Goal: Task Accomplishment & Management: Use online tool/utility

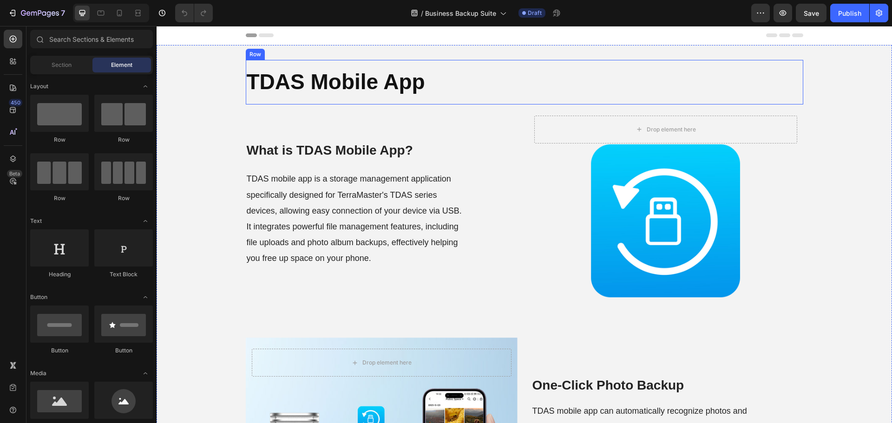
click at [366, 85] on strong "TDAS Mobile App" at bounding box center [336, 82] width 178 height 24
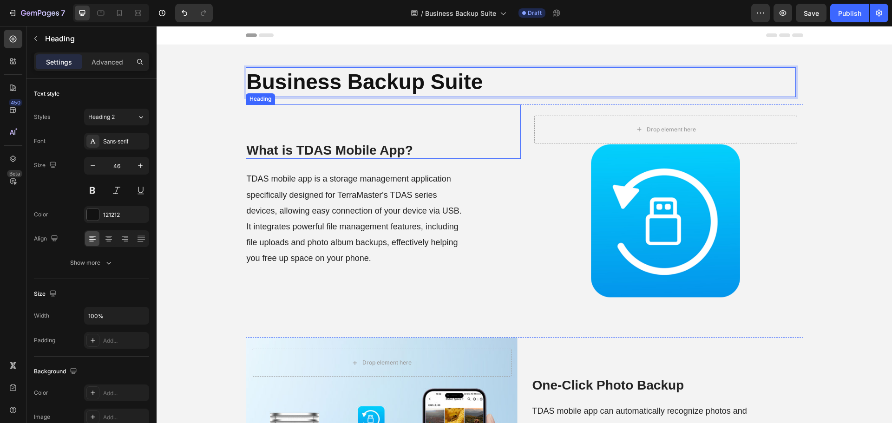
click at [338, 147] on strong "What is TDAS Mobile App?" at bounding box center [330, 150] width 166 height 14
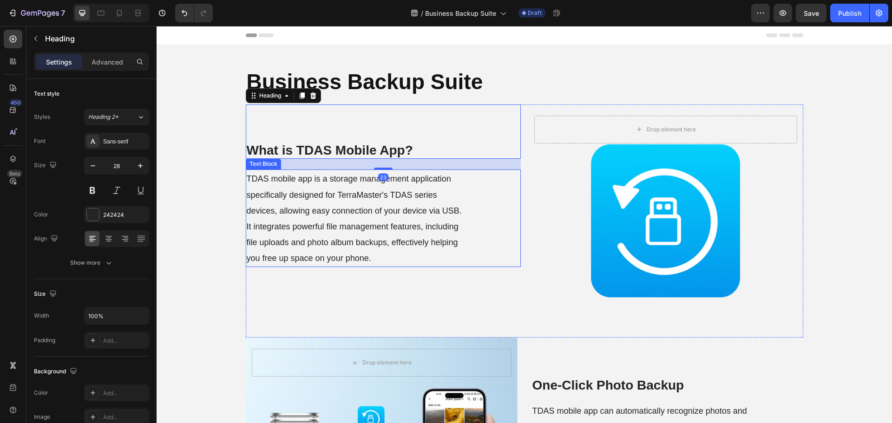
click at [349, 240] on span "TDAS mobile app is a storage management application specifically designed for T…" at bounding box center [354, 218] width 215 height 89
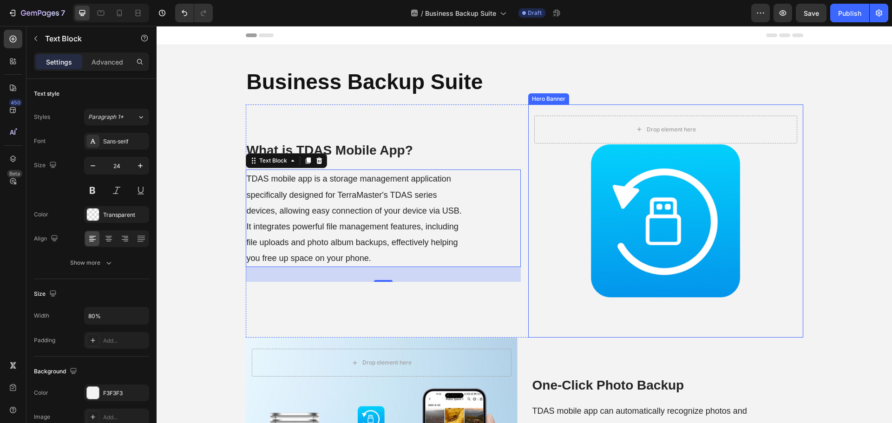
click at [545, 229] on div "Background Image" at bounding box center [665, 221] width 275 height 233
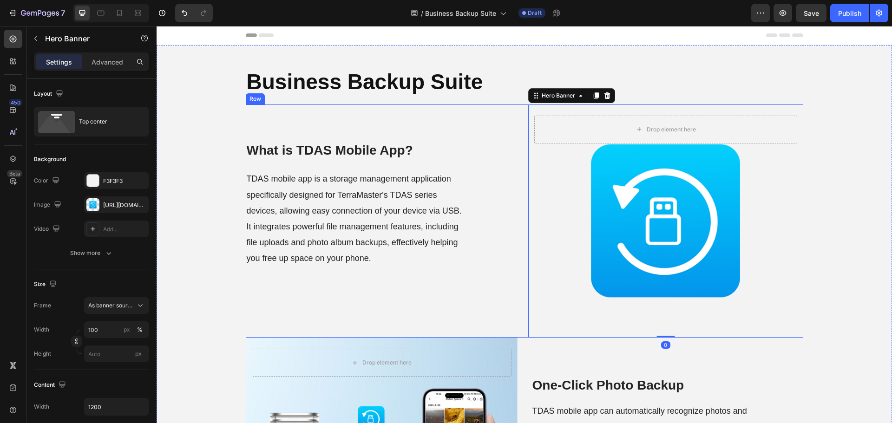
click at [515, 289] on div "What is TDAS Mobile App? Heading TDAS mobile app is a storage management applic…" at bounding box center [383, 221] width 275 height 233
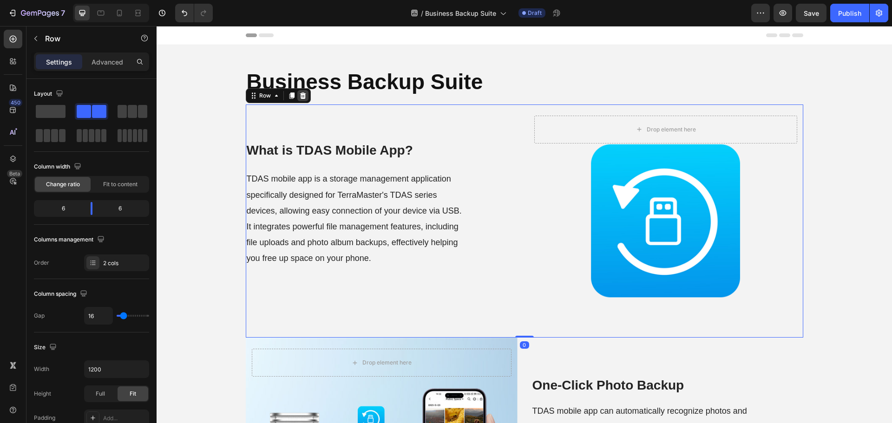
click at [304, 99] on div at bounding box center [302, 95] width 11 height 11
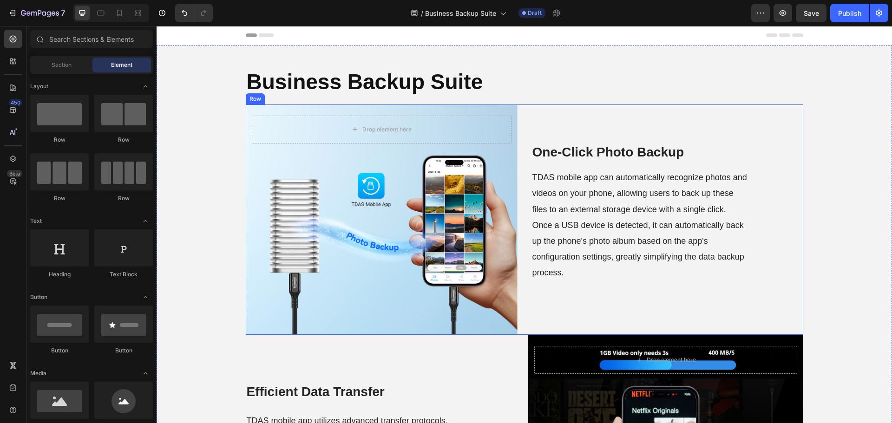
click at [521, 229] on div "Drop element here Hero Banner One-Click Photo Backup Heading TDAS mobile app ca…" at bounding box center [525, 220] width 558 height 231
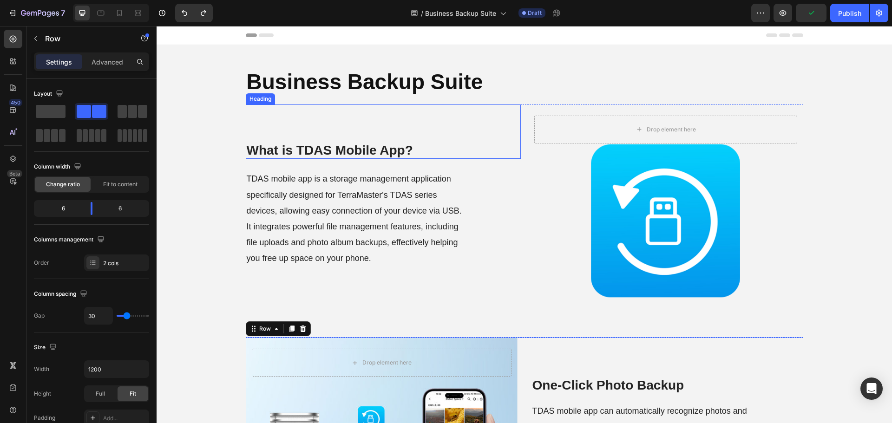
click at [330, 147] on strong "What is TDAS Mobile App?" at bounding box center [330, 150] width 166 height 14
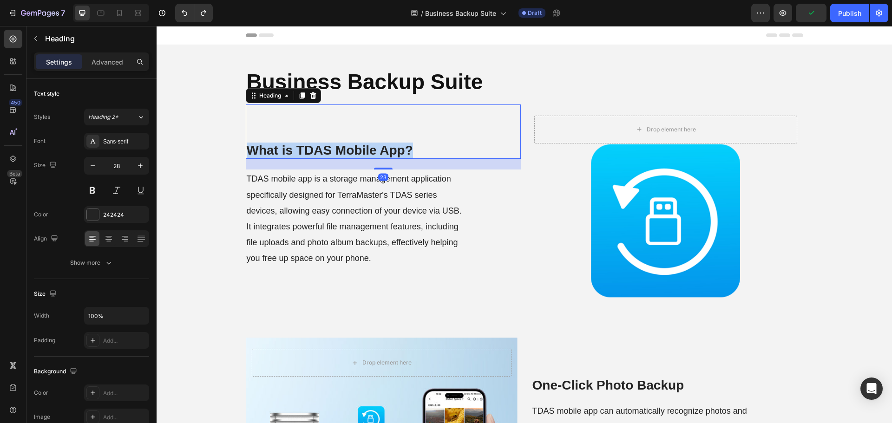
click at [330, 147] on strong "What is TDAS Mobile App?" at bounding box center [330, 150] width 166 height 14
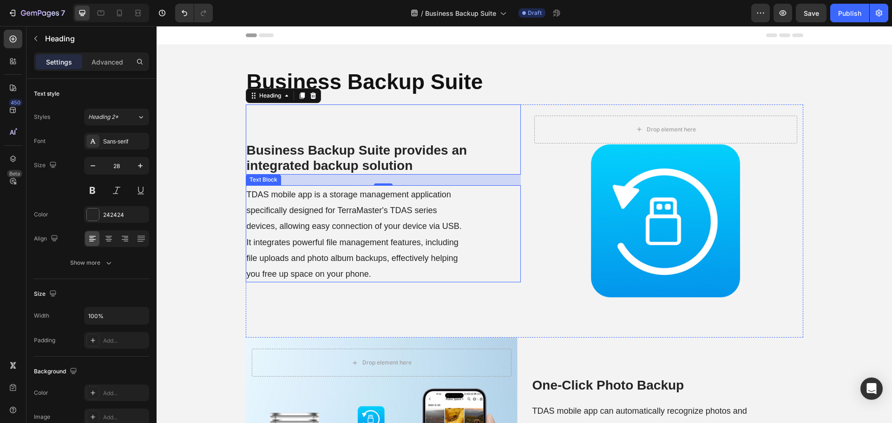
click at [353, 236] on p "TDAS mobile app is a storage management application specifically designed for T…" at bounding box center [356, 233] width 218 height 95
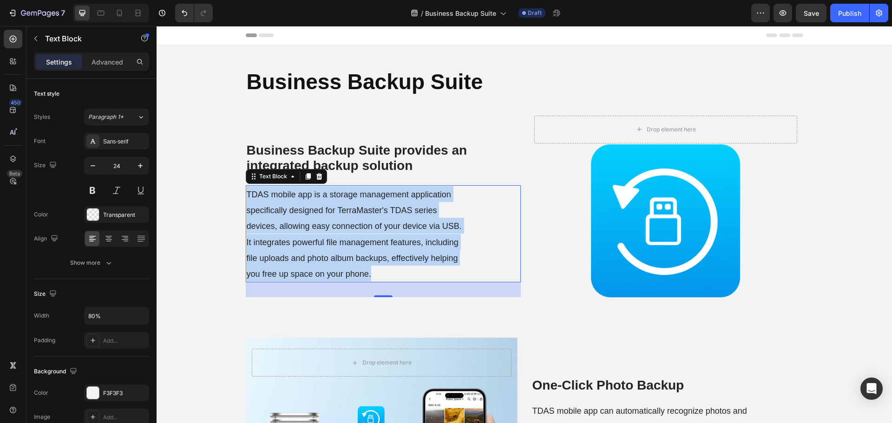
click at [353, 236] on p "TDAS mobile app is a storage management application specifically designed for T…" at bounding box center [356, 233] width 218 height 95
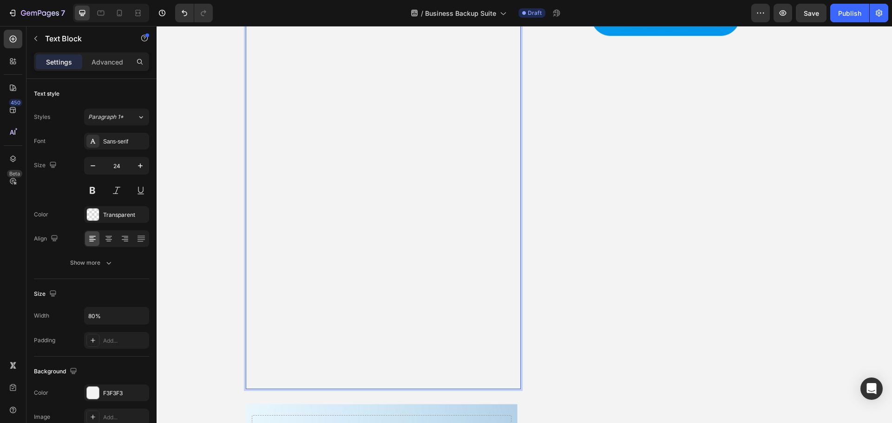
scroll to position [235, 0]
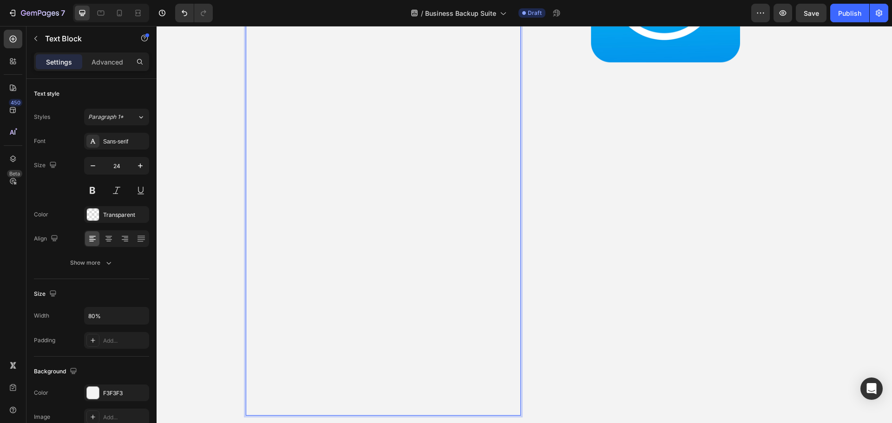
click at [394, 264] on p "BBS (Business Backup Suite) is specifically designed for business applications,…" at bounding box center [356, 328] width 218 height 174
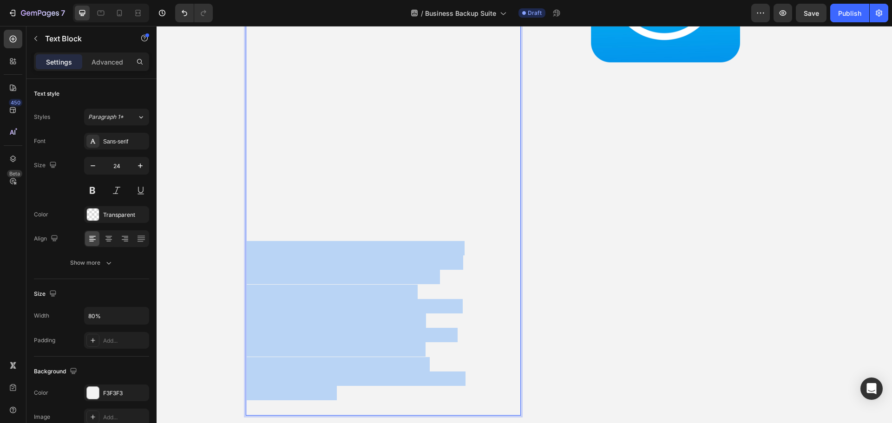
click at [394, 264] on p "BBS (Business Backup Suite) is specifically designed for business applications,…" at bounding box center [356, 328] width 218 height 174
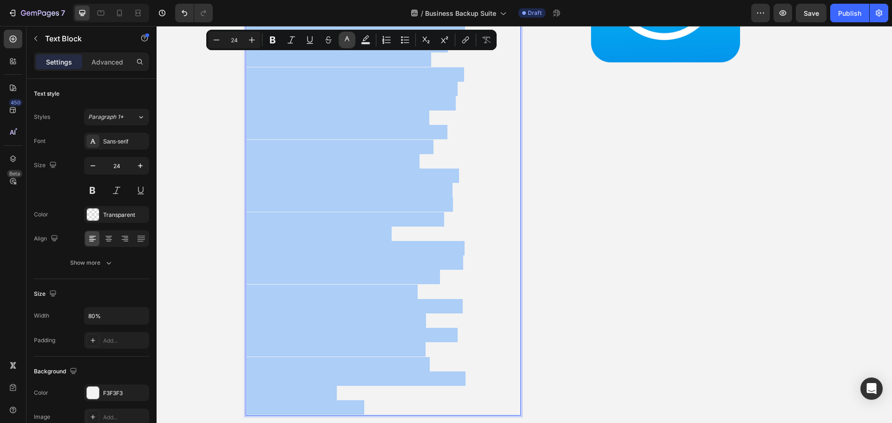
click at [347, 43] on icon "Editor contextual toolbar" at bounding box center [347, 39] width 9 height 9
type input "000000"
type input "0"
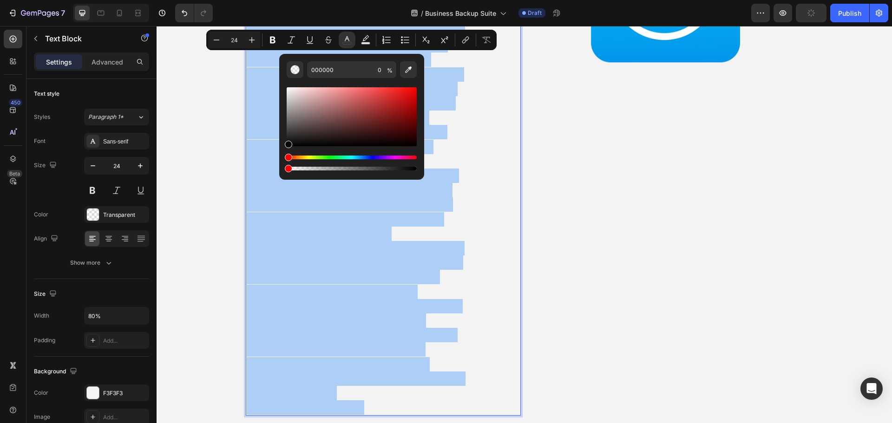
drag, startPoint x: 290, startPoint y: 143, endPoint x: 283, endPoint y: 177, distance: 34.5
click at [283, 177] on div "000000 0 %" at bounding box center [351, 117] width 145 height 126
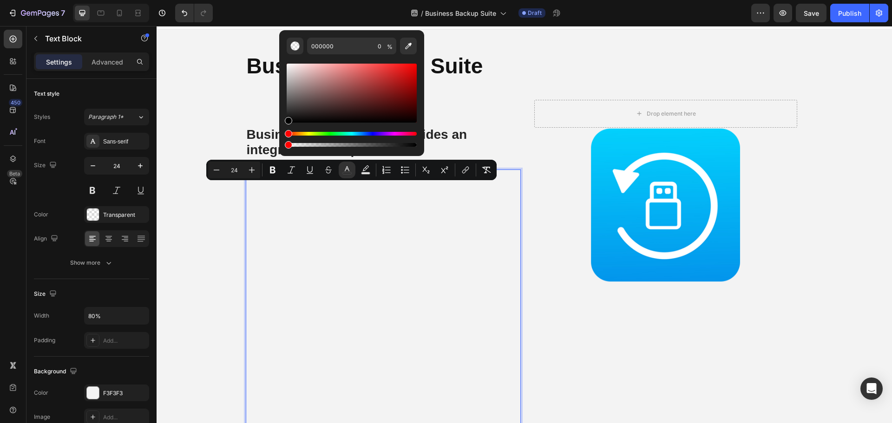
scroll to position [3, 0]
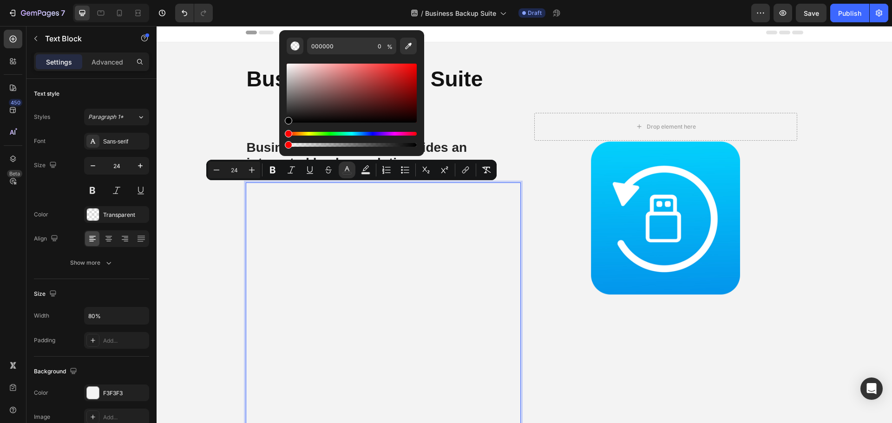
click at [449, 238] on p "BBS (Business Backup Suite) is a comprehensive commercial backup solution devel…" at bounding box center [356, 329] width 218 height 290
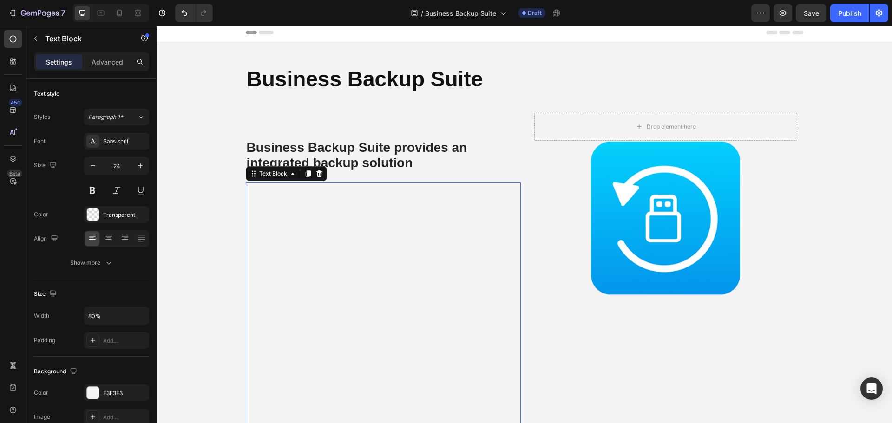
click at [387, 257] on span "BBS (Business Backup Suite) is a comprehensive commercial backup solution devel…" at bounding box center [355, 329] width 217 height 288
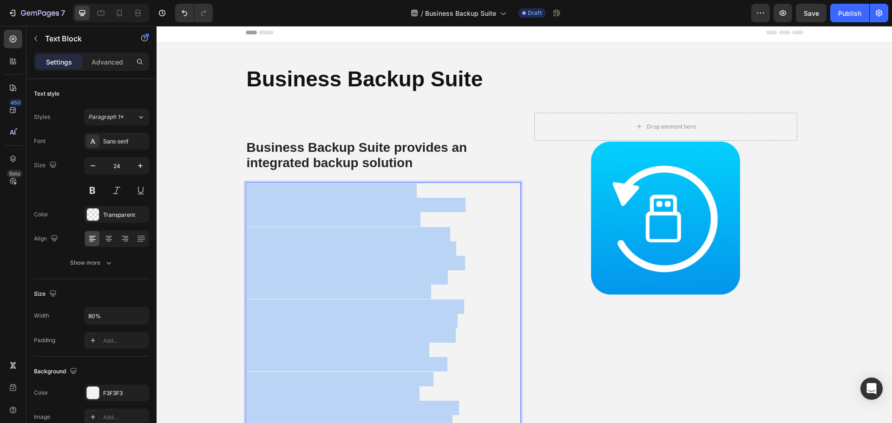
click at [387, 257] on span "BBS (Business Backup Suite) is a comprehensive commercial backup solution devel…" at bounding box center [355, 329] width 217 height 288
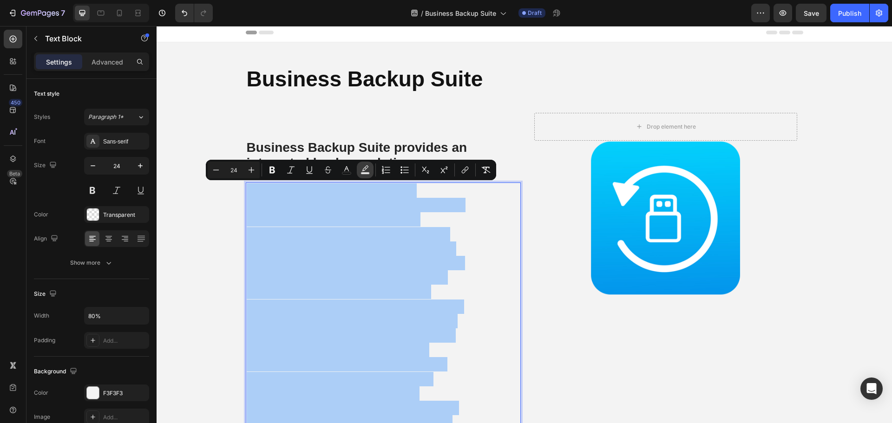
click at [365, 169] on icon "Editor contextual toolbar" at bounding box center [365, 169] width 9 height 9
type input "000000"
type input "77"
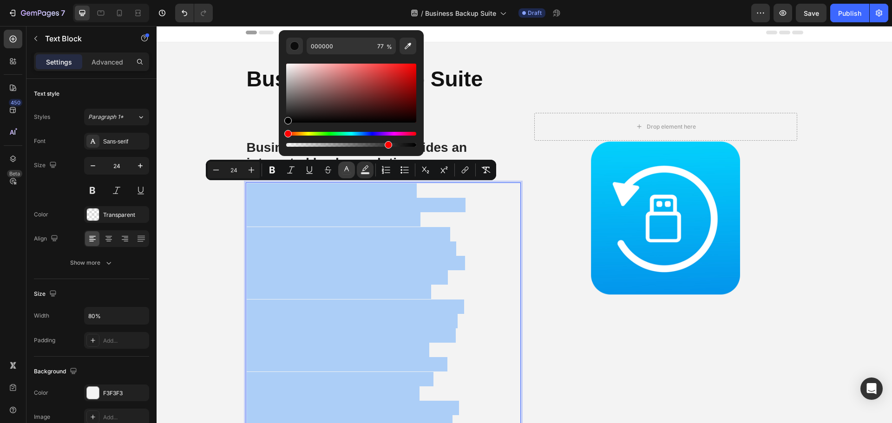
click at [354, 172] on button "color" at bounding box center [346, 170] width 17 height 17
click at [286, 131] on div "Editor contextual toolbar" at bounding box center [351, 105] width 130 height 87
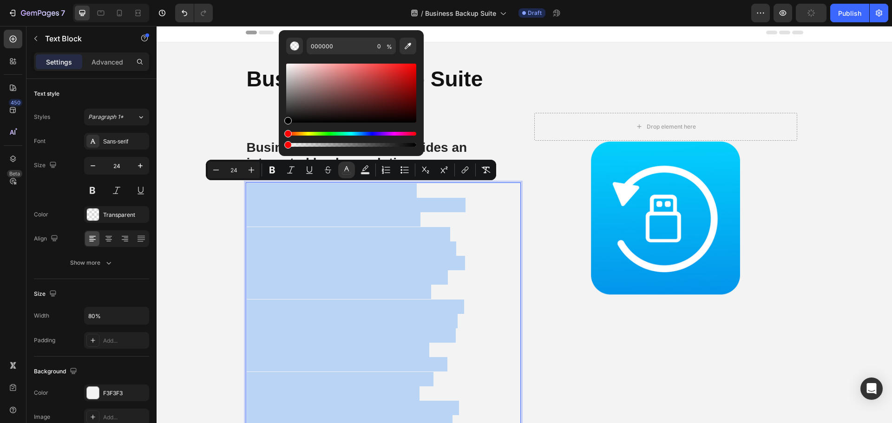
click at [321, 260] on span "BBS (Business Backup Suite) is a comprehensive commercial backup solution devel…" at bounding box center [355, 329] width 217 height 288
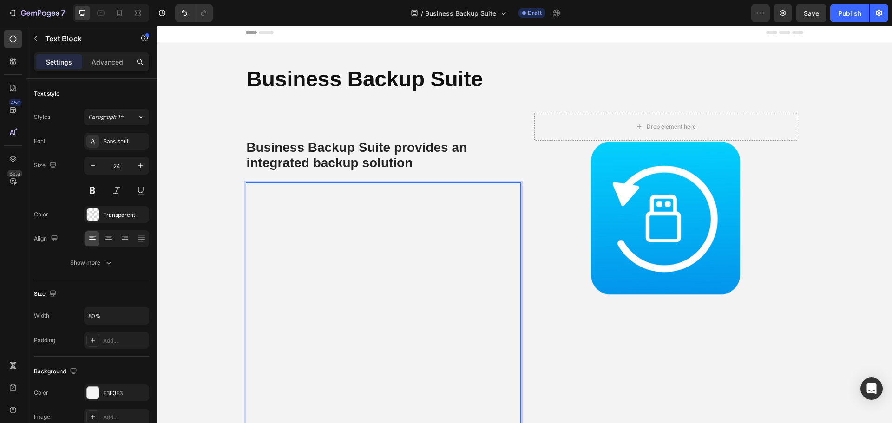
click at [376, 346] on span "BBS (Business Backup Suite) is a comprehensive commercial backup solution devel…" at bounding box center [355, 329] width 217 height 288
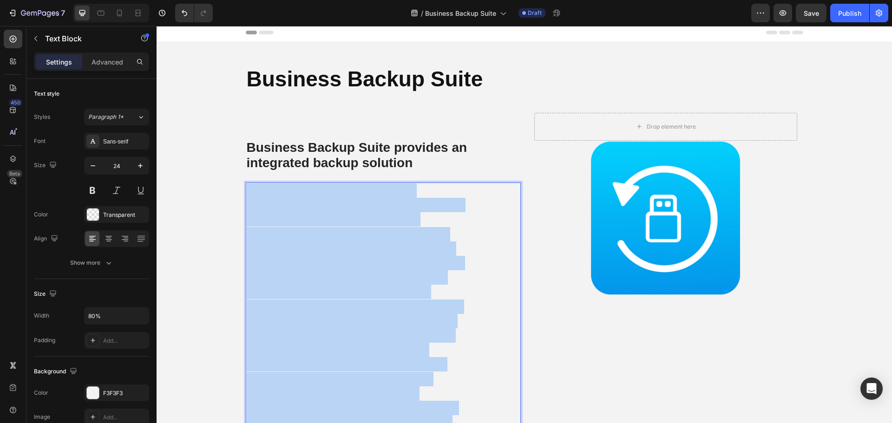
click at [376, 346] on span "BBS (Business Backup Suite) is a comprehensive commercial backup solution devel…" at bounding box center [355, 329] width 217 height 288
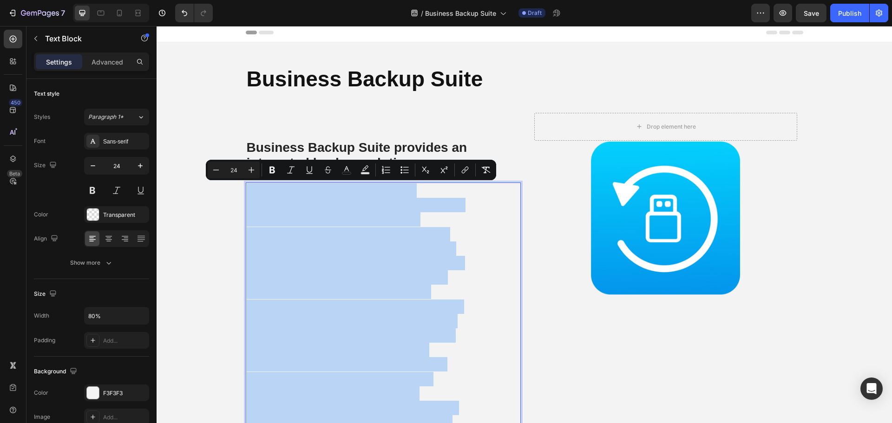
click at [368, 330] on span "BBS (Business Backup Suite) is a comprehensive commercial backup solution devel…" at bounding box center [355, 329] width 217 height 288
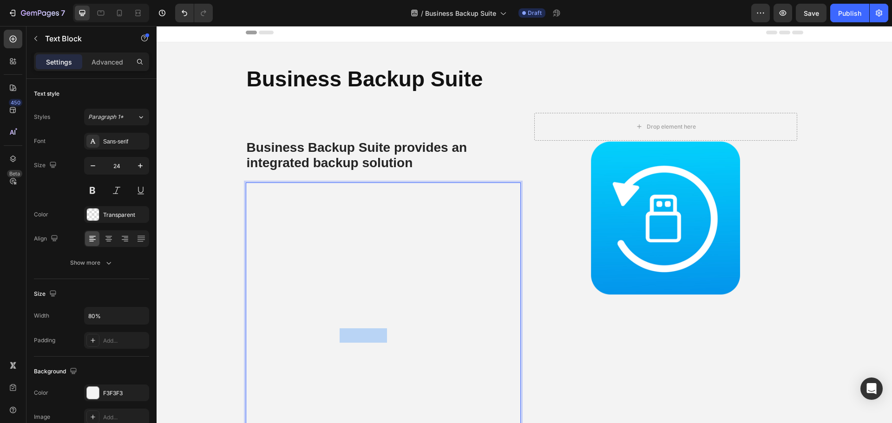
click at [368, 330] on span "BBS (Business Backup Suite) is a comprehensive commercial backup solution devel…" at bounding box center [355, 329] width 217 height 288
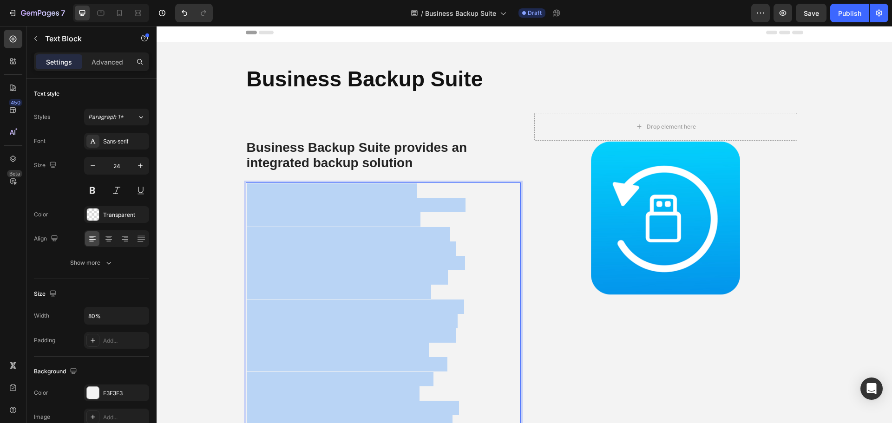
click at [368, 330] on span "BBS (Business Backup Suite) is a comprehensive commercial backup solution devel…" at bounding box center [355, 329] width 217 height 288
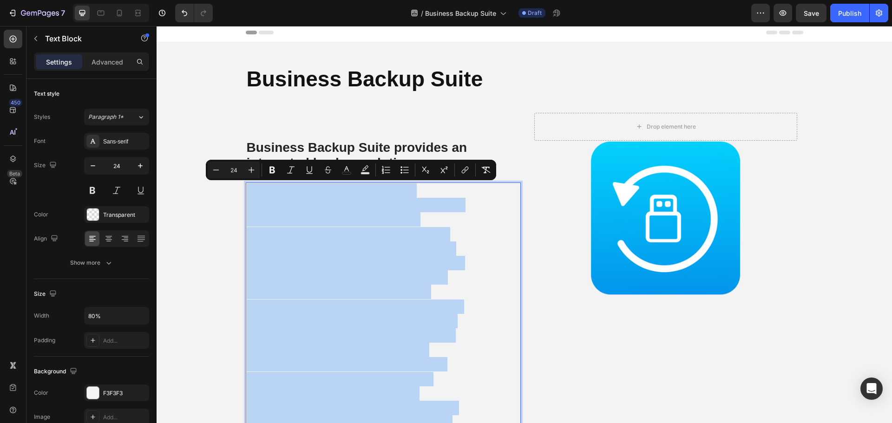
type input "16"
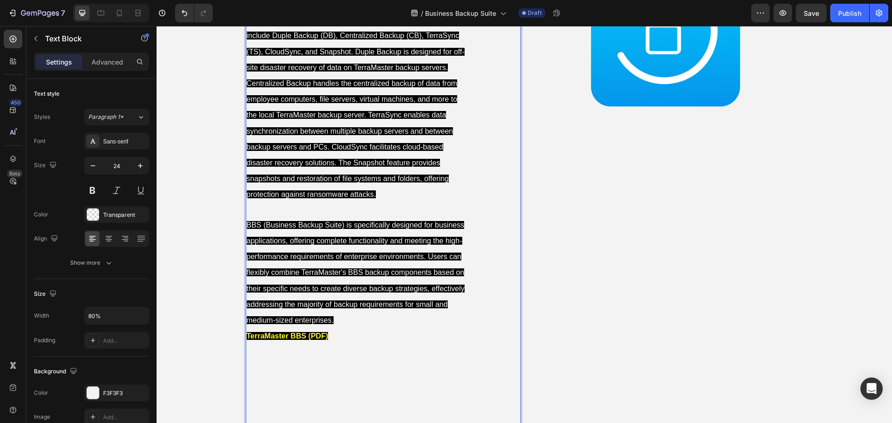
scroll to position [257, 0]
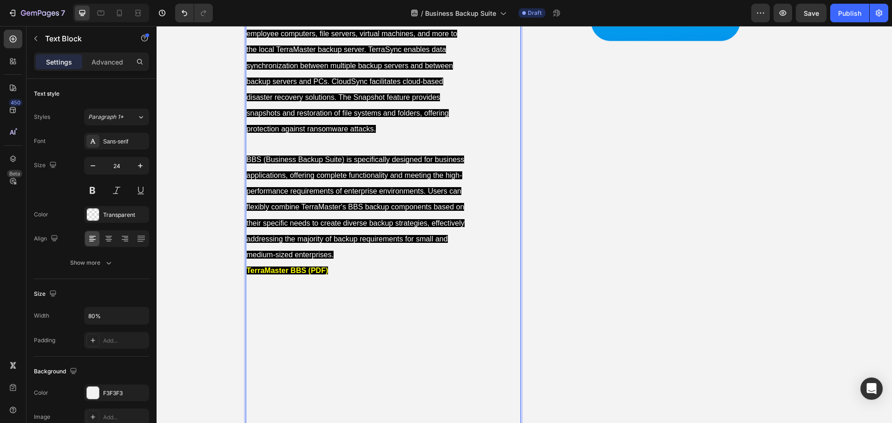
click at [356, 279] on span "BBS (Business Backup Suite) is specifically designed for business applications,…" at bounding box center [356, 358] width 218 height 158
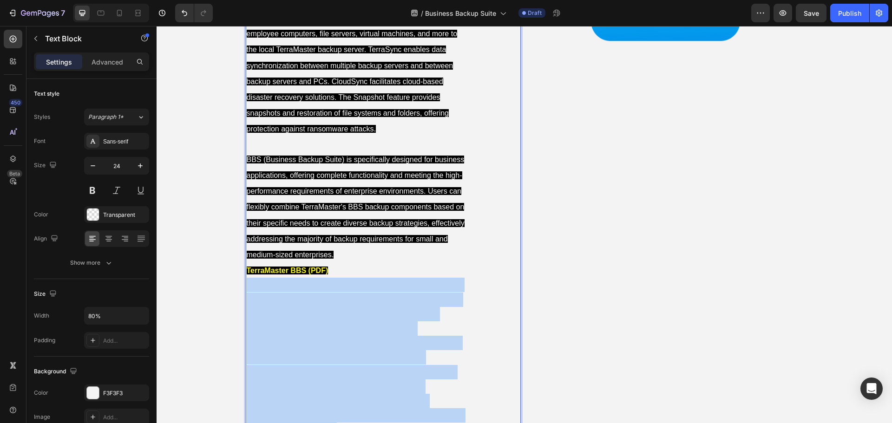
click at [356, 279] on span "BBS (Business Backup Suite) is specifically designed for business applications,…" at bounding box center [356, 358] width 218 height 158
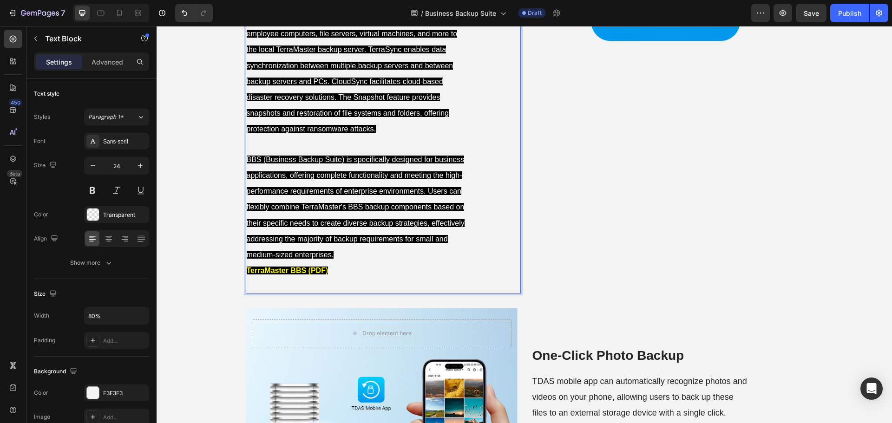
click at [348, 277] on p "BBS (Business Backup Suite) is a comprehensive commercial backup solution devel…" at bounding box center [356, 104] width 218 height 348
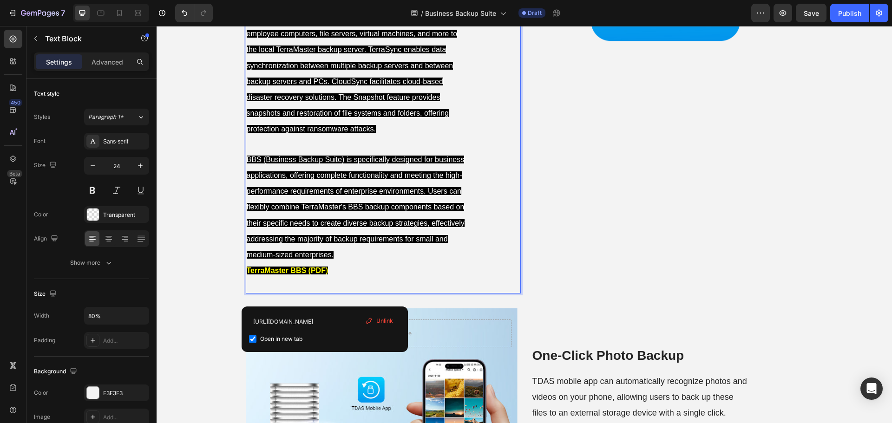
click at [340, 254] on p "BBS (Business Backup Suite) is a comprehensive commercial backup solution devel…" at bounding box center [356, 104] width 218 height 348
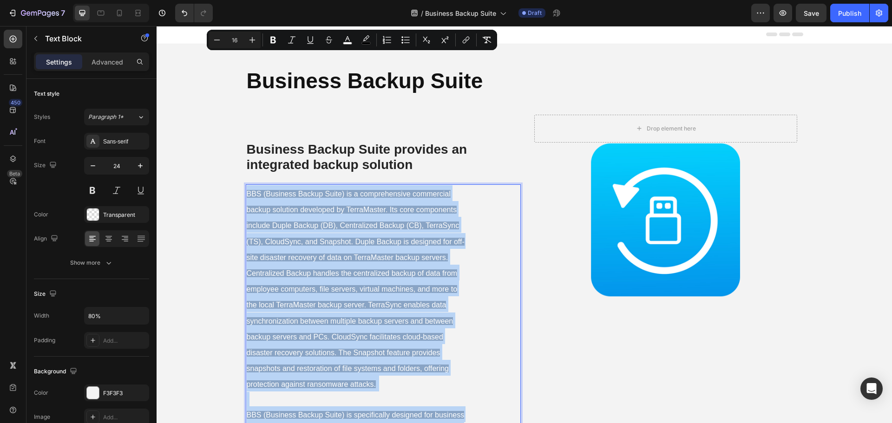
scroll to position [0, 0]
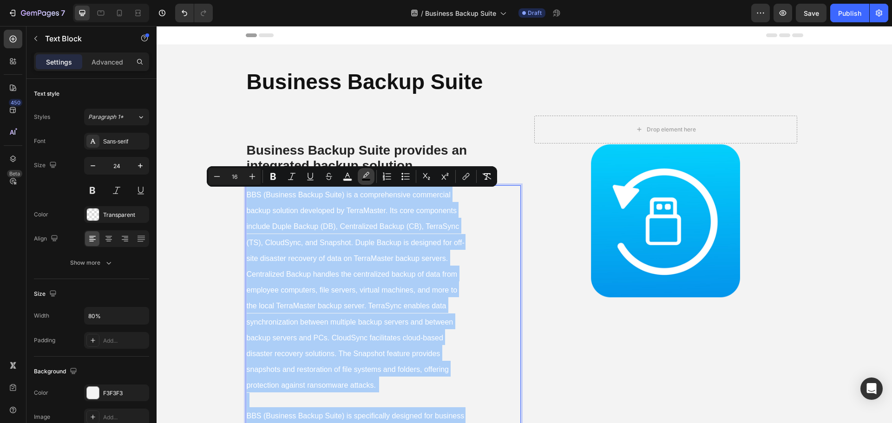
click at [367, 179] on rect "Editor contextual toolbar" at bounding box center [366, 180] width 9 height 2
type input "100"
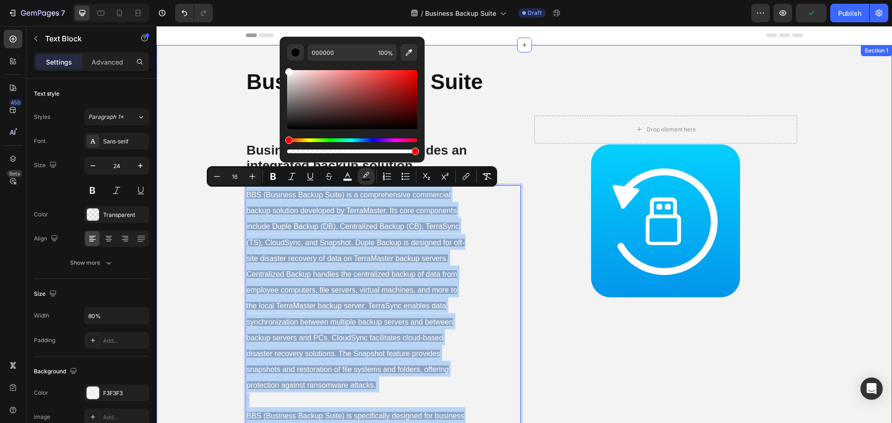
drag, startPoint x: 447, startPoint y: 151, endPoint x: 277, endPoint y: 53, distance: 196.4
type input "FFFFFF"
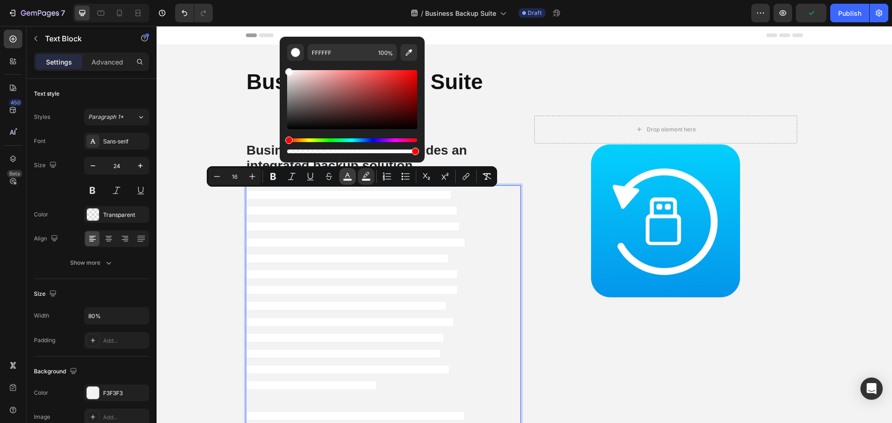
click at [345, 177] on icon "Editor contextual toolbar" at bounding box center [347, 176] width 9 height 9
type input "FFFFFF"
type input "100"
drag, startPoint x: 288, startPoint y: 73, endPoint x: 286, endPoint y: 162, distance: 89.2
click at [286, 162] on div "FFFFFF 100 %" at bounding box center [352, 100] width 145 height 126
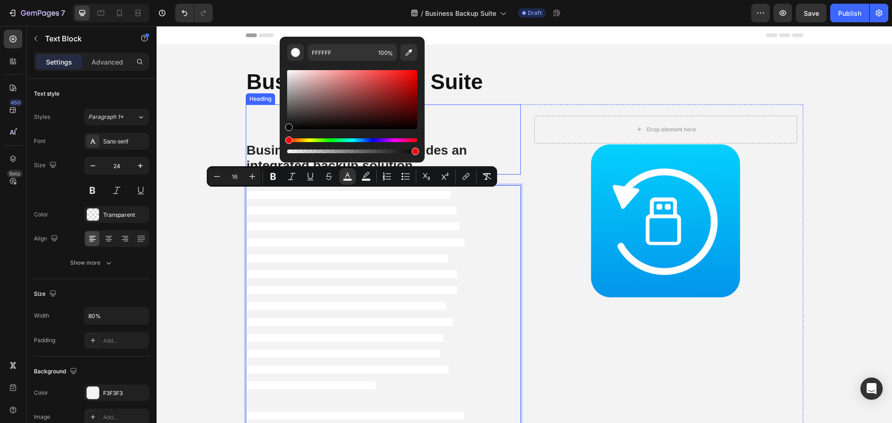
type input "000000"
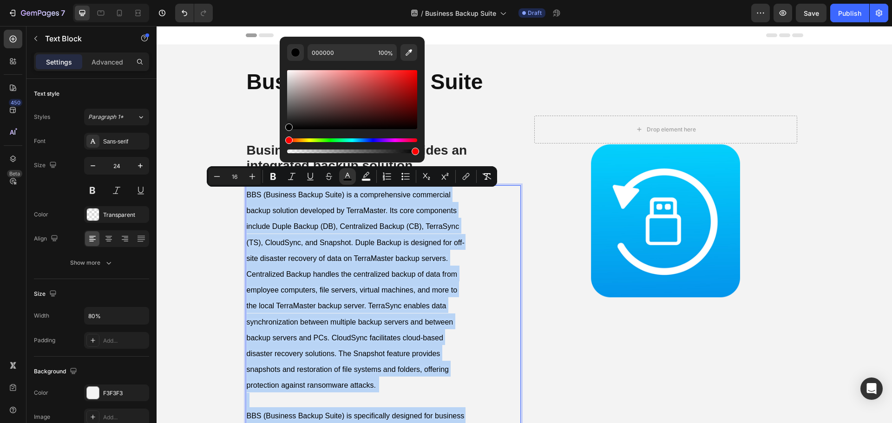
click at [379, 318] on p "BBS (Business Backup Suite) is a comprehensive commercial backup solution devel…" at bounding box center [356, 360] width 218 height 348
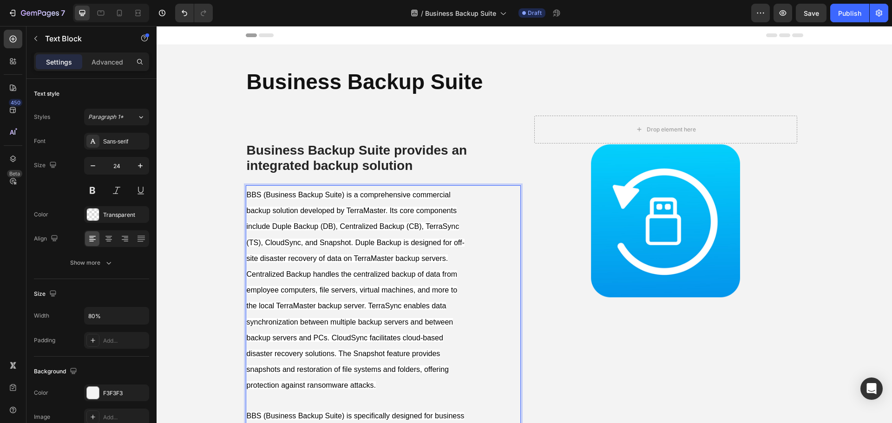
click at [379, 318] on p "BBS (Business Backup Suite) is a comprehensive commercial backup solution devel…" at bounding box center [356, 360] width 218 height 348
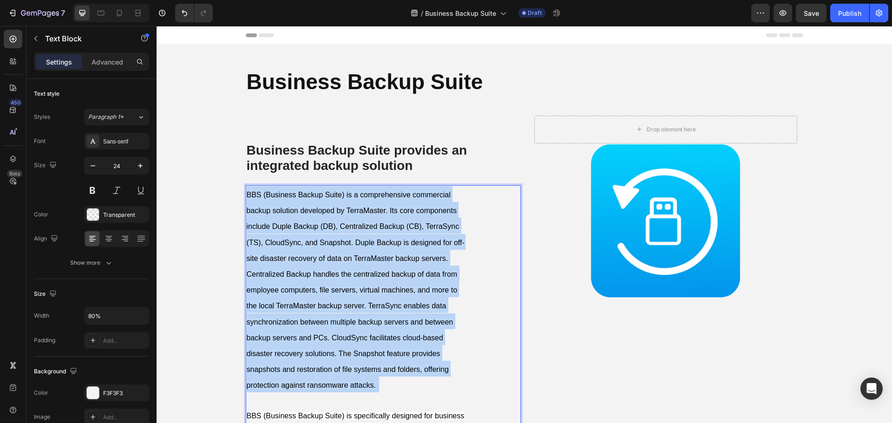
click at [379, 318] on p "BBS (Business Backup Suite) is a comprehensive commercial backup solution devel…" at bounding box center [356, 360] width 218 height 348
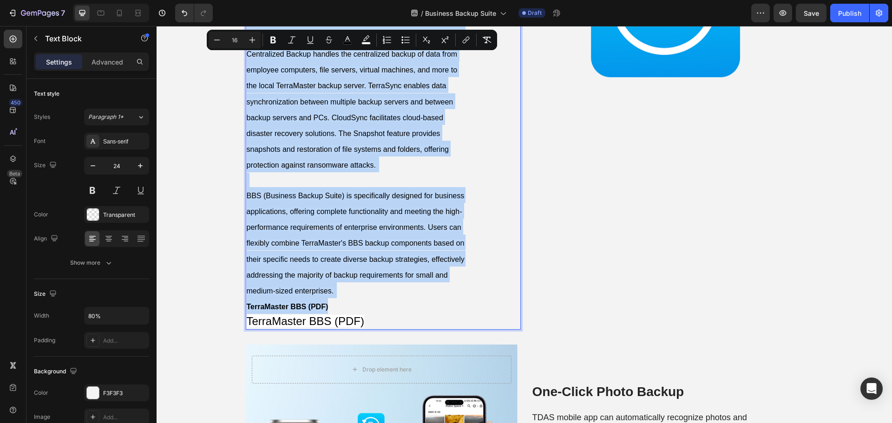
scroll to position [93, 0]
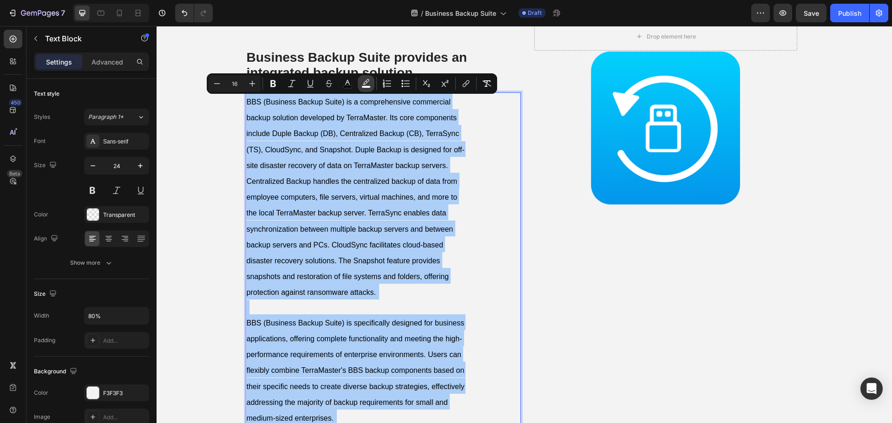
click at [366, 85] on icon "Editor contextual toolbar" at bounding box center [366, 83] width 9 height 9
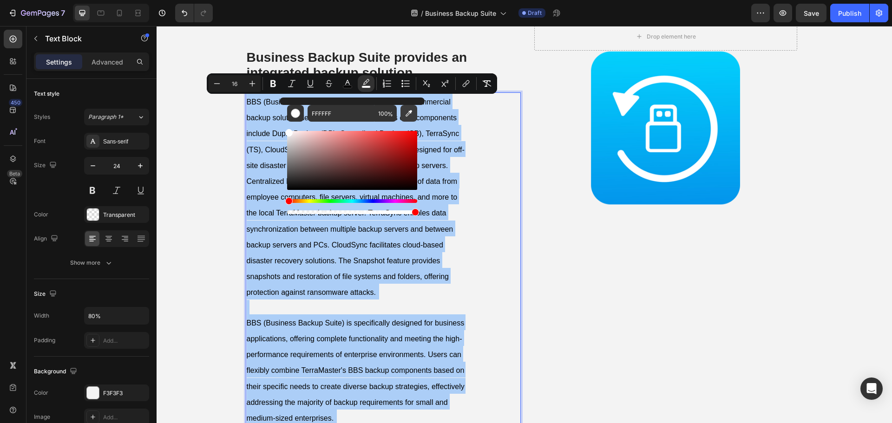
click at [408, 112] on icon "Editor contextual toolbar" at bounding box center [408, 113] width 9 height 9
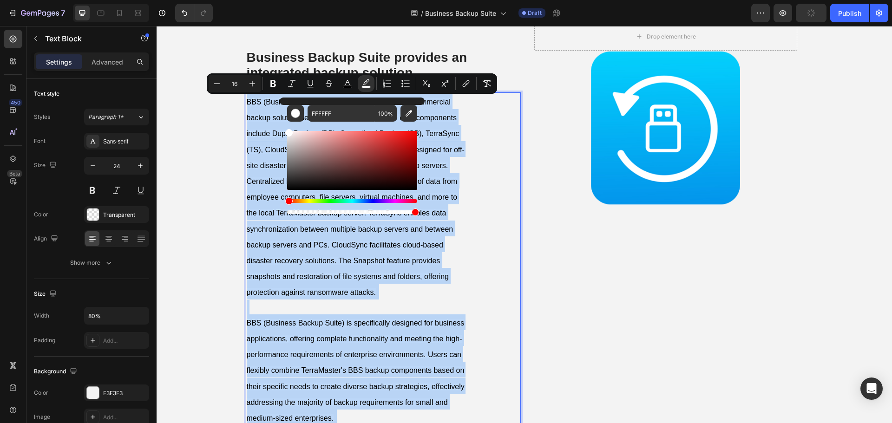
type input "F3F3F3"
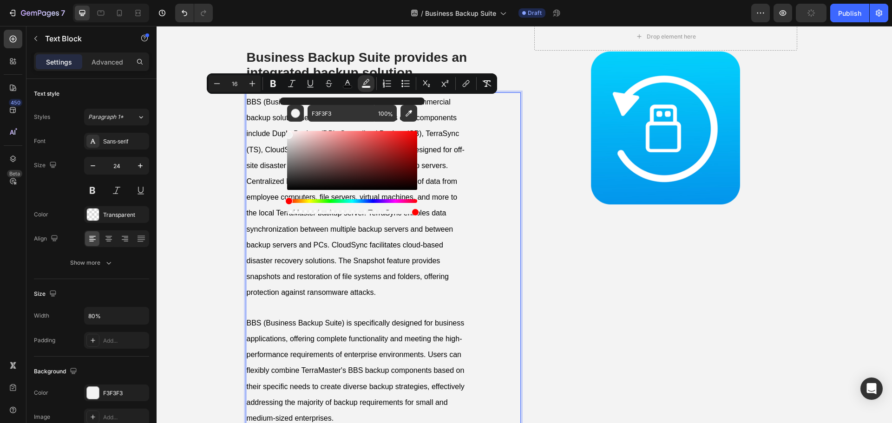
click at [465, 256] on div "BBS (Business Backup Suite) is a comprehensive commercial backup solution devel…" at bounding box center [383, 274] width 275 height 365
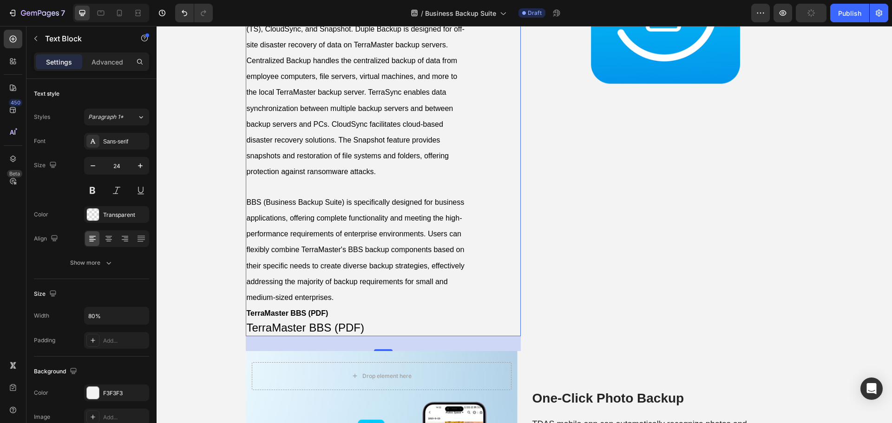
scroll to position [232, 0]
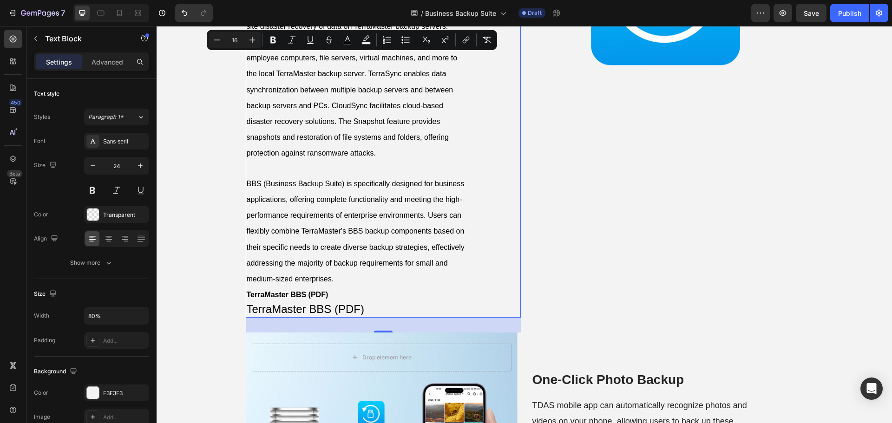
click at [304, 260] on span "BBS (Business Backup Suite) is specifically designed for business applications,…" at bounding box center [356, 231] width 218 height 103
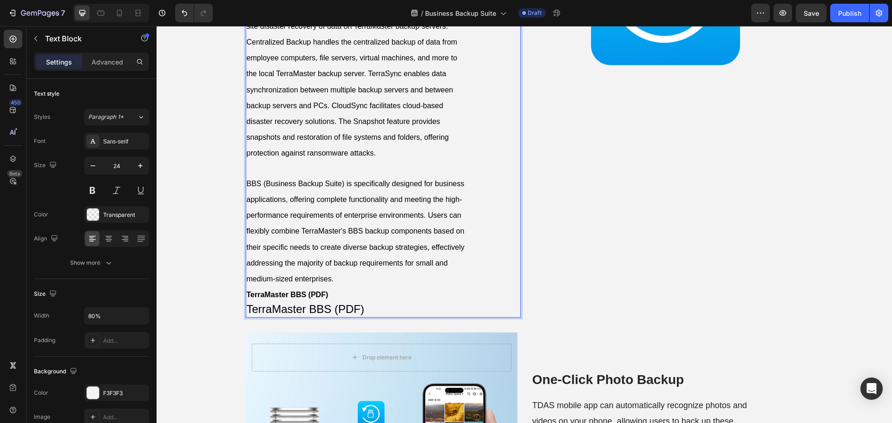
click at [329, 295] on p "BBS (Business Backup Suite) is a comprehensive commercial backup solution devel…" at bounding box center [356, 128] width 218 height 348
click at [309, 295] on strong "TerraMaster BBS (PDF)" at bounding box center [288, 295] width 82 height 8
drag, startPoint x: 376, startPoint y: 310, endPoint x: 242, endPoint y: 322, distance: 134.4
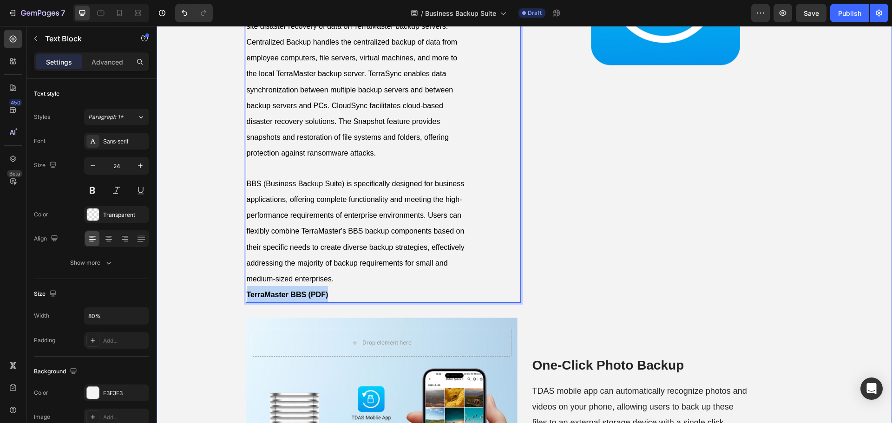
drag, startPoint x: 337, startPoint y: 292, endPoint x: 231, endPoint y: 300, distance: 105.3
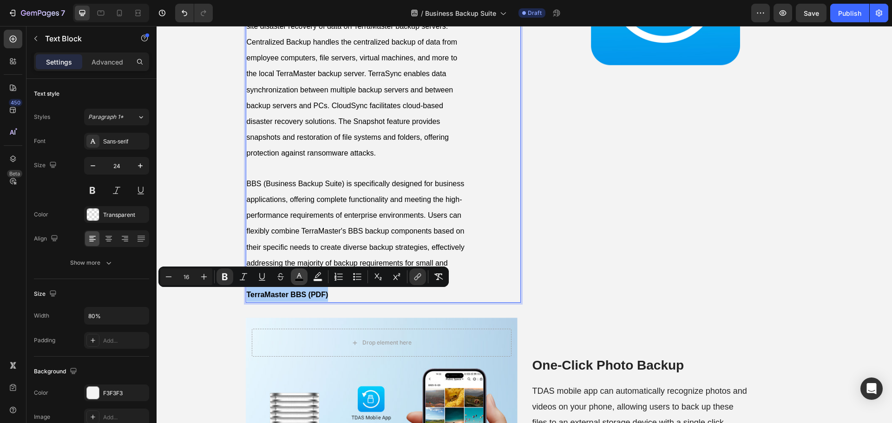
click at [306, 277] on button "color" at bounding box center [299, 277] width 17 height 17
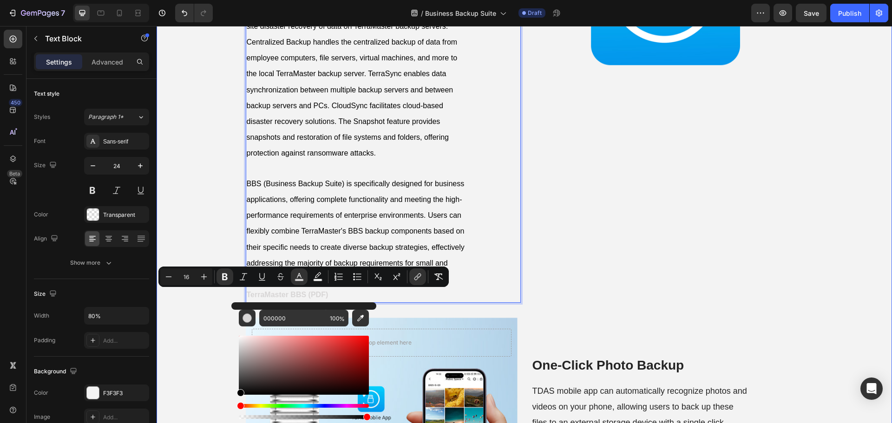
drag, startPoint x: 396, startPoint y: 418, endPoint x: 228, endPoint y: 421, distance: 167.8
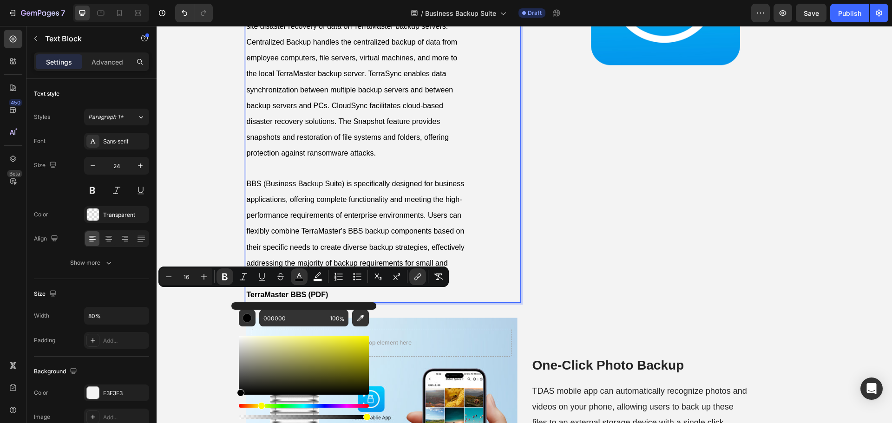
click at [260, 407] on div "Hue" at bounding box center [304, 406] width 130 height 4
click at [260, 407] on div "Hue" at bounding box center [261, 406] width 7 height 7
click at [257, 407] on div "Hue" at bounding box center [304, 406] width 130 height 4
click at [255, 407] on div "Hue" at bounding box center [258, 406] width 7 height 7
click at [341, 341] on div "Editor contextual toolbar" at bounding box center [304, 365] width 130 height 59
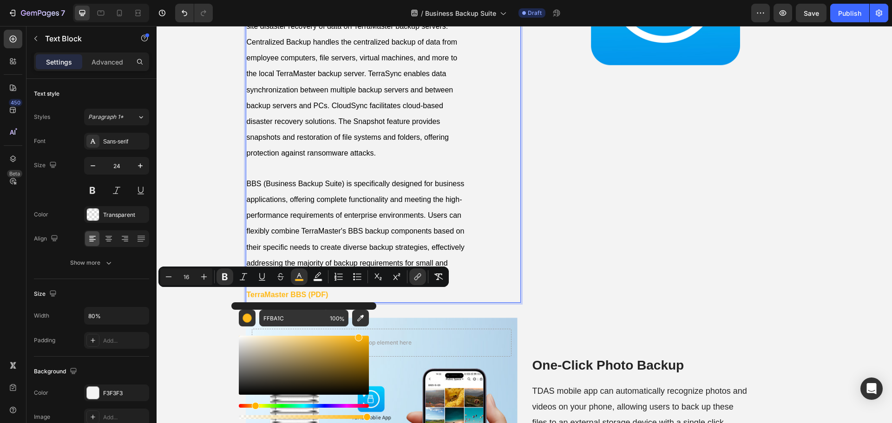
type input "FFB916"
drag, startPoint x: 338, startPoint y: 339, endPoint x: 358, endPoint y: 333, distance: 20.6
click at [358, 333] on div "Editor contextual toolbar" at bounding box center [304, 374] width 130 height 94
click at [365, 220] on p "BBS (Business Backup Suite) is a comprehensive commercial backup solution devel…" at bounding box center [356, 128] width 218 height 348
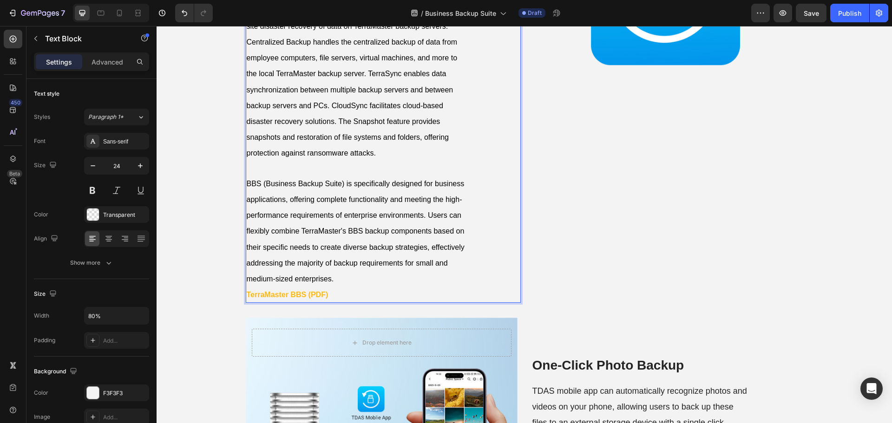
click at [370, 259] on span "BBS (Business Backup Suite) is specifically designed for business applications,…" at bounding box center [356, 231] width 218 height 103
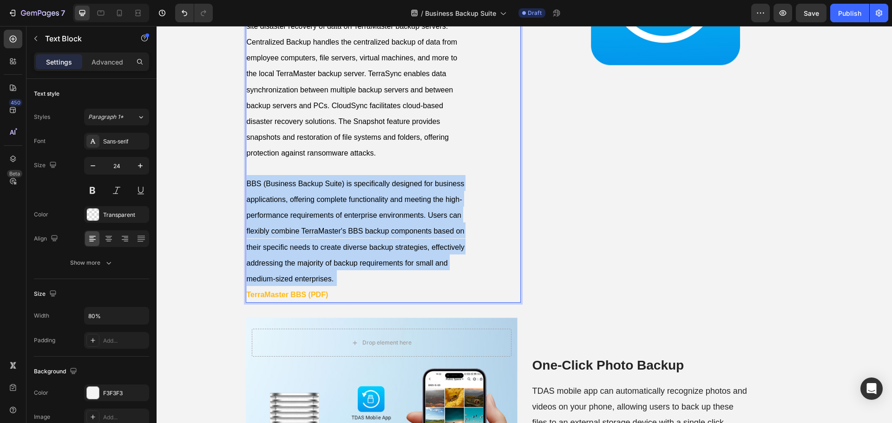
click at [370, 259] on span "BBS (Business Backup Suite) is specifically designed for business applications,…" at bounding box center [356, 231] width 218 height 103
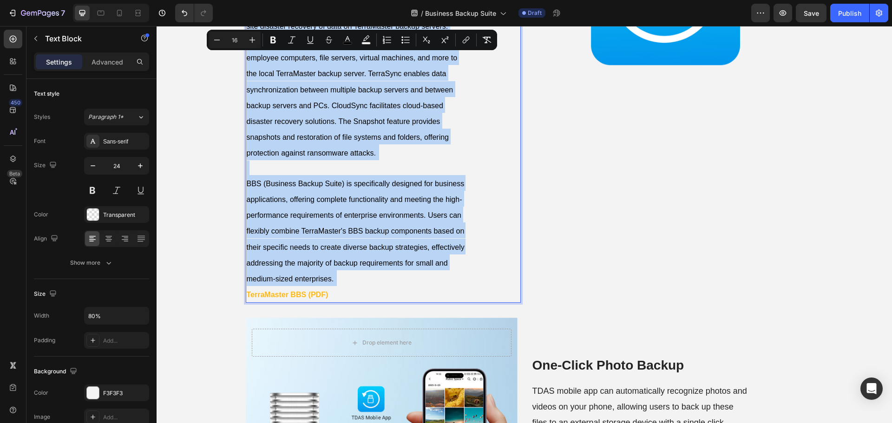
click at [347, 279] on p "BBS (Business Backup Suite) is a comprehensive commercial backup solution devel…" at bounding box center [356, 128] width 218 height 348
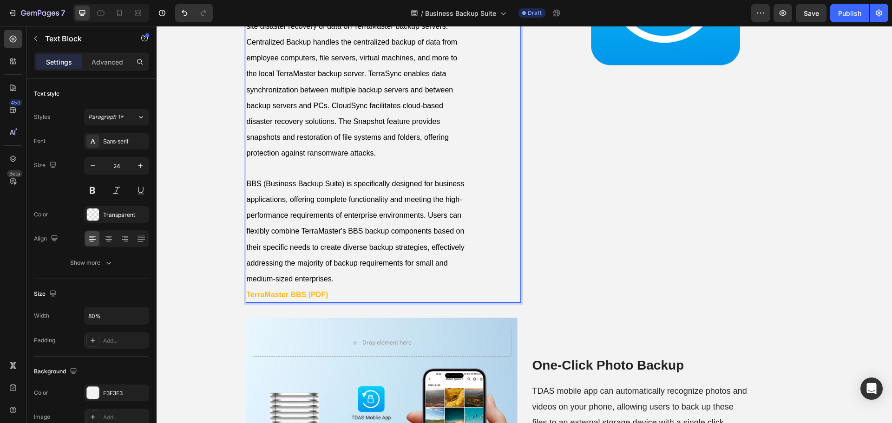
drag, startPoint x: 345, startPoint y: 276, endPoint x: 341, endPoint y: 273, distance: 5.7
click at [341, 273] on p "BBS (Business Backup Suite) is a comprehensive commercial backup solution devel…" at bounding box center [356, 128] width 218 height 348
click at [303, 297] on strong "TerraMaster BBS (PDF)" at bounding box center [288, 295] width 82 height 8
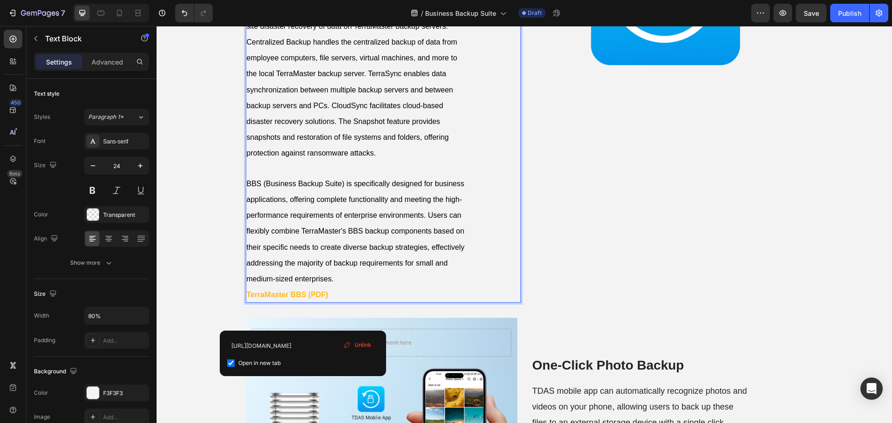
click at [350, 279] on p "BBS (Business Backup Suite) is a comprehensive commercial backup solution devel…" at bounding box center [356, 128] width 218 height 348
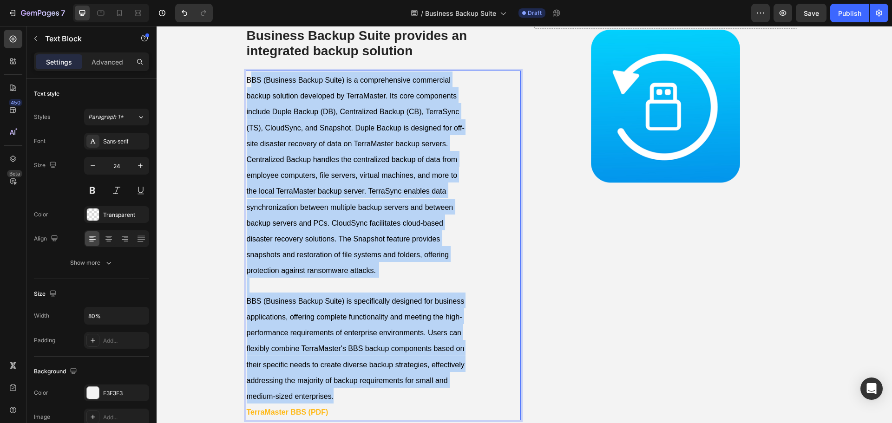
scroll to position [0, 0]
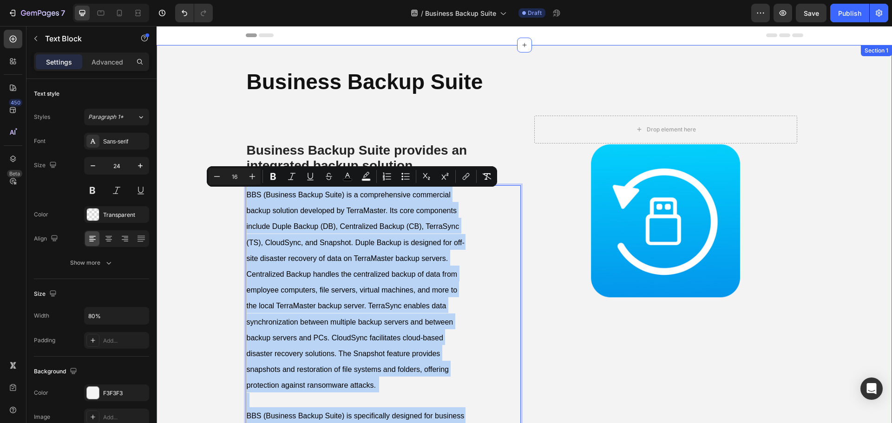
drag, startPoint x: 344, startPoint y: 276, endPoint x: 214, endPoint y: 202, distance: 149.7
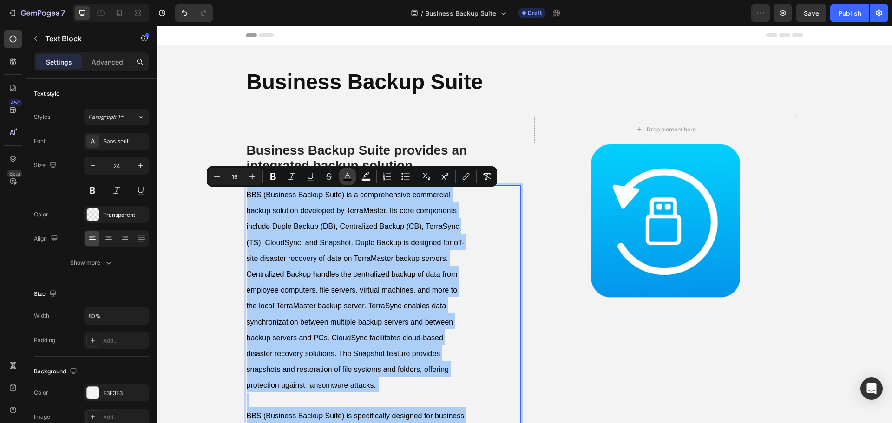
click at [345, 179] on rect "Editor contextual toolbar" at bounding box center [347, 180] width 9 height 2
type input "000000"
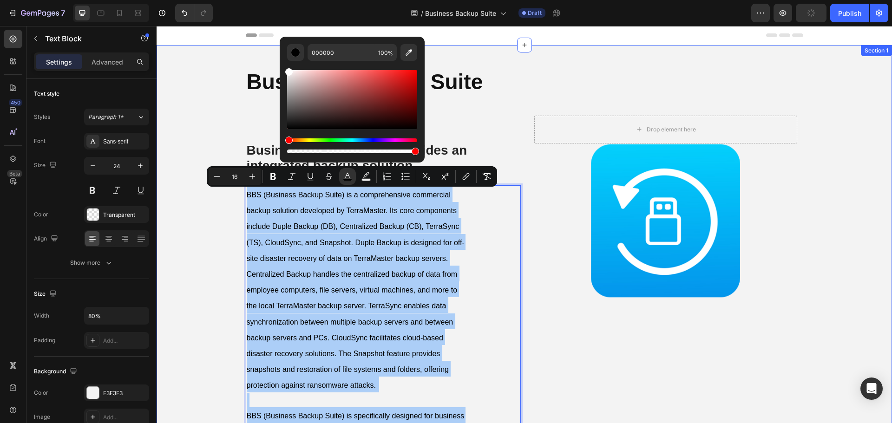
drag, startPoint x: 447, startPoint y: 149, endPoint x: 277, endPoint y: 54, distance: 195.2
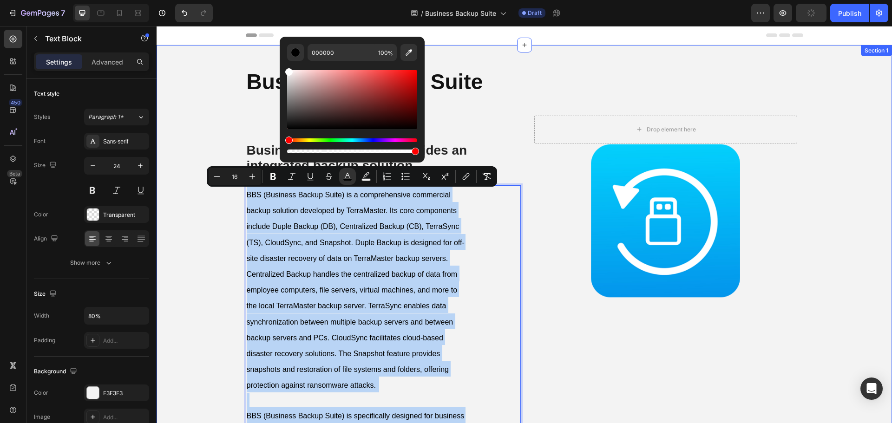
type input "FFFFFF"
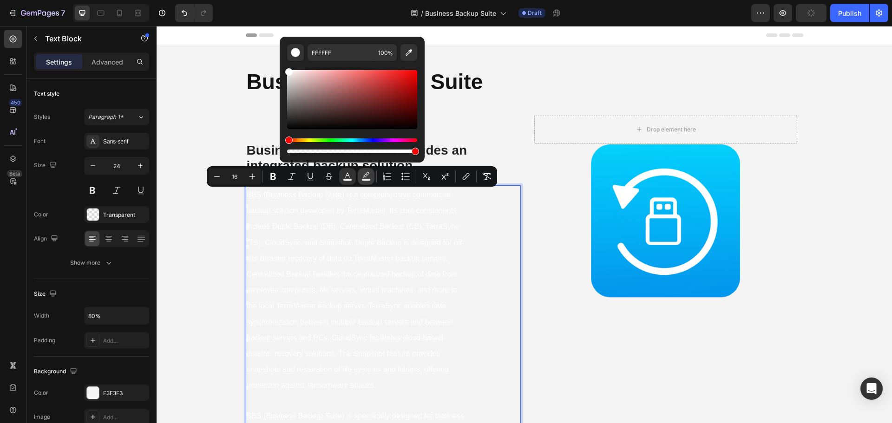
click at [366, 176] on icon "Editor contextual toolbar" at bounding box center [366, 176] width 9 height 9
drag, startPoint x: 445, startPoint y: 112, endPoint x: 277, endPoint y: 152, distance: 172.1
type input "000000"
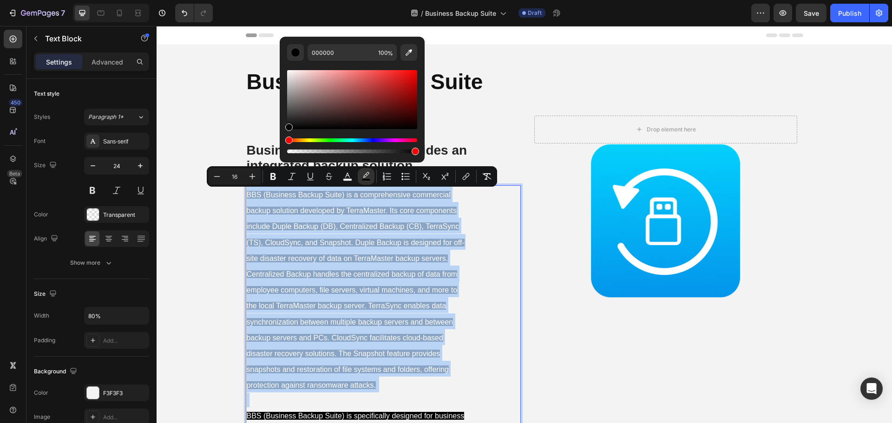
click at [425, 265] on p "BBS (Business Backup Suite) is a comprehensive commercial backup solution devel…" at bounding box center [356, 360] width 218 height 348
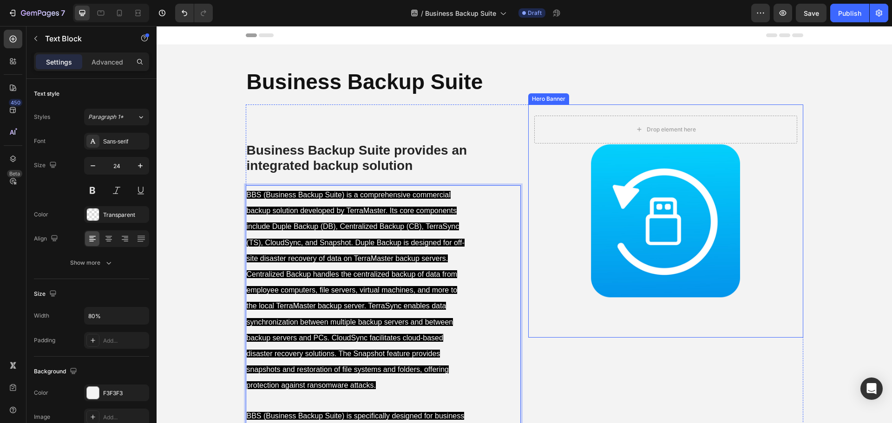
click at [528, 269] on div "Background Image" at bounding box center [665, 221] width 275 height 233
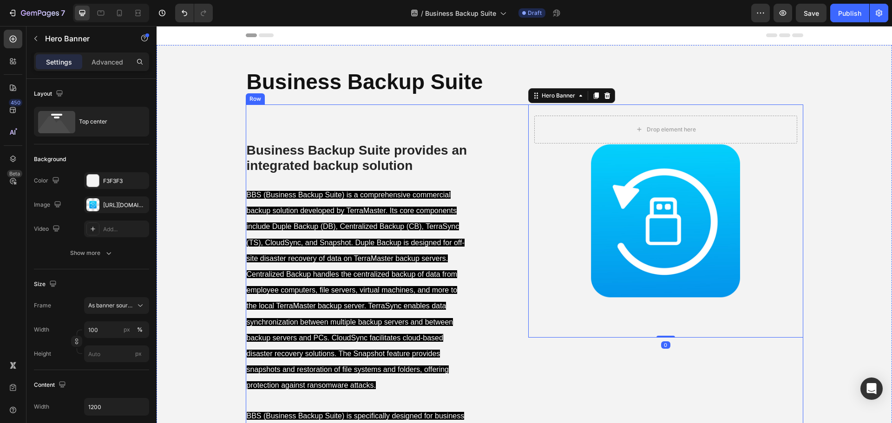
click at [520, 242] on div "⁠⁠⁠⁠⁠⁠⁠ Business Backup Suite provides an integrated backup solution Heading BB…" at bounding box center [525, 328] width 558 height 446
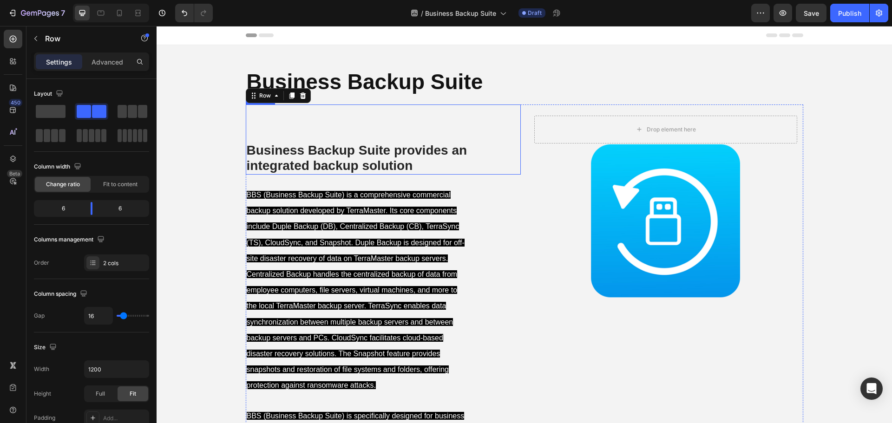
click at [296, 150] on strong "Business Backup Suite provides an integrated backup solution" at bounding box center [357, 158] width 221 height 30
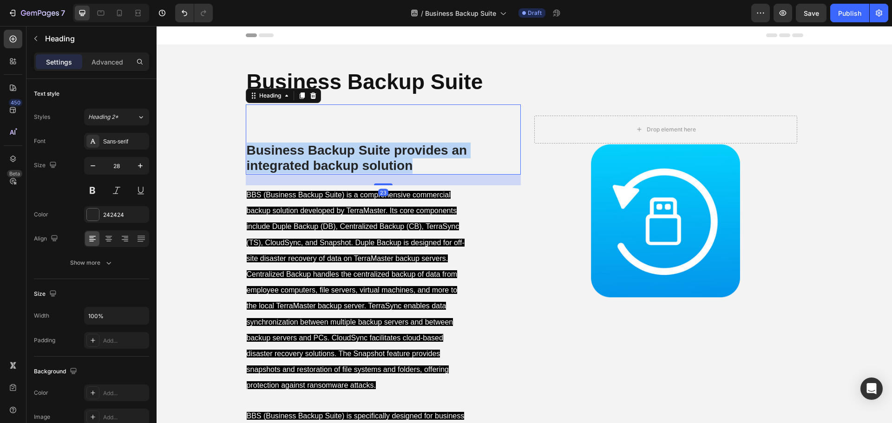
click at [296, 150] on strong "Business Backup Suite provides an integrated backup solution" at bounding box center [357, 158] width 221 height 30
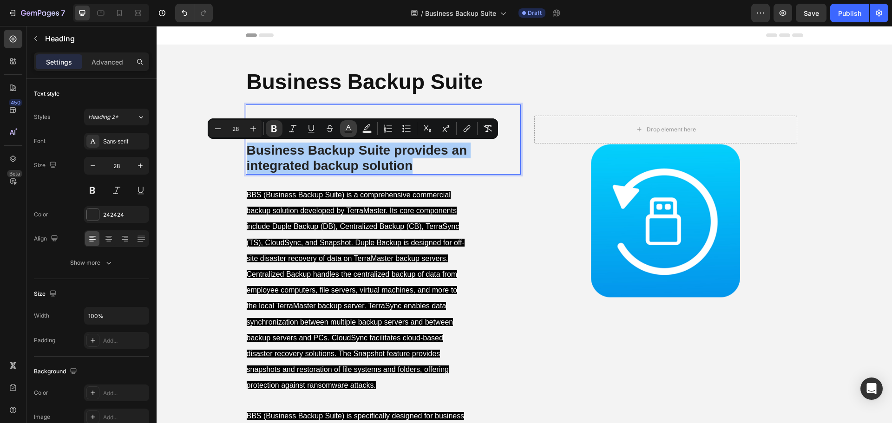
click at [345, 127] on icon "Editor contextual toolbar" at bounding box center [348, 128] width 9 height 9
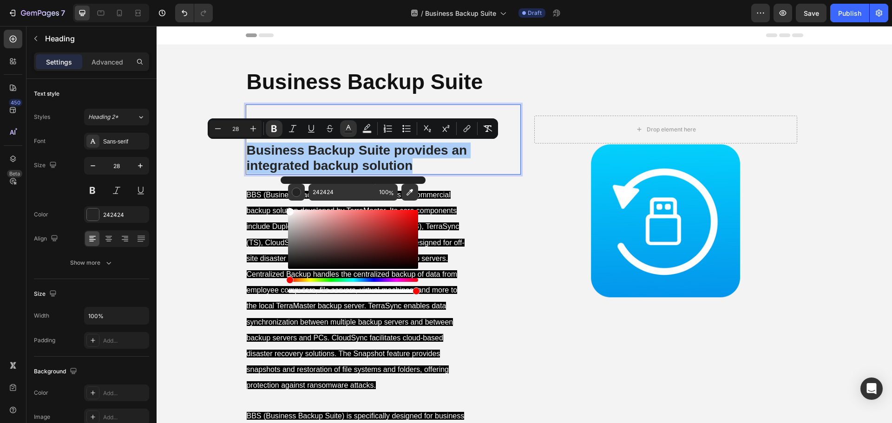
drag, startPoint x: 290, startPoint y: 264, endPoint x: 282, endPoint y: 188, distance: 76.2
click at [282, 188] on div "242424 100 %" at bounding box center [353, 236] width 145 height 119
type input "FFFFFF"
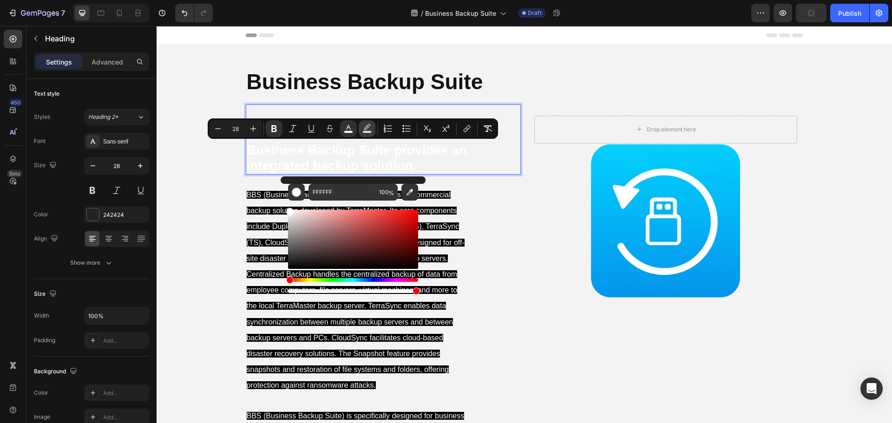
click at [364, 131] on rect "Editor contextual toolbar" at bounding box center [367, 132] width 9 height 2
drag, startPoint x: 444, startPoint y: 295, endPoint x: 277, endPoint y: 300, distance: 167.9
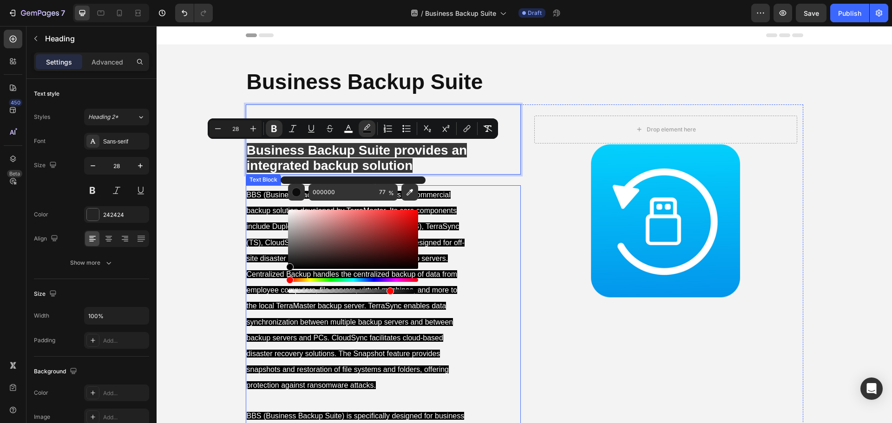
click at [481, 228] on div "BBS (Business Backup Suite) is a comprehensive commercial backup solution devel…" at bounding box center [383, 360] width 275 height 350
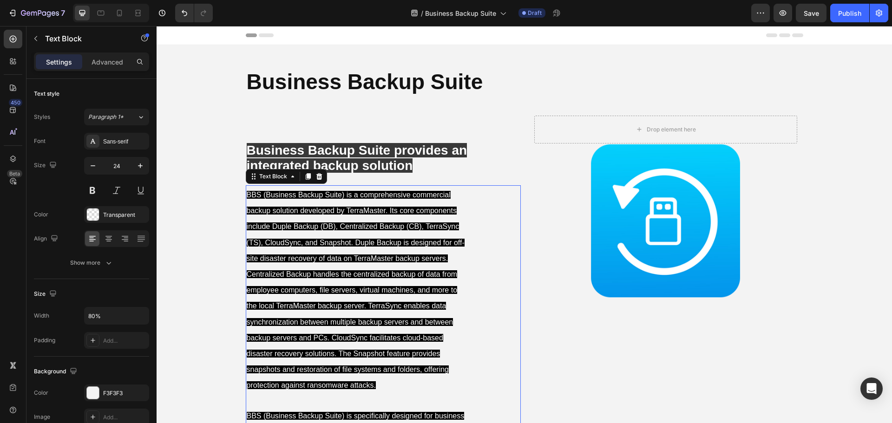
click at [414, 156] on strong "Business Backup Suite provides an integrated backup solution" at bounding box center [357, 158] width 221 height 30
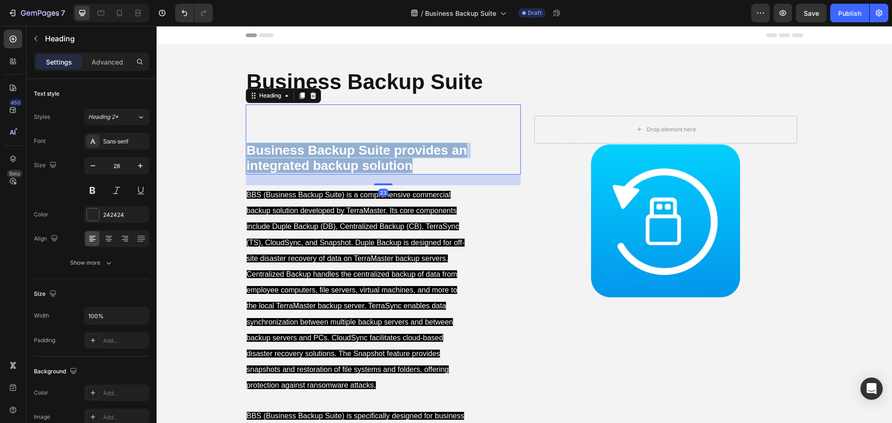
click at [413, 155] on strong "Business Backup Suite provides an integrated backup solution" at bounding box center [357, 158] width 221 height 30
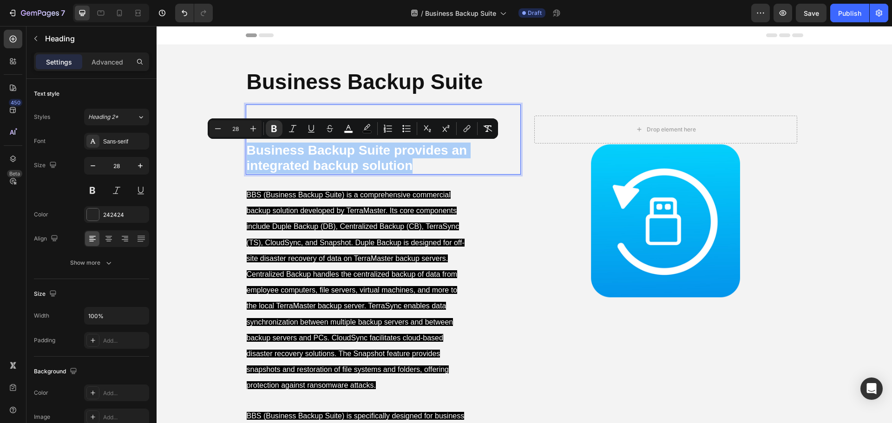
click at [376, 128] on div "Minus 28 Plus Bold Italic Underline Strikethrough color color Numbered List Bul…" at bounding box center [353, 128] width 287 height 17
click at [374, 127] on button "color" at bounding box center [367, 128] width 17 height 17
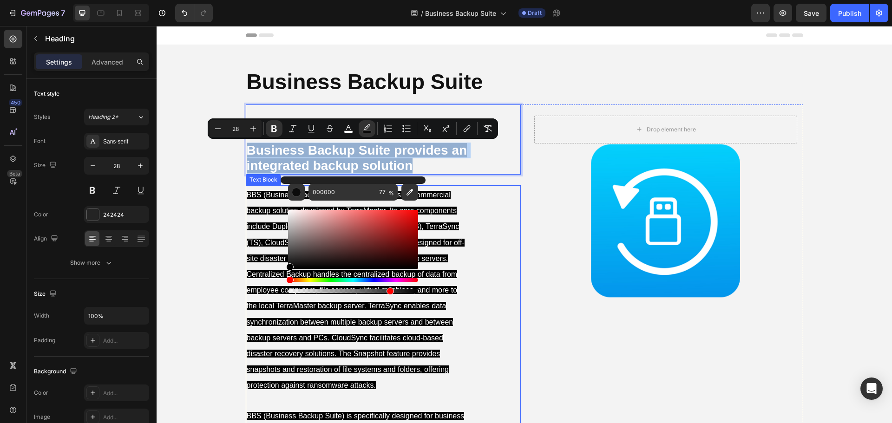
drag, startPoint x: 449, startPoint y: 294, endPoint x: 276, endPoint y: 277, distance: 173.3
click at [551, 180] on div "Background Image" at bounding box center [665, 221] width 275 height 233
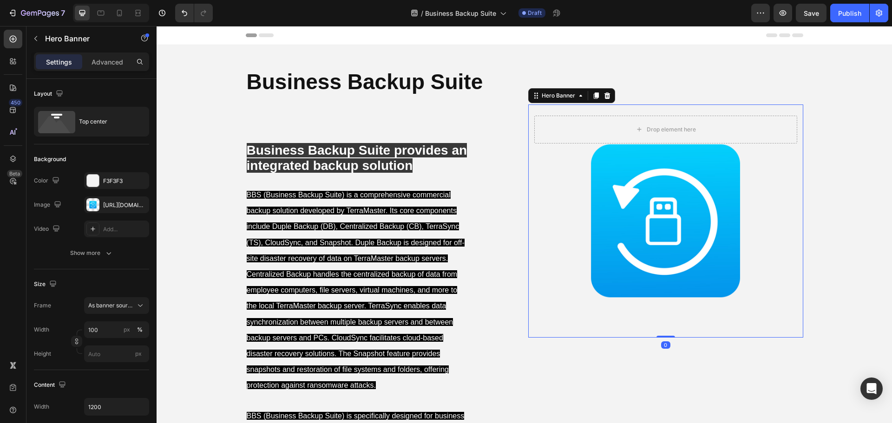
click at [528, 196] on div "Background Image" at bounding box center [665, 221] width 275 height 233
click at [515, 201] on div "BBS (Business Backup Suite) is a comprehensive commercial backup solution devel…" at bounding box center [383, 360] width 275 height 350
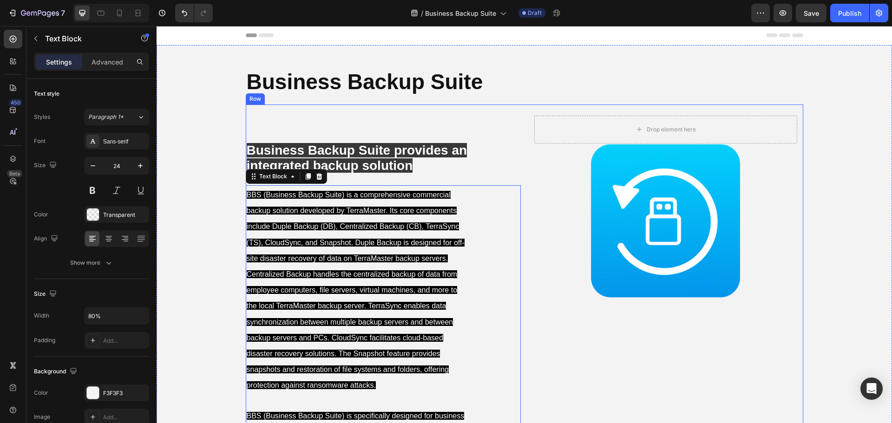
click at [520, 201] on div "⁠⁠⁠⁠⁠⁠⁠ Business Backup Suite provides an integrated backup solution Heading BB…" at bounding box center [525, 328] width 558 height 446
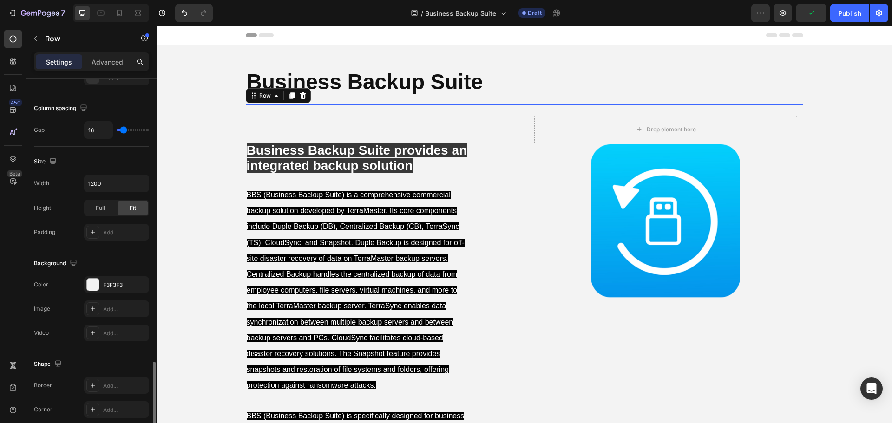
scroll to position [302, 0]
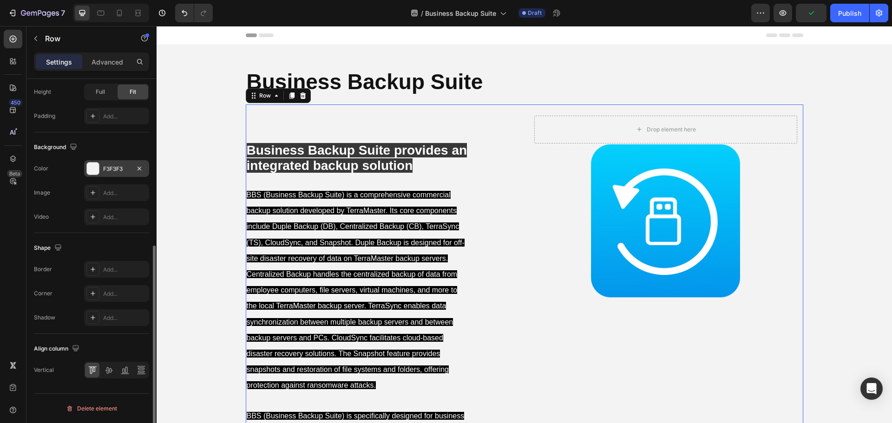
click at [117, 167] on div "F3F3F3" at bounding box center [116, 169] width 27 height 8
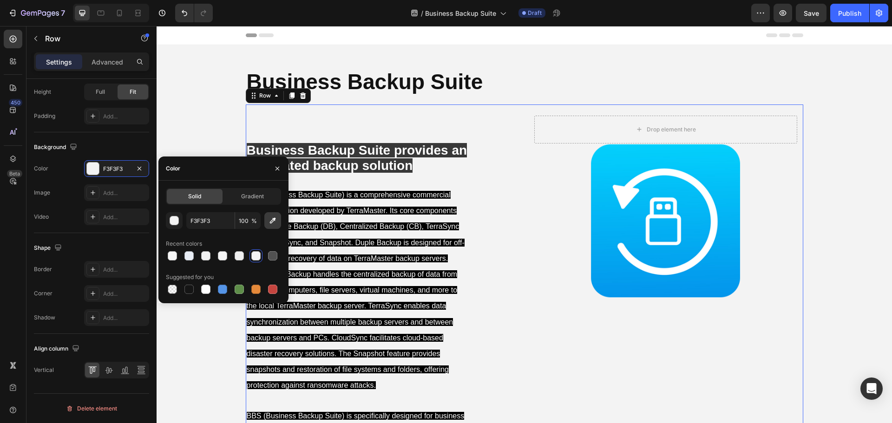
click at [274, 221] on icon "button" at bounding box center [273, 221] width 6 height 6
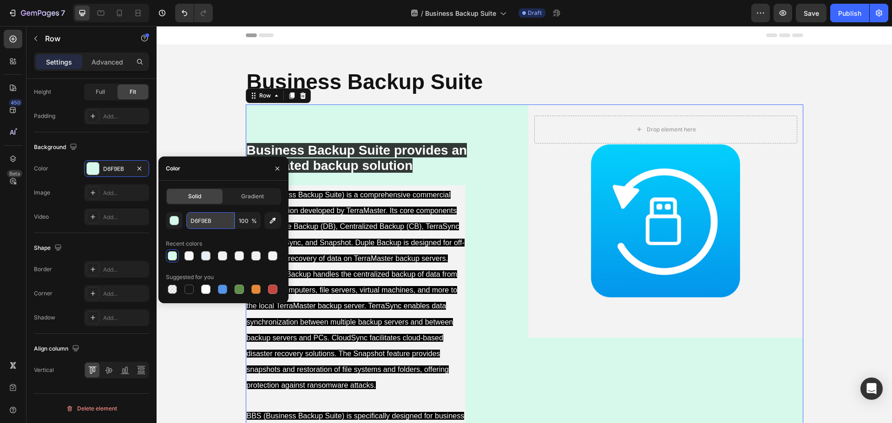
click at [203, 221] on input "D6F9EB" at bounding box center [210, 220] width 48 height 17
click at [175, 221] on div "button" at bounding box center [174, 221] width 9 height 9
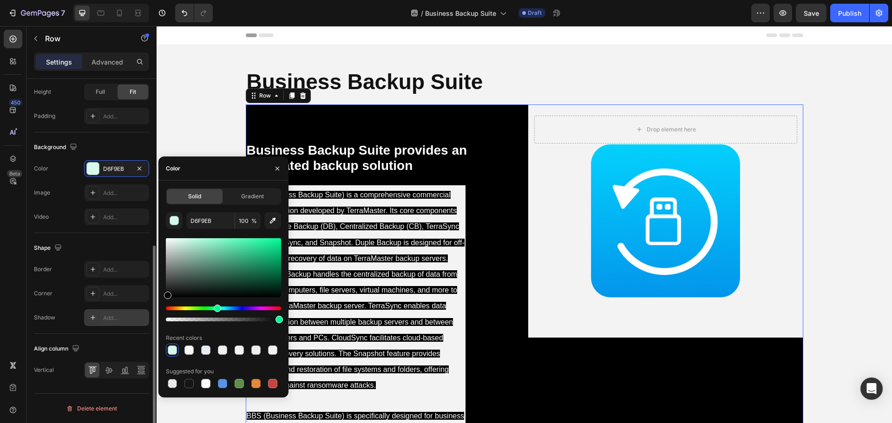
drag, startPoint x: 183, startPoint y: 244, endPoint x: 148, endPoint y: 313, distance: 78.2
click at [148, 313] on div "450 Beta Sections(18) Elements(83) Section Element Hero Section Product Detail …" at bounding box center [78, 224] width 157 height 397
type input "000000"
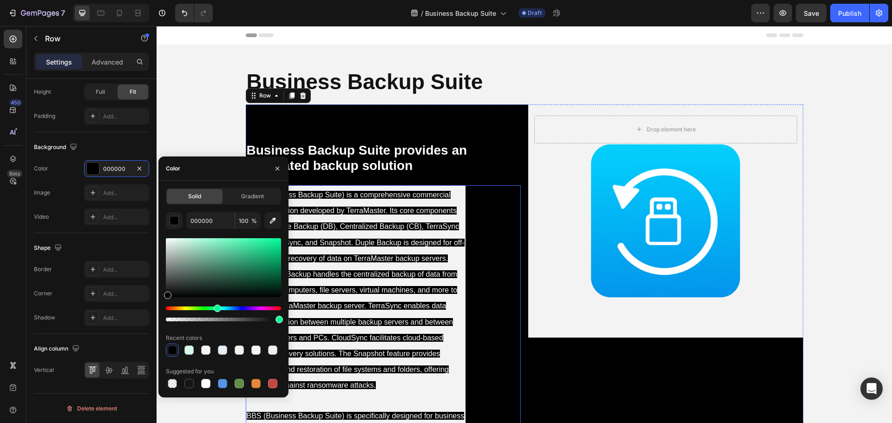
click at [528, 216] on div "Background Image" at bounding box center [665, 221] width 275 height 233
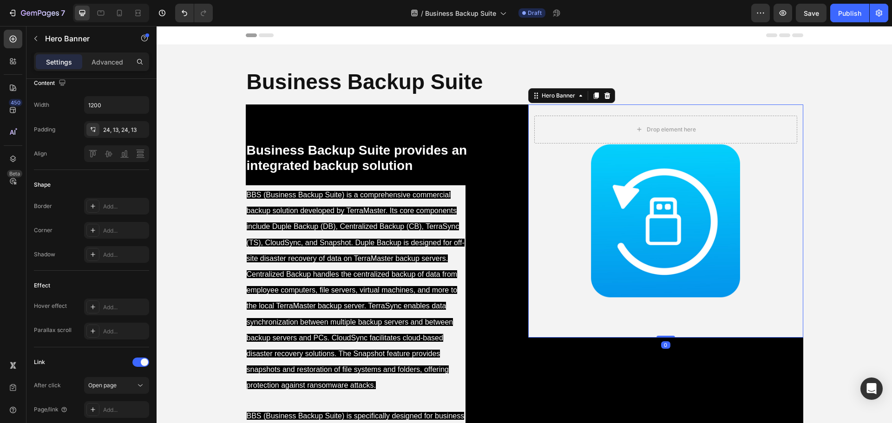
scroll to position [0, 0]
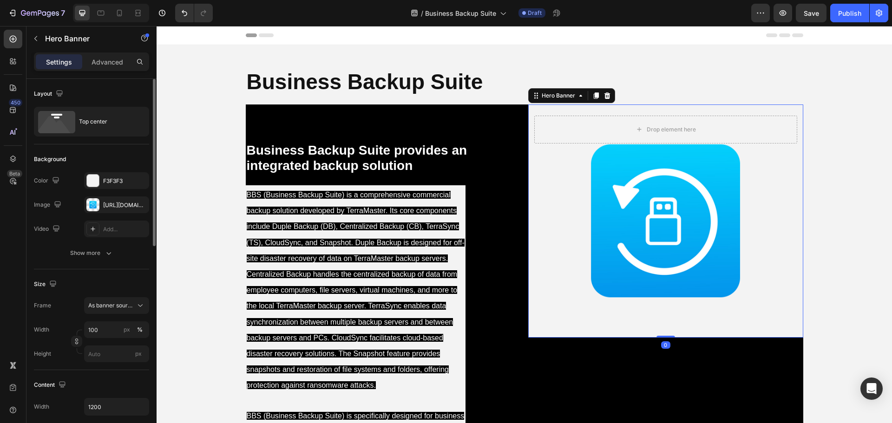
click at [555, 220] on div "Background Image" at bounding box center [665, 221] width 275 height 233
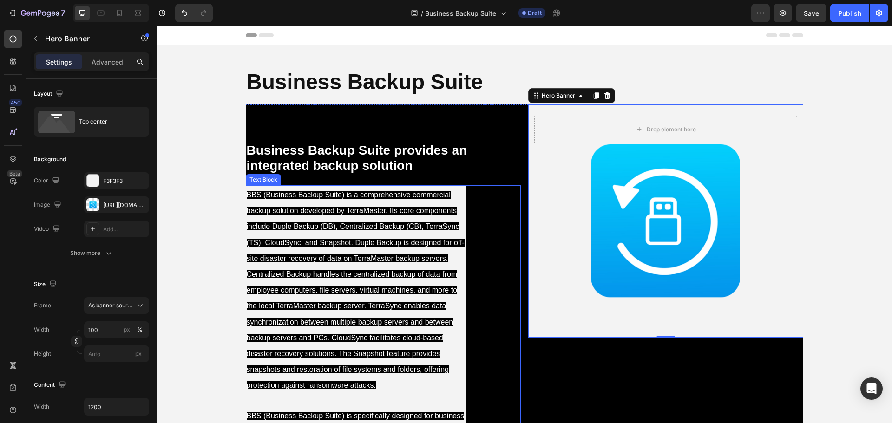
click at [418, 226] on span "BBS (Business Backup Suite) is a comprehensive commercial backup solution devel…" at bounding box center [356, 290] width 218 height 198
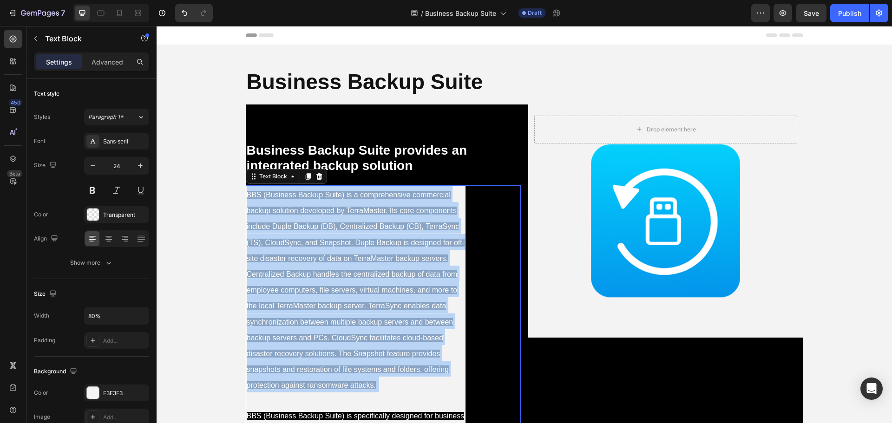
click at [418, 226] on span "BBS (Business Backup Suite) is a comprehensive commercial backup solution devel…" at bounding box center [356, 290] width 218 height 198
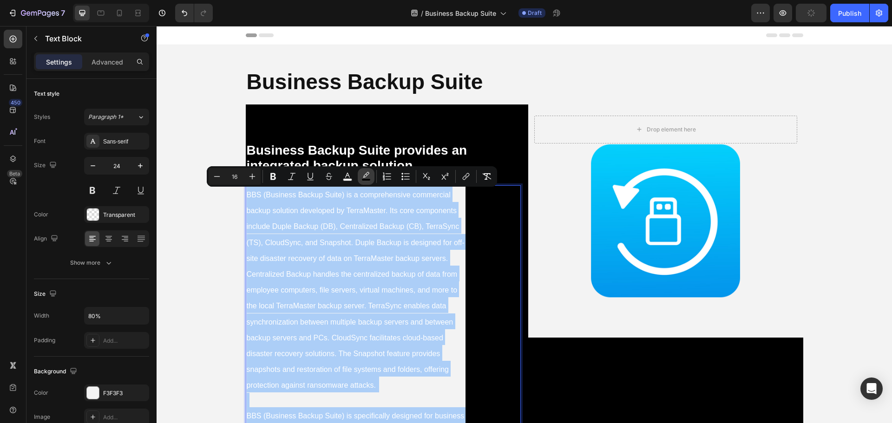
click at [364, 178] on icon "Editor contextual toolbar" at bounding box center [366, 175] width 7 height 6
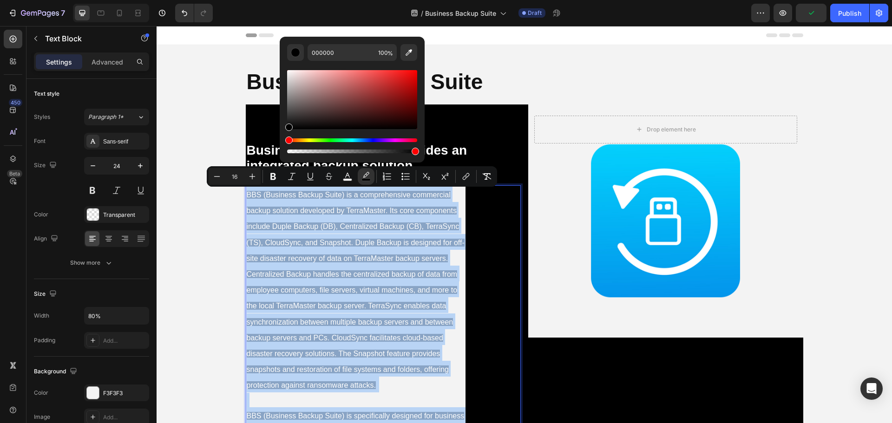
click at [451, 257] on p "BBS (Business Backup Suite) is a comprehensive commercial backup solution devel…" at bounding box center [356, 360] width 218 height 348
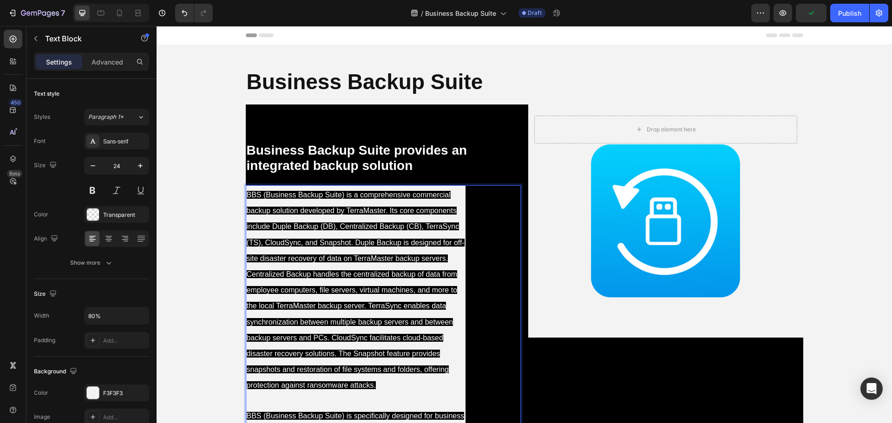
click at [459, 283] on p "BBS (Business Backup Suite) is a comprehensive commercial backup solution devel…" at bounding box center [356, 360] width 218 height 348
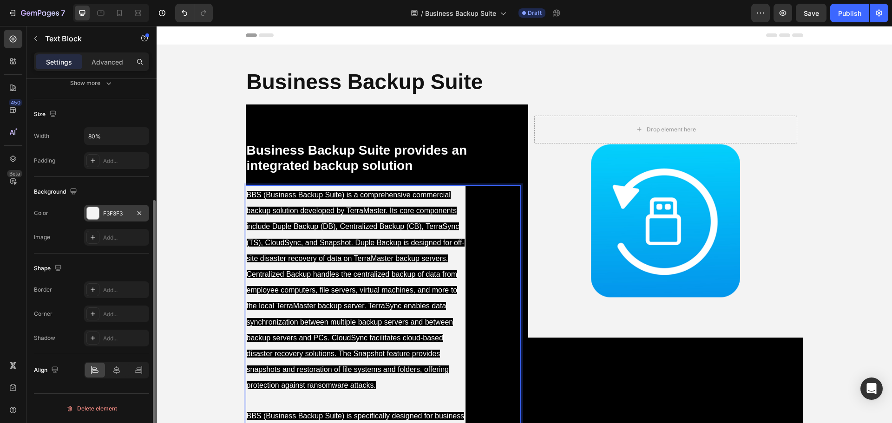
click at [114, 211] on div "F3F3F3" at bounding box center [116, 214] width 27 height 8
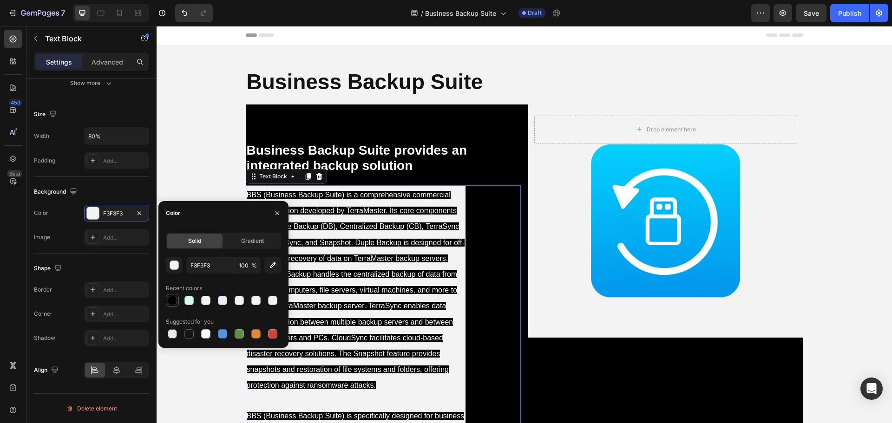
click at [173, 300] on div at bounding box center [172, 300] width 9 height 9
type input "000000"
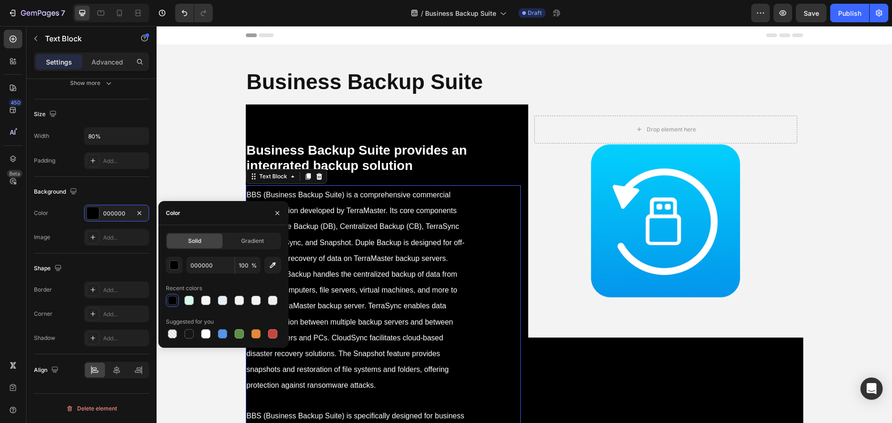
click at [503, 280] on div "BBS (Business Backup Suite) is a comprehensive commercial backup solution devel…" at bounding box center [383, 360] width 275 height 350
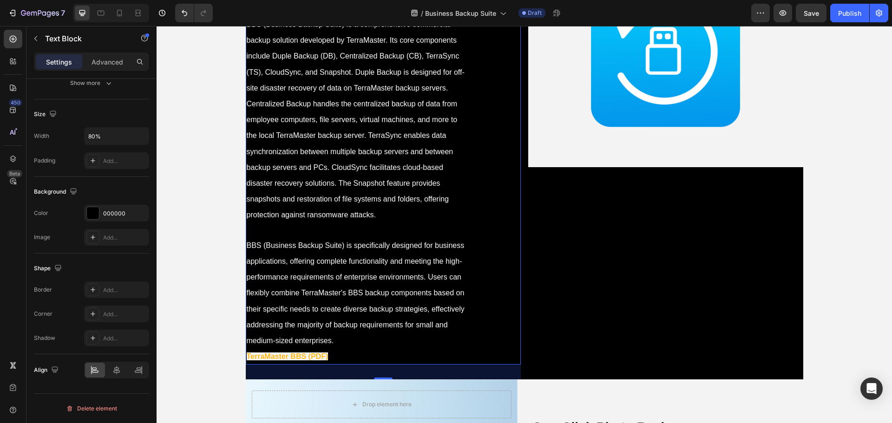
scroll to position [93, 0]
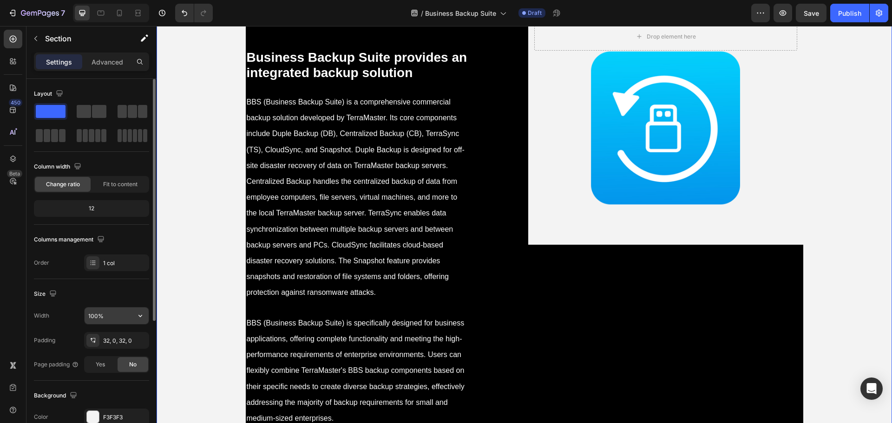
scroll to position [196, 0]
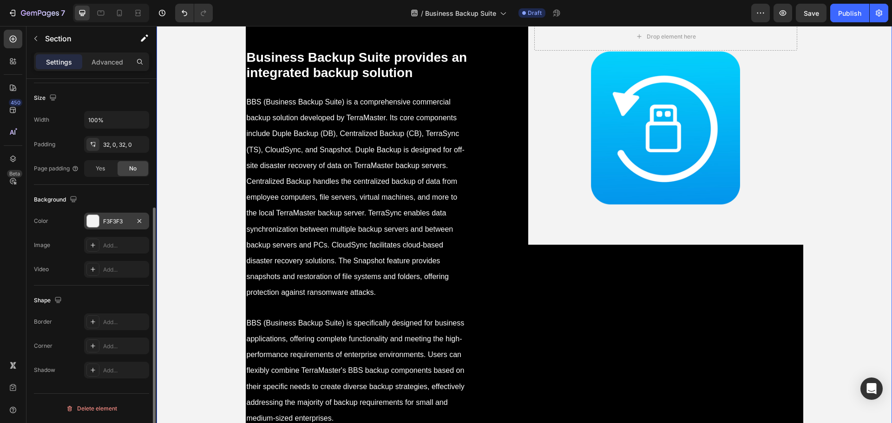
click at [115, 220] on div "F3F3F3" at bounding box center [116, 222] width 27 height 8
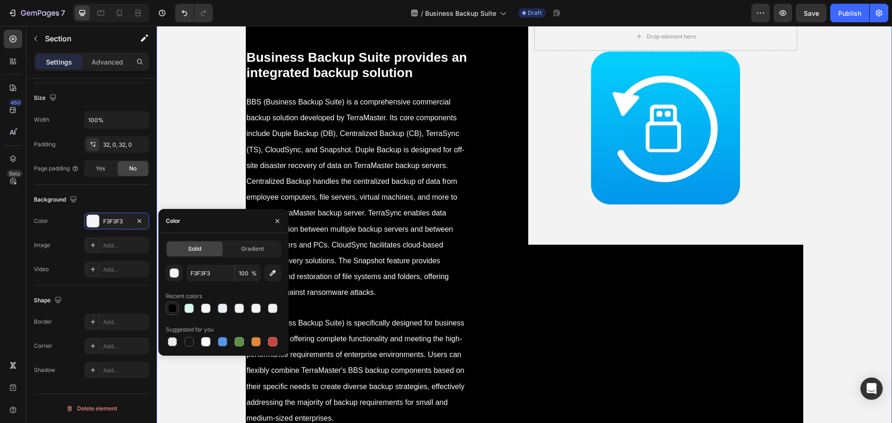
click at [169, 308] on div at bounding box center [172, 308] width 9 height 9
type input "000000"
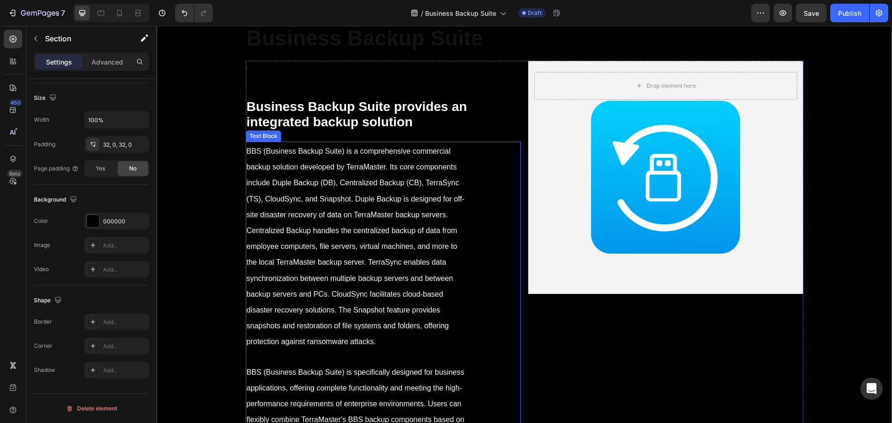
scroll to position [0, 0]
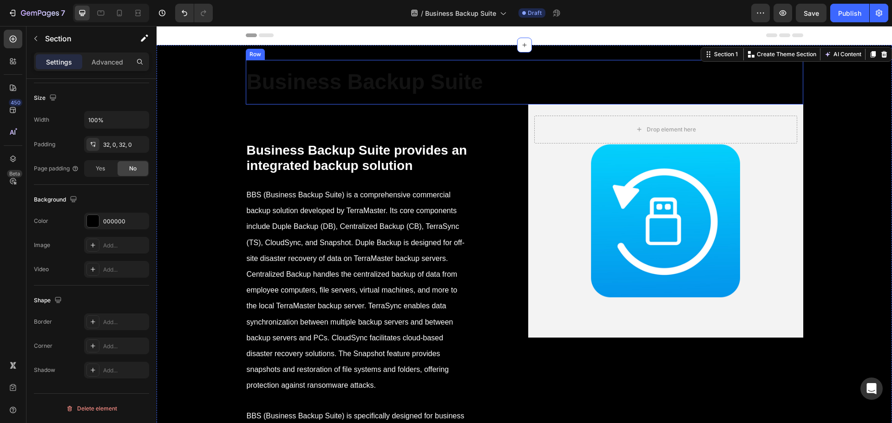
click at [356, 90] on strong "Business Backup Suite" at bounding box center [365, 82] width 237 height 24
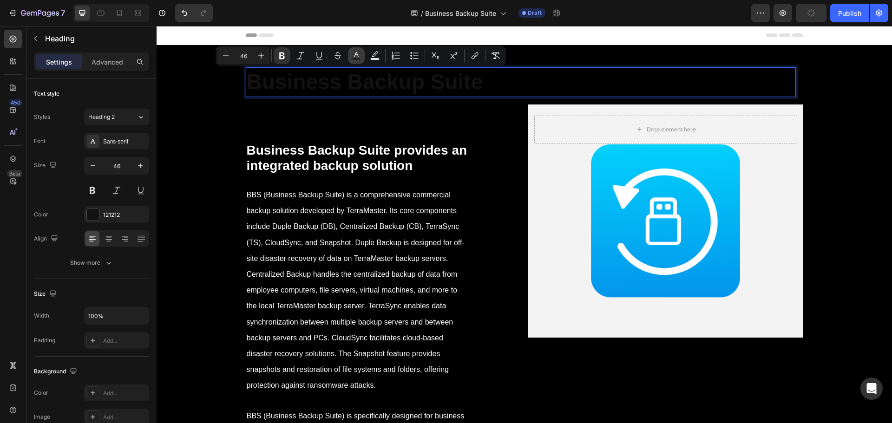
click at [355, 57] on icon "Editor contextual toolbar" at bounding box center [356, 55] width 9 height 9
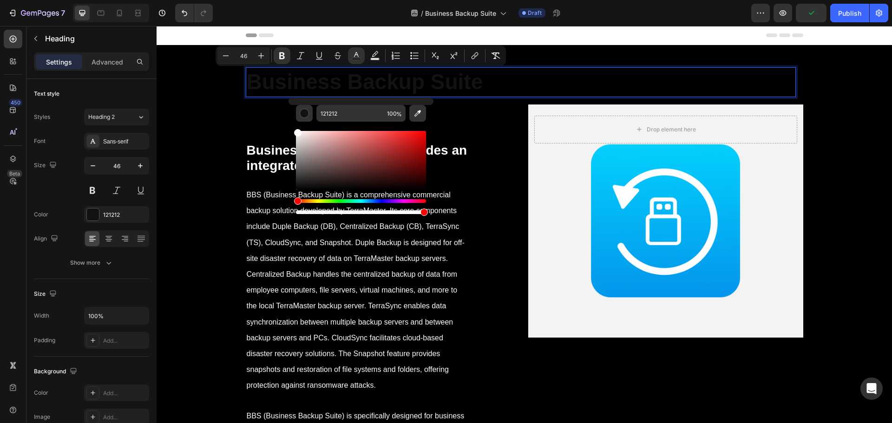
type input "FFFFFF"
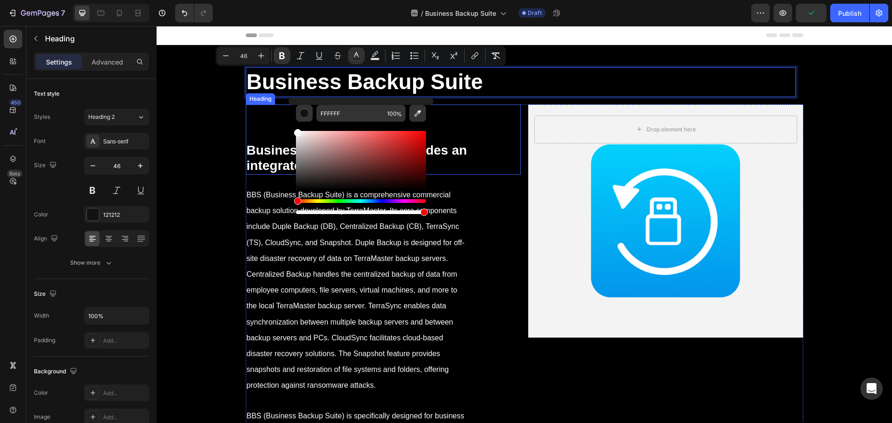
drag, startPoint x: 457, startPoint y: 213, endPoint x: 284, endPoint y: 121, distance: 196.7
click at [270, 164] on strong "Business Backup Suite provides an integrated backup solution" at bounding box center [357, 158] width 221 height 30
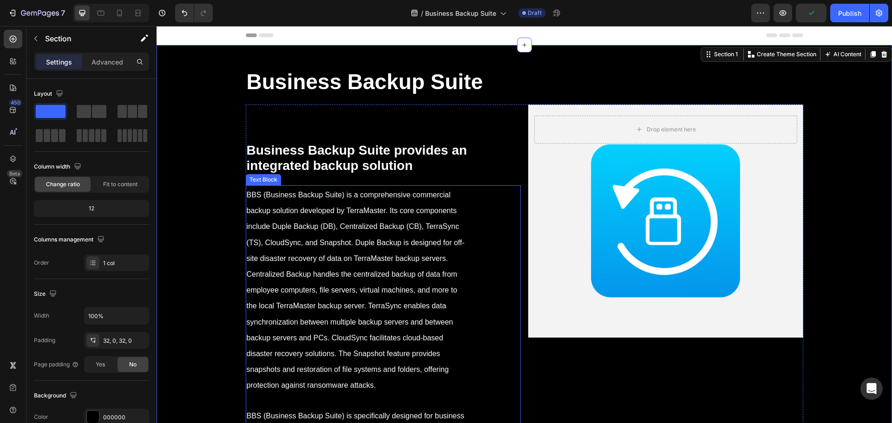
click at [589, 217] on div "Background Image" at bounding box center [665, 221] width 275 height 233
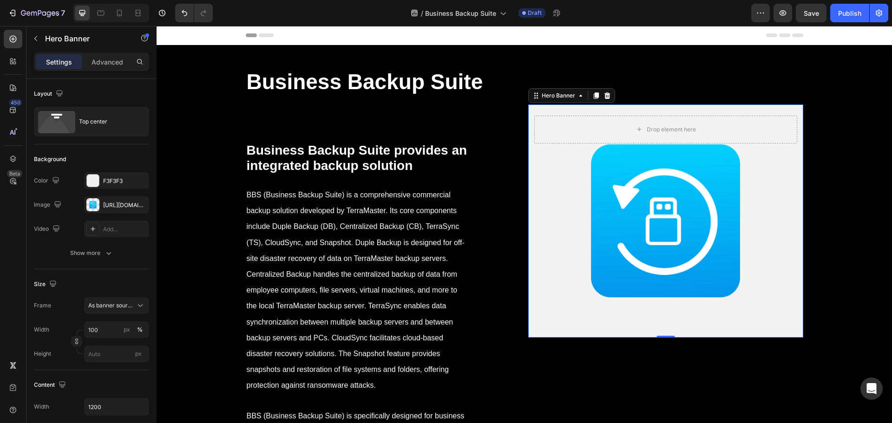
click at [655, 213] on div "Background Image" at bounding box center [665, 221] width 275 height 233
click at [116, 205] on div "https://cdn.shopify.com/s/files/1/0557/3256/8098/files/gempages_570475742119331…" at bounding box center [116, 205] width 27 height 8
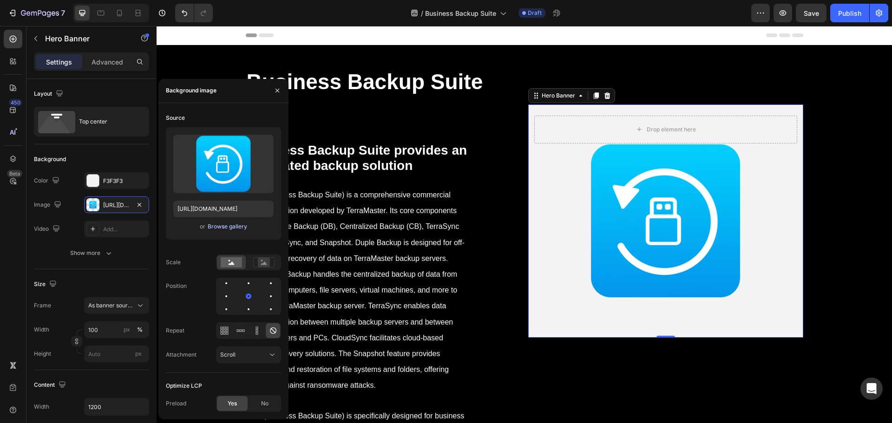
click at [223, 231] on div "Browse gallery" at bounding box center [228, 227] width 40 height 8
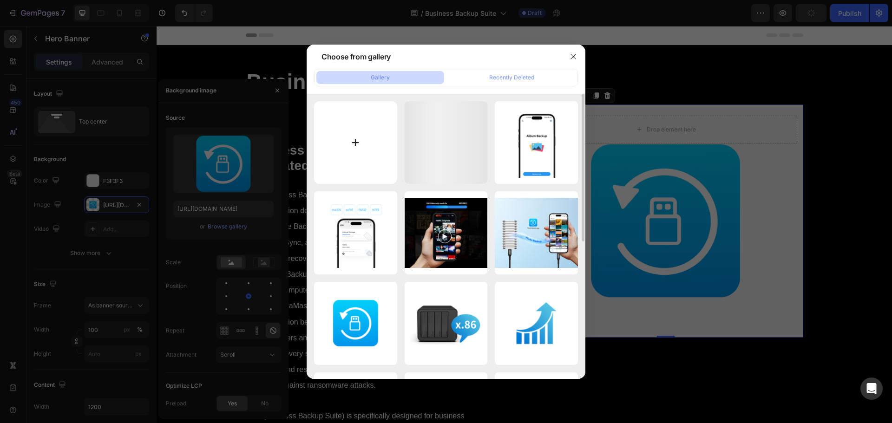
click at [362, 151] on input "file" at bounding box center [355, 142] width 83 height 83
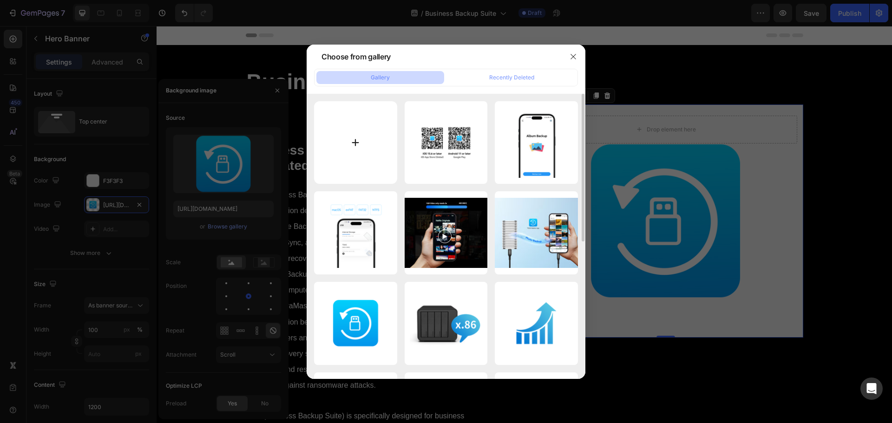
type input "C:\fakepath\BBS.jpg"
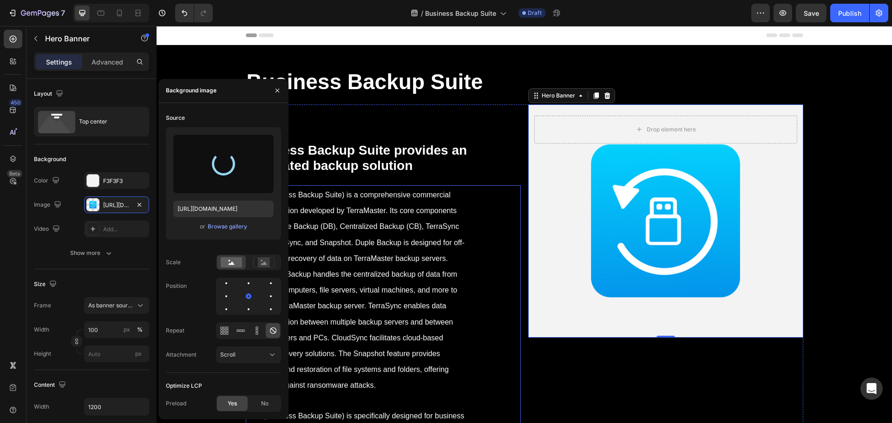
type input "[URL][DOMAIN_NAME]"
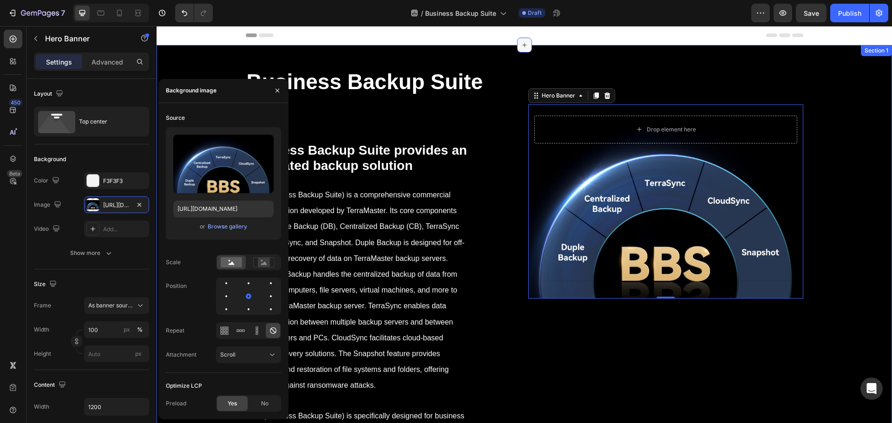
click at [518, 51] on div at bounding box center [524, 45] width 15 height 15
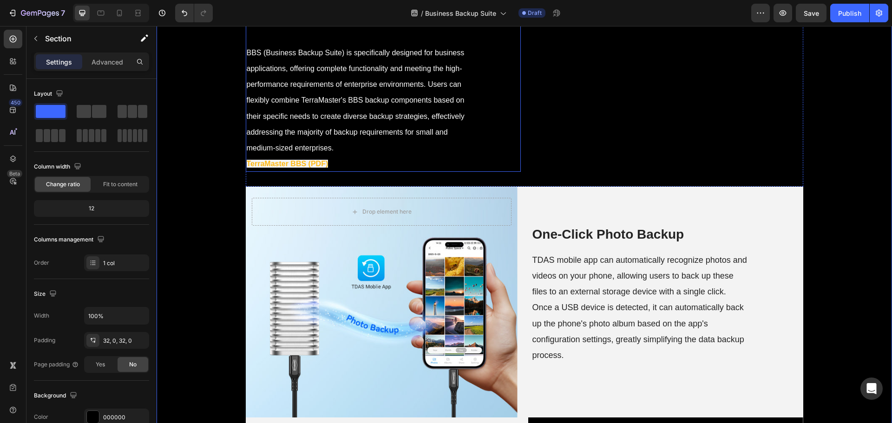
scroll to position [418, 0]
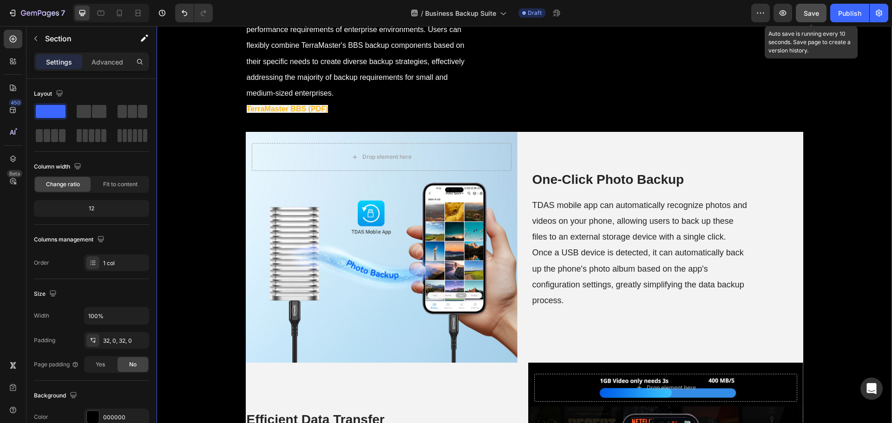
click at [813, 15] on span "Save" at bounding box center [811, 13] width 15 height 8
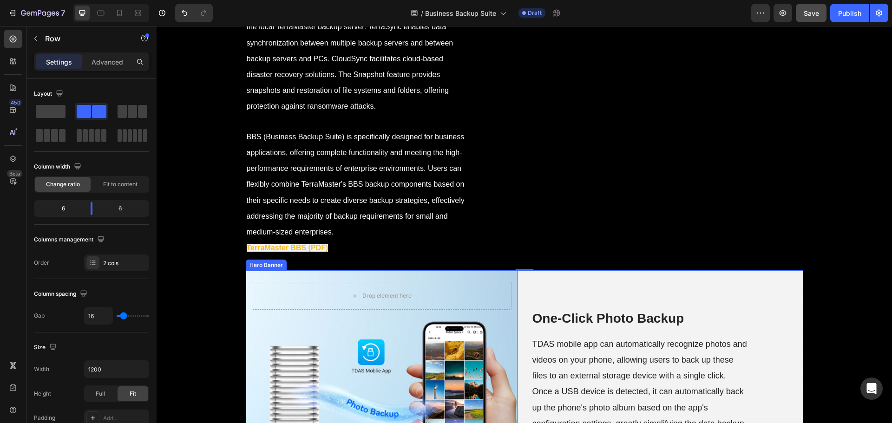
scroll to position [279, 0]
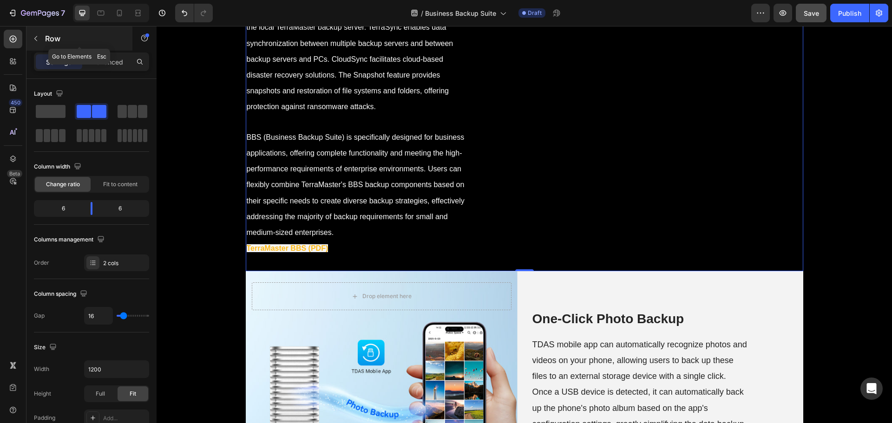
click at [36, 41] on icon "button" at bounding box center [35, 38] width 7 height 7
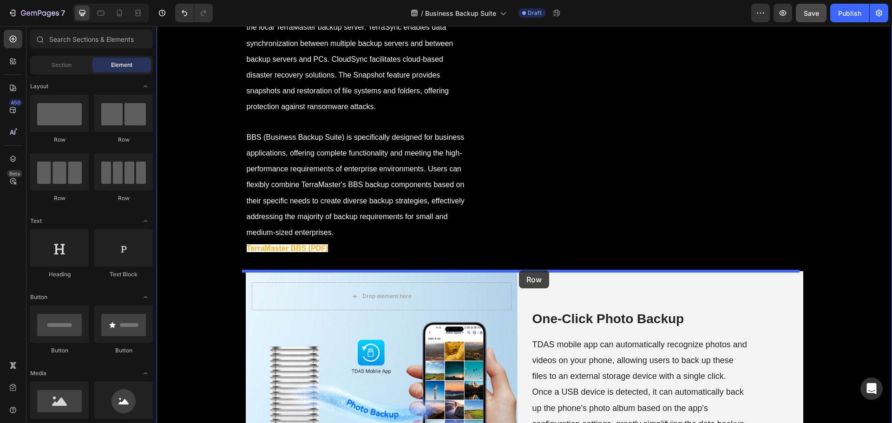
drag, startPoint x: 218, startPoint y: 140, endPoint x: 519, endPoint y: 271, distance: 327.9
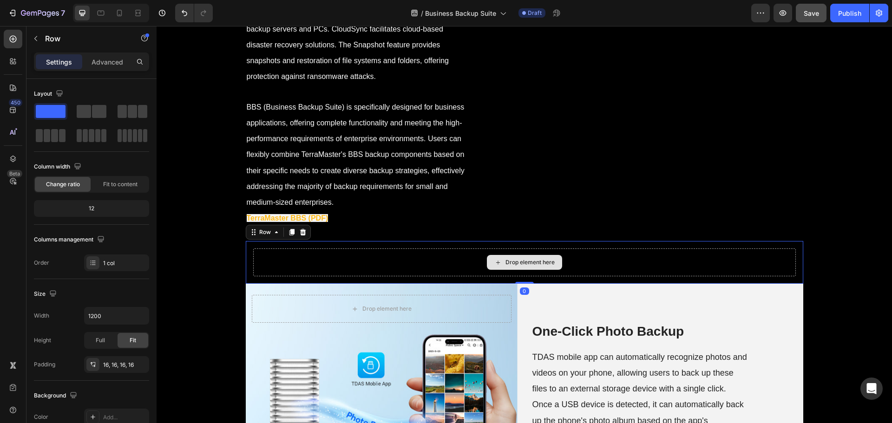
scroll to position [325, 0]
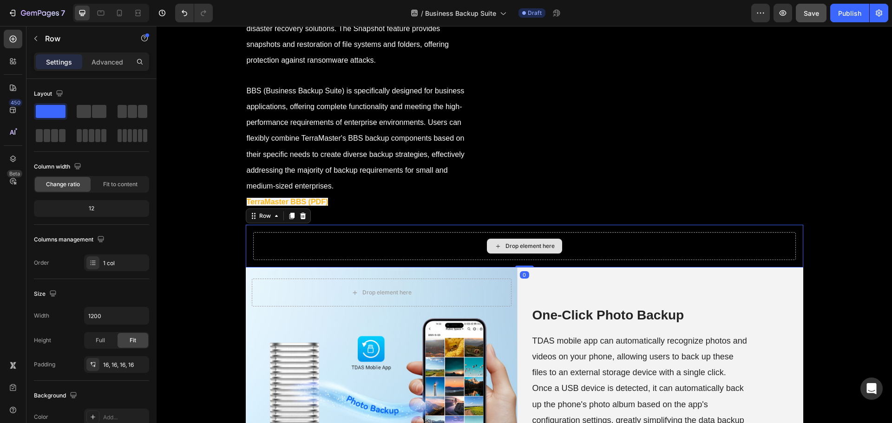
click at [439, 243] on div "Drop element here" at bounding box center [524, 246] width 543 height 28
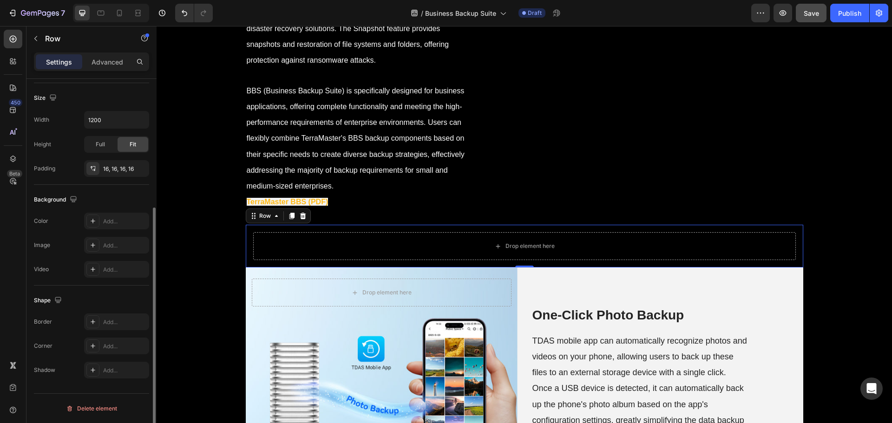
scroll to position [10, 0]
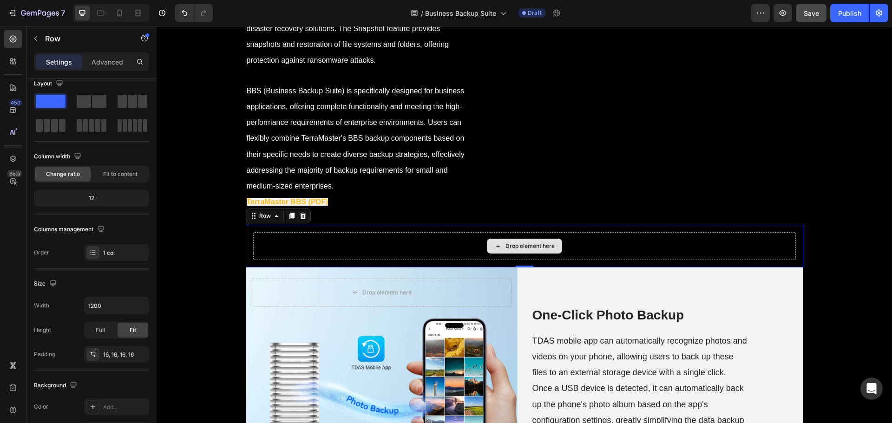
click at [469, 244] on div "Drop element here" at bounding box center [524, 246] width 543 height 28
click at [101, 63] on p "Advanced" at bounding box center [108, 62] width 32 height 10
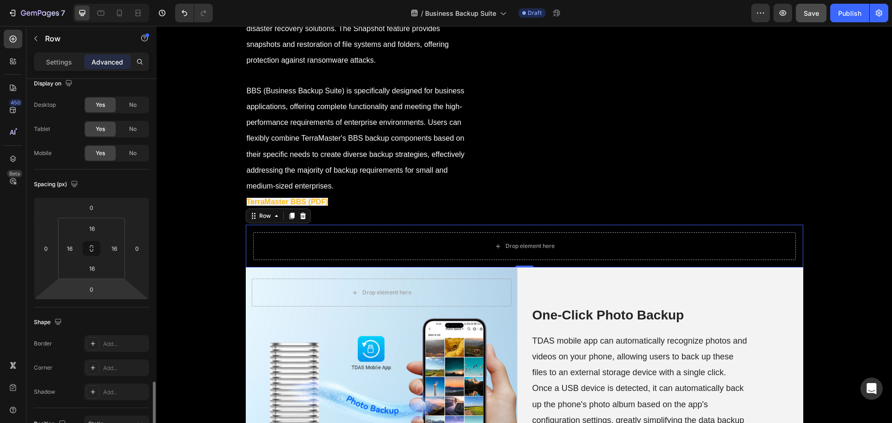
scroll to position [196, 0]
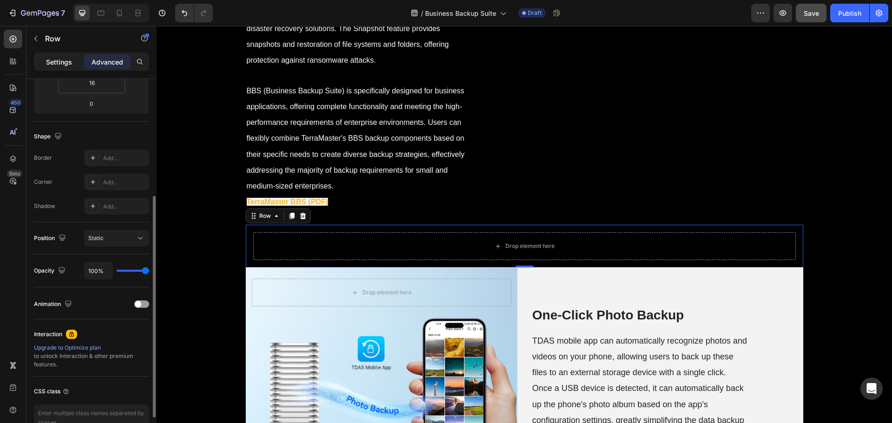
click at [59, 58] on p "Settings" at bounding box center [59, 62] width 26 height 10
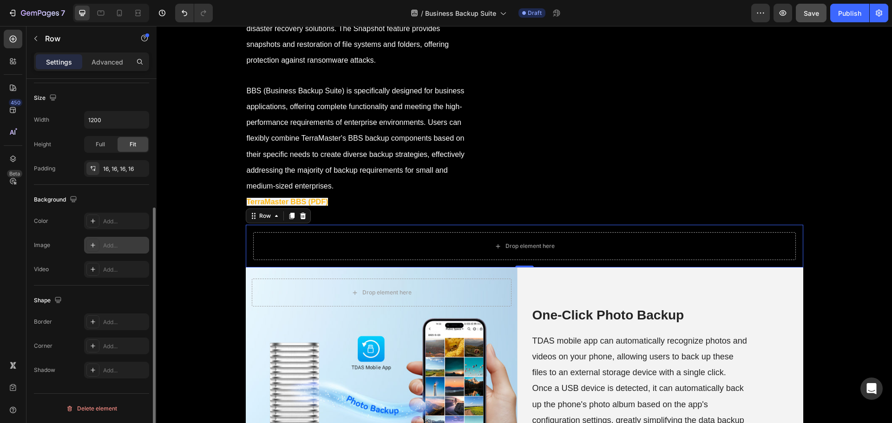
click at [115, 247] on div "Add..." at bounding box center [125, 246] width 44 height 8
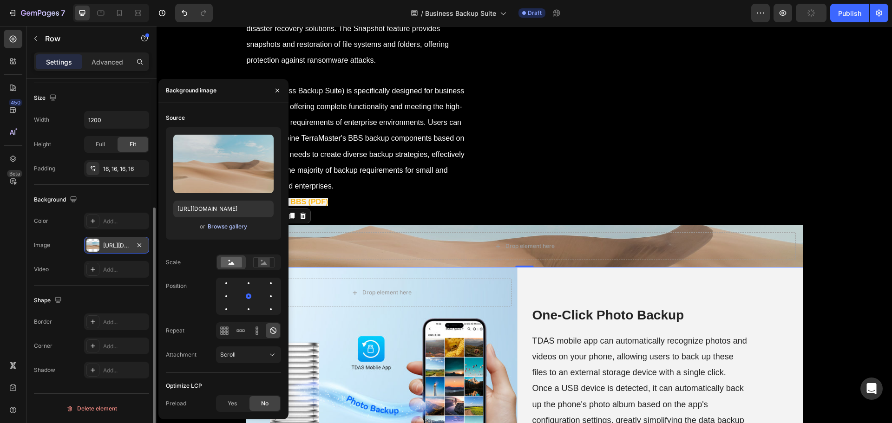
click at [225, 225] on div "Browse gallery" at bounding box center [228, 227] width 40 height 8
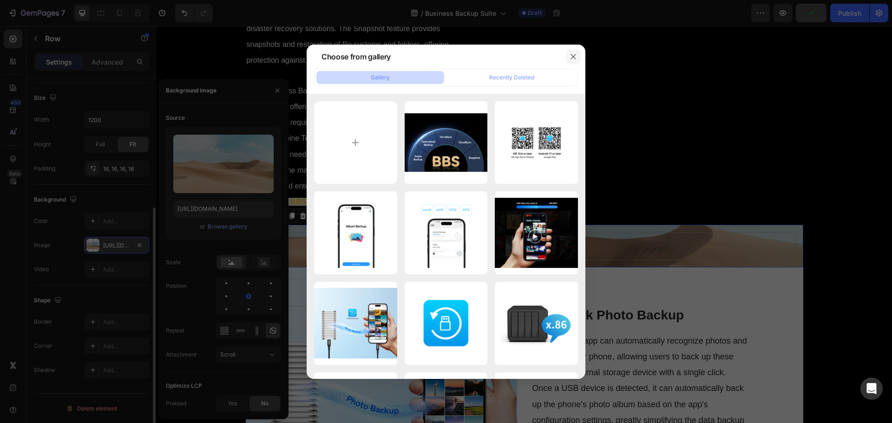
click at [574, 58] on icon "button" at bounding box center [573, 56] width 7 height 7
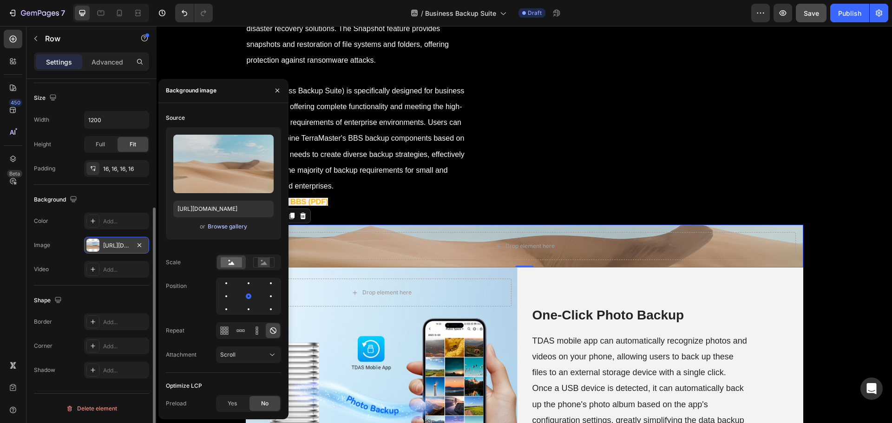
click at [218, 223] on div "Browse gallery" at bounding box center [228, 227] width 40 height 8
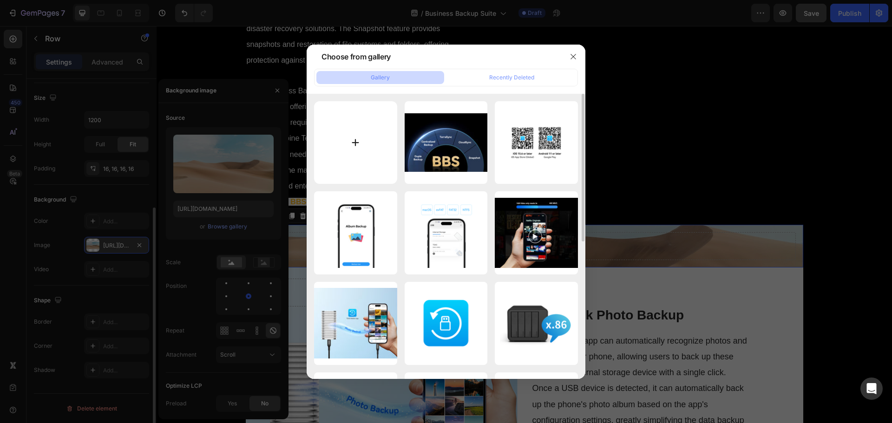
click at [339, 155] on input "file" at bounding box center [355, 142] width 83 height 83
type input "C:\fakepath\BBSquanjing_en.jpg"
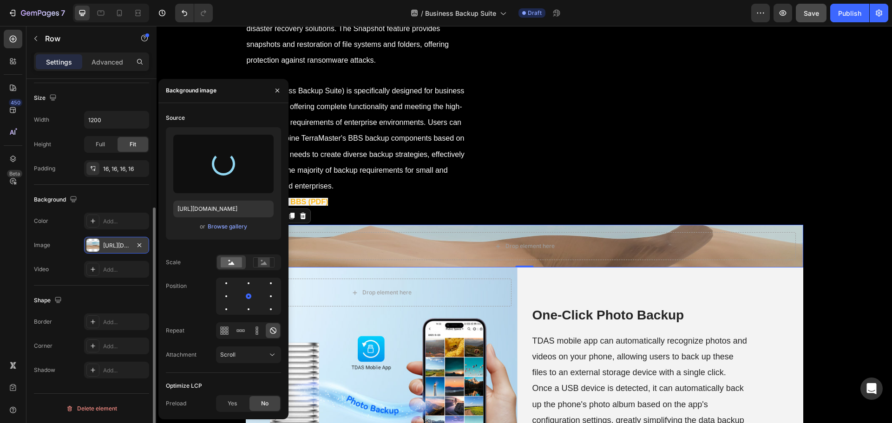
type input "https://cdn.shopify.com/s/files/1/0557/3256/8098/files/gempages_570475742119331…"
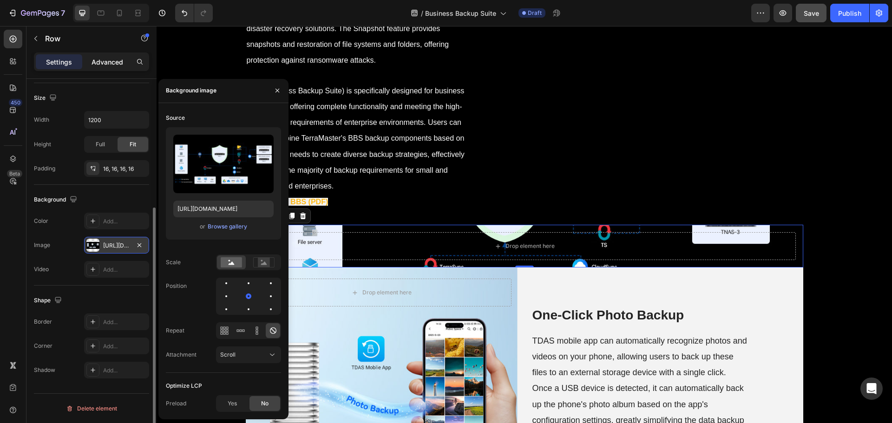
click at [103, 67] on div "Advanced" at bounding box center [107, 61] width 46 height 15
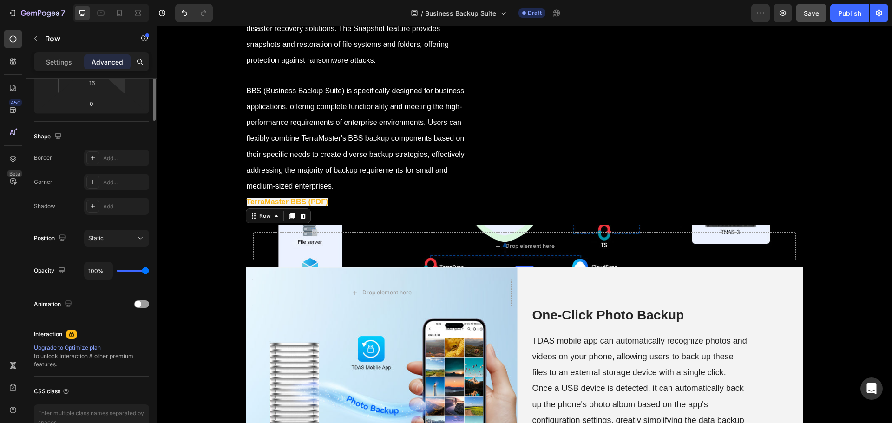
scroll to position [0, 0]
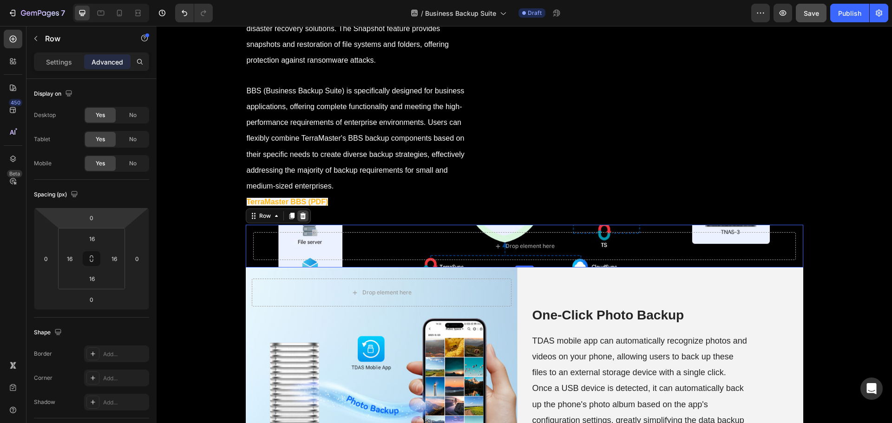
click at [300, 217] on icon at bounding box center [302, 215] width 7 height 7
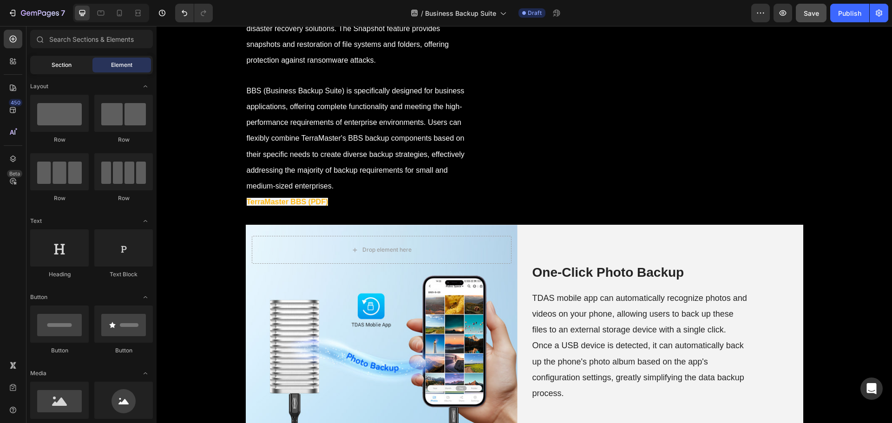
click at [63, 67] on span "Section" at bounding box center [62, 65] width 20 height 8
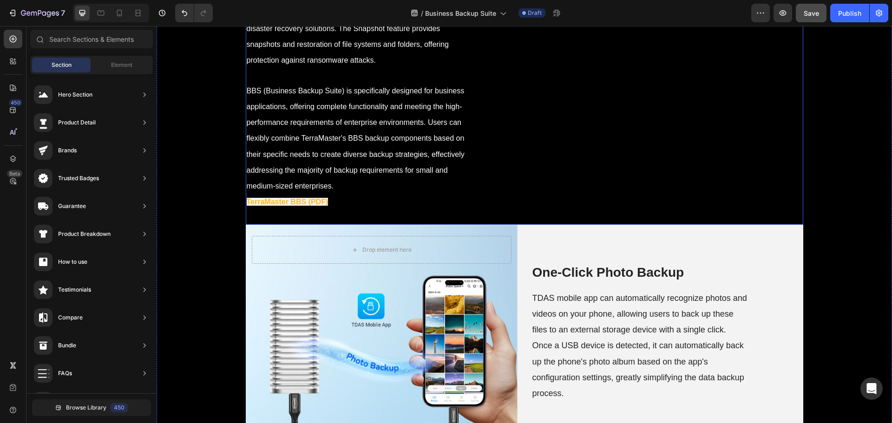
click at [531, 190] on div "Drop element here Hero Banner" at bounding box center [665, 2] width 275 height 446
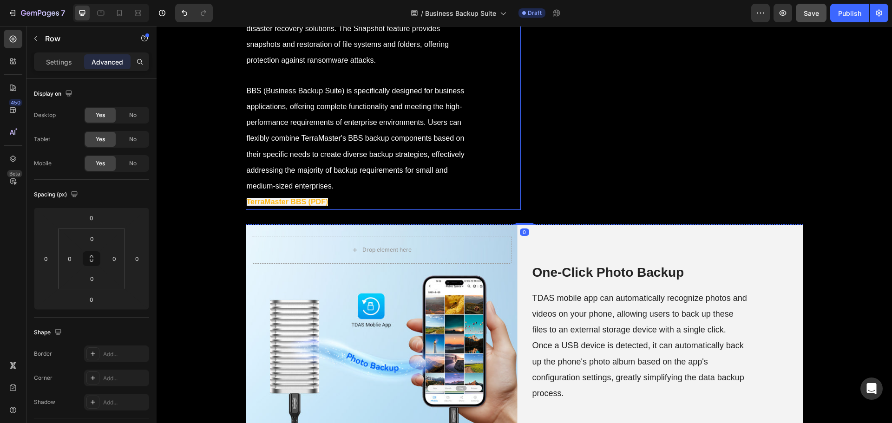
click at [339, 202] on p "BBS (Business Backup Suite) is a comprehensive commercial backup solution devel…" at bounding box center [356, 35] width 218 height 348
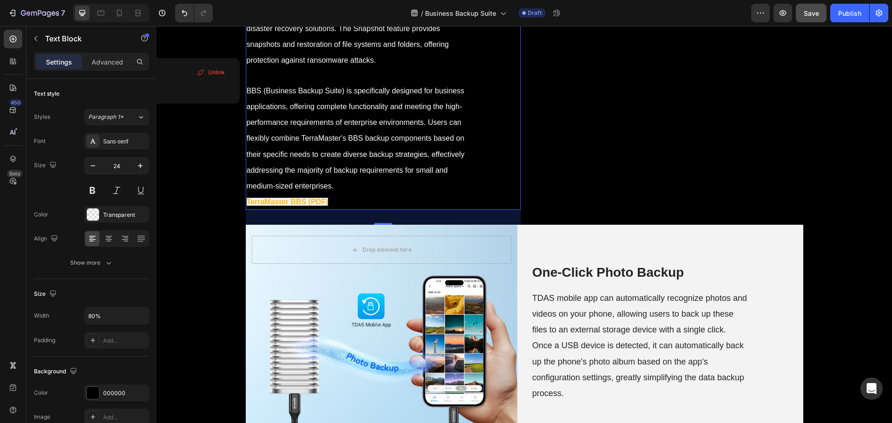
click at [339, 202] on p "BBS (Business Backup Suite) is a comprehensive commercial backup solution devel…" at bounding box center [356, 35] width 218 height 348
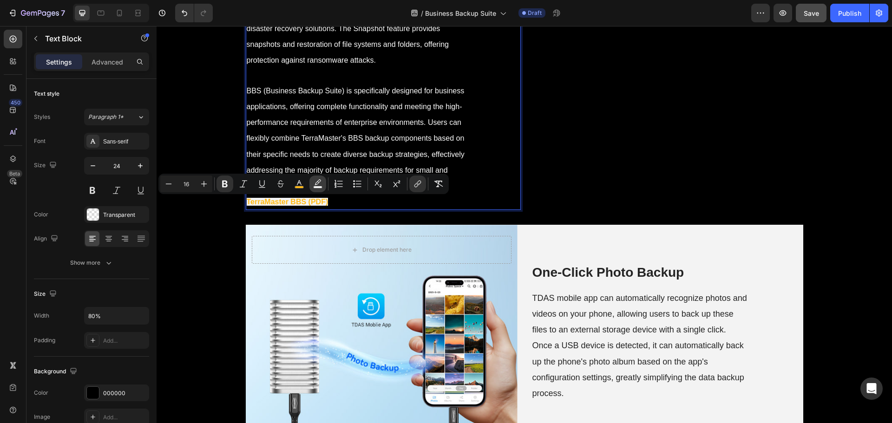
click at [317, 186] on rect "Editor contextual toolbar" at bounding box center [318, 187] width 9 height 2
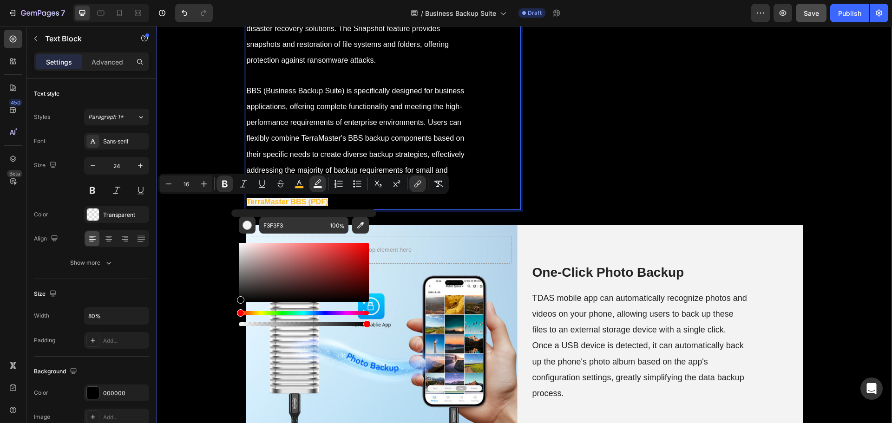
drag, startPoint x: 398, startPoint y: 272, endPoint x: 226, endPoint y: 340, distance: 184.6
type input "000000"
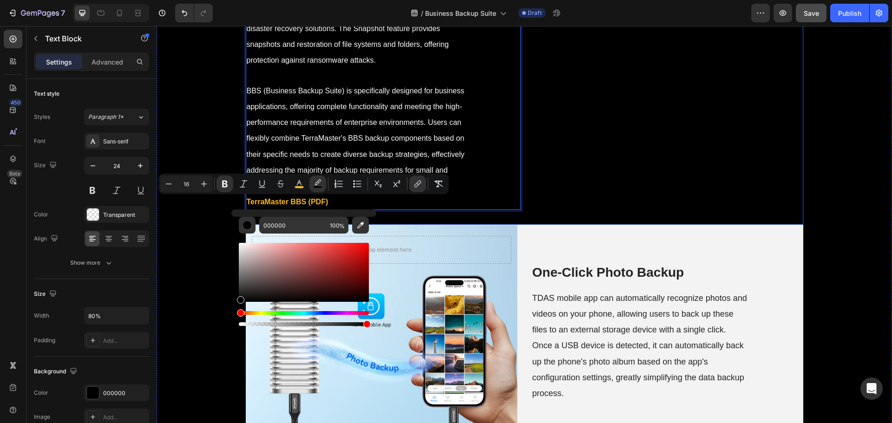
click at [540, 219] on div "Drop element here Hero Banner" at bounding box center [665, 2] width 275 height 446
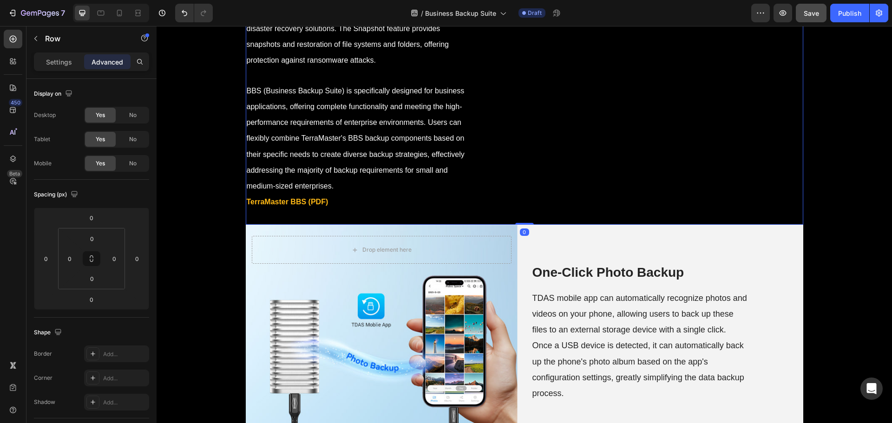
click at [550, 195] on div "Drop element here Hero Banner" at bounding box center [665, 2] width 275 height 446
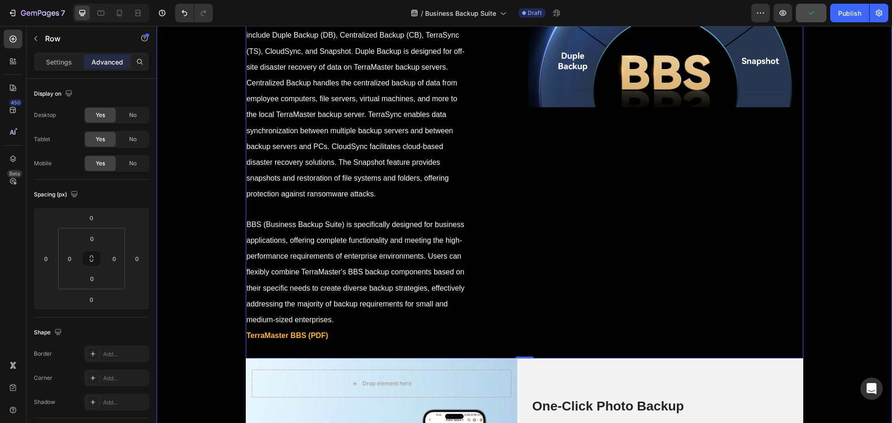
scroll to position [186, 0]
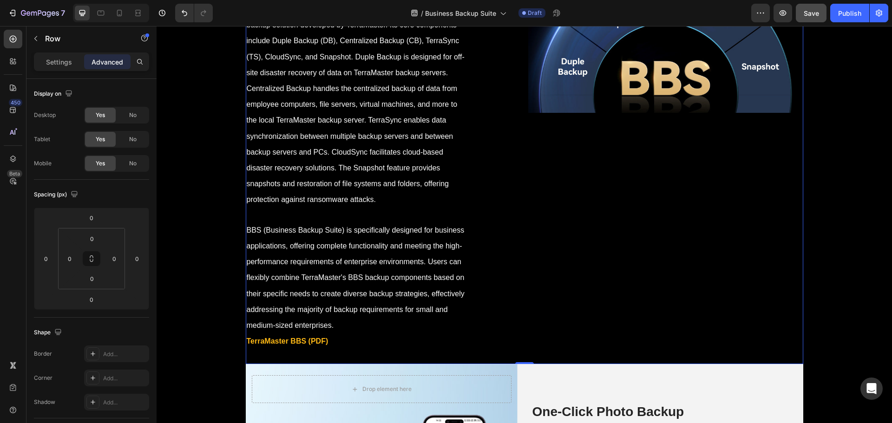
click at [572, 296] on div "Drop element here Hero Banner" at bounding box center [665, 142] width 275 height 446
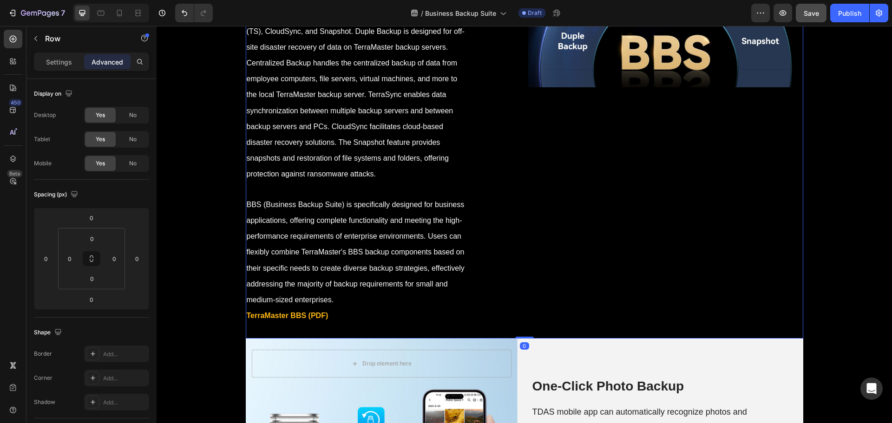
scroll to position [232, 0]
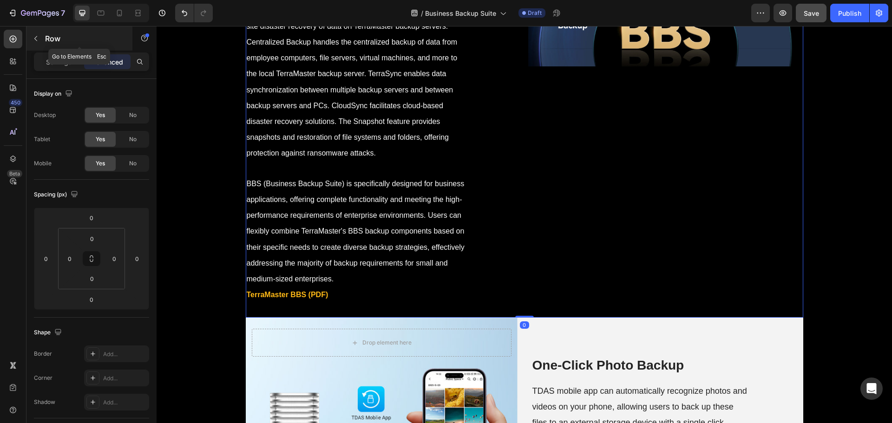
click at [40, 42] on button "button" at bounding box center [35, 38] width 15 height 15
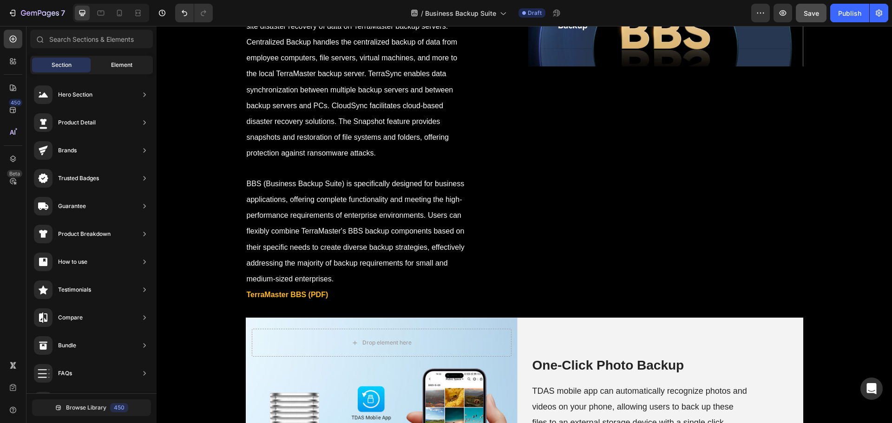
click at [118, 69] on div "Element" at bounding box center [121, 65] width 59 height 15
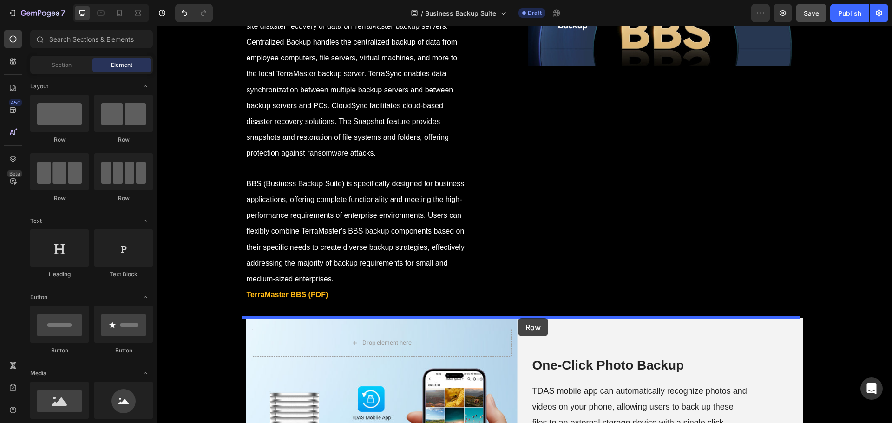
drag, startPoint x: 224, startPoint y: 146, endPoint x: 518, endPoint y: 318, distance: 340.8
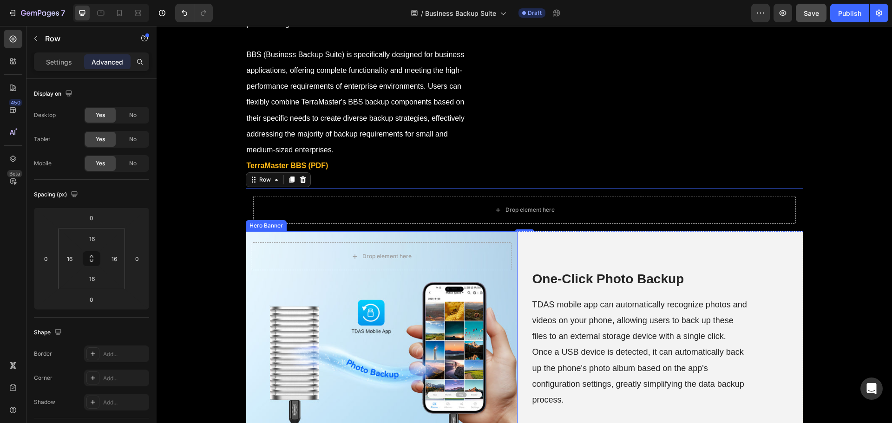
scroll to position [372, 0]
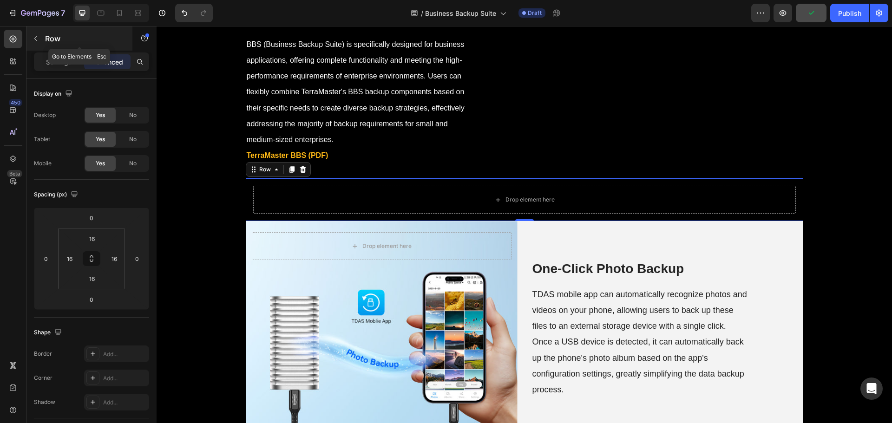
click at [46, 39] on p "Row" at bounding box center [84, 38] width 79 height 11
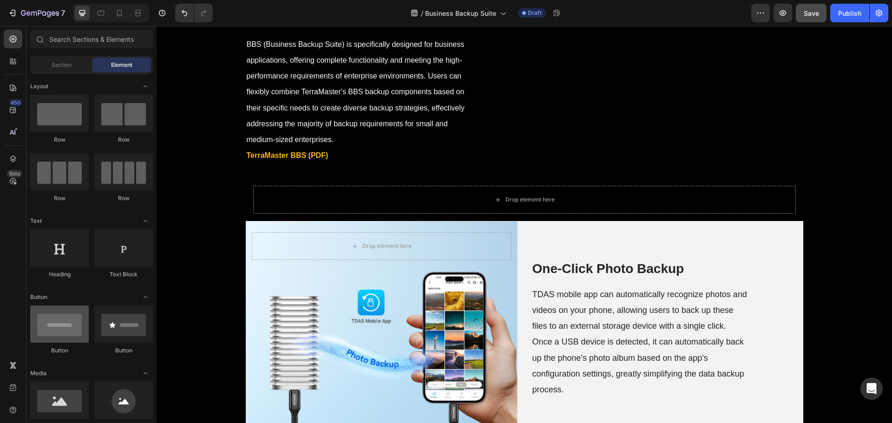
scroll to position [46, 0]
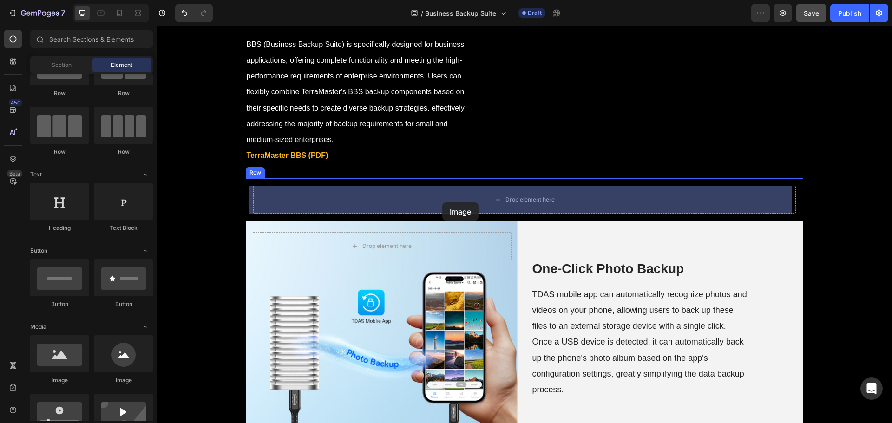
drag, startPoint x: 209, startPoint y: 380, endPoint x: 442, endPoint y: 203, distance: 292.9
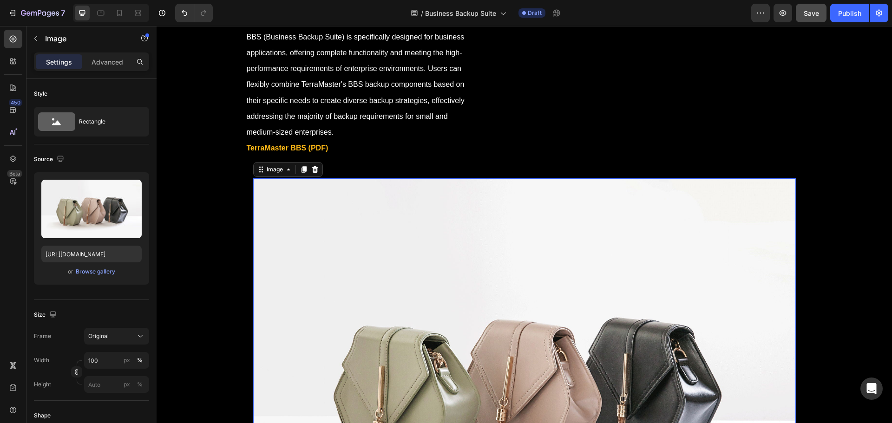
scroll to position [511, 0]
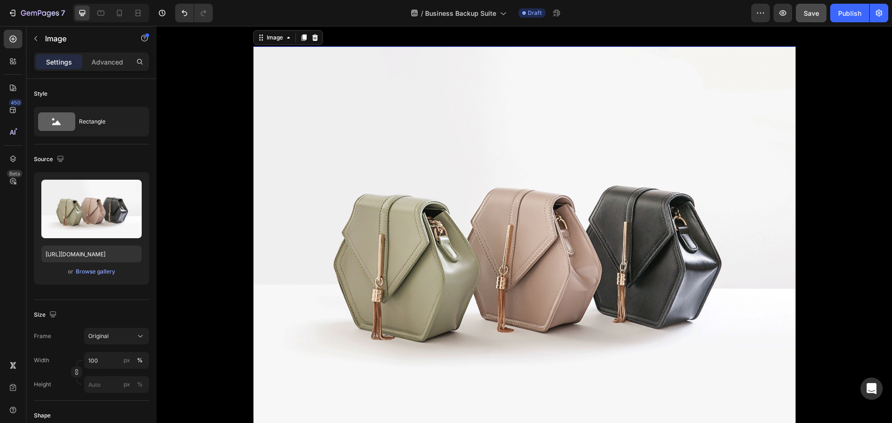
click at [363, 292] on img at bounding box center [524, 249] width 543 height 407
click at [93, 272] on div "Browse gallery" at bounding box center [96, 272] width 40 height 8
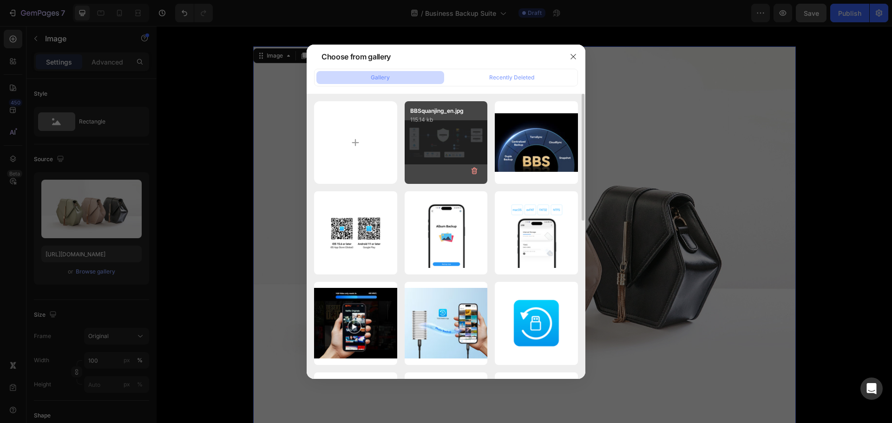
click at [446, 145] on div "BBSquanjing_en.jpg 115.14 kb" at bounding box center [446, 142] width 83 height 83
type input "[URL][DOMAIN_NAME]"
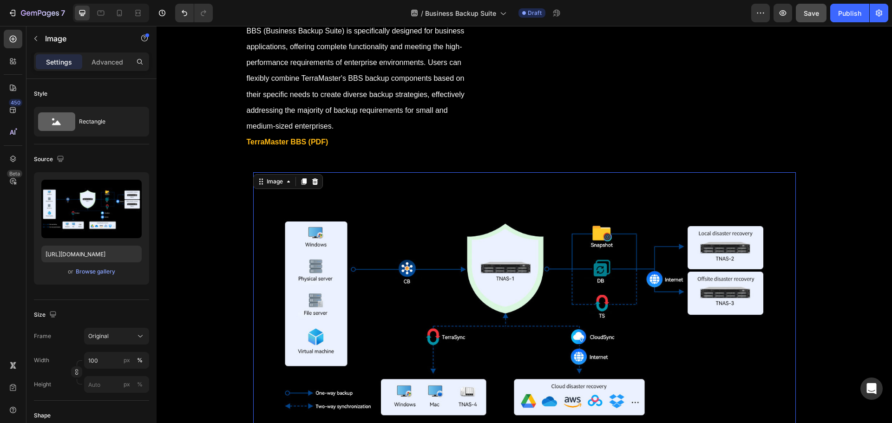
scroll to position [372, 0]
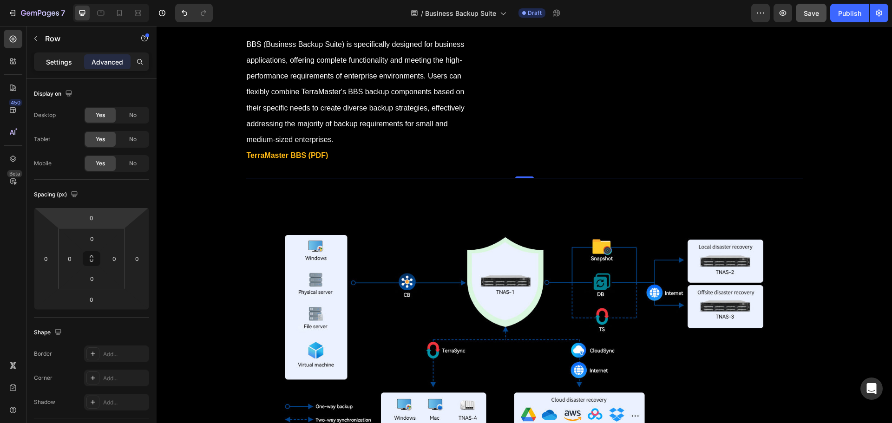
click at [58, 66] on p "Settings" at bounding box center [59, 62] width 26 height 10
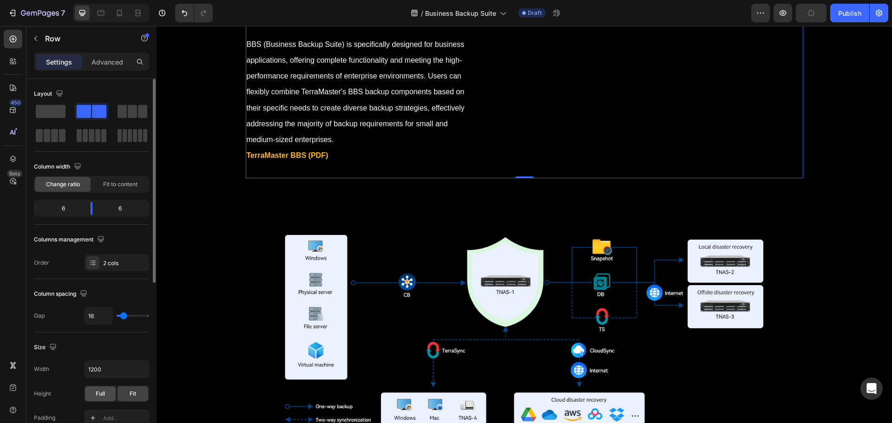
scroll to position [139, 0]
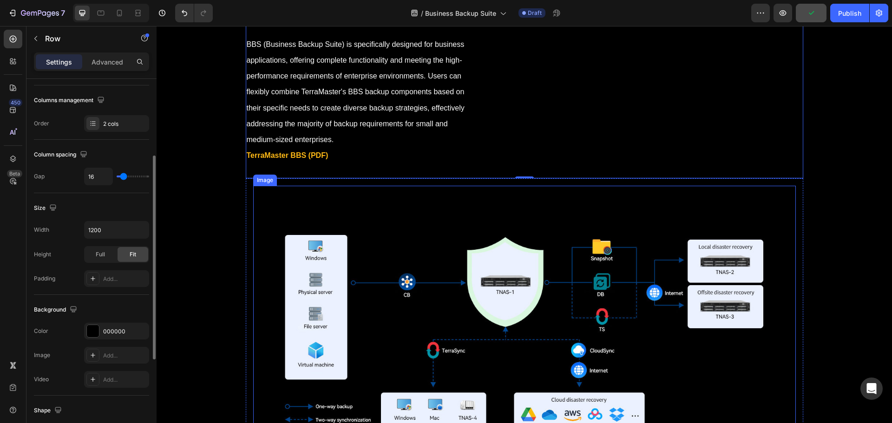
click at [258, 218] on img at bounding box center [524, 331] width 543 height 290
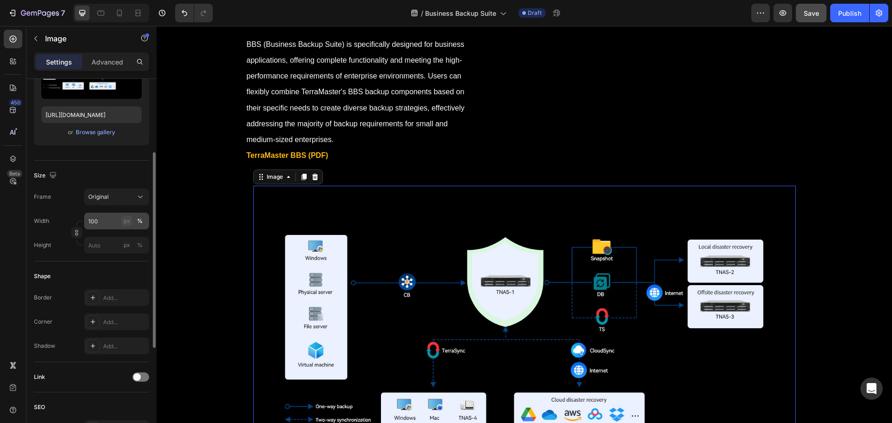
click at [129, 223] on div "px" at bounding box center [127, 221] width 7 height 8
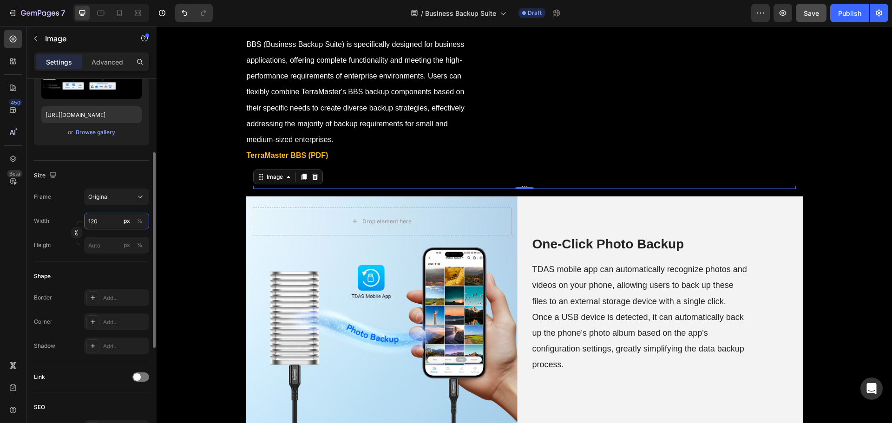
type input "1200"
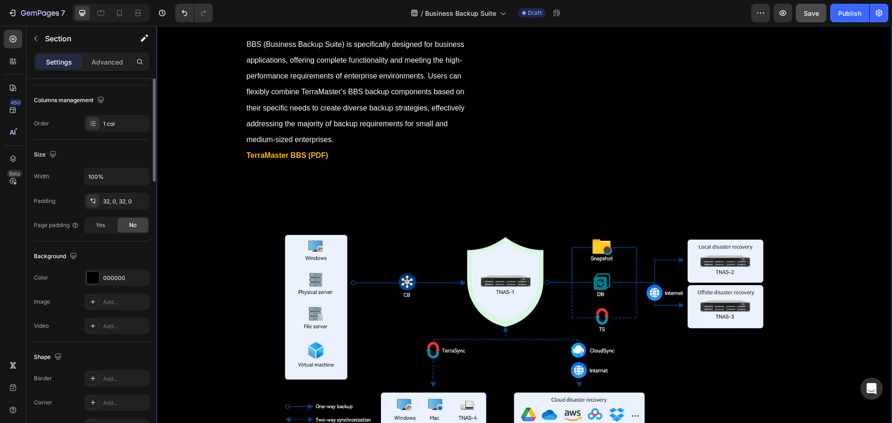
scroll to position [0, 0]
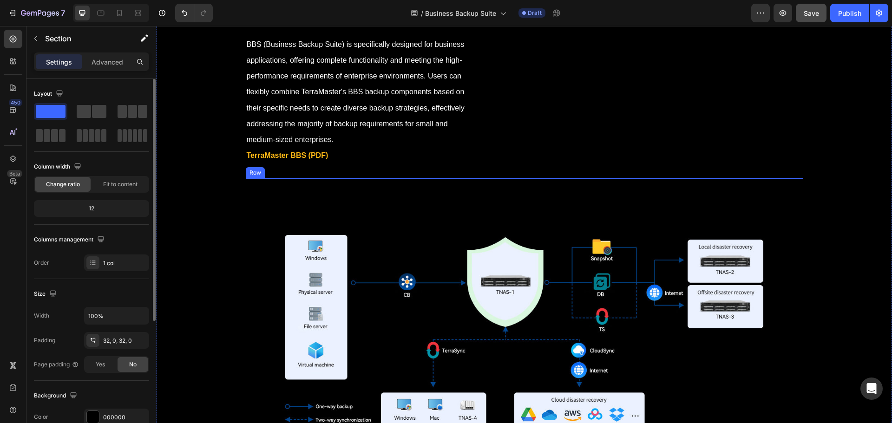
click at [249, 236] on div "Image Row" at bounding box center [525, 330] width 558 height 304
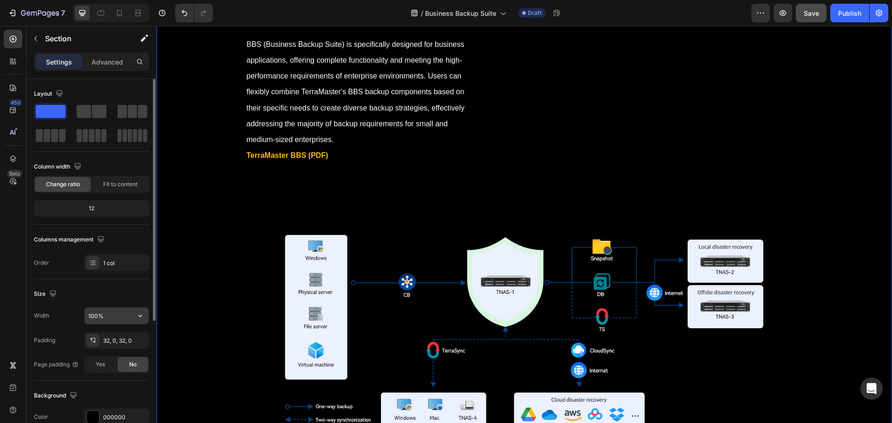
click at [111, 318] on input "100%" at bounding box center [117, 316] width 64 height 17
click at [299, 257] on img at bounding box center [524, 331] width 543 height 290
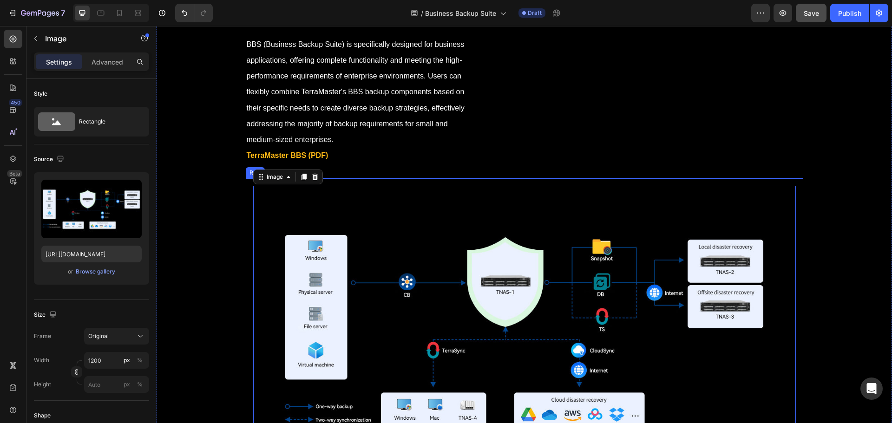
click at [246, 243] on div "Image 0 Row" at bounding box center [525, 330] width 558 height 304
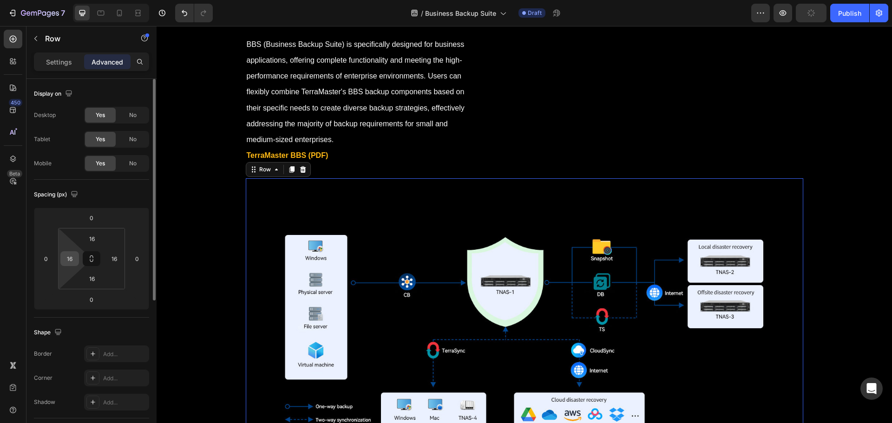
click at [72, 256] on input "16" at bounding box center [70, 259] width 14 height 14
type input "0"
click at [119, 256] on input "16" at bounding box center [114, 259] width 14 height 14
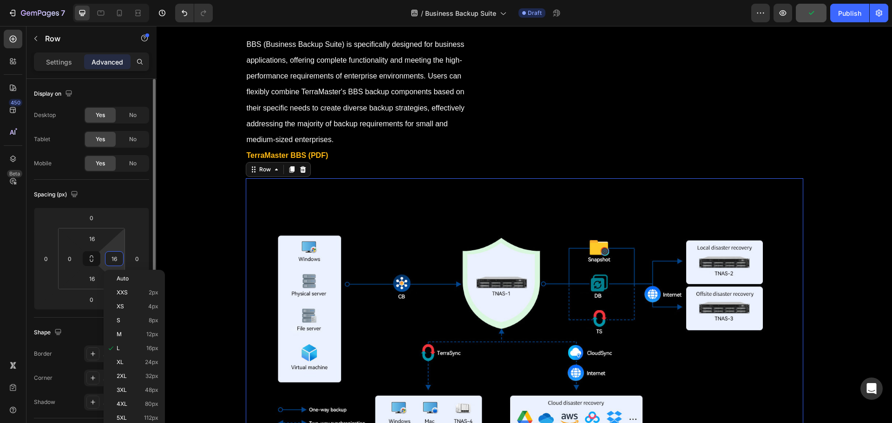
type input "0"
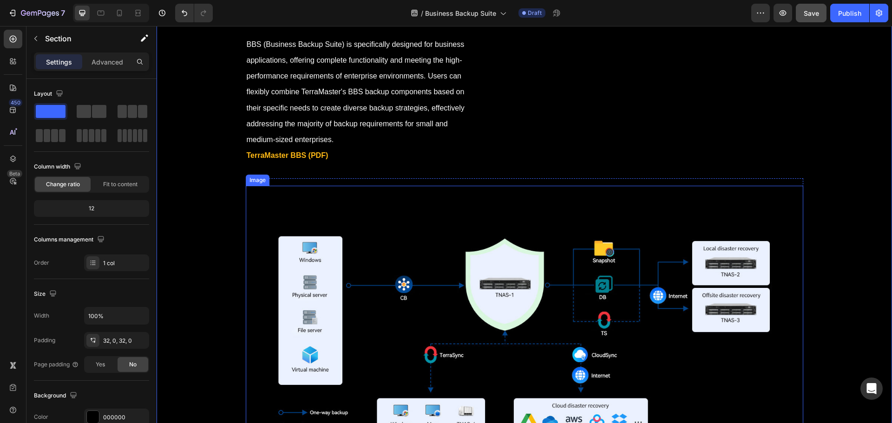
click at [389, 216] on img at bounding box center [525, 334] width 558 height 297
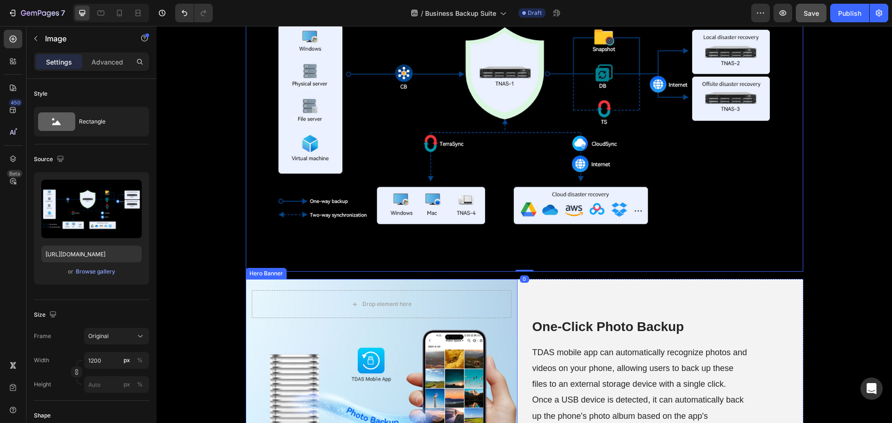
scroll to position [604, 0]
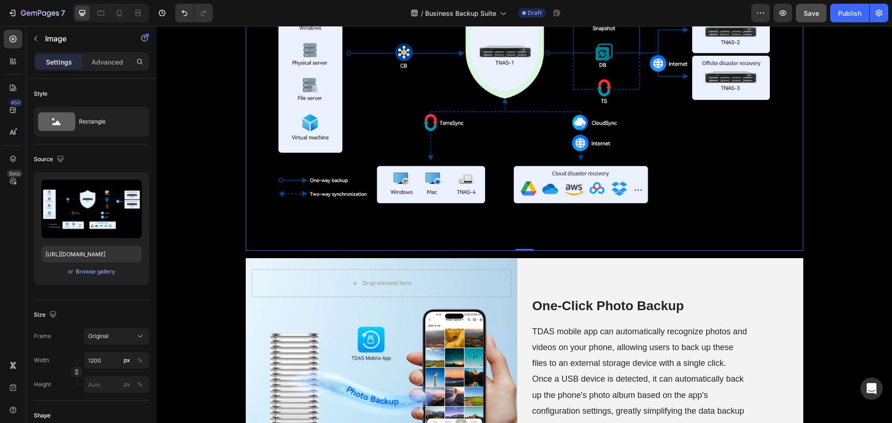
click at [814, 20] on button "Save" at bounding box center [811, 13] width 31 height 19
click at [458, 228] on img at bounding box center [525, 102] width 558 height 297
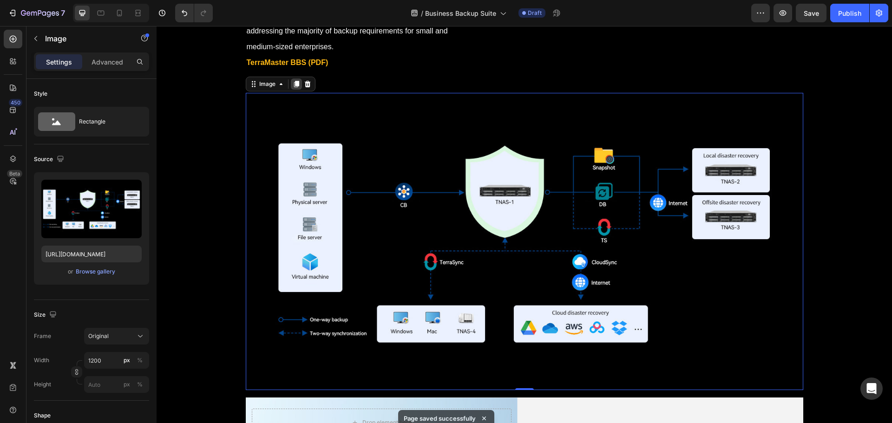
click at [295, 86] on icon at bounding box center [296, 84] width 5 height 7
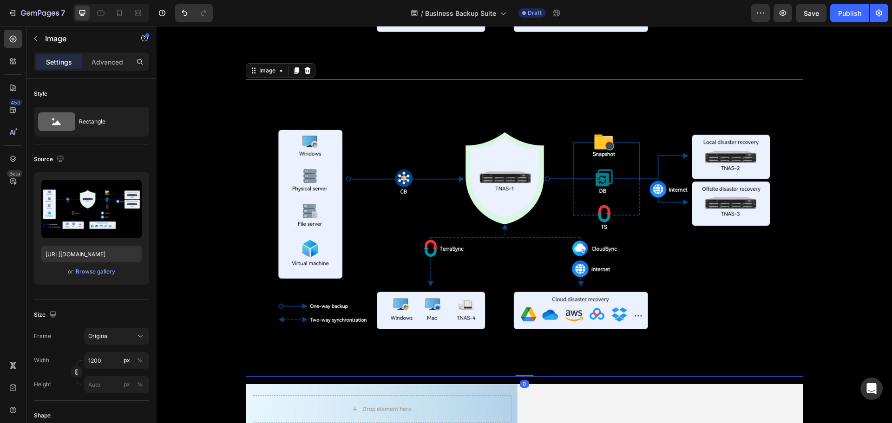
scroll to position [798, 0]
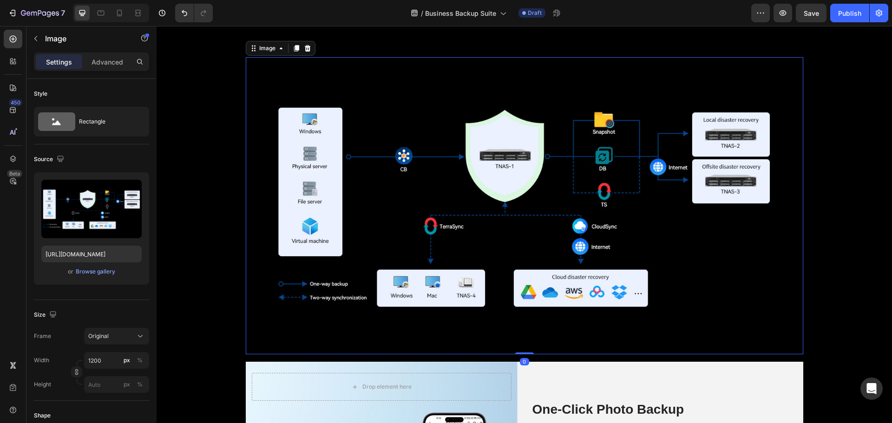
click at [429, 220] on img at bounding box center [525, 205] width 558 height 297
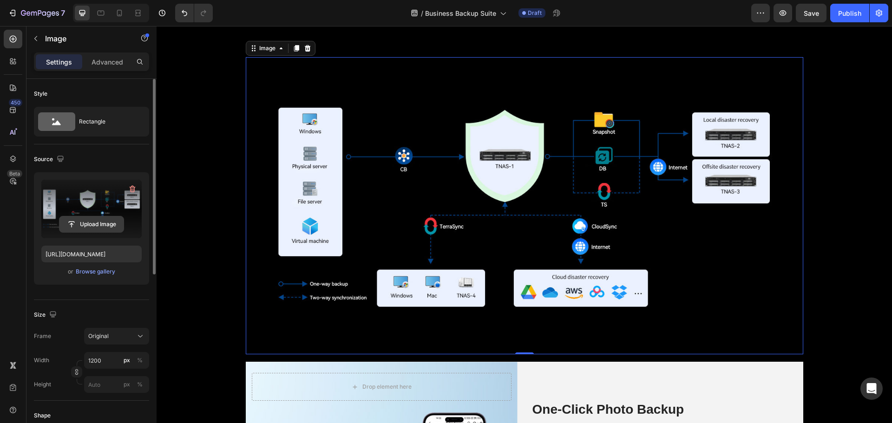
click at [89, 228] on input "file" at bounding box center [91, 225] width 64 height 16
type input "https://cdn.shopify.com/s/files/1/0557/3256/8098/files/gempages_570475742119331…"
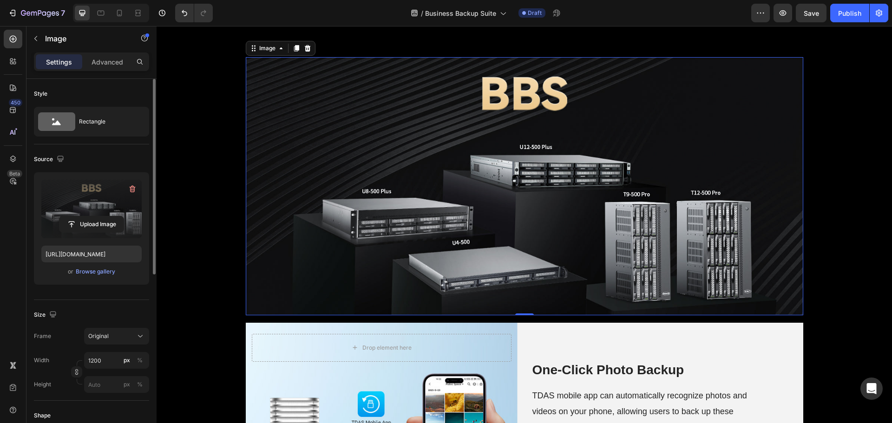
click at [456, 219] on img at bounding box center [525, 186] width 558 height 258
click at [445, 211] on img at bounding box center [525, 186] width 558 height 258
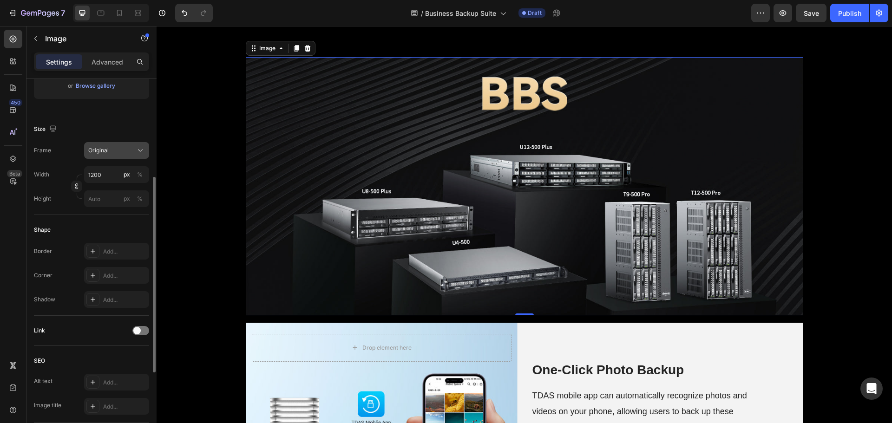
scroll to position [46, 0]
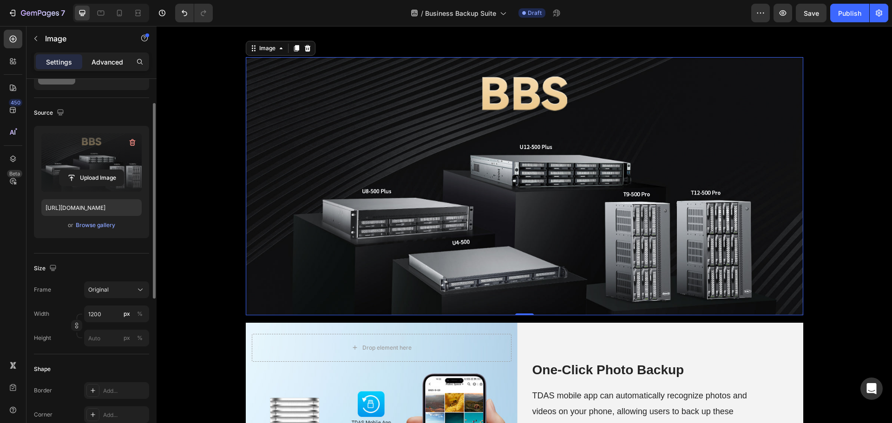
click at [108, 66] on p "Advanced" at bounding box center [108, 62] width 32 height 10
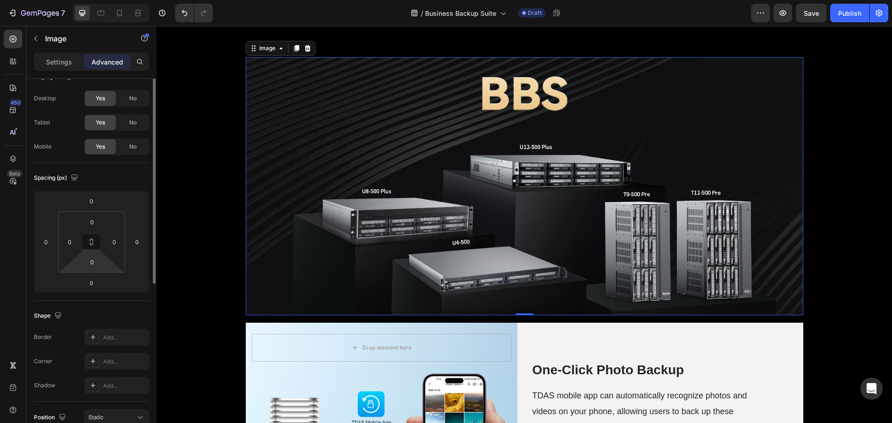
scroll to position [0, 0]
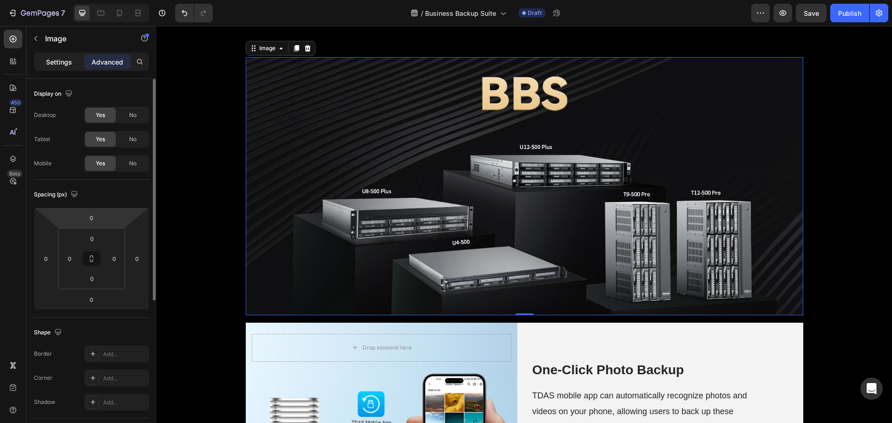
click at [56, 61] on p "Settings" at bounding box center [59, 62] width 26 height 10
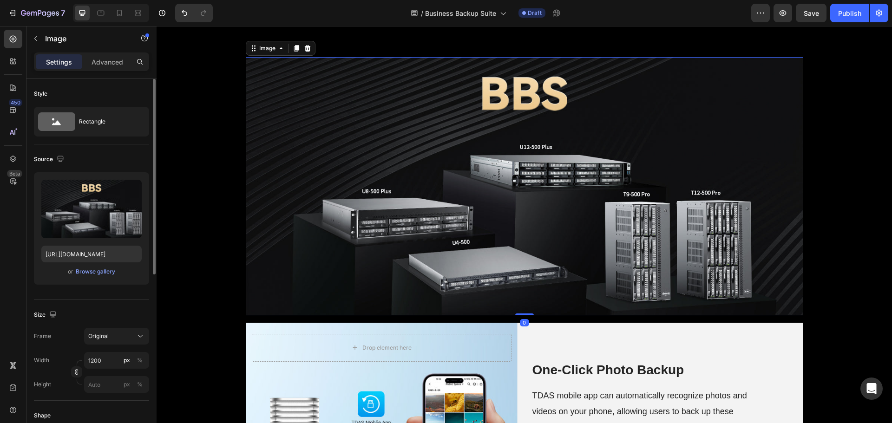
scroll to position [186, 0]
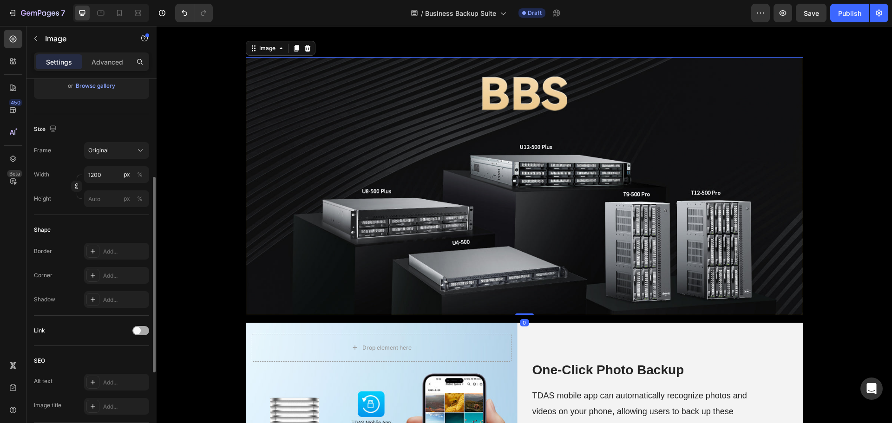
click at [139, 330] on span at bounding box center [136, 330] width 7 height 7
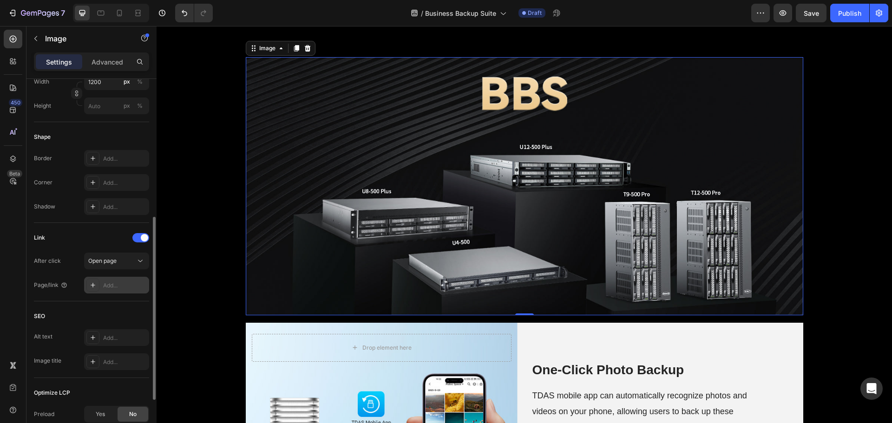
click at [115, 286] on div "Add..." at bounding box center [125, 286] width 44 height 8
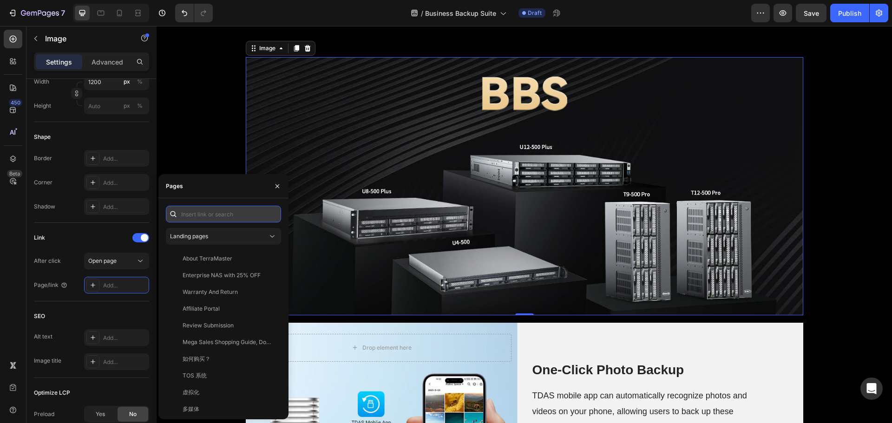
click at [198, 213] on input "text" at bounding box center [223, 214] width 115 height 17
paste input "https://www.terra-master.com/global/products/smallmedium-businesses-nas/t12-500…"
type input "https://www.terra-master.com/global/products/smallmedium-businesses-nas/t12-500…"
click at [218, 215] on input "text" at bounding box center [223, 214] width 115 height 17
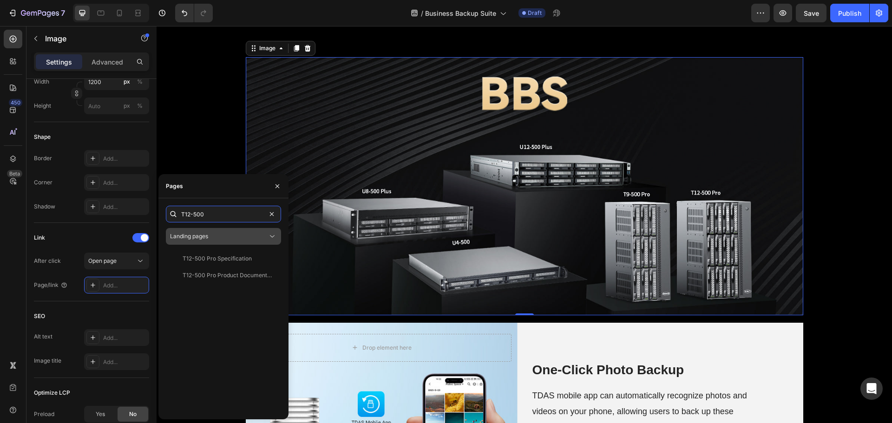
type input "T12-500"
click at [237, 237] on div "Landing pages" at bounding box center [219, 236] width 98 height 8
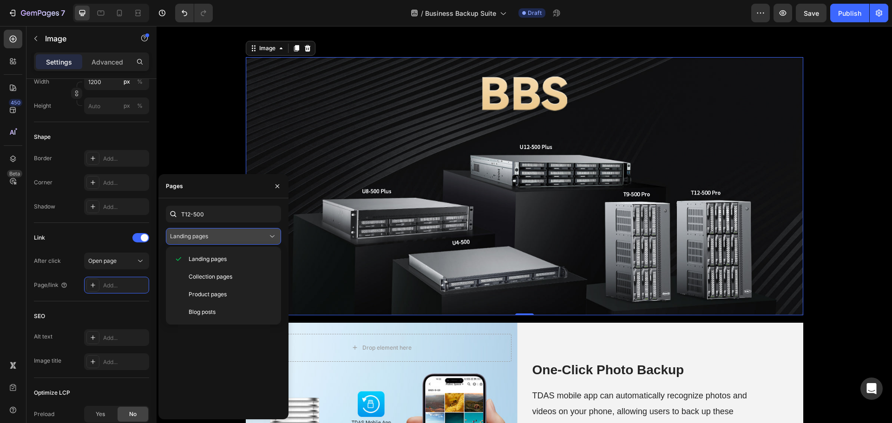
click at [237, 237] on div "Landing pages" at bounding box center [219, 236] width 98 height 8
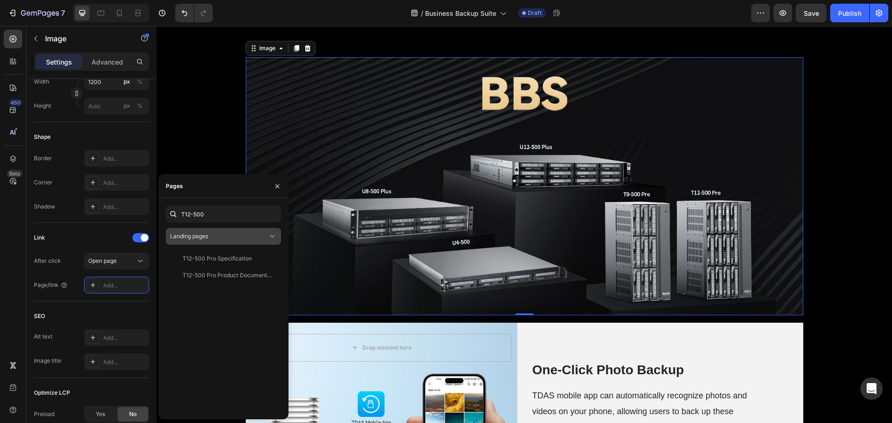
click at [234, 238] on div "Landing pages" at bounding box center [219, 236] width 98 height 8
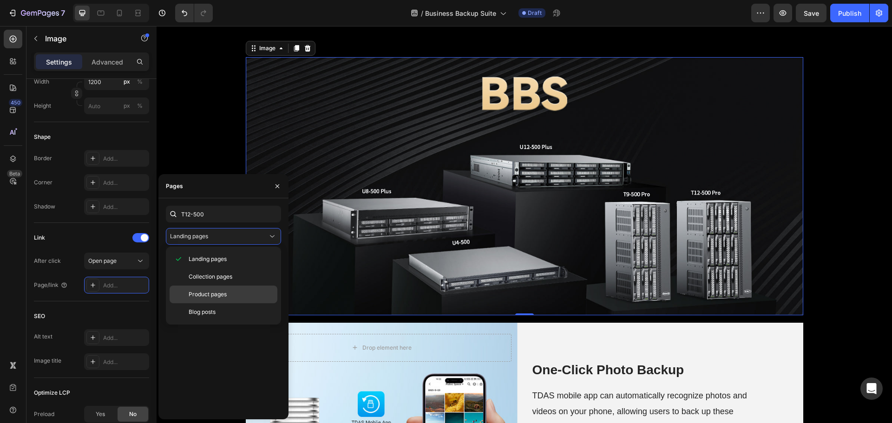
click at [213, 292] on span "Product pages" at bounding box center [208, 294] width 38 height 8
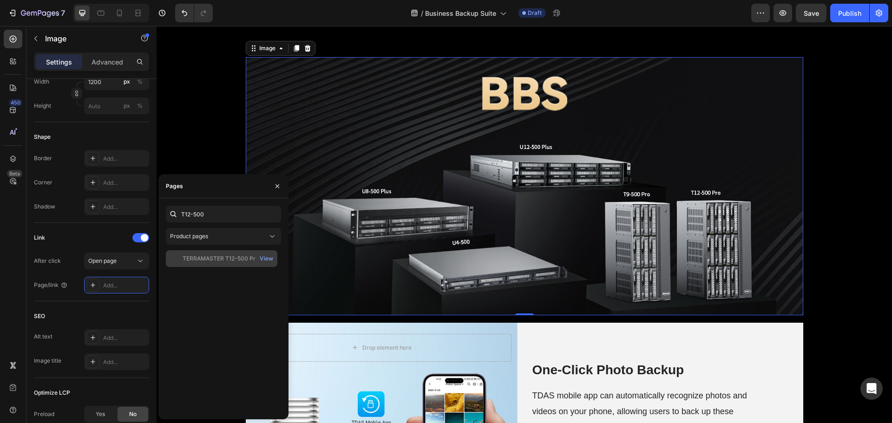
click at [214, 256] on div "TERRAMASTER T12-500 Pro 12Bay NAS Storage" at bounding box center [227, 259] width 89 height 8
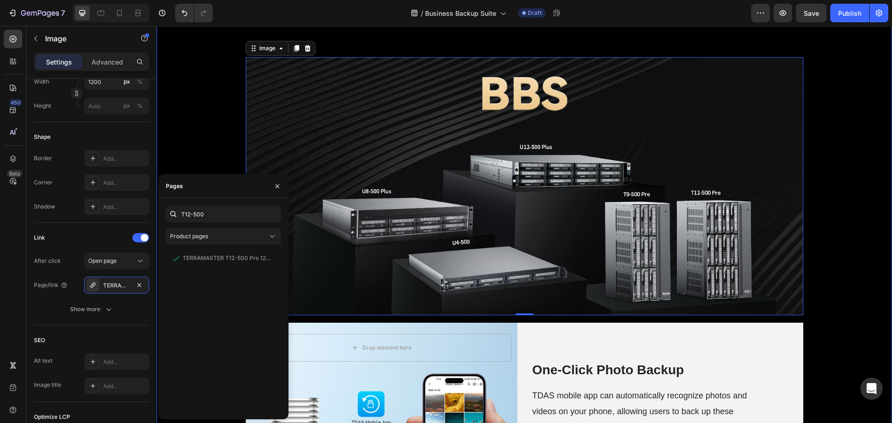
click at [200, 162] on div "⁠⁠⁠⁠⁠⁠⁠ Business Backup Suite Heading Row ⁠⁠⁠⁠⁠⁠⁠ Business Backup Suite provide…" at bounding box center [525, 372] width 736 height 2220
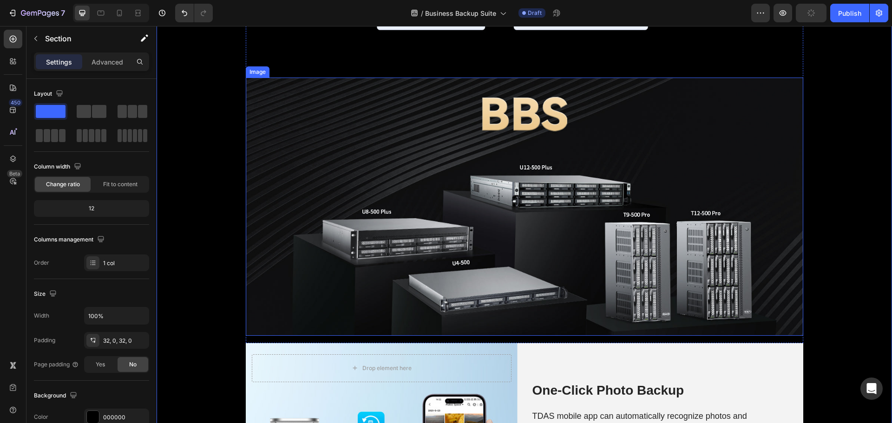
scroll to position [845, 0]
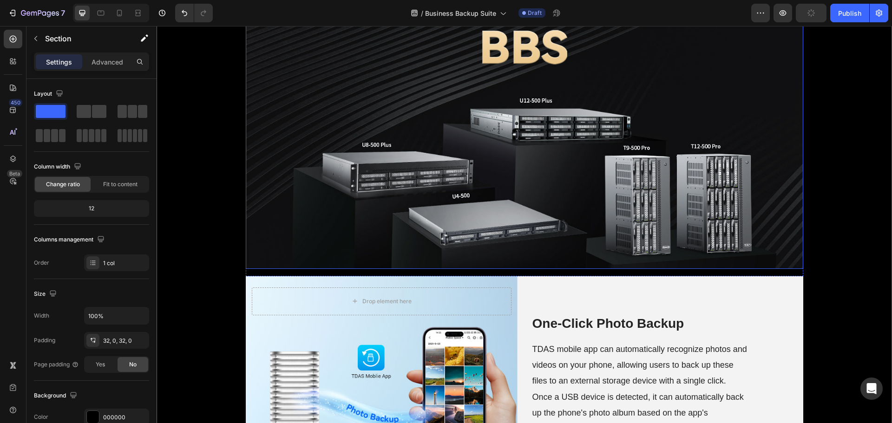
click at [318, 265] on img at bounding box center [525, 140] width 558 height 258
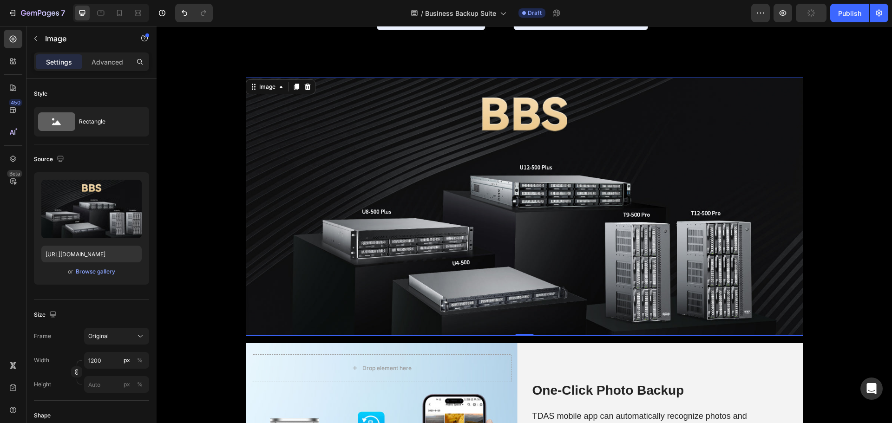
scroll to position [752, 0]
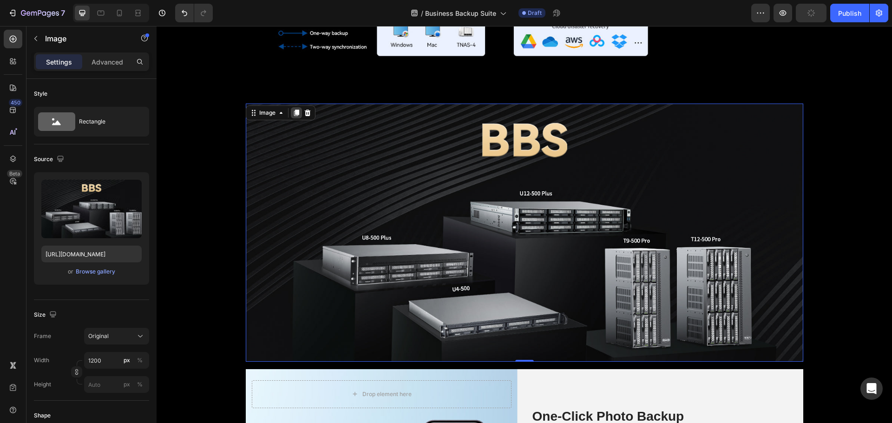
click at [294, 112] on icon at bounding box center [296, 113] width 5 height 7
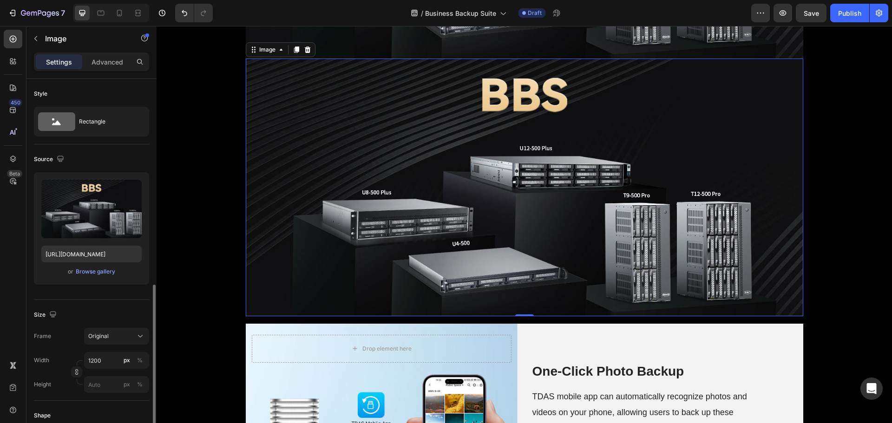
scroll to position [186, 0]
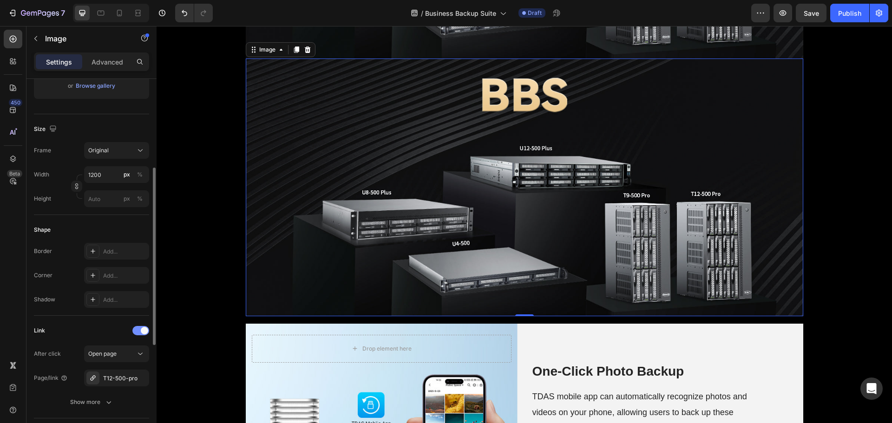
click at [139, 326] on div at bounding box center [140, 330] width 17 height 9
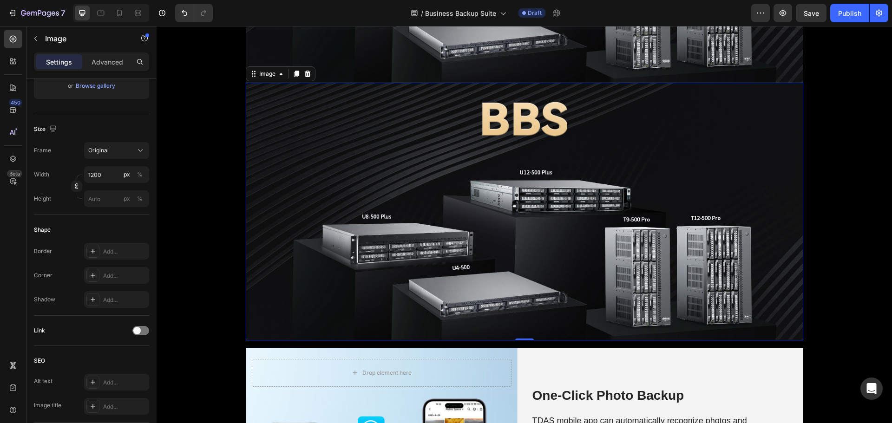
scroll to position [1009, 0]
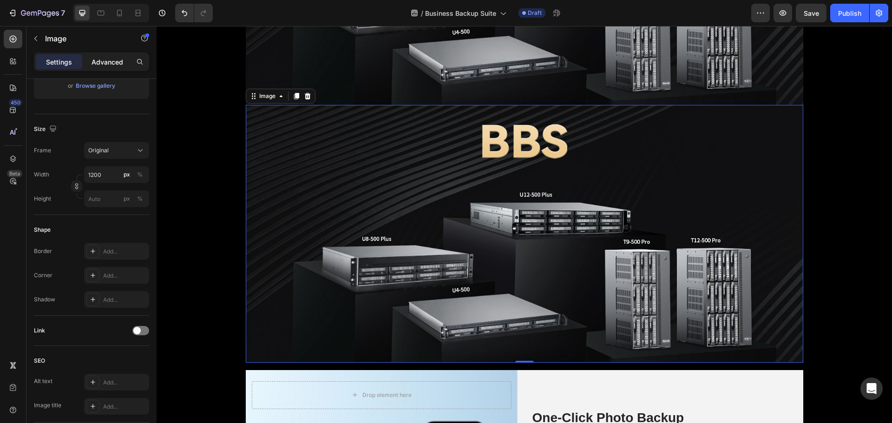
click at [106, 63] on p "Advanced" at bounding box center [108, 62] width 32 height 10
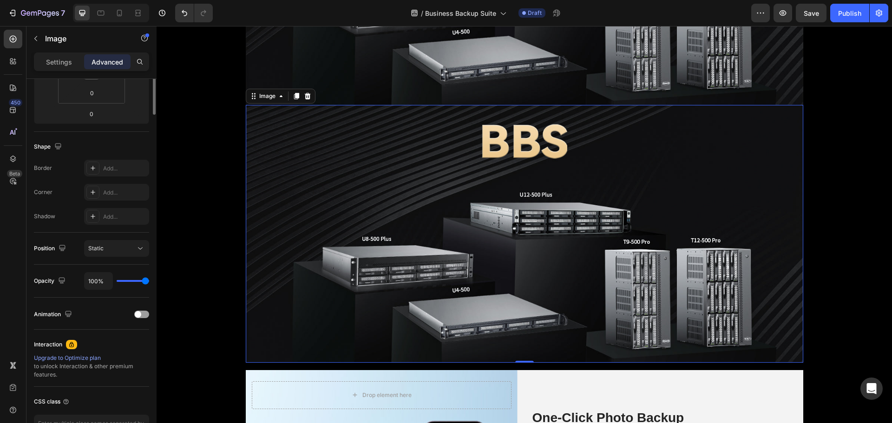
scroll to position [0, 0]
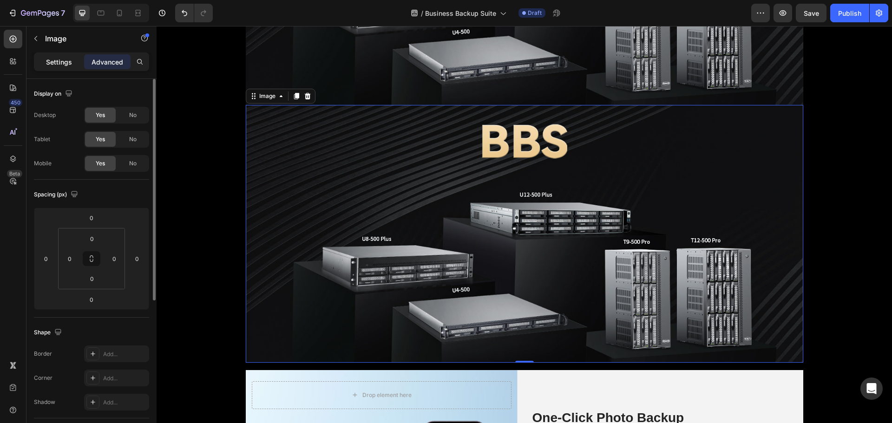
click at [53, 62] on p "Settings" at bounding box center [59, 62] width 26 height 10
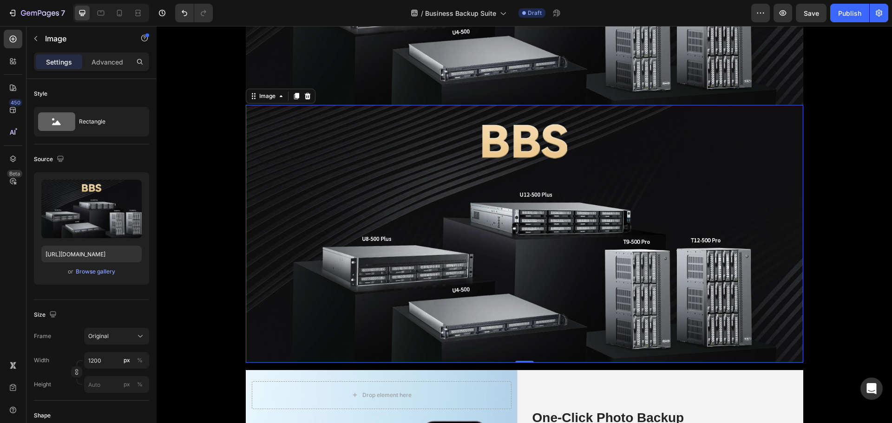
click at [334, 205] on img at bounding box center [525, 234] width 558 height 258
click at [455, 232] on img at bounding box center [525, 234] width 558 height 258
click at [91, 220] on input "file" at bounding box center [91, 225] width 64 height 16
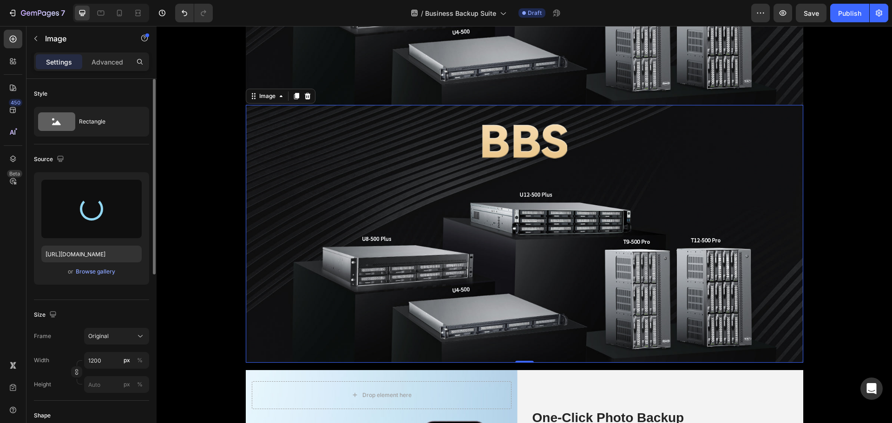
type input "https://cdn.shopify.com/s/files/1/0557/3256/8098/files/gempages_570475742119331…"
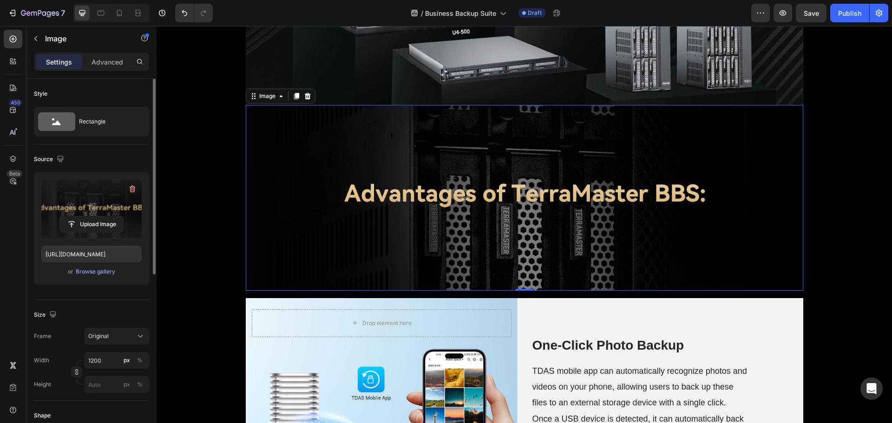
click at [236, 238] on div "⁠⁠⁠⁠⁠⁠⁠ Business Backup Suite Heading Row ⁠⁠⁠⁠⁠⁠⁠ Business Backup Suite provide…" at bounding box center [525, 254] width 736 height 2406
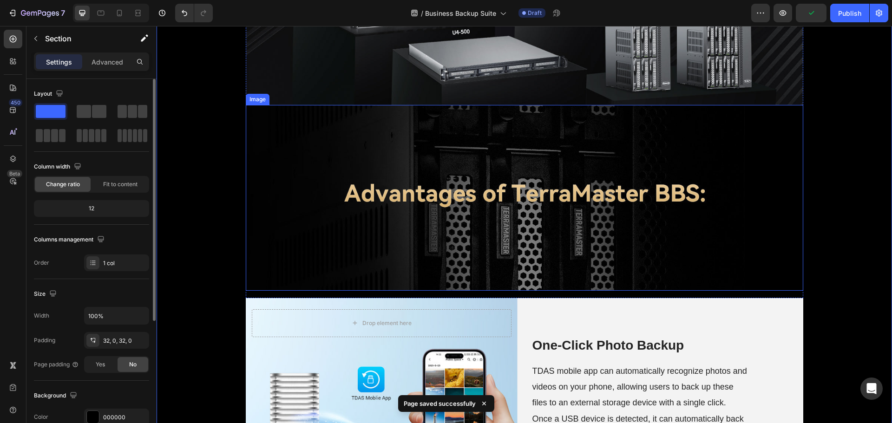
click at [433, 241] on img at bounding box center [525, 198] width 558 height 186
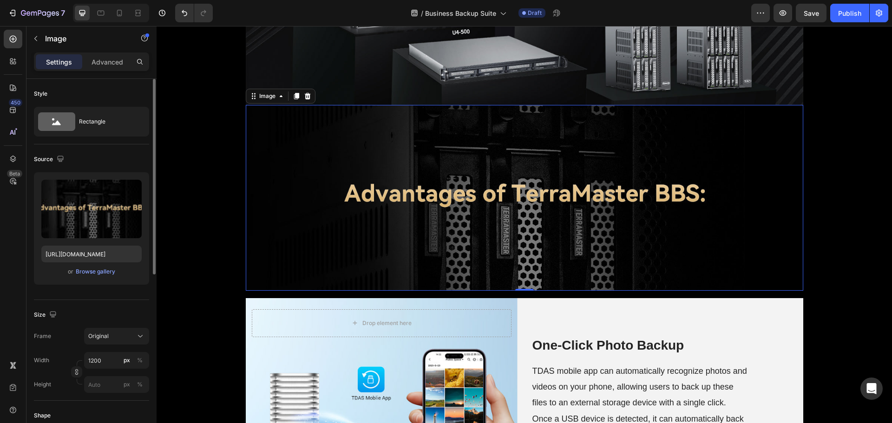
click at [436, 244] on img at bounding box center [525, 198] width 558 height 186
click at [293, 99] on icon at bounding box center [296, 95] width 7 height 7
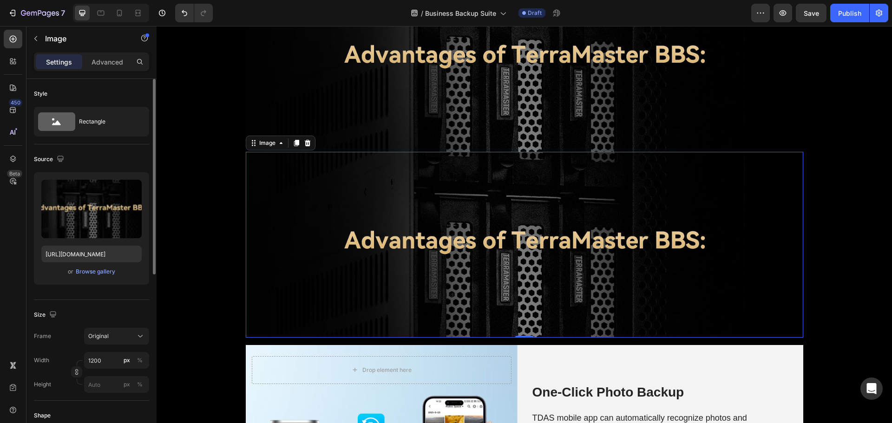
scroll to position [1148, 0]
click at [441, 238] on img at bounding box center [525, 245] width 558 height 186
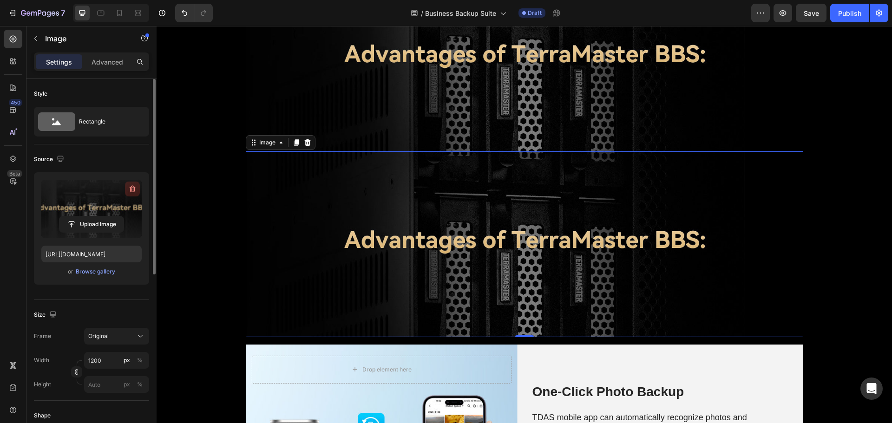
click at [133, 189] on icon "button" at bounding box center [133, 189] width 1 height 3
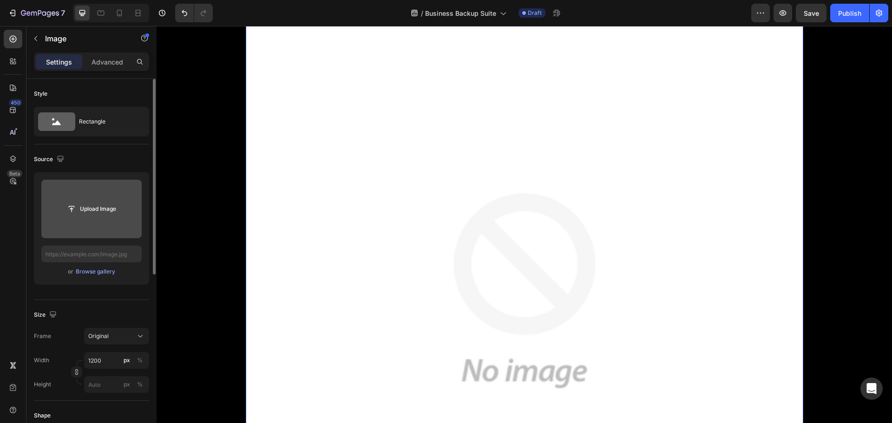
click at [431, 275] on img at bounding box center [525, 291] width 558 height 558
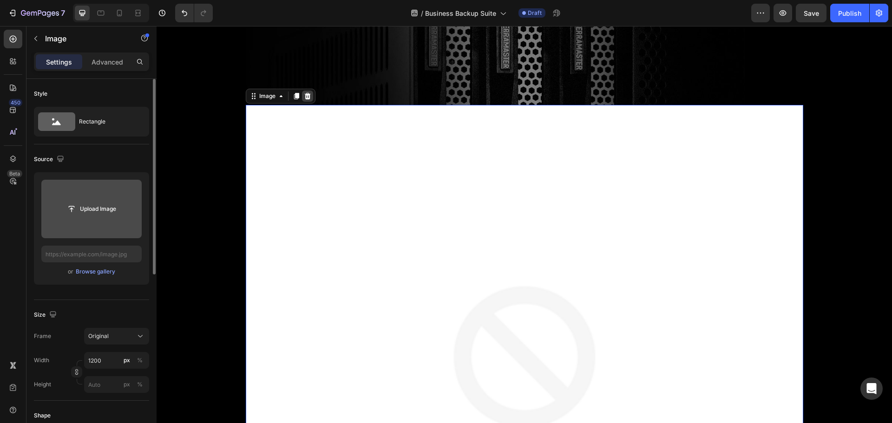
click at [304, 97] on icon at bounding box center [307, 96] width 6 height 7
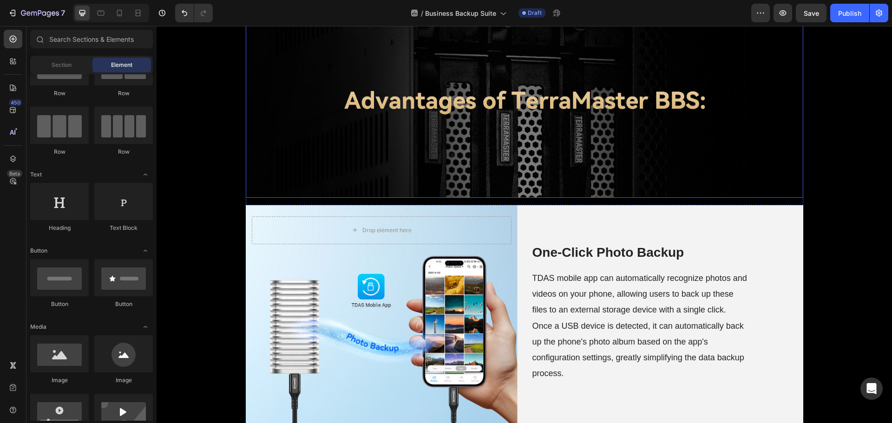
click at [418, 170] on img at bounding box center [525, 105] width 558 height 186
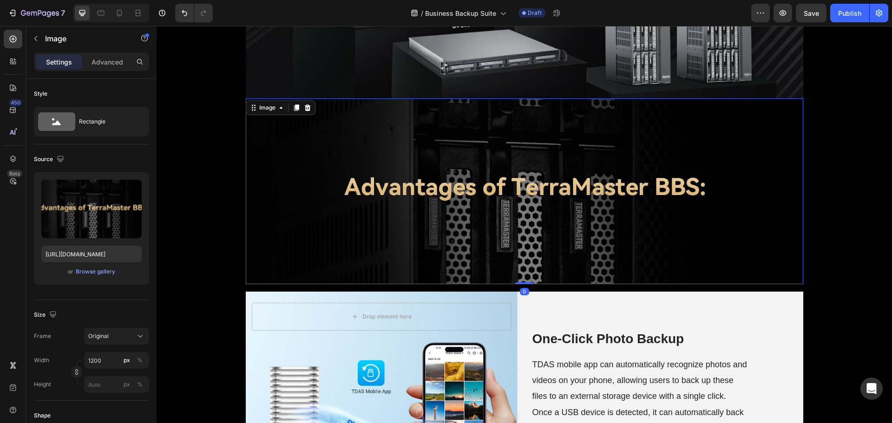
scroll to position [1009, 0]
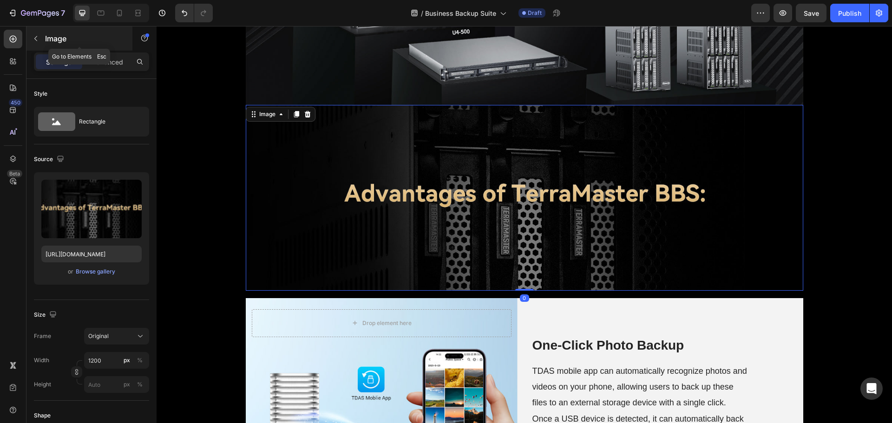
click at [46, 41] on p "Image" at bounding box center [84, 38] width 79 height 11
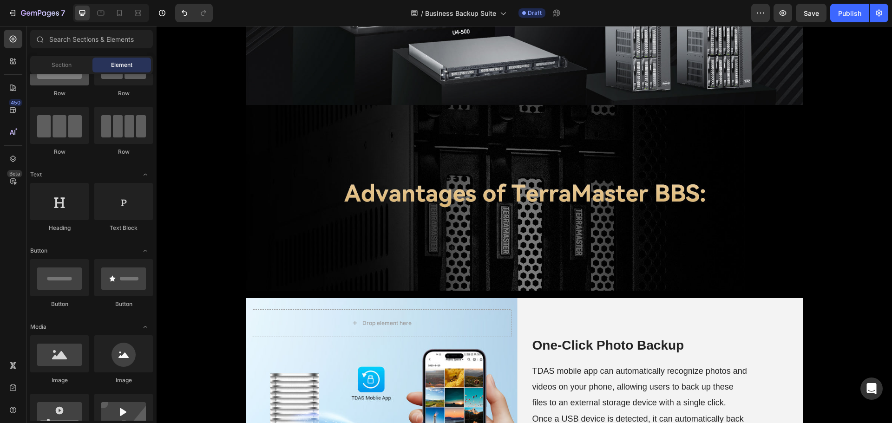
scroll to position [0, 0]
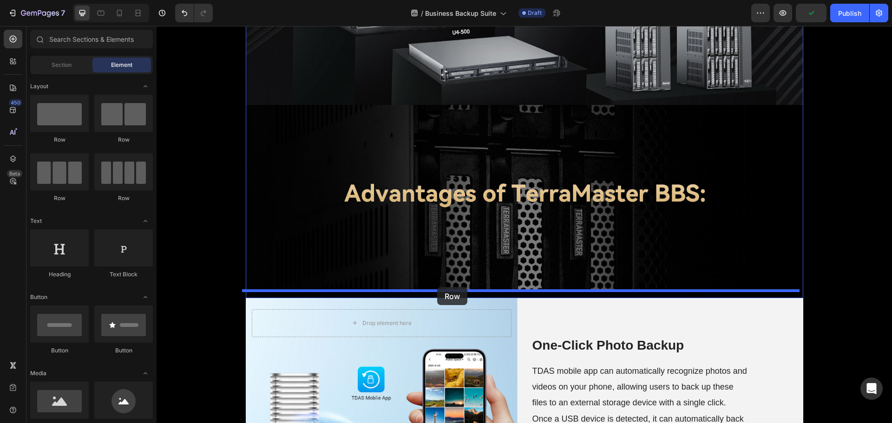
drag, startPoint x: 229, startPoint y: 194, endPoint x: 437, endPoint y: 287, distance: 228.0
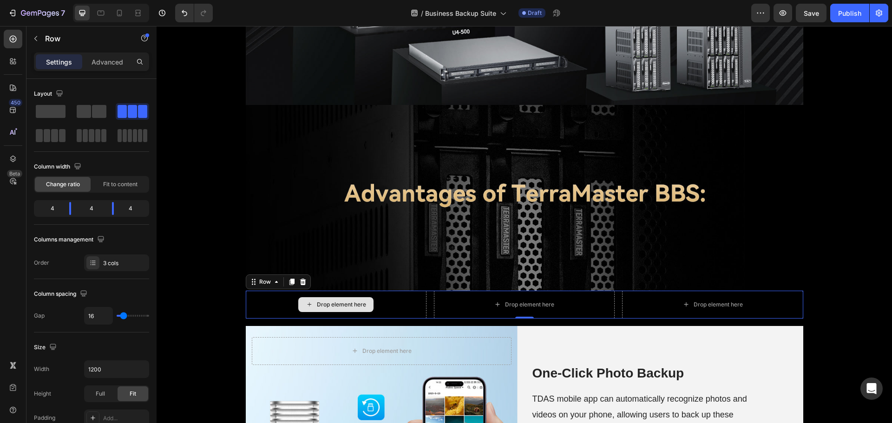
click at [387, 304] on div "Drop element here" at bounding box center [336, 305] width 181 height 28
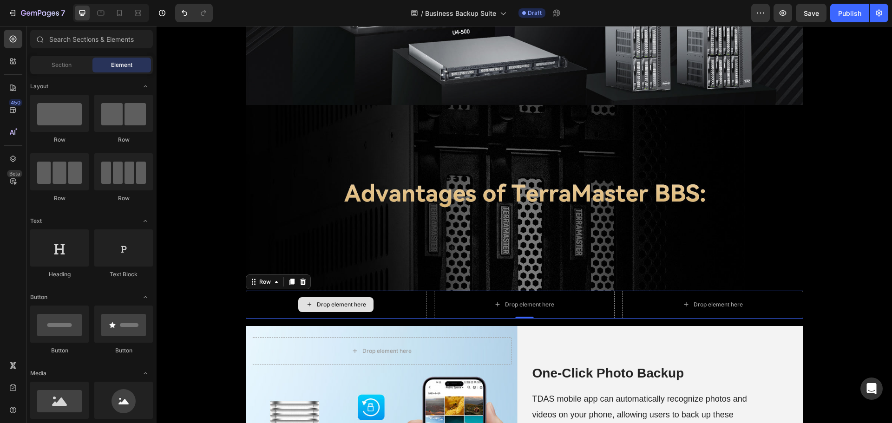
click at [335, 299] on div "Drop element here" at bounding box center [335, 304] width 75 height 15
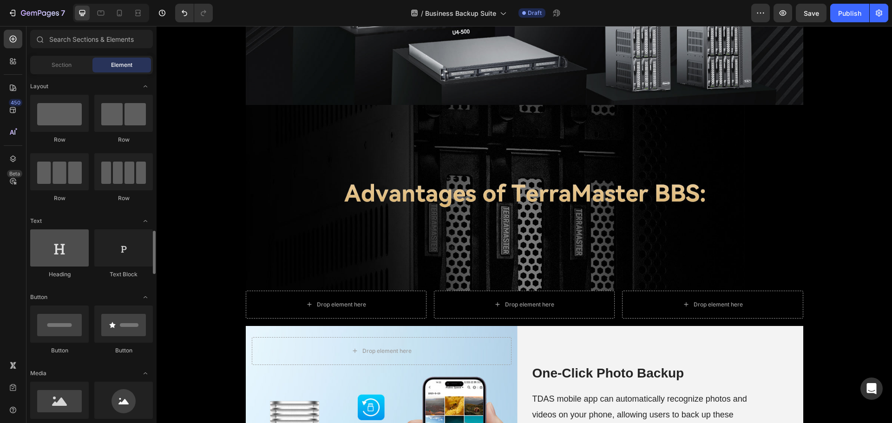
scroll to position [139, 0]
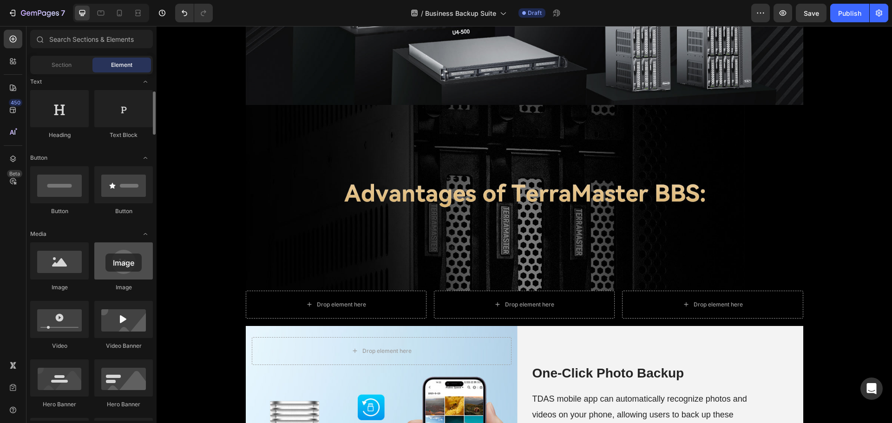
drag, startPoint x: 116, startPoint y: 261, endPoint x: 111, endPoint y: 255, distance: 8.3
click at [111, 255] on div at bounding box center [123, 261] width 59 height 37
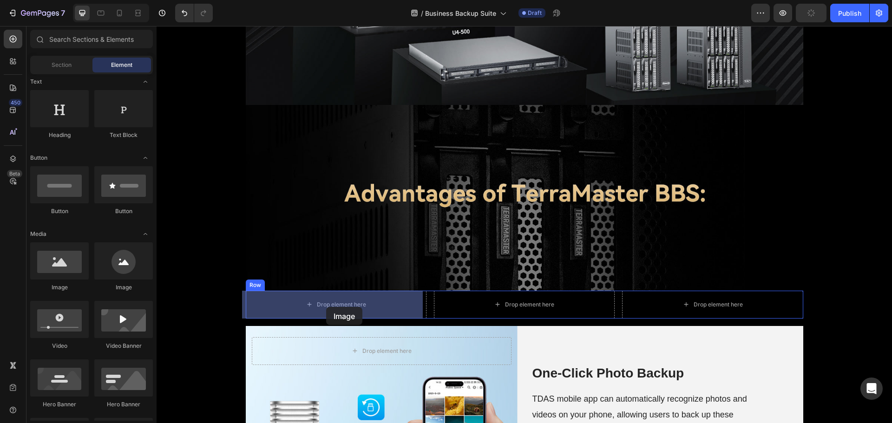
drag, startPoint x: 224, startPoint y: 284, endPoint x: 326, endPoint y: 307, distance: 105.4
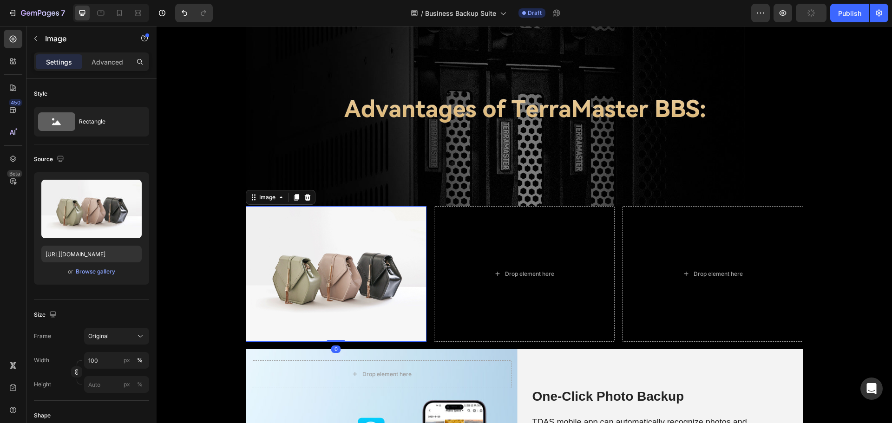
scroll to position [1102, 0]
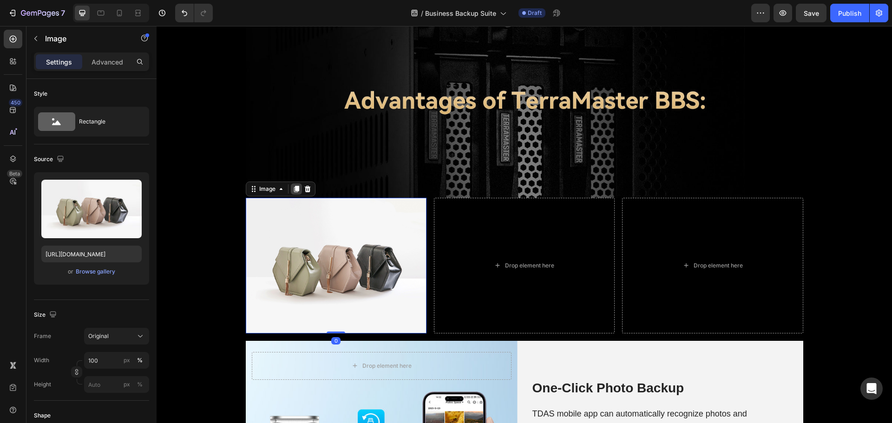
click at [294, 188] on icon at bounding box center [296, 189] width 5 height 7
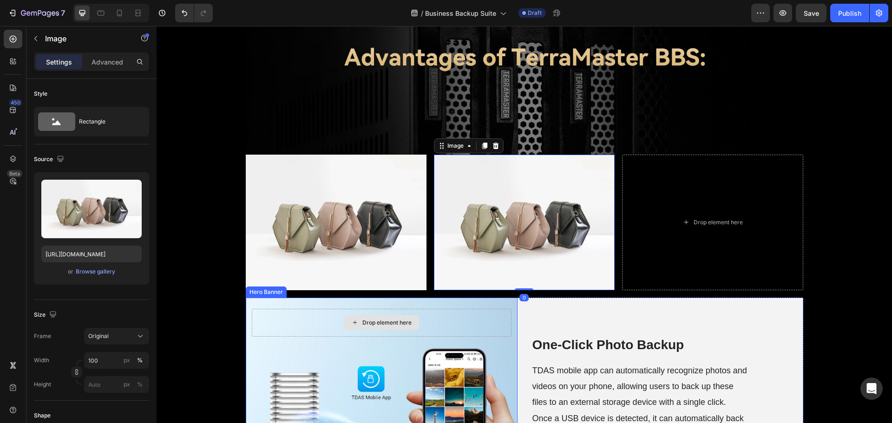
scroll to position [1144, 0]
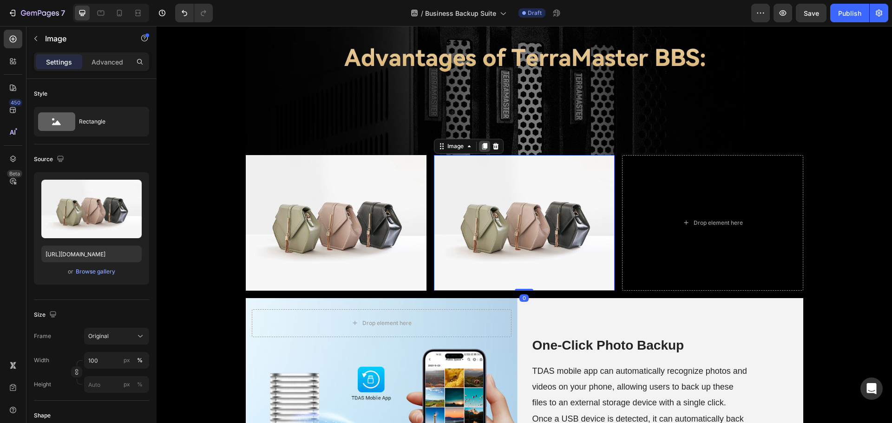
click at [484, 143] on icon at bounding box center [484, 146] width 7 height 7
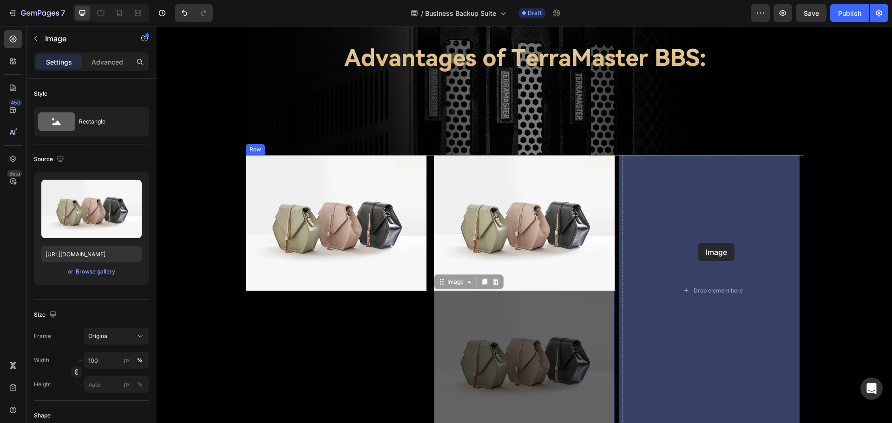
drag, startPoint x: 529, startPoint y: 321, endPoint x: 541, endPoint y: 238, distance: 84.1
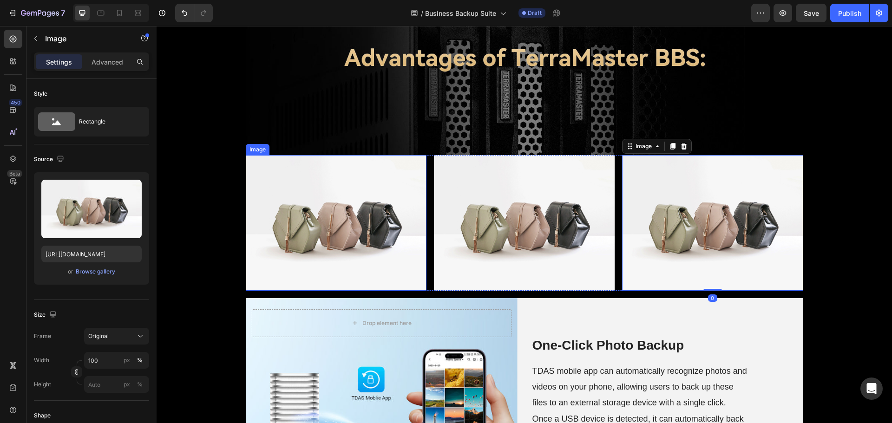
click at [323, 204] on img at bounding box center [336, 223] width 181 height 136
click at [335, 221] on img at bounding box center [336, 223] width 181 height 136
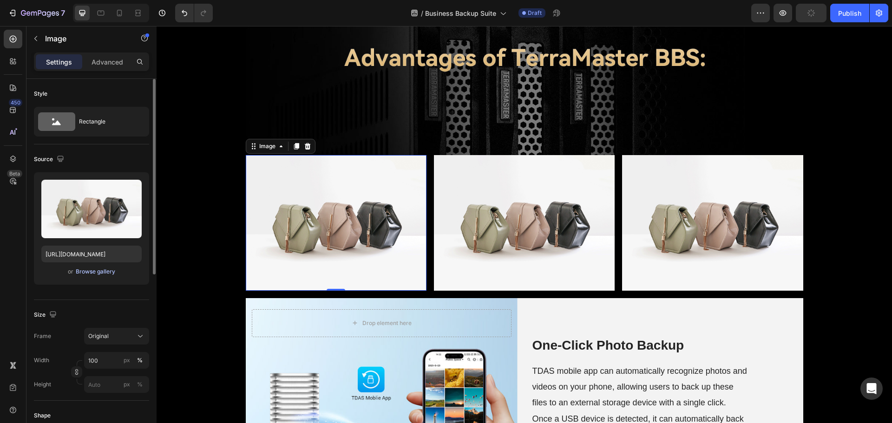
click at [97, 271] on div "Browse gallery" at bounding box center [96, 272] width 40 height 8
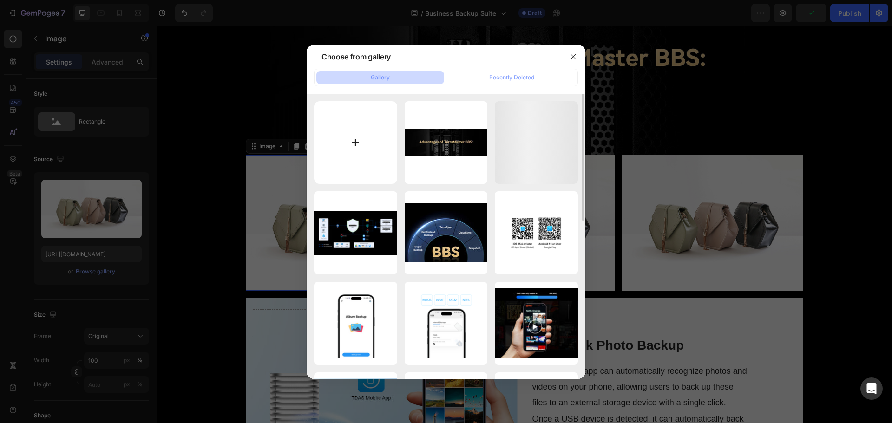
click at [341, 164] on input "file" at bounding box center [355, 142] width 83 height 83
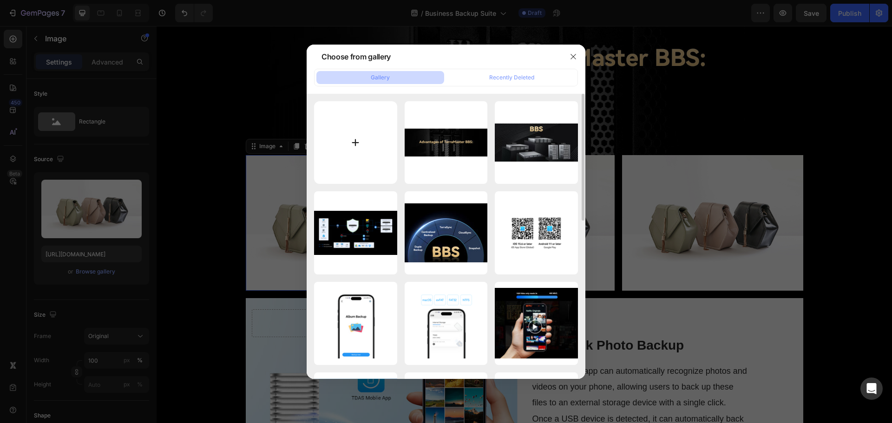
type input "C:\fakepath\pAi3EE6.png"
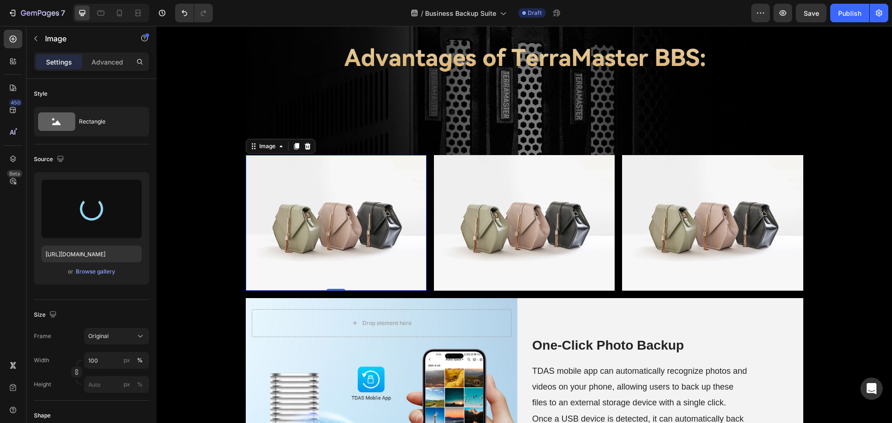
type input "https://cdn.shopify.com/s/files/1/0557/3256/8098/files/gempages_570475742119331…"
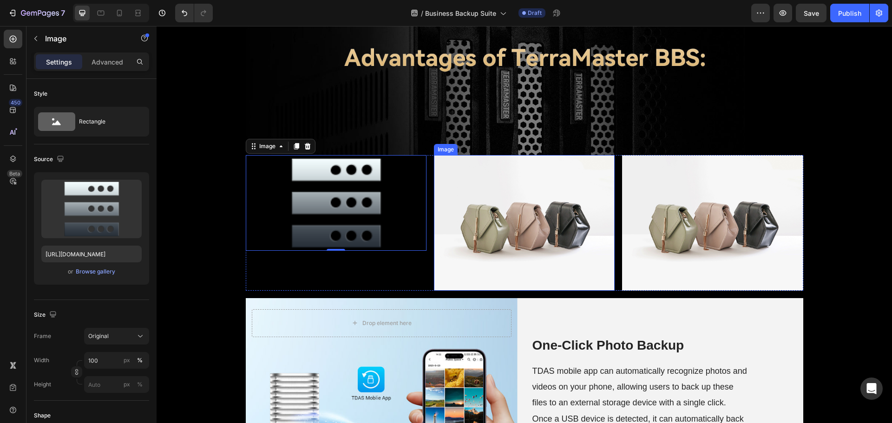
click at [489, 259] on img at bounding box center [524, 223] width 181 height 136
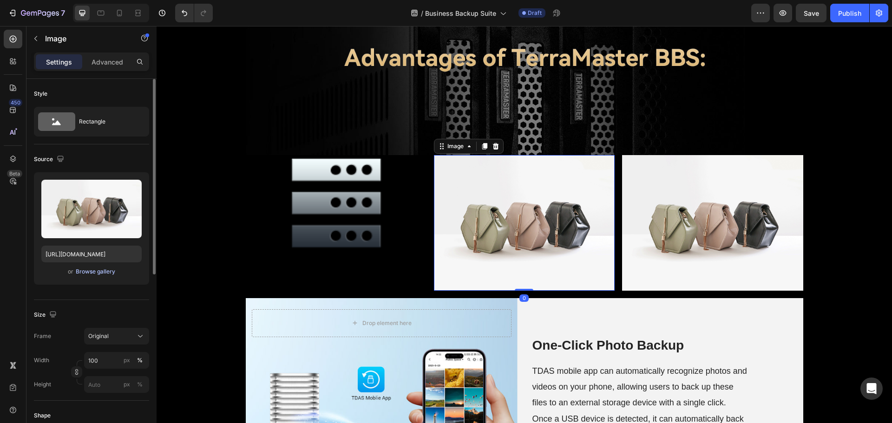
click at [86, 275] on div "Browse gallery" at bounding box center [96, 272] width 40 height 8
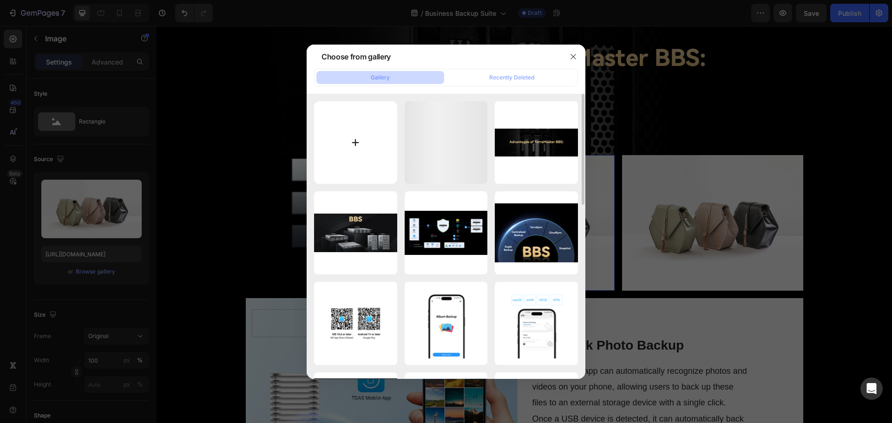
click at [348, 165] on input "file" at bounding box center [355, 142] width 83 height 83
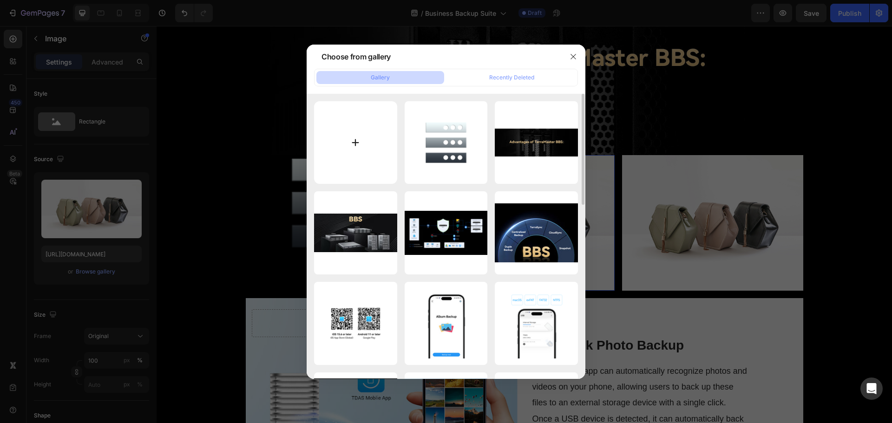
type input "C:\fakepath\pAi3lDI.png"
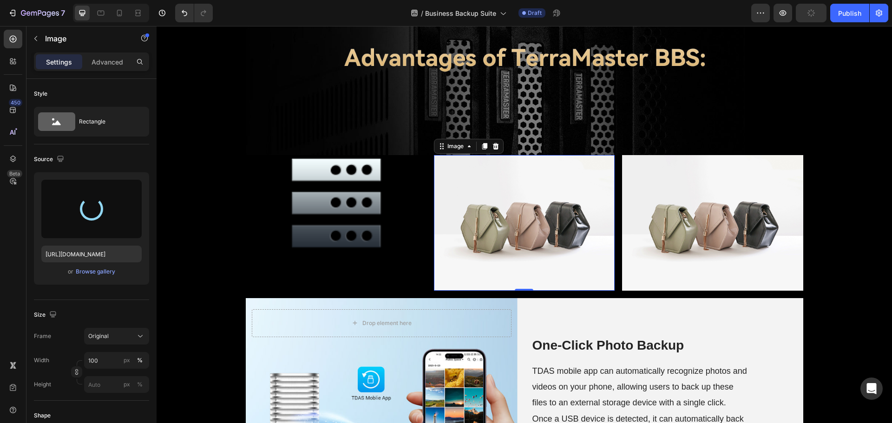
type input "https://cdn.shopify.com/s/files/1/0557/3256/8098/files/gempages_570475742119331…"
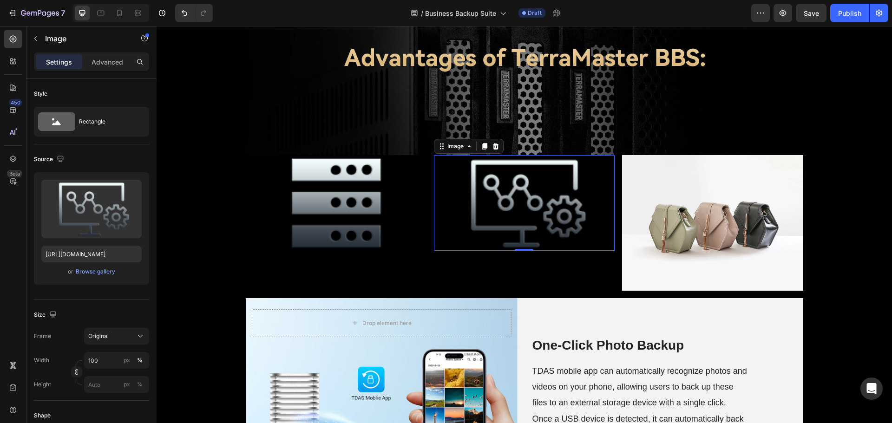
click at [663, 234] on img at bounding box center [712, 223] width 181 height 136
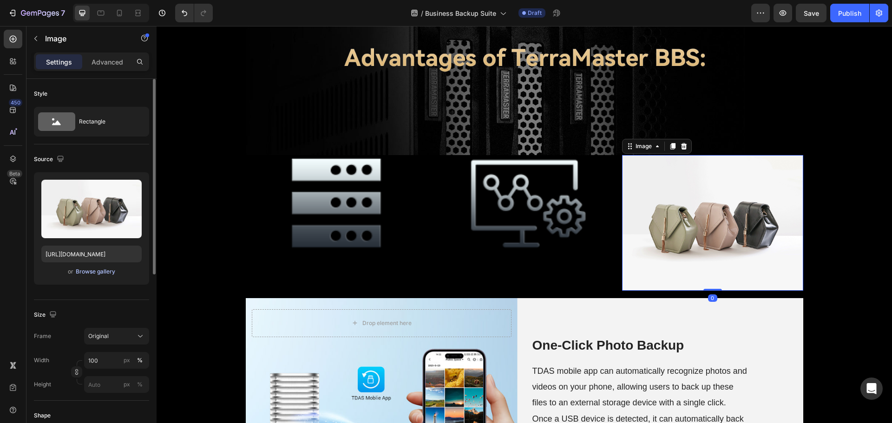
click at [88, 271] on div "Browse gallery" at bounding box center [96, 272] width 40 height 8
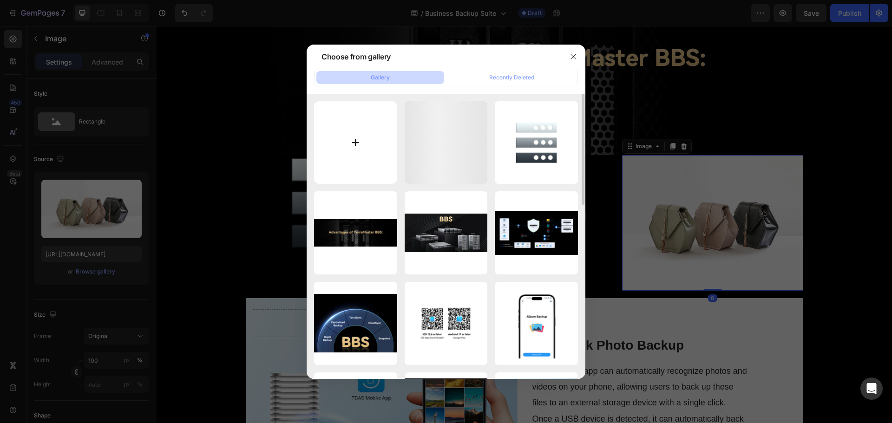
click at [337, 158] on input "file" at bounding box center [355, 142] width 83 height 83
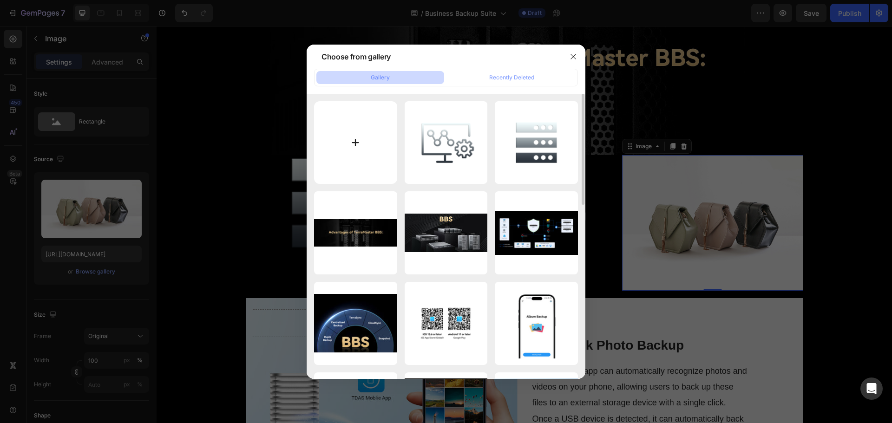
type input "C:\fakepath\pAi31bt.png"
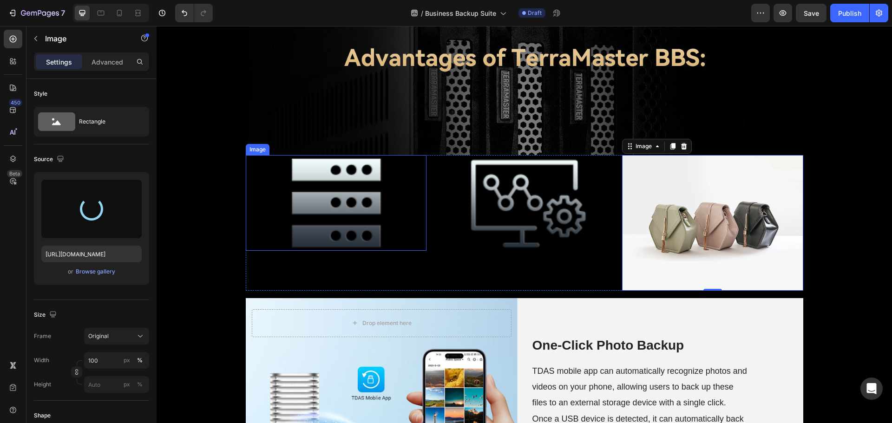
type input "https://cdn.shopify.com/s/files/1/0557/3256/8098/files/gempages_570475742119331…"
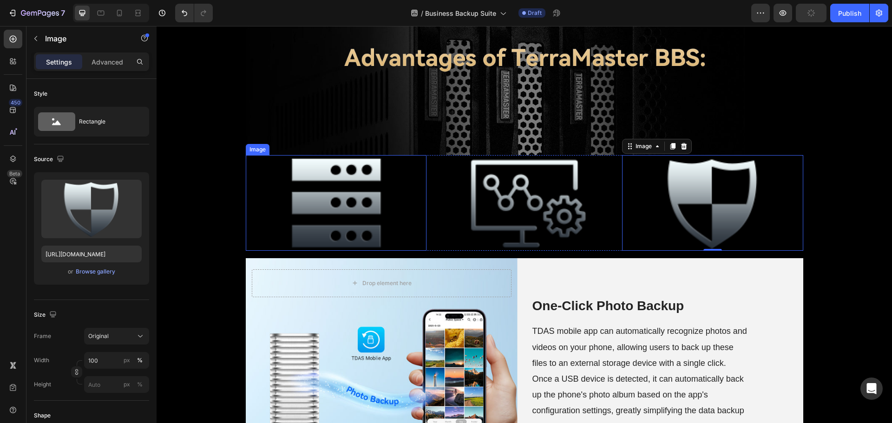
click at [344, 222] on img at bounding box center [336, 203] width 181 height 96
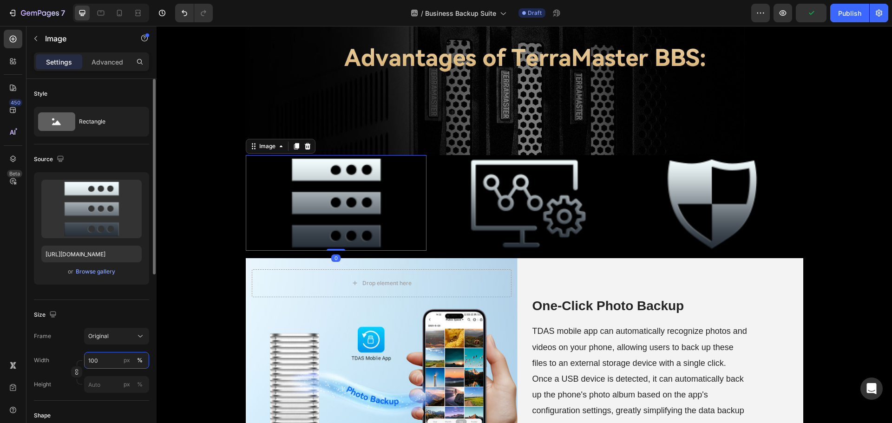
click at [106, 361] on input "100" at bounding box center [116, 360] width 65 height 17
type input "50"
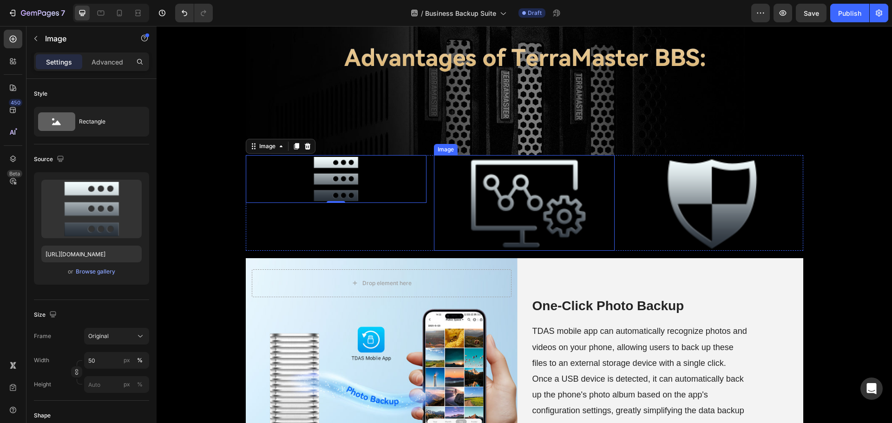
click at [544, 217] on img at bounding box center [524, 203] width 181 height 96
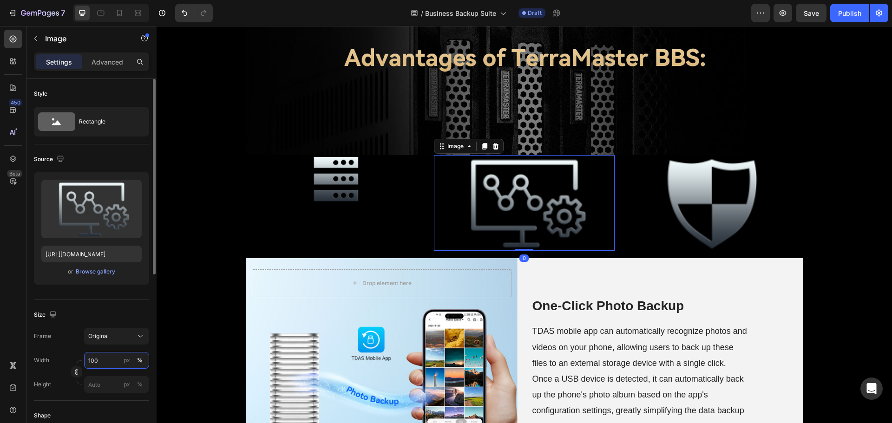
click at [102, 356] on input "100" at bounding box center [116, 360] width 65 height 17
type input "50"
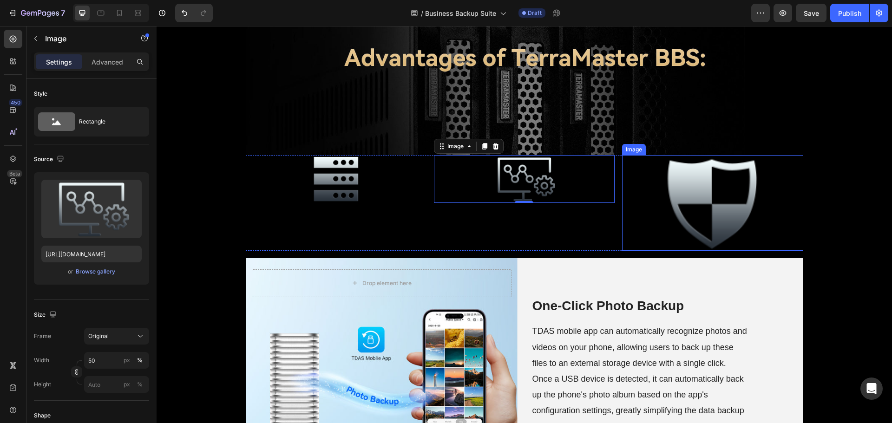
click at [689, 213] on img at bounding box center [712, 203] width 181 height 96
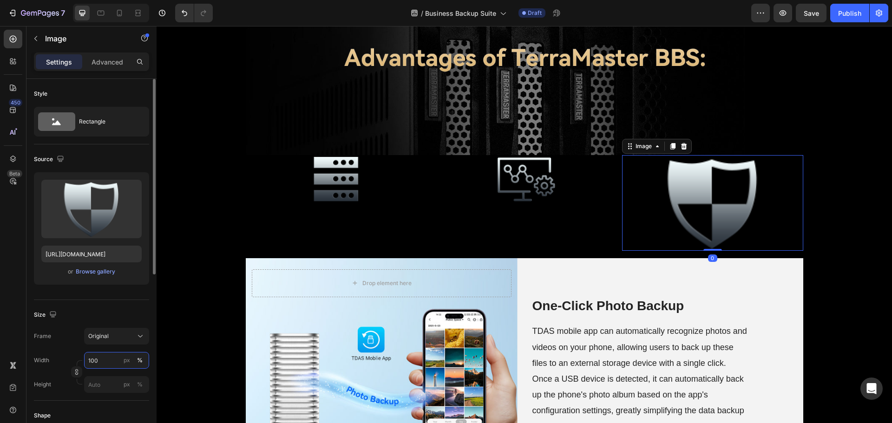
click at [99, 360] on input "100" at bounding box center [116, 360] width 65 height 17
type input "50"
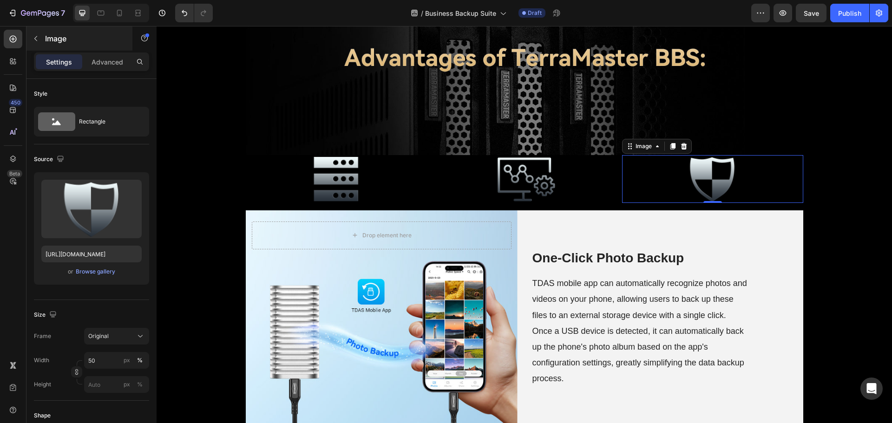
click at [46, 39] on p "Image" at bounding box center [84, 38] width 79 height 11
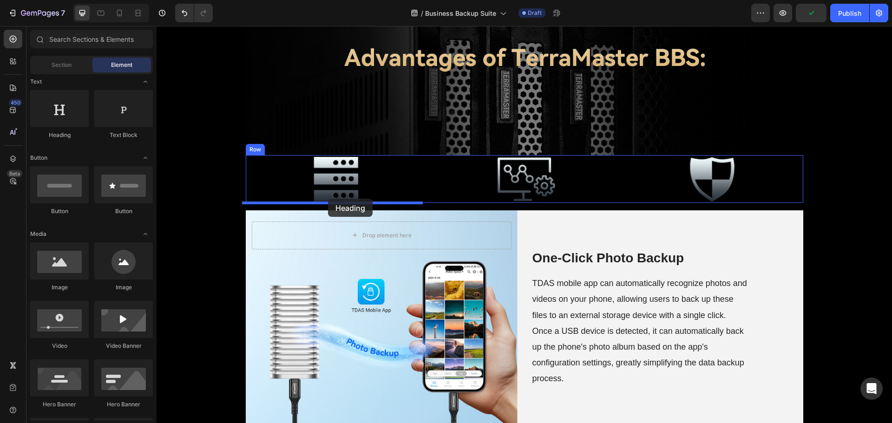
drag, startPoint x: 226, startPoint y: 144, endPoint x: 328, endPoint y: 200, distance: 116.1
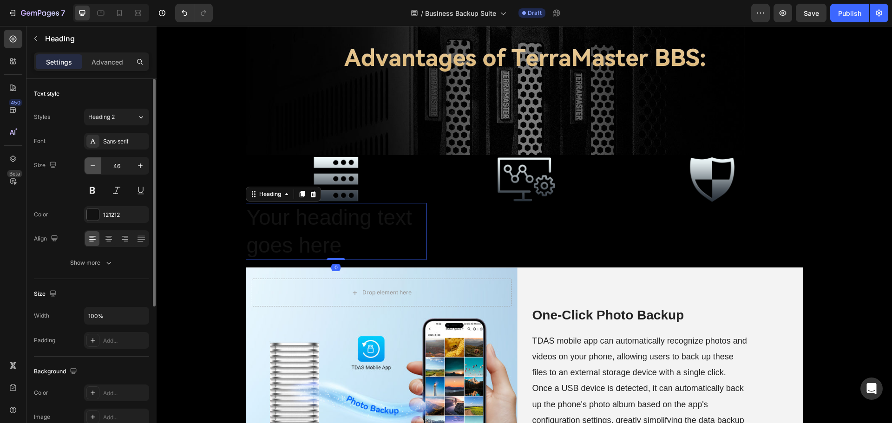
click at [94, 167] on icon "button" at bounding box center [92, 165] width 9 height 9
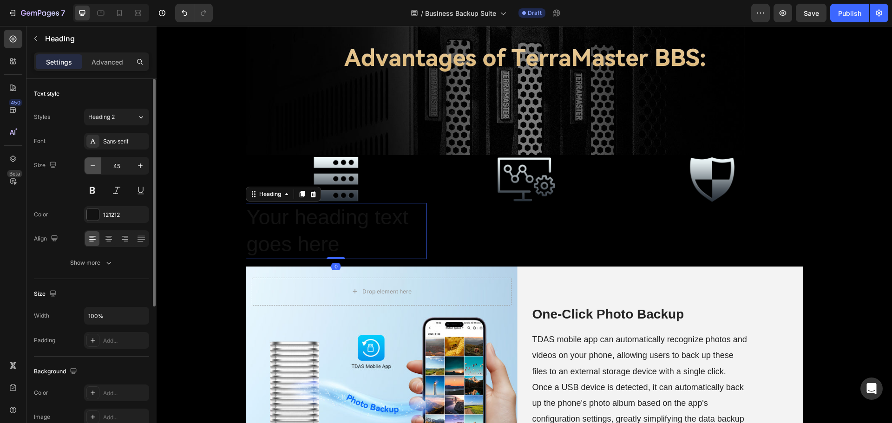
click at [94, 167] on icon "button" at bounding box center [92, 165] width 9 height 9
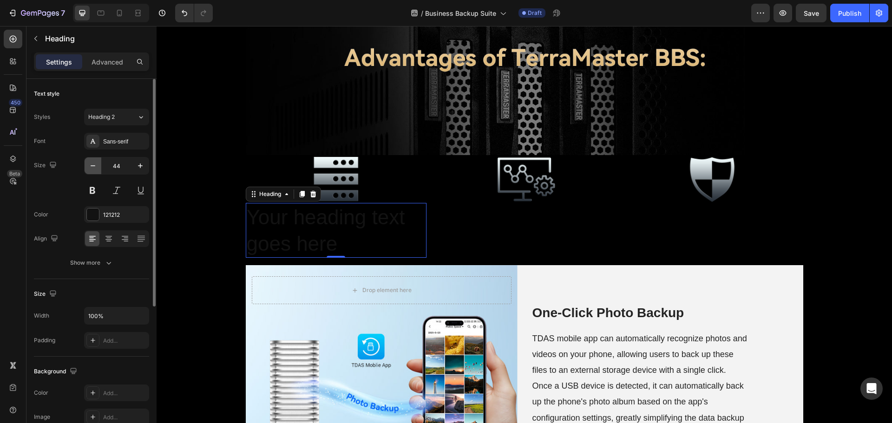
click at [94, 167] on icon "button" at bounding box center [92, 165] width 9 height 9
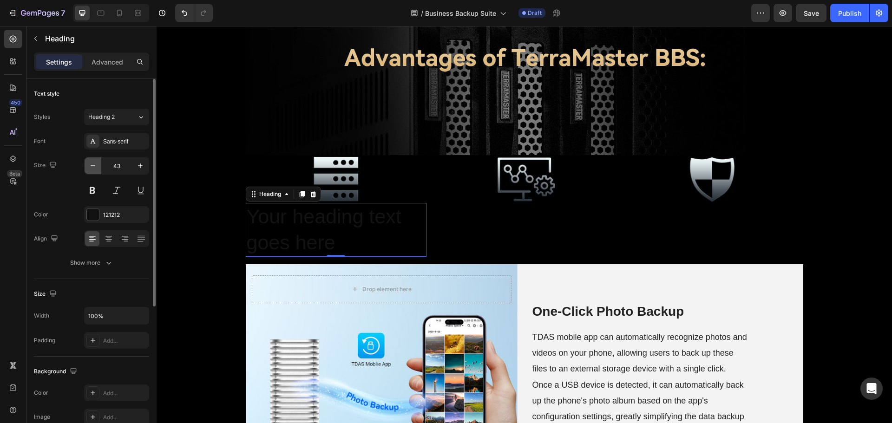
click at [94, 167] on icon "button" at bounding box center [92, 165] width 9 height 9
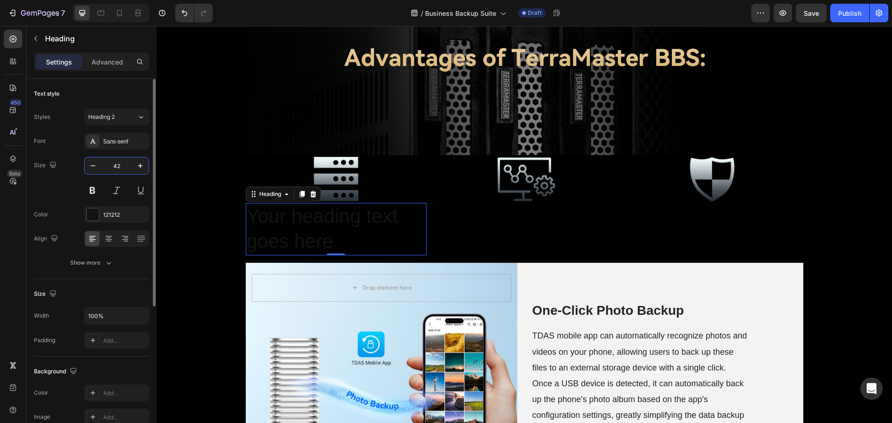
click at [119, 166] on input "42" at bounding box center [116, 166] width 31 height 17
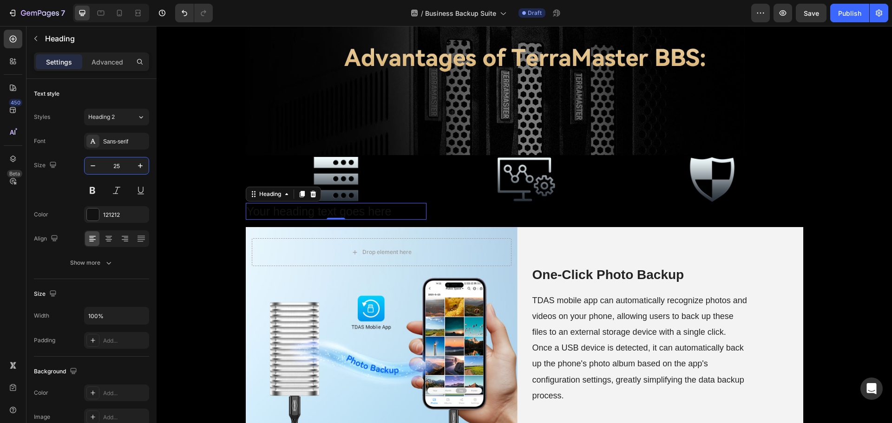
type input "25"
click at [310, 211] on h2 "Your heading text goes here" at bounding box center [336, 211] width 181 height 17
click at [310, 211] on p "Your heading text goes here" at bounding box center [336, 211] width 179 height 15
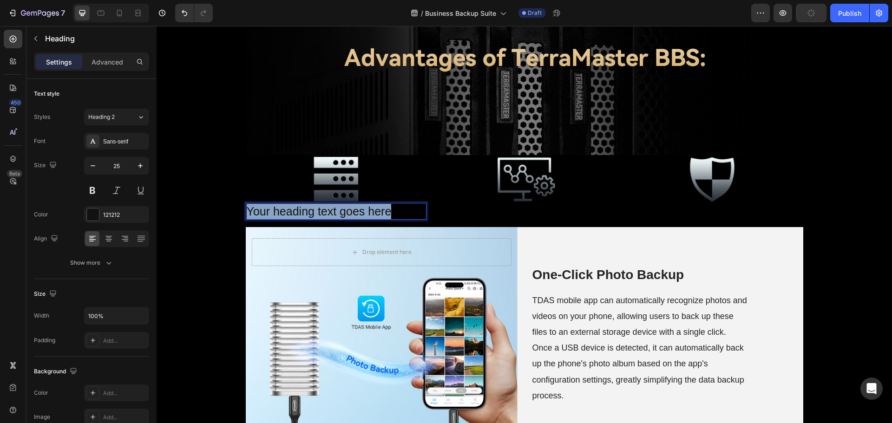
click at [310, 211] on p "Your heading text goes here" at bounding box center [336, 211] width 179 height 15
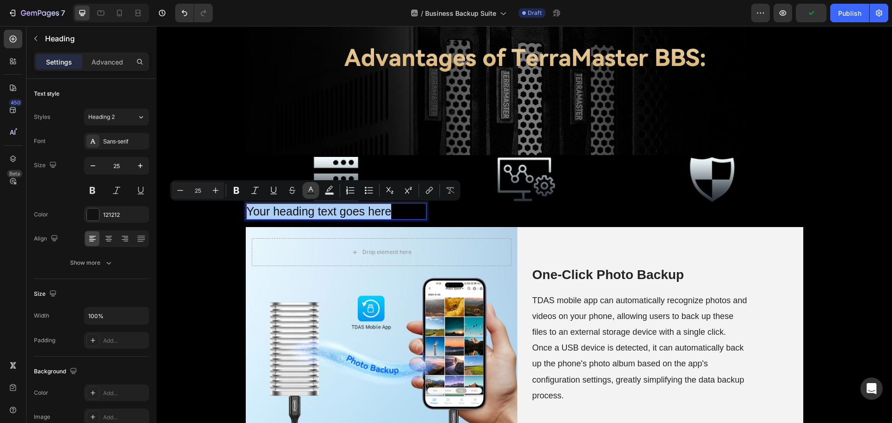
click at [314, 194] on rect "Editor contextual toolbar" at bounding box center [311, 194] width 9 height 2
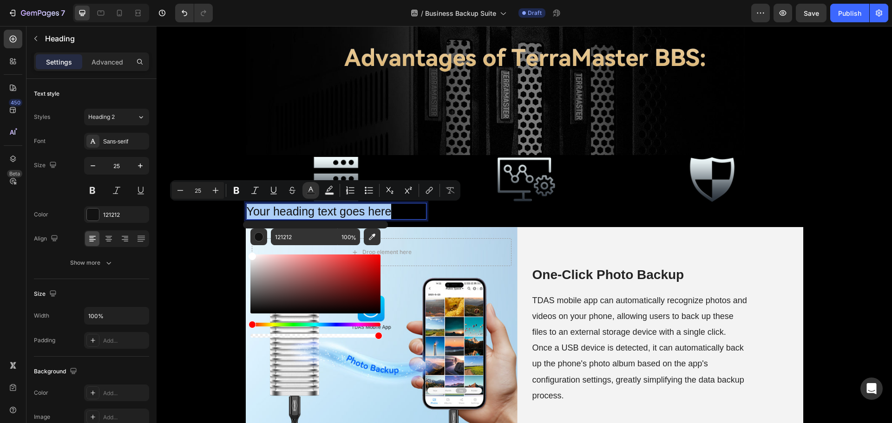
drag, startPoint x: 254, startPoint y: 311, endPoint x: 251, endPoint y: 251, distance: 60.5
click at [251, 251] on div "Editor contextual toolbar" at bounding box center [316, 292] width 130 height 94
type input "FFFFFF"
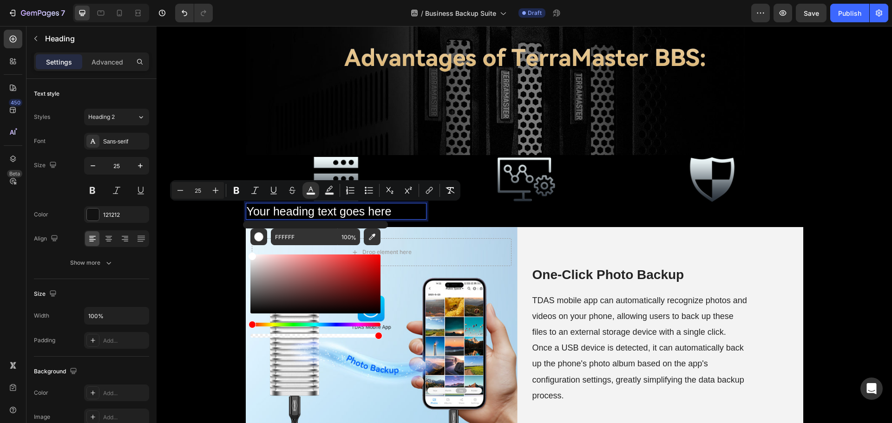
click at [365, 216] on span "Your heading text goes here" at bounding box center [319, 211] width 145 height 13
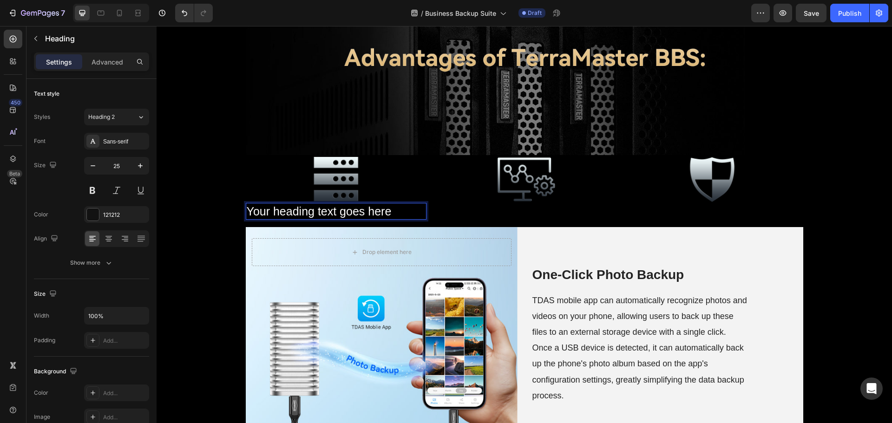
click at [342, 214] on span "Your heading text goes here" at bounding box center [319, 211] width 145 height 13
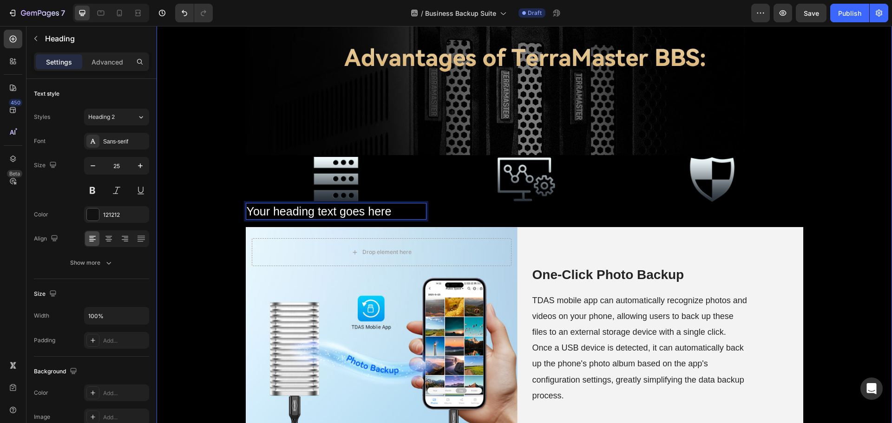
click at [210, 225] on div "⁠⁠⁠⁠⁠⁠⁠ Business Backup Suite Heading Row ⁠⁠⁠⁠⁠⁠⁠ Business Backup Suite provide…" at bounding box center [525, 151] width 736 height 2471
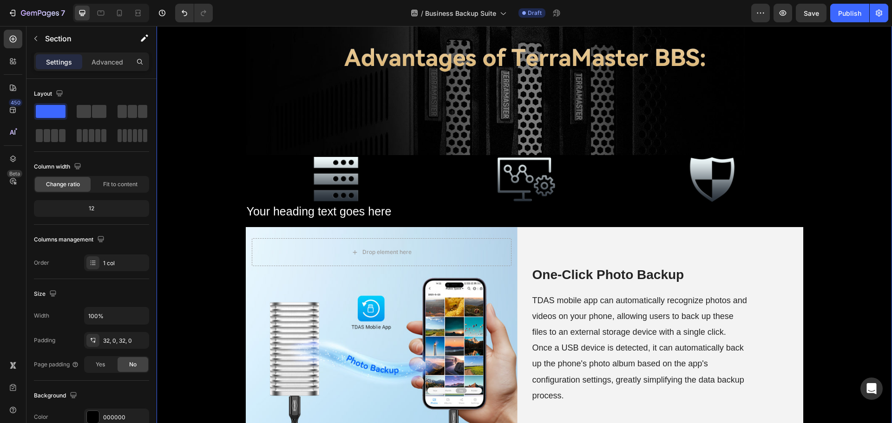
click at [328, 212] on span "Your heading text goes here" at bounding box center [319, 211] width 145 height 13
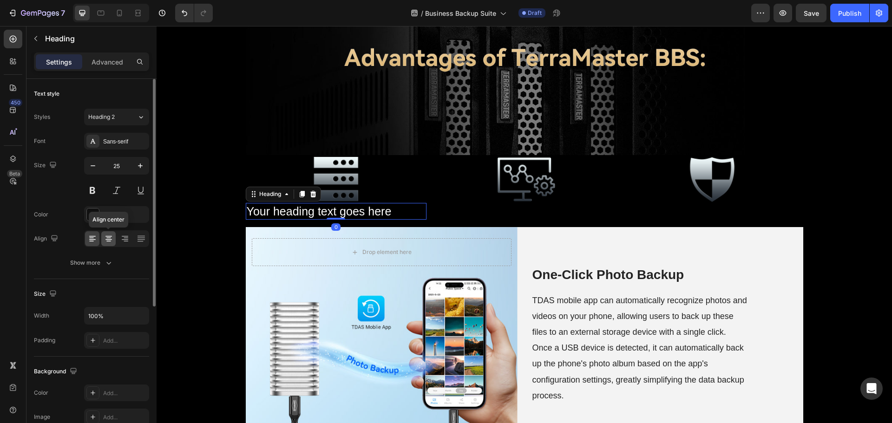
click at [112, 237] on icon at bounding box center [108, 238] width 9 height 9
click at [299, 197] on icon at bounding box center [301, 194] width 5 height 7
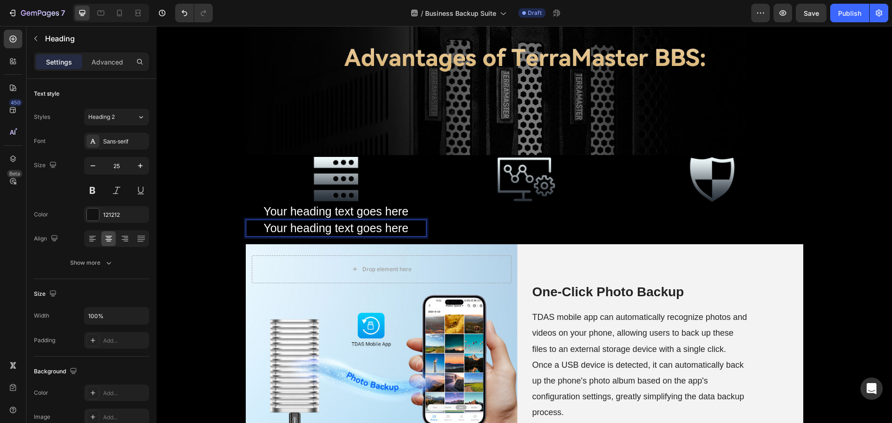
drag, startPoint x: 337, startPoint y: 222, endPoint x: 273, endPoint y: 225, distance: 64.2
click at [197, 231] on div "⁠⁠⁠⁠⁠⁠⁠ Business Backup Suite Heading Row ⁠⁠⁠⁠⁠⁠⁠ Business Backup Suite provide…" at bounding box center [525, 160] width 736 height 2488
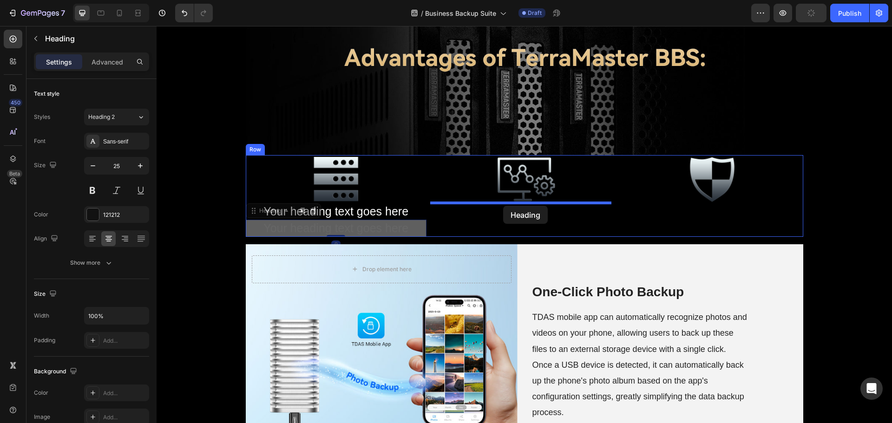
drag, startPoint x: 306, startPoint y: 227, endPoint x: 503, endPoint y: 206, distance: 198.2
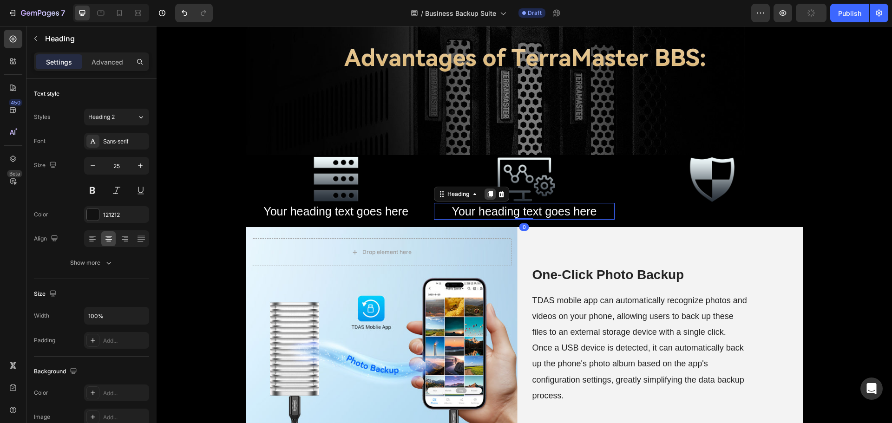
click at [487, 196] on icon at bounding box center [490, 194] width 7 height 7
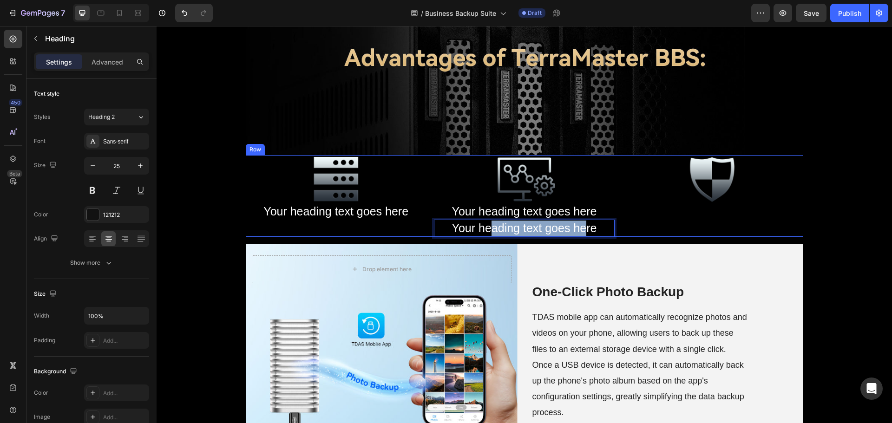
drag, startPoint x: 486, startPoint y: 228, endPoint x: 538, endPoint y: 227, distance: 51.6
click at [430, 229] on div "Image ⁠⁠⁠⁠⁠⁠⁠ Your heading text goes here Heading Image Your heading text goes …" at bounding box center [525, 196] width 558 height 82
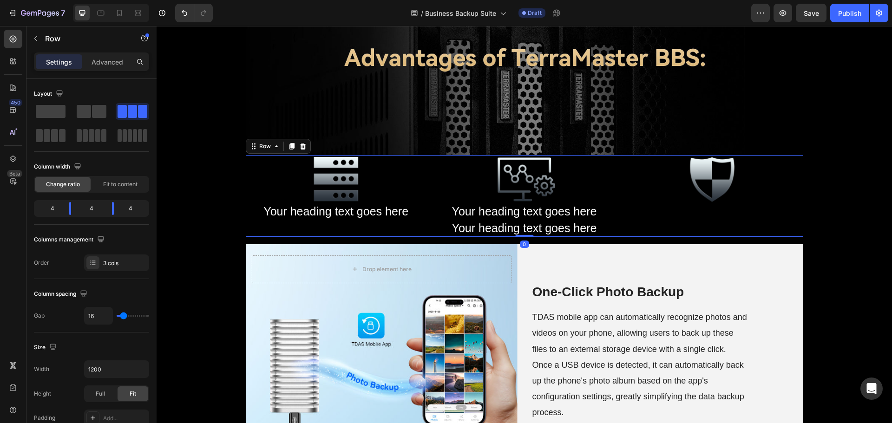
click at [421, 230] on div "Image ⁠⁠⁠⁠⁠⁠⁠ Your heading text goes here Heading" at bounding box center [336, 196] width 181 height 82
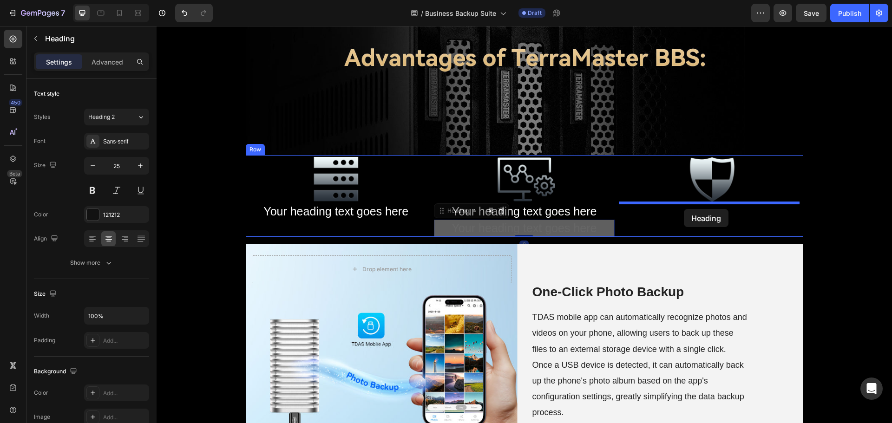
drag, startPoint x: 498, startPoint y: 230, endPoint x: 684, endPoint y: 209, distance: 187.5
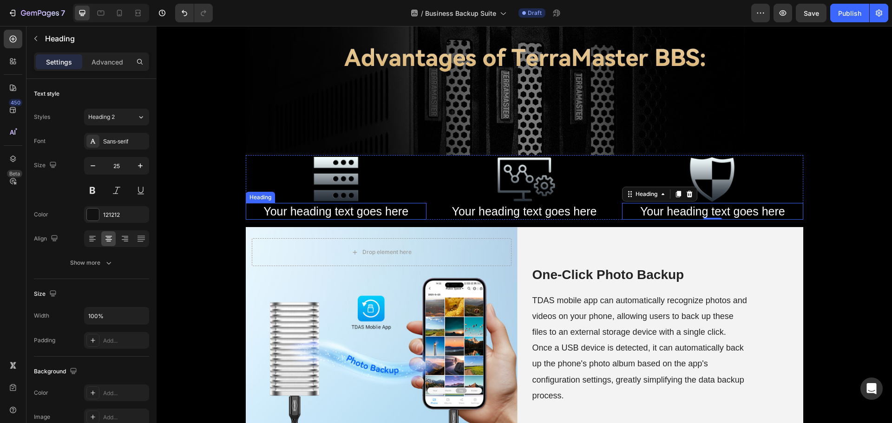
click at [355, 211] on span "Your heading text goes here" at bounding box center [336, 211] width 145 height 13
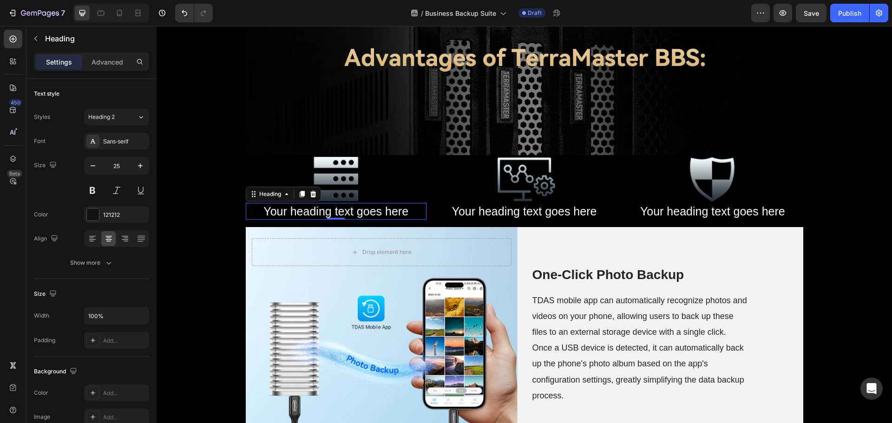
click at [355, 211] on span "Your heading text goes here" at bounding box center [336, 211] width 145 height 13
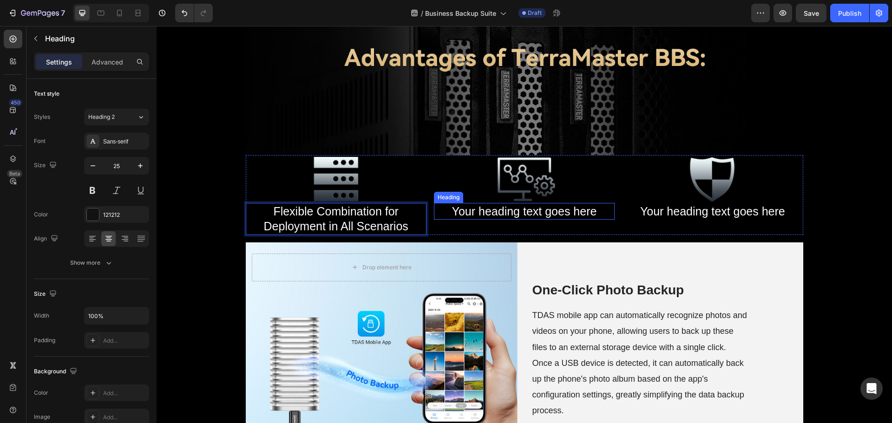
click at [538, 211] on span "Your heading text goes here" at bounding box center [524, 211] width 145 height 13
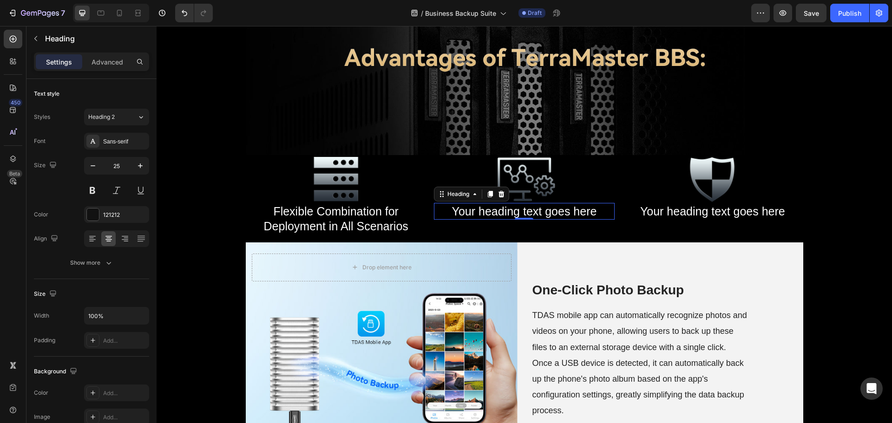
click at [538, 211] on span "Your heading text goes here" at bounding box center [524, 211] width 145 height 13
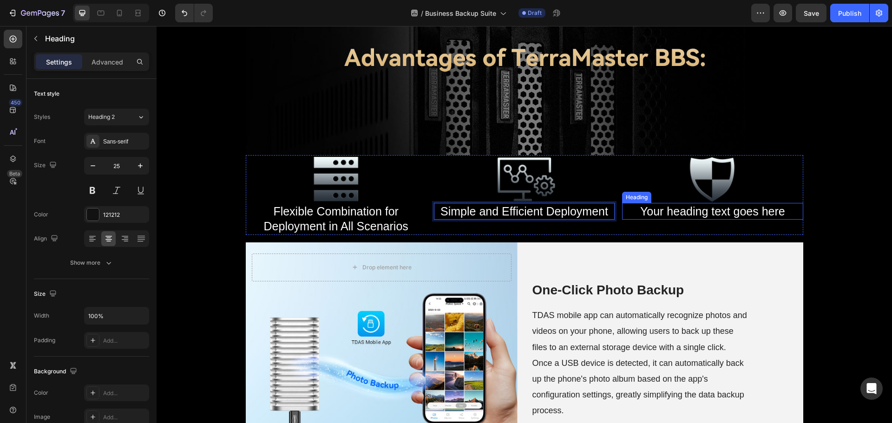
click at [706, 215] on span "Your heading text goes here" at bounding box center [712, 211] width 145 height 13
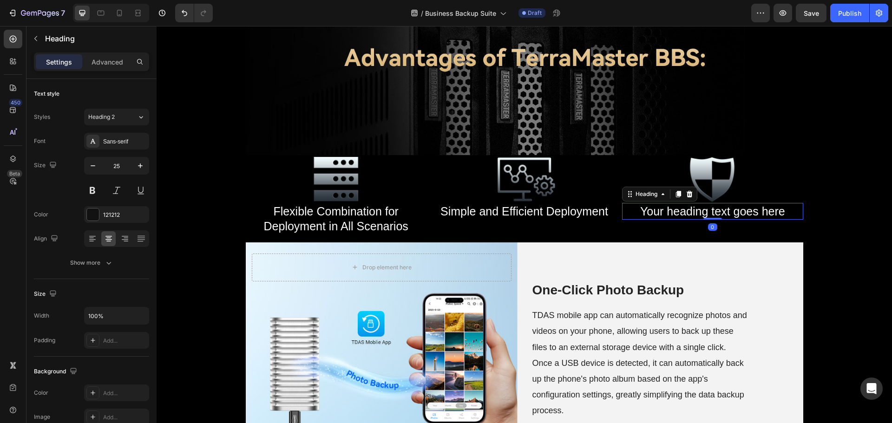
click at [706, 215] on span "Your heading text goes here" at bounding box center [712, 211] width 145 height 13
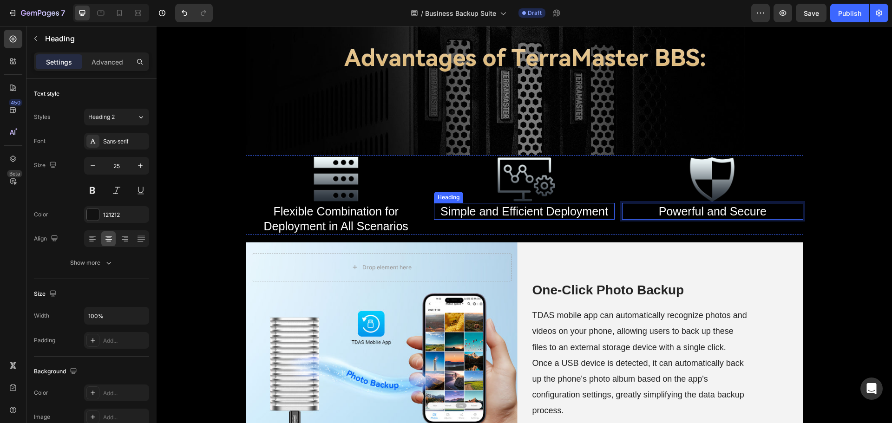
click at [531, 221] on div "Image ⁠⁠⁠⁠⁠⁠⁠ Simple and Efficient Deployment Heading" at bounding box center [524, 195] width 181 height 80
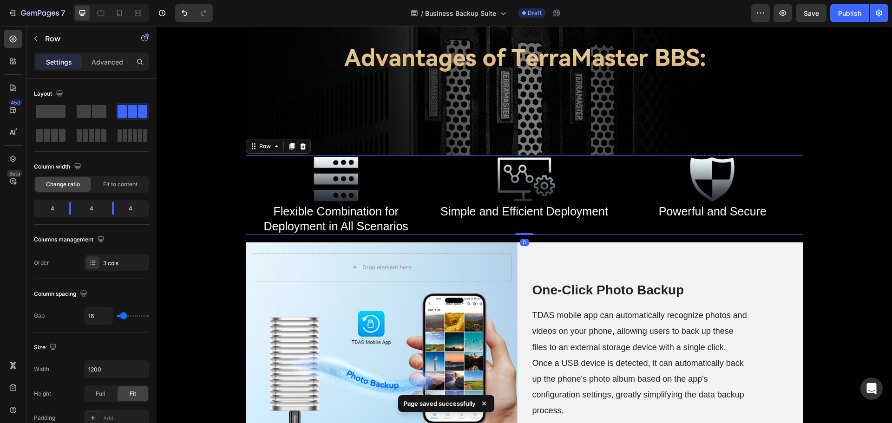
click at [469, 213] on span "Simple and Efficient Deployment" at bounding box center [525, 211] width 168 height 13
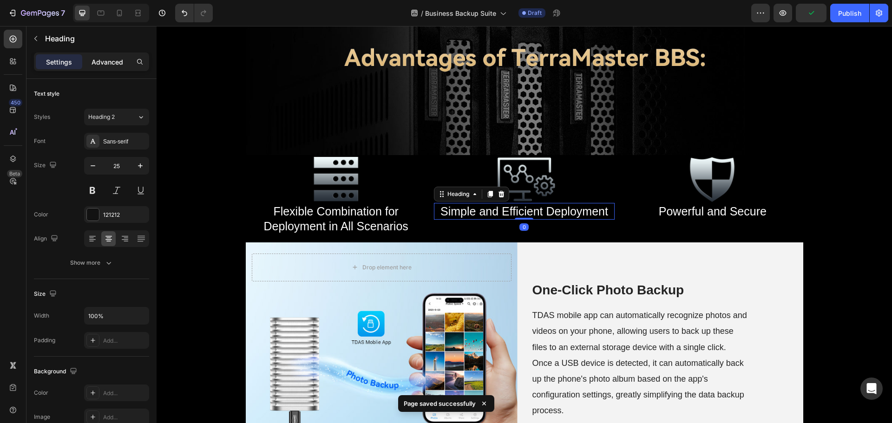
click at [106, 67] on div "Advanced" at bounding box center [107, 61] width 46 height 15
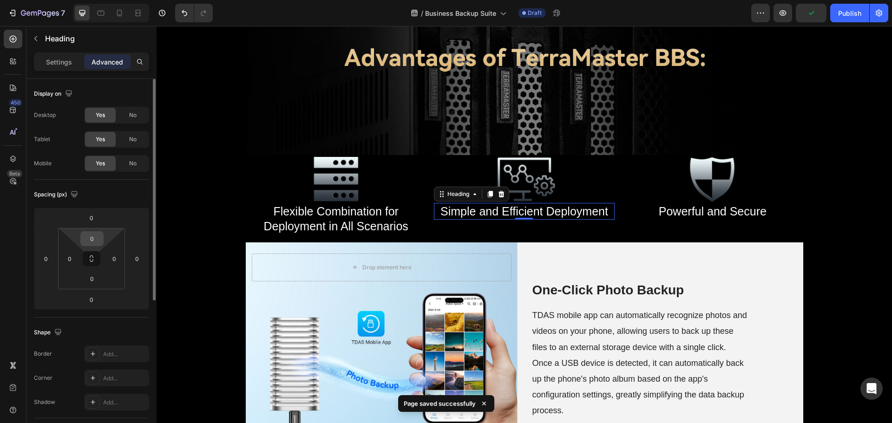
click at [92, 242] on input "0" at bounding box center [92, 239] width 19 height 14
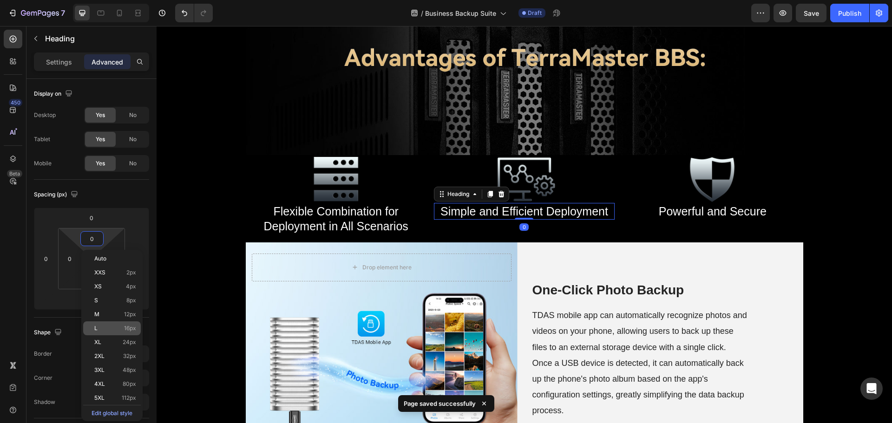
click at [124, 330] on span "16px" at bounding box center [130, 328] width 12 height 7
type input "16"
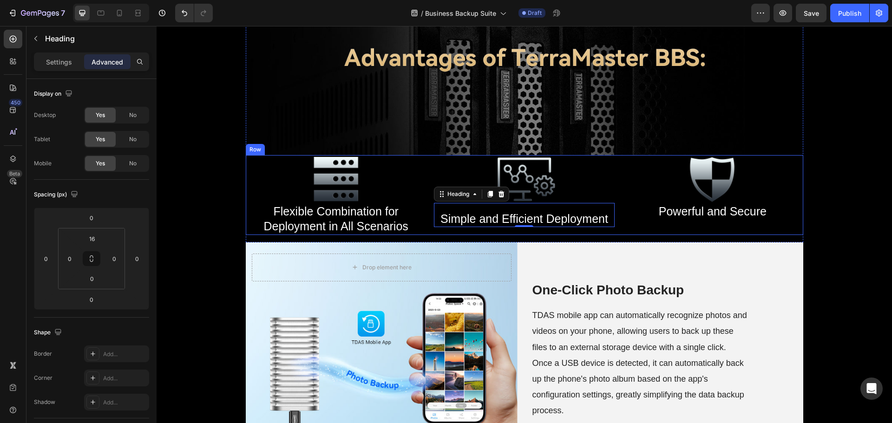
click at [698, 213] on span "Powerful and Secure" at bounding box center [713, 211] width 108 height 13
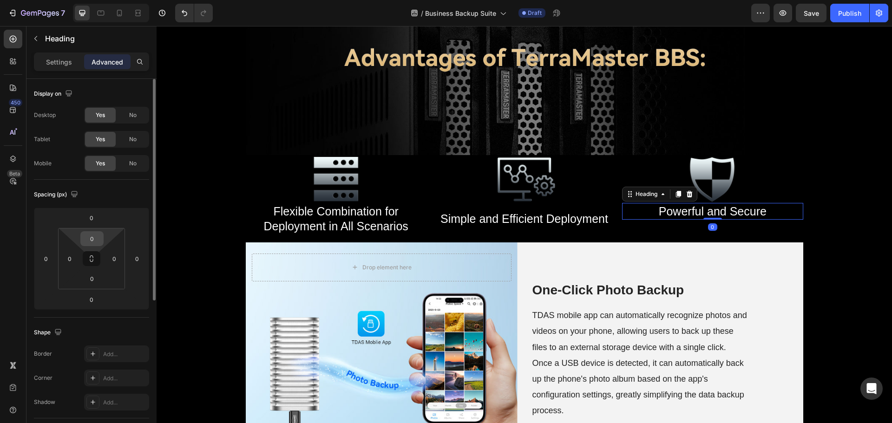
click at [91, 237] on input "0" at bounding box center [92, 239] width 19 height 14
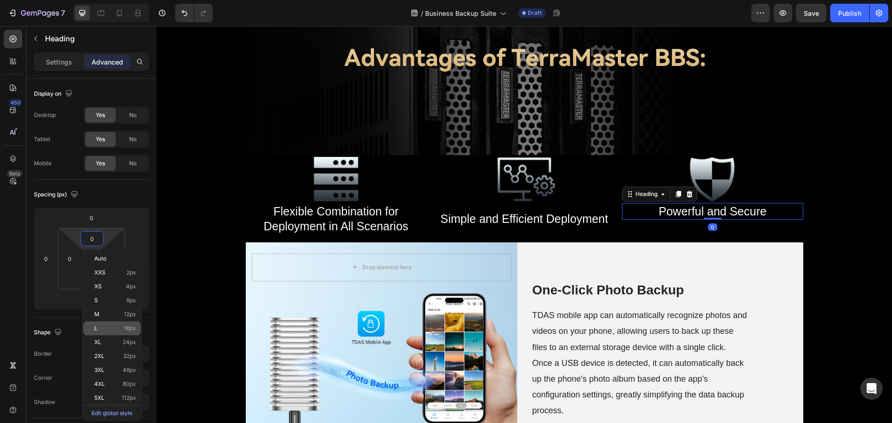
click at [115, 326] on p "L 16px" at bounding box center [115, 328] width 42 height 7
type input "16"
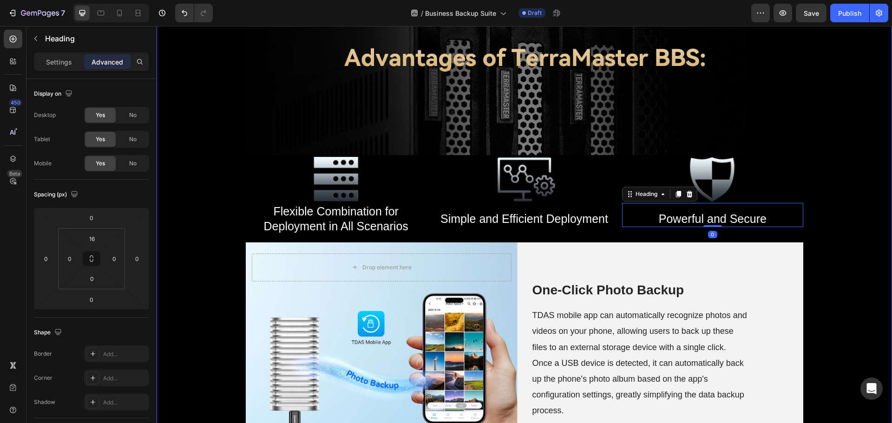
click at [223, 266] on div "⁠⁠⁠⁠⁠⁠⁠ Business Backup Suite Heading Row ⁠⁠⁠⁠⁠⁠⁠ Business Backup Suite provide…" at bounding box center [525, 159] width 736 height 2486
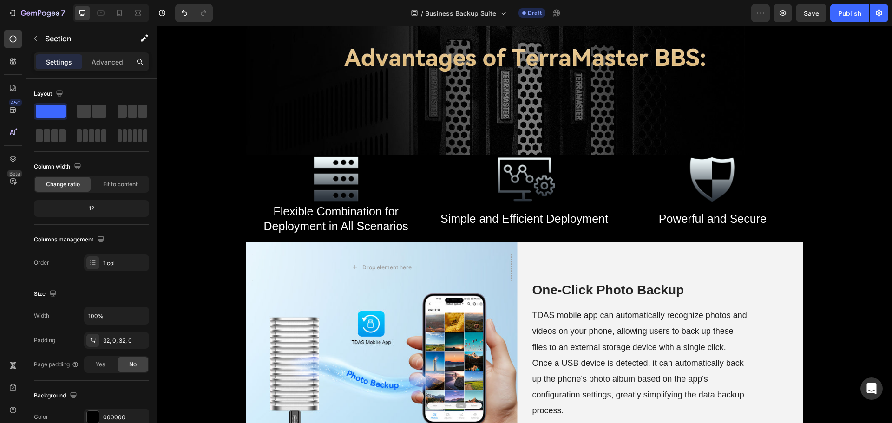
click at [317, 213] on span "Flexible Combination for Deployment in All Scenarios" at bounding box center [336, 219] width 145 height 28
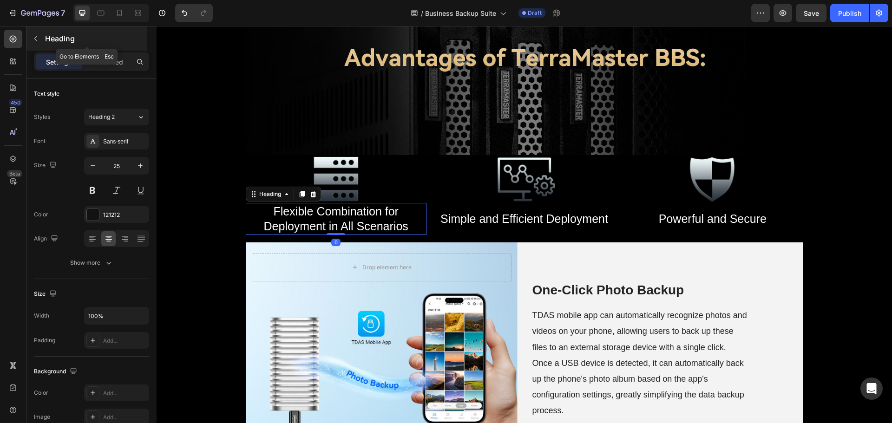
click at [45, 44] on div "Heading" at bounding box center [86, 38] width 121 height 24
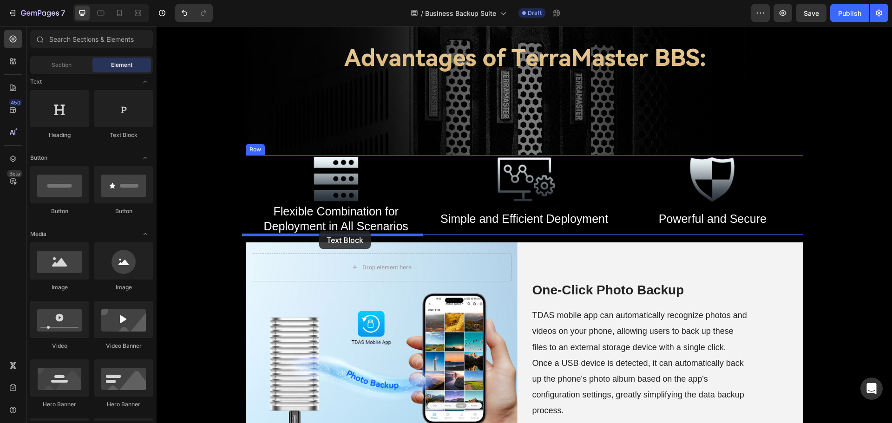
drag, startPoint x: 277, startPoint y: 142, endPoint x: 319, endPoint y: 231, distance: 98.6
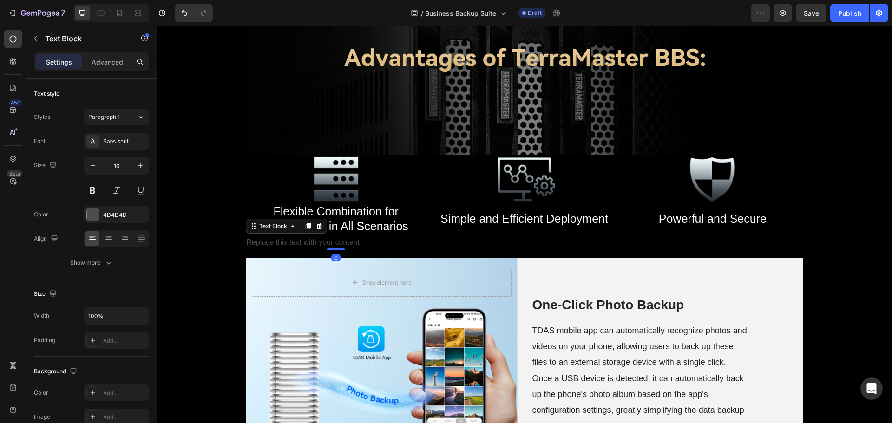
click at [310, 244] on div "Replace this text with your content" at bounding box center [336, 242] width 181 height 15
click at [310, 244] on p "Replace this text with your content" at bounding box center [336, 242] width 179 height 13
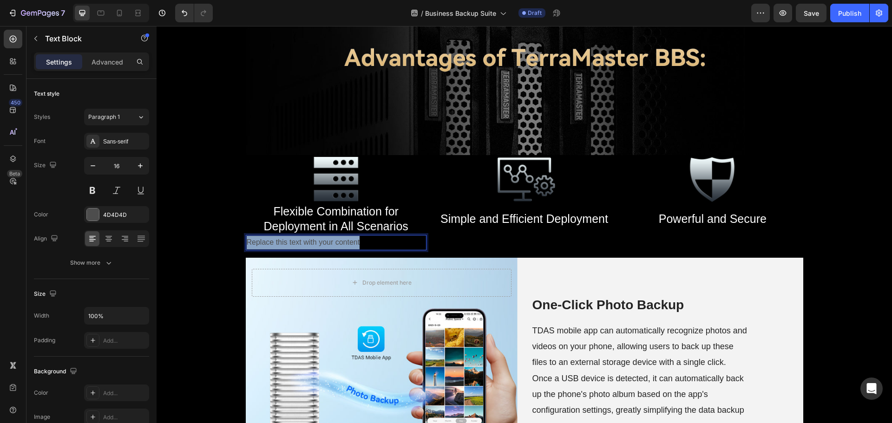
click at [310, 244] on p "Replace this text with your content" at bounding box center [336, 242] width 179 height 13
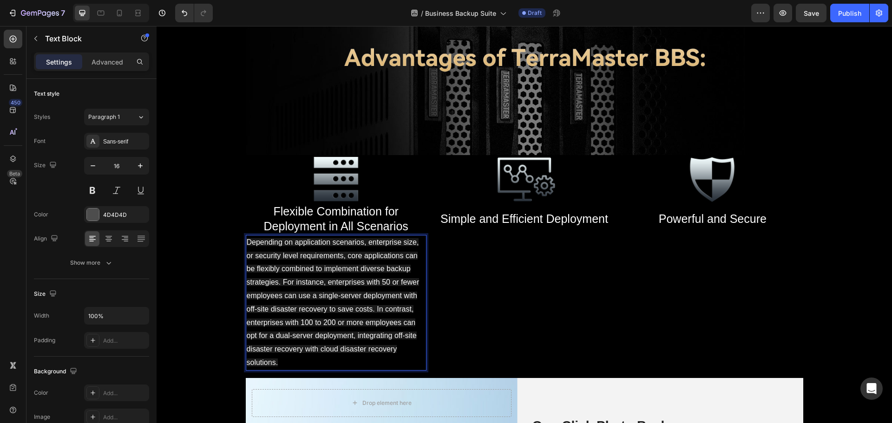
click at [339, 272] on span "Depending on application scenarios, enterprise size, or security level requirem…" at bounding box center [333, 302] width 173 height 128
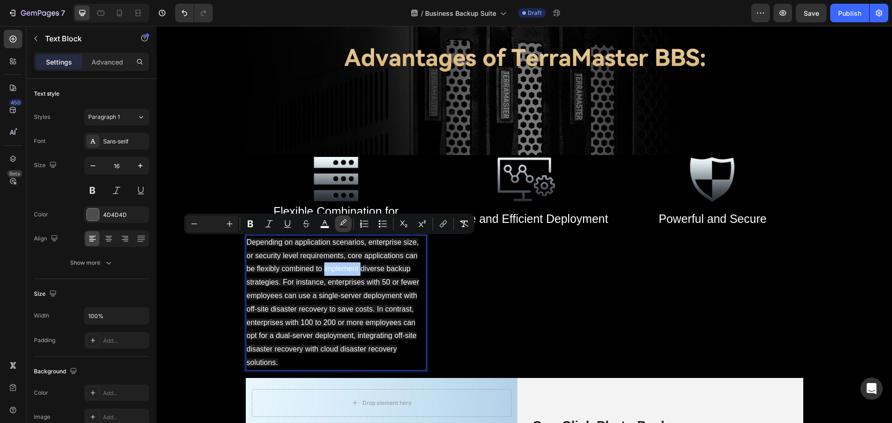
click at [344, 225] on icon "Editor contextual toolbar" at bounding box center [343, 223] width 9 height 9
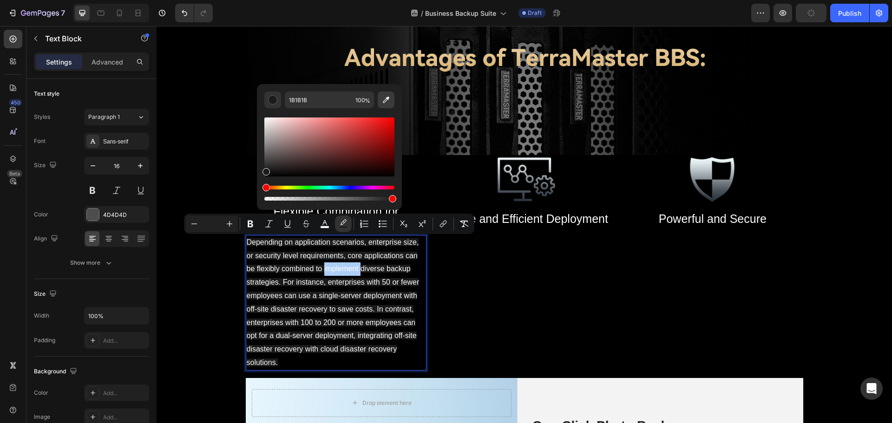
click at [386, 102] on icon "Editor contextual toolbar" at bounding box center [386, 99] width 9 height 9
type input "000000"
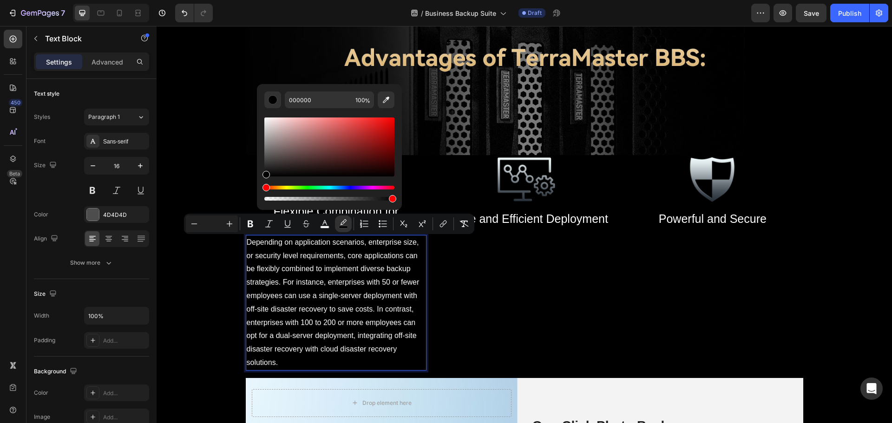
click at [413, 337] on span "Depending on application scenarios, enterprise size, or security level requirem…" at bounding box center [333, 302] width 173 height 128
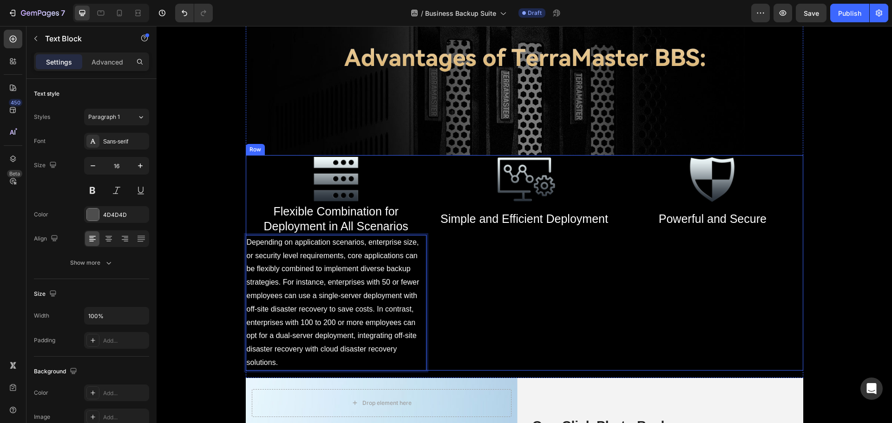
click at [461, 334] on div "Image ⁠⁠⁠⁠⁠⁠⁠ Simple and Efficient Deployment Heading" at bounding box center [524, 263] width 181 height 216
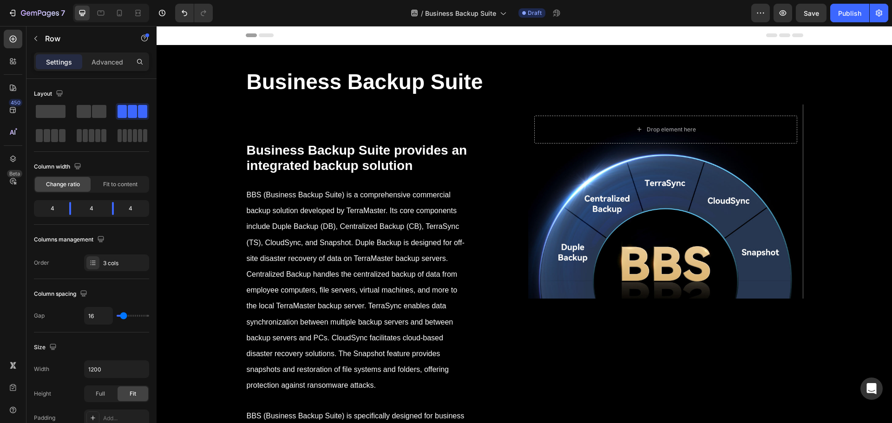
scroll to position [1144, 0]
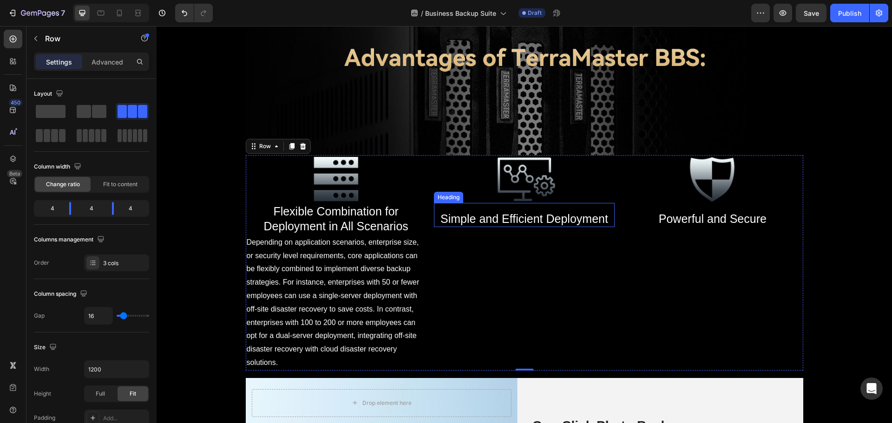
click at [478, 222] on span "Simple and Efficient Deployment" at bounding box center [525, 218] width 168 height 13
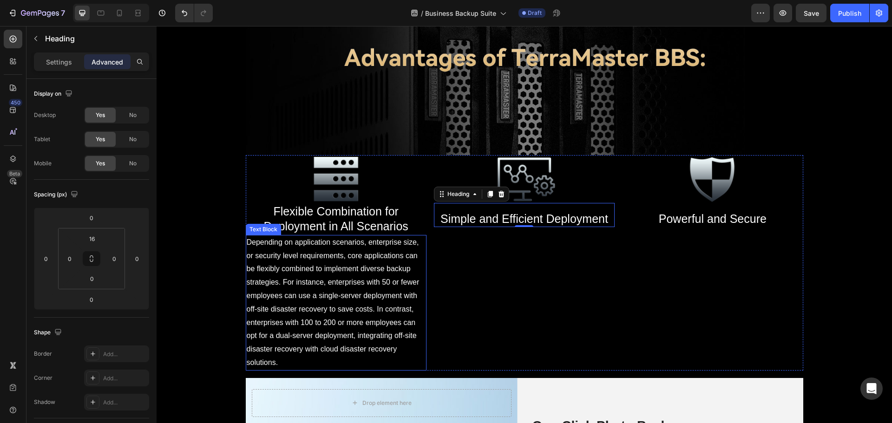
click at [347, 268] on span "Depending on application scenarios, enterprise size, or security level requirem…" at bounding box center [333, 302] width 173 height 128
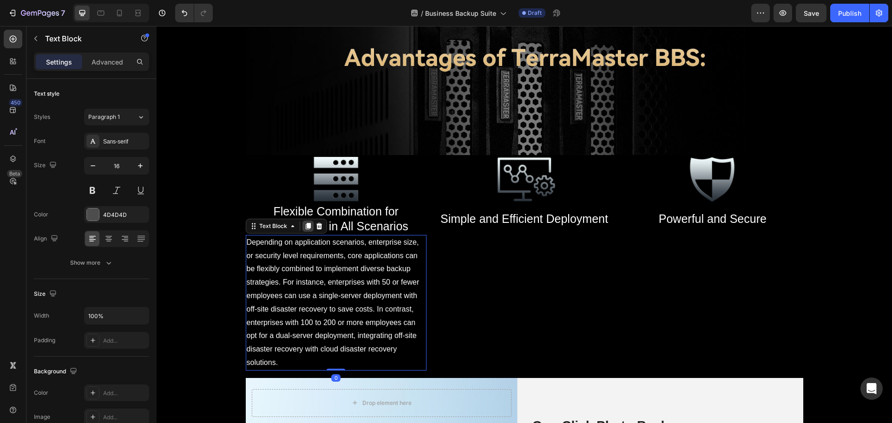
click at [305, 226] on icon at bounding box center [307, 226] width 5 height 7
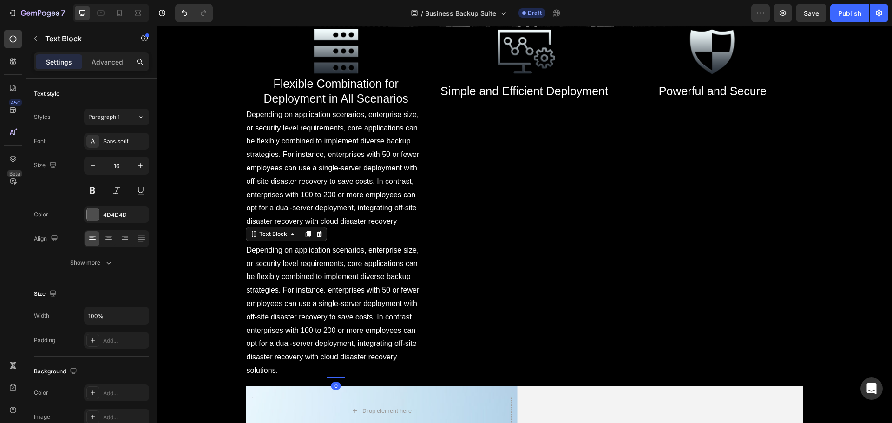
scroll to position [1271, 0]
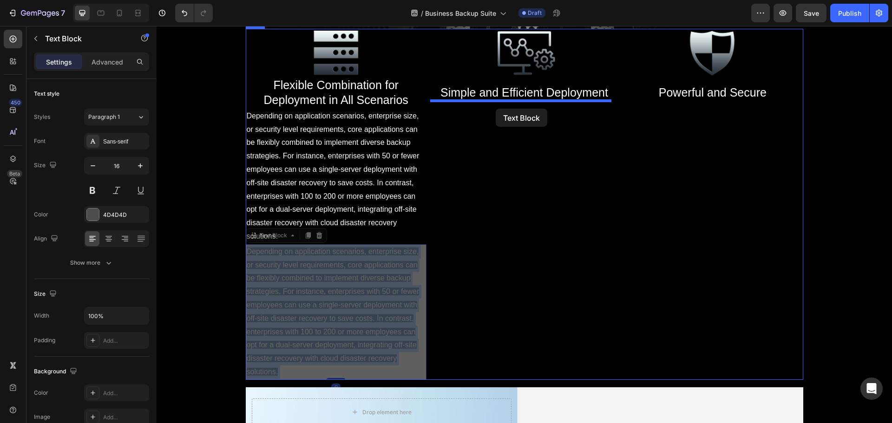
drag, startPoint x: 368, startPoint y: 276, endPoint x: 496, endPoint y: 109, distance: 210.8
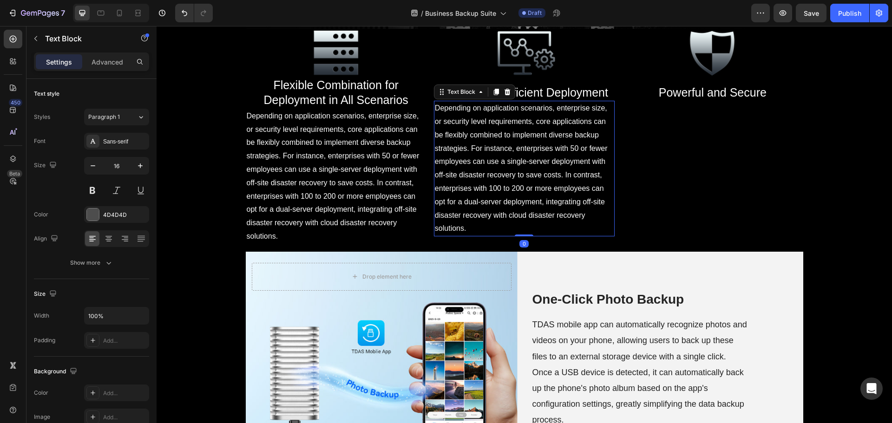
click at [510, 151] on span "Depending on application scenarios, enterprise size, or security level requirem…" at bounding box center [521, 168] width 173 height 128
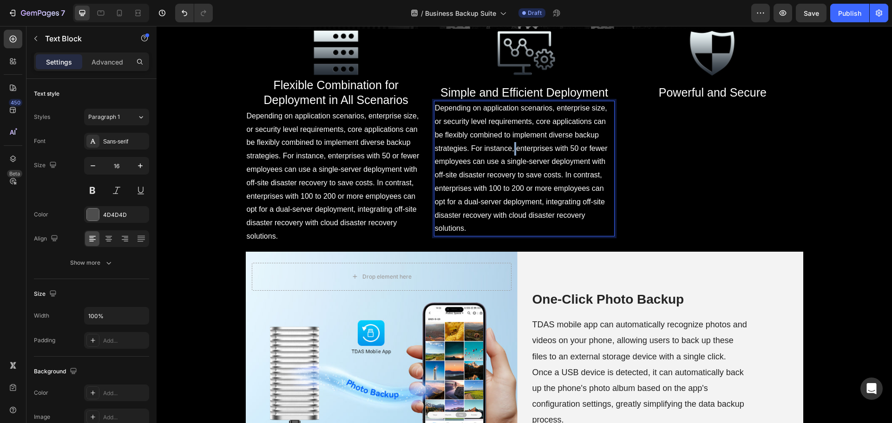
click at [510, 151] on span "Depending on application scenarios, enterprise size, or security level requirem…" at bounding box center [521, 168] width 173 height 128
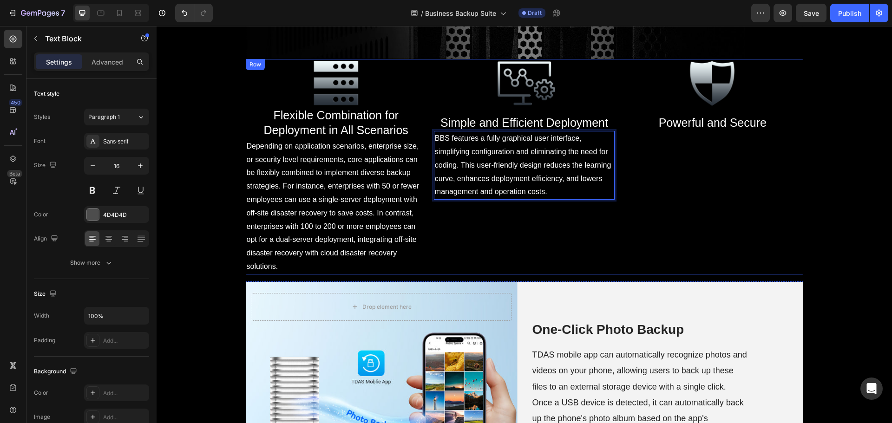
scroll to position [1224, 0]
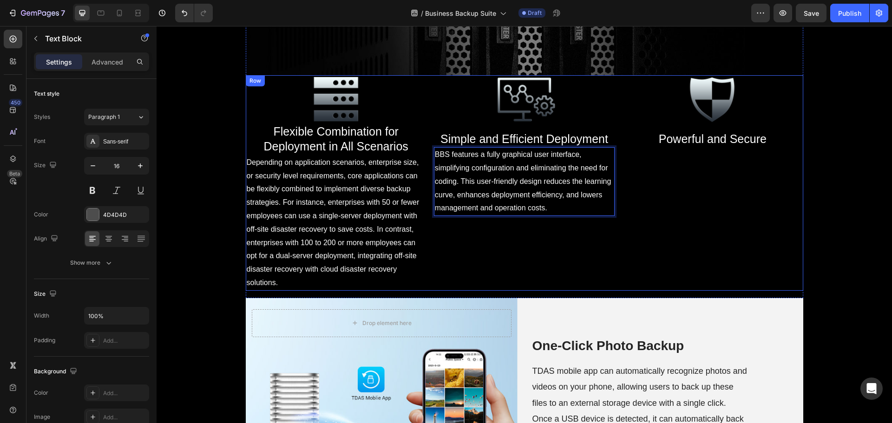
click at [572, 232] on div "Image ⁠⁠⁠⁠⁠⁠⁠ Simple and Efficient Deployment Heading BBS features a fully grap…" at bounding box center [524, 183] width 181 height 216
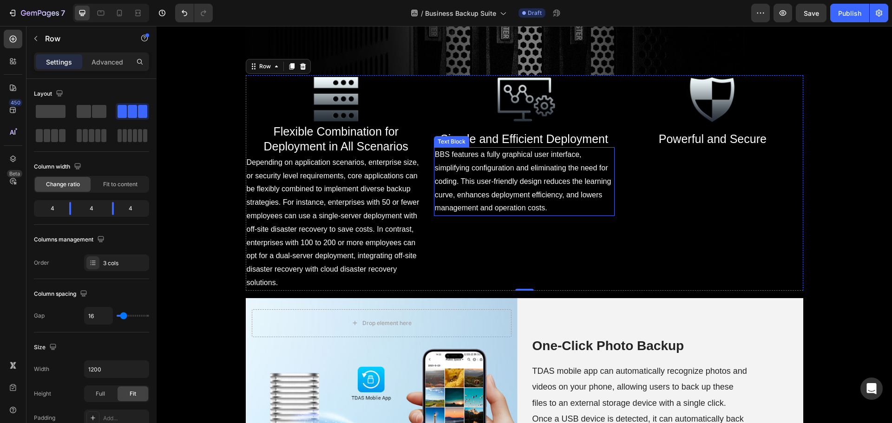
click at [558, 201] on p "BBS features a fully graphical user interface, simplifying configuration and el…" at bounding box center [524, 181] width 179 height 67
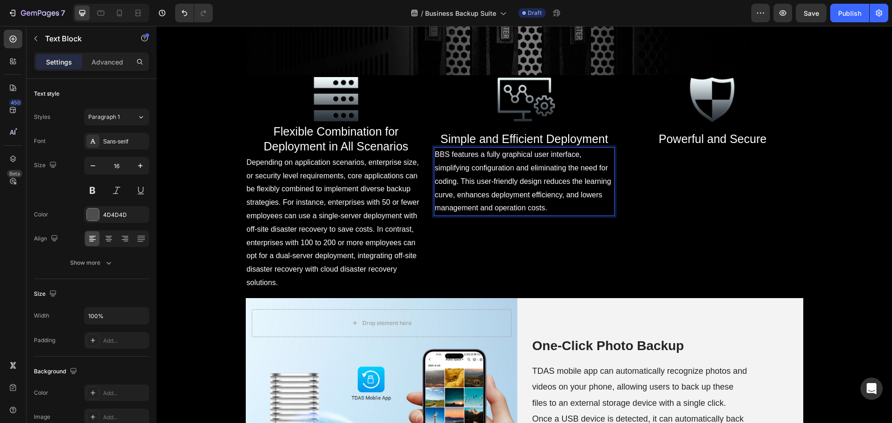
click at [557, 198] on span "BBS features a fully graphical user interface, simplifying configuration and el…" at bounding box center [523, 181] width 176 height 61
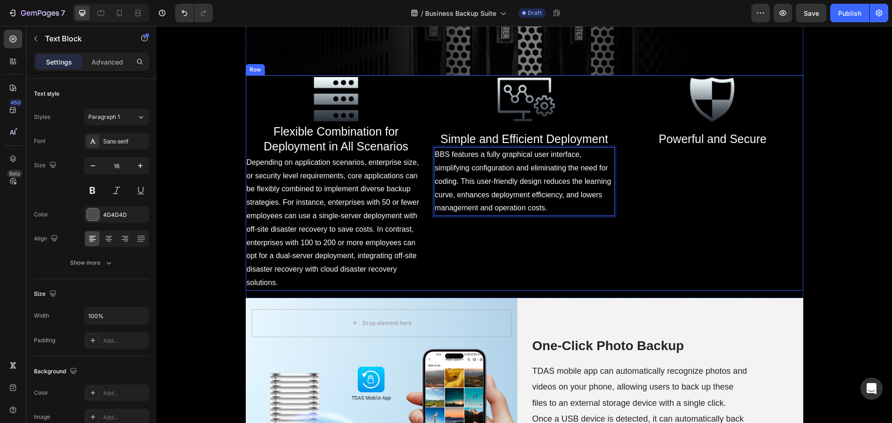
click at [713, 246] on div "Image ⁠⁠⁠⁠⁠⁠⁠ Powerful and Secure Heading" at bounding box center [712, 183] width 181 height 216
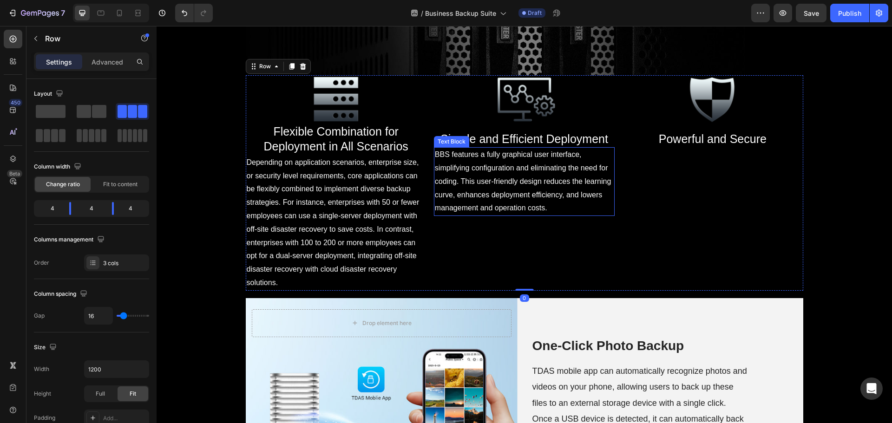
click at [558, 178] on span "BBS features a fully graphical user interface, simplifying configuration and el…" at bounding box center [523, 181] width 176 height 61
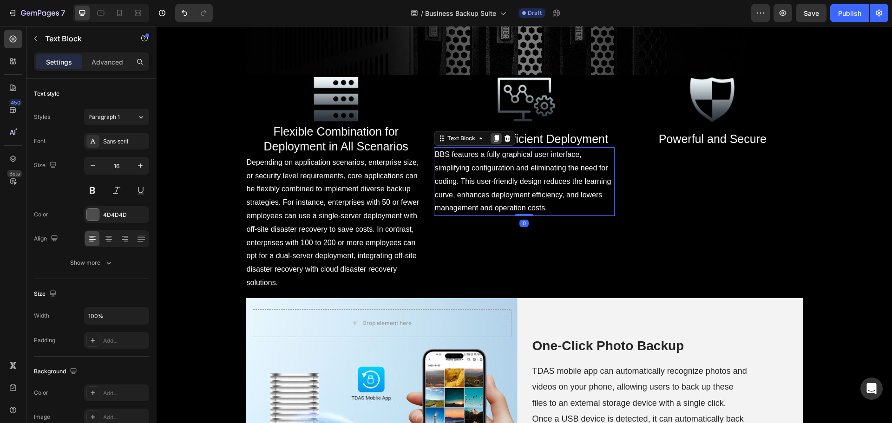
click at [493, 135] on icon at bounding box center [496, 138] width 7 height 7
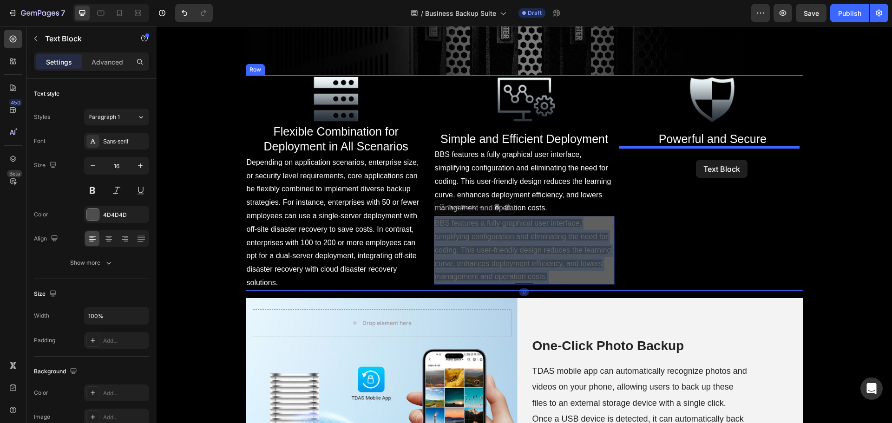
drag, startPoint x: 612, startPoint y: 227, endPoint x: 696, endPoint y: 160, distance: 107.9
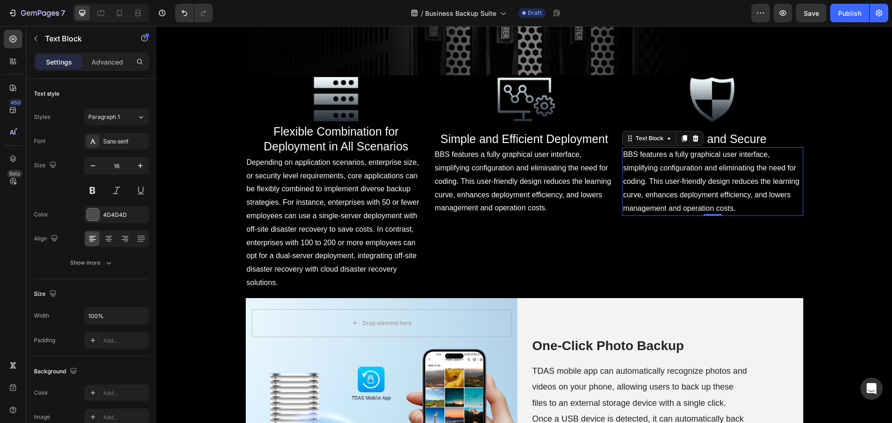
click at [706, 185] on span "BBS features a fully graphical user interface, simplifying configuration and el…" at bounding box center [711, 181] width 176 height 61
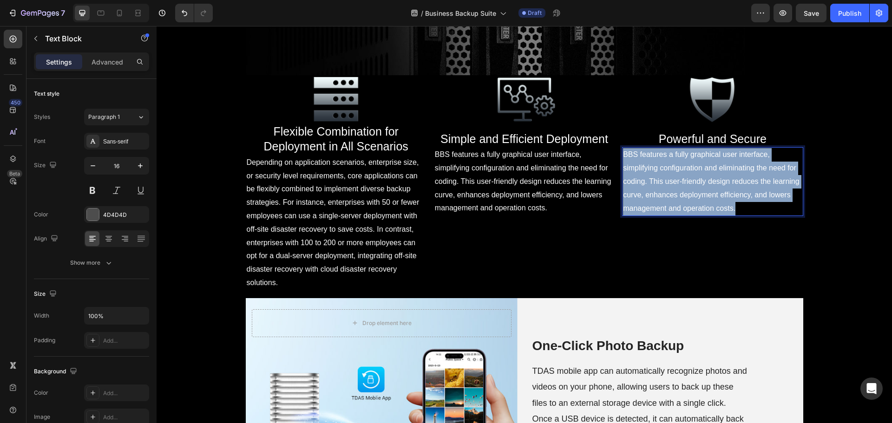
click at [706, 185] on span "BBS features a fully graphical user interface, simplifying configuration and el…" at bounding box center [711, 181] width 176 height 61
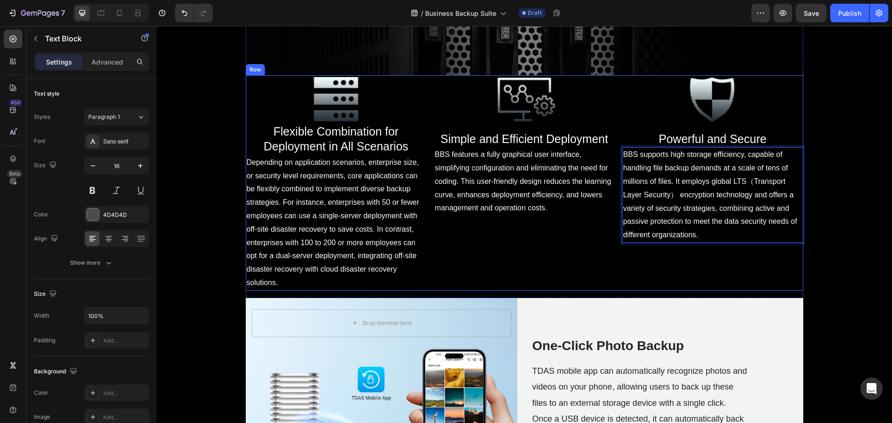
click at [593, 249] on div "Image ⁠⁠⁠⁠⁠⁠⁠ Simple and Efficient Deployment Heading BBS features a fully grap…" at bounding box center [524, 183] width 181 height 216
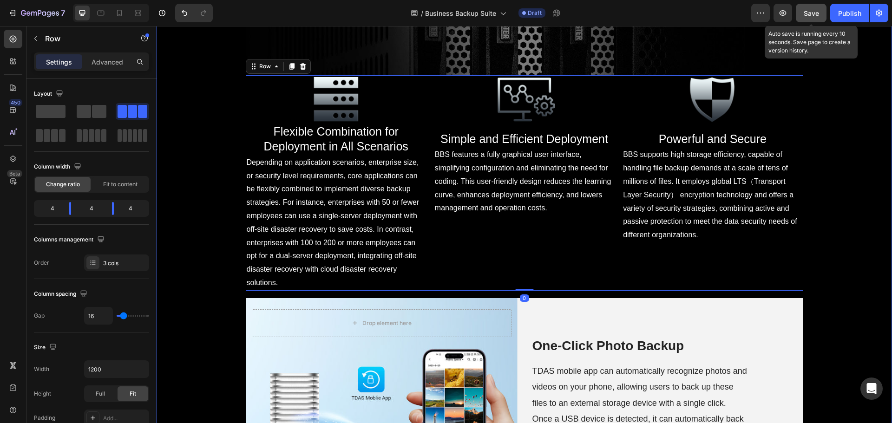
click at [813, 13] on span "Save" at bounding box center [811, 13] width 15 height 8
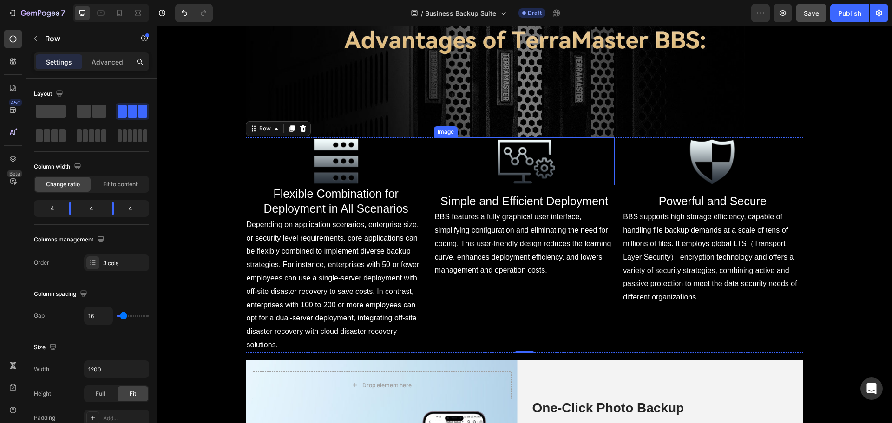
scroll to position [1487, 0]
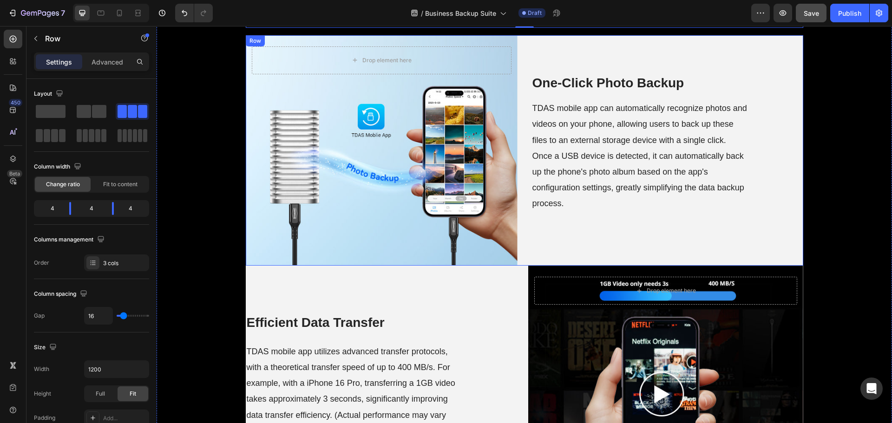
click at [545, 251] on div "One-Click Photo Backup Heading TDAS mobile app can automatically recognize phot…" at bounding box center [668, 150] width 272 height 231
click at [565, 226] on div "One-Click Photo Backup Heading TDAS mobile app can automatically recognize phot…" at bounding box center [668, 150] width 272 height 231
click at [300, 46] on icon at bounding box center [303, 44] width 6 height 7
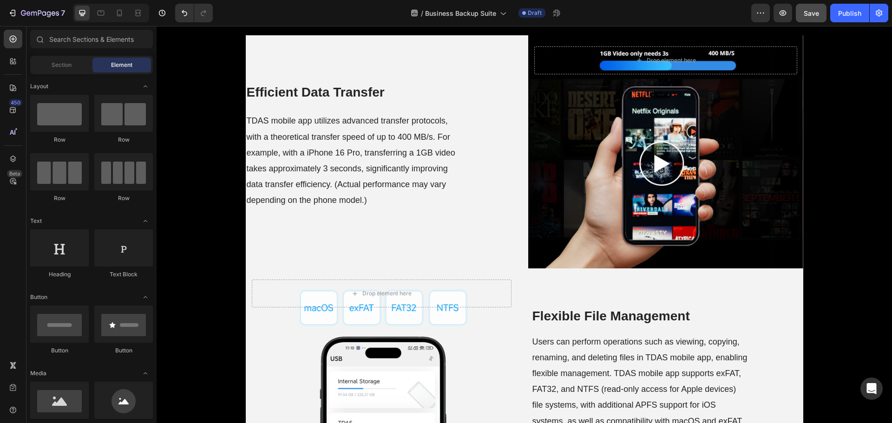
click at [488, 172] on div "TDAS mobile app utilizes advanced transfer protocols, with a theoretical transf…" at bounding box center [383, 160] width 275 height 97
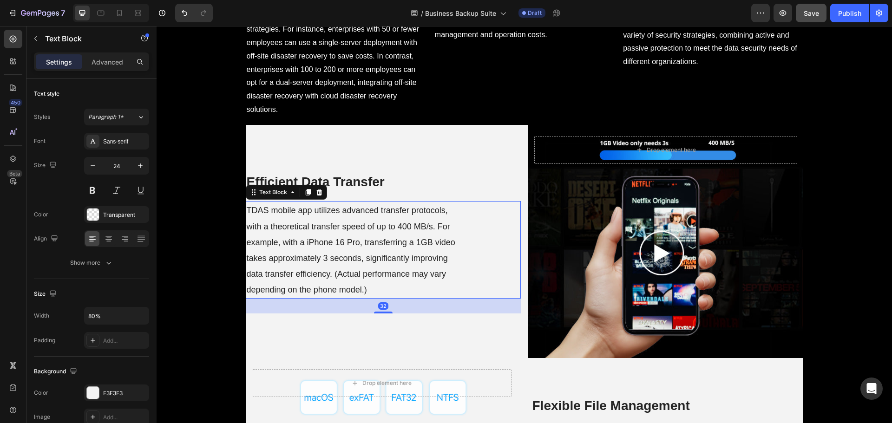
scroll to position [1394, 0]
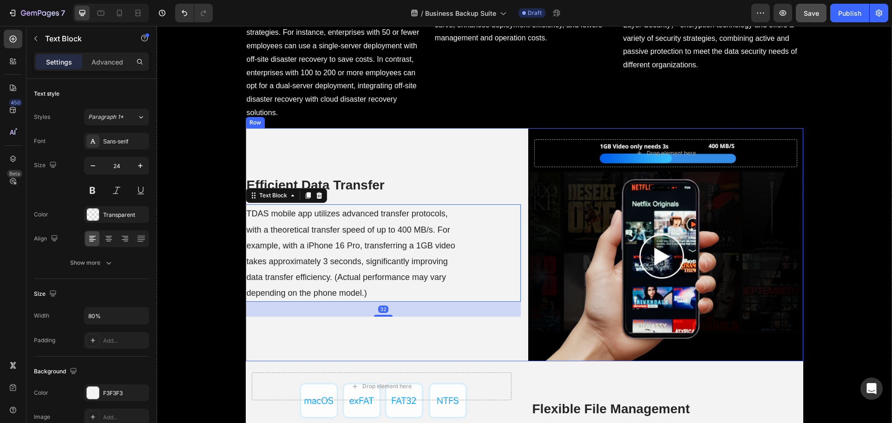
click at [518, 338] on div "Efficient Data Transfer Heading TDAS mobile app utilizes advanced transfer prot…" at bounding box center [525, 244] width 558 height 233
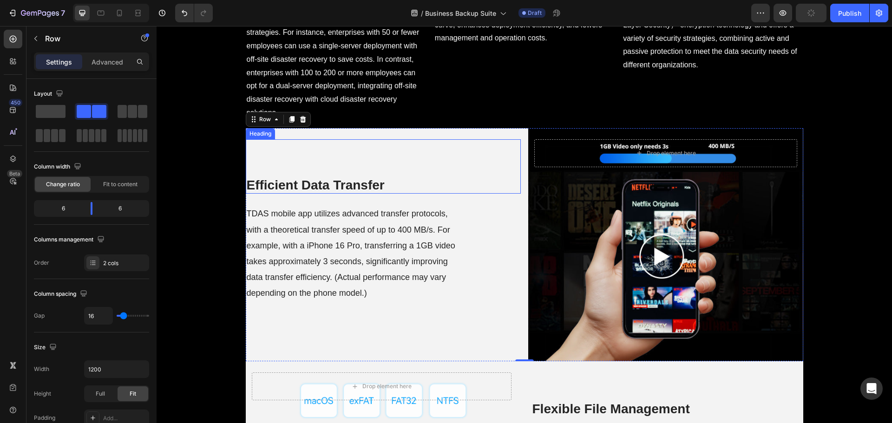
click at [326, 183] on strong "Efficient Data Transfer" at bounding box center [316, 185] width 138 height 14
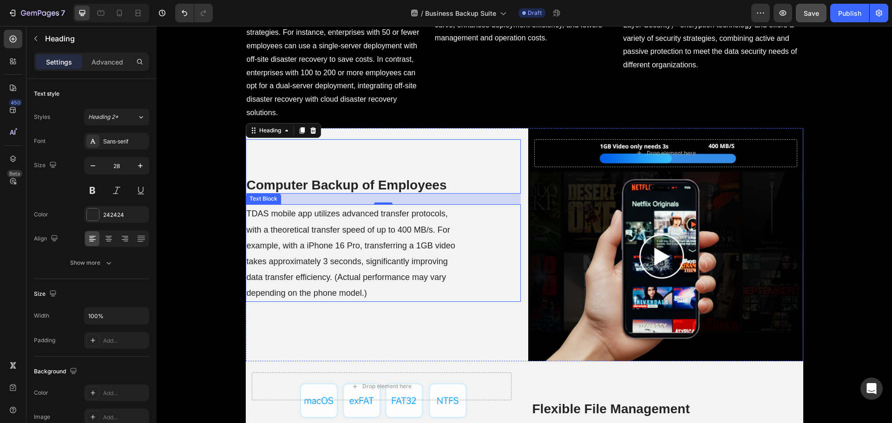
click at [374, 276] on span "TDAS mobile app utilizes advanced transfer protocols, with a theoretical transf…" at bounding box center [351, 253] width 209 height 89
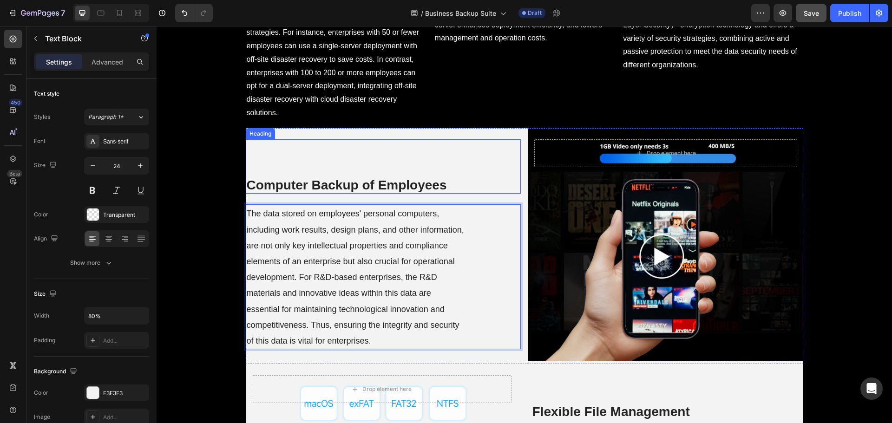
click at [397, 179] on strong "Computer Backup of Employees" at bounding box center [347, 185] width 200 height 14
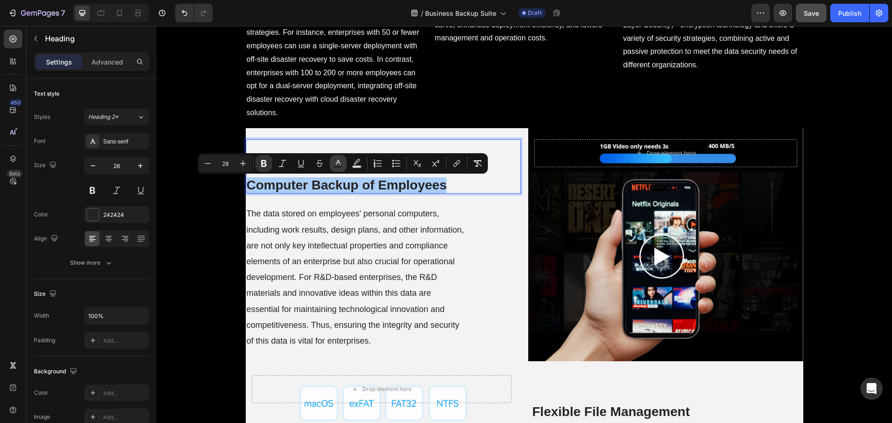
click at [341, 166] on rect "Editor contextual toolbar" at bounding box center [338, 167] width 9 height 2
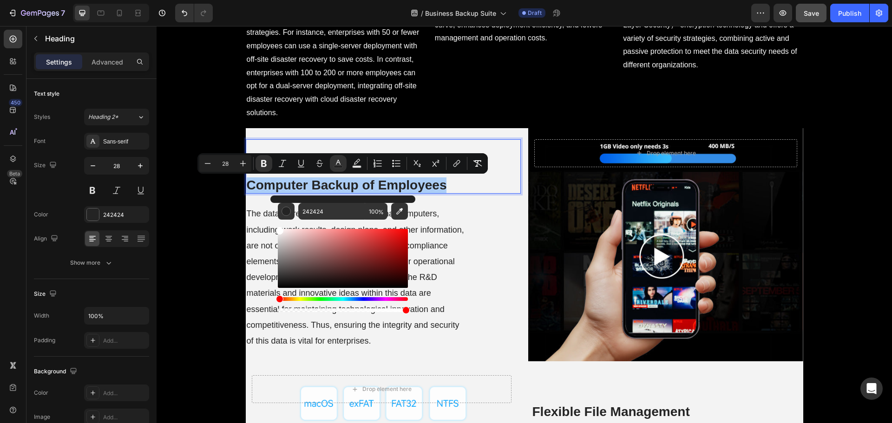
drag, startPoint x: 278, startPoint y: 277, endPoint x: 273, endPoint y: 220, distance: 57.4
click at [273, 220] on div "242424 100 %" at bounding box center [343, 255] width 145 height 119
type input "FFFFFF"
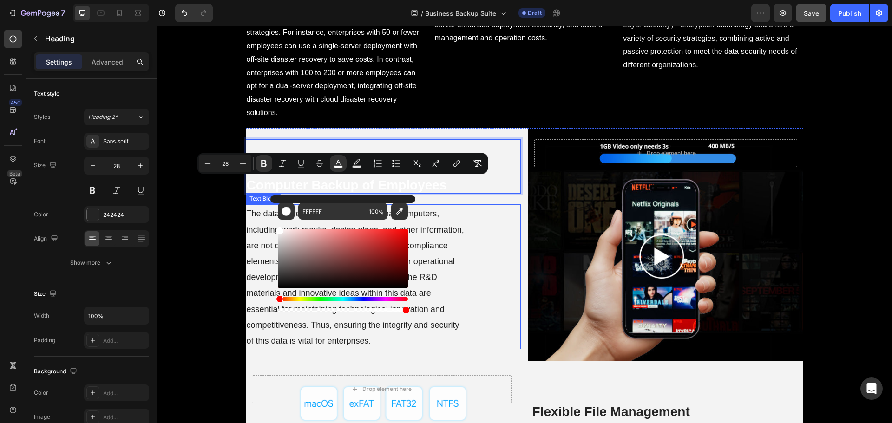
click at [446, 240] on p "The data stored on employees' personal computers, including work results, desig…" at bounding box center [356, 276] width 218 height 143
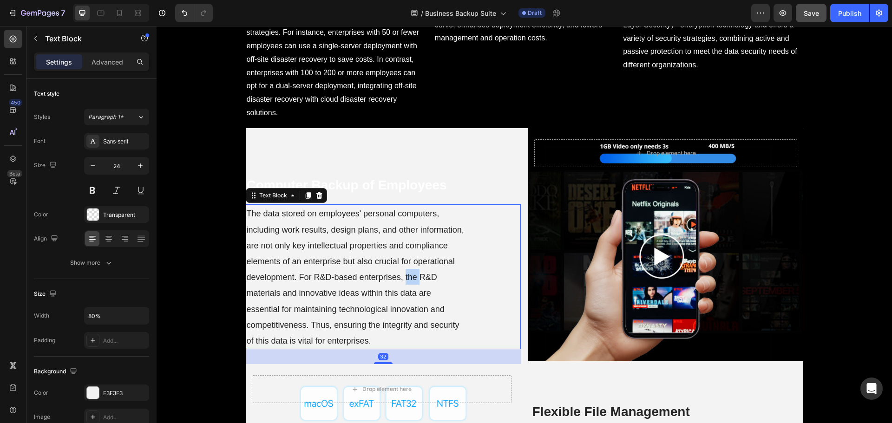
click at [402, 275] on span "The data stored on employees' personal computers, including work results, desig…" at bounding box center [356, 277] width 218 height 137
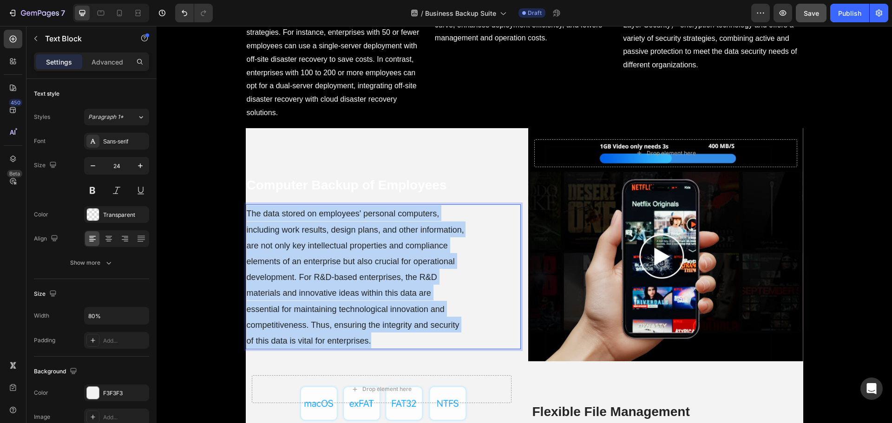
click at [402, 275] on span "The data stored on employees' personal computers, including work results, desig…" at bounding box center [356, 277] width 218 height 137
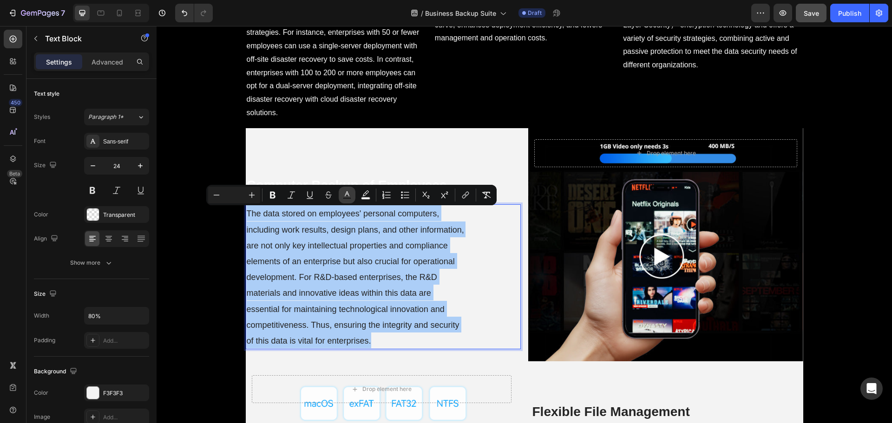
click at [348, 193] on icon "Editor contextual toolbar" at bounding box center [347, 195] width 9 height 9
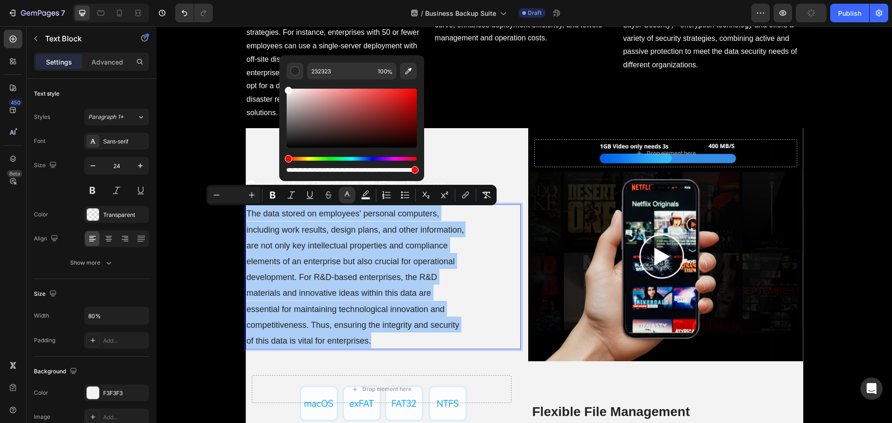
drag, startPoint x: 288, startPoint y: 142, endPoint x: 281, endPoint y: 62, distance: 80.2
click at [281, 62] on div "232323 100 %" at bounding box center [351, 114] width 145 height 119
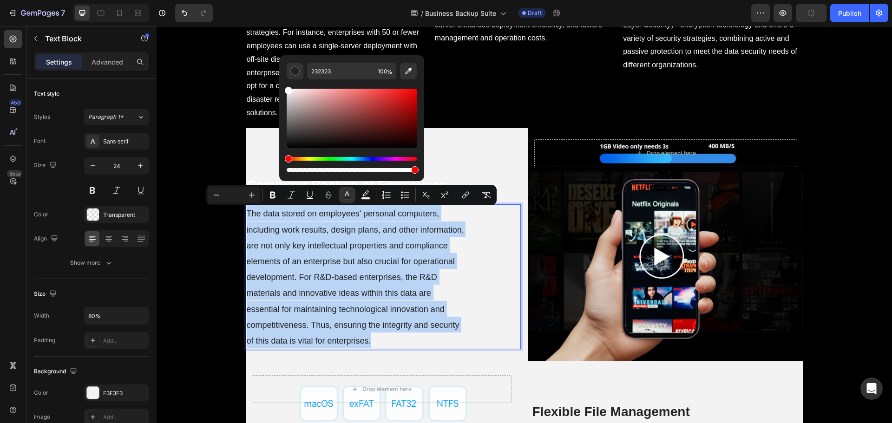
type input "FFFFFF"
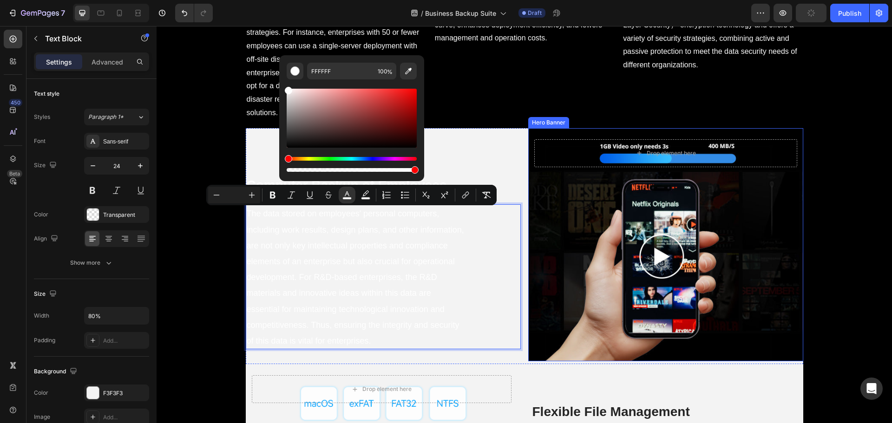
click at [528, 328] on div "Background Image" at bounding box center [665, 244] width 275 height 233
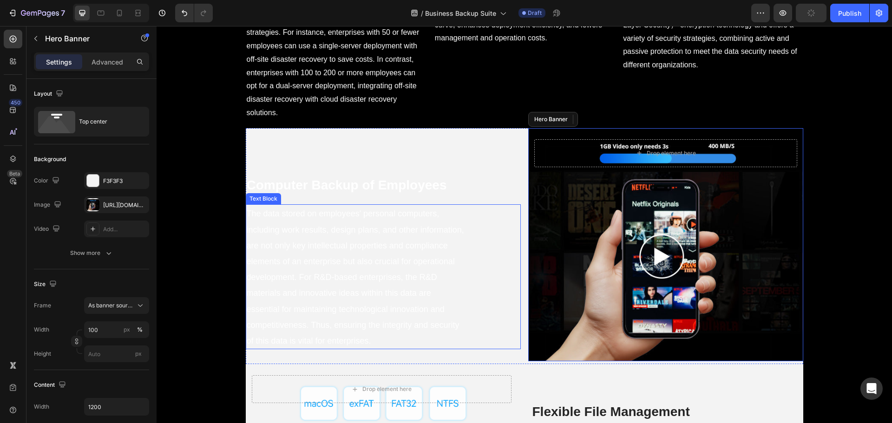
click at [491, 315] on div "The data stored on employees' personal computers, including work results, desig…" at bounding box center [383, 277] width 275 height 145
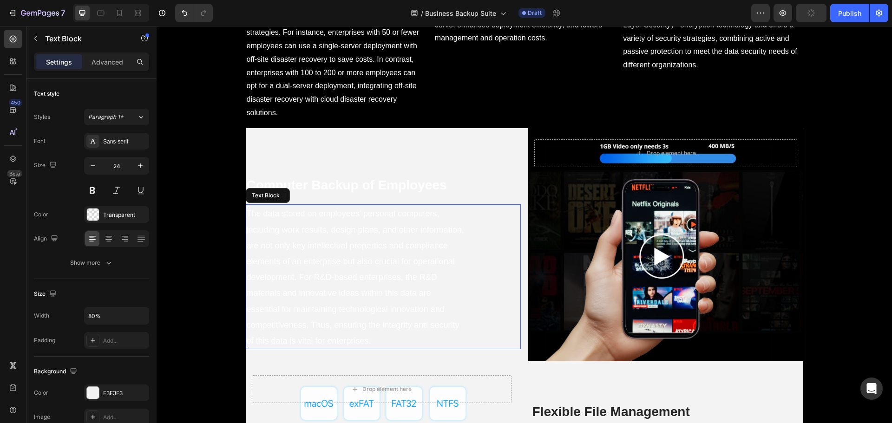
click at [582, 290] on div "Background Image" at bounding box center [665, 244] width 275 height 233
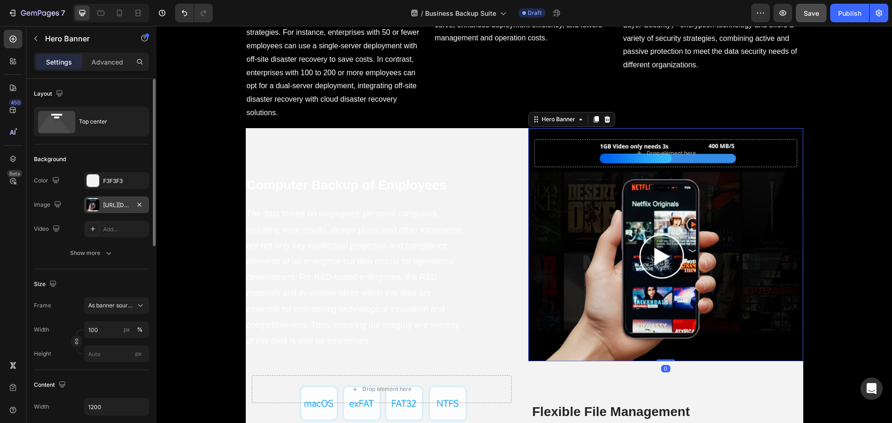
click at [114, 210] on div "https://cdn.shopify.com/s/files/1/0557/3256/8098/files/gempages_570475742119331…" at bounding box center [116, 205] width 65 height 17
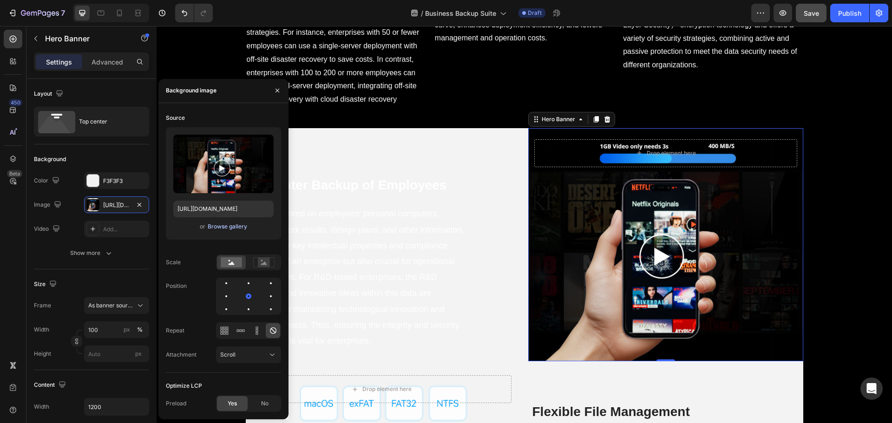
click at [216, 224] on div "Browse gallery" at bounding box center [228, 227] width 40 height 8
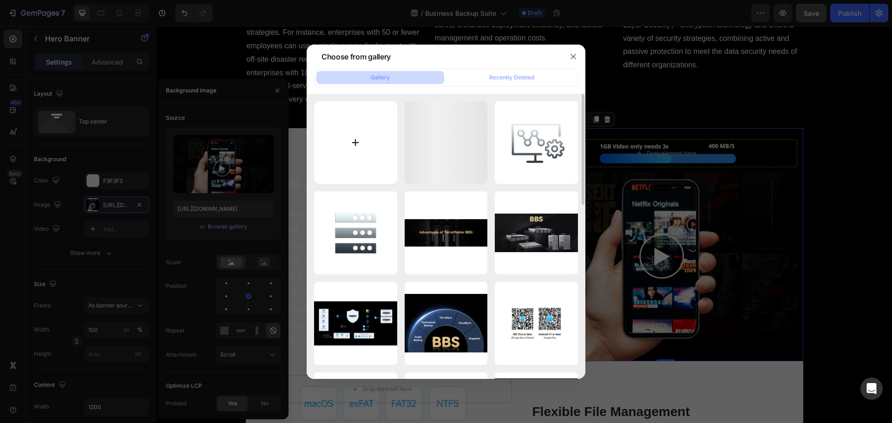
click at [331, 144] on input "file" at bounding box center [355, 142] width 83 height 83
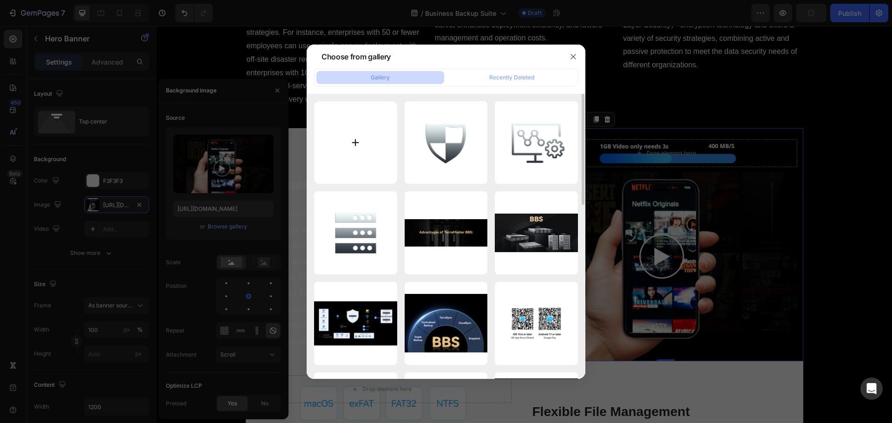
type input "C:\fakepath\7_2_.jpg"
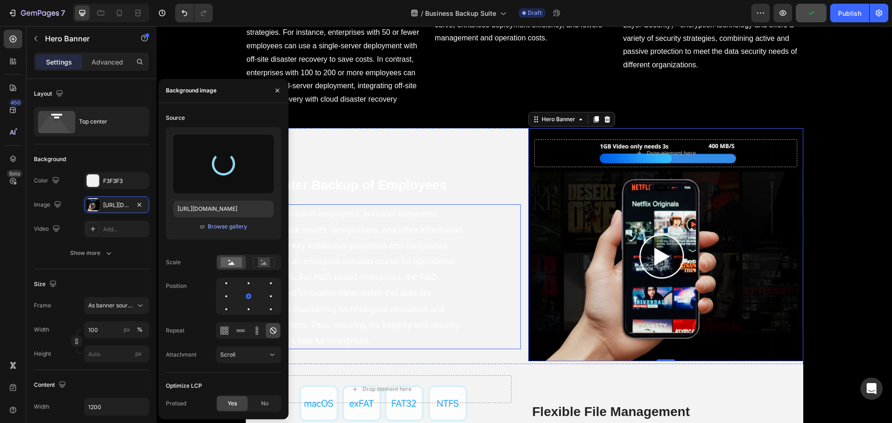
type input "https://cdn.shopify.com/s/files/1/0557/3256/8098/files/gempages_570475742119331…"
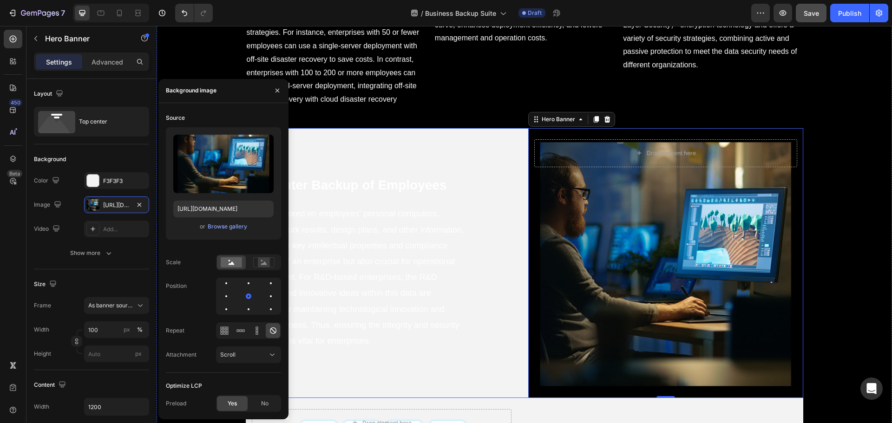
click at [512, 133] on div "⁠⁠⁠⁠⁠⁠⁠ Computer Backup of Employees Heading The data stored on employees' pers…" at bounding box center [383, 263] width 275 height 270
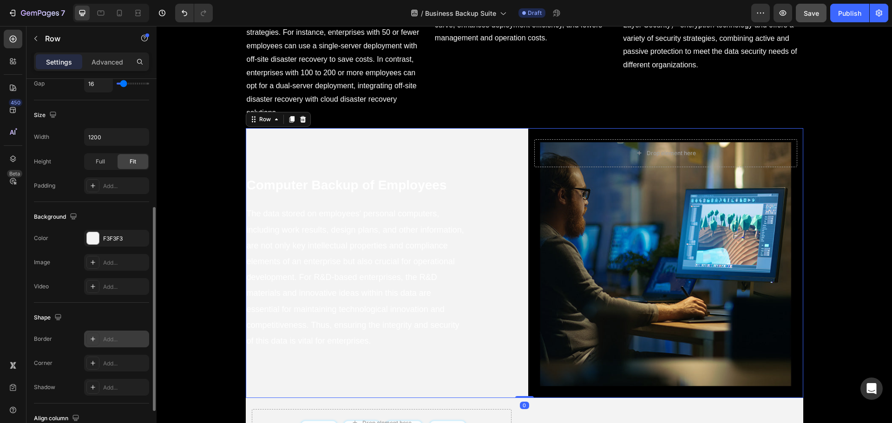
scroll to position [279, 0]
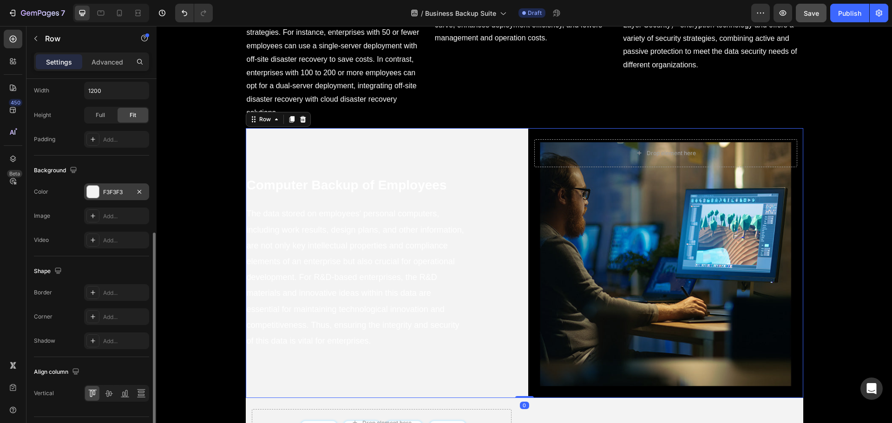
click at [111, 189] on div "F3F3F3" at bounding box center [116, 192] width 27 height 8
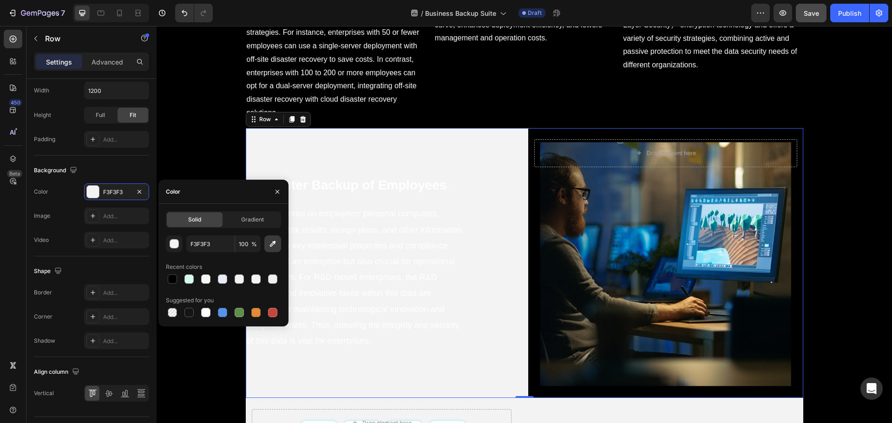
click at [273, 245] on icon "button" at bounding box center [273, 244] width 6 height 6
type input "000000"
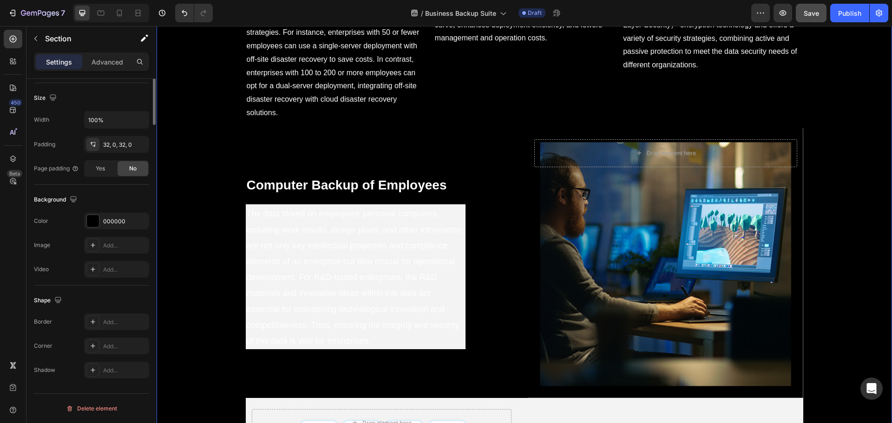
scroll to position [0, 0]
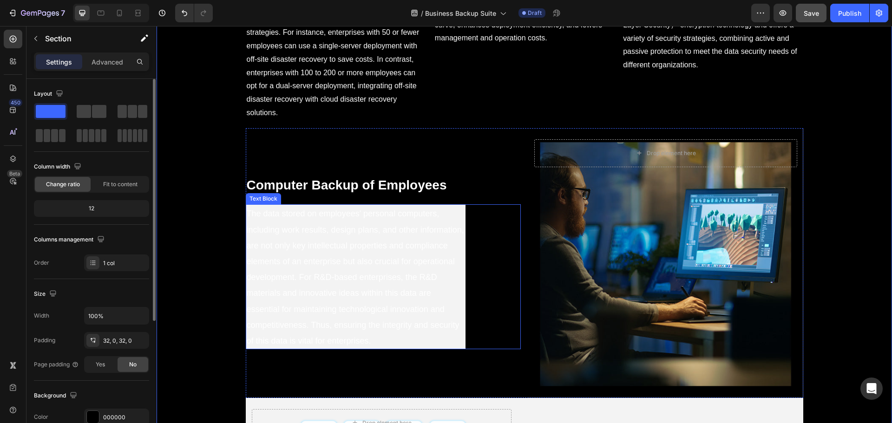
click at [403, 250] on span "The data stored on employees' personal computers, including work results, desig…" at bounding box center [356, 277] width 218 height 137
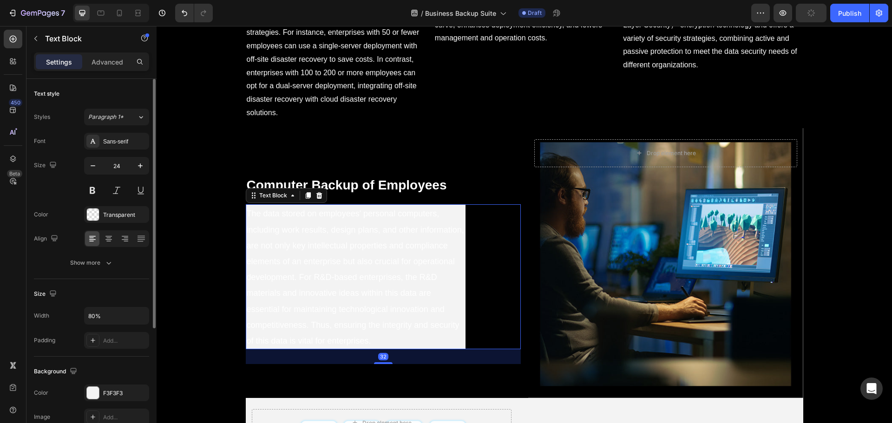
scroll to position [180, 0]
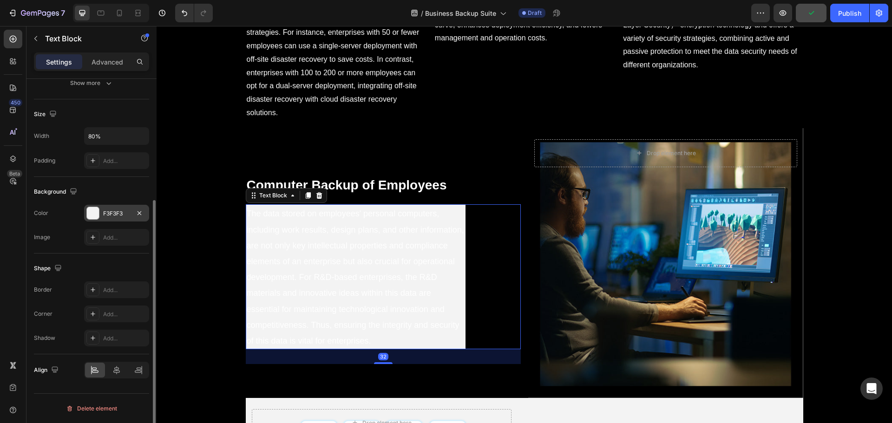
click at [117, 210] on div "F3F3F3" at bounding box center [116, 214] width 27 height 8
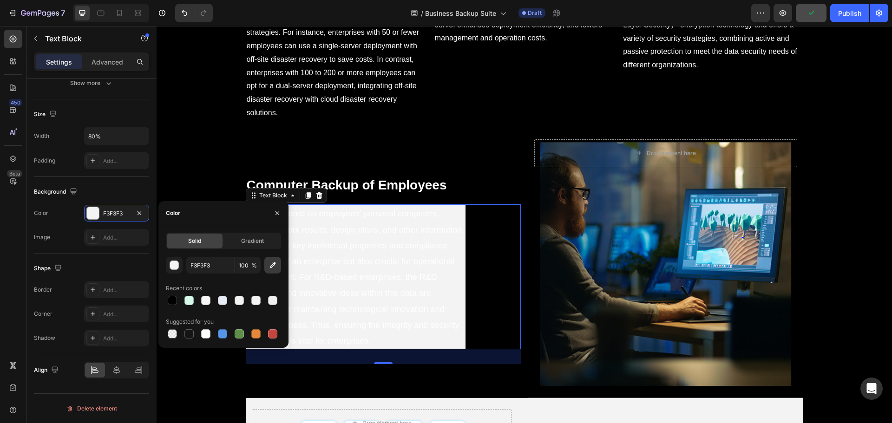
click at [273, 268] on icon "button" at bounding box center [272, 265] width 9 height 9
type input "000000"
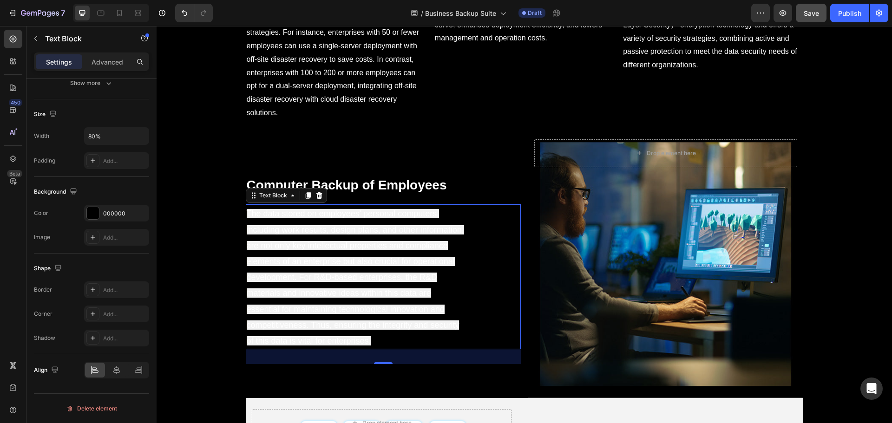
click at [504, 277] on div "The data stored on employees' personal computers, including work results, desig…" at bounding box center [383, 277] width 275 height 145
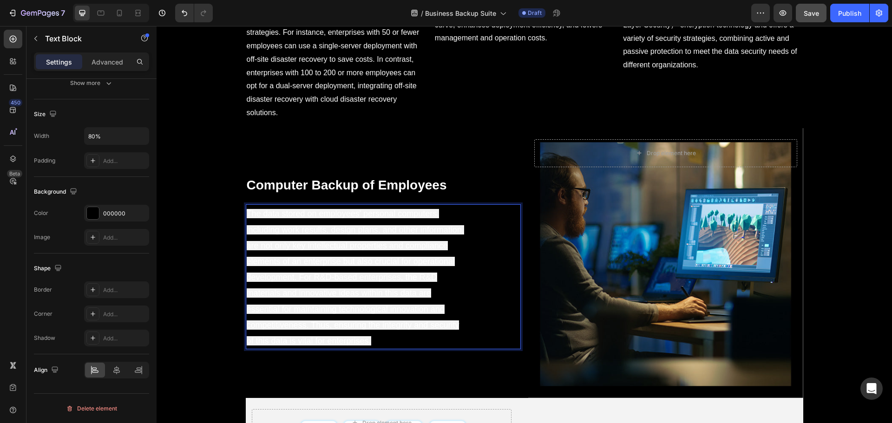
click at [425, 296] on span "The data stored on employees' personal computers, including work results, desig…" at bounding box center [356, 277] width 218 height 137
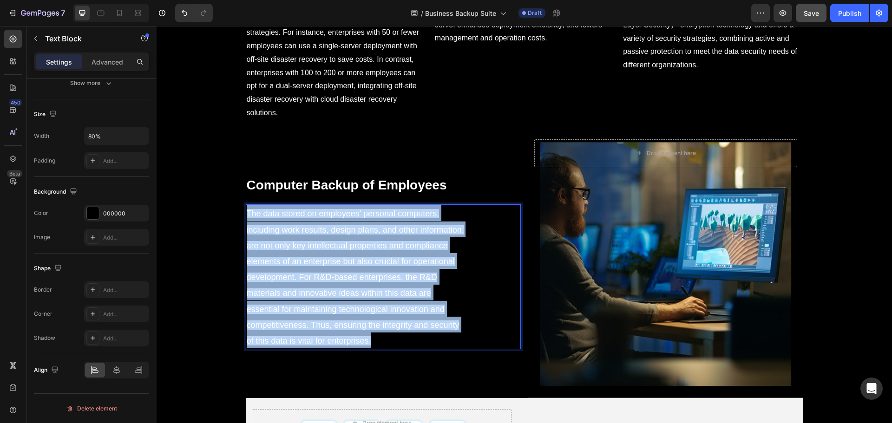
click at [425, 296] on span "The data stored on employees' personal computers, including work results, desig…" at bounding box center [356, 277] width 218 height 137
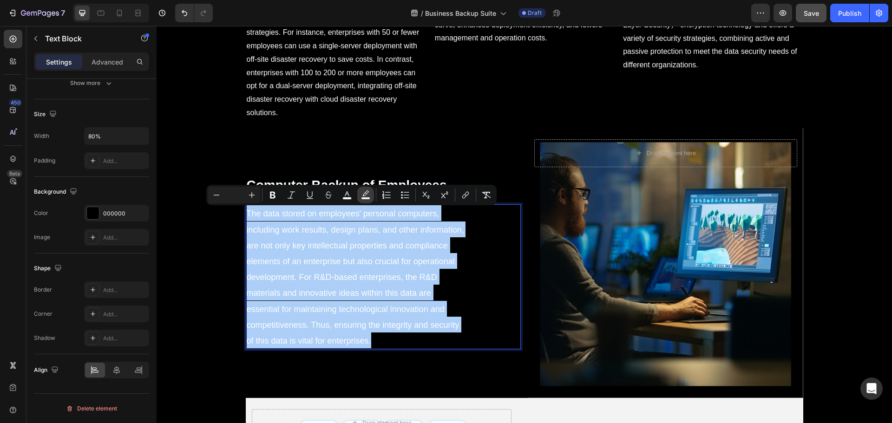
click at [368, 198] on rect "Editor contextual toolbar" at bounding box center [366, 199] width 9 height 2
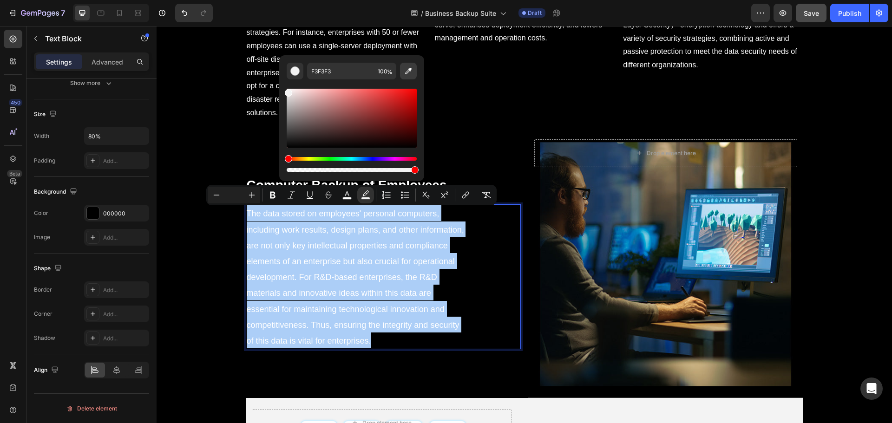
click at [410, 72] on icon "Editor contextual toolbar" at bounding box center [408, 70] width 9 height 9
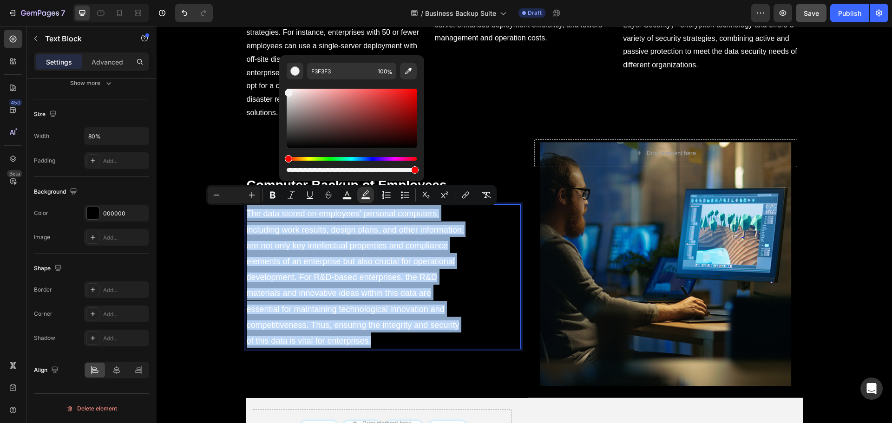
type input "000000"
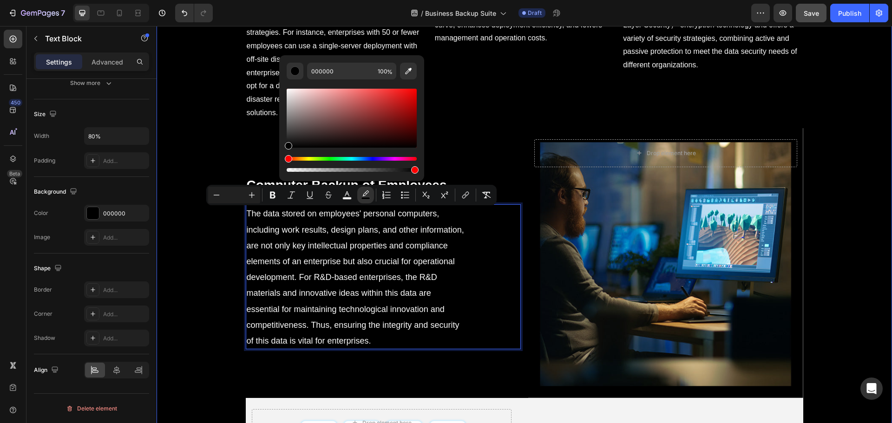
click at [375, 262] on span "The data stored on employees' personal computers, including work results, desig…" at bounding box center [356, 277] width 218 height 137
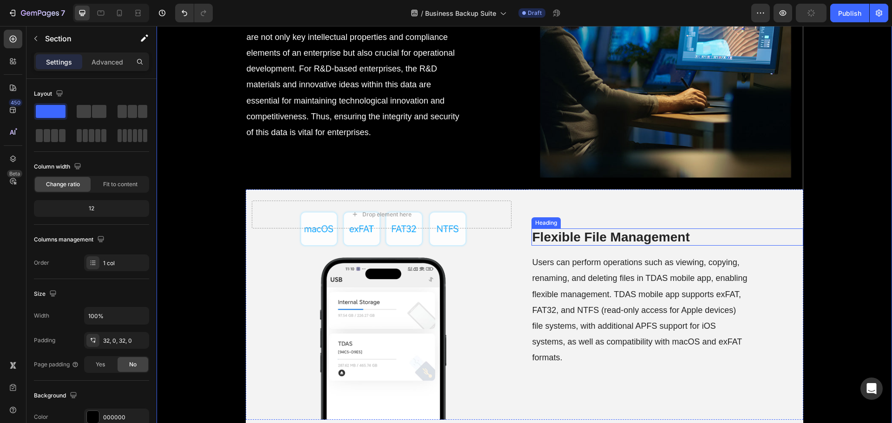
scroll to position [1673, 0]
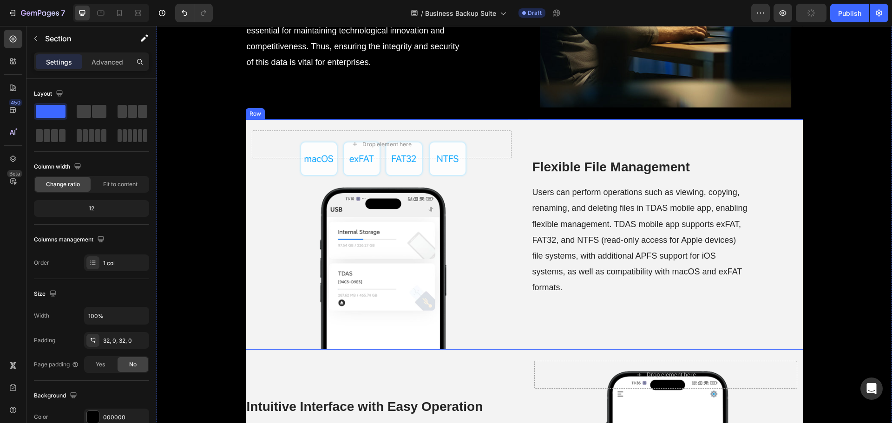
click at [517, 301] on div "Drop element here Hero Banner Flexible File Management Heading Users can perfor…" at bounding box center [525, 234] width 558 height 231
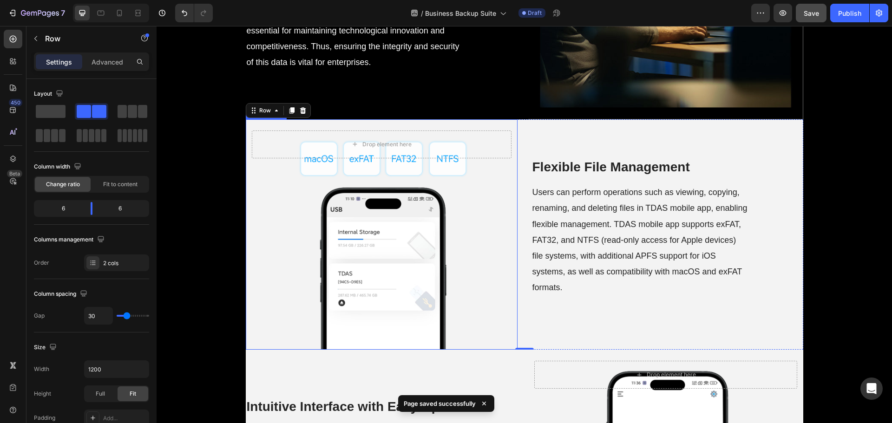
click at [392, 250] on div "Background Image" at bounding box center [382, 234] width 272 height 231
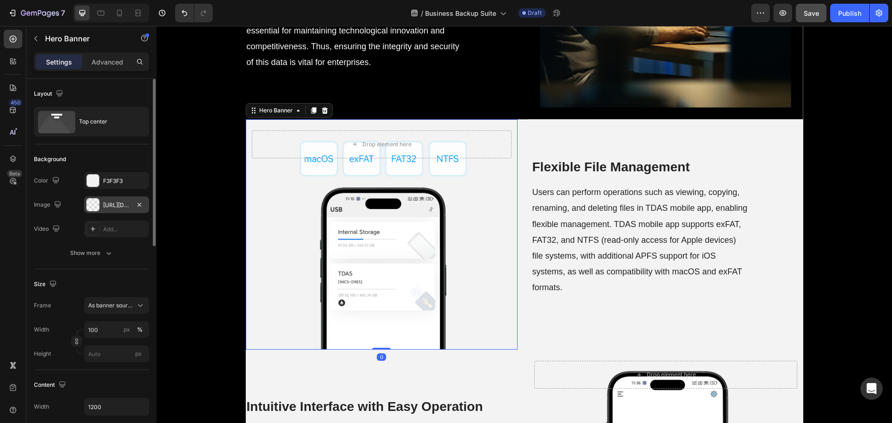
click at [116, 202] on div "https://cdn.shopify.com/s/files/1/0557/3256/8098/files/gempages_570475742119331…" at bounding box center [116, 205] width 27 height 8
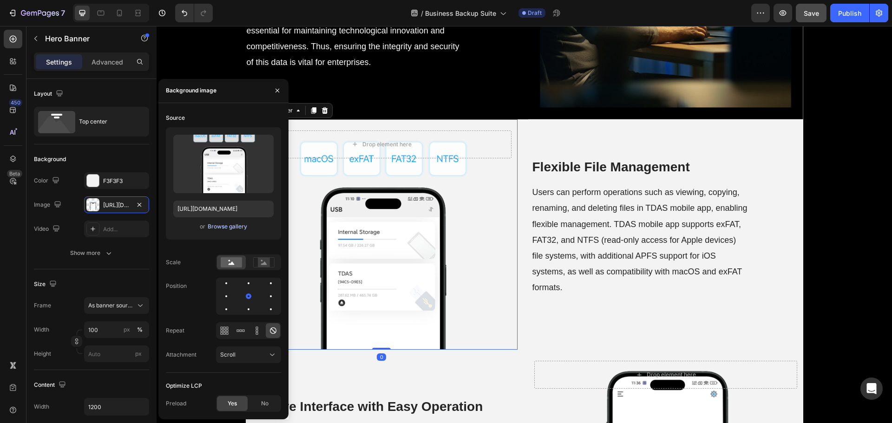
click at [230, 226] on div "Browse gallery" at bounding box center [228, 227] width 40 height 8
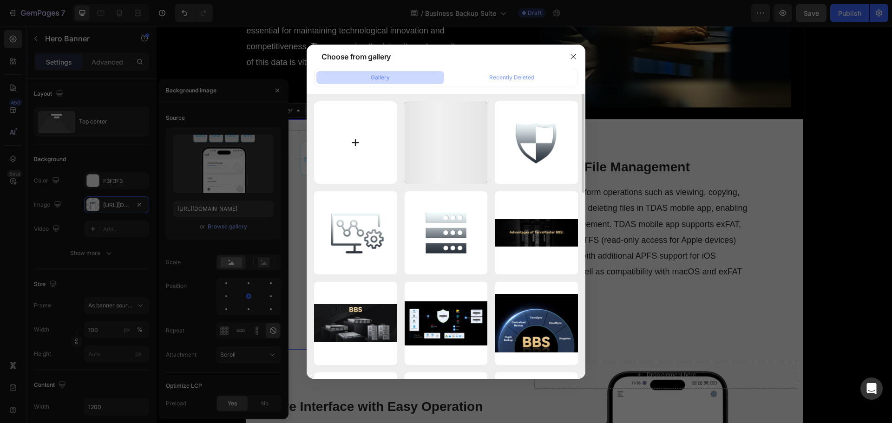
click at [382, 158] on input "file" at bounding box center [355, 142] width 83 height 83
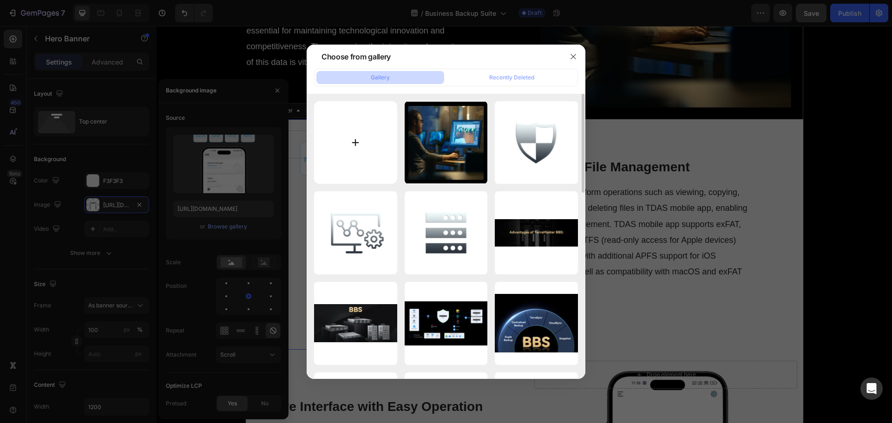
type input "C:\fakepath\qiyeyuangongdiannaobeifeng.png"
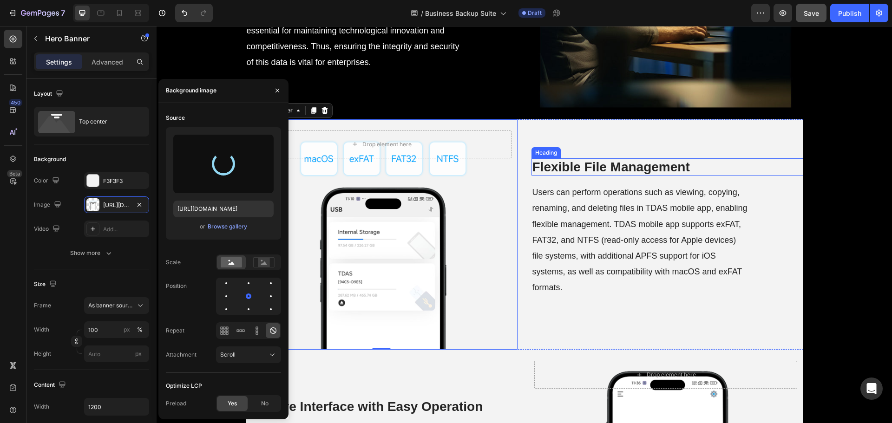
click at [586, 163] on strong "Flexible File Management" at bounding box center [612, 167] width 158 height 14
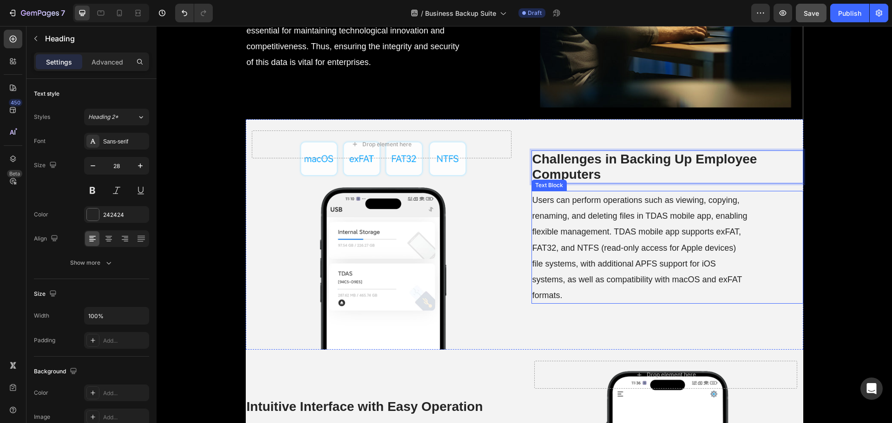
scroll to position [1665, 0]
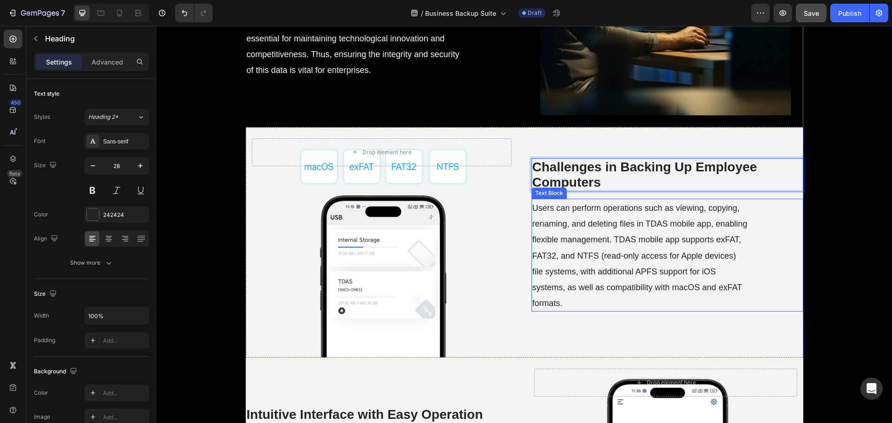
click at [595, 263] on p "Users can perform operations such as viewing, copying, renaming, and deleting f…" at bounding box center [641, 255] width 216 height 111
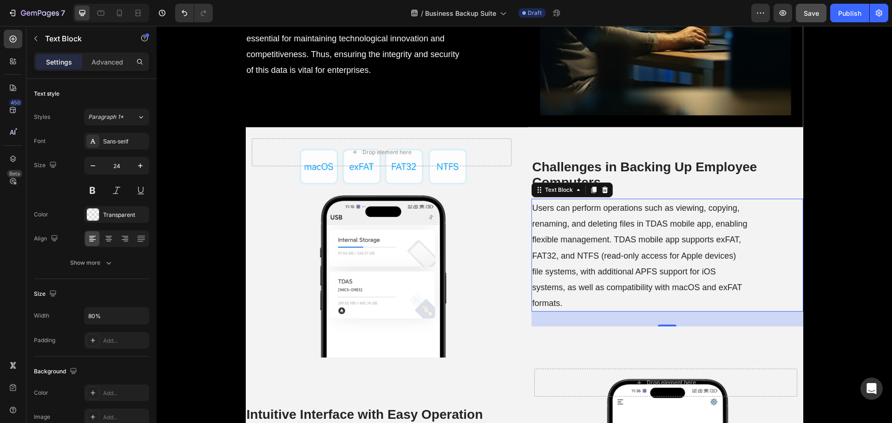
click at [595, 263] on p "Users can perform operations such as viewing, copying, renaming, and deleting f…" at bounding box center [641, 255] width 216 height 111
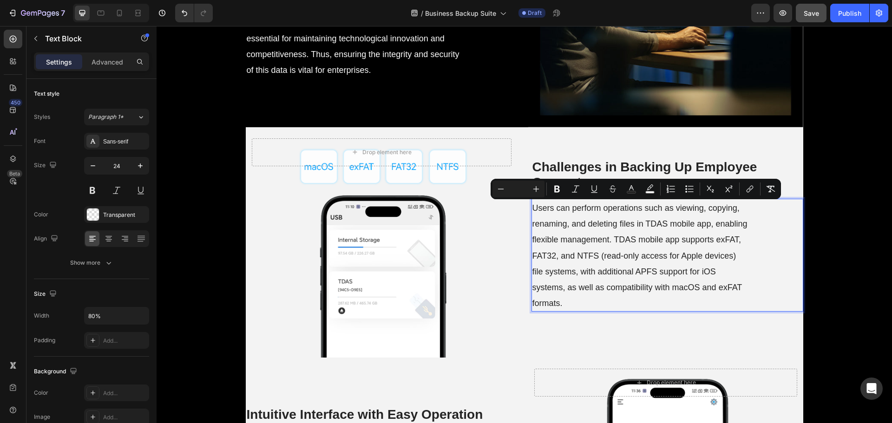
scroll to position [1650, 0]
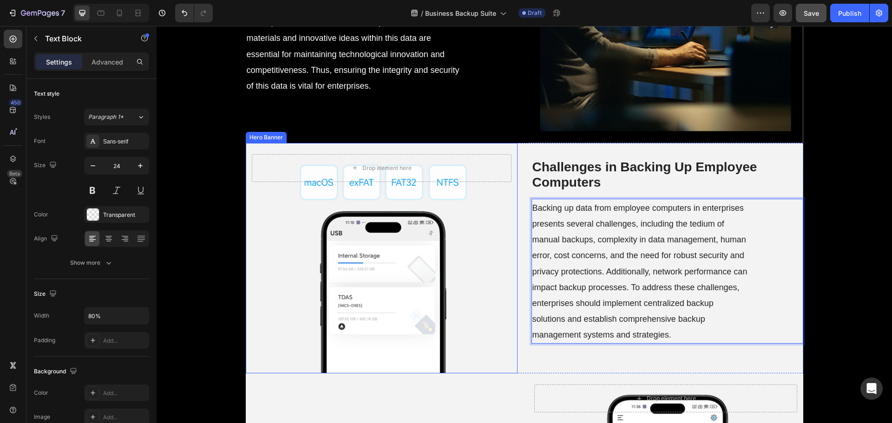
click at [431, 263] on div "Background Image" at bounding box center [382, 258] width 272 height 231
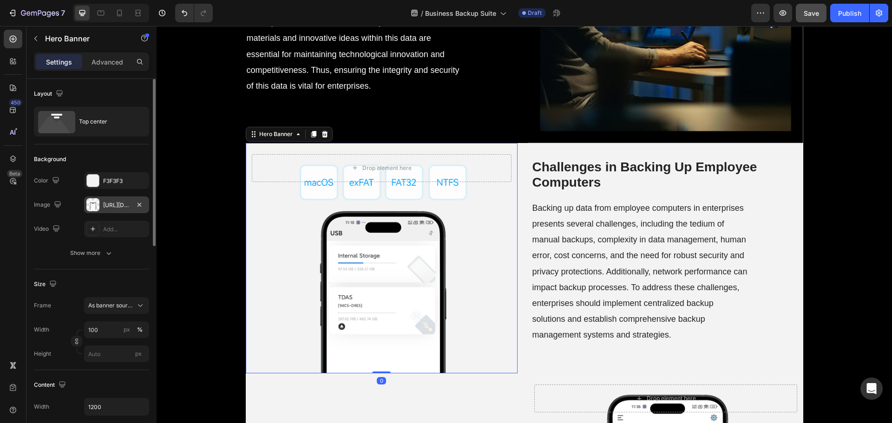
click at [111, 201] on div "https://cdn.shopify.com/s/files/1/0557/3256/8098/files/gempages_570475742119331…" at bounding box center [116, 205] width 27 height 8
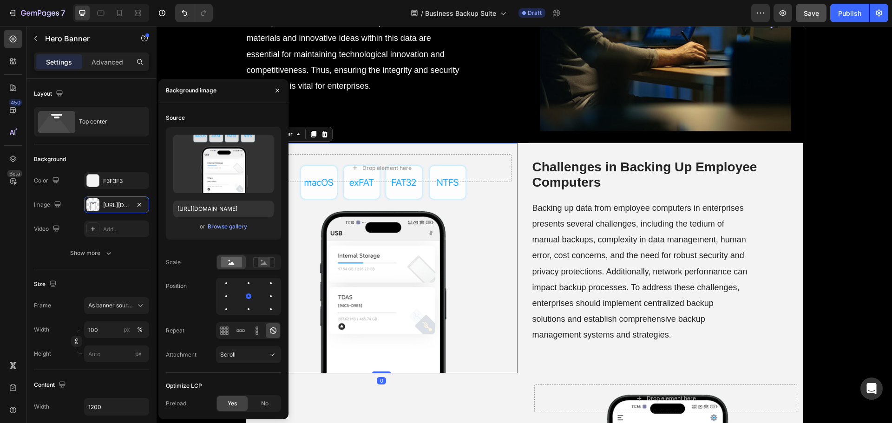
click at [218, 231] on div "or Browse gallery" at bounding box center [223, 226] width 100 height 11
click at [221, 225] on div "Browse gallery" at bounding box center [228, 227] width 40 height 8
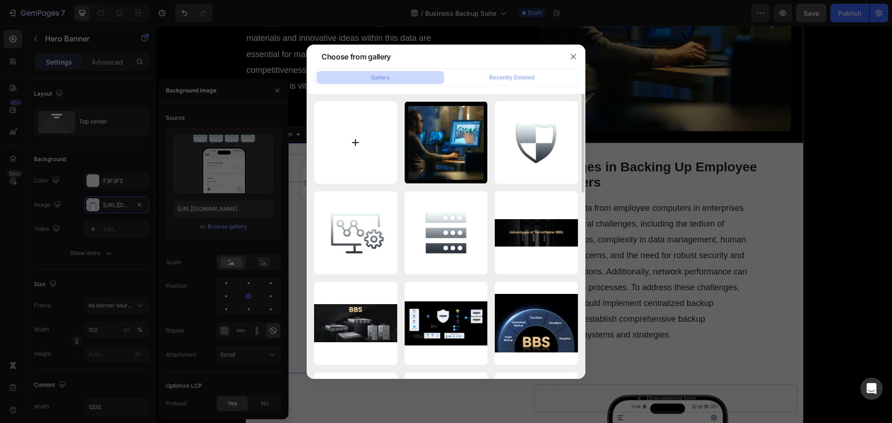
click at [345, 154] on input "file" at bounding box center [355, 142] width 83 height 83
type input "C:\fakepath\qiyeyuangongdiannaobeifeng.png"
click at [337, 182] on input "file" at bounding box center [355, 142] width 83 height 83
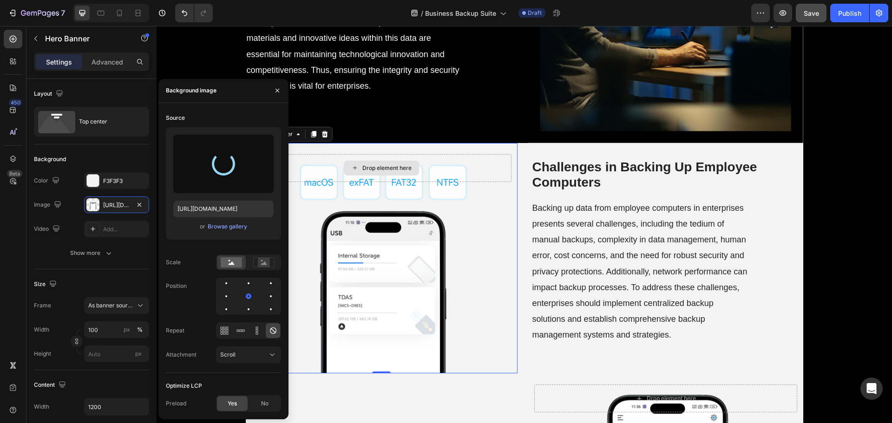
type input "[URL][DOMAIN_NAME]"
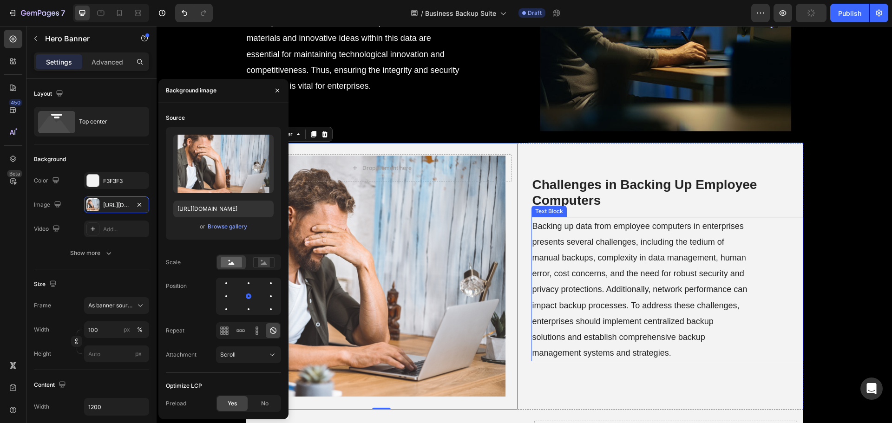
click at [573, 262] on span "Backing up data from employee computers in enterprises presents several challen…" at bounding box center [640, 290] width 215 height 137
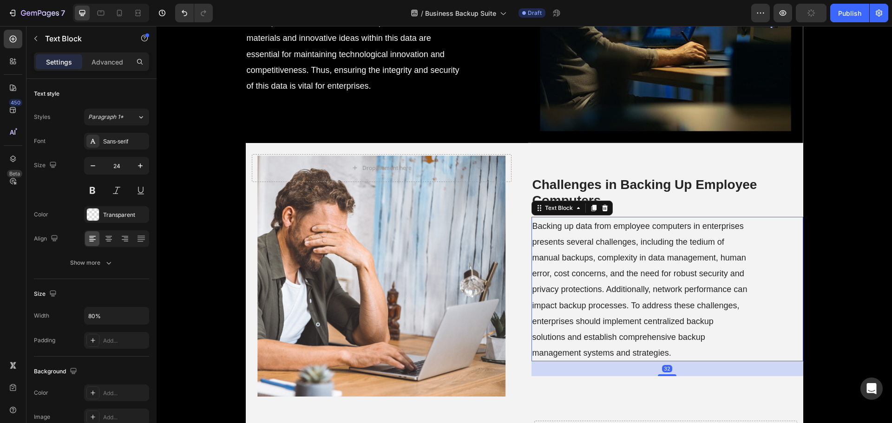
scroll to position [1742, 0]
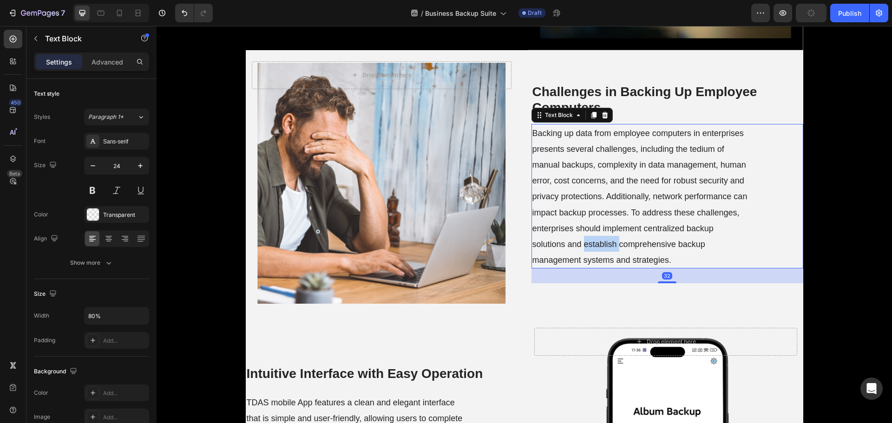
click at [581, 244] on span "Backing up data from employee computers in enterprises presents several challen…" at bounding box center [640, 197] width 215 height 137
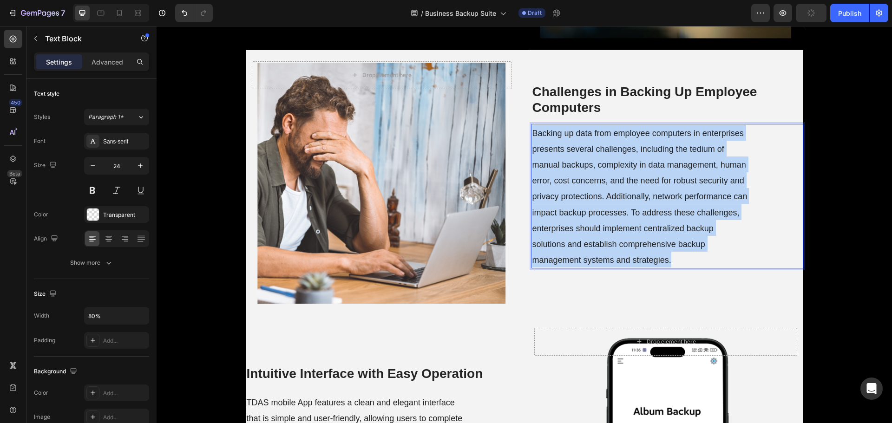
click at [581, 244] on span "Backing up data from employee computers in enterprises presents several challen…" at bounding box center [640, 197] width 215 height 137
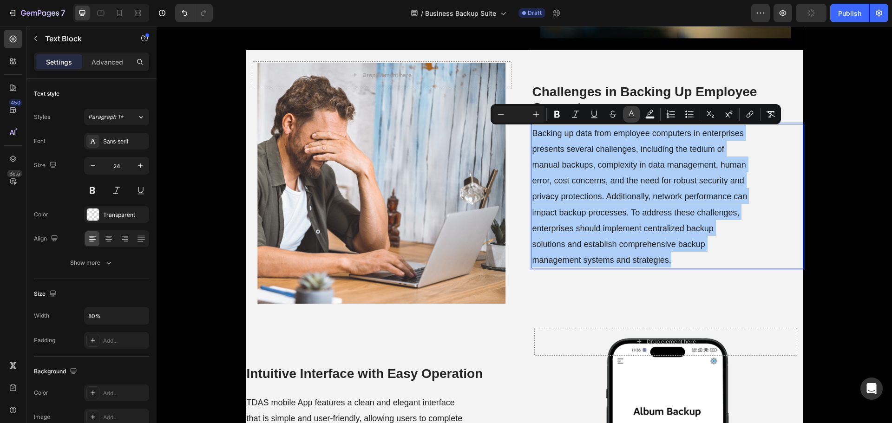
click at [631, 117] on rect "Editor contextual toolbar" at bounding box center [631, 118] width 9 height 2
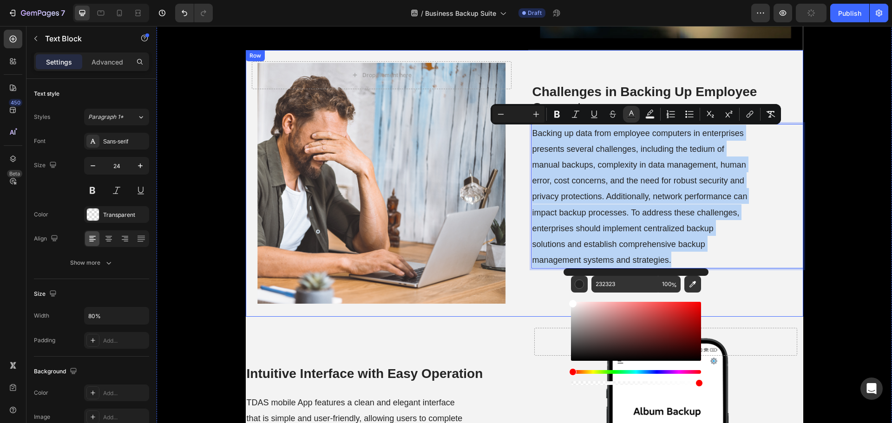
drag, startPoint x: 731, startPoint y: 382, endPoint x: 561, endPoint y: 286, distance: 195.6
type input "FFFFFF"
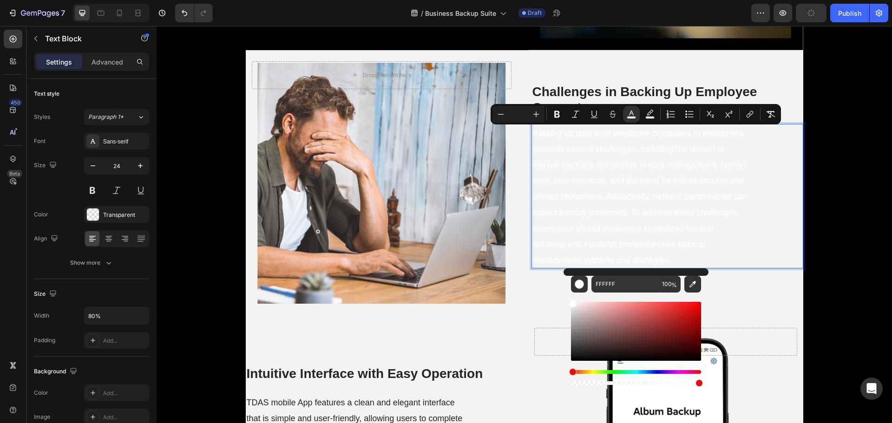
click at [566, 212] on span "Backing up data from employee computers in enterprises presents several challen…" at bounding box center [640, 197] width 215 height 137
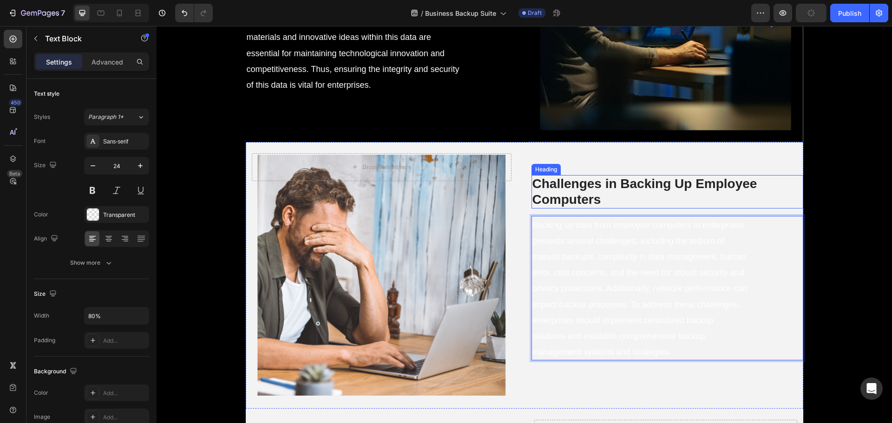
scroll to position [1650, 0]
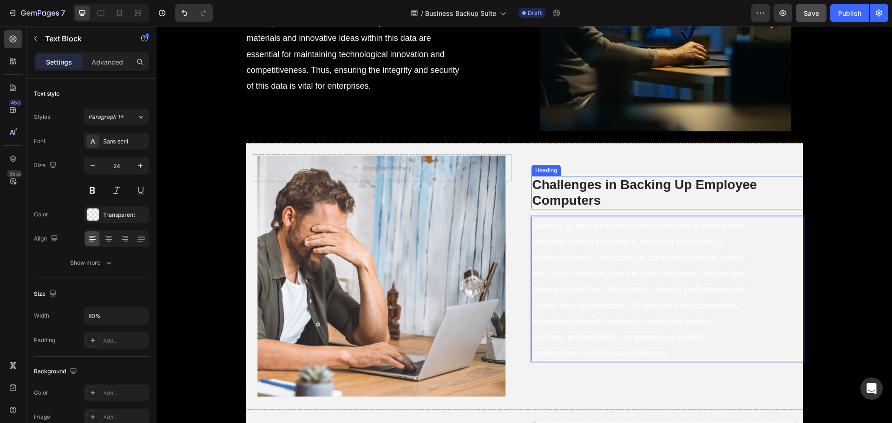
click at [574, 183] on strong "Challenges in Backing Up Employee Computers" at bounding box center [645, 193] width 225 height 30
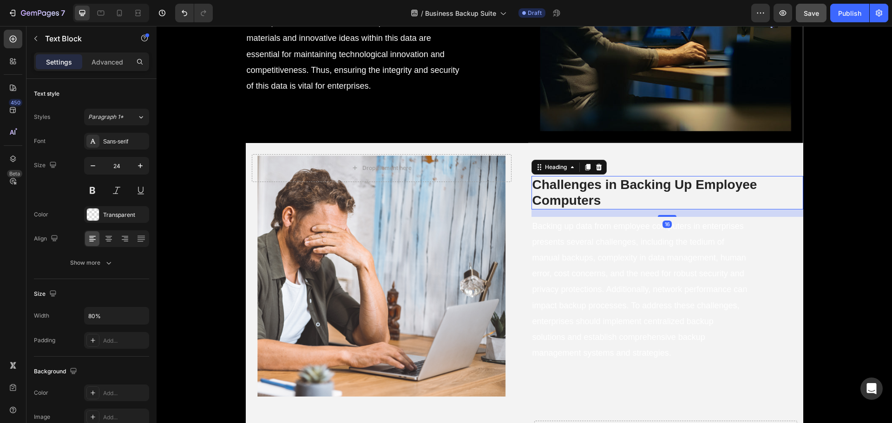
click at [574, 183] on strong "Challenges in Backing Up Employee Computers" at bounding box center [645, 193] width 225 height 30
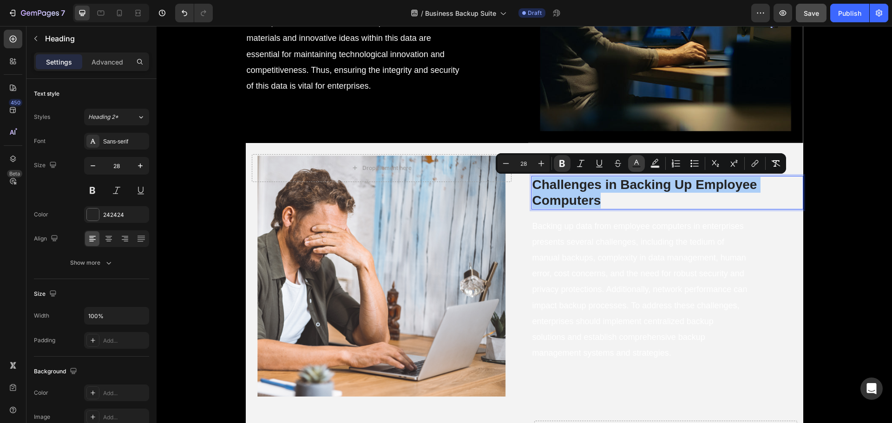
click at [635, 163] on icon "Editor contextual toolbar" at bounding box center [636, 163] width 9 height 9
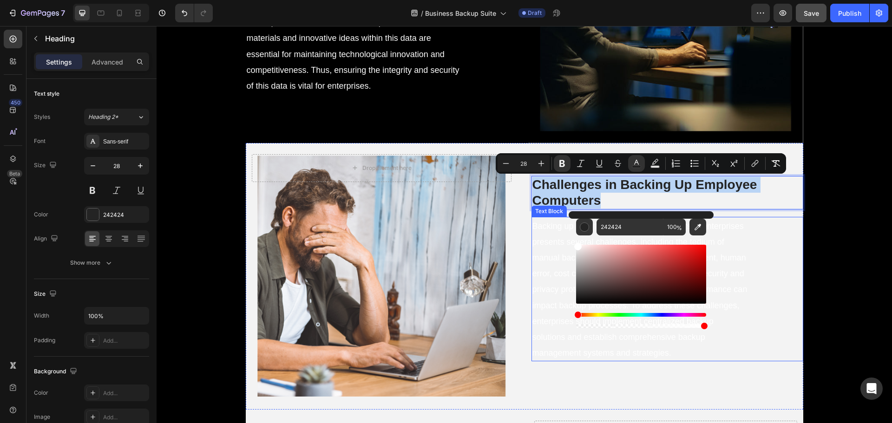
drag, startPoint x: 737, startPoint y: 323, endPoint x: 561, endPoint y: 220, distance: 203.5
type input "FFFFFF"
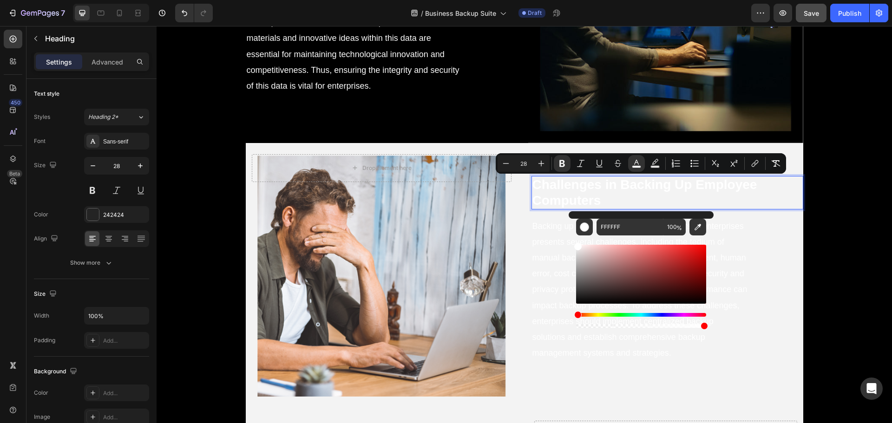
click at [558, 198] on strong "Challenges in Backing Up Employee Computers" at bounding box center [645, 193] width 225 height 30
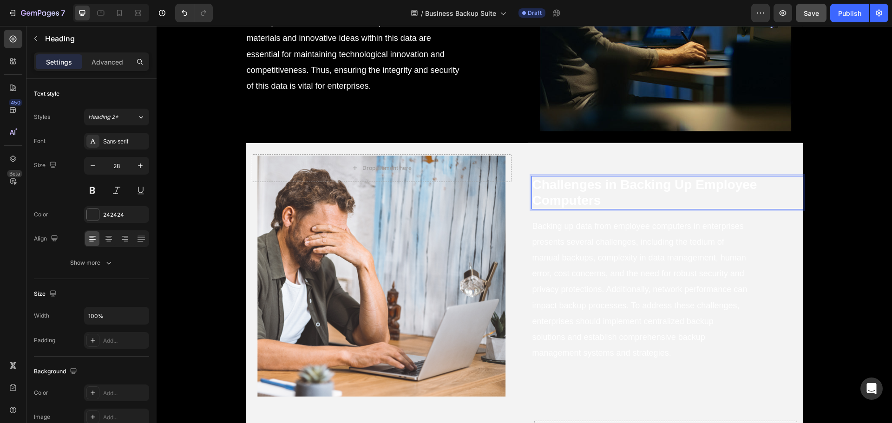
click at [579, 180] on strong "Challenges in Backing Up Employee Computers" at bounding box center [645, 193] width 225 height 30
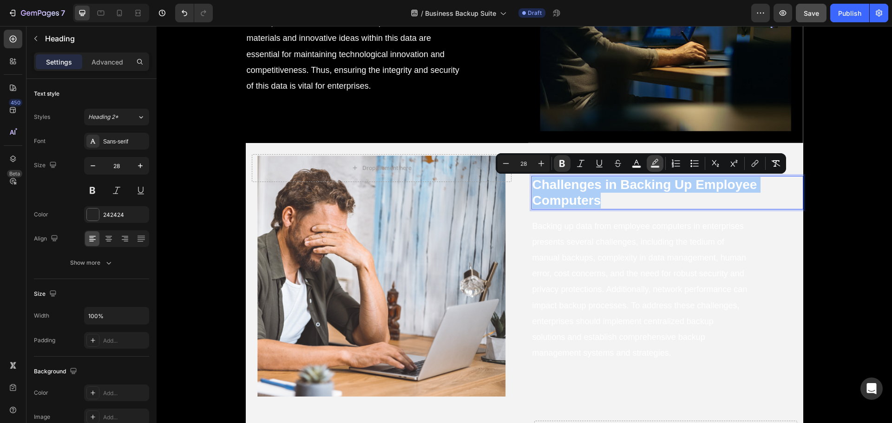
click at [652, 166] on rect "Editor contextual toolbar" at bounding box center [655, 167] width 9 height 2
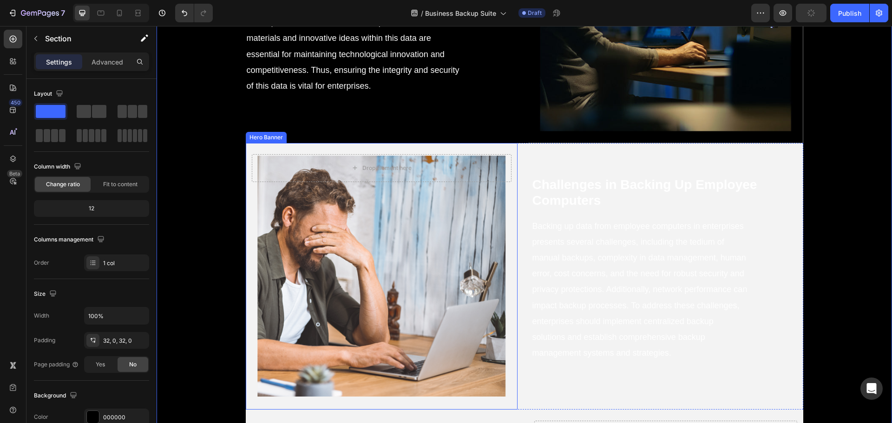
click at [509, 241] on div "Background Image" at bounding box center [382, 276] width 272 height 267
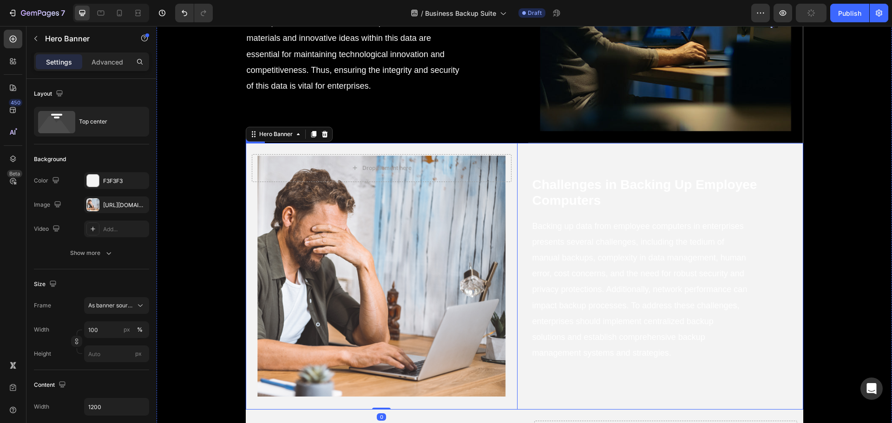
click at [516, 244] on div "Drop element here Hero Banner 0 ⁠⁠⁠⁠⁠⁠⁠ Challenges in Backing Up Employee Compu…" at bounding box center [525, 276] width 558 height 267
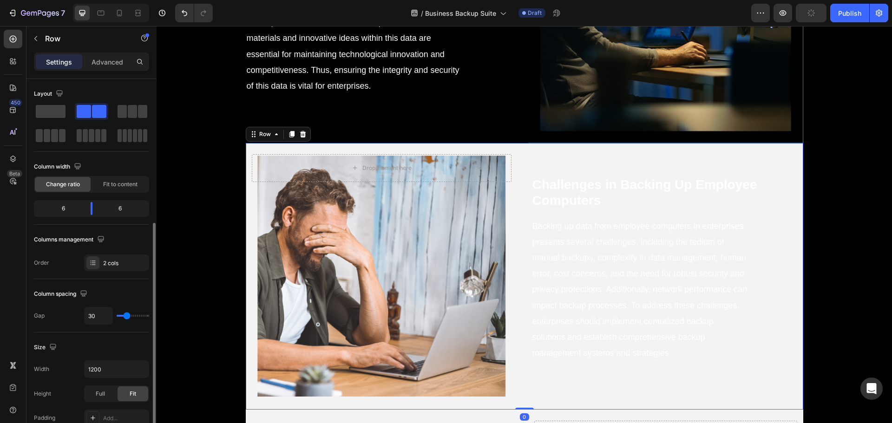
scroll to position [186, 0]
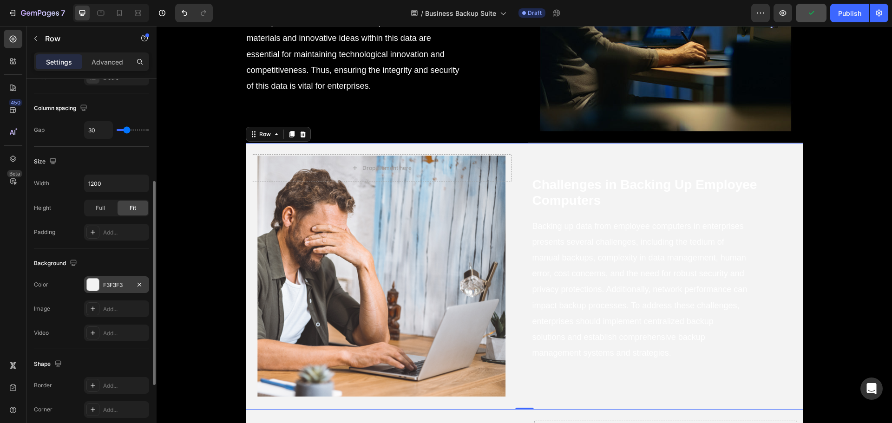
click at [106, 283] on div "F3F3F3" at bounding box center [116, 285] width 27 height 8
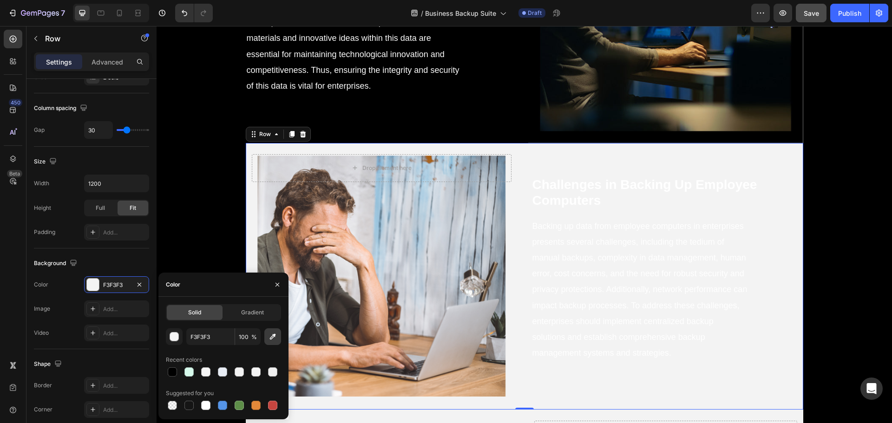
click at [273, 341] on icon "button" at bounding box center [272, 336] width 9 height 9
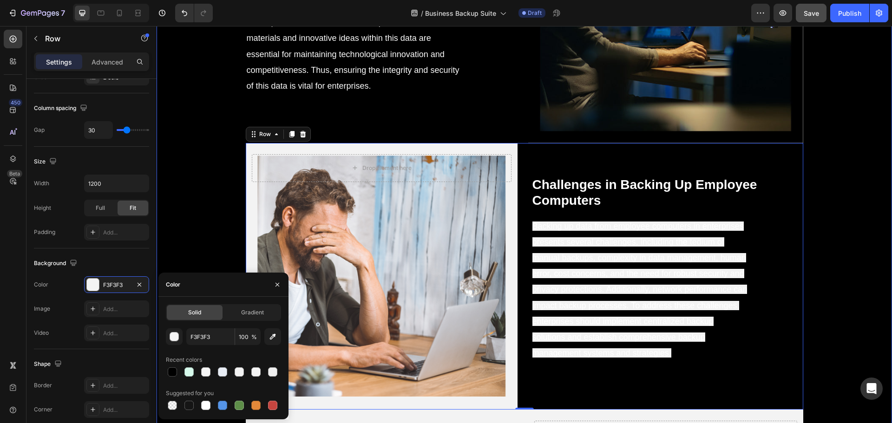
type input "000000"
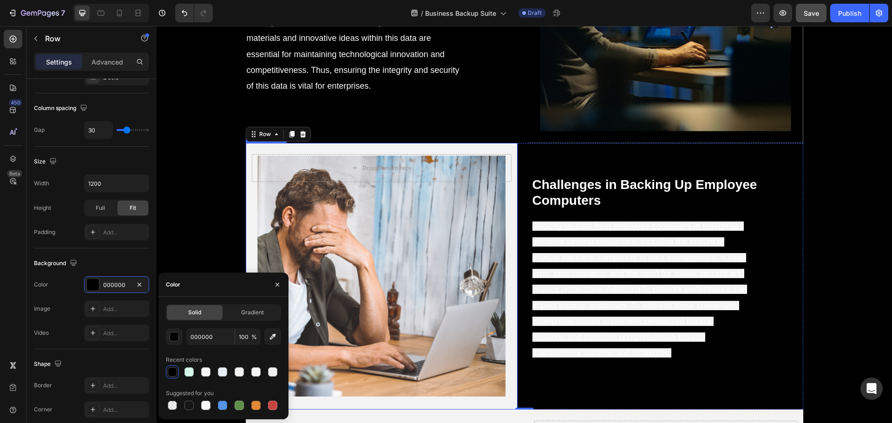
click at [509, 190] on div "Drop element here" at bounding box center [382, 168] width 272 height 50
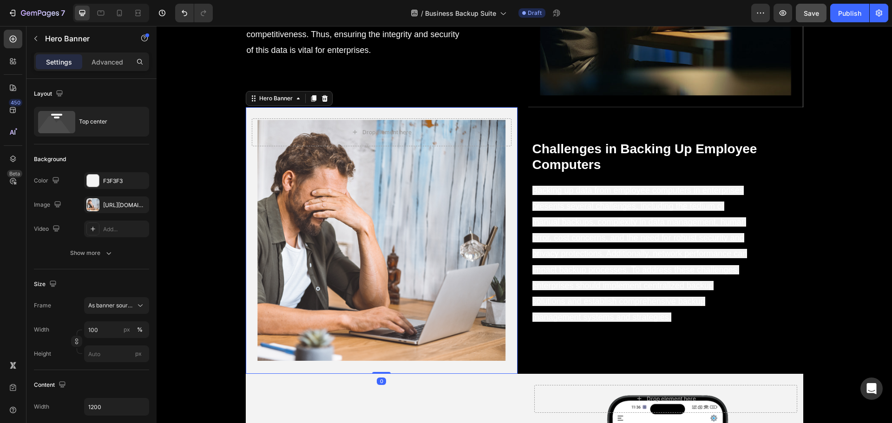
scroll to position [1742, 0]
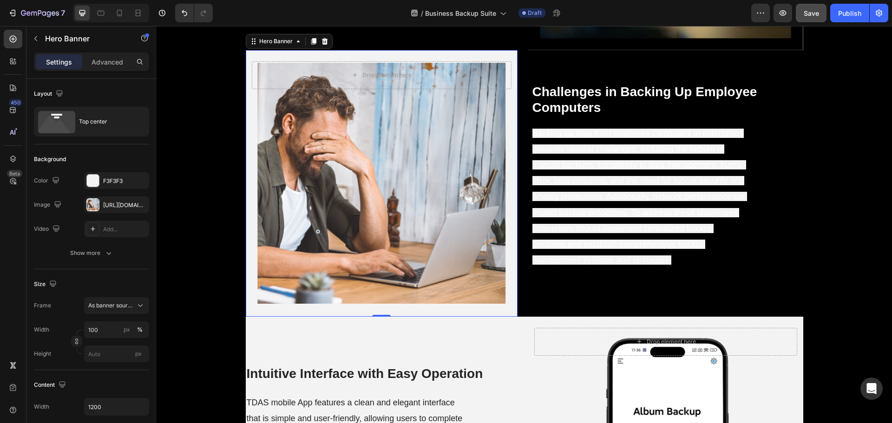
click at [503, 307] on div "Background Image" at bounding box center [382, 183] width 272 height 267
click at [113, 188] on div "F3F3F3" at bounding box center [116, 180] width 65 height 17
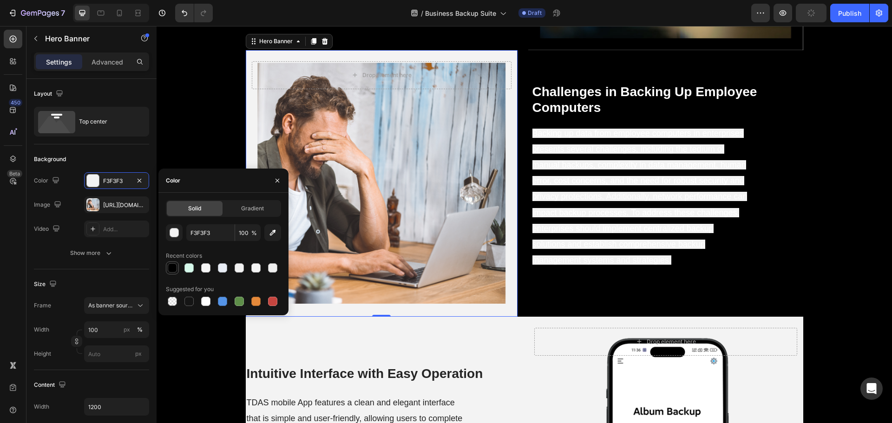
click at [172, 271] on div at bounding box center [172, 268] width 9 height 9
type input "000000"
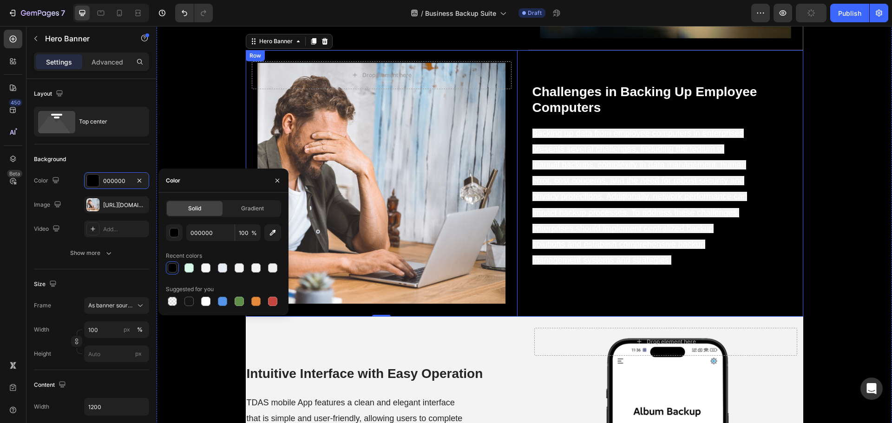
click at [659, 262] on span "Backing up data from employee computers in enterprises presents several challen…" at bounding box center [640, 197] width 215 height 137
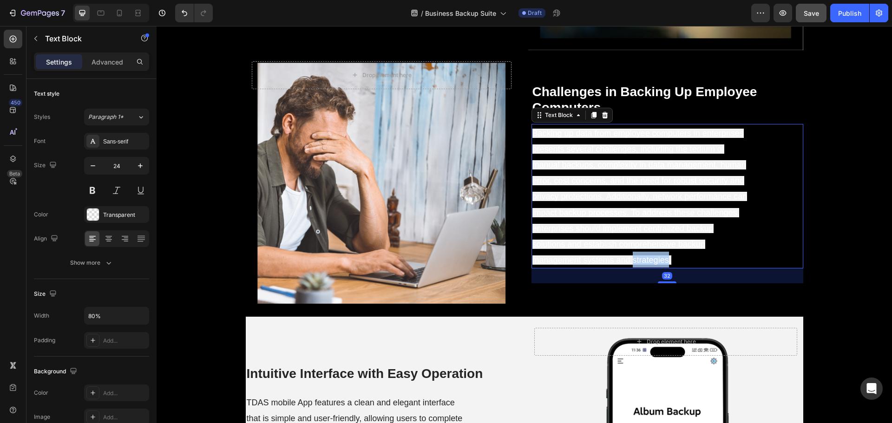
click at [647, 262] on span "Backing up data from employee computers in enterprises presents several challen…" at bounding box center [640, 197] width 215 height 137
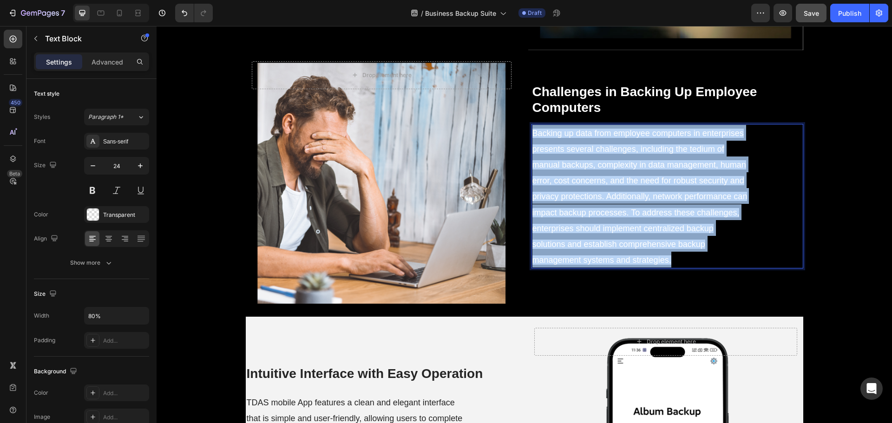
click at [647, 262] on span "Backing up data from employee computers in enterprises presents several challen…" at bounding box center [640, 197] width 215 height 137
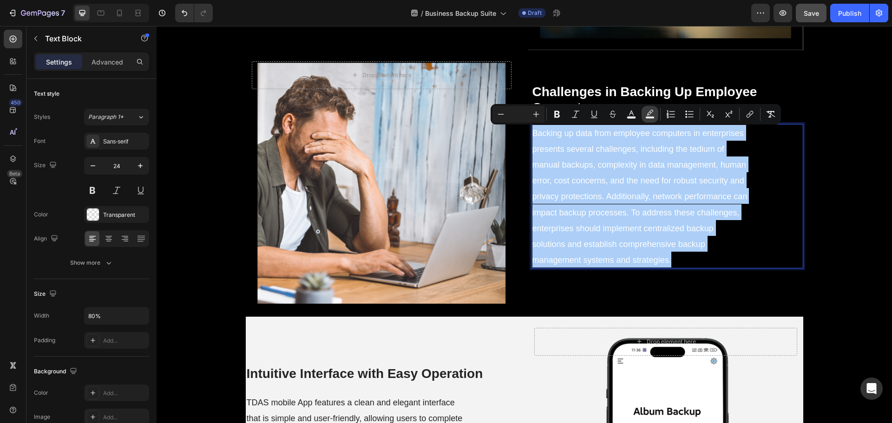
click at [648, 118] on rect "Editor contextual toolbar" at bounding box center [650, 118] width 9 height 2
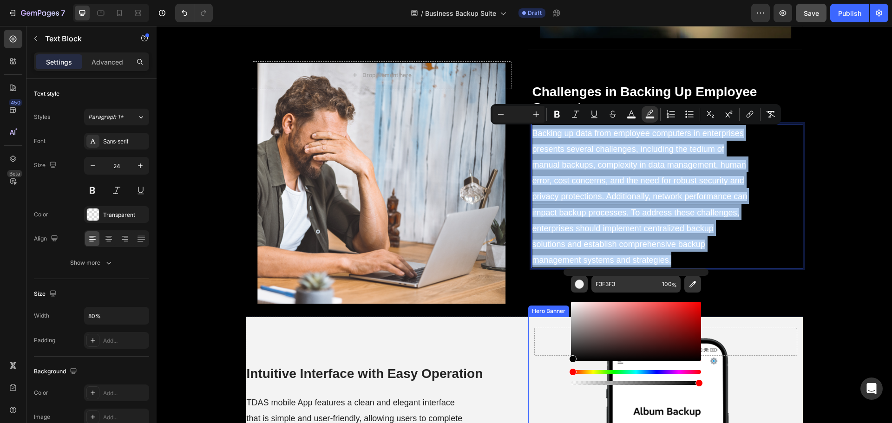
drag, startPoint x: 729, startPoint y: 333, endPoint x: 566, endPoint y: 395, distance: 174.5
type input "000000"
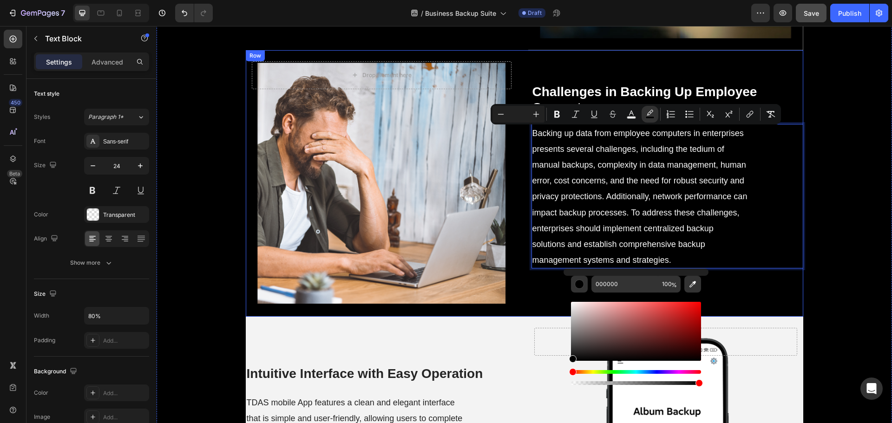
click at [535, 235] on p "Backing up data from employee computers in enterprises presents several challen…" at bounding box center [641, 196] width 216 height 143
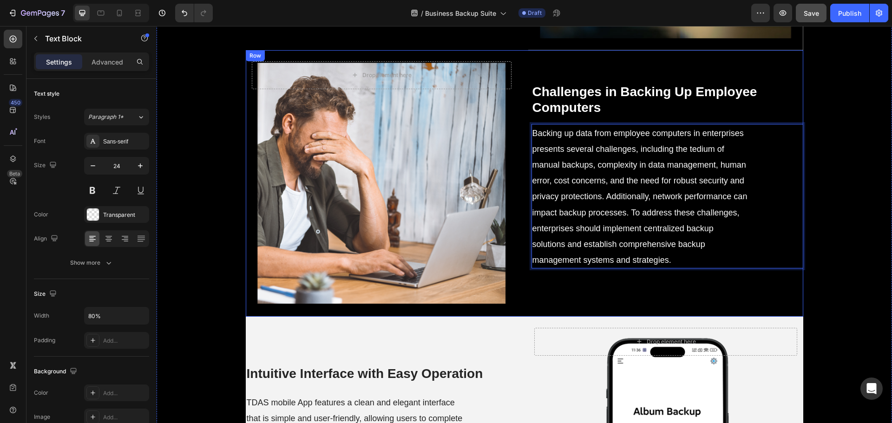
click at [520, 233] on div "Drop element here Hero Banner ⁠⁠⁠⁠⁠⁠⁠ Challenges in Backing Up Employee Compute…" at bounding box center [525, 183] width 558 height 267
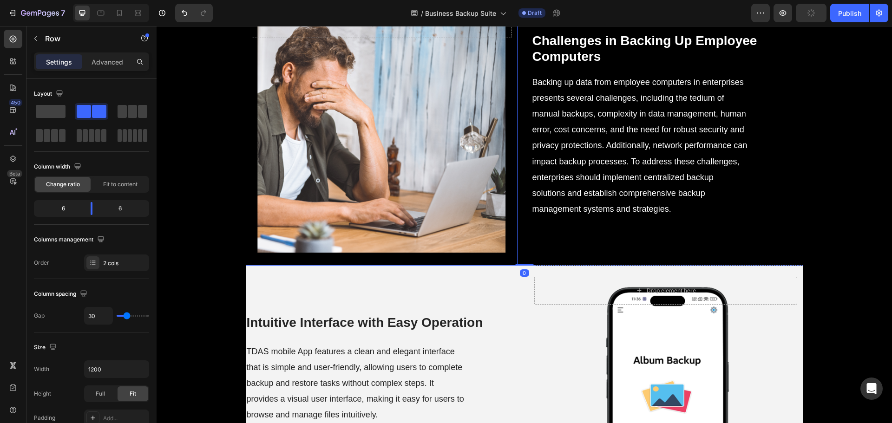
scroll to position [1882, 0]
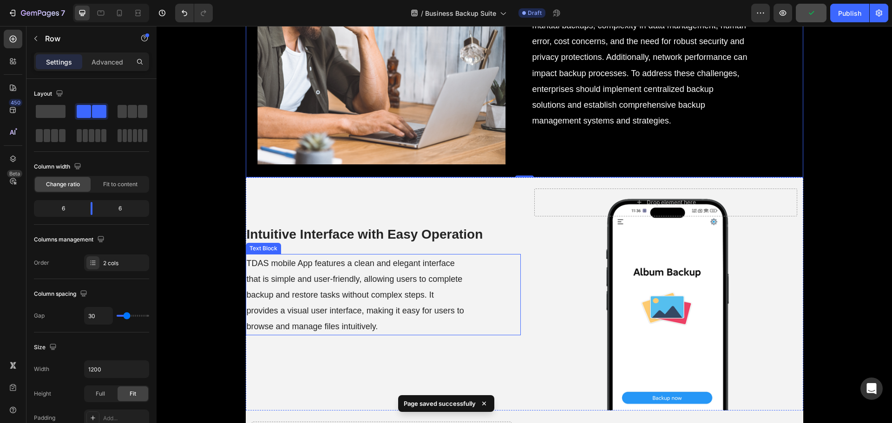
click at [372, 236] on strong "Intuitive Interface with Easy Operation" at bounding box center [365, 234] width 237 height 14
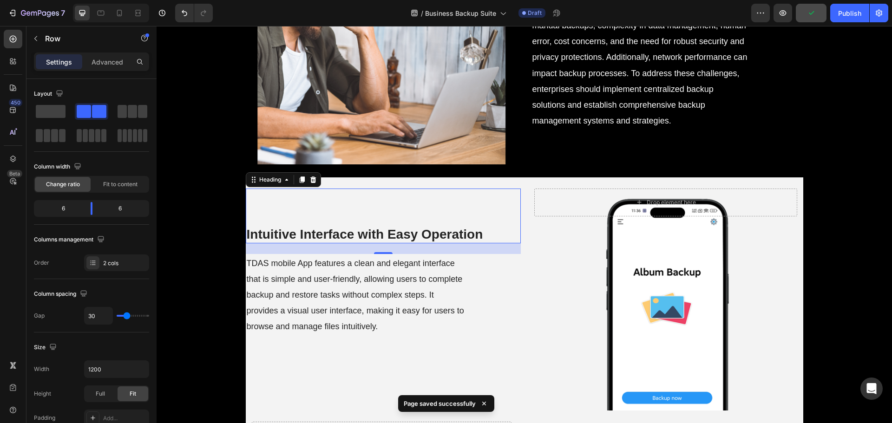
click at [372, 236] on strong "Intuitive Interface with Easy Operation" at bounding box center [365, 234] width 237 height 14
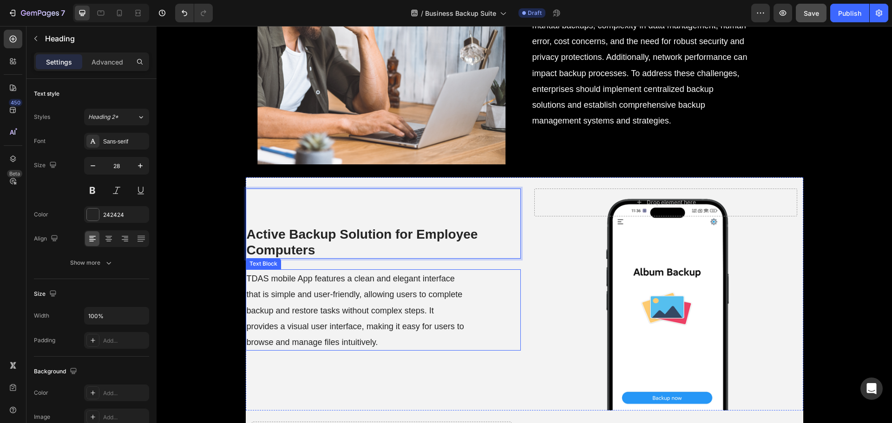
click at [368, 309] on span "TDAS mobile App features a clean and elegant interface that is simple and user-…" at bounding box center [356, 310] width 218 height 73
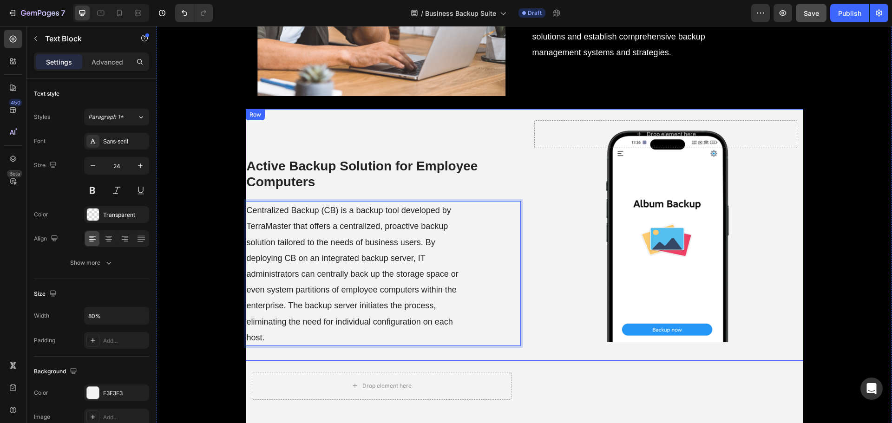
scroll to position [2021, 0]
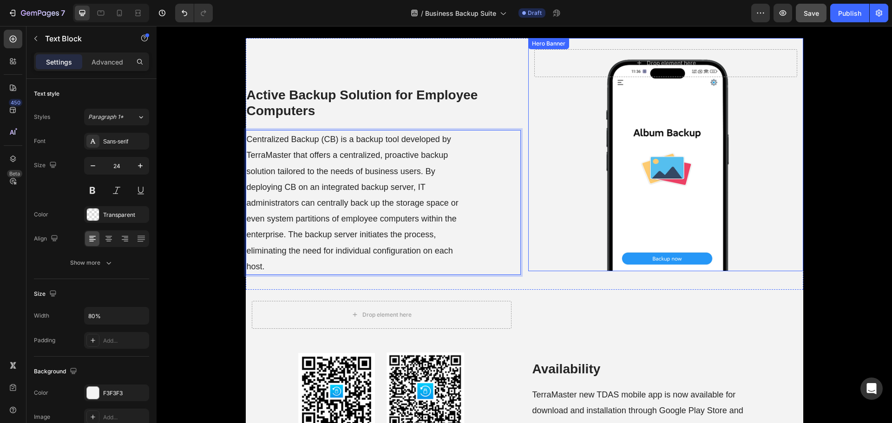
click at [649, 244] on div "Background Image" at bounding box center [665, 154] width 275 height 233
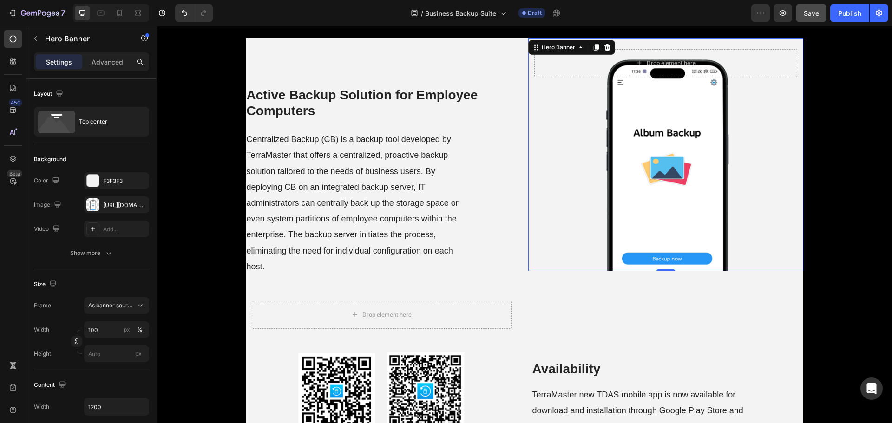
click at [616, 218] on div "Background Image" at bounding box center [665, 154] width 275 height 233
click at [106, 203] on div "https://cdn.shopify.com/s/files/1/0557/3256/8098/files/gempages_570475742119331…" at bounding box center [116, 205] width 27 height 8
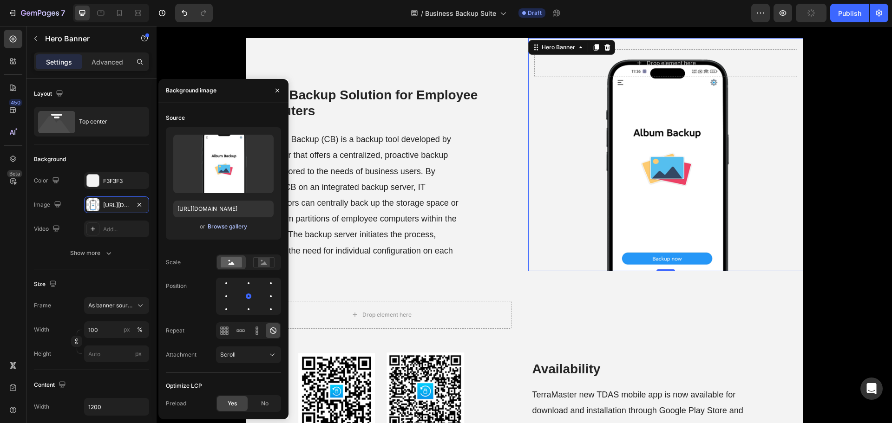
click at [228, 224] on div "Browse gallery" at bounding box center [228, 227] width 40 height 8
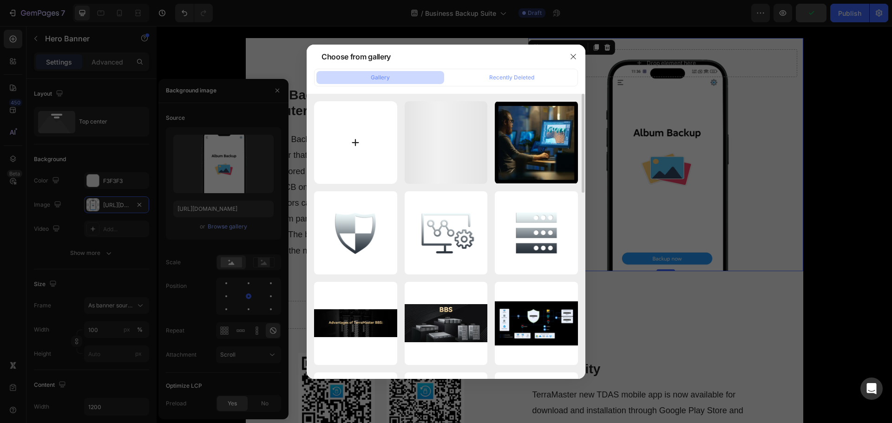
click at [338, 147] on input "file" at bounding box center [355, 142] width 83 height 83
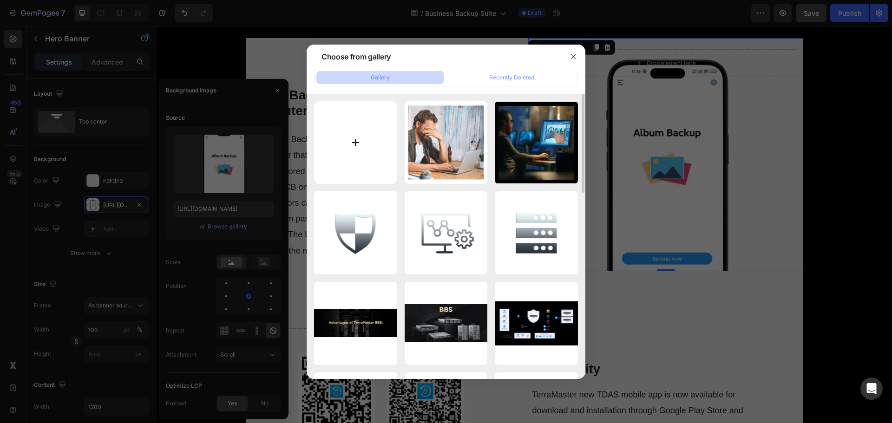
type input "C:\fakepath\9_2_.jpg"
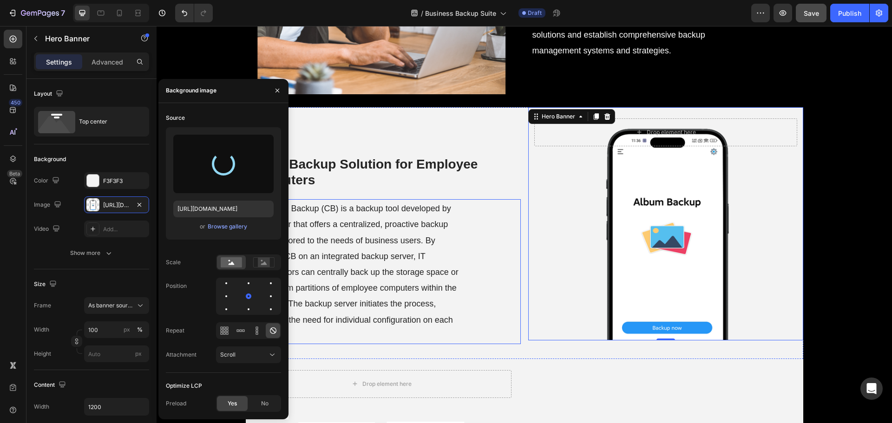
scroll to position [1928, 0]
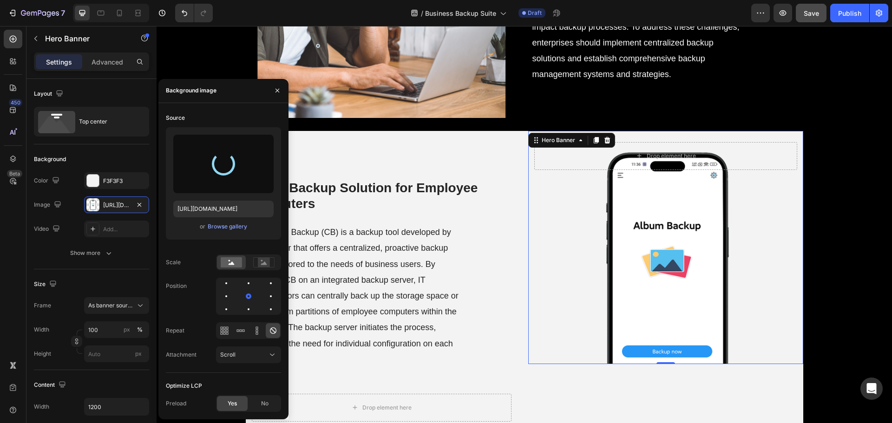
type input "https://cdn.shopify.com/s/files/1/0557/3256/8098/files/gempages_570475742119331…"
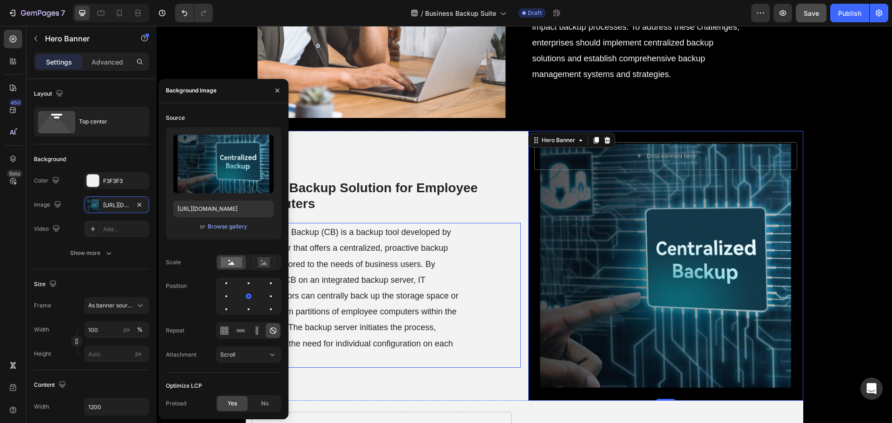
click at [496, 258] on div "Centralized Backup (CB) is a backup tool developed by TerraMaster that offers a…" at bounding box center [383, 295] width 275 height 145
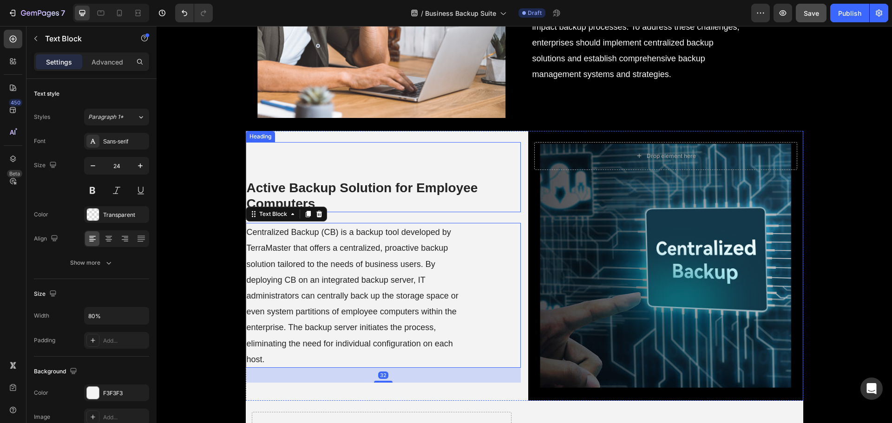
click at [486, 192] on p "⁠⁠⁠⁠⁠⁠⁠ Active Backup Solution for Employee Computers" at bounding box center [383, 195] width 273 height 31
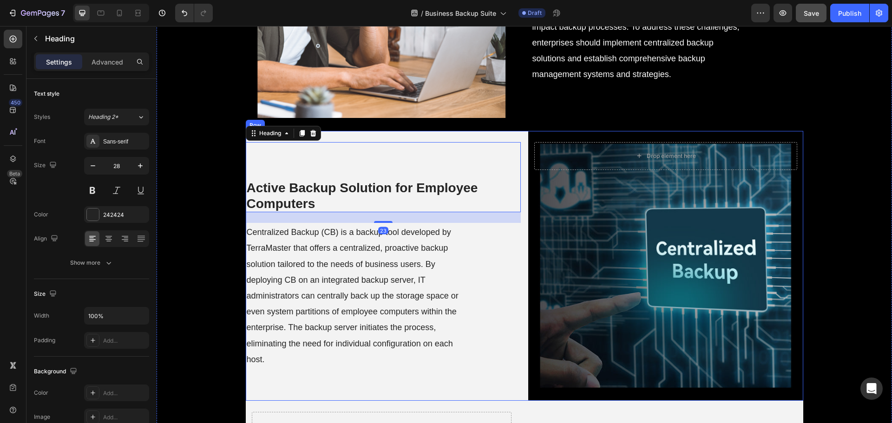
click at [523, 220] on div "⁠⁠⁠⁠⁠⁠⁠ Active Backup Solution for Employee Computers Heading 23 Centralized Ba…" at bounding box center [525, 266] width 558 height 270
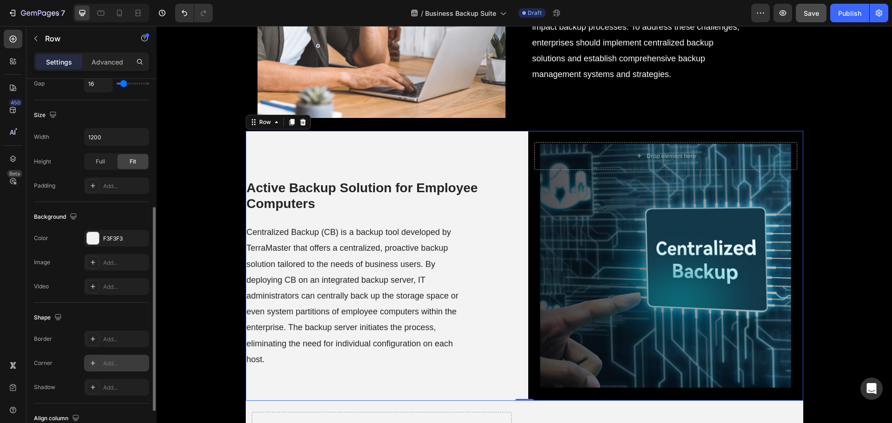
scroll to position [279, 0]
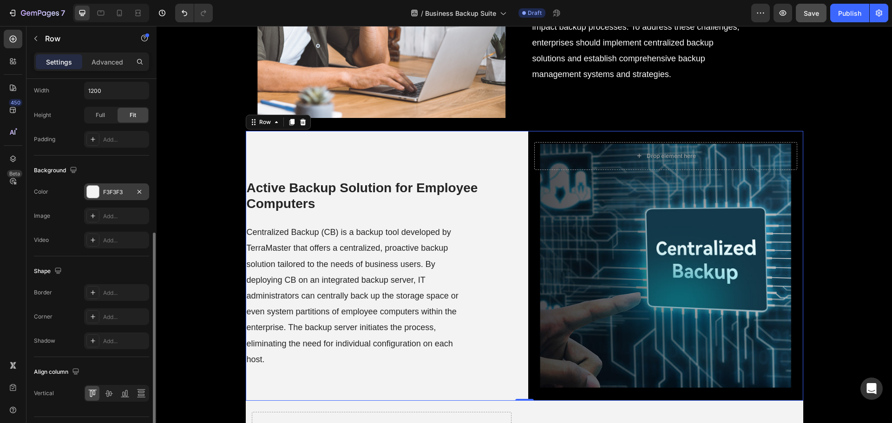
click at [117, 195] on div "F3F3F3" at bounding box center [116, 192] width 27 height 8
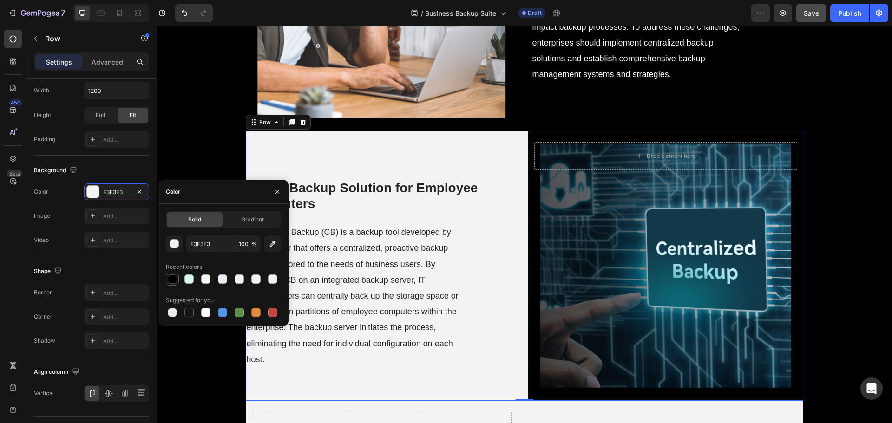
click at [176, 275] on div at bounding box center [172, 279] width 11 height 11
type input "000000"
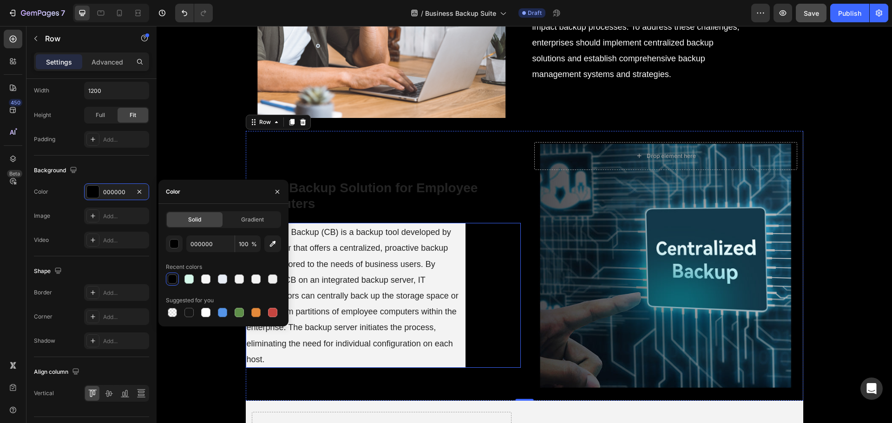
click at [433, 271] on p "Centralized Backup (CB) is a backup tool developed by TerraMaster that offers a…" at bounding box center [356, 295] width 218 height 143
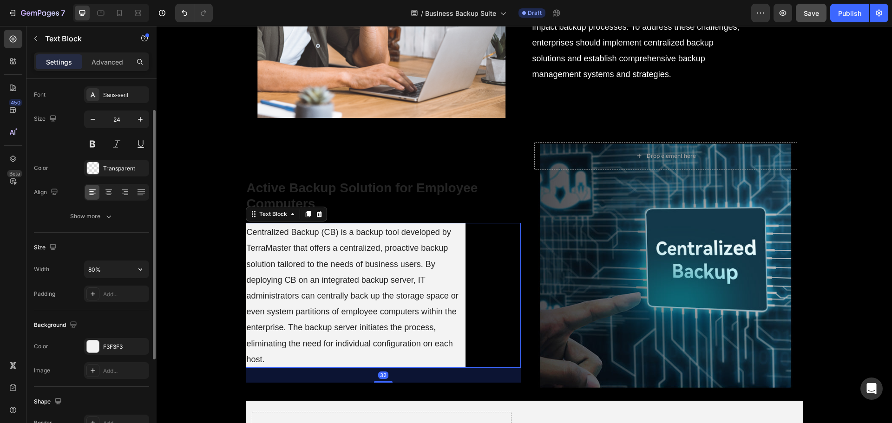
scroll to position [139, 0]
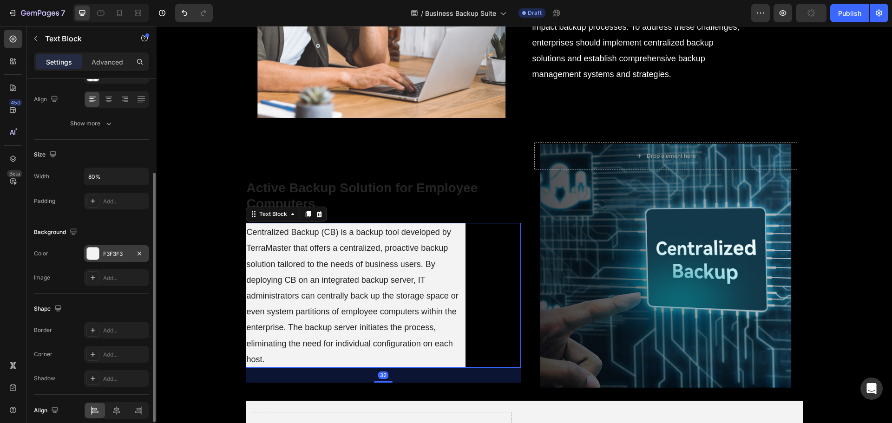
click at [114, 257] on div "F3F3F3" at bounding box center [116, 254] width 27 height 8
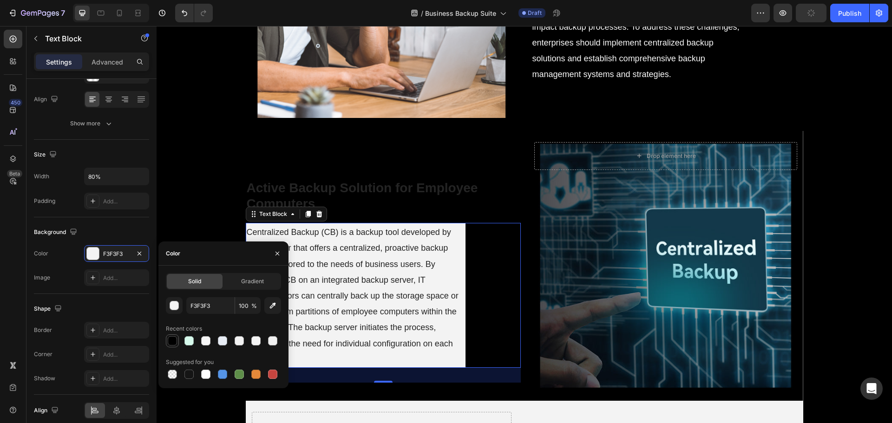
click at [175, 336] on div at bounding box center [172, 341] width 11 height 11
type input "000000"
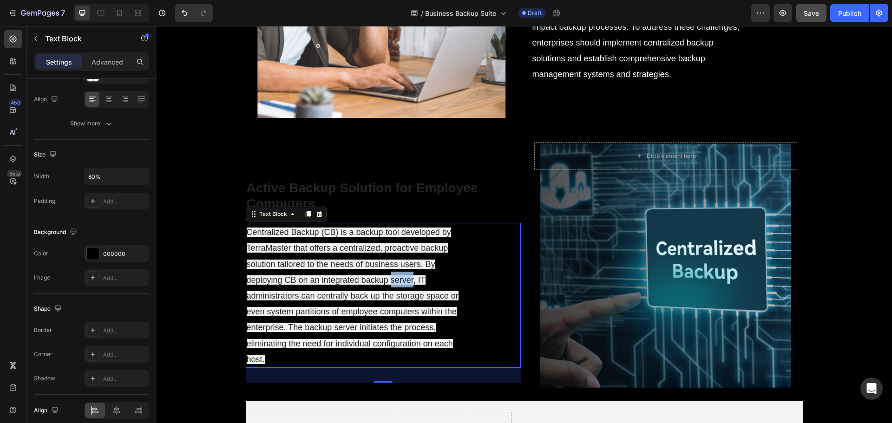
click at [394, 279] on span "Centralized Backup (CB) is a backup tool developed by TerraMaster that offers a…" at bounding box center [353, 296] width 212 height 137
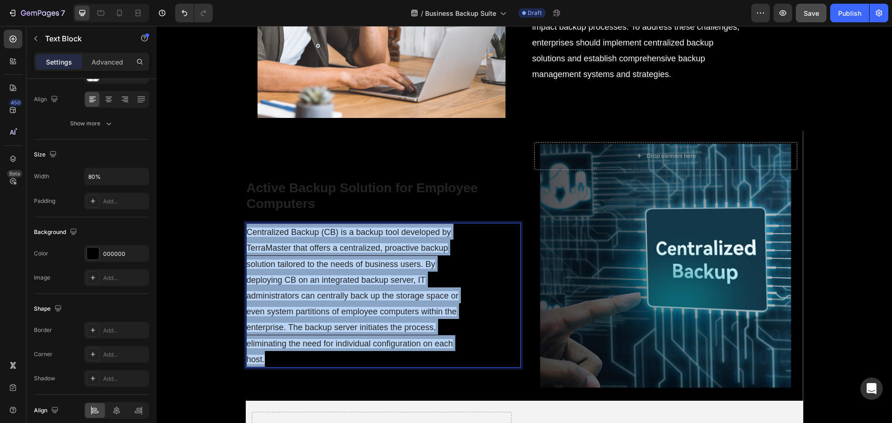
click at [394, 279] on span "Centralized Backup (CB) is a backup tool developed by TerraMaster that offers a…" at bounding box center [353, 296] width 212 height 137
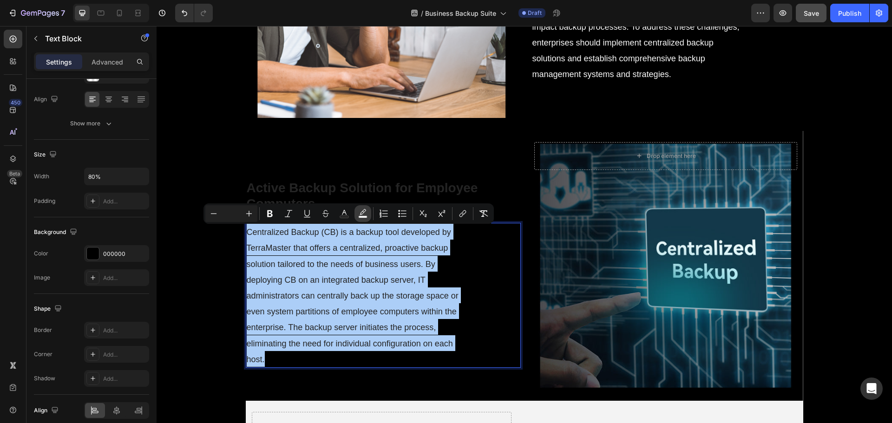
click at [362, 213] on icon "Editor contextual toolbar" at bounding box center [362, 213] width 9 height 9
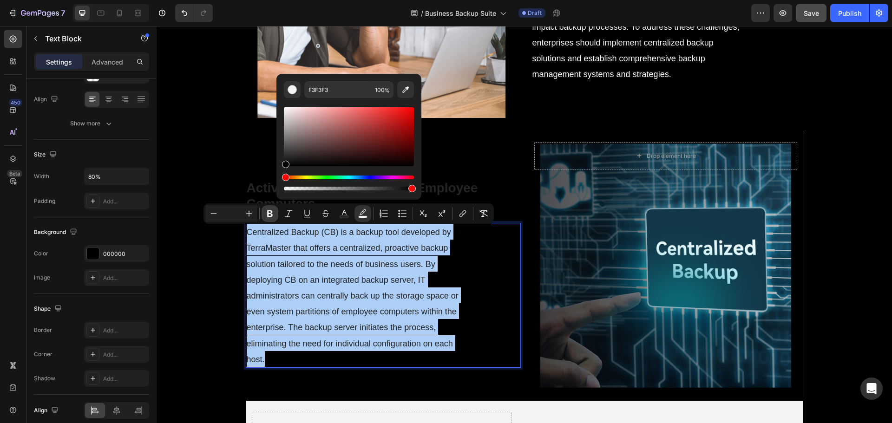
drag, startPoint x: 284, startPoint y: 111, endPoint x: 269, endPoint y: 212, distance: 102.0
click at [269, 212] on div "Minus Plus Bold Italic Underline Strikethrough color color Numbered List Bullet…" at bounding box center [349, 214] width 290 height 20
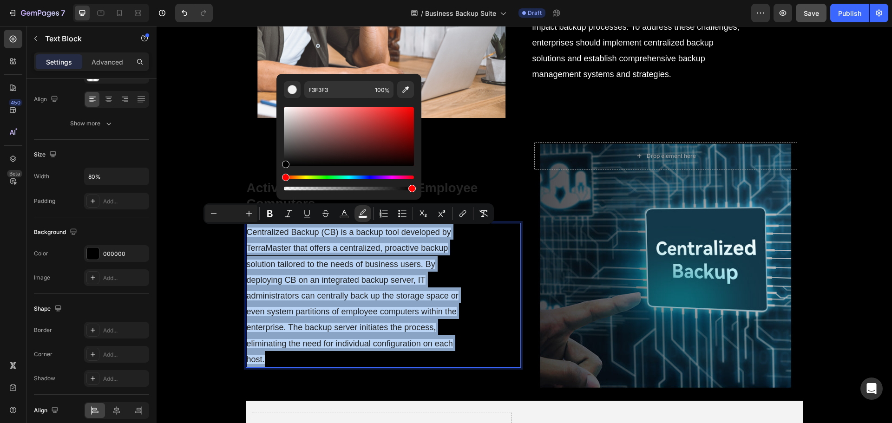
type input "000000"
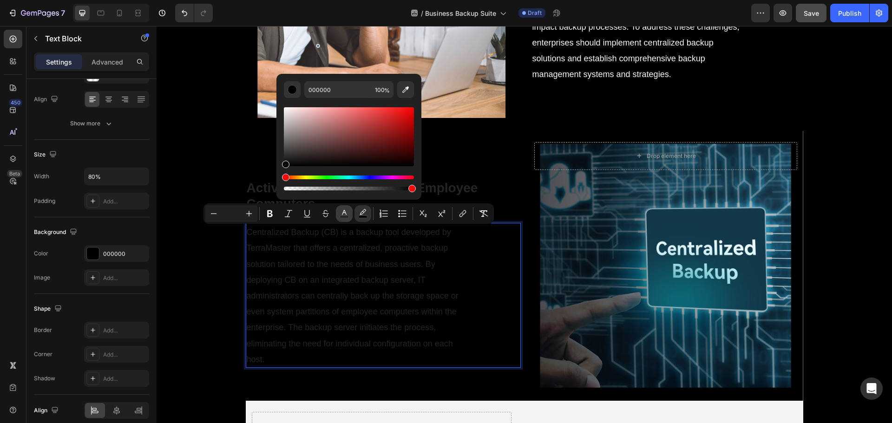
click at [345, 213] on icon "Editor contextual toolbar" at bounding box center [344, 212] width 5 height 5
drag, startPoint x: 443, startPoint y: 185, endPoint x: 435, endPoint y: 145, distance: 40.9
type input "FFFFFF"
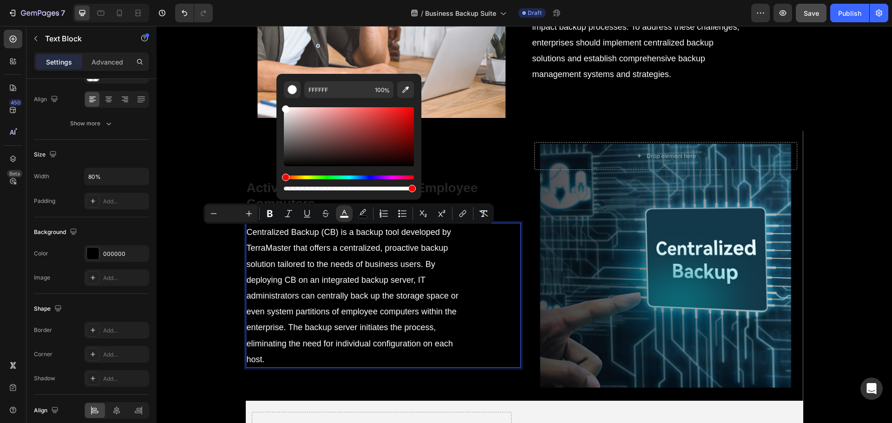
drag, startPoint x: 313, startPoint y: 279, endPoint x: 458, endPoint y: 243, distance: 149.8
click at [313, 279] on span "Centralized Backup (CB) is a backup tool developed by TerraMaster that offers a…" at bounding box center [353, 296] width 212 height 137
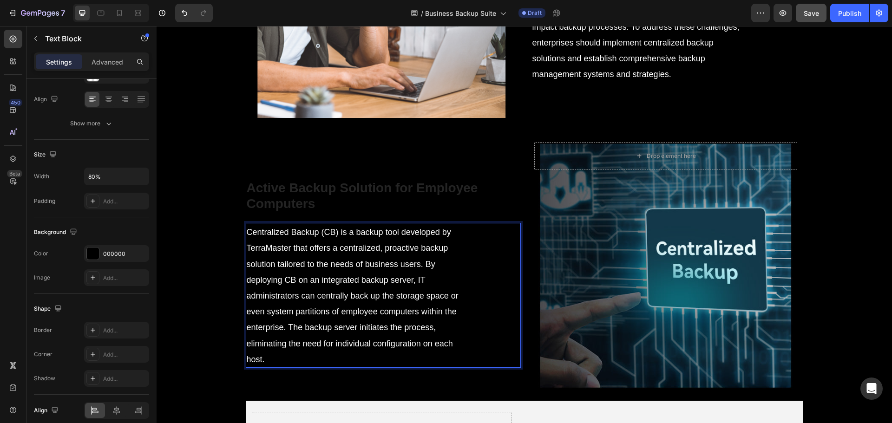
click at [316, 205] on p "⁠⁠⁠⁠⁠⁠⁠ Active Backup Solution for Employee Computers" at bounding box center [383, 195] width 273 height 31
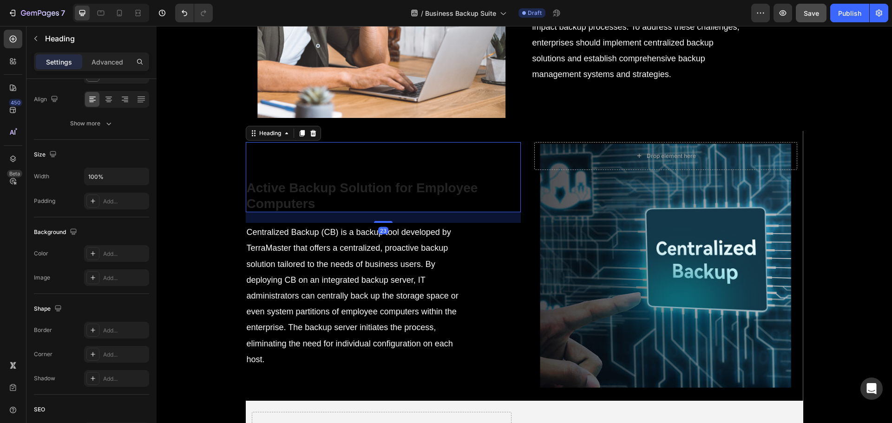
click at [316, 205] on p "Active Backup Solution for Employee Computers" at bounding box center [383, 195] width 273 height 31
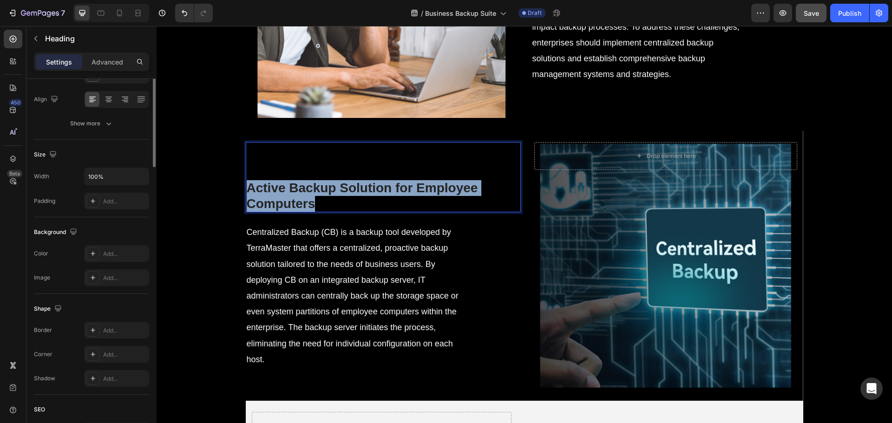
scroll to position [0, 0]
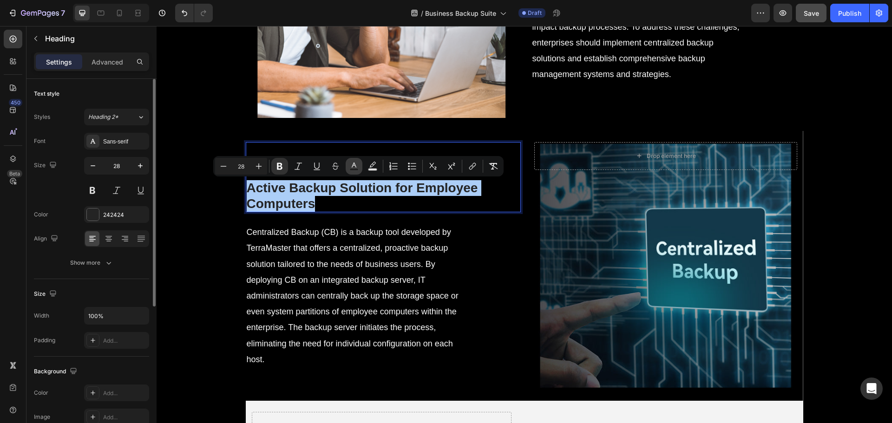
click at [355, 167] on icon "Editor contextual toolbar" at bounding box center [354, 166] width 9 height 9
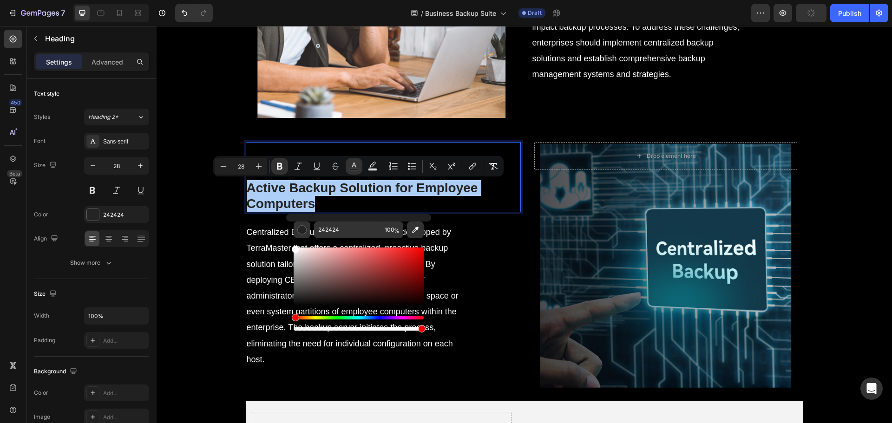
drag, startPoint x: 295, startPoint y: 300, endPoint x: 289, endPoint y: 224, distance: 76.0
click at [289, 224] on div "242424 100 %" at bounding box center [358, 273] width 145 height 119
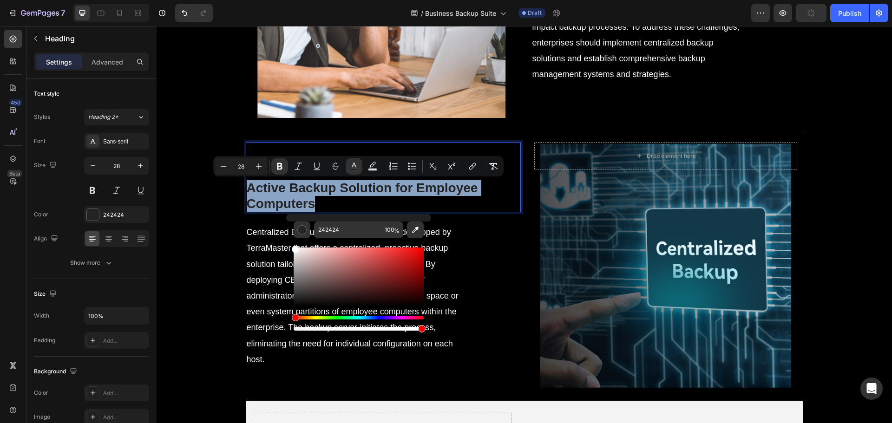
type input "FFFFFF"
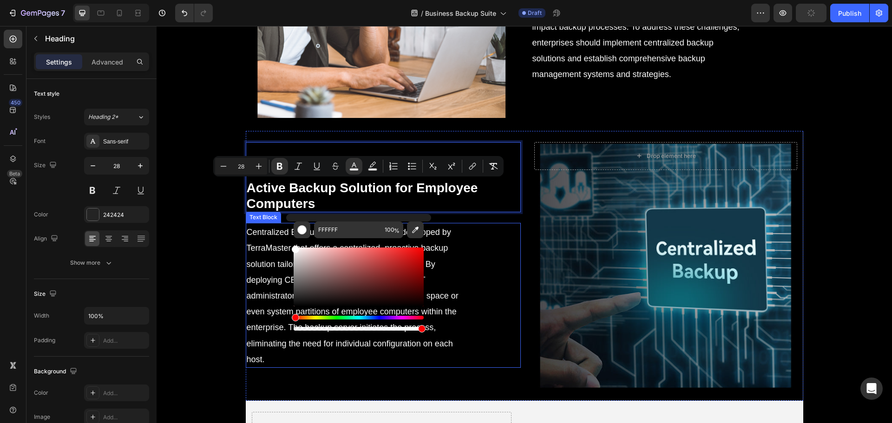
click at [250, 254] on p "Centralized Backup (CB) is a backup tool developed by TerraMaster that offers a…" at bounding box center [356, 295] width 218 height 143
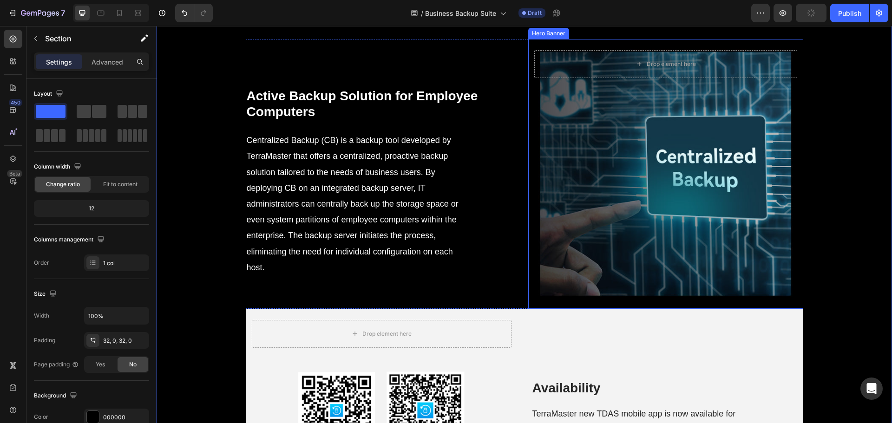
scroll to position [2114, 0]
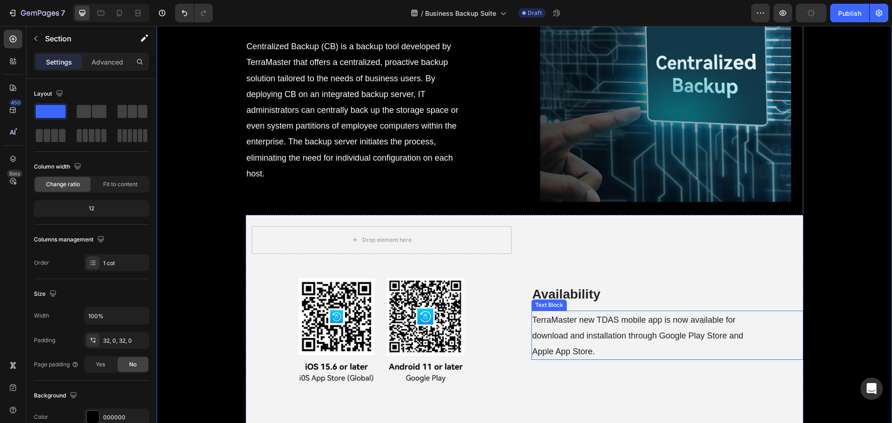
click at [517, 318] on div "Drop element here Hero Banner Availability Heading TerraMaster new TDAS mobile …" at bounding box center [525, 330] width 558 height 231
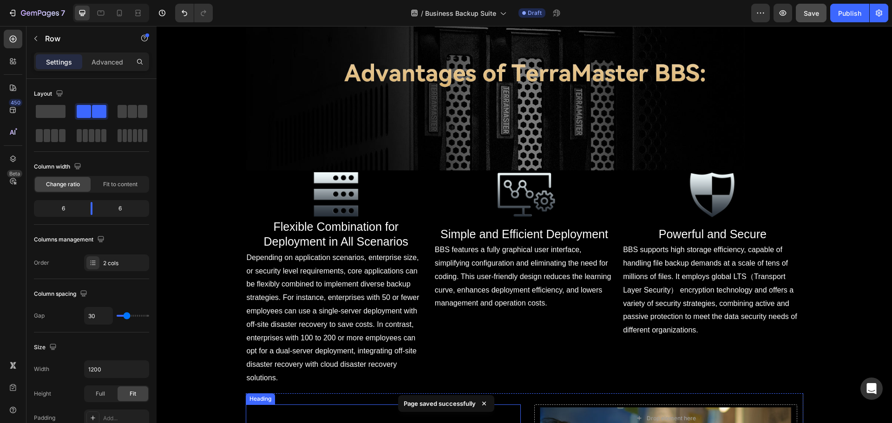
scroll to position [1092, 0]
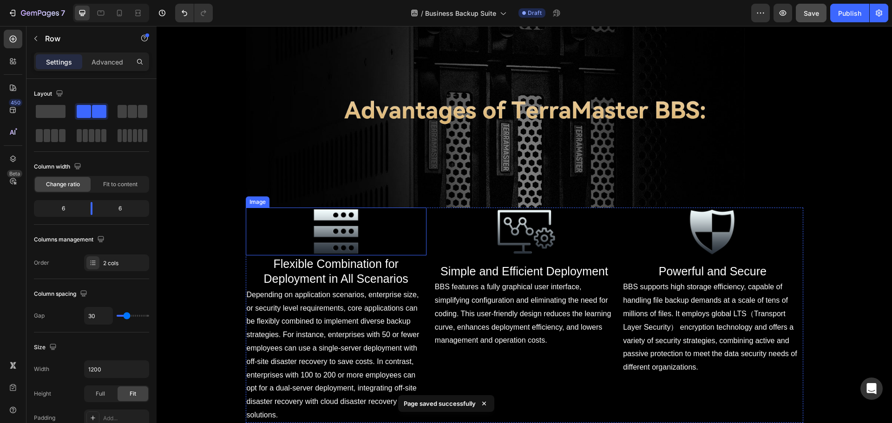
click at [418, 240] on div at bounding box center [336, 232] width 181 height 48
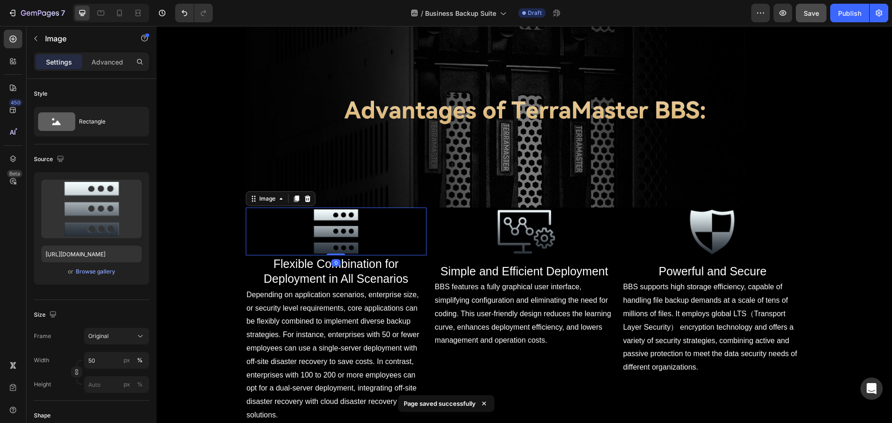
click at [424, 250] on div "Image 0 ⁠⁠⁠⁠⁠⁠⁠ Flexible Combination for Deployment in All Scenarios Heading De…" at bounding box center [525, 316] width 558 height 216
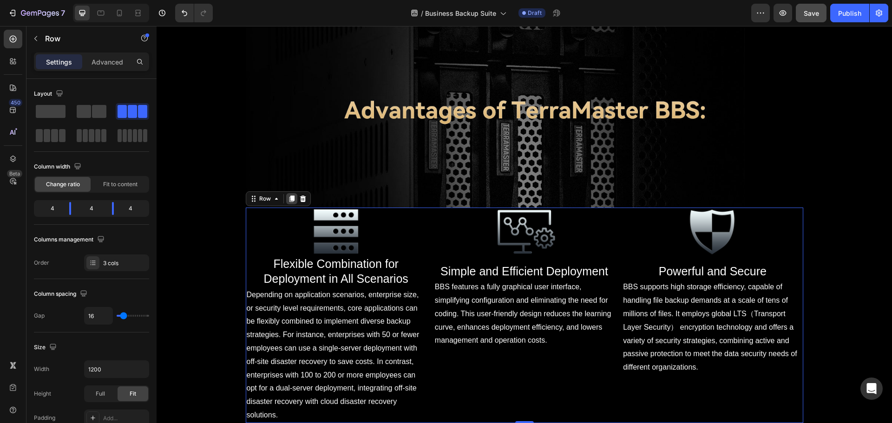
click at [289, 199] on icon at bounding box center [291, 199] width 5 height 7
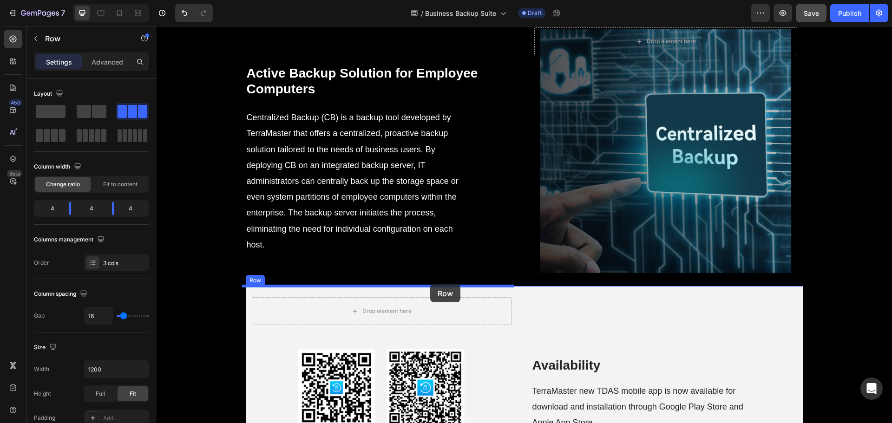
scroll to position [2340, 0]
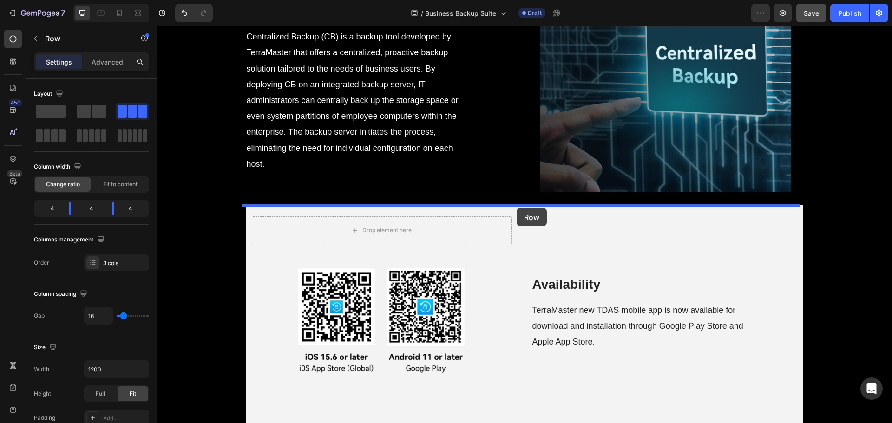
drag, startPoint x: 427, startPoint y: 112, endPoint x: 517, endPoint y: 208, distance: 131.5
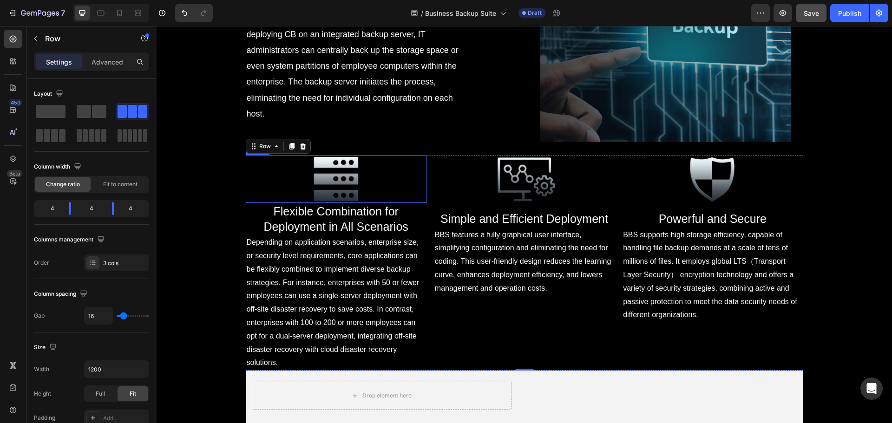
scroll to position [2171, 0]
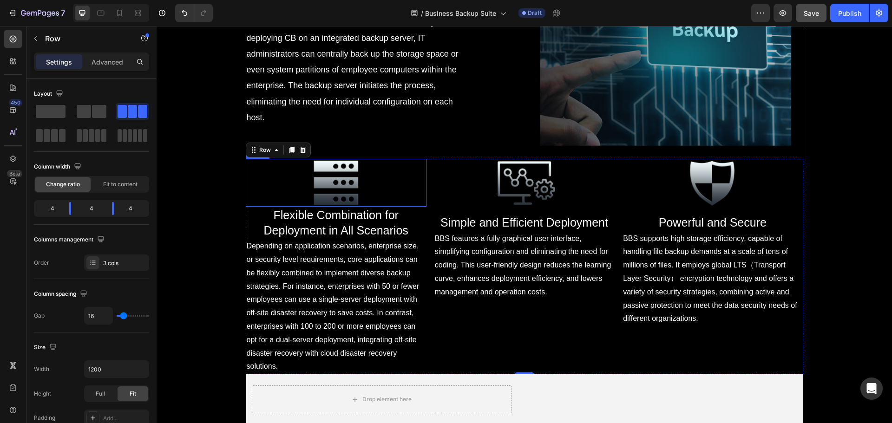
click at [328, 190] on img at bounding box center [336, 183] width 91 height 48
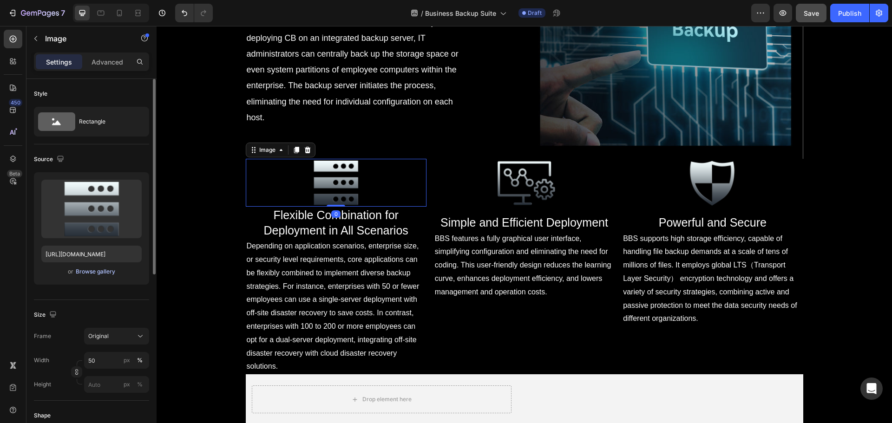
click at [89, 272] on div "Browse gallery" at bounding box center [96, 272] width 40 height 8
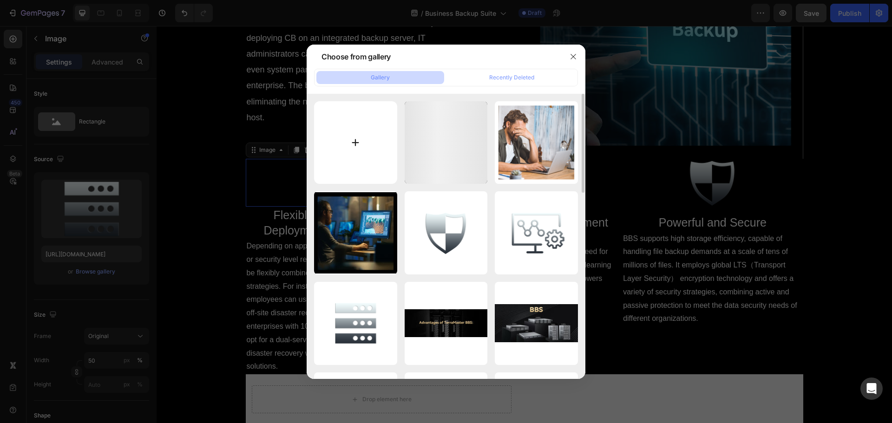
click at [369, 148] on input "file" at bounding box center [355, 142] width 83 height 83
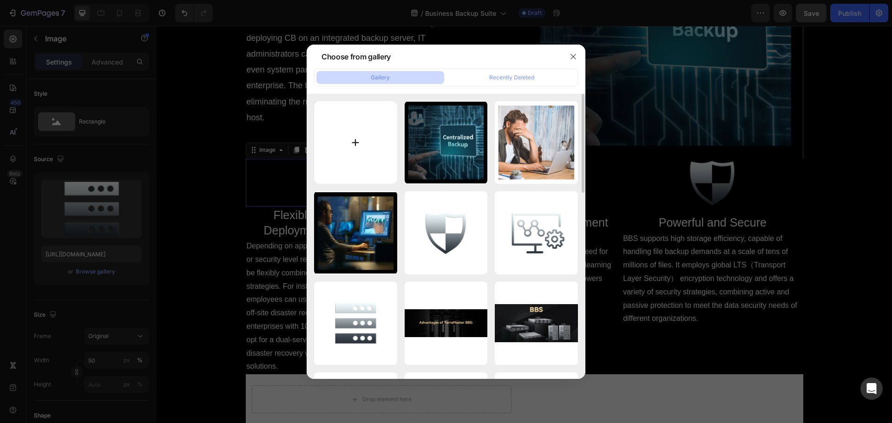
type input "C:\fakepath\pAistiQ.png"
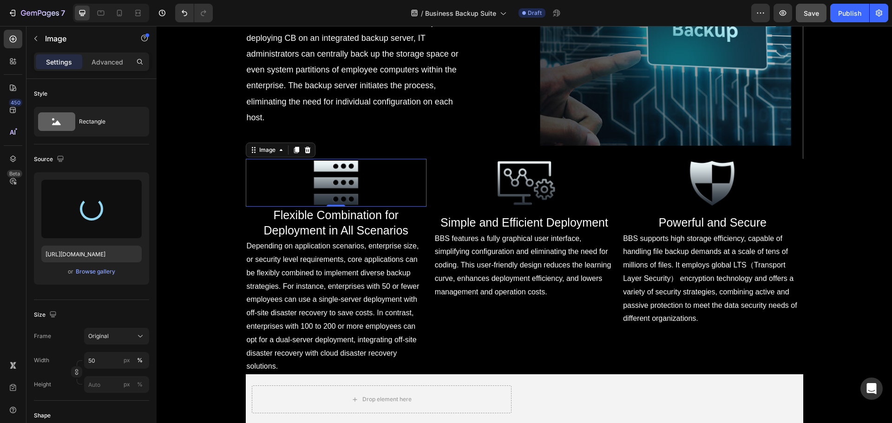
type input "https://cdn.shopify.com/s/files/1/0557/3256/8098/files/gempages_570475742119331…"
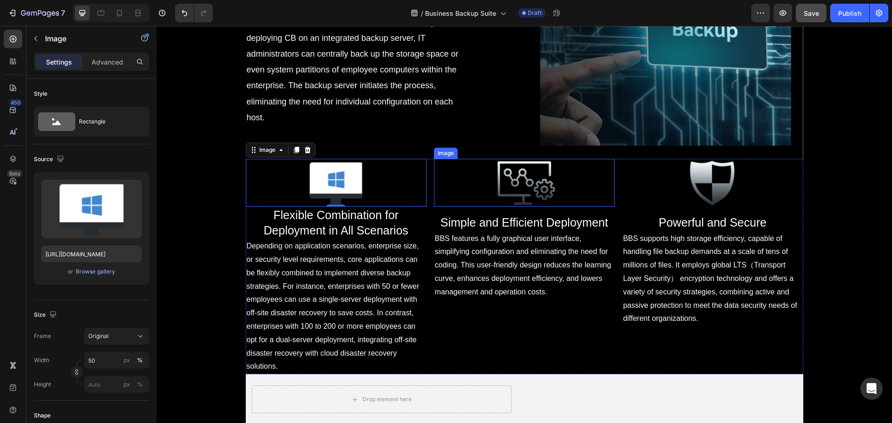
click at [511, 190] on img at bounding box center [524, 183] width 91 height 48
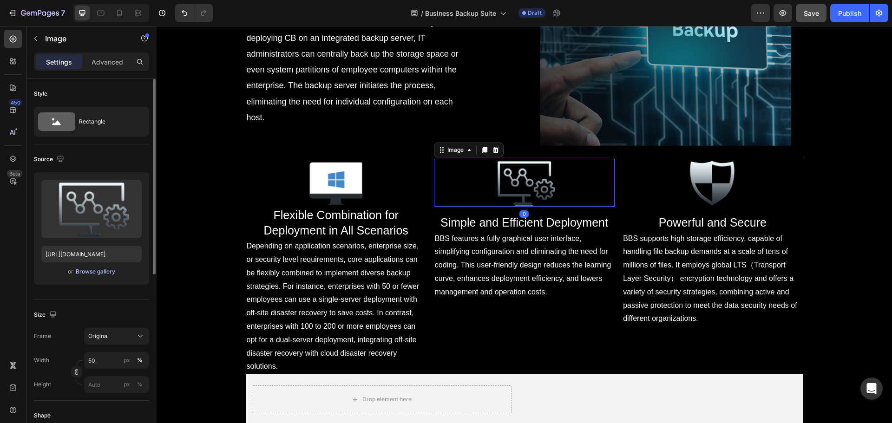
click at [96, 273] on div "Browse gallery" at bounding box center [96, 272] width 40 height 8
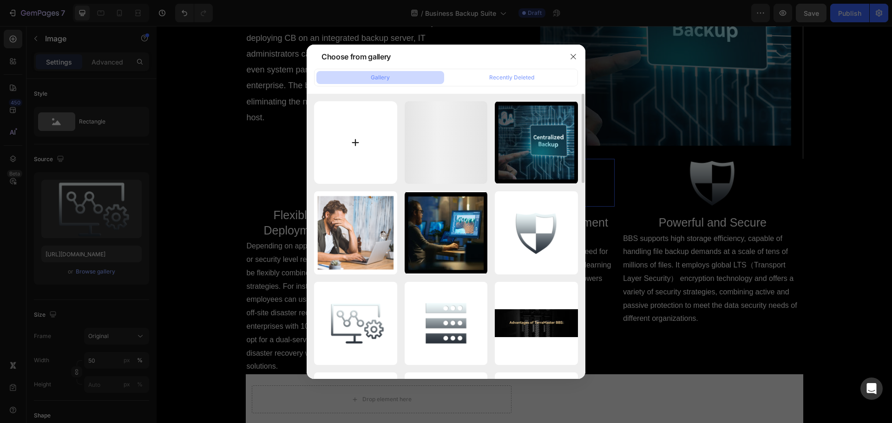
click at [354, 161] on input "file" at bounding box center [355, 142] width 83 height 83
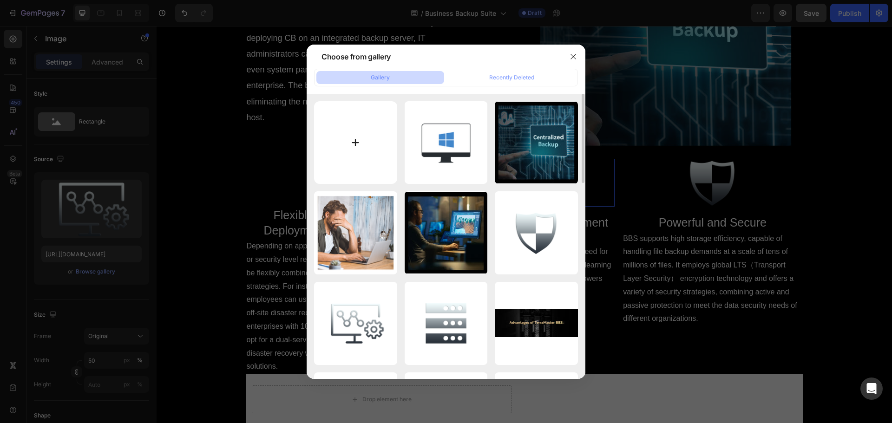
type input "C:\fakepath\pAisURs.png"
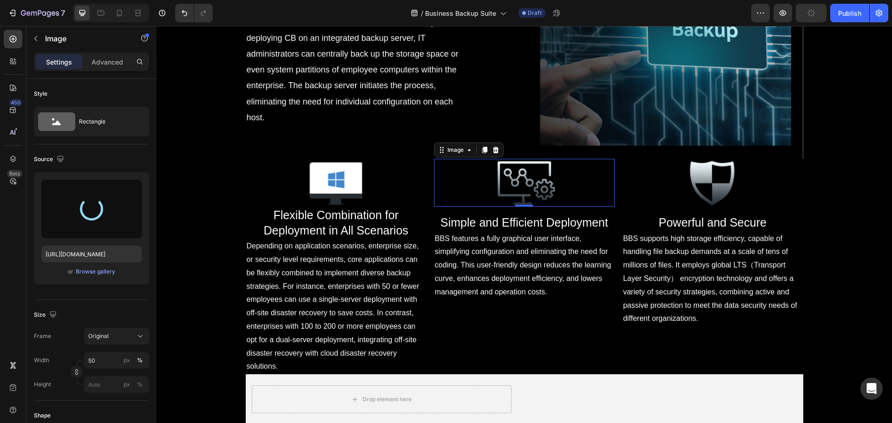
type input "https://cdn.shopify.com/s/files/1/0557/3256/8098/files/gempages_570475742119331…"
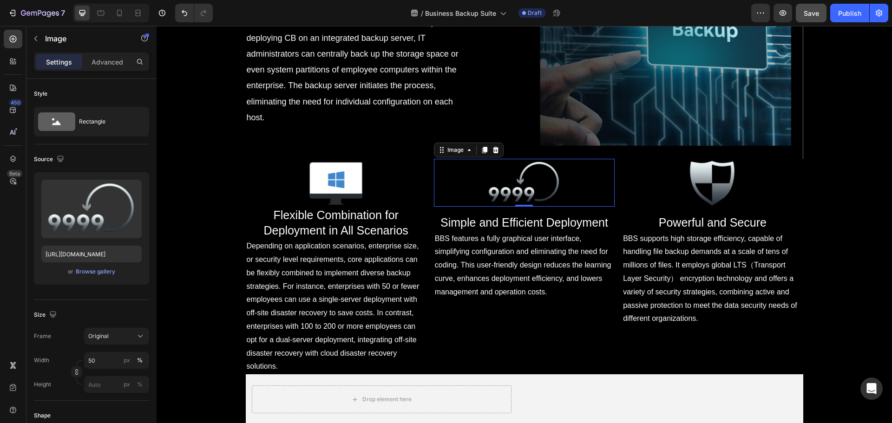
click at [710, 187] on img at bounding box center [712, 183] width 91 height 48
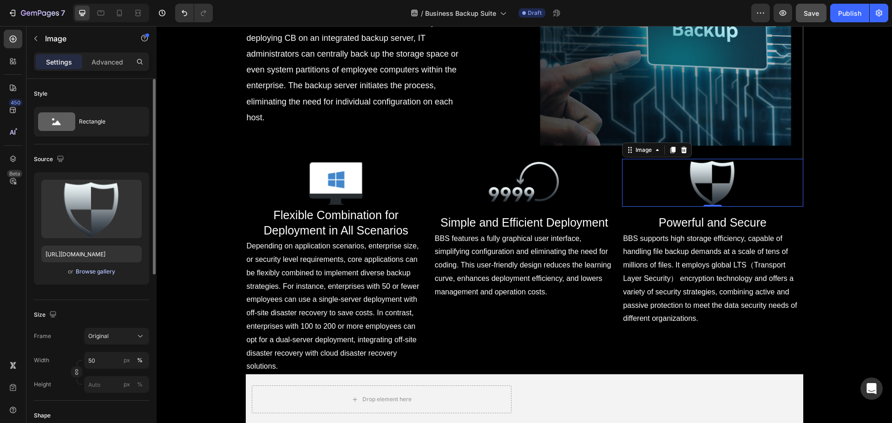
click at [82, 273] on div "Browse gallery" at bounding box center [96, 272] width 40 height 8
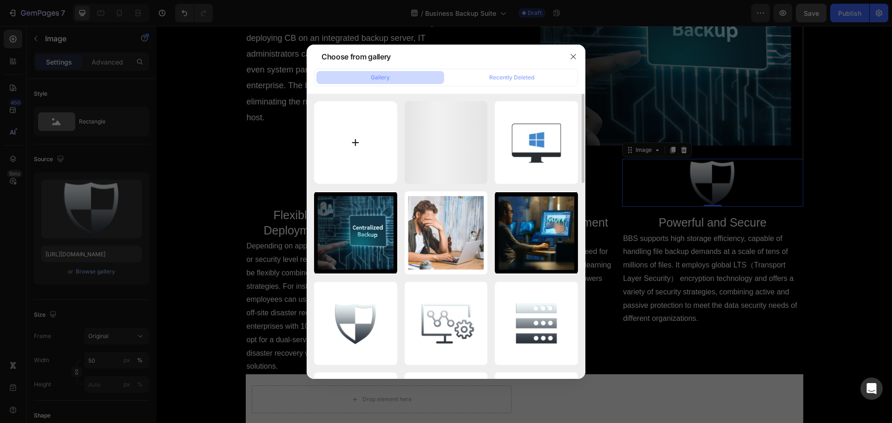
click at [355, 150] on input "file" at bounding box center [355, 142] width 83 height 83
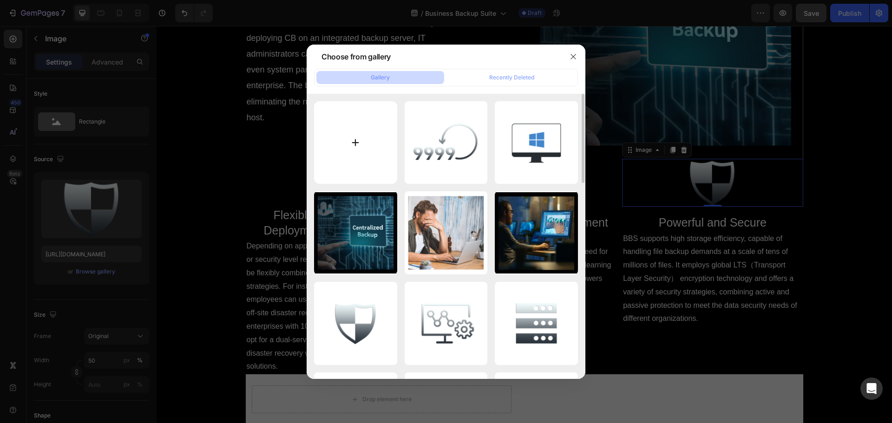
type input "C:\fakepath\pAisazn.png"
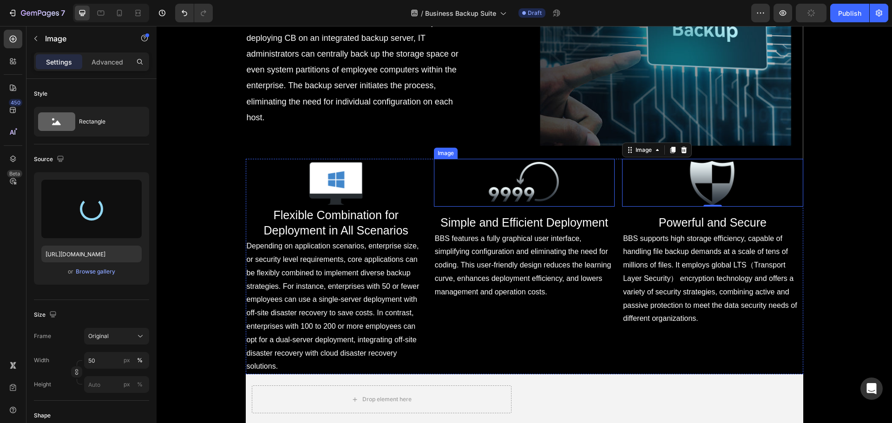
type input "https://cdn.shopify.com/s/files/1/0557/3256/8098/files/gempages_570475742119331…"
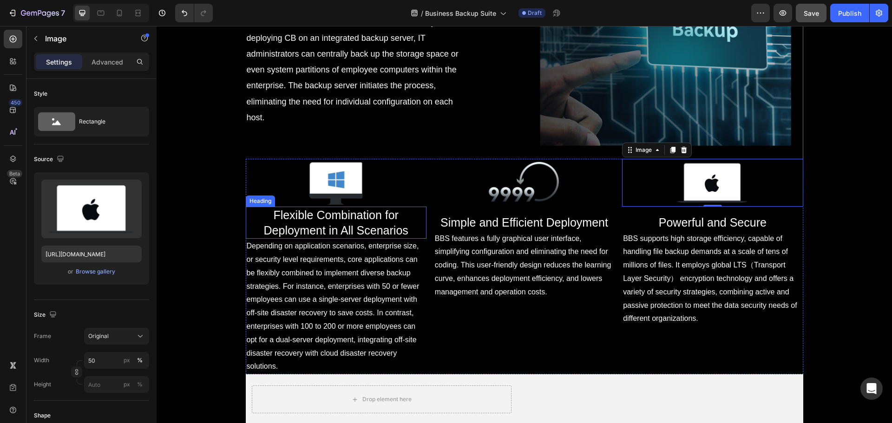
click at [353, 214] on span "Flexible Combination for Deployment in All Scenarios" at bounding box center [336, 223] width 145 height 28
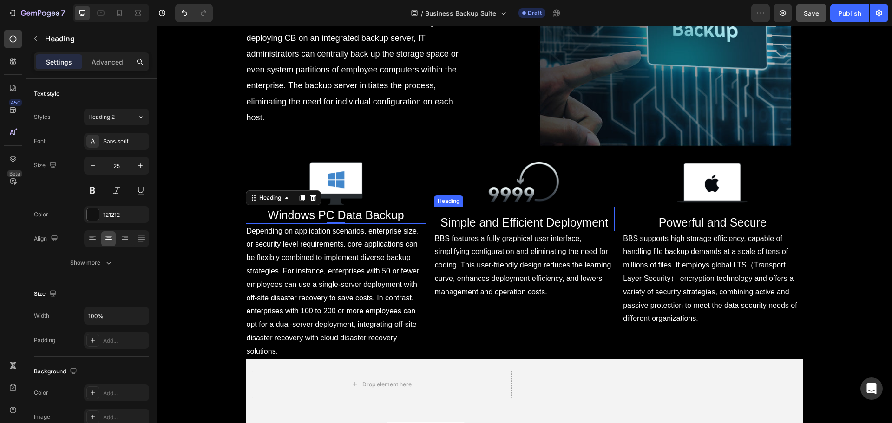
click at [510, 216] on span "Simple and Efficient Deployment" at bounding box center [525, 222] width 168 height 13
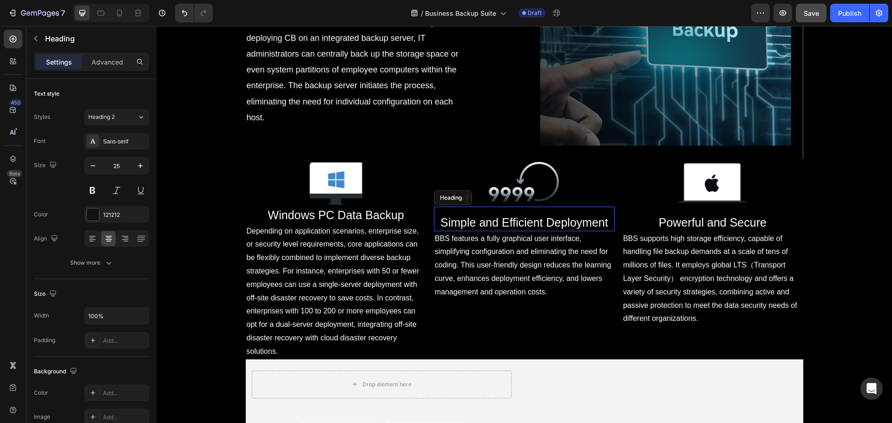
click at [510, 216] on span "Simple and Efficient Deployment" at bounding box center [525, 222] width 168 height 13
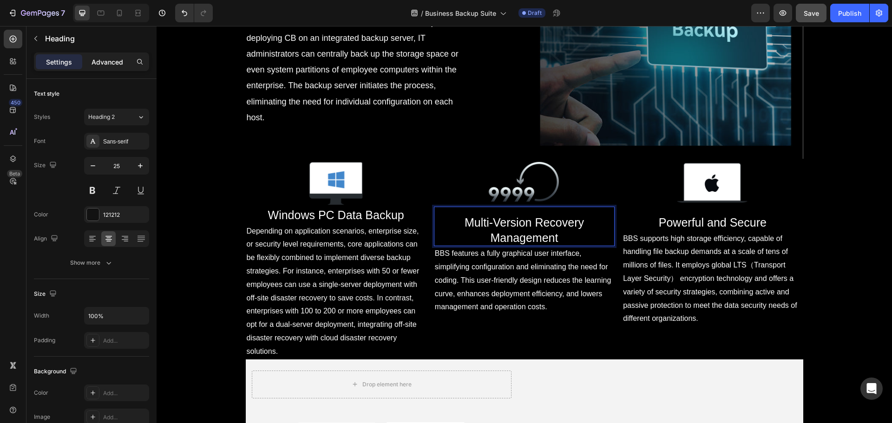
click at [107, 61] on p "Advanced" at bounding box center [108, 62] width 32 height 10
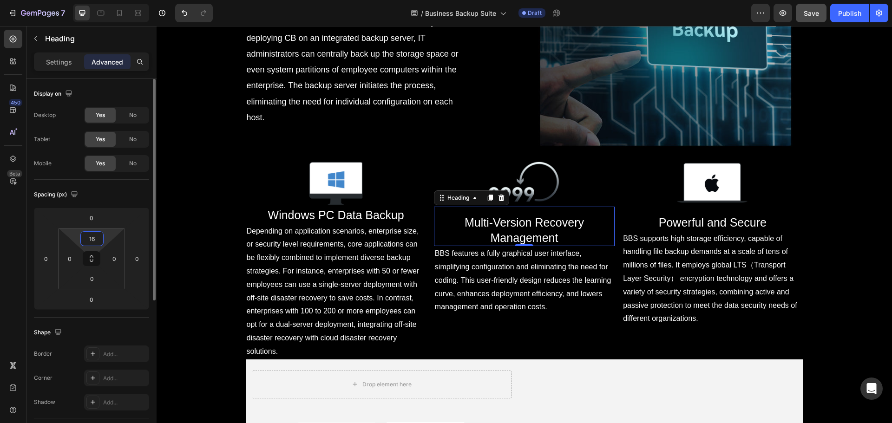
click at [94, 240] on input "16" at bounding box center [92, 239] width 19 height 14
type input "0"
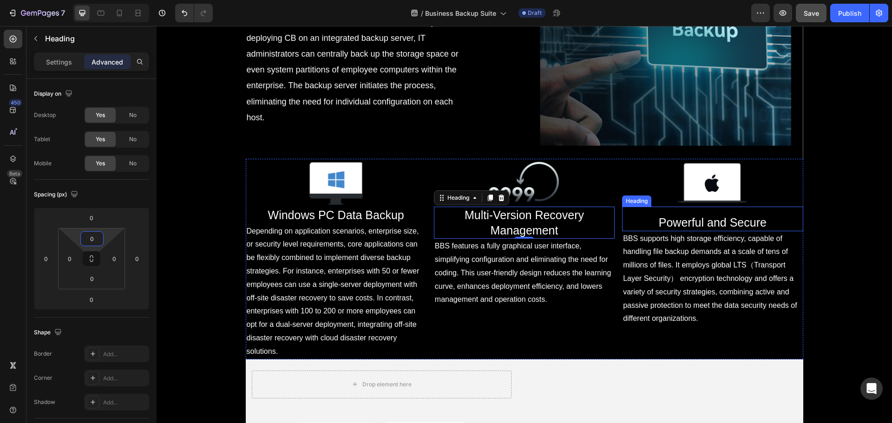
click at [714, 224] on span "Powerful and Secure" at bounding box center [713, 222] width 108 height 13
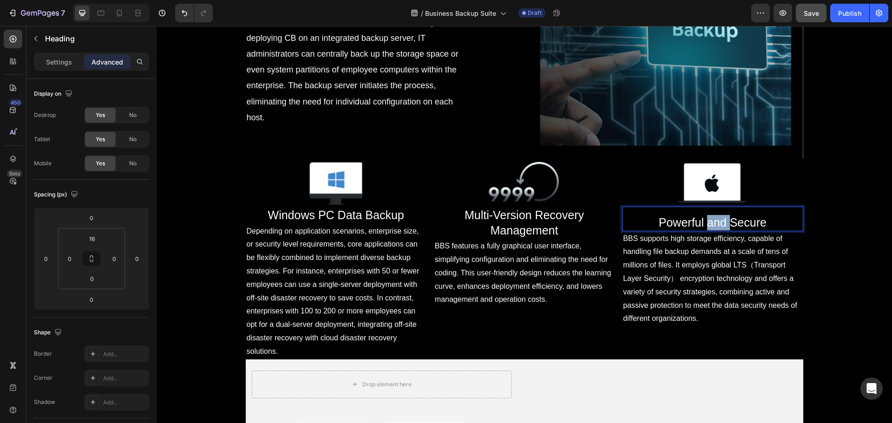
click at [705, 223] on span "Powerful and Secure" at bounding box center [713, 222] width 108 height 13
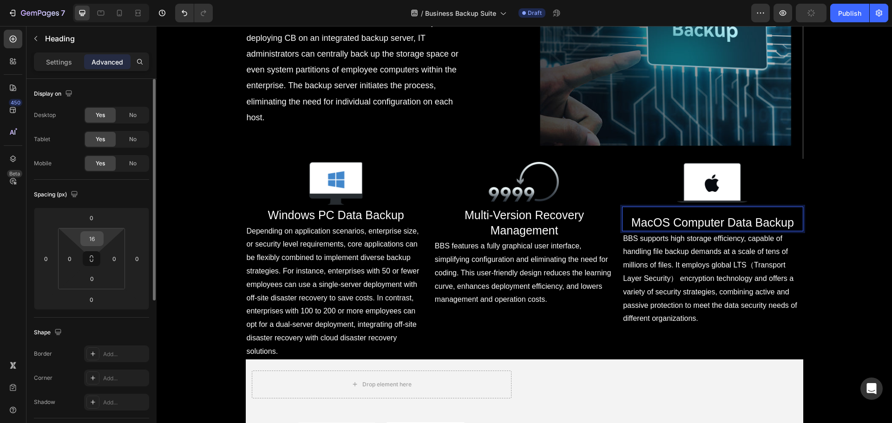
click at [94, 238] on input "16" at bounding box center [92, 239] width 19 height 14
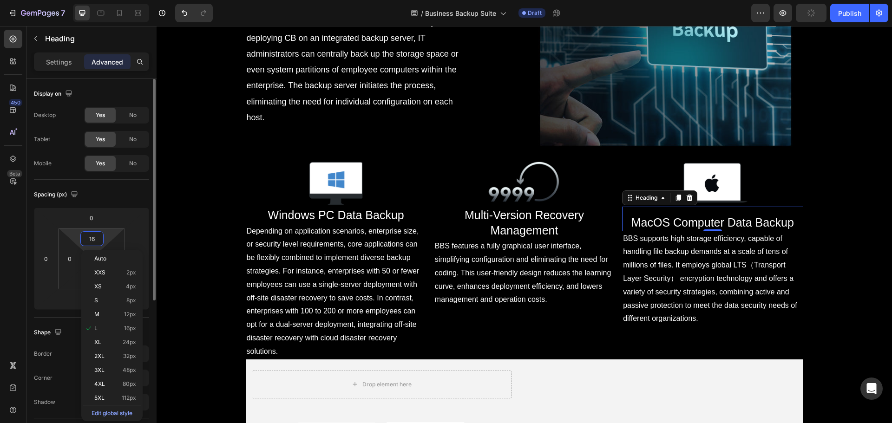
type input "0"
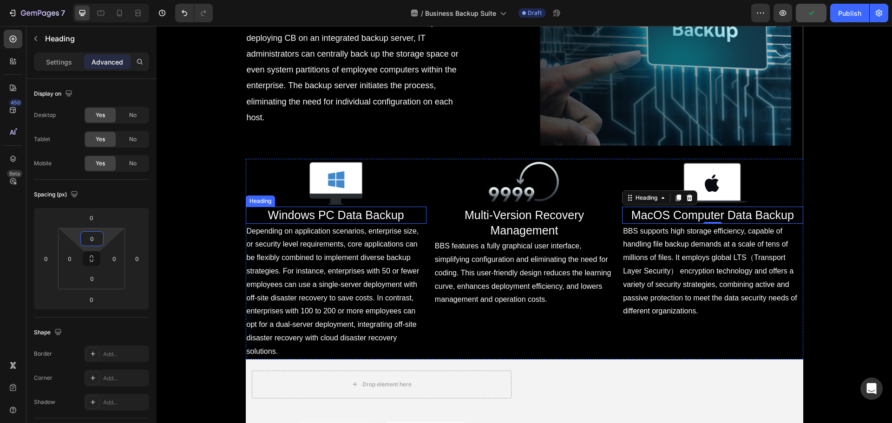
click at [353, 220] on span "Windows PC Data Backup" at bounding box center [336, 215] width 136 height 13
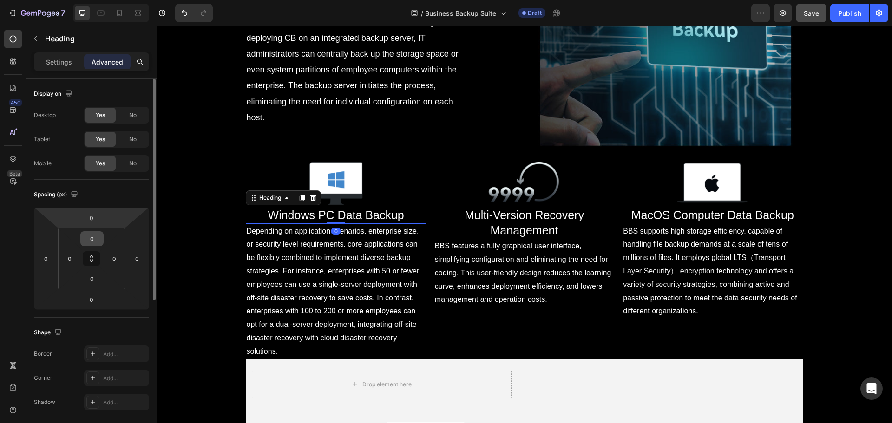
click at [97, 239] on input "0" at bounding box center [92, 239] width 19 height 14
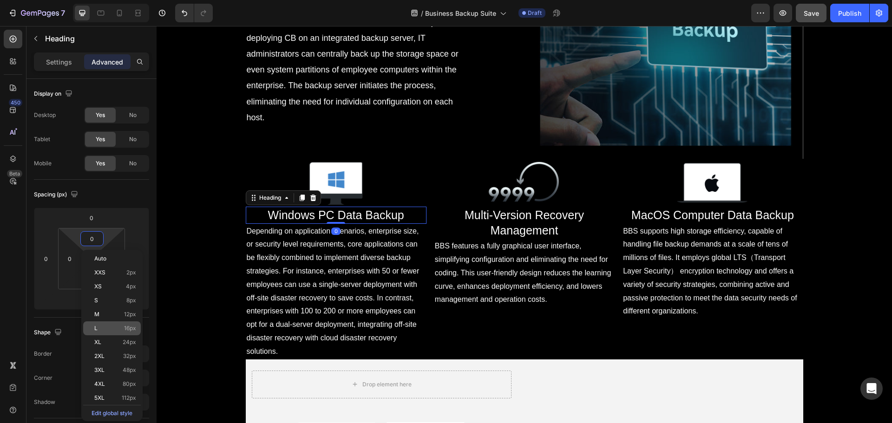
click at [121, 327] on p "L 16px" at bounding box center [115, 328] width 42 height 7
type input "16"
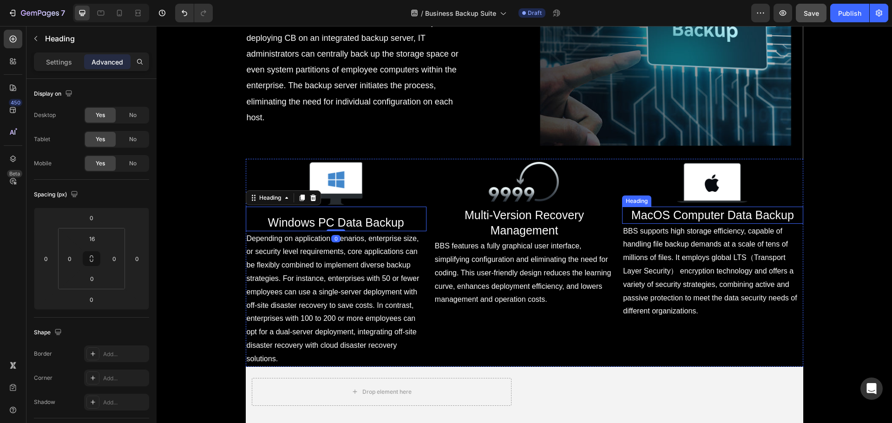
click at [724, 214] on span "MacOS Computer Data Backup" at bounding box center [713, 215] width 163 height 13
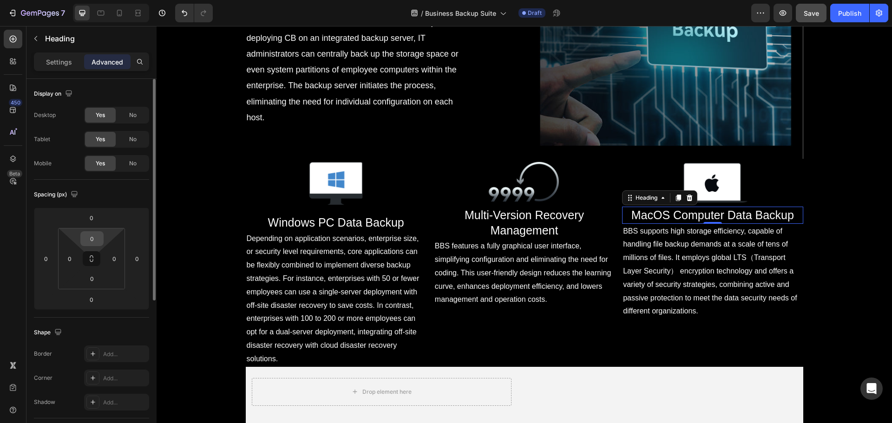
click at [97, 237] on input "0" at bounding box center [92, 239] width 19 height 14
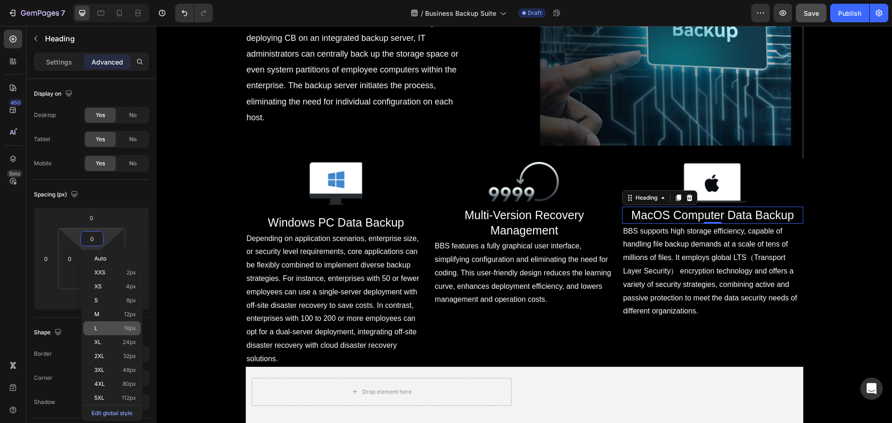
click at [119, 330] on p "L 16px" at bounding box center [115, 328] width 42 height 7
type input "16"
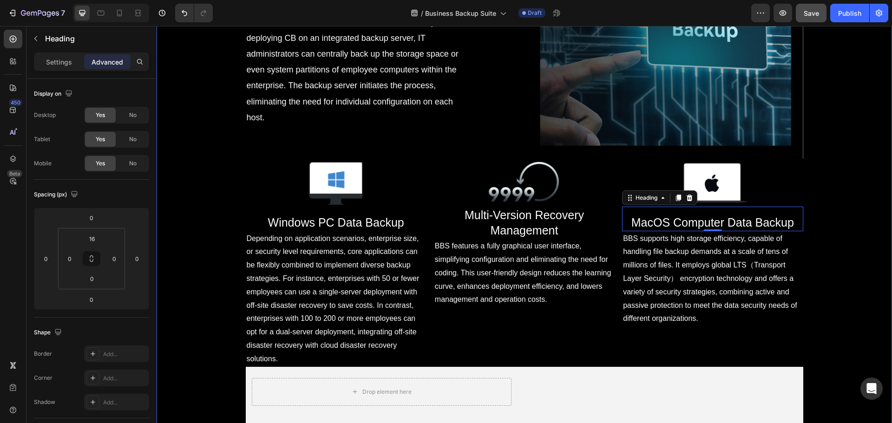
click at [290, 296] on span "Depending on application scenarios, enterprise size, or security level requirem…" at bounding box center [333, 299] width 173 height 128
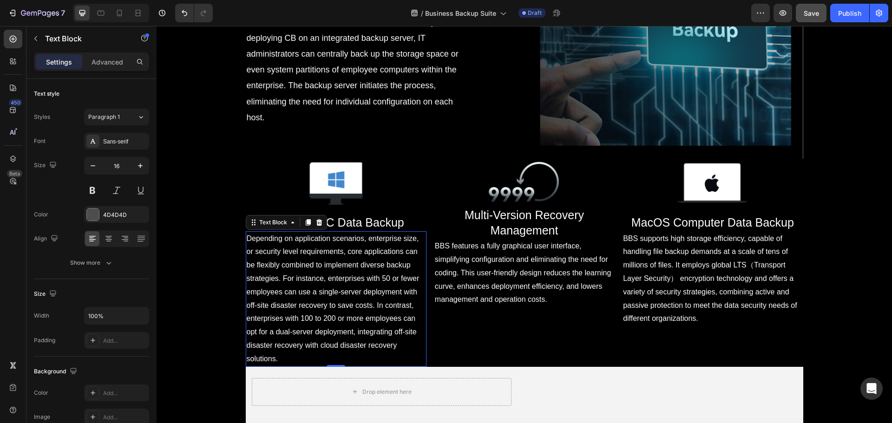
click at [362, 295] on span "Depending on application scenarios, enterprise size, or security level requirem…" at bounding box center [333, 299] width 173 height 128
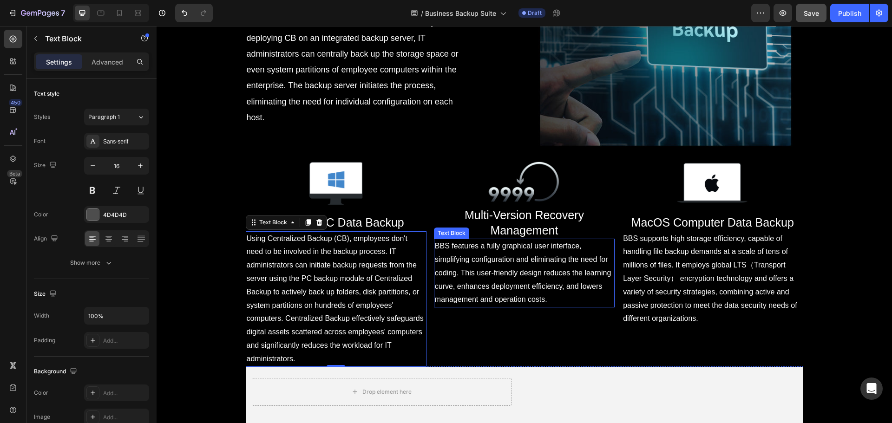
click at [511, 271] on span "BBS features a fully graphical user interface, simplifying configuration and el…" at bounding box center [523, 272] width 176 height 61
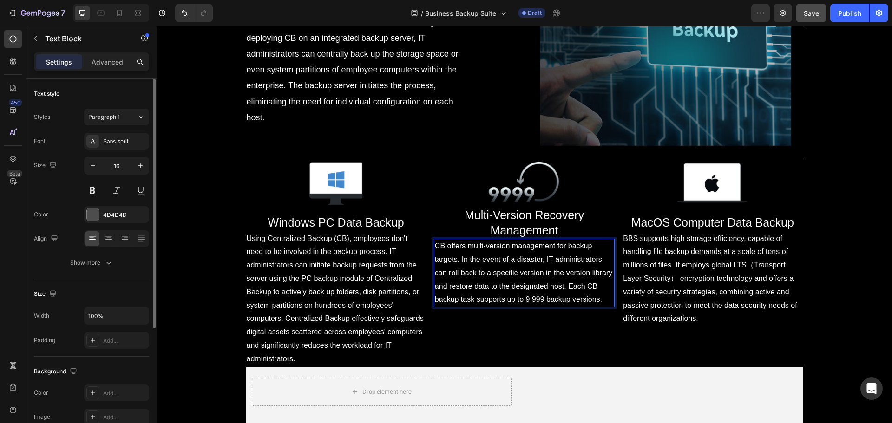
click at [115, 60] on p "Advanced" at bounding box center [108, 62] width 32 height 10
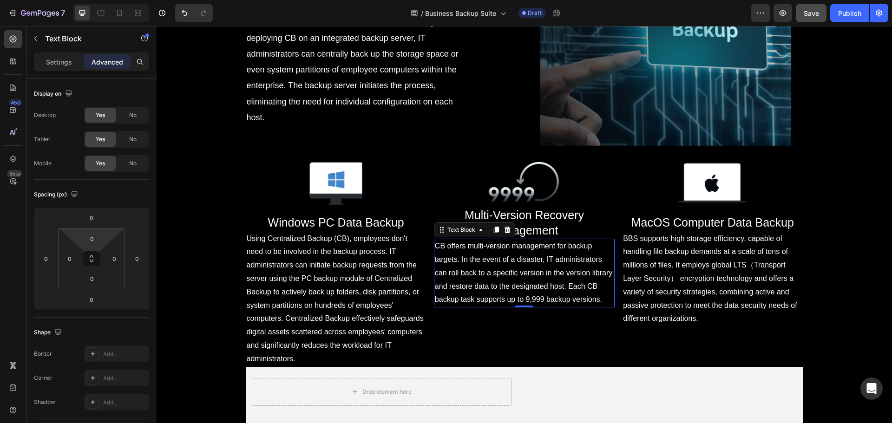
click at [92, 235] on input "0" at bounding box center [92, 239] width 19 height 14
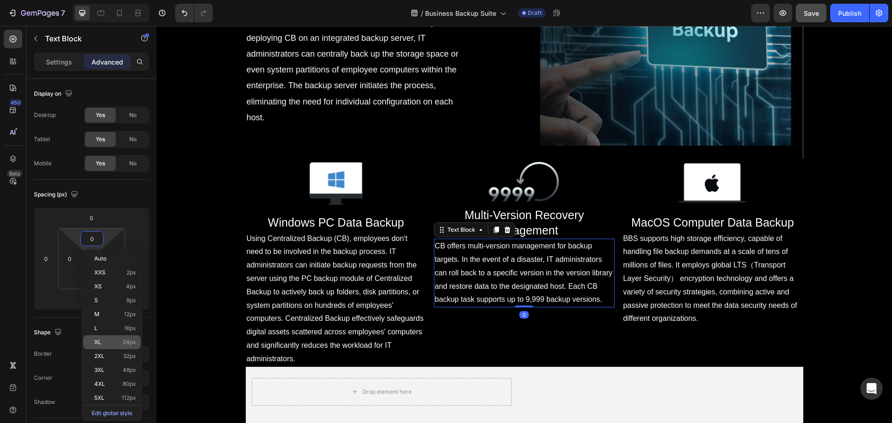
click at [132, 347] on div "XL 24px" at bounding box center [112, 343] width 58 height 14
type input "24"
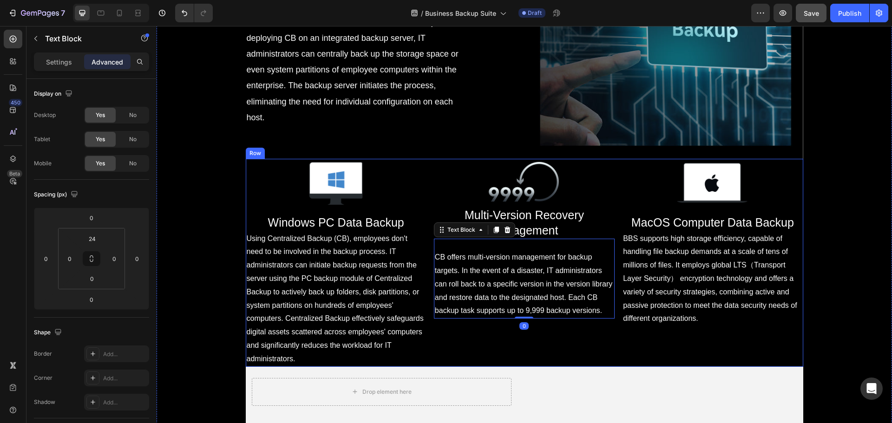
click at [708, 290] on span "BBS supports high storage efficiency, capable of handling file backup demands a…" at bounding box center [710, 279] width 174 height 88
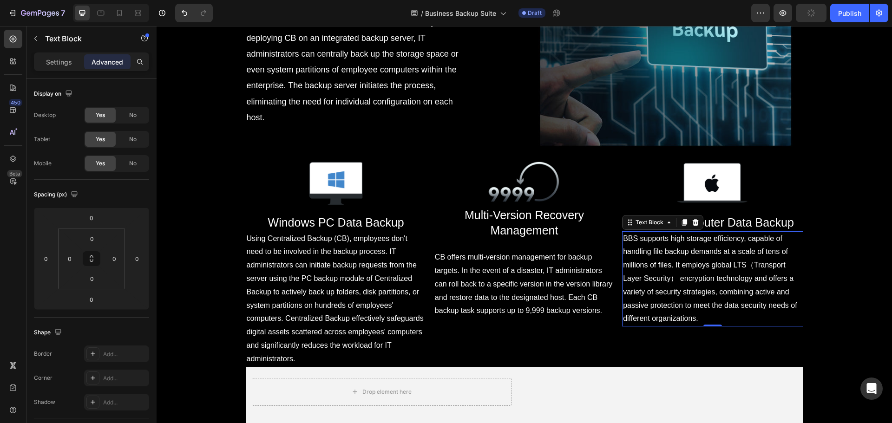
click at [707, 270] on p "BBS supports high storage efficiency, capable of handling file backup demands a…" at bounding box center [712, 279] width 179 height 94
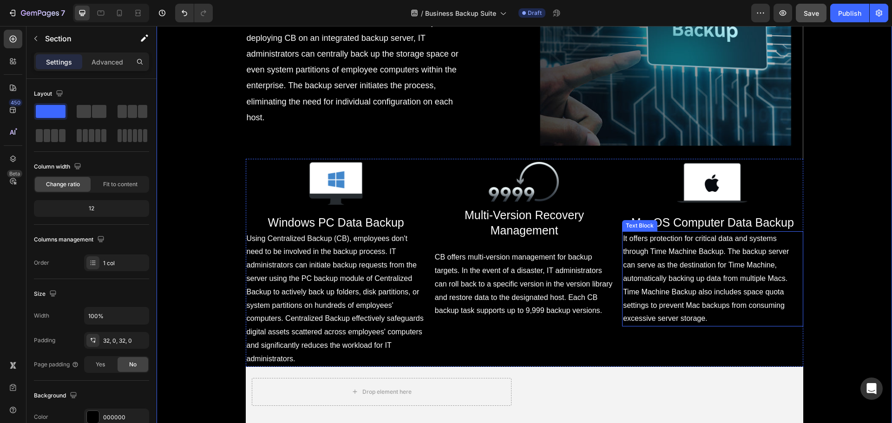
click at [682, 304] on span "It offers protection for critical data and systems through Time Machine Backup.…" at bounding box center [706, 279] width 166 height 88
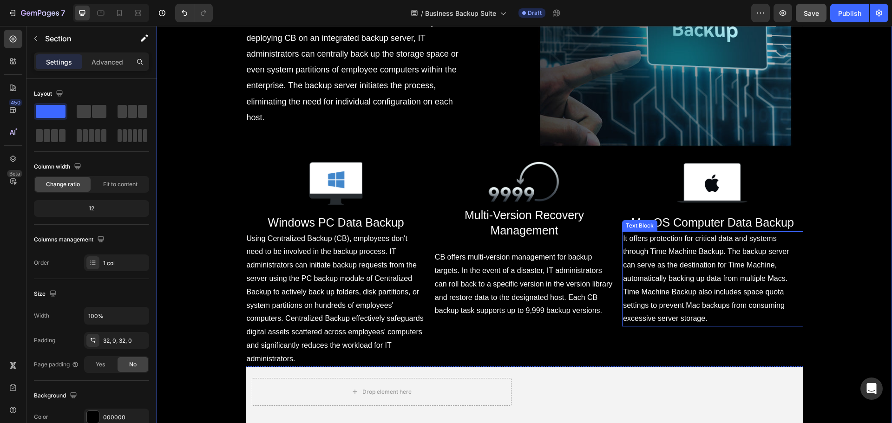
click at [706, 283] on p "It offers protection for critical data and systems through Time Machine Backup.…" at bounding box center [712, 279] width 179 height 94
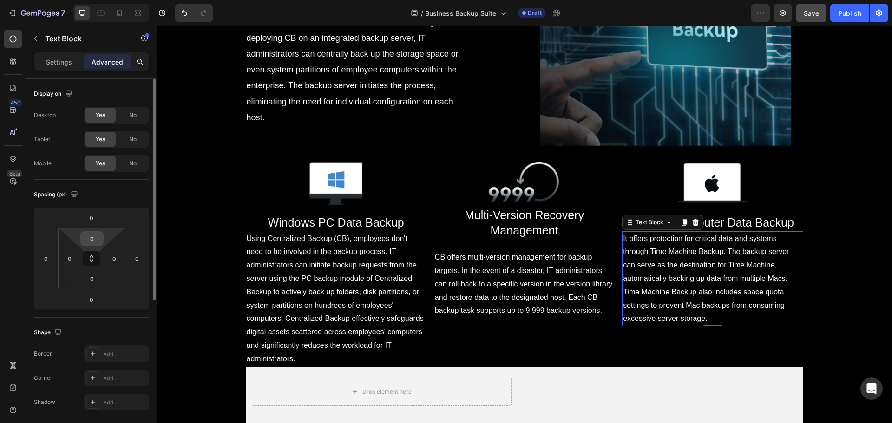
click at [97, 240] on input "0" at bounding box center [92, 239] width 19 height 14
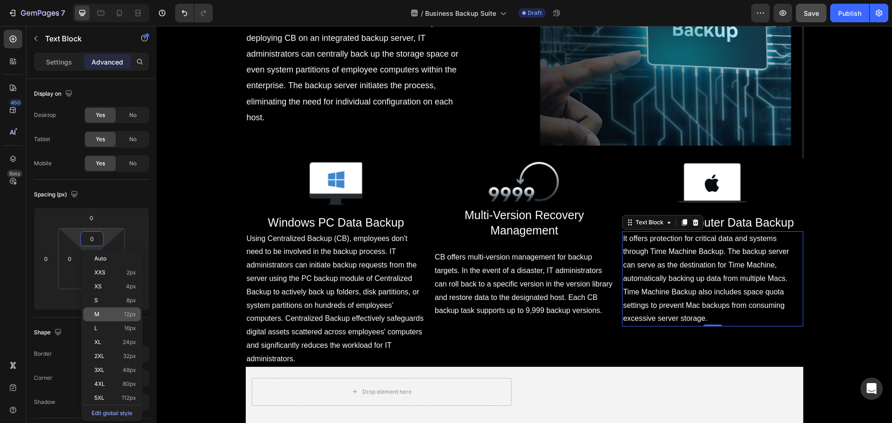
click at [123, 317] on p "M 12px" at bounding box center [115, 314] width 42 height 7
type input "12"
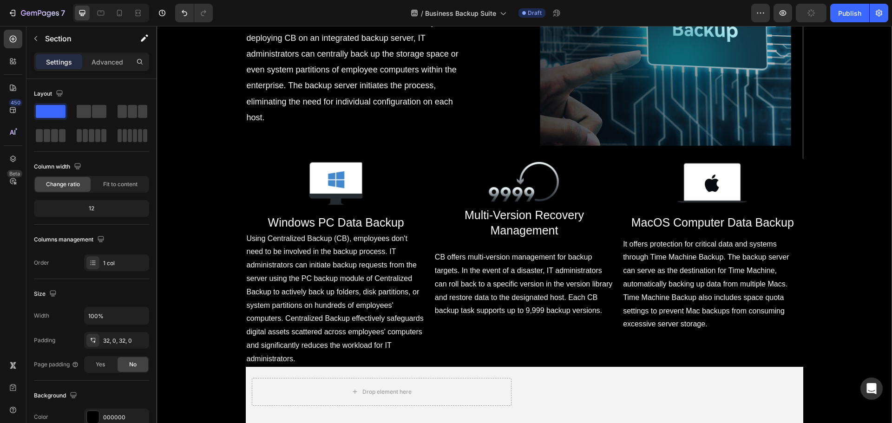
click at [729, 298] on span "It offers protection for critical data and systems through Time Machine Backup.…" at bounding box center [706, 284] width 166 height 88
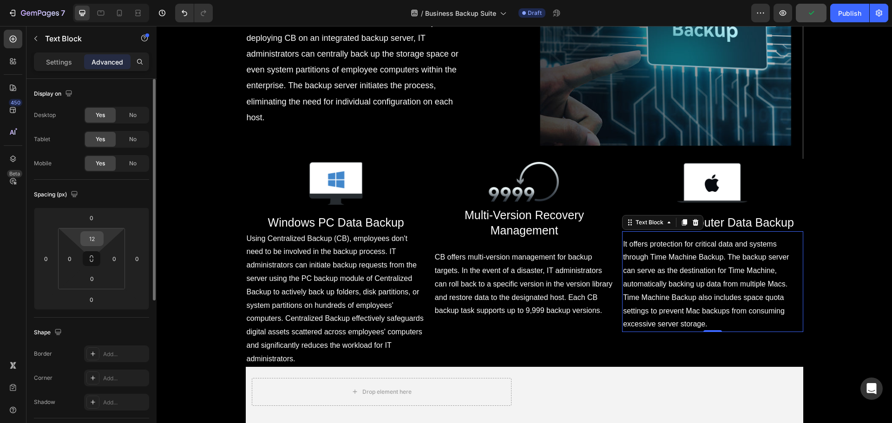
click at [99, 238] on input "12" at bounding box center [92, 239] width 19 height 14
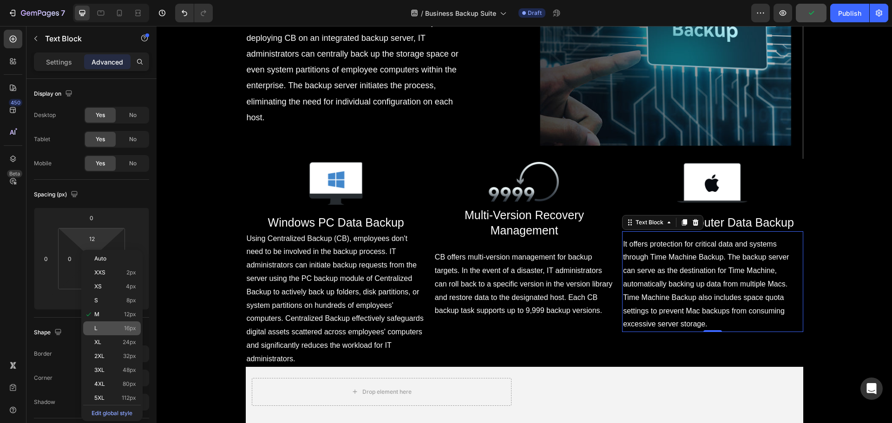
click at [115, 331] on p "L 16px" at bounding box center [115, 328] width 42 height 7
type input "16"
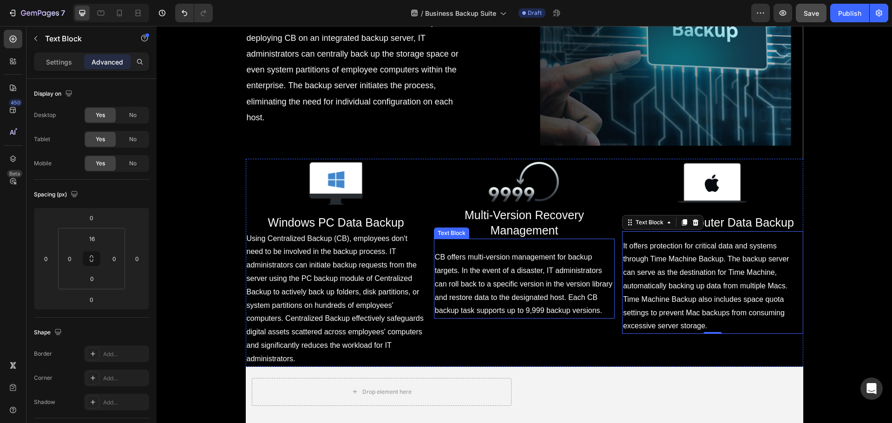
click at [486, 284] on span "CB offers multi-version management for backup targets. In the event of a disast…" at bounding box center [524, 283] width 178 height 61
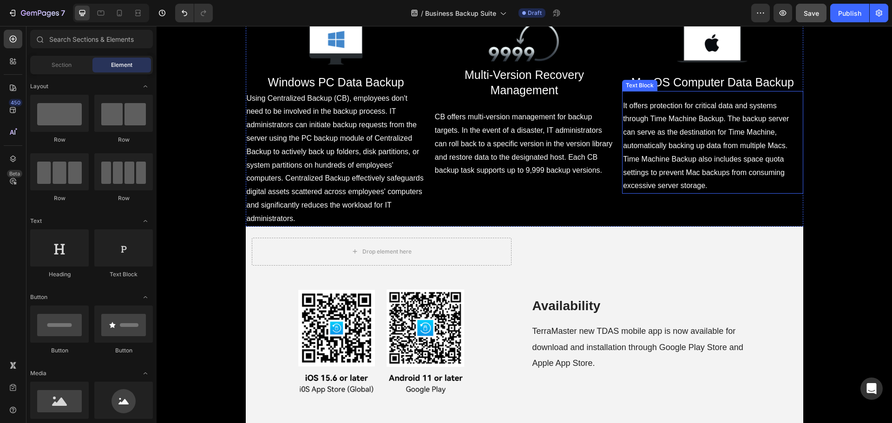
scroll to position [2241, 0]
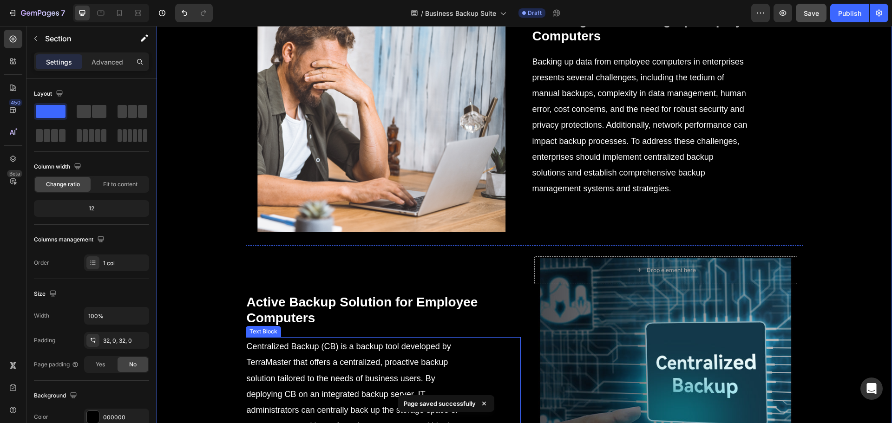
scroll to position [1730, 0]
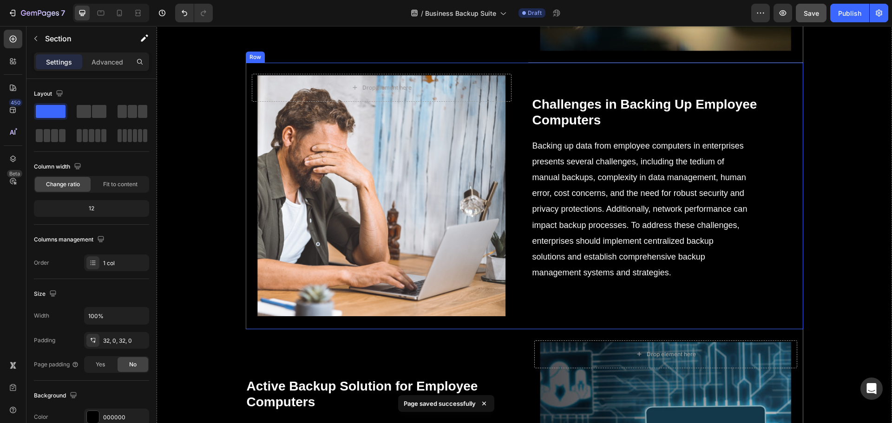
click at [513, 262] on div "Background Image" at bounding box center [382, 196] width 272 height 267
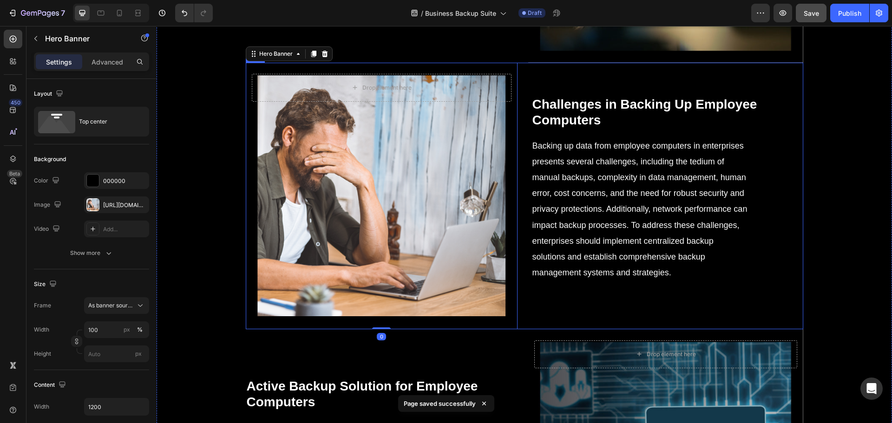
click at [523, 264] on div "Drop element here Hero Banner 0 ⁠⁠⁠⁠⁠⁠⁠ Challenges in Backing Up Employee Compu…" at bounding box center [525, 196] width 558 height 267
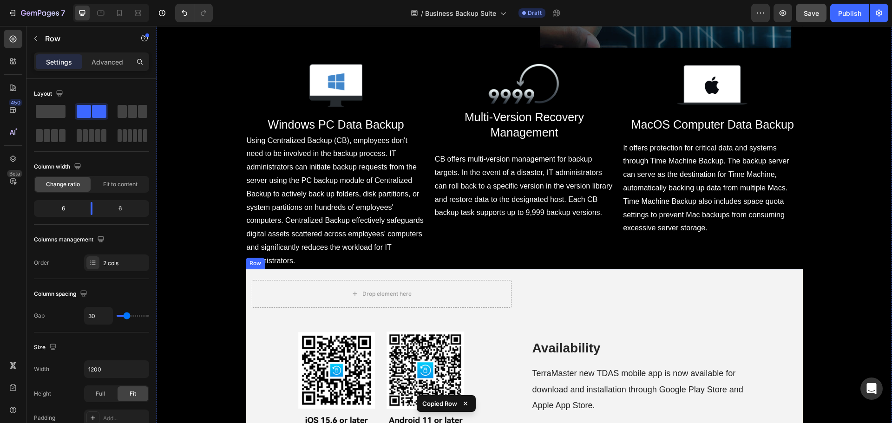
scroll to position [2288, 0]
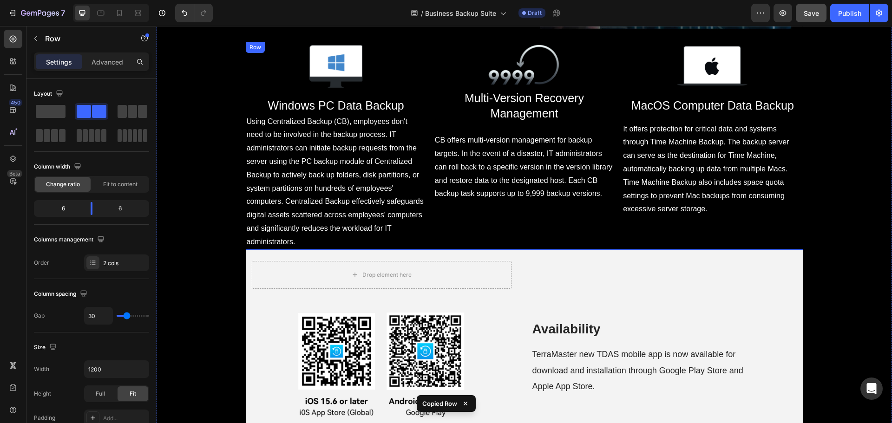
click at [446, 216] on div "Image ⁠⁠⁠⁠⁠⁠⁠ Multi-Version Recovery Management Heading CB offers multi-version…" at bounding box center [524, 146] width 181 height 208
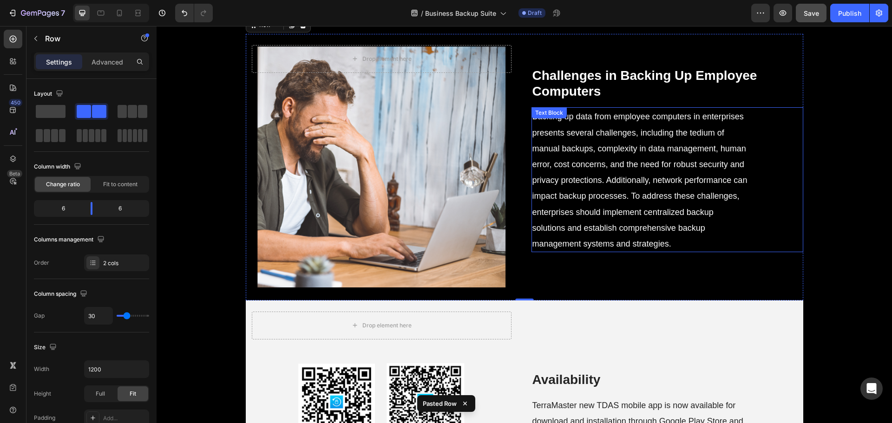
scroll to position [2386, 0]
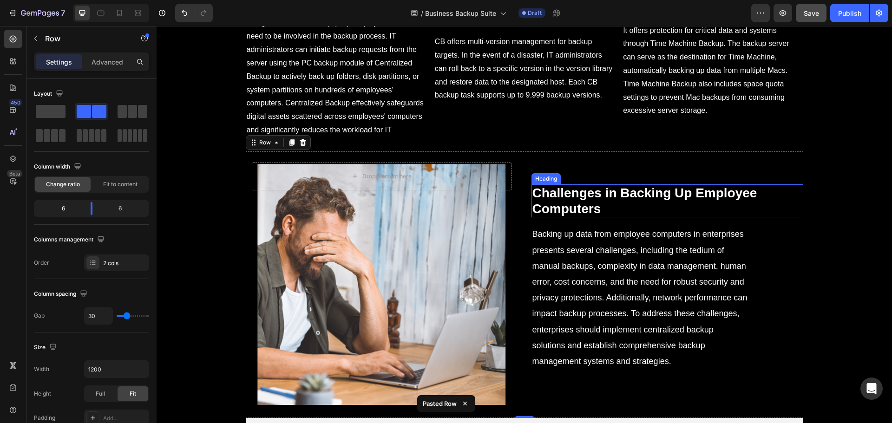
click at [569, 212] on strong "Challenges in Backing Up Employee Computers" at bounding box center [645, 201] width 225 height 30
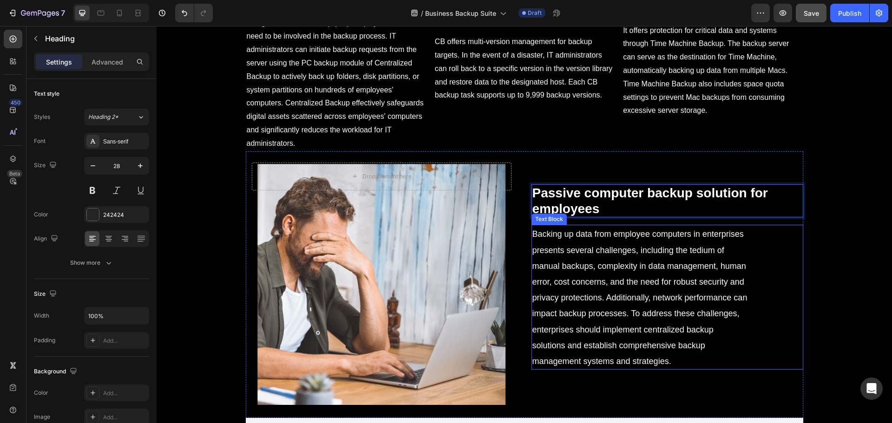
click at [616, 303] on p "Backing up data from employee computers in enterprises presents several challen…" at bounding box center [641, 297] width 216 height 143
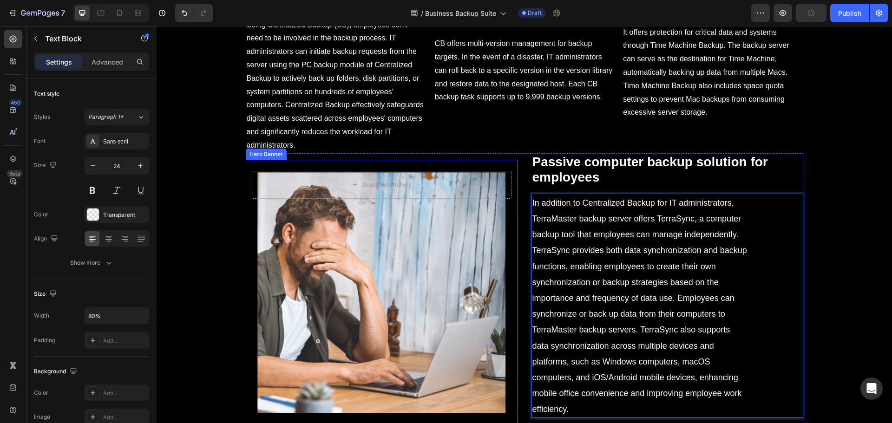
scroll to position [2477, 0]
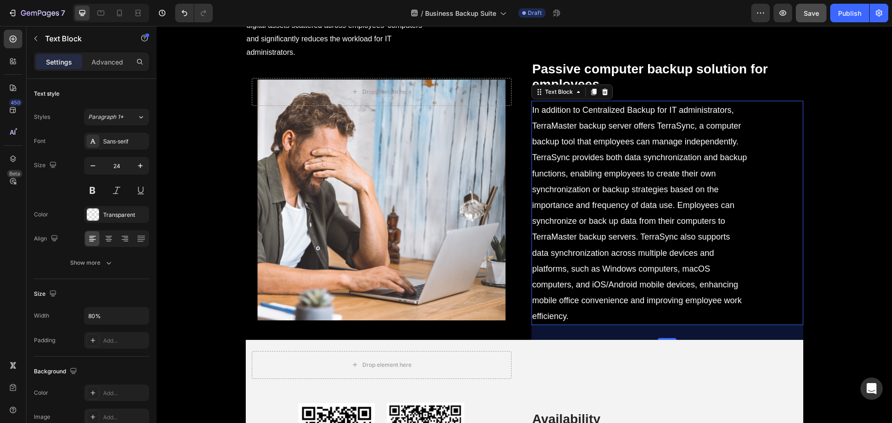
click at [381, 272] on div "Background Image" at bounding box center [382, 200] width 272 height 267
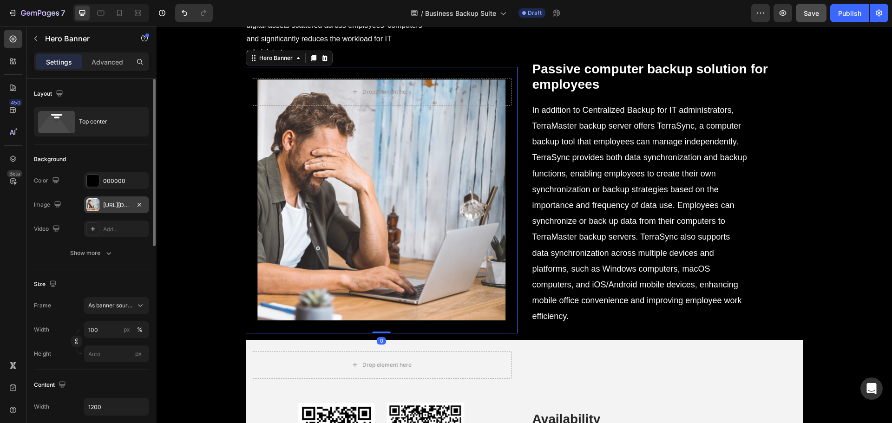
click at [108, 210] on div "https://cdn.shopify.com/s/files/1/0557/3256/8098/files/gempages_570475742119331…" at bounding box center [116, 205] width 65 height 17
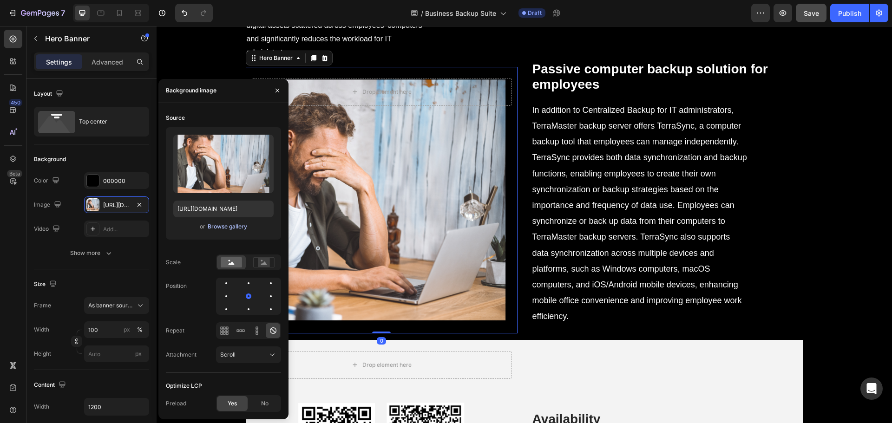
click at [216, 225] on div "Browse gallery" at bounding box center [228, 227] width 40 height 8
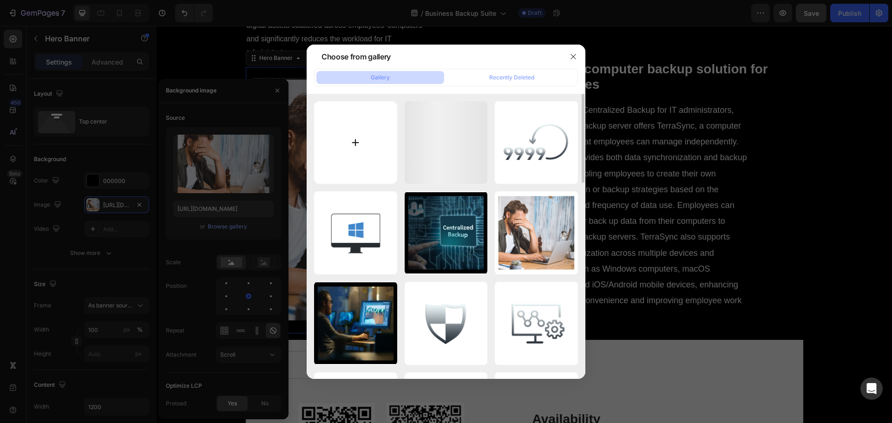
click at [363, 148] on input "file" at bounding box center [355, 142] width 83 height 83
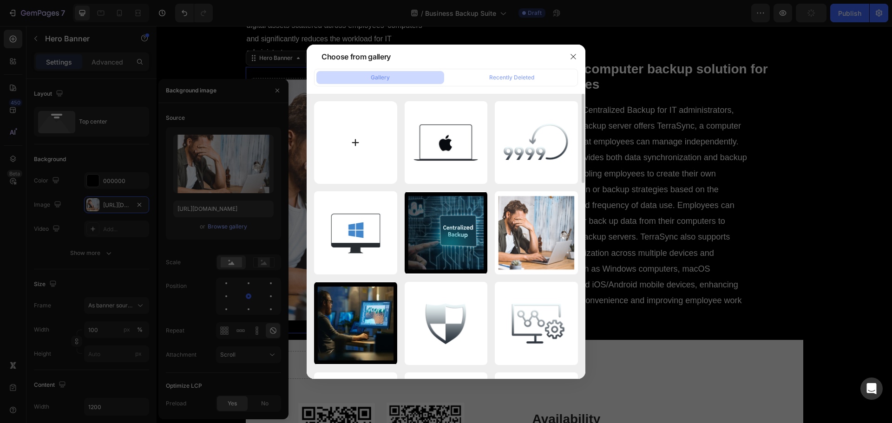
type input "C:\fakepath\11_2_.jpg"
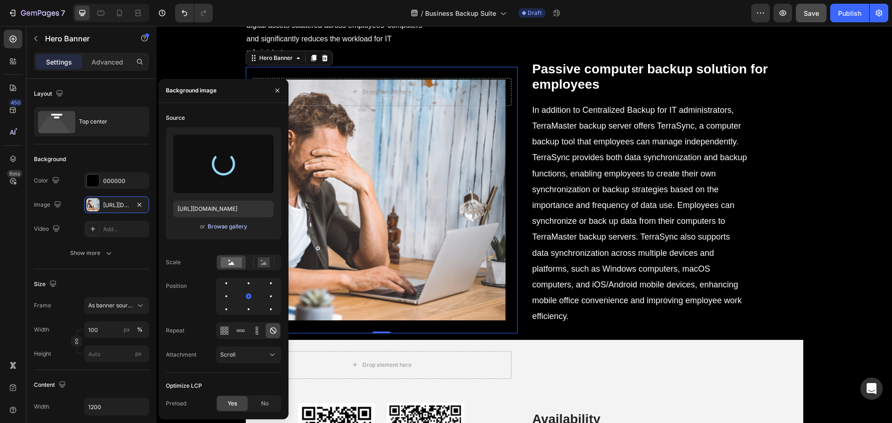
type input "[URL][DOMAIN_NAME]"
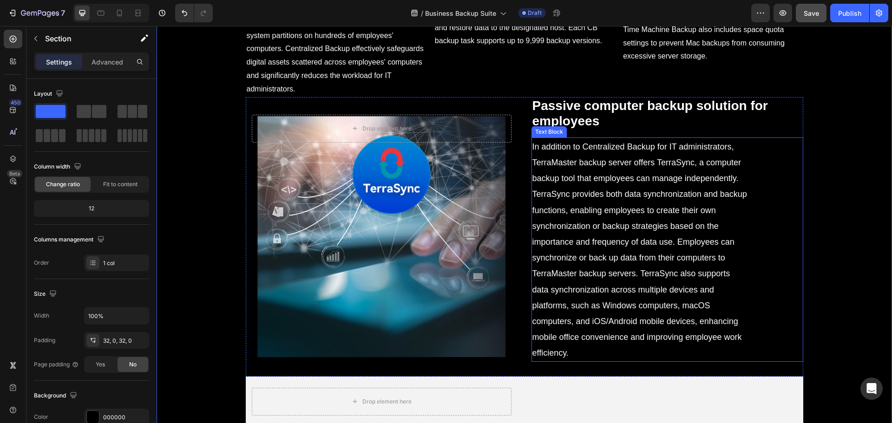
scroll to position [2245, 0]
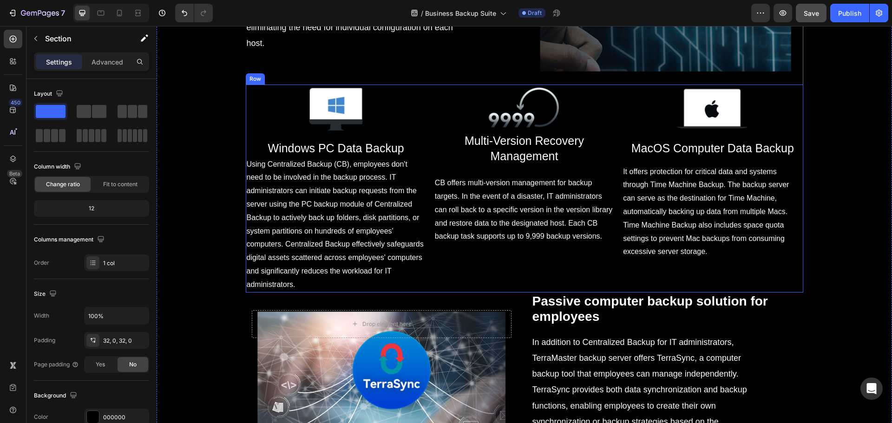
click at [424, 214] on div "Image ⁠⁠⁠⁠⁠⁠⁠ Windows PC Data Backup Heading Using Centralized Backup (CB), emp…" at bounding box center [525, 189] width 558 height 208
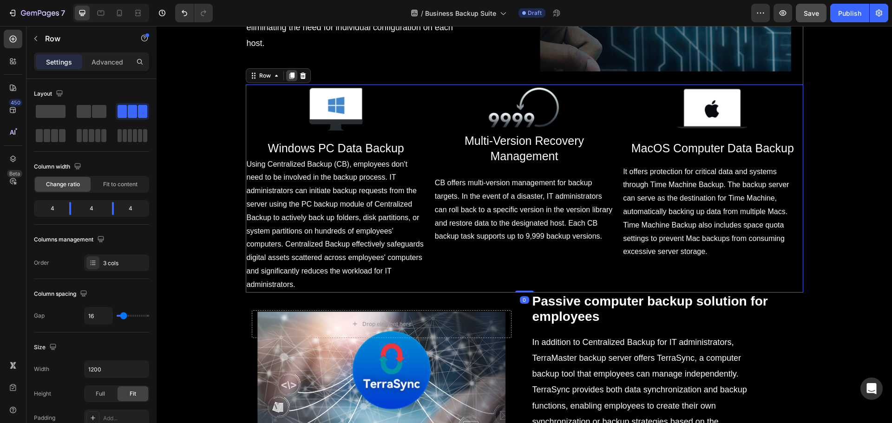
click at [288, 73] on icon at bounding box center [291, 75] width 7 height 7
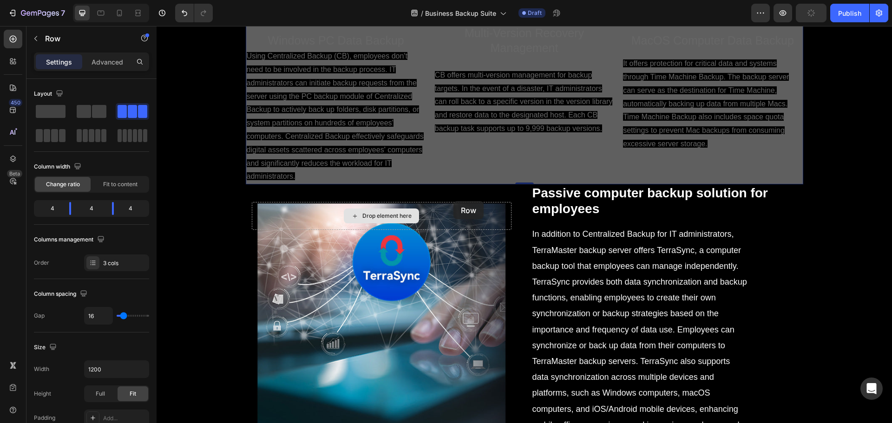
scroll to position [2840, 0]
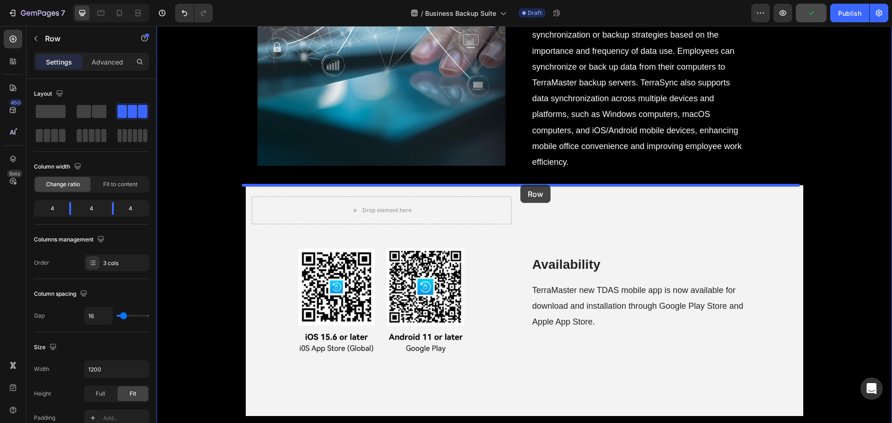
drag, startPoint x: 429, startPoint y: 136, endPoint x: 521, endPoint y: 185, distance: 104.4
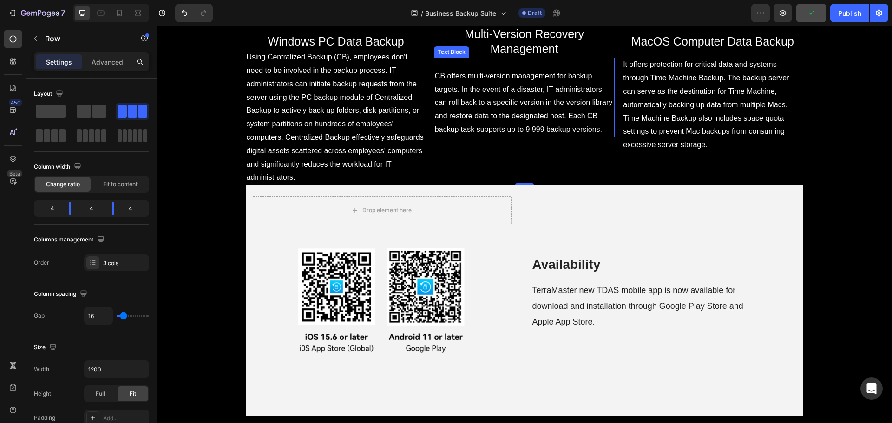
scroll to position [2632, 0]
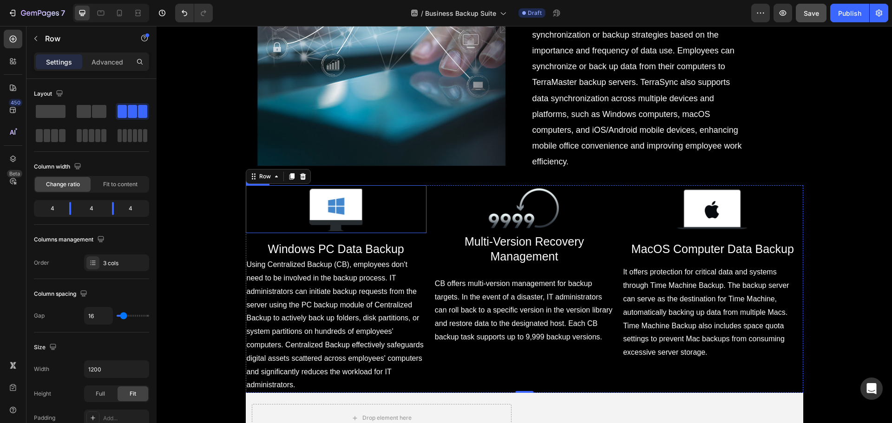
click at [324, 209] on img at bounding box center [336, 209] width 91 height 48
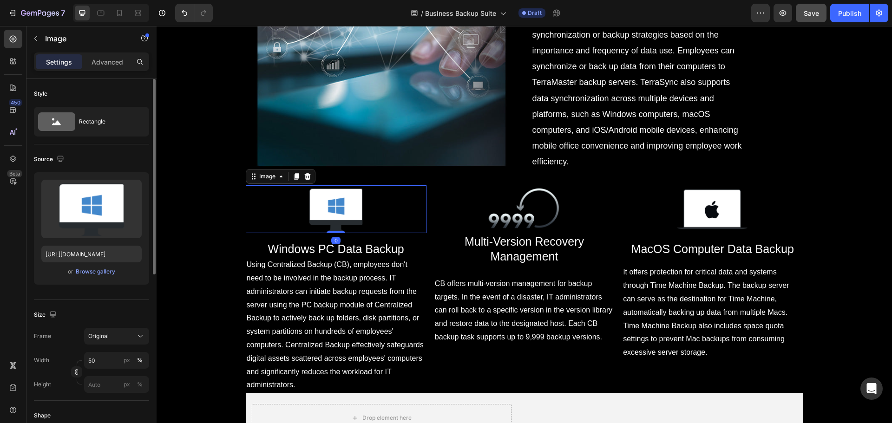
click at [91, 277] on div "or Browse gallery" at bounding box center [91, 271] width 100 height 11
click at [92, 273] on div "Browse gallery" at bounding box center [96, 272] width 40 height 8
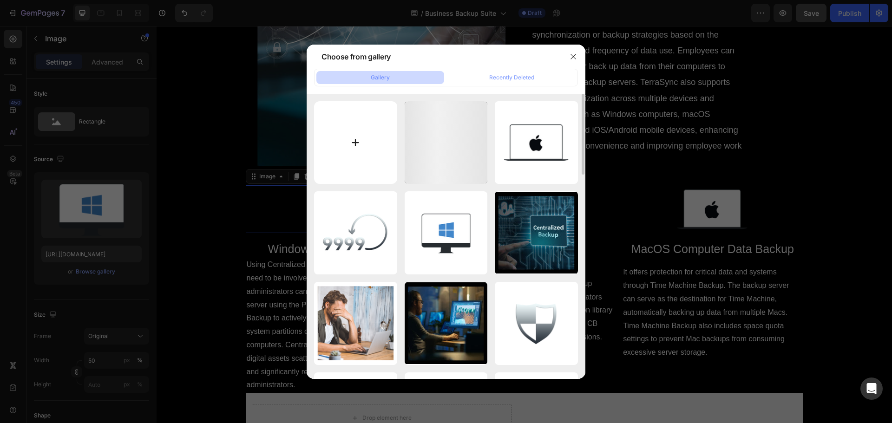
click at [331, 155] on input "file" at bounding box center [355, 142] width 83 height 83
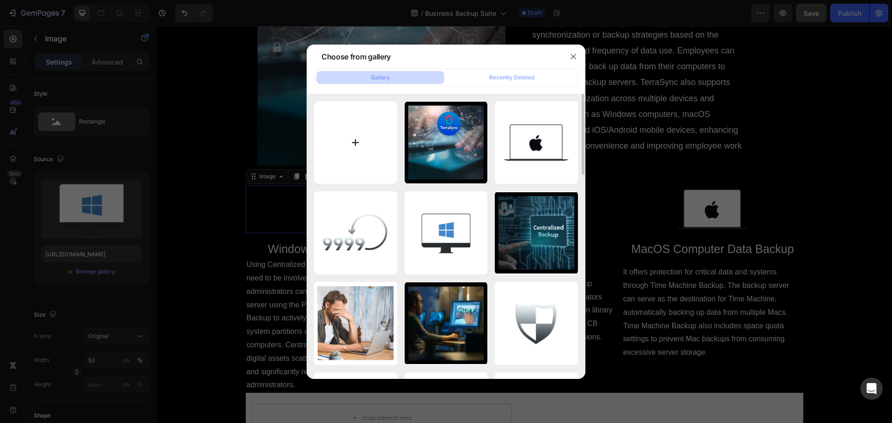
type input "C:\fakepath\pAisHFe.png"
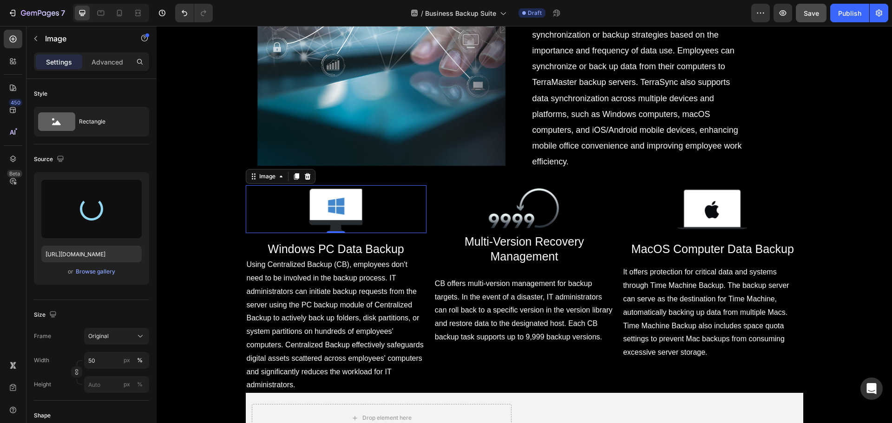
type input "https://cdn.shopify.com/s/files/1/0557/3256/8098/files/gempages_570475742119331…"
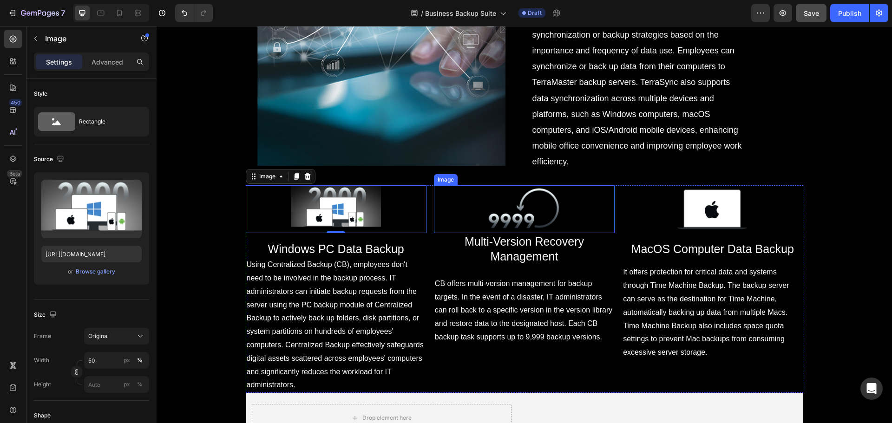
click at [563, 223] on img at bounding box center [524, 209] width 91 height 48
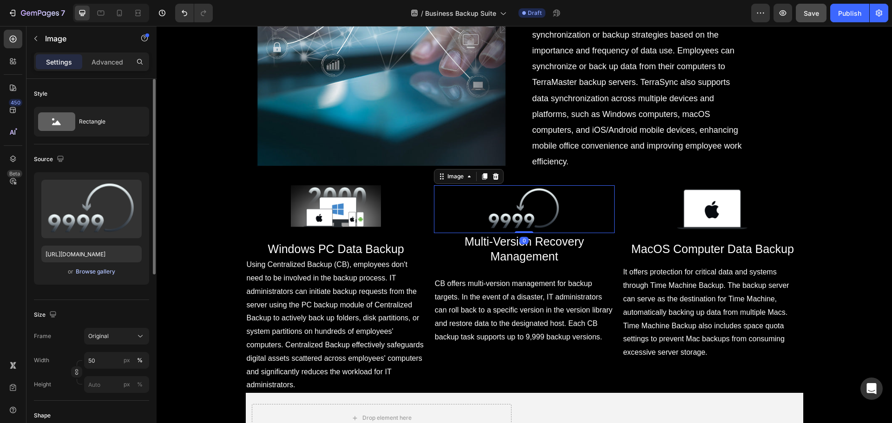
click at [84, 274] on div "Browse gallery" at bounding box center [96, 272] width 40 height 8
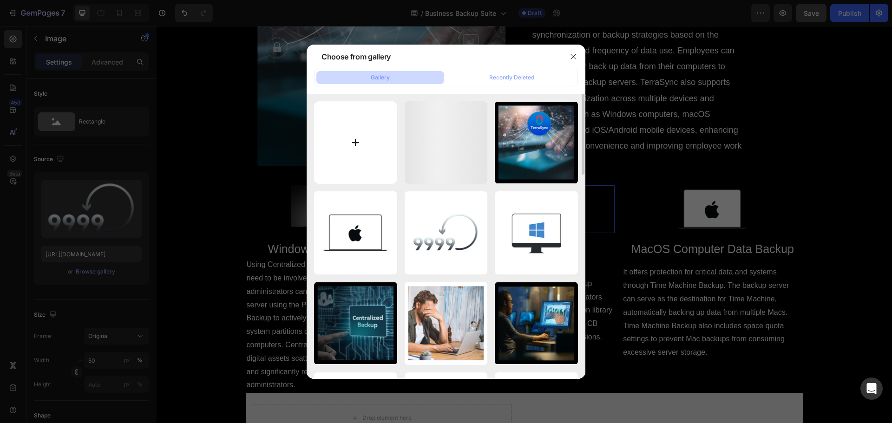
click at [364, 132] on input "file" at bounding box center [355, 142] width 83 height 83
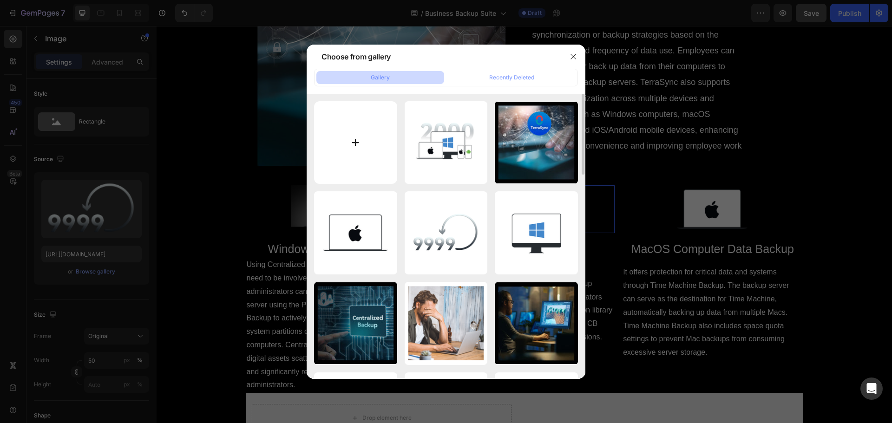
type input "C:\fakepath\pAisbJH.png"
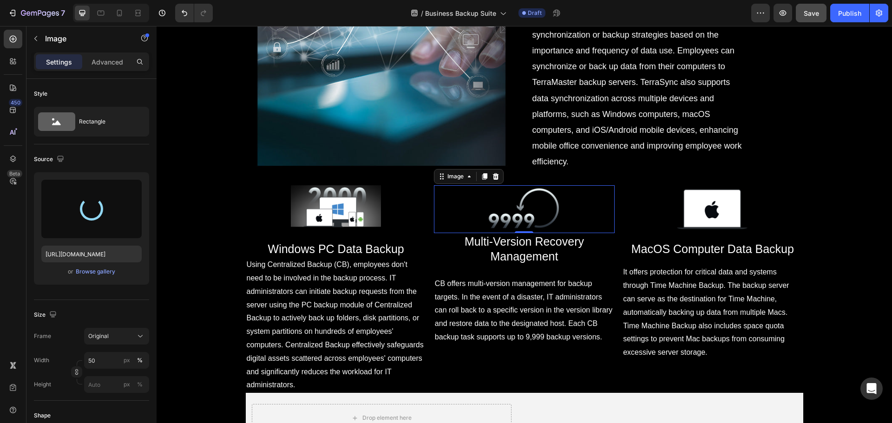
type input "https://cdn.shopify.com/s/files/1/0557/3256/8098/files/gempages_570475742119331…"
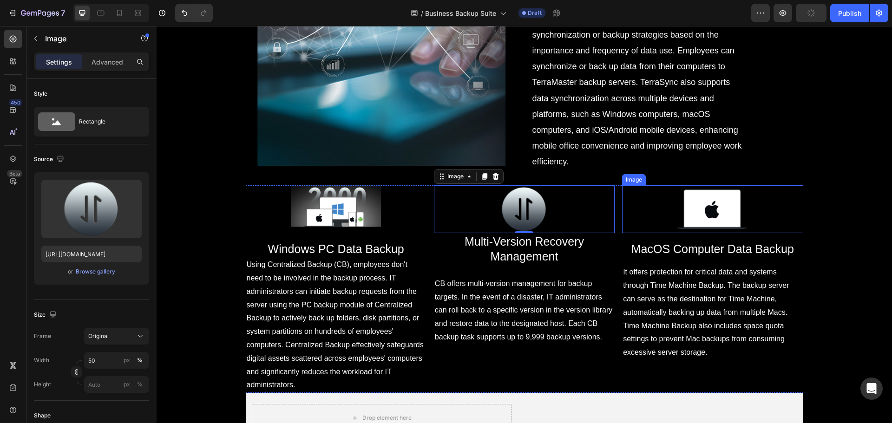
click at [700, 194] on img at bounding box center [712, 209] width 91 height 48
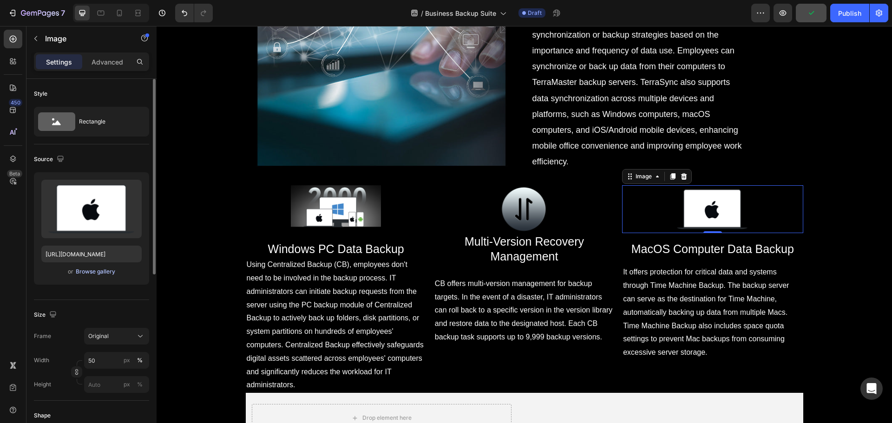
click at [96, 271] on div "Browse gallery" at bounding box center [96, 272] width 40 height 8
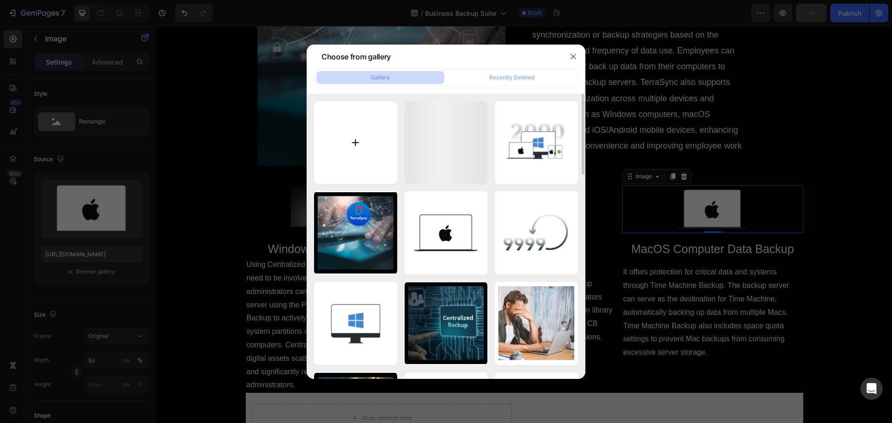
click at [373, 158] on input "file" at bounding box center [355, 142] width 83 height 83
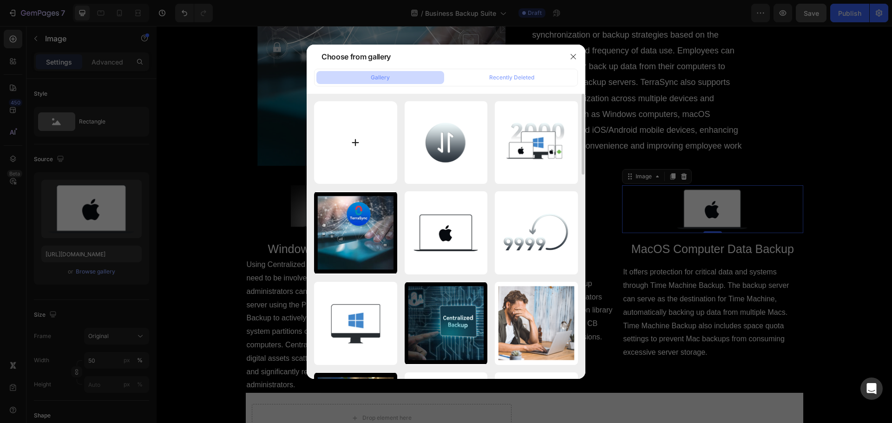
type input "C:\fakepath\history.png"
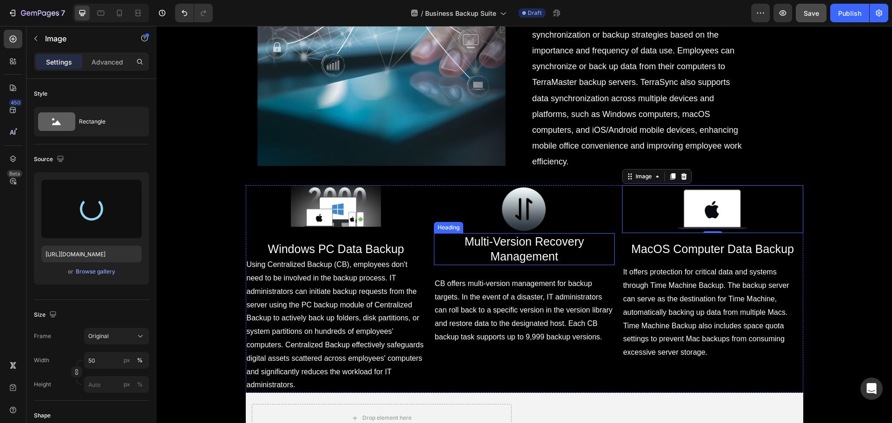
type input "https://cdn.shopify.com/s/files/1/0557/3256/8098/files/gempages_570475742119331…"
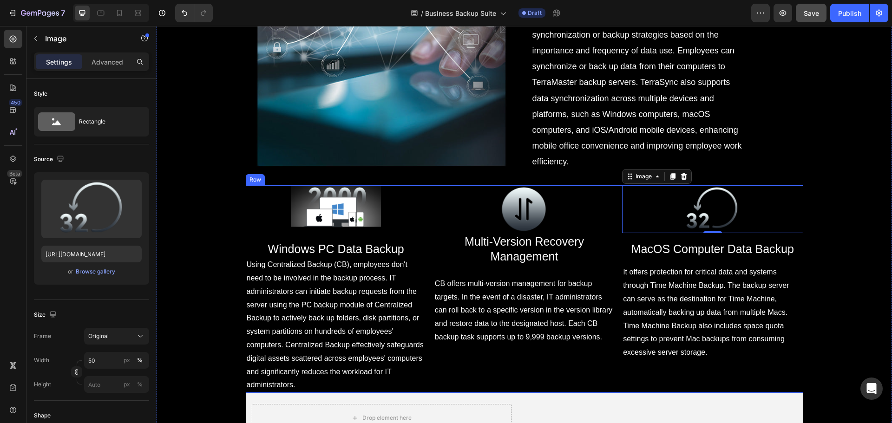
click at [424, 230] on div "Image Windows PC Data Backup Heading Using Centralized Backup (CB), employees d…" at bounding box center [525, 289] width 558 height 208
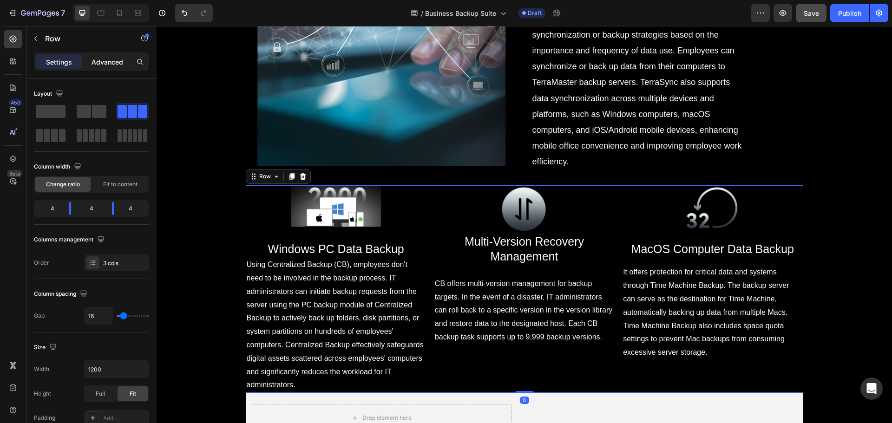
click at [102, 64] on p "Advanced" at bounding box center [108, 62] width 32 height 10
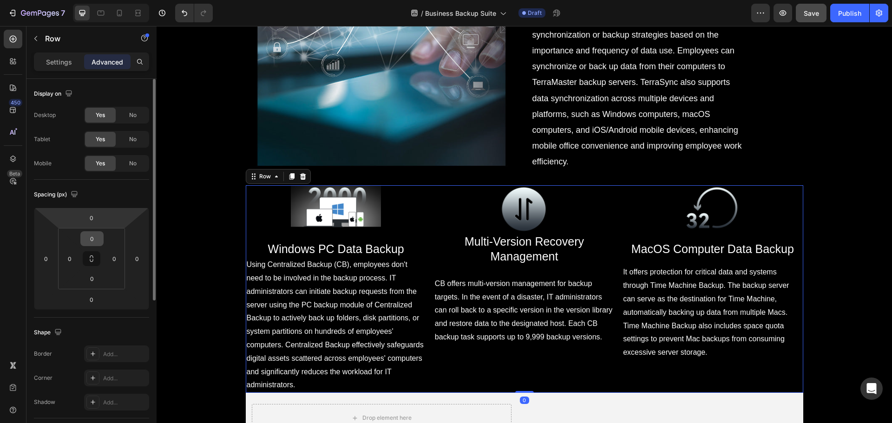
click at [93, 234] on input "0" at bounding box center [92, 239] width 19 height 14
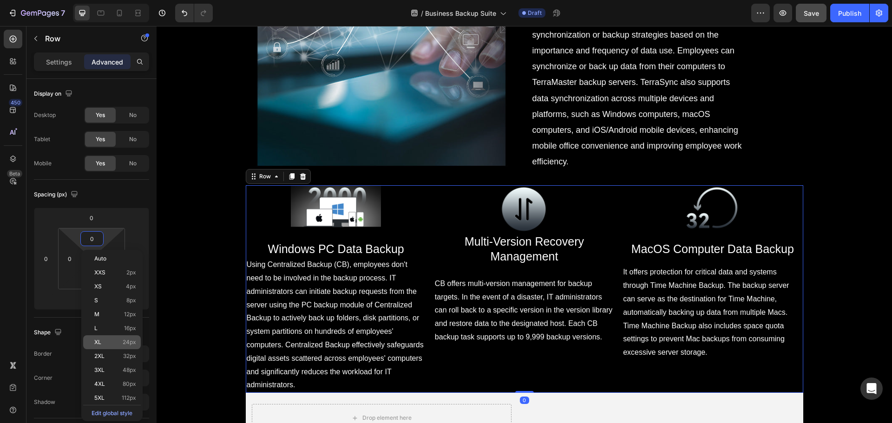
click at [116, 346] on div "XL 24px" at bounding box center [112, 343] width 58 height 14
type input "24"
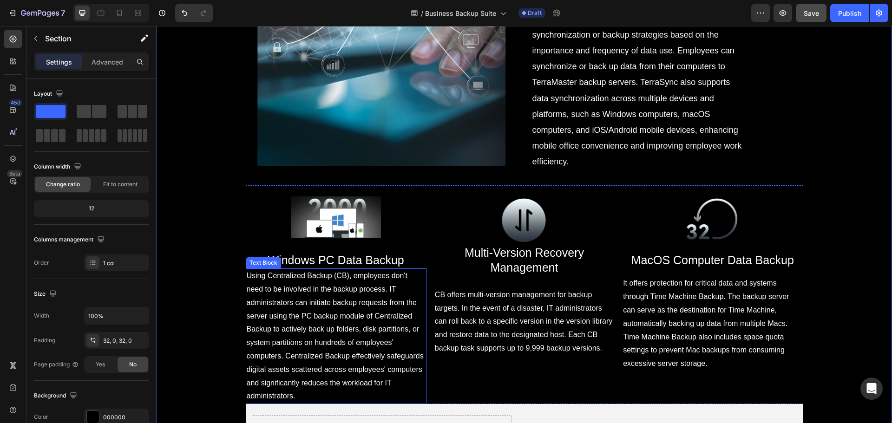
scroll to position [2679, 0]
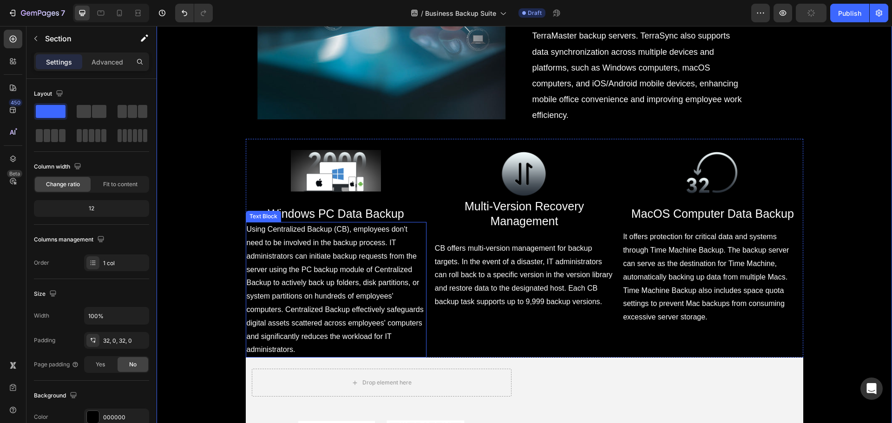
click at [353, 284] on span "Using Centralized Backup (CB), employees don't need to be involved in the backu…" at bounding box center [335, 289] width 177 height 128
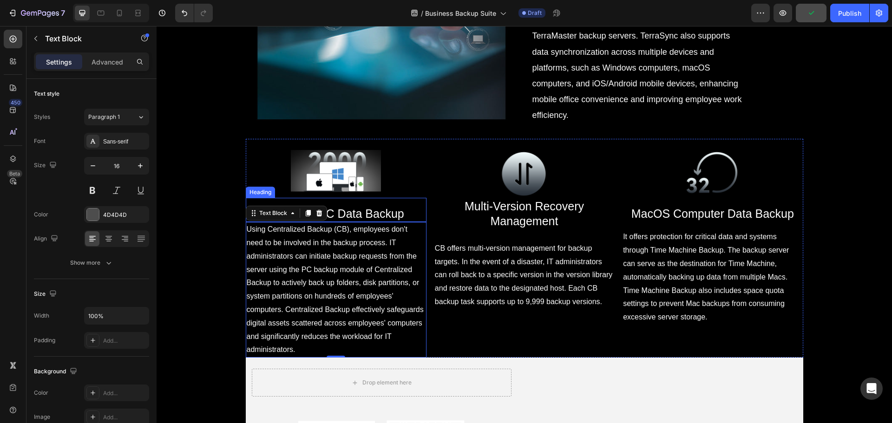
click at [346, 212] on span "Windows PC Data Backup" at bounding box center [336, 213] width 136 height 13
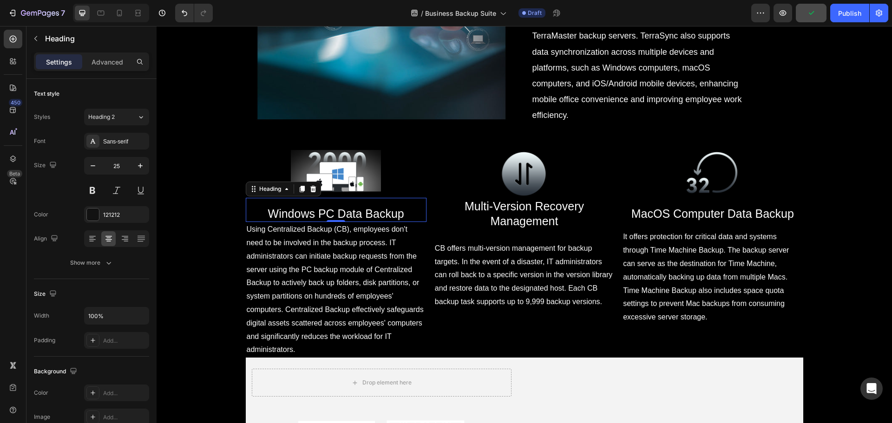
click at [346, 212] on span "Windows PC Data Backup" at bounding box center [336, 213] width 136 height 13
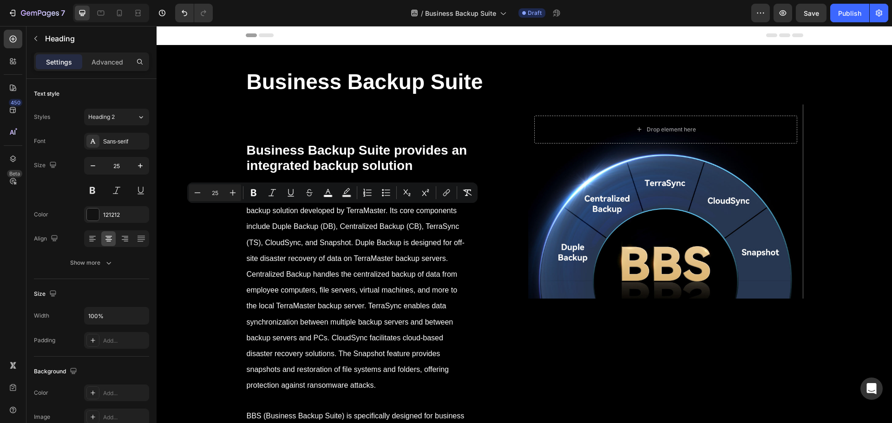
scroll to position [2679, 0]
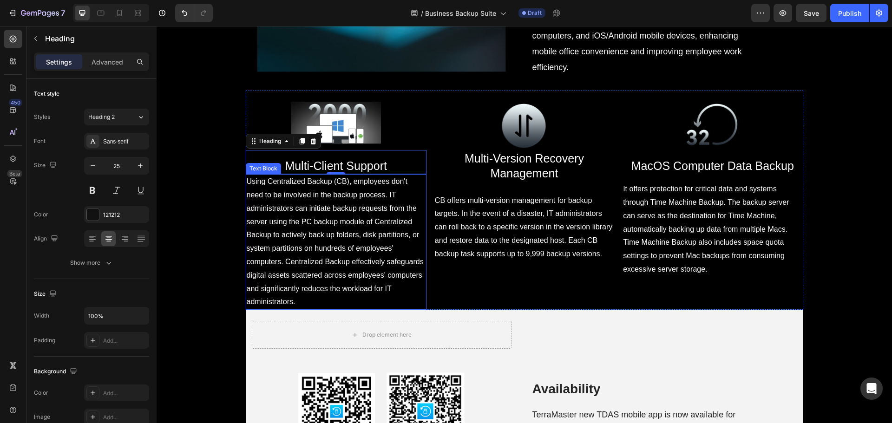
click at [327, 272] on span "Using Centralized Backup (CB), employees don't need to be involved in the backu…" at bounding box center [335, 242] width 177 height 128
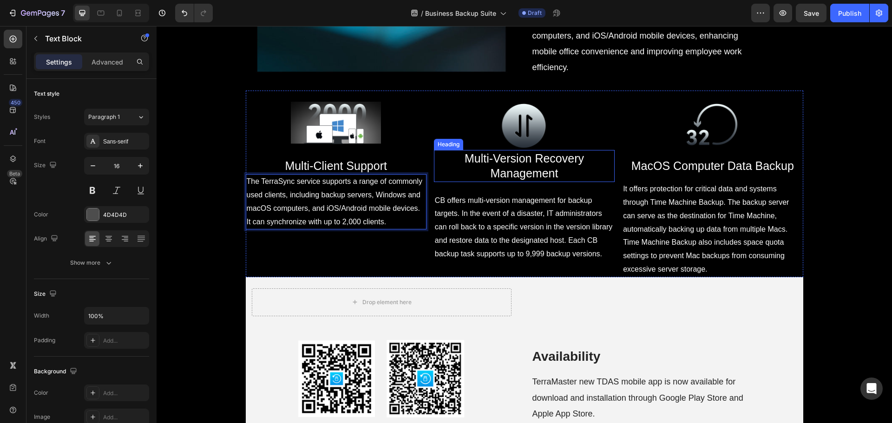
click at [515, 180] on span "Multi-Version Recovery Management" at bounding box center [524, 166] width 119 height 28
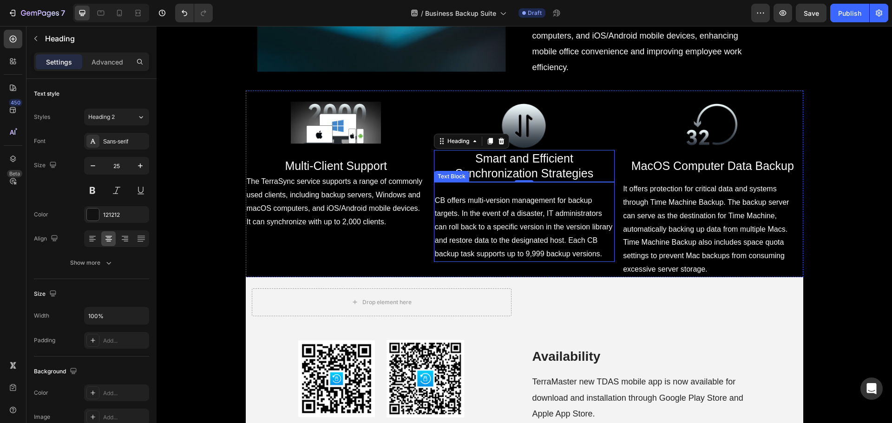
click at [505, 248] on span "CB offers multi-version management for backup targets. In the event of a disast…" at bounding box center [524, 227] width 178 height 61
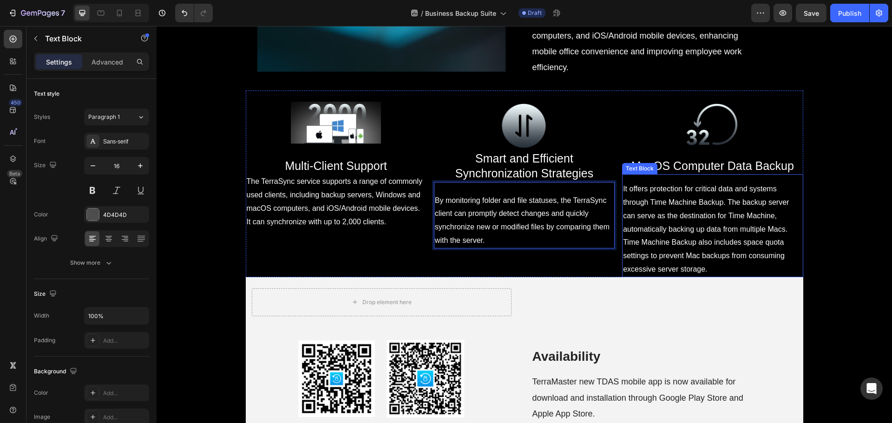
click at [698, 172] on span "MacOS Computer Data Backup" at bounding box center [713, 165] width 163 height 13
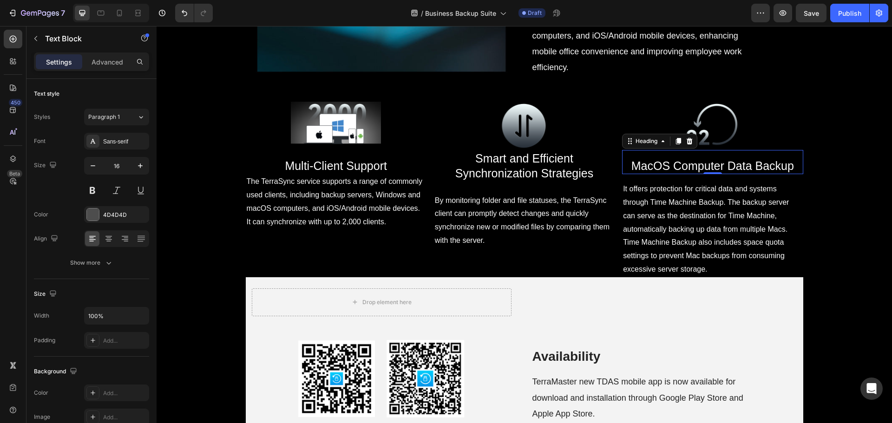
click at [698, 172] on span "MacOS Computer Data Backup" at bounding box center [713, 165] width 163 height 13
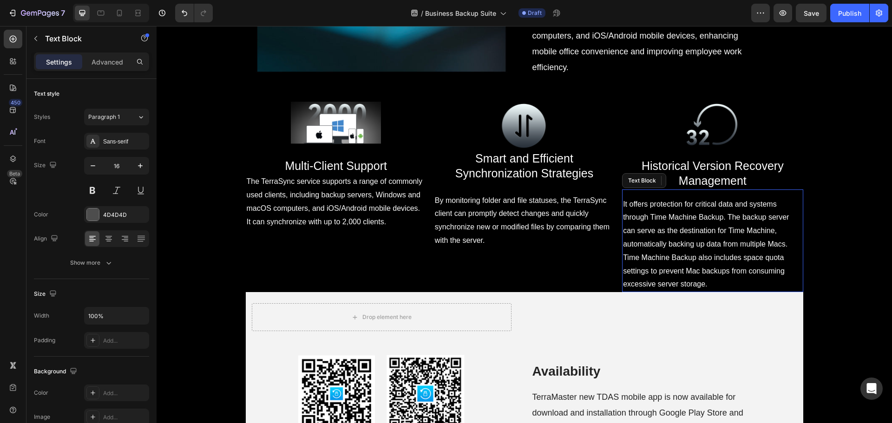
click at [680, 289] on span "It offers protection for critical data and systems through Time Machine Backup.…" at bounding box center [706, 244] width 166 height 88
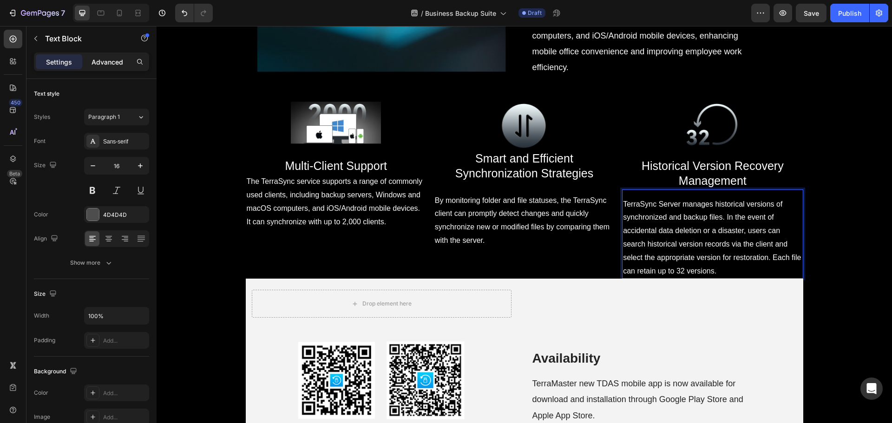
click at [102, 63] on p "Advanced" at bounding box center [108, 62] width 32 height 10
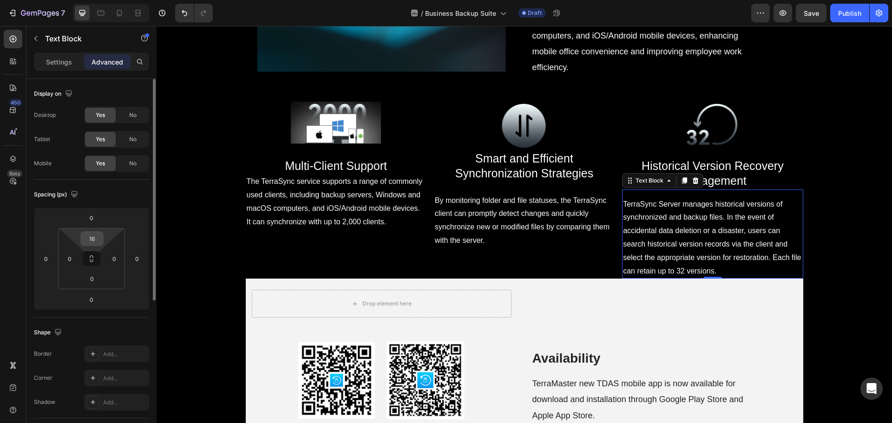
click at [98, 242] on input "16" at bounding box center [92, 239] width 19 height 14
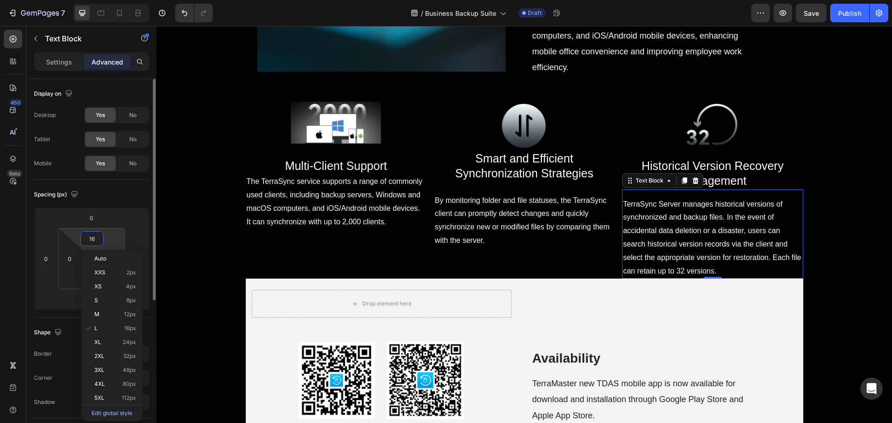
type input "0"
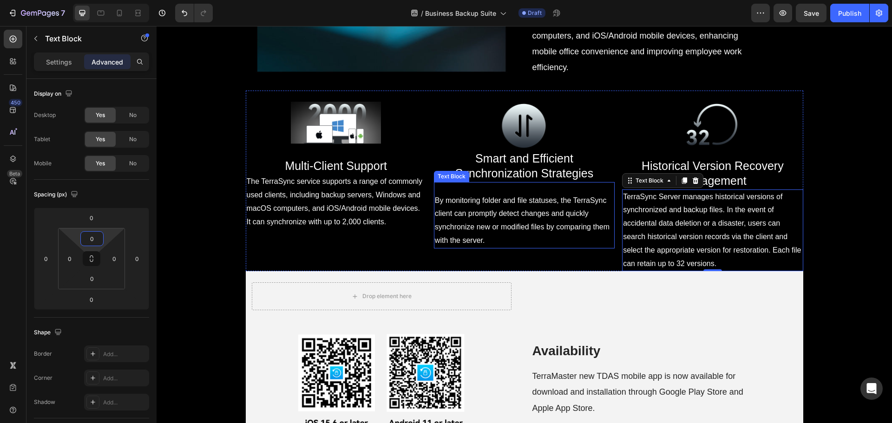
click at [530, 248] on p "By monitoring folder and file statuses, the TerraSync client can promptly detec…" at bounding box center [524, 220] width 179 height 53
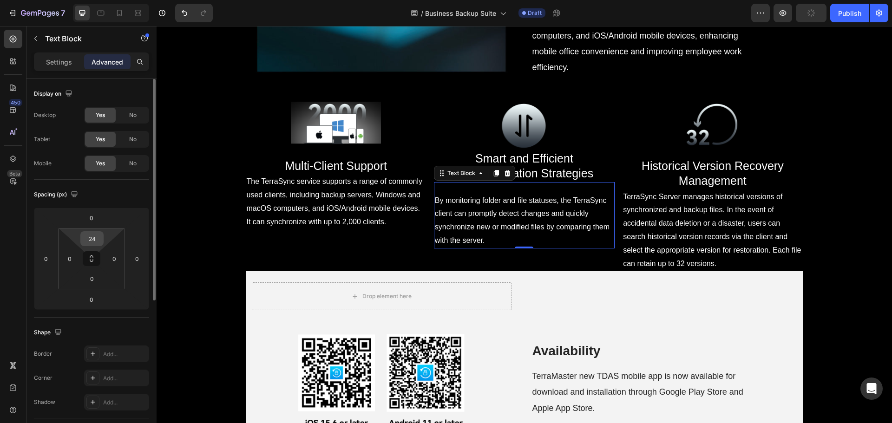
click at [90, 236] on input "24" at bounding box center [92, 239] width 19 height 14
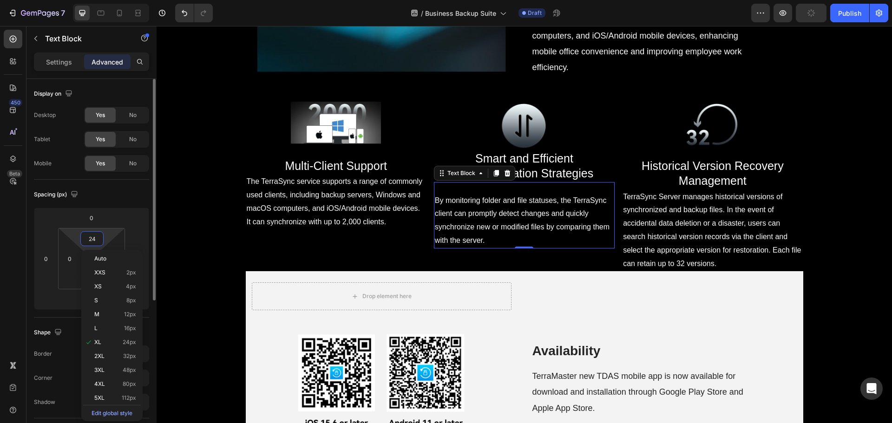
type input "0"
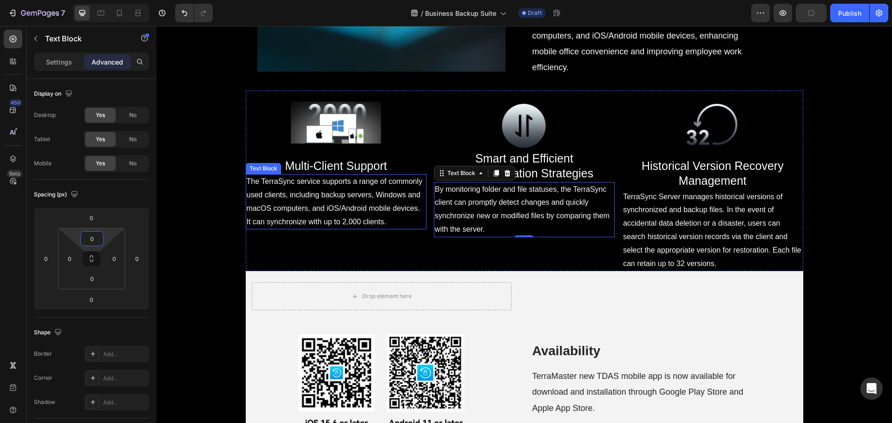
click at [342, 225] on span "The TerraSync service supports a range of commonly used clients, including back…" at bounding box center [335, 202] width 176 height 48
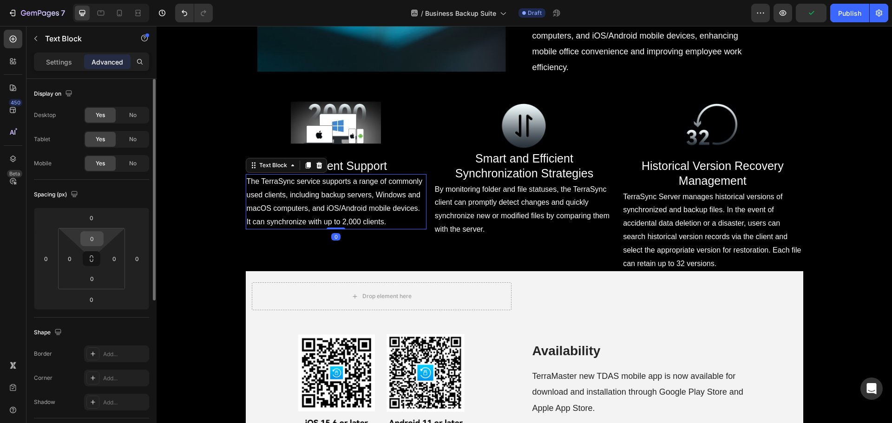
click at [96, 237] on input "0" at bounding box center [92, 239] width 19 height 14
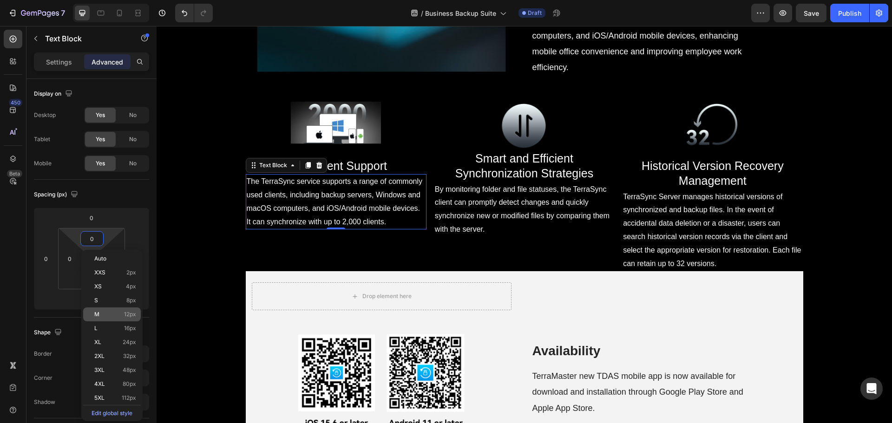
click at [123, 317] on p "M 12px" at bounding box center [115, 314] width 42 height 7
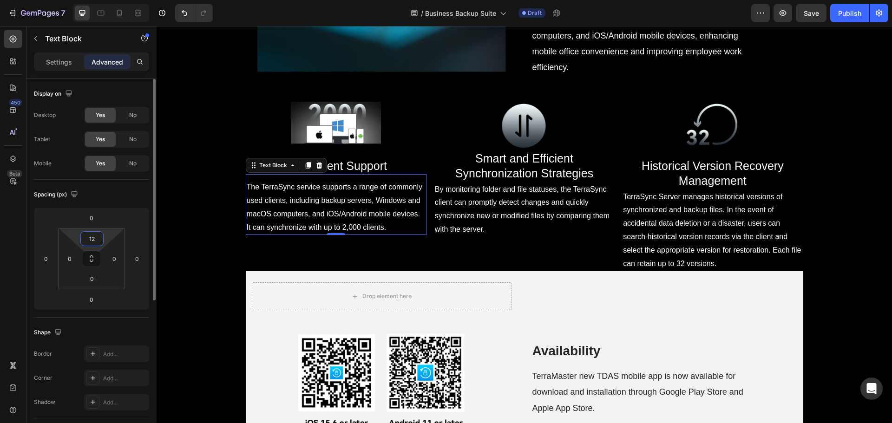
click at [89, 241] on input "12" at bounding box center [92, 239] width 19 height 14
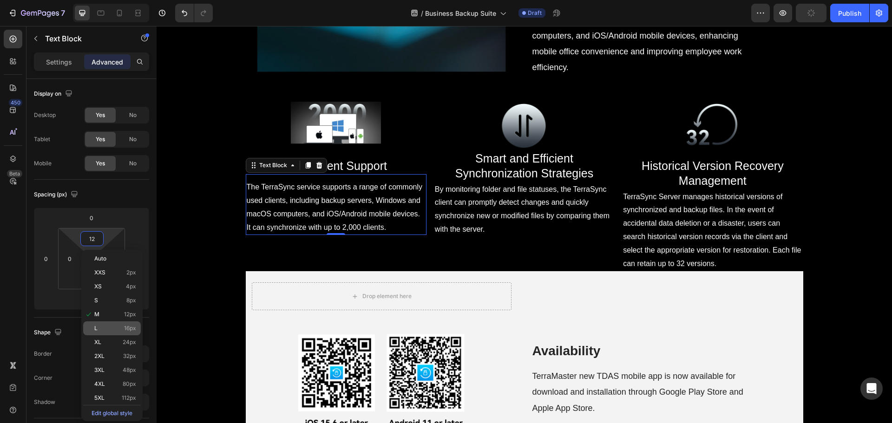
click at [118, 329] on p "L 16px" at bounding box center [115, 328] width 42 height 7
type input "16"
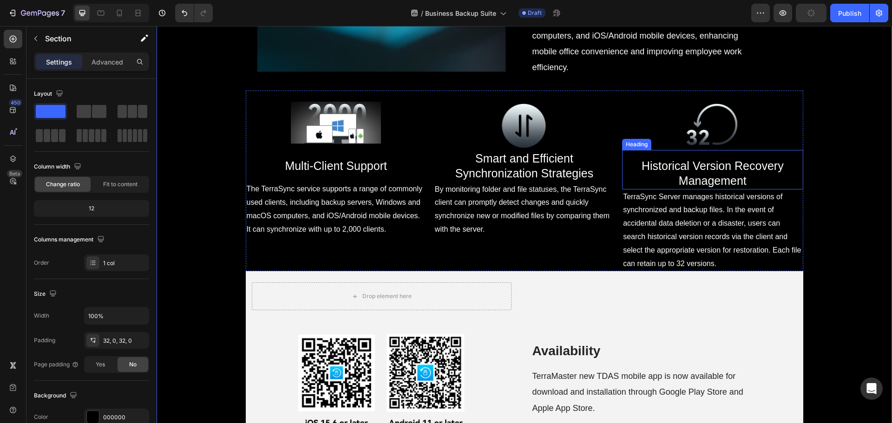
click at [685, 188] on span "Historical Version Recovery Management" at bounding box center [713, 173] width 142 height 28
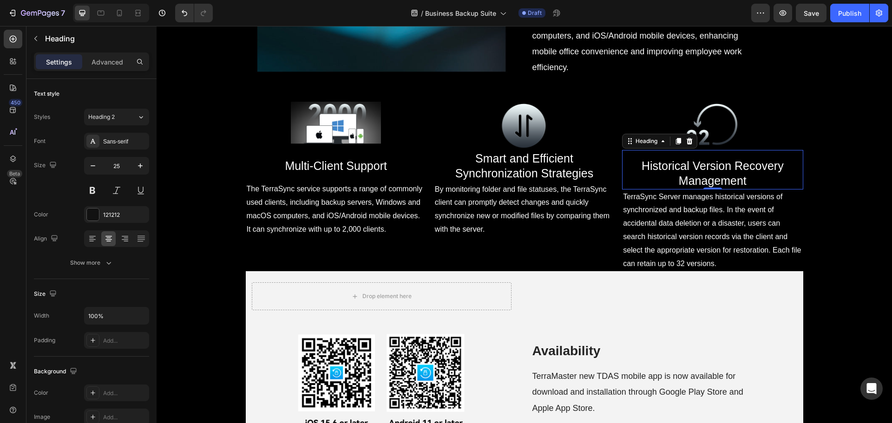
click at [103, 69] on div "Settings Advanced" at bounding box center [91, 62] width 115 height 19
click at [105, 64] on p "Advanced" at bounding box center [108, 62] width 32 height 10
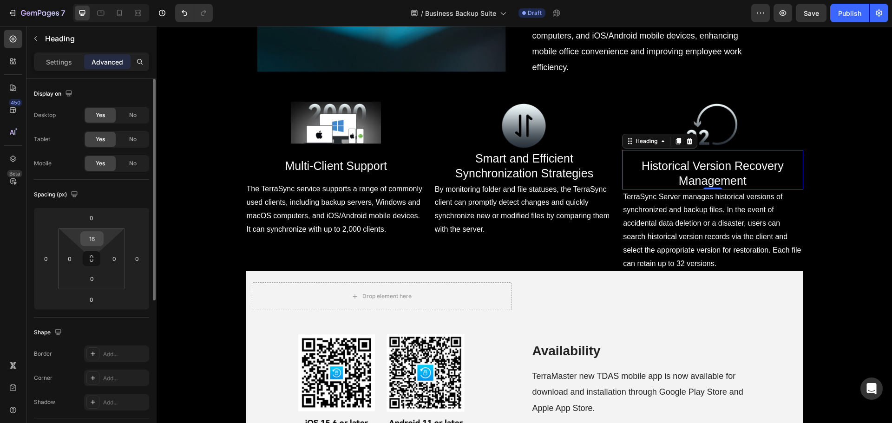
click at [89, 234] on input "16" at bounding box center [92, 239] width 19 height 14
drag, startPoint x: 89, startPoint y: 234, endPoint x: 104, endPoint y: 234, distance: 15.3
click at [104, 234] on div "16 0 0 0" at bounding box center [91, 258] width 67 height 61
type input "0"
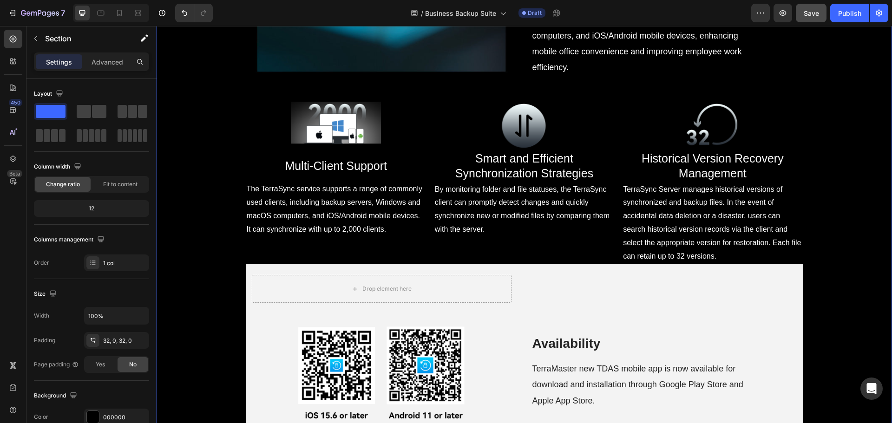
click at [810, 8] on button "Save" at bounding box center [811, 13] width 31 height 19
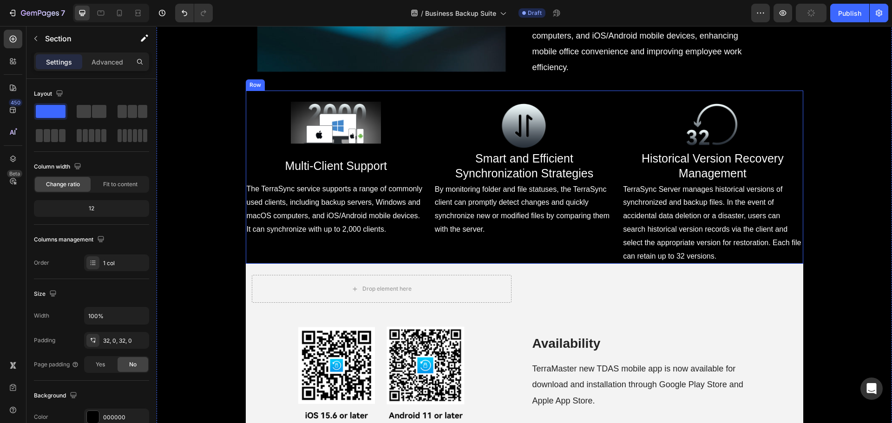
click at [422, 150] on div at bounding box center [336, 126] width 181 height 48
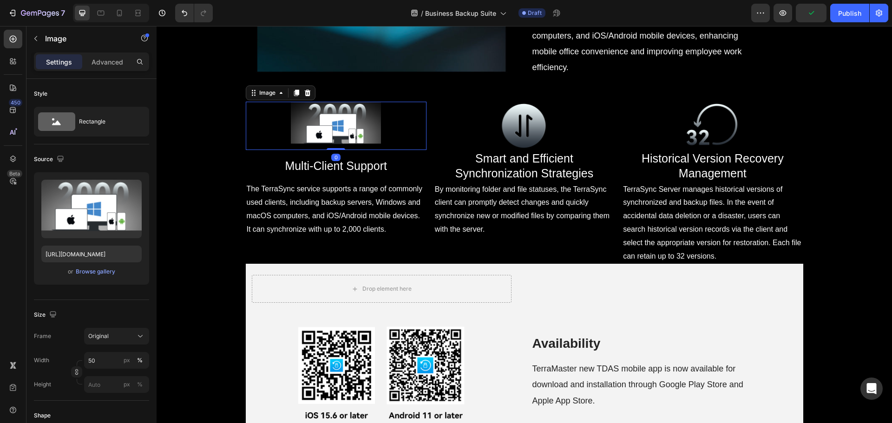
click at [439, 150] on div at bounding box center [524, 126] width 181 height 48
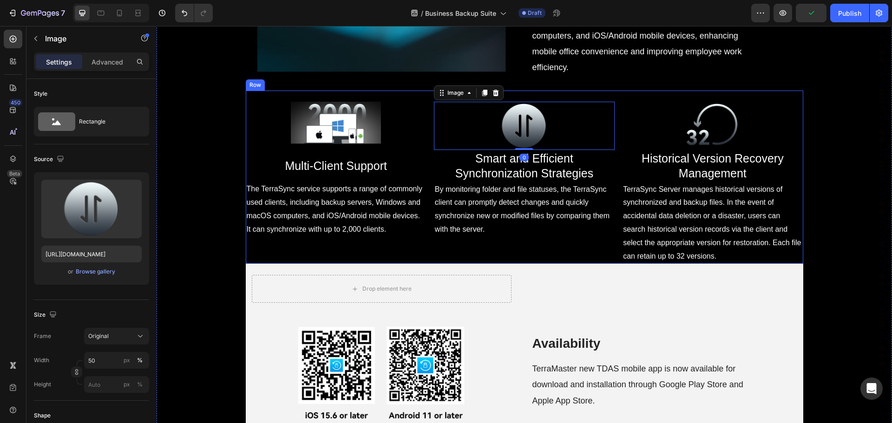
click at [422, 150] on div at bounding box center [336, 126] width 181 height 48
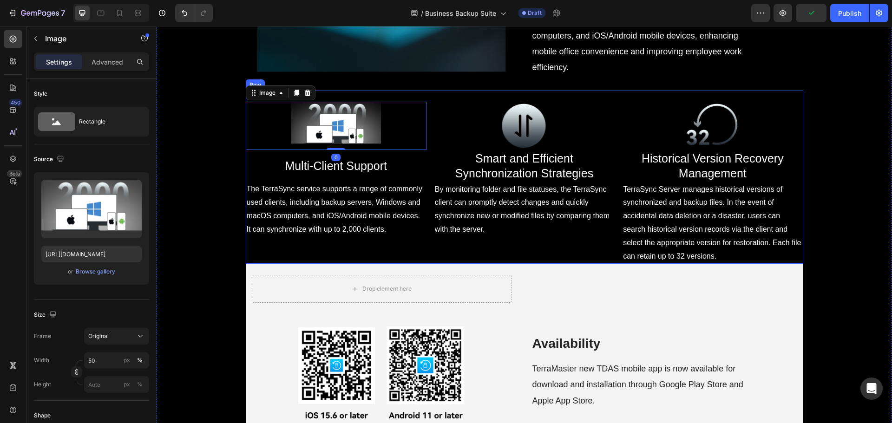
click at [426, 173] on div "Image 0 ⁠⁠⁠⁠⁠⁠⁠ Multi-Client Support Heading The TerraSync service supports a r…" at bounding box center [525, 177] width 558 height 173
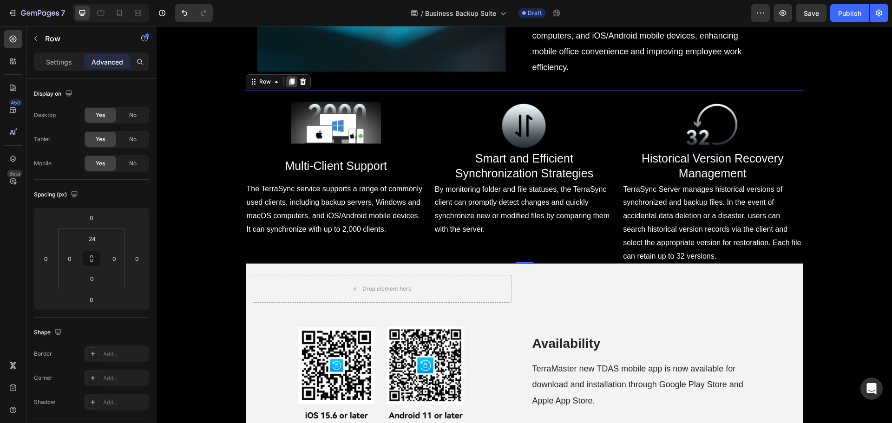
click at [288, 86] on icon at bounding box center [291, 81] width 7 height 7
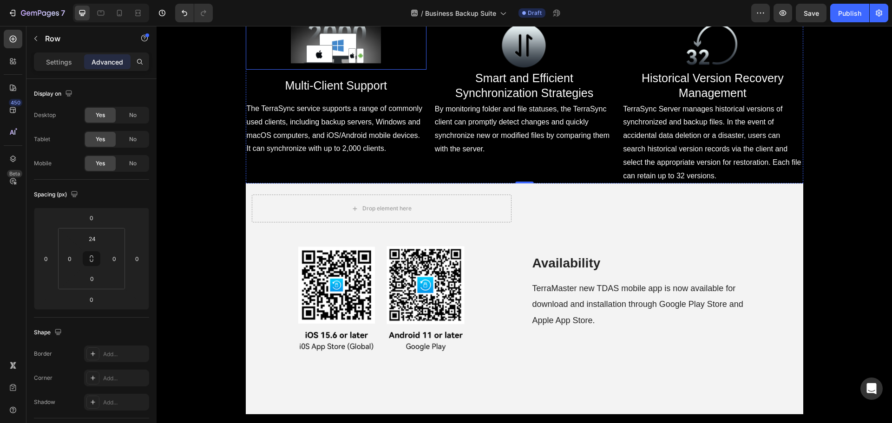
scroll to position [2839, 0]
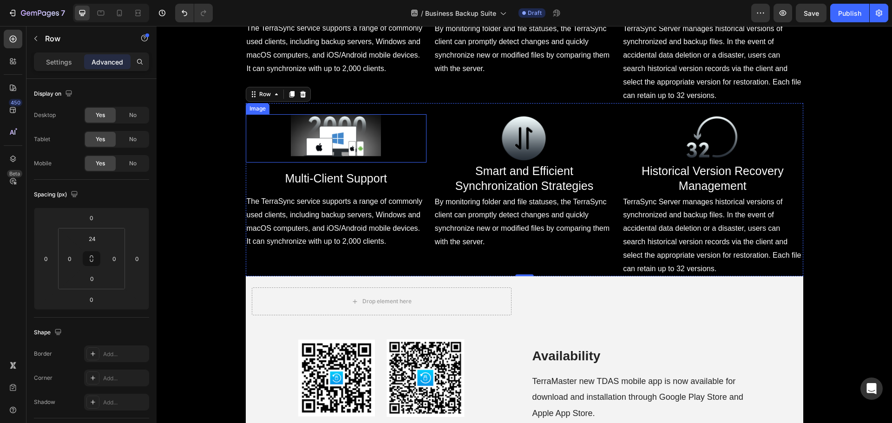
click at [332, 162] on img at bounding box center [336, 138] width 91 height 48
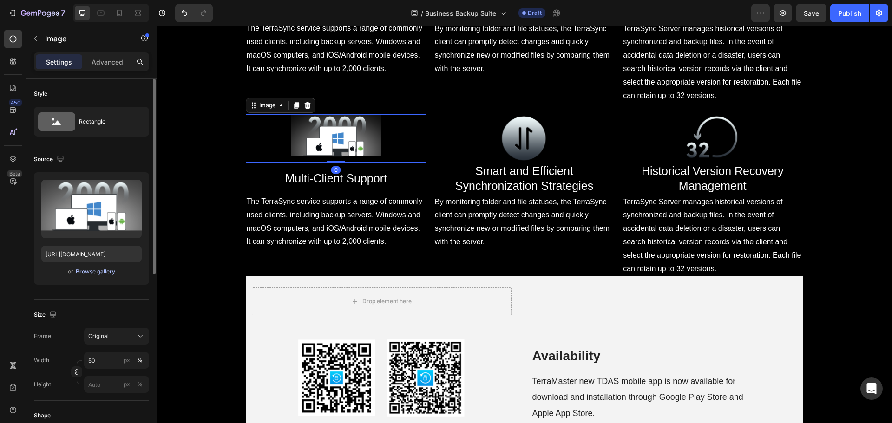
click at [86, 270] on div "Browse gallery" at bounding box center [96, 272] width 40 height 8
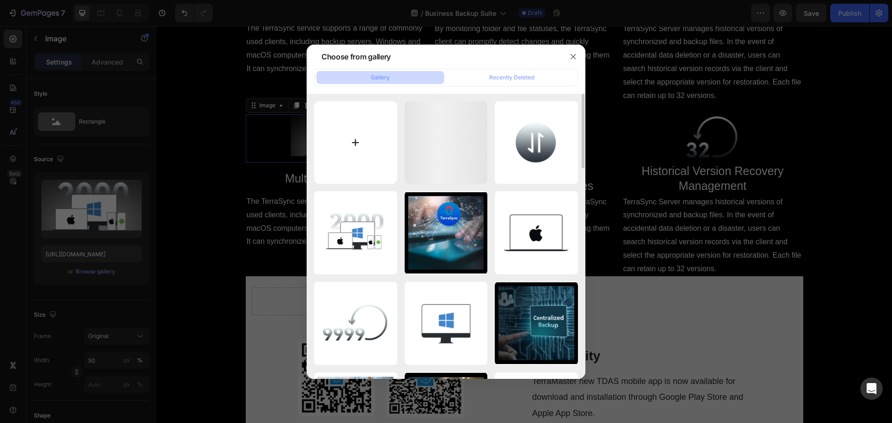
click at [334, 145] on input "file" at bounding box center [355, 142] width 83 height 83
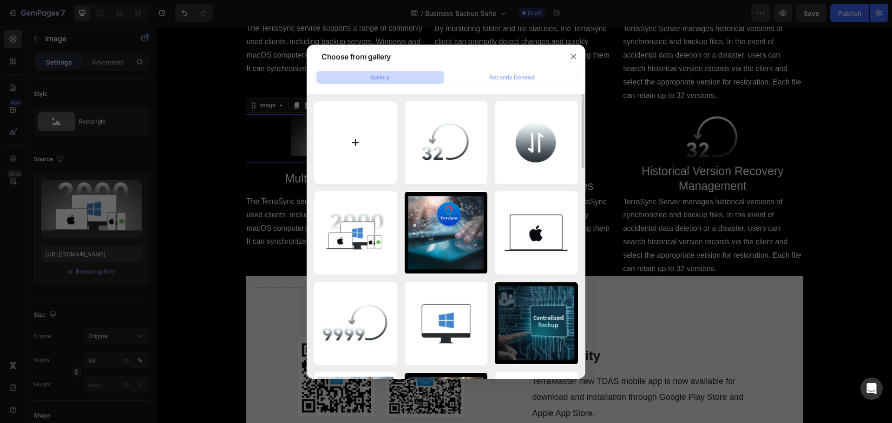
type input "C:\fakepath\tuanduixiezuo.png"
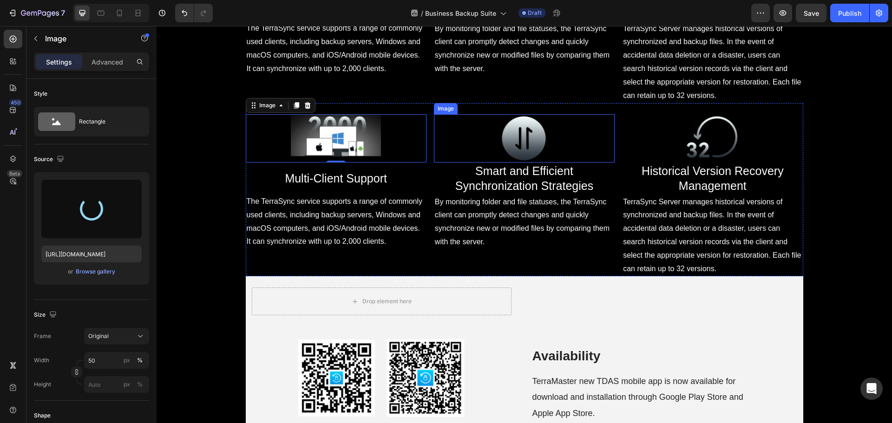
type input "https://cdn.shopify.com/s/files/1/0557/3256/8098/files/gempages_570475742119331…"
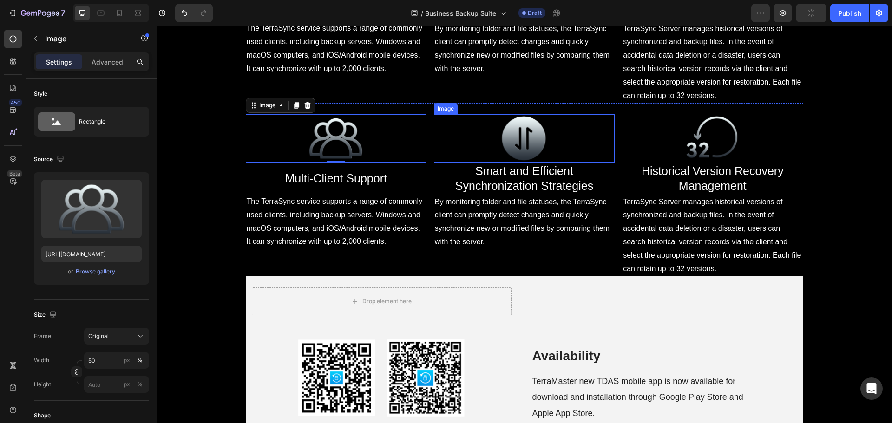
click at [524, 162] on img at bounding box center [524, 138] width 91 height 48
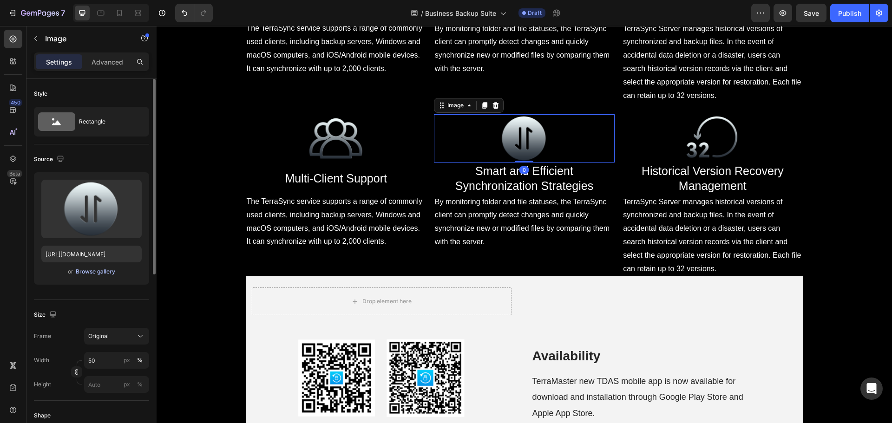
click at [82, 271] on div "Browse gallery" at bounding box center [96, 272] width 40 height 8
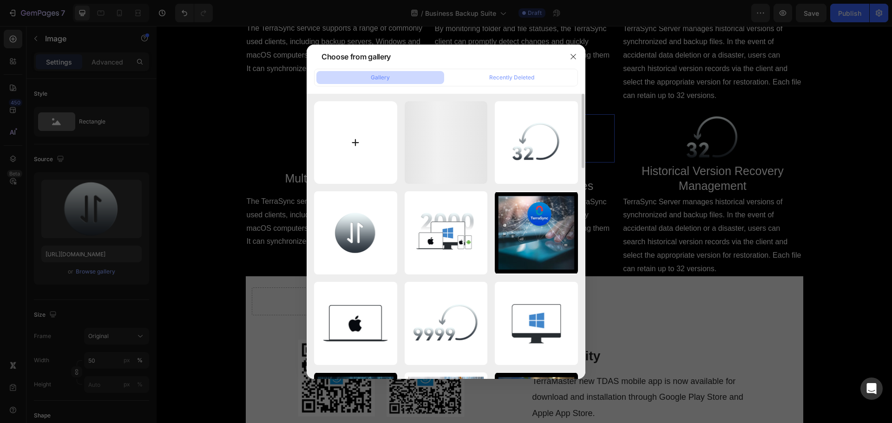
click at [370, 151] on input "file" at bounding box center [355, 142] width 83 height 83
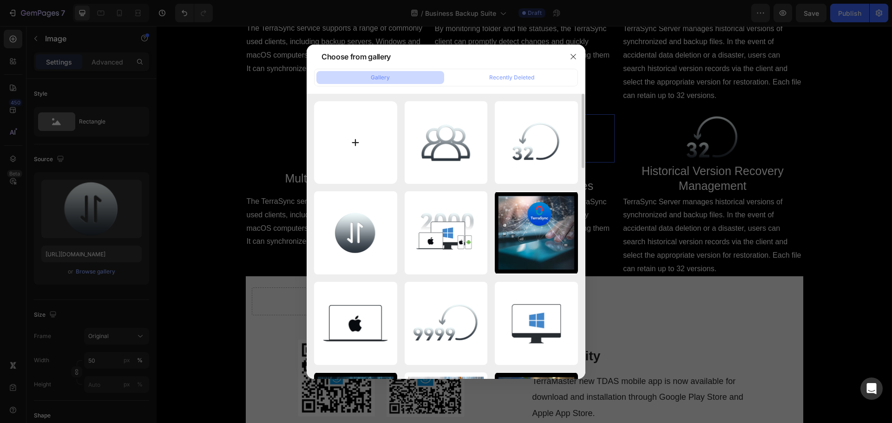
type input "C:\fakepath\diannaomulubeifen.png"
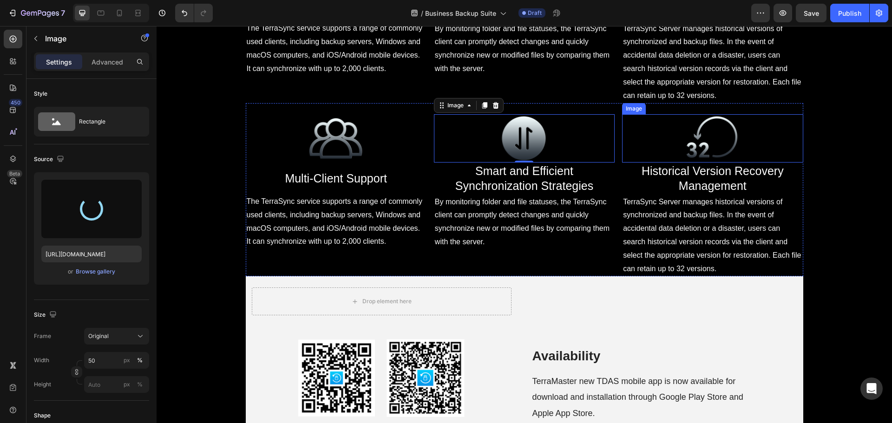
type input "https://cdn.shopify.com/s/files/1/0557/3256/8098/files/gempages_570475742119331…"
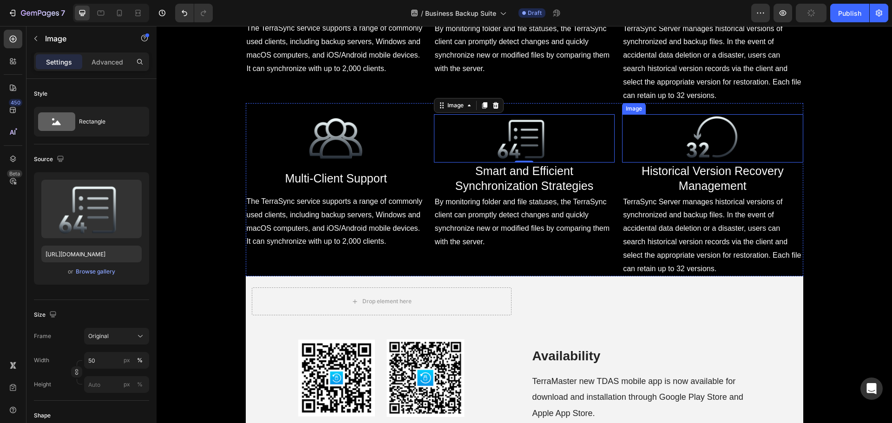
click at [717, 162] on img at bounding box center [712, 138] width 91 height 48
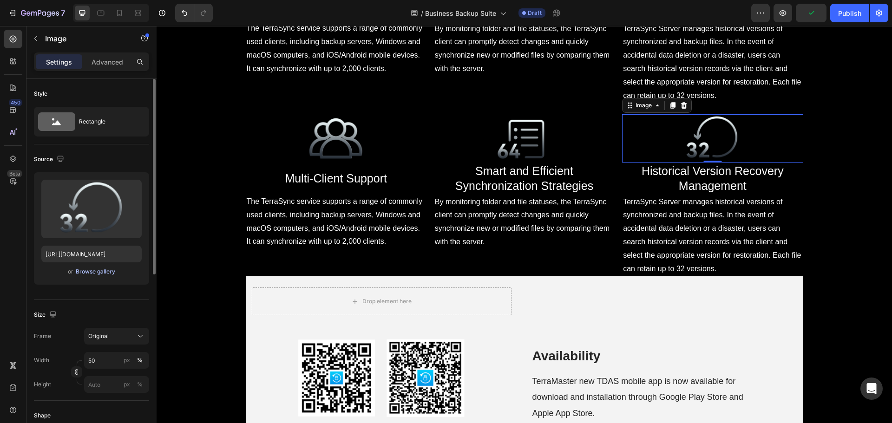
click at [99, 271] on div "Browse gallery" at bounding box center [96, 272] width 40 height 8
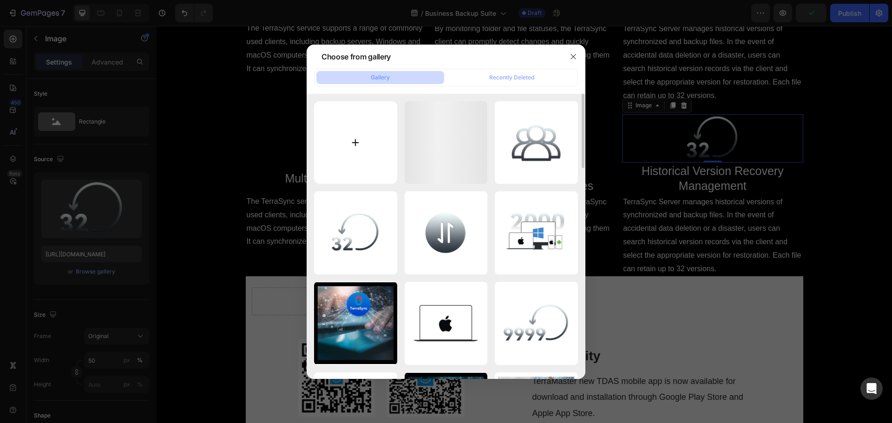
click at [350, 145] on input "file" at bounding box center [355, 142] width 83 height 83
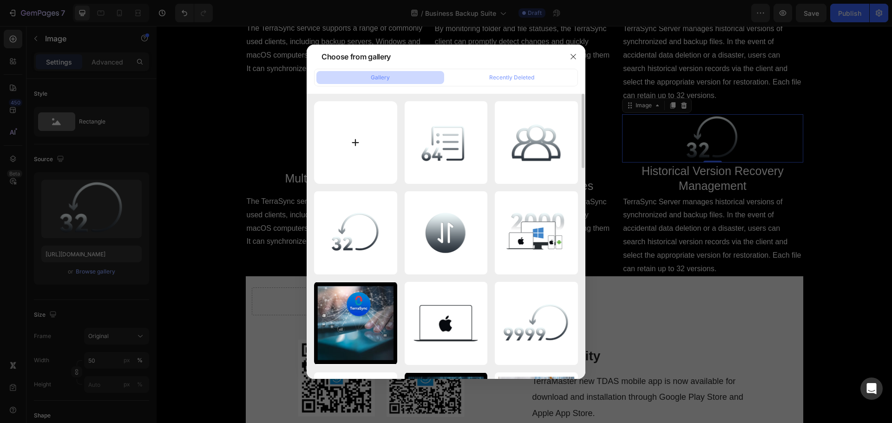
type input "C:\fakepath\shujuanquan.png"
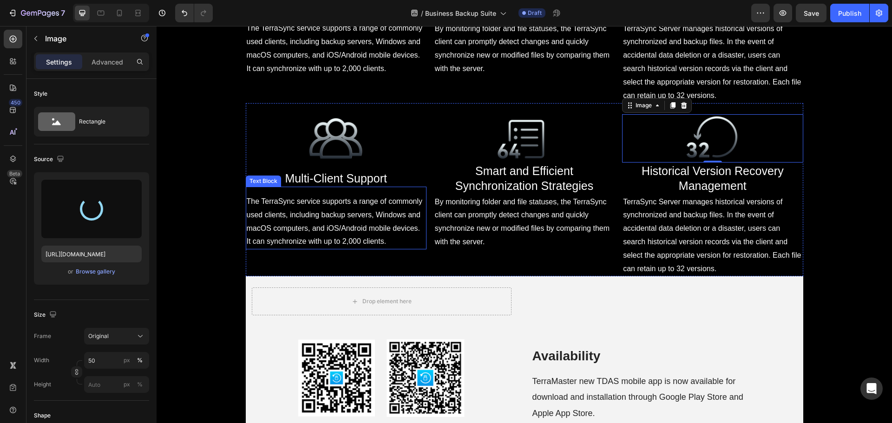
type input "https://cdn.shopify.com/s/files/1/0557/3256/8098/files/gempages_570475742119331…"
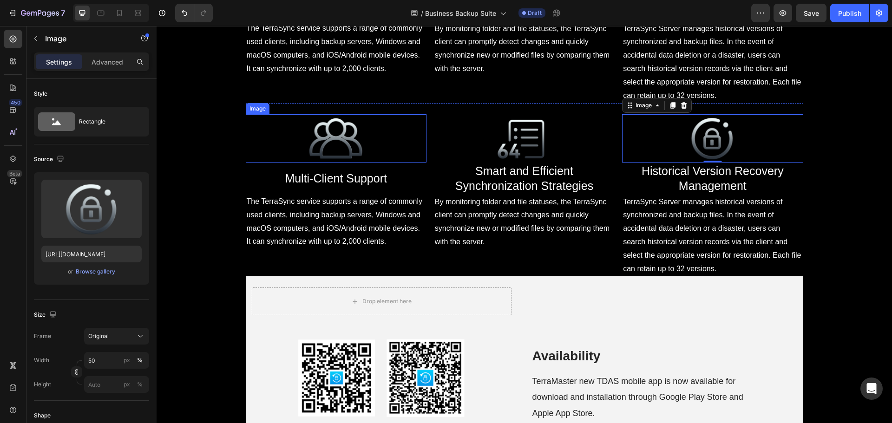
click at [422, 162] on div at bounding box center [336, 138] width 181 height 48
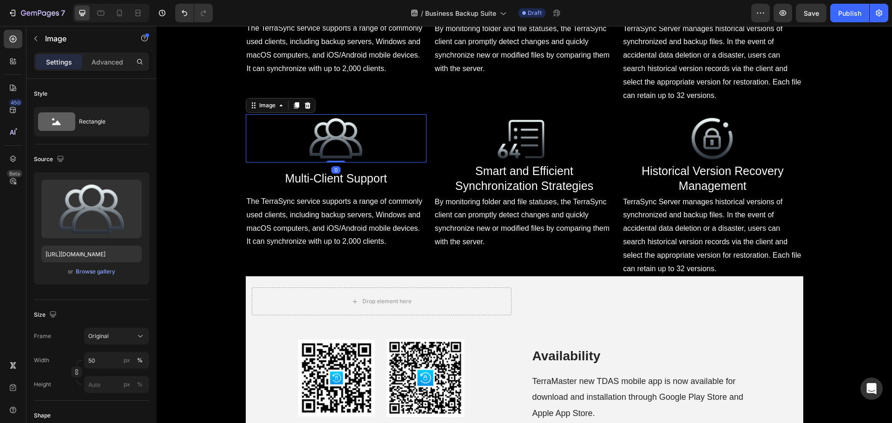
click at [427, 221] on div "Image 0 Multi-Client Support Heading The TerraSync service supports a range of …" at bounding box center [525, 189] width 558 height 173
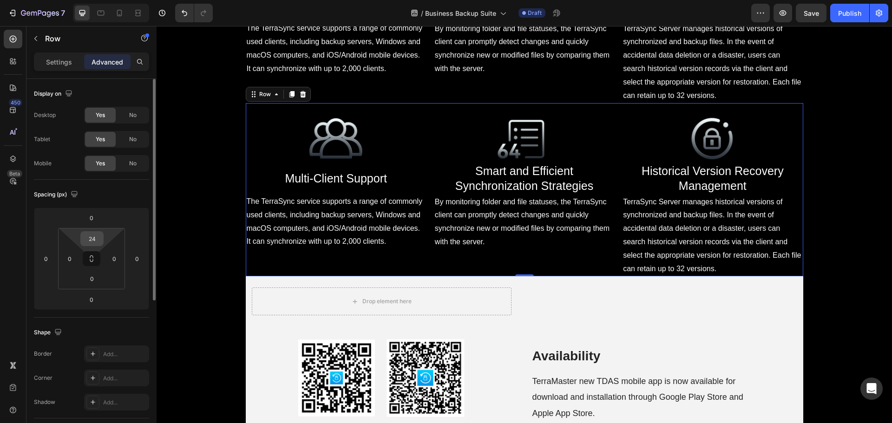
click at [94, 240] on input "24" at bounding box center [92, 239] width 19 height 14
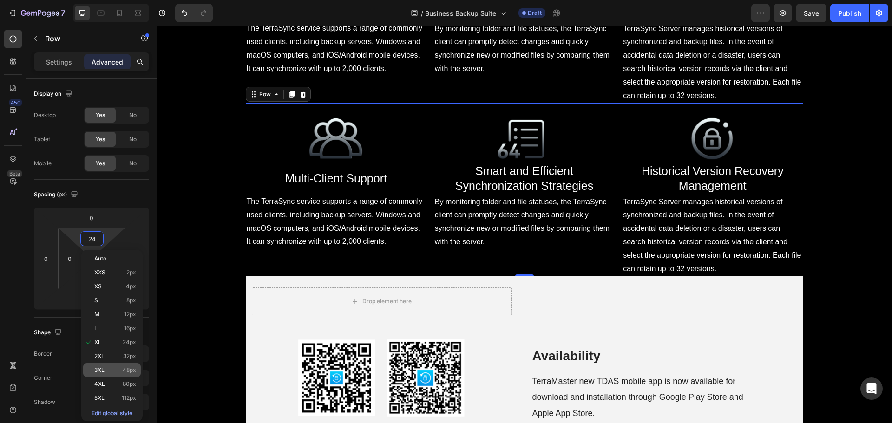
click at [113, 365] on div "3XL 48px" at bounding box center [112, 370] width 58 height 14
type input "48"
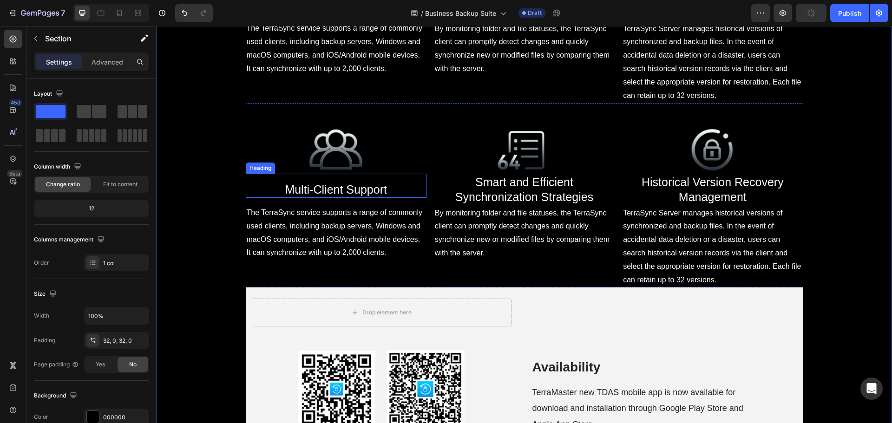
click at [335, 196] on span "Multi-Client Support" at bounding box center [336, 189] width 102 height 13
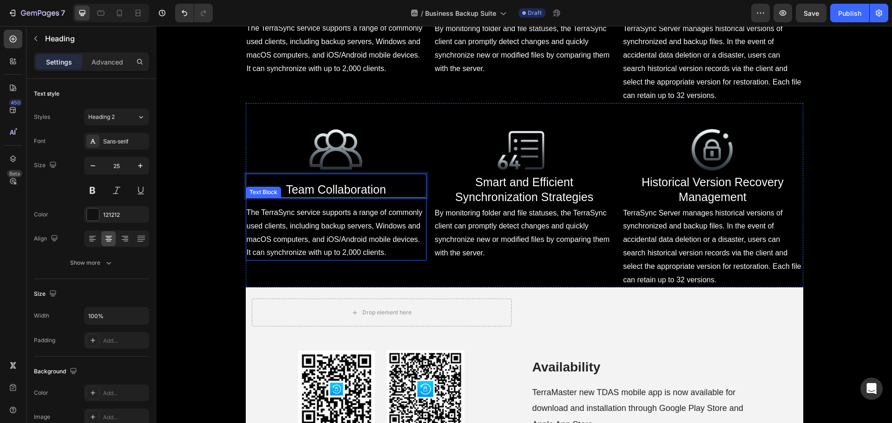
click at [318, 260] on p "The TerraSync service supports a range of commonly used clients, including back…" at bounding box center [336, 232] width 179 height 53
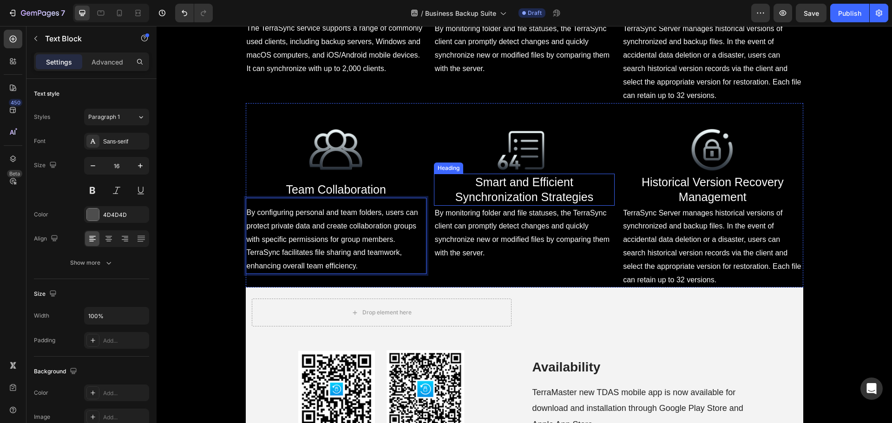
click at [502, 204] on span "Smart and Efficient Synchronization Strategies" at bounding box center [524, 190] width 138 height 28
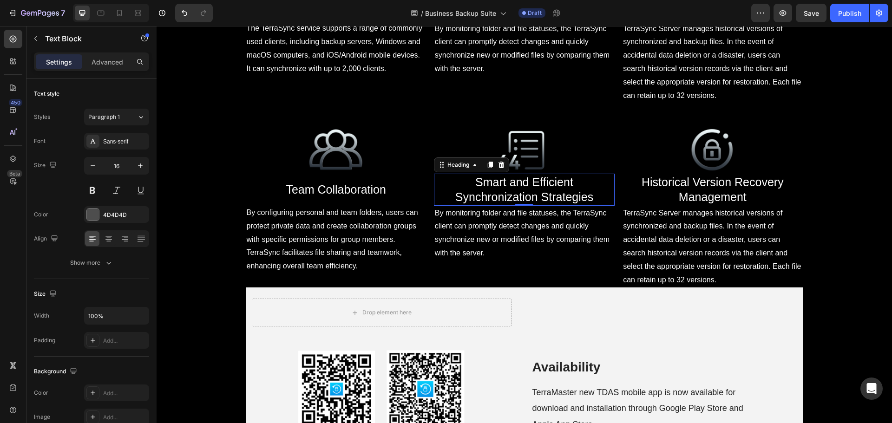
click at [502, 204] on span "Smart and Efficient Synchronization Strategies" at bounding box center [524, 190] width 138 height 28
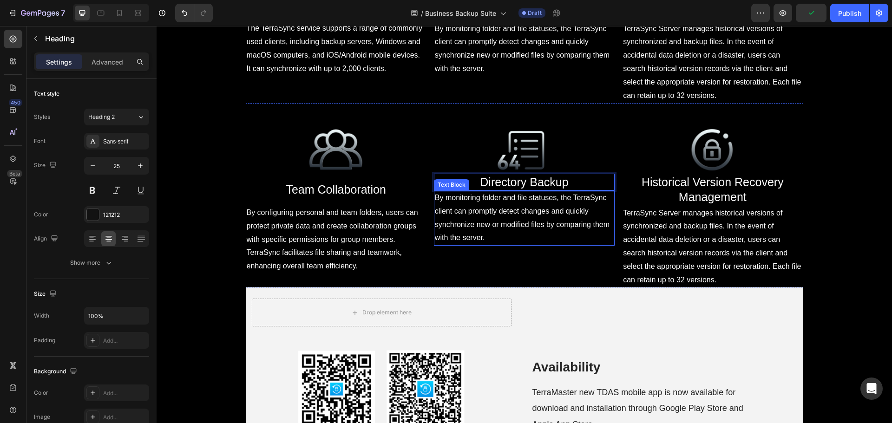
click at [509, 242] on span "By monitoring folder and file statuses, the TerraSync client can promptly detec…" at bounding box center [522, 218] width 175 height 48
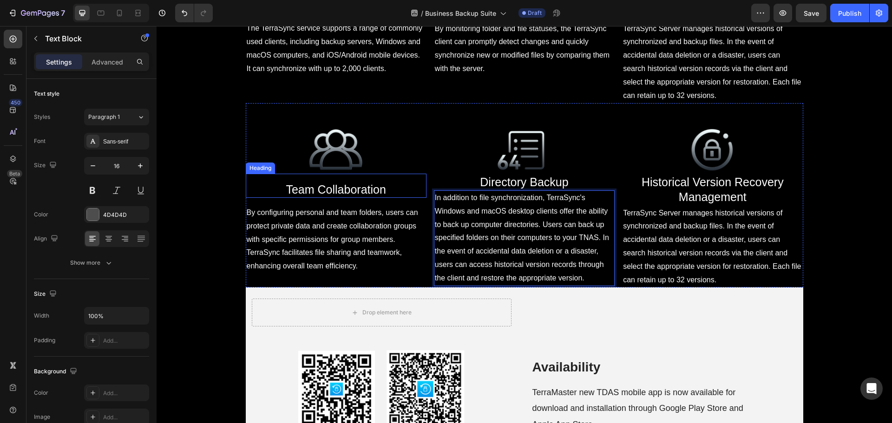
click at [352, 196] on span "Team Collaboration" at bounding box center [336, 189] width 100 height 13
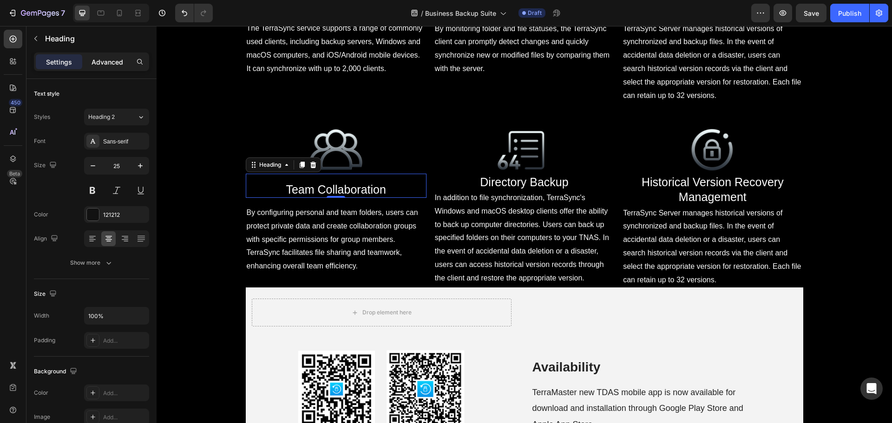
click at [106, 60] on p "Advanced" at bounding box center [108, 62] width 32 height 10
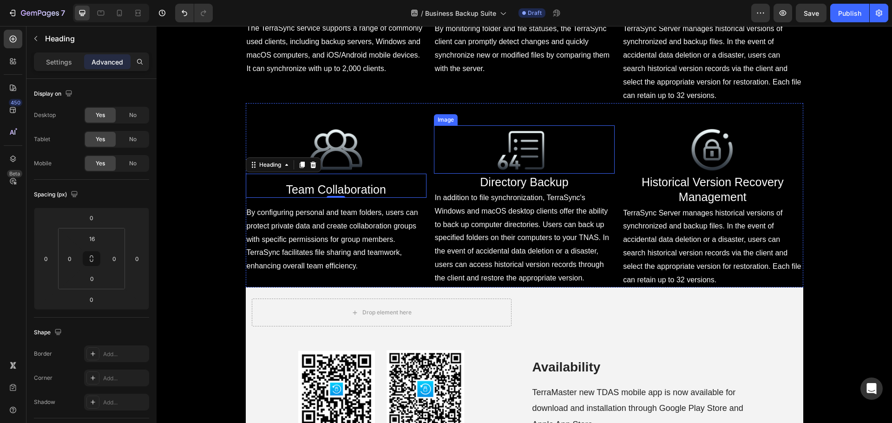
click at [527, 189] on span "Directory Backup" at bounding box center [524, 182] width 88 height 13
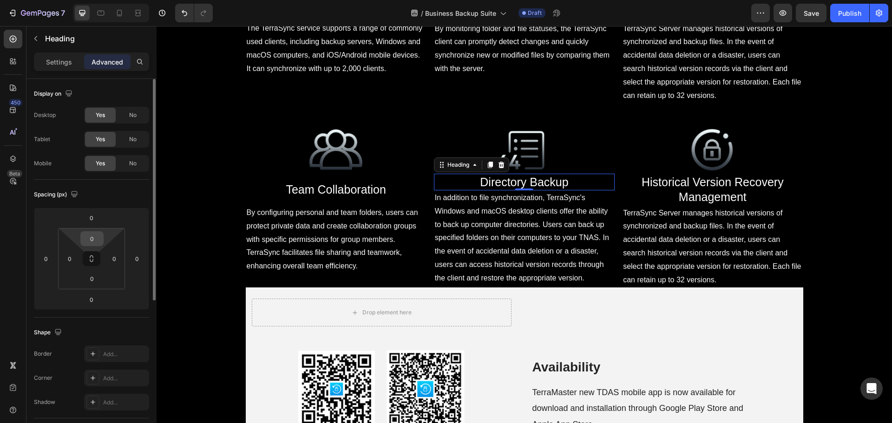
click at [95, 238] on input "0" at bounding box center [92, 239] width 19 height 14
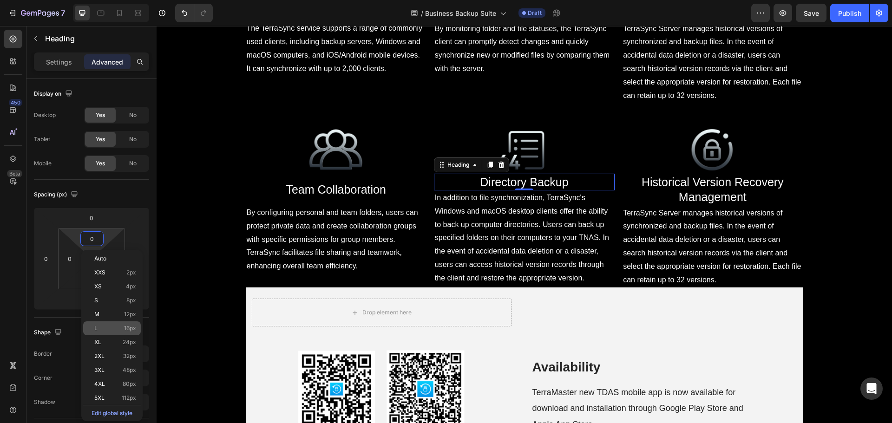
click at [115, 330] on p "L 16px" at bounding box center [115, 328] width 42 height 7
type input "16"
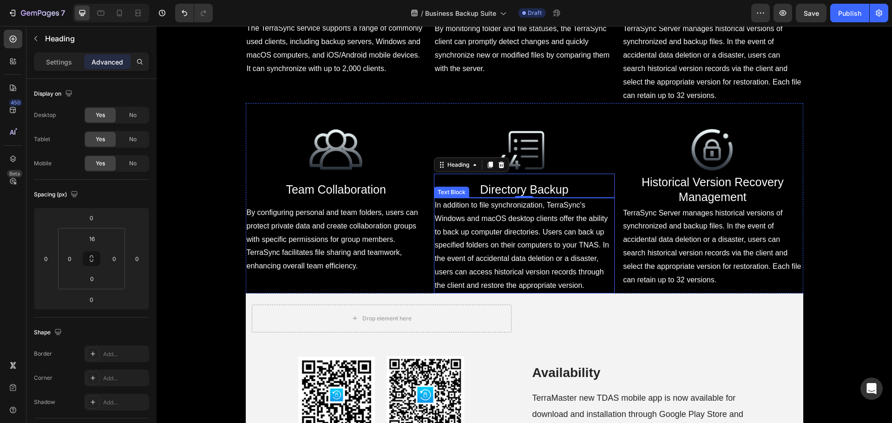
click at [495, 290] on span "In addition to file synchronization, TerraSync's Windows and macOS desktop clie…" at bounding box center [522, 245] width 174 height 88
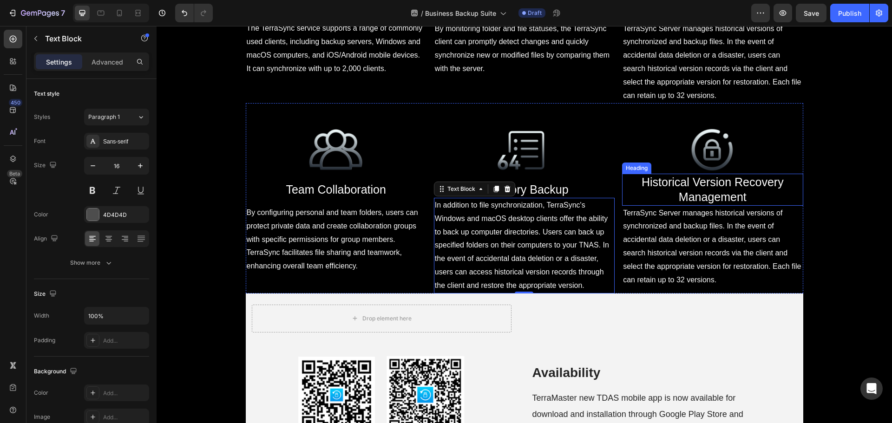
click at [692, 206] on h2 "Historical Version Recovery Management" at bounding box center [712, 190] width 181 height 32
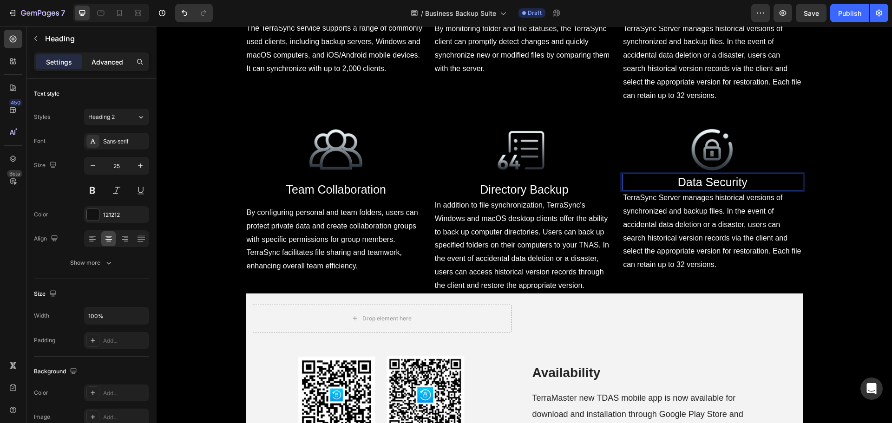
click at [106, 58] on p "Advanced" at bounding box center [108, 62] width 32 height 10
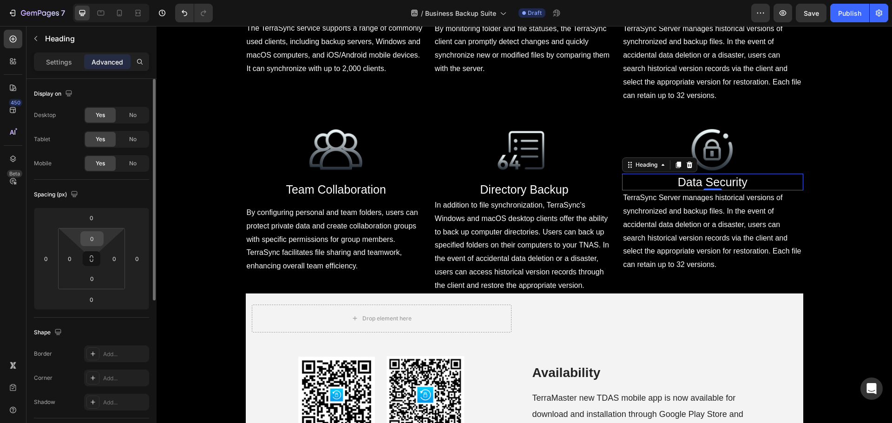
click at [95, 239] on input "0" at bounding box center [92, 239] width 19 height 14
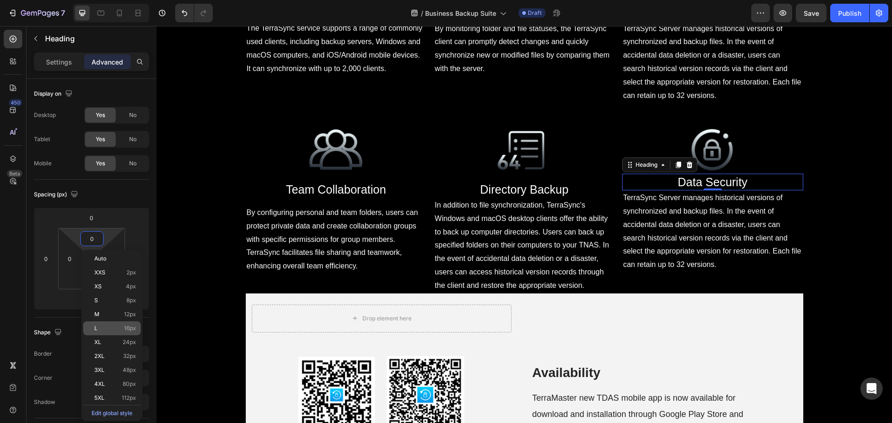
click at [119, 331] on p "L 16px" at bounding box center [115, 328] width 42 height 7
type input "16"
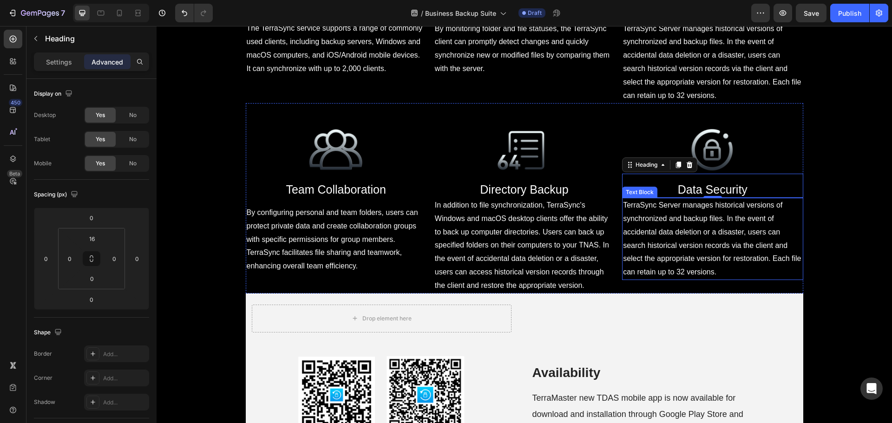
click at [695, 274] on p "TerraSync Server manages historical versions of synchronized and backup files. …" at bounding box center [712, 239] width 179 height 80
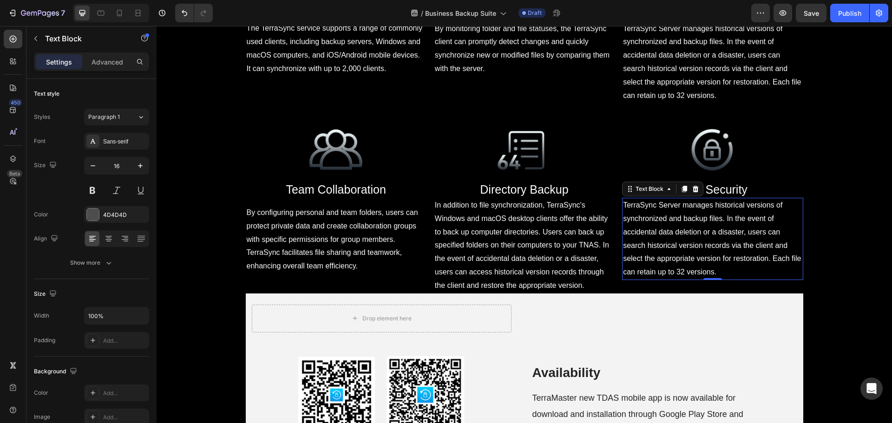
click at [660, 276] on span "TerraSync Server manages historical versions of synchronized and backup files. …" at bounding box center [712, 238] width 178 height 75
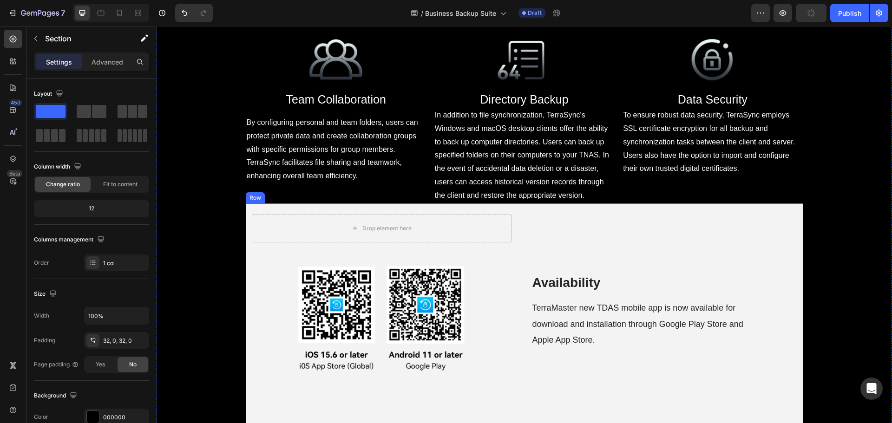
scroll to position [2932, 0]
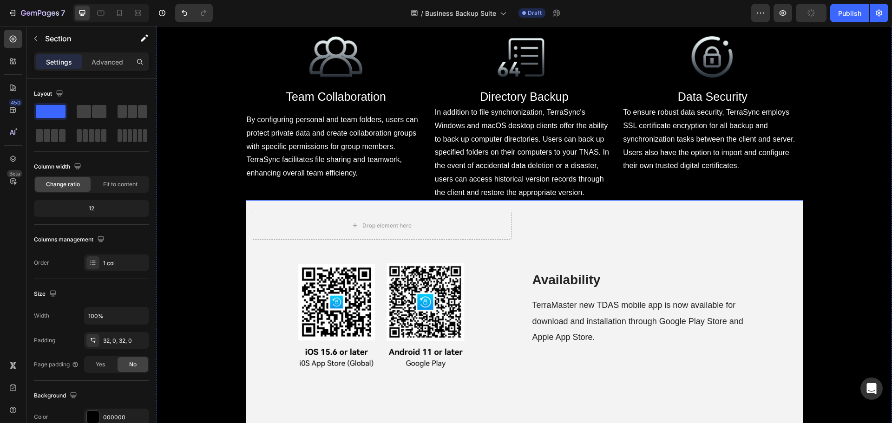
click at [352, 177] on span "By configuring personal and team folders, users can protect private data and cr…" at bounding box center [333, 146] width 172 height 61
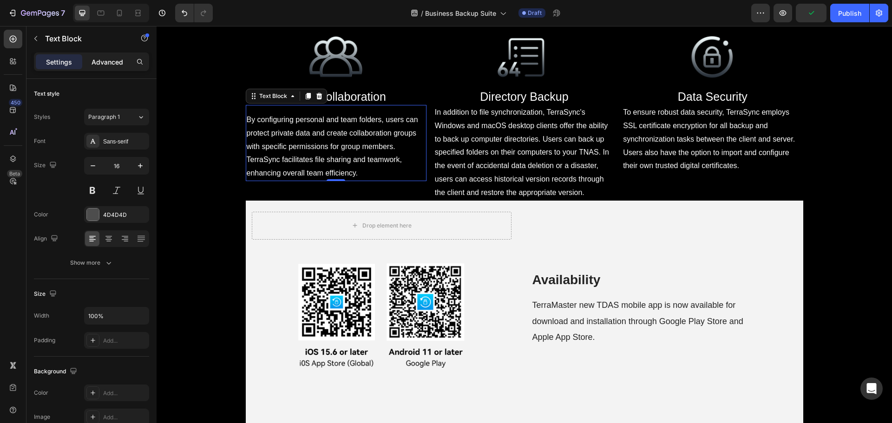
click at [111, 62] on p "Advanced" at bounding box center [108, 62] width 32 height 10
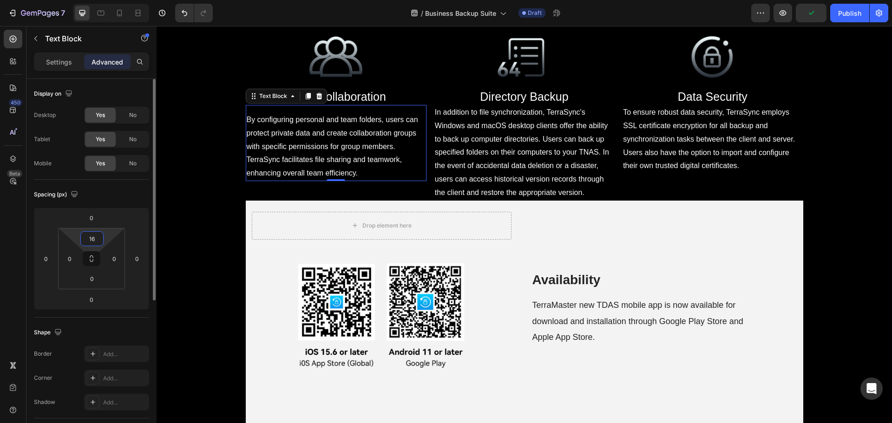
click at [96, 236] on input "16" at bounding box center [92, 239] width 19 height 14
type input "0"
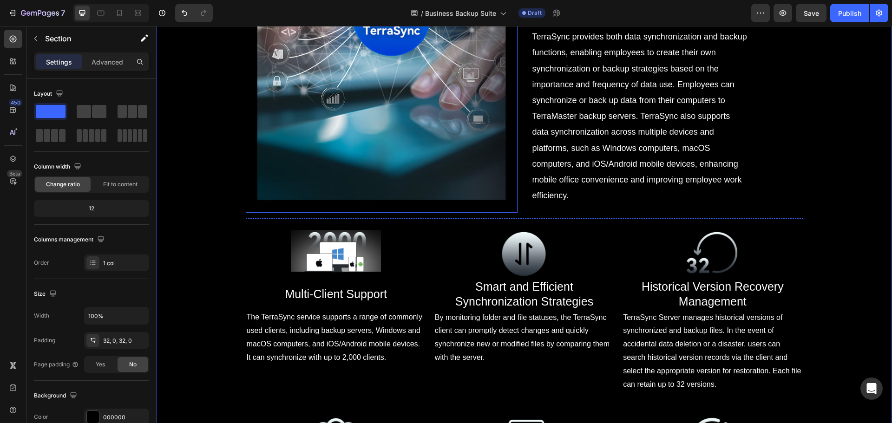
scroll to position [2561, 0]
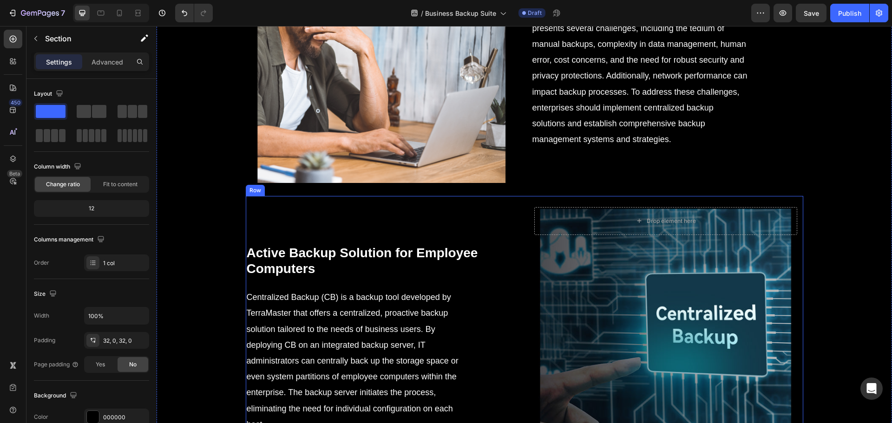
click at [520, 270] on div "⁠⁠⁠⁠⁠⁠⁠ Active Backup Solution for Employee Computers Heading Centralized Backu…" at bounding box center [525, 331] width 558 height 270
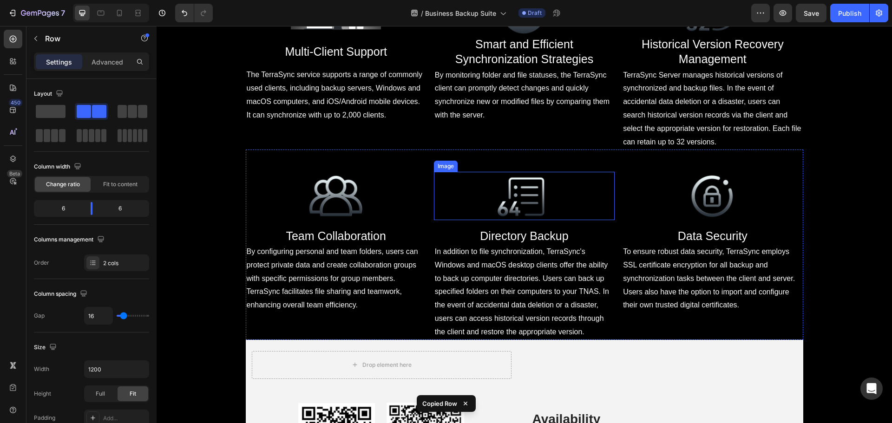
scroll to position [2932, 0]
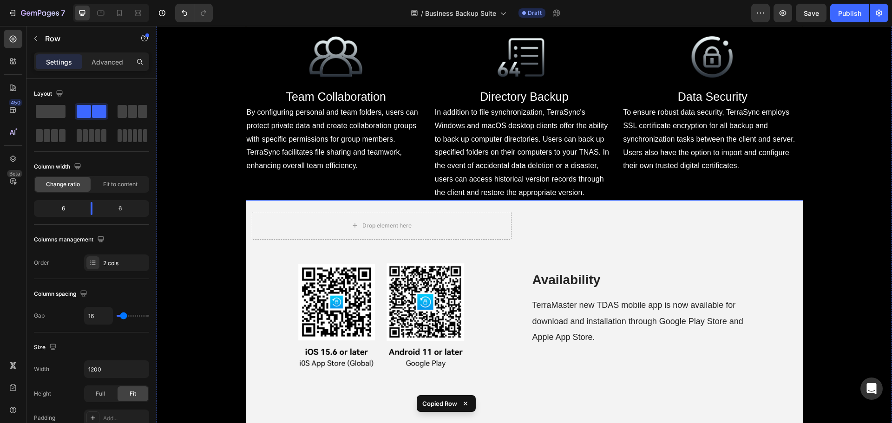
click at [425, 200] on div "Image ⁠⁠⁠⁠⁠⁠⁠ Team Collaboration Heading By configuring personal and team folde…" at bounding box center [525, 105] width 558 height 190
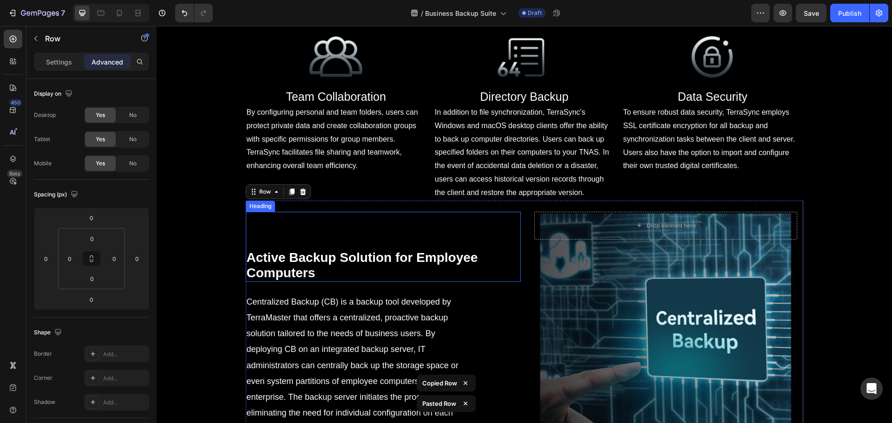
scroll to position [3122, 0]
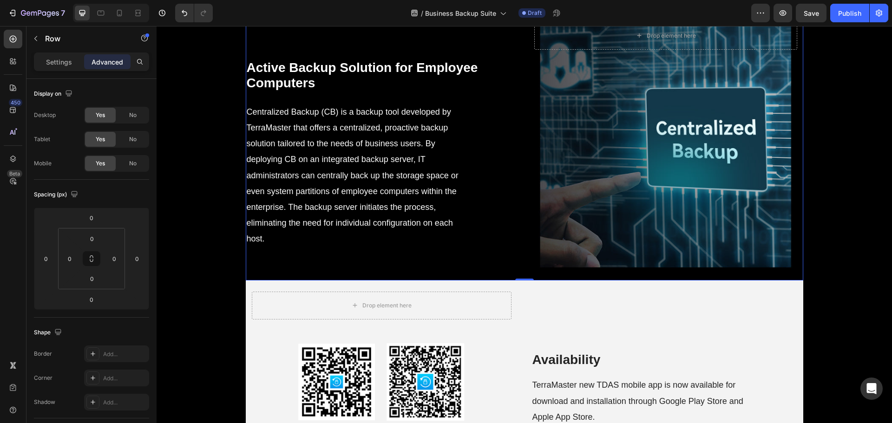
click at [359, 92] on h2 "Active Backup Solution for Employee Computers" at bounding box center [383, 75] width 275 height 33
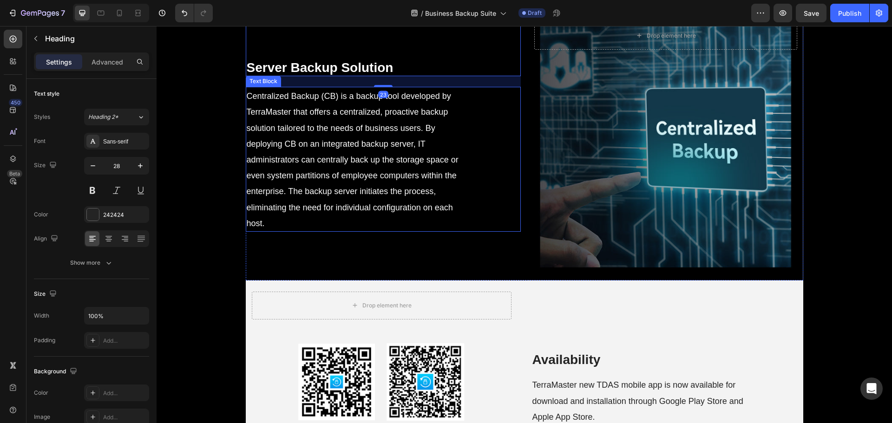
click at [339, 214] on p "Centralized Backup (CB) is a backup tool developed by TerraMaster that offers a…" at bounding box center [356, 159] width 218 height 143
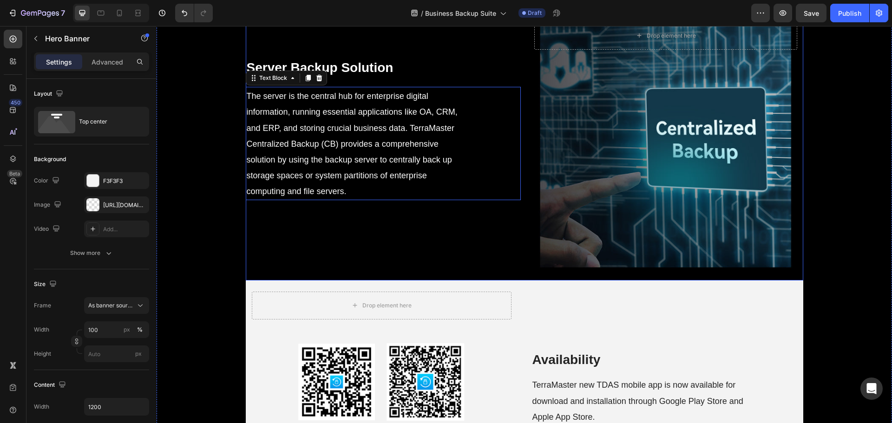
click at [593, 199] on div "Background Image" at bounding box center [665, 146] width 275 height 270
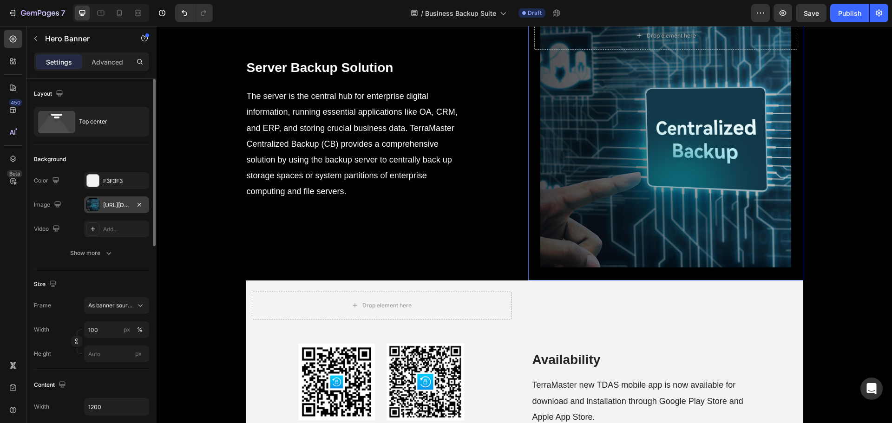
click at [102, 209] on div "https://cdn.shopify.com/s/files/1/0557/3256/8098/files/gempages_570475742119331…" at bounding box center [116, 205] width 65 height 17
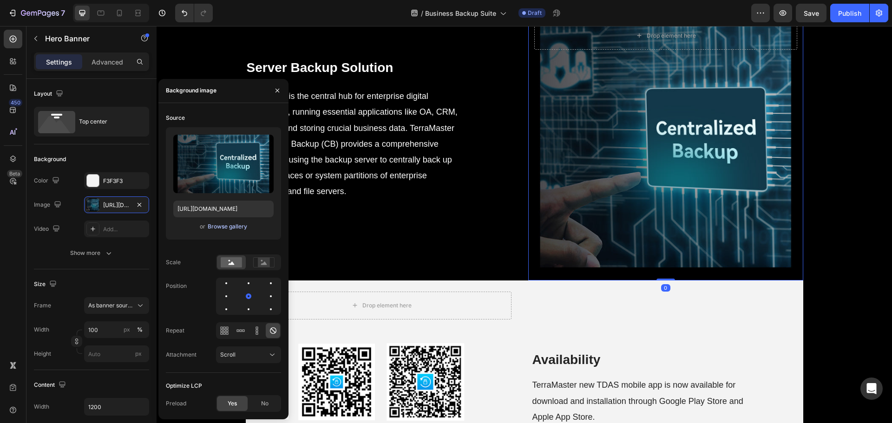
click at [222, 230] on div "Browse gallery" at bounding box center [228, 227] width 40 height 8
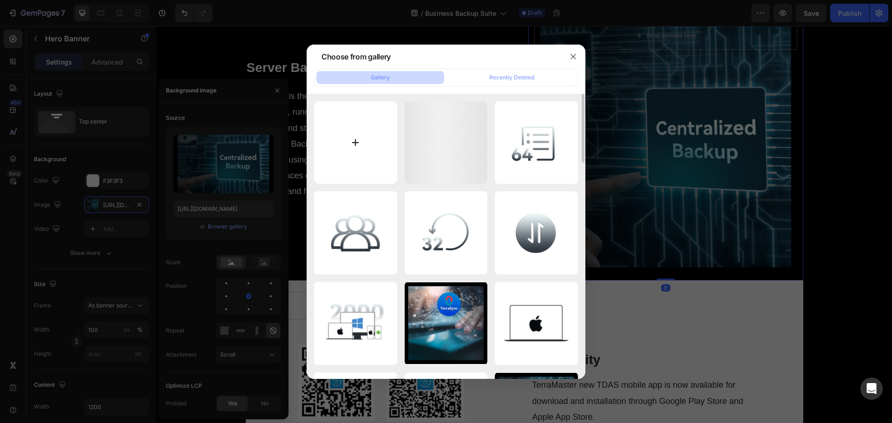
click at [337, 151] on input "file" at bounding box center [355, 142] width 83 height 83
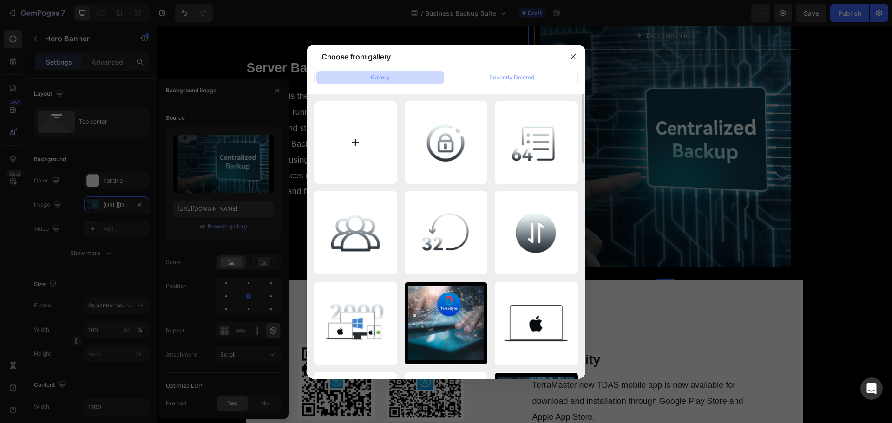
type input "C:\fakepath\14.jpg"
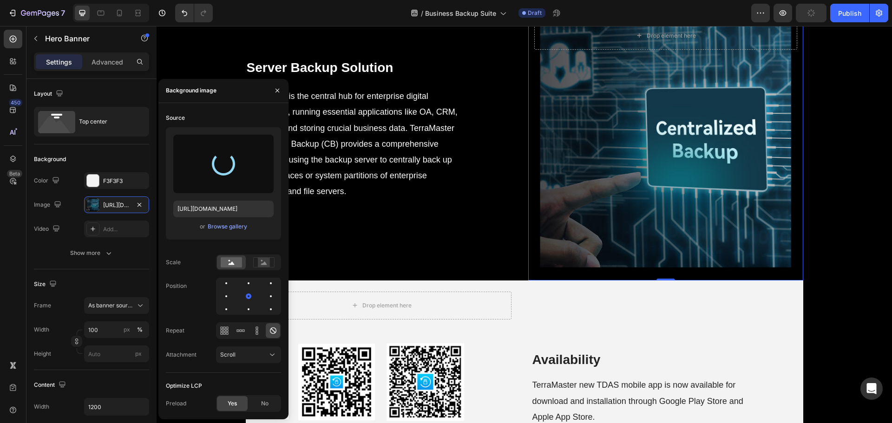
type input "https://cdn.shopify.com/s/files/1/0557/3256/8098/files/gempages_570475742119331…"
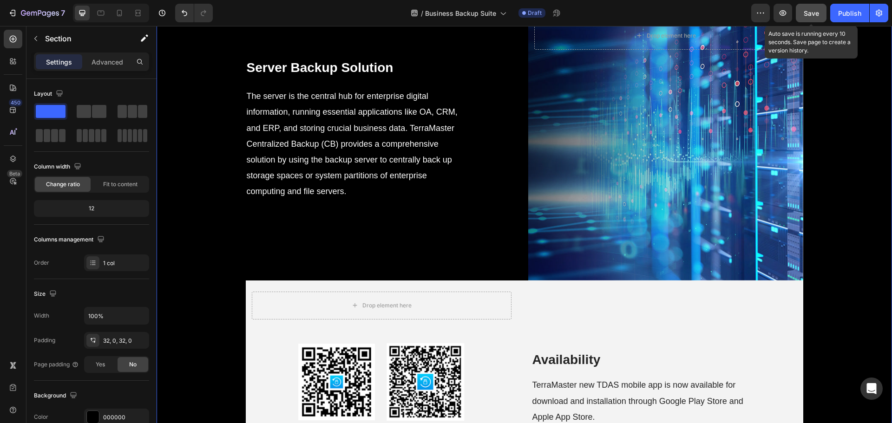
click at [810, 14] on span "Save" at bounding box center [811, 13] width 15 height 8
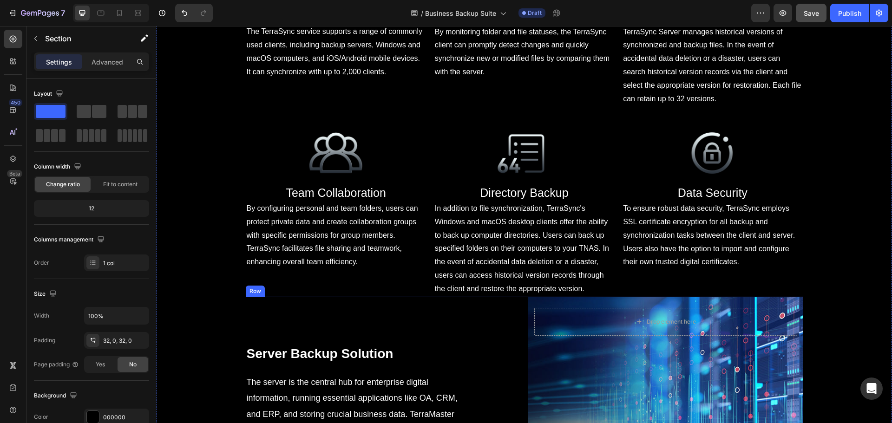
scroll to position [2797, 0]
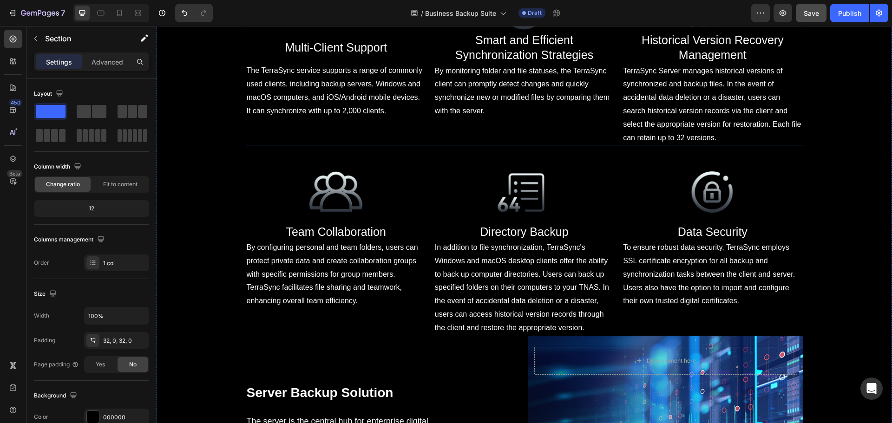
click at [429, 145] on div "Image ⁠⁠⁠⁠⁠⁠⁠ Multi-Client Support Heading The TerraSync service supports a ran…" at bounding box center [525, 58] width 558 height 173
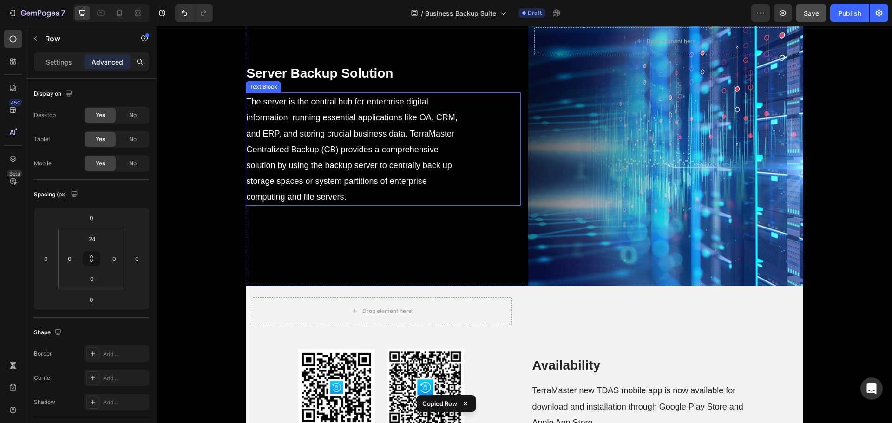
scroll to position [3215, 0]
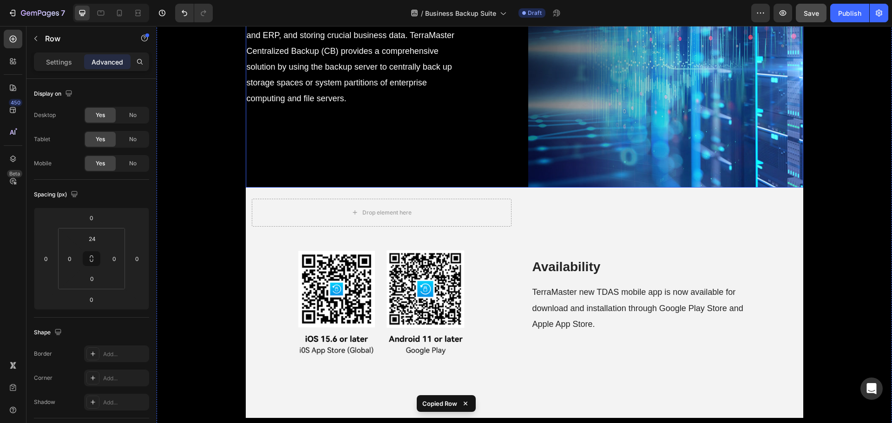
click at [489, 188] on div "⁠⁠⁠⁠⁠⁠⁠ Server Backup Solution Heading The server is the central hub for enterp…" at bounding box center [383, 53] width 275 height 270
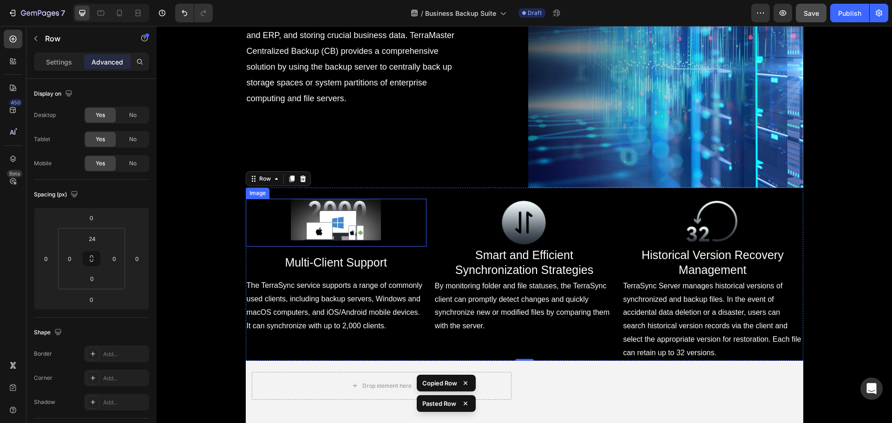
scroll to position [3262, 0]
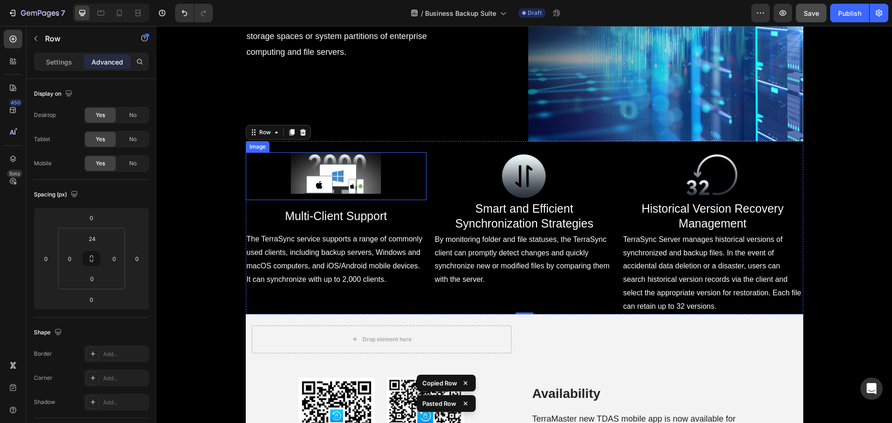
click at [327, 200] on img at bounding box center [336, 176] width 91 height 48
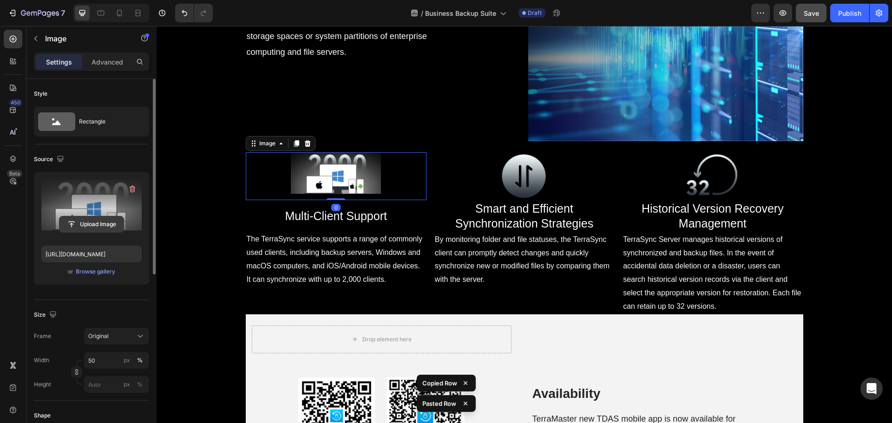
click at [94, 220] on input "file" at bounding box center [91, 225] width 64 height 16
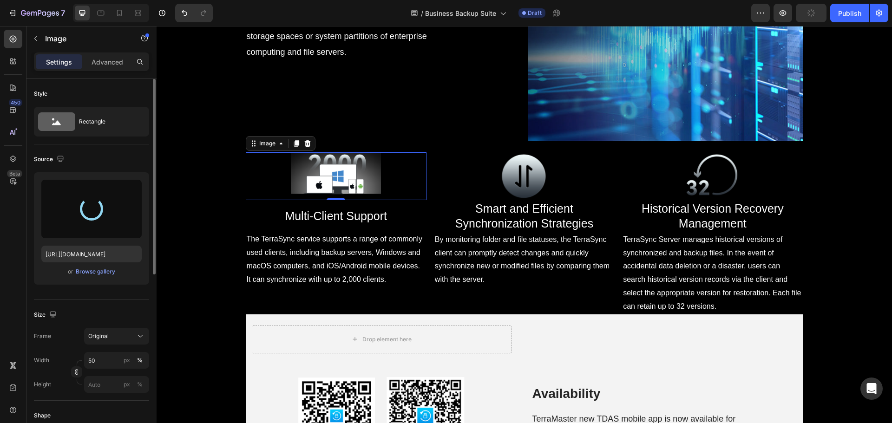
type input "https://cdn.shopify.com/s/files/1/0557/3256/8098/files/gempages_570475742119331…"
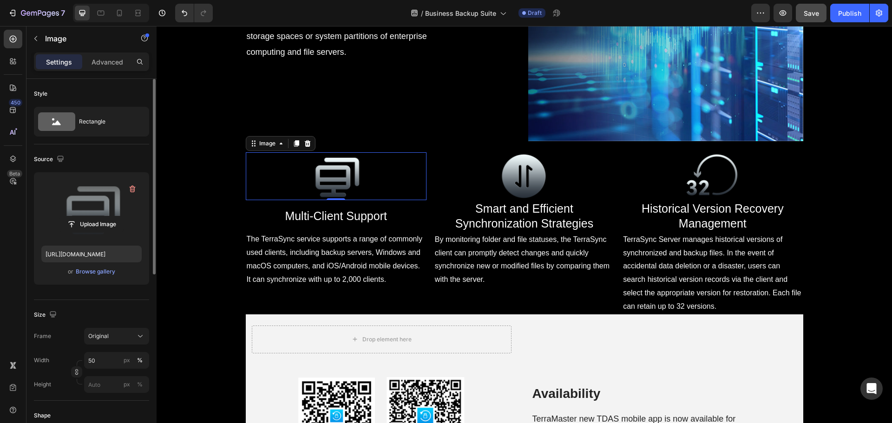
click at [544, 200] on img at bounding box center [524, 176] width 91 height 48
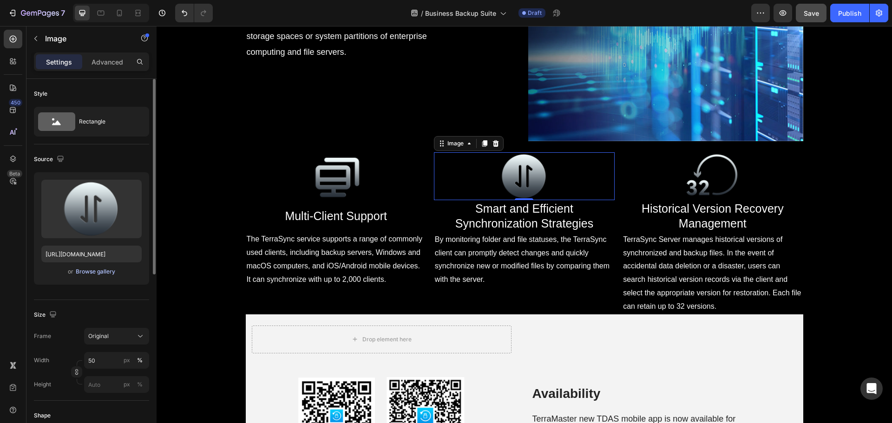
click at [82, 274] on div "Browse gallery" at bounding box center [96, 272] width 40 height 8
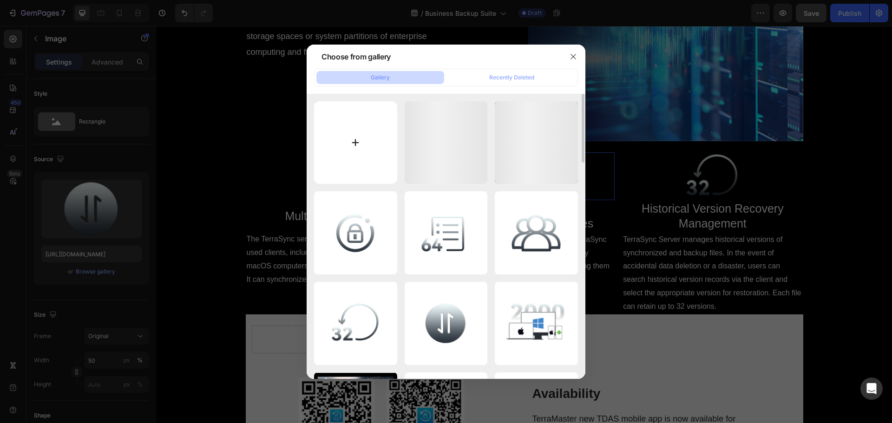
click at [346, 136] on input "file" at bounding box center [355, 142] width 83 height 83
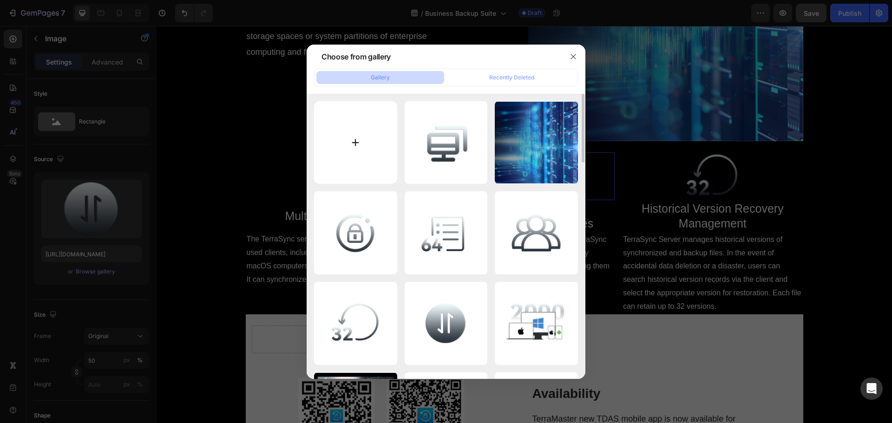
type input "C:\fakepath\15.2.png"
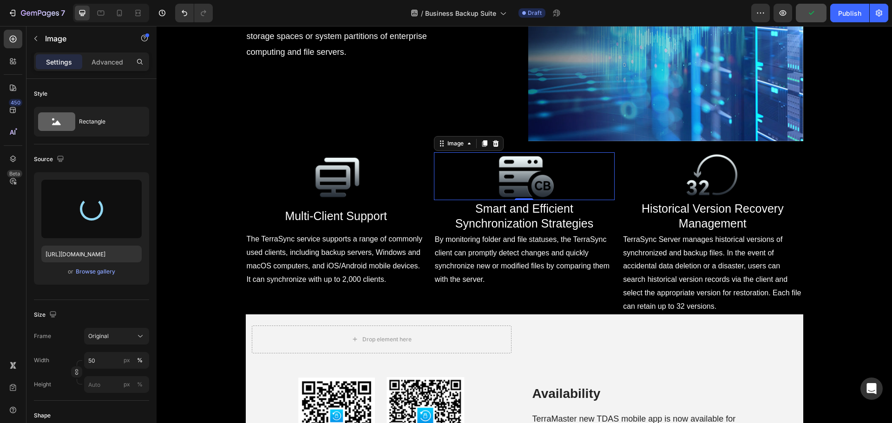
type input "[URL][DOMAIN_NAME]"
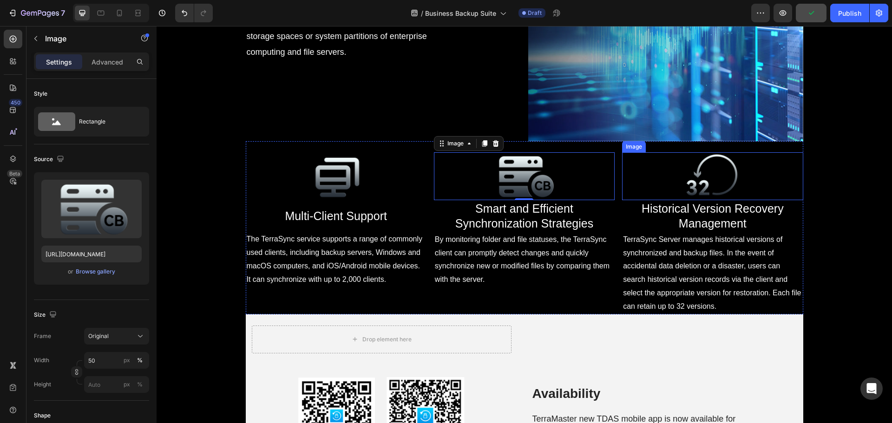
click at [700, 200] on img at bounding box center [712, 176] width 91 height 48
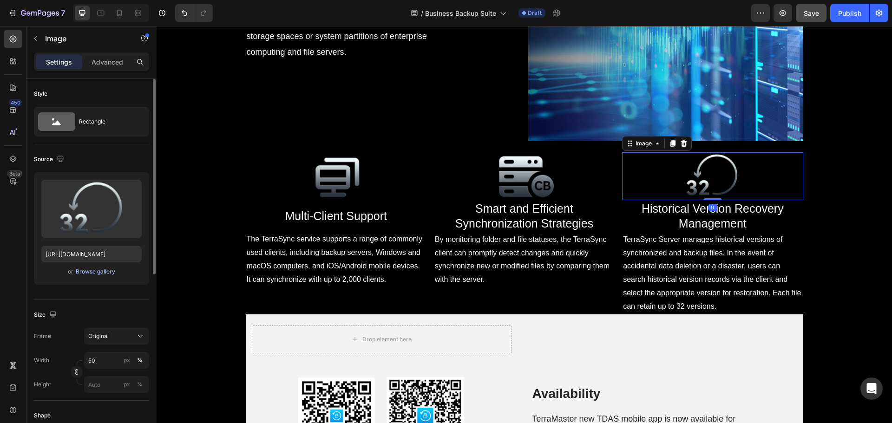
click at [90, 268] on div "Browse gallery" at bounding box center [96, 272] width 40 height 8
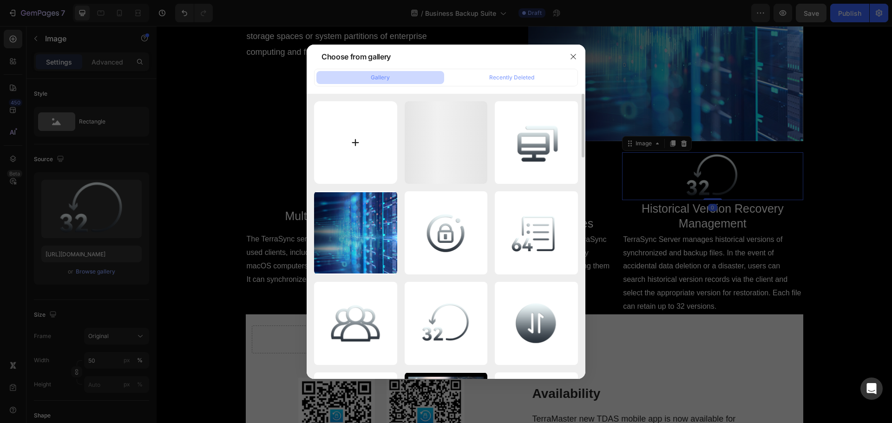
click at [350, 154] on input "file" at bounding box center [355, 142] width 83 height 83
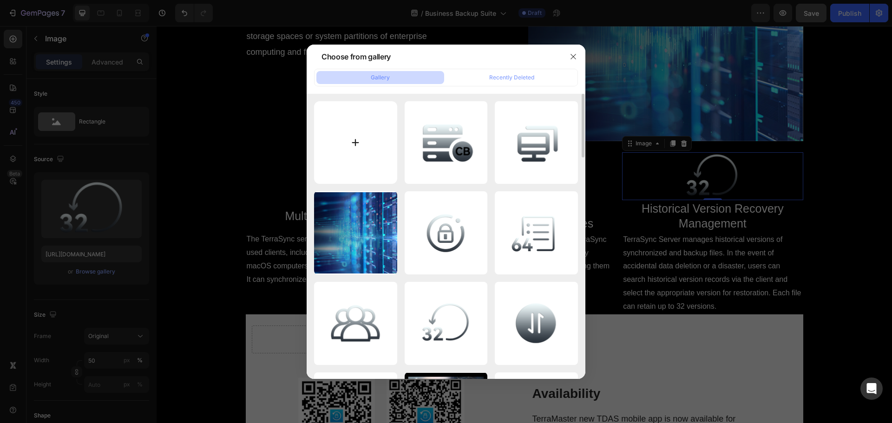
type input "C:\fakepath\16.2.png"
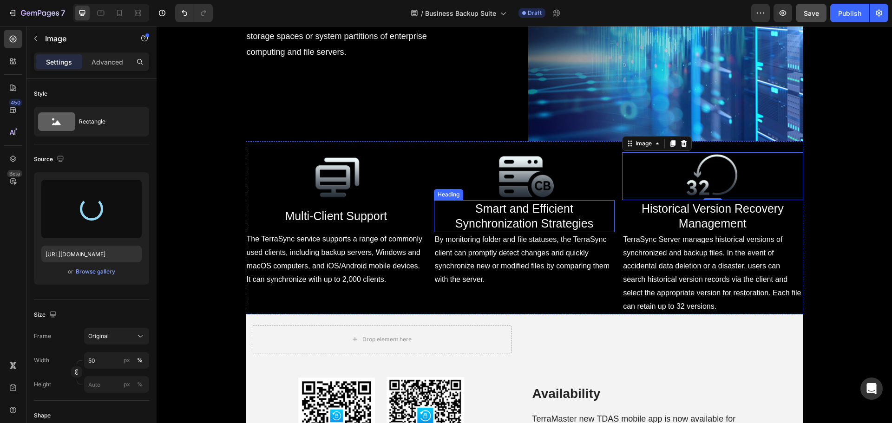
type input "https://cdn.shopify.com/s/files/1/0557/3256/8098/files/gempages_570475742119331…"
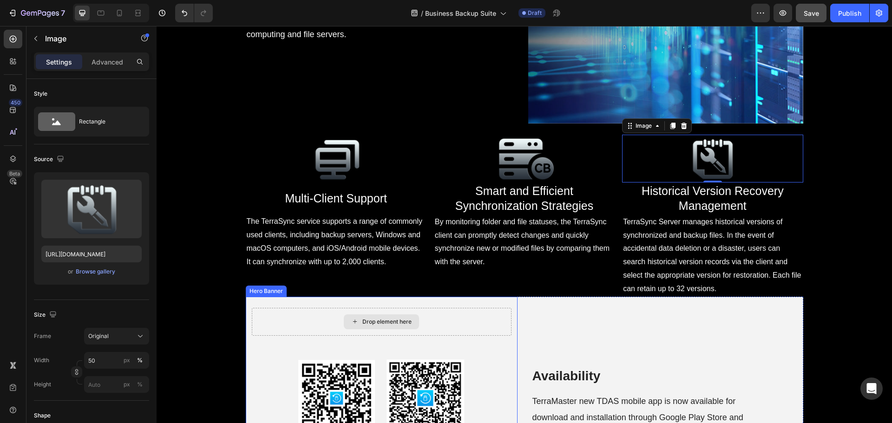
scroll to position [3355, 0]
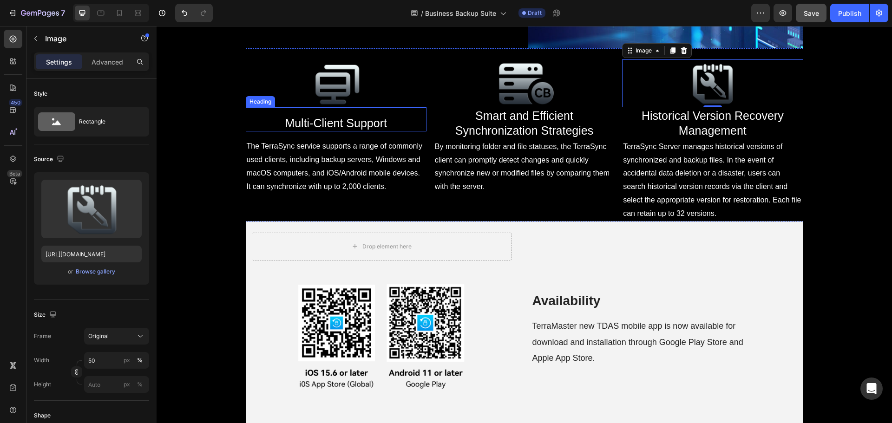
click at [344, 130] on span "Multi-Client Support" at bounding box center [336, 123] width 102 height 13
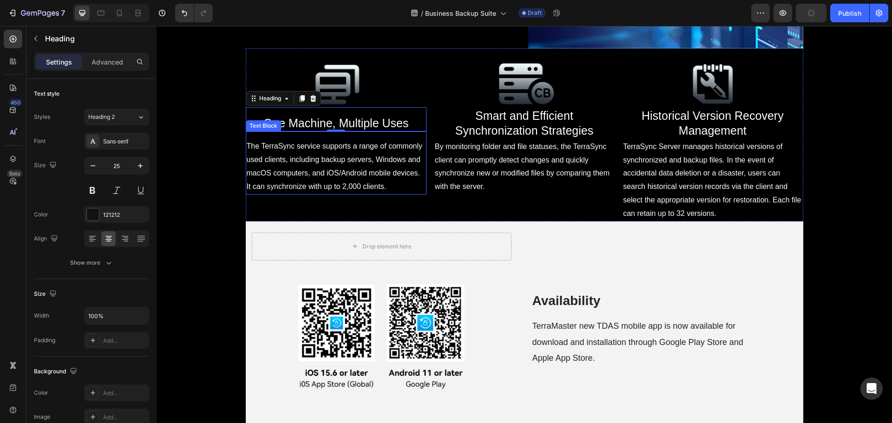
click at [319, 193] on p "The TerraSync service supports a range of commonly used clients, including back…" at bounding box center [336, 166] width 179 height 53
click at [322, 193] on p "The TerraSync service supports a range of commonly used clients, including back…" at bounding box center [336, 166] width 179 height 53
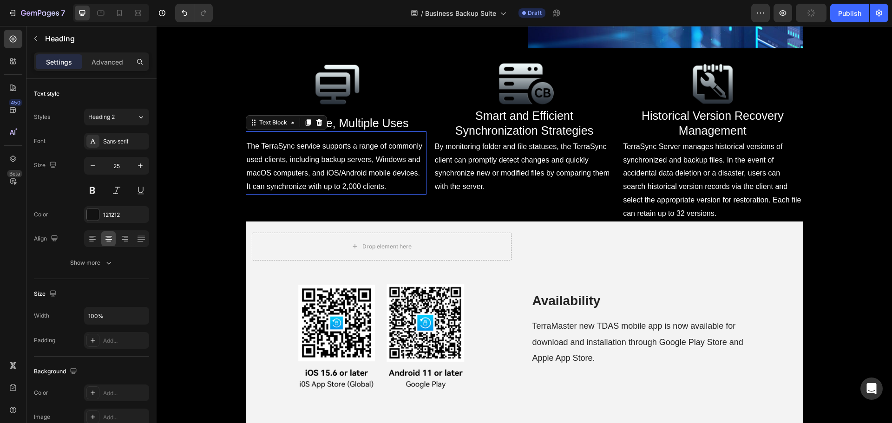
click at [322, 193] on p "The TerraSync service supports a range of commonly used clients, including back…" at bounding box center [336, 166] width 179 height 53
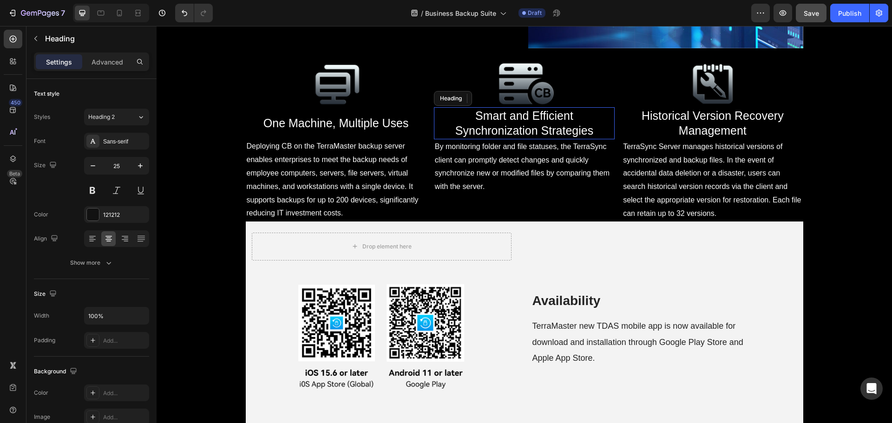
click at [511, 138] on span "Smart and Efficient Synchronization Strategies" at bounding box center [524, 123] width 138 height 28
click at [500, 138] on span "Smart and Efficient Synchronization Strategies" at bounding box center [524, 123] width 138 height 28
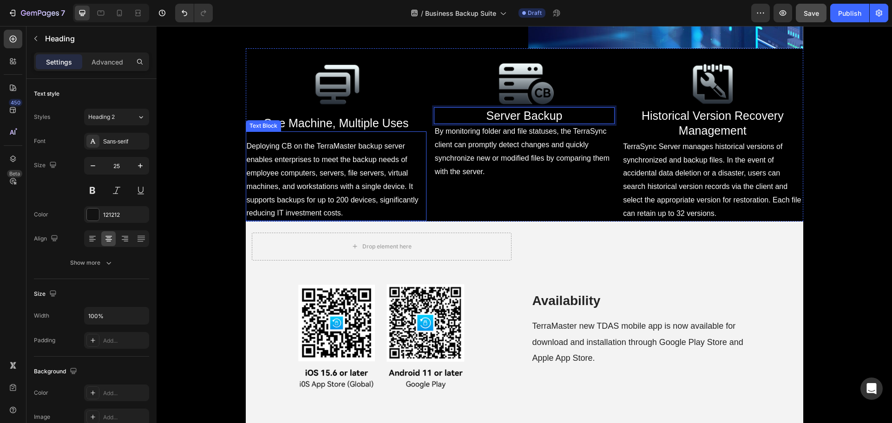
click at [383, 185] on div "Deploying CB on the TerraMaster backup server enables enterprises to meet the b…" at bounding box center [336, 177] width 181 height 90
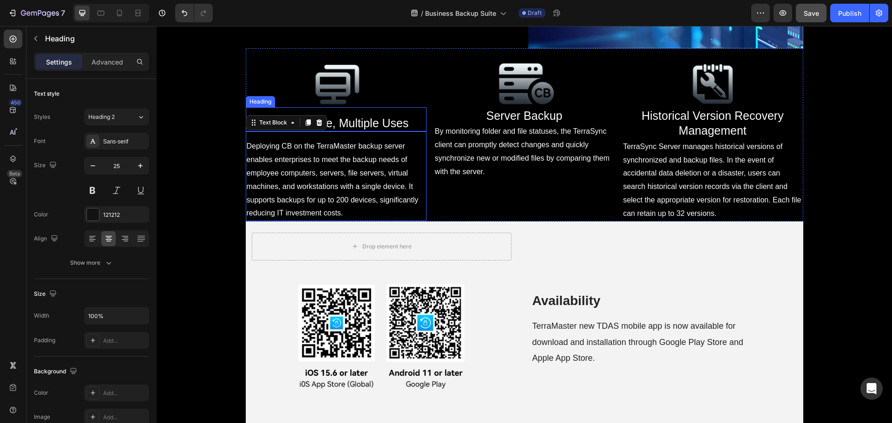
click at [378, 130] on span "One Machine, Multiple Uses" at bounding box center [336, 123] width 145 height 13
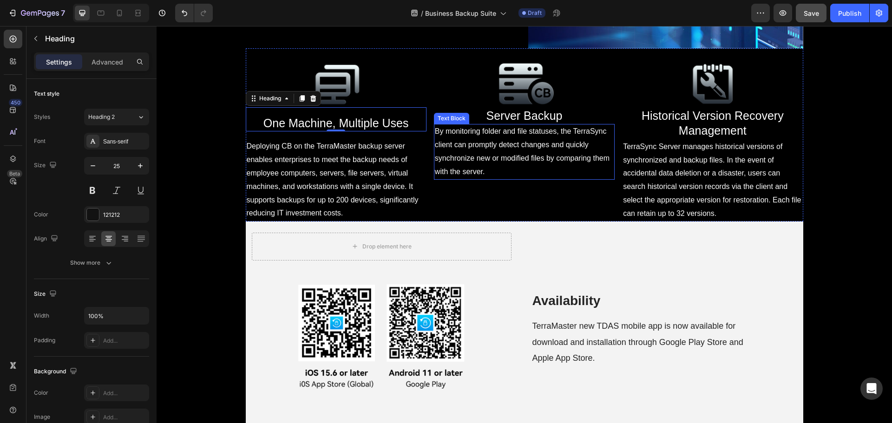
click at [515, 122] on span "Server Backup" at bounding box center [525, 115] width 76 height 13
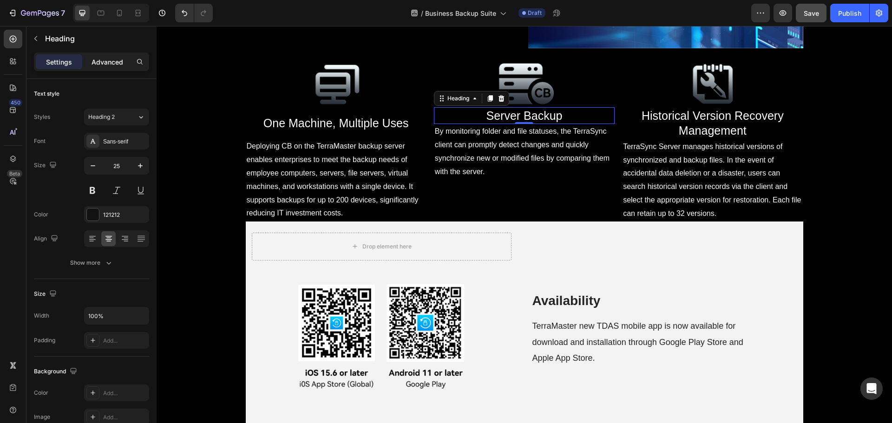
click at [106, 58] on p "Advanced" at bounding box center [108, 62] width 32 height 10
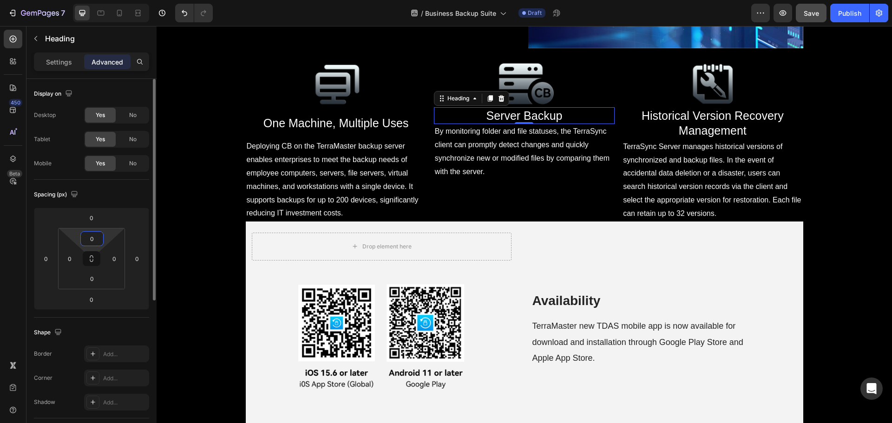
click at [92, 233] on input "0" at bounding box center [92, 239] width 19 height 14
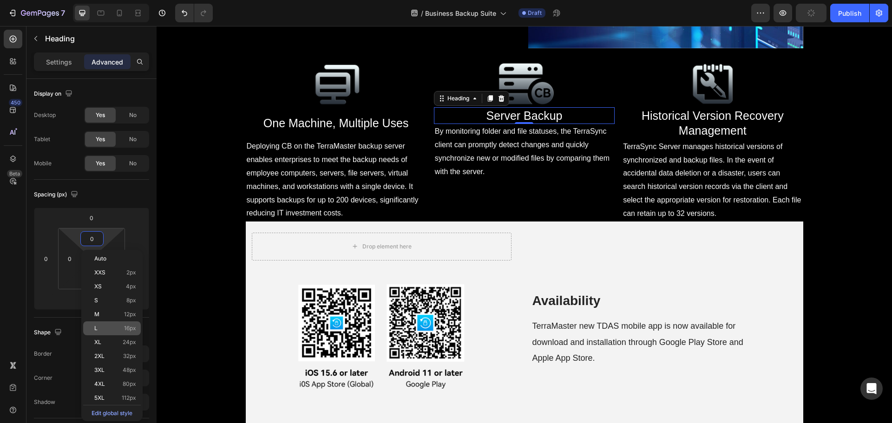
click at [119, 331] on p "L 16px" at bounding box center [115, 328] width 42 height 7
type input "16"
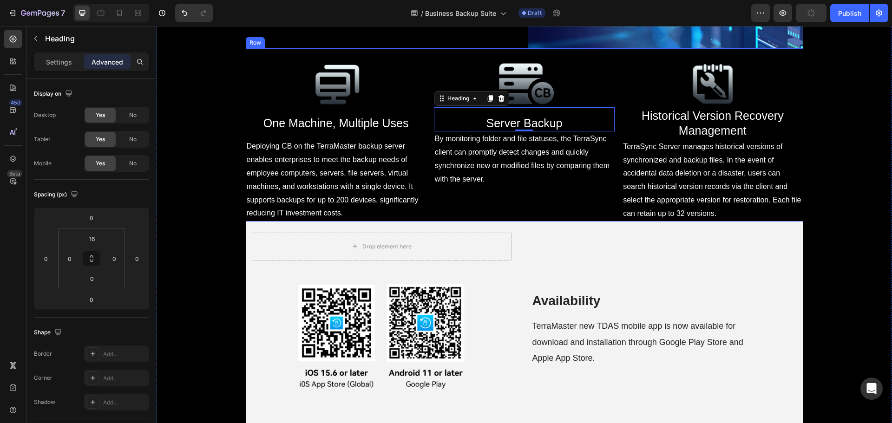
click at [541, 186] on p "By monitoring folder and file statuses, the TerraSync client can promptly detec…" at bounding box center [524, 158] width 179 height 53
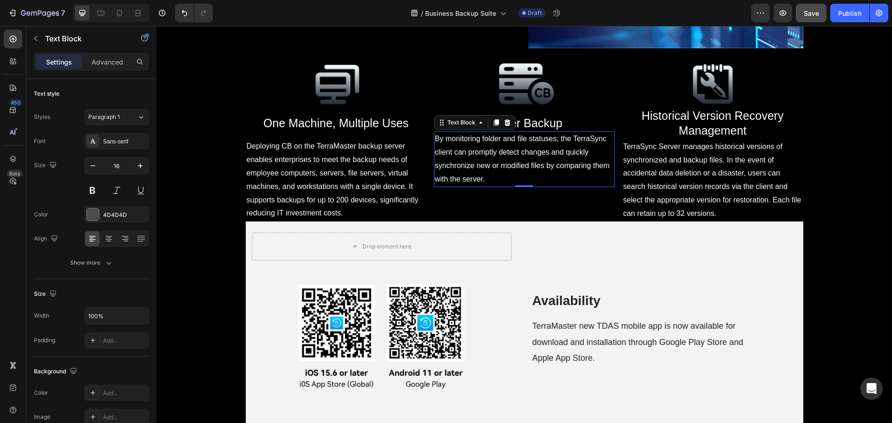
click at [525, 186] on p "By monitoring folder and file statuses, the TerraSync client can promptly detec…" at bounding box center [524, 158] width 179 height 53
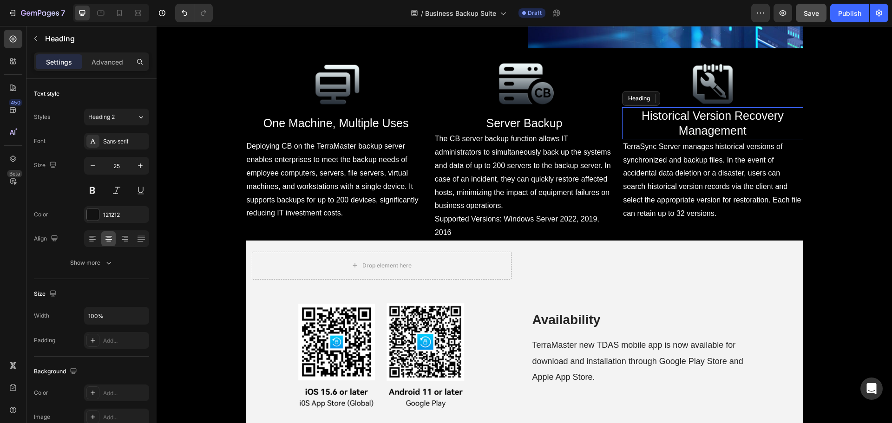
click at [722, 138] on span "Historical Version Recovery Management" at bounding box center [713, 123] width 142 height 28
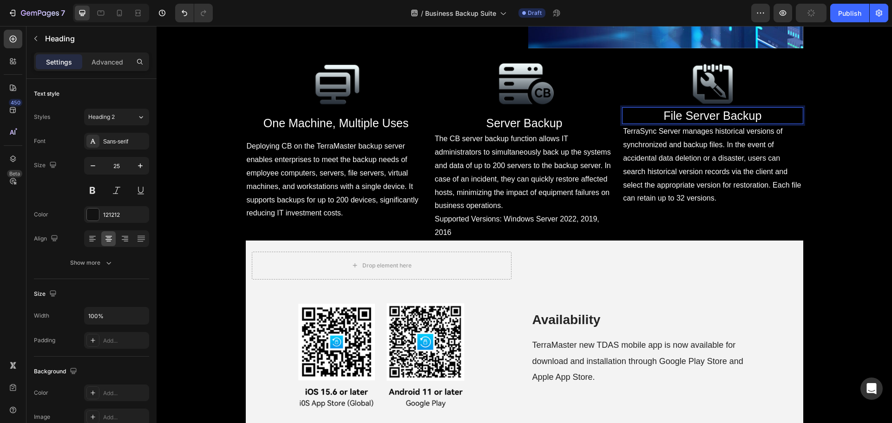
click at [106, 72] on div "Settings Advanced" at bounding box center [91, 66] width 130 height 26
click at [106, 66] on p "Advanced" at bounding box center [108, 62] width 32 height 10
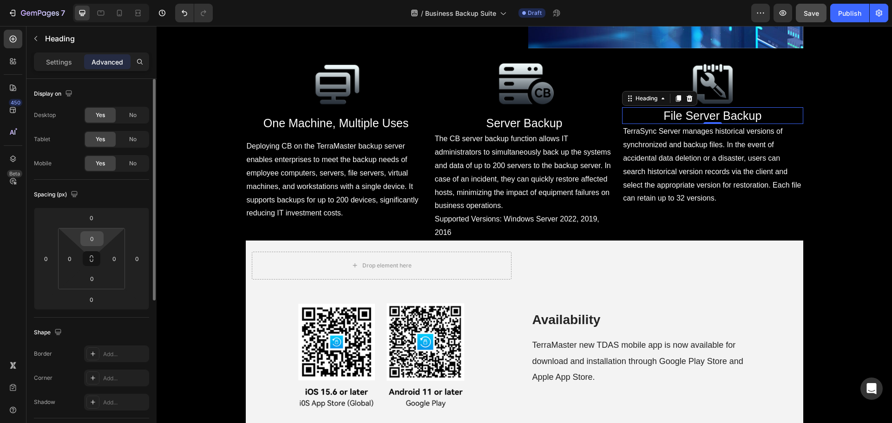
click at [90, 238] on input "0" at bounding box center [92, 239] width 19 height 14
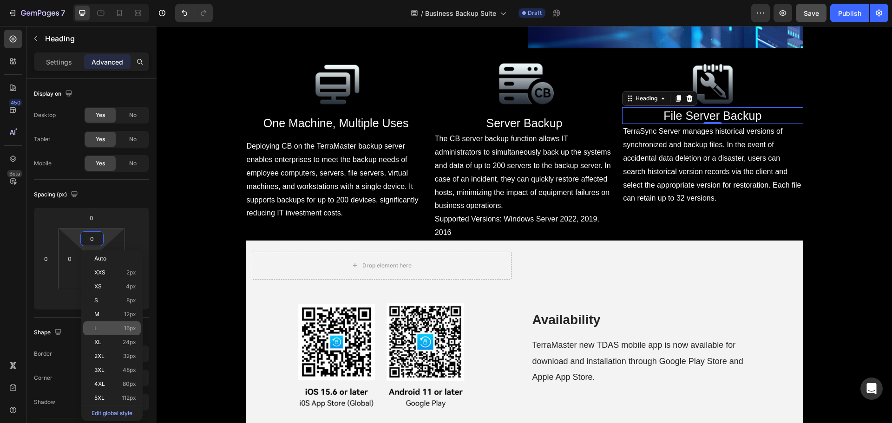
click at [125, 329] on span "16px" at bounding box center [130, 328] width 12 height 7
type input "16"
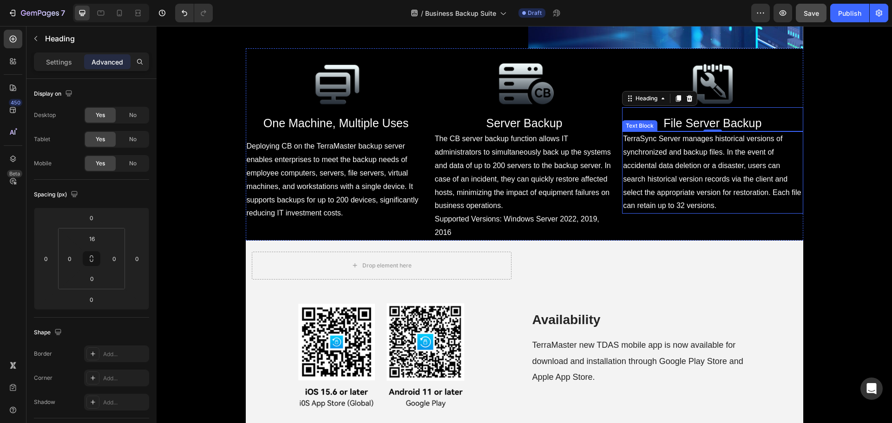
click at [693, 210] on span "TerraSync Server manages historical versions of synchronized and backup files. …" at bounding box center [712, 172] width 178 height 75
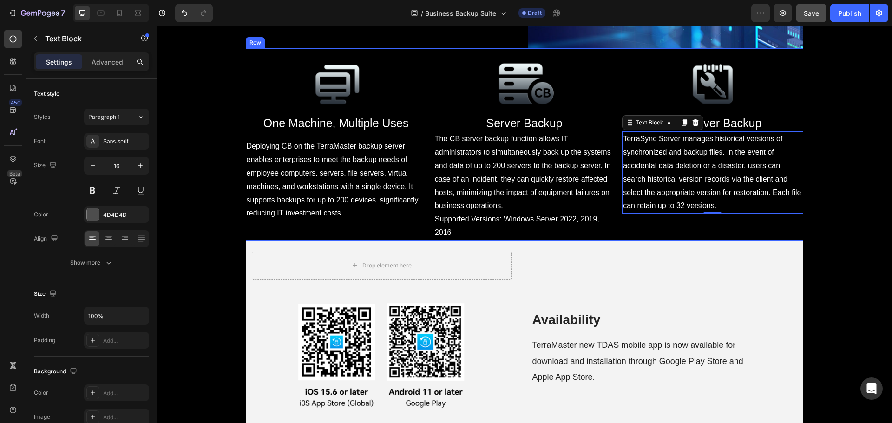
click at [688, 210] on span "TerraSync Server manages historical versions of synchronized and backup files. …" at bounding box center [712, 172] width 178 height 75
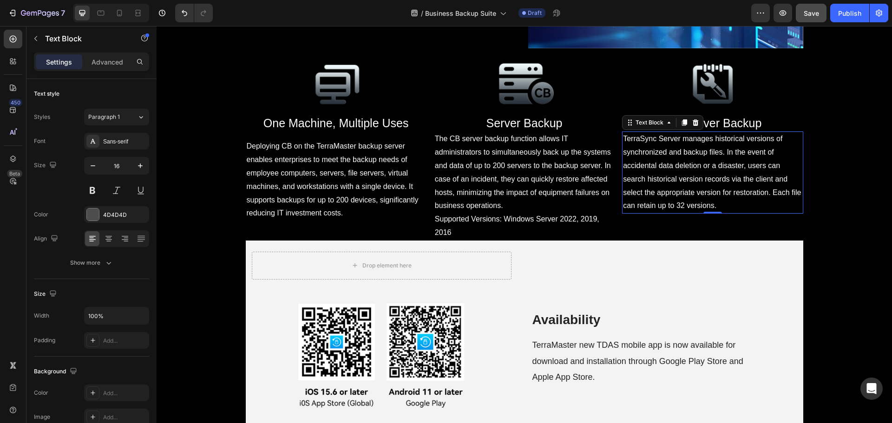
click at [688, 210] on span "TerraSync Server manages historical versions of synchronized and backup files. …" at bounding box center [712, 172] width 178 height 75
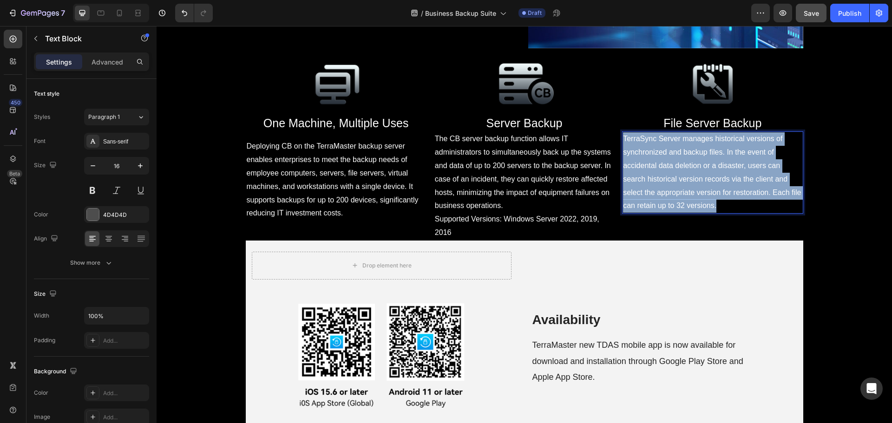
click at [688, 210] on span "TerraSync Server manages historical versions of synchronized and backup files. …" at bounding box center [712, 172] width 178 height 75
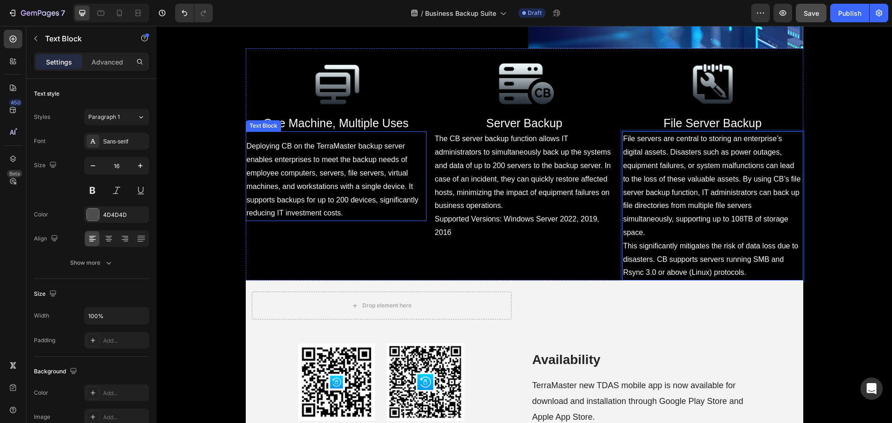
click at [422, 221] on div "Deploying CB on the TerraMaster backup server enables enterprises to meet the b…" at bounding box center [336, 180] width 181 height 82
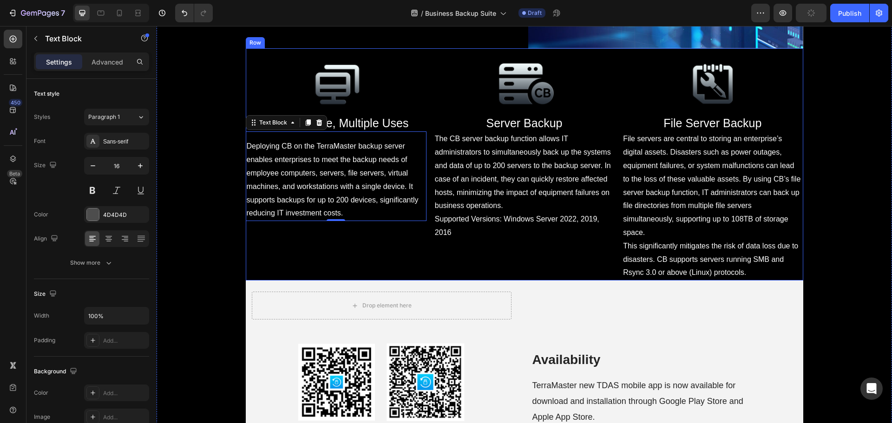
click at [472, 281] on div "Image ⁠⁠⁠⁠⁠⁠⁠ Server Backup Heading The CB server backup function allows IT adm…" at bounding box center [524, 169] width 181 height 221
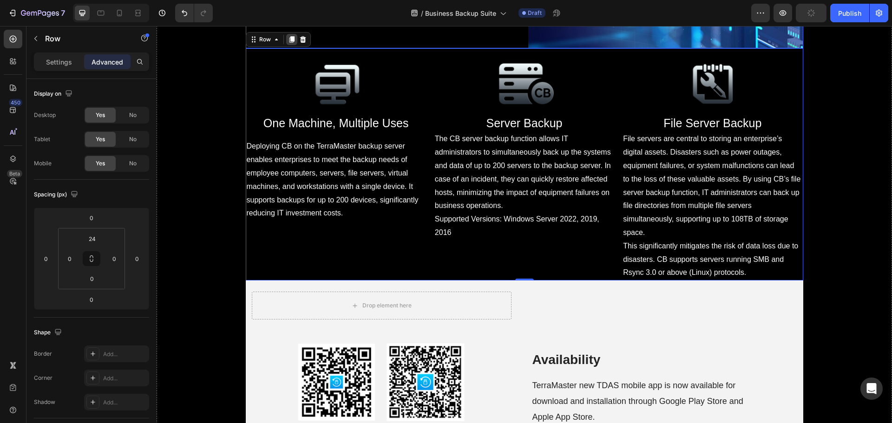
click at [288, 43] on icon at bounding box center [291, 39] width 7 height 7
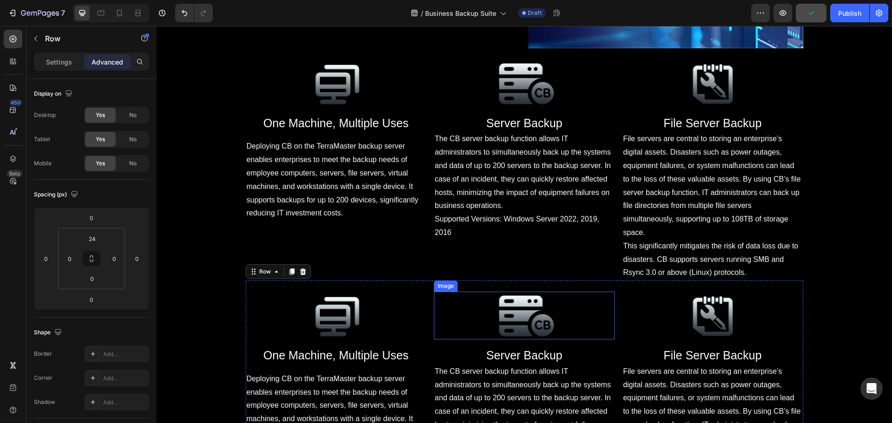
scroll to position [3514, 0]
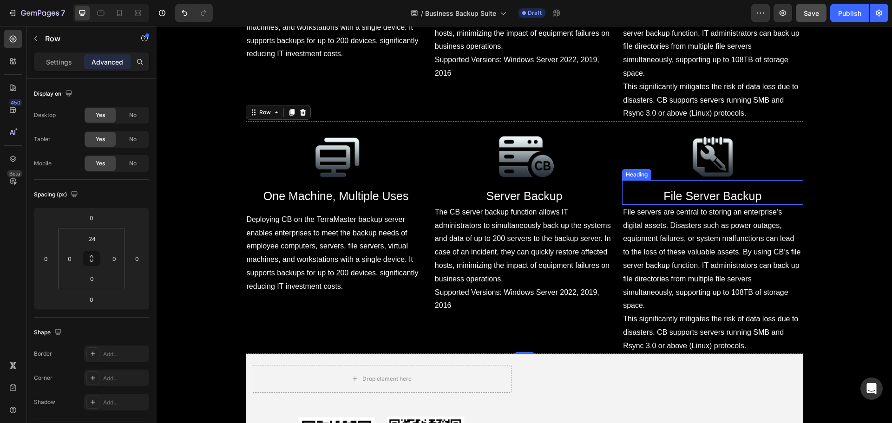
click at [645, 205] on div "File Server Backup Heading" at bounding box center [712, 192] width 181 height 25
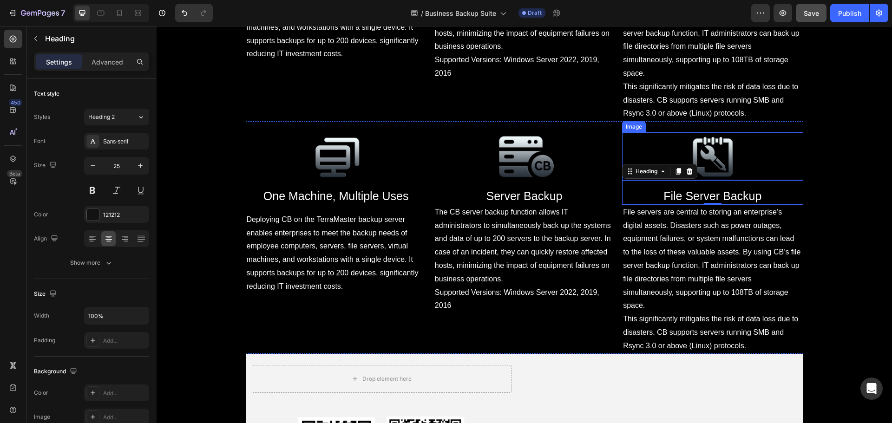
click at [652, 180] on div at bounding box center [712, 156] width 181 height 48
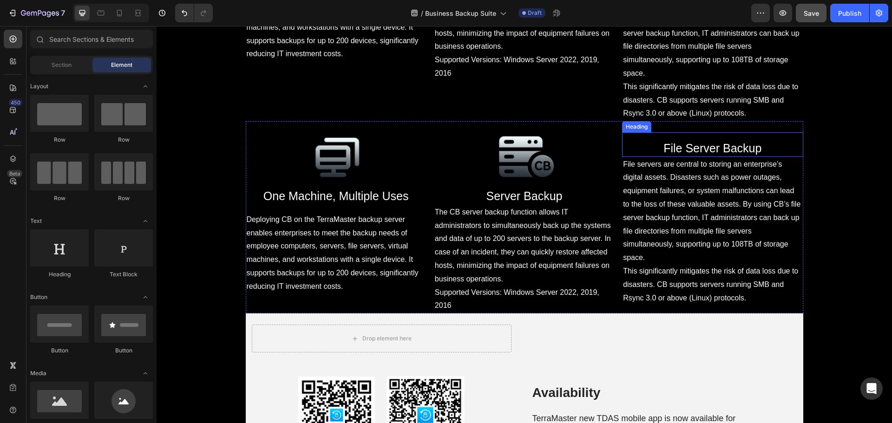
click at [656, 157] on h2 "File Server Backup" at bounding box center [712, 148] width 181 height 17
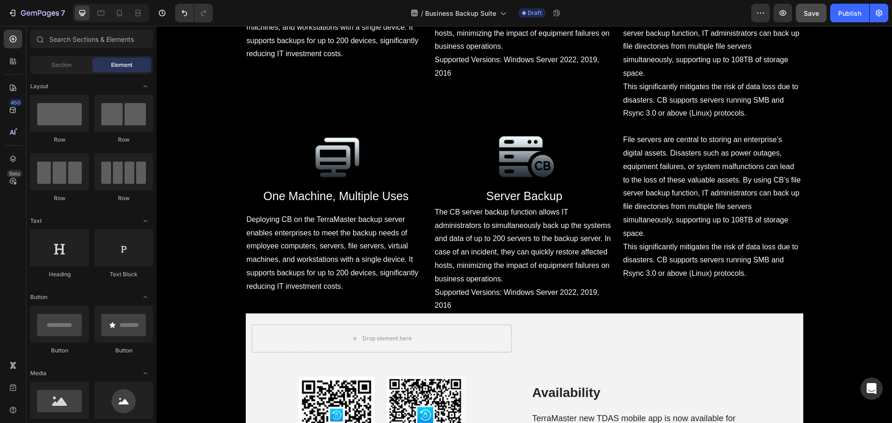
click at [656, 215] on span "File servers are central to storing an enterprise’s digital assets. Disasters s…" at bounding box center [712, 187] width 178 height 102
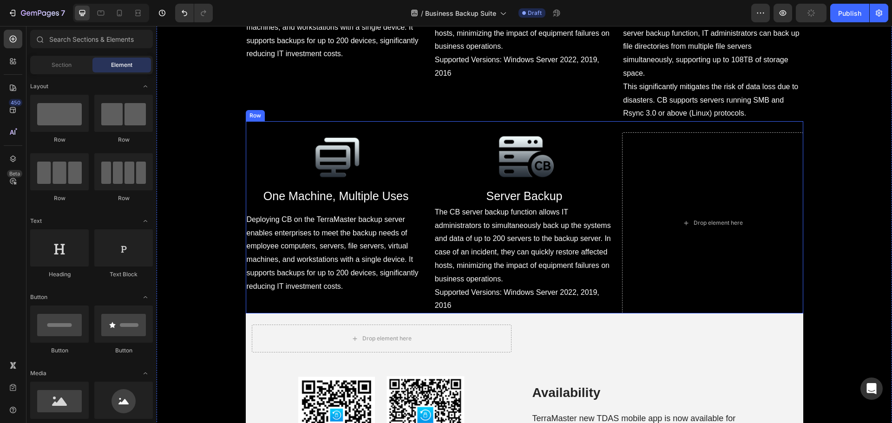
click at [613, 271] on div "Image One Machine, Multiple Uses Heading Deploying CB on the TerraMaster backup…" at bounding box center [525, 217] width 558 height 192
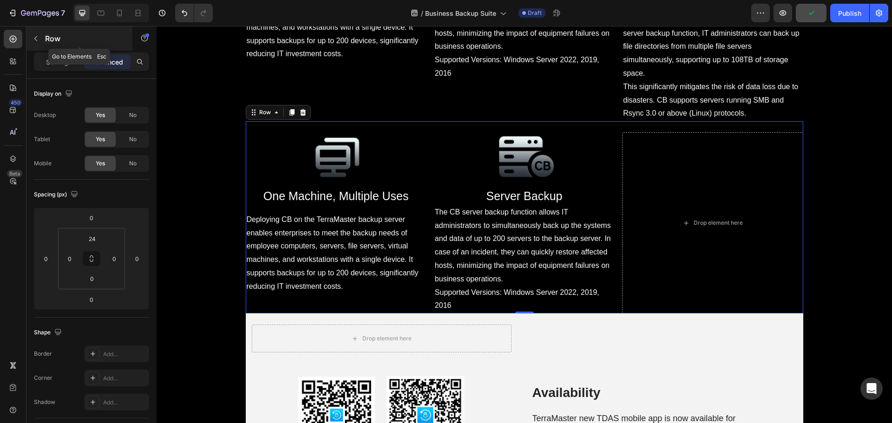
click at [50, 43] on p "Row" at bounding box center [84, 38] width 79 height 11
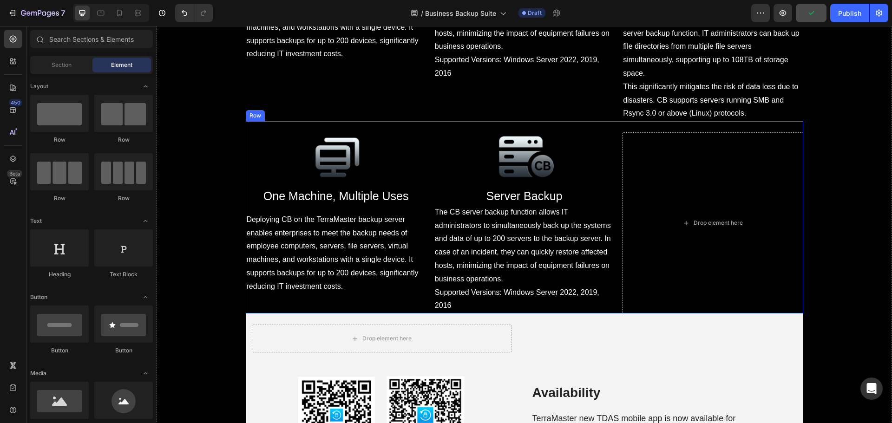
click at [616, 232] on div "Image One Machine, Multiple Uses Heading Deploying CB on the TerraMaster backup…" at bounding box center [525, 217] width 558 height 192
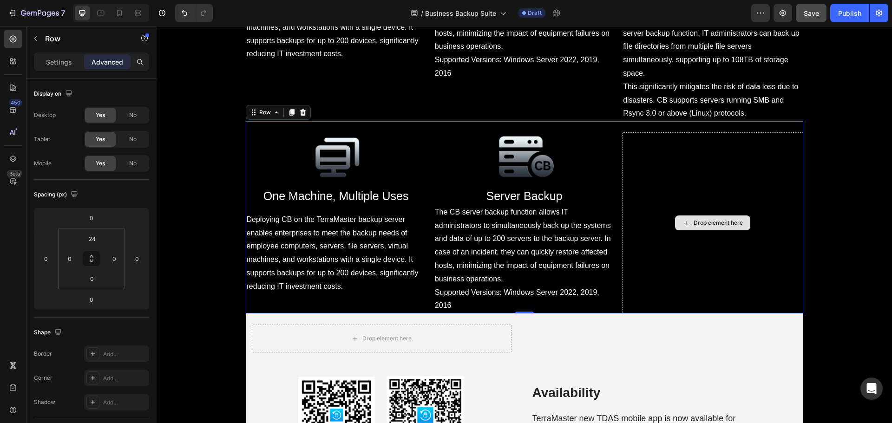
click at [683, 231] on div "Drop element here" at bounding box center [712, 223] width 75 height 15
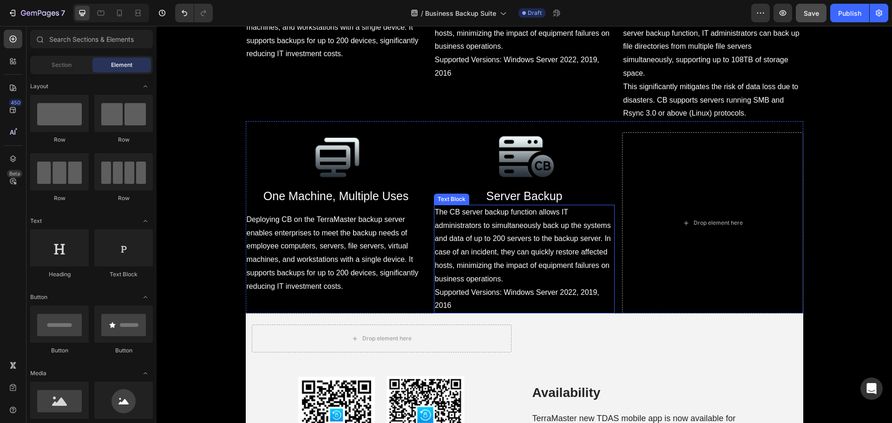
click at [638, 282] on div "Drop element here" at bounding box center [712, 222] width 181 height 181
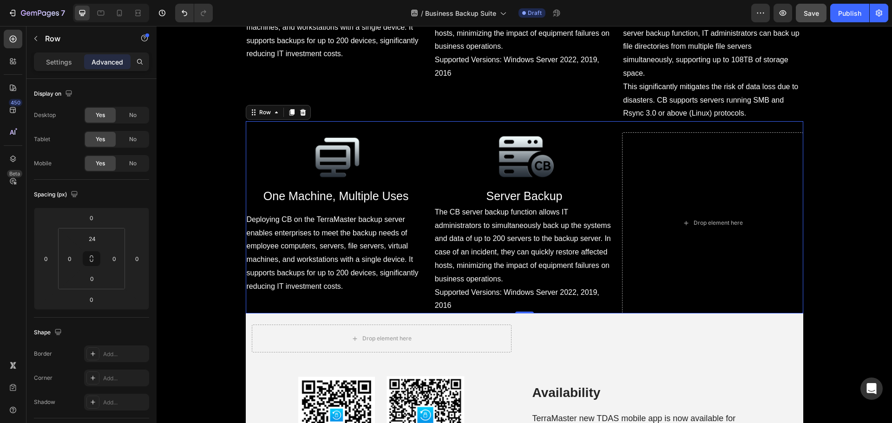
click at [61, 71] on div "Settings Advanced" at bounding box center [91, 62] width 115 height 19
click at [59, 69] on div "Settings" at bounding box center [59, 61] width 46 height 15
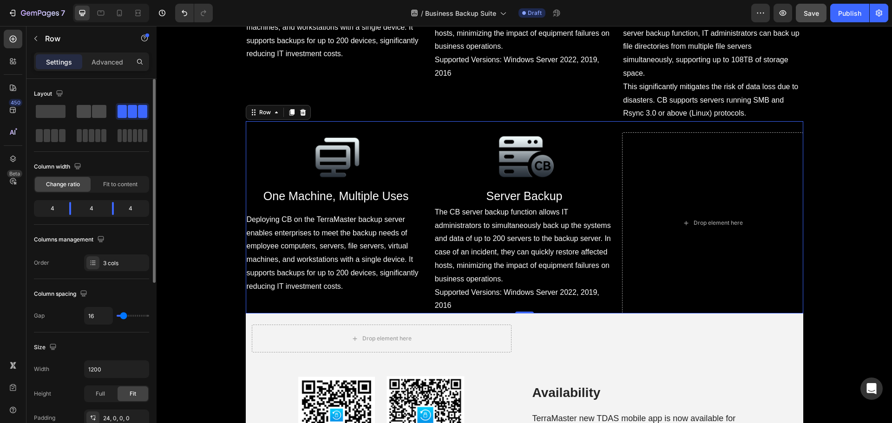
click at [89, 114] on span at bounding box center [84, 111] width 14 height 13
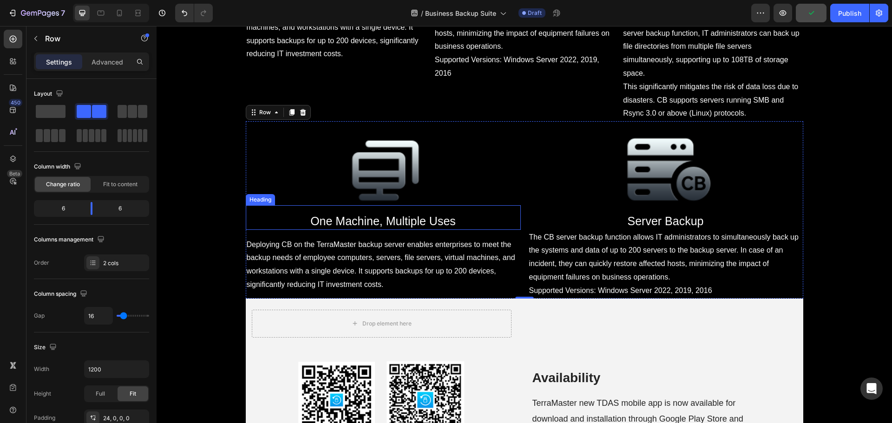
click at [392, 205] on img at bounding box center [384, 168] width 138 height 73
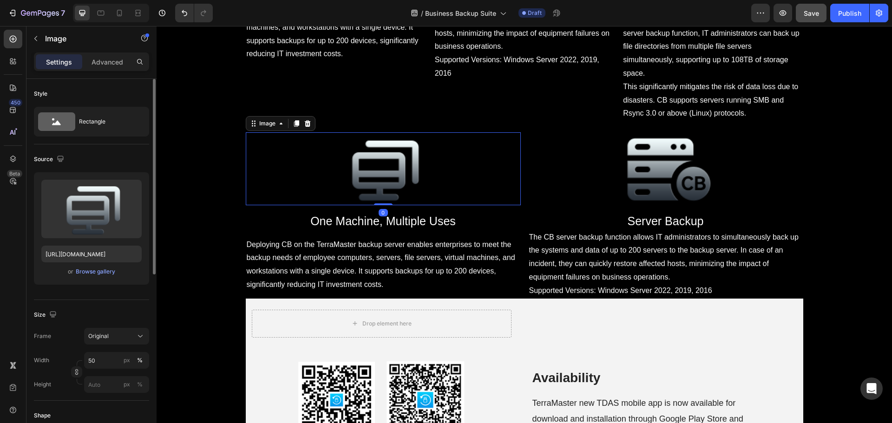
scroll to position [139, 0]
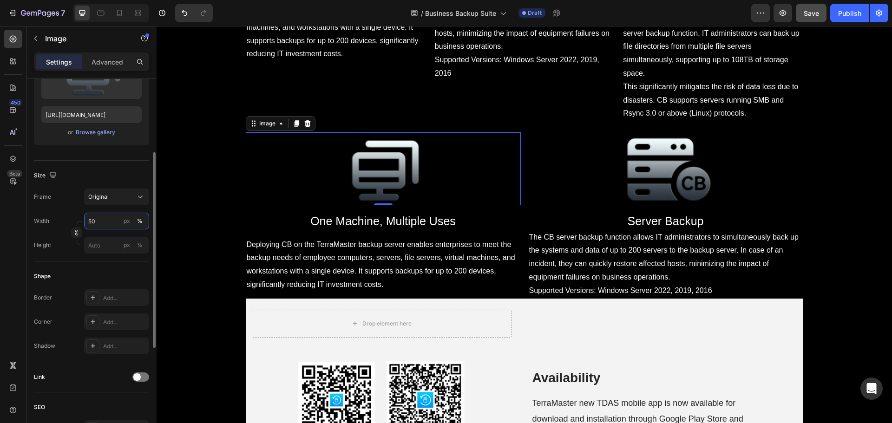
click at [107, 222] on input "50" at bounding box center [116, 221] width 65 height 17
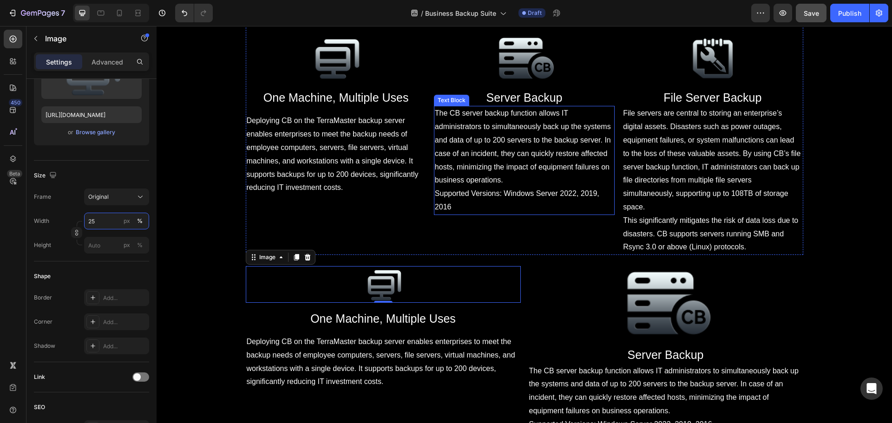
scroll to position [3468, 0]
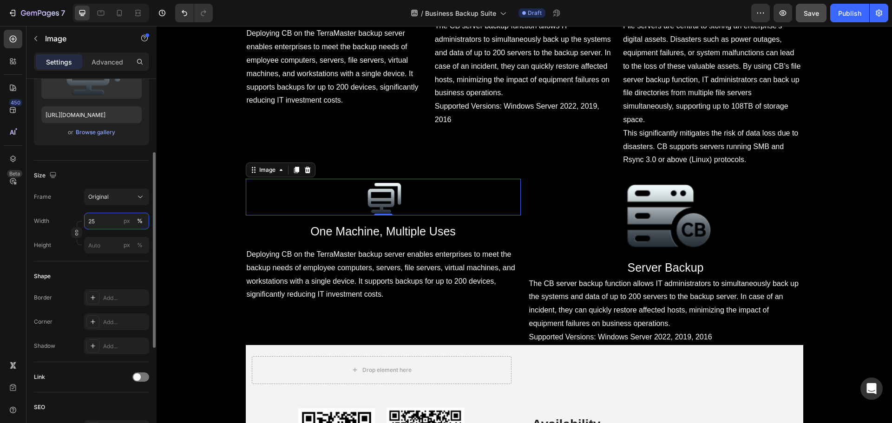
drag, startPoint x: 96, startPoint y: 222, endPoint x: 83, endPoint y: 223, distance: 13.0
click at [83, 223] on div "Width 25 px %" at bounding box center [91, 221] width 115 height 17
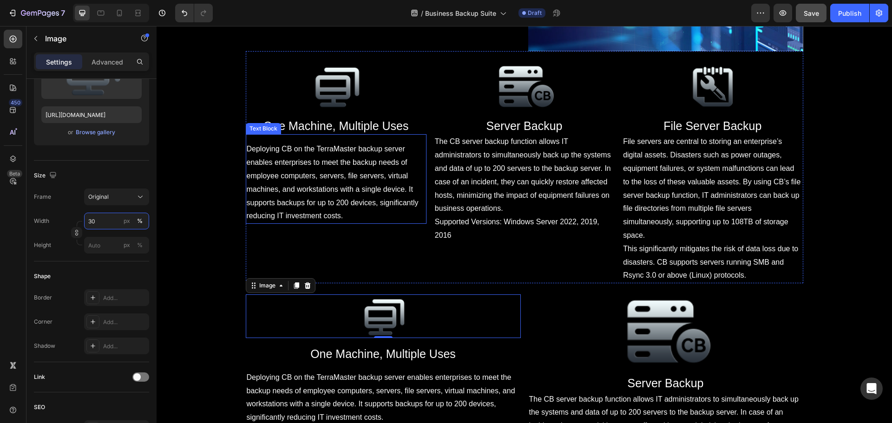
scroll to position [3375, 0]
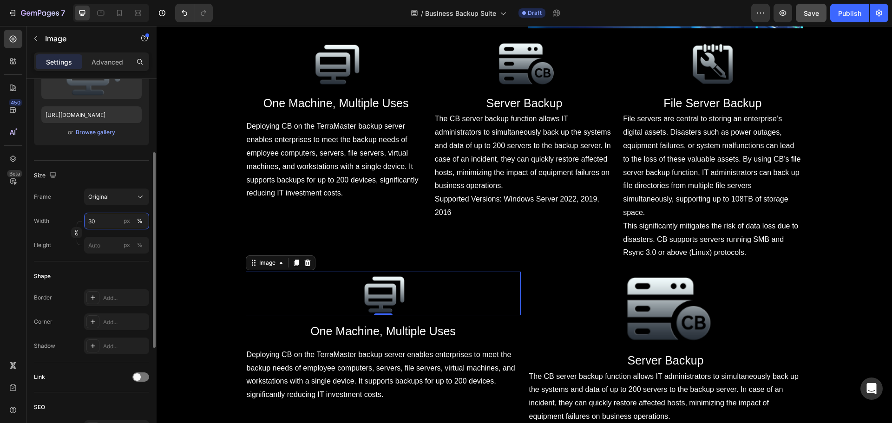
drag, startPoint x: 109, startPoint y: 223, endPoint x: 80, endPoint y: 223, distance: 28.8
click at [80, 223] on div "Width 30 px % Height px %" at bounding box center [91, 233] width 115 height 41
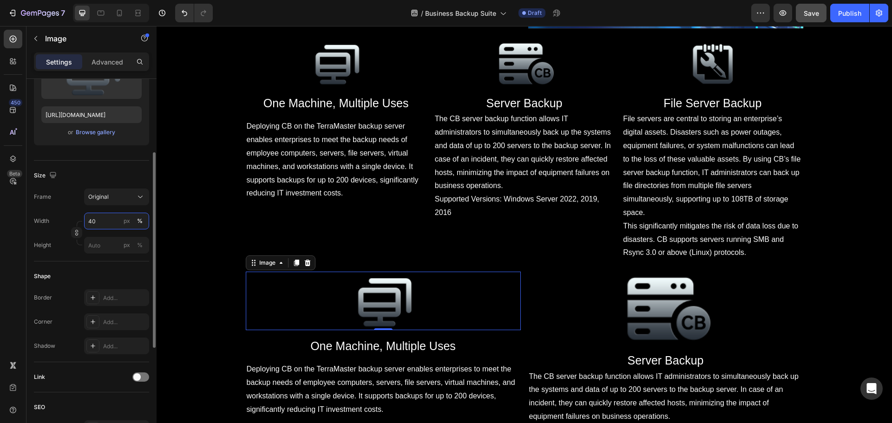
drag, startPoint x: 113, startPoint y: 222, endPoint x: 85, endPoint y: 223, distance: 27.9
click at [85, 223] on input "40" at bounding box center [116, 221] width 65 height 17
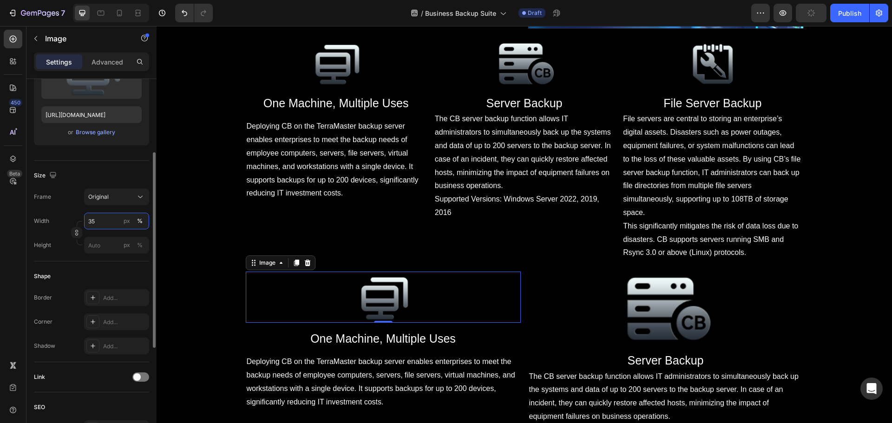
drag, startPoint x: 104, startPoint y: 224, endPoint x: 68, endPoint y: 226, distance: 36.4
click at [69, 226] on div "Width 35 px %" at bounding box center [91, 221] width 115 height 17
type input "30"
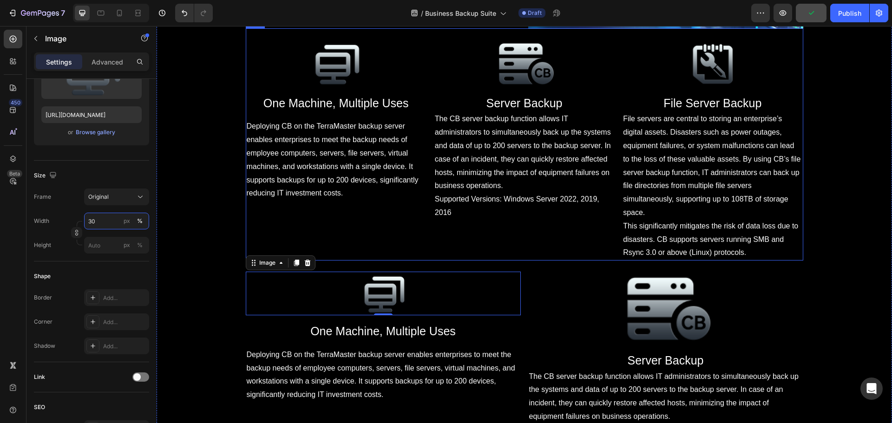
scroll to position [3468, 0]
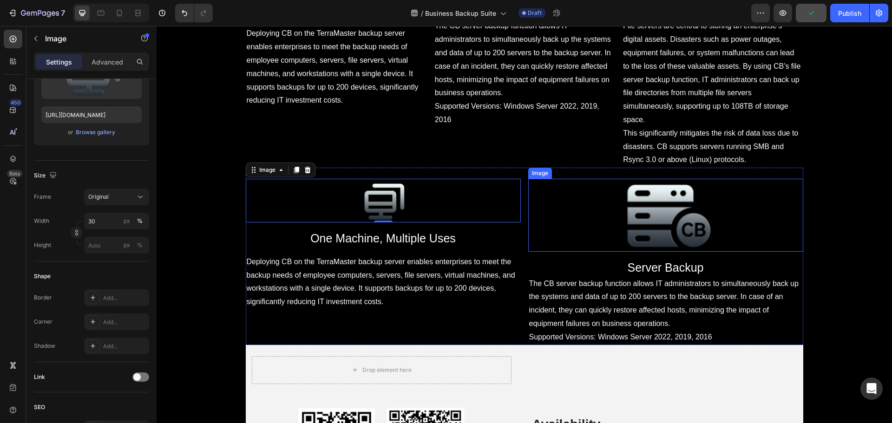
click at [690, 252] on img at bounding box center [666, 215] width 138 height 73
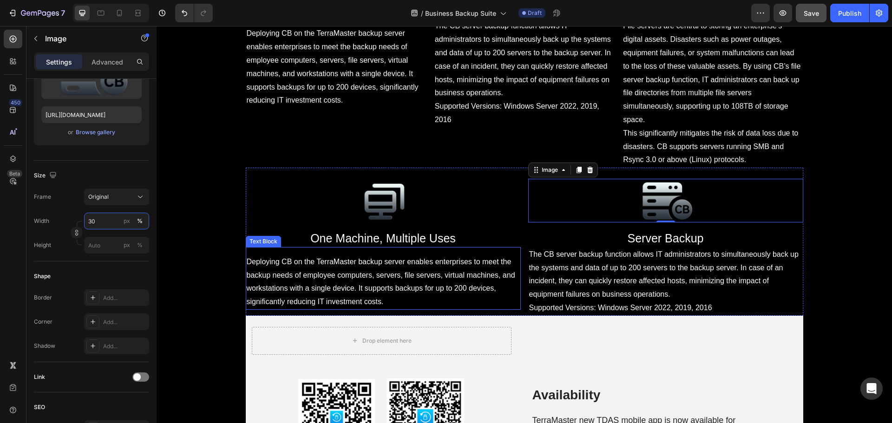
type input "30"
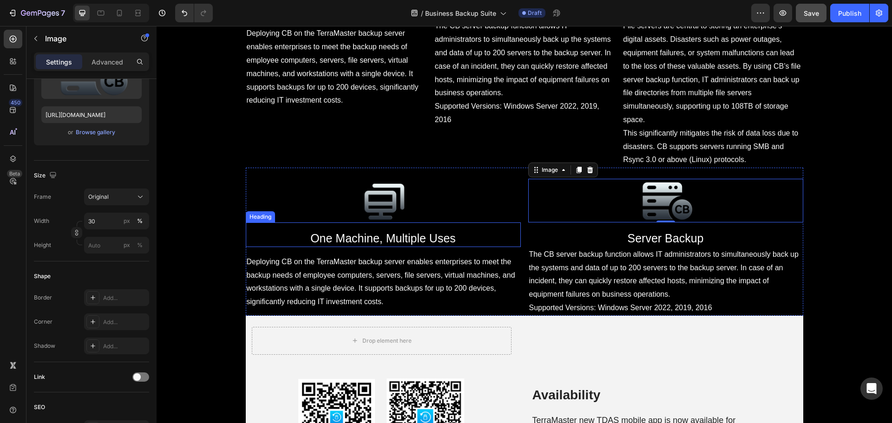
click at [375, 223] on img at bounding box center [383, 201] width 83 height 44
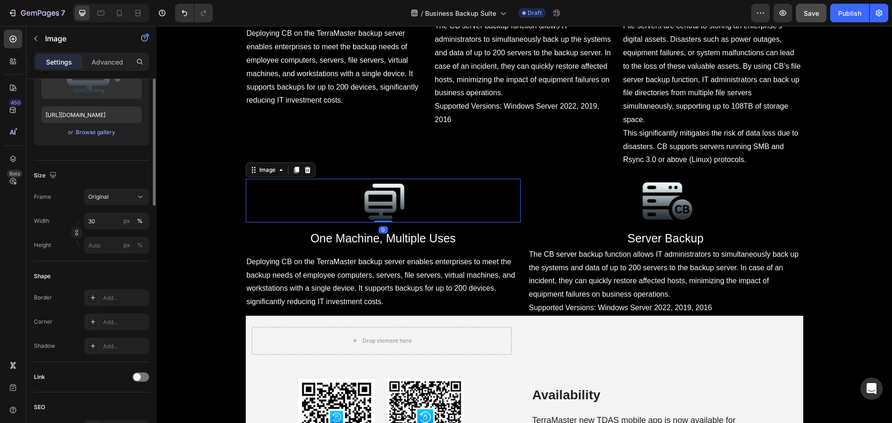
scroll to position [0, 0]
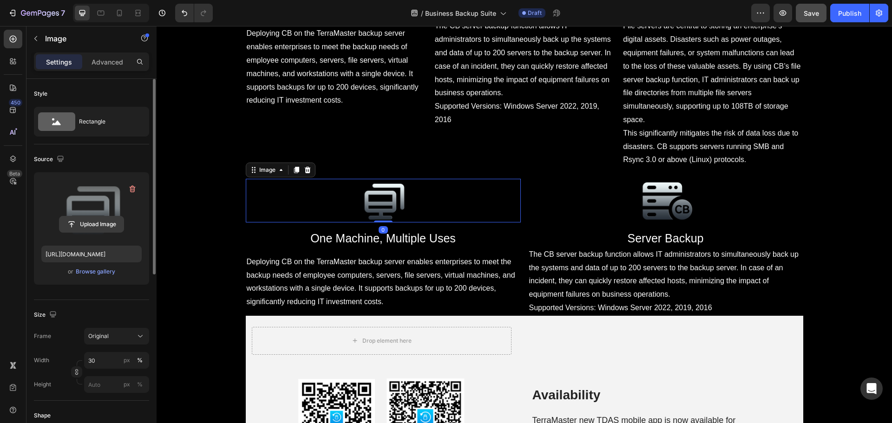
click at [98, 218] on input "file" at bounding box center [91, 225] width 64 height 16
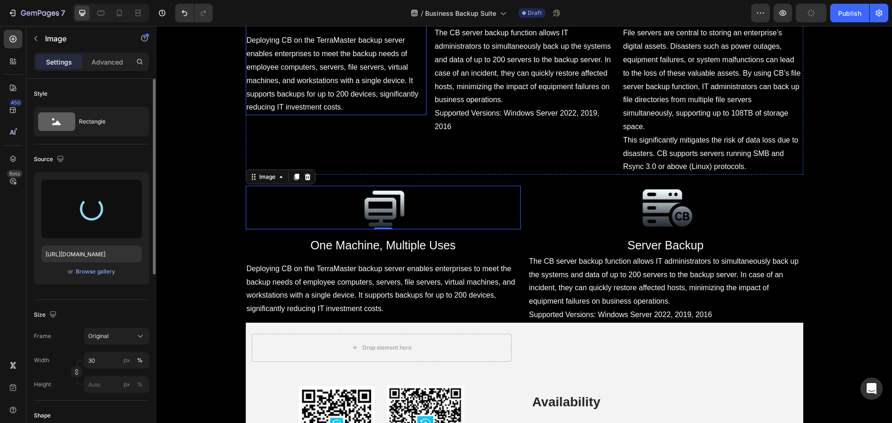
scroll to position [3468, 0]
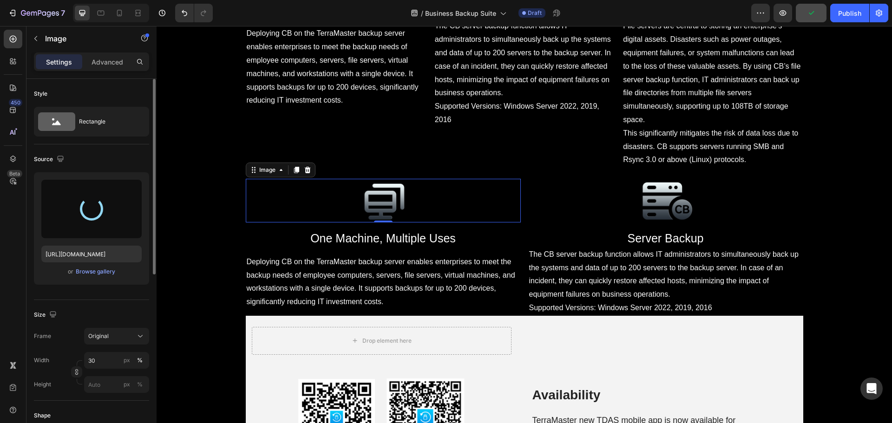
type input "https://cdn.shopify.com/s/files/1/0557/3256/8098/files/gempages_570475742119331…"
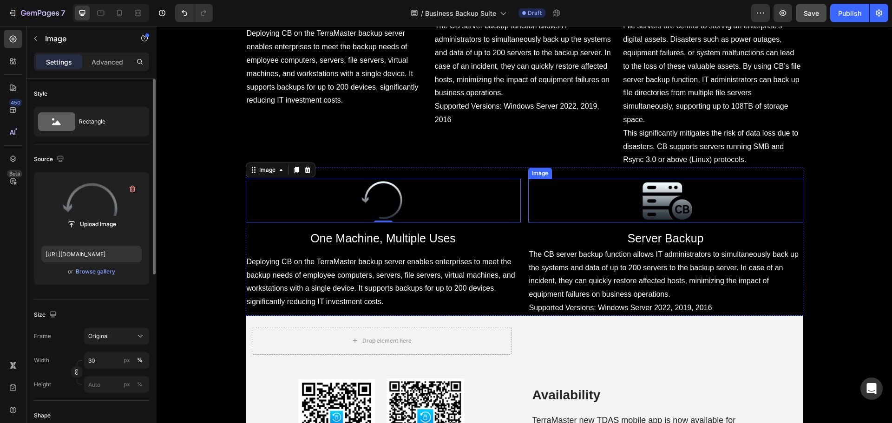
click at [719, 223] on div at bounding box center [665, 201] width 275 height 44
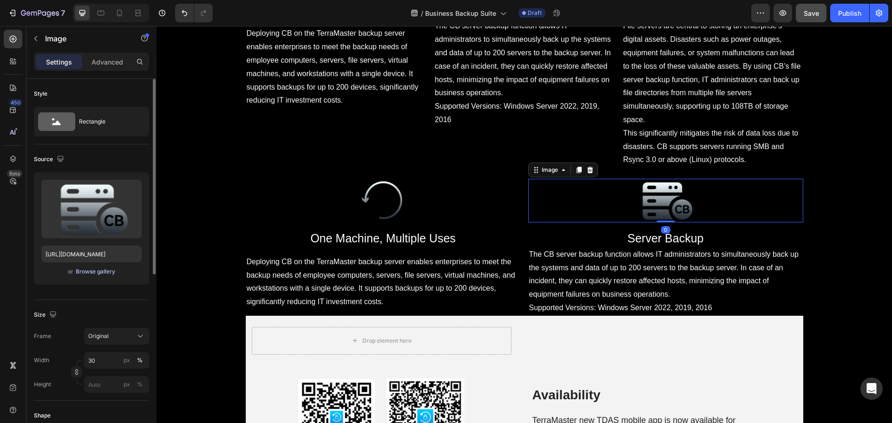
click at [90, 269] on div "Browse gallery" at bounding box center [96, 272] width 40 height 8
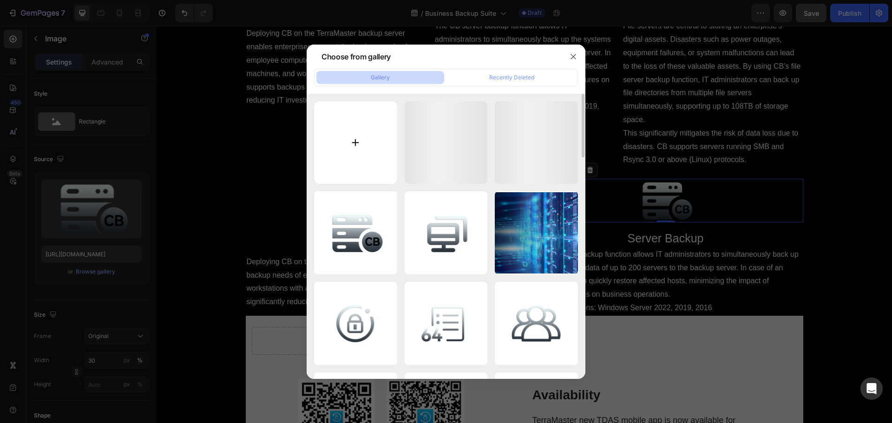
click at [382, 130] on input "file" at bounding box center [355, 142] width 83 height 83
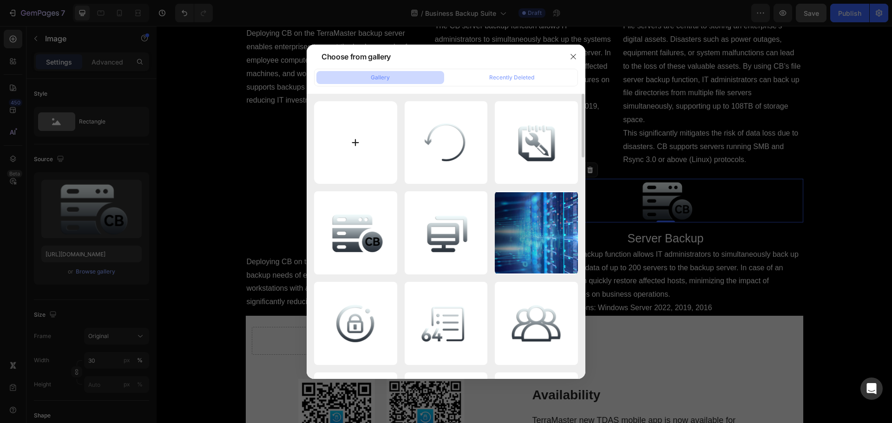
type input "C:\fakepath\16.2 (1).png"
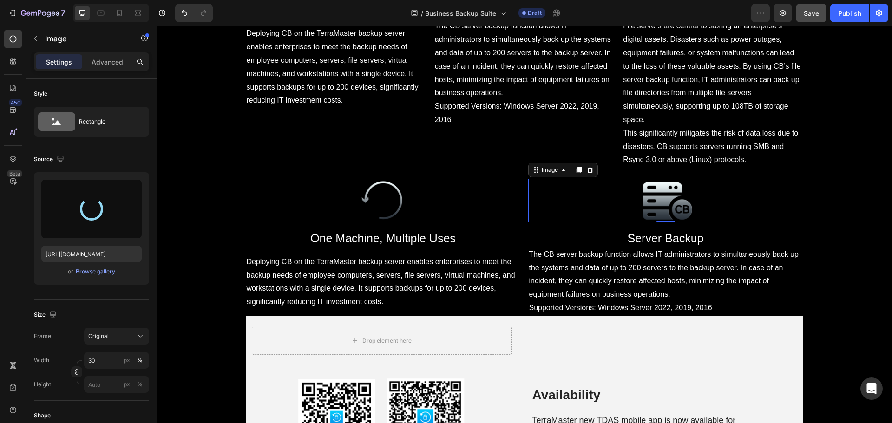
type input "[URL][DOMAIN_NAME]"
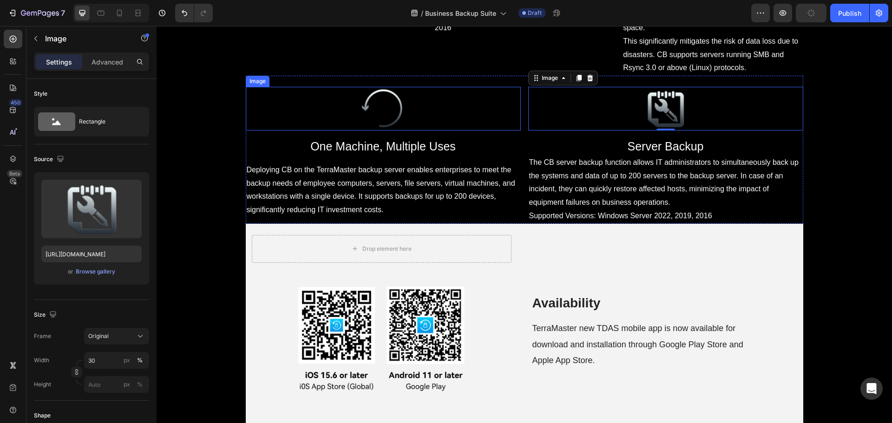
scroll to position [3561, 0]
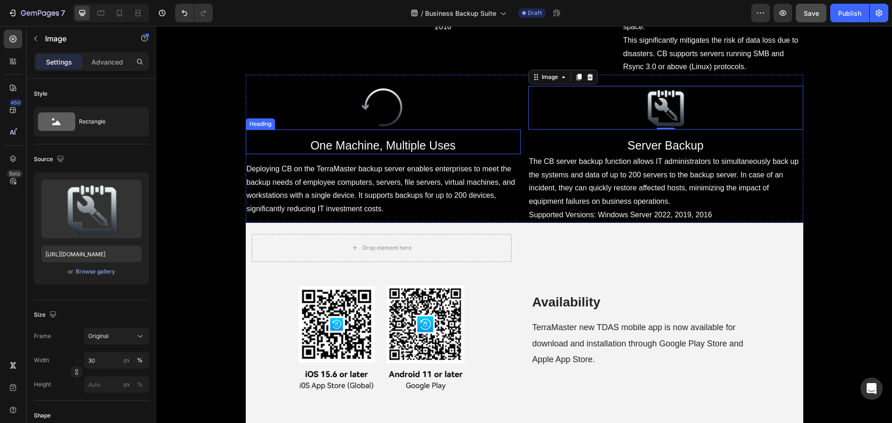
click at [374, 152] on span "One Machine, Multiple Uses" at bounding box center [382, 145] width 145 height 13
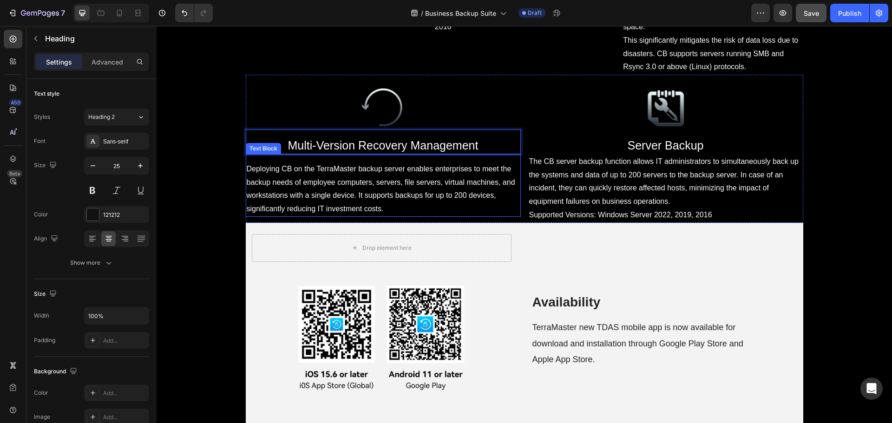
click at [349, 213] on span "Deploying CB on the TerraMaster backup server enables enterprises to meet the b…" at bounding box center [381, 189] width 269 height 48
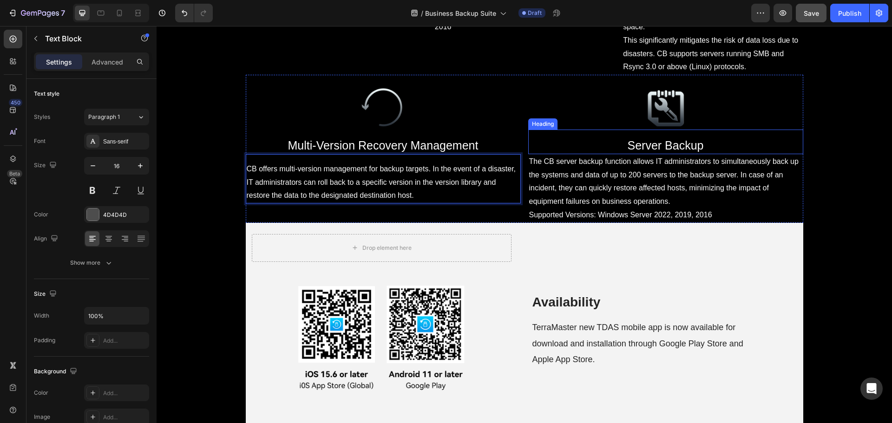
click at [650, 152] on span "Server Backup" at bounding box center [666, 145] width 76 height 13
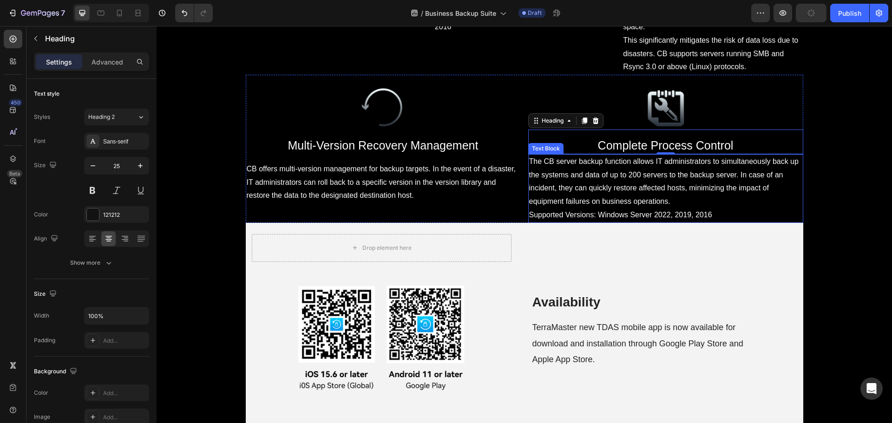
click at [627, 222] on p "The CB server backup function allows IT administrators to simultaneously back u…" at bounding box center [665, 188] width 273 height 67
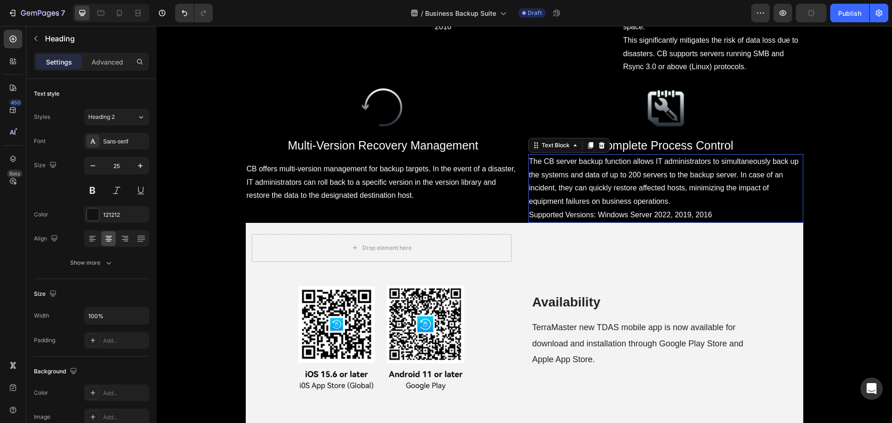
drag, startPoint x: 627, startPoint y: 242, endPoint x: 613, endPoint y: 249, distance: 15.8
click at [613, 205] on span "The CB server backup function allows IT administrators to simultaneously back u…" at bounding box center [664, 182] width 270 height 48
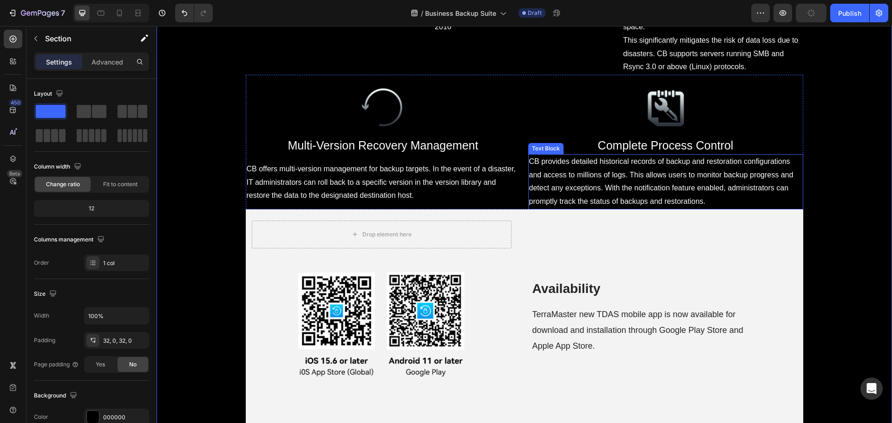
click at [398, 200] on span "CB offers multi-version management for backup targets. In the event of a disast…" at bounding box center [382, 182] width 270 height 35
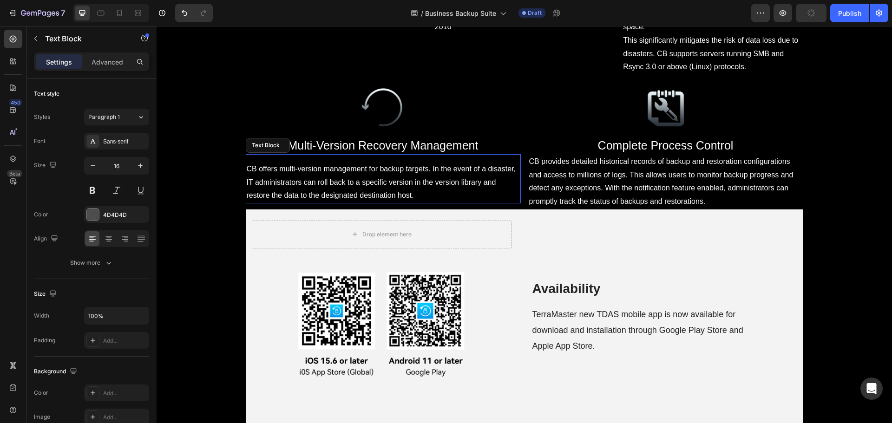
scroll to position [3375, 0]
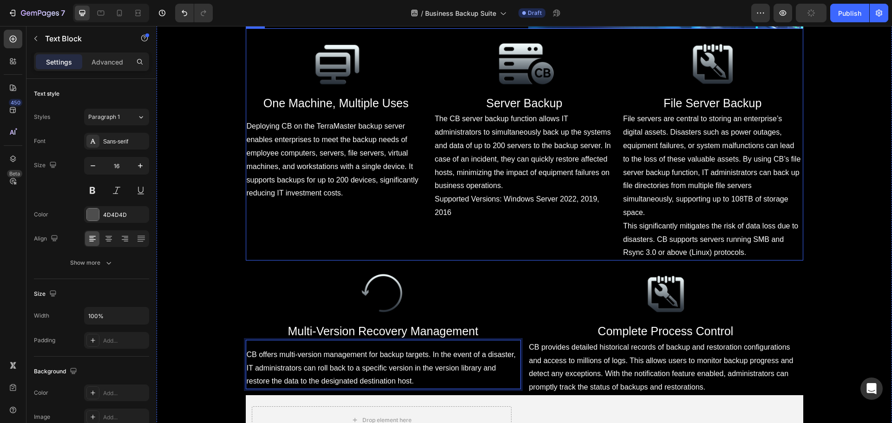
drag, startPoint x: 342, startPoint y: 209, endPoint x: 372, endPoint y: 231, distance: 38.2
click at [342, 200] on p "Deploying CB on the TerraMaster backup server enables enterprises to meet the b…" at bounding box center [336, 160] width 179 height 80
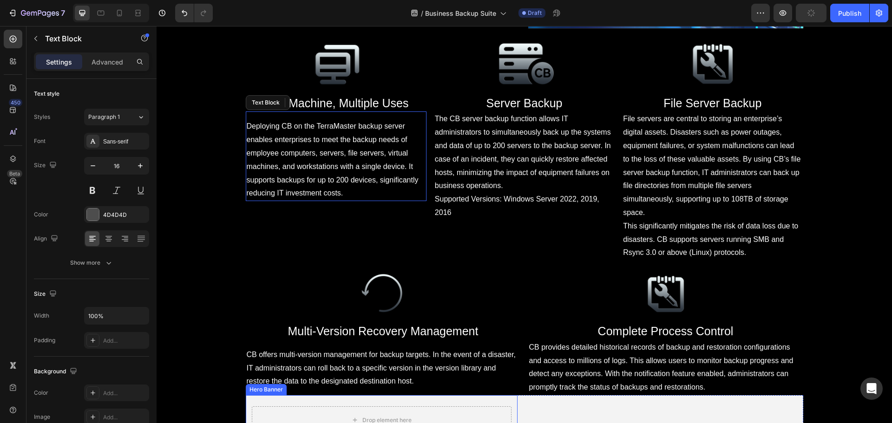
click at [385, 349] on p "CB offers multi-version management for backup targets. In the event of a disast…" at bounding box center [383, 369] width 273 height 40
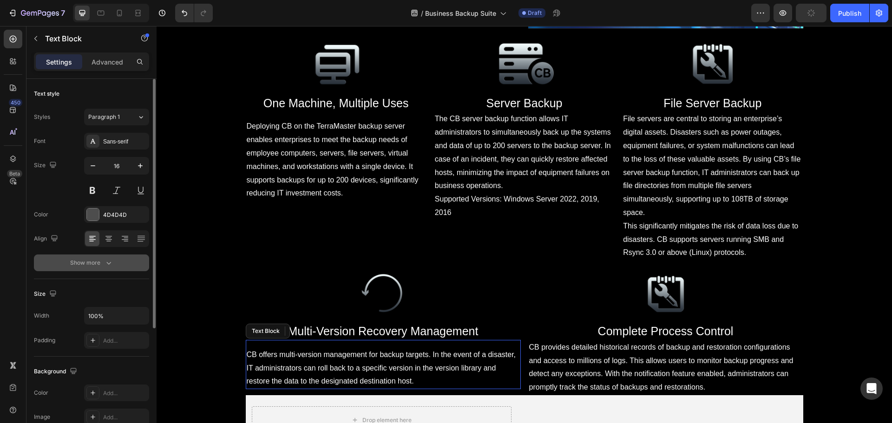
click at [96, 262] on div "Show more" at bounding box center [91, 262] width 43 height 9
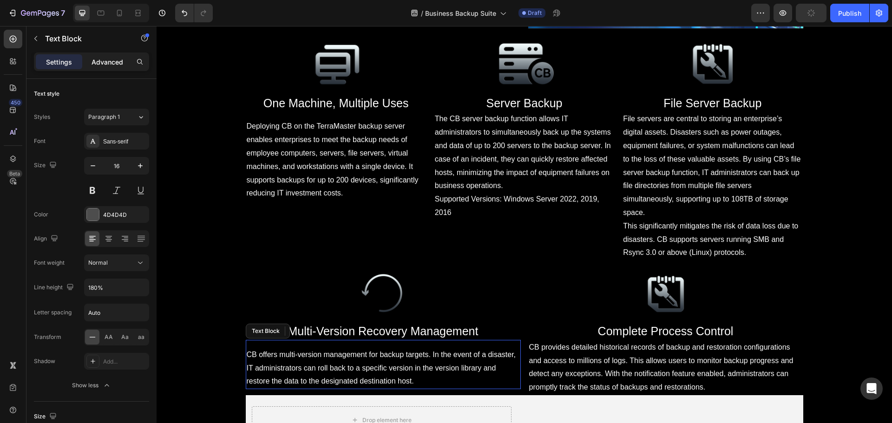
click at [113, 66] on p "Advanced" at bounding box center [108, 62] width 32 height 10
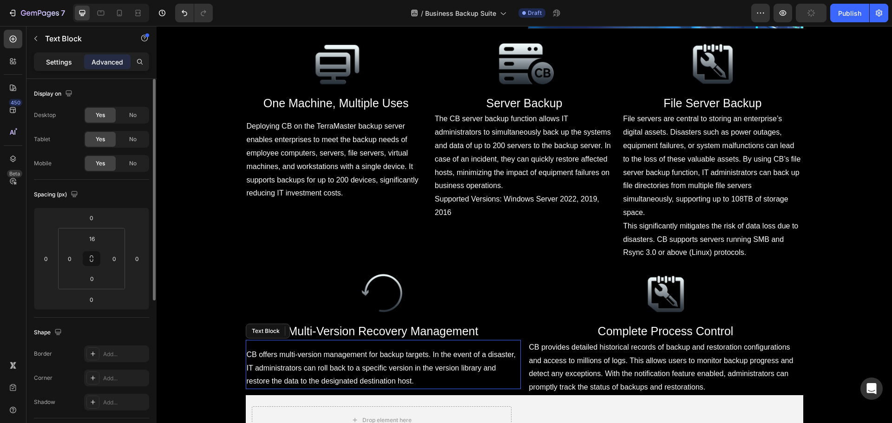
click at [63, 62] on p "Settings" at bounding box center [59, 62] width 26 height 10
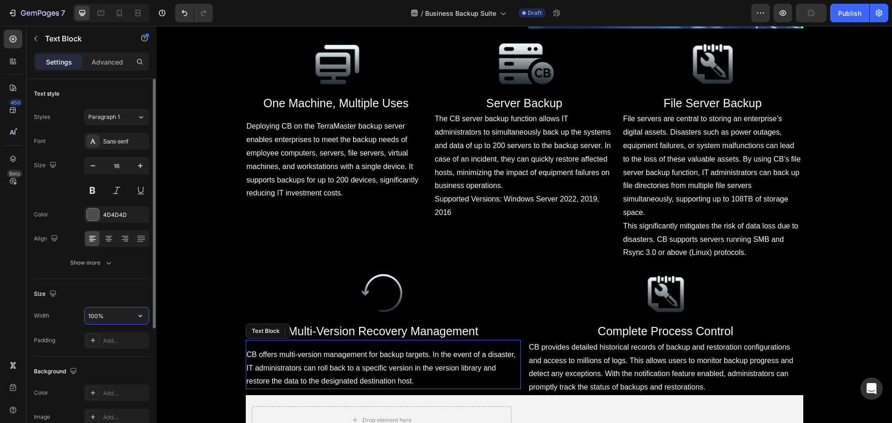
click at [109, 312] on input "100%" at bounding box center [117, 316] width 64 height 17
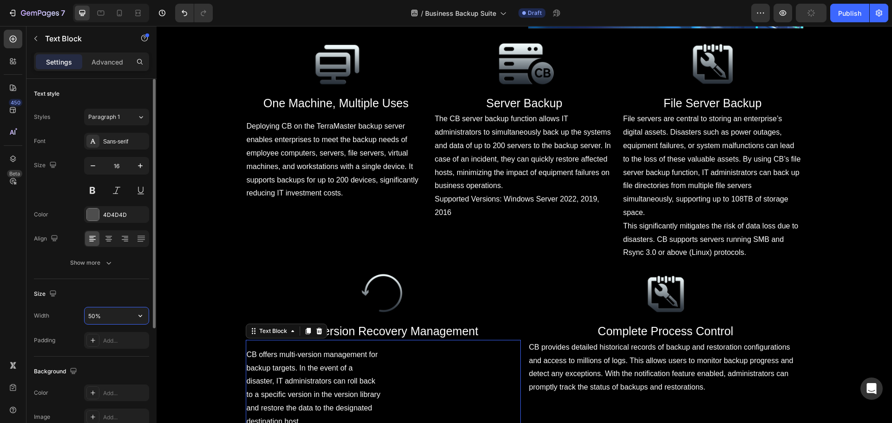
drag, startPoint x: 98, startPoint y: 318, endPoint x: 83, endPoint y: 319, distance: 15.4
click at [83, 319] on div "Width 50%" at bounding box center [91, 316] width 115 height 18
type input "50%"
click at [98, 319] on input "50%" at bounding box center [117, 316] width 64 height 17
drag, startPoint x: 92, startPoint y: 277, endPoint x: 85, endPoint y: 318, distance: 42.0
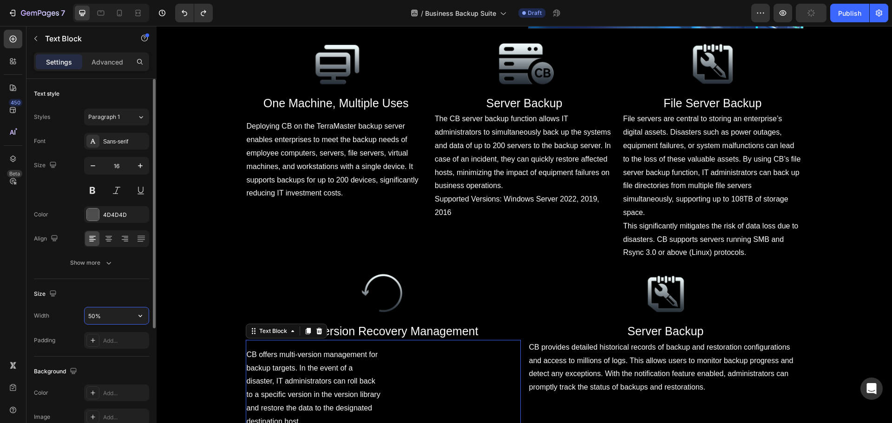
click at [85, 318] on input "50%" at bounding box center [117, 316] width 64 height 17
click at [105, 238] on icon at bounding box center [108, 238] width 9 height 9
click at [94, 242] on icon at bounding box center [92, 238] width 9 height 9
click at [109, 60] on p "Advanced" at bounding box center [108, 62] width 32 height 10
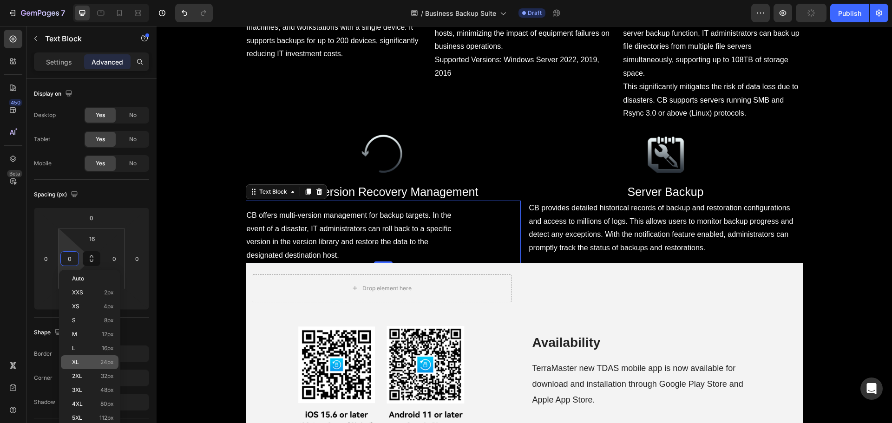
scroll to position [0, 0]
click at [104, 367] on div "XL 24px" at bounding box center [90, 363] width 58 height 14
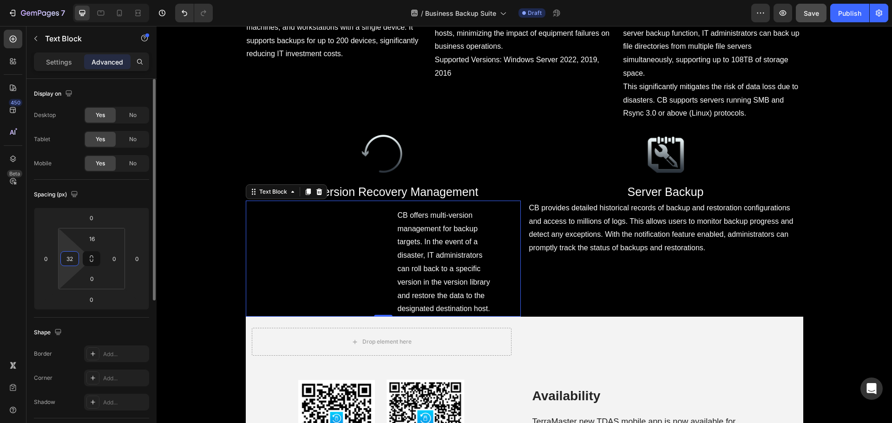
type input "3"
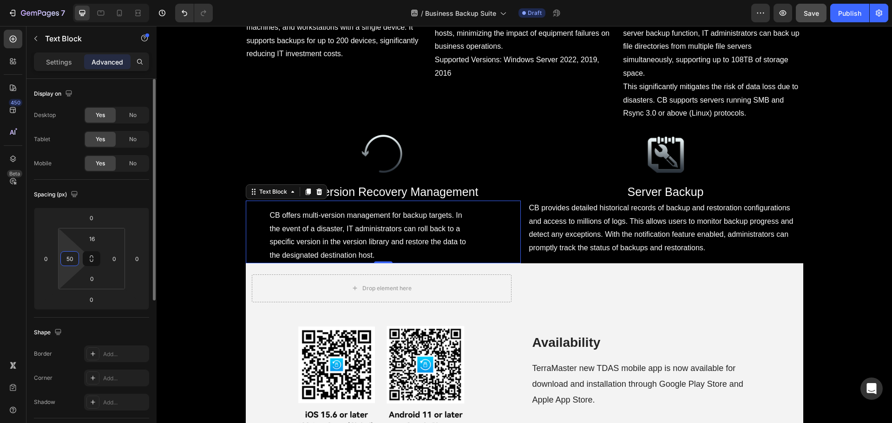
type input "5"
type input "6"
type input "70"
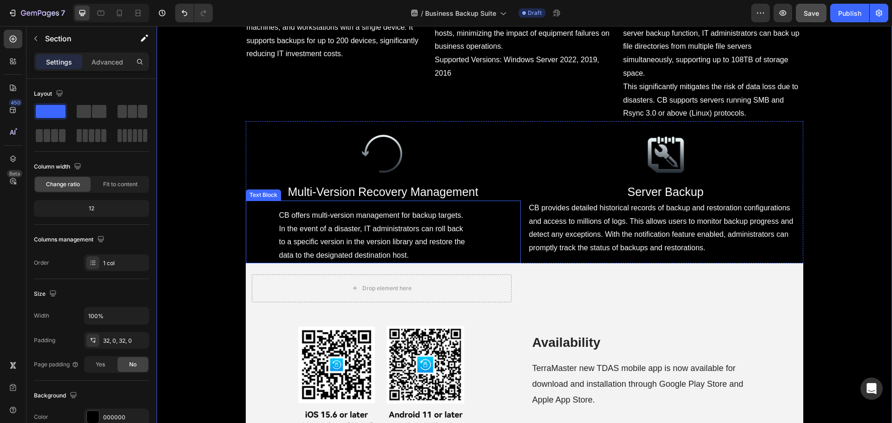
click at [342, 263] on p "CB offers multi-version management for backup targets. In the event of a disast…" at bounding box center [375, 235] width 192 height 53
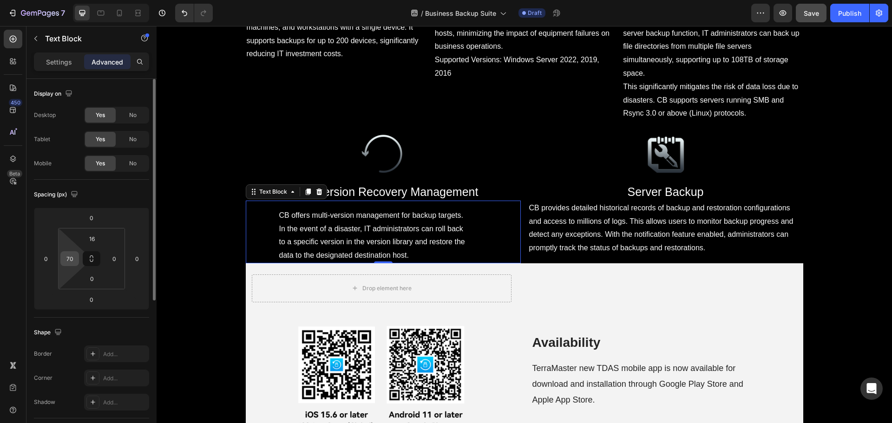
click at [73, 261] on input "70" at bounding box center [70, 259] width 14 height 14
type input "80"
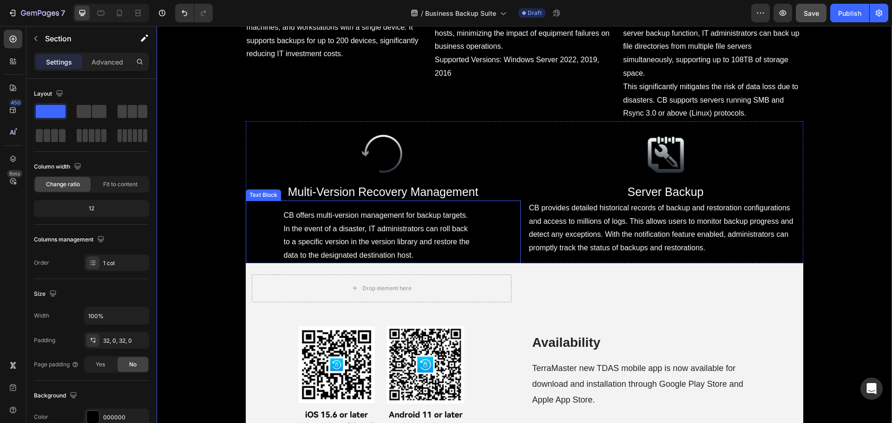
click at [384, 263] on p "CB offers multi-version management for backup targets. In the event of a disast…" at bounding box center [378, 235] width 189 height 53
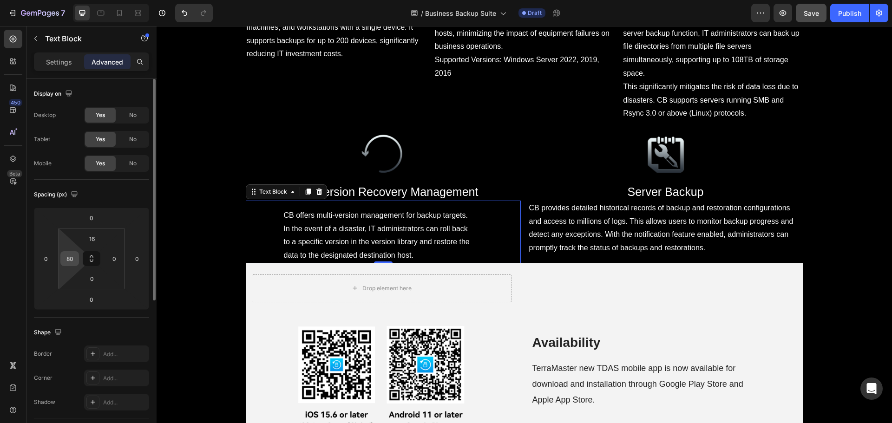
click at [73, 264] on input "80" at bounding box center [70, 259] width 14 height 14
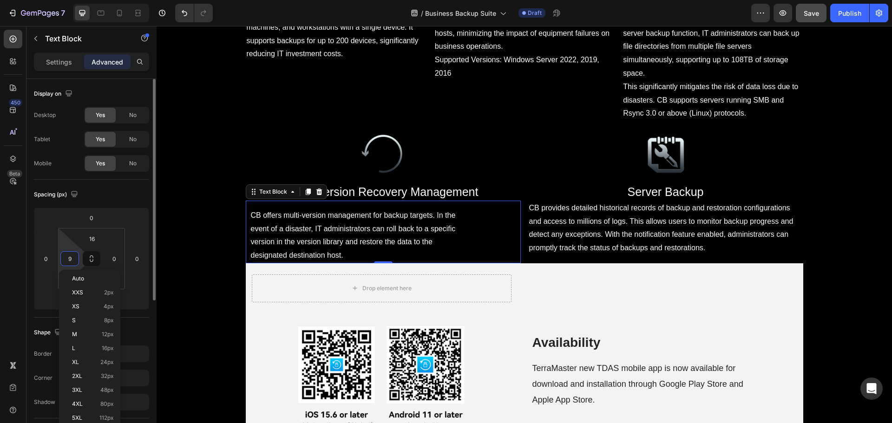
type input "90"
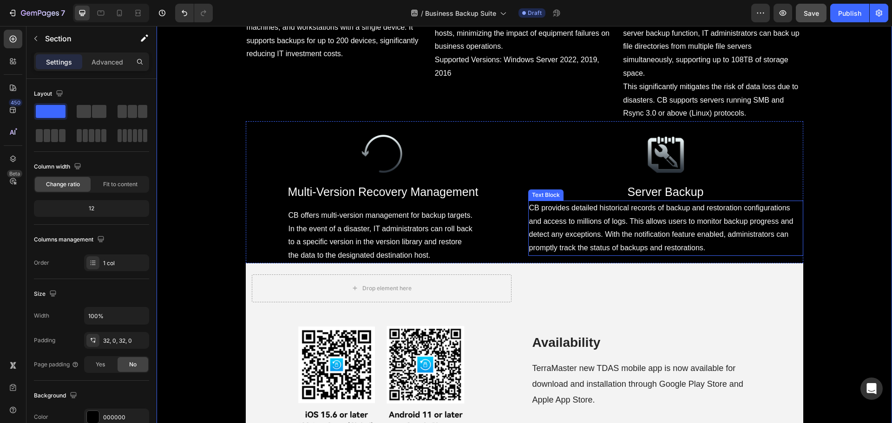
click at [611, 252] on span "CB provides detailed historical records of backup and restoration configuration…" at bounding box center [661, 228] width 264 height 48
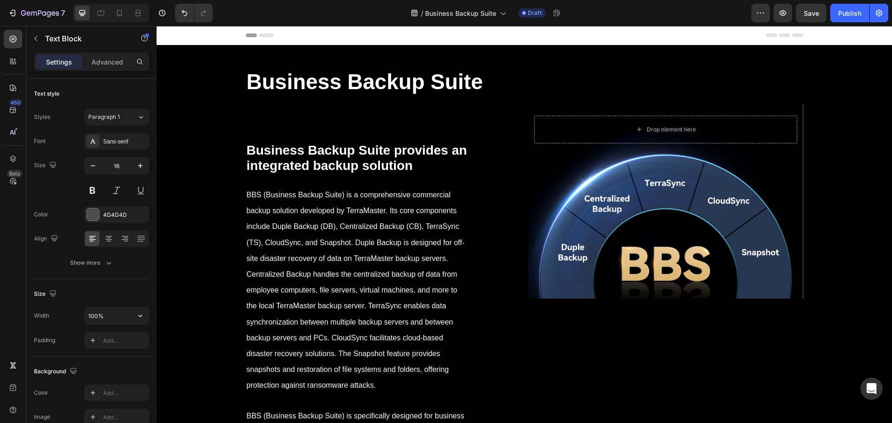
click at [101, 316] on input "100%" at bounding box center [117, 316] width 64 height 17
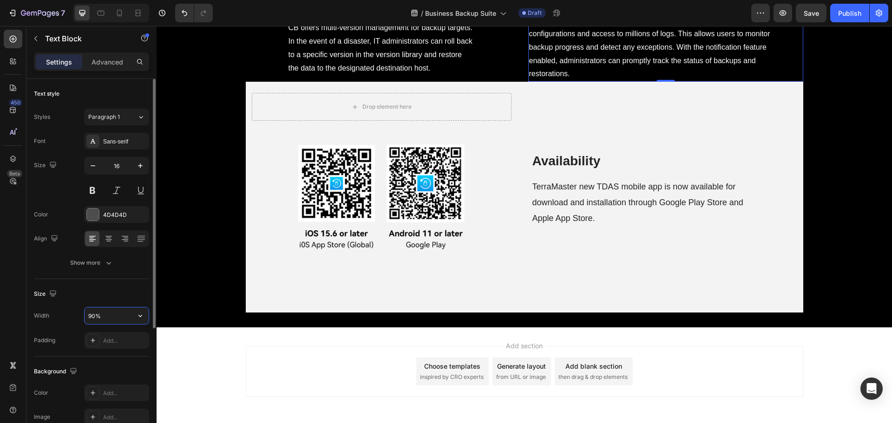
type input "100%"
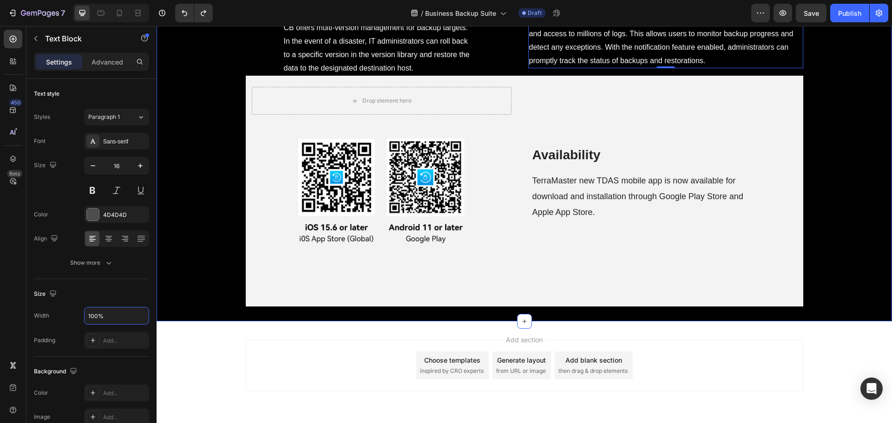
click at [327, 72] on span "CB offers multi-version management for backup targets. In the event of a disast…" at bounding box center [377, 48] width 186 height 48
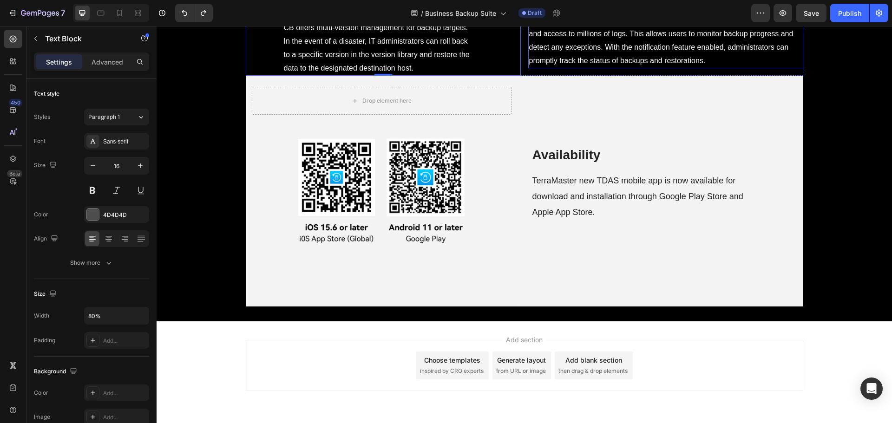
click at [644, 67] on p "CB provides detailed historical records of backup and restoration configuration…" at bounding box center [665, 40] width 273 height 53
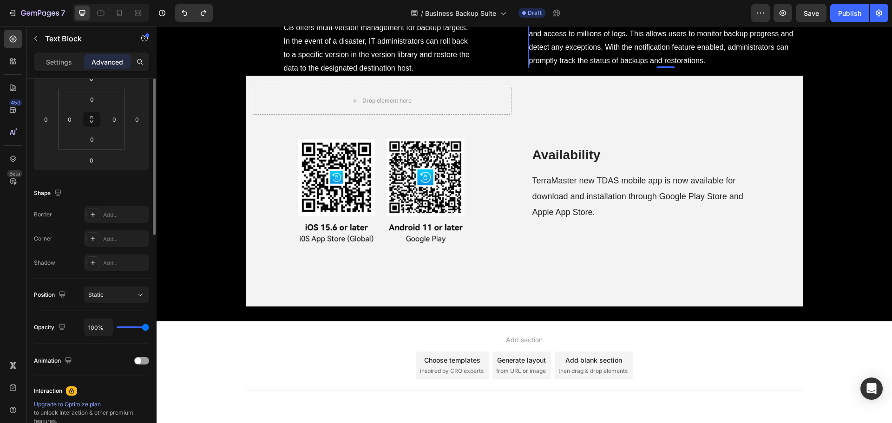
scroll to position [46, 0]
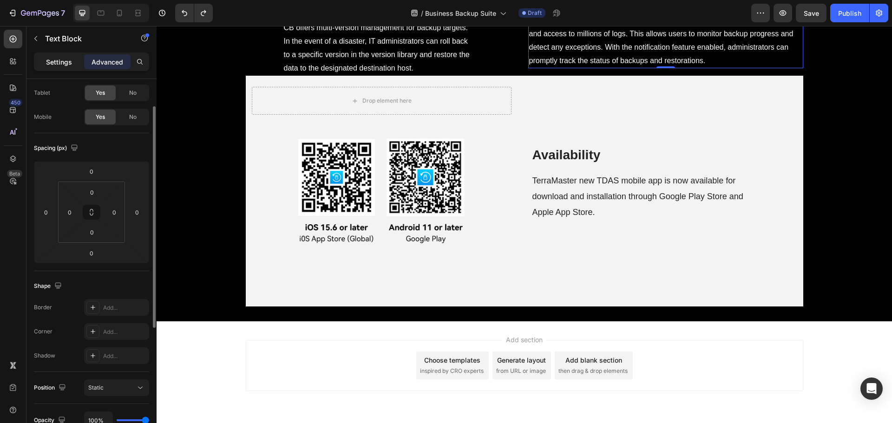
click at [56, 64] on p "Settings" at bounding box center [59, 62] width 26 height 10
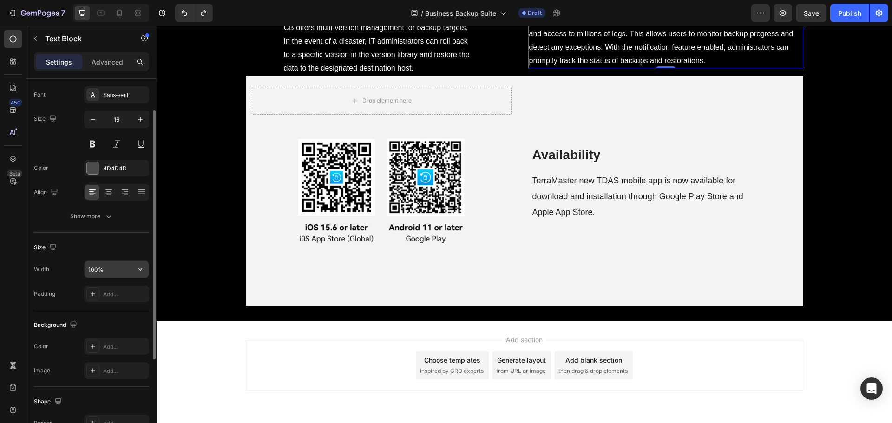
click at [99, 269] on input "100%" at bounding box center [117, 269] width 64 height 17
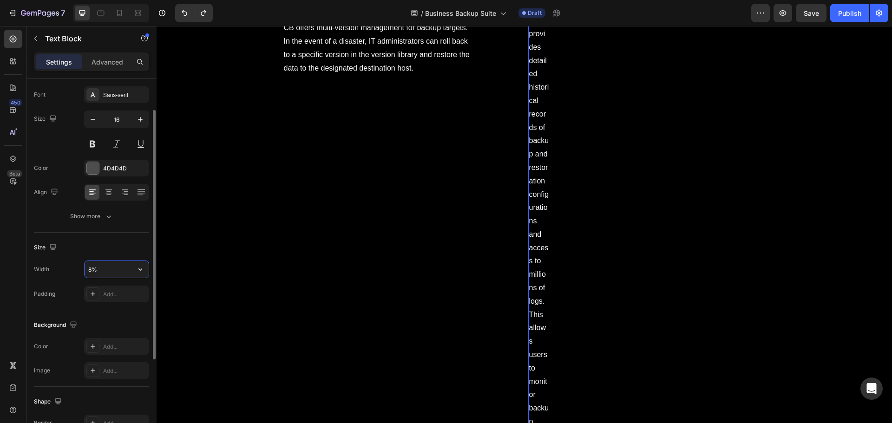
type input "80%"
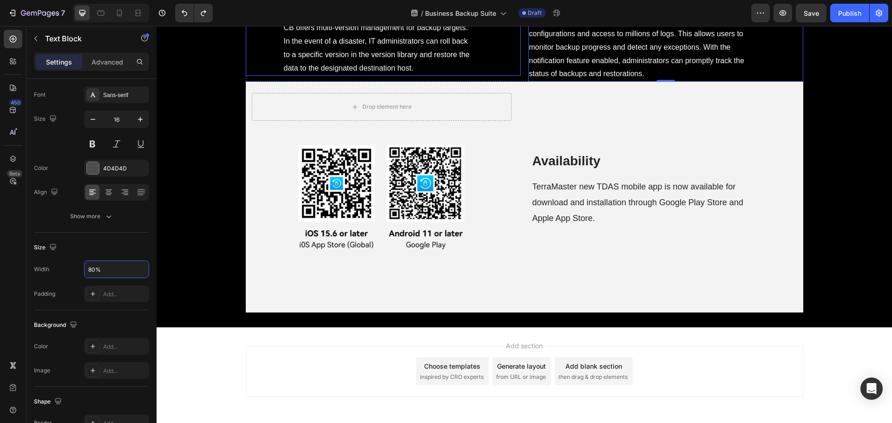
click at [323, 72] on span "CB offers multi-version management for backup targets. In the event of a disast…" at bounding box center [377, 48] width 186 height 48
click at [103, 55] on div "Advanced" at bounding box center [107, 61] width 46 height 15
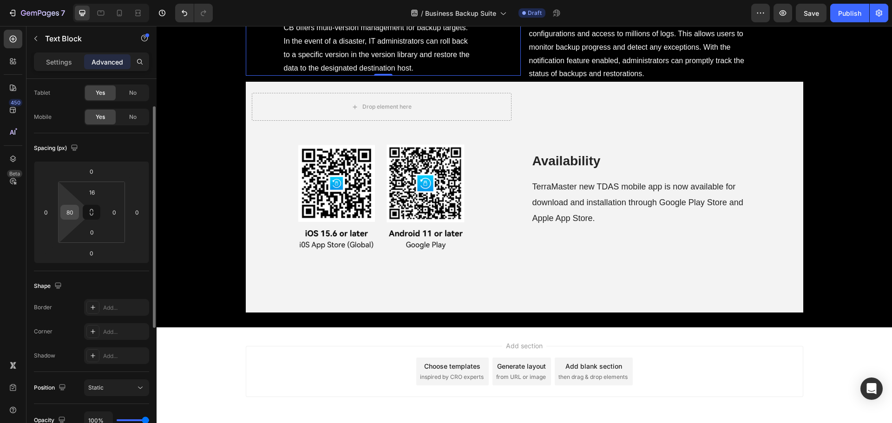
click at [75, 215] on input "80" at bounding box center [70, 212] width 14 height 14
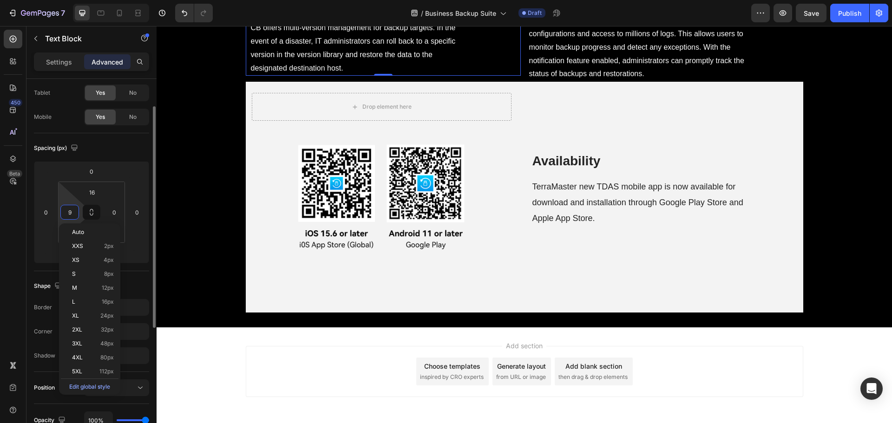
type input "90"
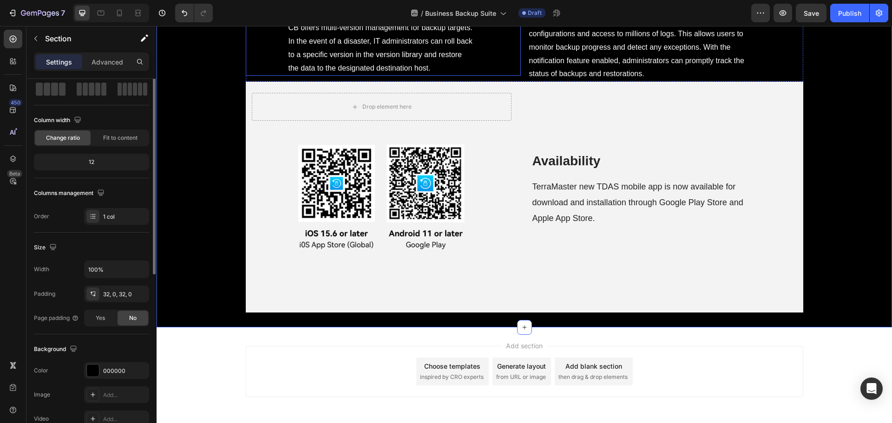
scroll to position [0, 0]
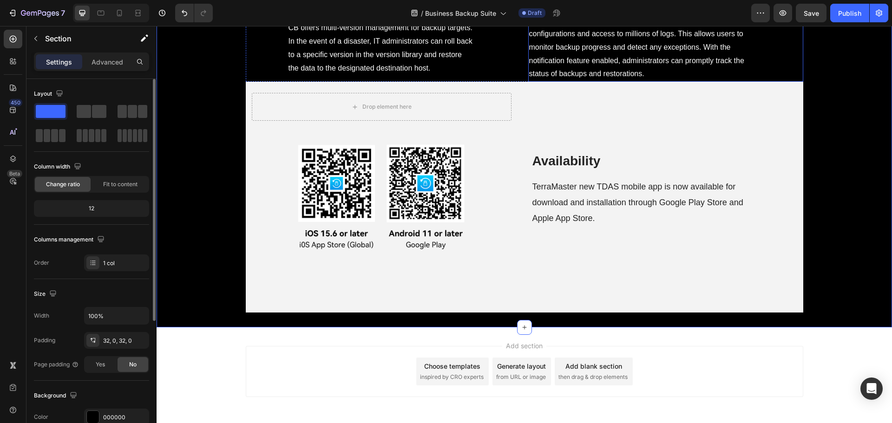
click at [586, 81] on p "CB provides detailed historical records of backup and restoration configuration…" at bounding box center [638, 47] width 218 height 67
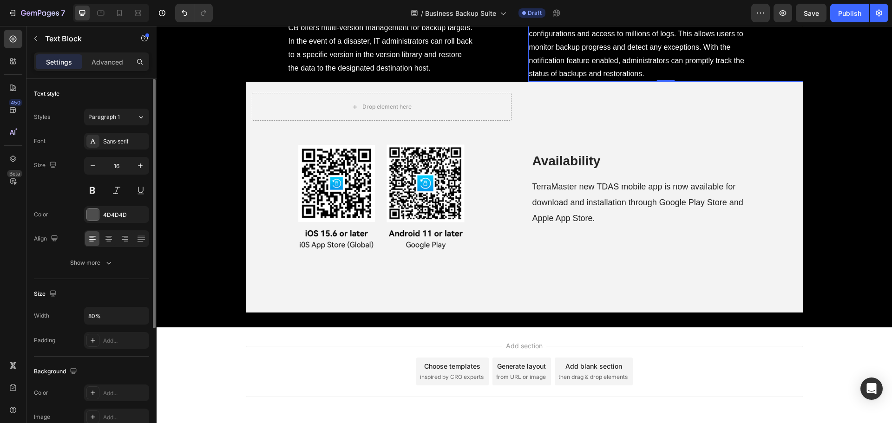
click at [109, 62] on p "Advanced" at bounding box center [108, 62] width 32 height 10
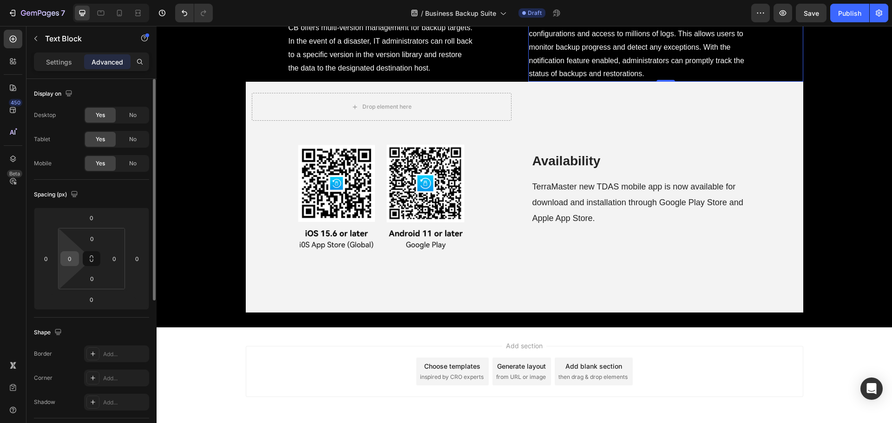
click at [66, 257] on input "0" at bounding box center [70, 259] width 14 height 14
type input "80"
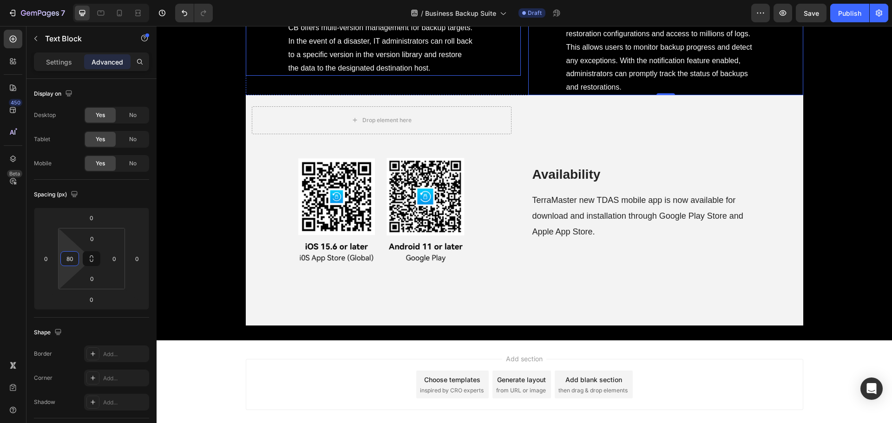
click at [364, 72] on span "CB offers multi-version management for backup targets. In the event of a disast…" at bounding box center [381, 48] width 184 height 48
click at [662, 91] on span "CB provides detailed historical records of backup and restoration configuration…" at bounding box center [660, 53] width 186 height 75
click at [74, 261] on input "80" at bounding box center [70, 259] width 14 height 14
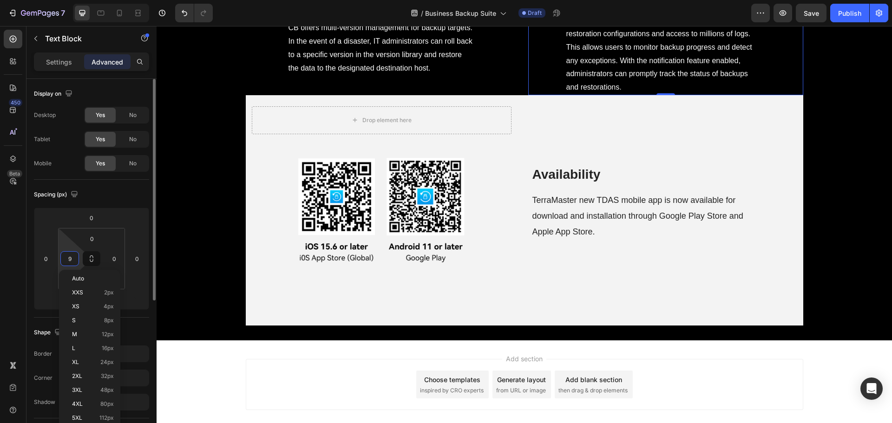
type input "90"
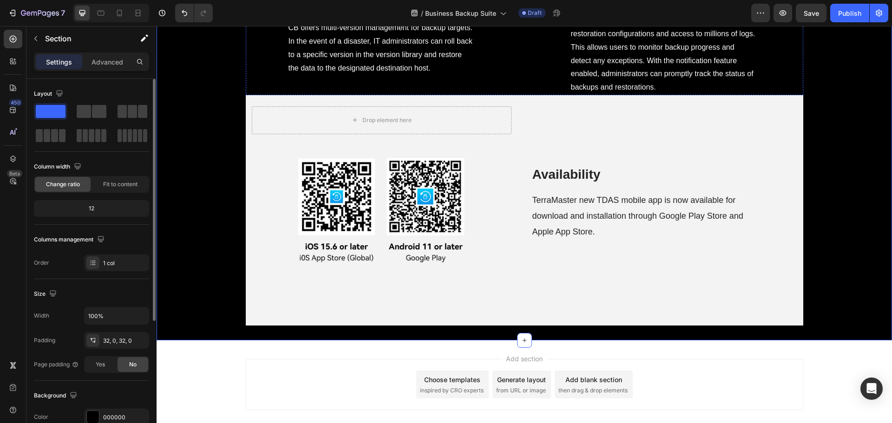
click at [680, 11] on span "Server Backup" at bounding box center [666, 4] width 76 height 13
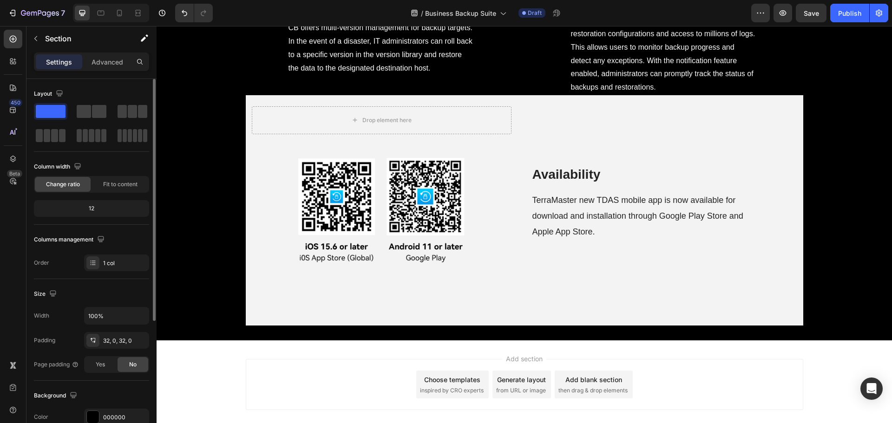
click at [680, 11] on span "Server Backup" at bounding box center [666, 4] width 76 height 13
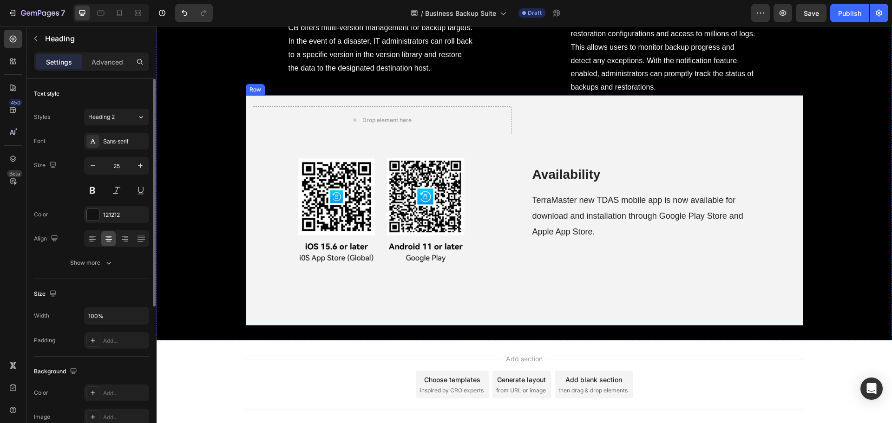
click at [659, 94] on p "CB provides detailed historical records of backup and restoration configuration…" at bounding box center [663, 54] width 185 height 80
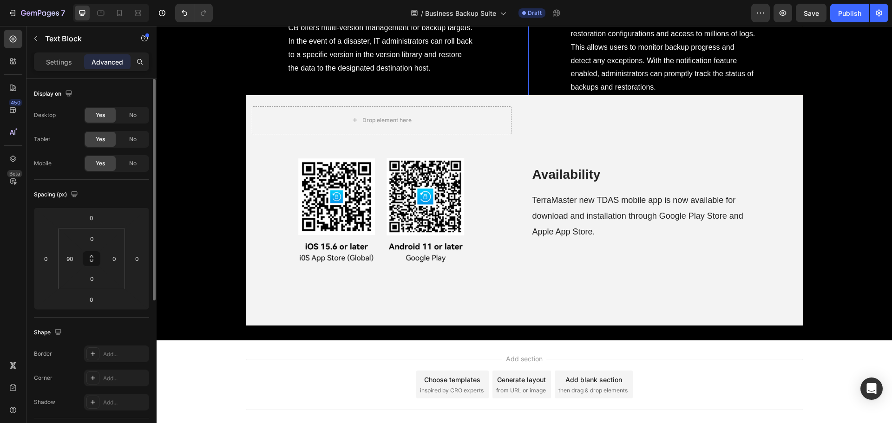
click at [792, 95] on div "CB provides detailed historical records of backup and restoration configuration…" at bounding box center [686, 54] width 233 height 82
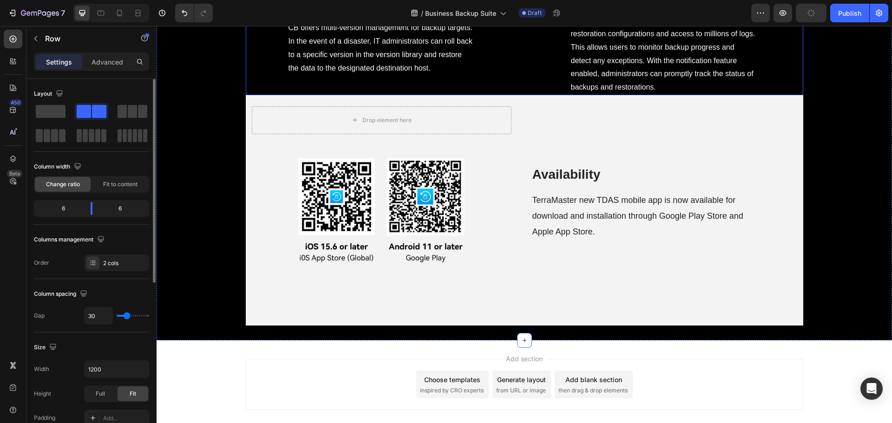
click at [548, 326] on div "Availability Heading TerraMaster new TDAS mobile app is now available for downl…" at bounding box center [668, 210] width 272 height 231
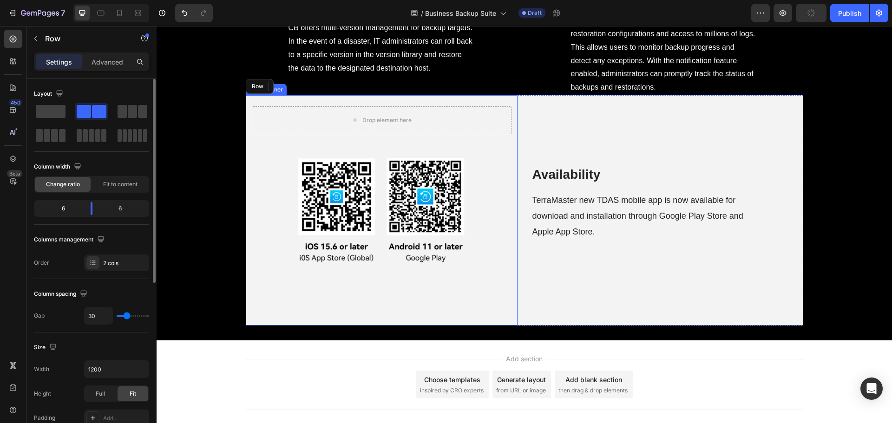
click at [542, 326] on div "Availability Heading TerraMaster new TDAS mobile app is now available for downl…" at bounding box center [668, 210] width 272 height 231
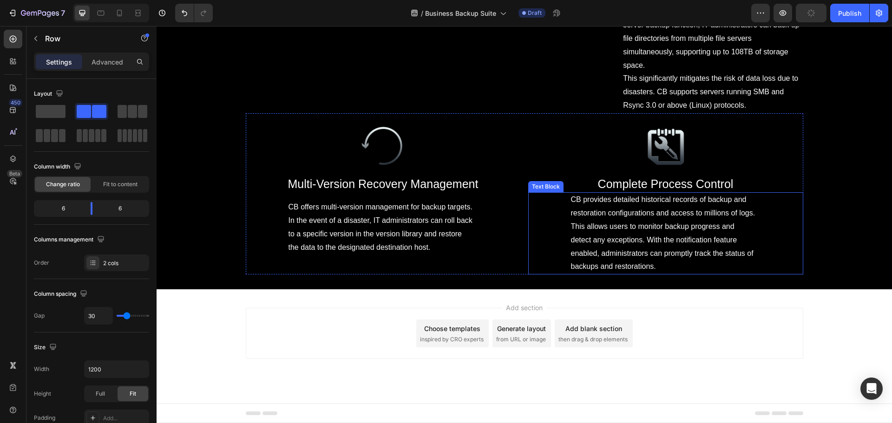
click at [542, 215] on div "CB provides detailed historical records of backup and restoration configuration…" at bounding box center [665, 233] width 275 height 82
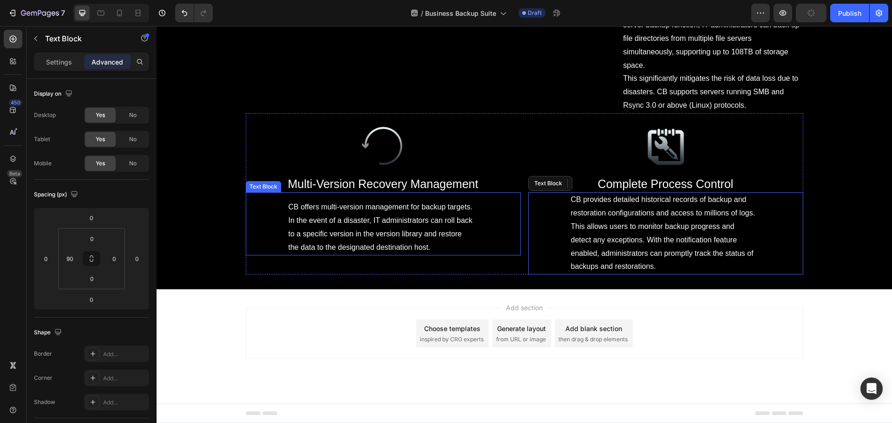
click at [517, 244] on div "Image ⁠⁠⁠⁠⁠⁠⁠ Multi-Version Recovery Management Heading CB offers multi-version…" at bounding box center [525, 193] width 558 height 161
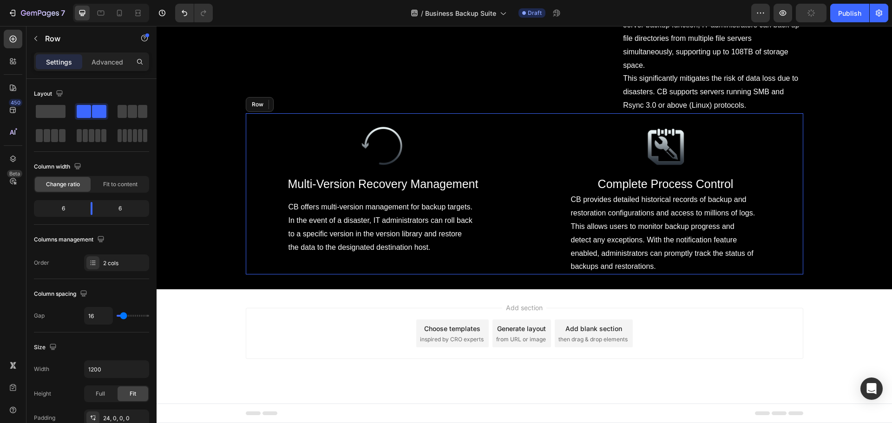
click at [519, 250] on div "Image ⁠⁠⁠⁠⁠⁠⁠ Multi-Version Recovery Management Heading CB offers multi-version…" at bounding box center [525, 193] width 558 height 161
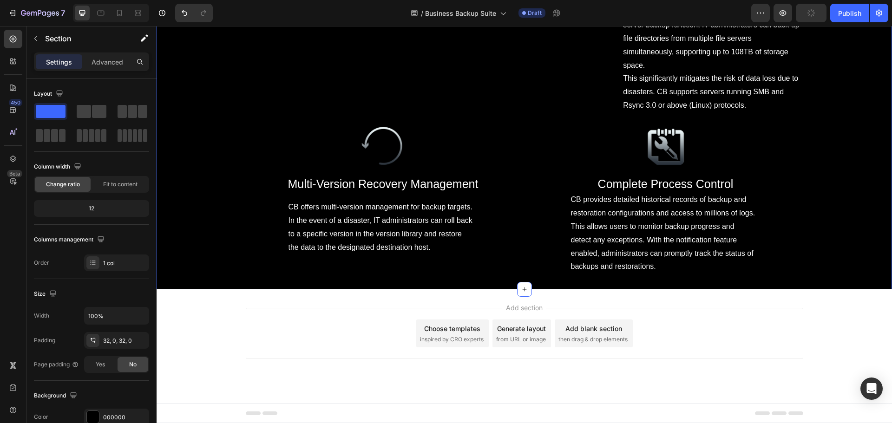
click at [260, 247] on div "CB offers multi-version management for backup targets. In the event of a disast…" at bounding box center [383, 223] width 275 height 63
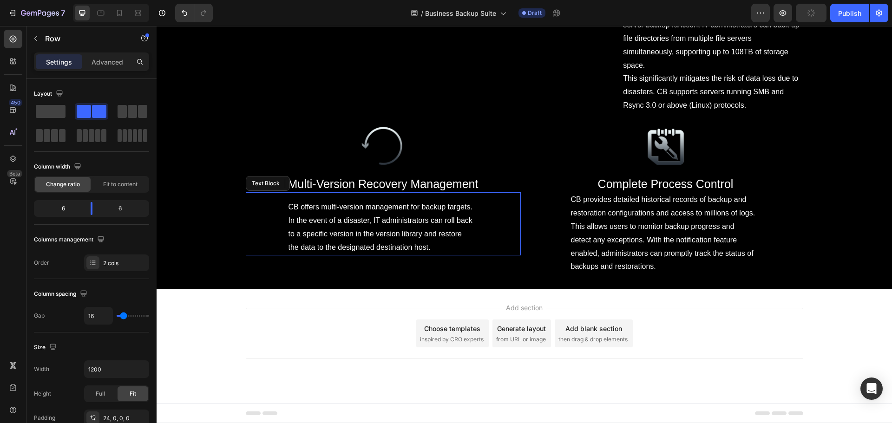
click at [261, 265] on div "Image ⁠⁠⁠⁠⁠⁠⁠ Multi-Version Recovery Management Heading CB offers multi-version…" at bounding box center [383, 200] width 275 height 150
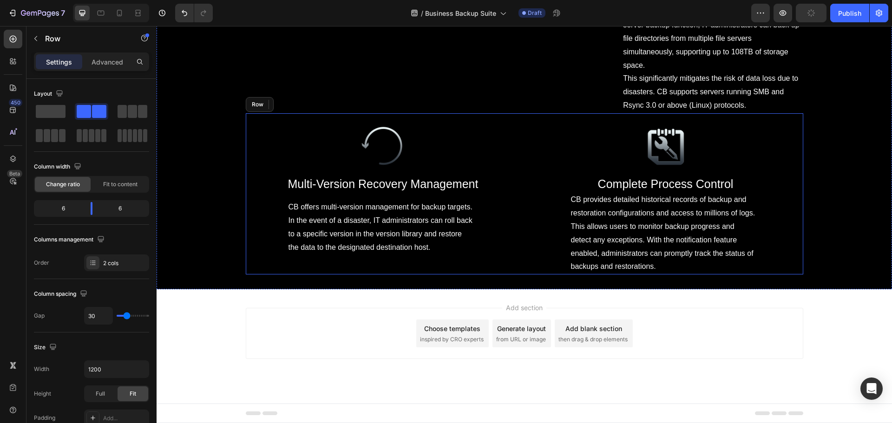
click at [522, 249] on div "Image ⁠⁠⁠⁠⁠⁠⁠ Multi-Version Recovery Management Heading CB offers multi-version…" at bounding box center [525, 193] width 558 height 161
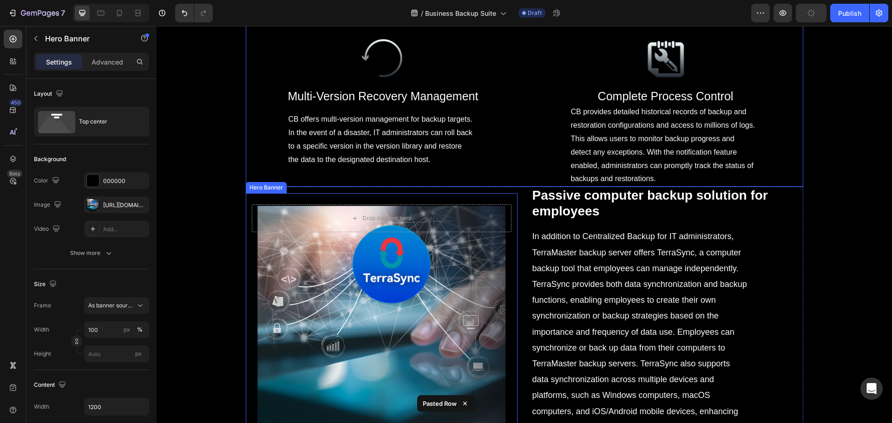
click at [404, 260] on div "Background Image" at bounding box center [382, 326] width 272 height 267
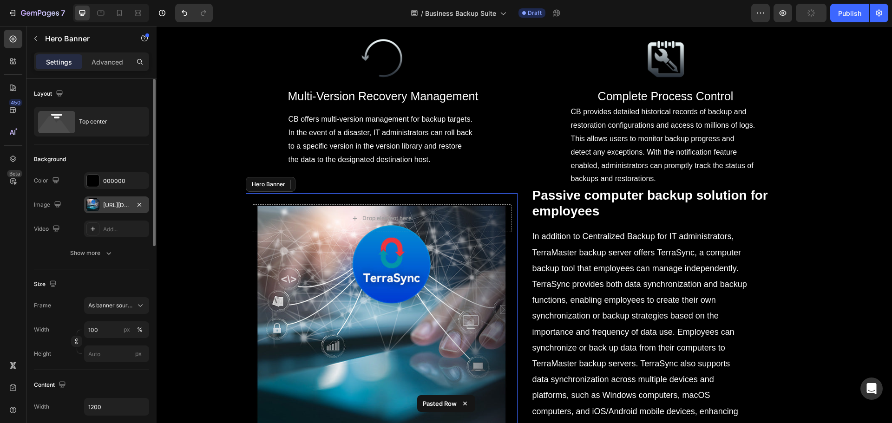
click at [104, 204] on div "[URL][DOMAIN_NAME]" at bounding box center [116, 205] width 27 height 8
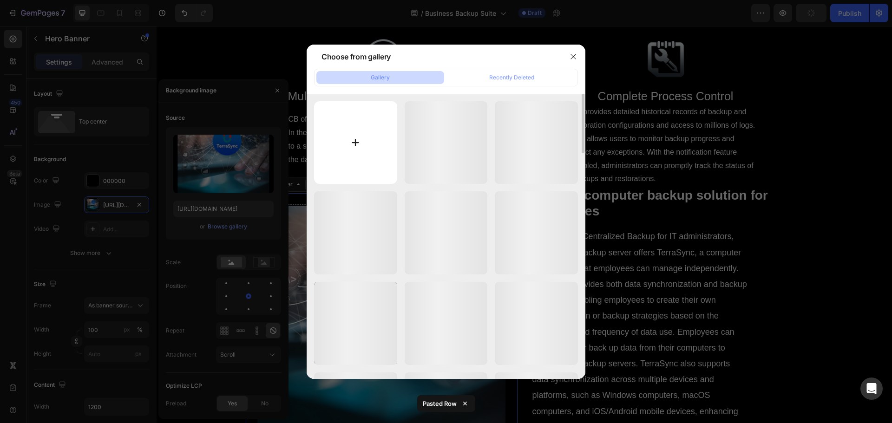
scroll to position [3756, 0]
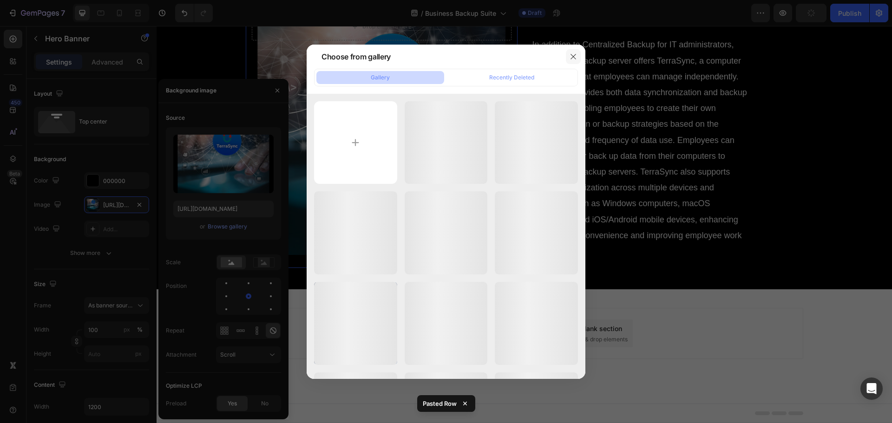
click at [576, 53] on icon "button" at bounding box center [573, 56] width 7 height 7
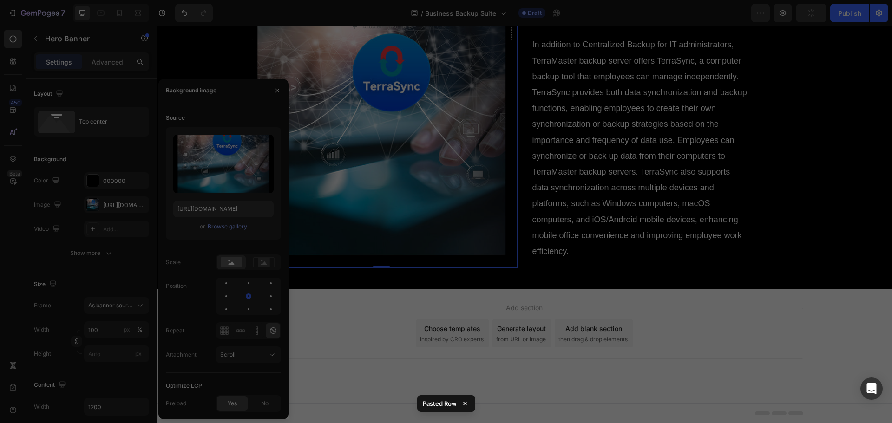
click at [222, 228] on div at bounding box center [446, 211] width 892 height 423
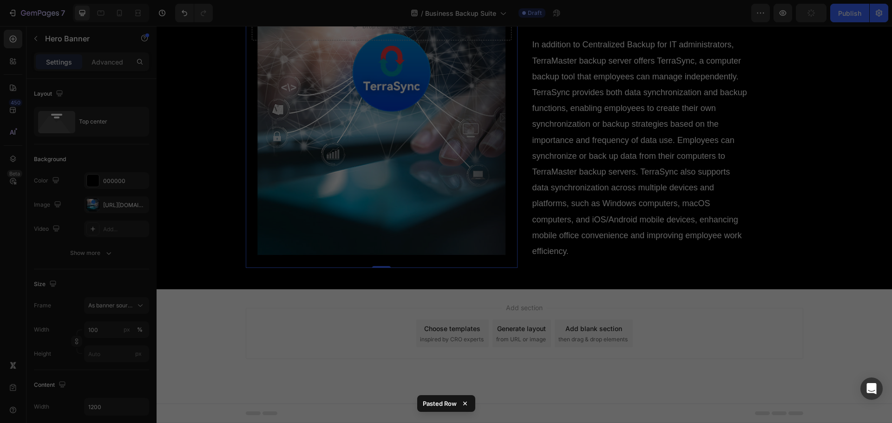
click at [406, 231] on div "15.2.png 7.08 kb" at bounding box center [446, 232] width 83 height 83
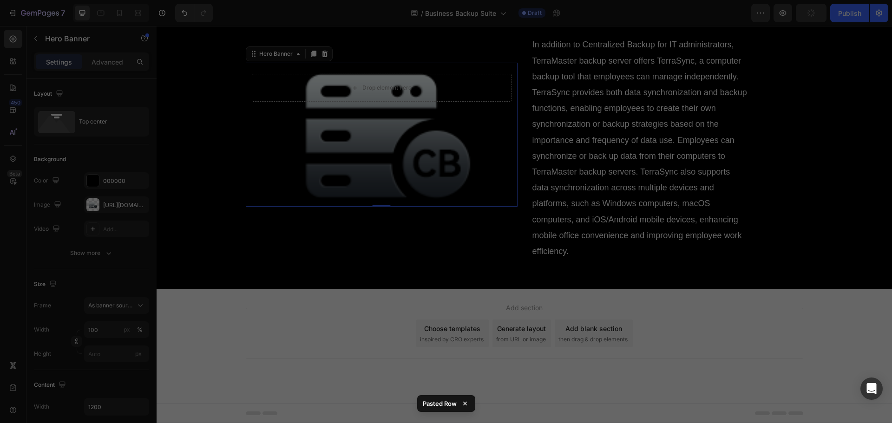
click at [581, 176] on div at bounding box center [582, 236] width 7 height 285
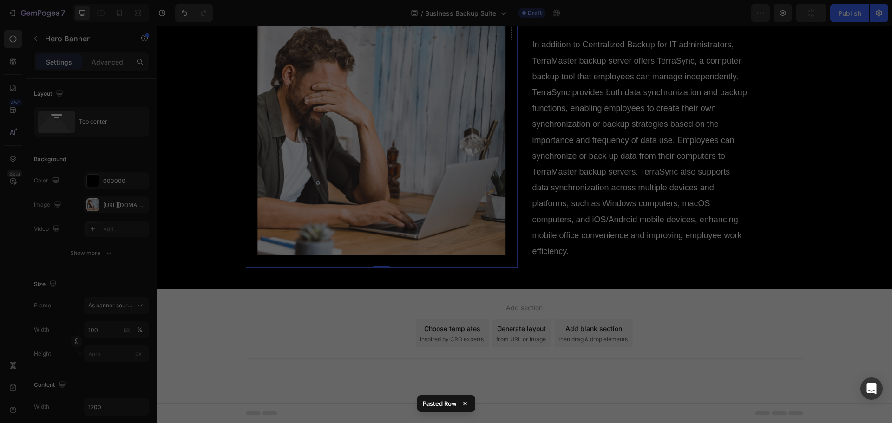
click at [464, 403] on icon at bounding box center [465, 404] width 4 height 4
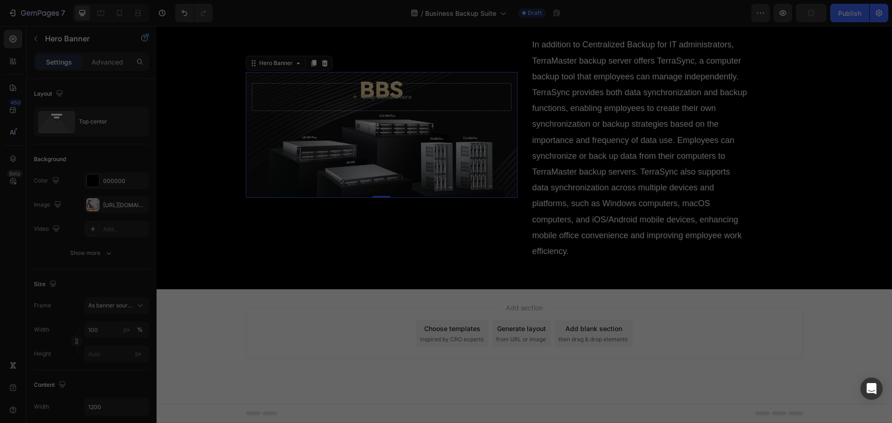
click at [216, 315] on div at bounding box center [446, 211] width 892 height 423
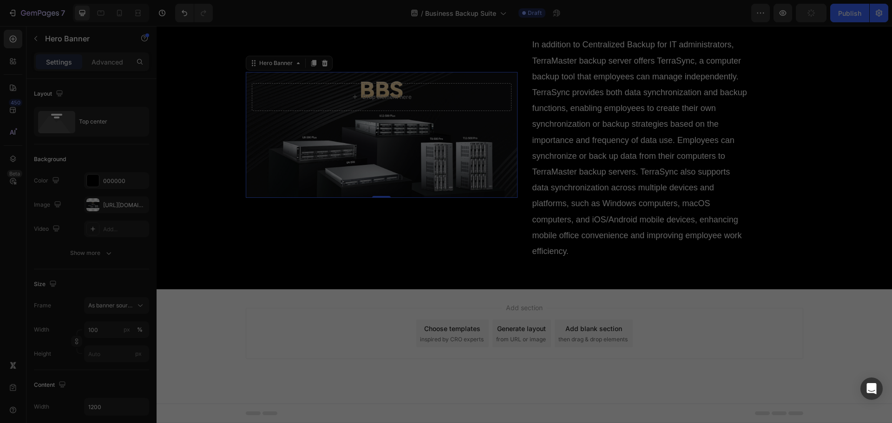
click at [192, 324] on div at bounding box center [446, 211] width 892 height 423
click at [101, 195] on div at bounding box center [446, 211] width 892 height 423
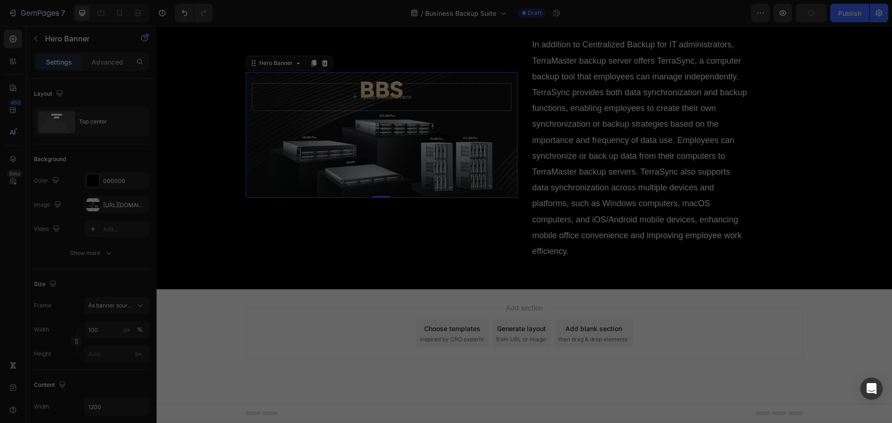
click at [101, 200] on div at bounding box center [446, 211] width 892 height 423
type input "C:\fakepath\17_36.jpg"
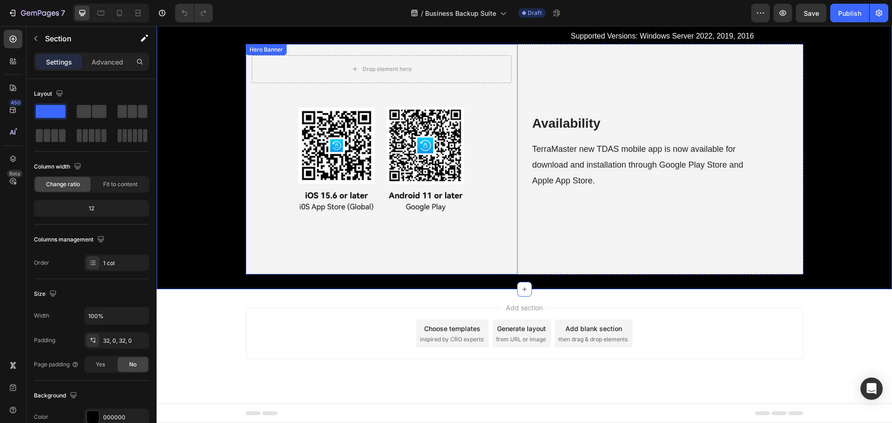
scroll to position [3768, 0]
click at [532, 143] on div "Availability Heading TerraMaster new TDAS mobile app is now available for downl…" at bounding box center [668, 159] width 272 height 231
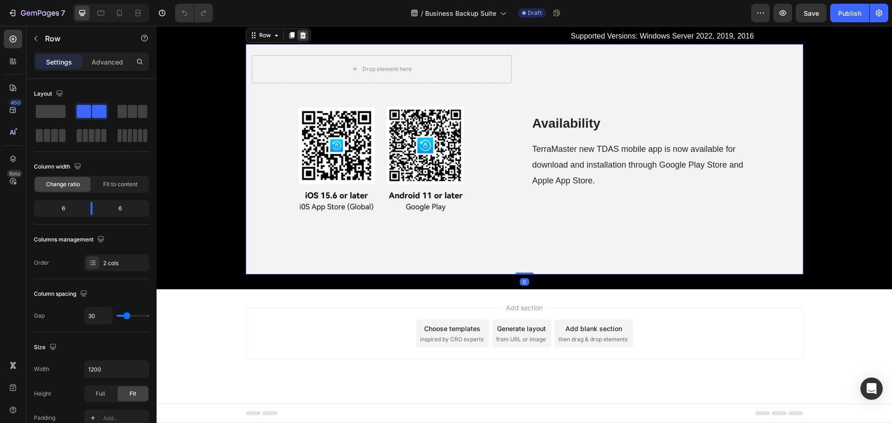
click at [300, 39] on icon at bounding box center [303, 35] width 6 height 7
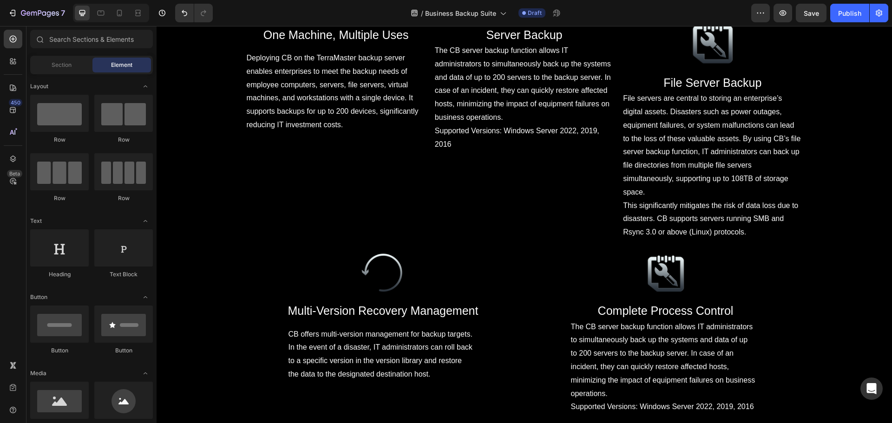
scroll to position [2422, 0]
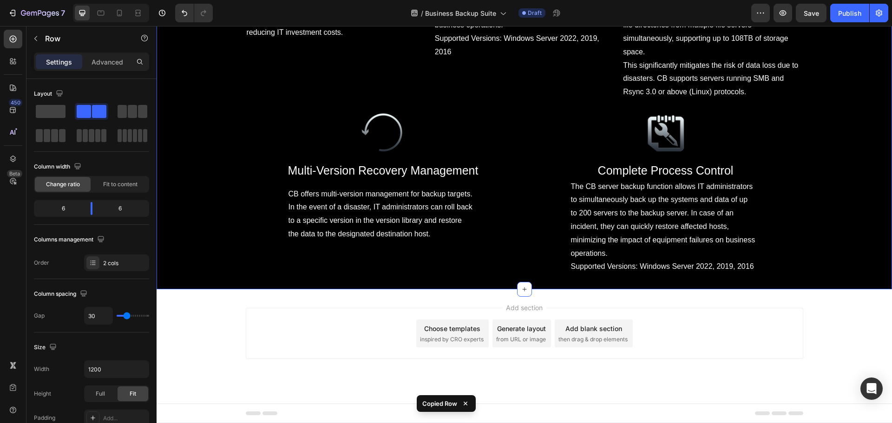
scroll to position [3583, 0]
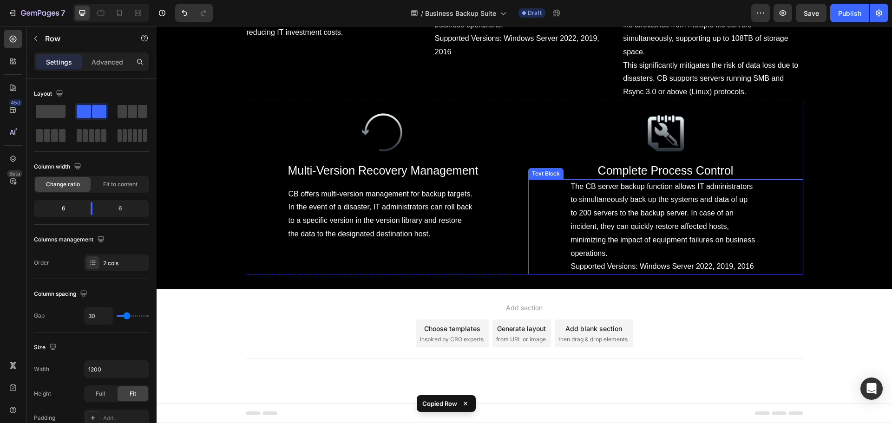
click at [533, 224] on div "The CB server backup function allows IT administrators to simultaneously back u…" at bounding box center [665, 227] width 275 height 96
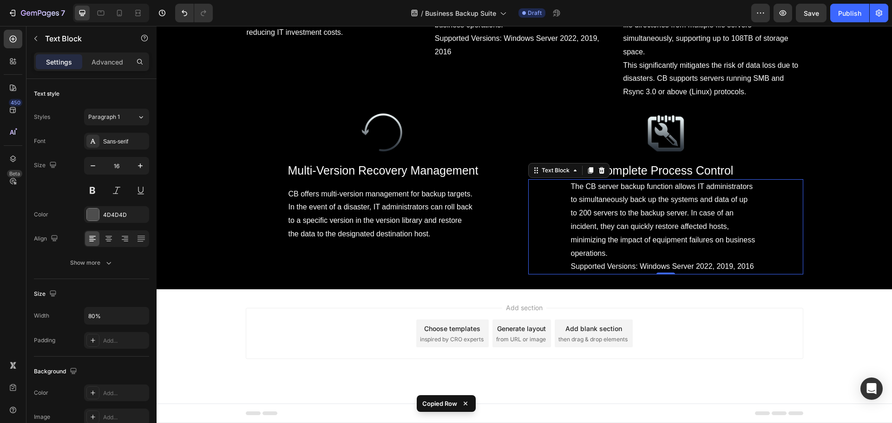
click at [523, 244] on div "Image Multi-Version Recovery Management Heading CB offers multi-version managem…" at bounding box center [525, 187] width 558 height 175
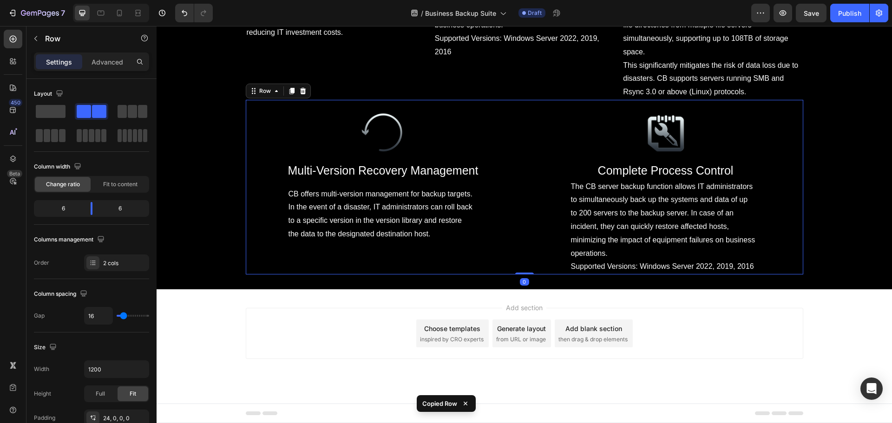
click at [521, 249] on div "Image Multi-Version Recovery Management Heading CB offers multi-version managem…" at bounding box center [525, 187] width 558 height 175
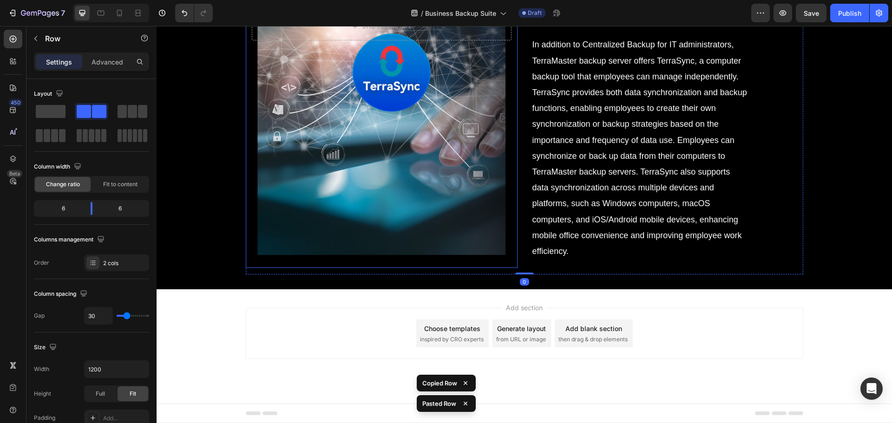
scroll to position [3864, 0]
click at [380, 179] on div "Background Image" at bounding box center [382, 134] width 272 height 267
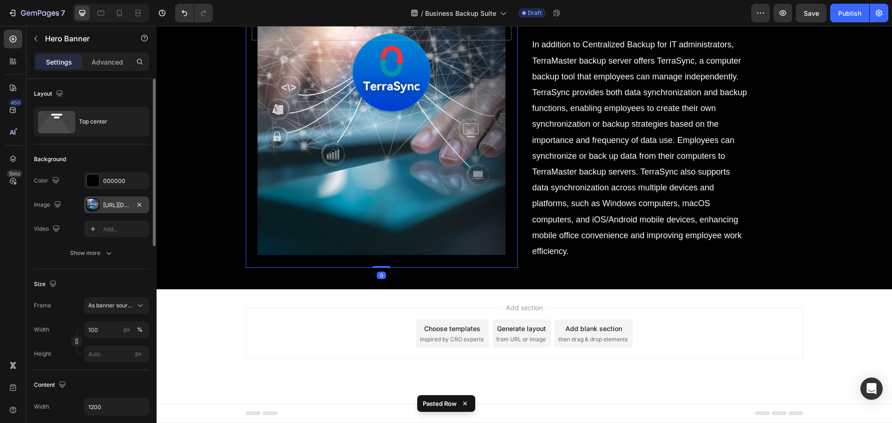
click at [109, 205] on div "[URL][DOMAIN_NAME]" at bounding box center [116, 205] width 27 height 8
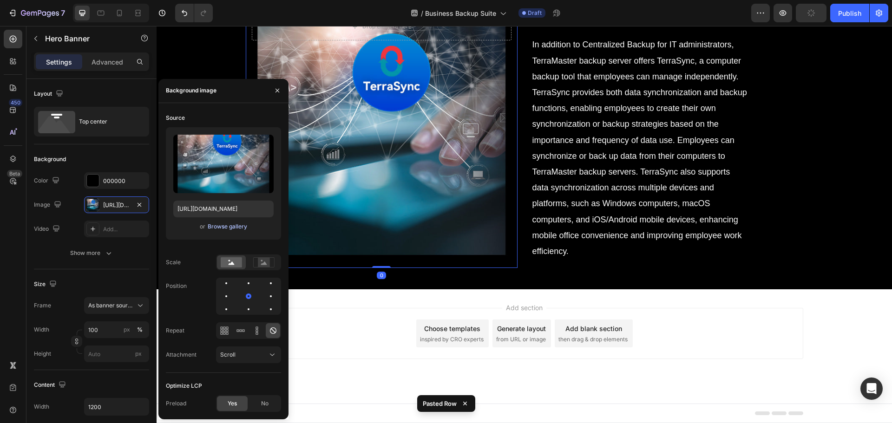
click at [229, 228] on div "Browse gallery" at bounding box center [228, 227] width 40 height 8
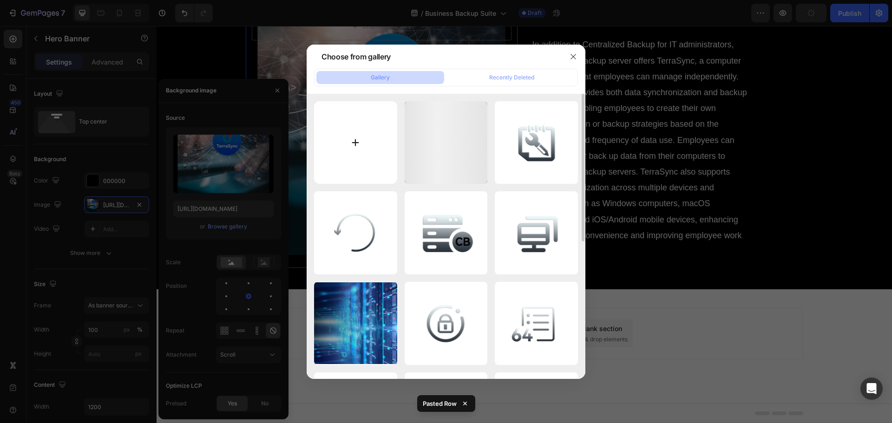
click at [371, 150] on input "file" at bounding box center [355, 142] width 83 height 83
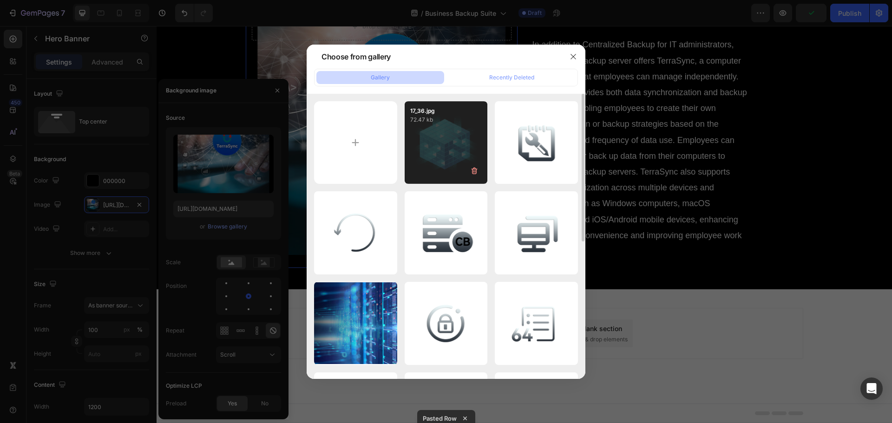
click at [438, 162] on div "17_36.jpg 72.47 kb" at bounding box center [446, 142] width 83 height 83
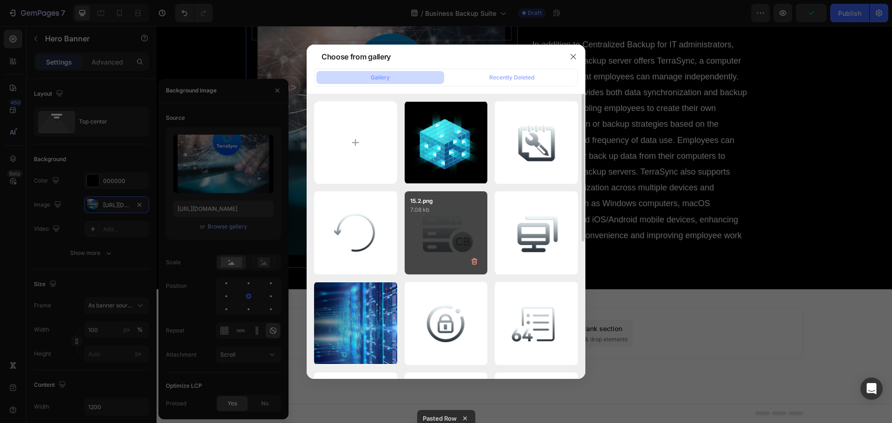
type input "[URL][DOMAIN_NAME]"
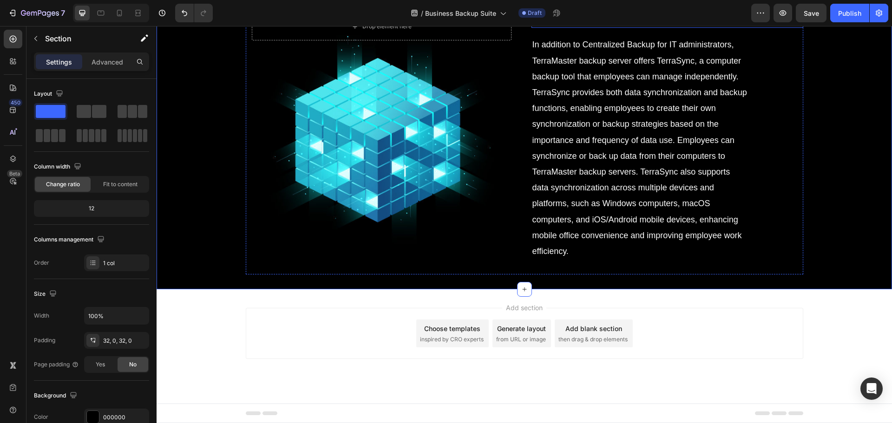
scroll to position [3724, 0]
click at [608, 28] on h2 "Passive computer backup solution for employees" at bounding box center [668, 11] width 272 height 33
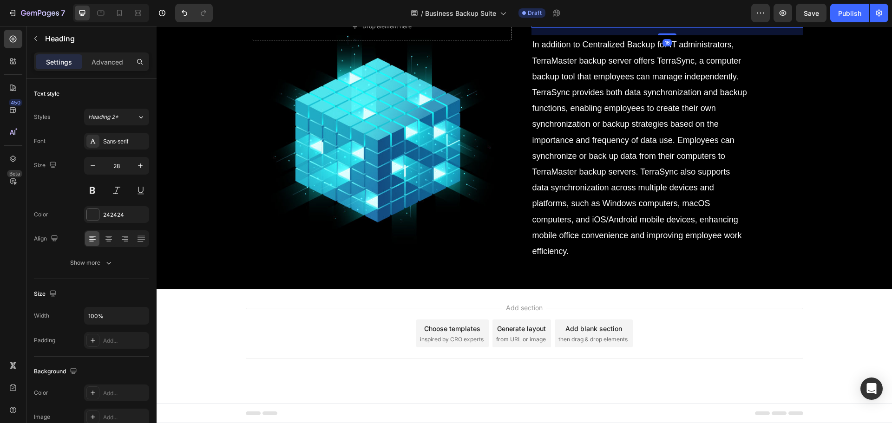
click at [608, 28] on h2 "Passive computer backup solution for employees" at bounding box center [668, 11] width 272 height 33
click at [608, 27] on p "Passive computer backup solution for employees" at bounding box center [668, 11] width 270 height 31
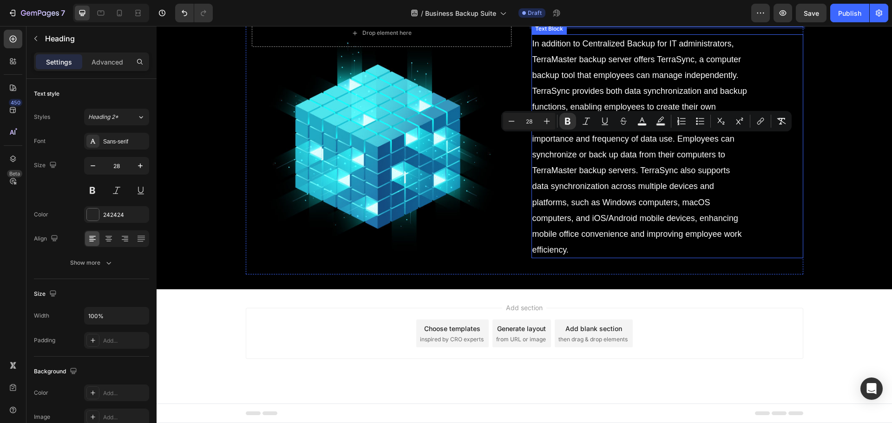
scroll to position [3726, 0]
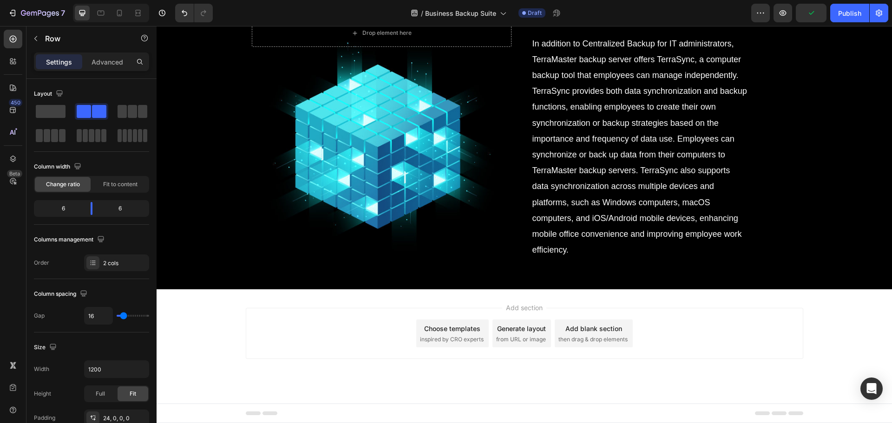
drag, startPoint x: 524, startPoint y: 132, endPoint x: 508, endPoint y: 149, distance: 23.4
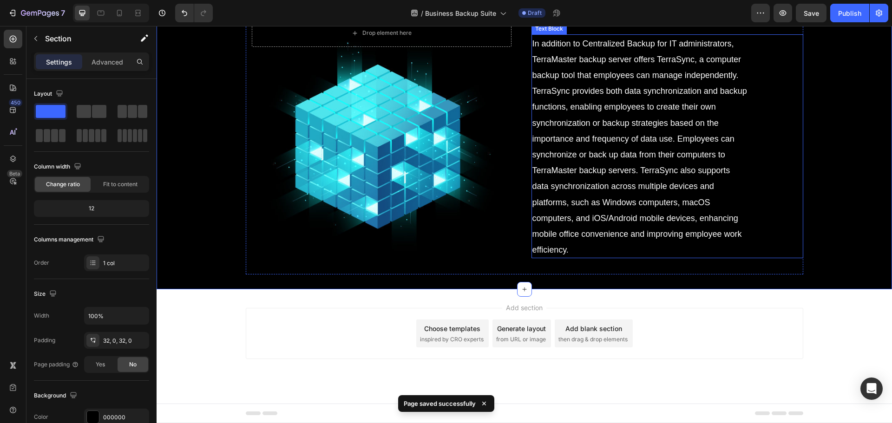
click at [630, 258] on p "In addition to Centralized Backup for IT administrators, TerraMaster backup ser…" at bounding box center [641, 146] width 216 height 223
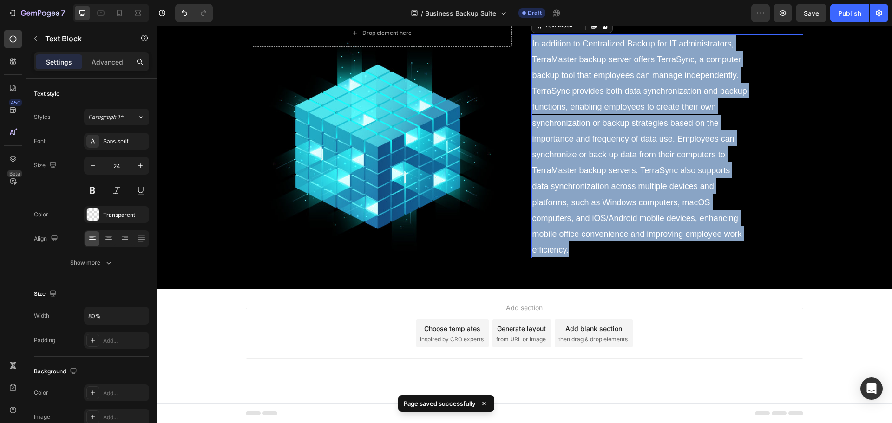
click at [630, 258] on p "In addition to Centralized Backup for IT administrators, TerraMaster backup ser…" at bounding box center [641, 146] width 216 height 223
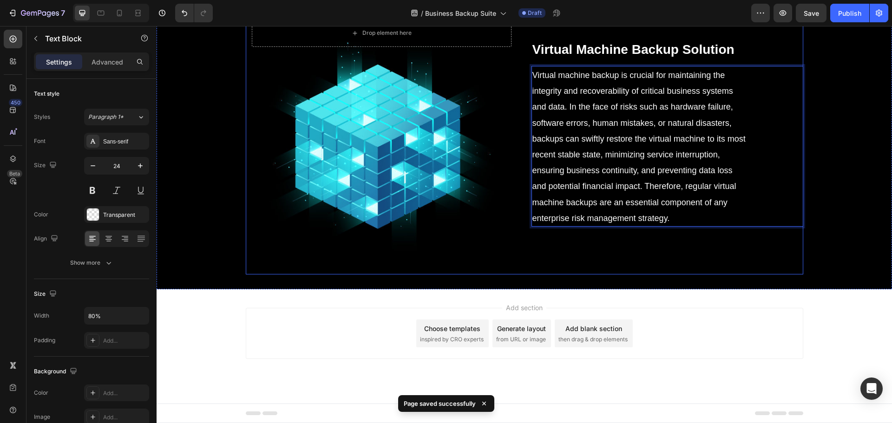
scroll to position [3757, 0]
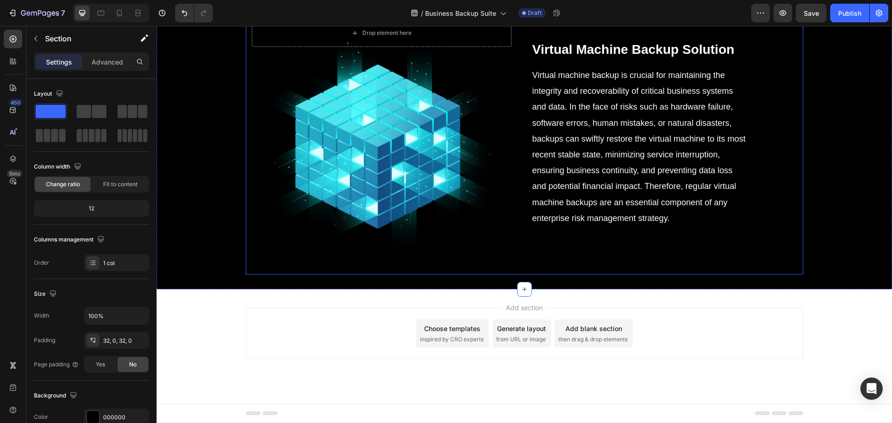
click at [799, 275] on div "⁠⁠⁠⁠⁠⁠⁠ Virtual Machine Backup Solution Heading Virtual machine backup is cruci…" at bounding box center [668, 141] width 272 height 267
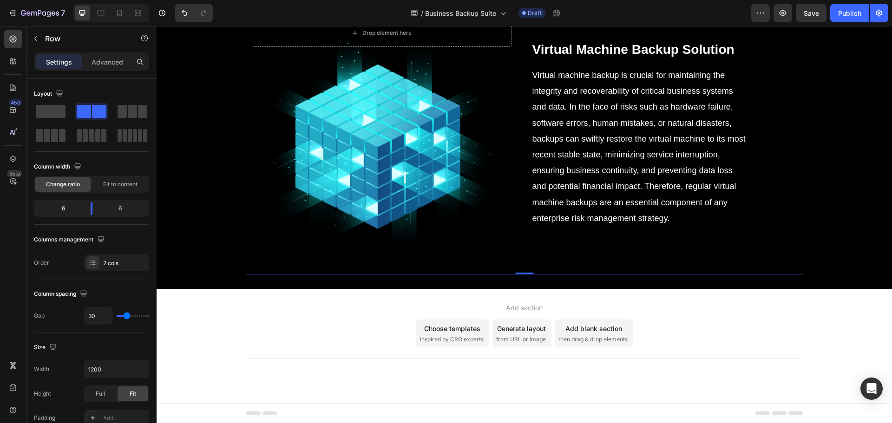
scroll to position [3432, 0]
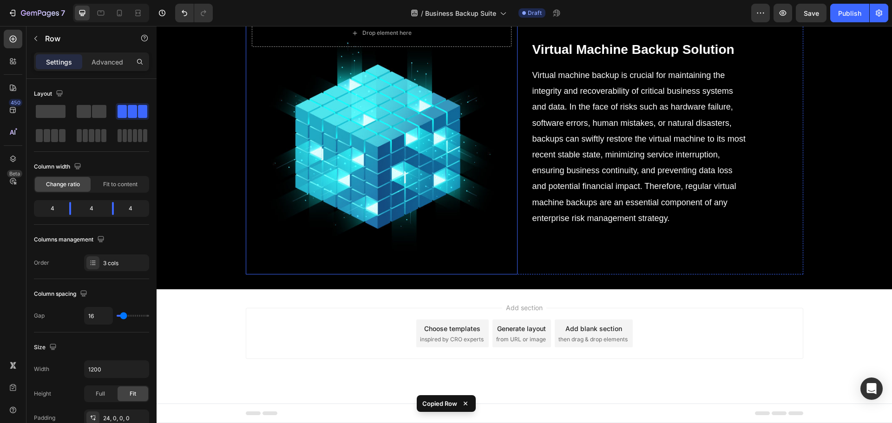
scroll to position [3850, 0]
click at [527, 252] on div "Drop element here Hero Banner ⁠⁠⁠⁠⁠⁠⁠ Virtual Machine Backup Solution Heading V…" at bounding box center [525, 141] width 558 height 267
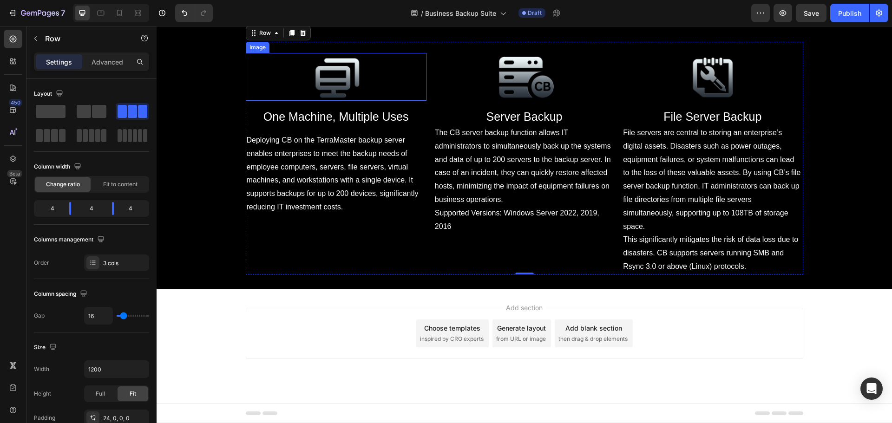
scroll to position [4007, 0]
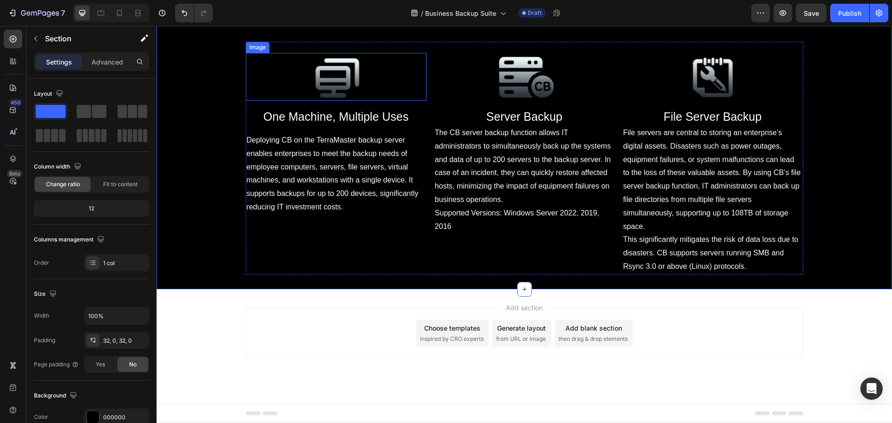
click at [342, 101] on img at bounding box center [336, 77] width 91 height 48
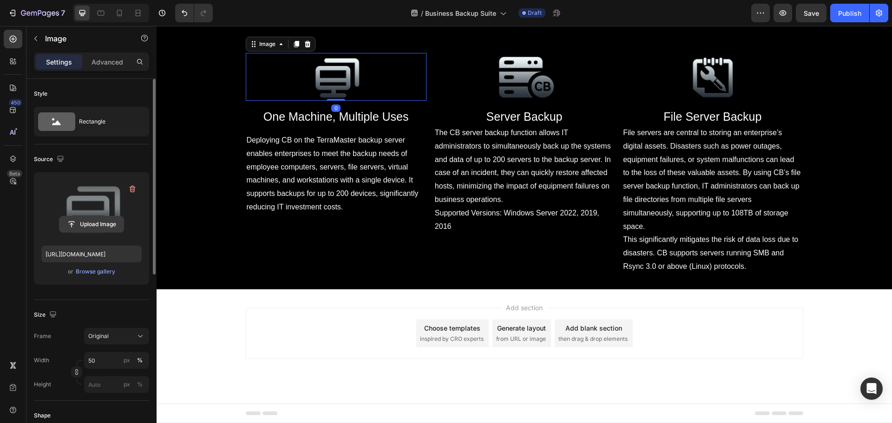
click at [97, 228] on input "file" at bounding box center [91, 225] width 64 height 16
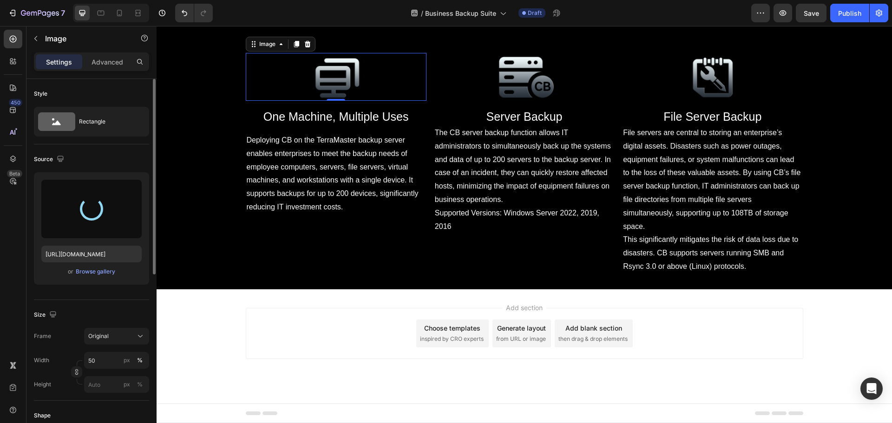
type input "[URL][DOMAIN_NAME]"
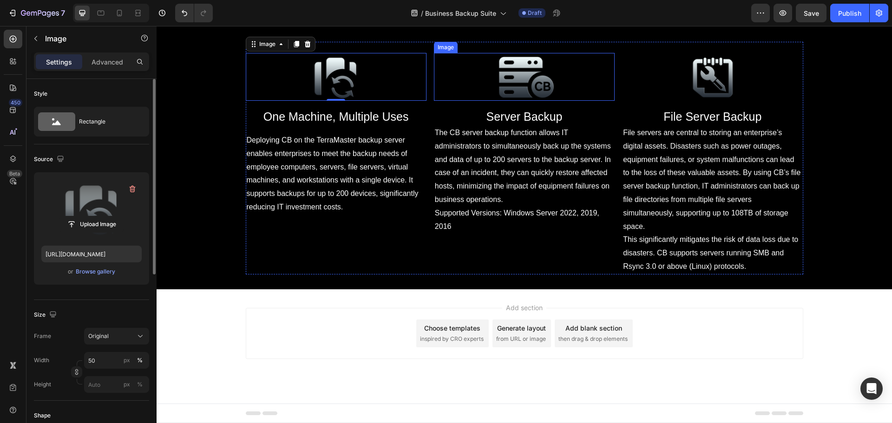
click at [541, 101] on img at bounding box center [524, 77] width 91 height 48
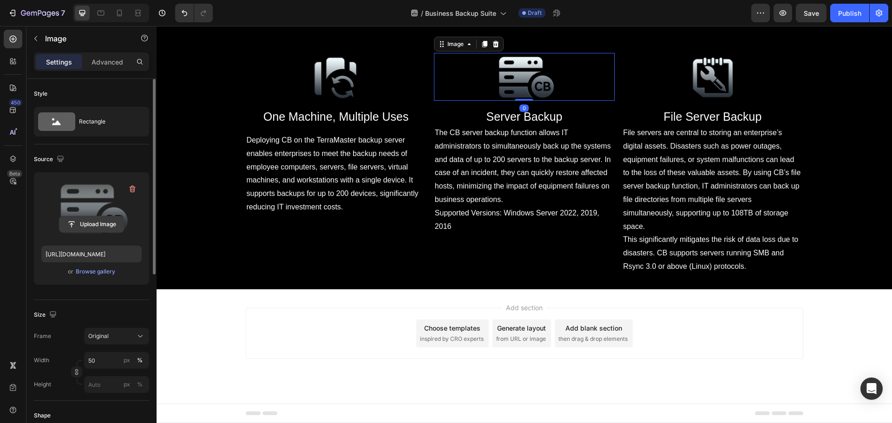
click at [92, 221] on input "file" at bounding box center [91, 225] width 64 height 16
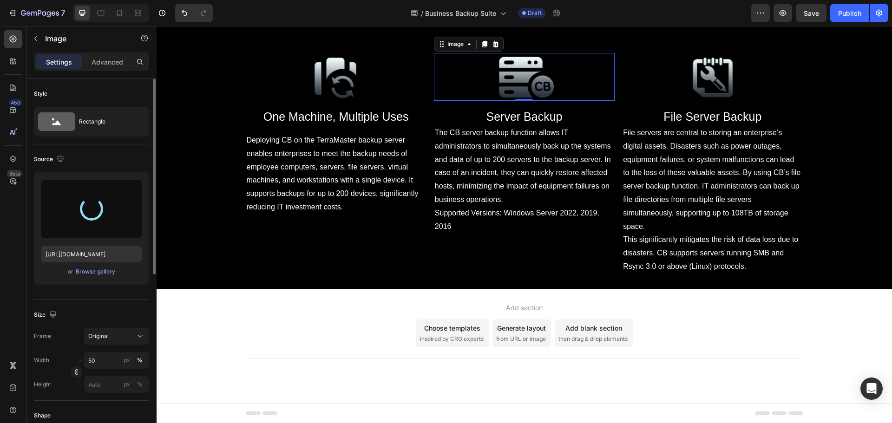
type input "[URL][DOMAIN_NAME]"
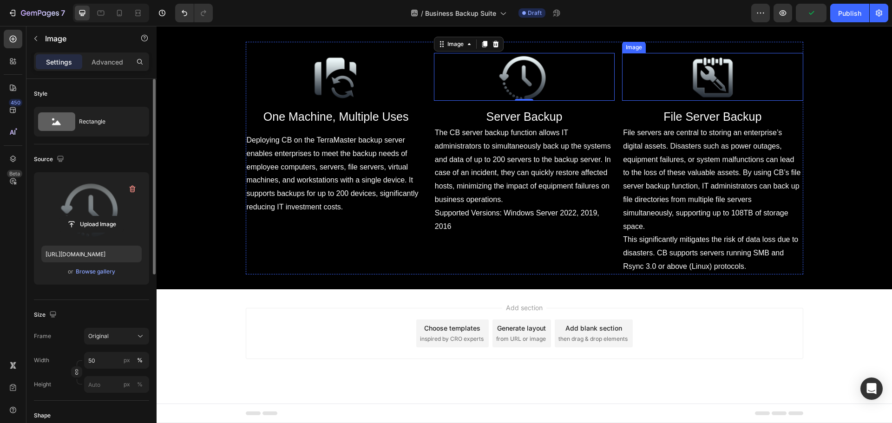
click at [732, 101] on img at bounding box center [712, 77] width 91 height 48
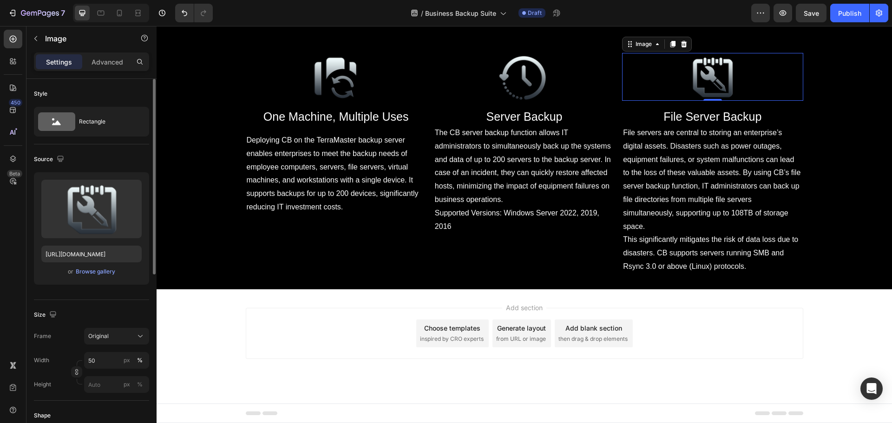
click at [90, 267] on div "or Browse gallery" at bounding box center [91, 271] width 100 height 11
click at [92, 269] on div "Browse gallery" at bounding box center [96, 272] width 40 height 8
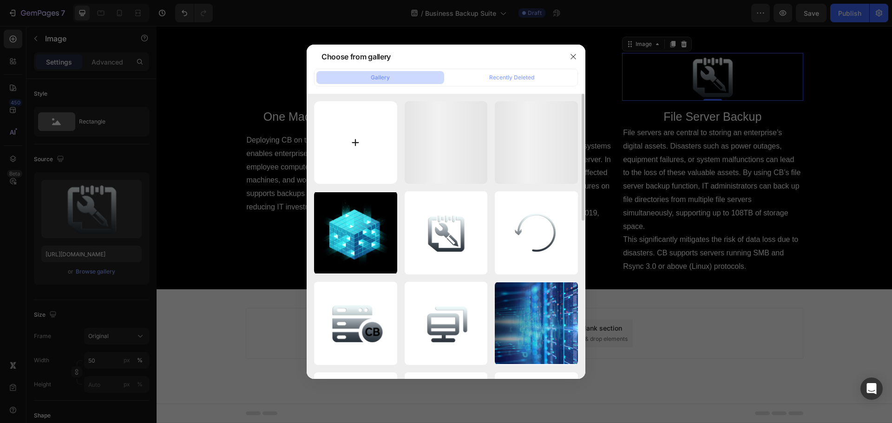
click at [336, 161] on input "file" at bounding box center [355, 142] width 83 height 83
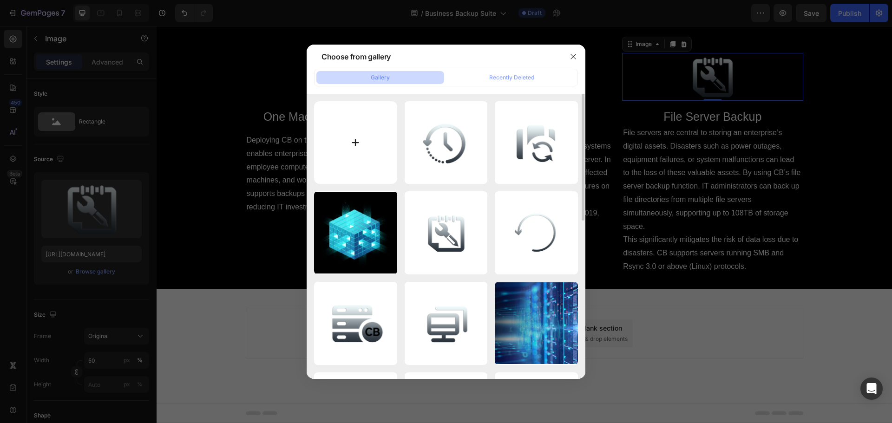
type input "C:\fakepath\18.3_1.png"
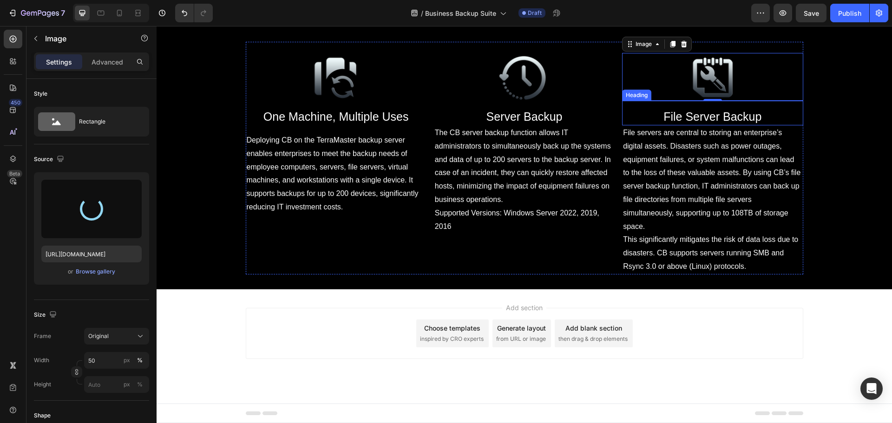
type input "[URL][DOMAIN_NAME]"
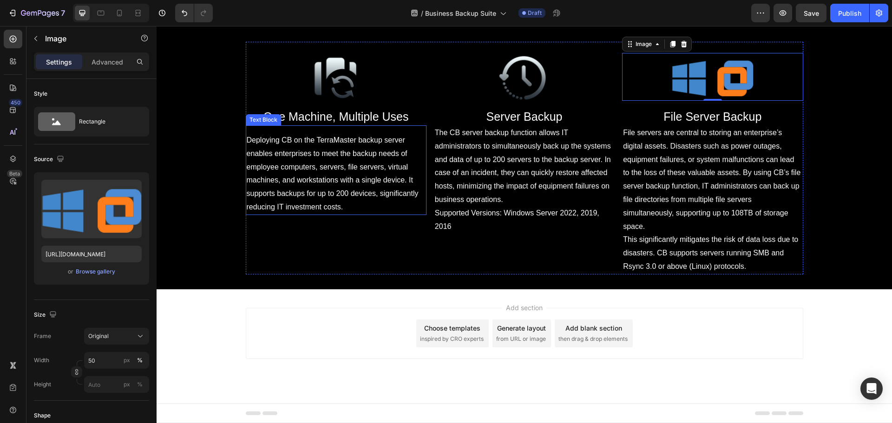
click at [307, 211] on span "Deploying CB on the TerraMaster backup server enables enterprises to meet the b…" at bounding box center [333, 173] width 172 height 75
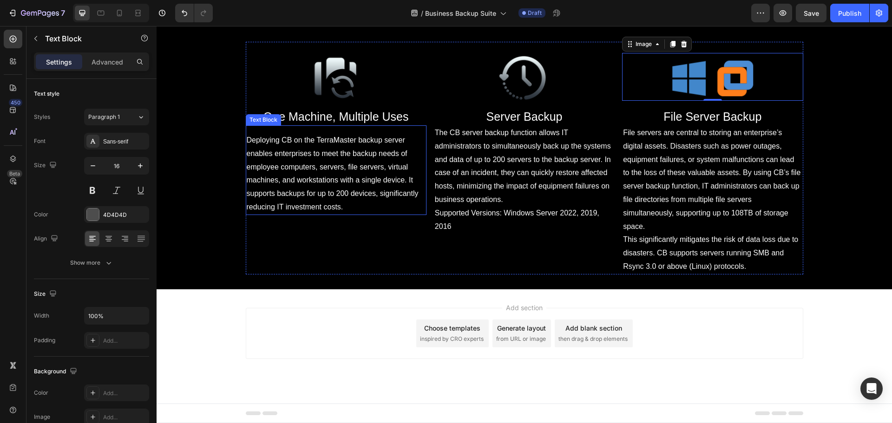
click at [307, 211] on span "Deploying CB on the TerraMaster backup server enables enterprises to meet the b…" at bounding box center [333, 173] width 172 height 75
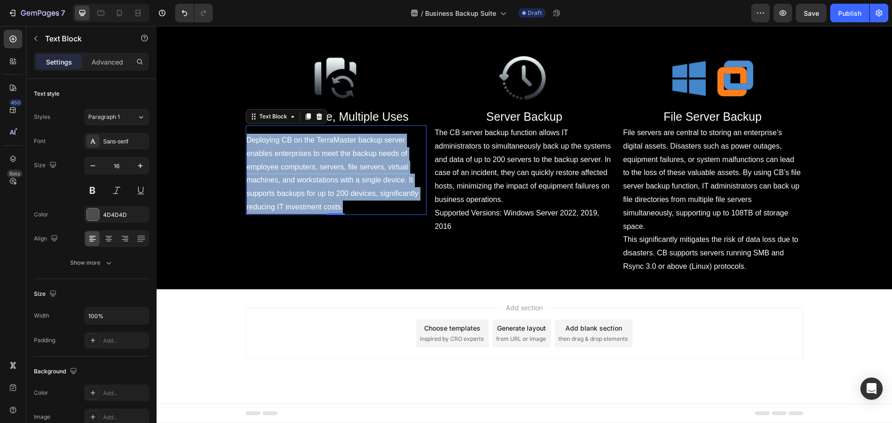
click at [307, 211] on span "Deploying CB on the TerraMaster backup server enables enterprises to meet the b…" at bounding box center [333, 173] width 172 height 75
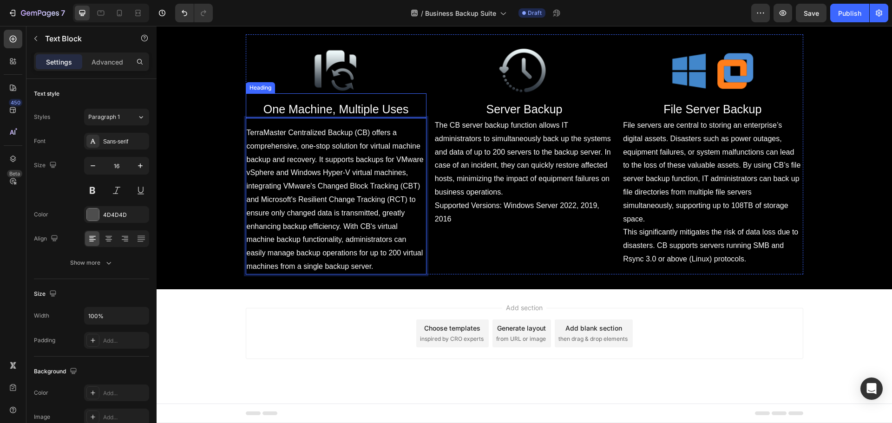
click at [347, 118] on h2 "One Machine, Multiple Uses" at bounding box center [336, 109] width 181 height 17
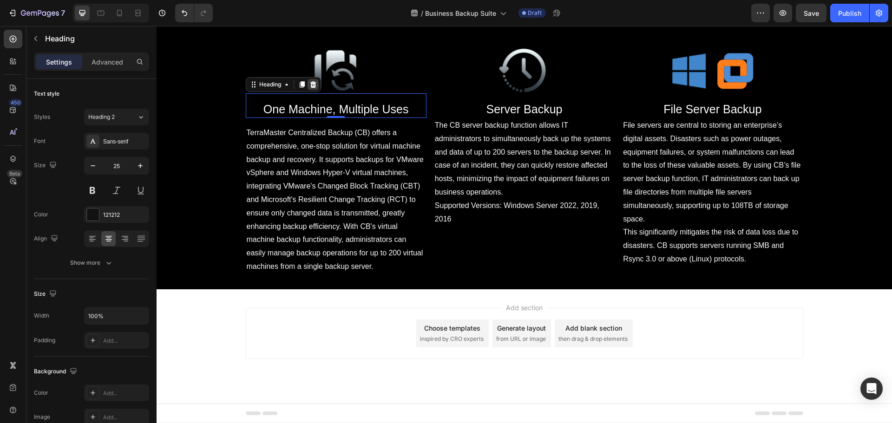
click at [310, 88] on icon at bounding box center [313, 84] width 7 height 7
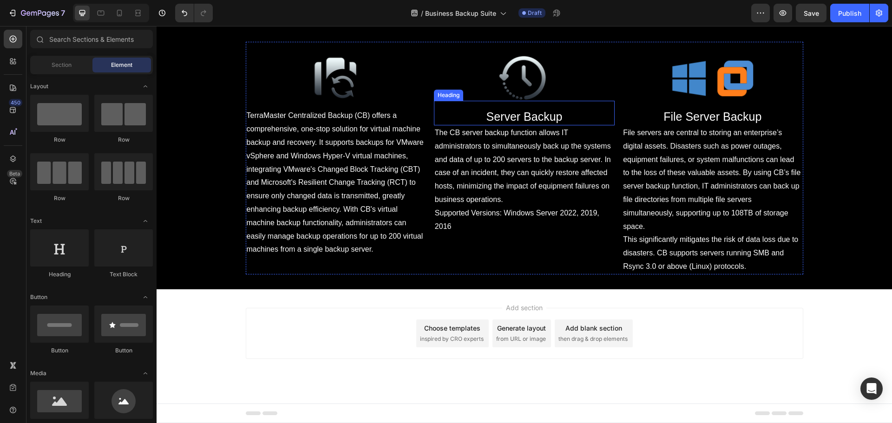
click at [542, 123] on span "Server Backup" at bounding box center [525, 116] width 76 height 13
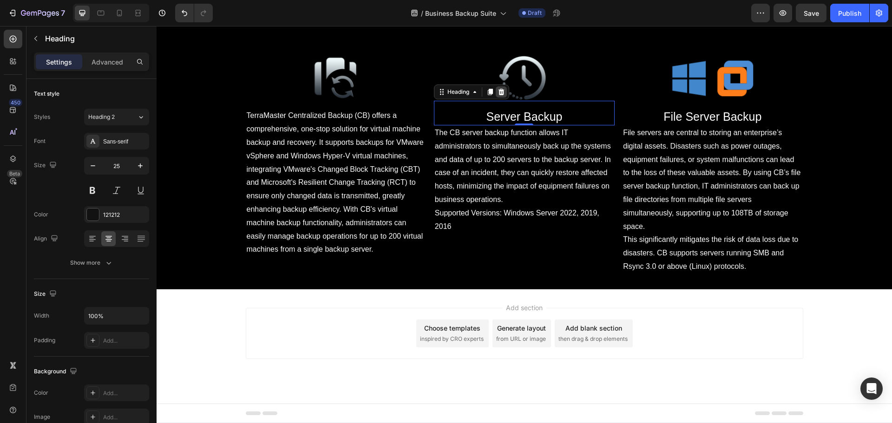
click at [498, 95] on icon at bounding box center [501, 92] width 6 height 7
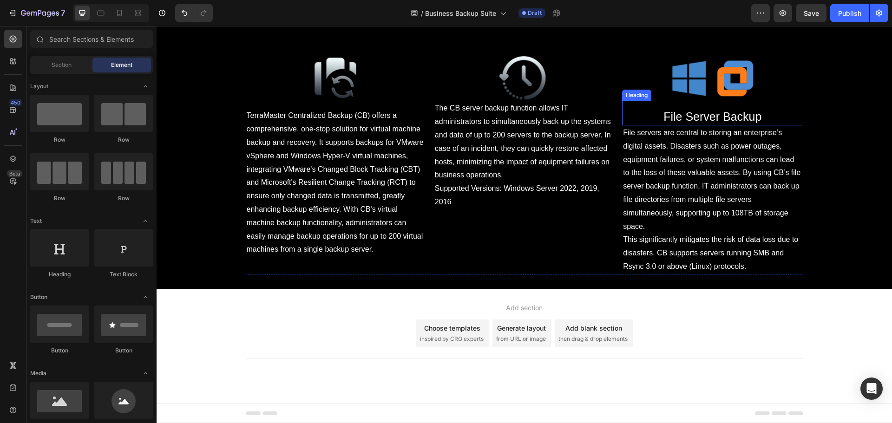
click at [686, 123] on span "File Server Backup" at bounding box center [713, 116] width 98 height 13
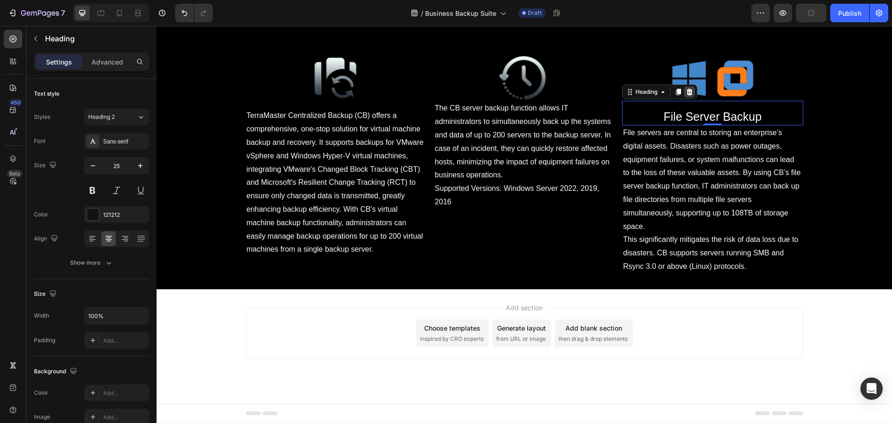
click at [687, 95] on icon at bounding box center [690, 92] width 6 height 7
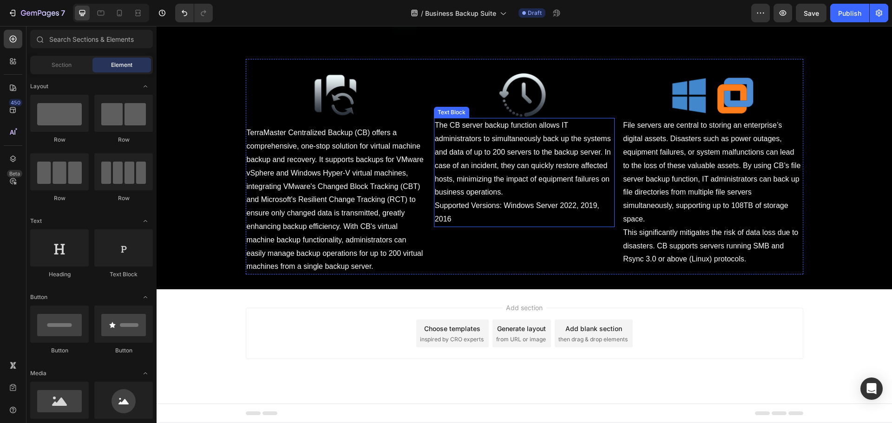
click at [483, 196] on span "The CB server backup function allows IT administrators to simultaneously back u…" at bounding box center [523, 158] width 176 height 75
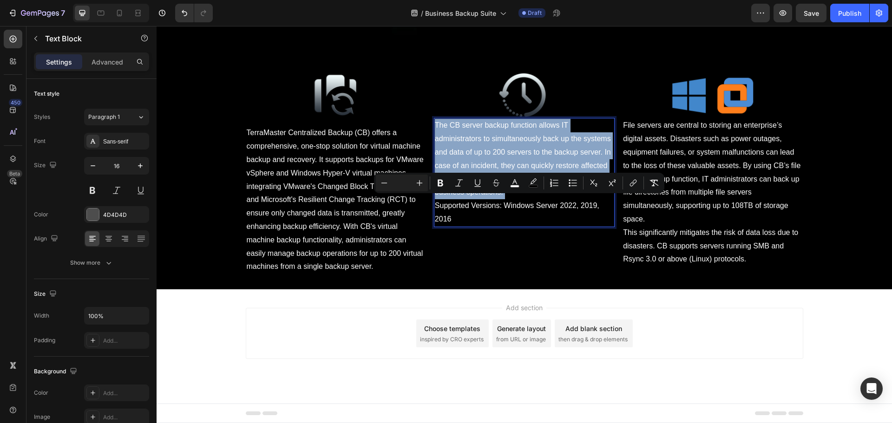
drag, startPoint x: 483, startPoint y: 238, endPoint x: 469, endPoint y: 250, distance: 18.2
click at [469, 226] on p "The CB server backup function allows IT administrators to simultaneously back u…" at bounding box center [524, 172] width 179 height 107
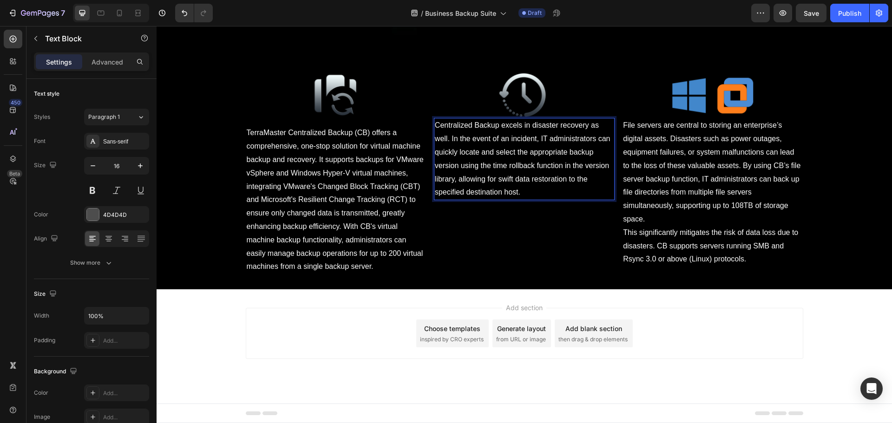
click at [460, 275] on div "Image Centralized Backup excels in disaster recovery as well. In the event of a…" at bounding box center [524, 172] width 181 height 205
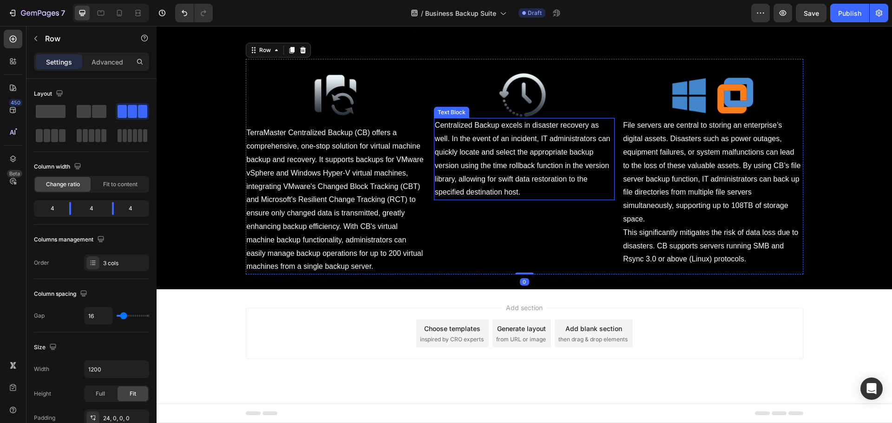
click at [477, 199] on p "Centralized Backup excels in disaster recovery as well. In the event of an inci…" at bounding box center [524, 159] width 179 height 80
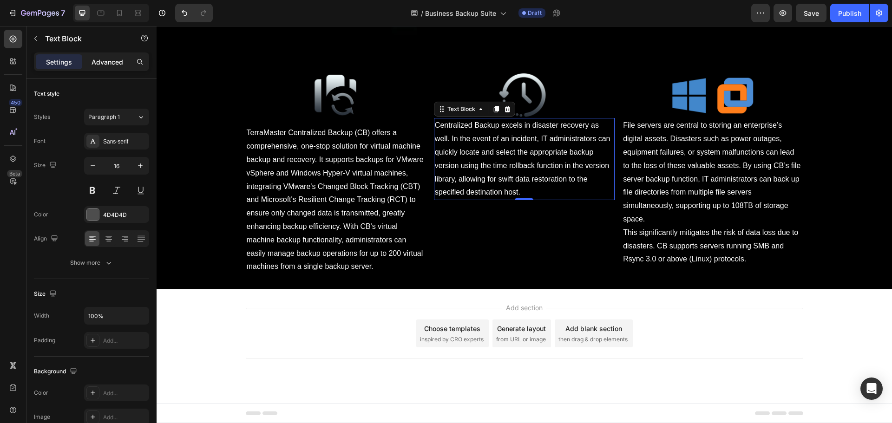
click at [103, 64] on p "Advanced" at bounding box center [108, 62] width 32 height 10
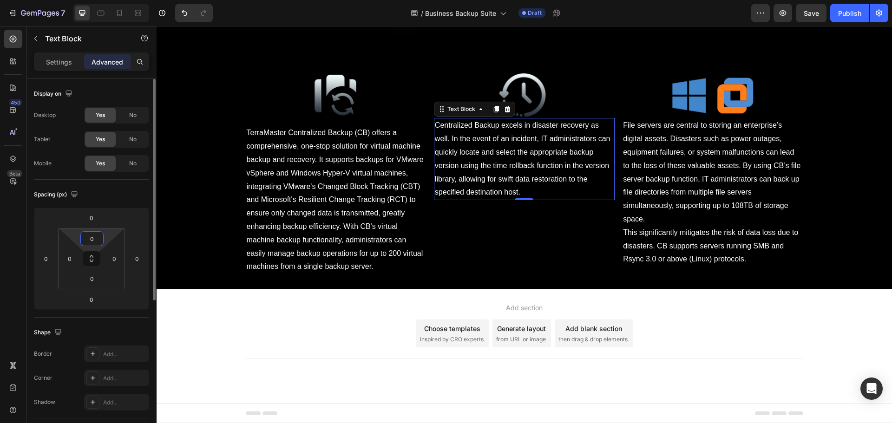
click at [88, 240] on input "0" at bounding box center [92, 239] width 19 height 14
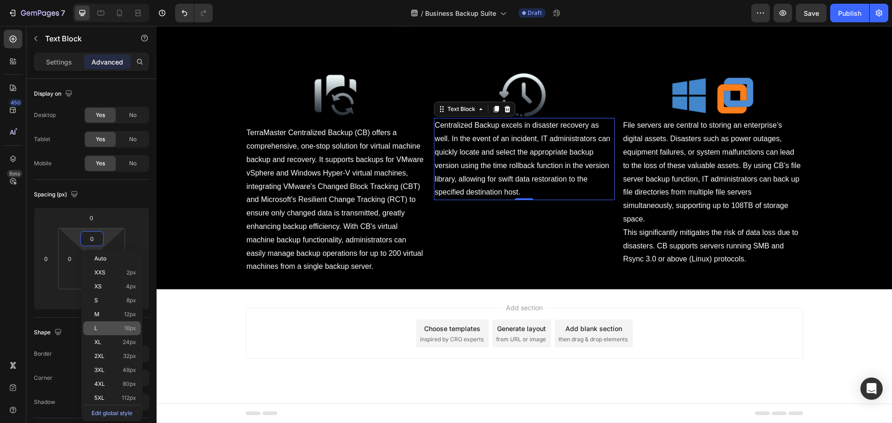
click at [121, 325] on p "L 16px" at bounding box center [115, 328] width 42 height 7
type input "16"
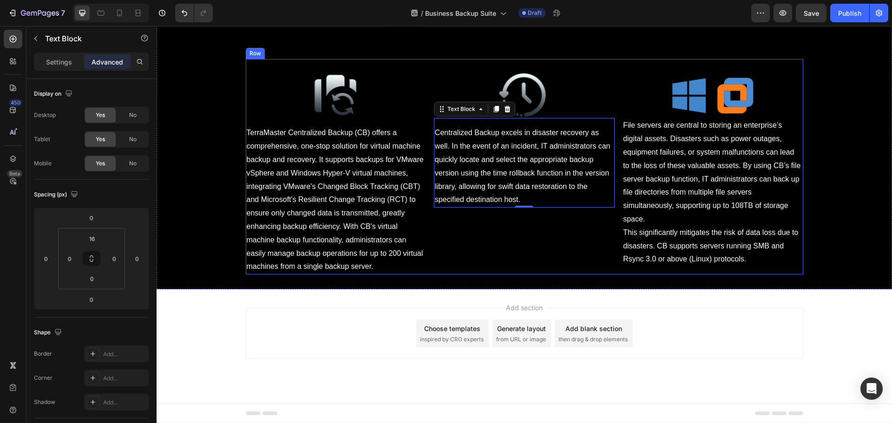
click at [579, 275] on div "Image Centralized Backup excels in disaster recovery as well. In the event of a…" at bounding box center [524, 172] width 181 height 205
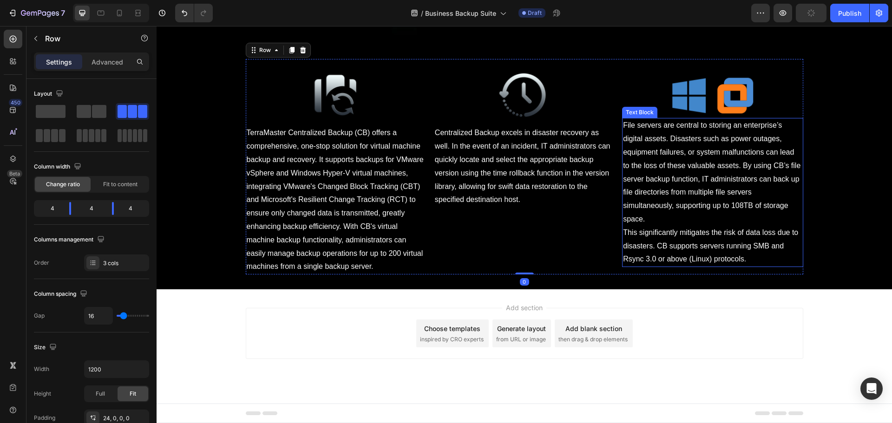
click at [657, 223] on span "File servers are central to storing an enterprise’s digital assets. Disasters s…" at bounding box center [712, 172] width 178 height 102
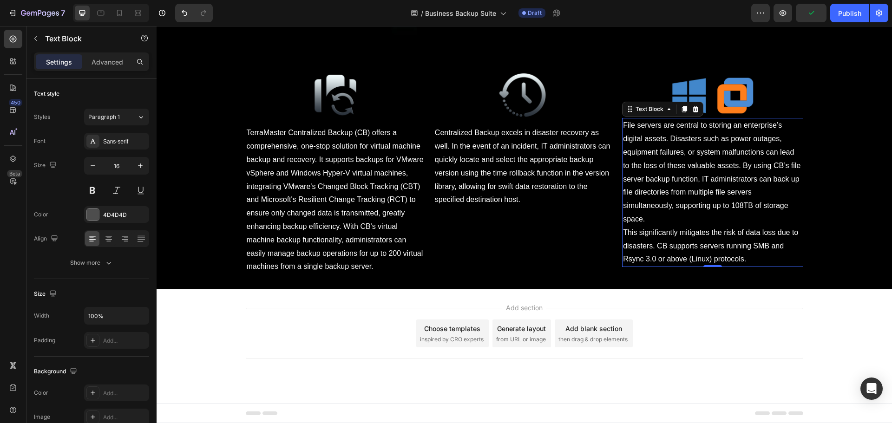
click at [674, 223] on span "File servers are central to storing an enterprise’s digital assets. Disasters s…" at bounding box center [712, 172] width 178 height 102
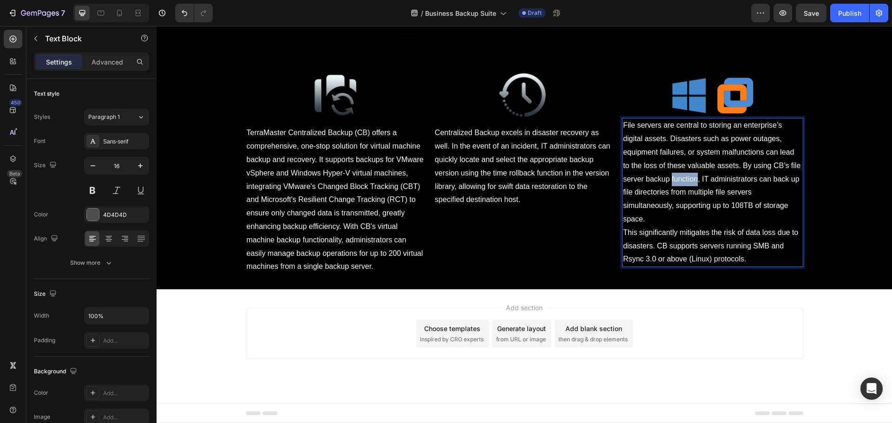
click at [674, 223] on span "File servers are central to storing an enterprise’s digital assets. Disasters s…" at bounding box center [712, 172] width 178 height 102
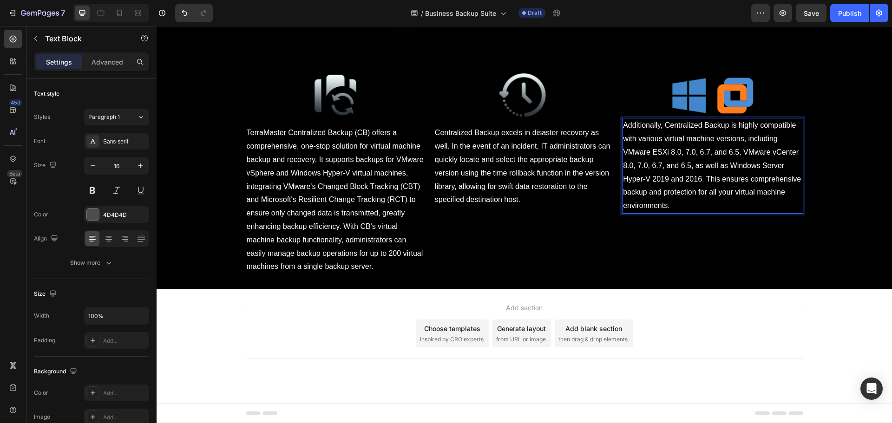
click at [695, 210] on span "Additionally, Centralized Backup is highly compatible with various virtual mach…" at bounding box center [712, 165] width 178 height 88
click at [664, 275] on div "Image Additionally, Centralized Backup is highly compatible with various virtua…" at bounding box center [712, 172] width 181 height 205
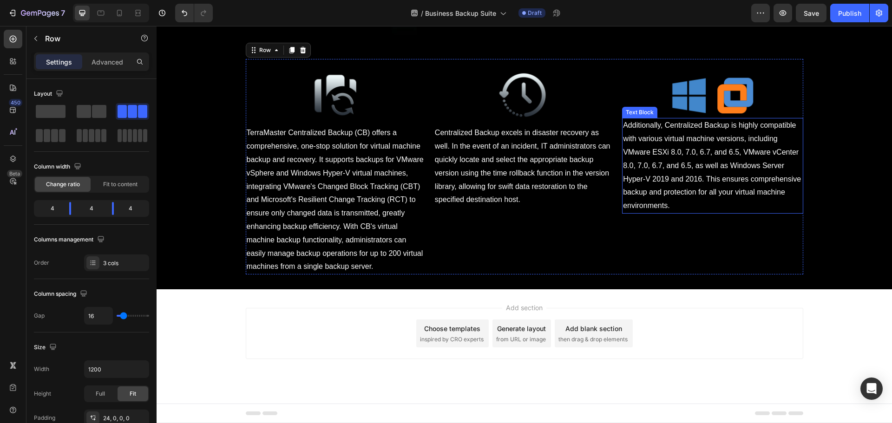
click at [667, 210] on span "Additionally, Centralized Backup is highly compatible with various virtual mach…" at bounding box center [712, 165] width 178 height 88
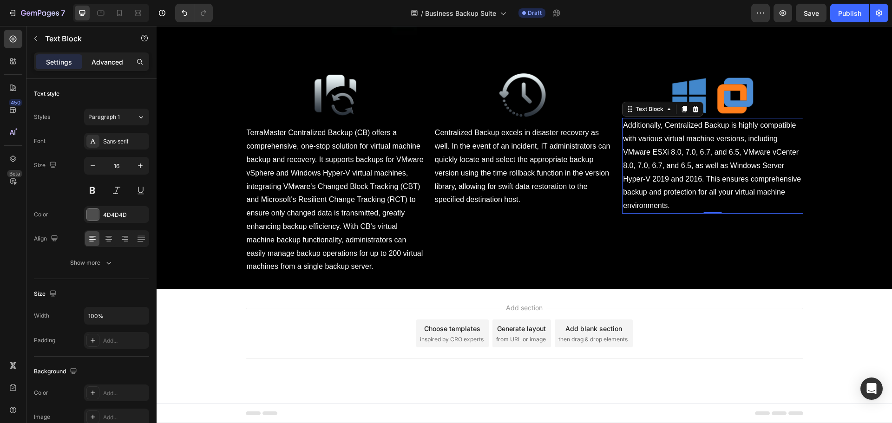
click at [102, 63] on p "Advanced" at bounding box center [108, 62] width 32 height 10
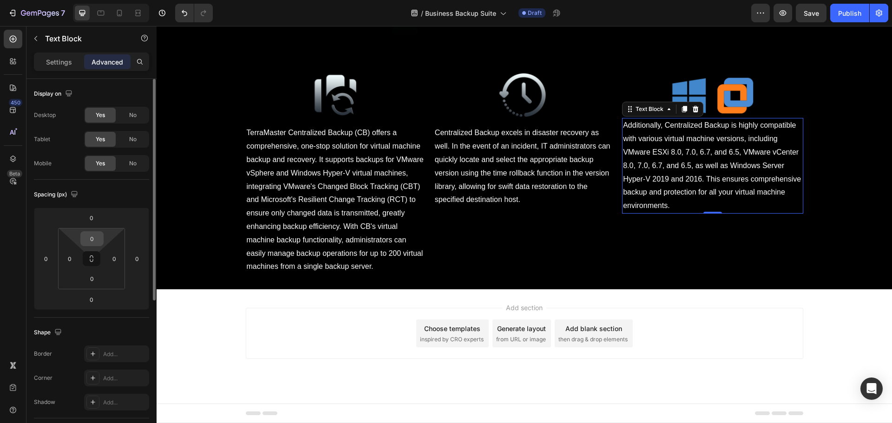
click at [91, 237] on input "0" at bounding box center [92, 239] width 19 height 14
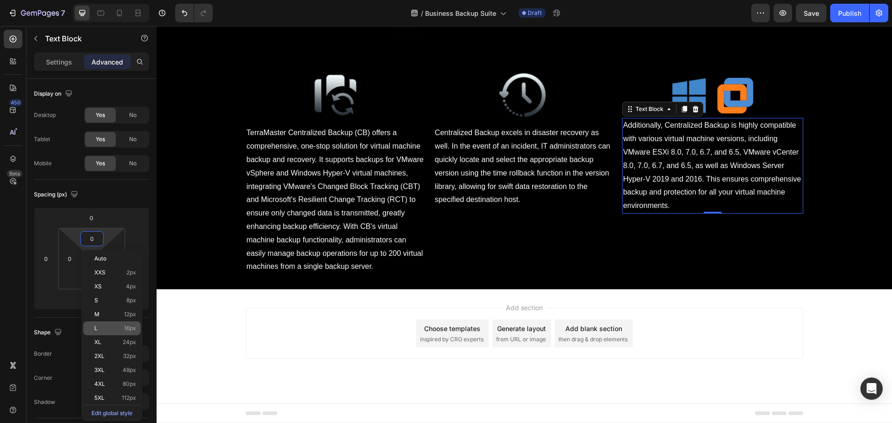
click at [118, 330] on p "L 16px" at bounding box center [115, 328] width 42 height 7
type input "16"
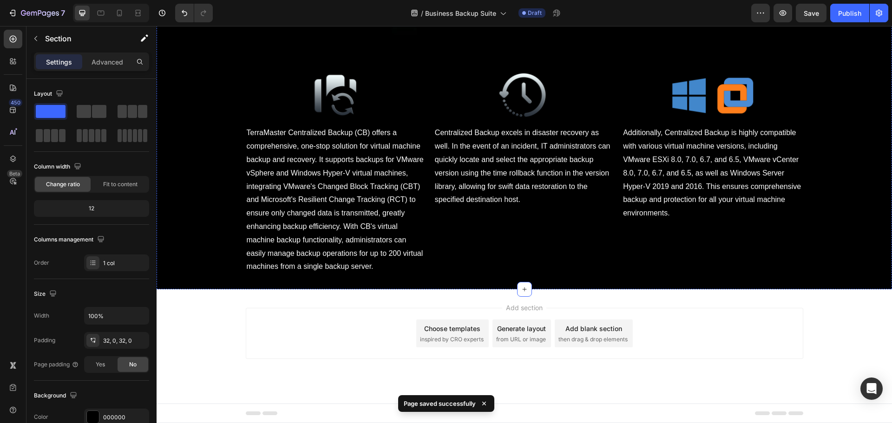
scroll to position [3078, 0]
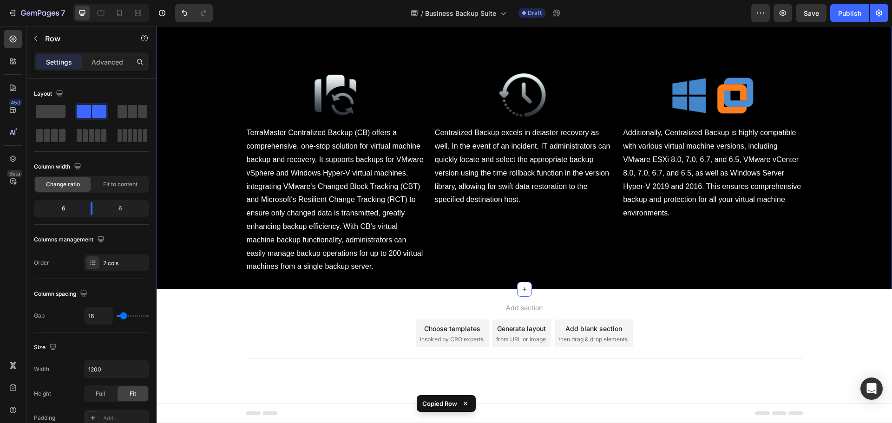
scroll to position [4084, 0]
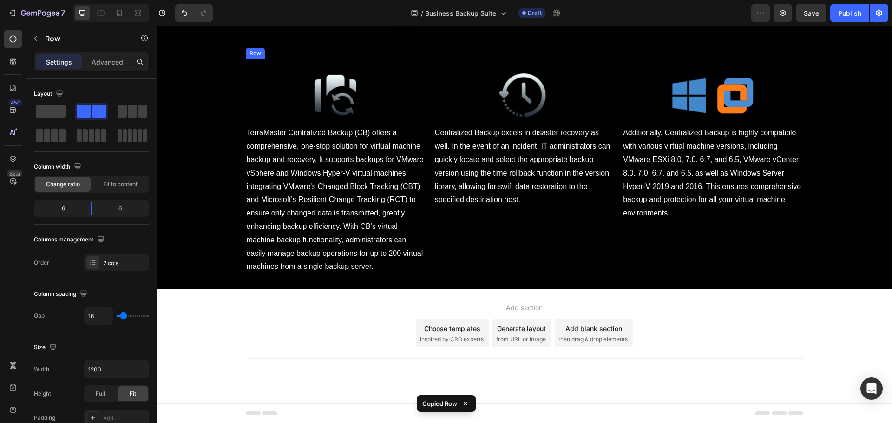
click at [482, 256] on div "Image Centralized Backup excels in disaster recovery as well. In the event of a…" at bounding box center [524, 172] width 181 height 205
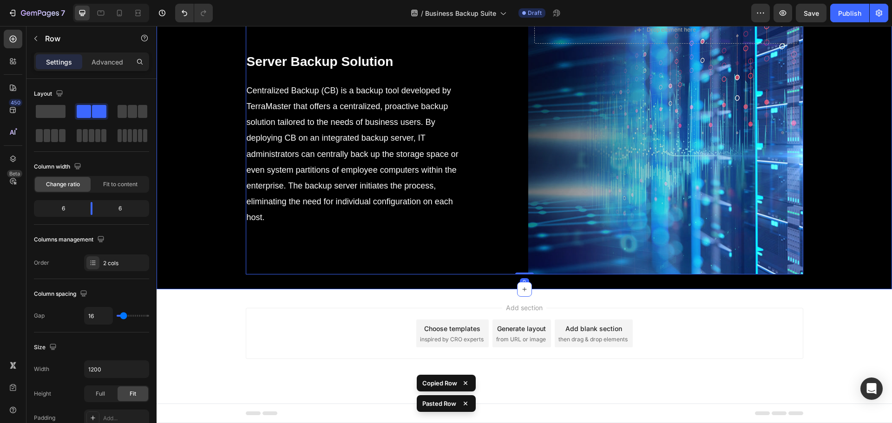
scroll to position [4354, 0]
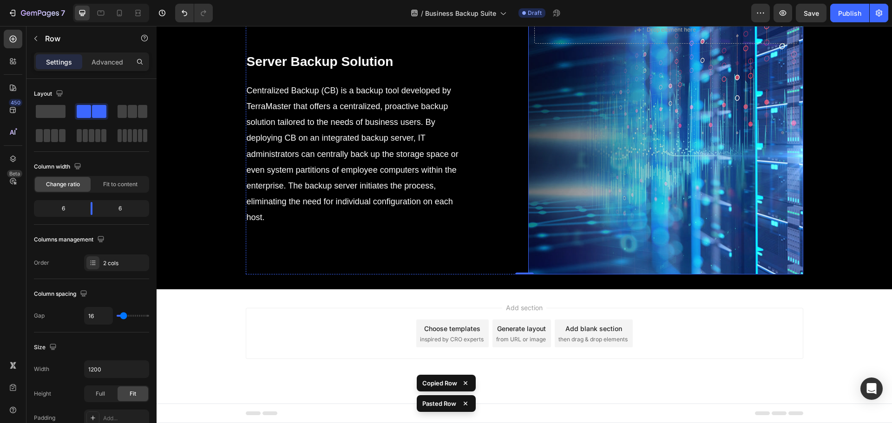
click at [655, 205] on div "Background Image" at bounding box center [665, 140] width 275 height 270
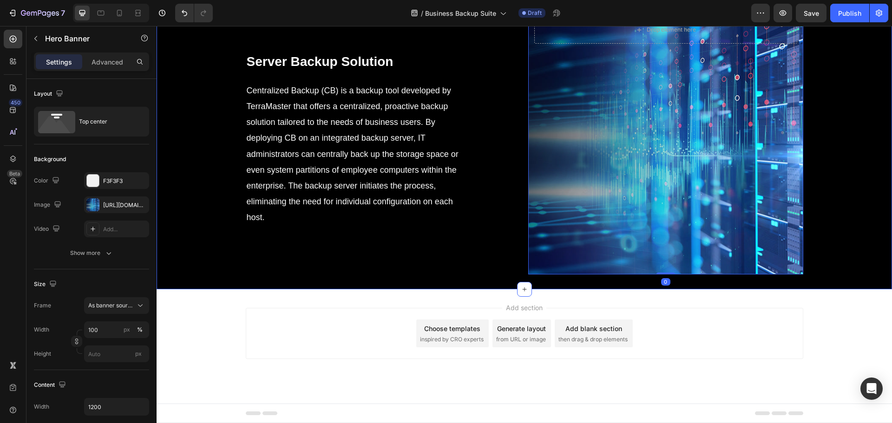
scroll to position [4214, 0]
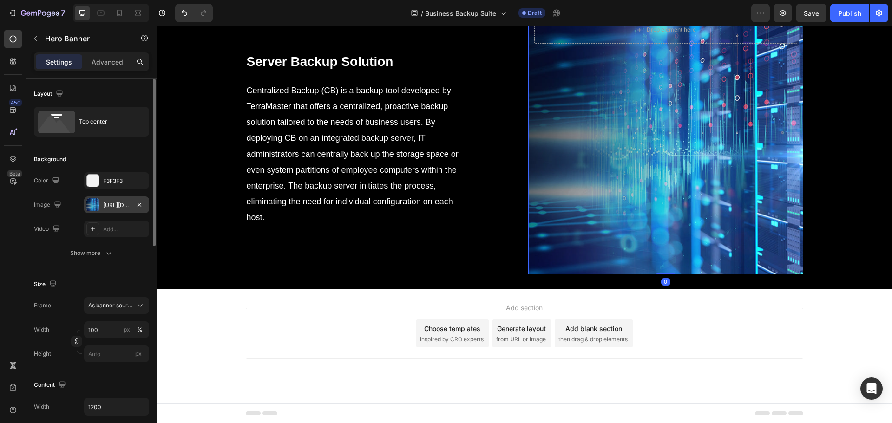
click at [106, 209] on div "[URL][DOMAIN_NAME]" at bounding box center [116, 205] width 27 height 8
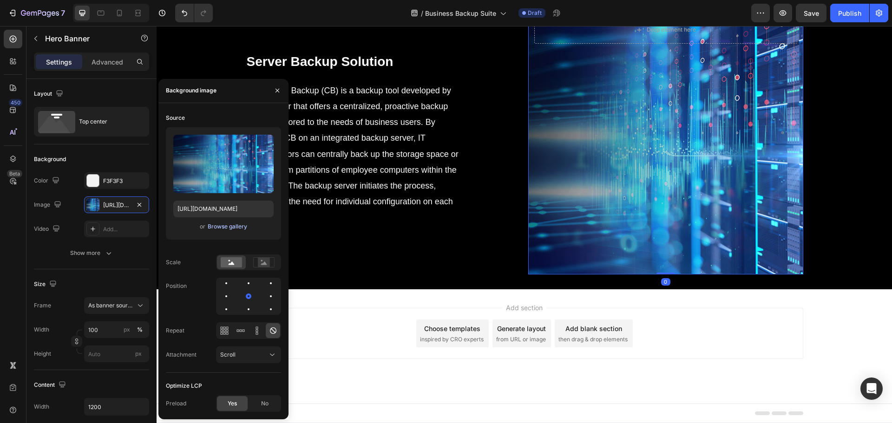
click at [231, 225] on div "Browse gallery" at bounding box center [228, 227] width 40 height 8
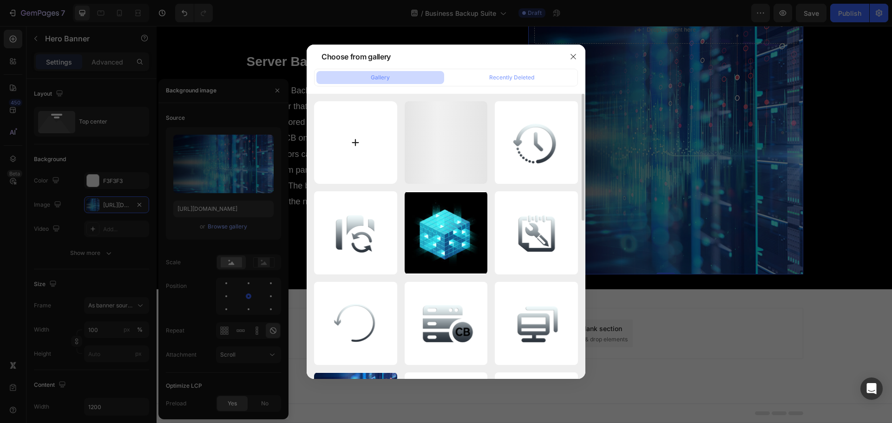
click at [367, 164] on input "file" at bounding box center [355, 142] width 83 height 83
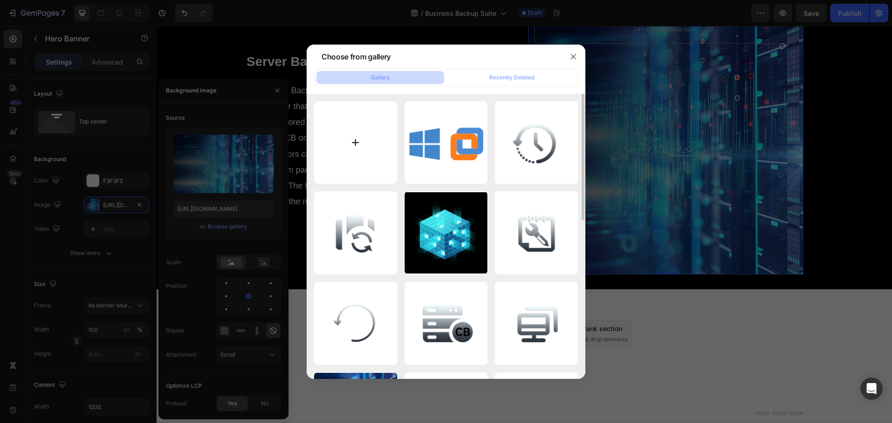
type input "C:\fakepath\19.jpg"
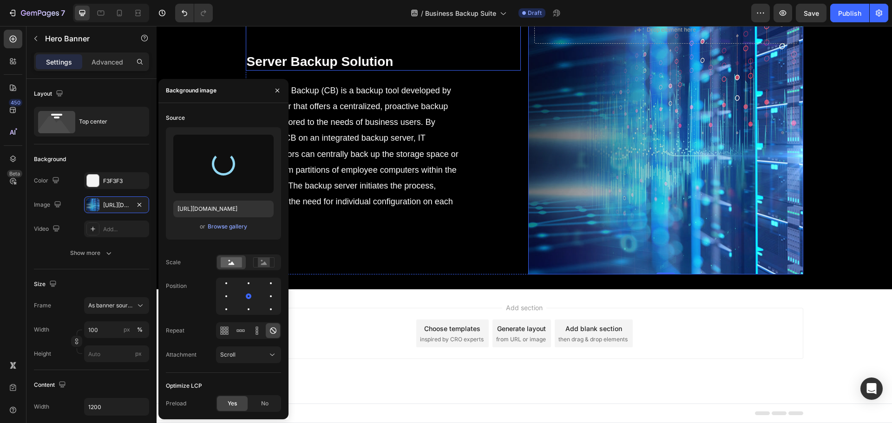
type input "https://cdn.shopify.com/s/files/1/0557/3256/8098/files/gempages_570475742119331…"
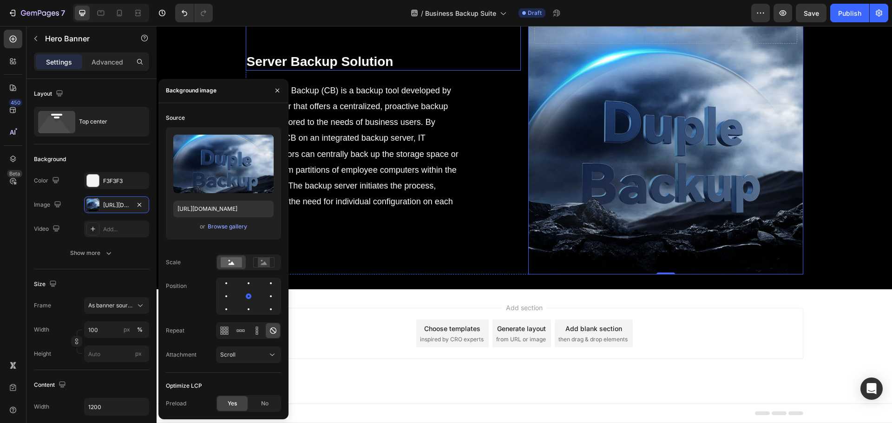
click at [338, 71] on div "Server Backup Solution Heading" at bounding box center [383, 43] width 275 height 55
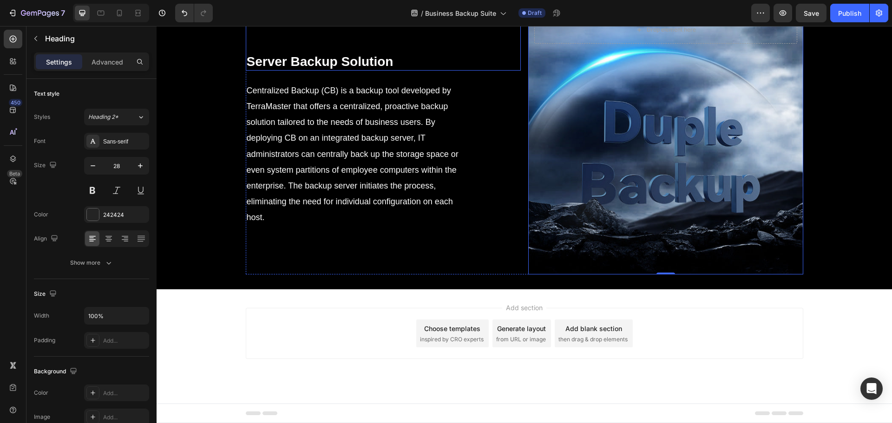
click at [338, 71] on div "Server Backup Solution Heading" at bounding box center [383, 43] width 275 height 55
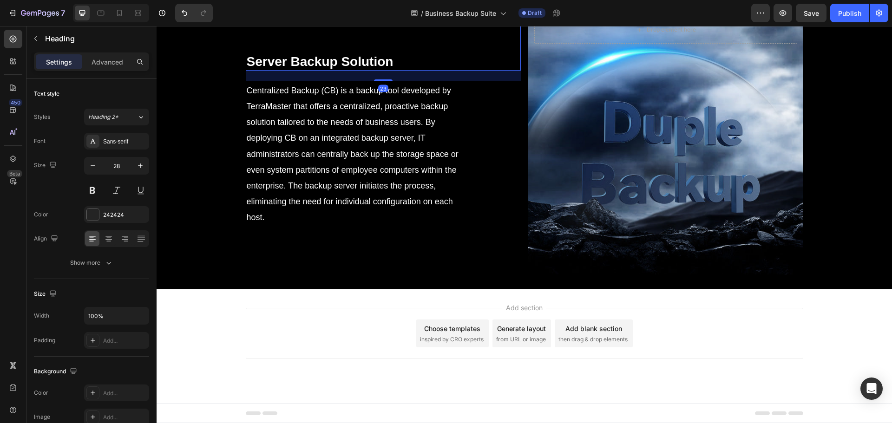
click at [338, 71] on div "Server Backup Solution Heading 23" at bounding box center [383, 43] width 275 height 55
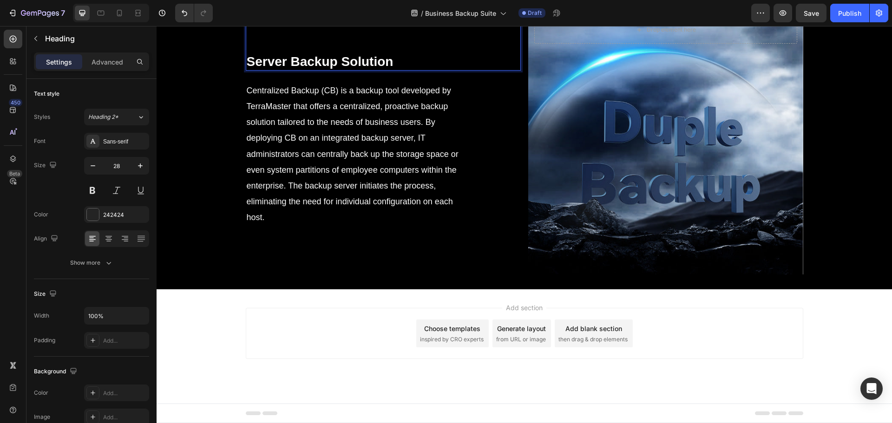
click at [338, 69] on strong "Server Backup Solution" at bounding box center [320, 61] width 147 height 14
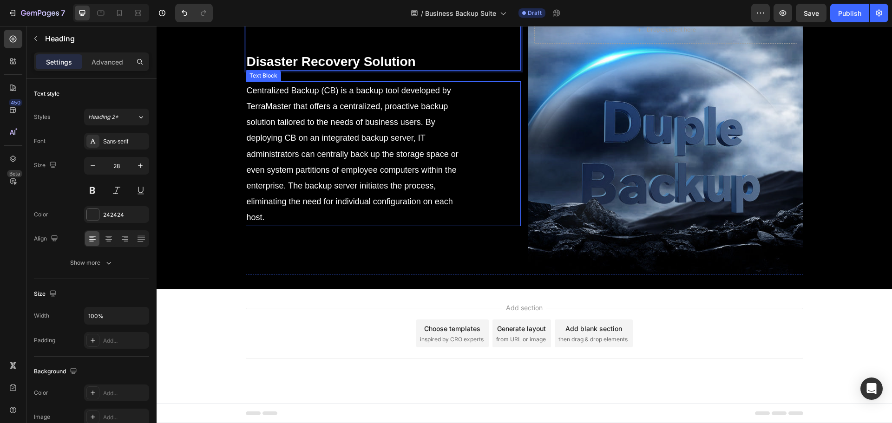
click at [352, 223] on span "Centralized Backup (CB) is a backup tool developed by TerraMaster that offers a…" at bounding box center [353, 154] width 212 height 137
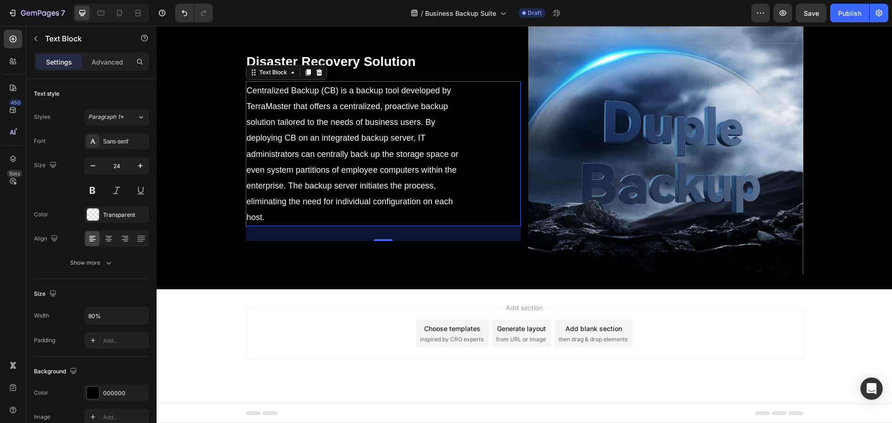
click at [368, 225] on p "Centralized Backup (CB) is a backup tool developed by TerraMaster that offers a…" at bounding box center [356, 153] width 218 height 143
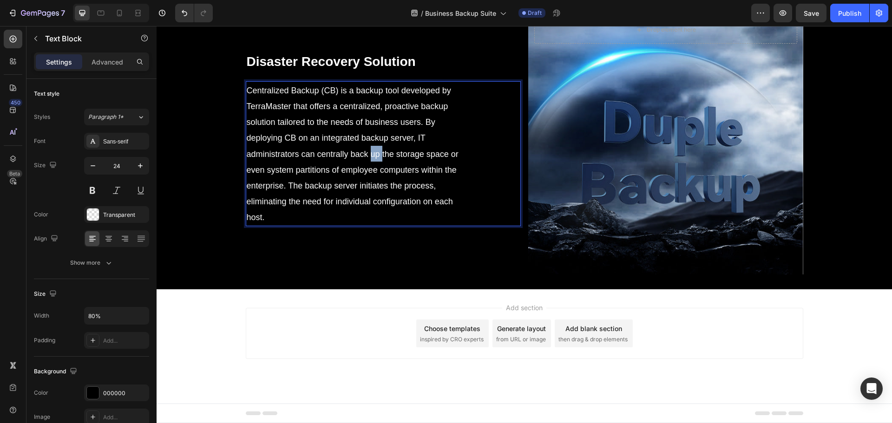
click at [368, 225] on p "Centralized Backup (CB) is a backup tool developed by TerraMaster that offers a…" at bounding box center [356, 153] width 218 height 143
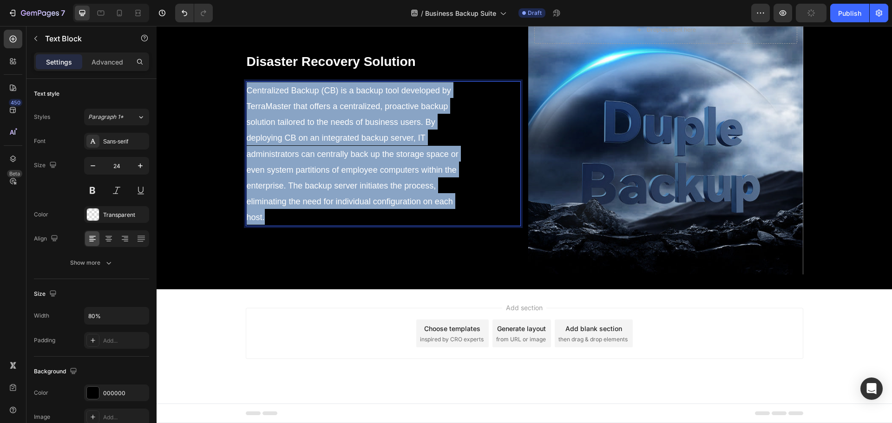
click at [368, 225] on p "Centralized Backup (CB) is a backup tool developed by TerraMaster that offers a…" at bounding box center [356, 153] width 218 height 143
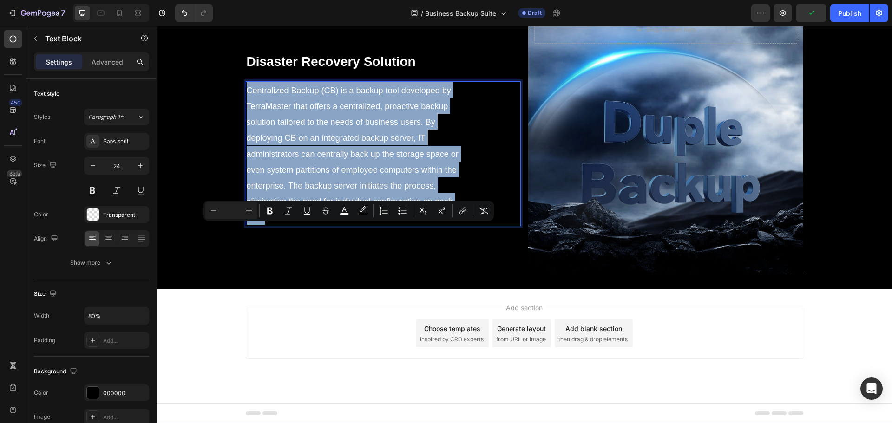
type input "24"
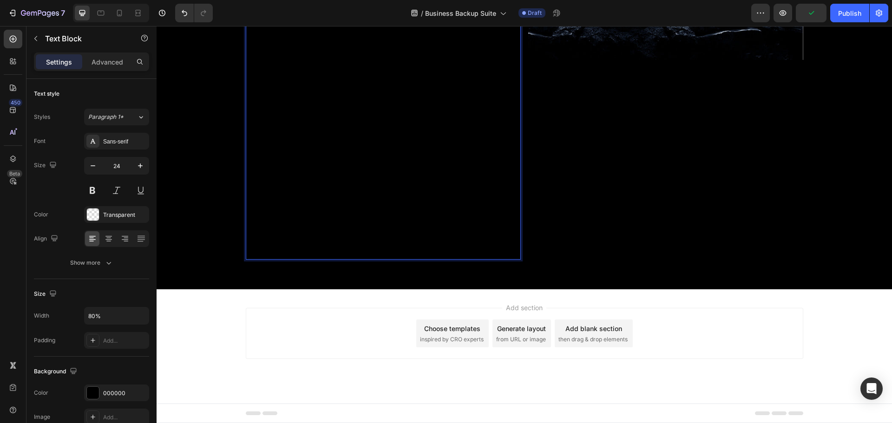
scroll to position [4412, 0]
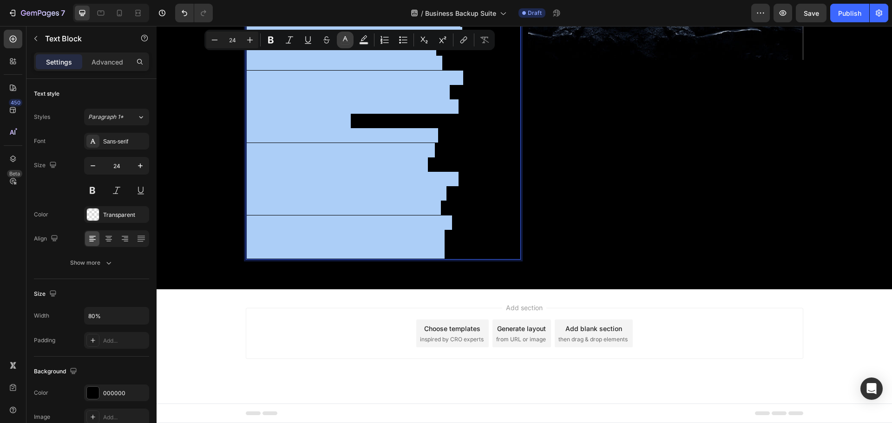
click at [353, 38] on button "color" at bounding box center [345, 40] width 17 height 17
type input "000000"
type input "0"
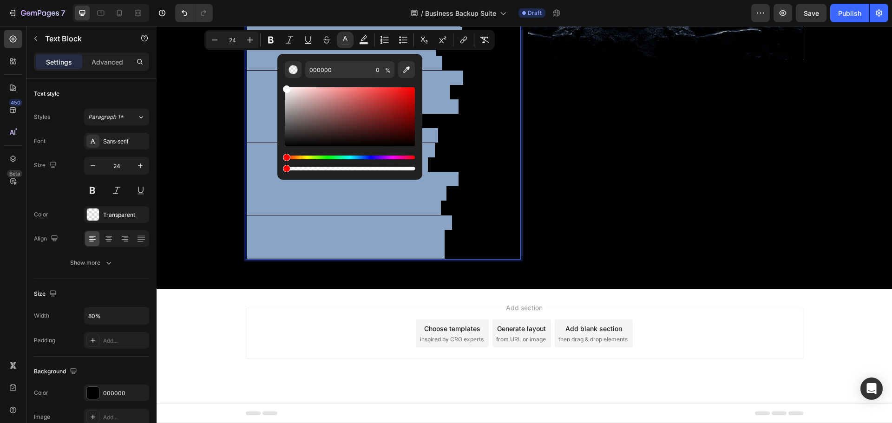
type input "FFFFFF"
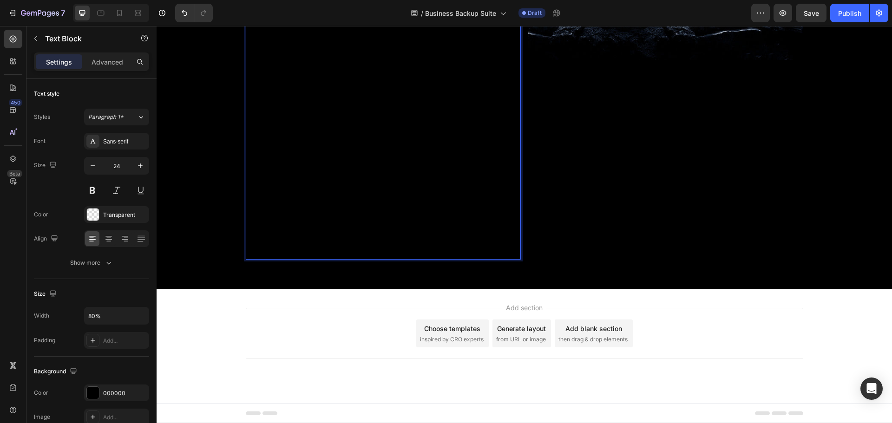
scroll to position [4272, 0]
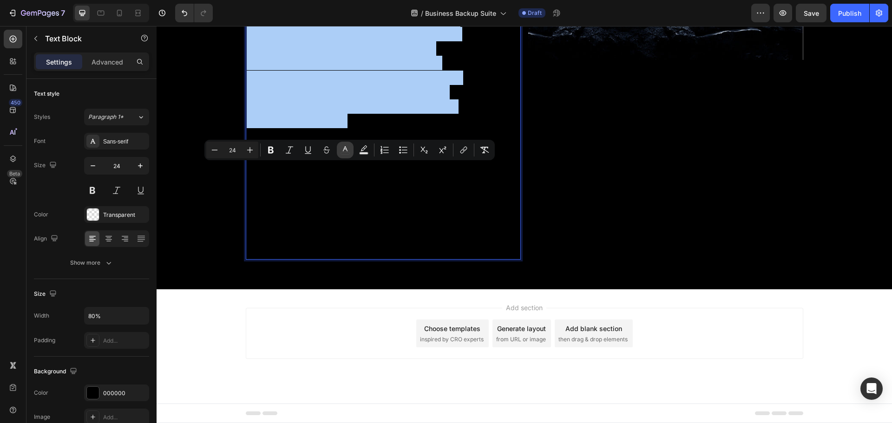
click at [346, 152] on icon "Editor contextual toolbar" at bounding box center [345, 149] width 9 height 9
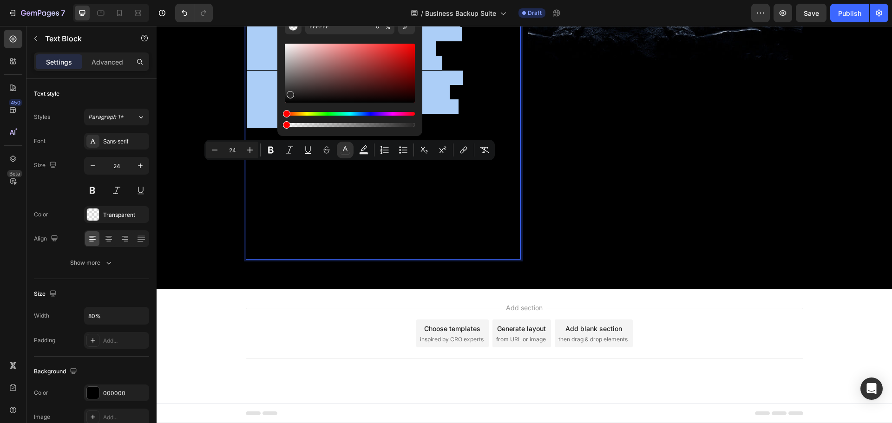
drag, startPoint x: 288, startPoint y: 45, endPoint x: 290, endPoint y: 93, distance: 48.4
click at [290, 93] on div "Editor contextual toolbar" at bounding box center [290, 94] width 7 height 7
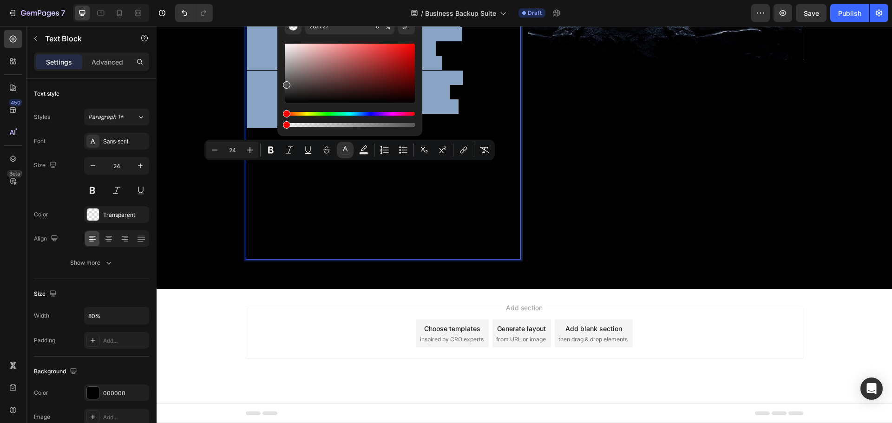
drag, startPoint x: 290, startPoint y: 93, endPoint x: 267, endPoint y: 25, distance: 71.4
click at [267, 0] on body "7 Version history / Business Backup Suite Draft Preview Save Publish 450 Beta S…" at bounding box center [446, 0] width 892 height 0
drag, startPoint x: 289, startPoint y: 80, endPoint x: 282, endPoint y: 29, distance: 52.1
click at [282, 29] on div "545454 0 %" at bounding box center [349, 69] width 145 height 119
type input "FFFFFF"
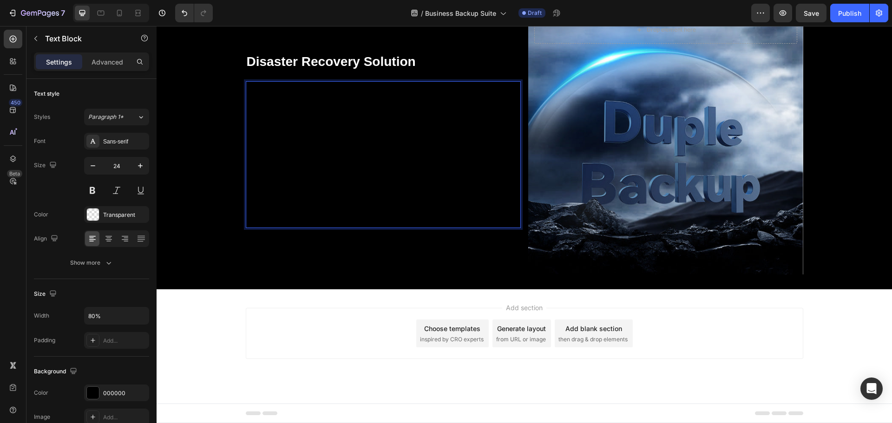
click at [312, 185] on span "To prevent data loss in the event of an accident, the 3-2-1 backup strategy is …" at bounding box center [351, 162] width 209 height 129
click at [279, 180] on span "To prevent data loss in the event of an accident, the 3-2-1 backup strategy is …" at bounding box center [351, 162] width 209 height 129
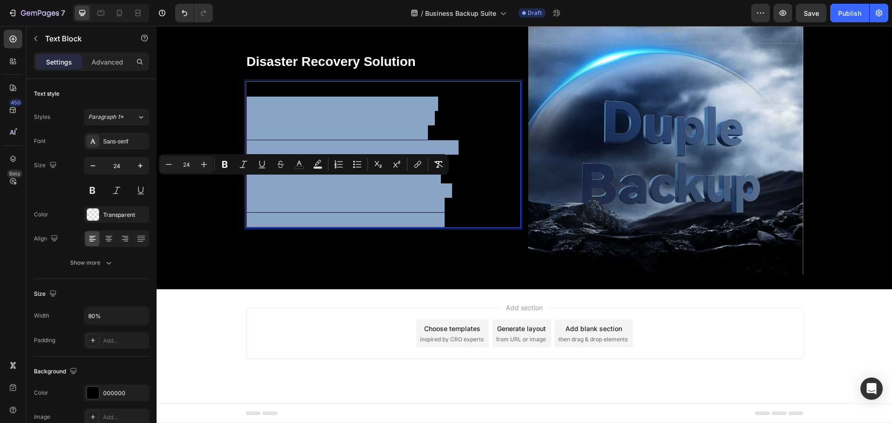
click at [279, 180] on span "To prevent data loss in the event of an accident, the 3-2-1 backup strategy is …" at bounding box center [351, 162] width 209 height 129
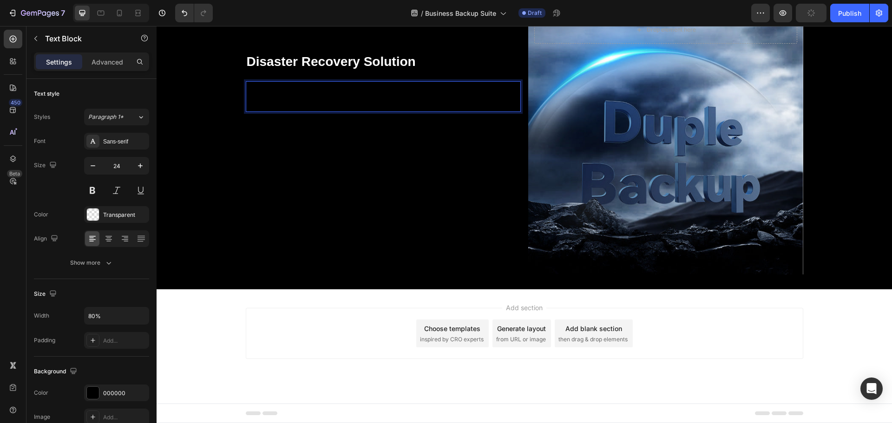
click at [286, 111] on p "Rich Text Editor. Editing area: main" at bounding box center [356, 104] width 218 height 14
click at [284, 94] on div "Rich Text Editor. Editing area: main" at bounding box center [356, 96] width 220 height 31
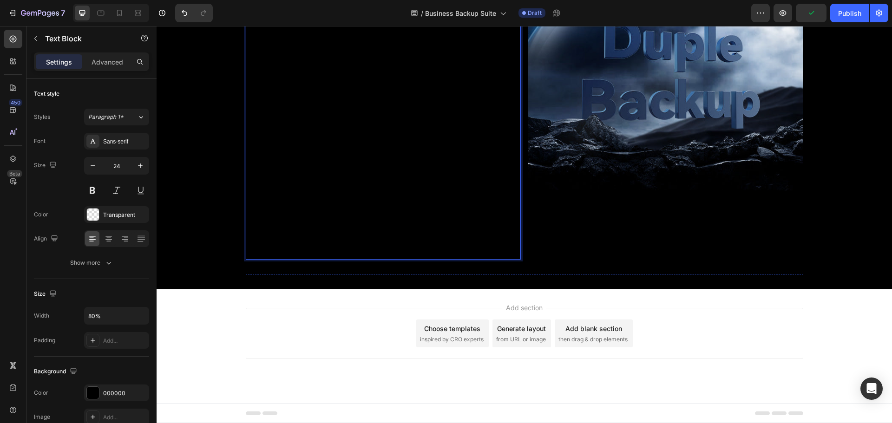
scroll to position [4282, 0]
click at [299, 249] on p "To safeguard against data threats from hardware failures, system malfunctions, …" at bounding box center [356, 128] width 218 height 261
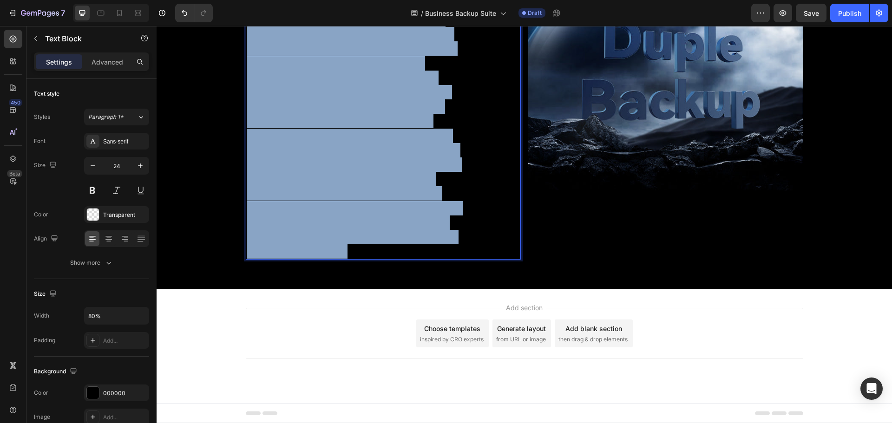
click at [299, 249] on p "To safeguard against data threats from hardware failures, system malfunctions, …" at bounding box center [356, 128] width 218 height 261
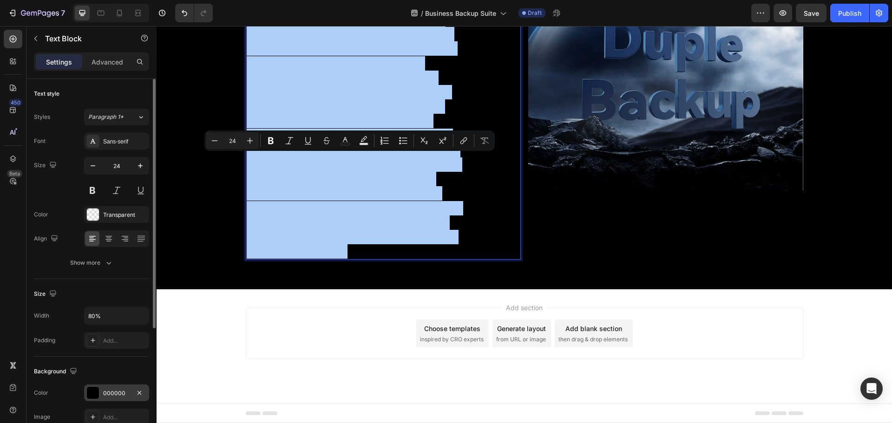
click at [117, 395] on div "000000" at bounding box center [116, 393] width 27 height 8
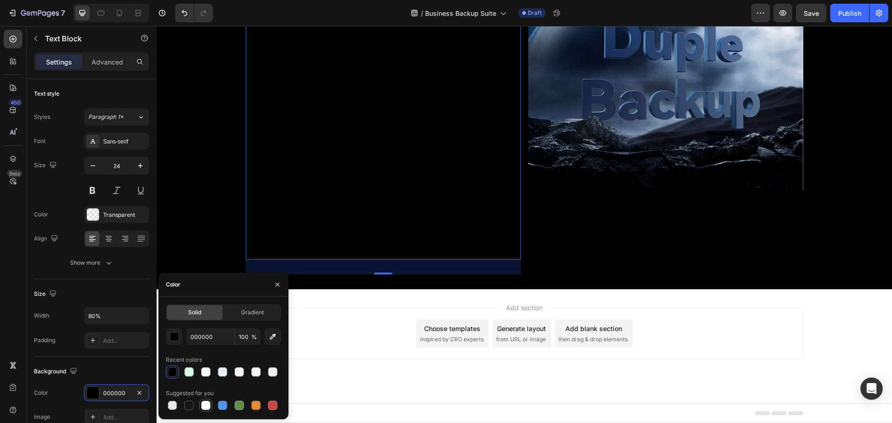
click at [205, 408] on div at bounding box center [205, 405] width 9 height 9
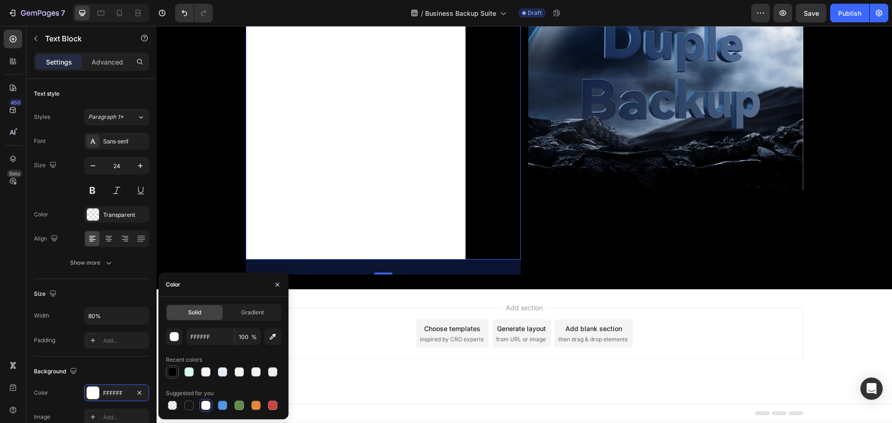
click at [172, 374] on div at bounding box center [172, 372] width 9 height 9
type input "000000"
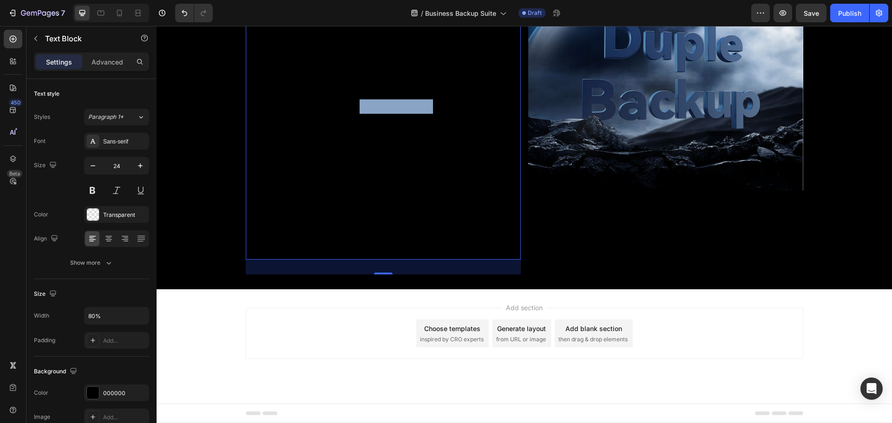
click at [385, 259] on p "To safeguard against data threats from hardware failures, system malfunctions, …" at bounding box center [356, 128] width 218 height 261
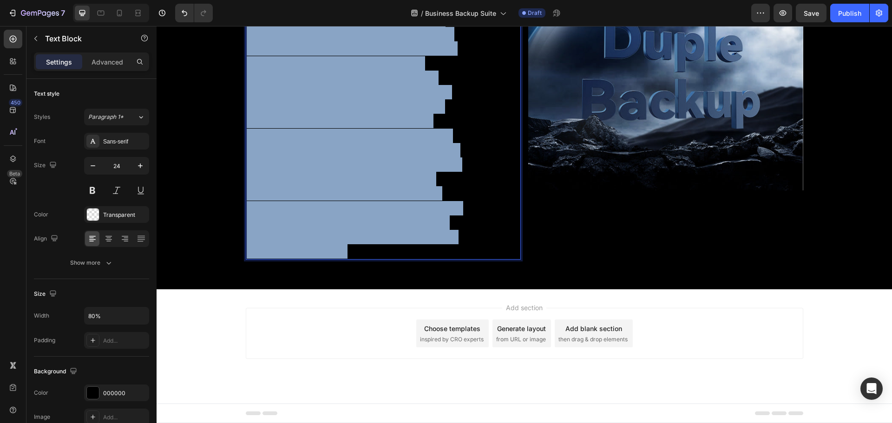
click at [385, 259] on p "To safeguard against data threats from hardware failures, system malfunctions, …" at bounding box center [356, 128] width 218 height 261
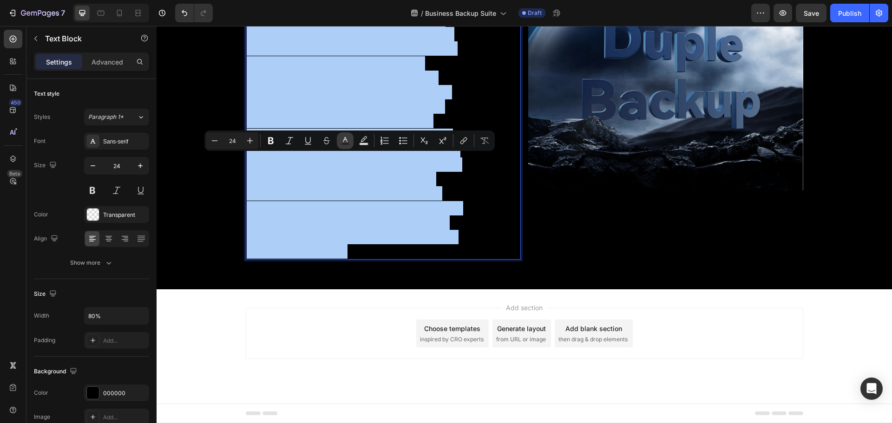
click at [342, 140] on icon "Editor contextual toolbar" at bounding box center [345, 140] width 9 height 9
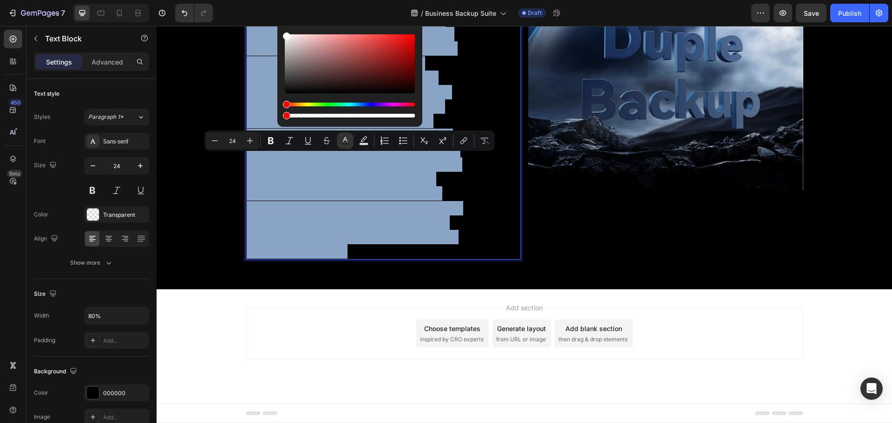
drag, startPoint x: 288, startPoint y: 90, endPoint x: 272, endPoint y: 13, distance: 78.9
click at [272, 0] on body "7 Version history / Business Backup Suite Draft Preview Save Publish 450 Beta S…" at bounding box center [446, 0] width 892 height 0
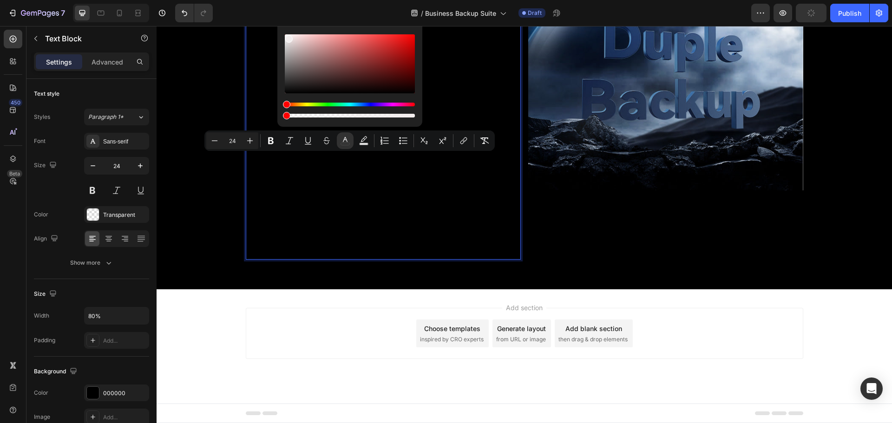
drag, startPoint x: 288, startPoint y: 37, endPoint x: 299, endPoint y: 43, distance: 12.1
click at [293, 43] on div "Editor contextual toolbar" at bounding box center [288, 38] width 7 height 7
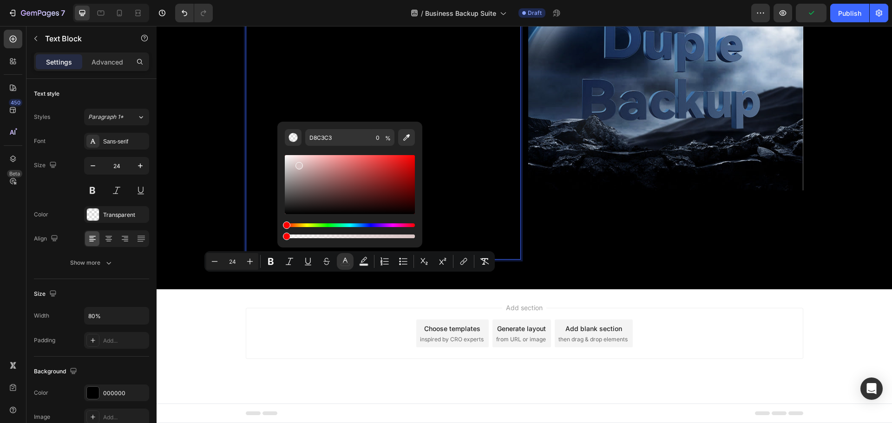
scroll to position [4142, 0]
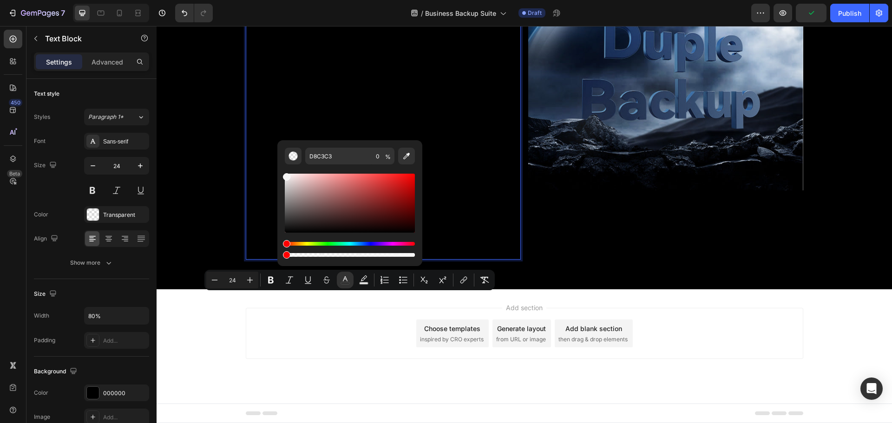
drag, startPoint x: 457, startPoint y: 210, endPoint x: 264, endPoint y: 169, distance: 197.2
type input "FFFFFF"
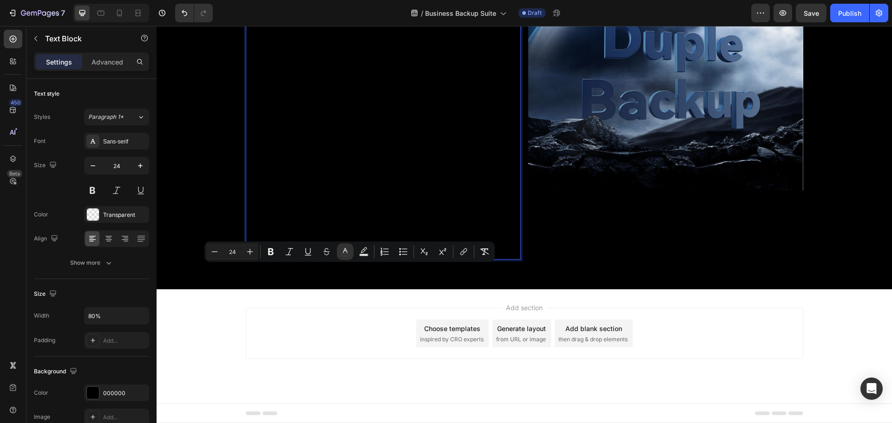
scroll to position [4235, 0]
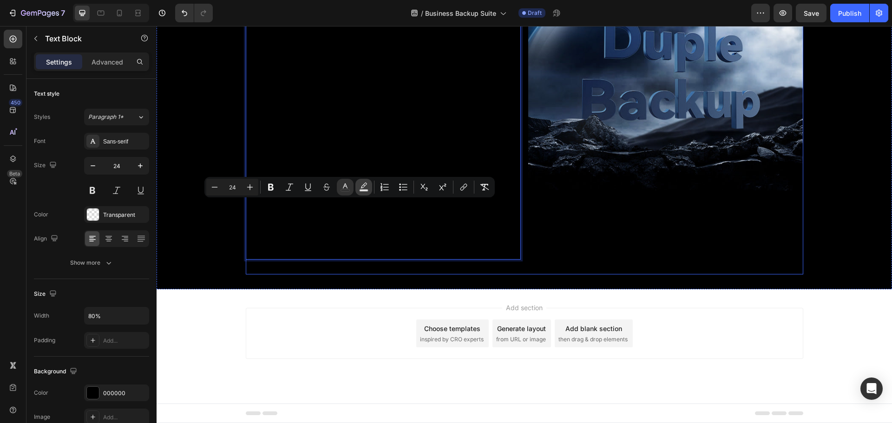
click at [365, 187] on icon "Editor contextual toolbar" at bounding box center [363, 187] width 9 height 9
type input "000000"
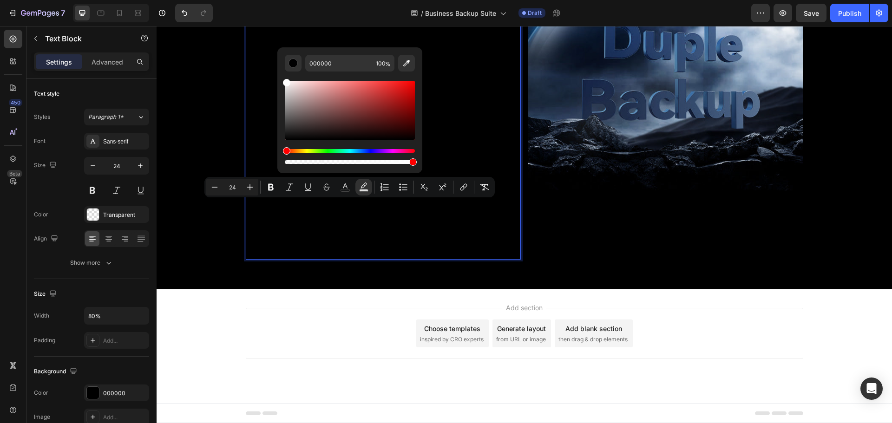
drag, startPoint x: 444, startPoint y: 162, endPoint x: 275, endPoint y: 67, distance: 193.3
type input "FFFFFF"
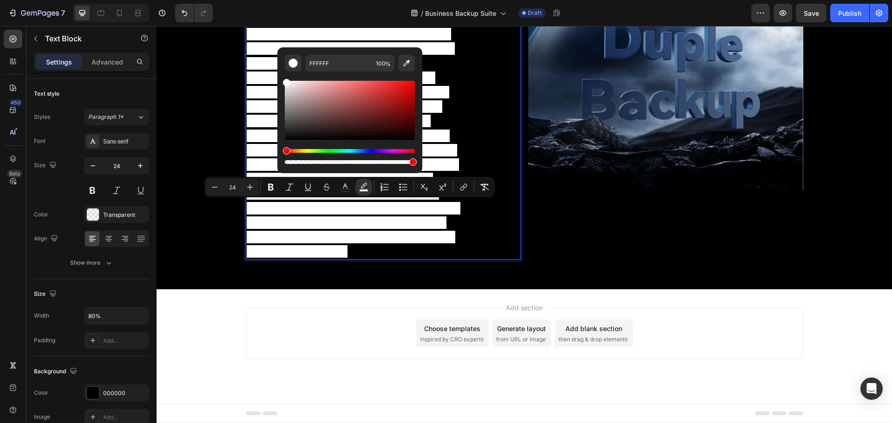
click at [370, 258] on span "To safeguard against data threats from hardware failures, system malfunctions, …" at bounding box center [354, 128] width 214 height 259
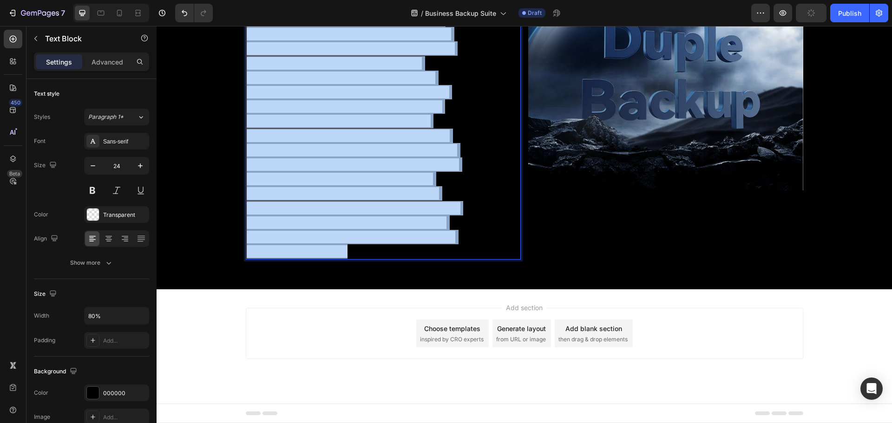
click at [370, 258] on span "To safeguard against data threats from hardware failures, system malfunctions, …" at bounding box center [354, 128] width 214 height 259
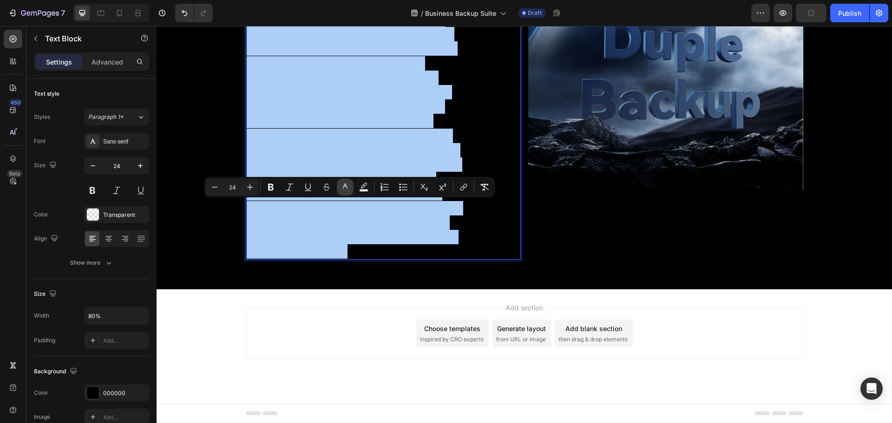
click at [344, 191] on rect "Editor contextual toolbar" at bounding box center [345, 191] width 9 height 2
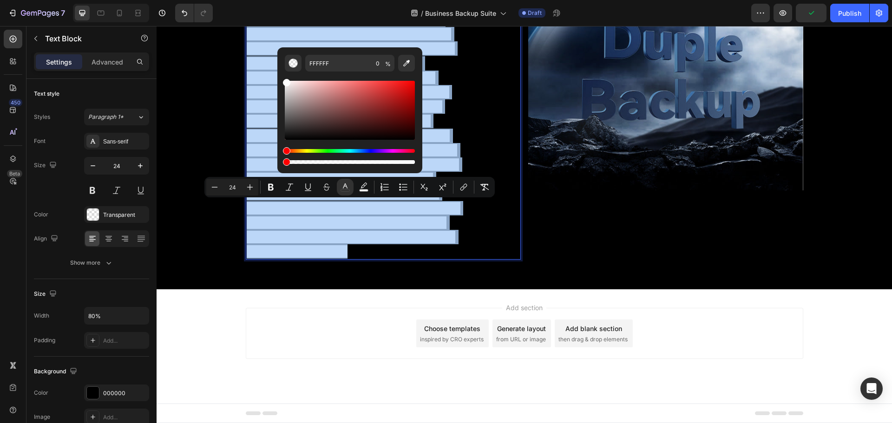
click at [373, 258] on span "To safeguard against data threats from hardware failures, system malfunctions, …" at bounding box center [354, 128] width 214 height 259
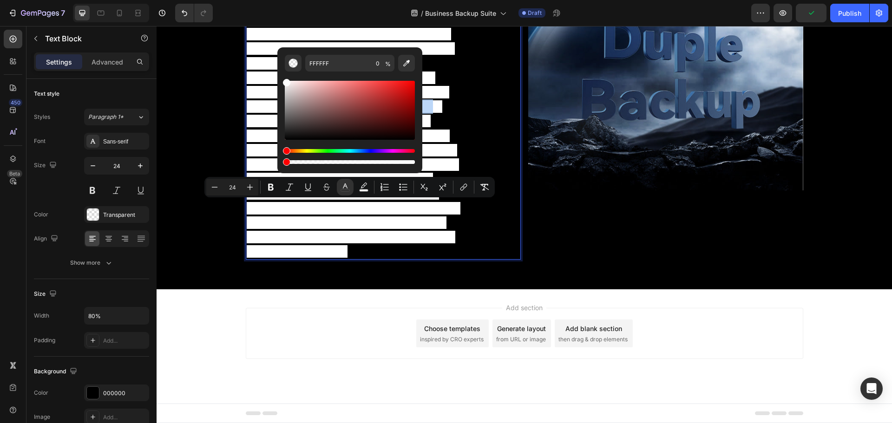
click at [373, 258] on span "To safeguard against data threats from hardware failures, system malfunctions, …" at bounding box center [354, 128] width 214 height 259
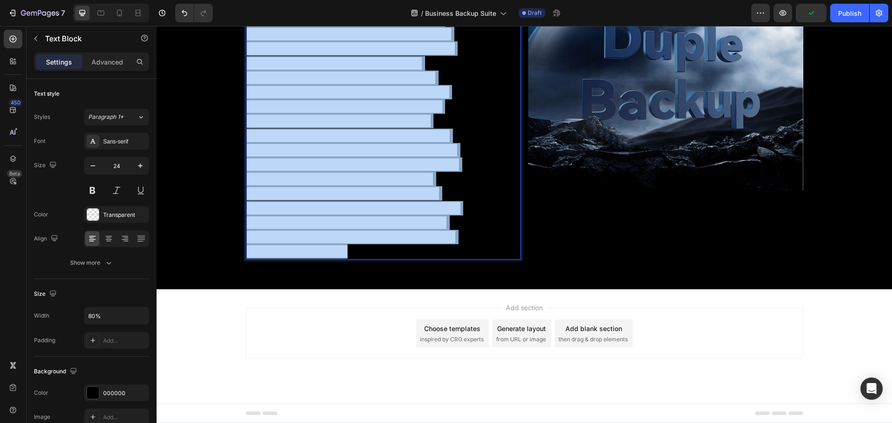
click at [373, 258] on span "To safeguard against data threats from hardware failures, system malfunctions, …" at bounding box center [354, 128] width 214 height 259
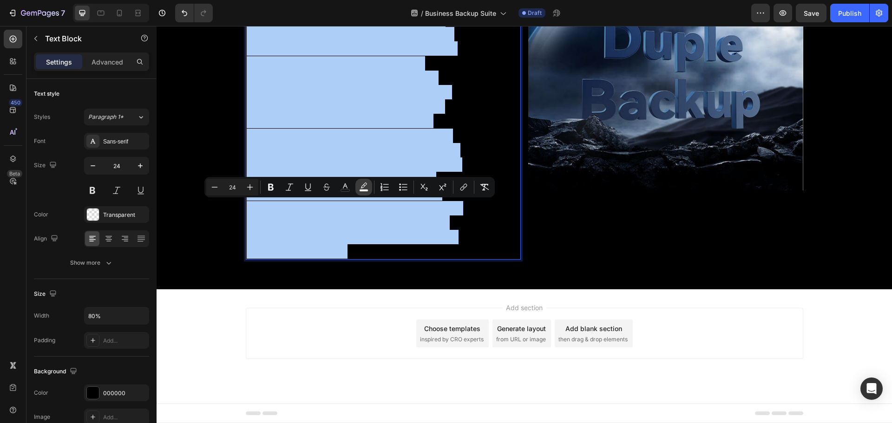
click at [366, 193] on button "color" at bounding box center [364, 187] width 17 height 17
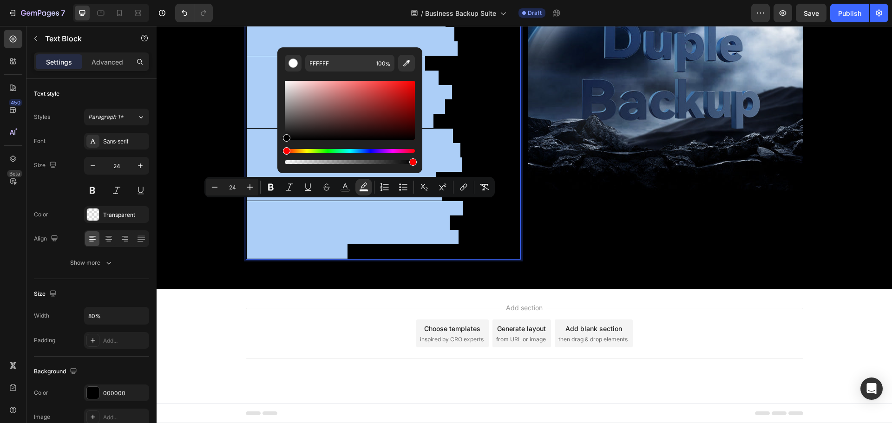
drag, startPoint x: 442, startPoint y: 109, endPoint x: 282, endPoint y: 176, distance: 174.2
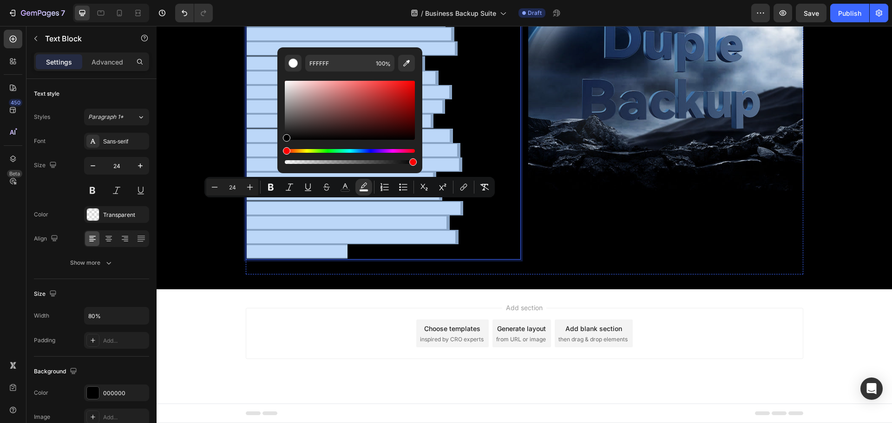
type input "000000"
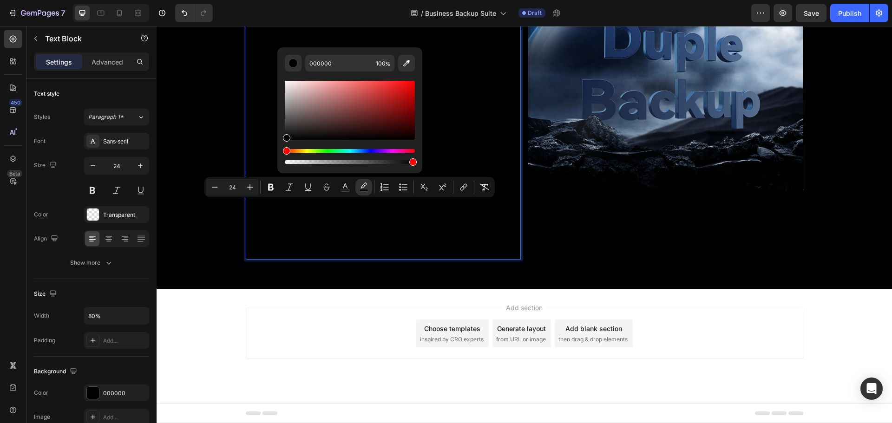
click at [335, 258] on span "To safeguard against data threats from hardware failures, system malfunctions, …" at bounding box center [354, 128] width 214 height 259
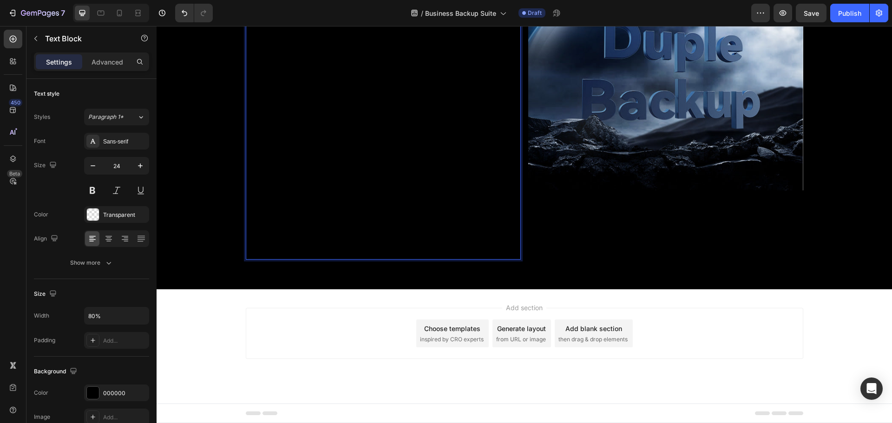
click at [334, 258] on span "To safeguard against data threats from hardware failures, system malfunctions, …" at bounding box center [354, 128] width 214 height 259
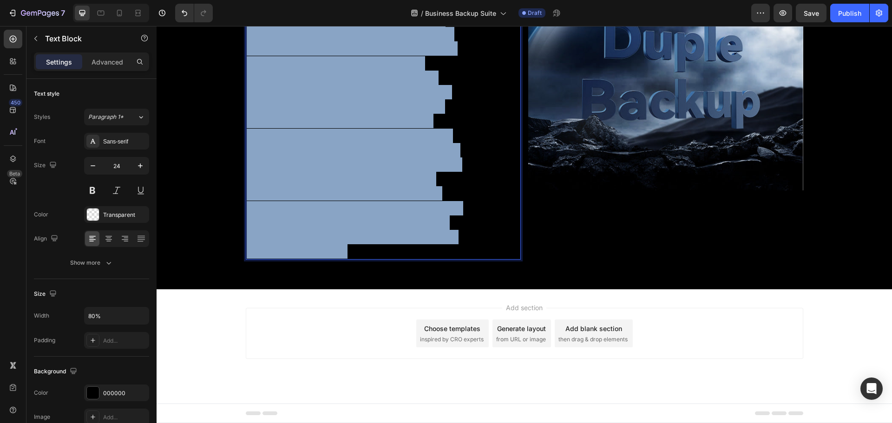
click at [334, 258] on span "To safeguard against data threats from hardware failures, system malfunctions, …" at bounding box center [354, 128] width 214 height 259
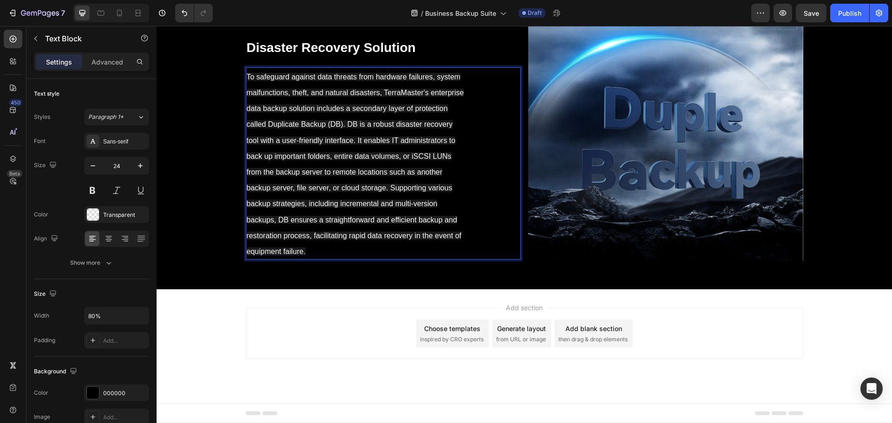
click at [337, 256] on span "To safeguard against data threats from hardware failures, system malfunctions, …" at bounding box center [356, 164] width 218 height 183
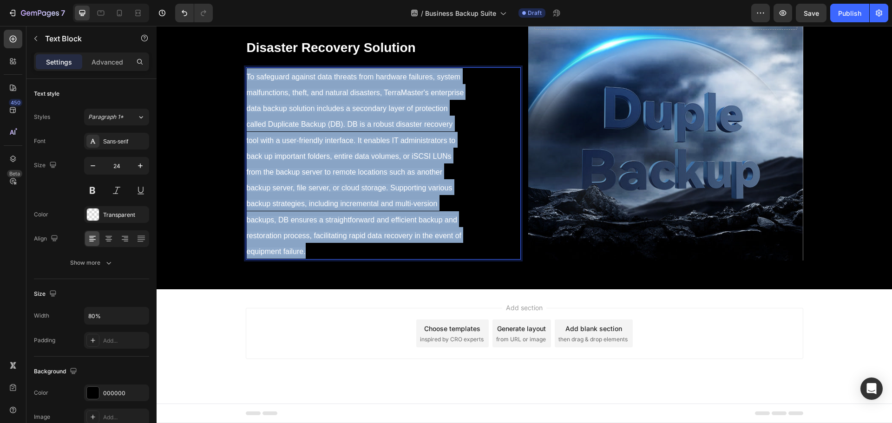
click at [337, 256] on span "To safeguard against data threats from hardware failures, system malfunctions, …" at bounding box center [356, 164] width 218 height 183
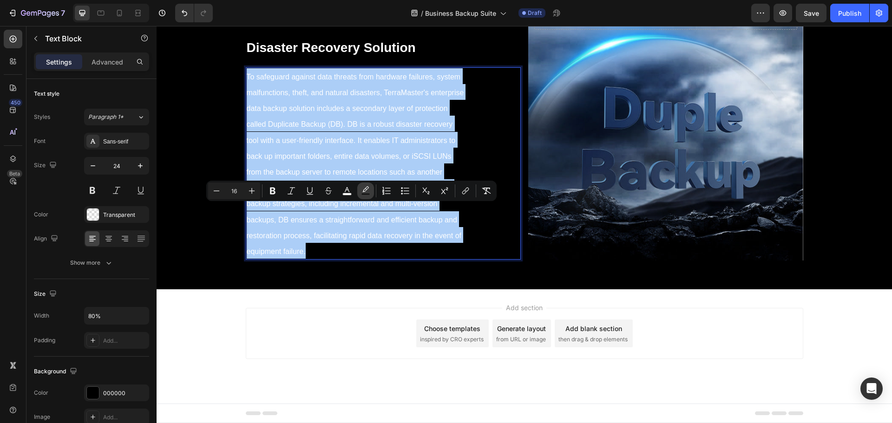
click at [370, 185] on button "color" at bounding box center [365, 191] width 17 height 17
type input "1B1B1B"
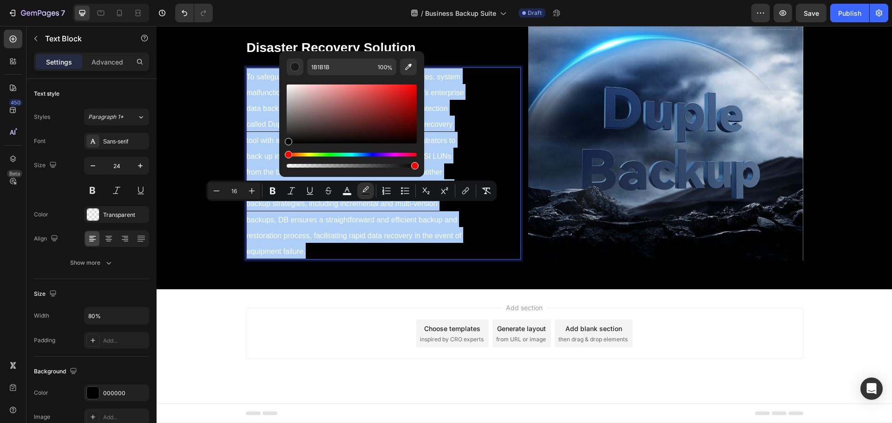
drag, startPoint x: 288, startPoint y: 138, endPoint x: 281, endPoint y: 176, distance: 38.4
click at [281, 176] on div "1B1B1B 100 %" at bounding box center [351, 114] width 145 height 126
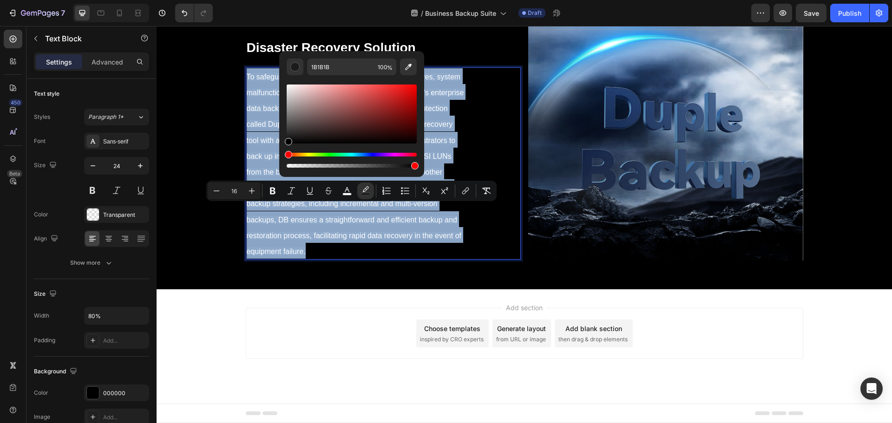
type input "000000"
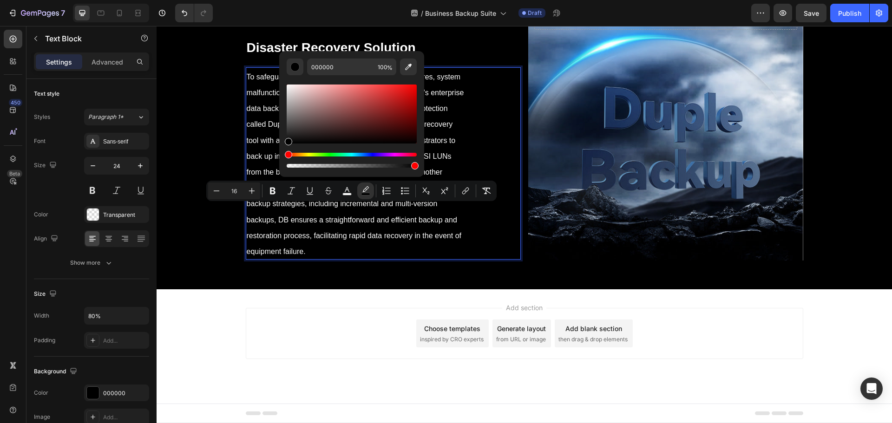
click at [313, 259] on p "To safeguard against data threats from hardware failures, system malfunctions, …" at bounding box center [356, 163] width 218 height 191
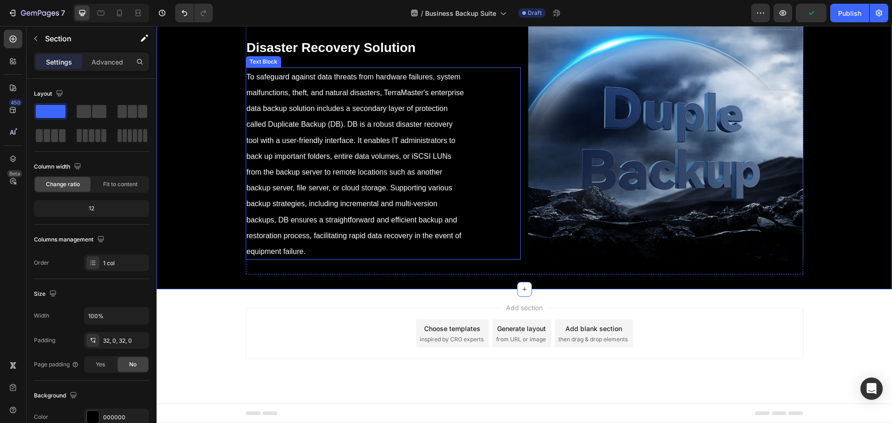
scroll to position [4328, 0]
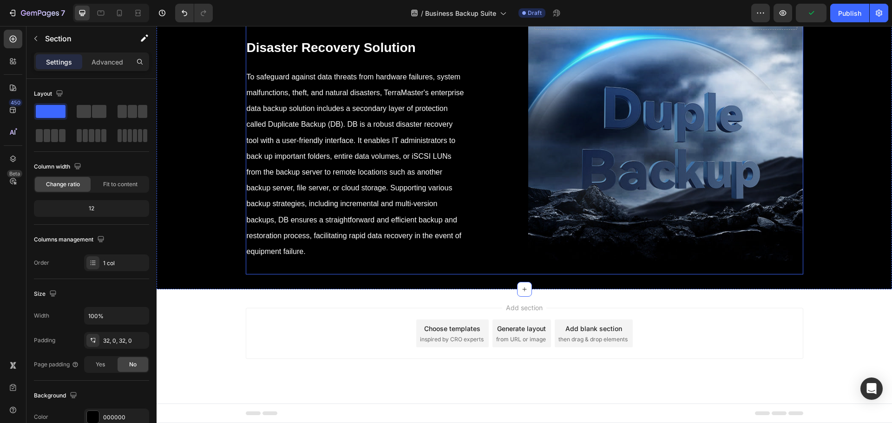
click at [343, 259] on p "To safeguard against data threats from hardware failures, system malfunctions, …" at bounding box center [356, 163] width 218 height 191
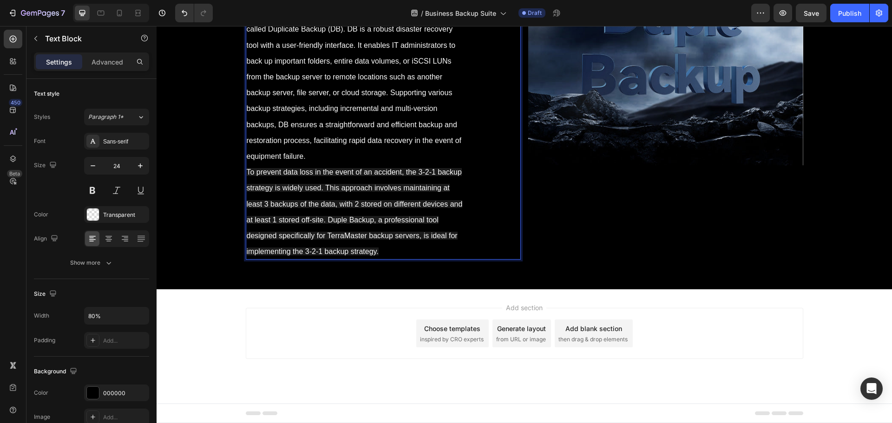
click at [355, 256] on span "To prevent data loss in the event of an accident, the 3-2-1 backup strategy is …" at bounding box center [355, 211] width 216 height 87
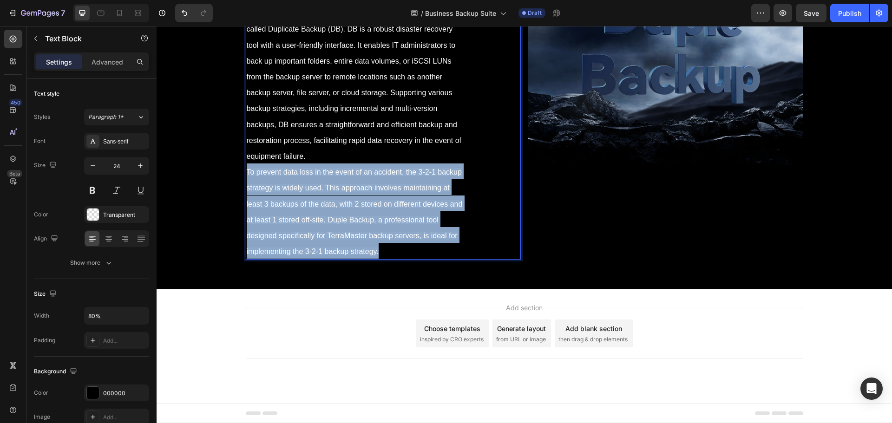
click at [355, 256] on span "To prevent data loss in the event of an accident, the 3-2-1 backup strategy is …" at bounding box center [355, 211] width 216 height 87
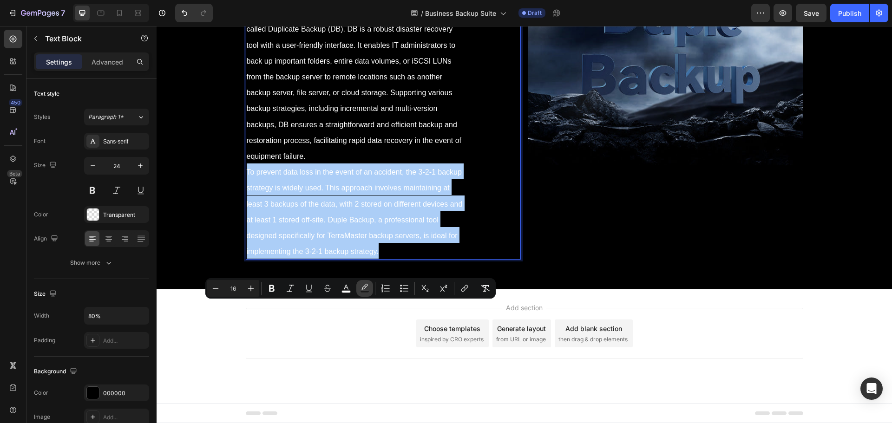
click at [364, 288] on icon "Editor contextual toolbar" at bounding box center [364, 288] width 9 height 9
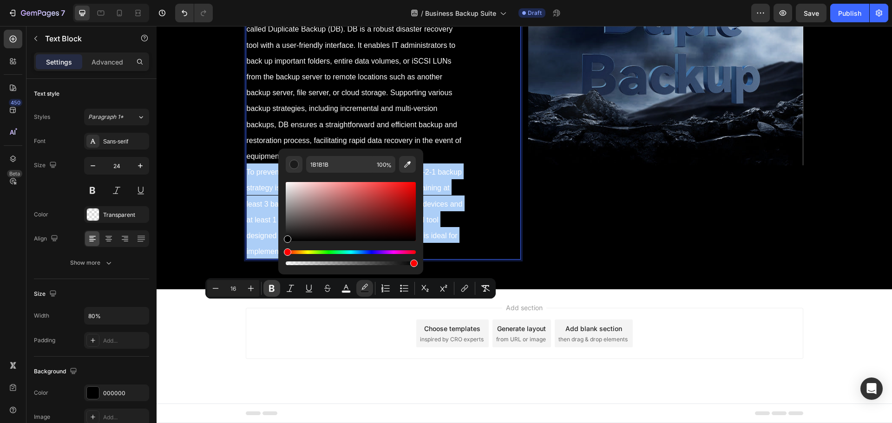
drag, startPoint x: 289, startPoint y: 235, endPoint x: 268, endPoint y: 293, distance: 62.0
click at [257, 288] on div "Minus 16 Plus Bold Italic Underline Strikethrough color color Numbered List Bul…" at bounding box center [350, 288] width 290 height 20
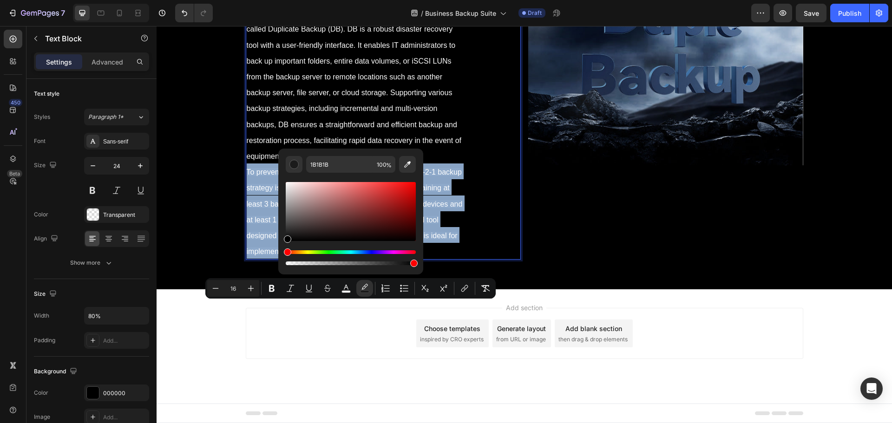
type input "000000"
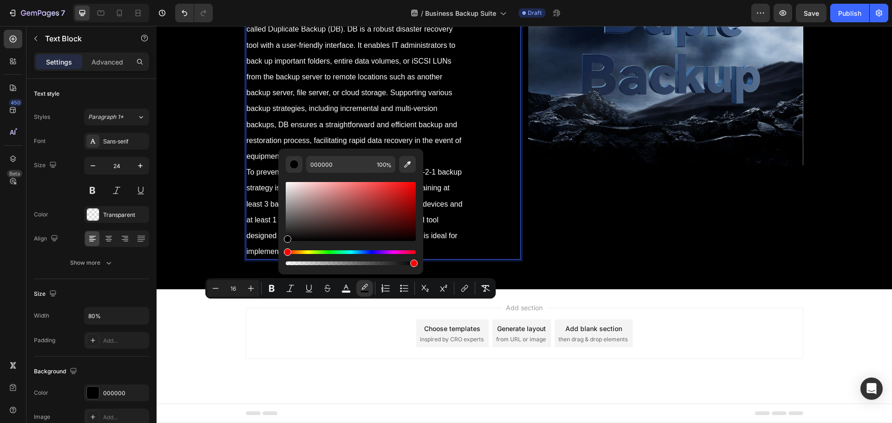
click at [604, 275] on div "Drop element here Hero Banner" at bounding box center [665, 84] width 275 height 379
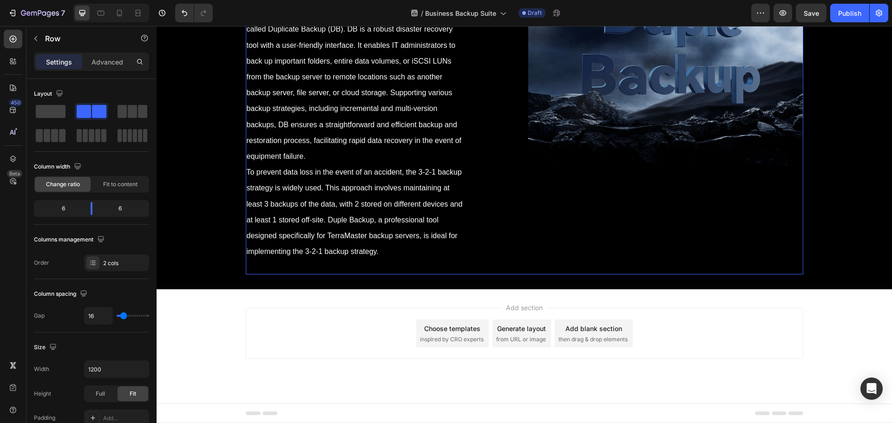
click at [625, 165] on div "Background Image" at bounding box center [665, 30] width 275 height 270
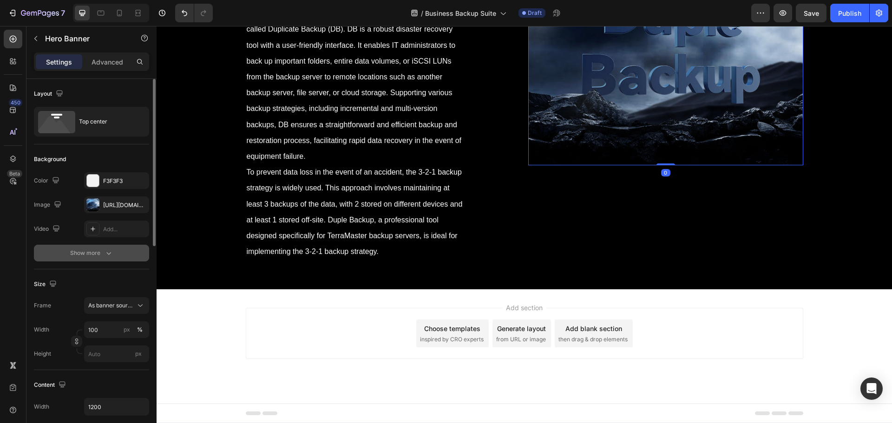
click at [91, 257] on div "Show more" at bounding box center [91, 253] width 43 height 9
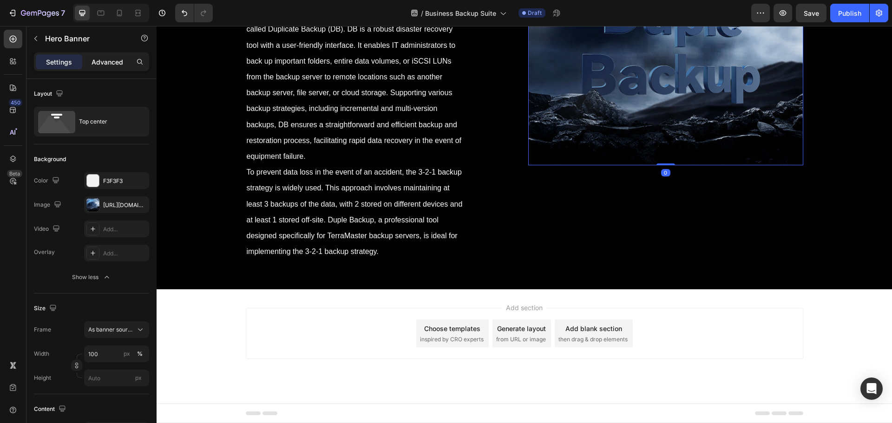
click at [110, 59] on p "Advanced" at bounding box center [108, 62] width 32 height 10
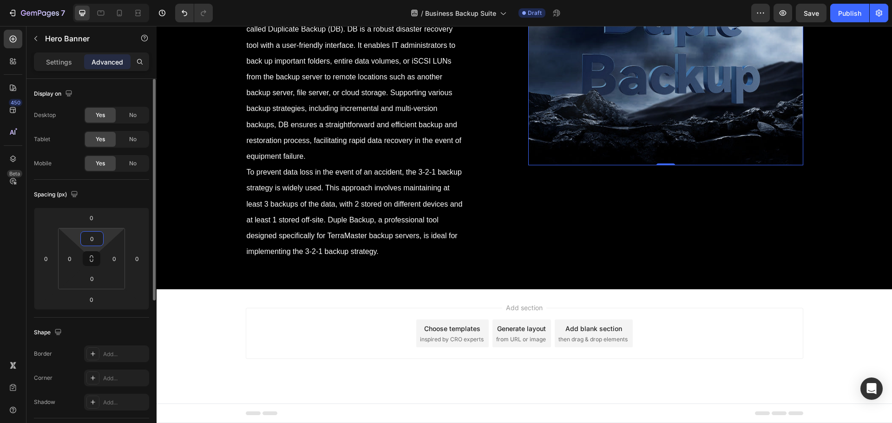
click at [92, 237] on input "0" at bounding box center [92, 239] width 19 height 14
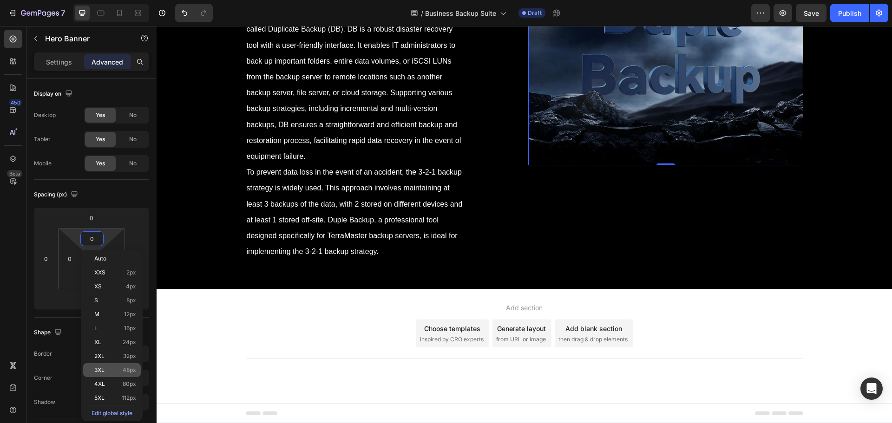
click at [127, 370] on span "48px" at bounding box center [129, 370] width 13 height 7
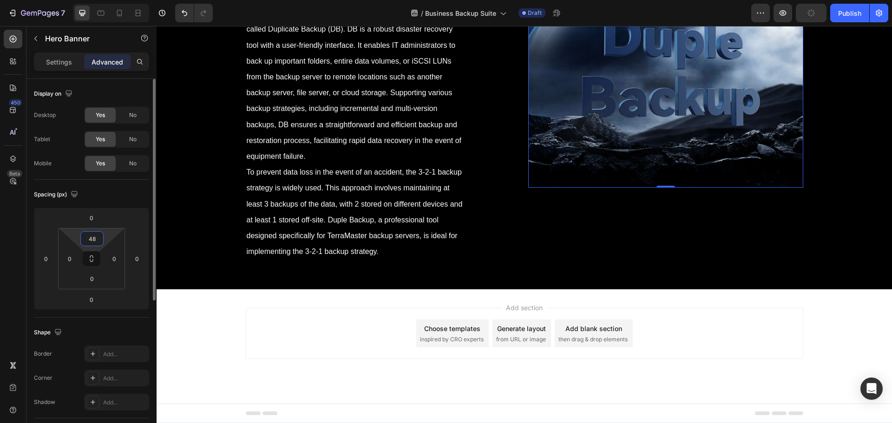
click at [90, 242] on input "48" at bounding box center [92, 239] width 19 height 14
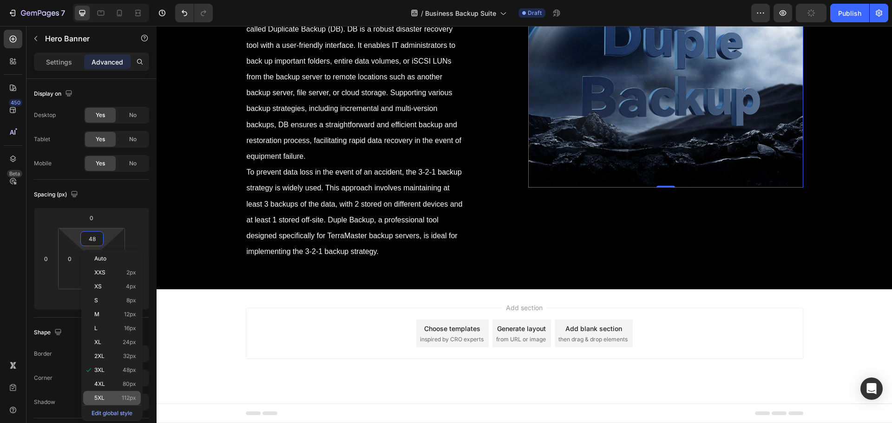
click at [106, 397] on p "5XL 112px" at bounding box center [115, 398] width 42 height 7
type input "112"
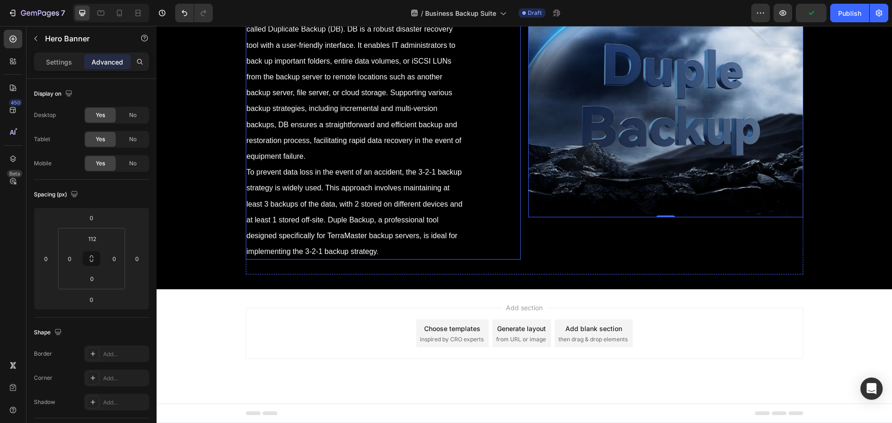
scroll to position [4189, 0]
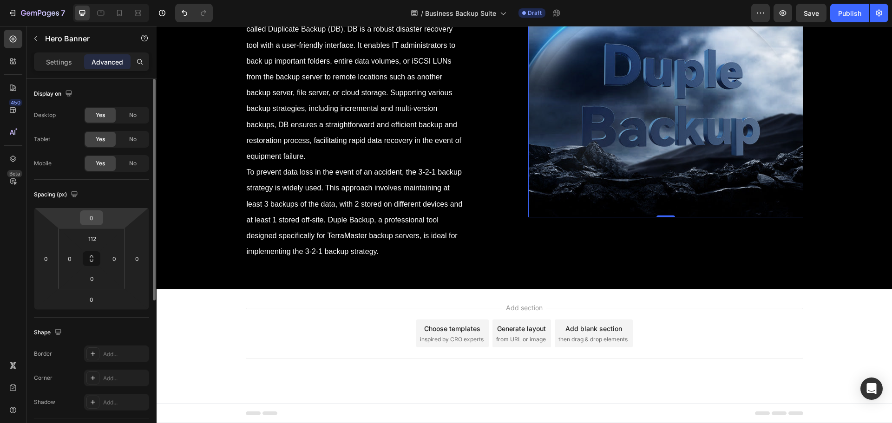
click at [90, 220] on input "0" at bounding box center [91, 218] width 19 height 14
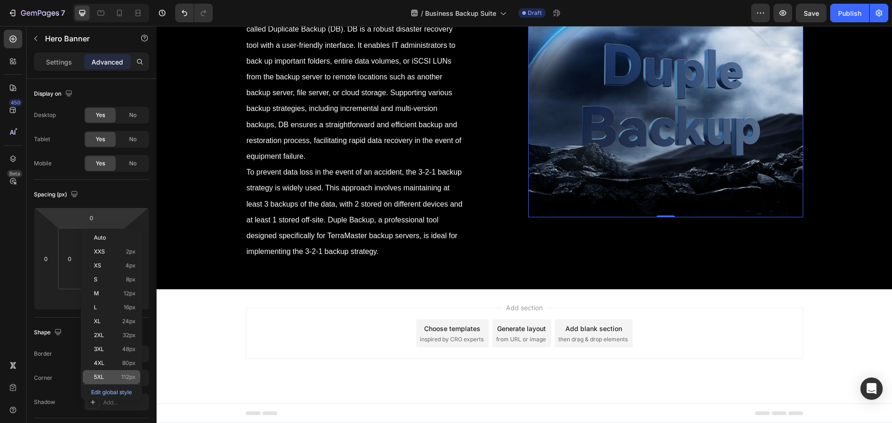
click at [120, 374] on div "5XL 112px" at bounding box center [112, 377] width 58 height 14
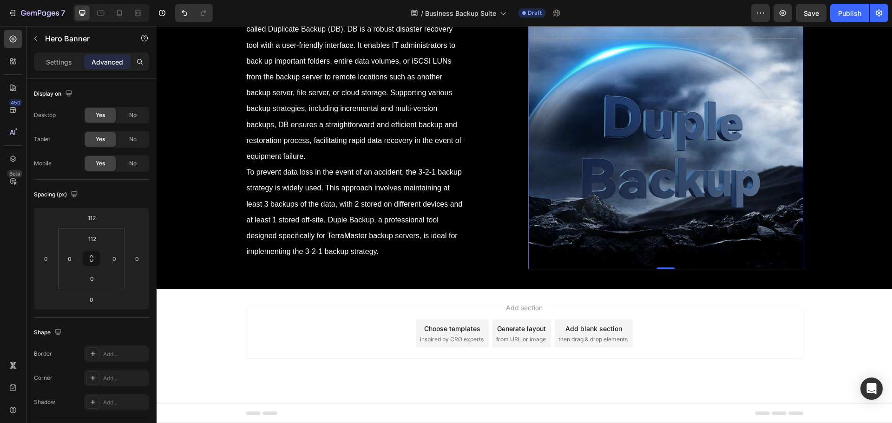
scroll to position [4328, 0]
click at [97, 221] on input "112" at bounding box center [91, 218] width 19 height 14
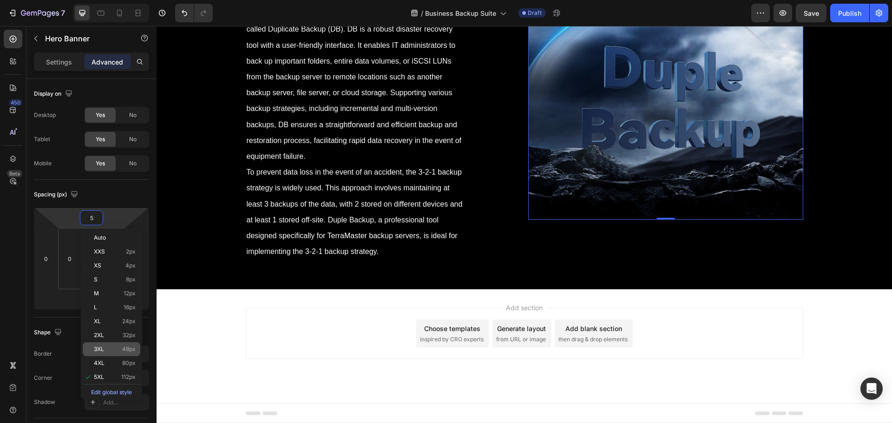
click at [121, 355] on div "3XL 48px" at bounding box center [112, 350] width 58 height 14
type input "48"
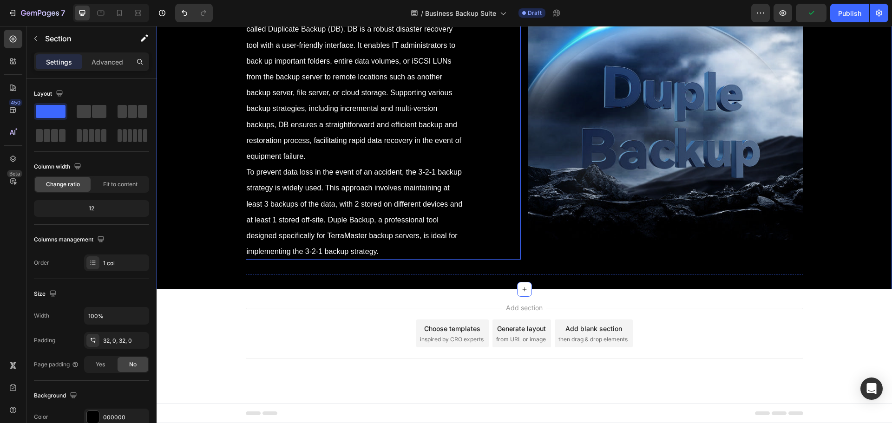
scroll to position [4189, 0]
click at [521, 189] on div "⁠⁠⁠⁠⁠⁠⁠ Disaster Recovery Solution Heading To safeguard against data threats fr…" at bounding box center [525, 84] width 558 height 379
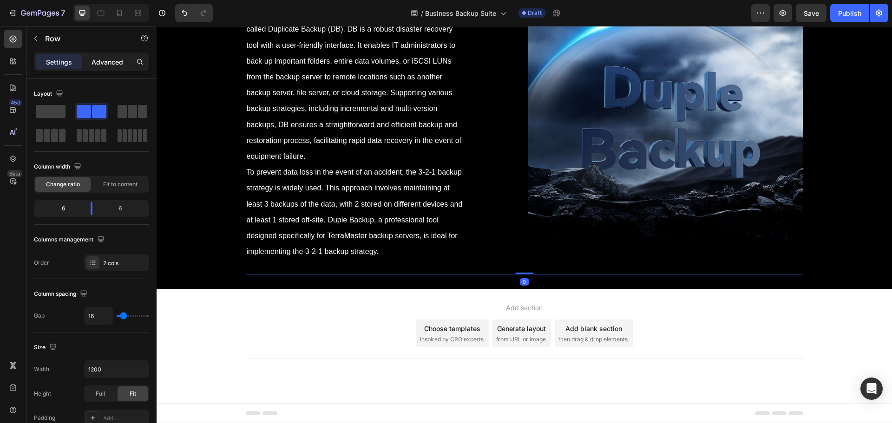
click at [106, 59] on p "Advanced" at bounding box center [108, 62] width 32 height 10
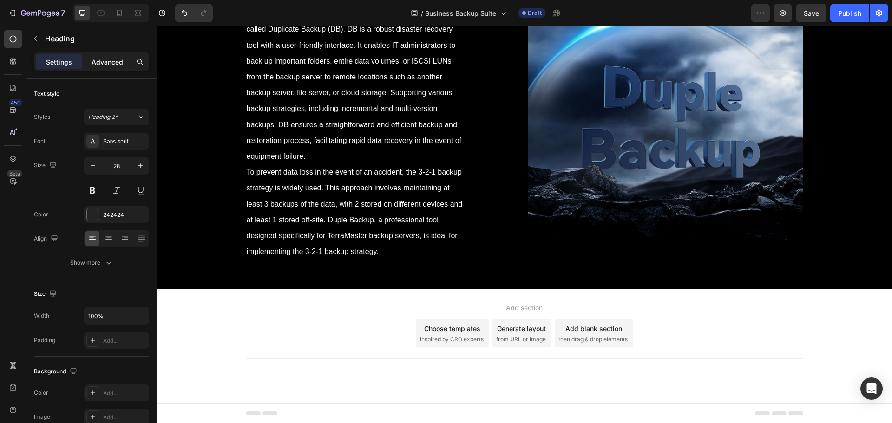
click at [105, 66] on p "Advanced" at bounding box center [108, 62] width 32 height 10
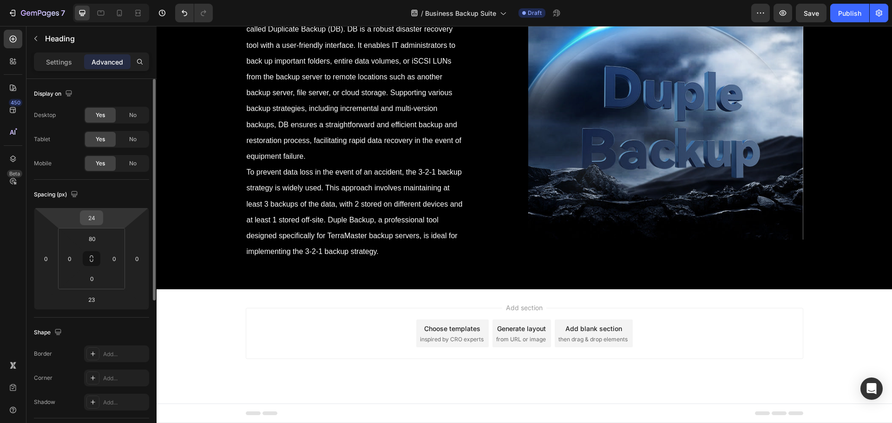
click at [93, 218] on input "24" at bounding box center [91, 218] width 19 height 14
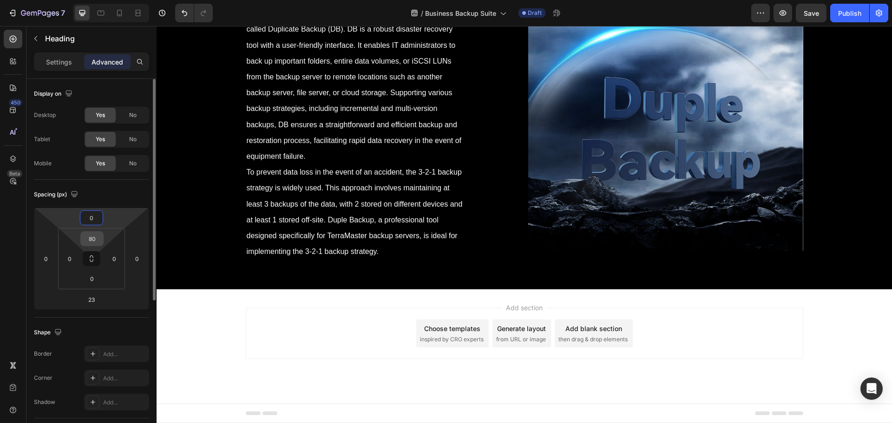
type input "0"
click at [99, 239] on input "80" at bounding box center [92, 239] width 19 height 14
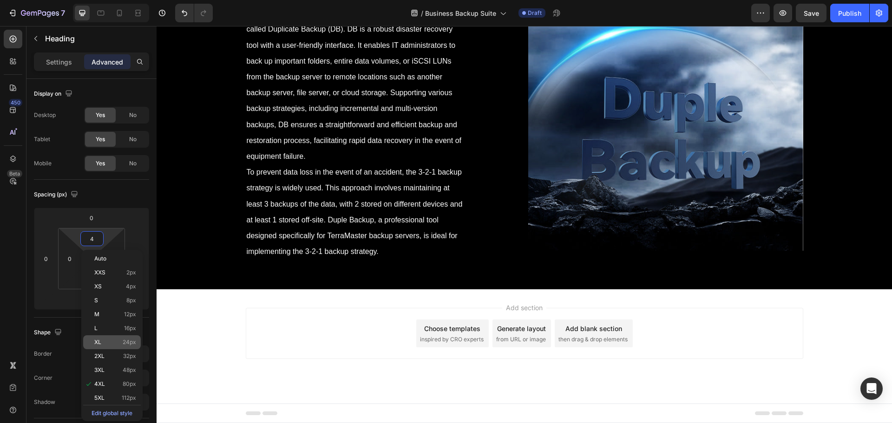
click at [120, 345] on p "XL 24px" at bounding box center [115, 342] width 42 height 7
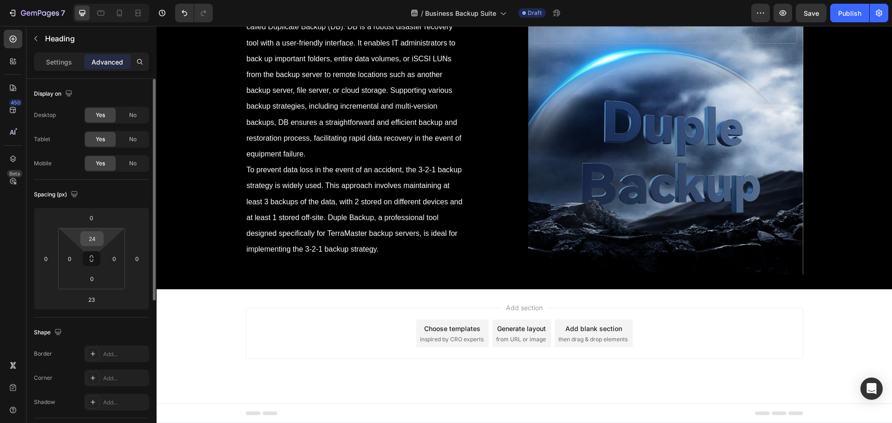
click at [95, 241] on input "24" at bounding box center [92, 239] width 19 height 14
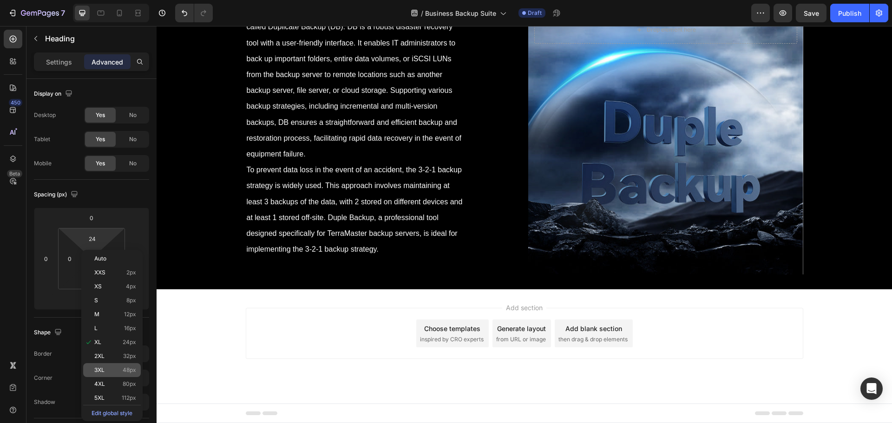
click at [119, 374] on div "3XL 48px" at bounding box center [112, 370] width 58 height 14
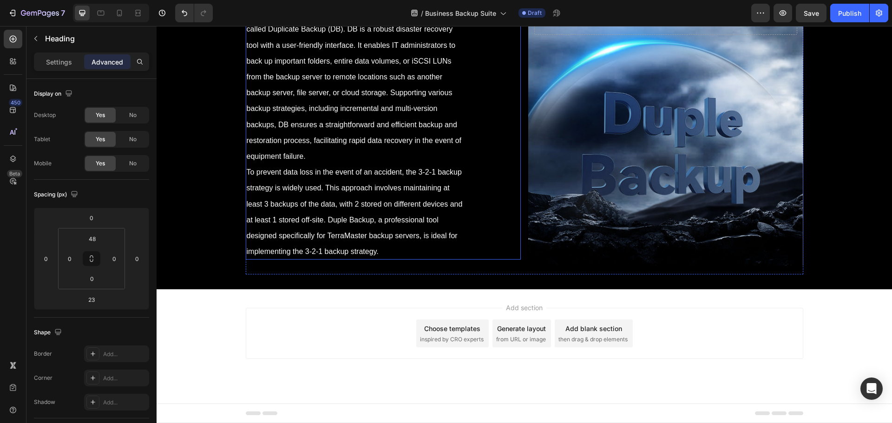
scroll to position [4235, 0]
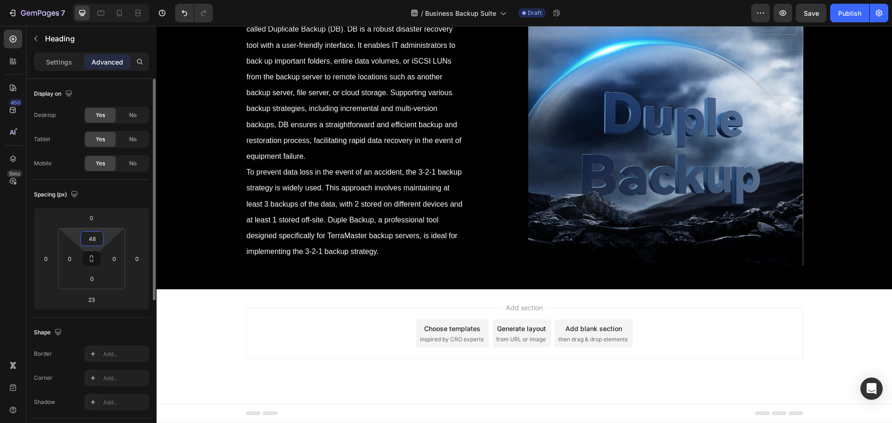
click at [92, 239] on input "48" at bounding box center [92, 239] width 19 height 14
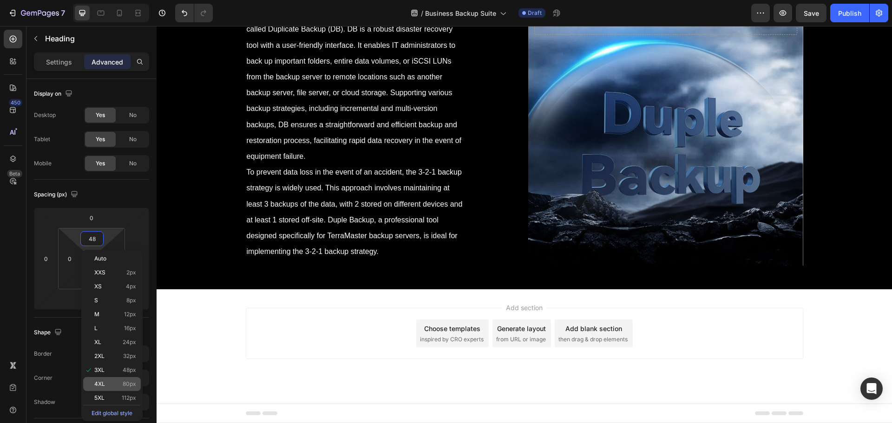
click at [125, 382] on span "80px" at bounding box center [129, 384] width 13 height 7
type input "80"
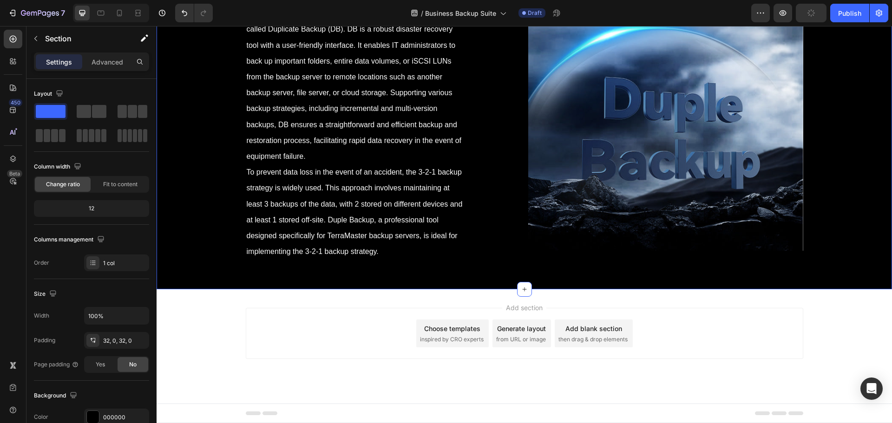
scroll to position [4328, 0]
click at [592, 229] on div "Background Image" at bounding box center [665, 116] width 275 height 270
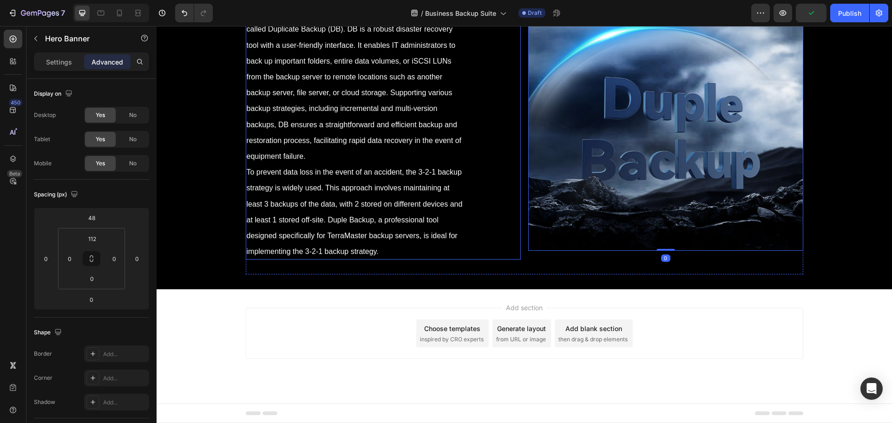
scroll to position [4282, 0]
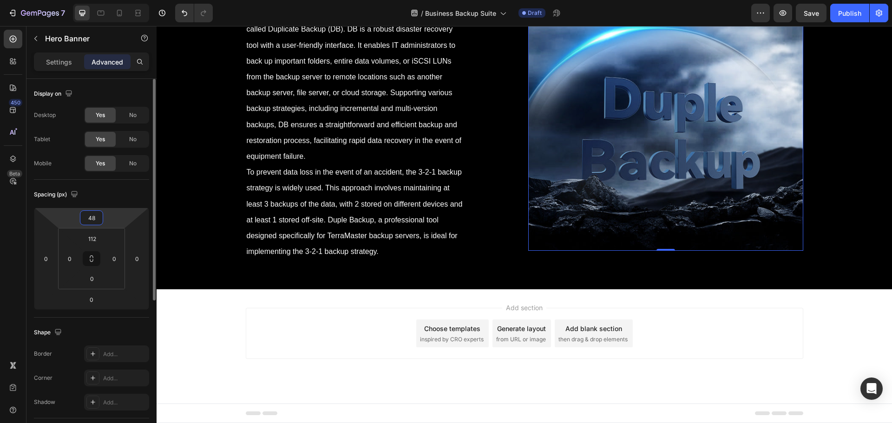
click at [94, 220] on input "48" at bounding box center [91, 218] width 19 height 14
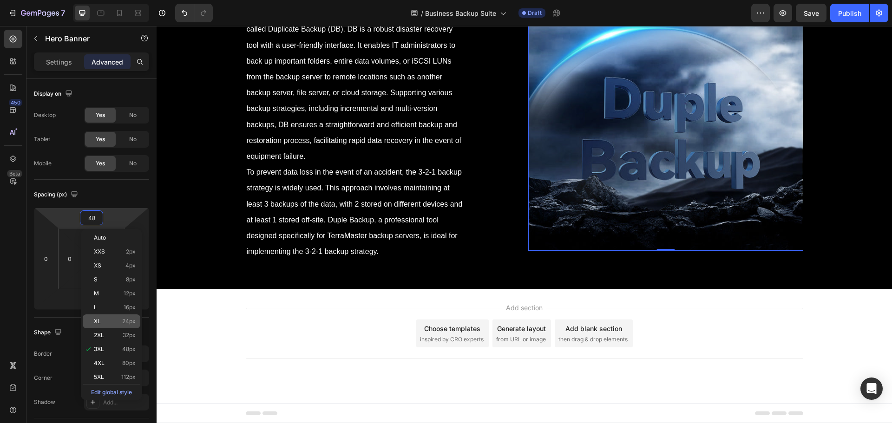
click at [112, 318] on p "XL 24px" at bounding box center [115, 321] width 42 height 7
type input "24"
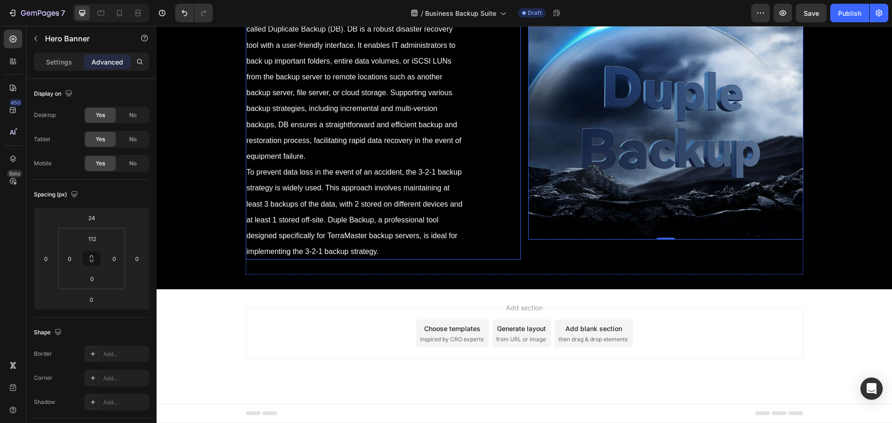
scroll to position [4328, 0]
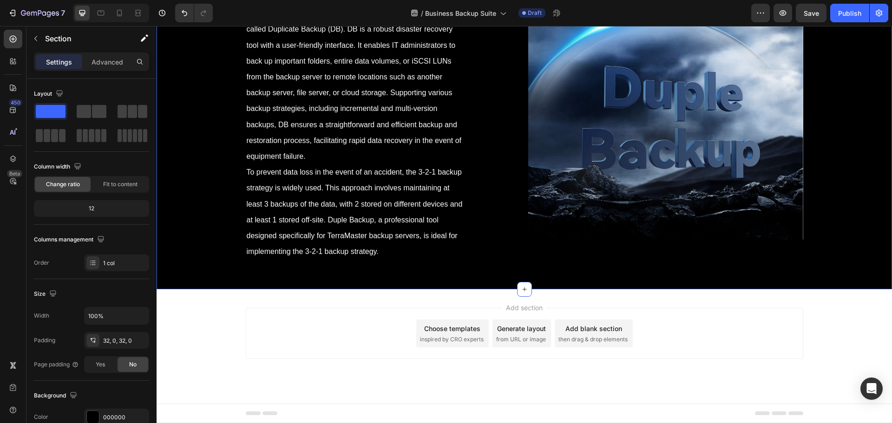
scroll to position [4452, 0]
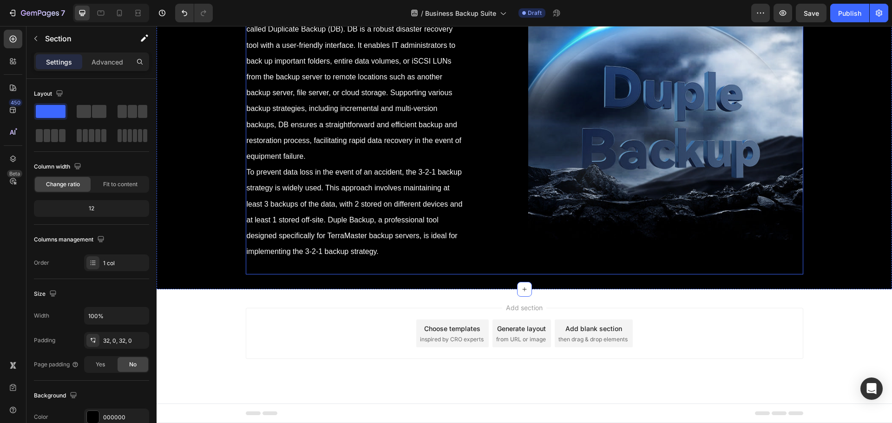
click at [479, 250] on div "To safeguard against data threats from hardware failures, system malfunctions, …" at bounding box center [383, 116] width 275 height 288
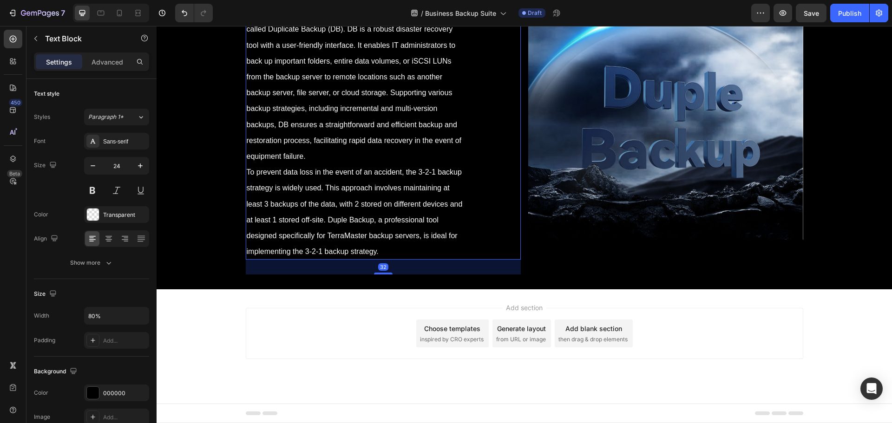
click at [503, 264] on div "32" at bounding box center [383, 267] width 275 height 15
click at [536, 259] on div "Drop element here Hero Banner" at bounding box center [665, 91] width 275 height 368
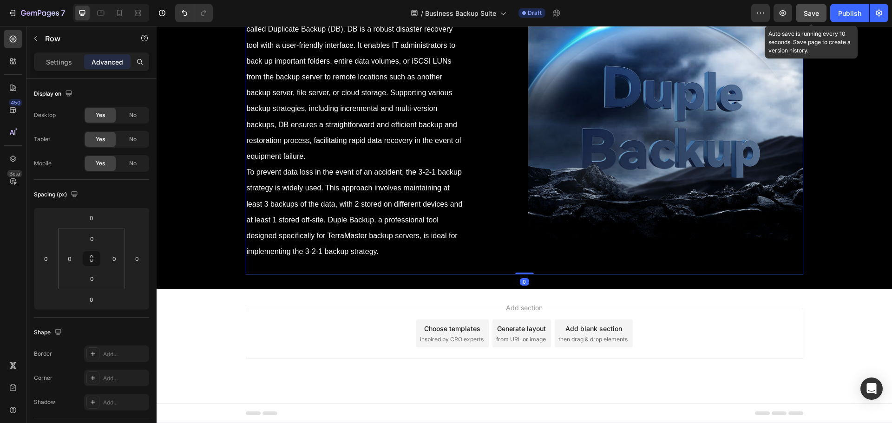
click at [813, 10] on span "Save" at bounding box center [811, 13] width 15 height 8
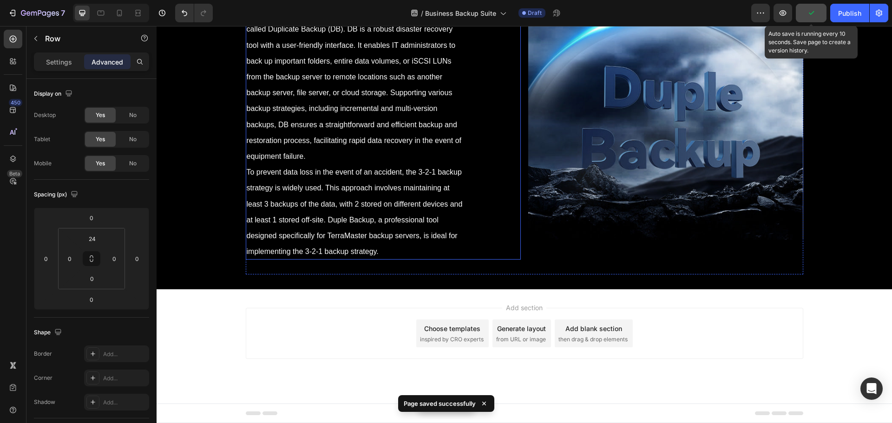
scroll to position [4312, 0]
click at [533, 275] on div "Drop element here Hero Banner" at bounding box center [665, 91] width 275 height 368
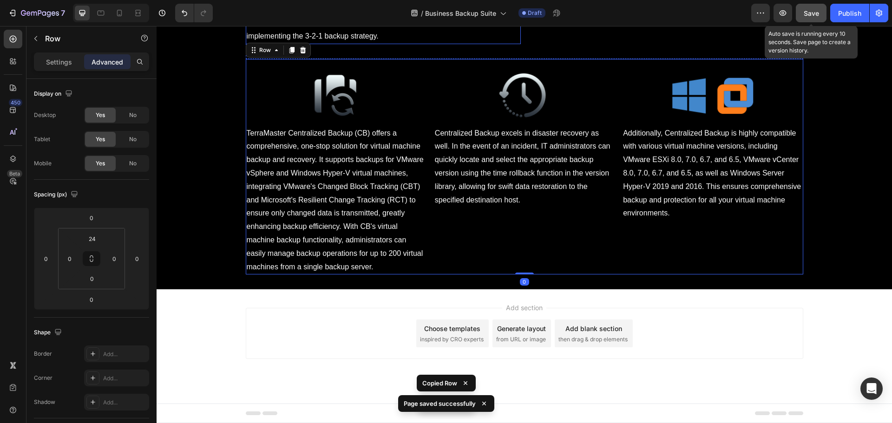
scroll to position [4667, 0]
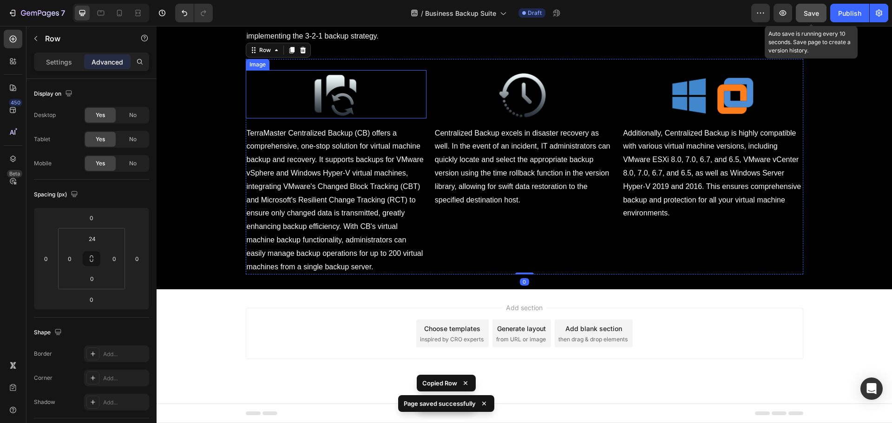
click at [336, 90] on img at bounding box center [336, 94] width 91 height 48
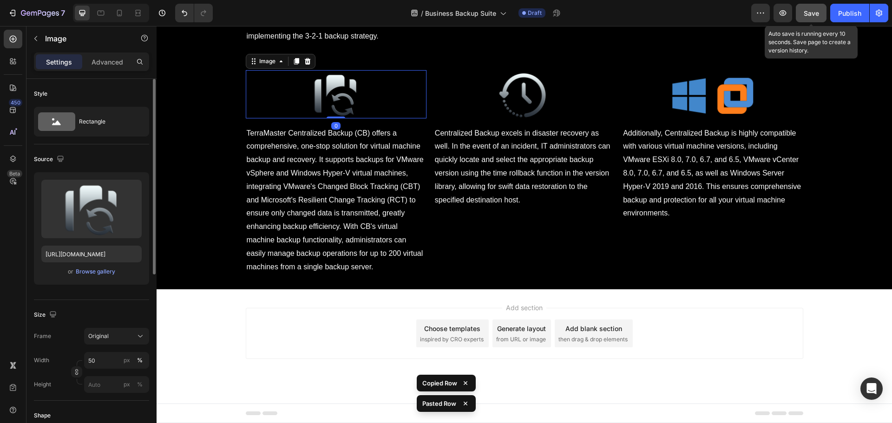
click at [95, 278] on div "Upload Image https://cdn.shopify.com/s/files/1/0557/3256/8098/files/gempages_57…" at bounding box center [91, 228] width 115 height 112
click at [97, 269] on div "Browse gallery" at bounding box center [96, 272] width 40 height 8
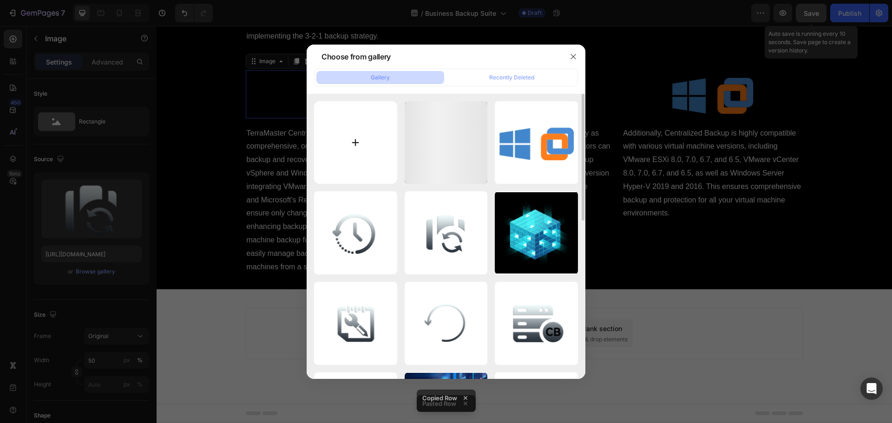
click at [383, 130] on input "file" at bounding box center [355, 142] width 83 height 83
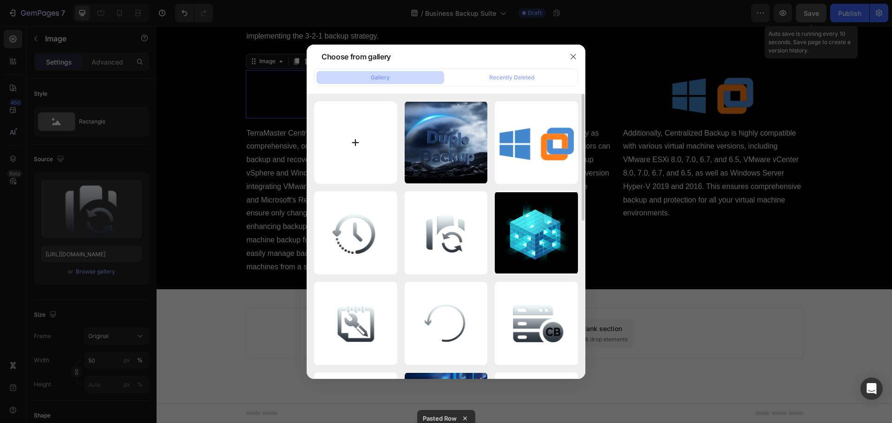
type input "C:\fakepath\20.1.png"
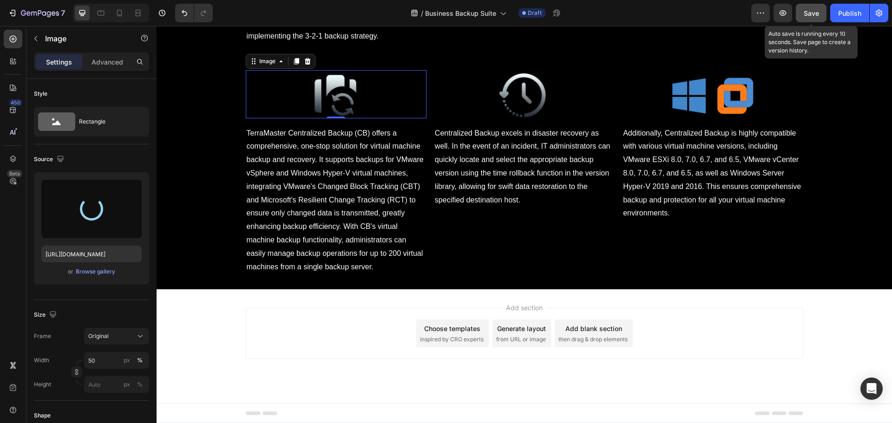
scroll to position [4574, 0]
type input "https://cdn.shopify.com/s/files/1/0557/3256/8098/files/gempages_570475742119331…"
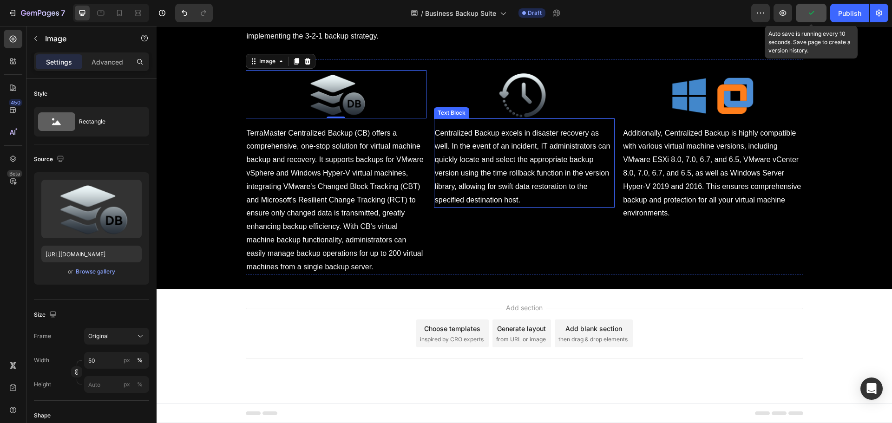
click at [521, 118] on img at bounding box center [524, 94] width 91 height 48
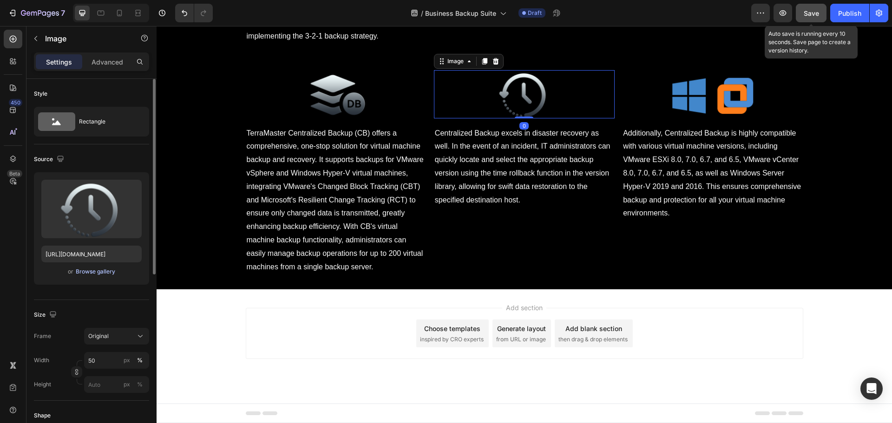
click at [88, 273] on div "Browse gallery" at bounding box center [96, 272] width 40 height 8
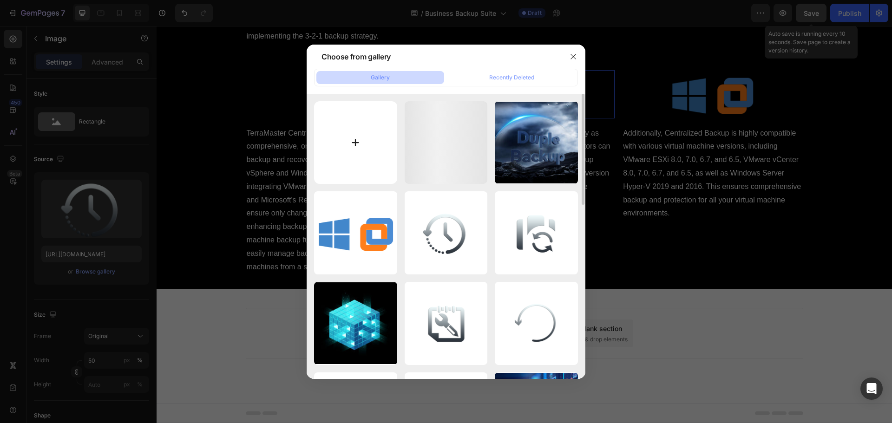
click at [331, 152] on input "file" at bounding box center [355, 142] width 83 height 83
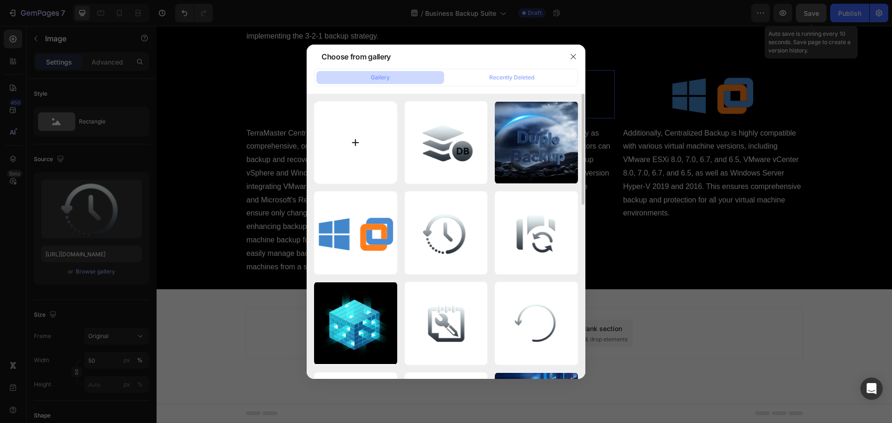
type input "C:\fakepath\20.2.png"
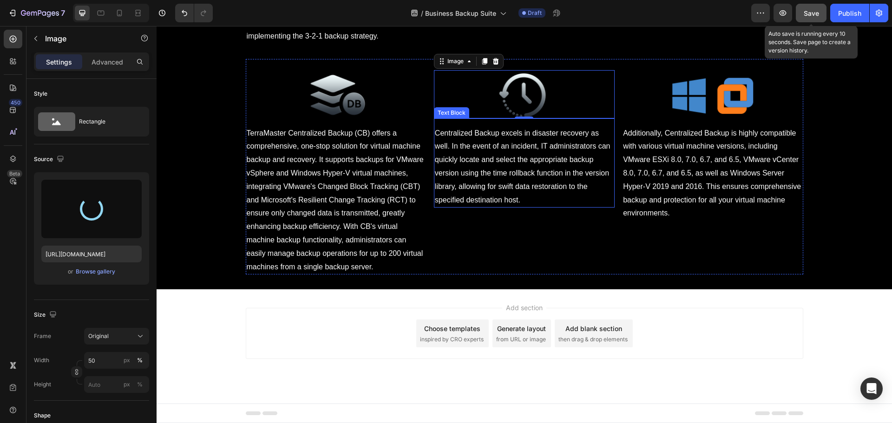
type input "https://cdn.shopify.com/s/files/1/0557/3256/8098/files/gempages_570475742119331…"
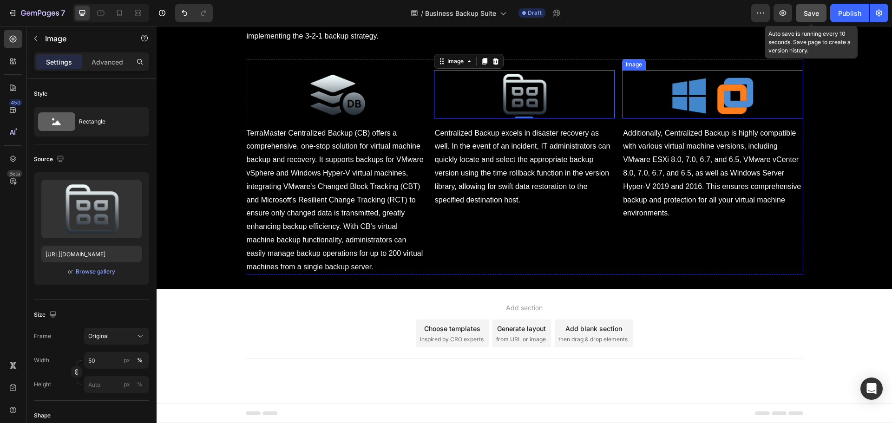
click at [719, 118] on img at bounding box center [712, 94] width 91 height 48
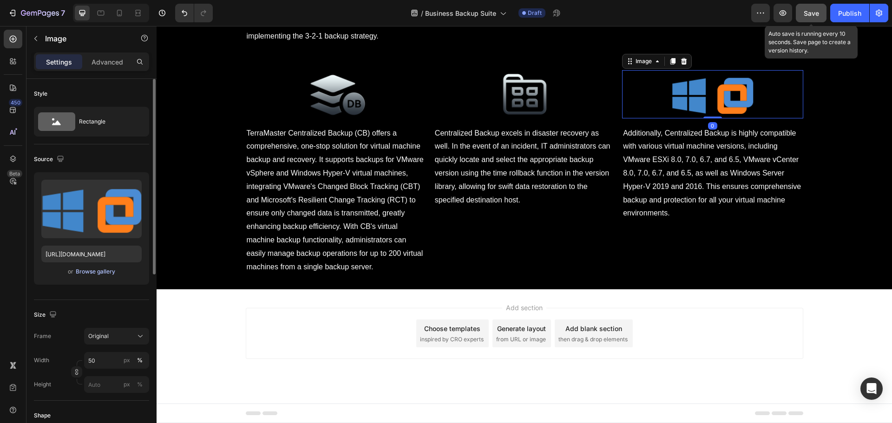
click at [88, 276] on div "Browse gallery" at bounding box center [96, 272] width 40 height 8
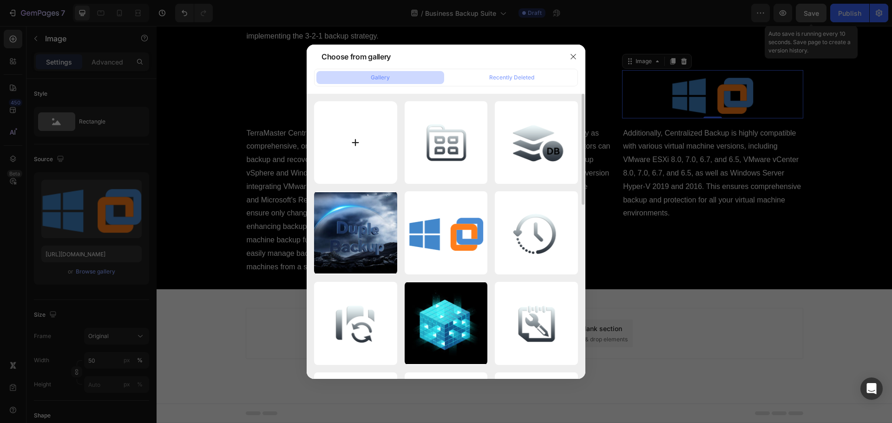
click at [317, 153] on input "file" at bounding box center [355, 142] width 83 height 83
type input "C:\fakepath\20.3.png"
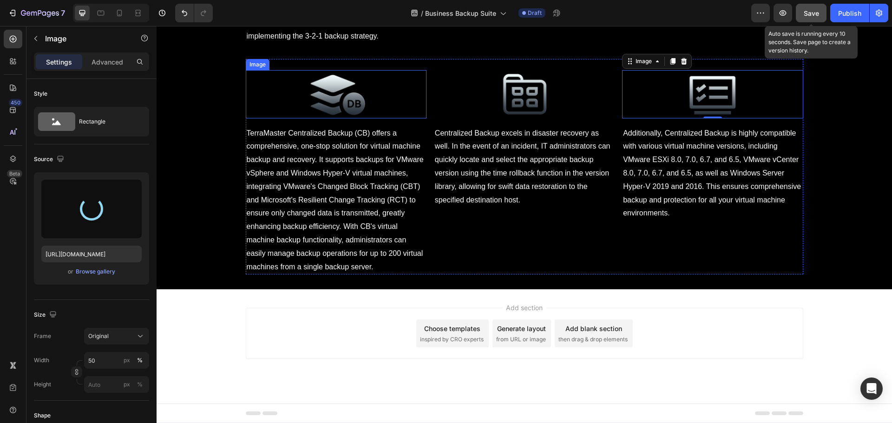
type input "https://cdn.shopify.com/s/files/1/0557/3256/8098/files/gempages_570475742119331…"
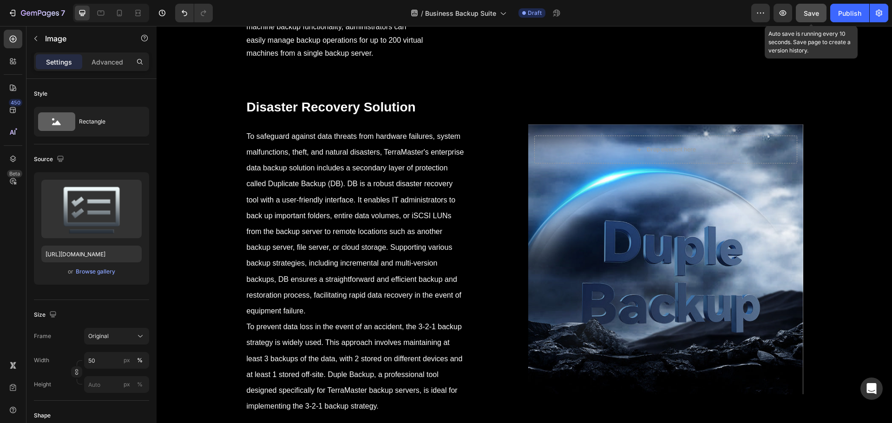
scroll to position [3505, 0]
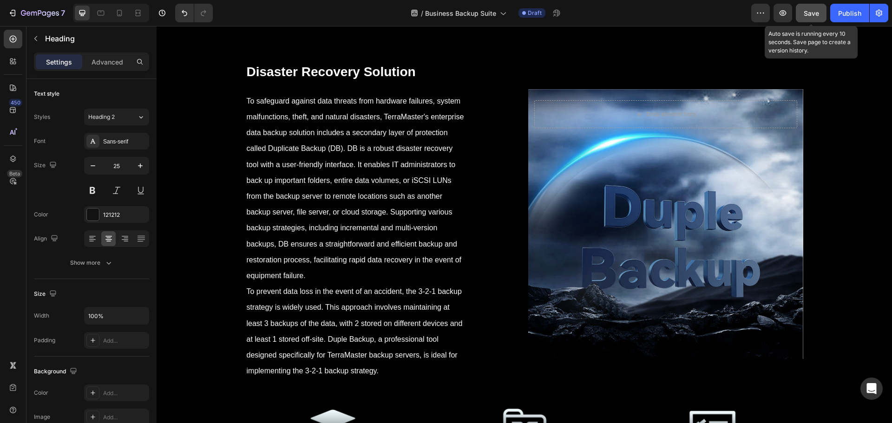
scroll to position [3598, 0]
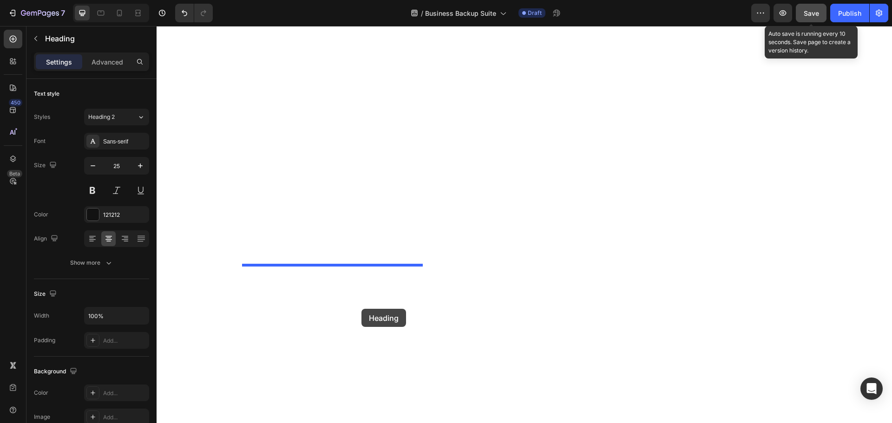
scroll to position [4667, 0]
drag, startPoint x: 378, startPoint y: 242, endPoint x: 340, endPoint y: 148, distance: 101.3
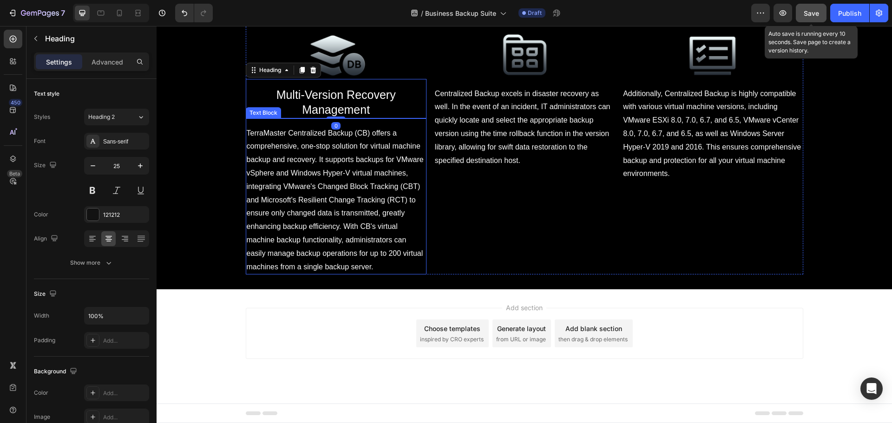
scroll to position [4574, 0]
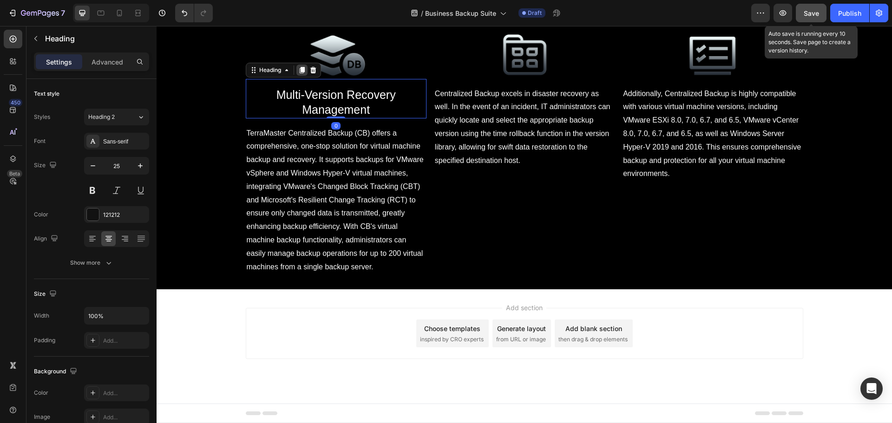
click at [300, 73] on icon at bounding box center [301, 70] width 5 height 7
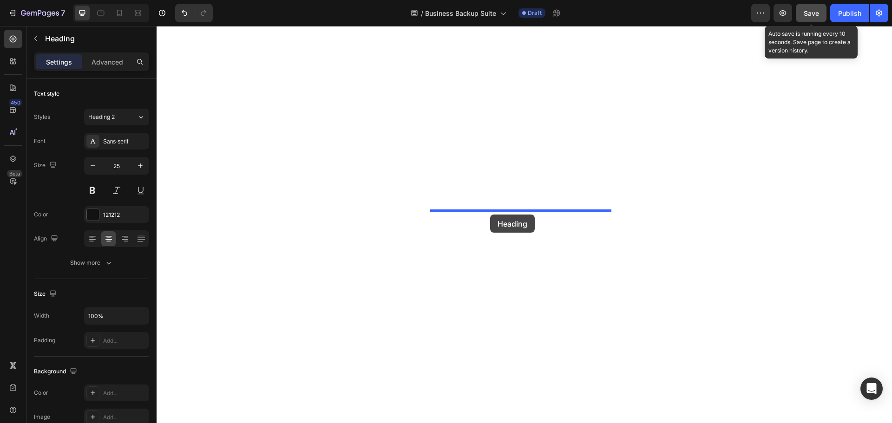
drag, startPoint x: 327, startPoint y: 257, endPoint x: 490, endPoint y: 215, distance: 168.7
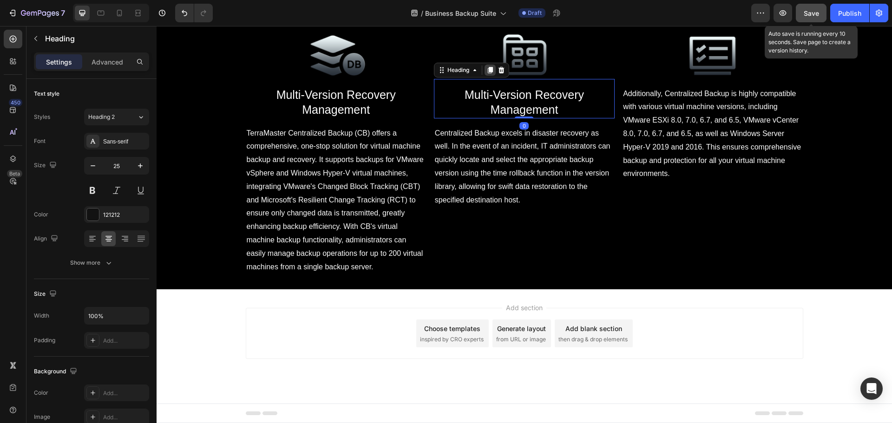
click at [487, 74] on icon at bounding box center [490, 69] width 7 height 7
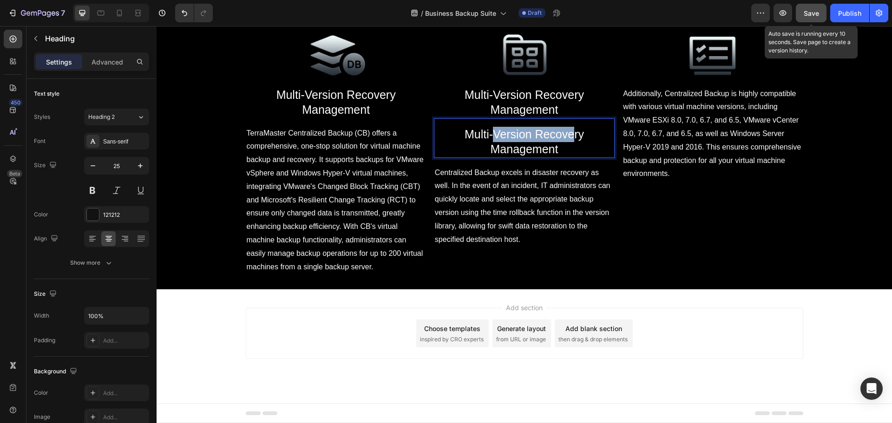
drag, startPoint x: 489, startPoint y: 267, endPoint x: 565, endPoint y: 274, distance: 76.1
click at [564, 157] on p "Multi-Version Recovery Management" at bounding box center [524, 142] width 179 height 30
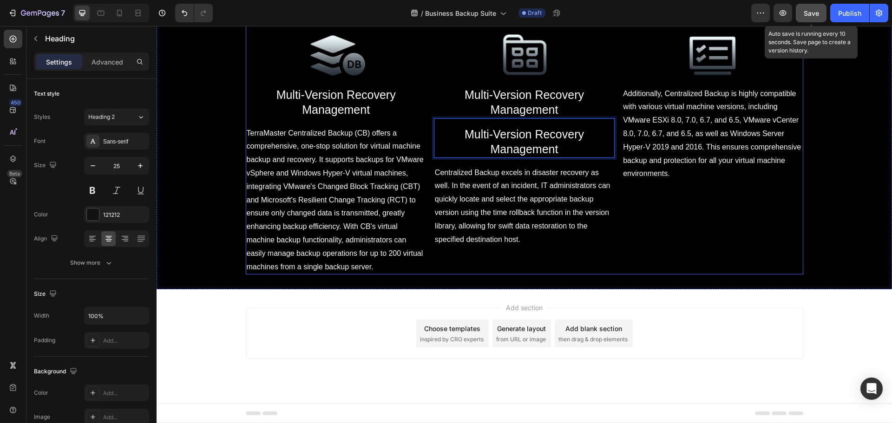
click at [622, 275] on div "Image Additionally, Centralized Backup is highly compatible with various virtua…" at bounding box center [712, 153] width 181 height 244
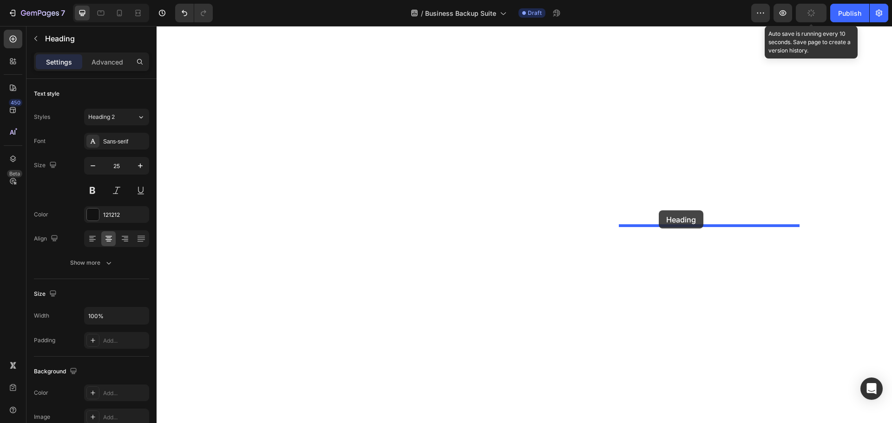
drag, startPoint x: 572, startPoint y: 260, endPoint x: 659, endPoint y: 211, distance: 100.3
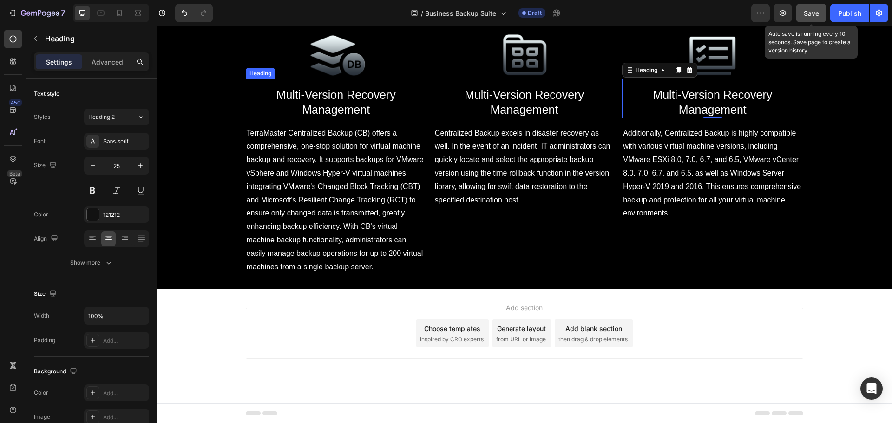
click at [353, 117] on span "Multi-Version Recovery Management" at bounding box center [336, 102] width 119 height 28
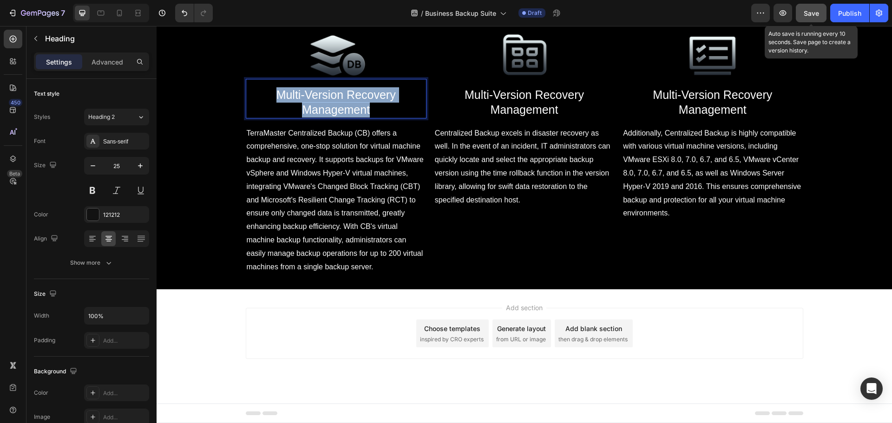
click at [353, 117] on span "Multi-Version Recovery Management" at bounding box center [336, 102] width 119 height 28
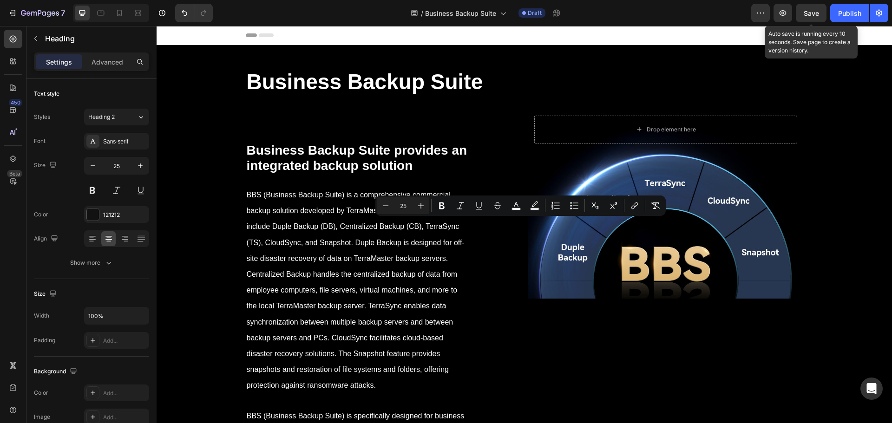
scroll to position [4574, 0]
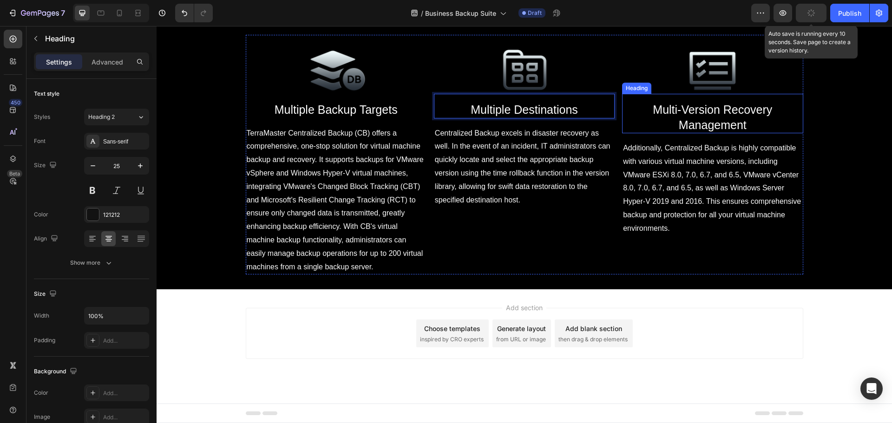
click at [702, 133] on h2 "Multi-Version Recovery Management" at bounding box center [712, 117] width 181 height 32
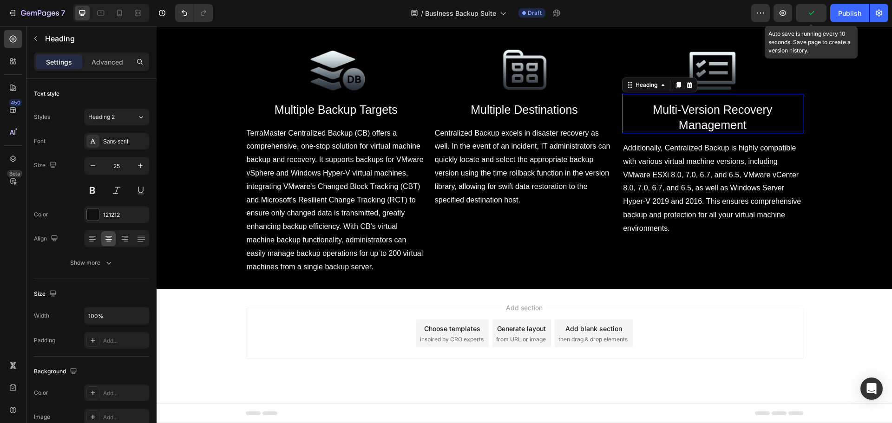
click at [702, 132] on p "Multi-Version Recovery Management" at bounding box center [712, 117] width 179 height 30
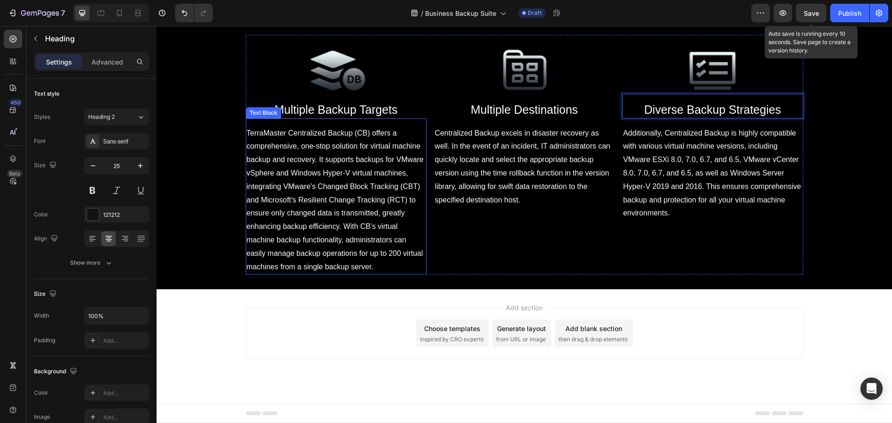
click at [369, 271] on span "TerraMaster Centralized Backup (CB) offers a comprehensive, one-stop solution f…" at bounding box center [335, 200] width 177 height 142
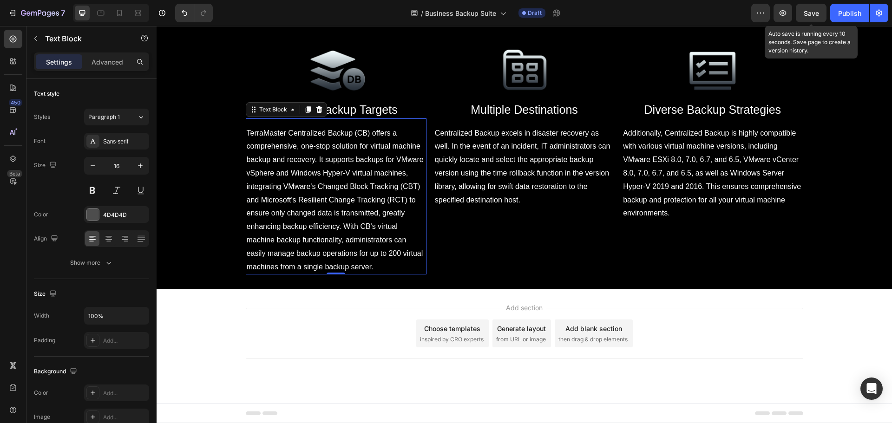
click at [339, 271] on span "TerraMaster Centralized Backup (CB) offers a comprehensive, one-stop solution f…" at bounding box center [335, 200] width 177 height 142
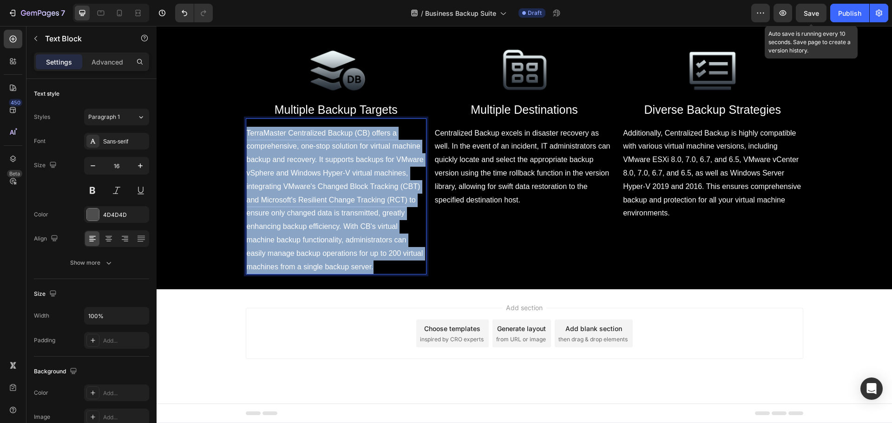
click at [339, 271] on span "TerraMaster Centralized Backup (CB) offers a comprehensive, one-stop solution f…" at bounding box center [335, 200] width 177 height 142
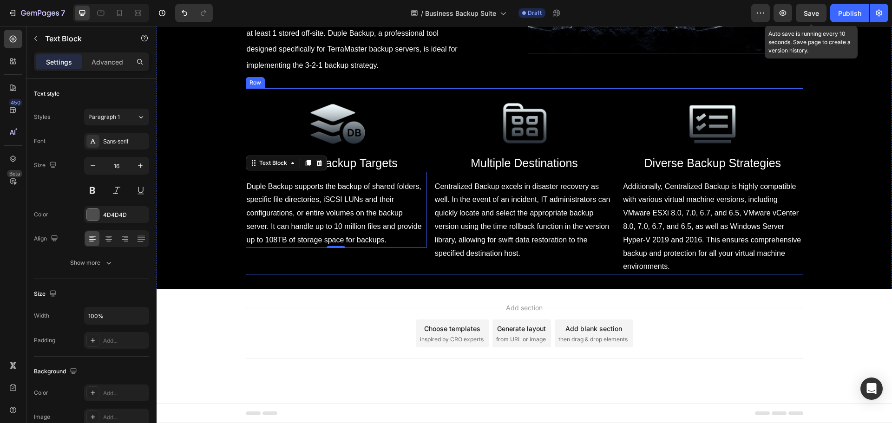
click at [455, 261] on p "Centralized Backup excels in disaster recovery as well. In the event of an inci…" at bounding box center [524, 220] width 179 height 80
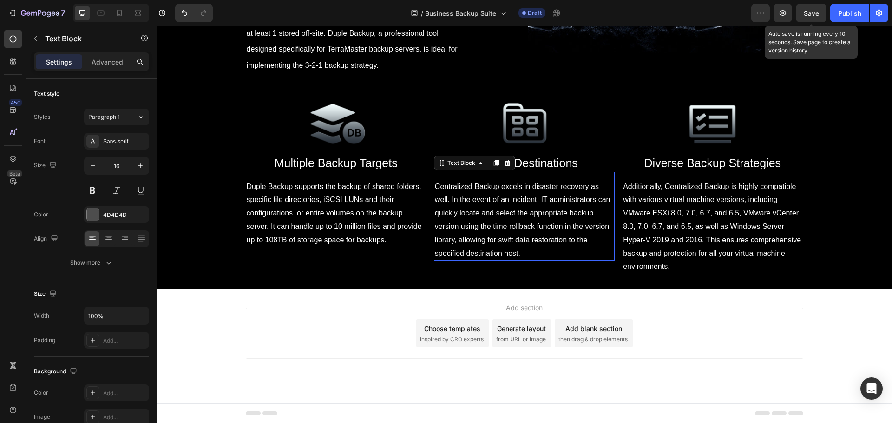
click at [455, 261] on p "Centralized Backup excels in disaster recovery as well. In the event of an inci…" at bounding box center [524, 220] width 179 height 80
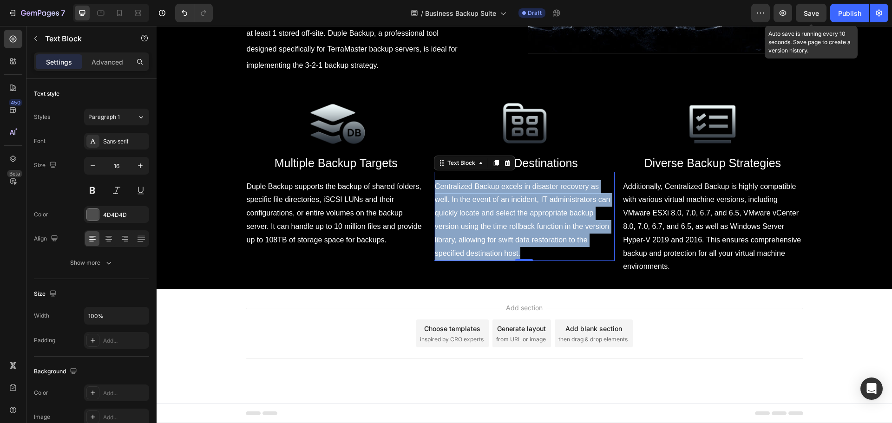
click at [455, 261] on p "Centralized Backup excels in disaster recovery as well. In the event of an inci…" at bounding box center [524, 220] width 179 height 80
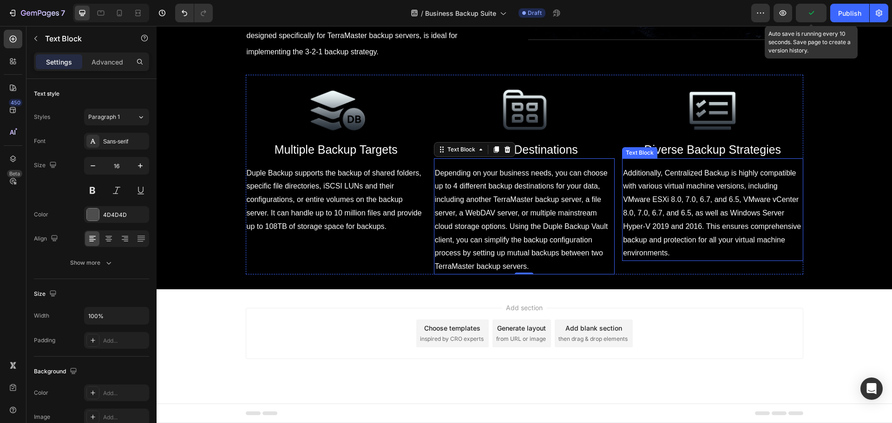
click at [669, 257] on span "Additionally, Centralized Backup is highly compatible with various virtual mach…" at bounding box center [712, 213] width 178 height 88
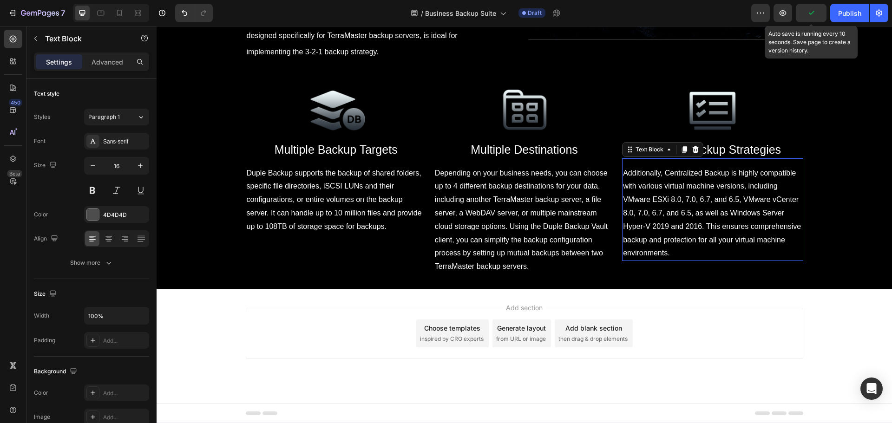
click at [669, 257] on span "Additionally, Centralized Backup is highly compatible with various virtual mach…" at bounding box center [712, 213] width 178 height 88
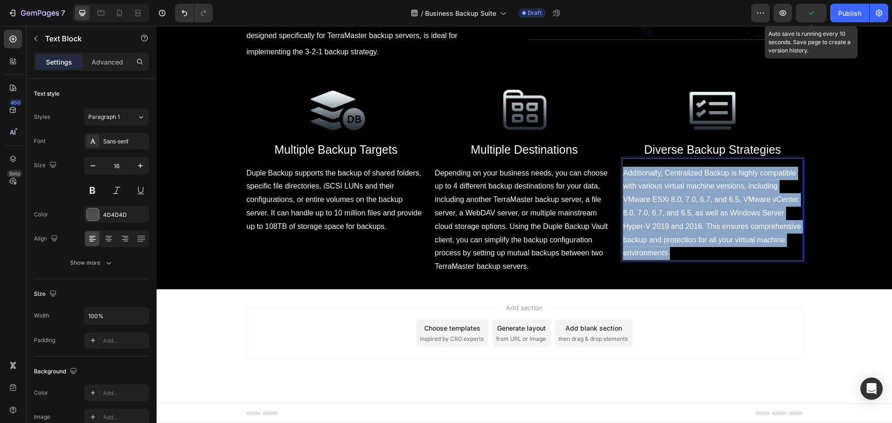
click at [669, 257] on span "Additionally, Centralized Backup is highly compatible with various virtual mach…" at bounding box center [712, 213] width 178 height 88
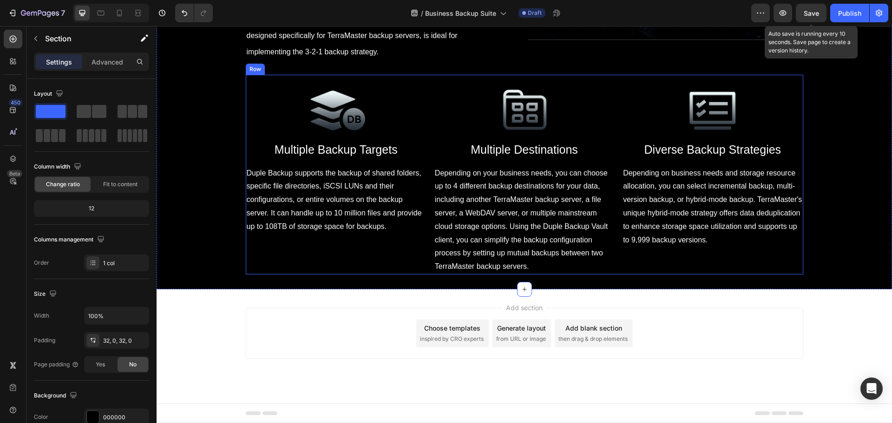
click at [430, 205] on div "Image ⁠⁠⁠⁠⁠⁠⁠ Multiple Backup Targets Heading Duple Backup supports the backup …" at bounding box center [525, 175] width 558 height 200
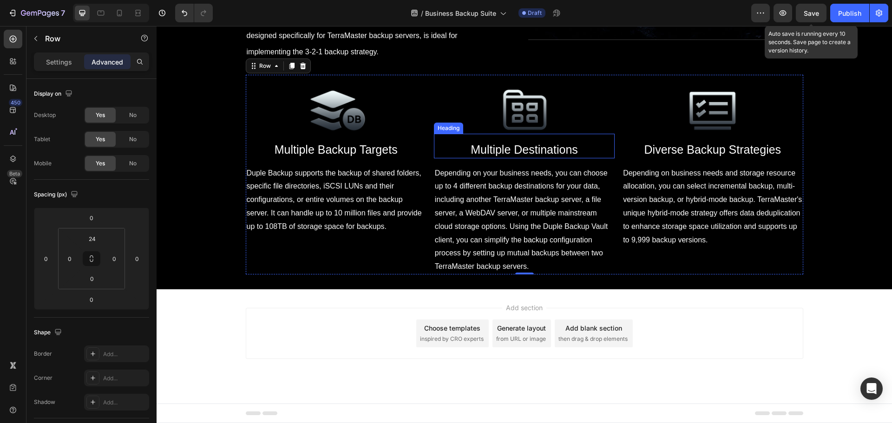
click at [435, 158] on p "⁠⁠⁠⁠⁠⁠⁠ Multiple Destinations" at bounding box center [524, 149] width 179 height 15
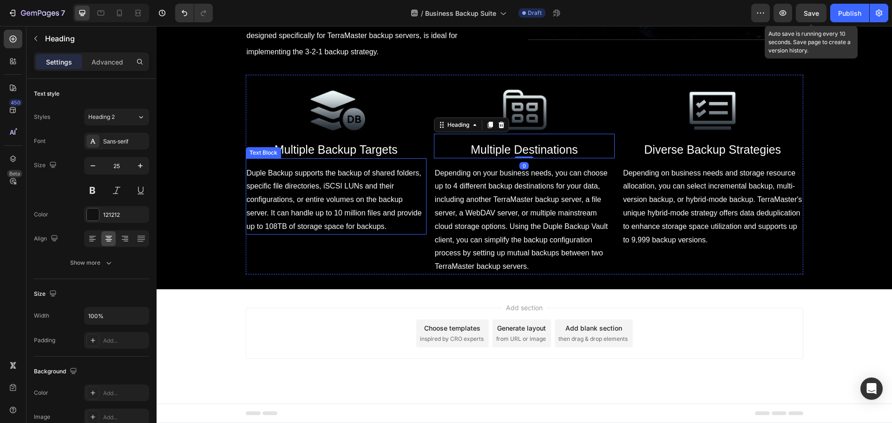
click at [422, 235] on div "Duple Backup supports the backup of shared folders, specific file directories, …" at bounding box center [336, 200] width 181 height 69
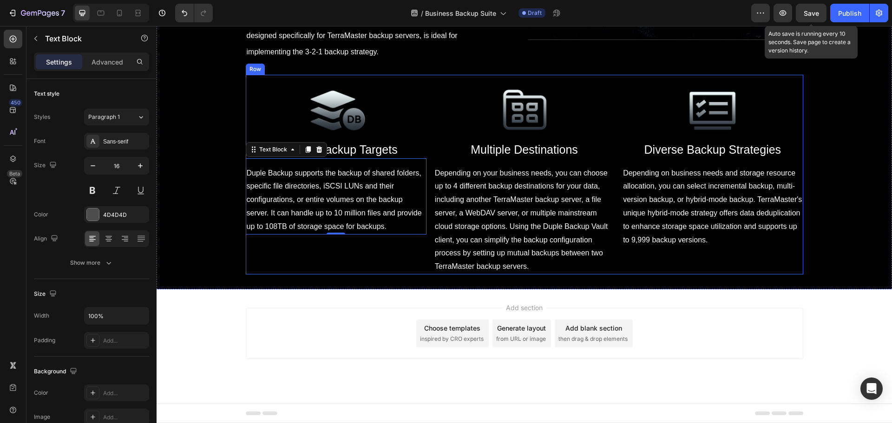
click at [429, 244] on div "Image ⁠⁠⁠⁠⁠⁠⁠ Multiple Backup Targets Heading Duple Backup supports the backup …" at bounding box center [525, 175] width 558 height 200
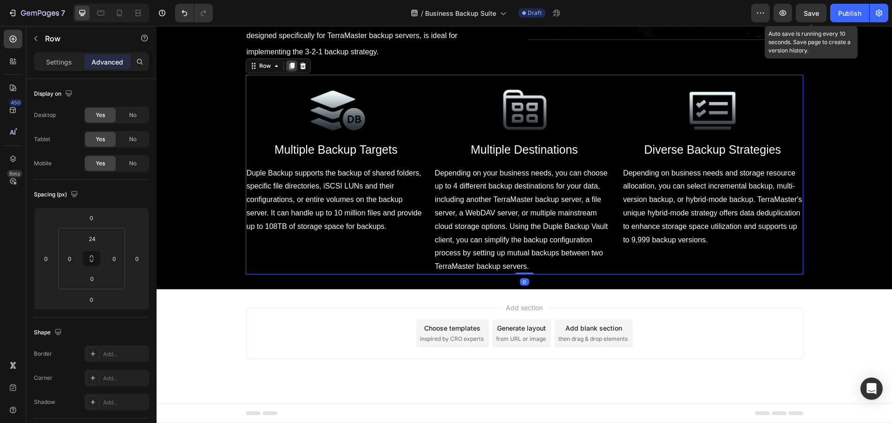
click at [289, 69] on icon at bounding box center [291, 66] width 5 height 7
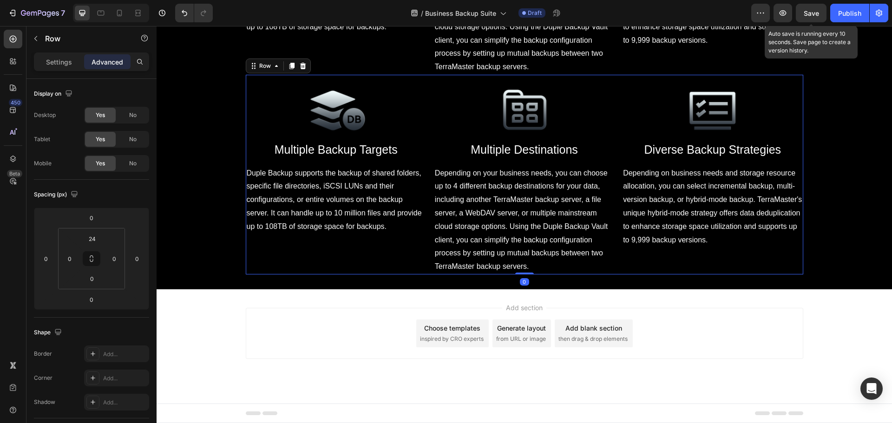
scroll to position [4805, 0]
click at [335, 134] on img at bounding box center [336, 110] width 91 height 48
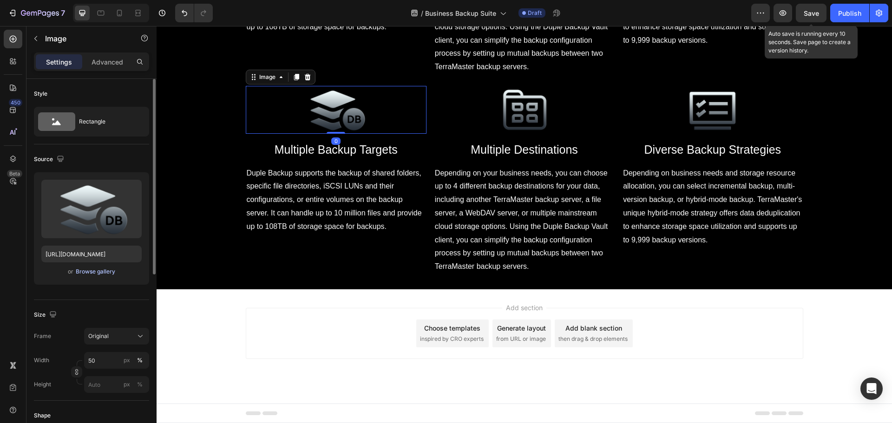
click at [98, 268] on div "Browse gallery" at bounding box center [96, 272] width 40 height 8
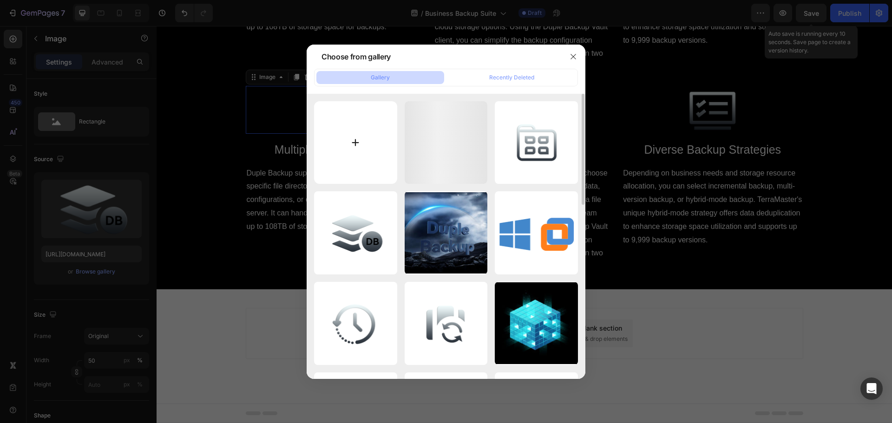
click at [343, 149] on input "file" at bounding box center [355, 142] width 83 height 83
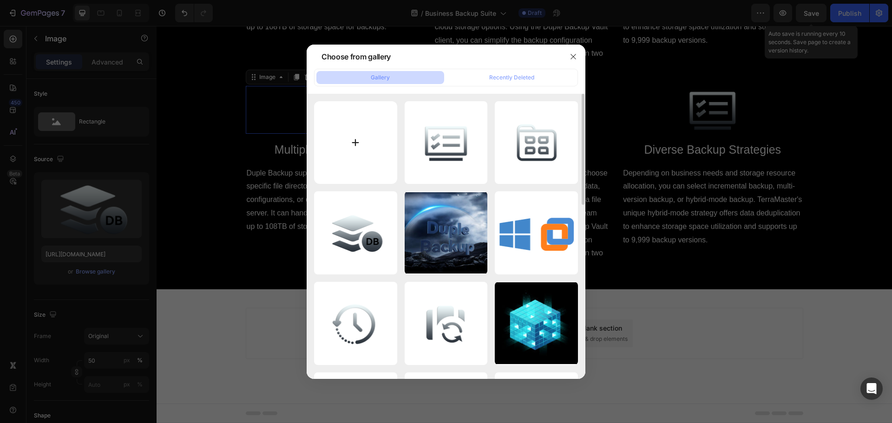
type input "C:\fakepath\shujuanquan (1).png"
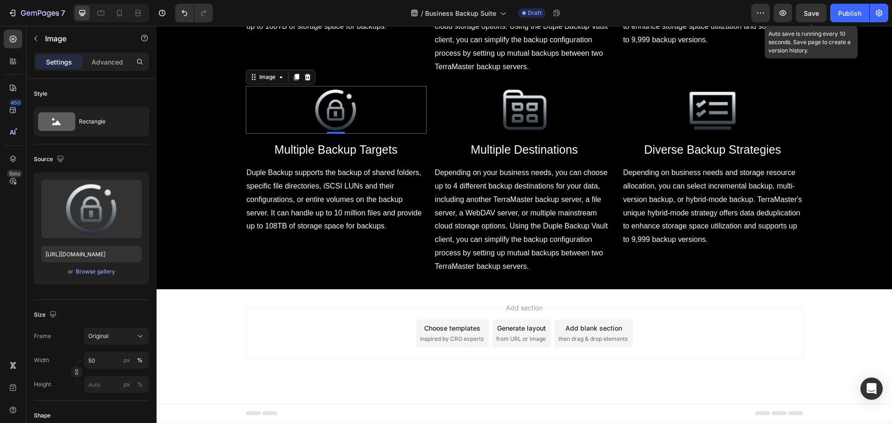
type input "https://cdn.shopify.com/s/files/1/0557/3256/8098/files/gempages_570475742119331…"
click at [504, 134] on img at bounding box center [524, 110] width 91 height 48
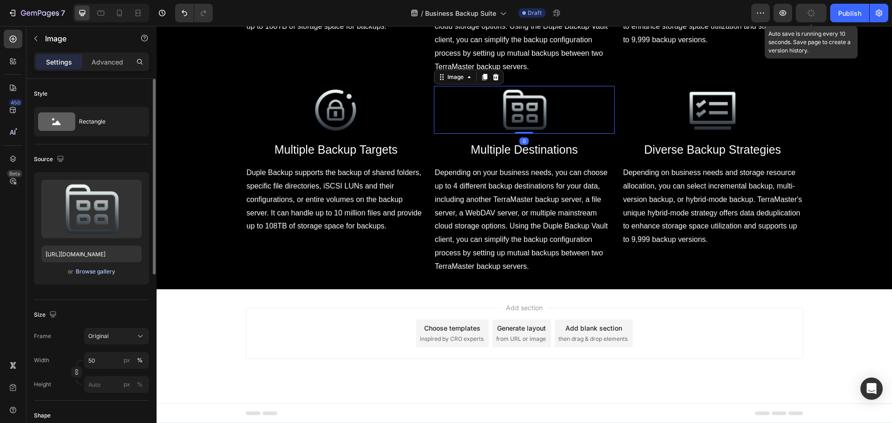
click at [82, 275] on div "Browse gallery" at bounding box center [96, 272] width 40 height 8
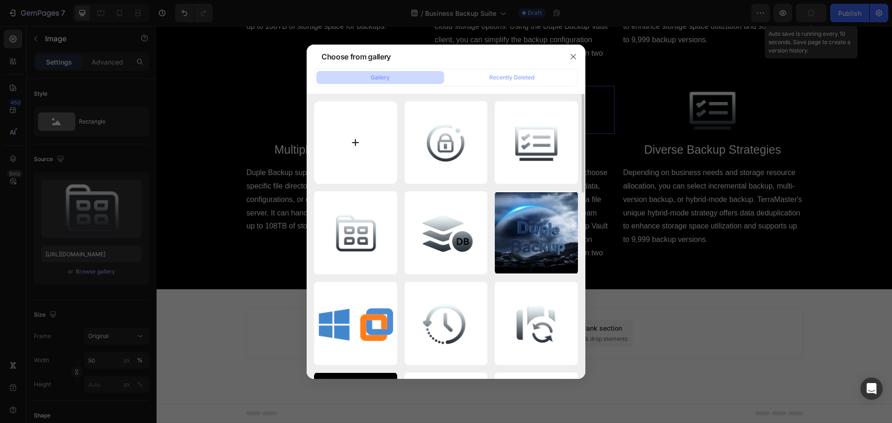
click at [358, 145] on input "file" at bounding box center [355, 142] width 83 height 83
type input "C:\fakepath\21.2_1.png"
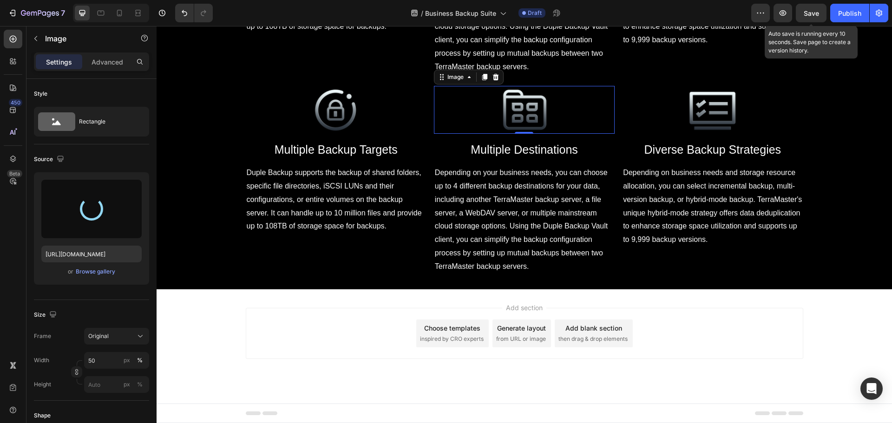
type input "https://cdn.shopify.com/s/files/1/0557/3256/8098/files/gempages_570475742119331…"
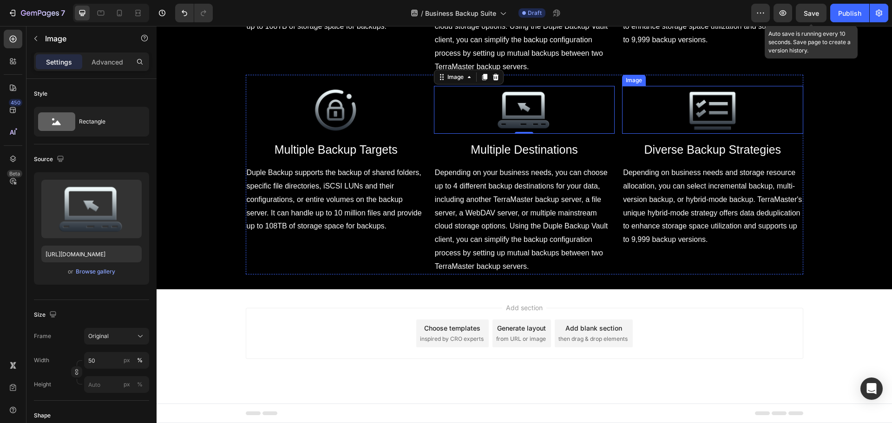
click at [702, 134] on img at bounding box center [712, 110] width 91 height 48
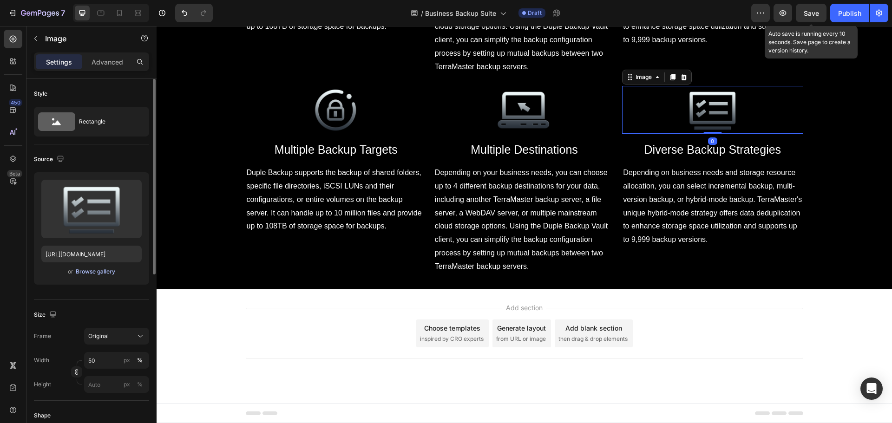
click at [89, 270] on div "Browse gallery" at bounding box center [96, 272] width 40 height 8
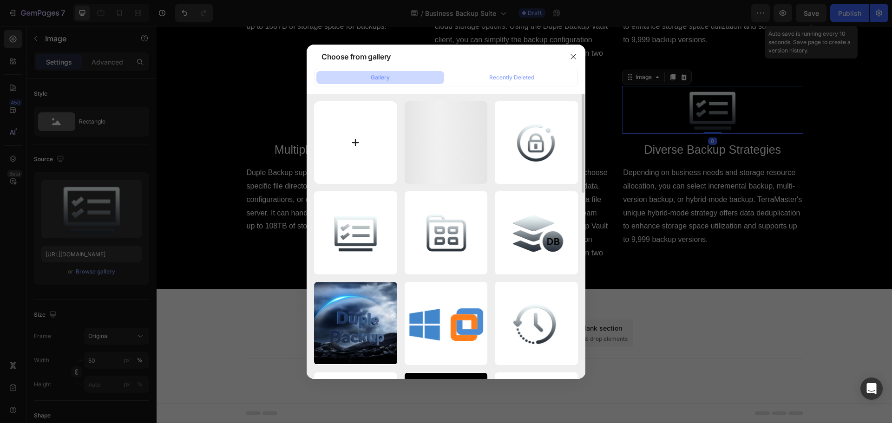
click at [344, 150] on input "file" at bounding box center [355, 142] width 83 height 83
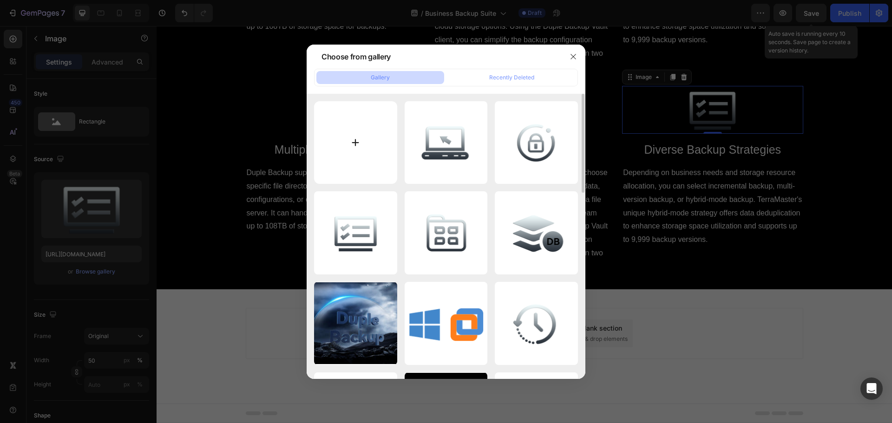
type input "C:\fakepath\21.3.png"
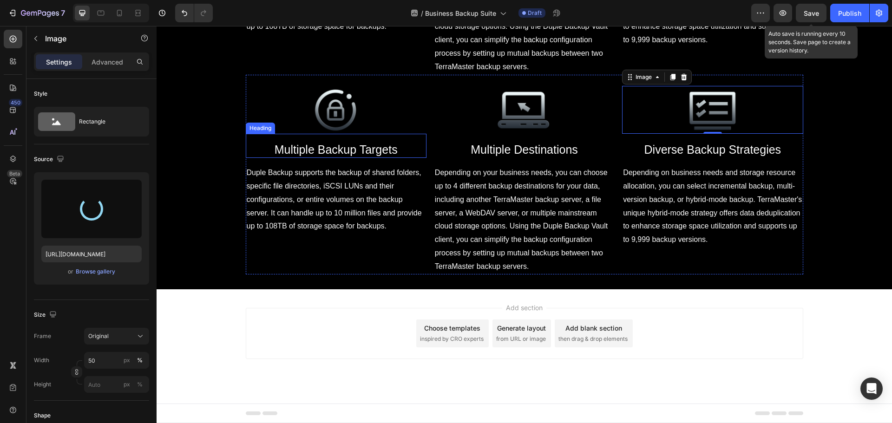
type input "https://cdn.shopify.com/s/files/1/0557/3256/8098/files/gempages_570475742119331…"
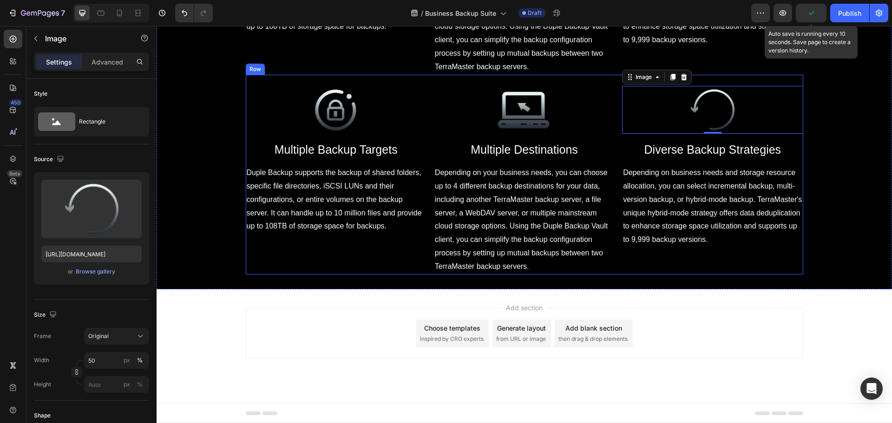
scroll to position [4758, 0]
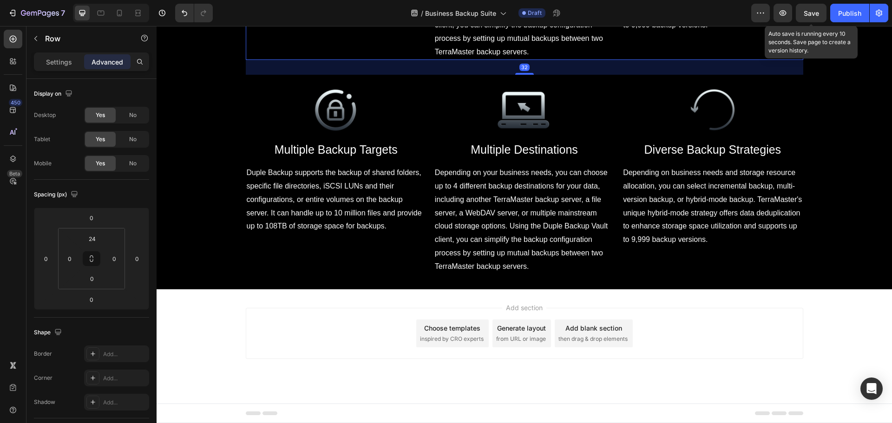
drag, startPoint x: 524, startPoint y: 166, endPoint x: 530, endPoint y: 181, distance: 16.1
click at [530, 60] on div "32" at bounding box center [525, 60] width 558 height 0
type input "32"
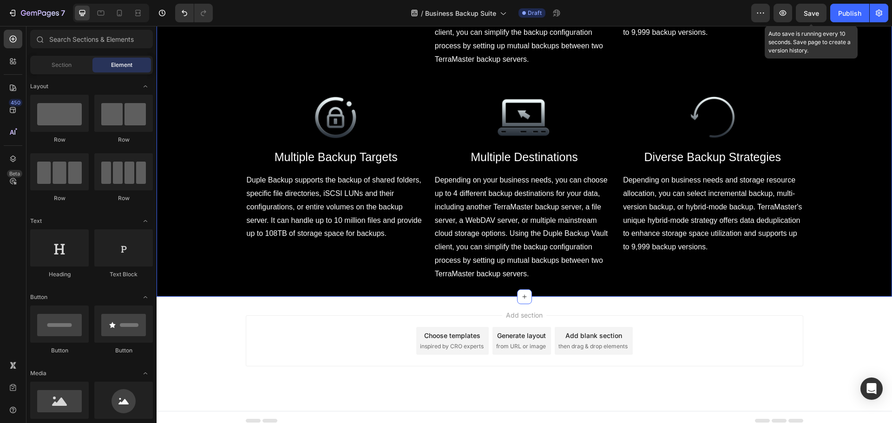
scroll to position [4783, 0]
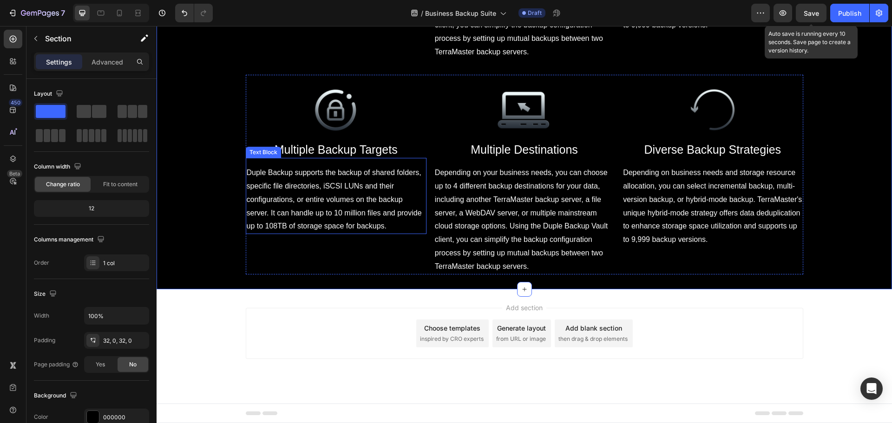
click at [352, 156] on span "Multiple Backup Targets" at bounding box center [336, 149] width 123 height 13
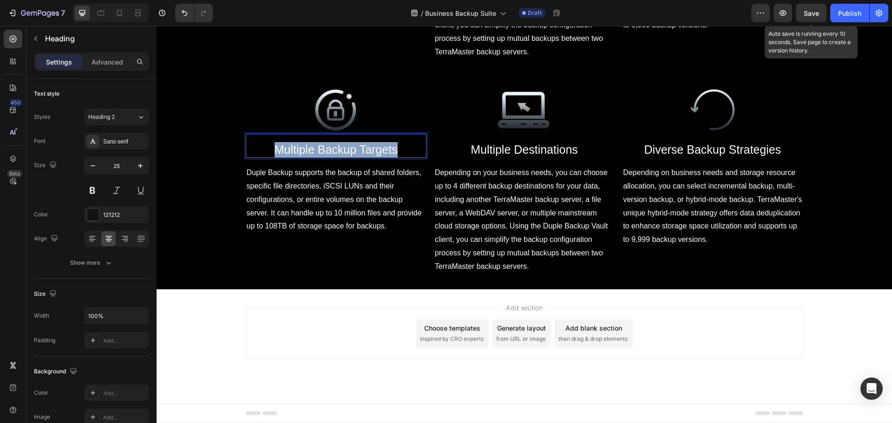
click at [352, 156] on span "Multiple Backup Targets" at bounding box center [336, 149] width 123 height 13
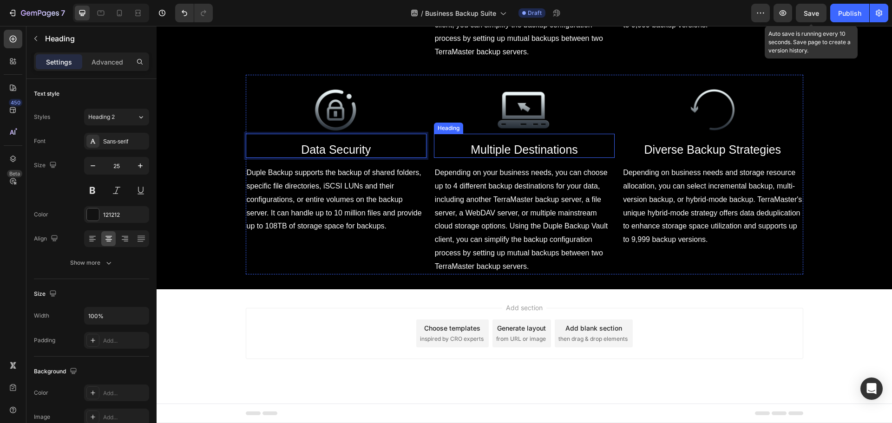
click at [516, 156] on span "Multiple Destinations" at bounding box center [524, 149] width 107 height 13
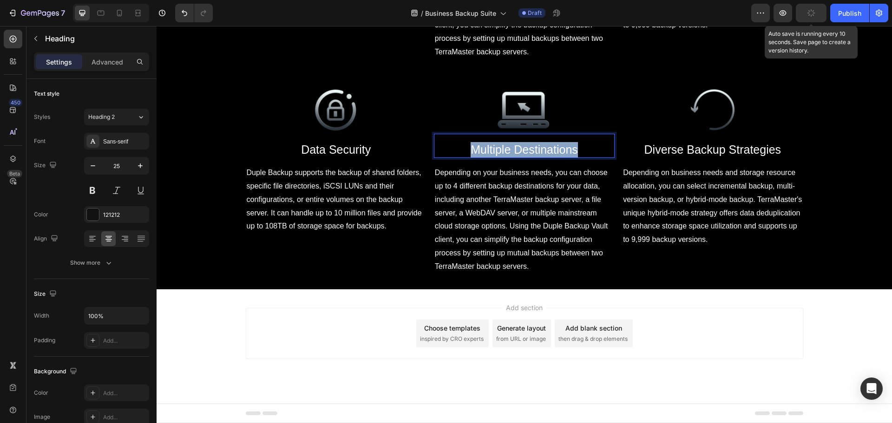
click at [516, 156] on span "Multiple Destinations" at bounding box center [524, 149] width 107 height 13
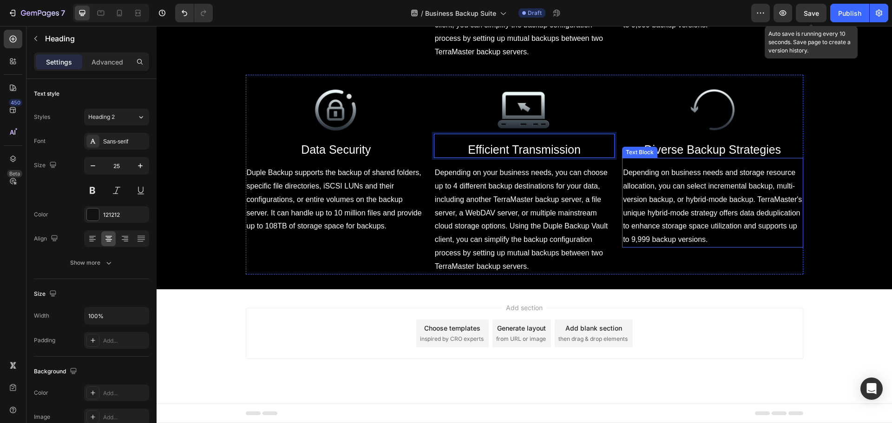
click at [712, 156] on span "Diverse Backup Strategies" at bounding box center [713, 149] width 137 height 13
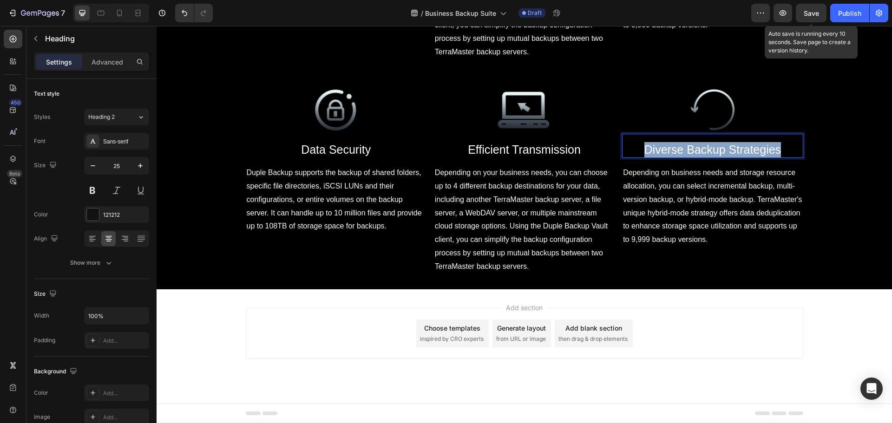
click at [712, 156] on span "Diverse Backup Strategies" at bounding box center [713, 149] width 137 height 13
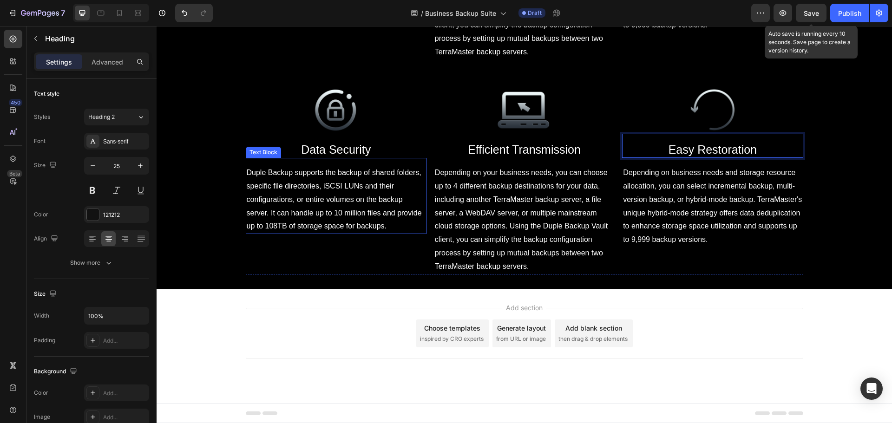
click at [347, 233] on p "Duple Backup supports the backup of shared folders, specific file directories, …" at bounding box center [336, 199] width 179 height 67
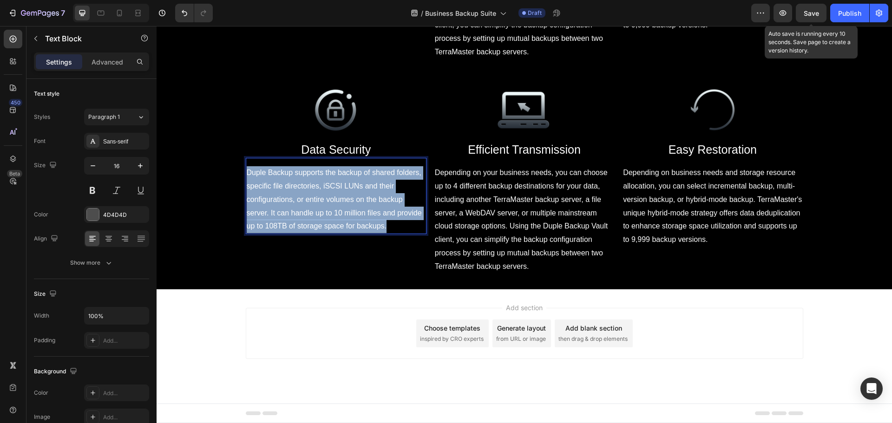
click at [347, 233] on p "Duple Backup supports the backup of shared folders, specific file directories, …" at bounding box center [336, 199] width 179 height 67
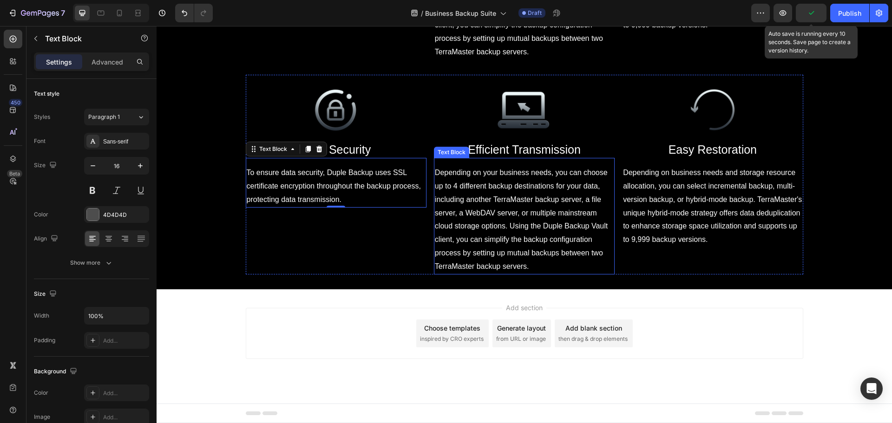
click at [519, 271] on span "Depending on your business needs, you can choose up to 4 different backup desti…" at bounding box center [521, 220] width 173 height 102
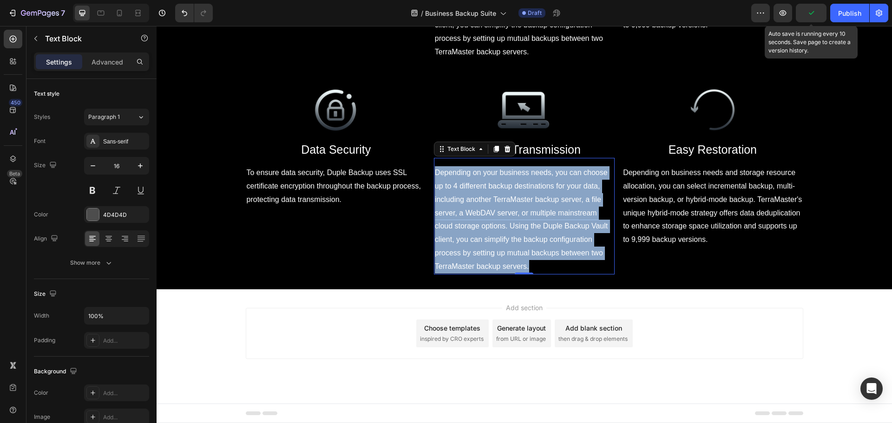
click at [519, 271] on span "Depending on your business needs, you can choose up to 4 different backup desti…" at bounding box center [521, 220] width 173 height 102
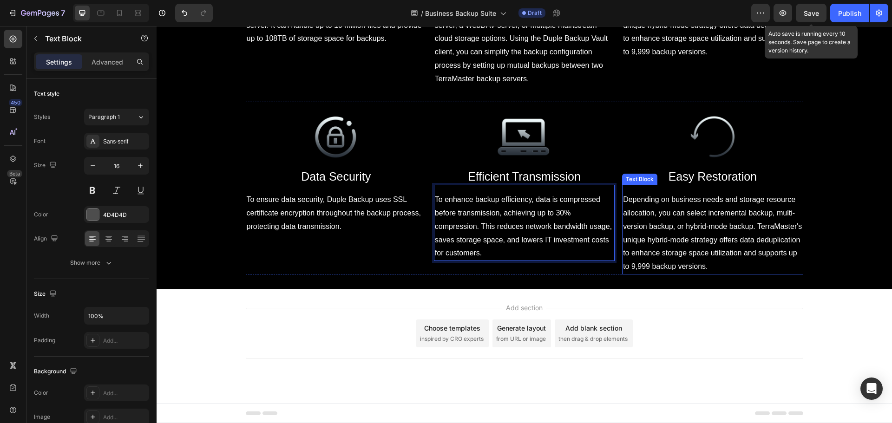
click at [706, 274] on p "Depending on business needs and storage resource allocation, you can select inc…" at bounding box center [712, 233] width 179 height 80
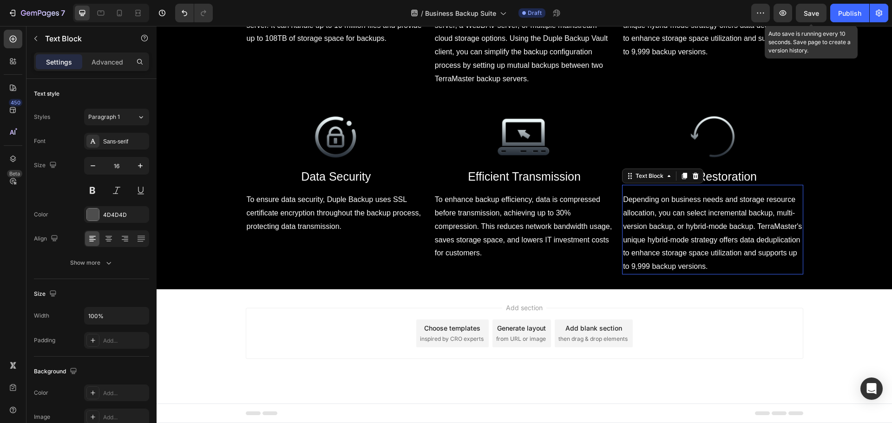
click at [706, 274] on p "Depending on business needs and storage resource allocation, you can select inc…" at bounding box center [712, 233] width 179 height 80
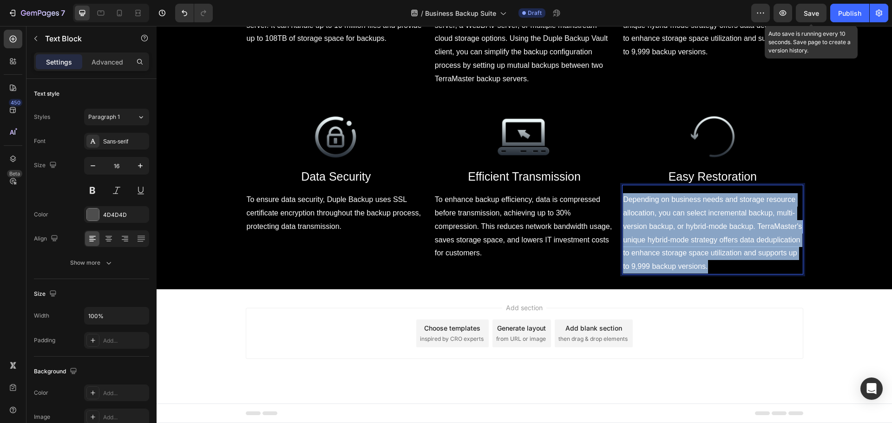
click at [706, 274] on p "Depending on business needs and storage resource allocation, you can select inc…" at bounding box center [712, 233] width 179 height 80
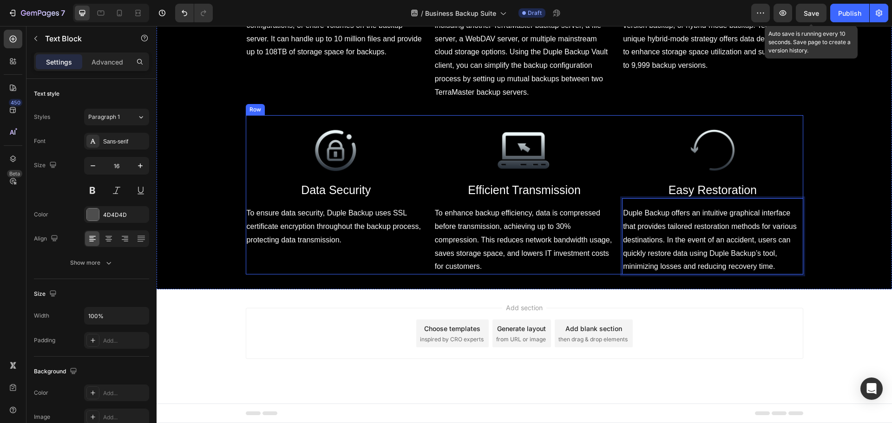
click at [394, 275] on div "Image ⁠⁠⁠⁠⁠⁠⁠ Data Security Heading To ensure data security, Duple Backup uses …" at bounding box center [336, 200] width 181 height 149
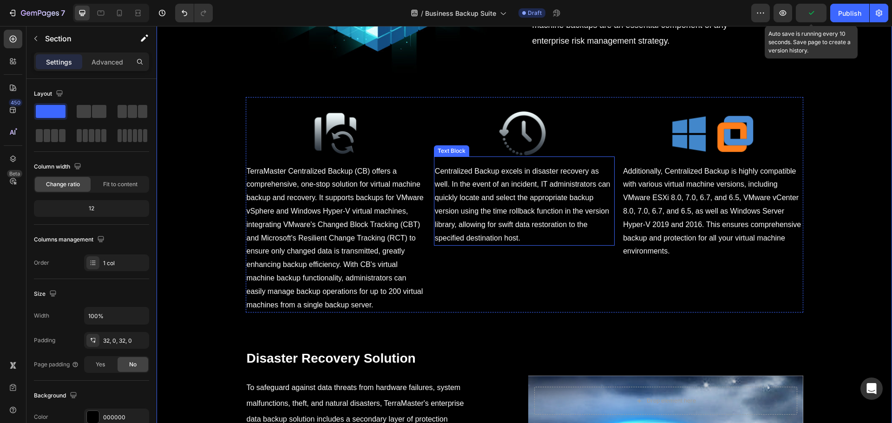
scroll to position [3807, 0]
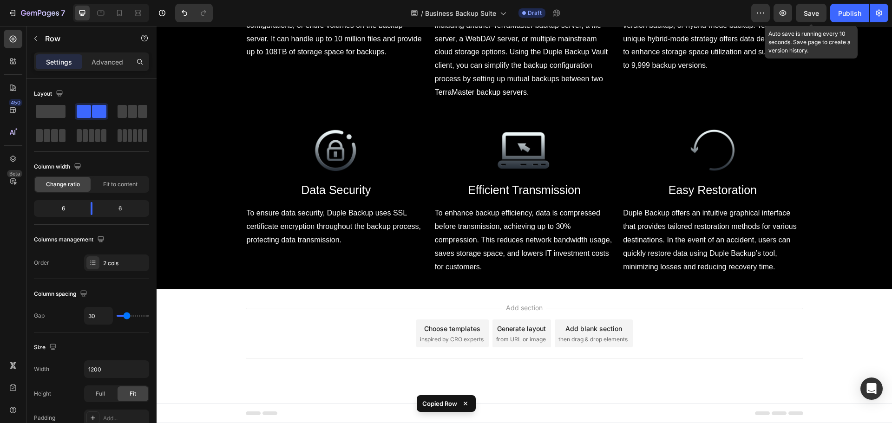
scroll to position [4826, 0]
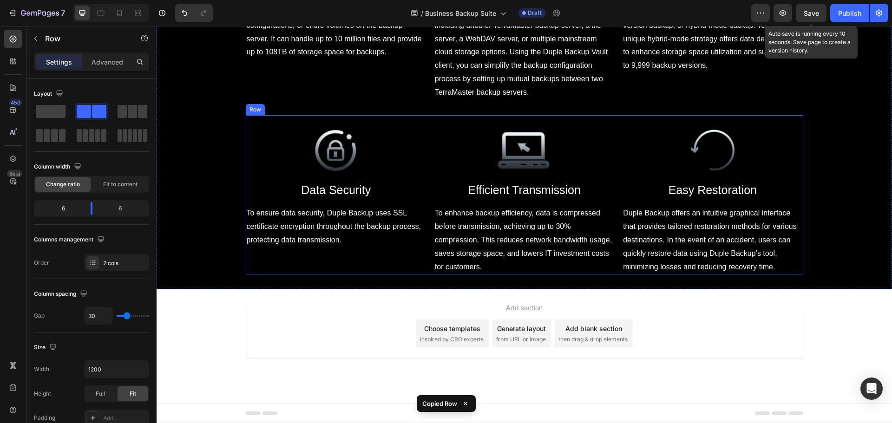
click at [420, 265] on div "Image ⁠⁠⁠⁠⁠⁠⁠ Data Security Heading To ensure data security, Duple Backup uses …" at bounding box center [336, 200] width 181 height 149
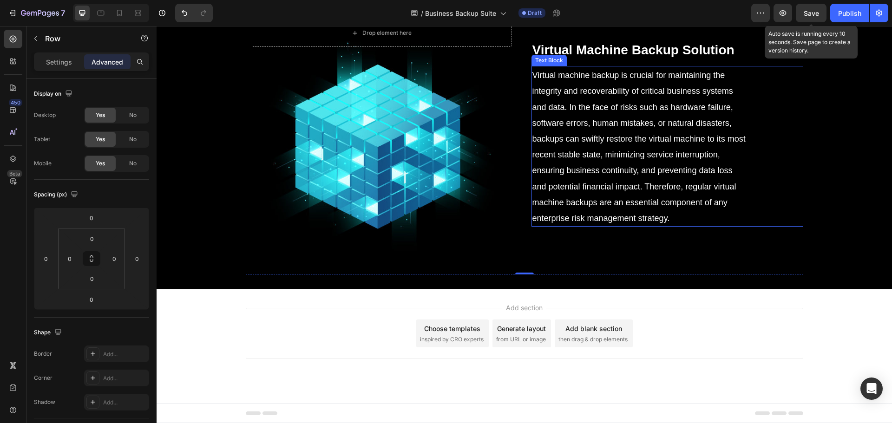
scroll to position [4994, 0]
click at [611, 137] on div "Virtual Machine Backup Solution Heading Virtual machine backup is crucial for m…" at bounding box center [668, 141] width 272 height 267
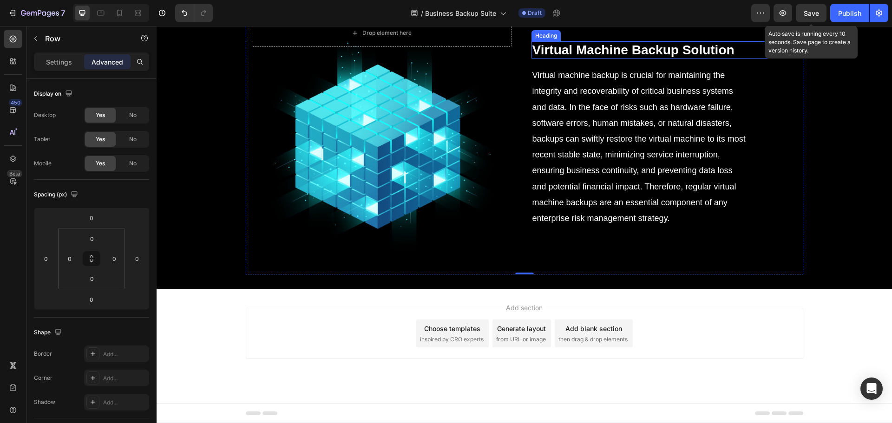
click at [607, 57] on strong "Virtual Machine Backup Solution" at bounding box center [634, 50] width 202 height 14
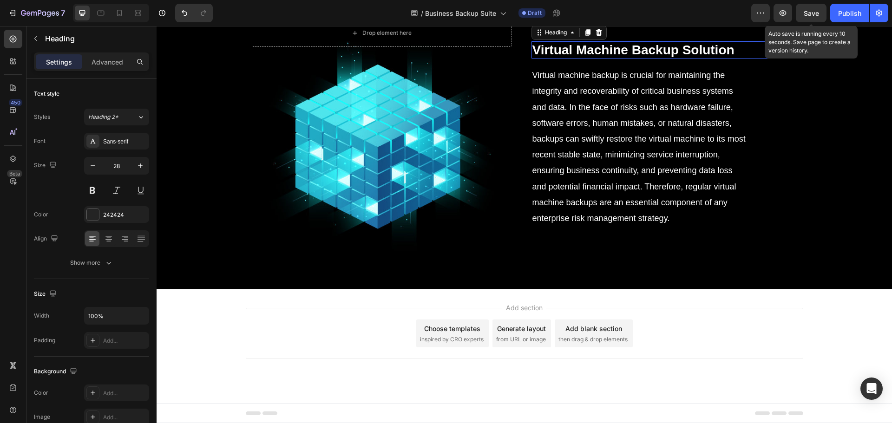
click at [607, 57] on strong "Virtual Machine Backup Solution" at bounding box center [634, 50] width 202 height 14
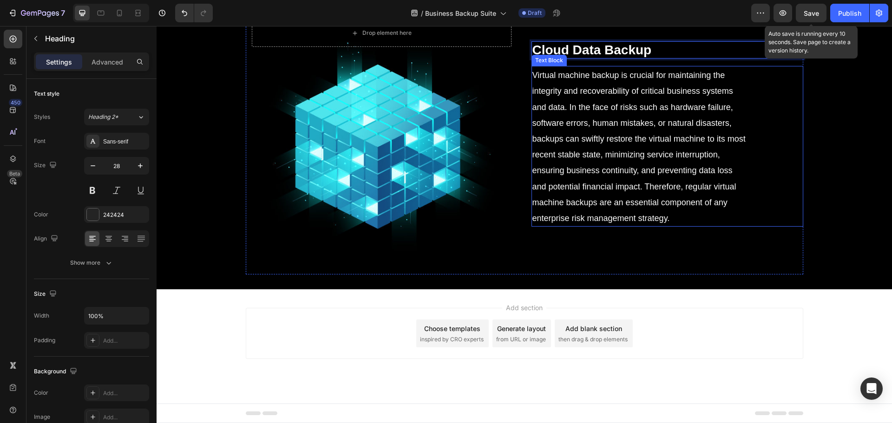
click at [624, 223] on span "Virtual machine backup is crucial for maintaining the integrity and recoverabil…" at bounding box center [639, 147] width 213 height 152
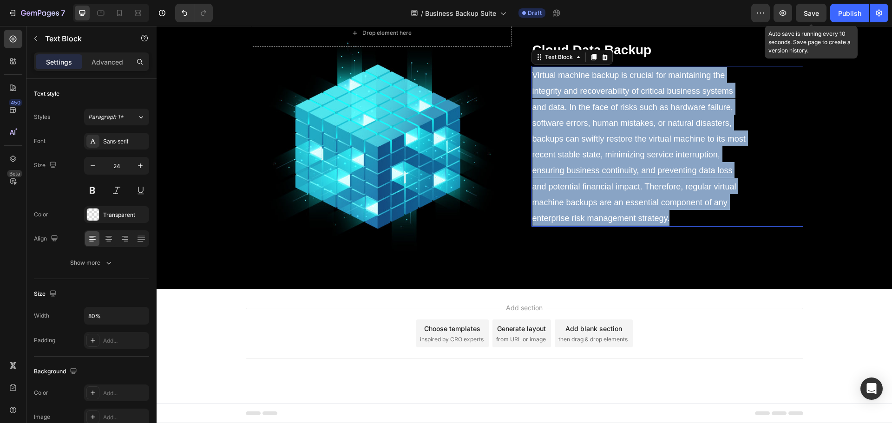
click at [624, 223] on span "Virtual machine backup is crucial for maintaining the integrity and recoverabil…" at bounding box center [639, 147] width 213 height 152
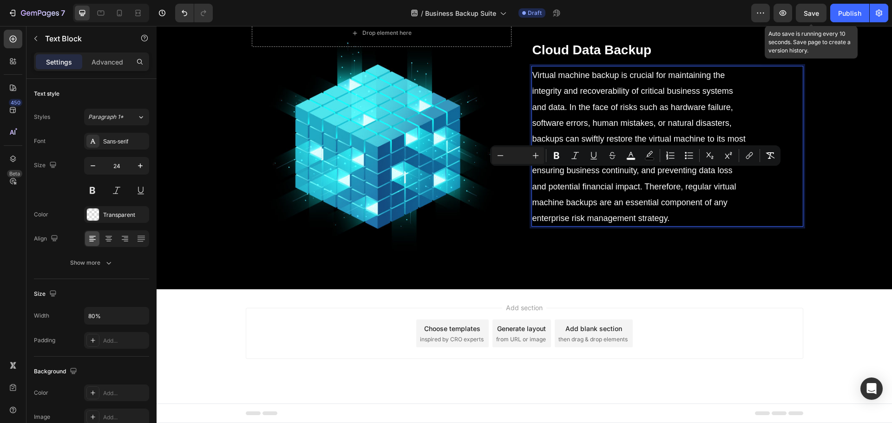
scroll to position [4986, 0]
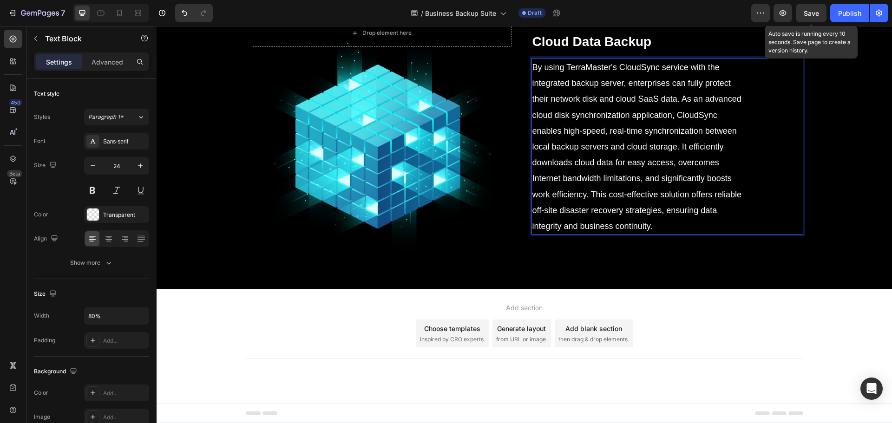
click at [452, 275] on div "Background Image" at bounding box center [382, 141] width 272 height 267
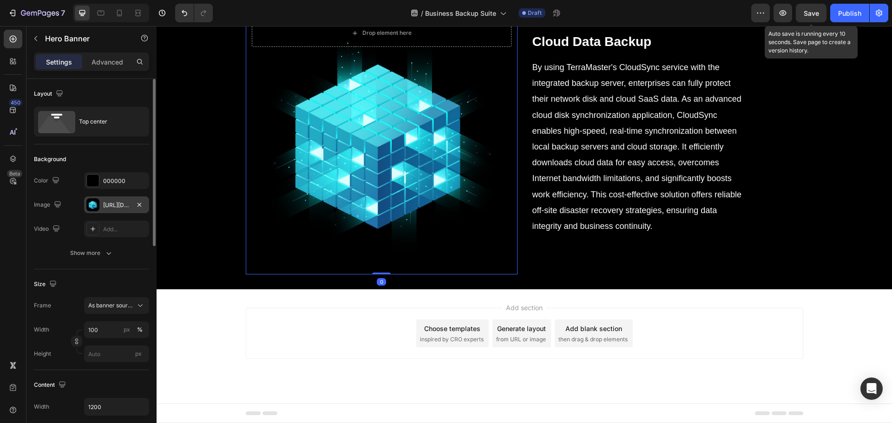
click at [107, 205] on div "https://cdn.shopify.com/s/files/1/0557/3256/8098/files/gempages_570475742119331…" at bounding box center [116, 205] width 27 height 8
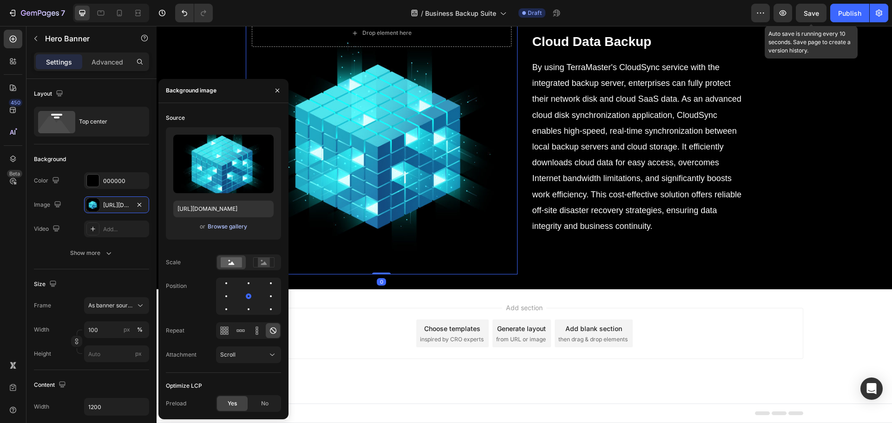
click at [226, 228] on div "Browse gallery" at bounding box center [228, 227] width 40 height 8
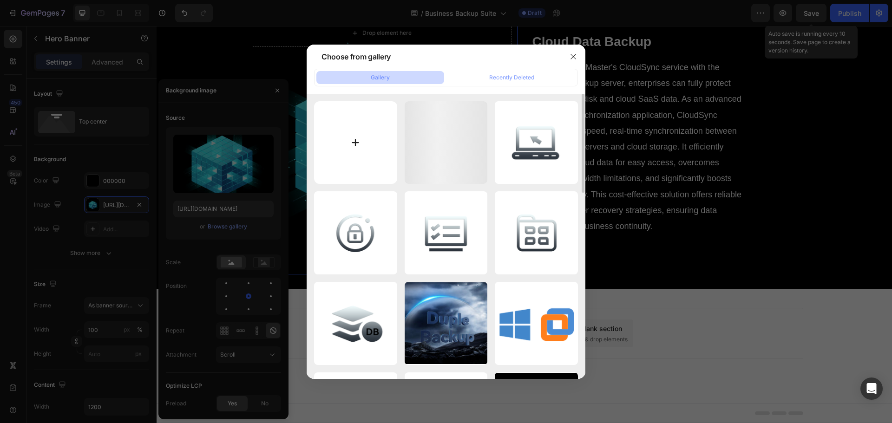
click at [366, 160] on input "file" at bounding box center [355, 142] width 83 height 83
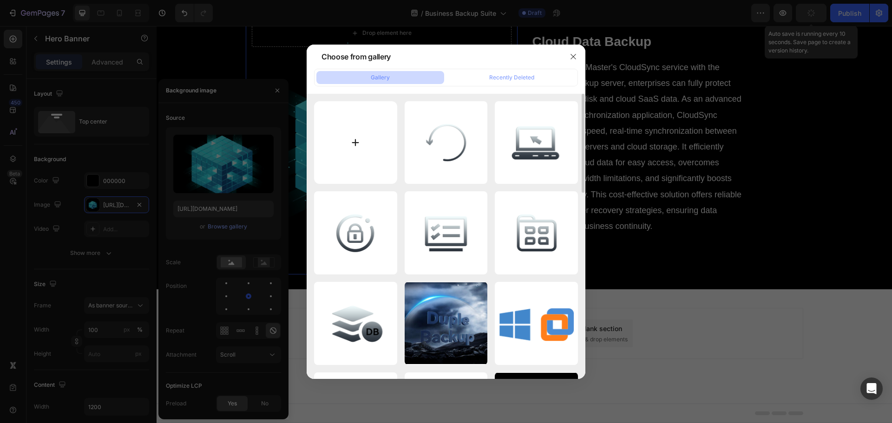
type input "C:\fakepath\yunduanshujubeifeng.png"
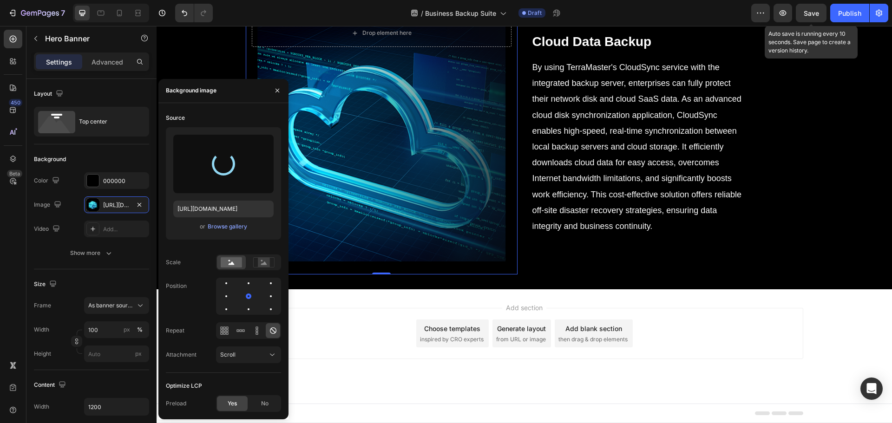
type input "https://cdn.shopify.com/s/files/1/0557/3256/8098/files/gempages_570475742119331…"
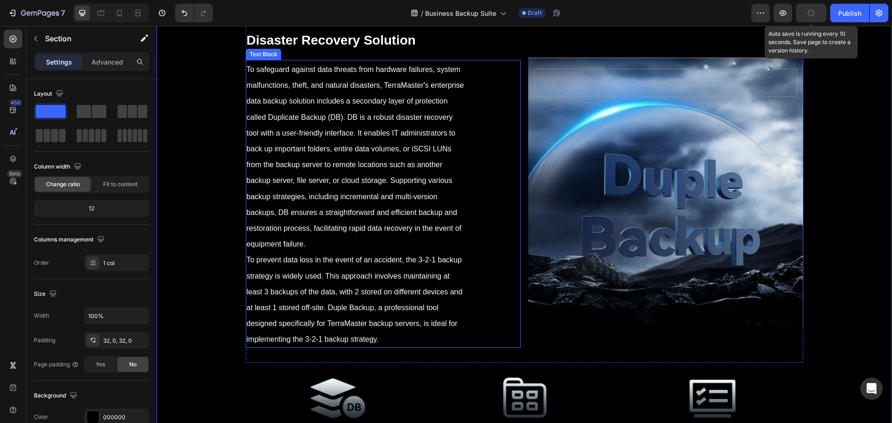
scroll to position [4335, 0]
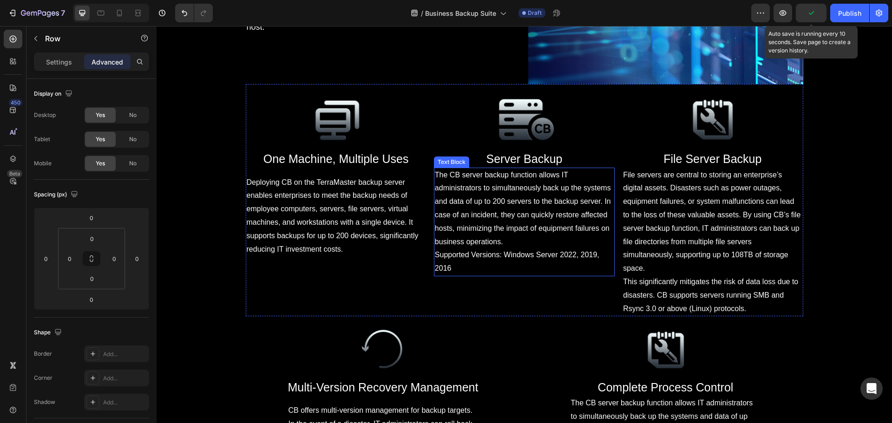
scroll to position [3127, 0]
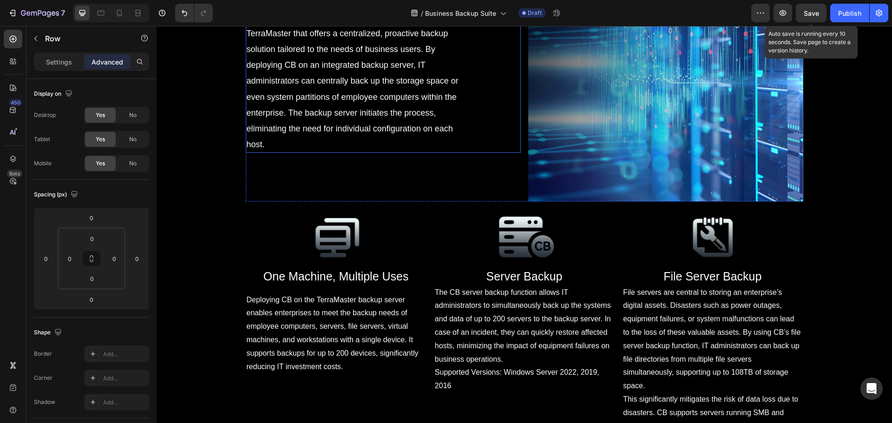
click at [510, 153] on div "Centralized Backup (CB) is a backup tool developed by TerraMaster that offers a…" at bounding box center [383, 80] width 275 height 145
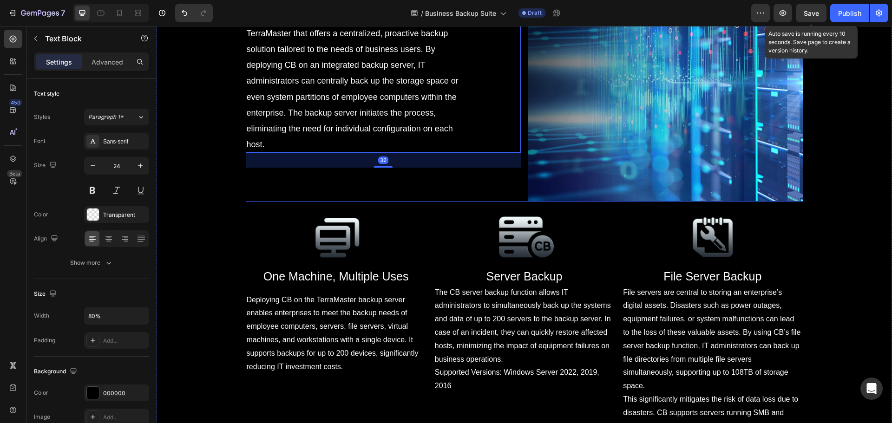
click at [508, 202] on div "Server Backup Solution Heading Centralized Backup (CB) is a backup tool develop…" at bounding box center [383, 67] width 275 height 270
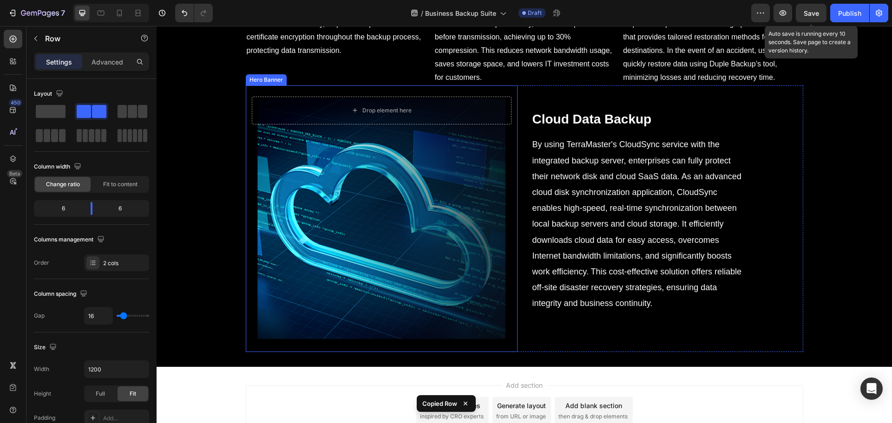
scroll to position [5093, 0]
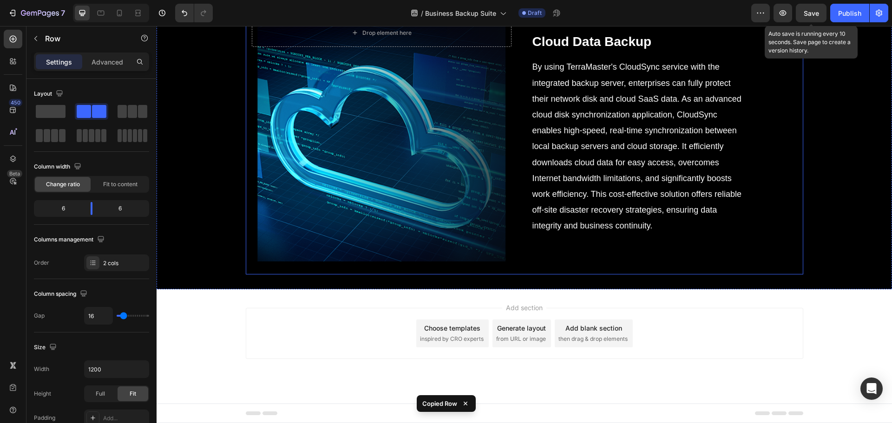
click at [525, 236] on div "Drop element here Hero Banner ⁠⁠⁠⁠⁠⁠⁠ Cloud Data Backup Heading By using TerraM…" at bounding box center [525, 141] width 558 height 267
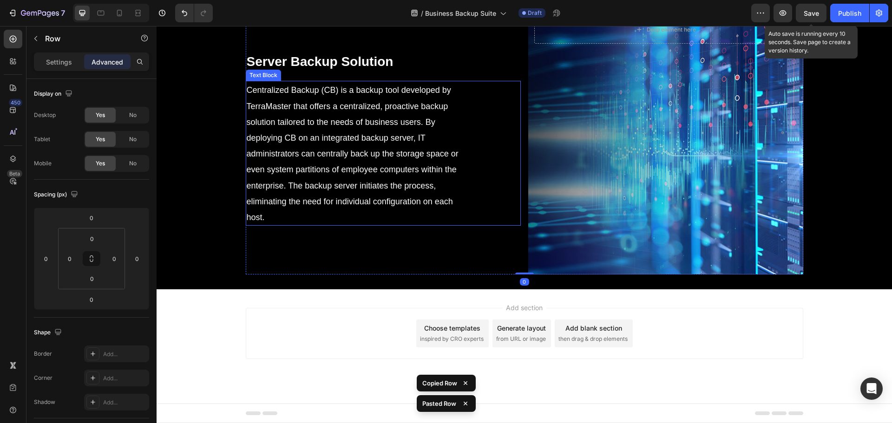
scroll to position [5309, 0]
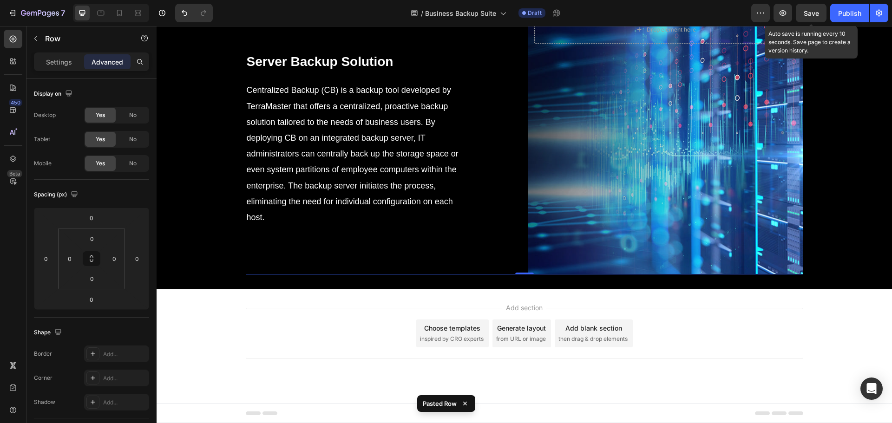
click at [345, 69] on strong "Server Backup Solution" at bounding box center [320, 61] width 147 height 14
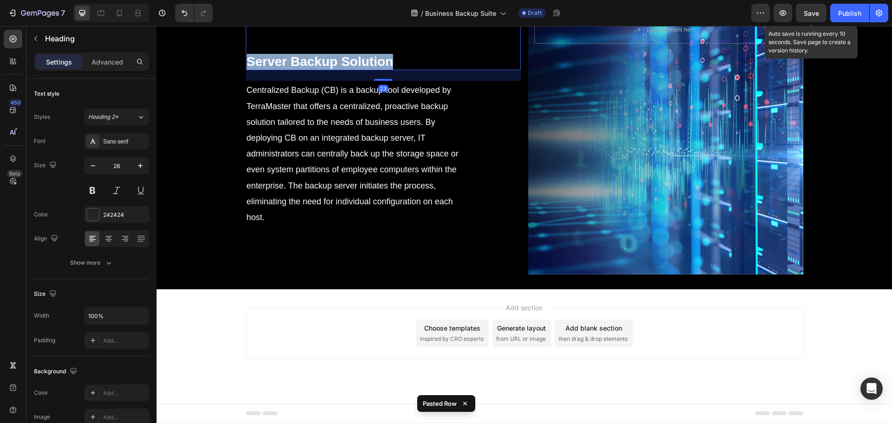
click at [345, 69] on strong "Server Backup Solution" at bounding box center [320, 61] width 147 height 14
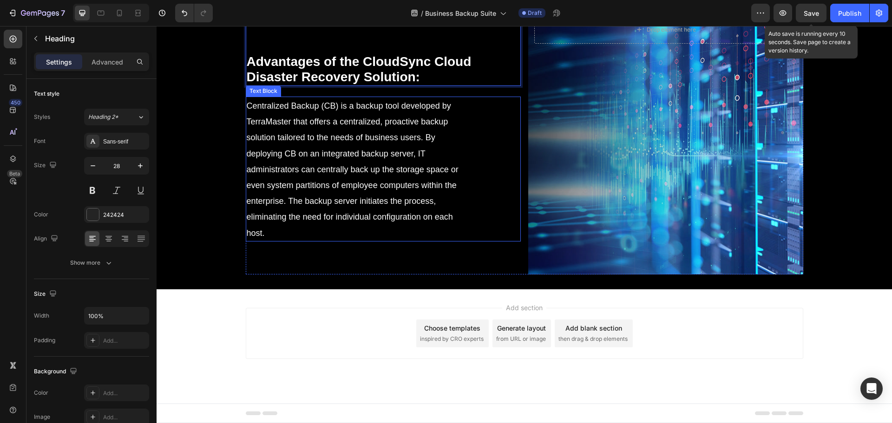
click at [372, 230] on p "Centralized Backup (CB) is a backup tool developed by TerraMaster that offers a…" at bounding box center [356, 169] width 218 height 143
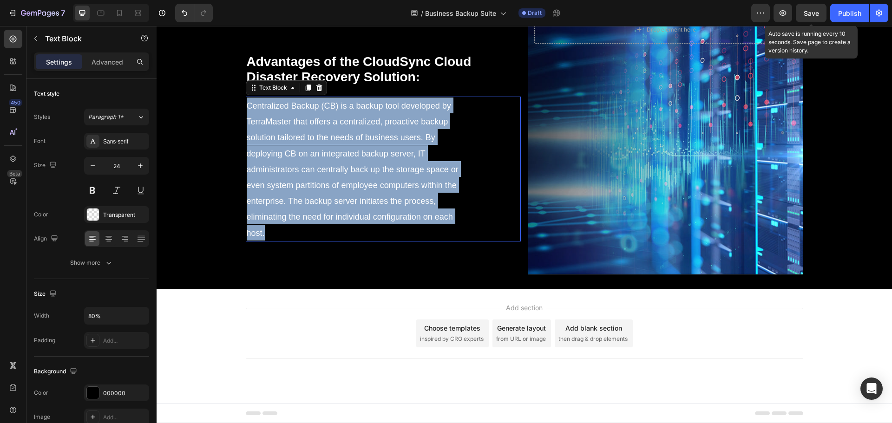
click at [372, 230] on p "Centralized Backup (CB) is a backup tool developed by TerraMaster that offers a…" at bounding box center [356, 169] width 218 height 143
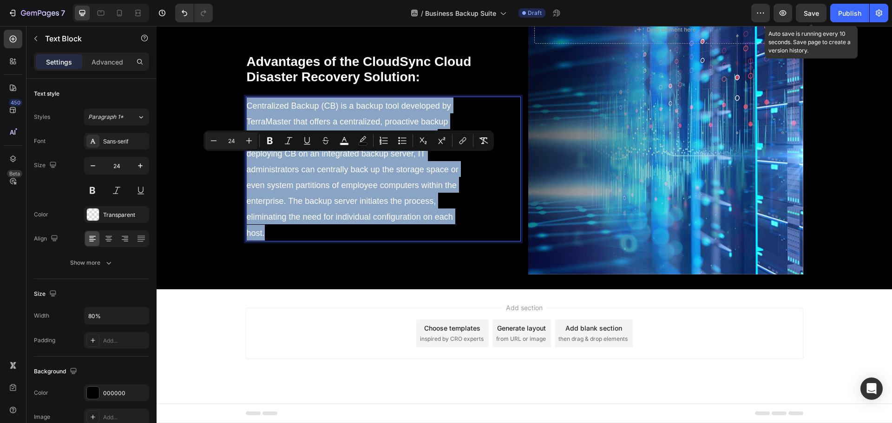
scroll to position [5321, 0]
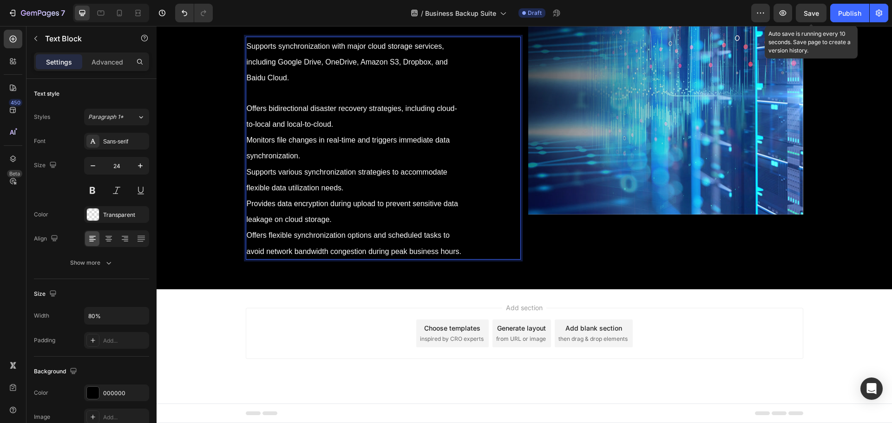
click at [368, 237] on p "Supports synchronization with major cloud storage services, including Google Dr…" at bounding box center [356, 148] width 218 height 221
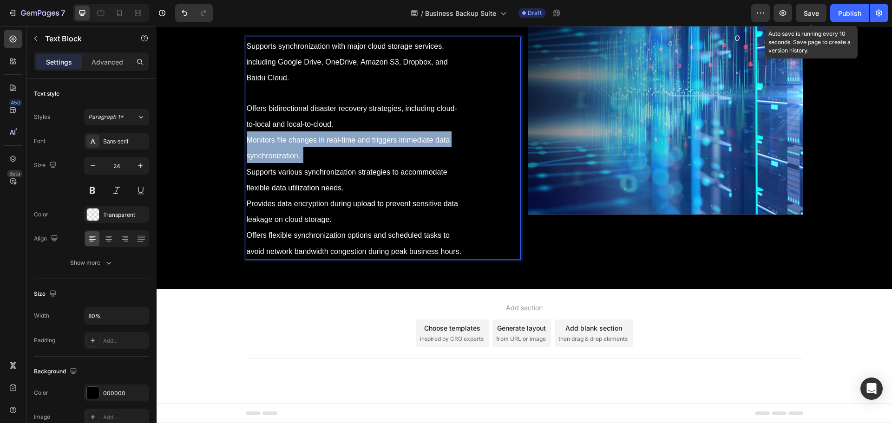
click at [368, 237] on p "Supports synchronization with major cloud storage services, including Google Dr…" at bounding box center [356, 148] width 218 height 221
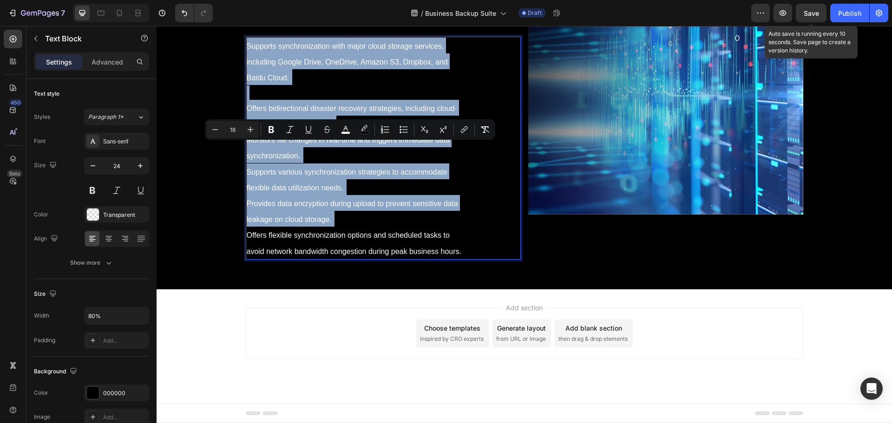
click at [362, 171] on p "Supports synchronization with major cloud storage services, including Google Dr…" at bounding box center [356, 148] width 218 height 221
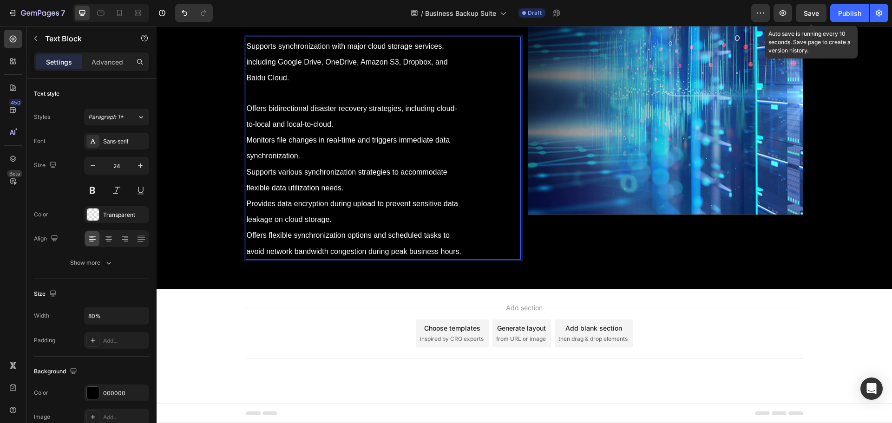
click at [368, 160] on span "Monitors file changes in real-time and triggers immediate data synchronization." at bounding box center [349, 148] width 204 height 24
click at [676, 215] on div "Background Image" at bounding box center [665, 80] width 275 height 270
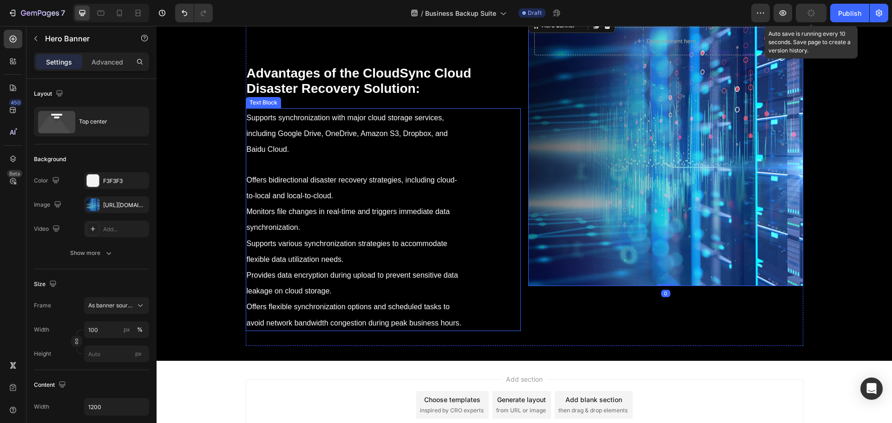
scroll to position [5228, 0]
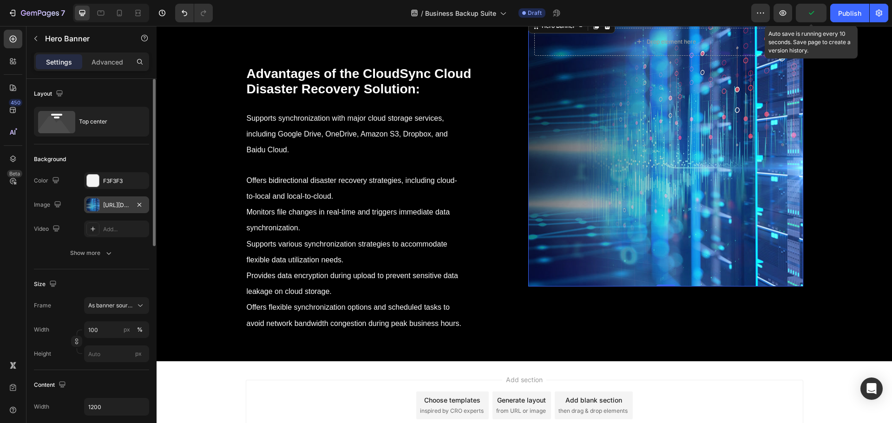
click at [97, 208] on div at bounding box center [92, 204] width 13 height 13
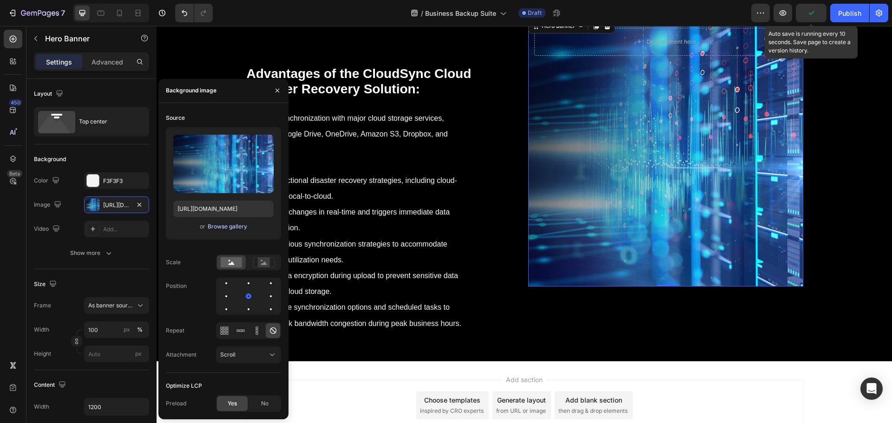
click at [211, 223] on div "Browse gallery" at bounding box center [228, 227] width 40 height 8
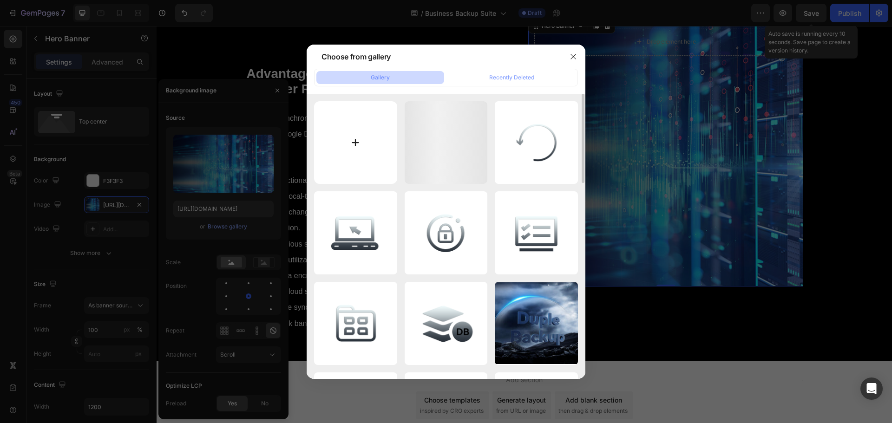
click at [351, 147] on input "file" at bounding box center [355, 142] width 83 height 83
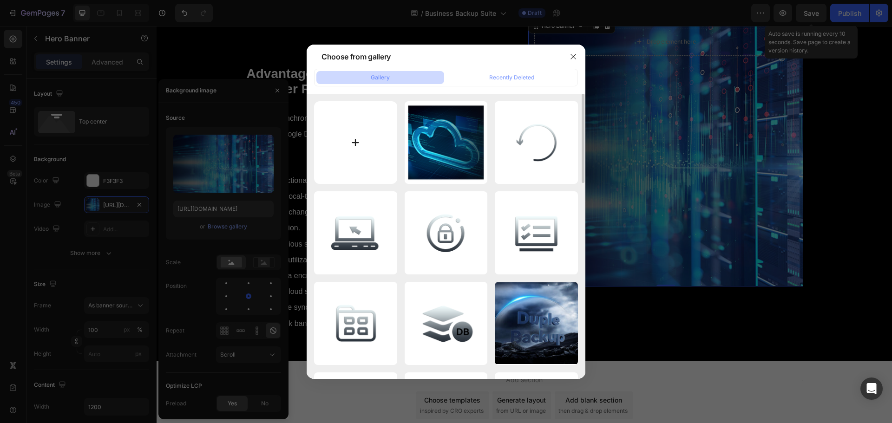
type input "C:\fakepath\CloudSync.jpg"
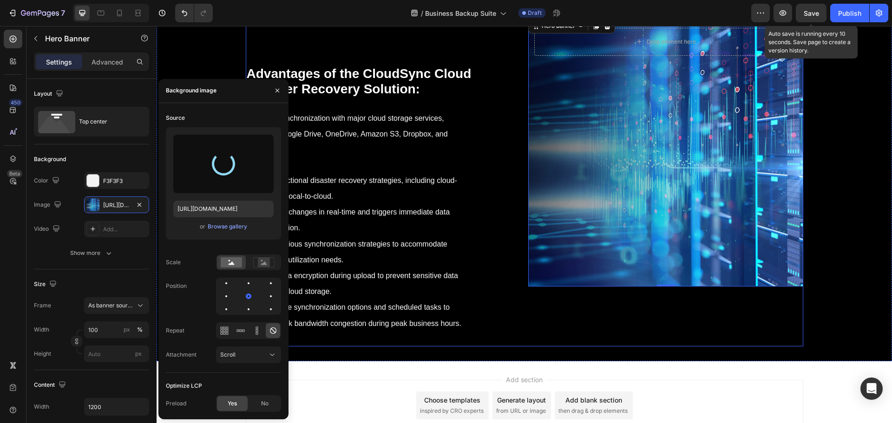
type input "https://cdn.shopify.com/s/files/1/0557/3256/8098/files/gempages_570475742119331…"
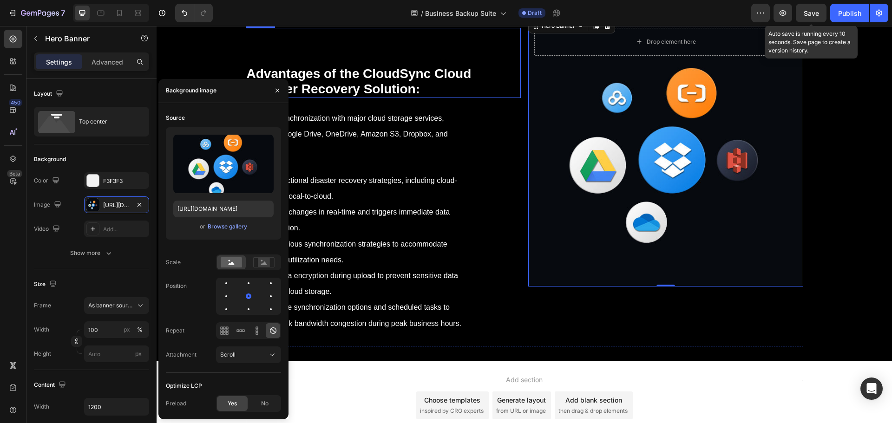
click at [400, 98] on div "⁠⁠⁠⁠⁠⁠⁠ Advantages of the CloudSync Cloud Disaster Recovery Solution: Heading" at bounding box center [383, 63] width 275 height 70
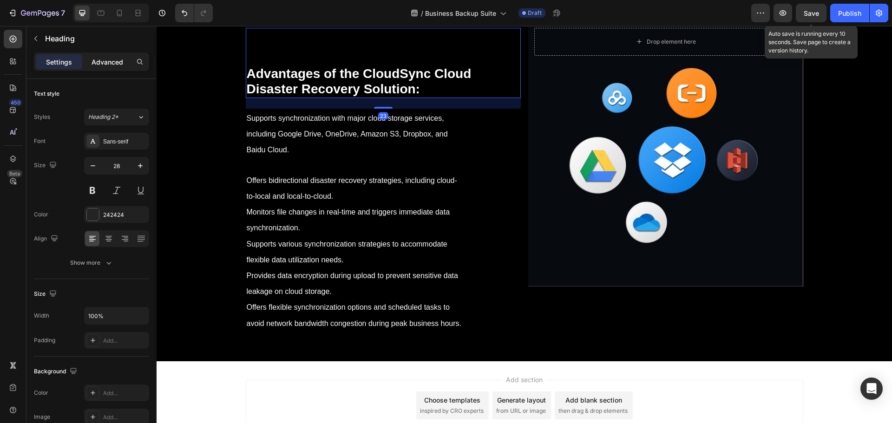
click at [110, 63] on p "Advanced" at bounding box center [108, 62] width 32 height 10
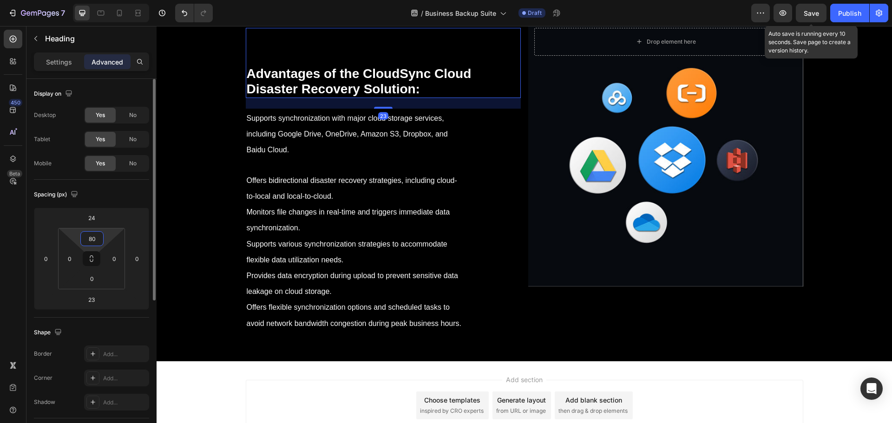
click at [96, 239] on input "80" at bounding box center [92, 239] width 19 height 14
type input "0"
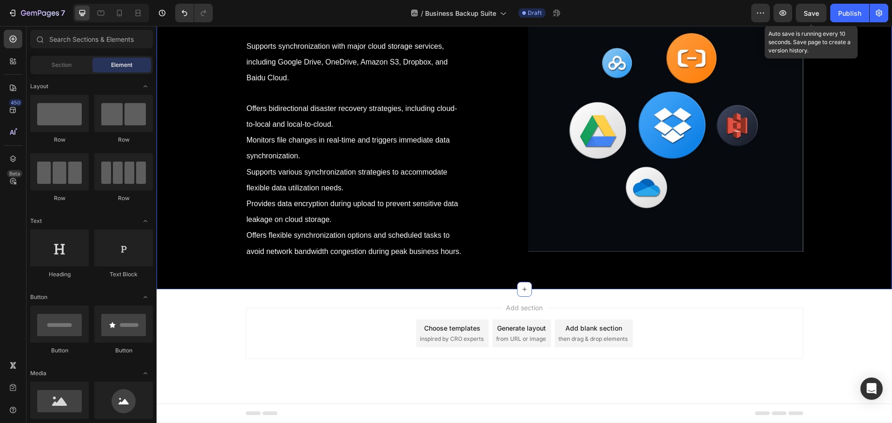
scroll to position [5253, 0]
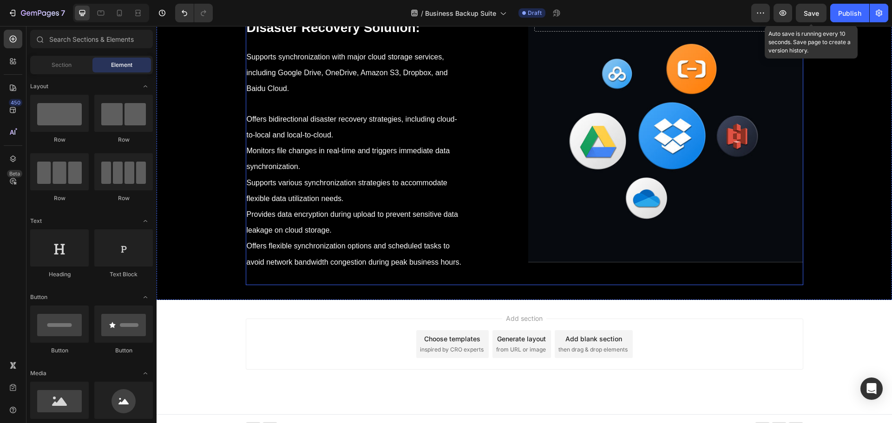
click at [518, 193] on div "⁠⁠⁠⁠⁠⁠⁠ Advantages of the CloudSync Cloud Disaster Recovery Solution: Heading S…" at bounding box center [525, 139] width 558 height 293
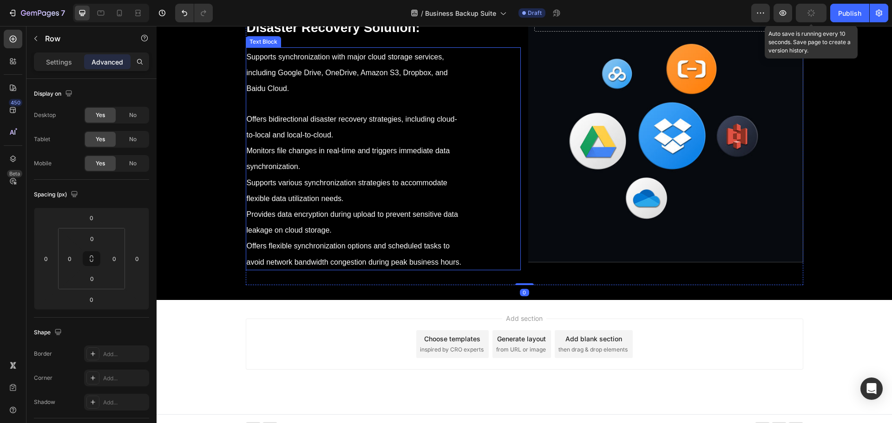
click at [331, 227] on p "Supports synchronization with major cloud storage services, including Google Dr…" at bounding box center [356, 158] width 218 height 221
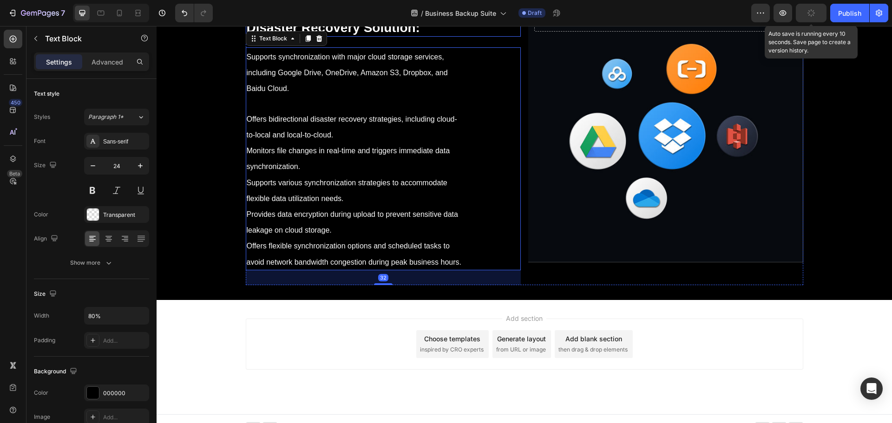
click at [387, 35] on strong "Advantages of the CloudSync Cloud Disaster Recovery Solution:" at bounding box center [359, 20] width 225 height 30
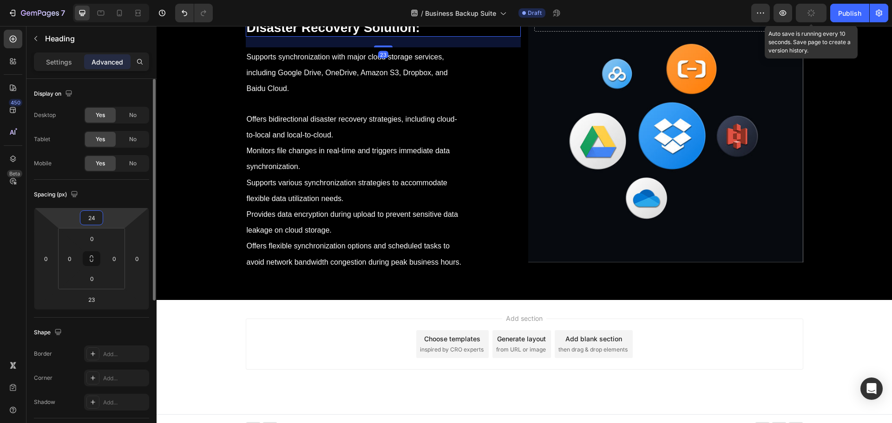
click at [90, 216] on input "24" at bounding box center [91, 218] width 19 height 14
type input "0"
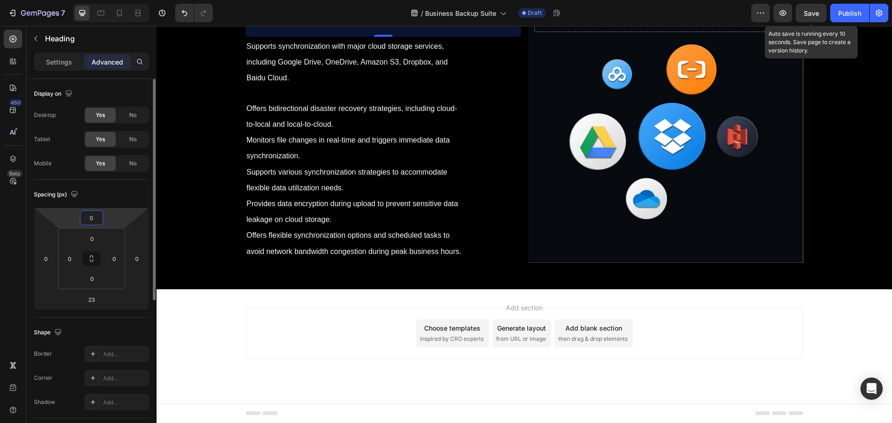
drag, startPoint x: 97, startPoint y: 220, endPoint x: 80, endPoint y: 220, distance: 16.7
click at [80, 220] on div "0" at bounding box center [91, 218] width 23 height 15
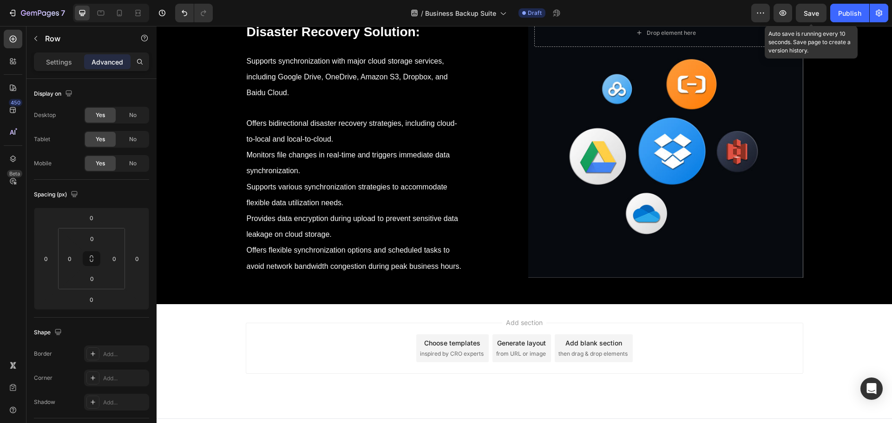
drag, startPoint x: 523, startPoint y: 114, endPoint x: 518, endPoint y: 129, distance: 16.3
click at [518, 8] on div at bounding box center [524, 6] width 19 height 3
type input "33"
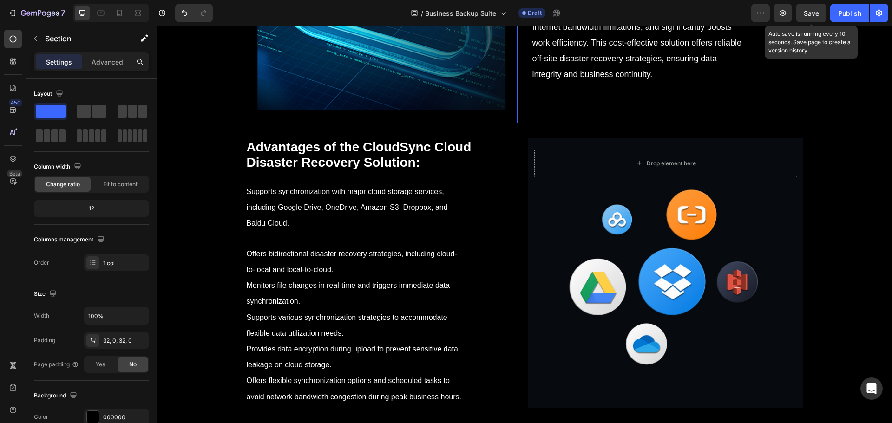
scroll to position [5113, 0]
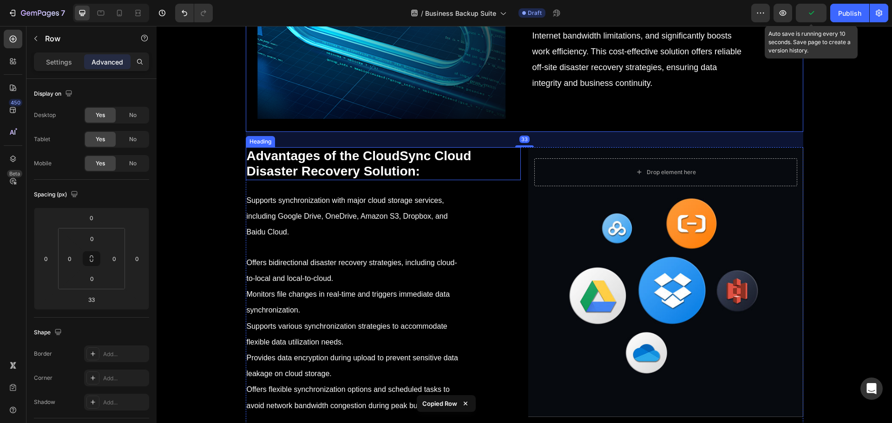
scroll to position [5346, 0]
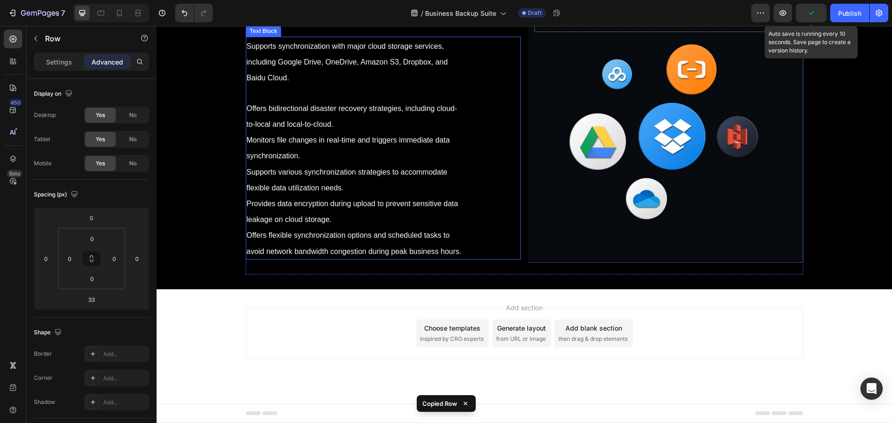
click at [515, 260] on div "Supports synchronization with major cloud storage services, including Google Dr…" at bounding box center [383, 148] width 275 height 223
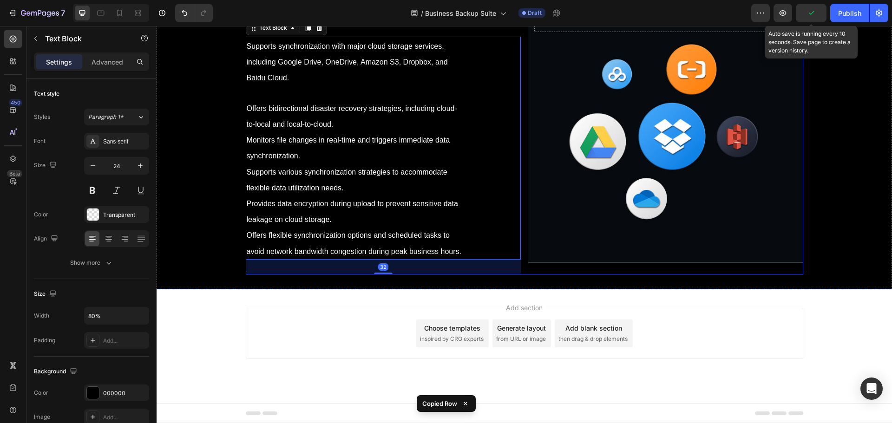
click at [521, 269] on div "⁠⁠⁠⁠⁠⁠⁠ Advantages of the CloudSync Cloud Disaster Recovery Solution: Heading S…" at bounding box center [525, 134] width 558 height 282
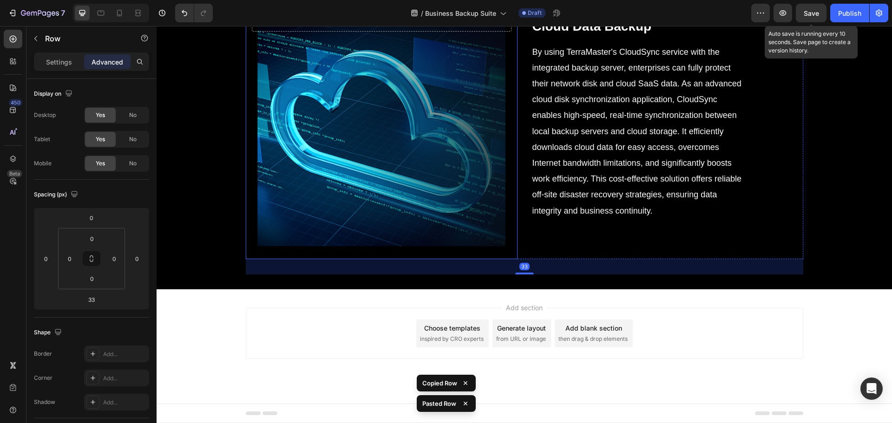
scroll to position [5479, 0]
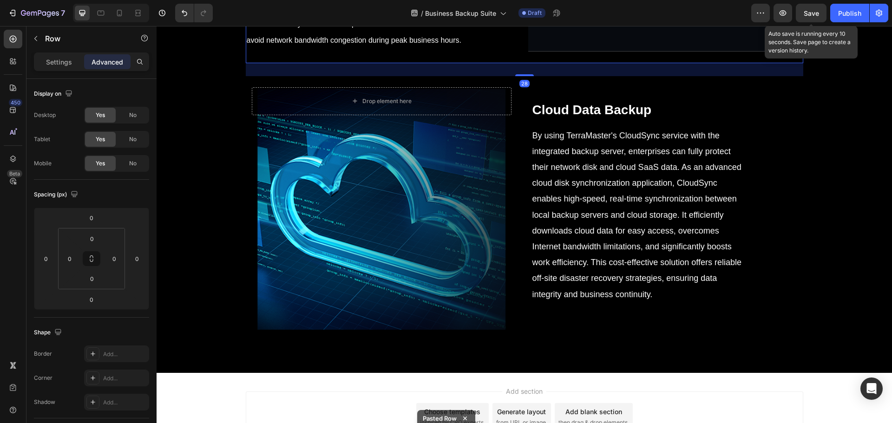
drag, startPoint x: 520, startPoint y: 185, endPoint x: 534, endPoint y: 198, distance: 19.1
click at [534, 63] on div "28" at bounding box center [525, 63] width 558 height 0
type input "28"
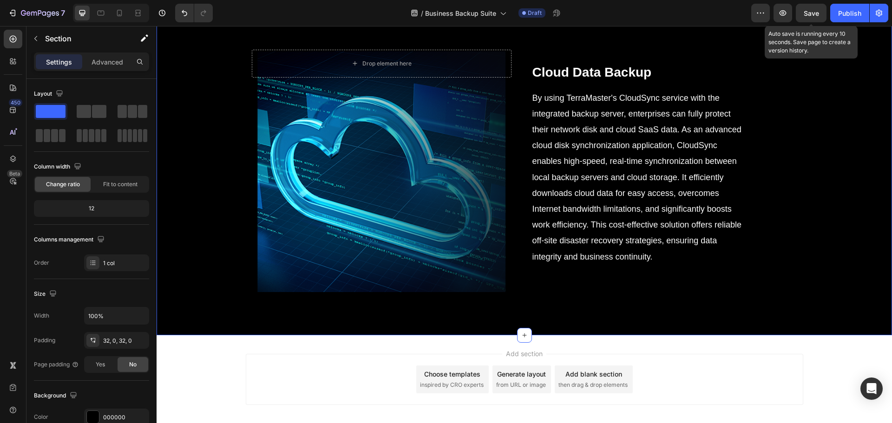
scroll to position [5572, 0]
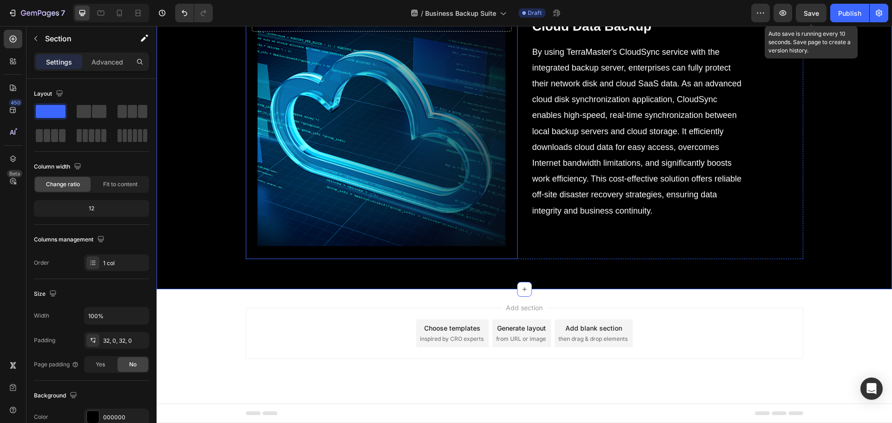
click at [354, 259] on div "Background Image" at bounding box center [382, 126] width 272 height 267
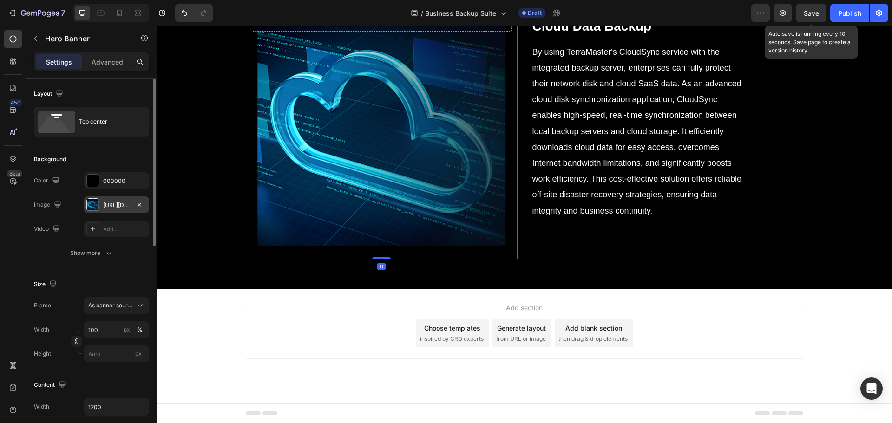
click at [106, 206] on div "https://cdn.shopify.com/s/files/1/0557/3256/8098/files/gempages_570475742119331…" at bounding box center [116, 205] width 27 height 8
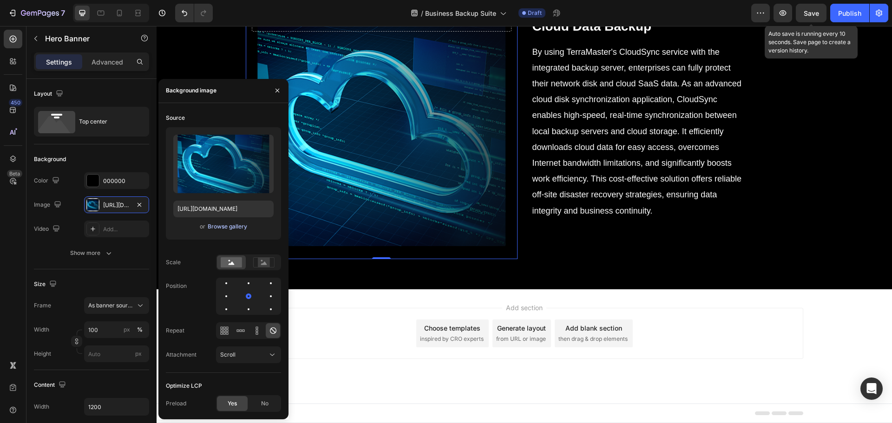
click at [213, 227] on div "Browse gallery" at bounding box center [228, 227] width 40 height 8
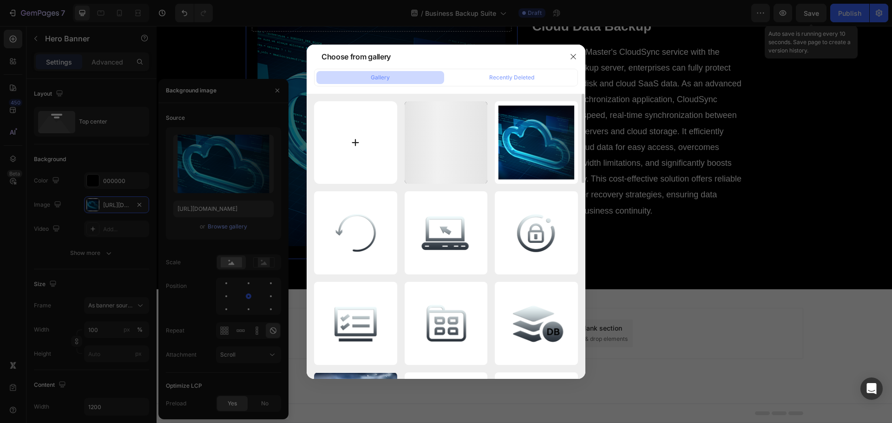
click at [370, 154] on input "file" at bounding box center [355, 142] width 83 height 83
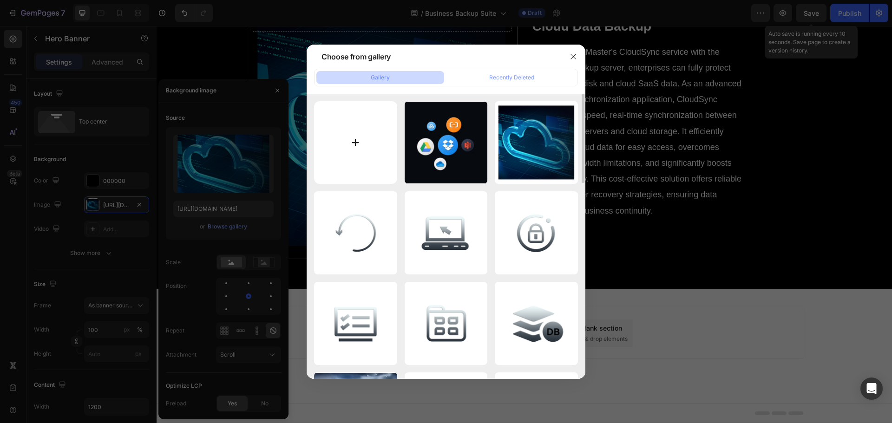
click at [362, 148] on input "file" at bounding box center [355, 142] width 83 height 83
type input "C:\fakepath\lesuobingdugongjifanghu.png"
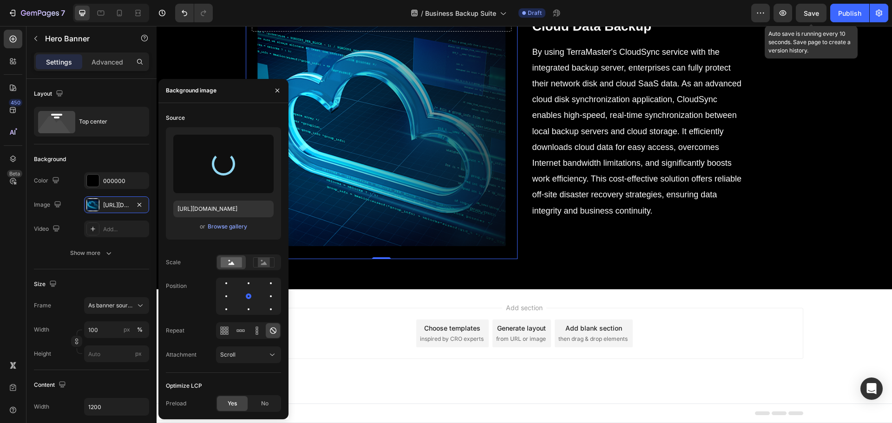
type input "https://cdn.shopify.com/s/files/1/0557/3256/8098/files/gempages_570475742119331…"
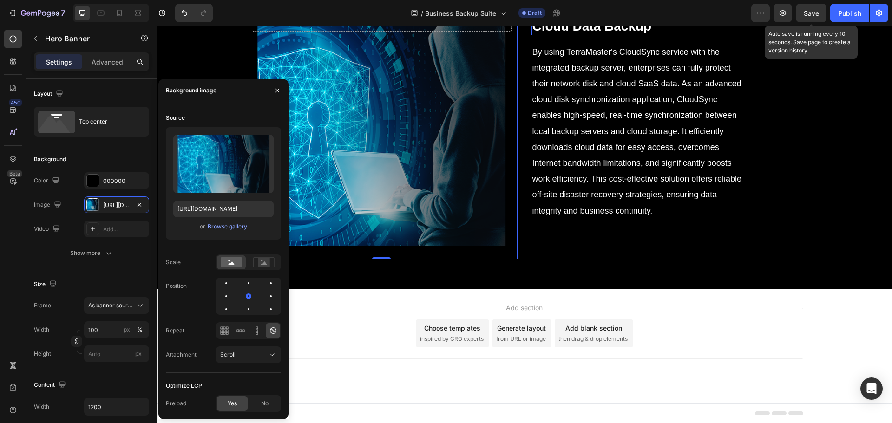
click at [611, 33] on strong "Cloud Data Backup" at bounding box center [592, 26] width 119 height 14
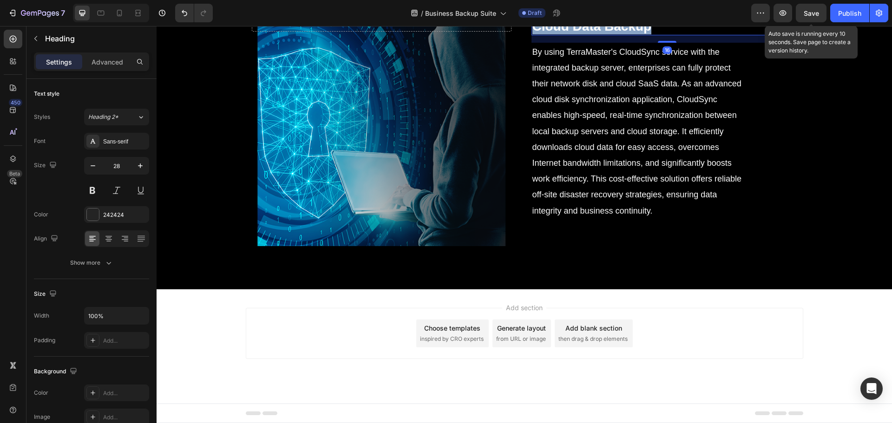
click at [611, 33] on strong "Cloud Data Backup" at bounding box center [592, 26] width 119 height 14
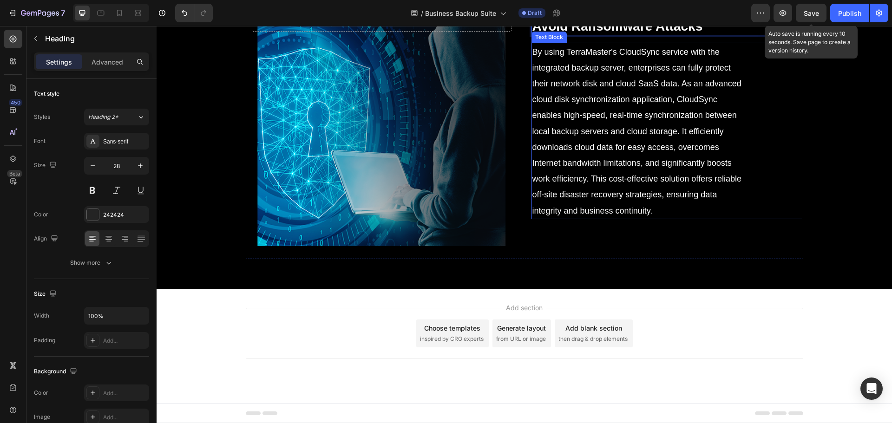
click at [627, 218] on p "By using TerraMaster's CloudSync service with the integrated backup server, ent…" at bounding box center [641, 131] width 216 height 175
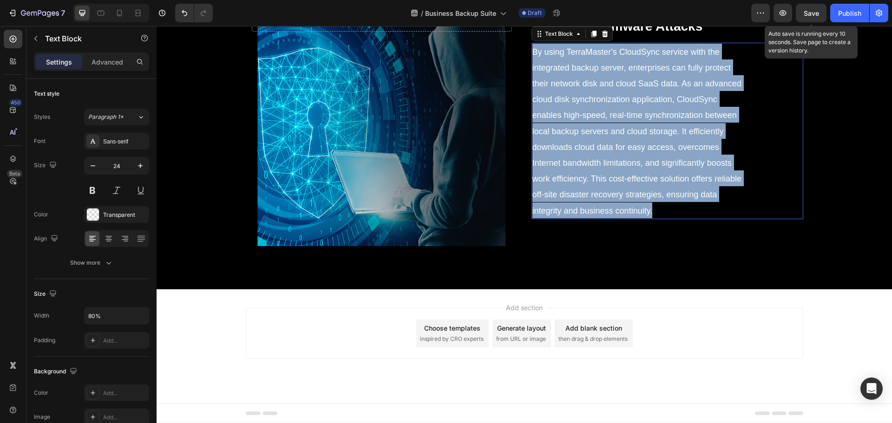
click at [627, 218] on p "By using TerraMaster's CloudSync service with the integrated backup server, ent…" at bounding box center [641, 131] width 216 height 175
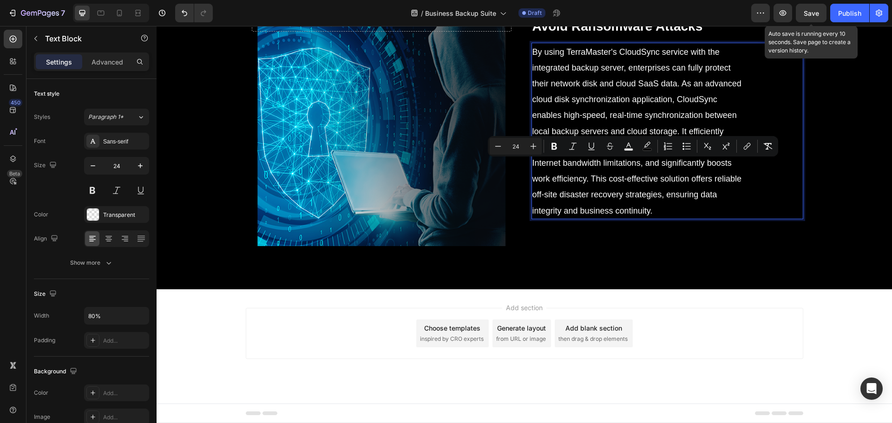
scroll to position [5565, 0]
type input "16"
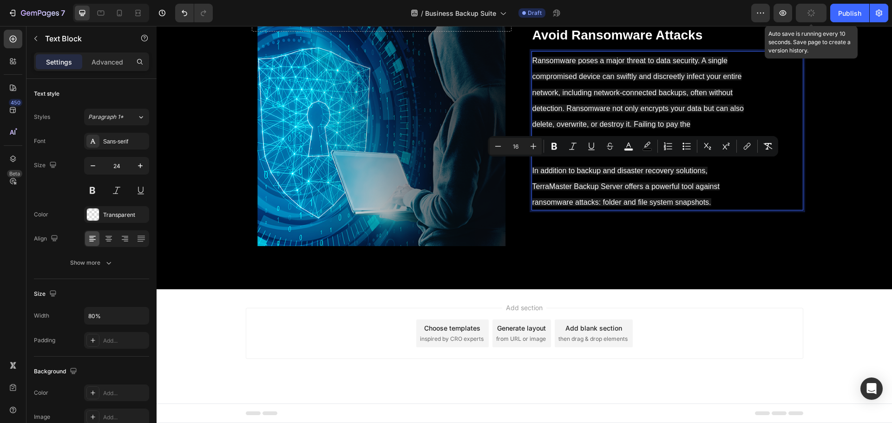
scroll to position [5581, 0]
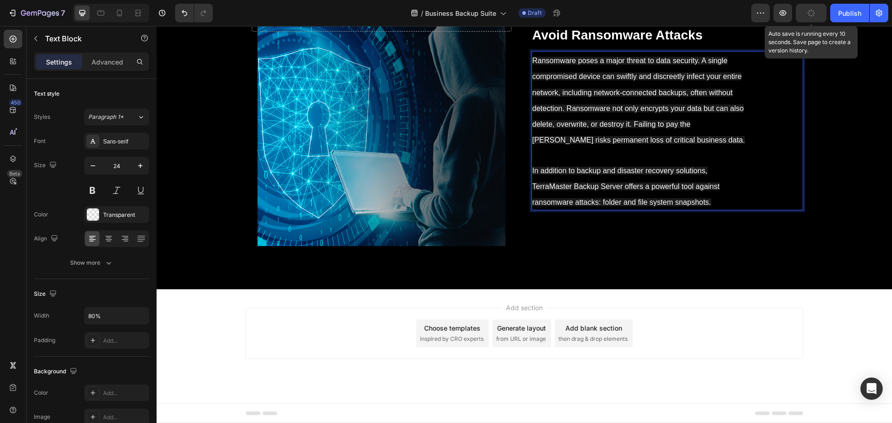
click at [582, 210] on p "Ransomware poses a major threat to data security. A single compromised device c…" at bounding box center [641, 131] width 216 height 158
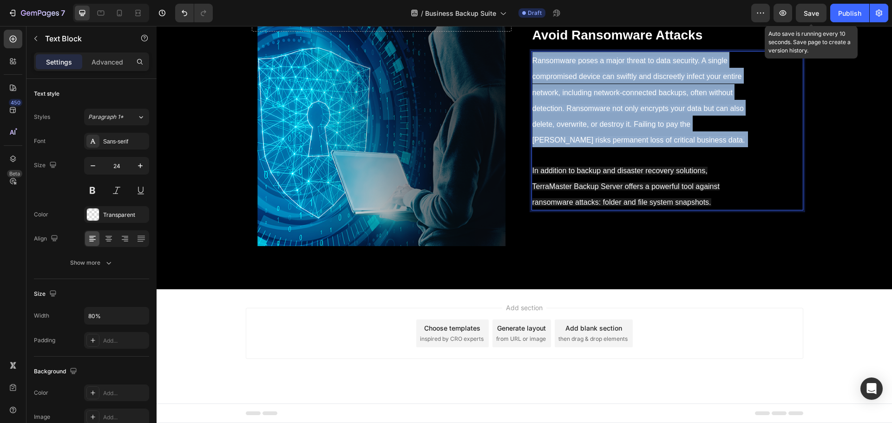
click at [582, 210] on p "Ransomware poses a major threat to data security. A single compromised device c…" at bounding box center [641, 131] width 216 height 158
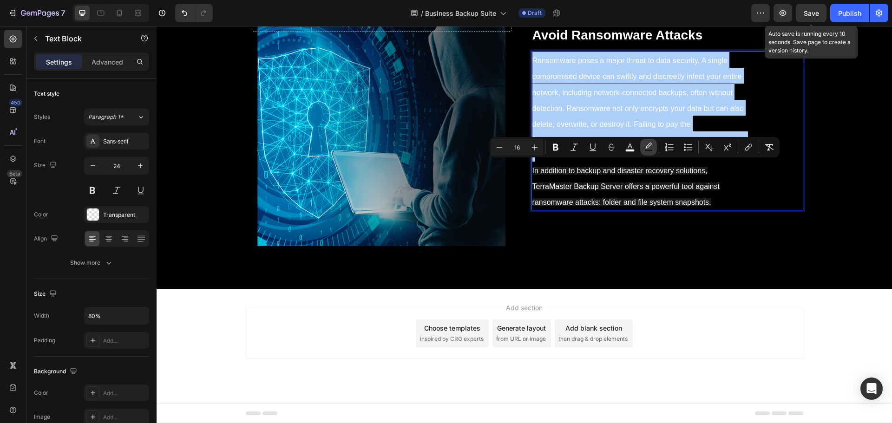
click at [650, 148] on icon "Editor contextual toolbar" at bounding box center [648, 147] width 9 height 9
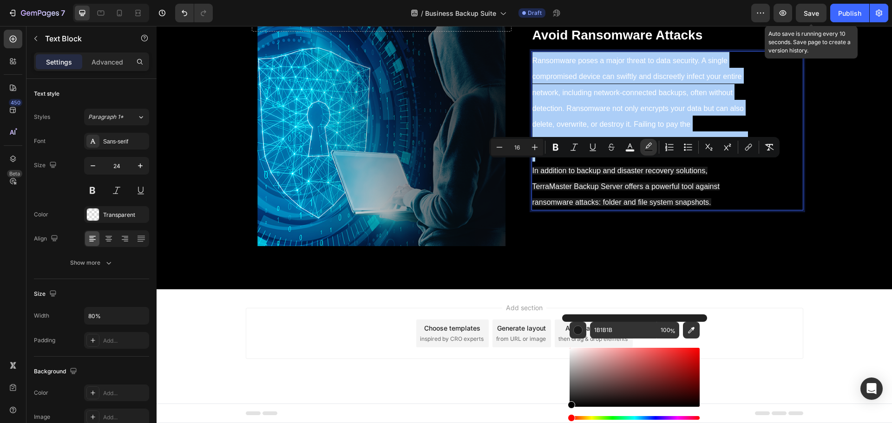
drag, startPoint x: 573, startPoint y: 401, endPoint x: 562, endPoint y: 416, distance: 18.2
click at [562, 416] on div "1B1B1B 100 %" at bounding box center [634, 374] width 145 height 119
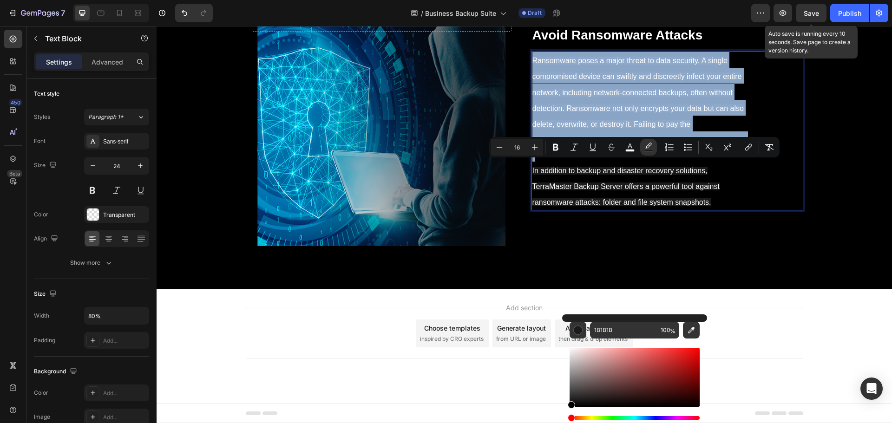
type input "000000"
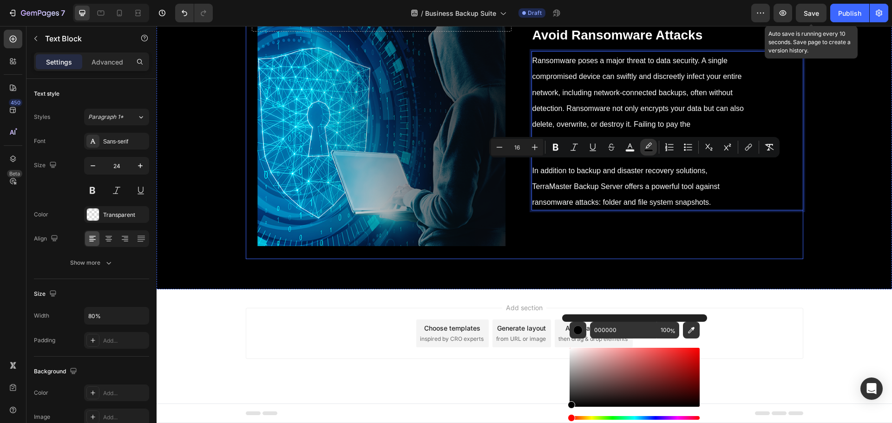
click at [525, 259] on div "Drop element here Hero Banner ⁠⁠⁠⁠⁠⁠⁠ Avoid Ransomware Attacks Heading Ransomwa…" at bounding box center [525, 126] width 558 height 267
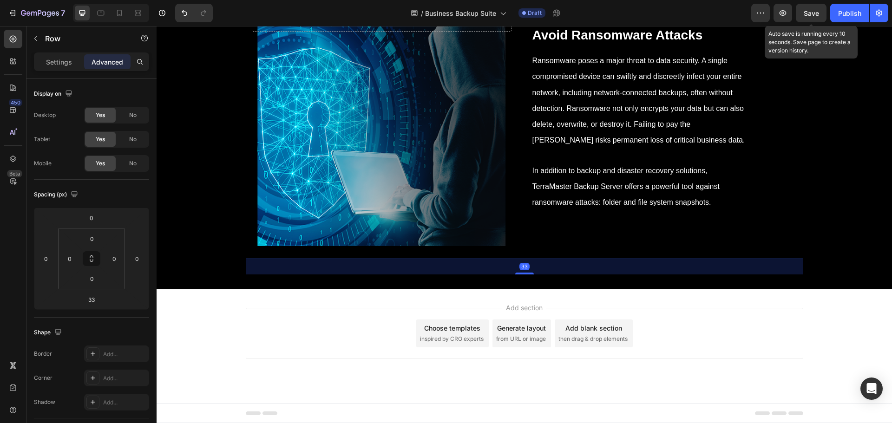
scroll to position [5685, 0]
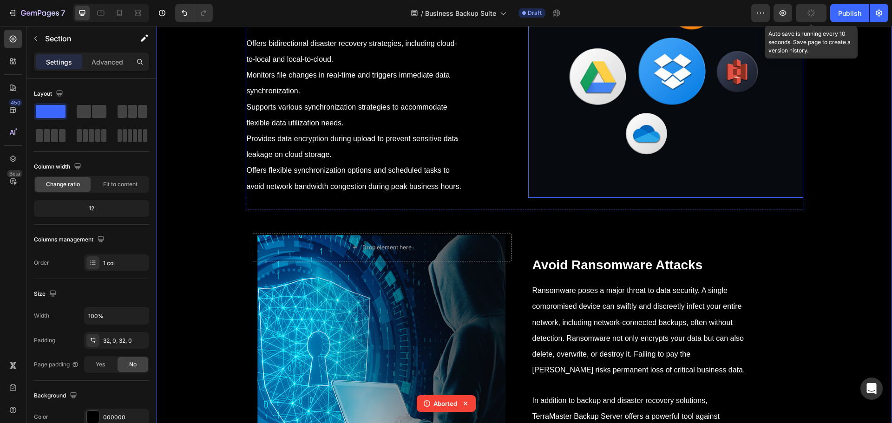
scroll to position [5313, 0]
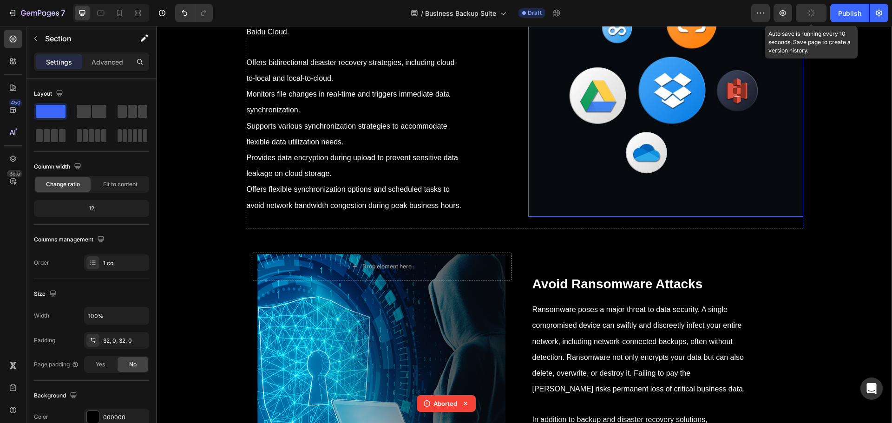
click at [501, 214] on div "Supports synchronization with major cloud storage services, including Google Dr…" at bounding box center [383, 102] width 275 height 223
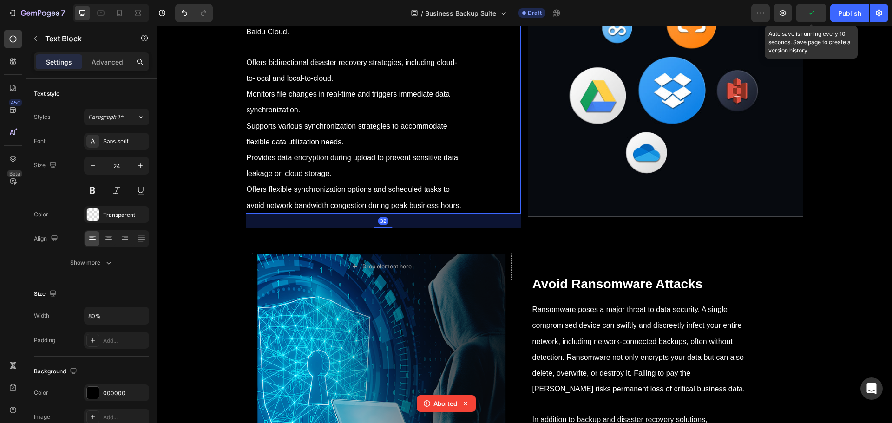
click at [519, 229] on div "⁠⁠⁠⁠⁠⁠⁠ Advantages of the CloudSync Cloud Disaster Recovery Solution: Heading S…" at bounding box center [525, 88] width 558 height 282
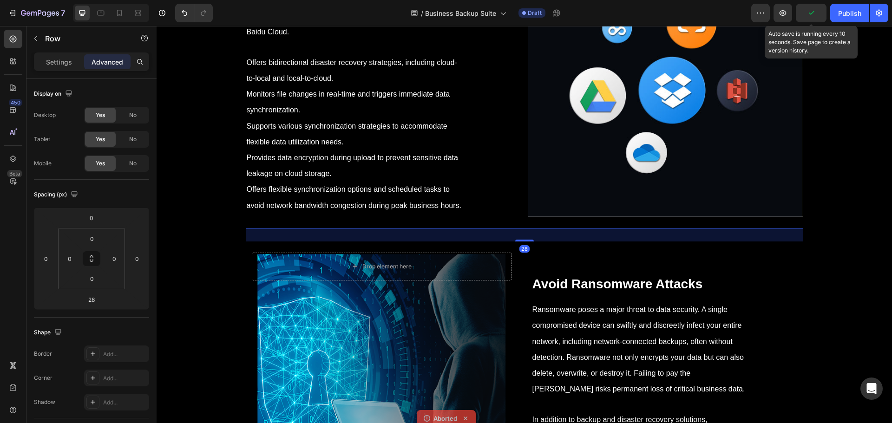
copy p "Ransomware poses a major threat to data security. A single compromised device c…"
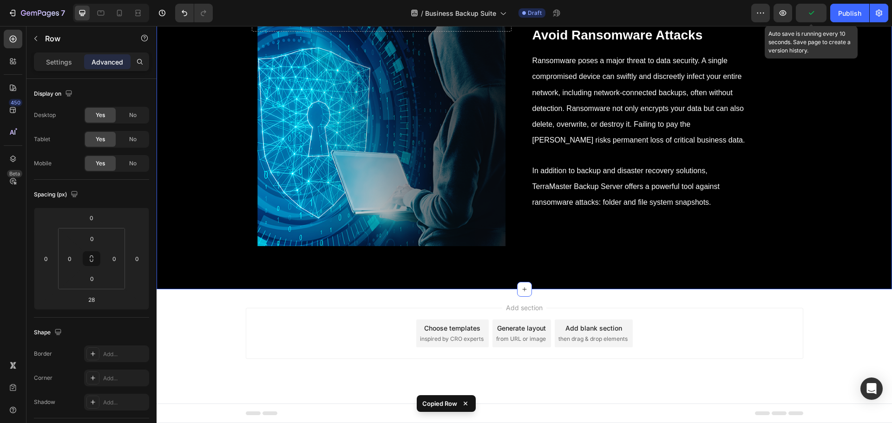
scroll to position [5685, 0]
click at [524, 238] on div "Drop element here Hero Banner ⁠⁠⁠⁠⁠⁠⁠ Avoid Ransomware Attacks Heading Ransomwa…" at bounding box center [525, 126] width 558 height 267
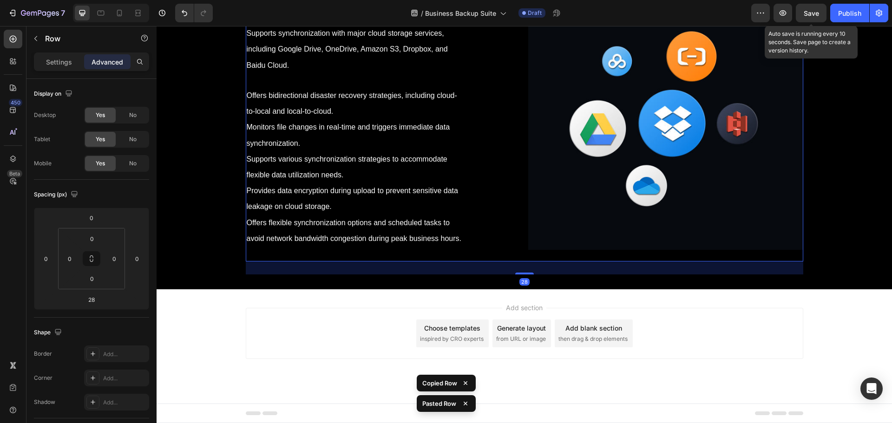
scroll to position [5953, 0]
click at [634, 237] on div "Background Image" at bounding box center [665, 115] width 275 height 270
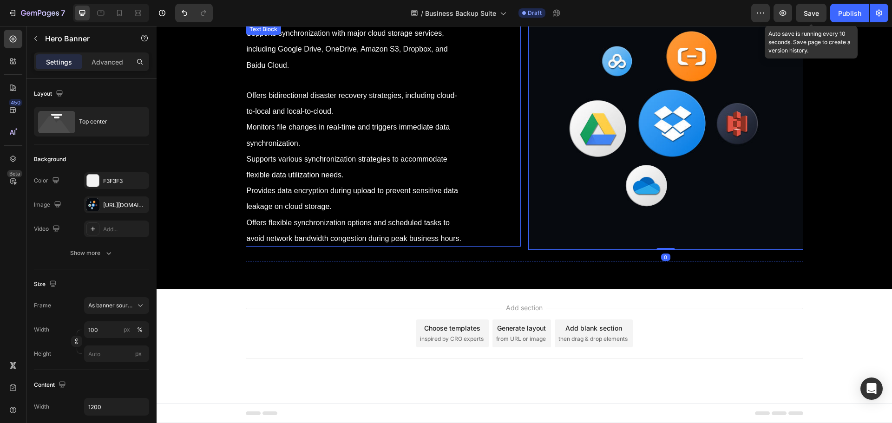
scroll to position [5860, 0]
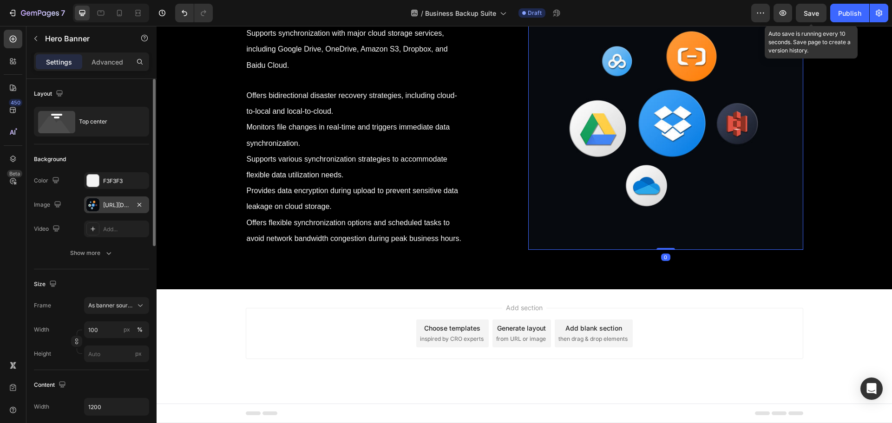
click at [113, 209] on div "https://cdn.shopify.com/s/files/1/0557/3256/8098/files/gempages_570475742119331…" at bounding box center [116, 205] width 27 height 8
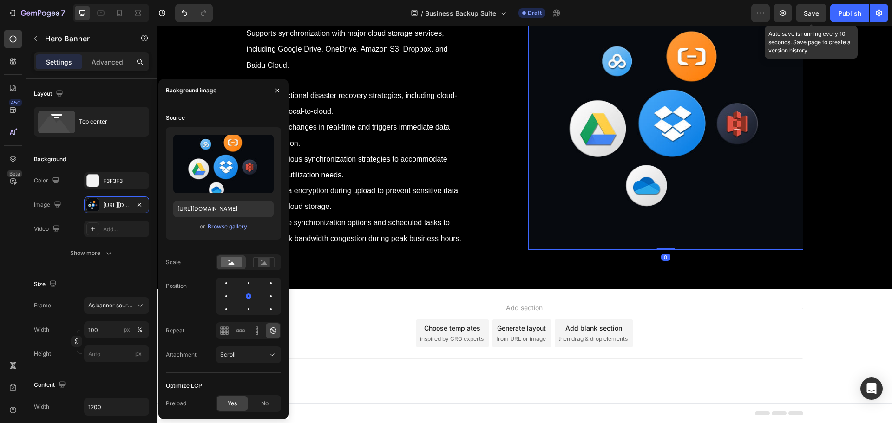
click at [220, 231] on div "or Browse gallery" at bounding box center [223, 226] width 100 height 11
click at [223, 228] on div "Browse gallery" at bounding box center [228, 227] width 40 height 8
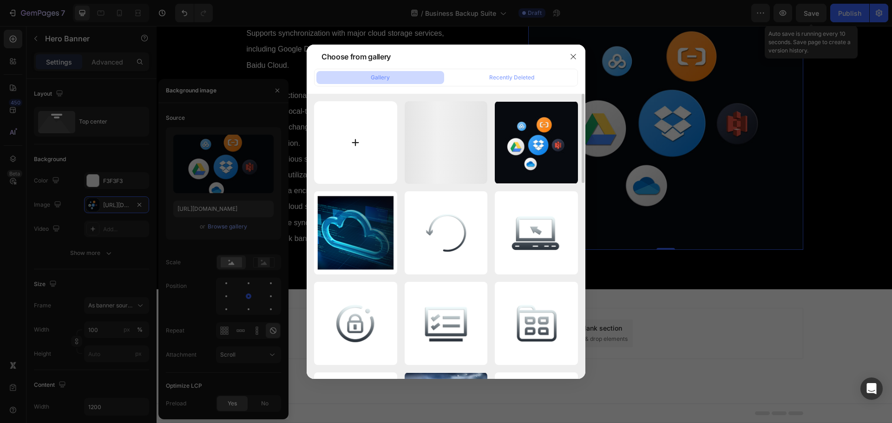
click at [374, 164] on input "file" at bounding box center [355, 142] width 83 height 83
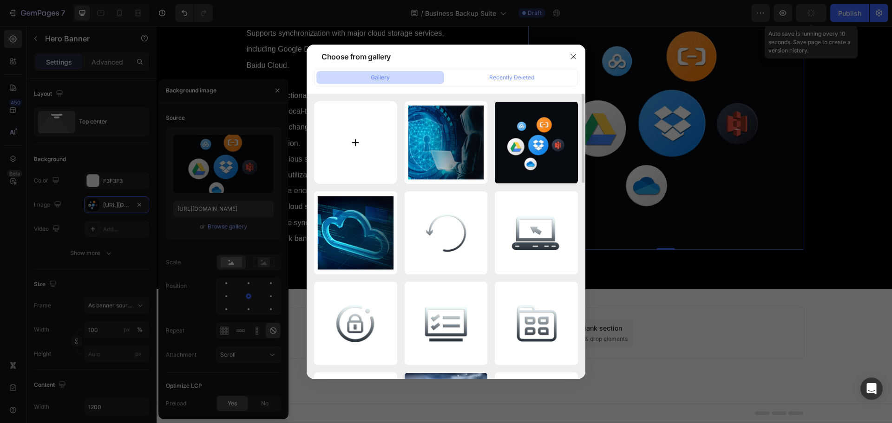
type input "C:\fakepath\wenjiankuaizhao.jpg"
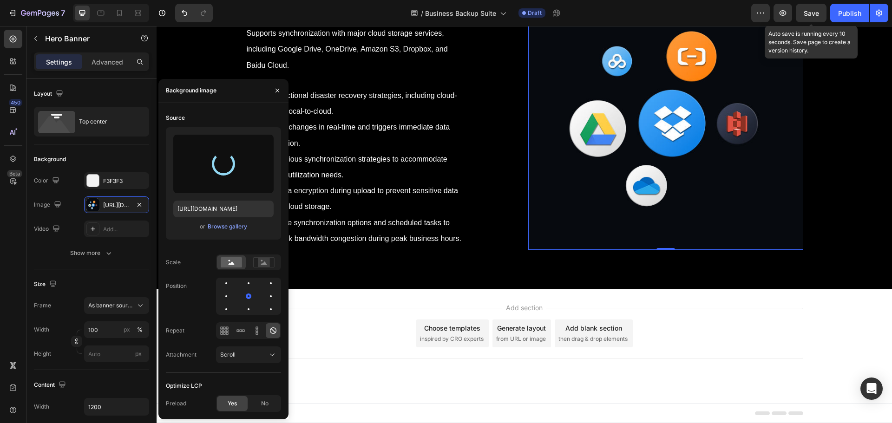
type input "https://cdn.shopify.com/s/files/1/0557/3256/8098/files/gempages_570475742119331…"
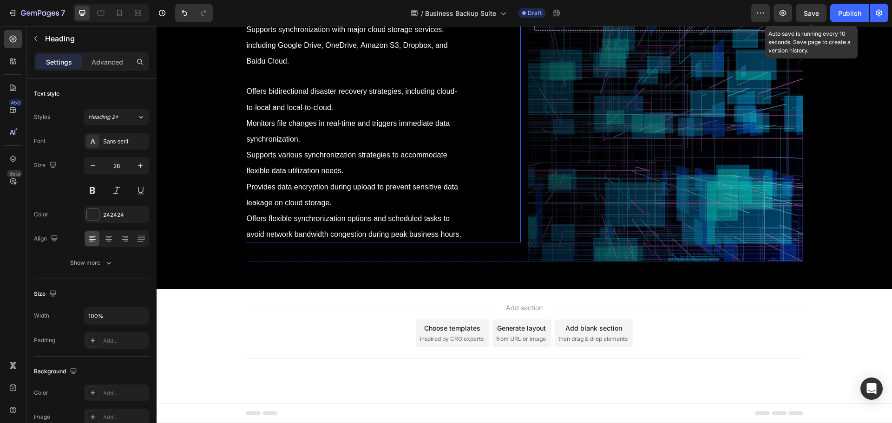
click at [362, 242] on p "Supports synchronization with major cloud storage services, including Google Dr…" at bounding box center [356, 131] width 218 height 221
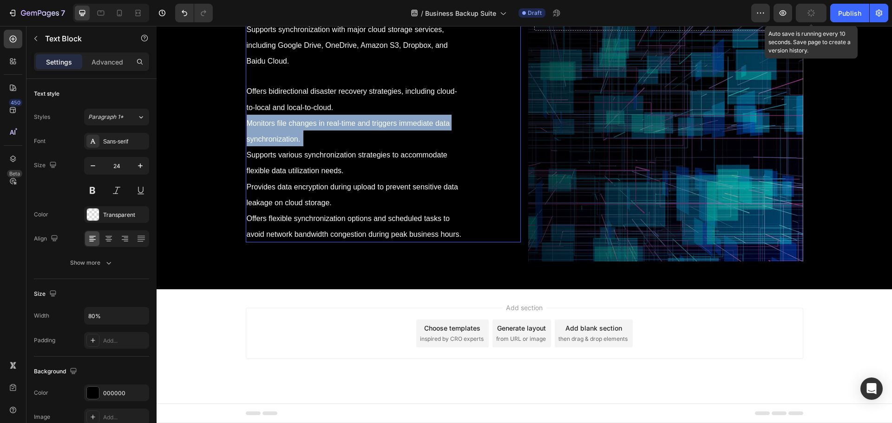
click at [362, 242] on p "Supports synchronization with major cloud storage services, including Google Dr…" at bounding box center [356, 131] width 218 height 221
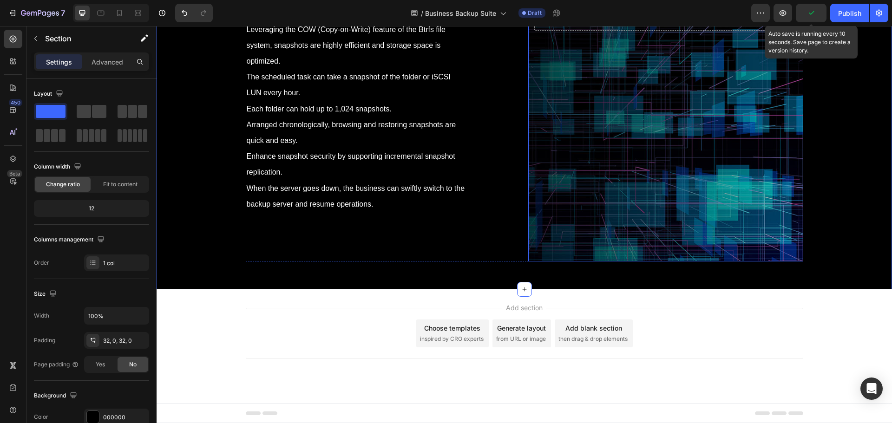
click at [552, 262] on div "Background Image" at bounding box center [665, 127] width 275 height 270
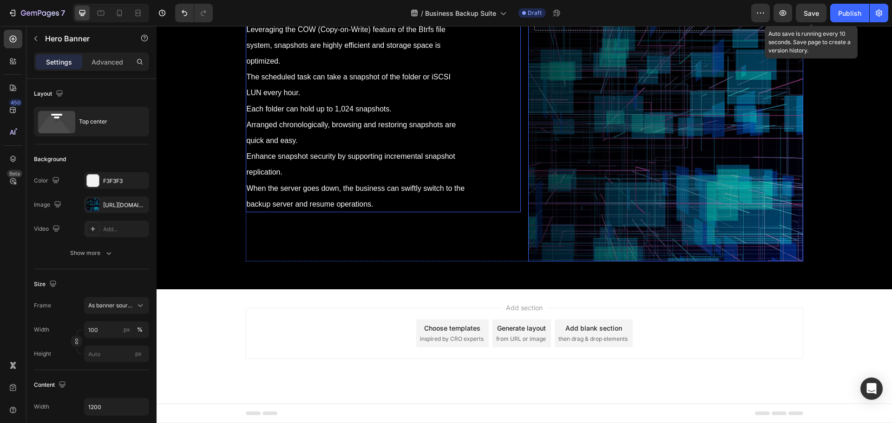
click at [418, 211] on p "Leveraging the COW (Copy-on-Write) feature of the Btrfs file system, snapshots …" at bounding box center [356, 116] width 218 height 191
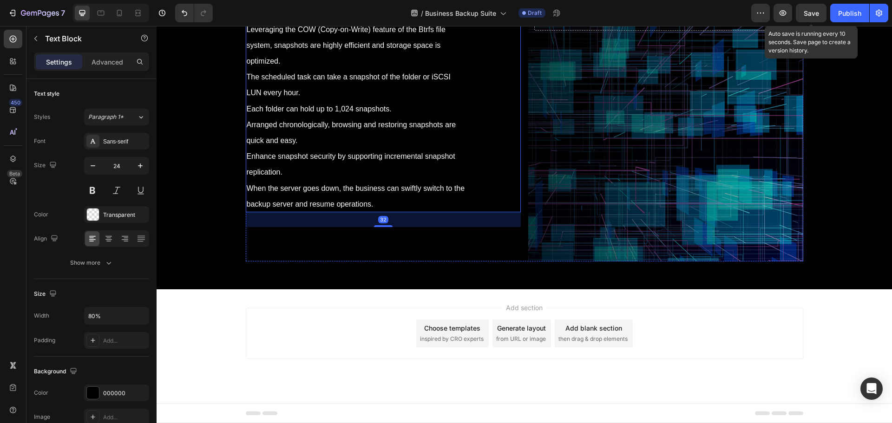
click at [364, 8] on p "⁠⁠⁠⁠⁠⁠⁠ Folder Snapshot" at bounding box center [383, 1] width 273 height 16
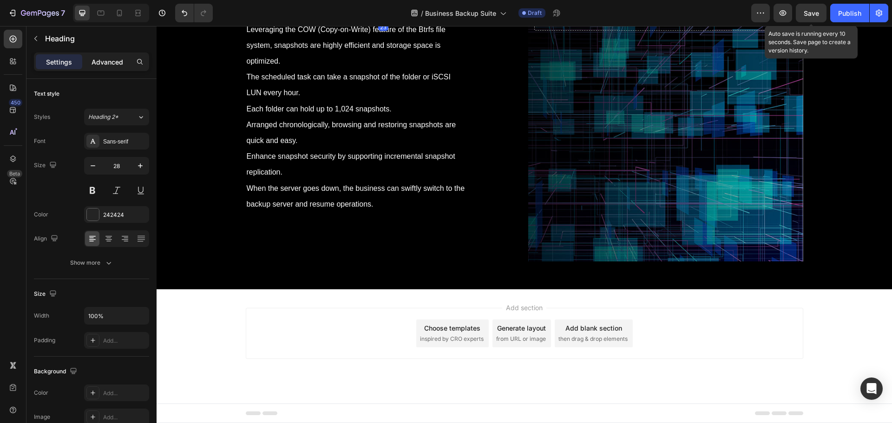
click at [106, 67] on div "Advanced" at bounding box center [107, 61] width 46 height 15
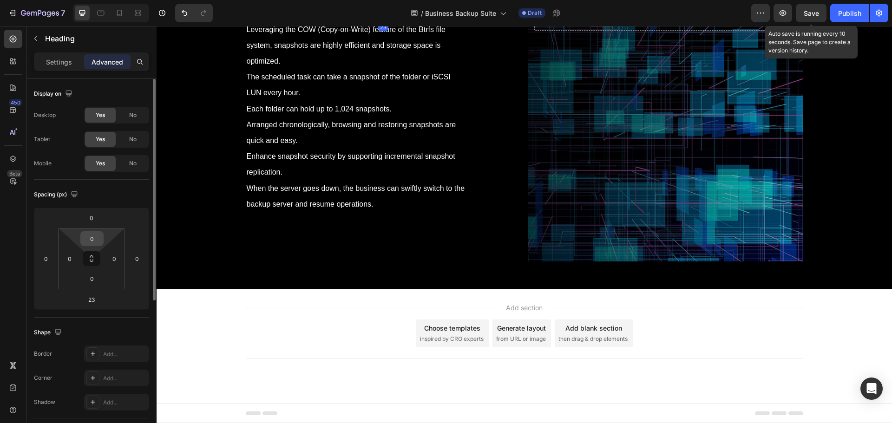
click at [93, 233] on input "0" at bounding box center [92, 239] width 19 height 14
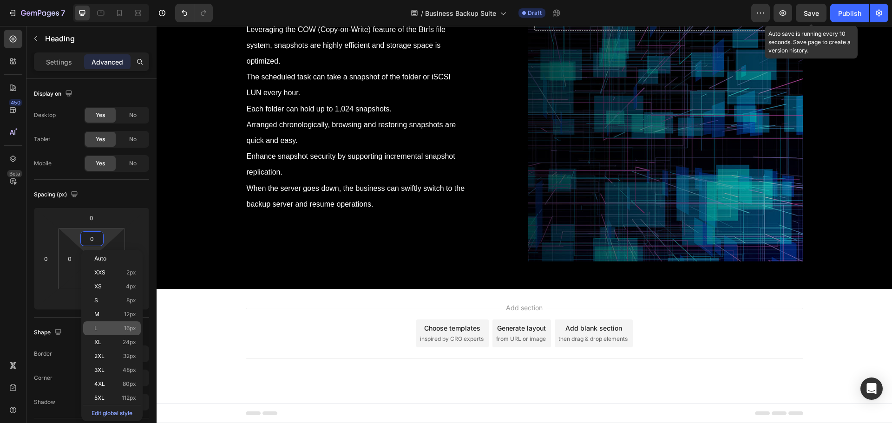
click at [126, 330] on span "16px" at bounding box center [130, 328] width 12 height 7
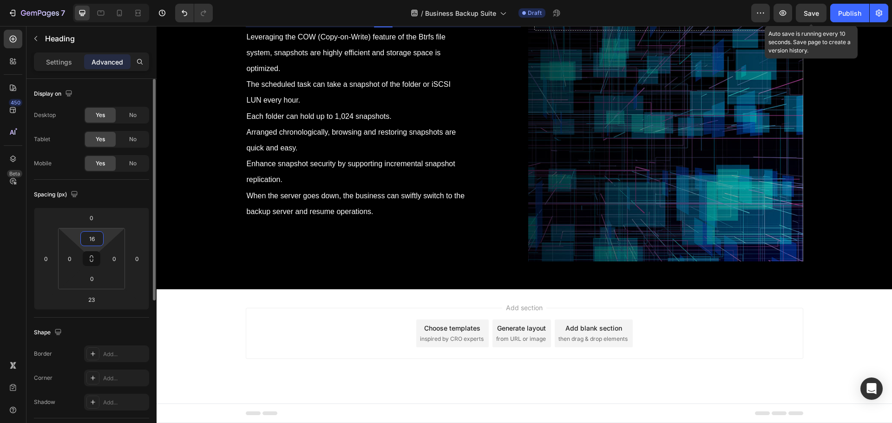
click at [92, 234] on input "16" at bounding box center [92, 239] width 19 height 14
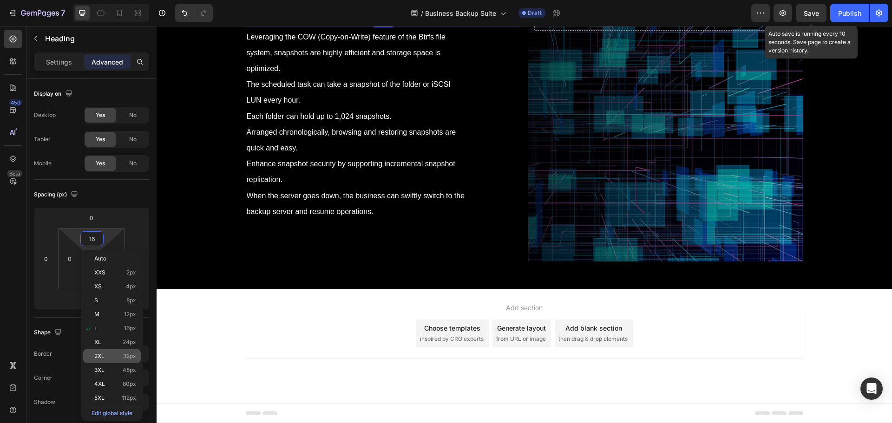
click at [126, 356] on span "32px" at bounding box center [129, 356] width 13 height 7
type input "32"
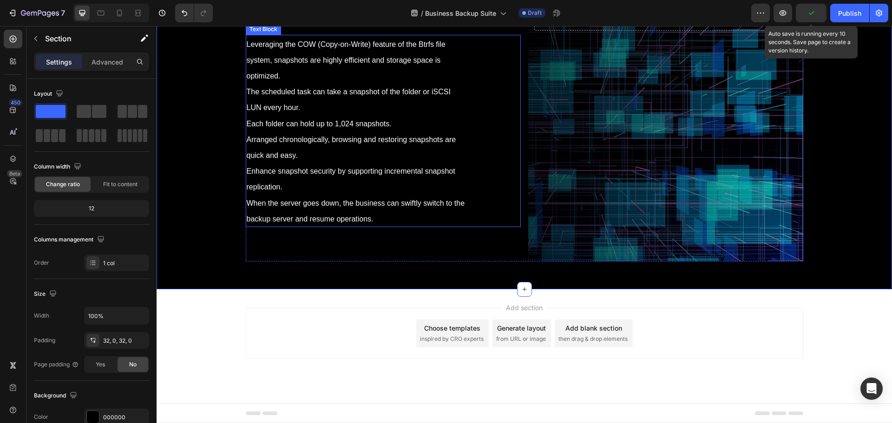
click at [506, 262] on div "⁠⁠⁠⁠⁠⁠⁠ Folder Snapshot Heading Leveraging the COW (Copy-on-Write) feature of t…" at bounding box center [383, 127] width 275 height 270
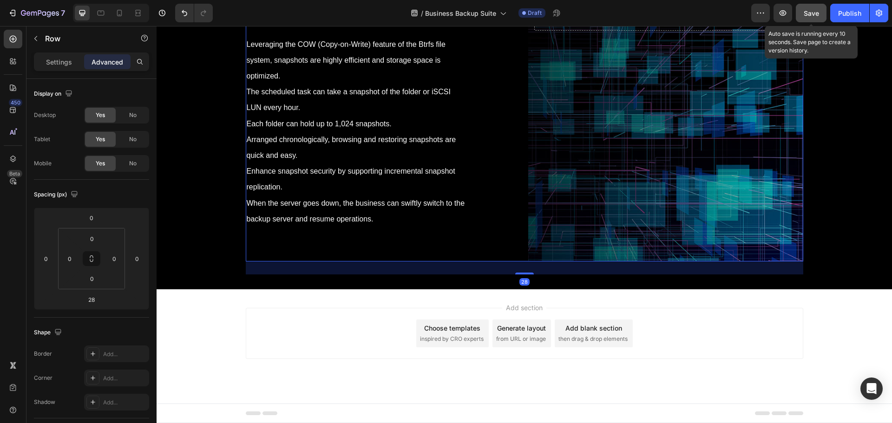
click at [815, 19] on button "Save" at bounding box center [811, 13] width 31 height 19
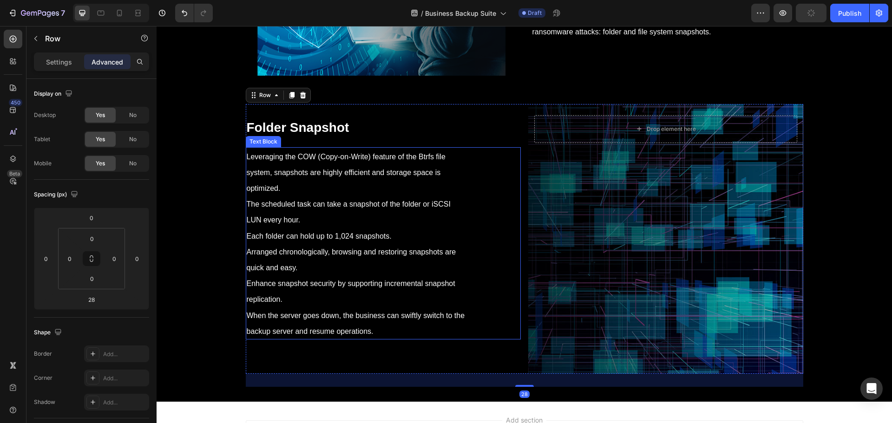
scroll to position [5675, 0]
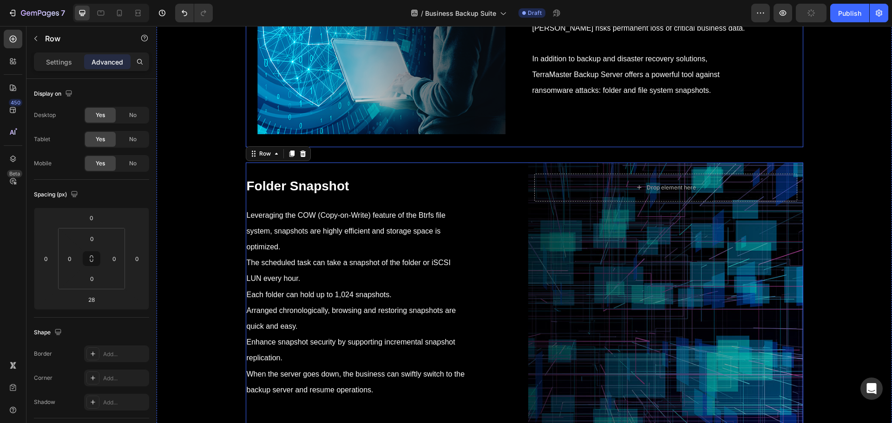
click at [523, 147] on div "Drop element here Hero Banner ⁠⁠⁠⁠⁠⁠⁠ Avoid Ransomware Attacks Heading Ransomwa…" at bounding box center [525, 14] width 558 height 267
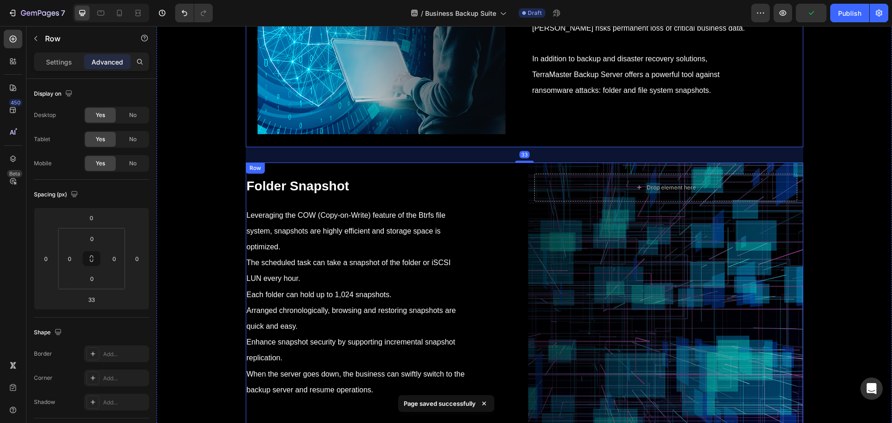
scroll to position [5968, 0]
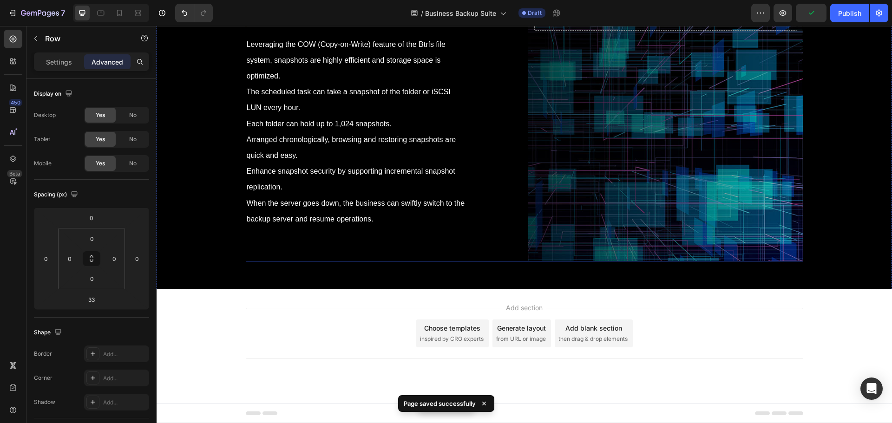
click at [513, 229] on div "⁠⁠⁠⁠⁠⁠⁠ Folder Snapshot Heading Leveraging the COW (Copy-on-Write) feature of t…" at bounding box center [383, 127] width 275 height 270
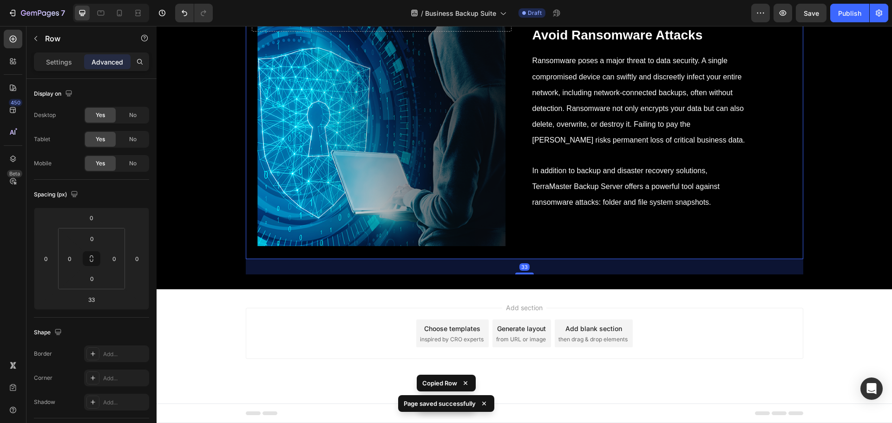
scroll to position [6184, 0]
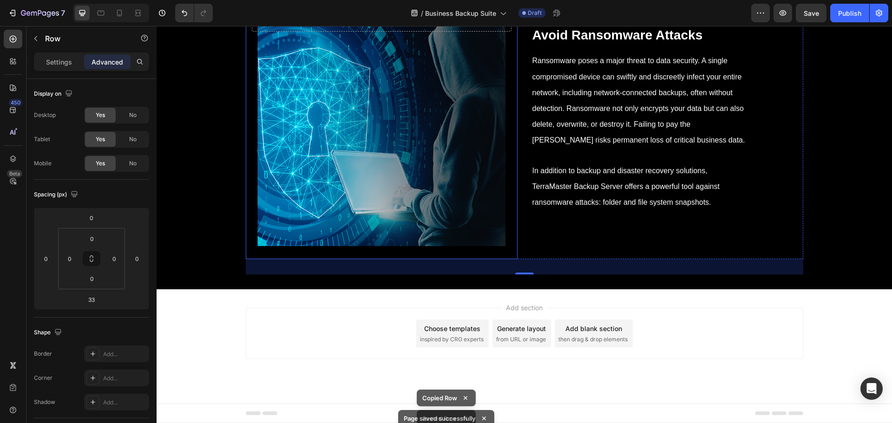
click at [401, 201] on div "Background Image" at bounding box center [382, 126] width 272 height 267
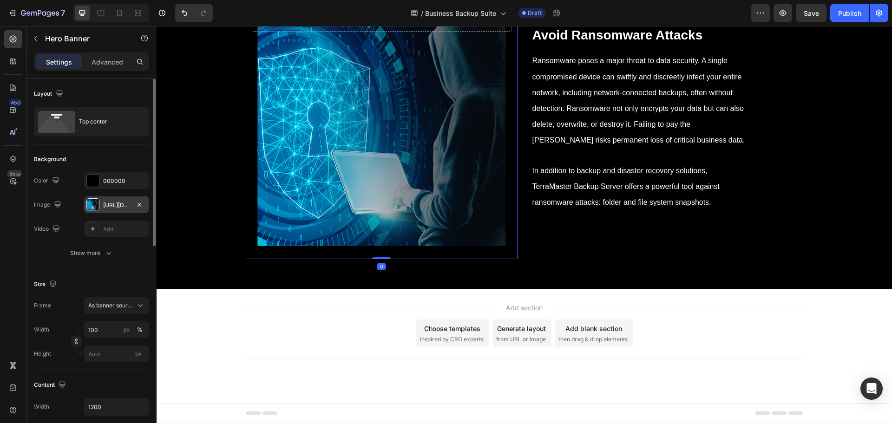
click at [99, 200] on div "https://cdn.shopify.com/s/files/1/0557/3256/8098/files/gempages_570475742119331…" at bounding box center [116, 205] width 65 height 17
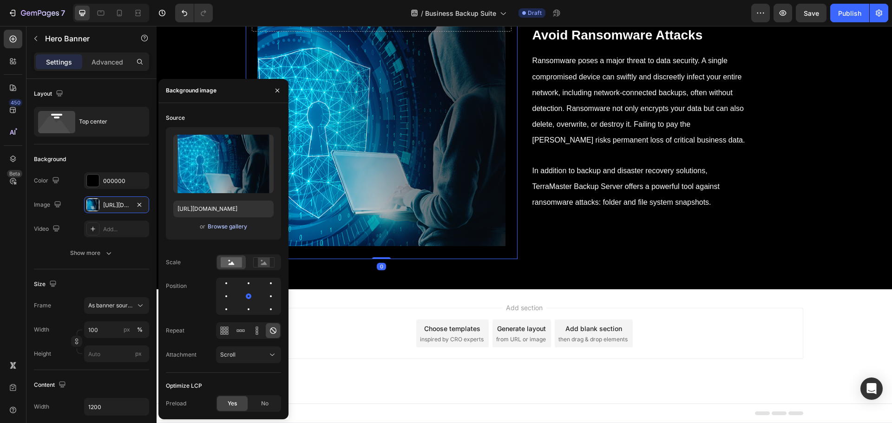
click at [228, 224] on div "Browse gallery" at bounding box center [228, 227] width 40 height 8
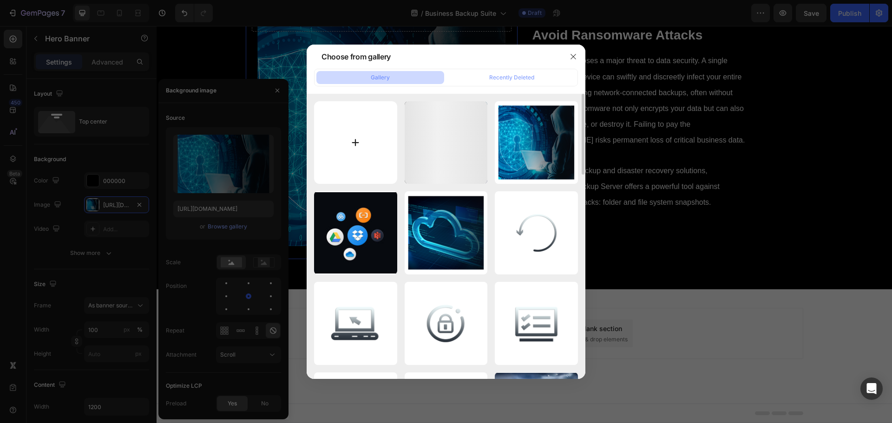
click at [358, 139] on input "file" at bounding box center [355, 142] width 83 height 83
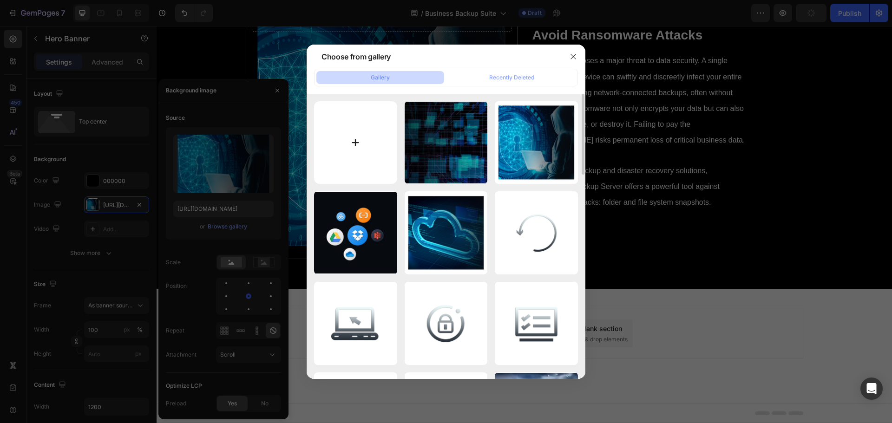
type input "C:\fakepath\_TFSS_.png"
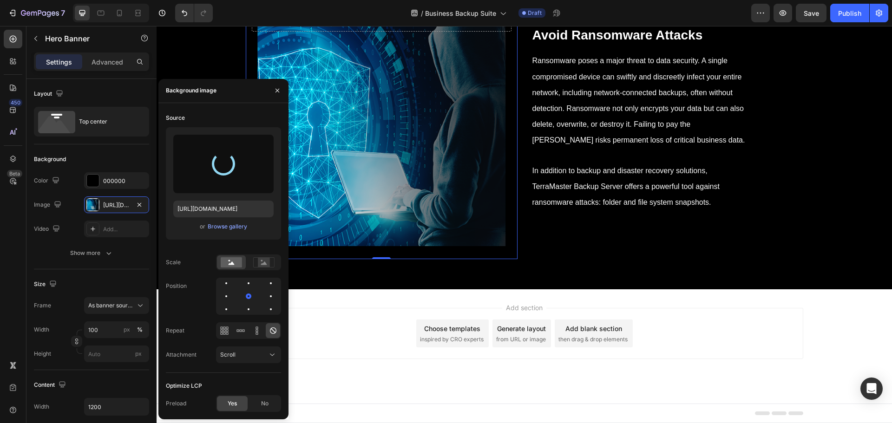
type input "https://cdn.shopify.com/s/files/1/0557/3256/8098/files/gempages_570475742119331…"
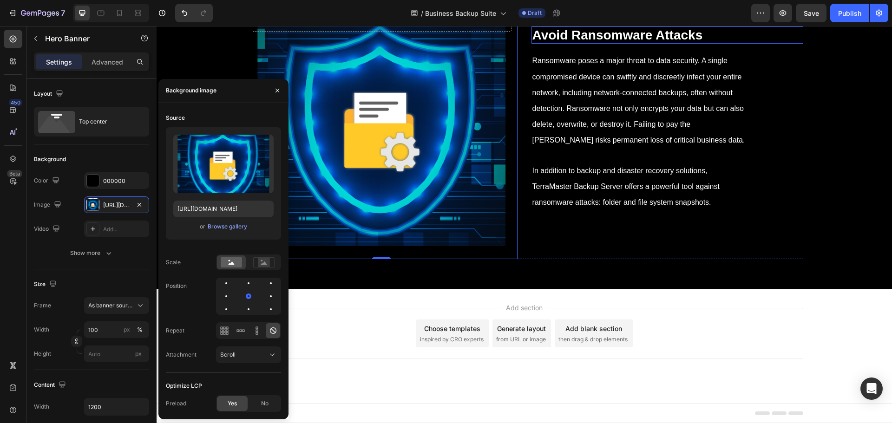
click at [614, 42] on strong "Avoid Ransomware Attacks" at bounding box center [618, 35] width 171 height 14
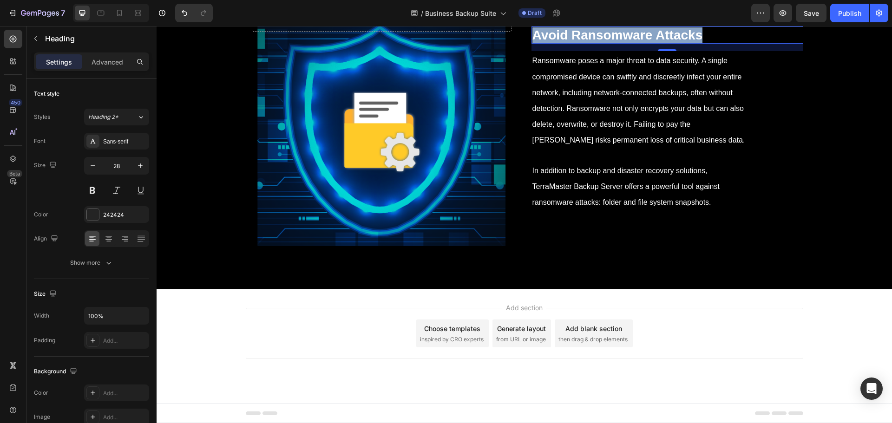
click at [614, 42] on strong "Avoid Ransomware Attacks" at bounding box center [618, 35] width 171 height 14
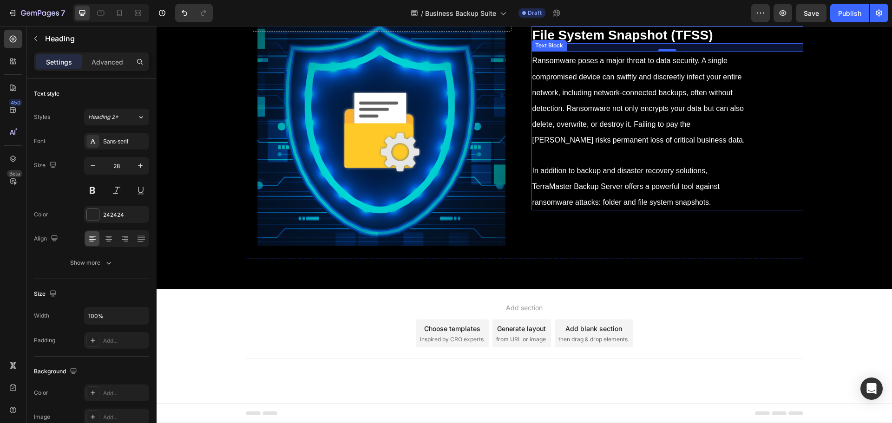
click at [660, 201] on p "Ransomware poses a major threat to data security. A single compromised device c…" at bounding box center [641, 131] width 216 height 158
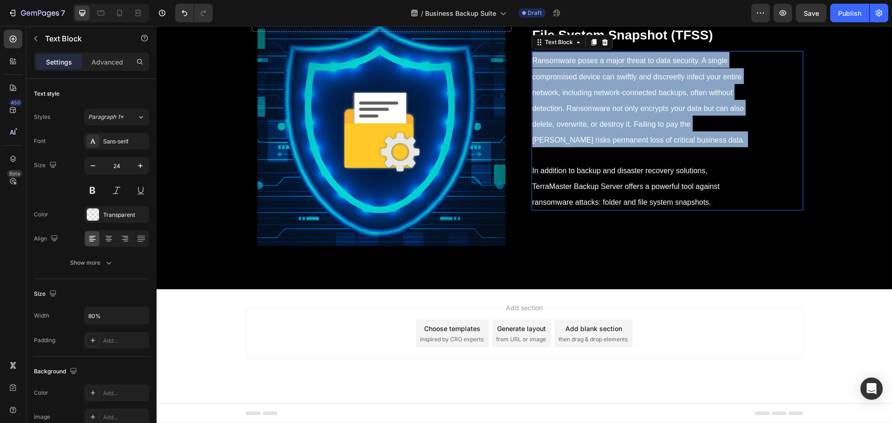
click at [660, 201] on p "Ransomware poses a major threat to data security. A single compromised device c…" at bounding box center [641, 131] width 216 height 158
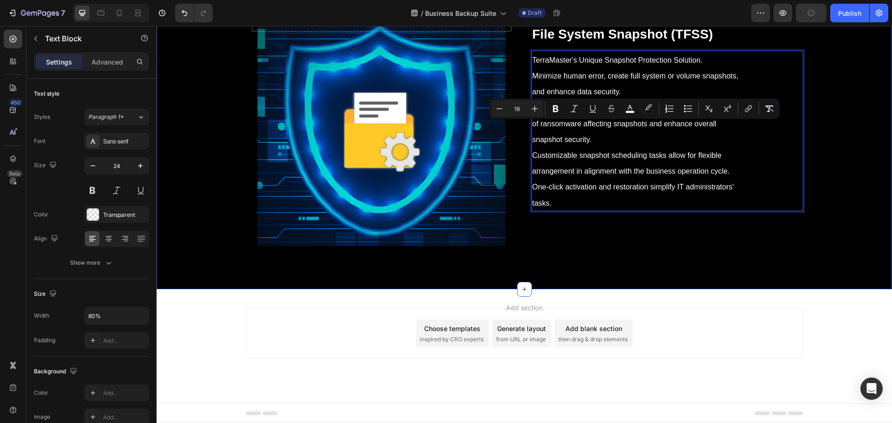
scroll to position [6184, 0]
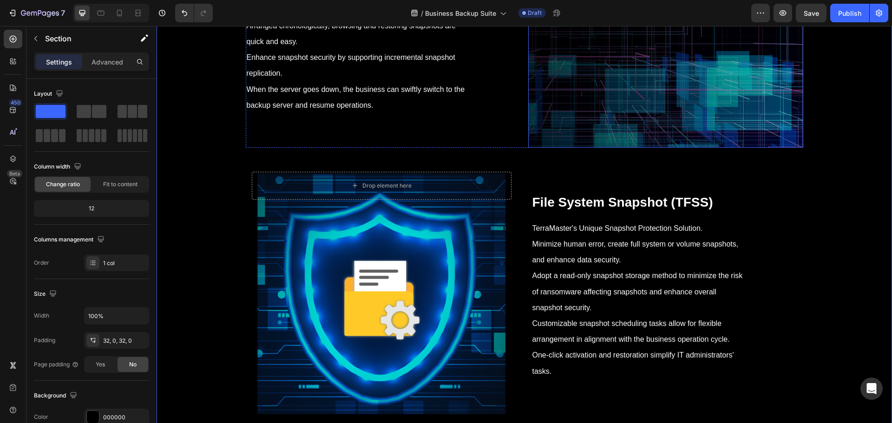
scroll to position [5952, 0]
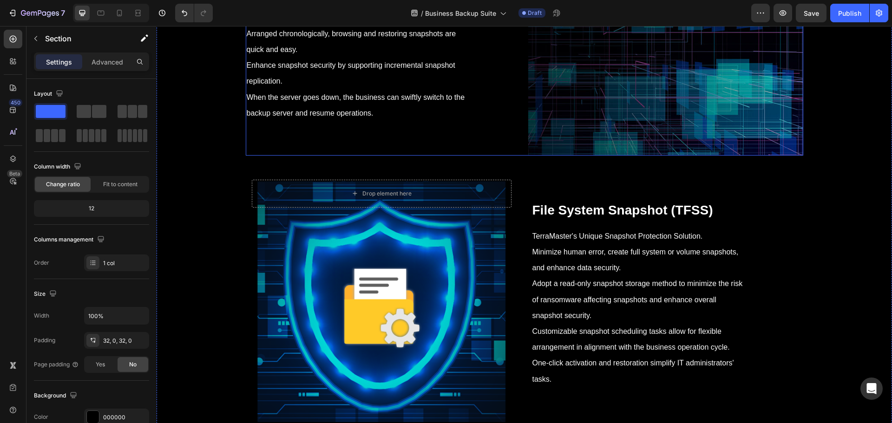
click at [508, 121] on div "Leveraging the COW (Copy-on-Write) feature of the Btrfs file system, snapshots …" at bounding box center [383, 25] width 275 height 192
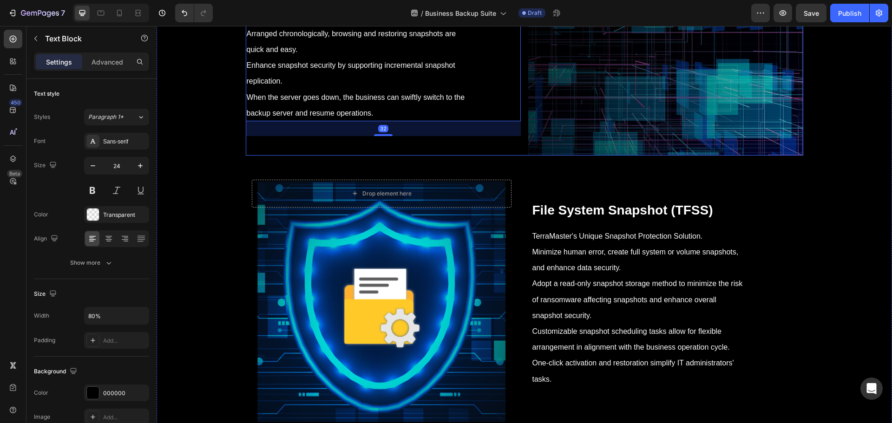
click at [519, 156] on div "⁠⁠⁠⁠⁠⁠⁠ Folder Snapshot Heading Leveraging the COW (Copy-on-Write) feature of t…" at bounding box center [525, 21] width 558 height 270
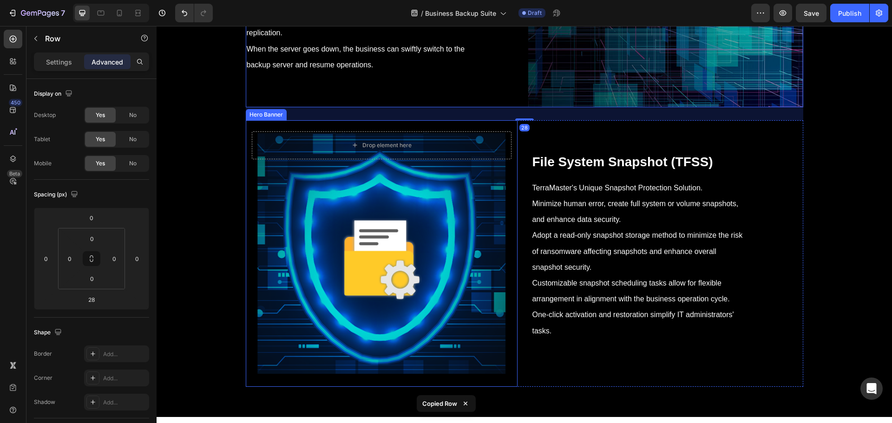
scroll to position [6250, 0]
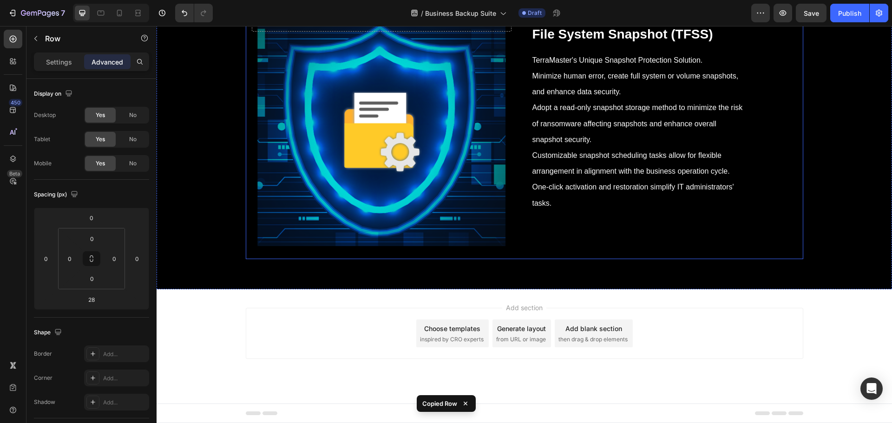
click at [532, 222] on div "⁠⁠⁠⁠⁠⁠⁠ File System Snapshot (TFSS) Heading TerraMaster's Unique Snapshot Prote…" at bounding box center [668, 126] width 272 height 267
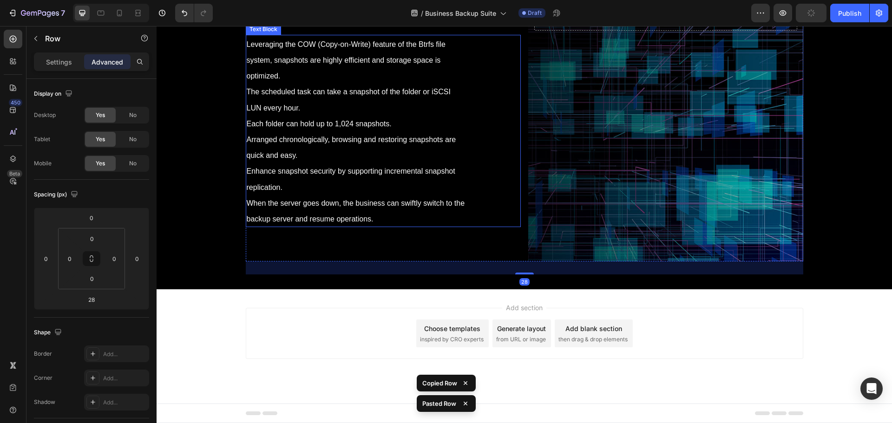
scroll to position [6425, 0]
click at [598, 262] on div "Background Image" at bounding box center [665, 127] width 275 height 270
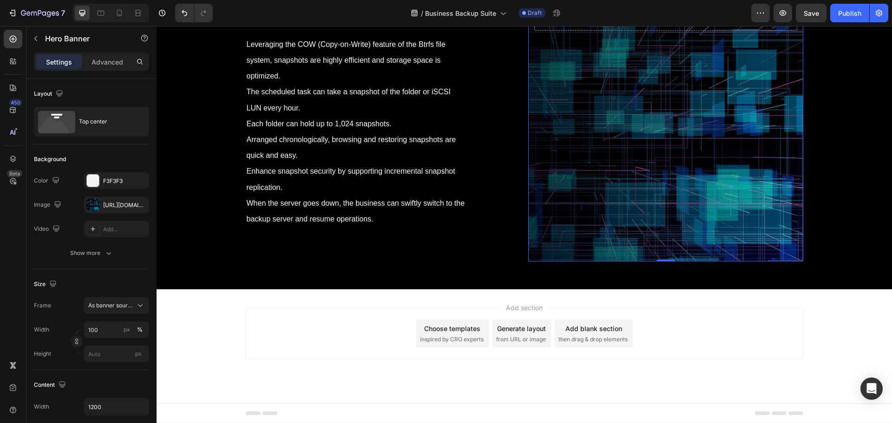
click at [609, 212] on div "Background Image" at bounding box center [665, 127] width 275 height 270
click at [93, 202] on div at bounding box center [92, 204] width 13 height 13
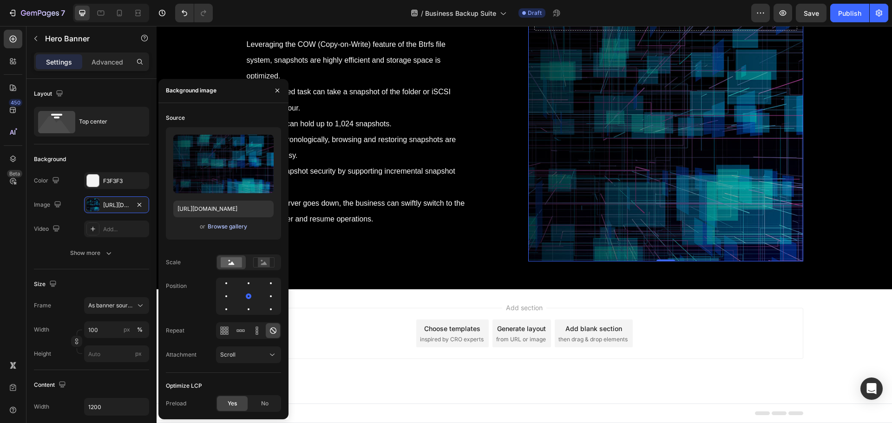
click at [219, 224] on div "Browse gallery" at bounding box center [228, 227] width 40 height 8
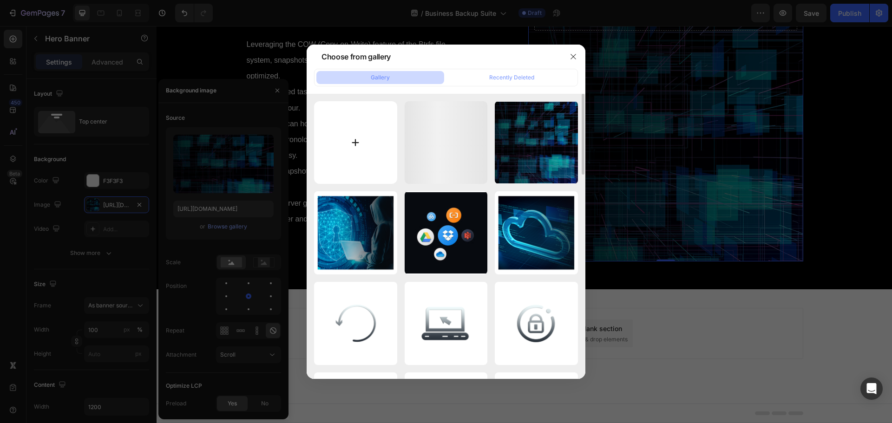
click at [357, 158] on input "file" at bounding box center [355, 142] width 83 height 83
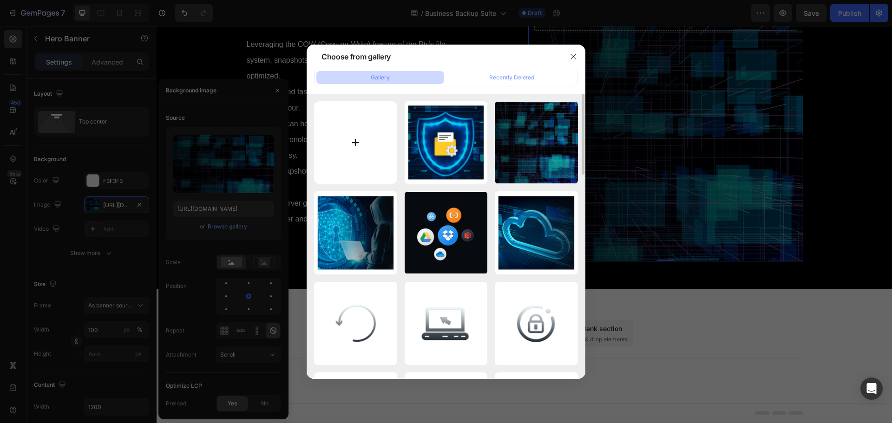
type input "C:\fakepath\beifengfuwuqi.png"
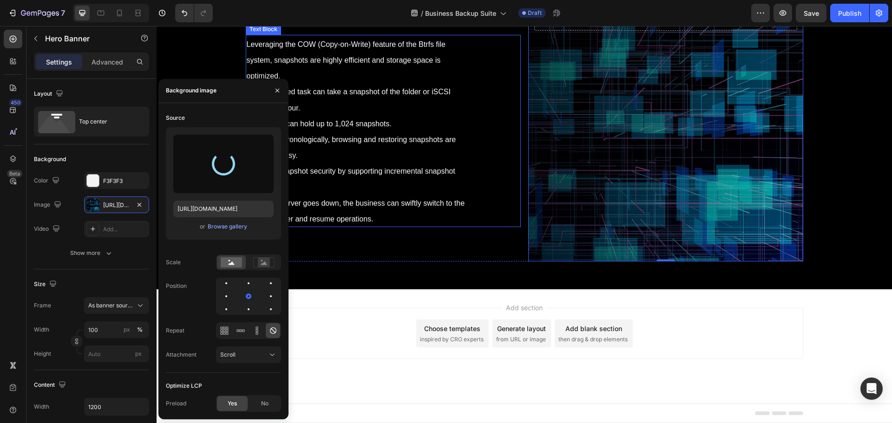
type input "https://cdn.shopify.com/s/files/1/0557/3256/8098/files/gempages_570475742119331…"
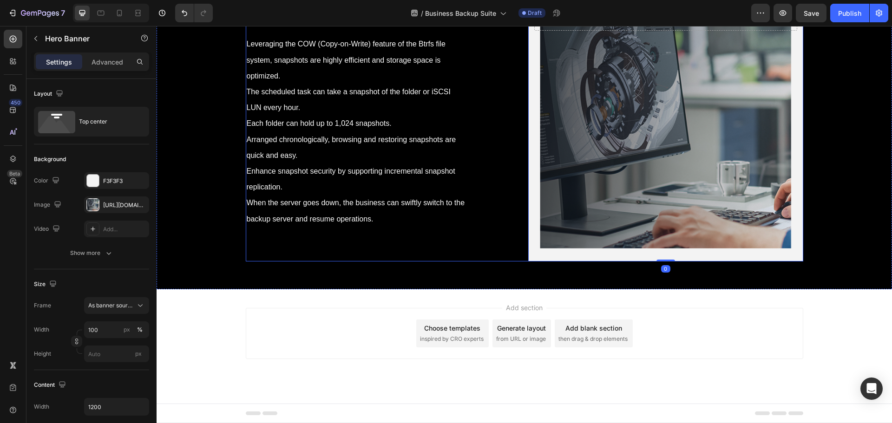
scroll to position [6425, 0]
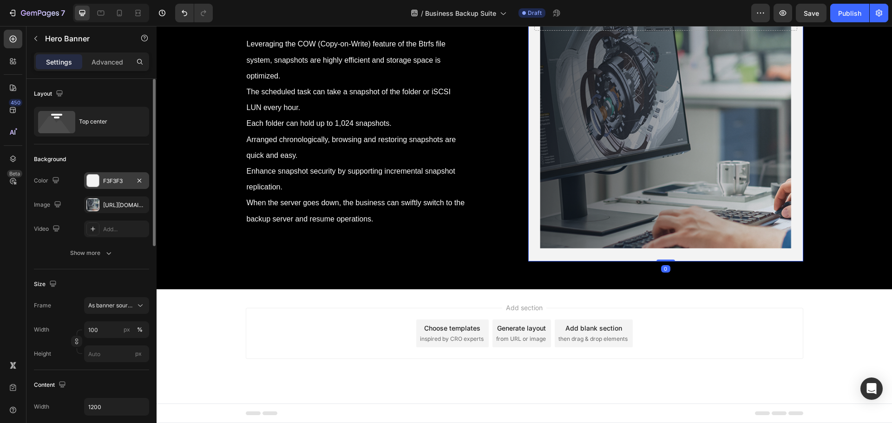
click at [109, 178] on div "F3F3F3" at bounding box center [116, 181] width 27 height 8
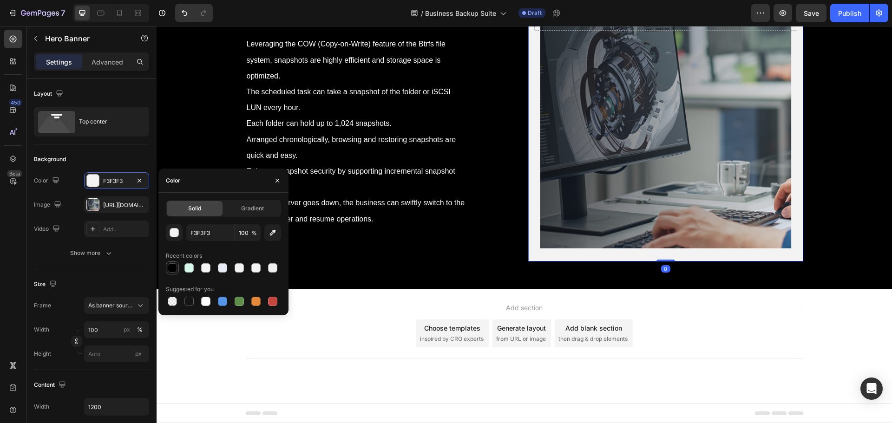
click at [175, 269] on div at bounding box center [172, 268] width 9 height 9
type input "000000"
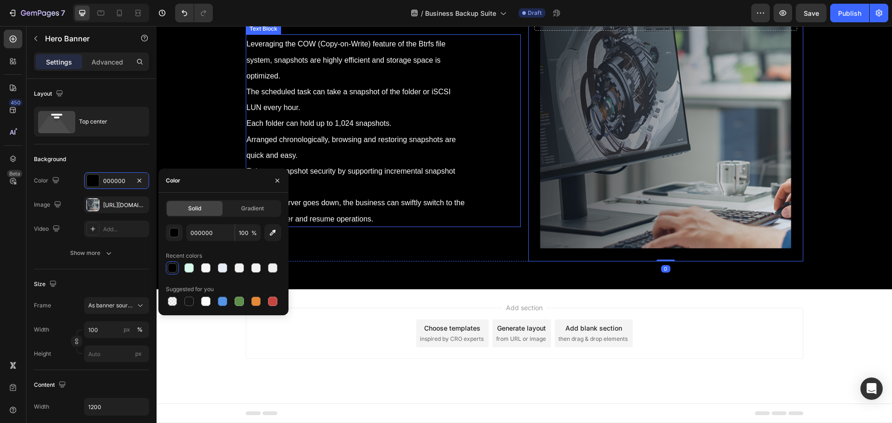
click at [477, 227] on div "Leveraging the COW (Copy-on-Write) feature of the Btrfs file system, snapshots …" at bounding box center [383, 130] width 275 height 192
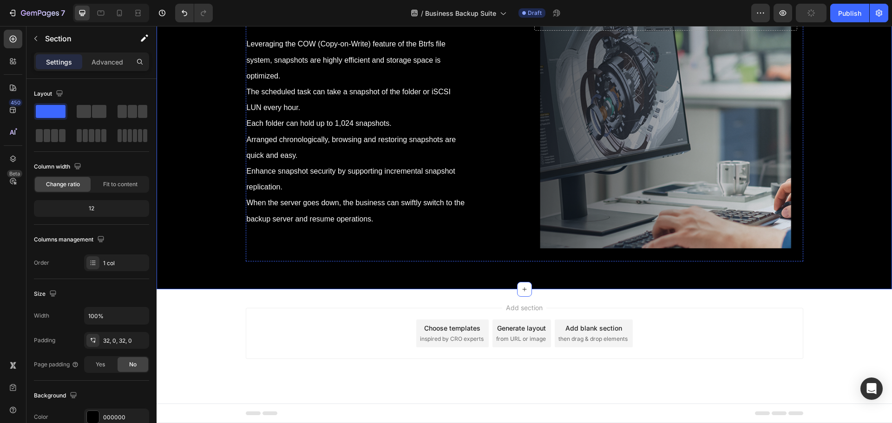
click at [326, 22] on strong "Folder Snapshot" at bounding box center [298, 15] width 103 height 14
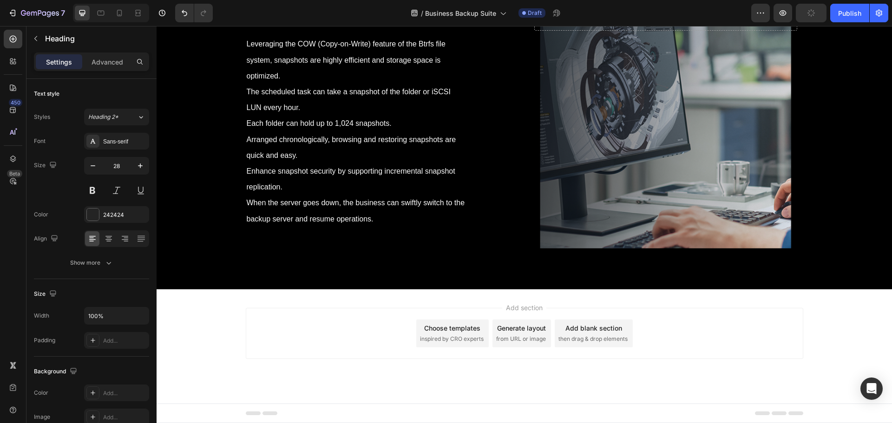
click at [326, 22] on strong "Folder Snapshot" at bounding box center [298, 15] width 103 height 14
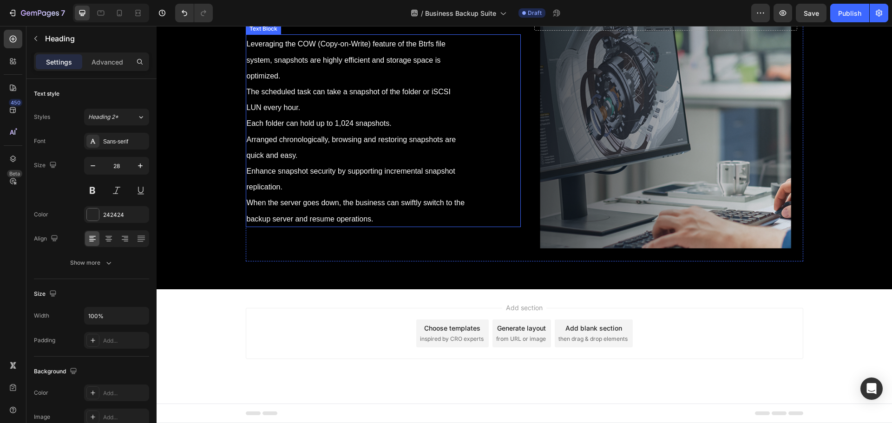
click at [338, 127] on span "Each folder can hold up to 1,024 snapshots." at bounding box center [319, 123] width 145 height 8
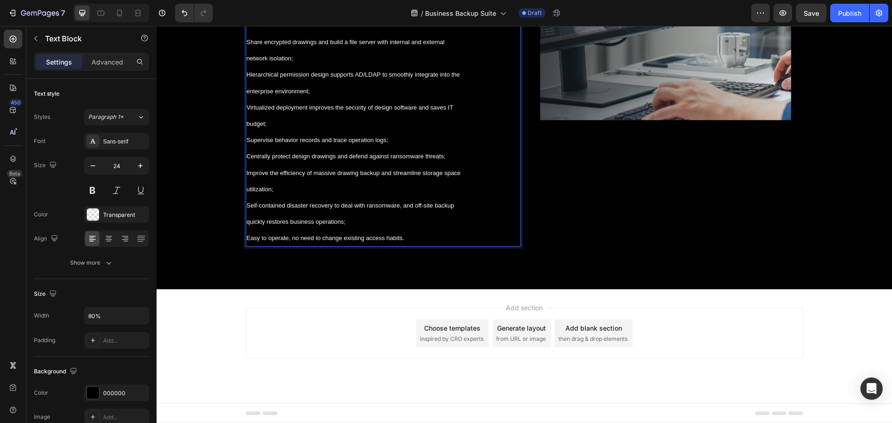
scroll to position [6479, 0]
click at [337, 240] on p "The TerraMaster integrated backup server offers enterprise-grade disaster recov…" at bounding box center [356, 76] width 218 height 338
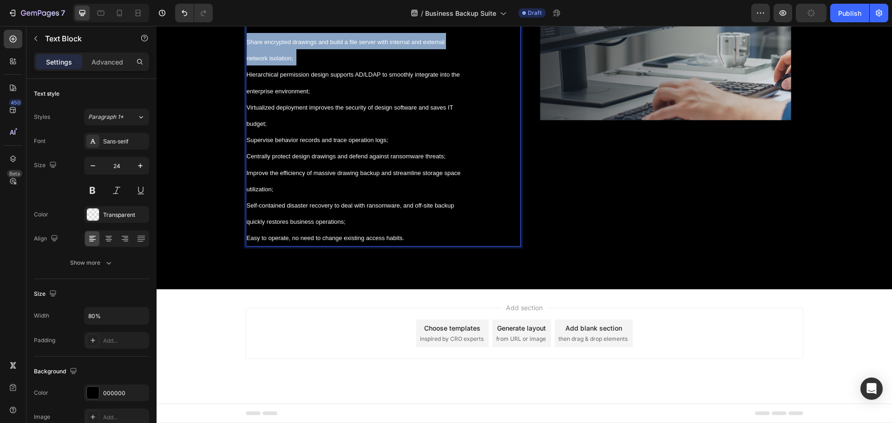
click at [337, 240] on p "The TerraMaster integrated backup server offers enterprise-grade disaster recov…" at bounding box center [356, 76] width 218 height 338
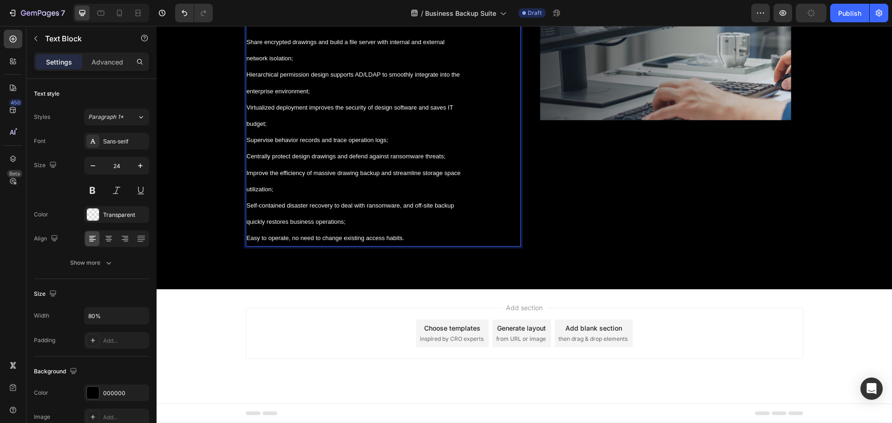
click at [349, 245] on p "The TerraMaster integrated backup server offers enterprise-grade disaster recov…" at bounding box center [356, 76] width 218 height 338
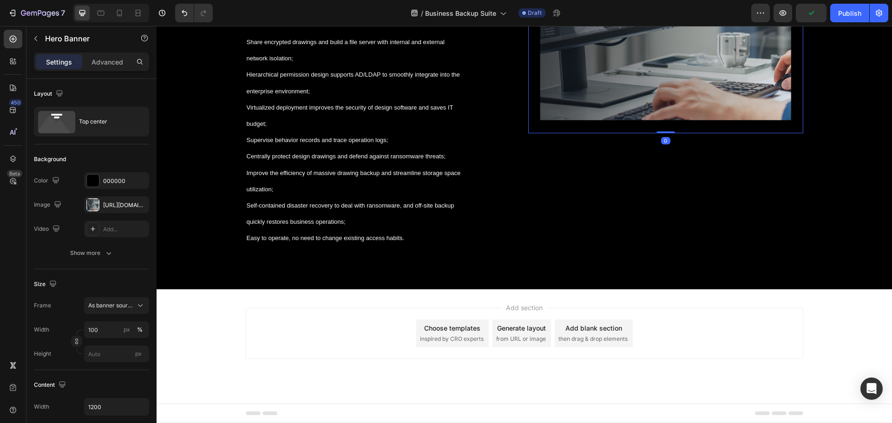
scroll to position [6432, 0]
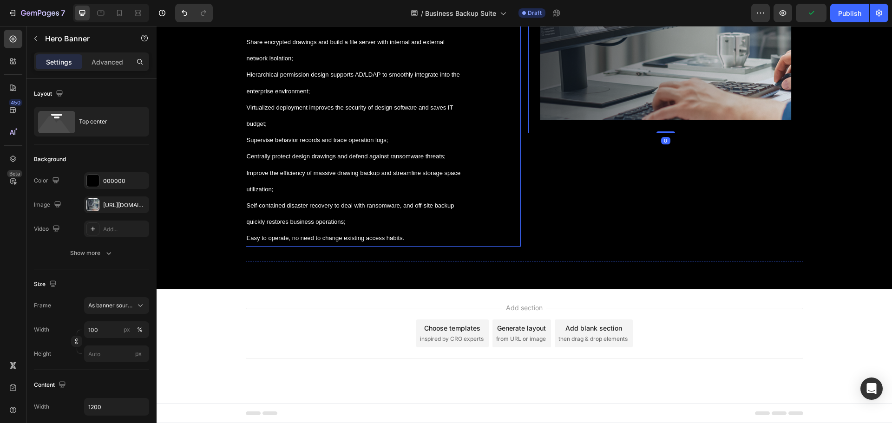
click at [384, 245] on p "The TerraMaster integrated backup server offers enterprise-grade disaster recov…" at bounding box center [356, 76] width 218 height 338
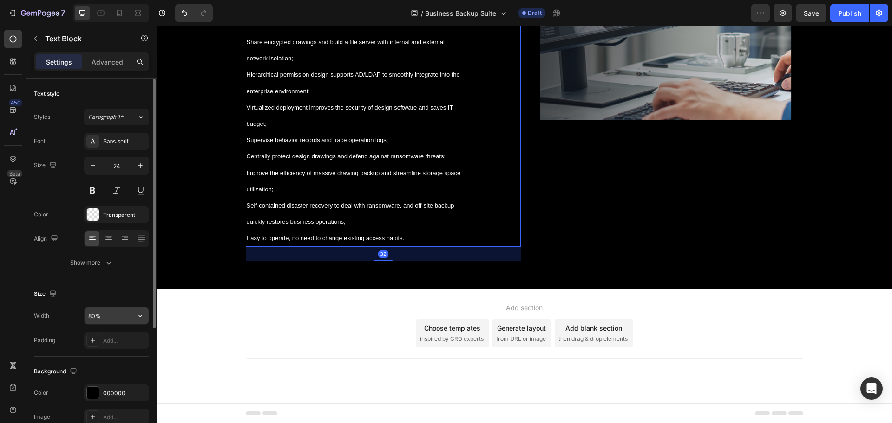
click at [97, 317] on input "80%" at bounding box center [117, 316] width 64 height 17
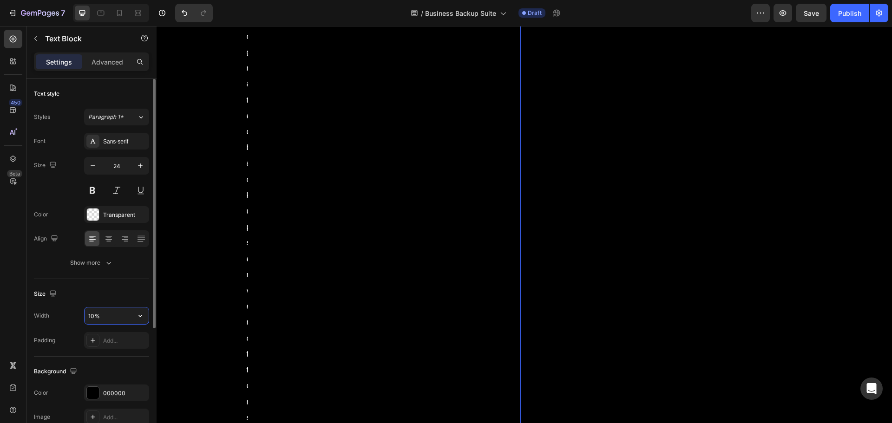
type input "100%"
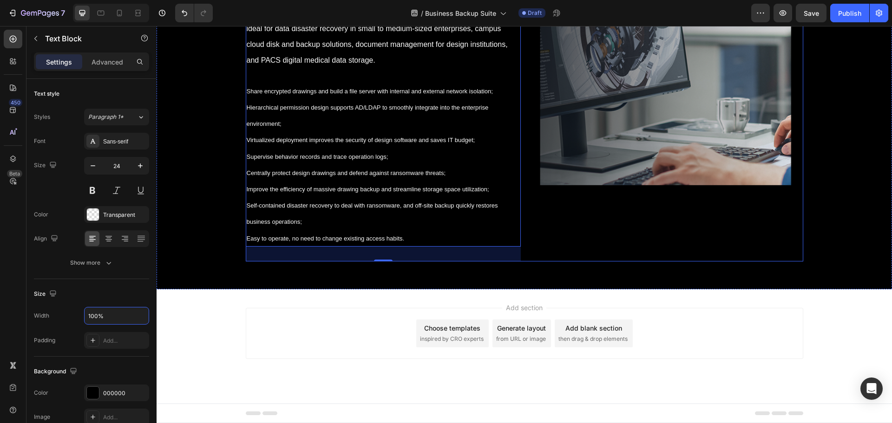
click at [573, 262] on div "Drop element here Hero Banner" at bounding box center [665, 94] width 275 height 333
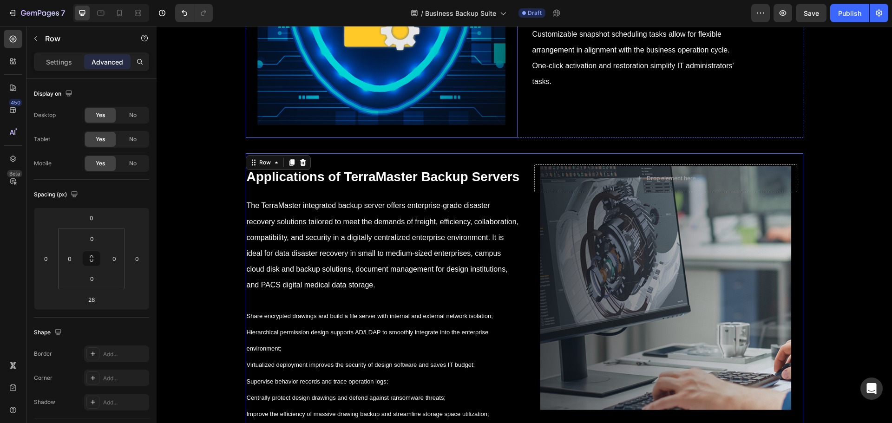
scroll to position [5900, 0]
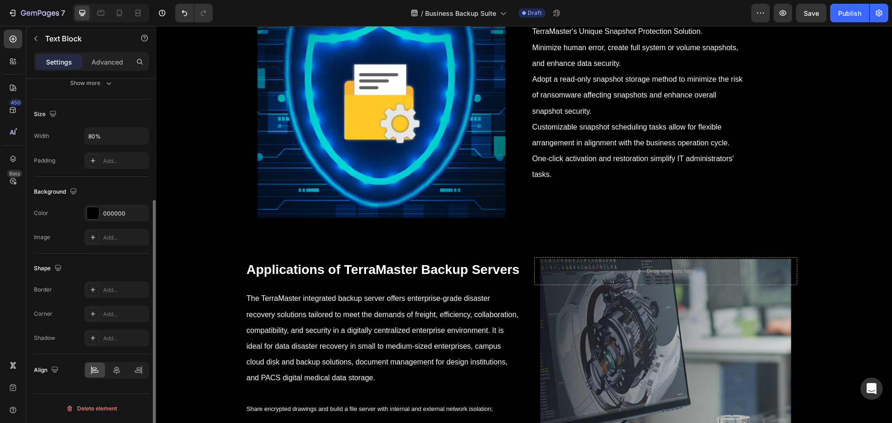
scroll to position [40, 0]
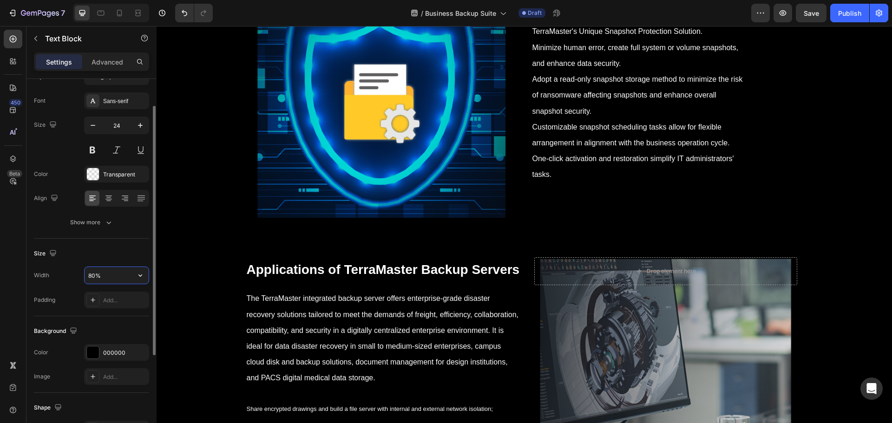
click at [107, 278] on input "80%" at bounding box center [117, 275] width 64 height 17
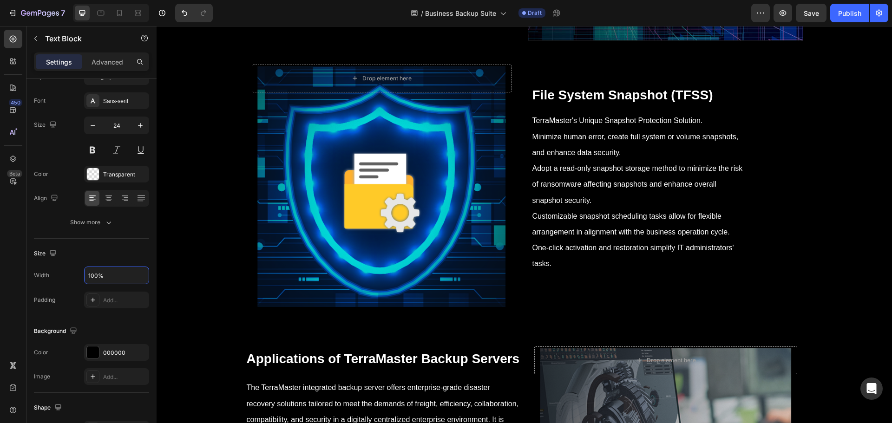
scroll to position [5807, 0]
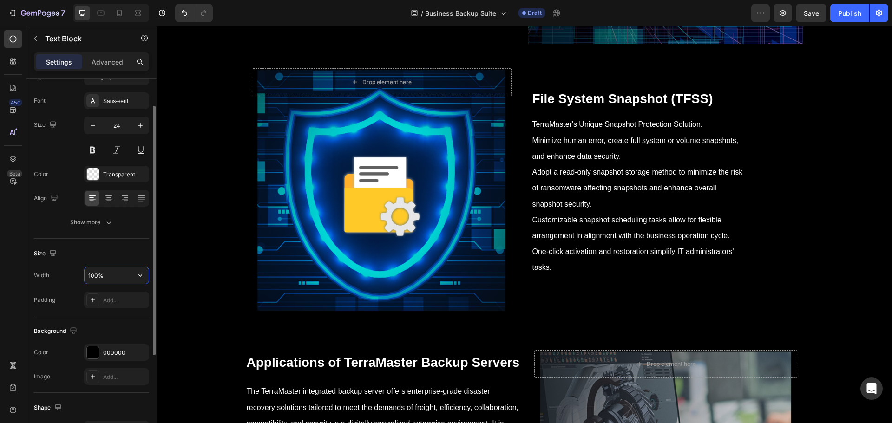
drag, startPoint x: 99, startPoint y: 275, endPoint x: 82, endPoint y: 275, distance: 16.3
click at [82, 275] on div "Width 100%" at bounding box center [91, 276] width 115 height 18
type input "90%"
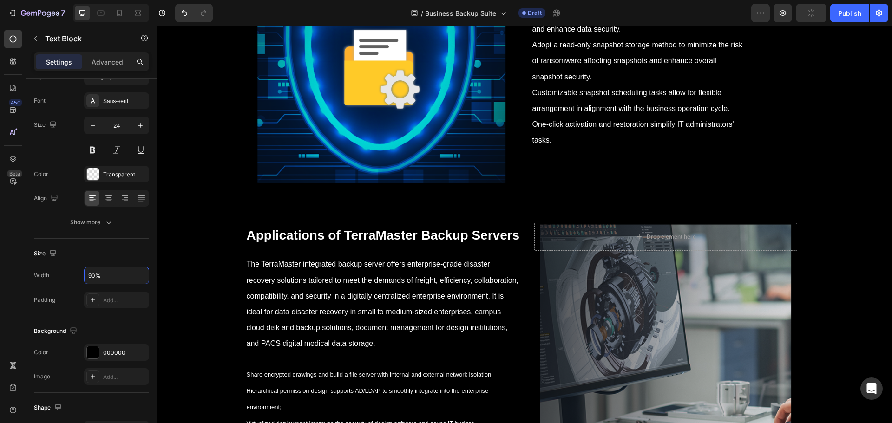
scroll to position [5946, 0]
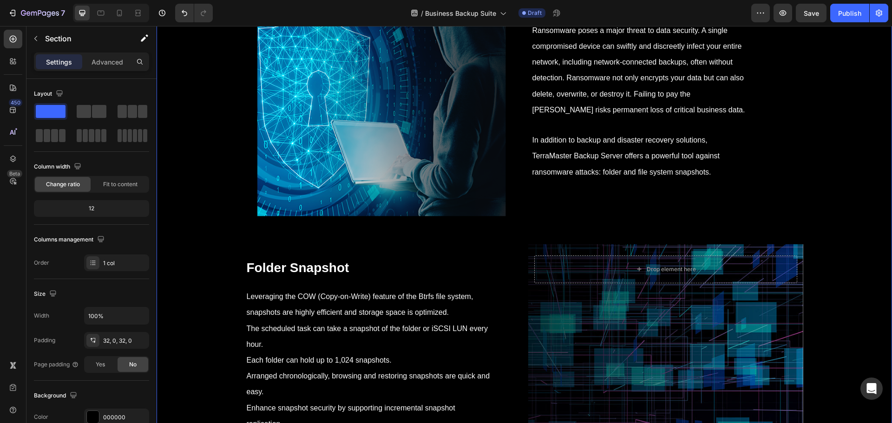
scroll to position [5295, 0]
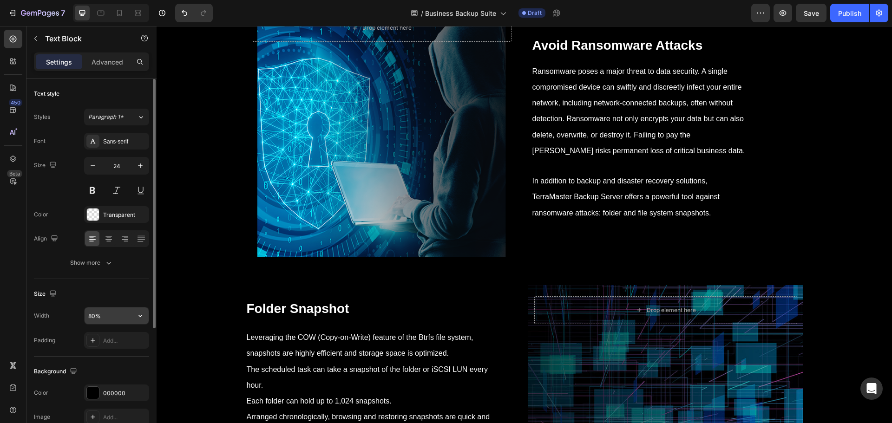
click at [95, 313] on input "80%" at bounding box center [117, 316] width 64 height 17
type input "90%"
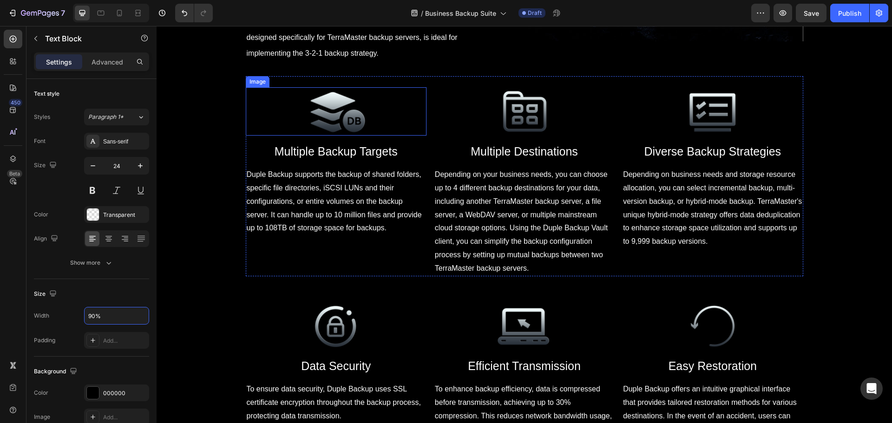
scroll to position [4319, 0]
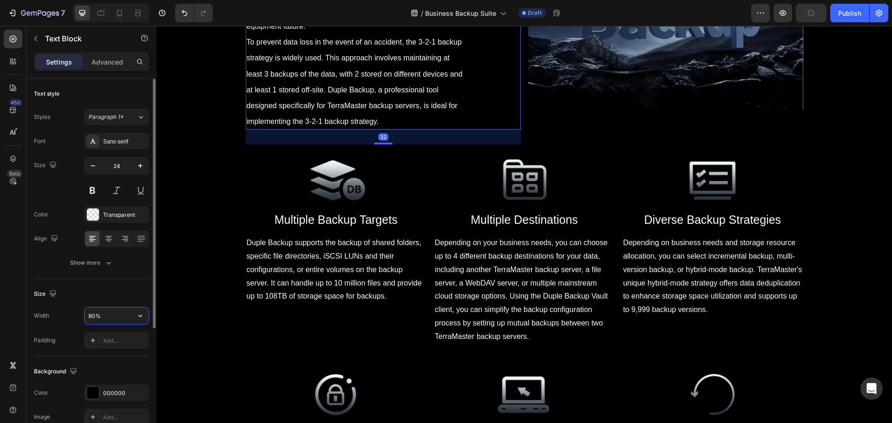
click at [100, 318] on input "80%" at bounding box center [117, 316] width 64 height 17
type input "90%"
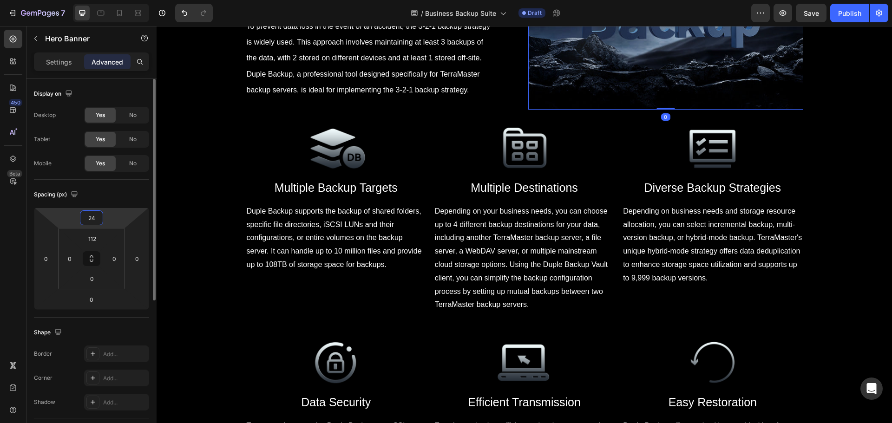
click at [85, 218] on input "24" at bounding box center [91, 218] width 19 height 14
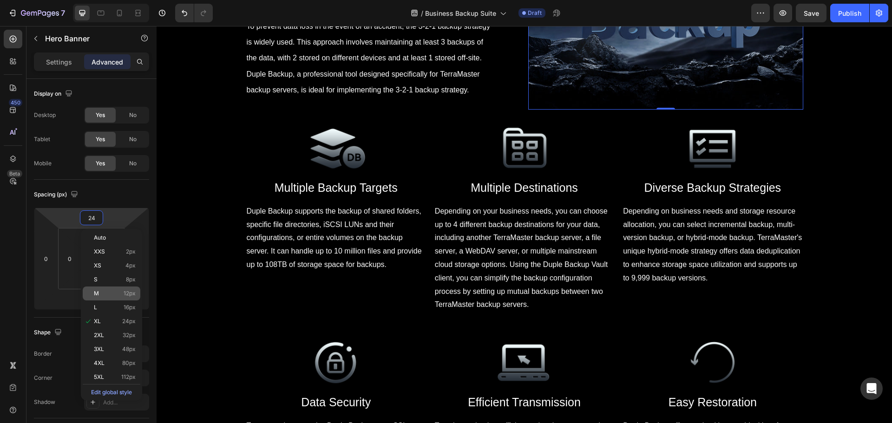
click at [119, 288] on div "M 12px" at bounding box center [112, 294] width 58 height 14
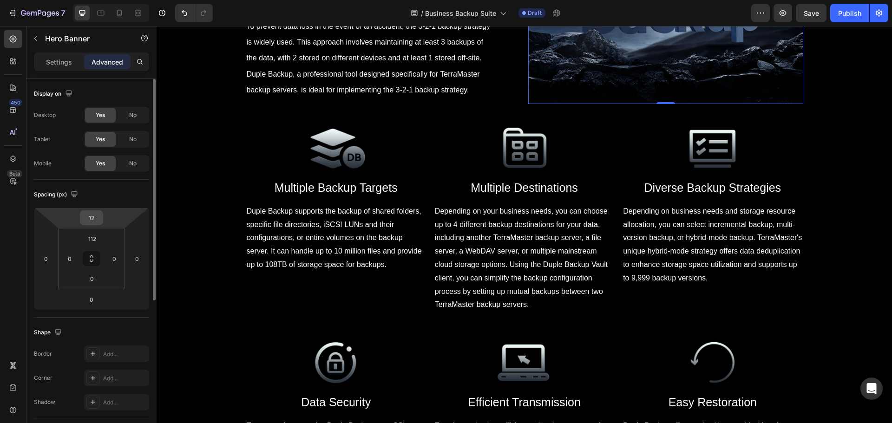
click at [90, 220] on input "12" at bounding box center [91, 218] width 19 height 14
type input "0"
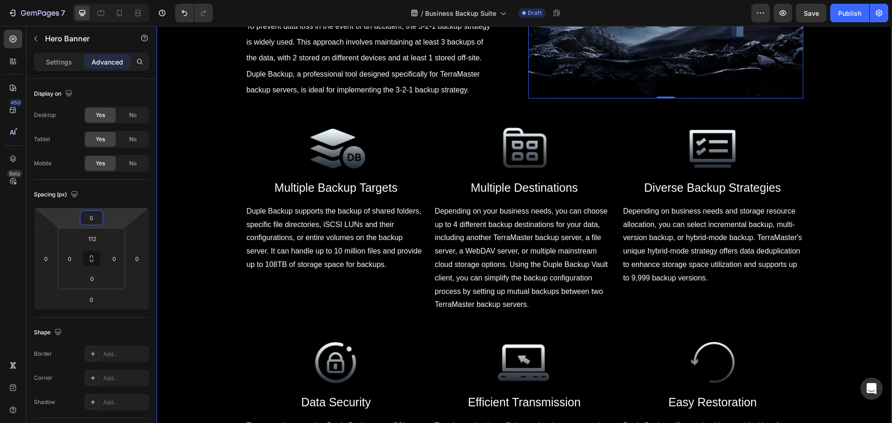
drag, startPoint x: 195, startPoint y: 218, endPoint x: 218, endPoint y: 212, distance: 23.0
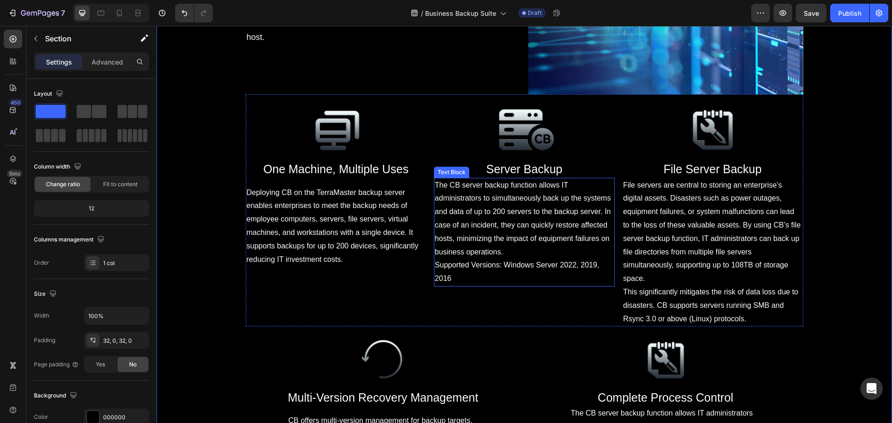
scroll to position [3064, 0]
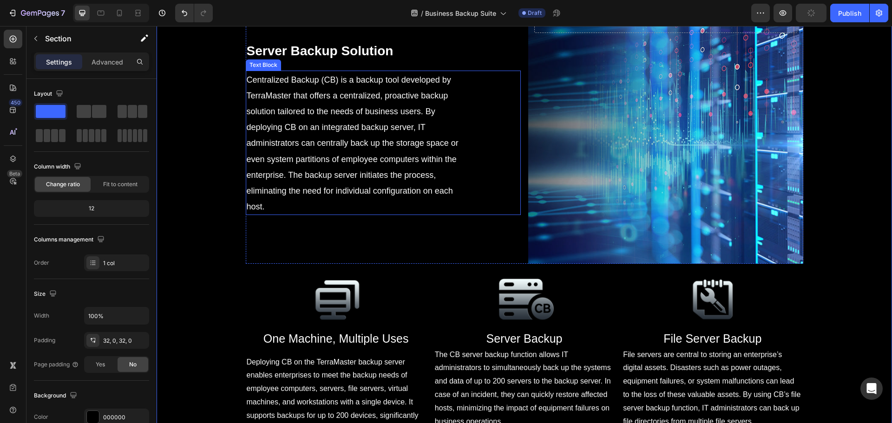
click at [463, 216] on div "Centralized Backup (CB) is a backup tool developed by TerraMaster that offers a…" at bounding box center [383, 143] width 275 height 145
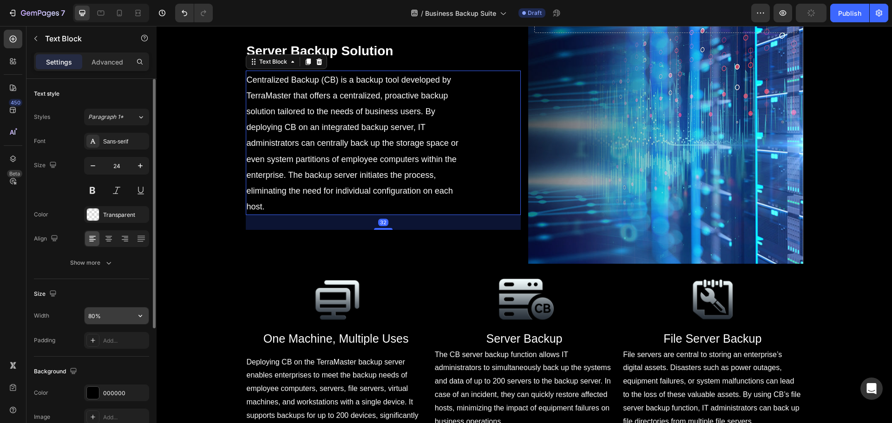
click at [96, 319] on input "80%" at bounding box center [117, 316] width 64 height 17
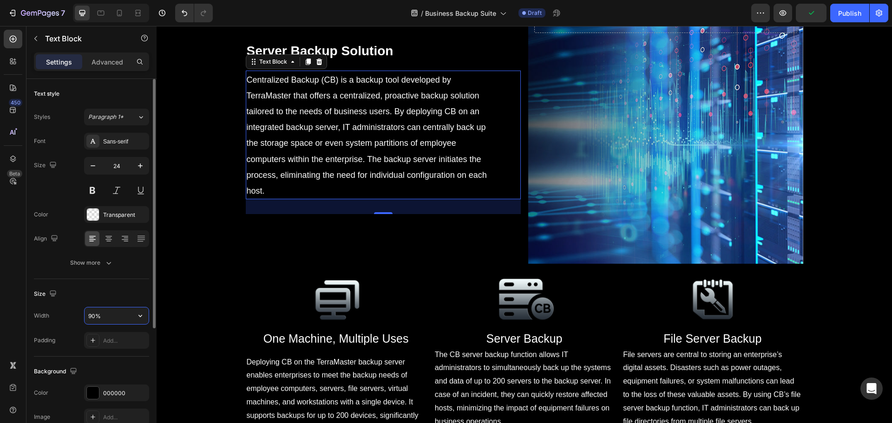
type input "80%"
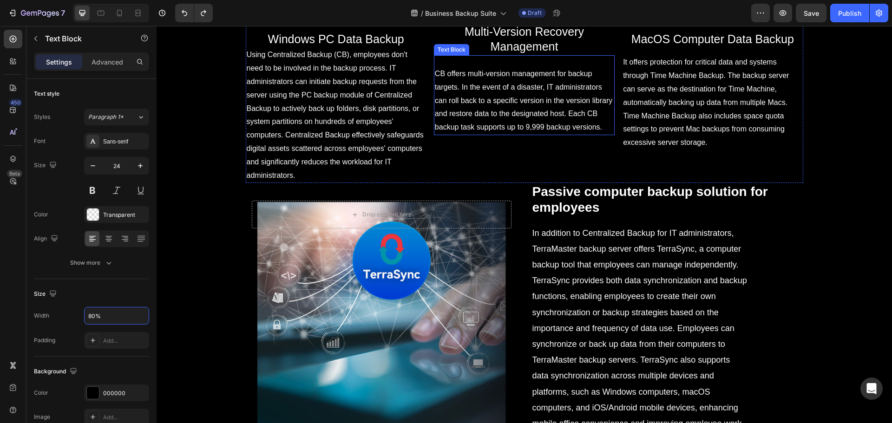
scroll to position [2460, 0]
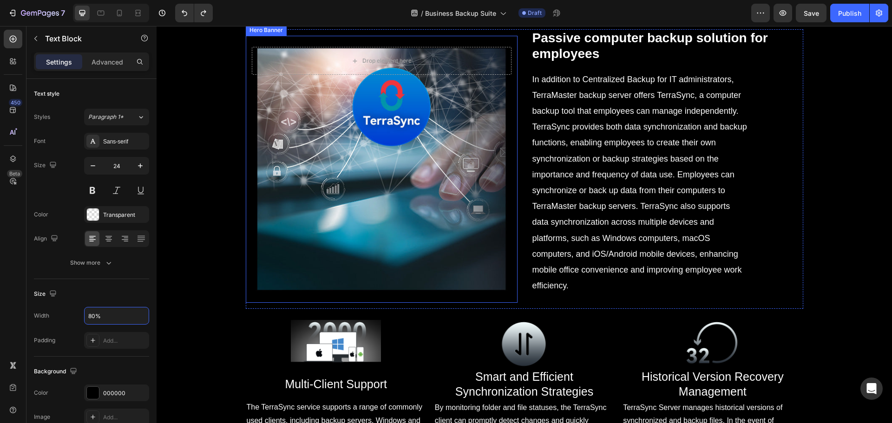
click at [666, 238] on span "In addition to Centralized Backup for IT administrators, TerraMaster backup ser…" at bounding box center [640, 183] width 215 height 216
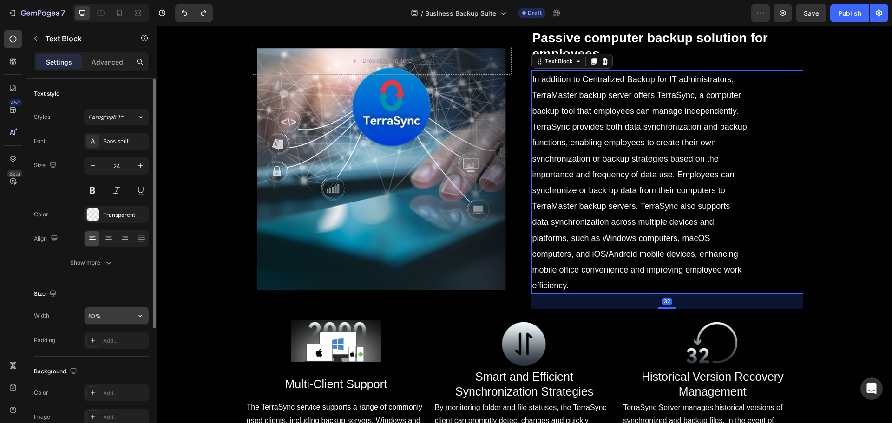
click at [96, 312] on input "80%" at bounding box center [117, 316] width 64 height 17
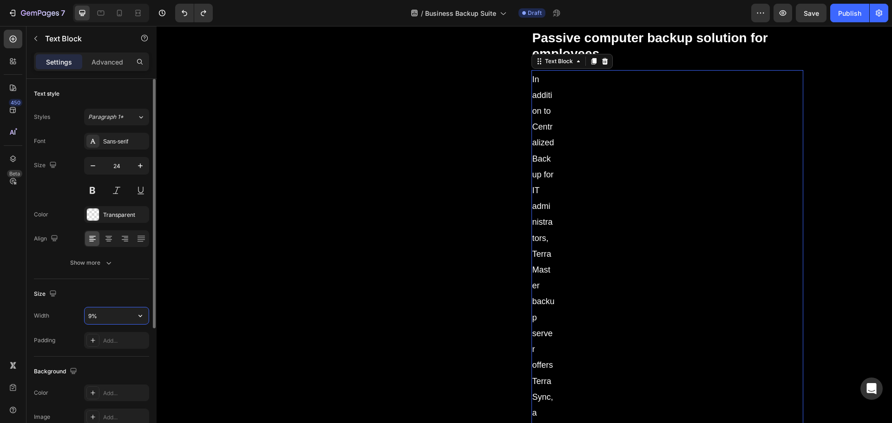
type input "90%"
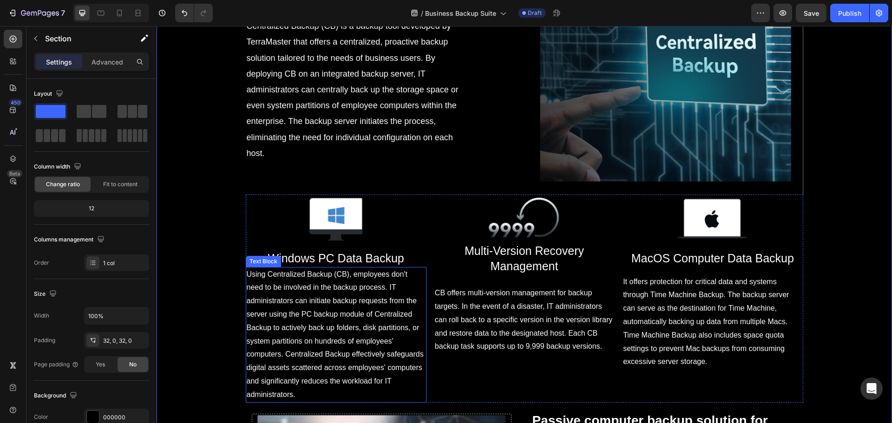
scroll to position [1949, 0]
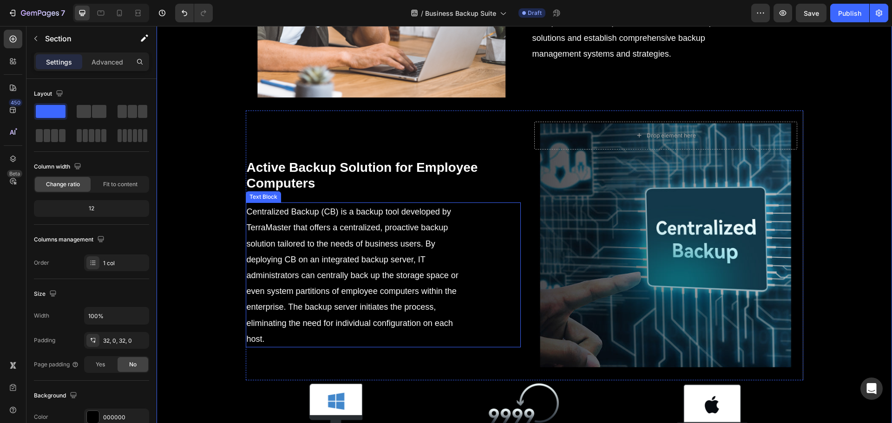
click at [369, 258] on span "Centralized Backup (CB) is a backup tool developed by TerraMaster that offers a…" at bounding box center [353, 275] width 212 height 137
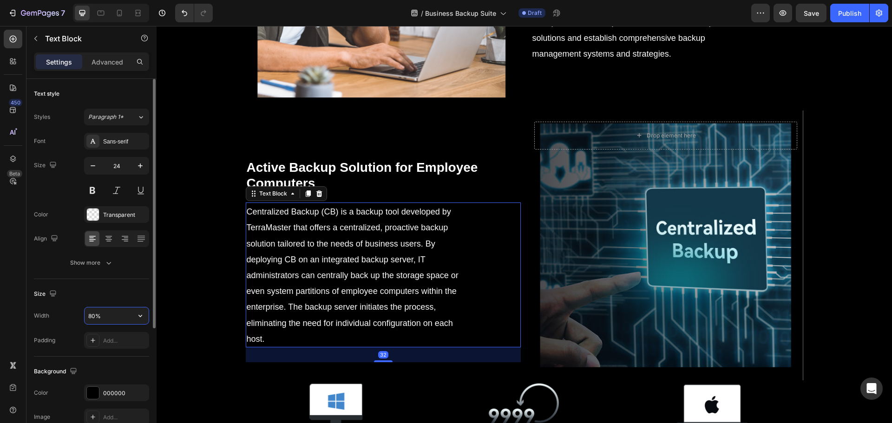
click at [100, 310] on input "80%" at bounding box center [117, 316] width 64 height 17
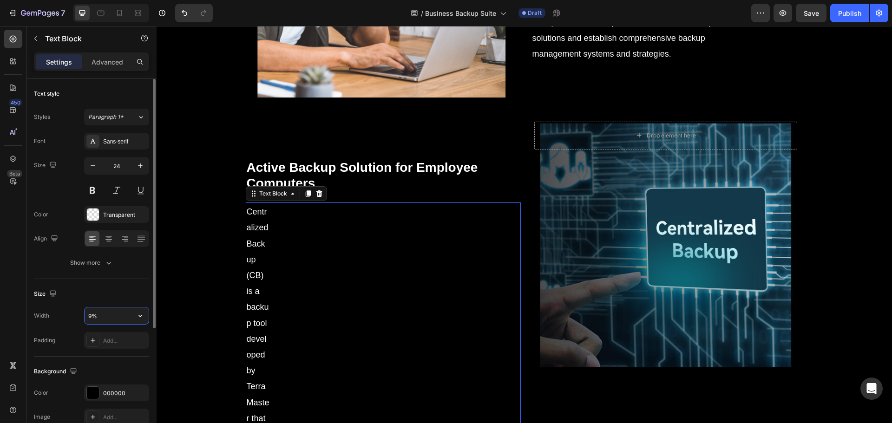
type input "90%"
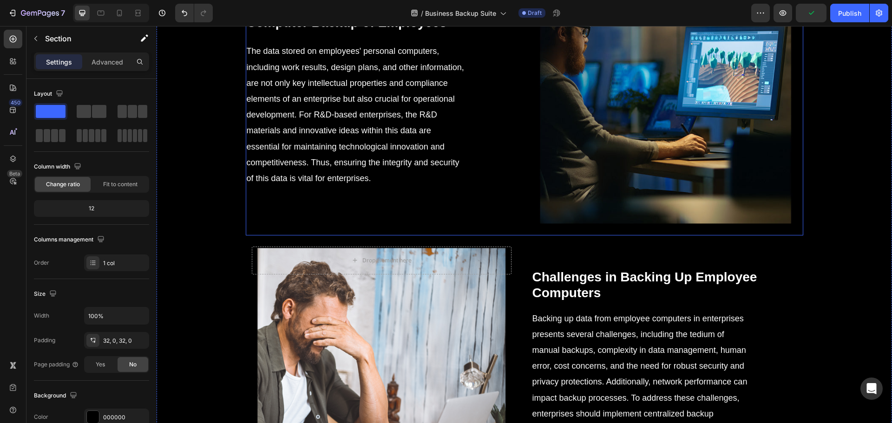
scroll to position [1531, 0]
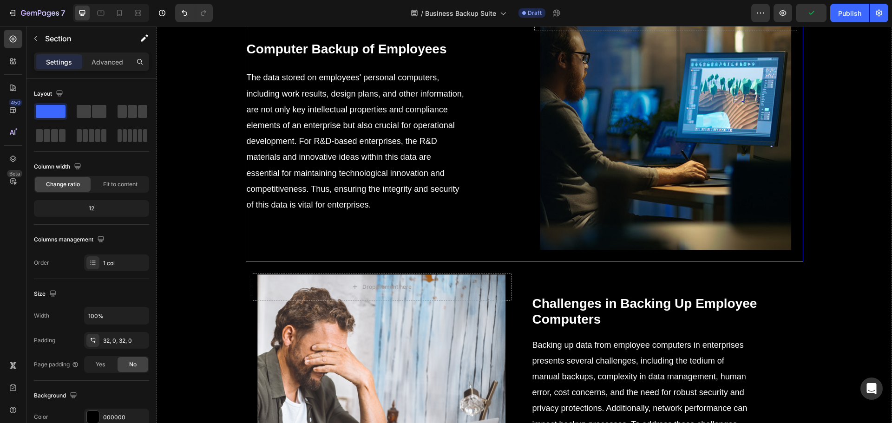
click at [362, 197] on p "The data stored on employees' personal computers, including work results, desig…" at bounding box center [356, 140] width 218 height 143
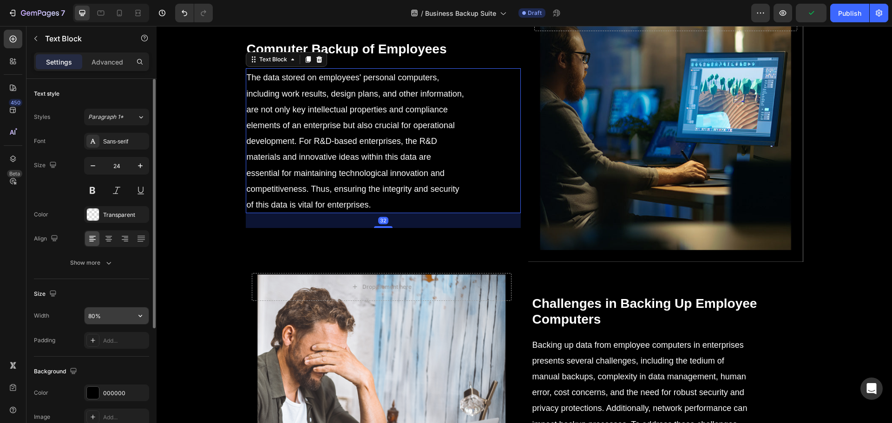
click at [98, 320] on input "80%" at bounding box center [117, 316] width 64 height 17
type input "90%"
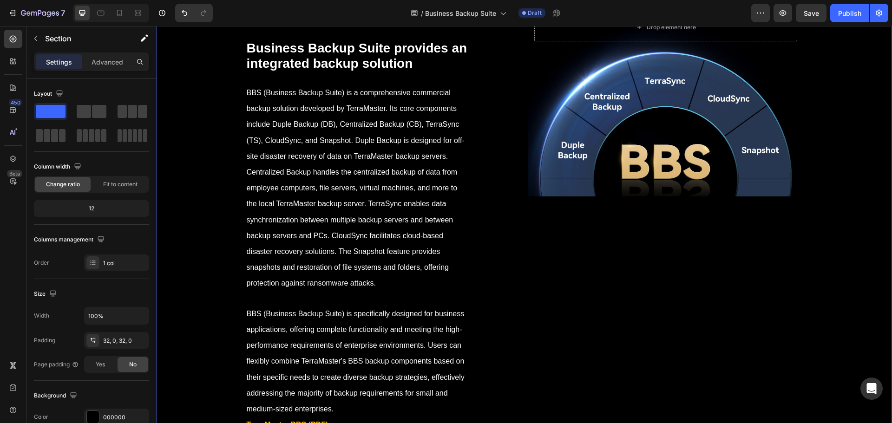
scroll to position [90, 0]
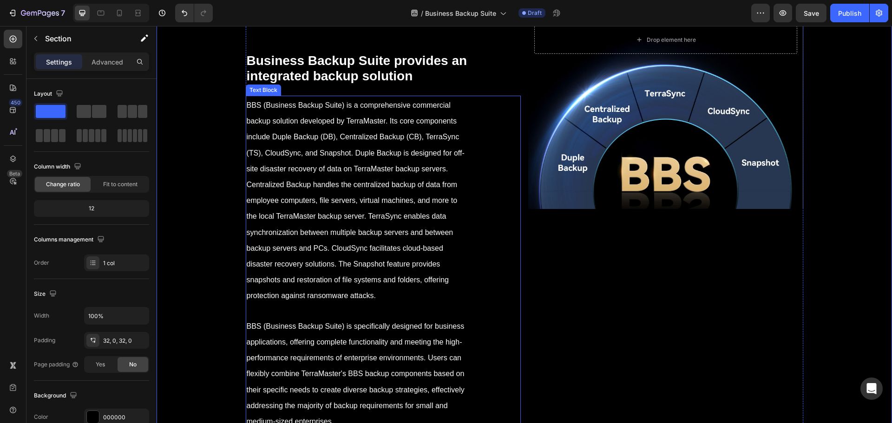
click at [405, 270] on p "BBS (Business Backup Suite) is a comprehensive commercial backup solution devel…" at bounding box center [356, 271] width 218 height 348
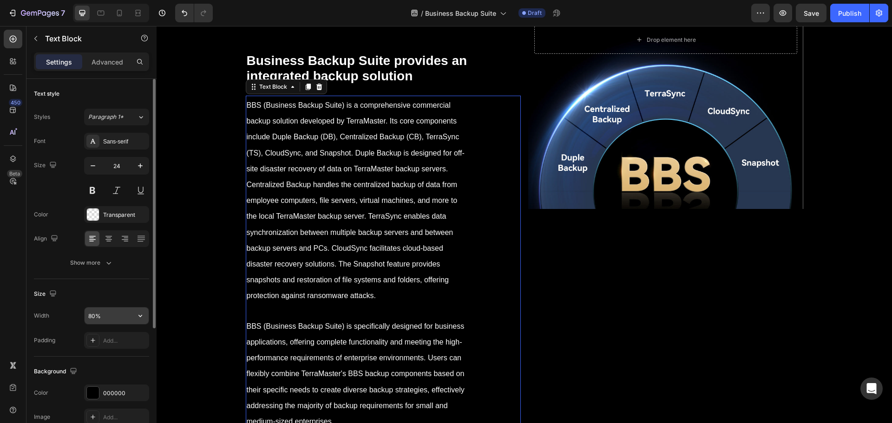
click at [89, 317] on input "80%" at bounding box center [117, 316] width 64 height 17
type input "90%"
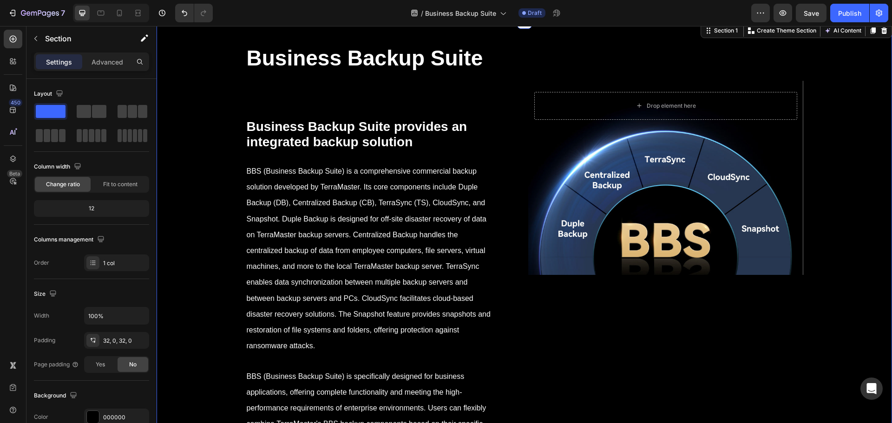
scroll to position [0, 0]
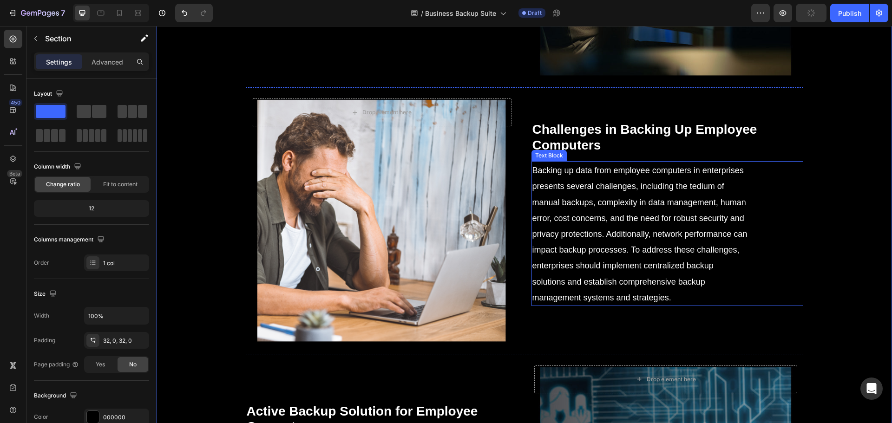
click at [651, 225] on p "Backing up data from employee computers in enterprises presents several challen…" at bounding box center [641, 233] width 216 height 143
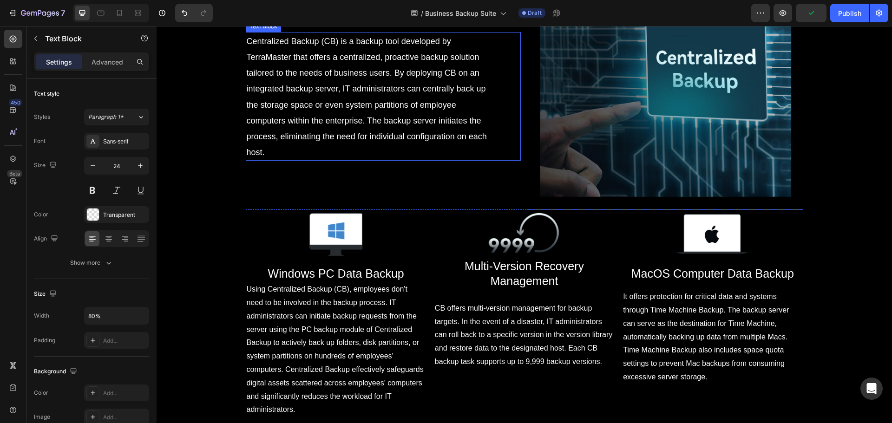
scroll to position [2138, 0]
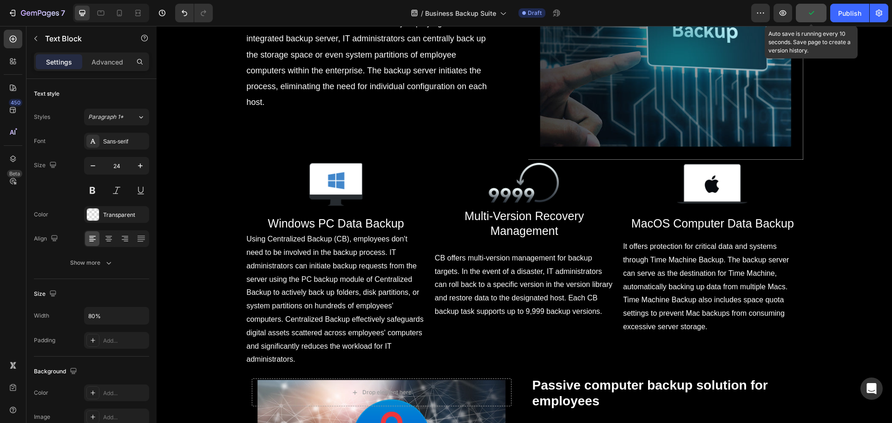
click at [816, 7] on button "button" at bounding box center [811, 13] width 31 height 19
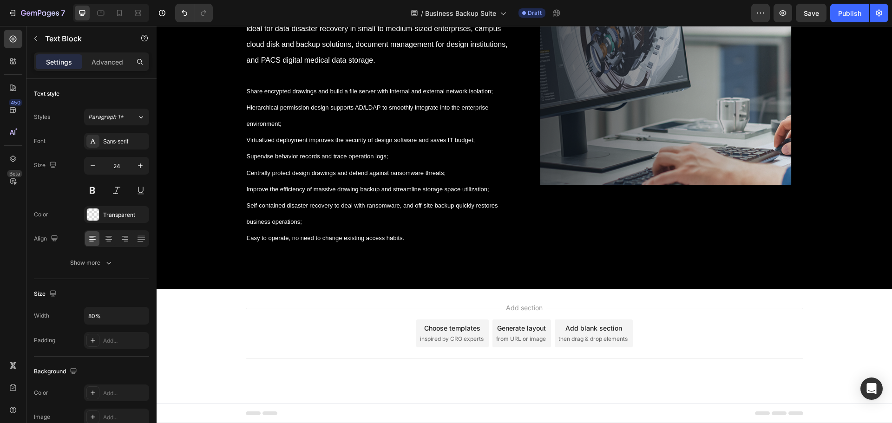
scroll to position [6369, 0]
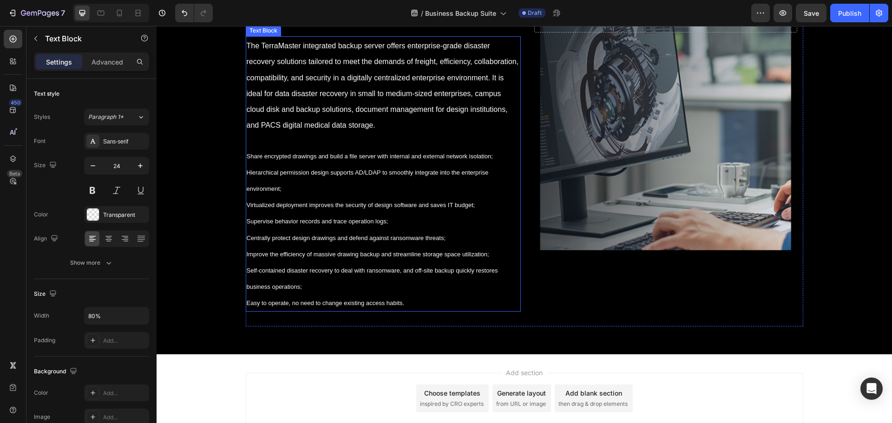
click at [442, 226] on p "The TerraMaster integrated backup server offers enterprise-grade disaster recov…" at bounding box center [383, 173] width 273 height 273
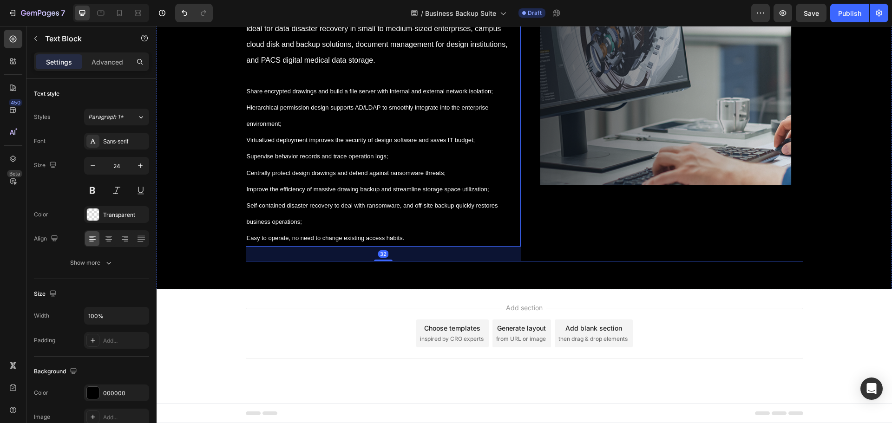
click at [674, 222] on div "Drop element here Hero Banner" at bounding box center [665, 94] width 275 height 333
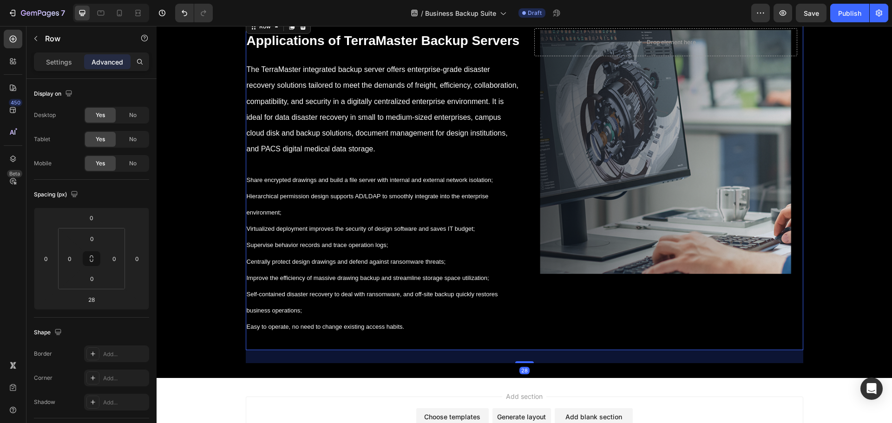
scroll to position [6322, 0]
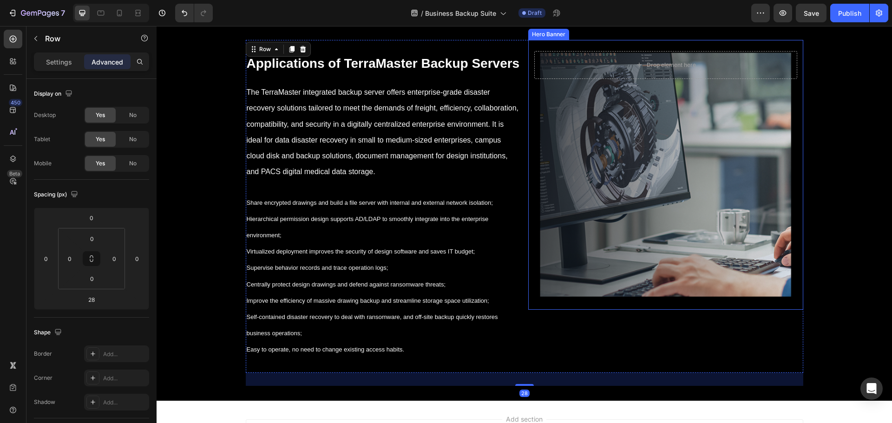
click at [653, 230] on div "Background Image" at bounding box center [665, 175] width 275 height 270
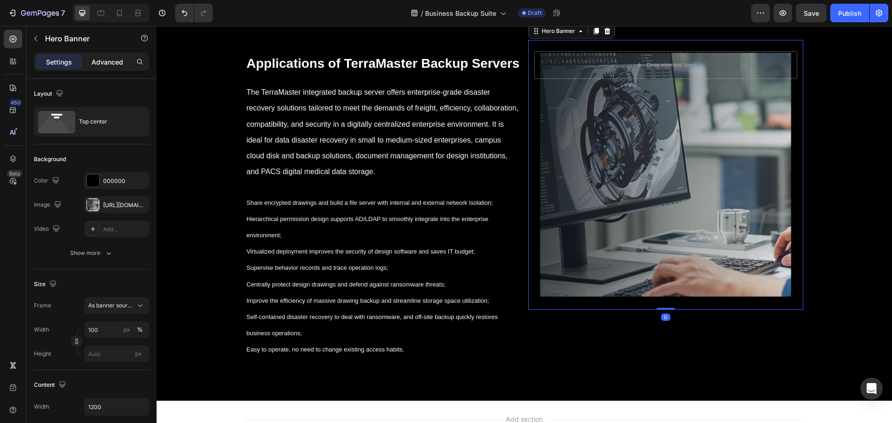
click at [106, 56] on div "Advanced" at bounding box center [107, 61] width 46 height 15
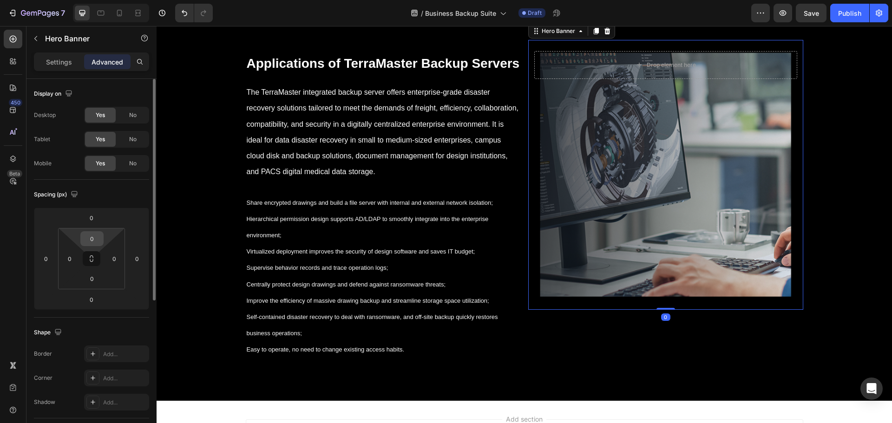
click at [93, 241] on input "0" at bounding box center [92, 239] width 19 height 14
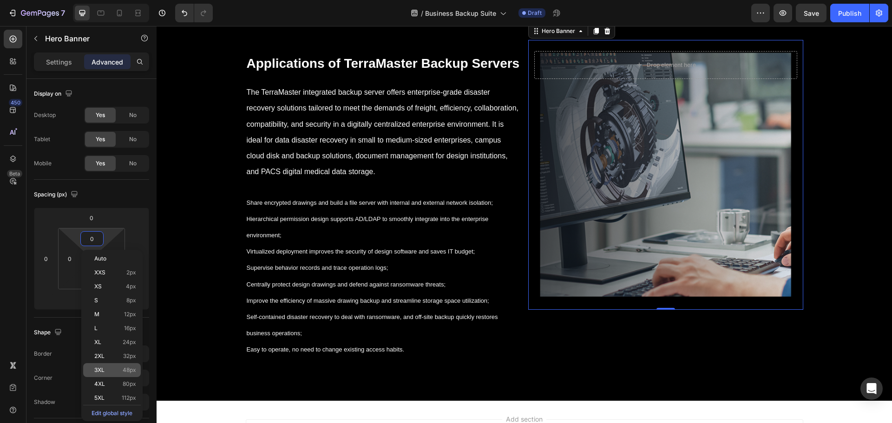
click at [122, 370] on p "3XL 48px" at bounding box center [115, 370] width 42 height 7
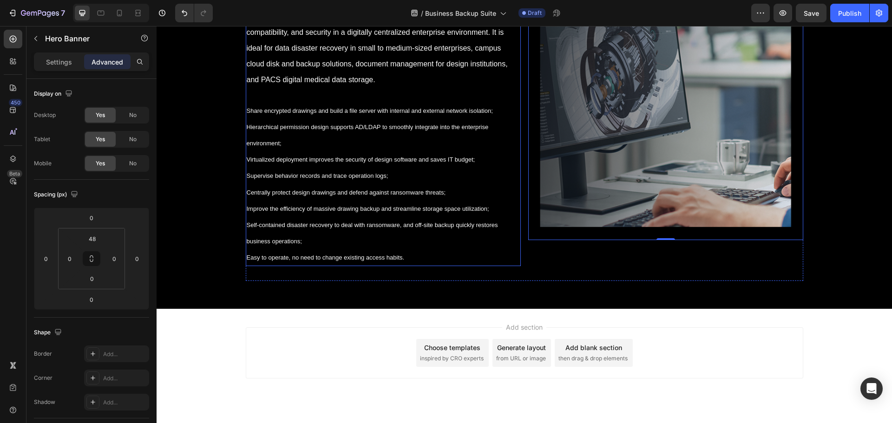
scroll to position [6415, 0]
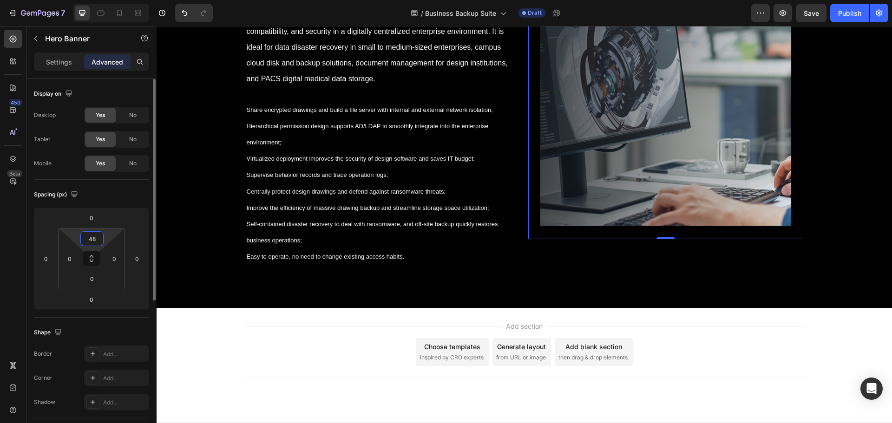
click at [95, 238] on input "48" at bounding box center [92, 239] width 19 height 14
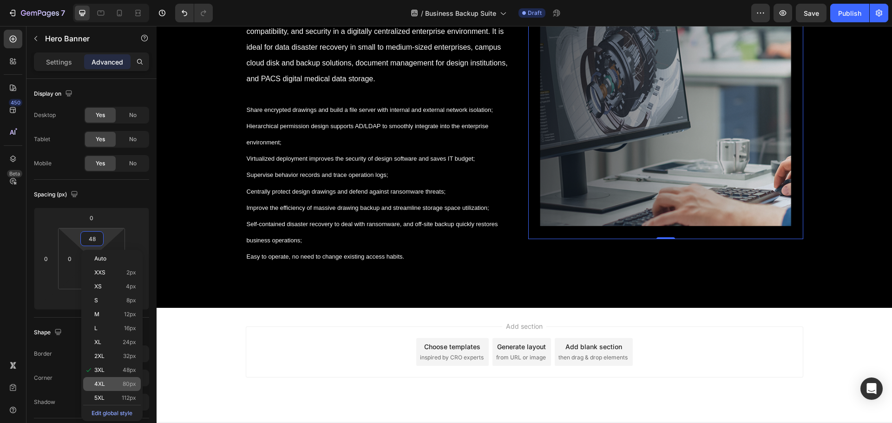
click at [116, 382] on p "4XL 80px" at bounding box center [115, 384] width 42 height 7
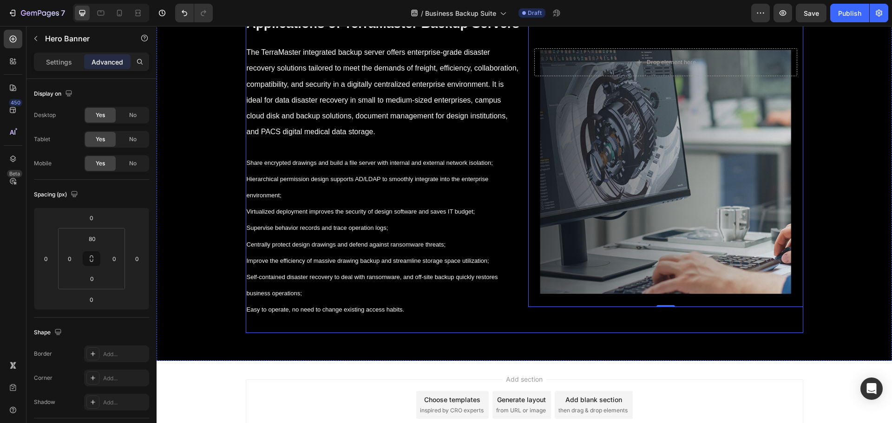
scroll to position [6322, 0]
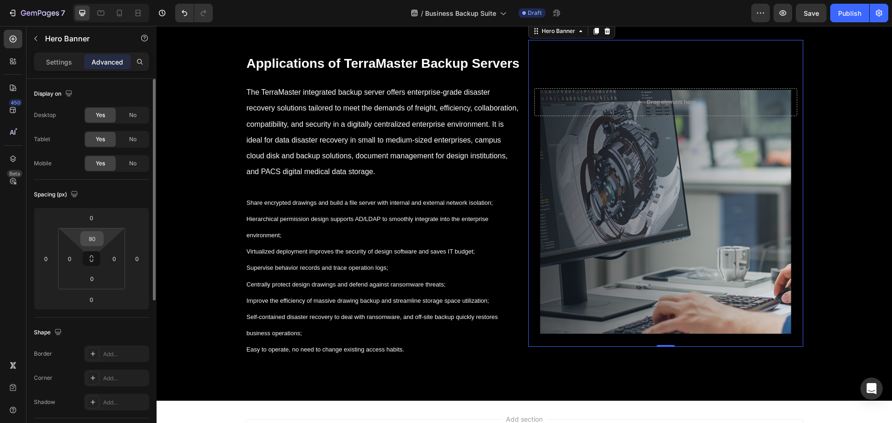
click at [99, 239] on input "80" at bounding box center [92, 239] width 19 height 14
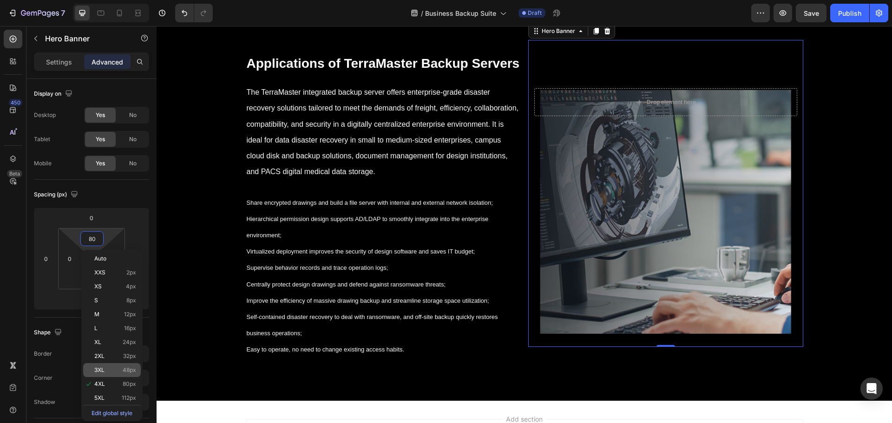
click at [122, 372] on p "3XL 48px" at bounding box center [115, 370] width 42 height 7
type input "48"
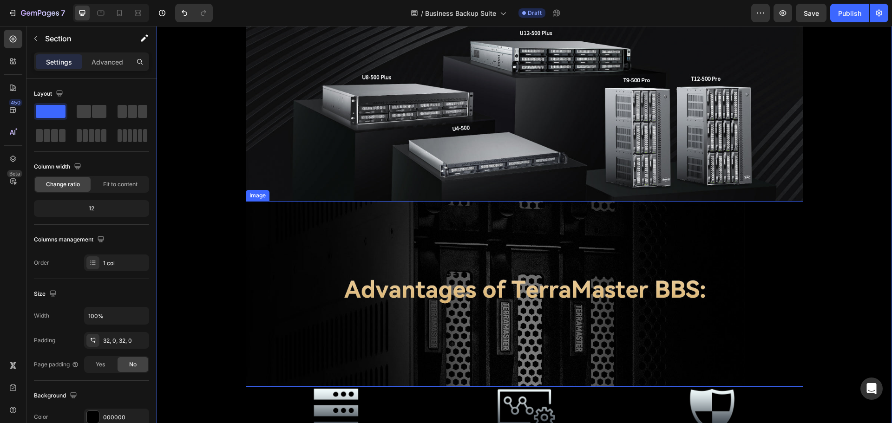
scroll to position [884, 0]
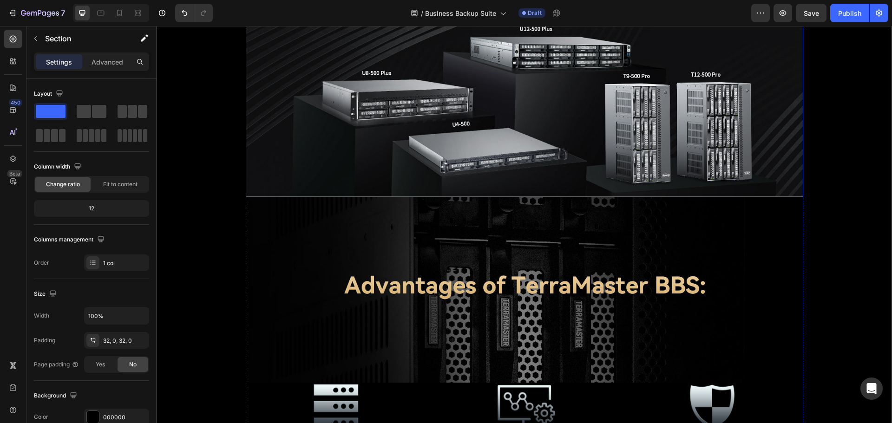
click at [455, 158] on img at bounding box center [525, 68] width 558 height 258
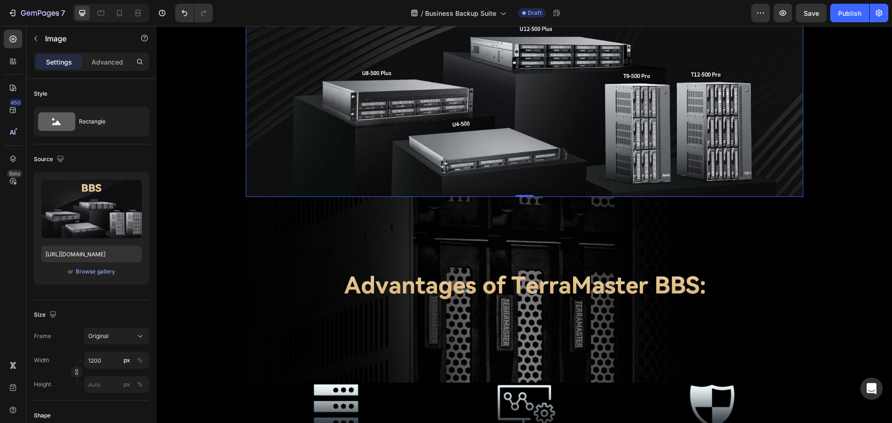
click at [471, 256] on img at bounding box center [525, 290] width 558 height 186
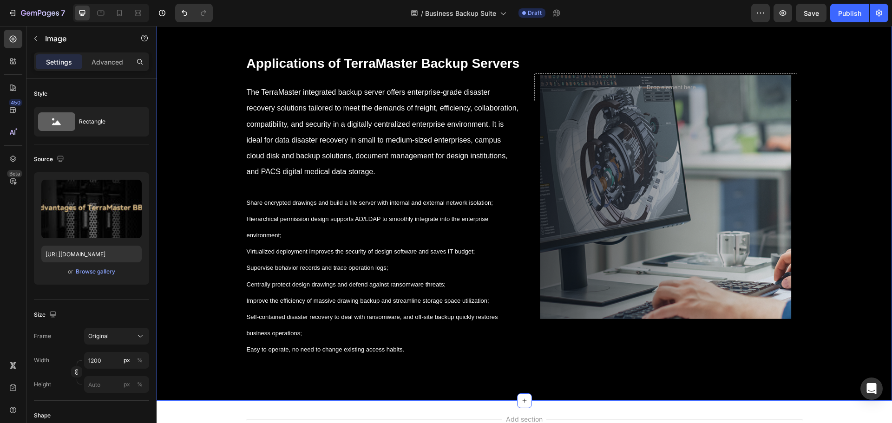
scroll to position [6508, 0]
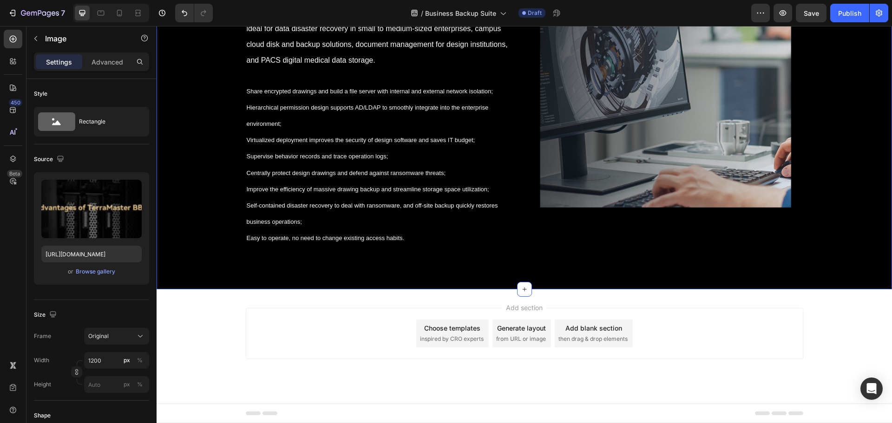
click at [522, 215] on div "⁠⁠⁠⁠⁠⁠⁠ Applications of TerraMaster Backup Servers Heading The TerraMaster inte…" at bounding box center [525, 94] width 558 height 333
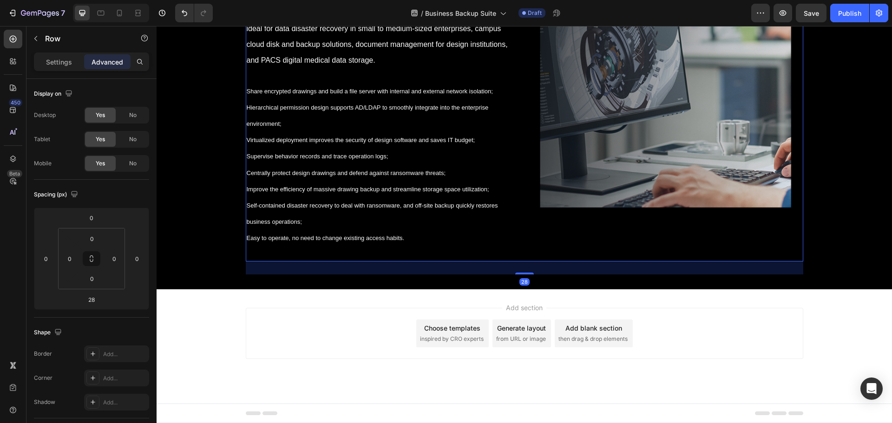
click at [523, 240] on div "⁠⁠⁠⁠⁠⁠⁠ Applications of TerraMaster Backup Servers Heading The TerraMaster inte…" at bounding box center [525, 94] width 558 height 333
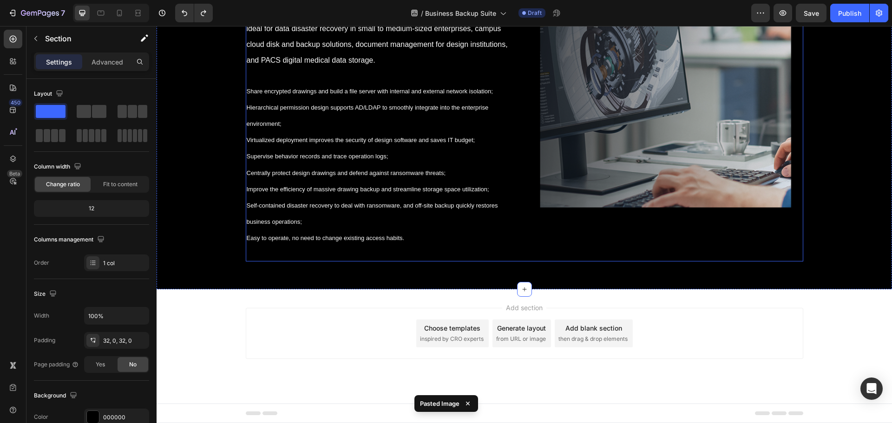
click at [471, 255] on div "⁠⁠⁠⁠⁠⁠⁠ Applications of TerraMaster Backup Servers Heading The TerraMaster inte…" at bounding box center [383, 94] width 275 height 333
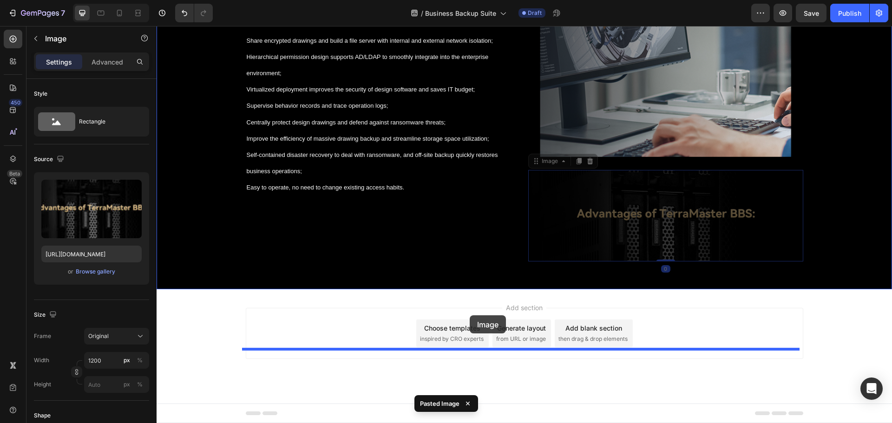
drag, startPoint x: 576, startPoint y: 289, endPoint x: 470, endPoint y: 316, distance: 109.2
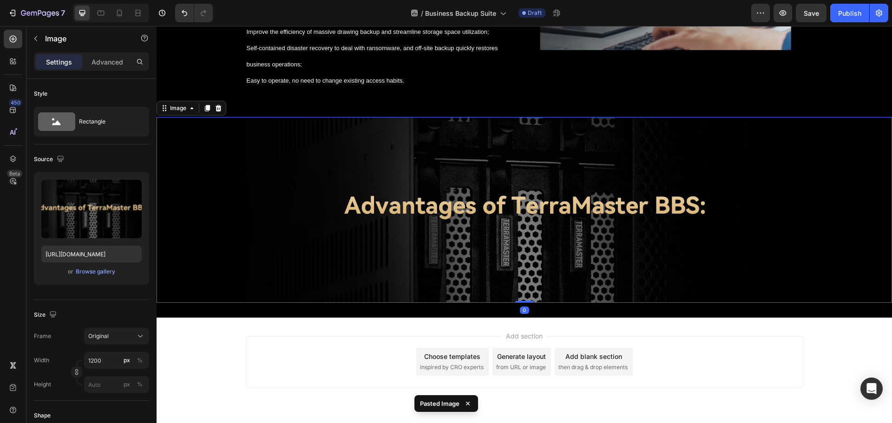
scroll to position [6694, 0]
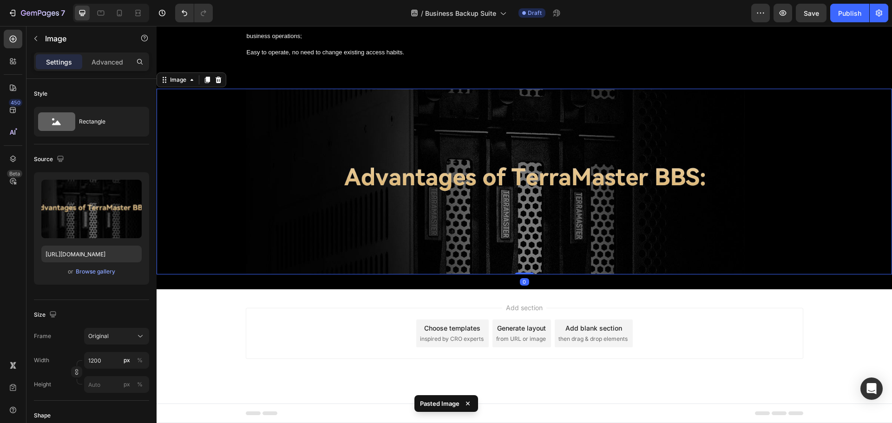
click at [380, 205] on img at bounding box center [525, 182] width 558 height 186
click at [103, 50] on div "Image" at bounding box center [79, 38] width 106 height 24
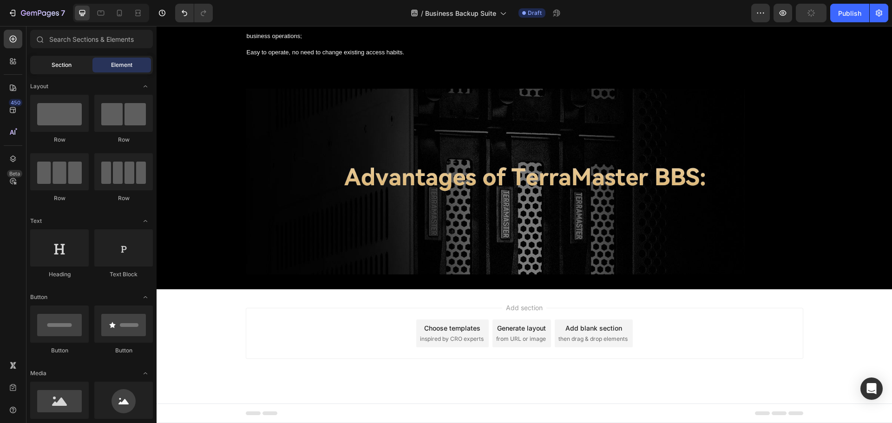
click at [69, 66] on span "Section" at bounding box center [62, 65] width 20 height 8
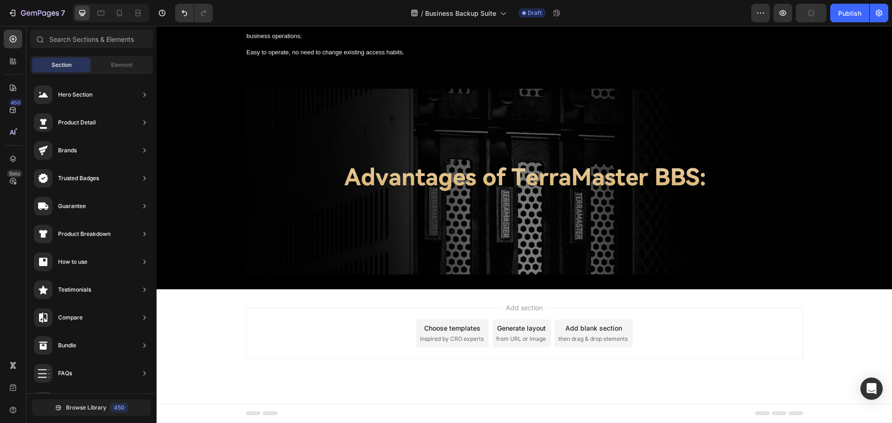
click at [480, 223] on img at bounding box center [525, 182] width 558 height 186
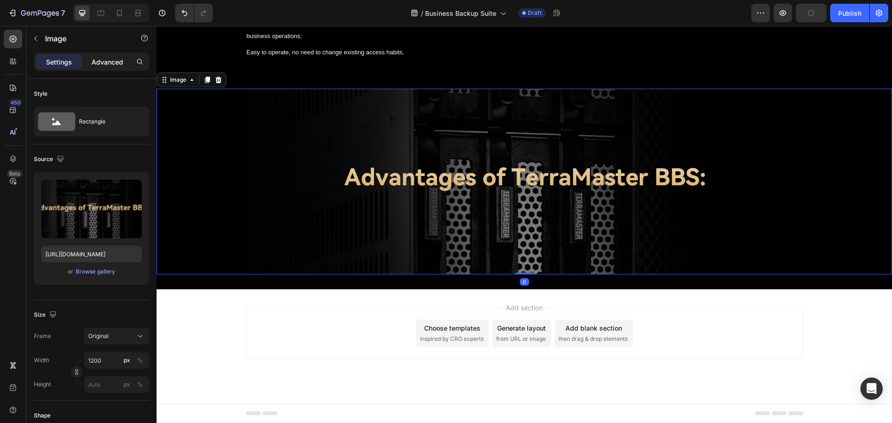
click at [90, 58] on div "Advanced" at bounding box center [107, 61] width 46 height 15
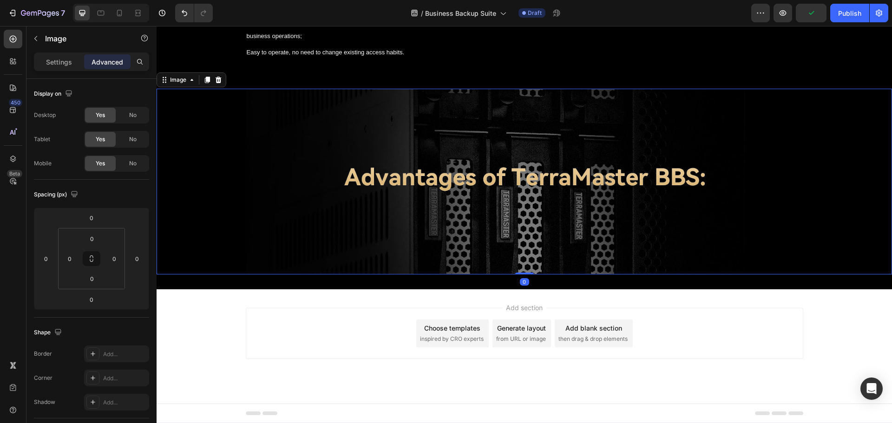
click at [355, 178] on img at bounding box center [525, 182] width 558 height 186
click at [471, 215] on img at bounding box center [525, 182] width 558 height 186
click at [45, 65] on div "Settings" at bounding box center [59, 61] width 46 height 15
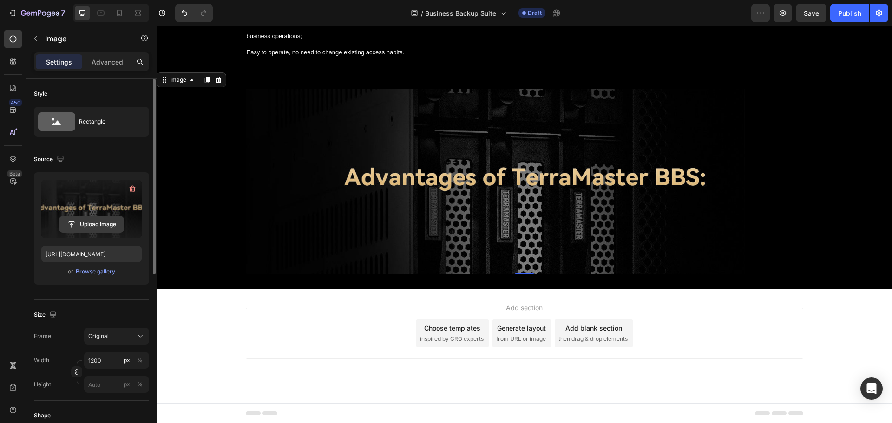
click at [83, 225] on input "file" at bounding box center [91, 225] width 64 height 16
type input "https://cdn.shopify.com/s/files/1/0557/3256/8098/files/gempages_570475742119331…"
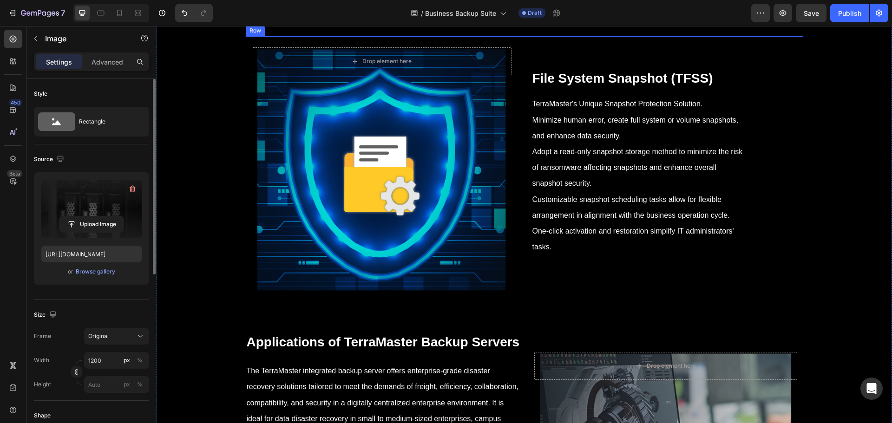
scroll to position [5811, 0]
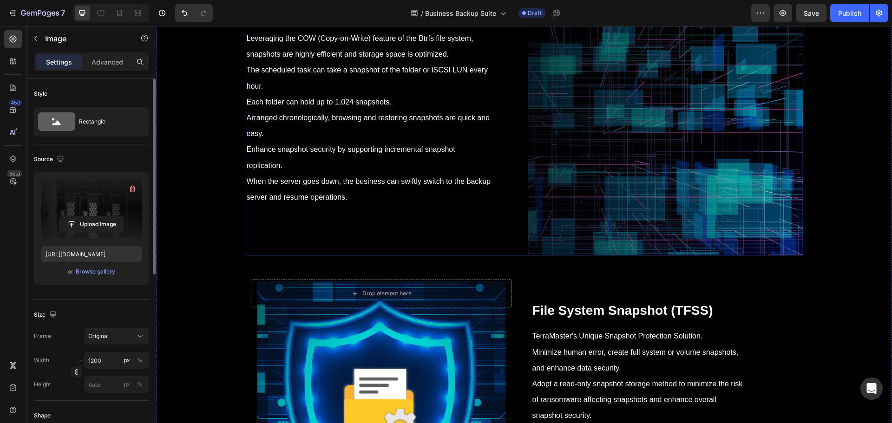
click at [523, 204] on div "⁠⁠⁠⁠⁠⁠⁠ Folder Snapshot Heading Leveraging the COW (Copy-on-Write) feature of t…" at bounding box center [525, 121] width 558 height 270
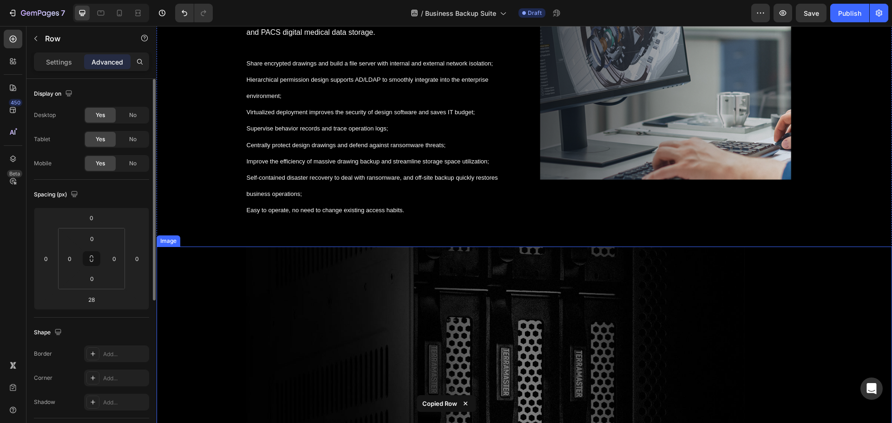
scroll to position [6694, 0]
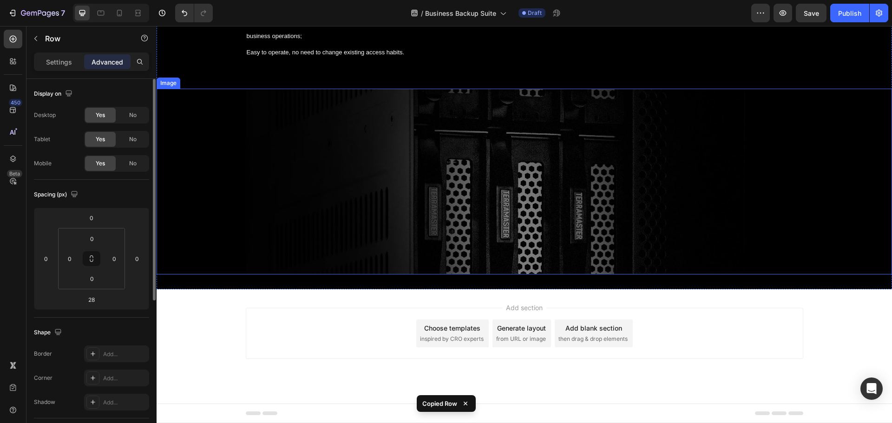
click at [528, 223] on img at bounding box center [525, 182] width 558 height 186
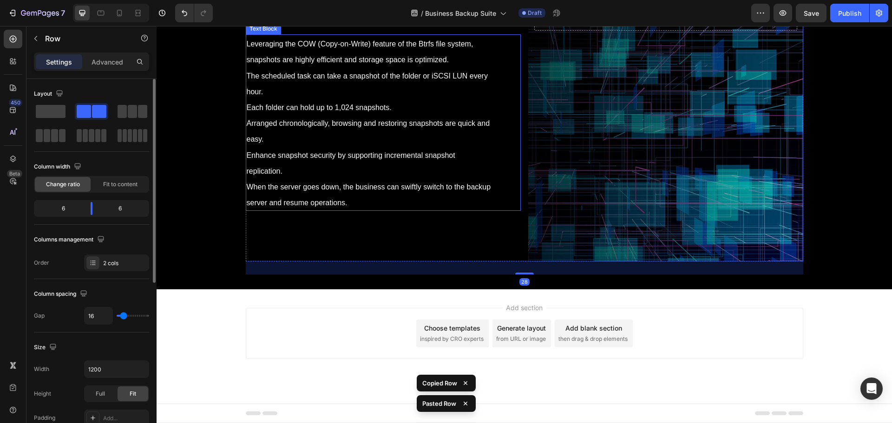
scroll to position [6910, 0]
click at [502, 262] on div "Folder Snapshot Heading Leveraging the COW (Copy-on-Write) feature of the Btrfs…" at bounding box center [383, 127] width 275 height 270
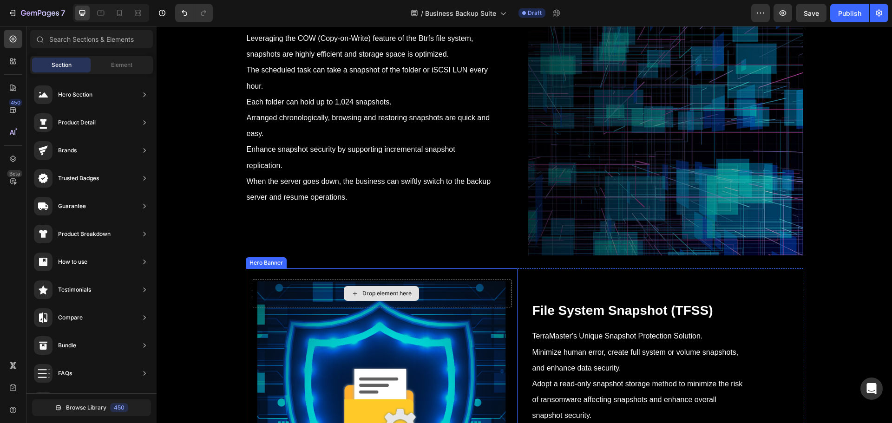
scroll to position [6044, 0]
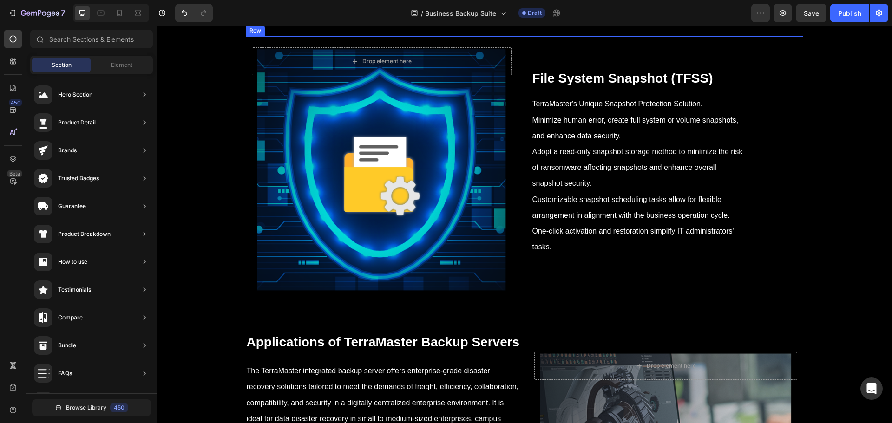
click at [520, 252] on div "Drop element here Hero Banner ⁠⁠⁠⁠⁠⁠⁠ File System Snapshot (TFSS) Heading Terra…" at bounding box center [525, 169] width 558 height 267
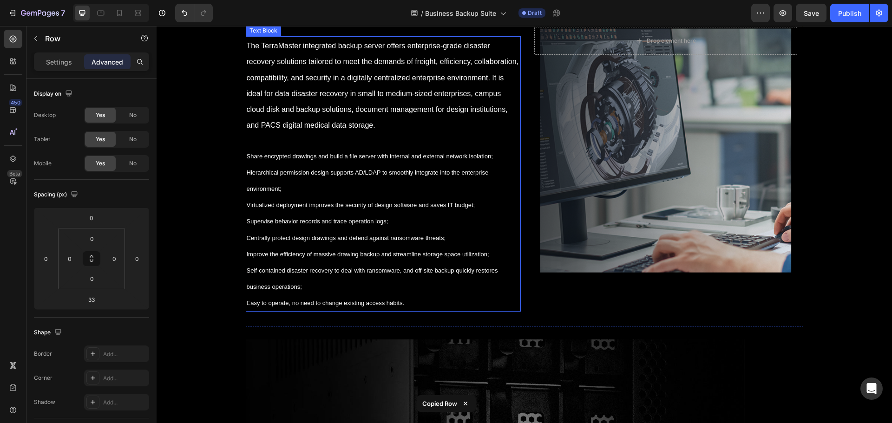
scroll to position [6601, 0]
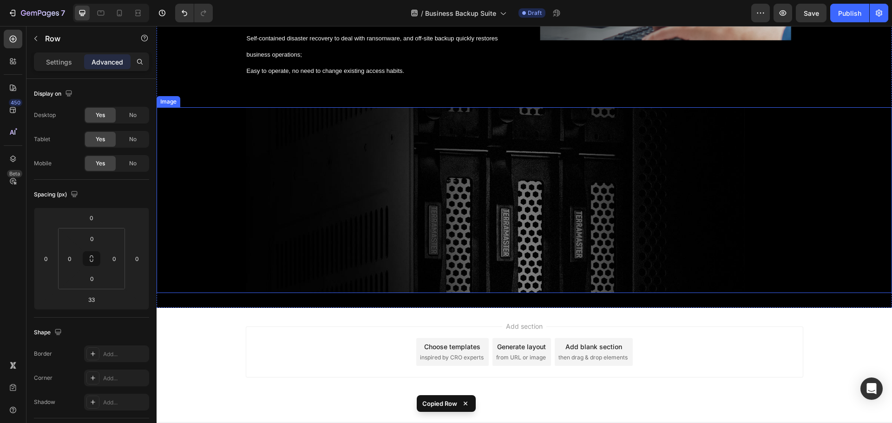
click at [520, 252] on img at bounding box center [525, 200] width 558 height 186
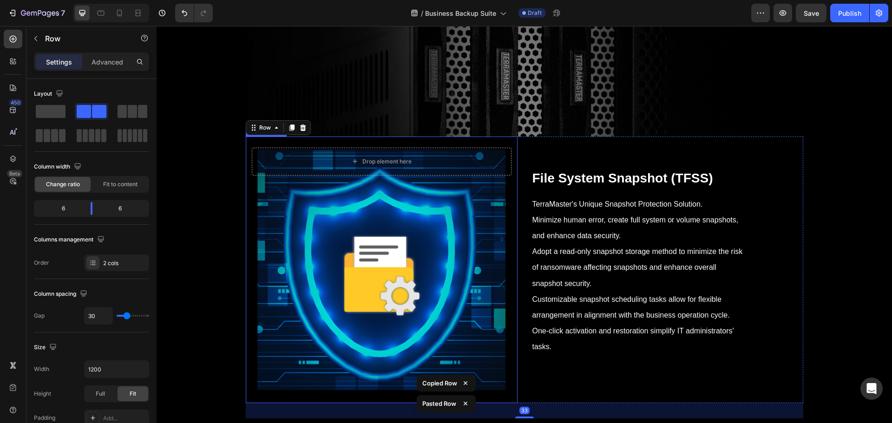
scroll to position [6910, 0]
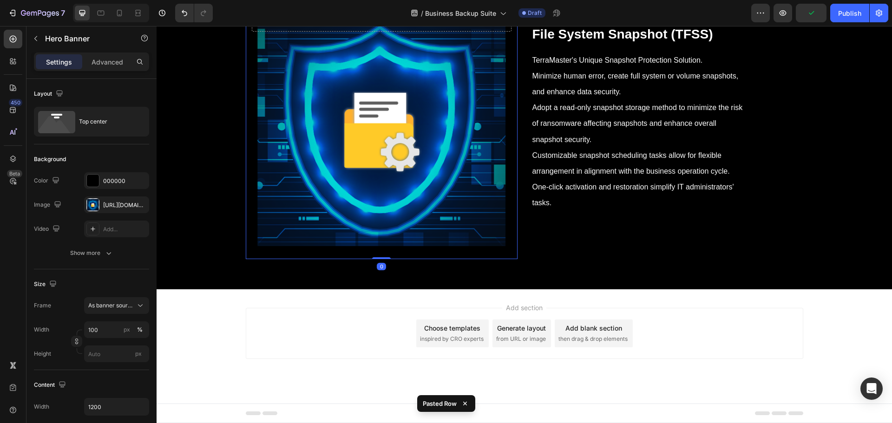
click at [396, 157] on div "Background Image" at bounding box center [382, 126] width 272 height 267
click at [115, 202] on div "https://cdn.shopify.com/s/files/1/0557/3256/8098/files/gempages_570475742119331…" at bounding box center [116, 205] width 27 height 8
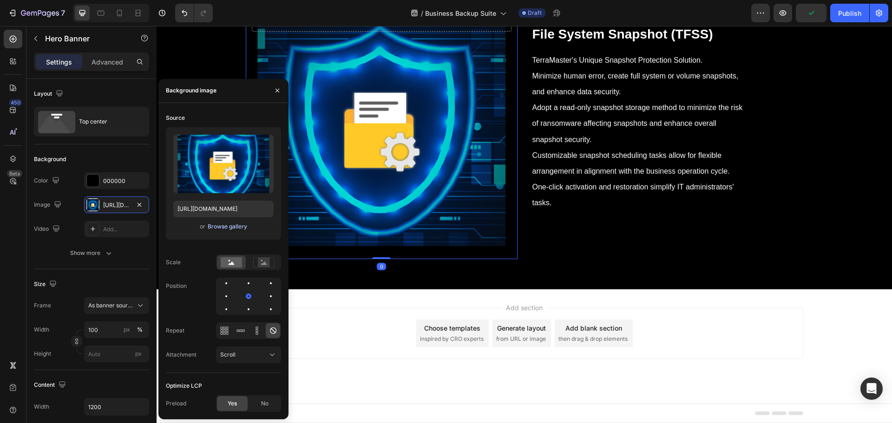
click at [229, 229] on div "Browse gallery" at bounding box center [228, 227] width 40 height 8
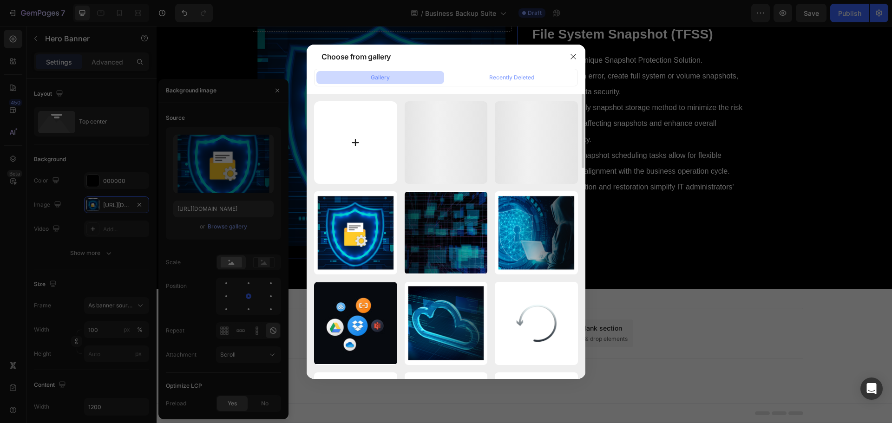
click at [343, 139] on input "file" at bounding box center [355, 142] width 83 height 83
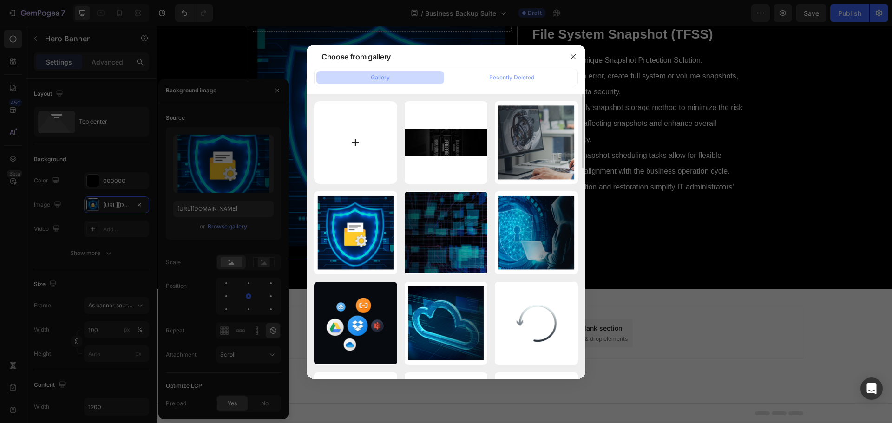
type input "C:\fakepath\ruhexuanzenas.png"
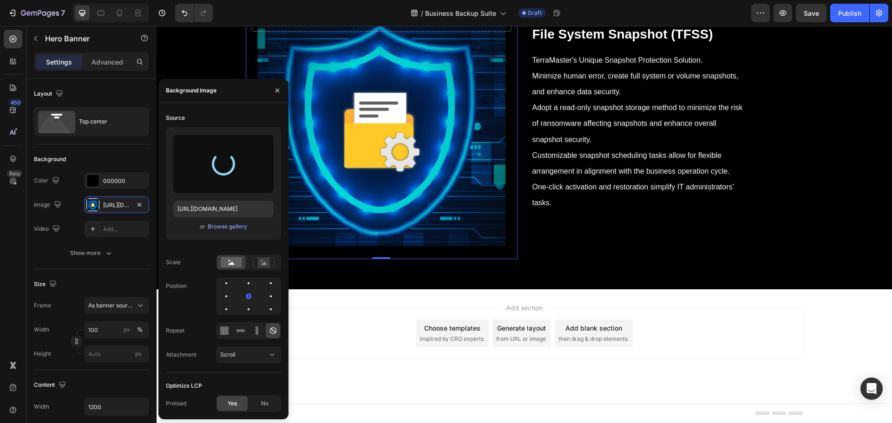
type input "https://cdn.shopify.com/s/files/1/0557/3256/8098/files/gempages_570475742119331…"
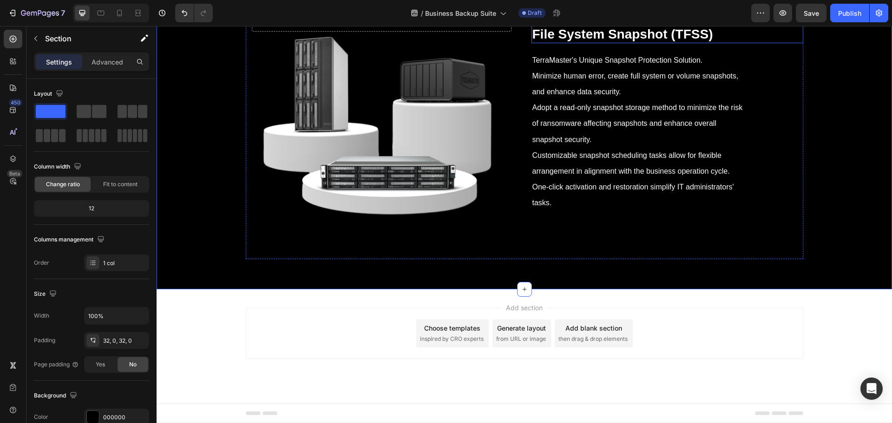
click at [627, 41] on strong "File System Snapshot (TFSS)" at bounding box center [623, 34] width 181 height 14
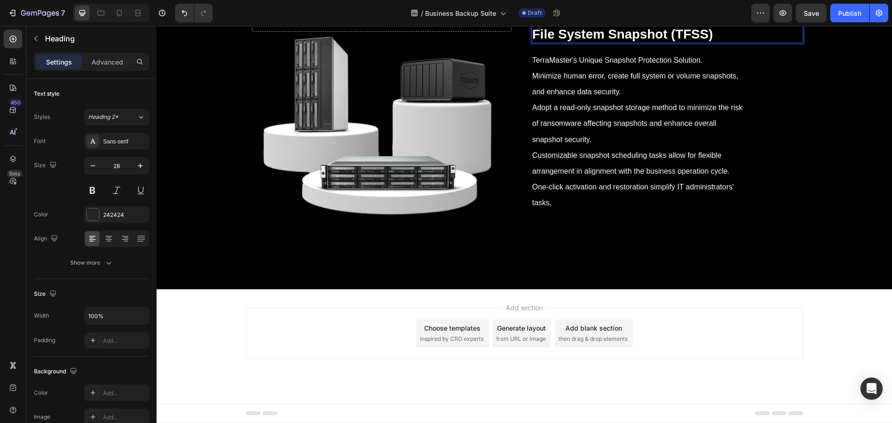
click at [627, 41] on strong "File System Snapshot (TFSS)" at bounding box center [623, 34] width 181 height 14
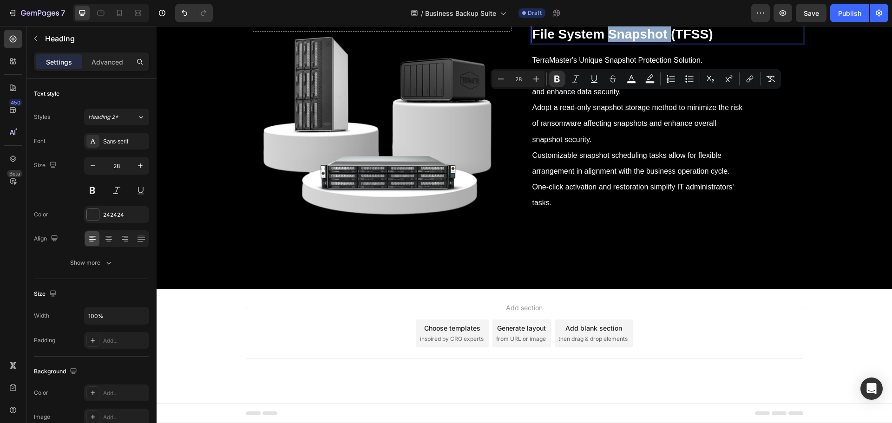
drag, startPoint x: 627, startPoint y: 95, endPoint x: 611, endPoint y: 107, distance: 20.6
click at [611, 41] on strong "File System Snapshot (TFSS)" at bounding box center [623, 34] width 181 height 14
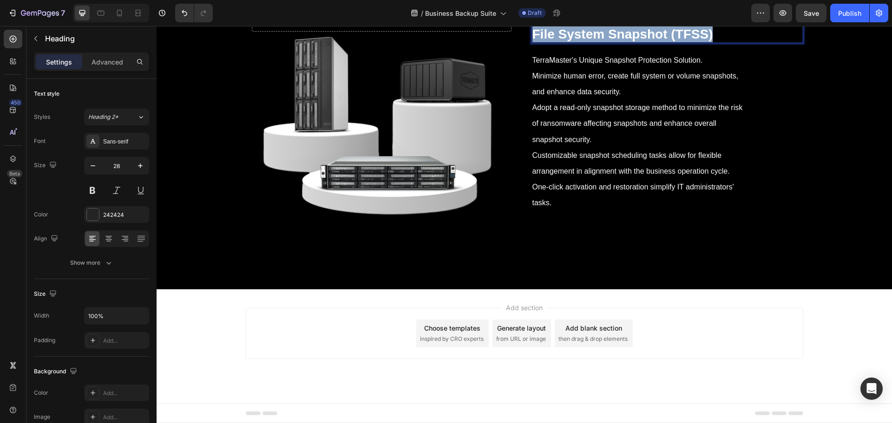
click at [611, 41] on strong "File System Snapshot (TFSS)" at bounding box center [623, 34] width 181 height 14
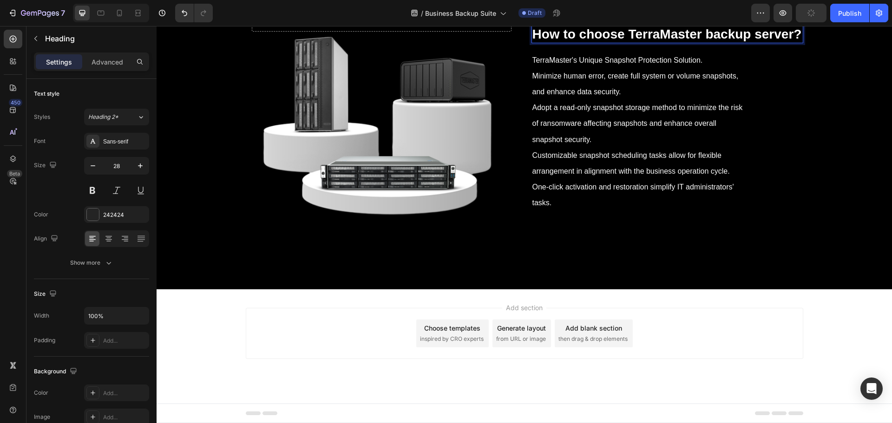
click at [748, 41] on strong "How to choose TerraMaster backup server?" at bounding box center [668, 34] width 270 height 14
click at [754, 41] on strong "How to choose TerraMaster backup server?" at bounding box center [668, 34] width 270 height 14
click at [748, 41] on strong "How to choose TerraMaster backup server?" at bounding box center [668, 34] width 270 height 14
click at [750, 41] on strong "How to choose TerraMaster backup server?" at bounding box center [668, 34] width 270 height 14
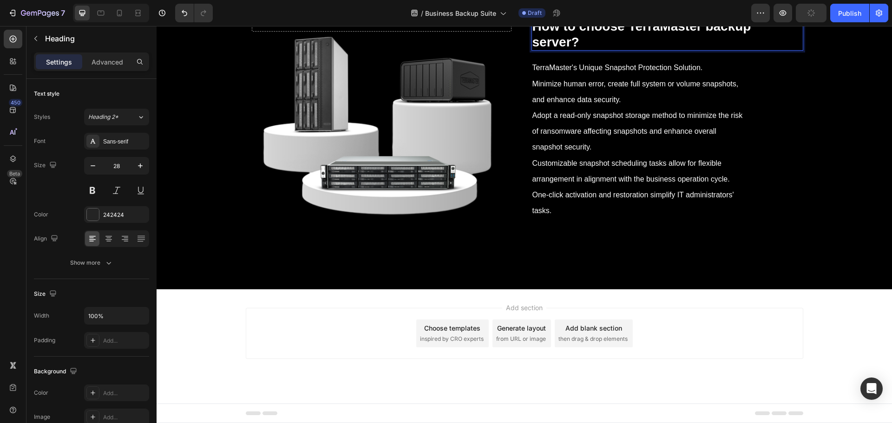
scroll to position [6903, 0]
click at [621, 196] on p "TerraMaster's Unique Snapshot Protection Solution. Minimize human error, create…" at bounding box center [641, 138] width 216 height 159
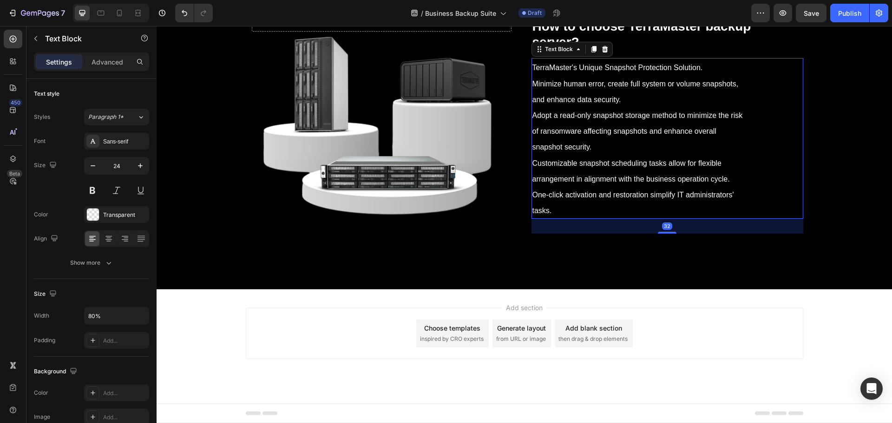
click at [586, 151] on span "Adopt a read-only snapshot storage method to minimize the risk of ransomware af…" at bounding box center [638, 132] width 211 height 40
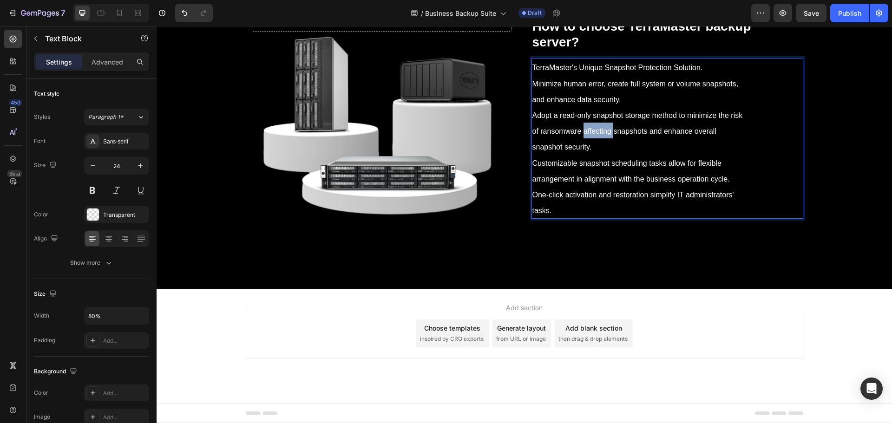
click at [586, 151] on span "Adopt a read-only snapshot storage method to minimize the risk of ransomware af…" at bounding box center [638, 132] width 211 height 40
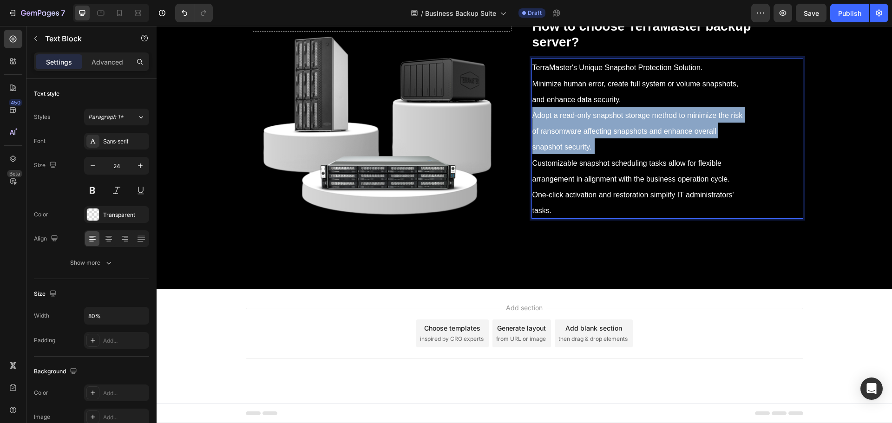
click at [586, 151] on span "Adopt a read-only snapshot storage method to minimize the risk of ransomware af…" at bounding box center [638, 132] width 211 height 40
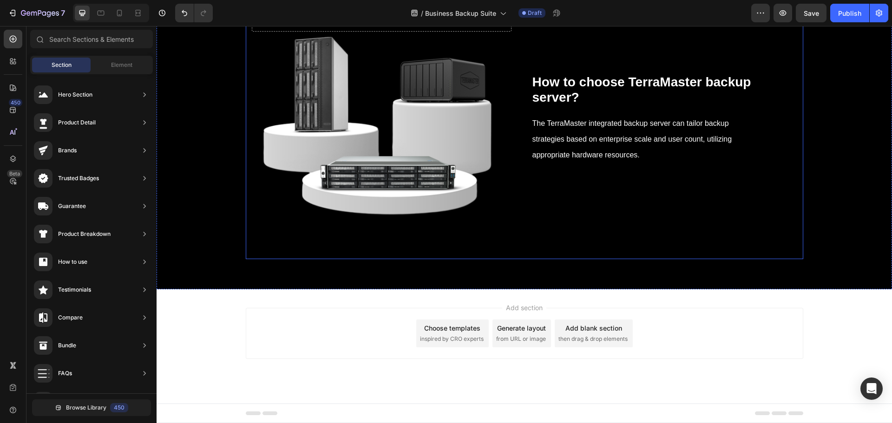
scroll to position [6977, 0]
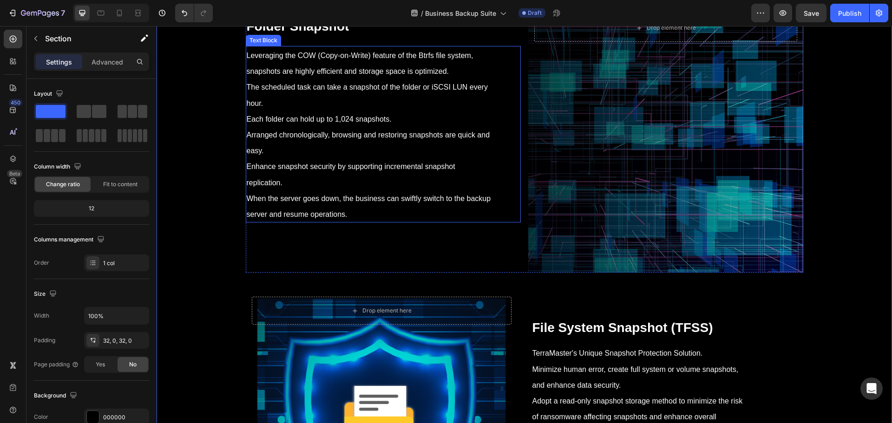
scroll to position [5861, 0]
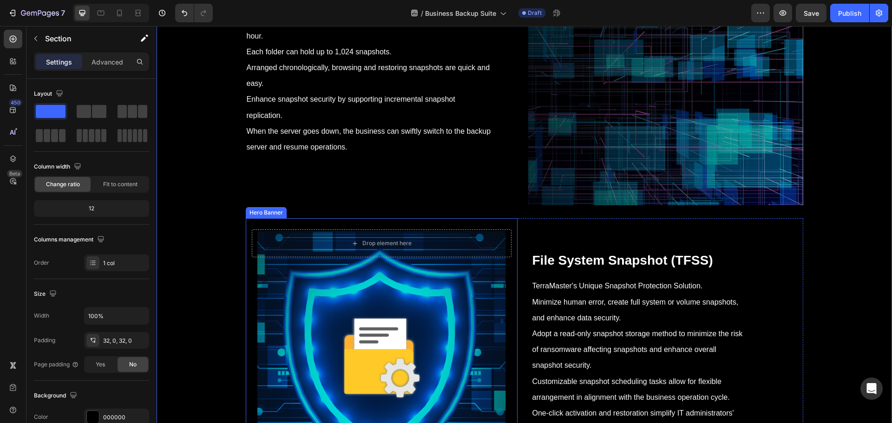
click at [516, 205] on div "⁠⁠⁠⁠⁠⁠⁠ Folder Snapshot Heading Leveraging the COW (Copy-on-Write) feature of t…" at bounding box center [383, 70] width 275 height 270
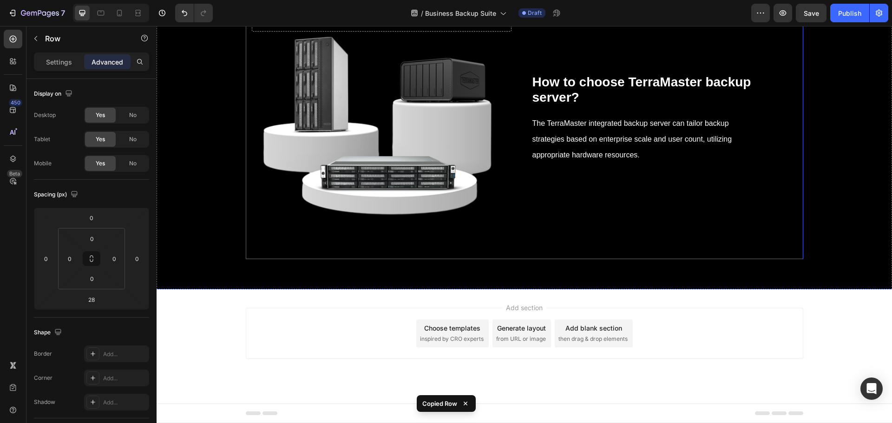
scroll to position [6930, 0]
click at [559, 259] on div "⁠⁠⁠⁠⁠⁠⁠ How to choose TerraMaster backup server? Heading The TerraMaster integr…" at bounding box center [668, 126] width 272 height 267
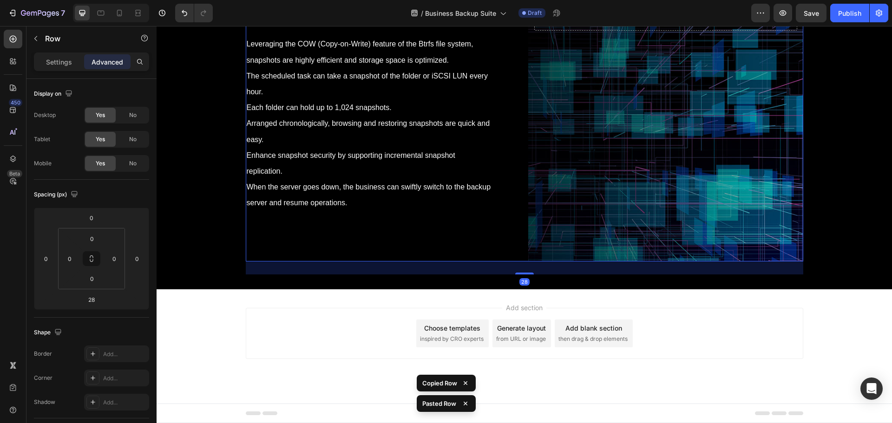
scroll to position [7193, 0]
click at [595, 229] on div "Background Image" at bounding box center [665, 127] width 275 height 270
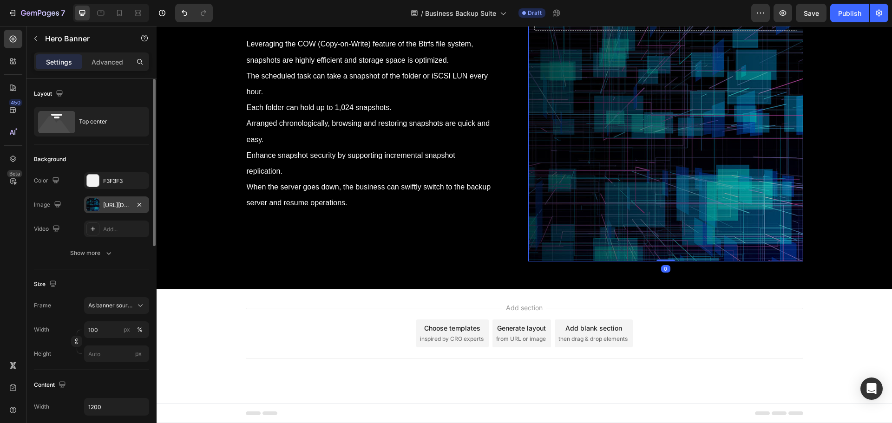
click at [115, 205] on div "[URL][DOMAIN_NAME]" at bounding box center [116, 205] width 27 height 8
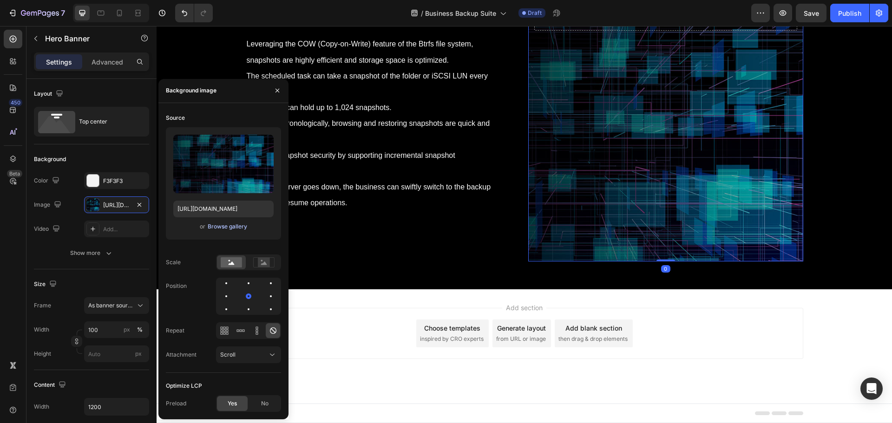
click at [210, 227] on div "Browse gallery" at bounding box center [228, 227] width 40 height 8
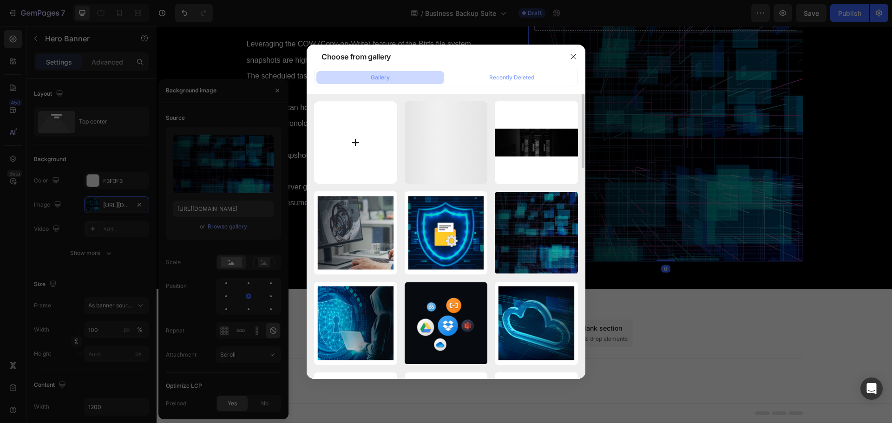
click at [351, 146] on input "file" at bounding box center [355, 142] width 83 height 83
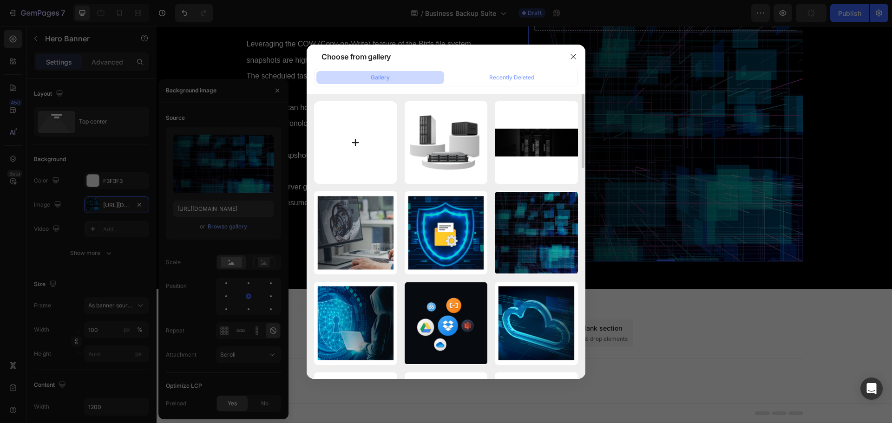
type input "C:\fakepath\xiaoyu50ren_1_.png"
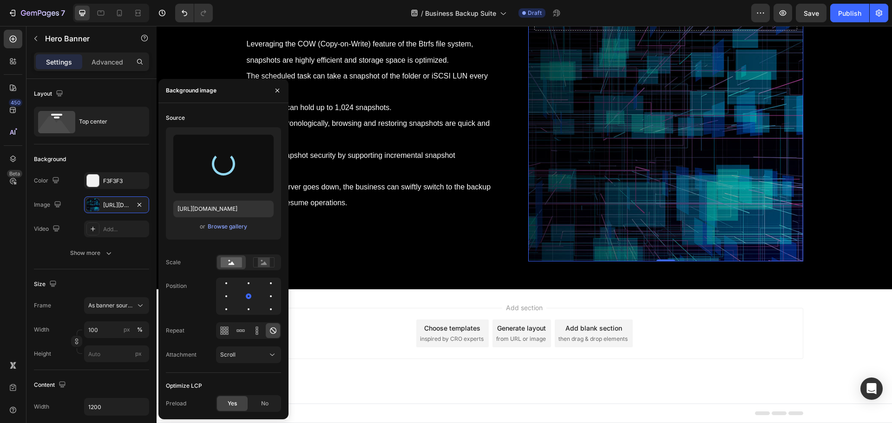
type input "[URL][DOMAIN_NAME]"
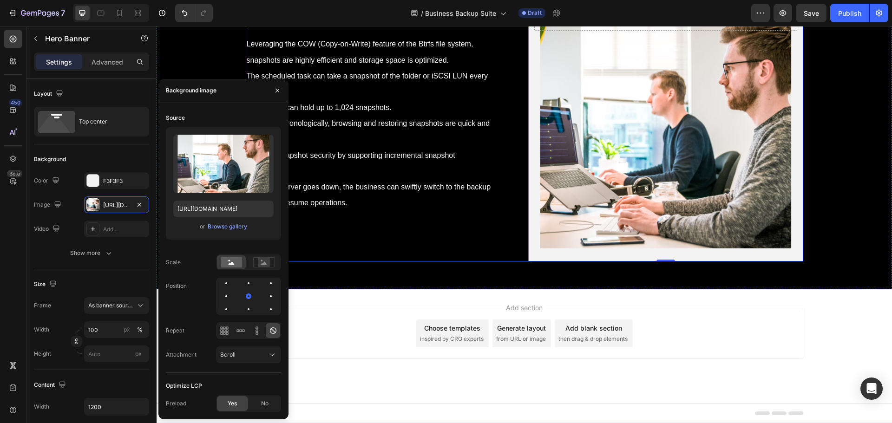
click at [442, 262] on div "Folder Snapshot Heading Leveraging the COW (Copy-on-Write) feature of the Btrfs…" at bounding box center [383, 127] width 275 height 270
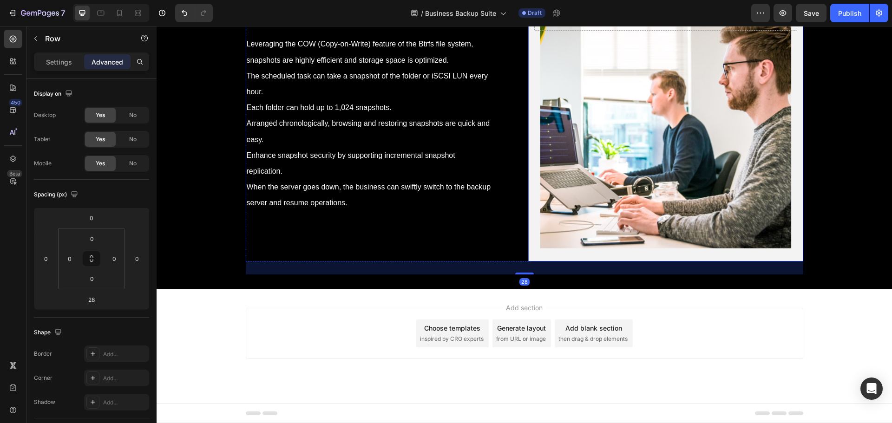
click at [528, 259] on div "Background Image" at bounding box center [665, 127] width 275 height 270
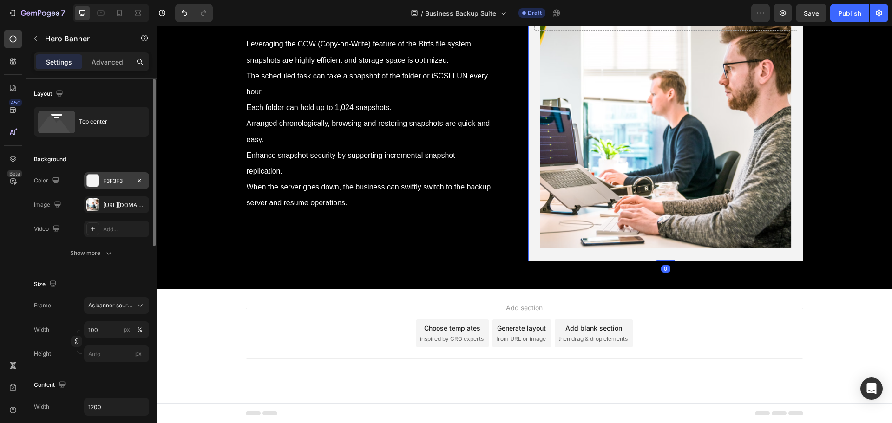
click at [116, 180] on div "F3F3F3" at bounding box center [116, 181] width 27 height 8
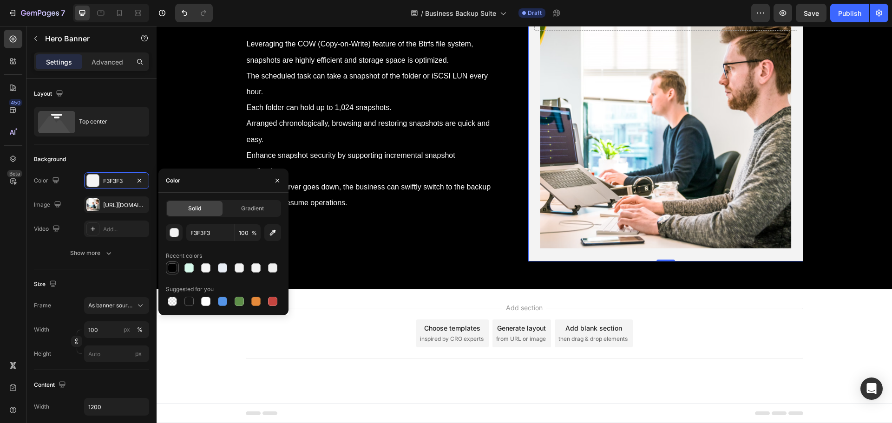
click at [170, 268] on div at bounding box center [172, 268] width 9 height 9
type input "000000"
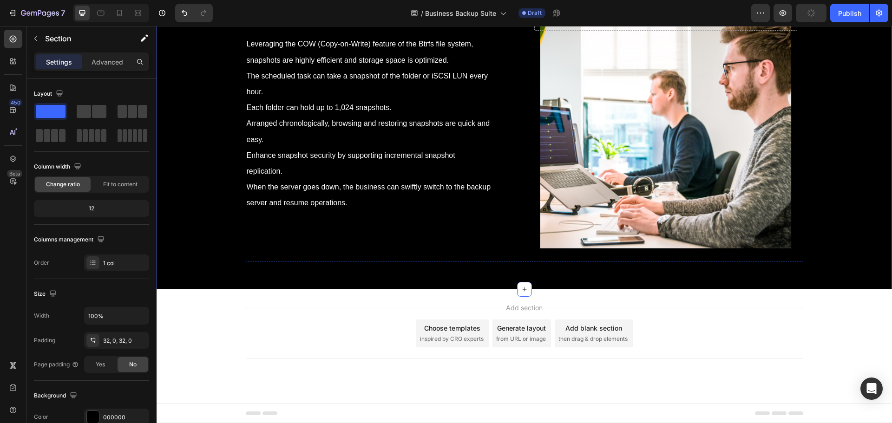
click at [324, 22] on strong "Folder Snapshot" at bounding box center [298, 15] width 103 height 14
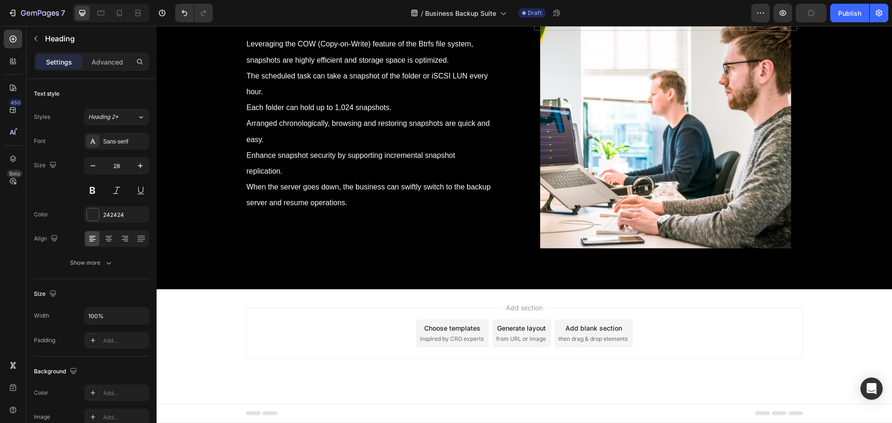
click at [324, 22] on strong "Folder Snapshot" at bounding box center [298, 15] width 103 height 14
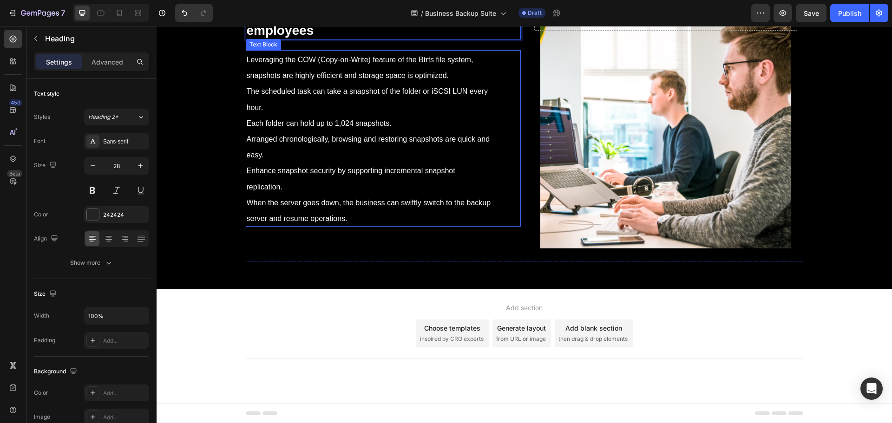
click at [337, 224] on p "Leveraging the COW (Copy-on-Write) feature of the Btrfs file system, snapshots …" at bounding box center [370, 138] width 246 height 175
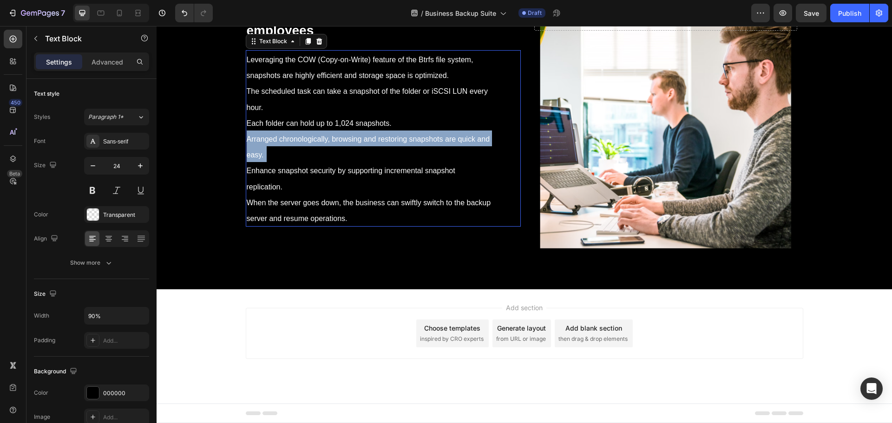
click at [337, 224] on p "Leveraging the COW (Copy-on-Write) feature of the Btrfs file system, snapshots …" at bounding box center [370, 138] width 246 height 175
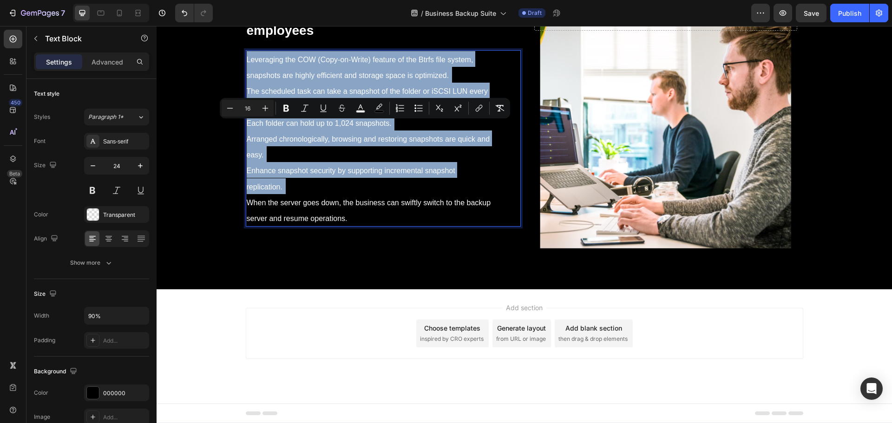
drag, startPoint x: 337, startPoint y: 224, endPoint x: 297, endPoint y: 192, distance: 51.0
click at [297, 127] on span "Each folder can hold up to 1,024 snapshots." at bounding box center [319, 123] width 145 height 8
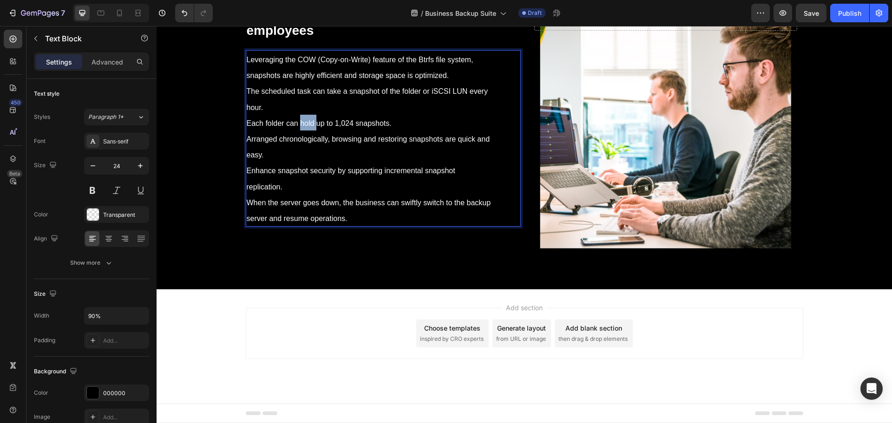
click at [297, 127] on span "Each folder can hold up to 1,024 snapshots." at bounding box center [319, 123] width 145 height 8
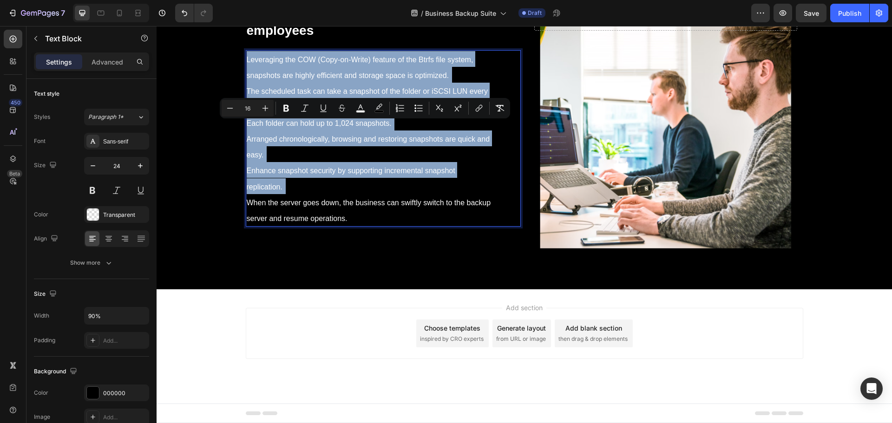
type input "24"
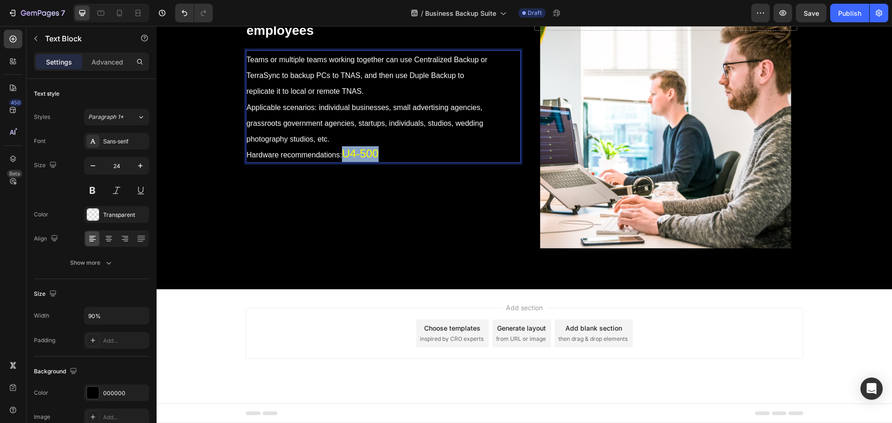
drag, startPoint x: 394, startPoint y: 219, endPoint x: 341, endPoint y: 225, distance: 53.8
click at [341, 162] on p "Teams or multiple teams working together can use Centralized Backup or TerraSyn…" at bounding box center [370, 106] width 246 height 111
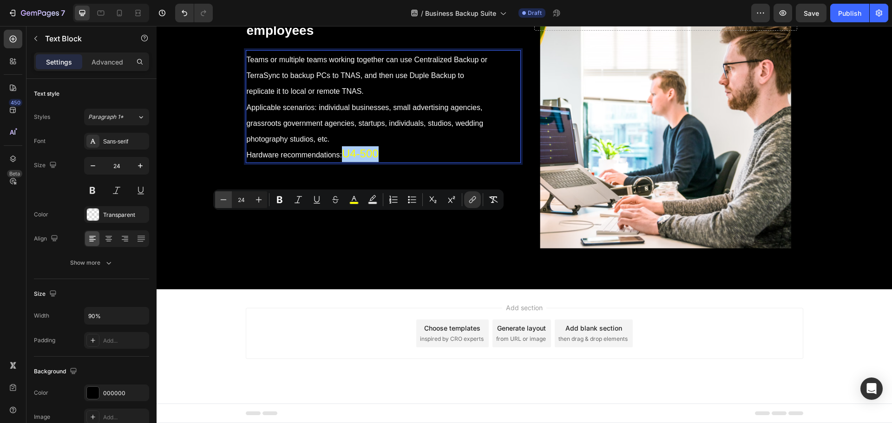
click at [229, 201] on button "Minus" at bounding box center [223, 199] width 17 height 17
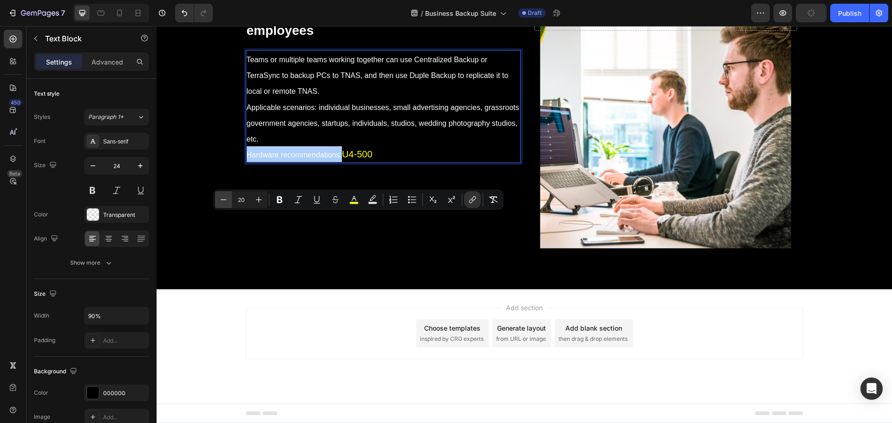
click at [229, 201] on button "Minus" at bounding box center [223, 199] width 17 height 17
click at [261, 198] on icon "Editor contextual toolbar" at bounding box center [258, 199] width 9 height 9
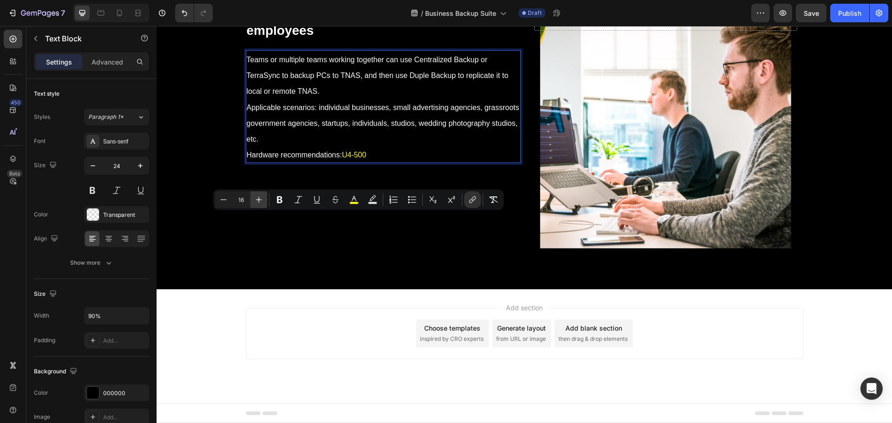
type input "17"
click at [313, 258] on div "⁠⁠⁠⁠⁠⁠⁠ For businesses with less than 50 employees Heading Teams or multiple te…" at bounding box center [383, 127] width 275 height 270
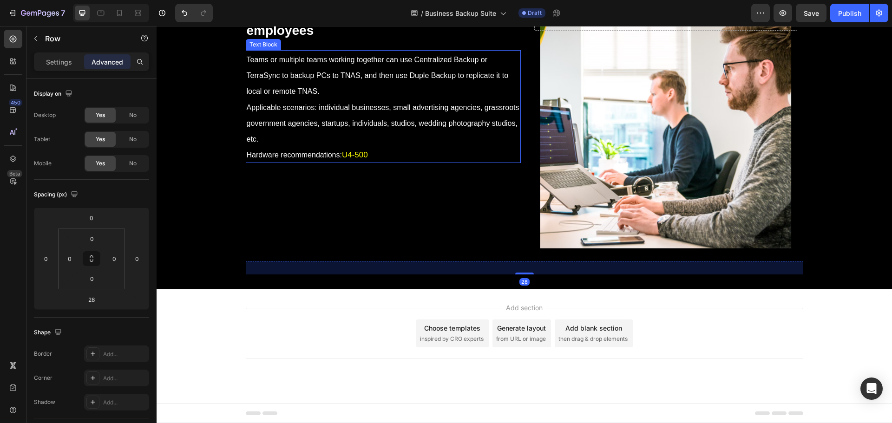
click at [389, 162] on p "Teams or multiple teams working together can use Centralized Backup or TerraSyn…" at bounding box center [383, 106] width 273 height 111
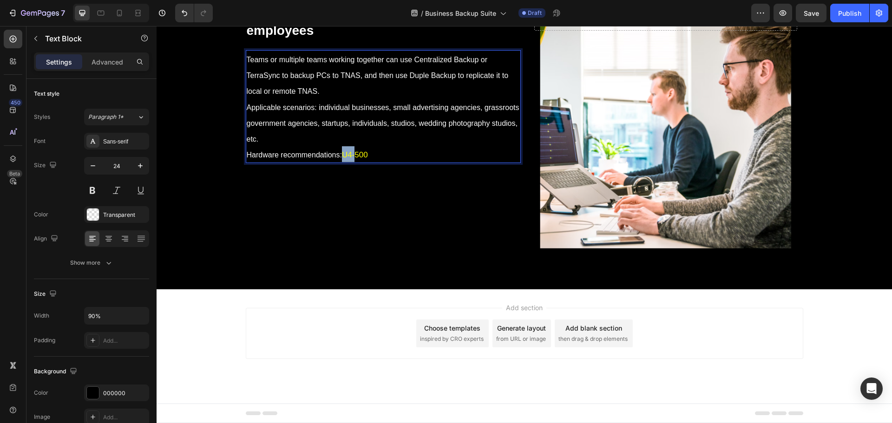
click at [379, 162] on p "Teams or multiple teams working together can use Centralized Backup or TerraSyn…" at bounding box center [383, 106] width 273 height 111
click at [375, 162] on p "Teams or multiple teams working together can use Centralized Backup or TerraSyn…" at bounding box center [383, 106] width 273 height 111
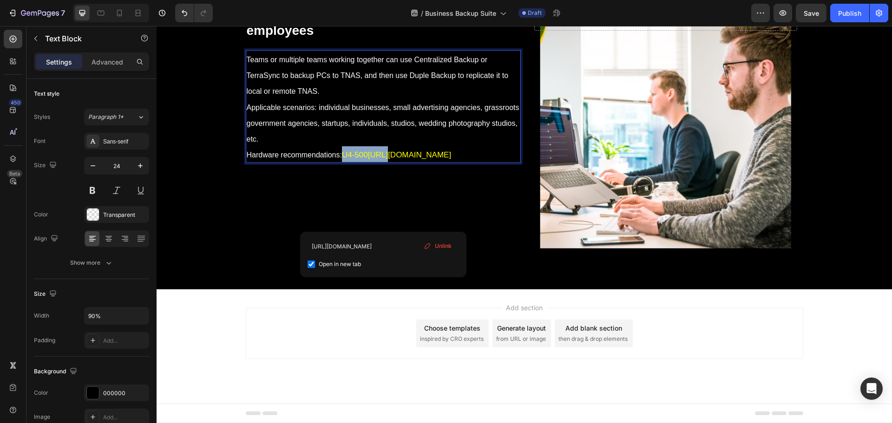
drag, startPoint x: 384, startPoint y: 222, endPoint x: 339, endPoint y: 226, distance: 44.8
type input "17"
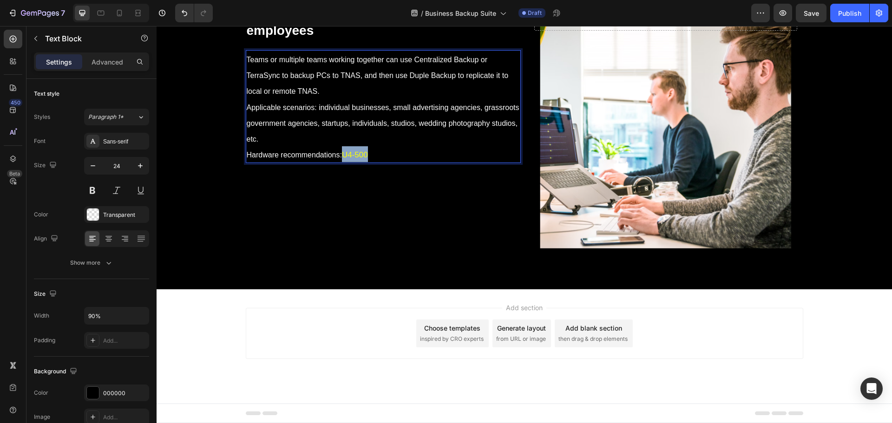
drag, startPoint x: 371, startPoint y: 222, endPoint x: 340, endPoint y: 223, distance: 31.6
click at [340, 162] on p "Teams or multiple teams working together can use Centralized Backup or TerraSyn…" at bounding box center [383, 106] width 273 height 111
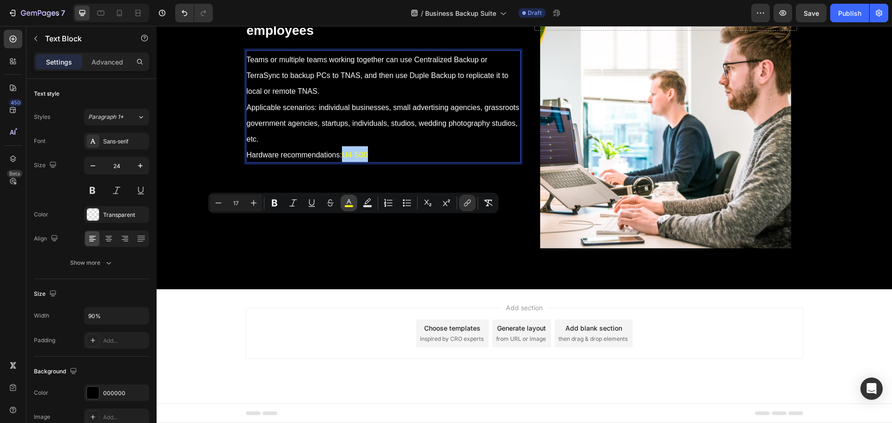
click at [354, 202] on button "color" at bounding box center [349, 203] width 17 height 17
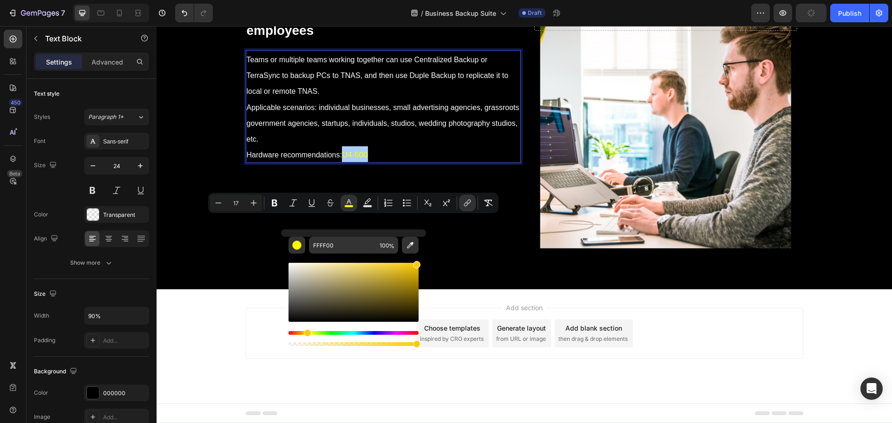
click at [306, 333] on div "Hue" at bounding box center [354, 333] width 130 height 4
type input "FFBF00"
click at [305, 332] on div "Hue" at bounding box center [306, 333] width 7 height 7
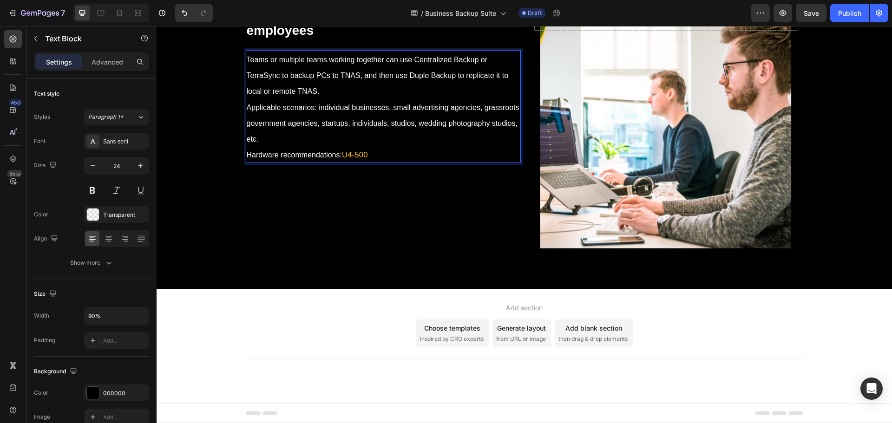
click at [296, 162] on p "Teams or multiple teams working together can use Centralized Backup or TerraSyn…" at bounding box center [383, 106] width 273 height 111
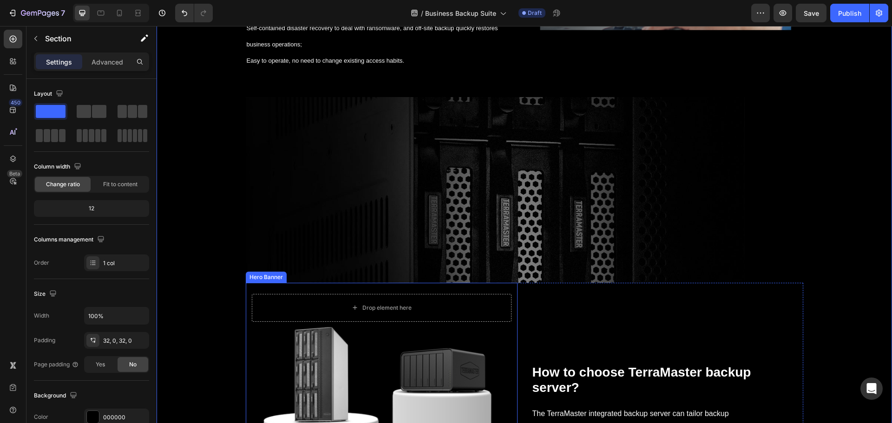
scroll to position [6496, 0]
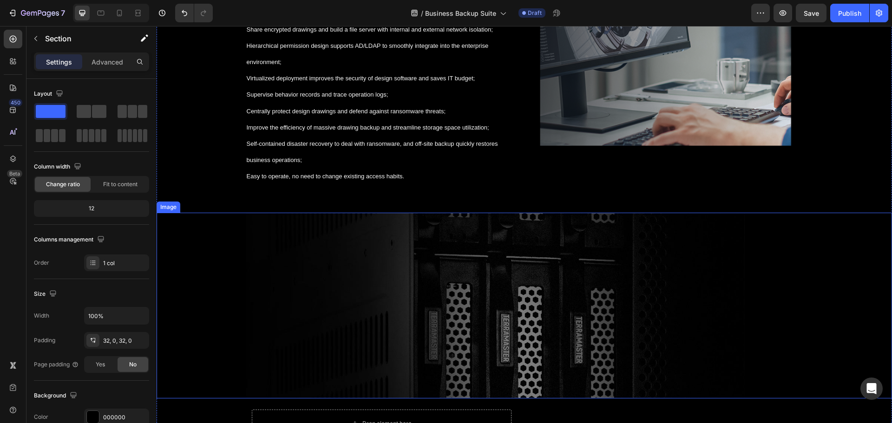
click at [438, 310] on img at bounding box center [525, 306] width 558 height 186
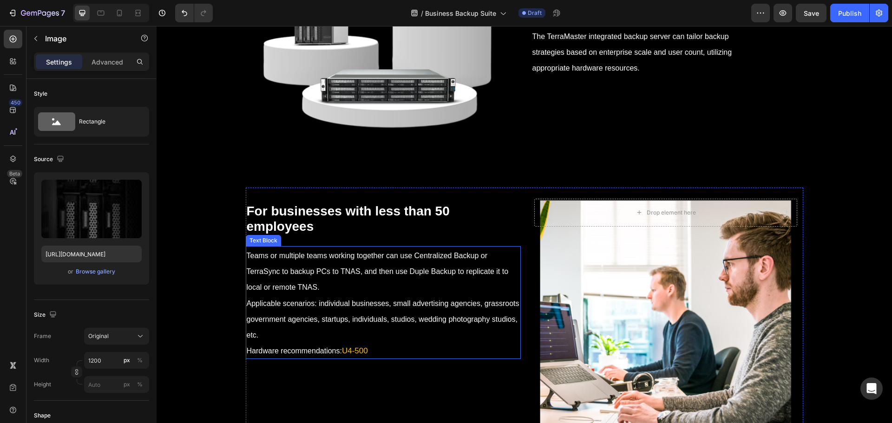
scroll to position [6981, 0]
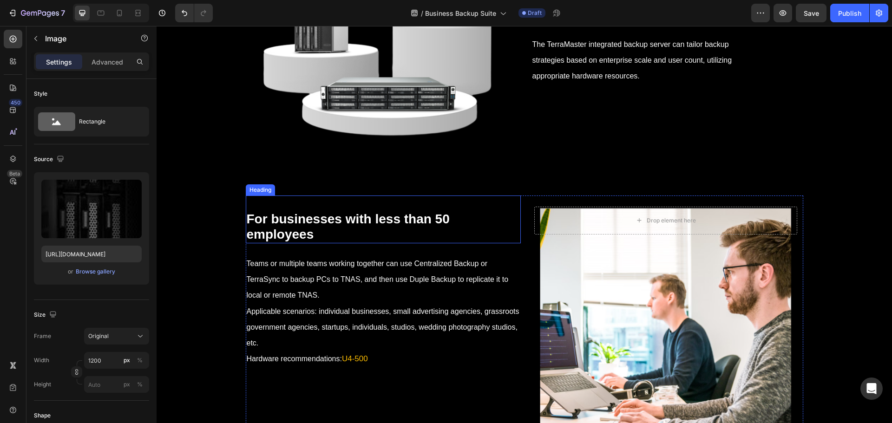
click at [458, 243] on p "⁠⁠⁠⁠⁠⁠⁠ For businesses with less than 50 employees" at bounding box center [383, 226] width 273 height 31
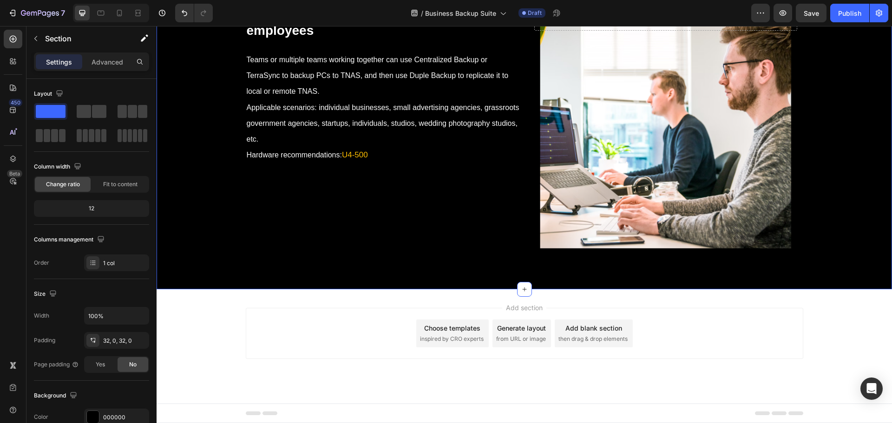
scroll to position [7260, 0]
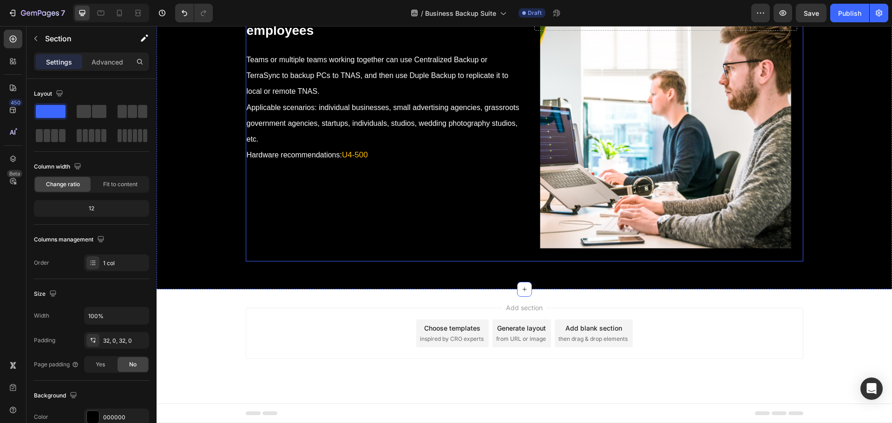
click at [521, 211] on div "⁠⁠⁠⁠⁠⁠⁠ For businesses with less than 50 employees Heading Teams or multiple te…" at bounding box center [525, 127] width 558 height 270
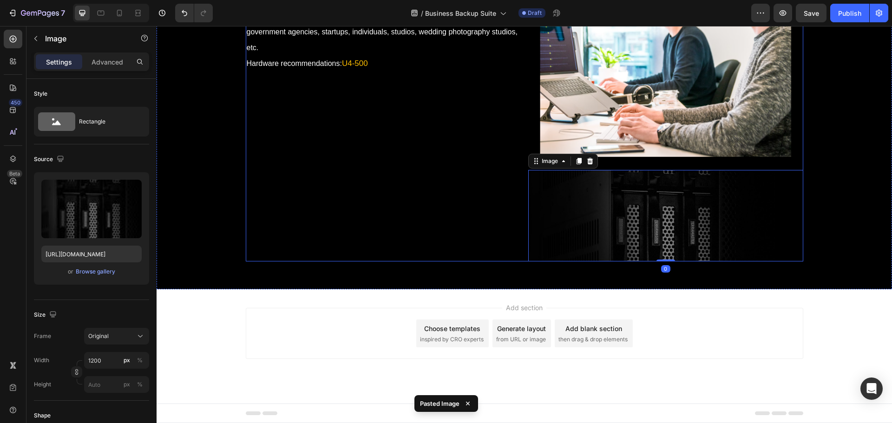
scroll to position [7352, 0]
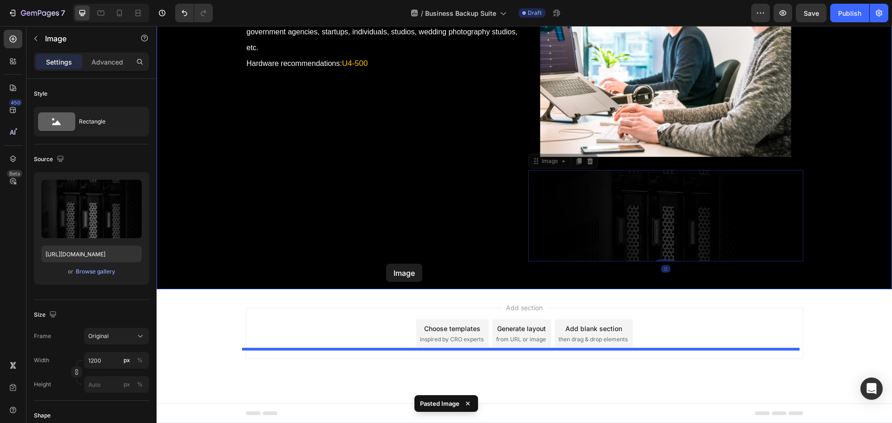
drag, startPoint x: 609, startPoint y: 201, endPoint x: 386, endPoint y: 264, distance: 231.3
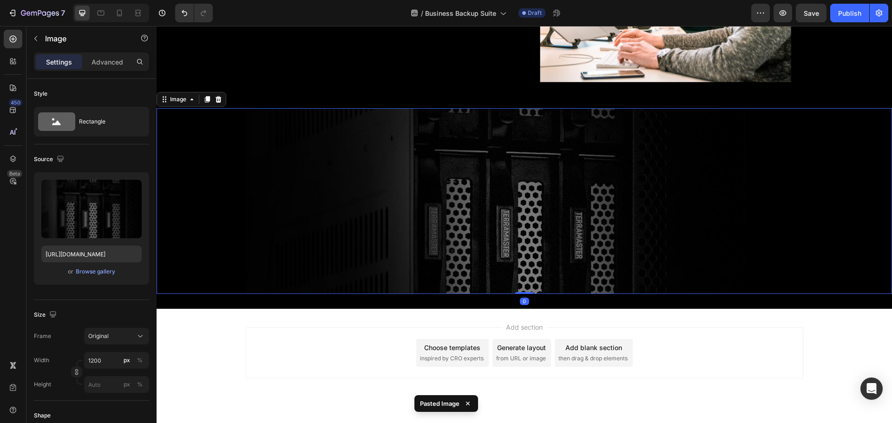
click at [440, 286] on img at bounding box center [525, 201] width 558 height 186
click at [86, 268] on div "Browse gallery" at bounding box center [96, 272] width 40 height 8
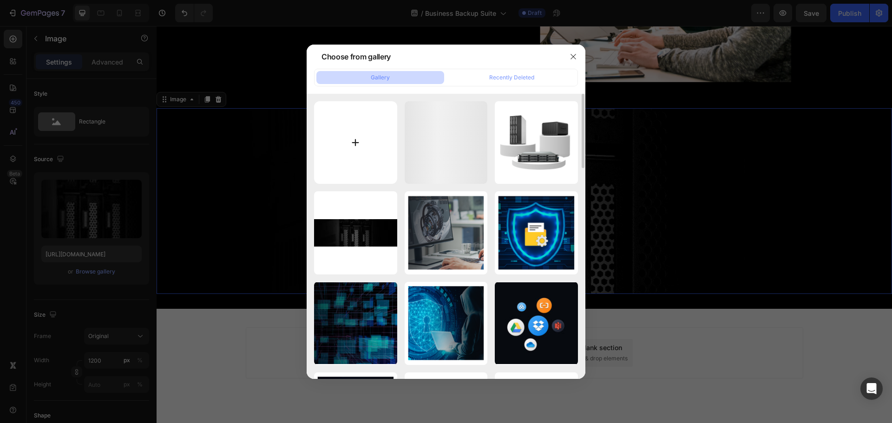
click at [351, 150] on input "file" at bounding box center [355, 142] width 83 height 83
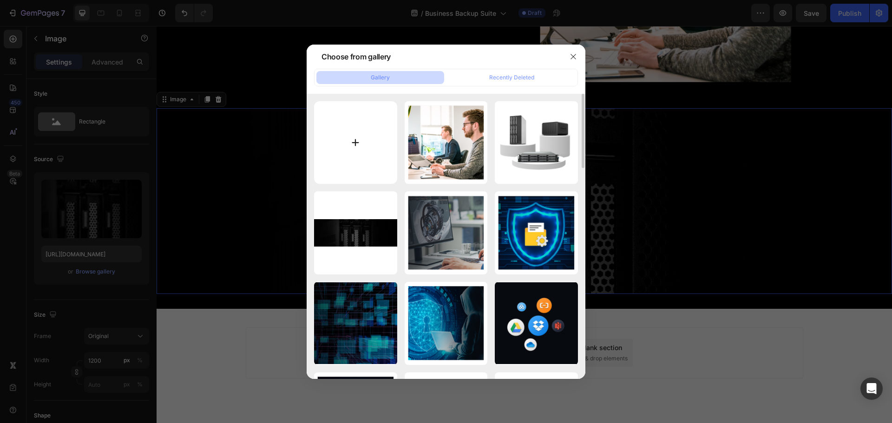
type input "C:\fakepath\smallcom.jpg"
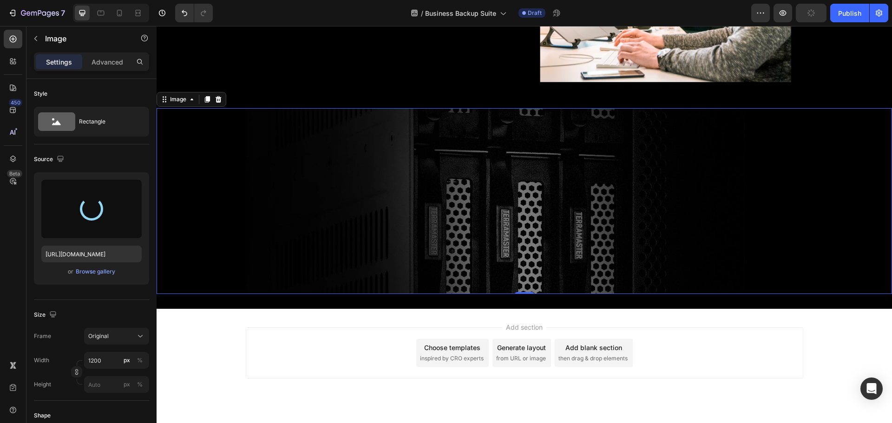
type input "https://cdn.shopify.com/s/files/1/0557/3256/8098/files/gempages_570475742119331…"
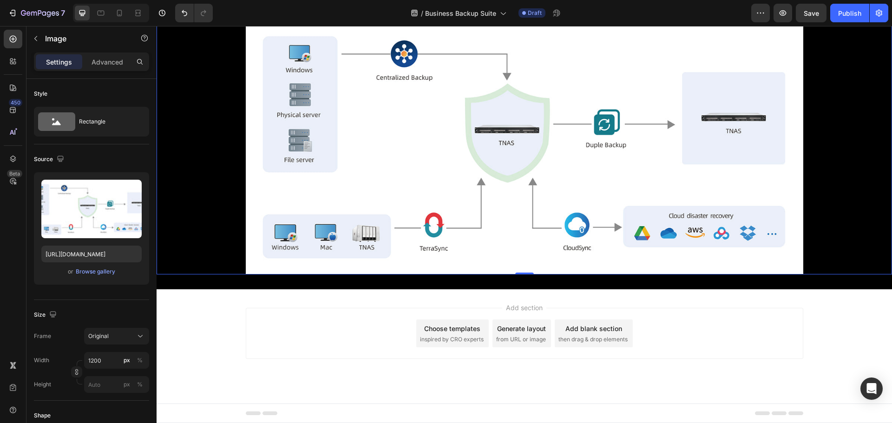
scroll to position [7305, 0]
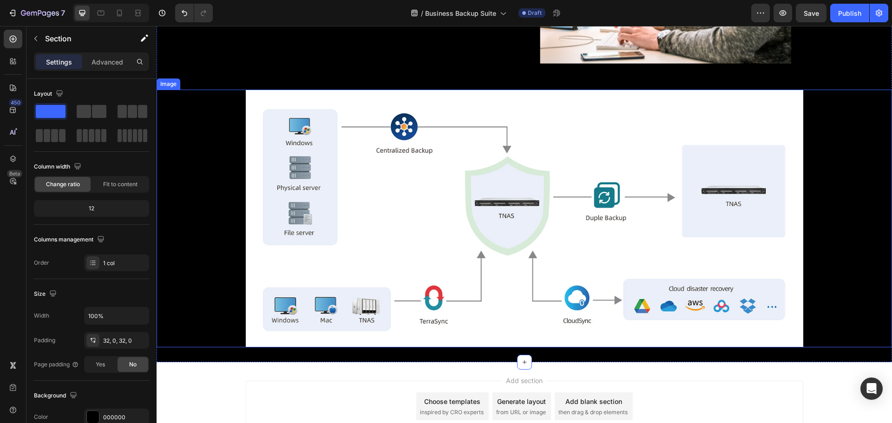
scroll to position [7398, 0]
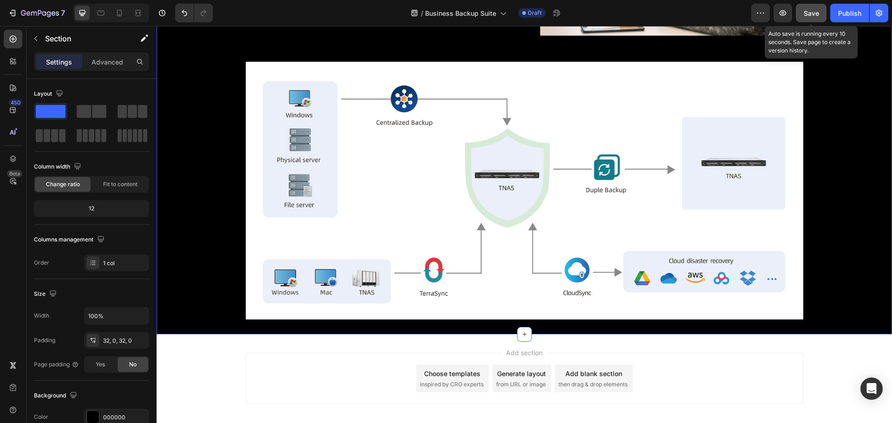
click at [811, 16] on span "Save" at bounding box center [811, 13] width 15 height 8
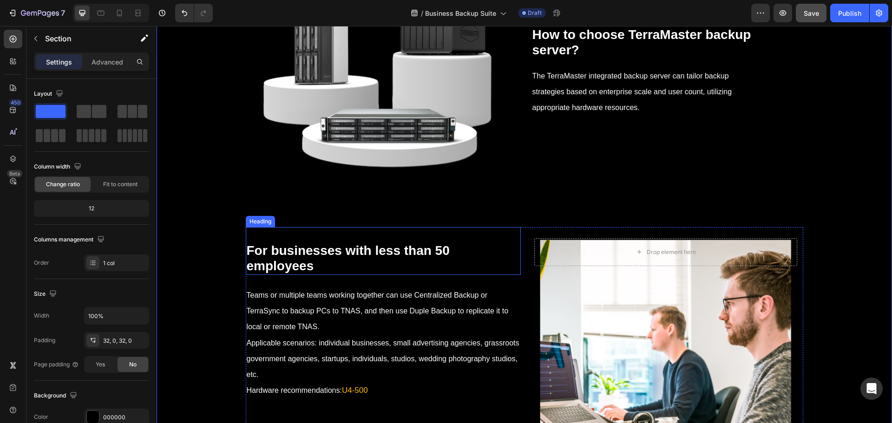
scroll to position [6887, 0]
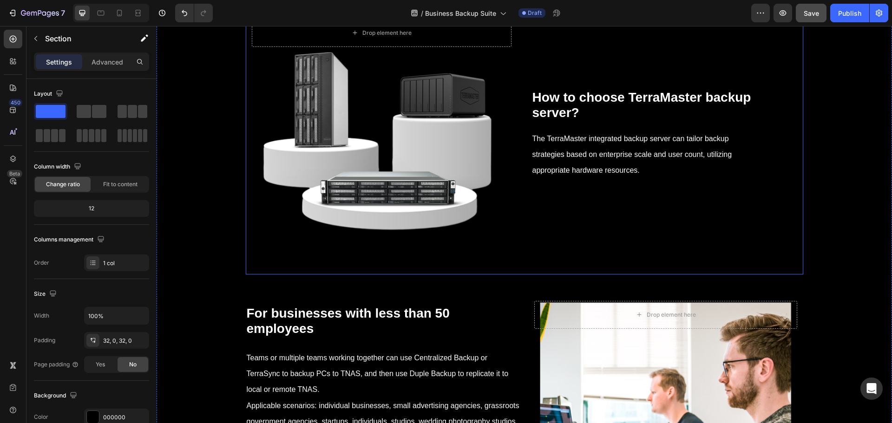
click at [534, 275] on div "⁠⁠⁠⁠⁠⁠⁠ How to choose TerraMaster backup server? Heading The TerraMaster integr…" at bounding box center [668, 141] width 272 height 267
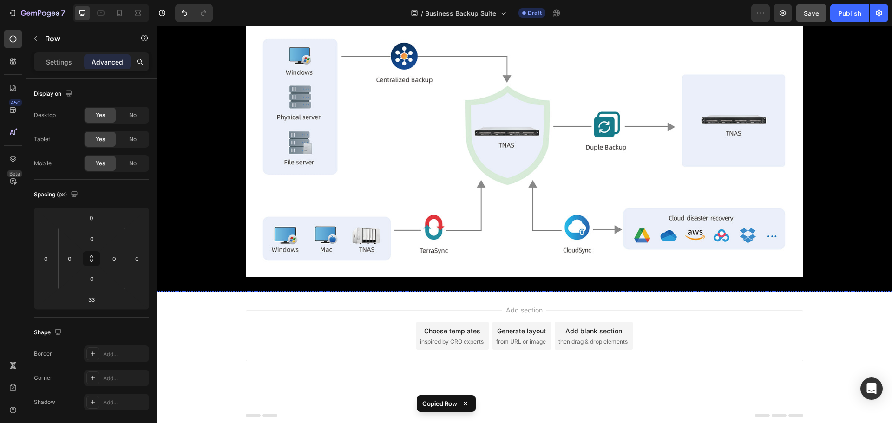
scroll to position [7444, 0]
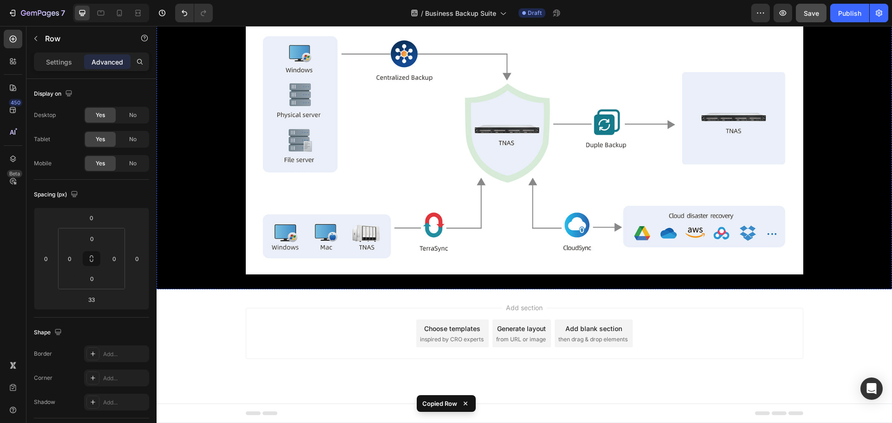
click at [486, 255] on img at bounding box center [525, 146] width 558 height 258
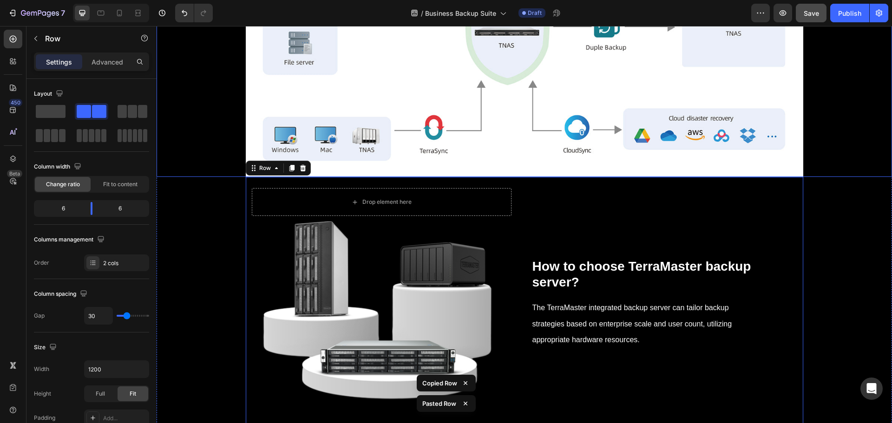
scroll to position [7734, 0]
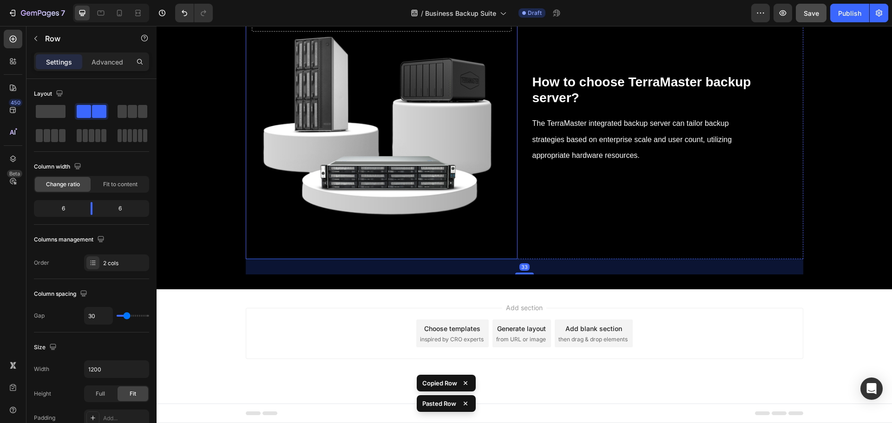
click at [350, 259] on div "Background Image" at bounding box center [382, 126] width 272 height 267
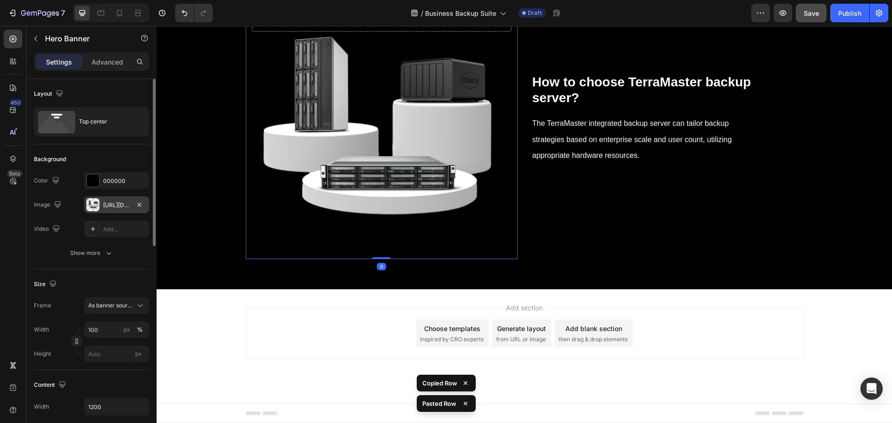
click at [112, 205] on div "https://cdn.shopify.com/s/files/1/0557/3256/8098/files/gempages_570475742119331…" at bounding box center [116, 205] width 27 height 8
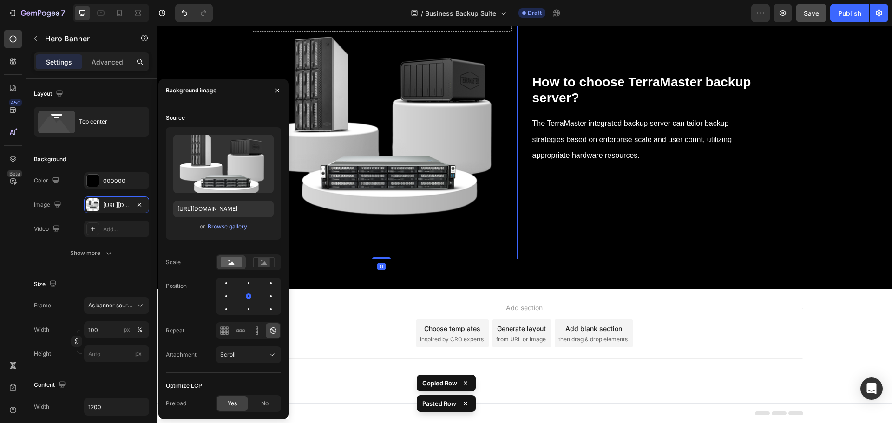
click at [226, 233] on div "Upload Image https://cdn.shopify.com/s/files/1/0557/3256/8098/files/gempages_57…" at bounding box center [223, 183] width 115 height 112
click at [223, 228] on div "Browse gallery" at bounding box center [228, 227] width 40 height 8
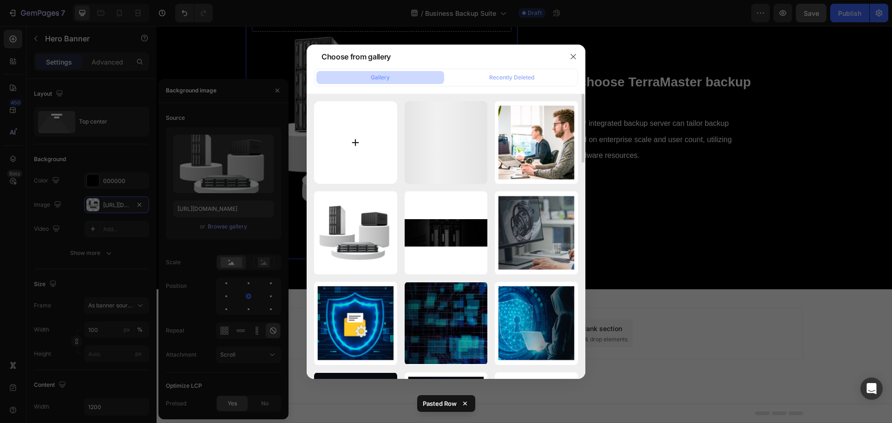
click at [372, 160] on input "file" at bounding box center [355, 142] width 83 height 83
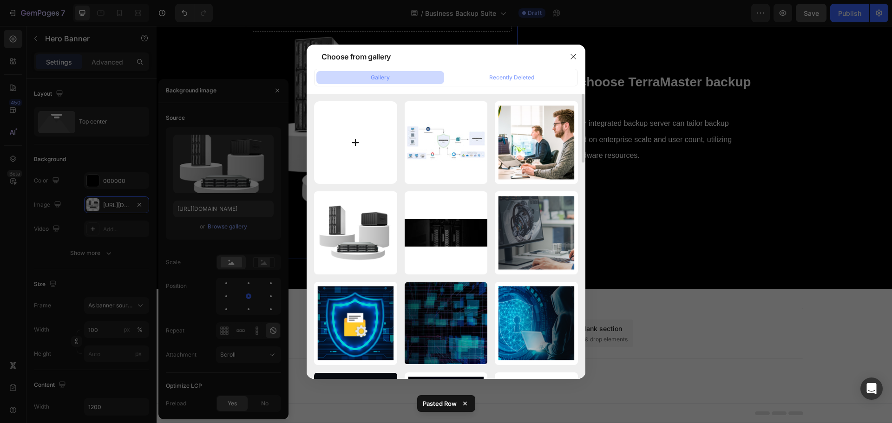
type input "C:\fakepath\xiaoyu100ren.png"
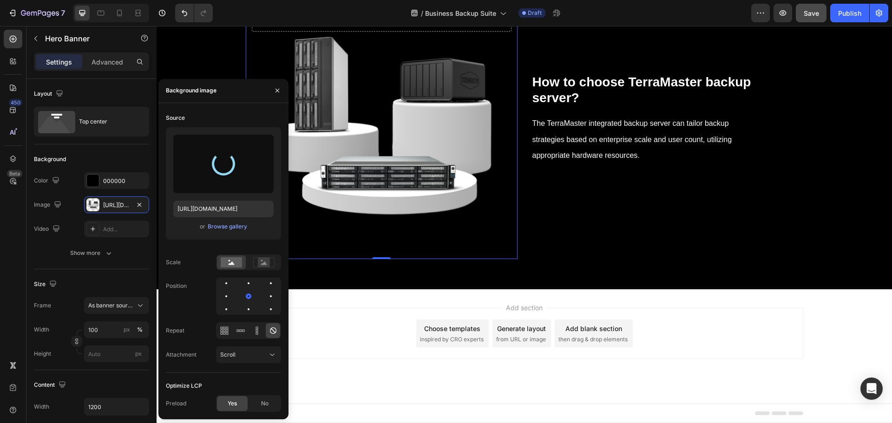
type input "https://cdn.shopify.com/s/files/1/0557/3256/8098/files/gempages_570475742119331…"
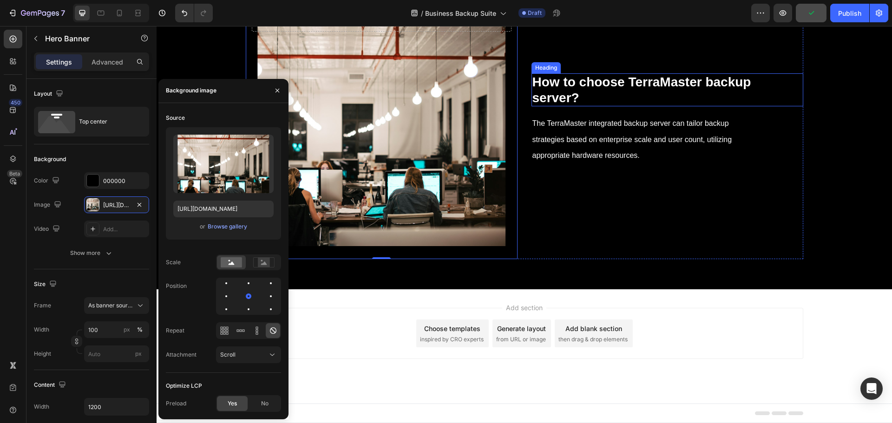
click at [583, 89] on strong "How to choose TerraMaster backup" at bounding box center [642, 82] width 219 height 14
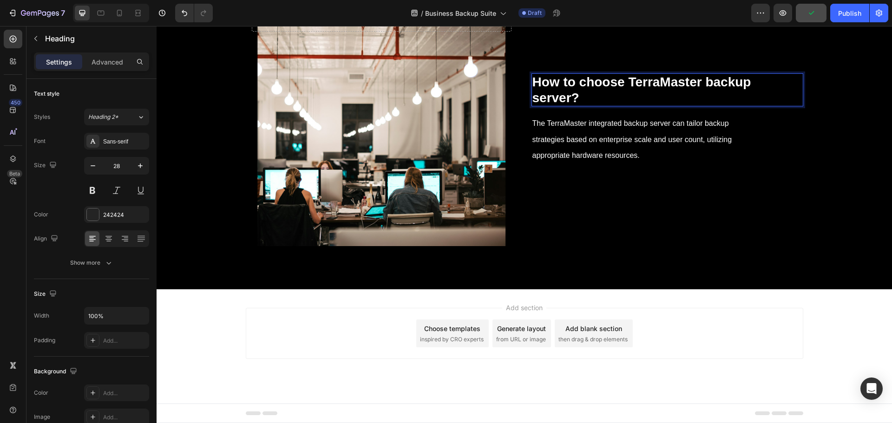
click at [583, 89] on strong "How to choose TerraMaster backup" at bounding box center [642, 82] width 219 height 14
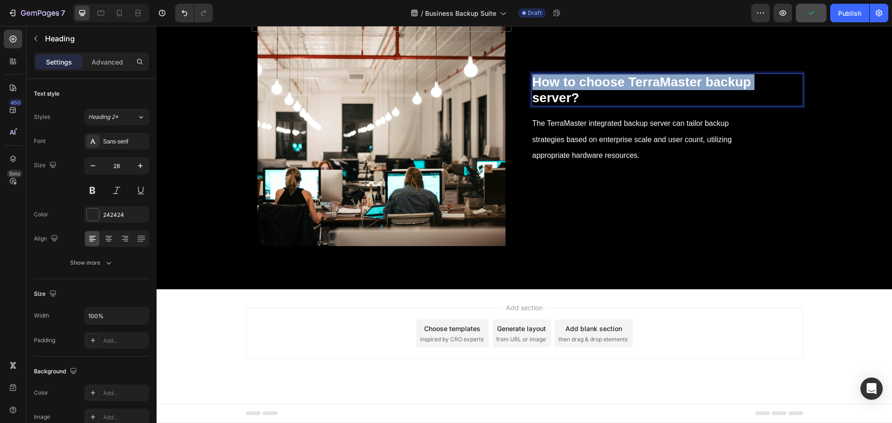
click at [583, 89] on strong "How to choose TerraMaster backup" at bounding box center [642, 82] width 219 height 14
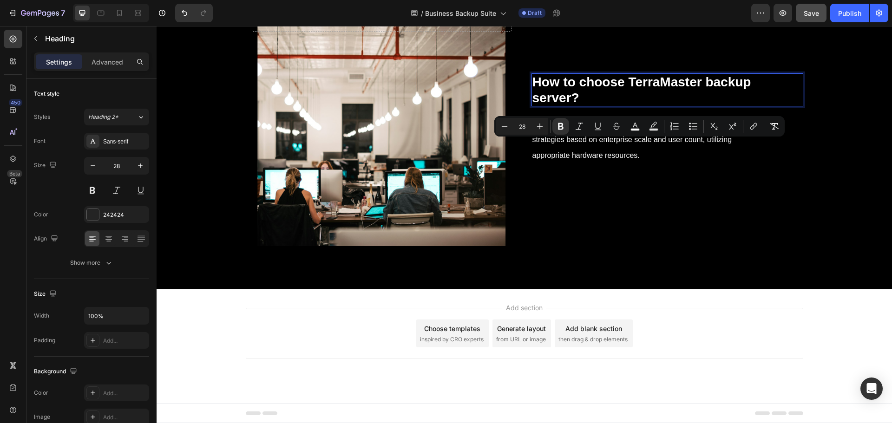
drag, startPoint x: 583, startPoint y: 154, endPoint x: 576, endPoint y: 158, distance: 8.1
click at [576, 105] on strong "server?" at bounding box center [556, 98] width 47 height 14
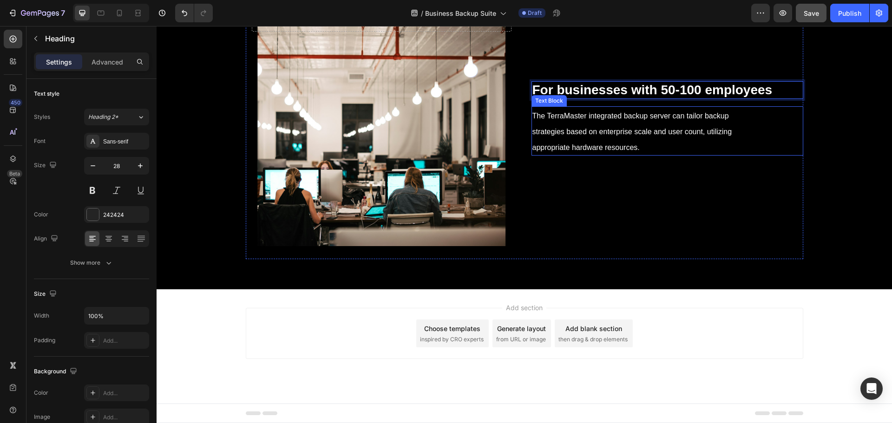
click at [597, 155] on p "The TerraMaster integrated backup server can tailor backup strategies based on …" at bounding box center [641, 131] width 216 height 48
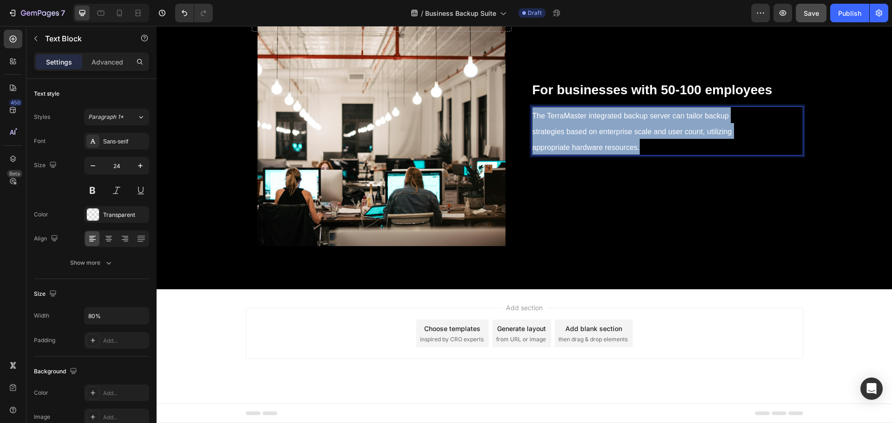
click at [597, 155] on p "The TerraMaster integrated backup server can tailor backup strategies based on …" at bounding box center [641, 131] width 216 height 48
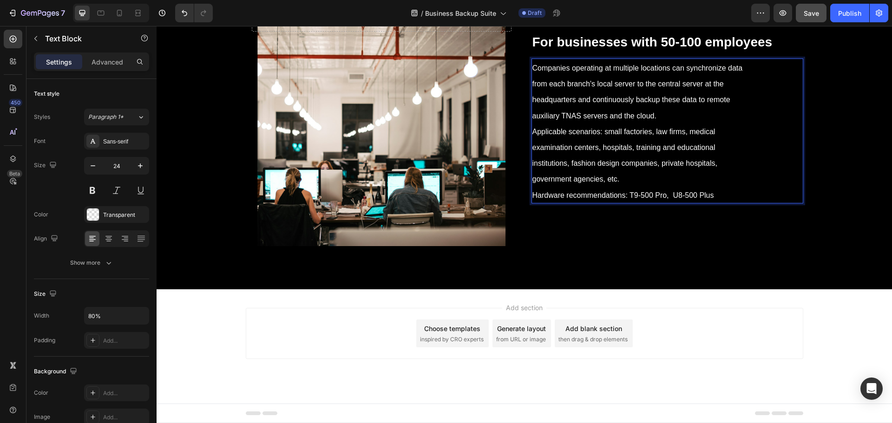
scroll to position [7695, 0]
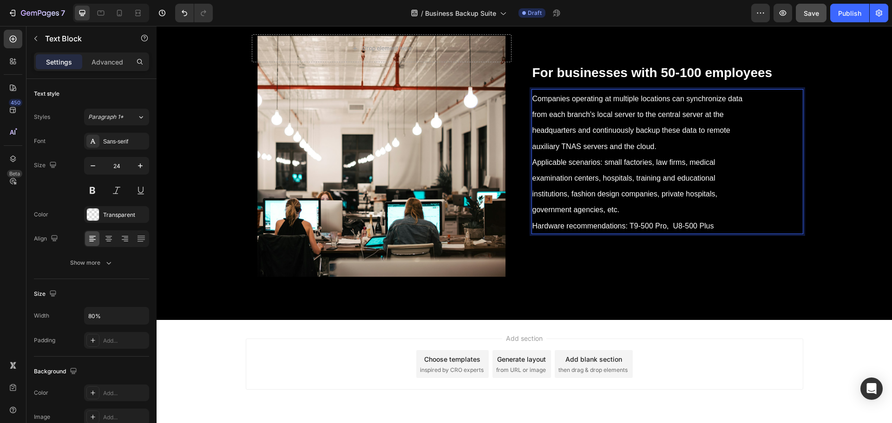
click at [635, 233] on p "Companies operating at multiple locations can synchronize data from each branch…" at bounding box center [641, 161] width 216 height 143
drag, startPoint x: 627, startPoint y: 298, endPoint x: 711, endPoint y: 299, distance: 83.2
click at [711, 233] on p "Companies operating at multiple locations can synchronize data from each branch…" at bounding box center [641, 161] width 216 height 143
click at [702, 230] on span "Hardware recommendations: T9-500 Pro, U8-500 Plus" at bounding box center [624, 226] width 182 height 8
drag, startPoint x: 727, startPoint y: 297, endPoint x: 627, endPoint y: 307, distance: 101.0
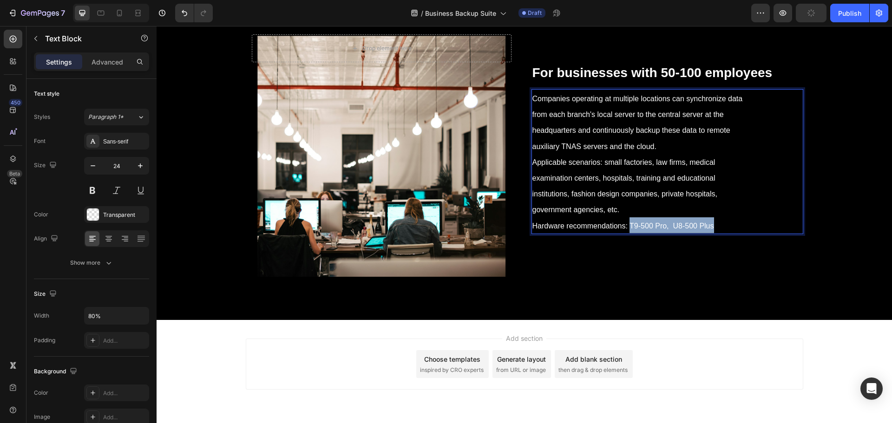
click at [627, 233] on p "Companies operating at multiple locations can synchronize data from each branch…" at bounding box center [641, 161] width 216 height 143
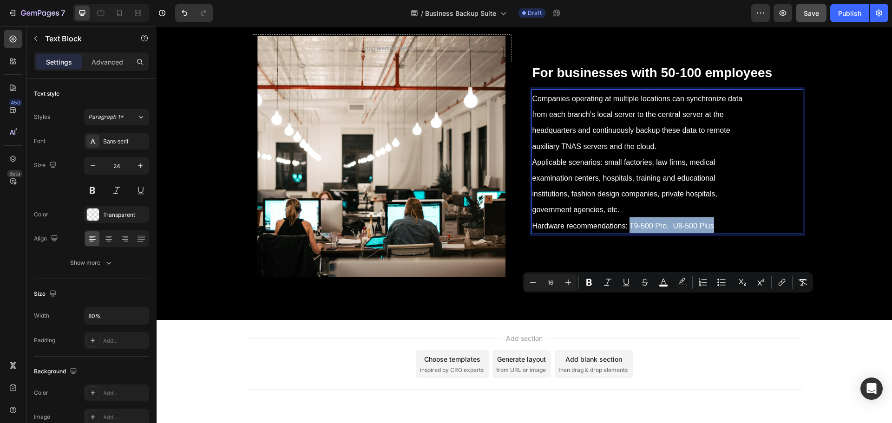
type input "24"
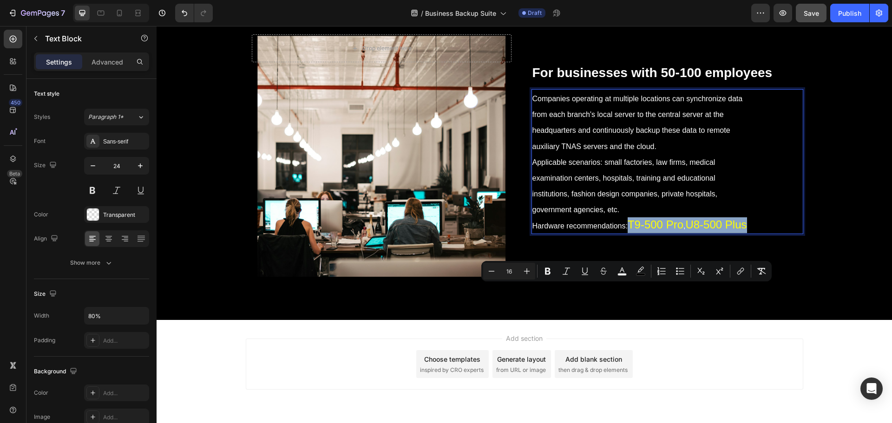
type input "24"
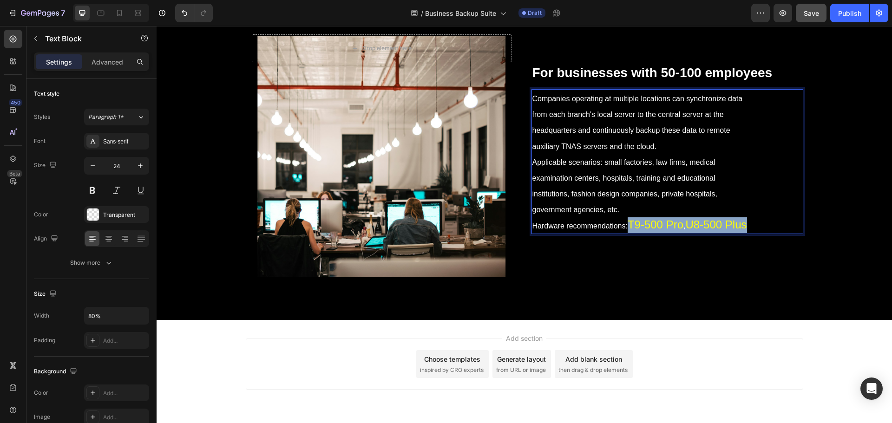
drag, startPoint x: 639, startPoint y: 304, endPoint x: 627, endPoint y: 292, distance: 16.4
click at [627, 233] on p "Companies operating at multiple locations can synchronize data from each branch…" at bounding box center [641, 161] width 216 height 143
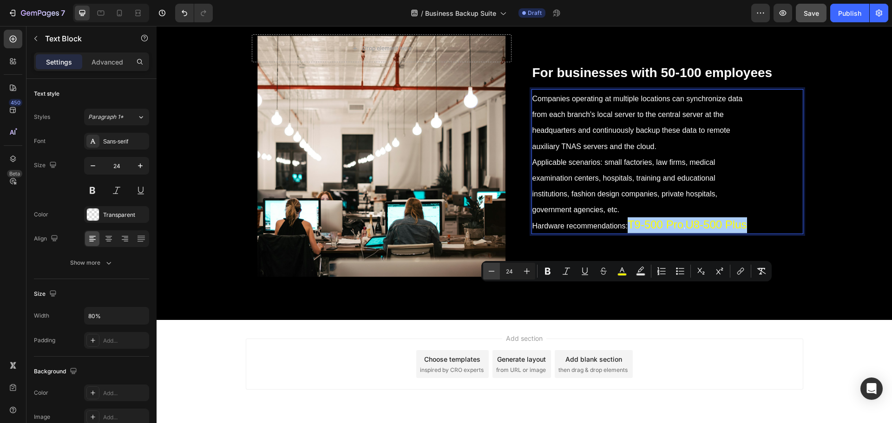
click at [489, 275] on icon "Editor contextual toolbar" at bounding box center [491, 271] width 9 height 9
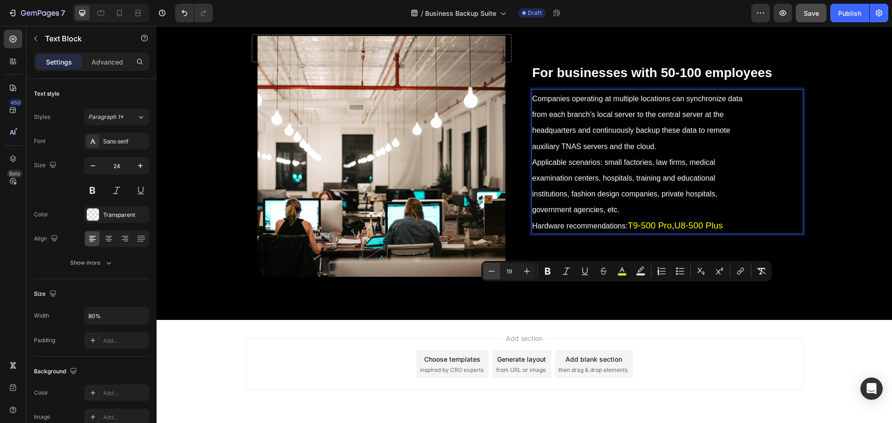
click at [489, 275] on icon "Editor contextual toolbar" at bounding box center [491, 271] width 9 height 9
type input "18"
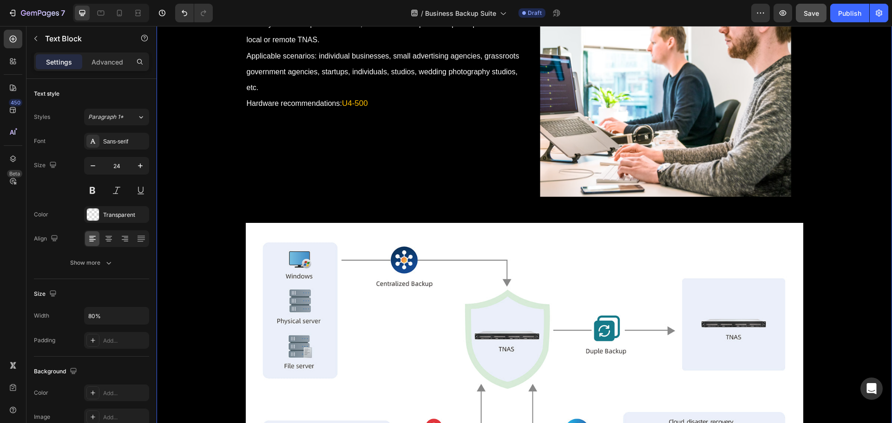
scroll to position [7230, 0]
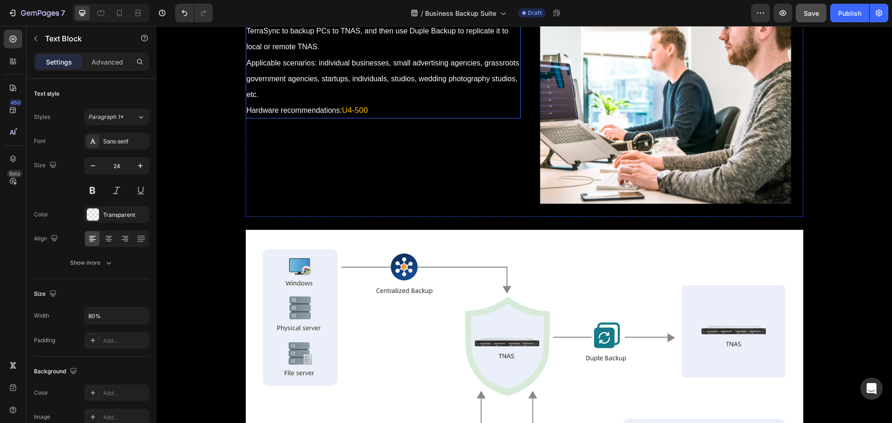
click at [328, 114] on span "Hardware recommendations:" at bounding box center [294, 110] width 95 height 8
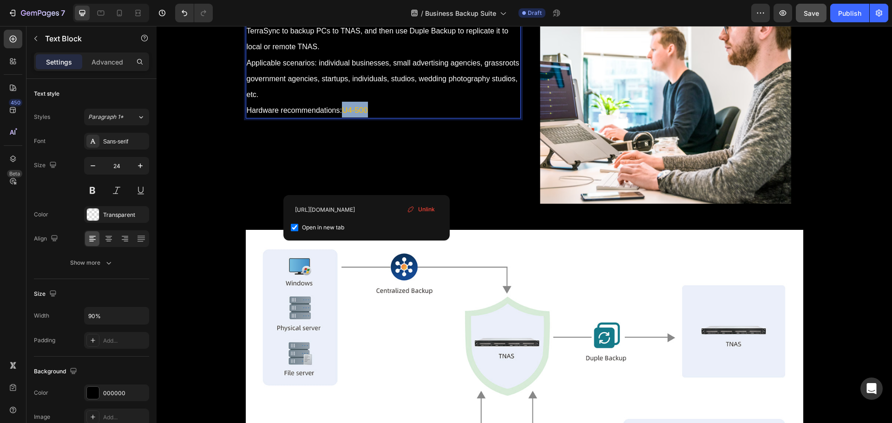
drag, startPoint x: 384, startPoint y: 185, endPoint x: 342, endPoint y: 188, distance: 42.9
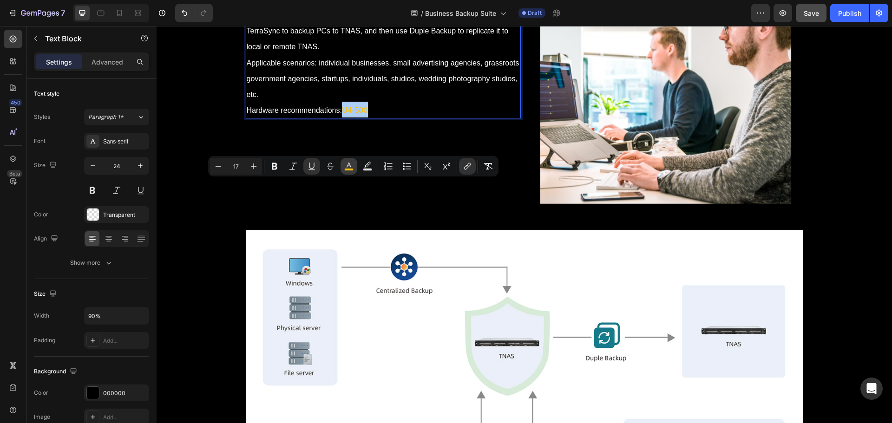
click at [352, 163] on icon "Editor contextual toolbar" at bounding box center [348, 166] width 9 height 9
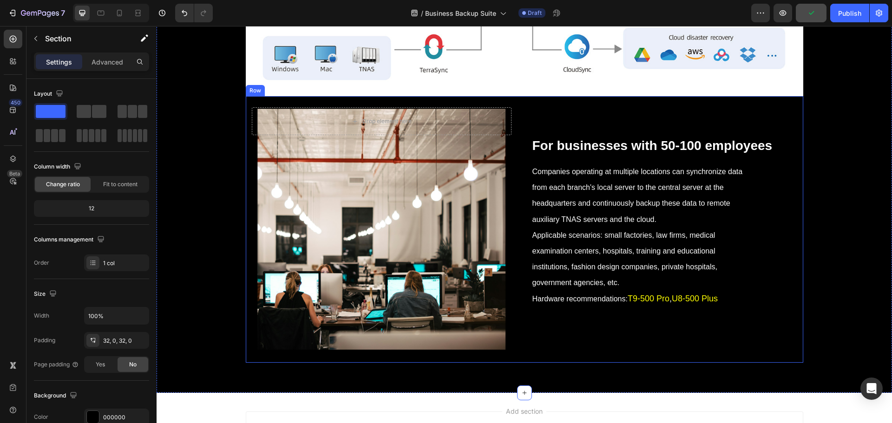
scroll to position [7741, 0]
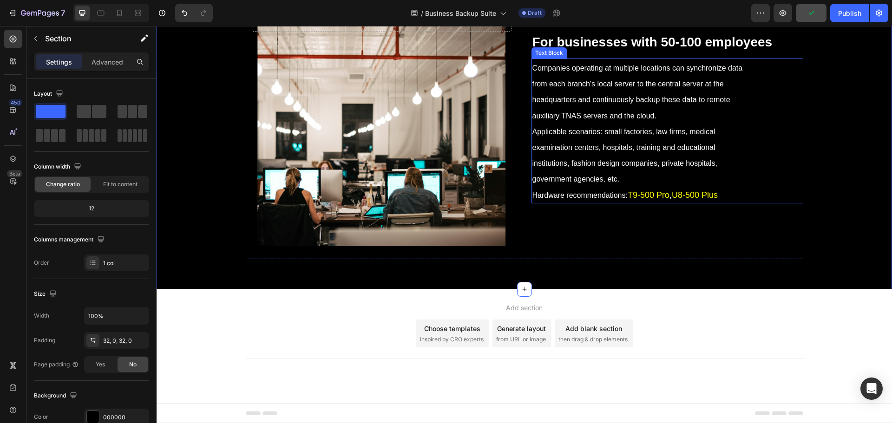
click at [736, 203] on p "Companies operating at multiple locations can synchronize data from each branch…" at bounding box center [641, 130] width 216 height 143
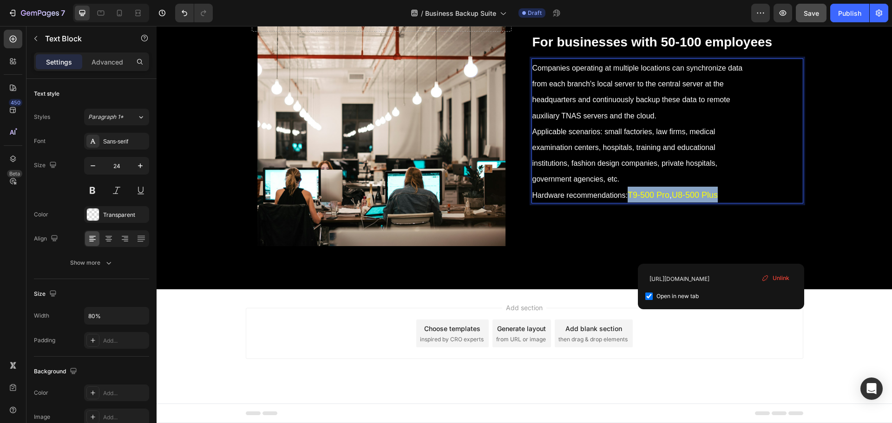
drag, startPoint x: 728, startPoint y: 251, endPoint x: 627, endPoint y: 257, distance: 101.0
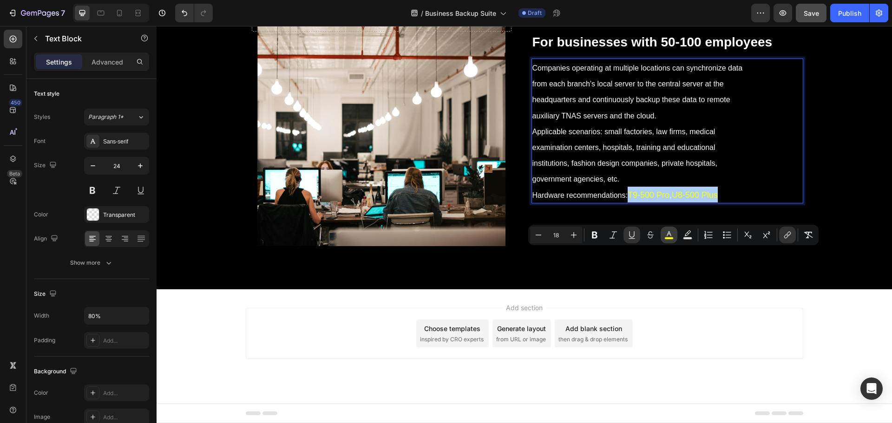
click at [667, 232] on icon "Editor contextual toolbar" at bounding box center [669, 235] width 9 height 9
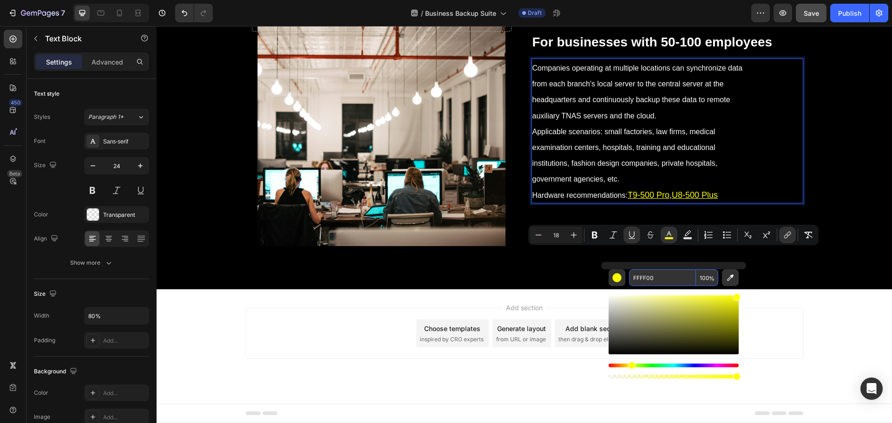
click at [658, 272] on input "FFFF00" at bounding box center [662, 278] width 67 height 17
paste input "B"
type input "FFBF00"
click at [547, 259] on div "⁠⁠⁠⁠⁠⁠⁠ For businesses with 50-100 employees Heading Companies operating at mul…" at bounding box center [668, 126] width 272 height 267
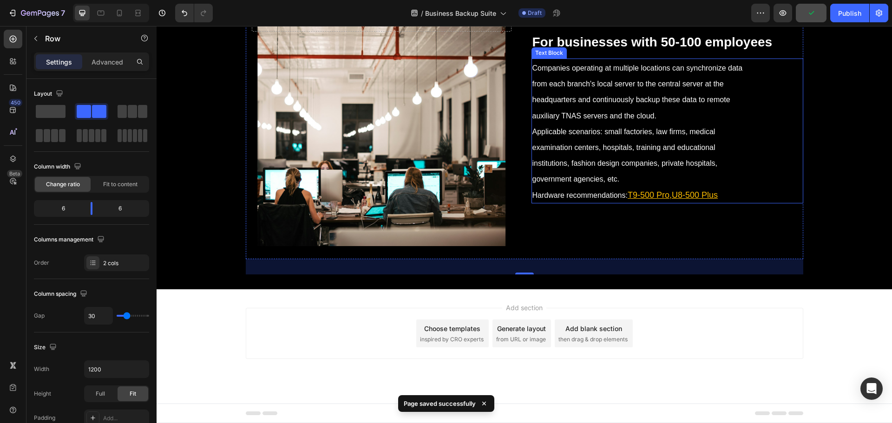
click at [735, 203] on p "Companies operating at multiple locations can synchronize data from each branch…" at bounding box center [641, 130] width 216 height 143
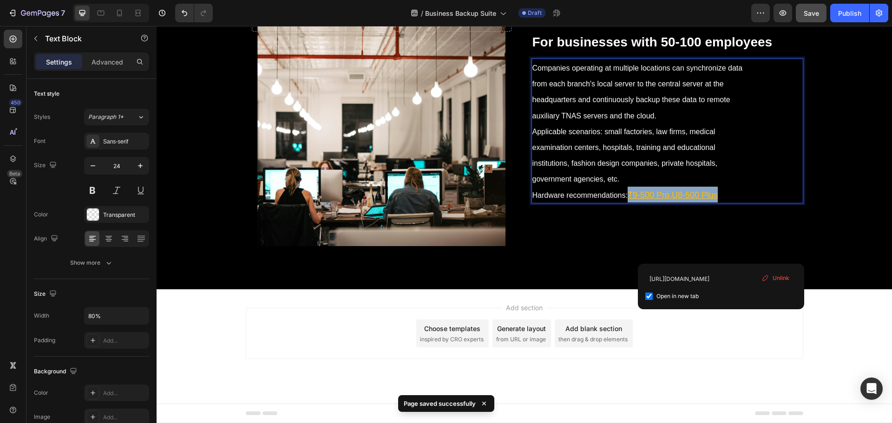
drag, startPoint x: 741, startPoint y: 251, endPoint x: 626, endPoint y: 259, distance: 116.0
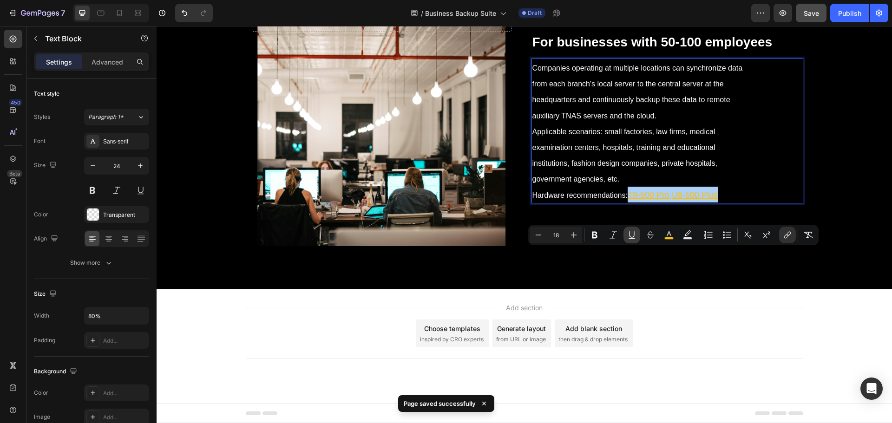
click at [632, 236] on icon "Editor contextual toolbar" at bounding box center [631, 235] width 9 height 9
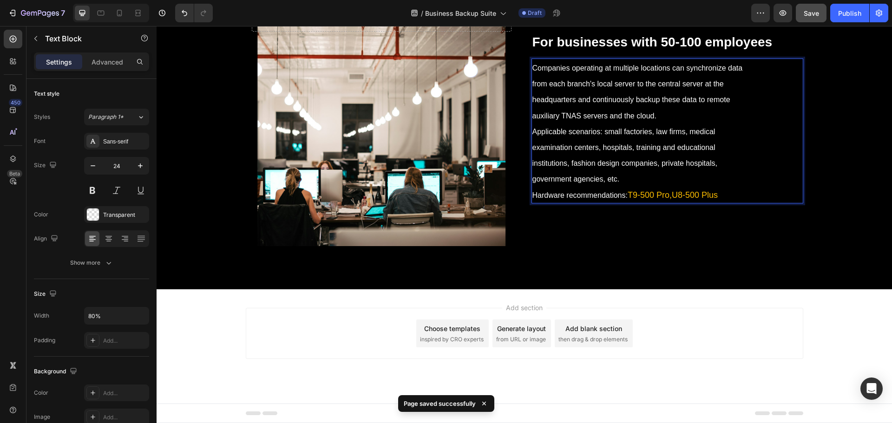
click at [627, 196] on p "Companies operating at multiple locations can synchronize data from each branch…" at bounding box center [641, 130] width 216 height 143
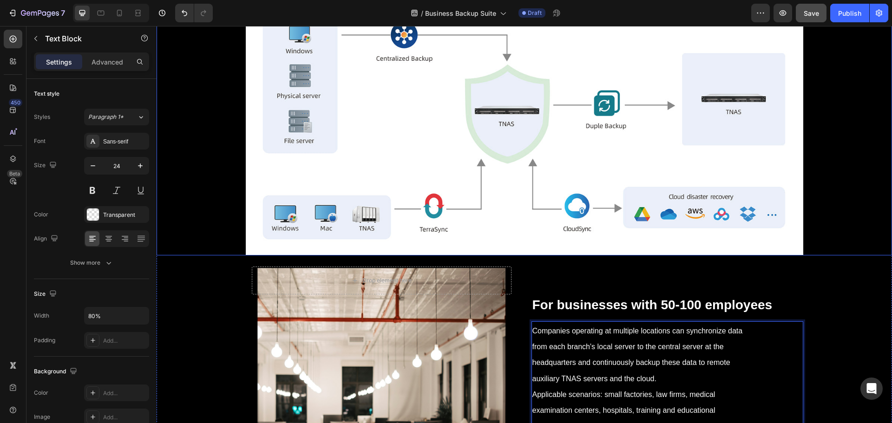
scroll to position [7230, 0]
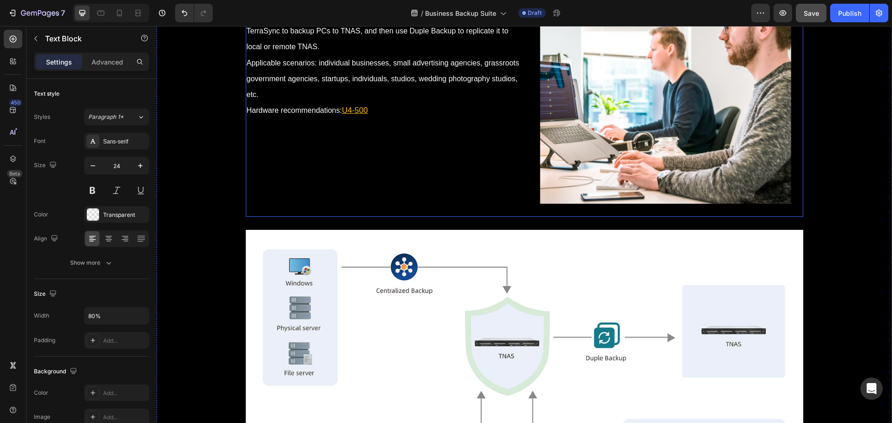
click at [393, 118] on p "Teams or multiple teams working together can use Centralized Backup or TerraSyn…" at bounding box center [383, 62] width 273 height 111
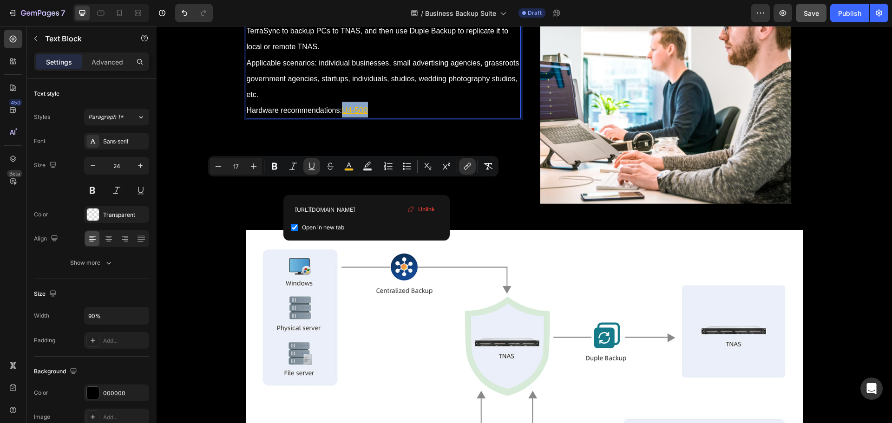
drag, startPoint x: 379, startPoint y: 187, endPoint x: 341, endPoint y: 187, distance: 38.6
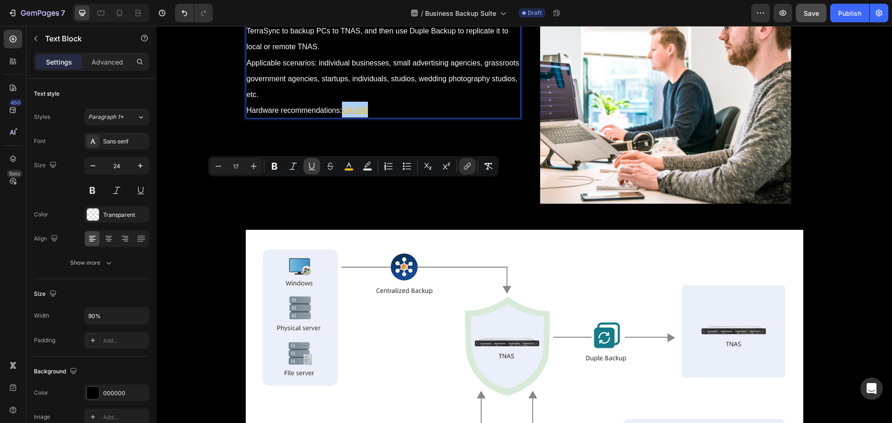
click at [312, 165] on icon "Editor contextual toolbar" at bounding box center [311, 166] width 9 height 9
click at [338, 99] on span "Applicable scenarios: individual businesses, small advertising agencies, grassr…" at bounding box center [383, 79] width 273 height 40
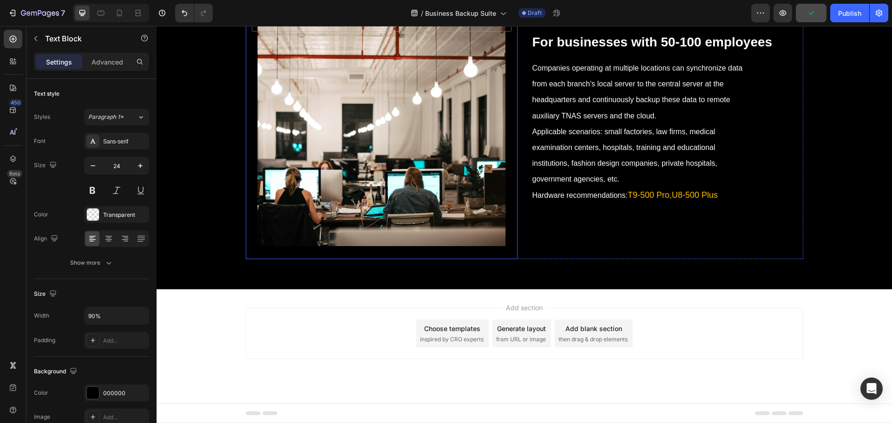
scroll to position [7800, 0]
click at [517, 229] on div "Drop element here Hero Banner ⁠⁠⁠⁠⁠⁠⁠ For businesses with 50-100 employees Head…" at bounding box center [525, 126] width 558 height 267
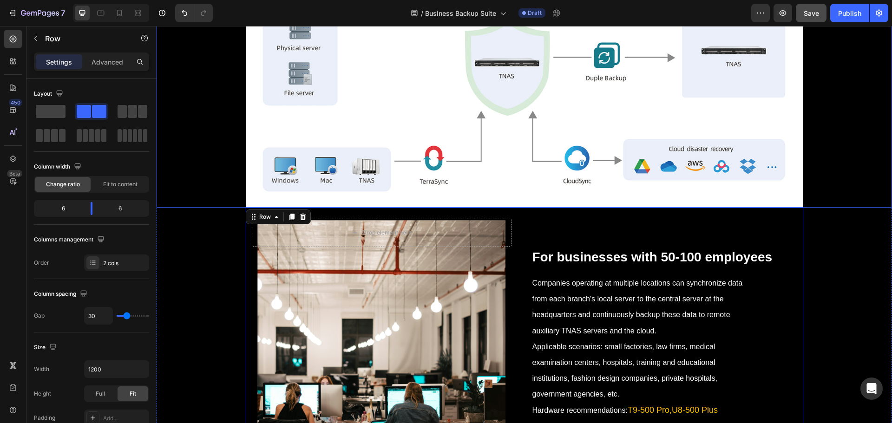
scroll to position [7382, 0]
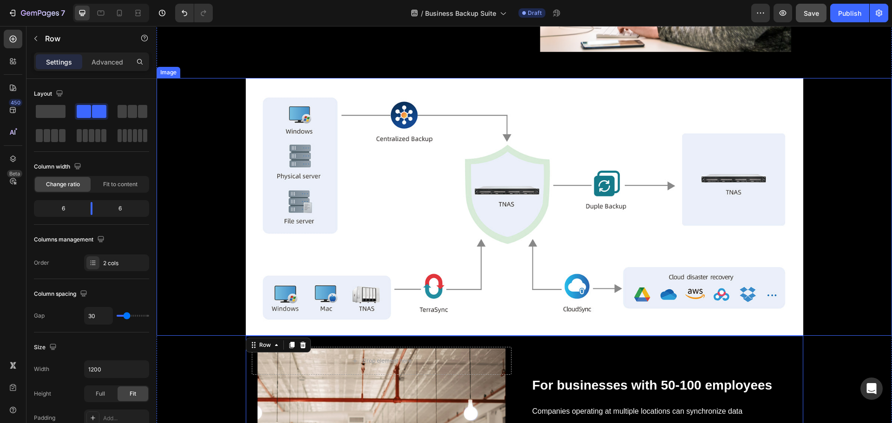
click at [497, 236] on img at bounding box center [525, 207] width 558 height 258
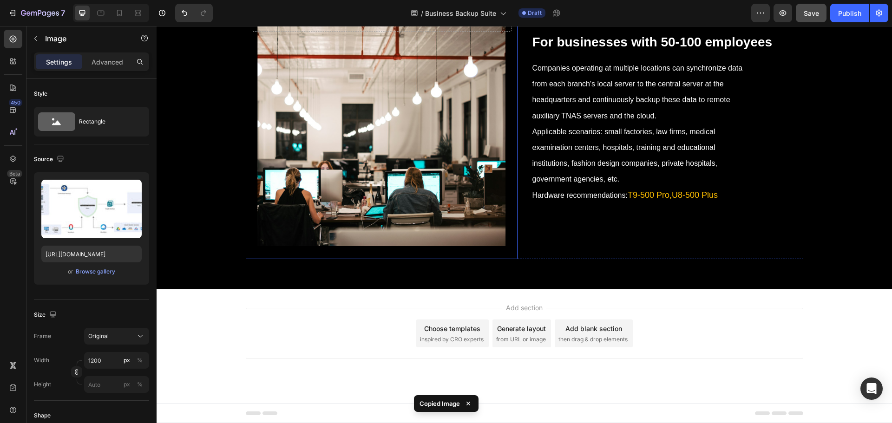
scroll to position [7800, 0]
click at [535, 238] on div "⁠⁠⁠⁠⁠⁠⁠ For businesses with 50-100 employees Heading Companies operating at mul…" at bounding box center [668, 126] width 272 height 267
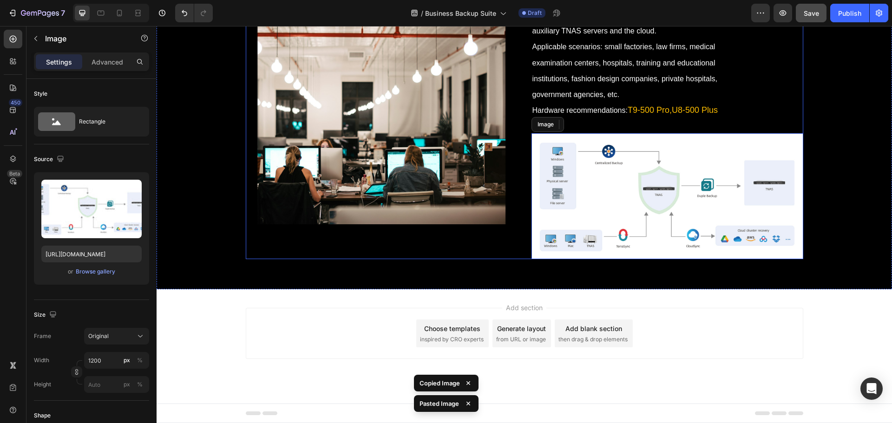
scroll to position [7822, 0]
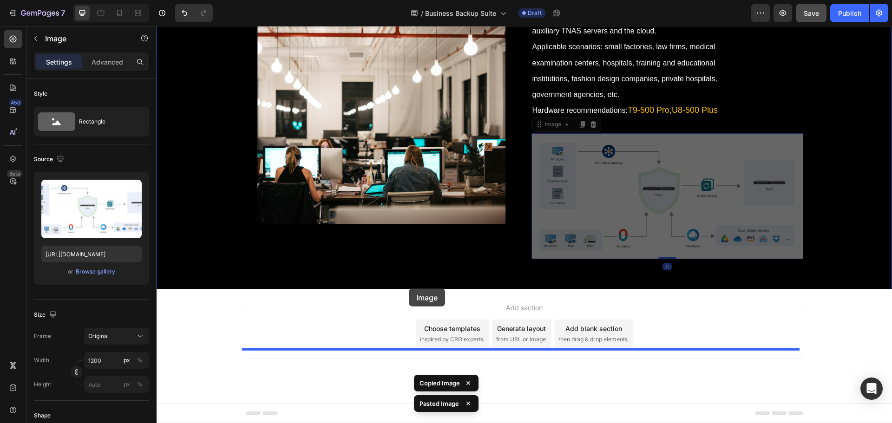
drag, startPoint x: 577, startPoint y: 228, endPoint x: 409, endPoint y: 289, distance: 178.3
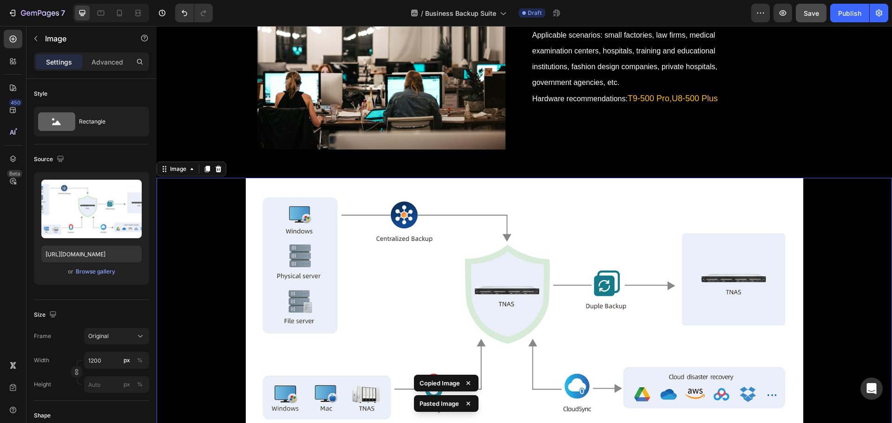
scroll to position [7800, 0]
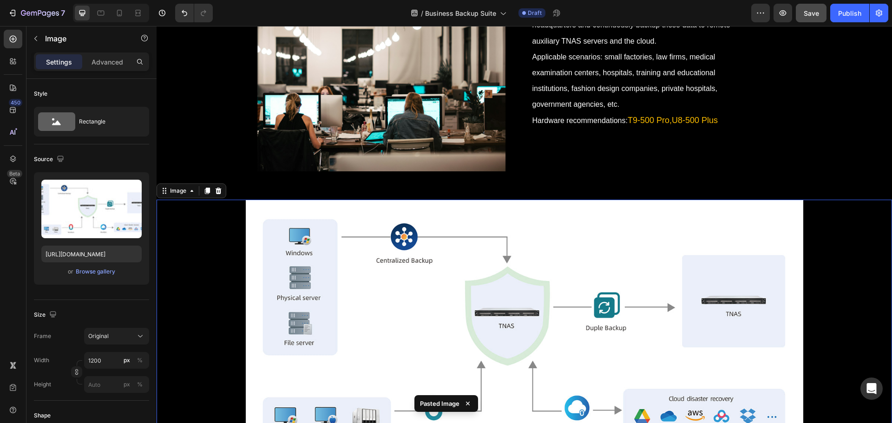
click at [406, 315] on img at bounding box center [525, 329] width 558 height 258
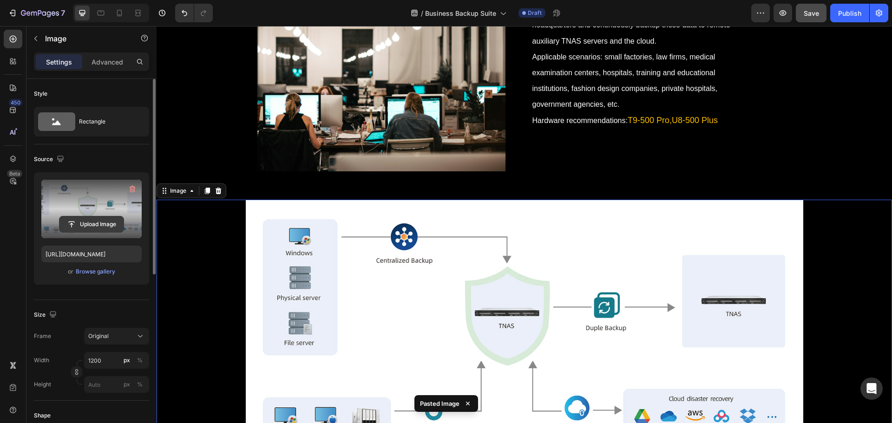
click at [80, 219] on input "file" at bounding box center [91, 225] width 64 height 16
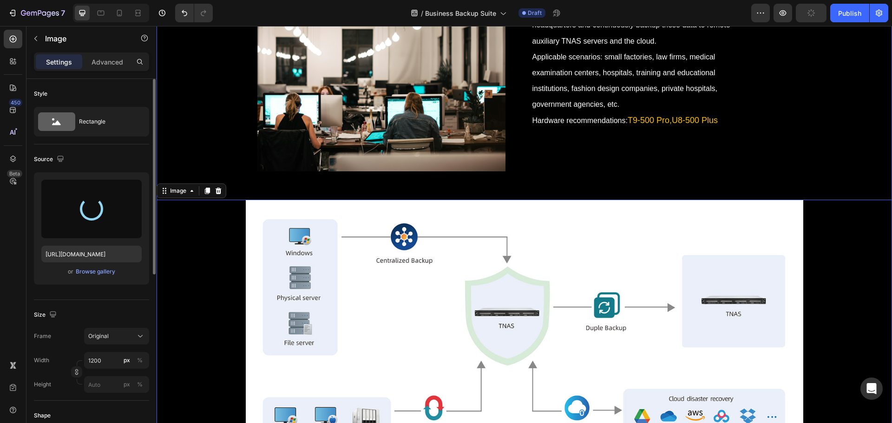
type input "https://cdn.shopify.com/s/files/1/0557/3256/8098/files/gempages_570475742119331…"
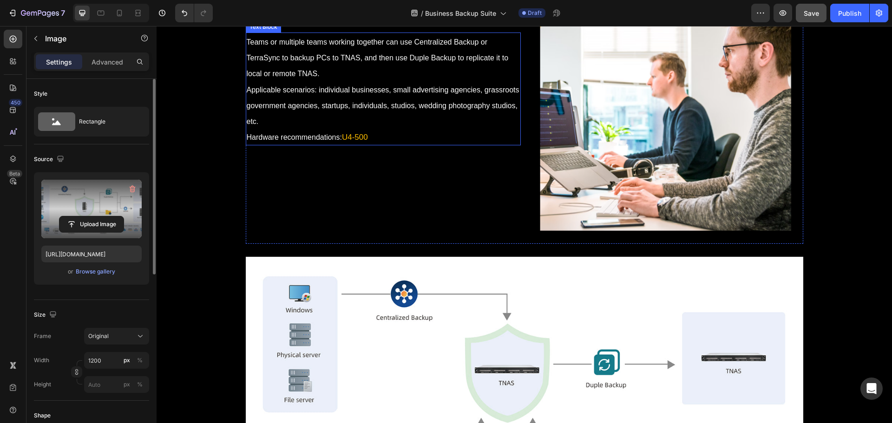
scroll to position [7103, 0]
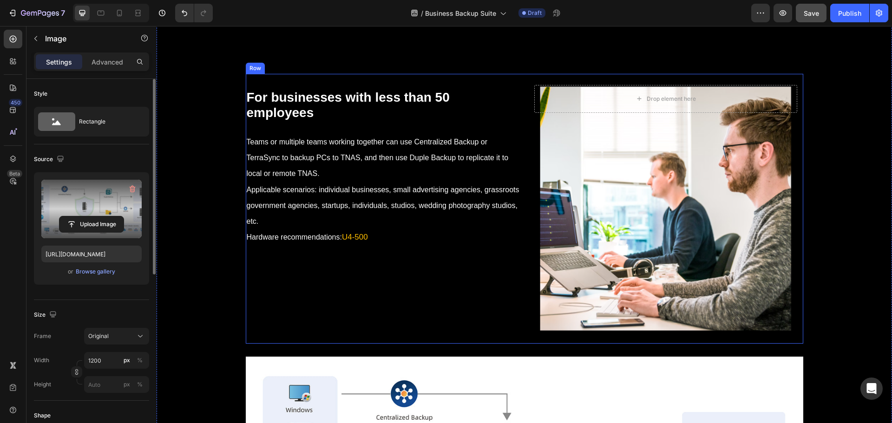
click at [509, 343] on div "⁠⁠⁠⁠⁠⁠⁠ For businesses with less than 50 employees Heading Teams or multiple te…" at bounding box center [383, 209] width 275 height 270
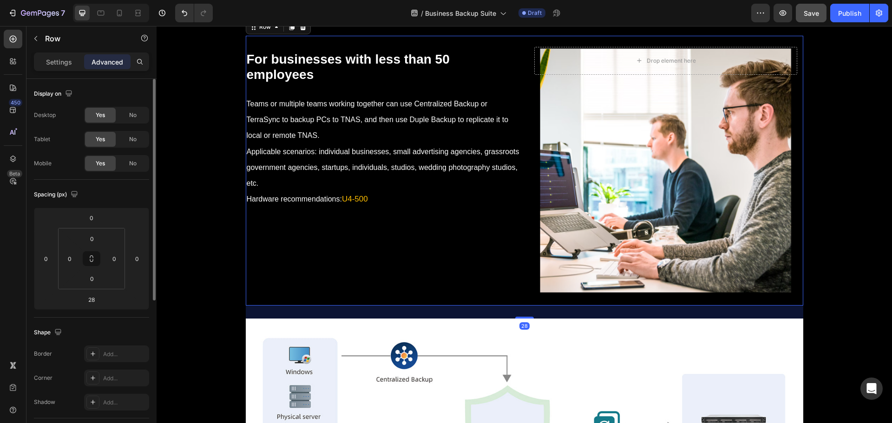
scroll to position [7149, 0]
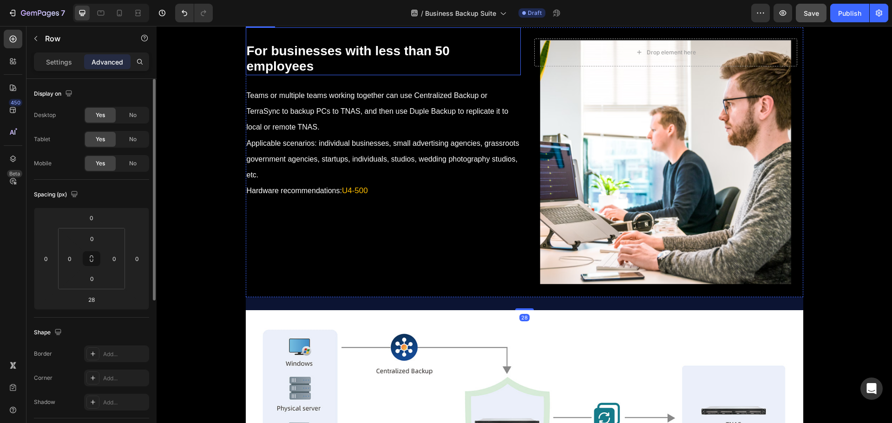
click at [489, 74] on p "⁠⁠⁠⁠⁠⁠⁠ For businesses with less than 50 employees" at bounding box center [383, 58] width 273 height 31
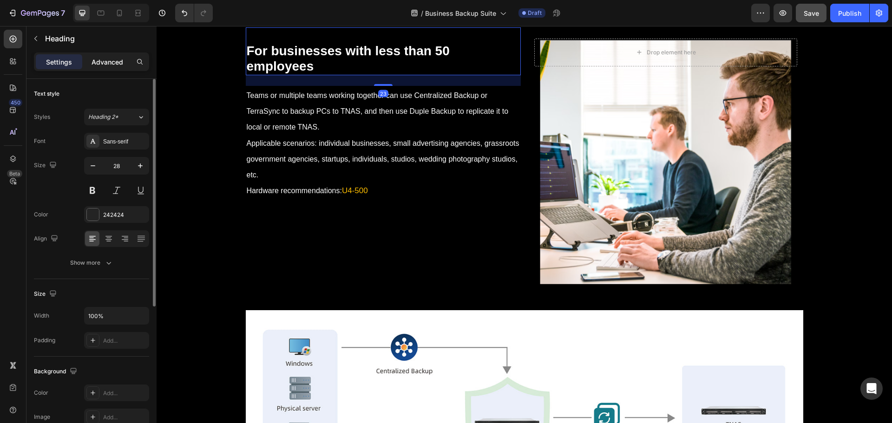
click at [106, 66] on p "Advanced" at bounding box center [108, 62] width 32 height 10
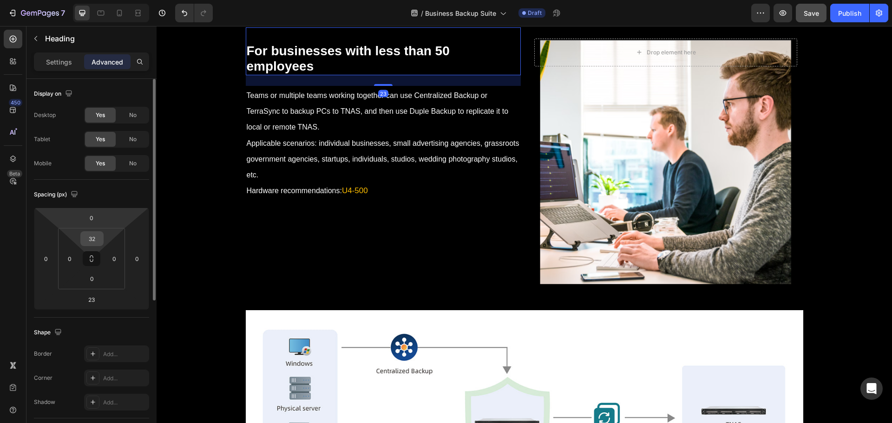
click at [95, 237] on input "32" at bounding box center [92, 239] width 19 height 14
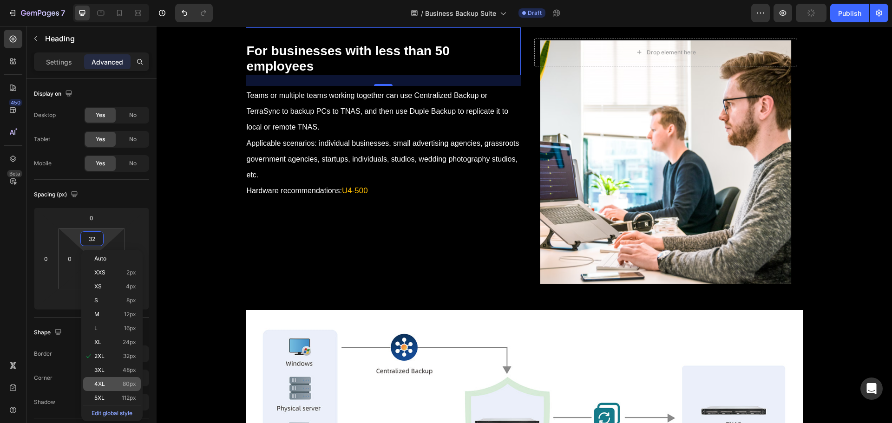
click at [121, 384] on p "4XL 80px" at bounding box center [115, 384] width 42 height 7
type input "80"
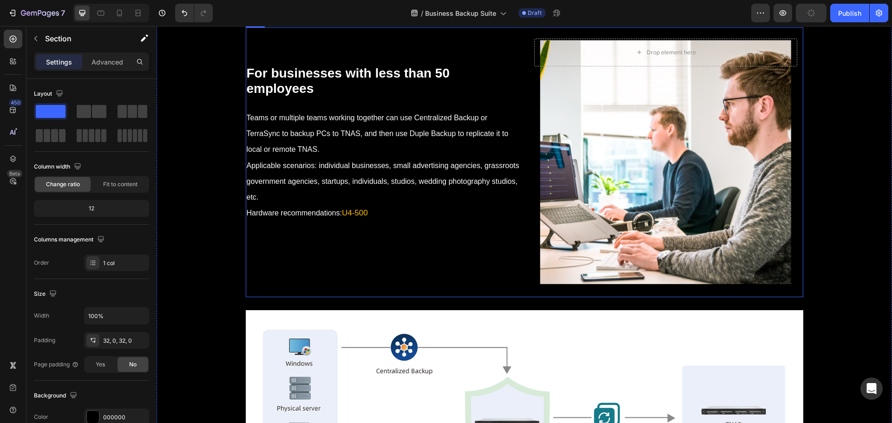
click at [532, 297] on div "Background Image" at bounding box center [665, 162] width 275 height 270
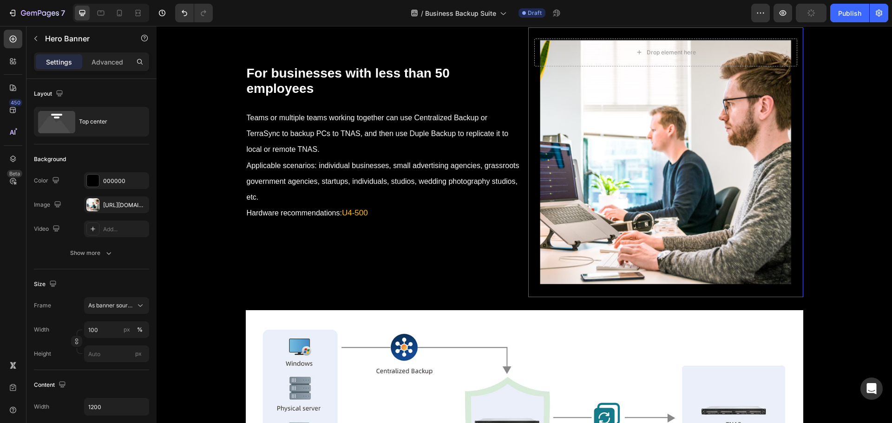
click at [522, 297] on div "⁠⁠⁠⁠⁠⁠⁠ For businesses with less than 50 employees Heading Teams or multiple te…" at bounding box center [525, 162] width 558 height 270
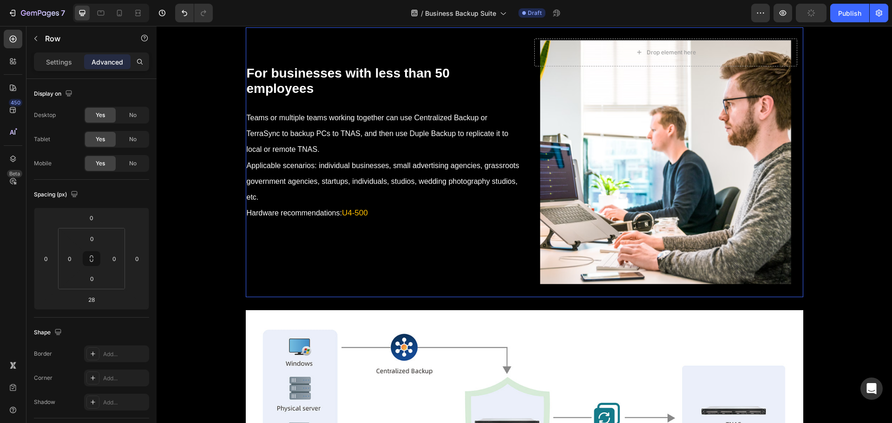
click at [518, 297] on div "⁠⁠⁠⁠⁠⁠⁠ For businesses with less than 50 employees Heading Teams or multiple te…" at bounding box center [525, 162] width 558 height 270
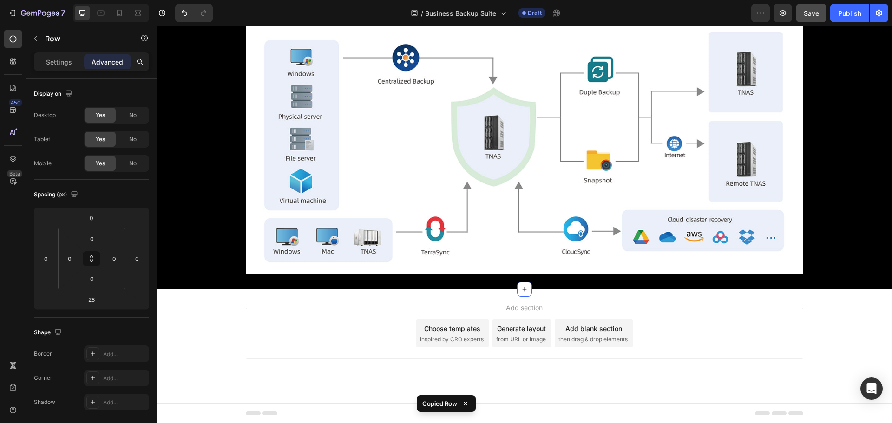
scroll to position [8058, 0]
click at [491, 218] on img at bounding box center [525, 146] width 558 height 258
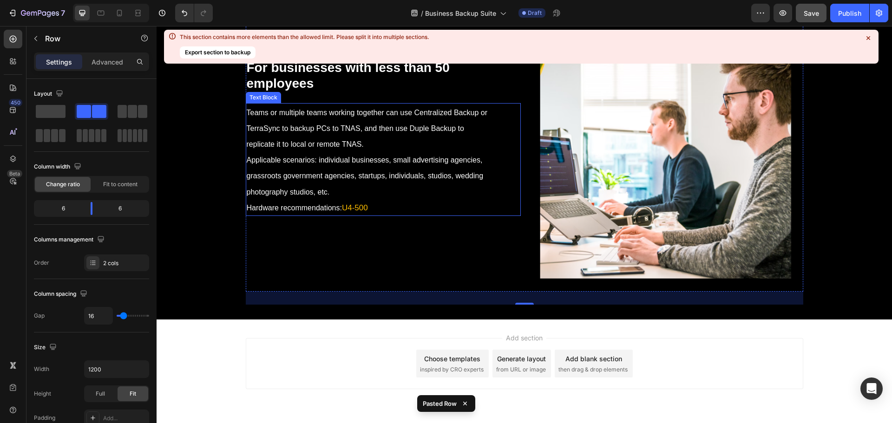
scroll to position [8228, 0]
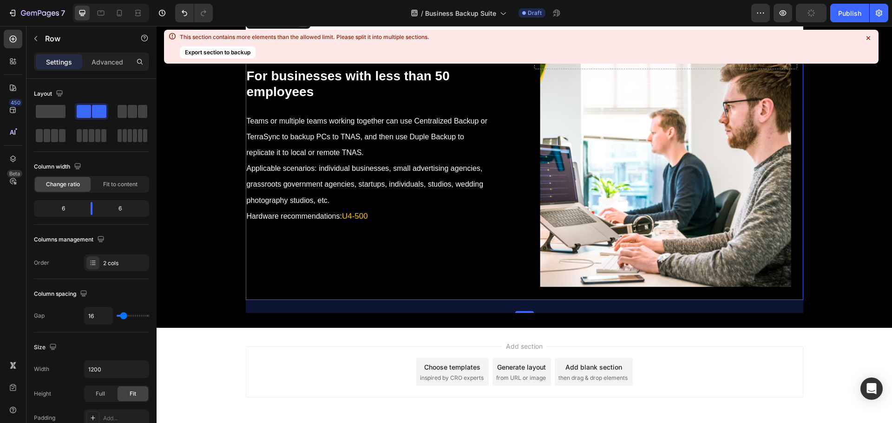
click at [303, 25] on icon at bounding box center [302, 21] width 7 height 7
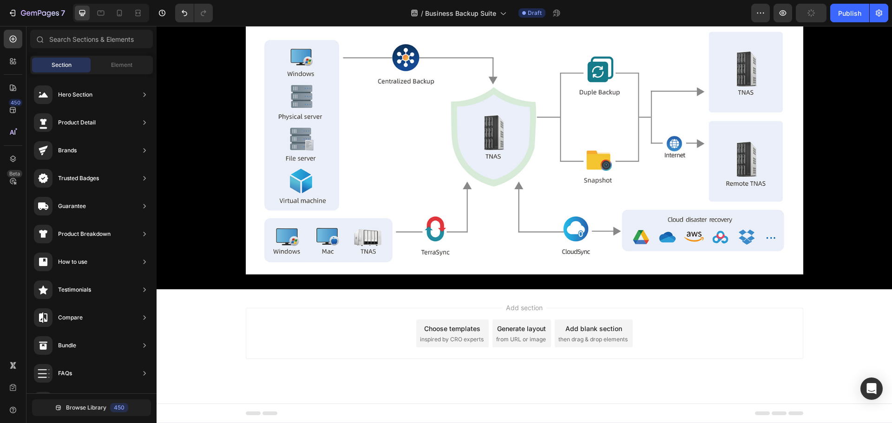
scroll to position [8058, 0]
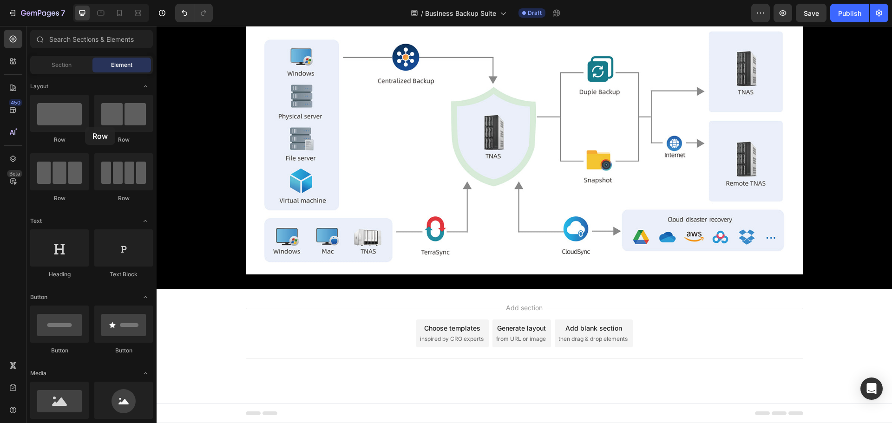
scroll to position [8058, 0]
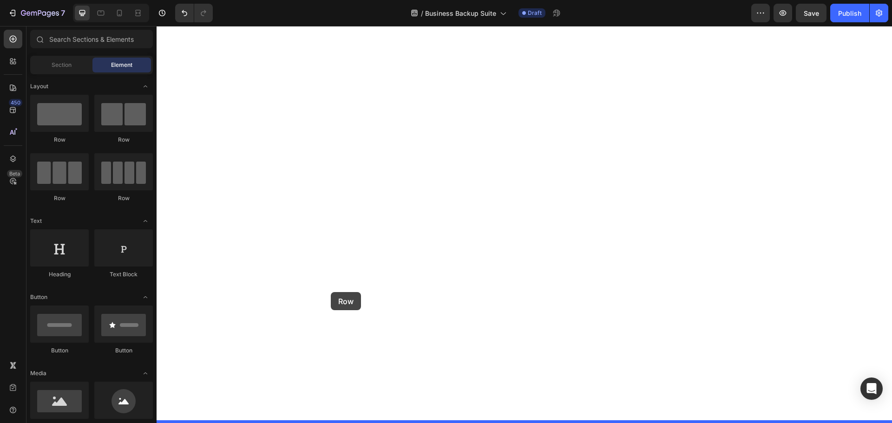
drag, startPoint x: 215, startPoint y: 135, endPoint x: 331, endPoint y: 292, distance: 195.8
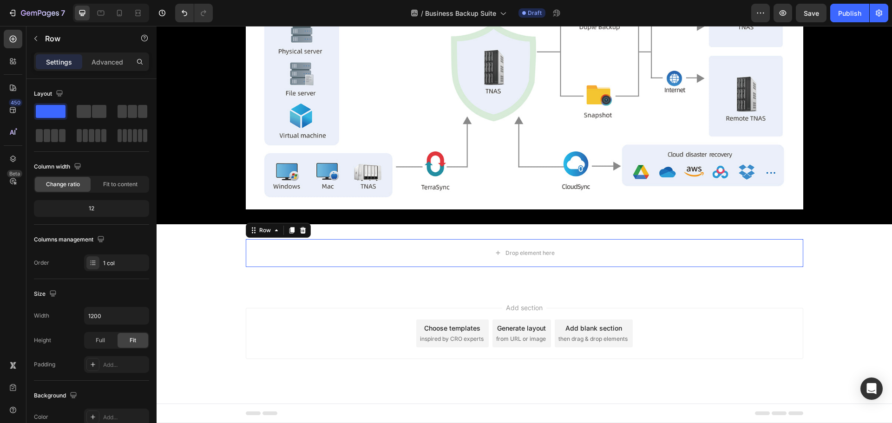
scroll to position [8123, 0]
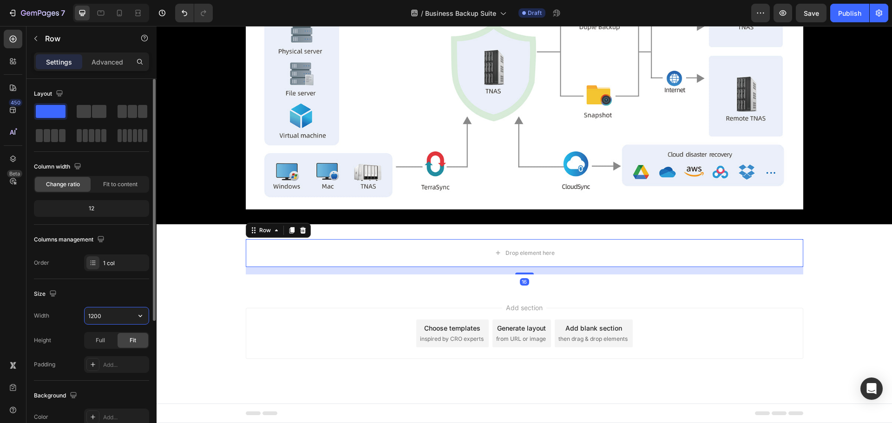
click at [110, 317] on input "1200" at bounding box center [117, 316] width 64 height 17
click at [104, 338] on span "Full" at bounding box center [100, 341] width 9 height 8
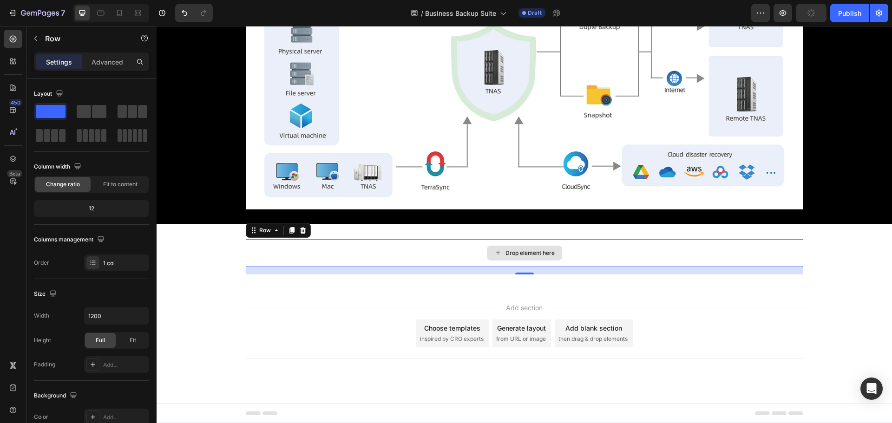
click at [377, 247] on div "Drop element here" at bounding box center [525, 253] width 558 height 28
click at [111, 53] on div "Settings Advanced" at bounding box center [91, 62] width 115 height 19
click at [105, 57] on p "Advanced" at bounding box center [108, 62] width 32 height 10
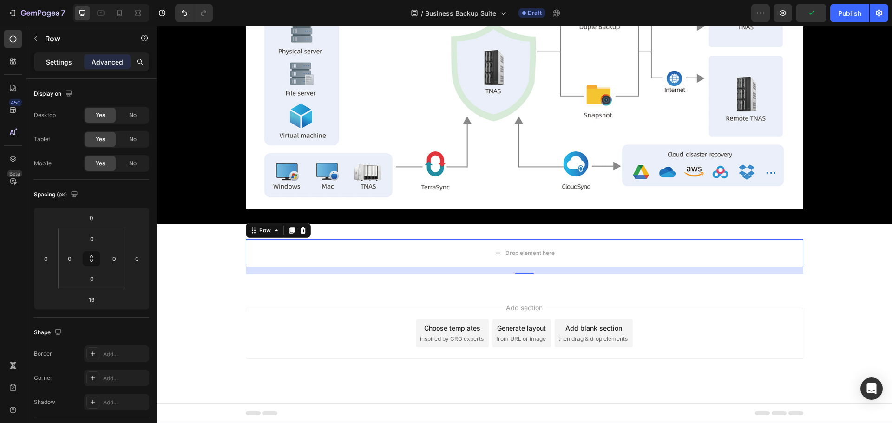
click at [53, 62] on p "Settings" at bounding box center [59, 62] width 26 height 10
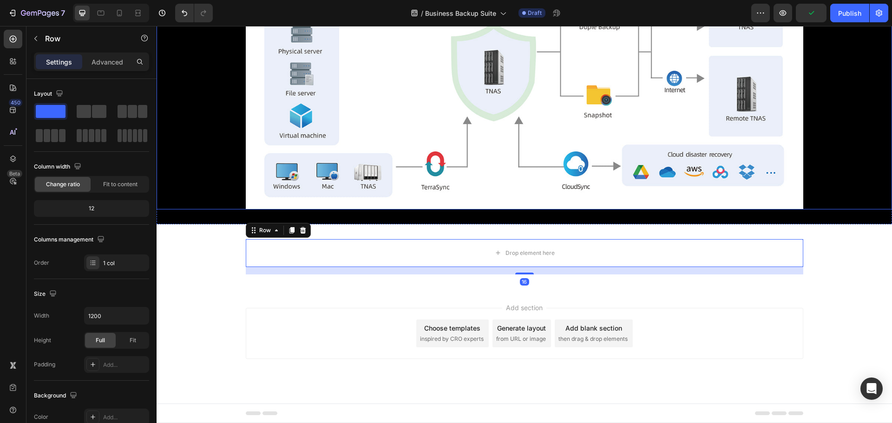
click at [210, 186] on div at bounding box center [525, 80] width 736 height 258
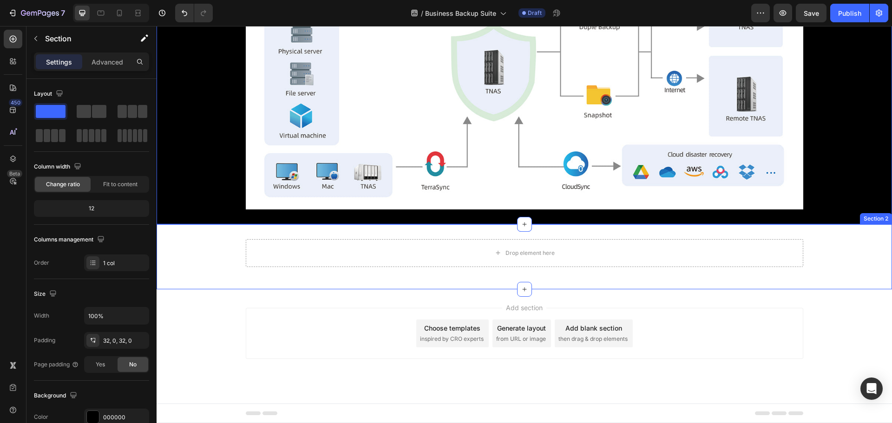
click at [204, 247] on div "Drop element here Row" at bounding box center [525, 256] width 736 height 35
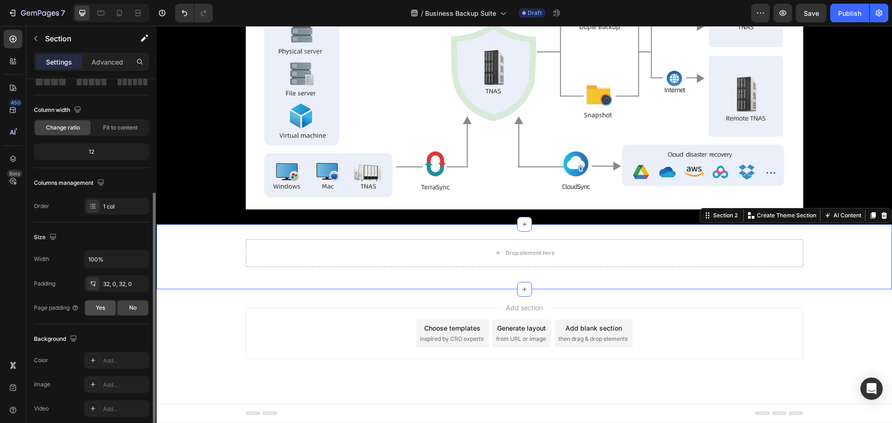
scroll to position [196, 0]
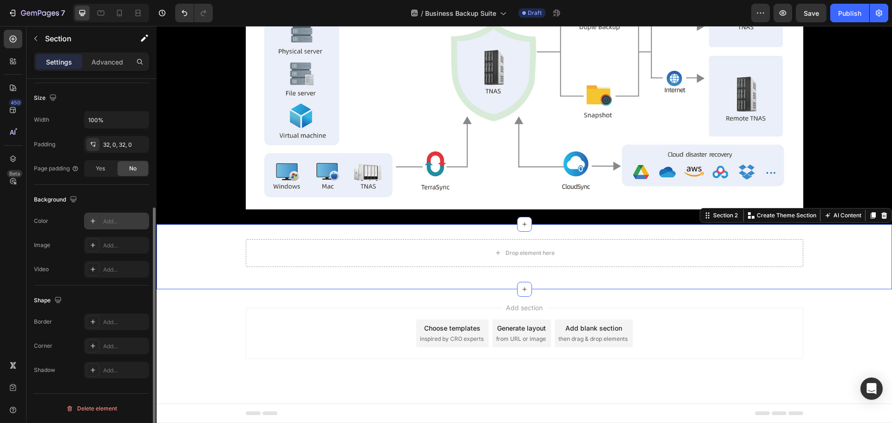
click at [106, 224] on div "Add..." at bounding box center [125, 222] width 44 height 8
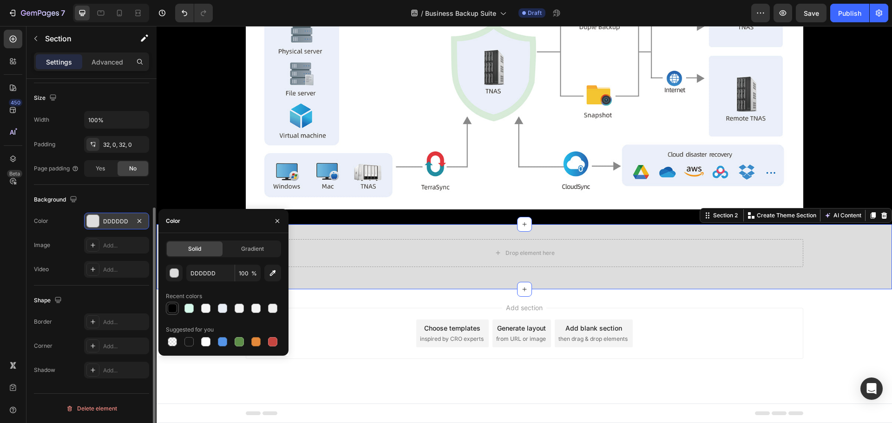
click at [173, 308] on div at bounding box center [172, 308] width 9 height 9
type input "000000"
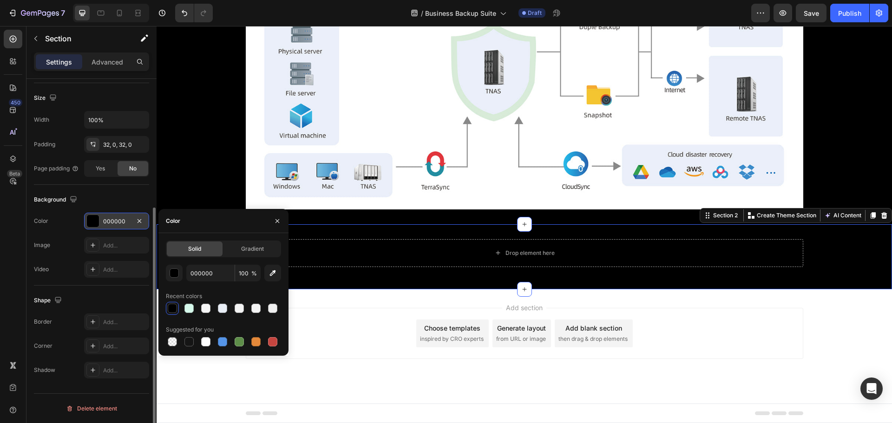
click at [423, 271] on div "Drop element here Row" at bounding box center [525, 256] width 736 height 35
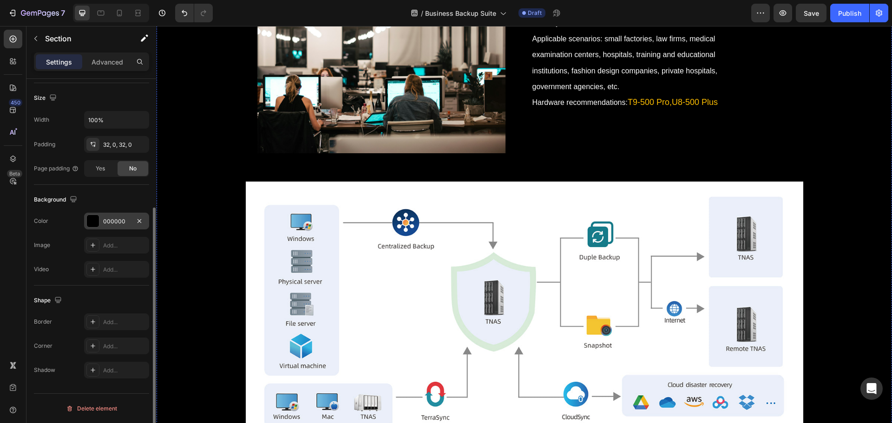
scroll to position [7054, 0]
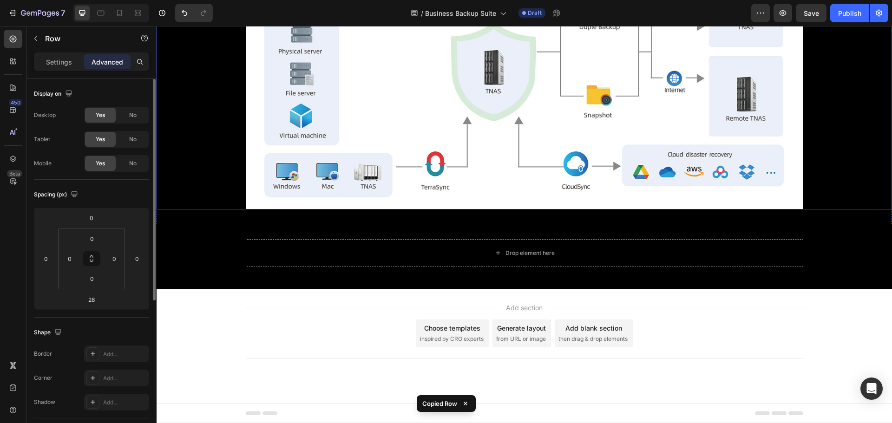
scroll to position [8123, 0]
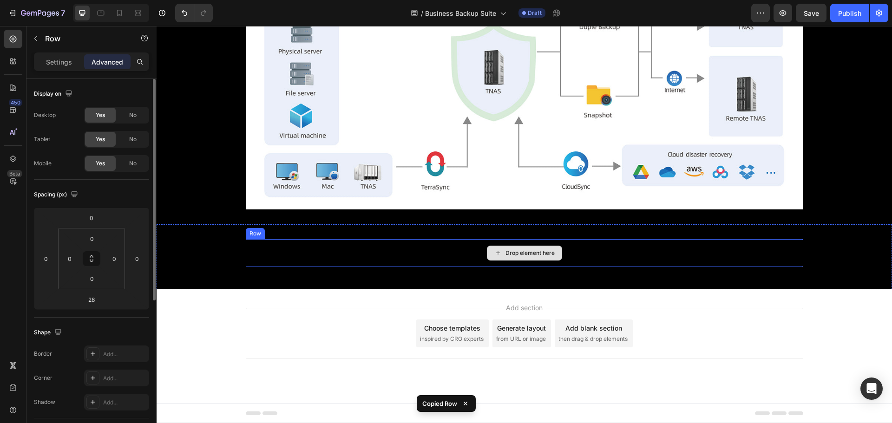
click at [473, 255] on div "Drop element here" at bounding box center [525, 253] width 558 height 28
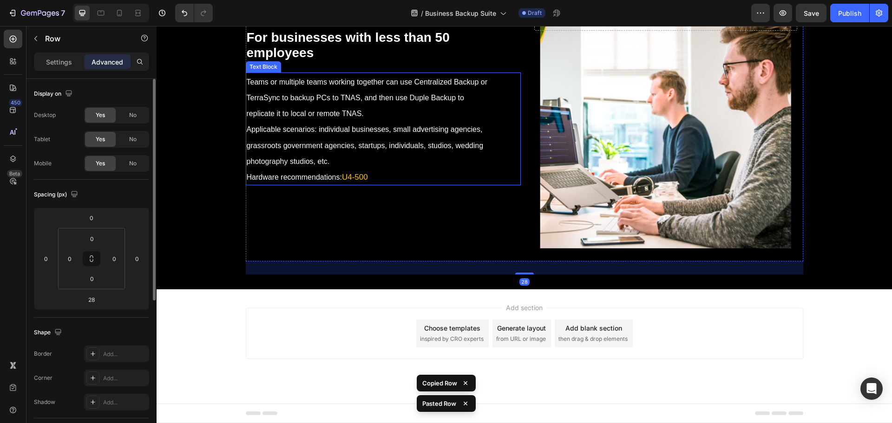
scroll to position [8200, 0]
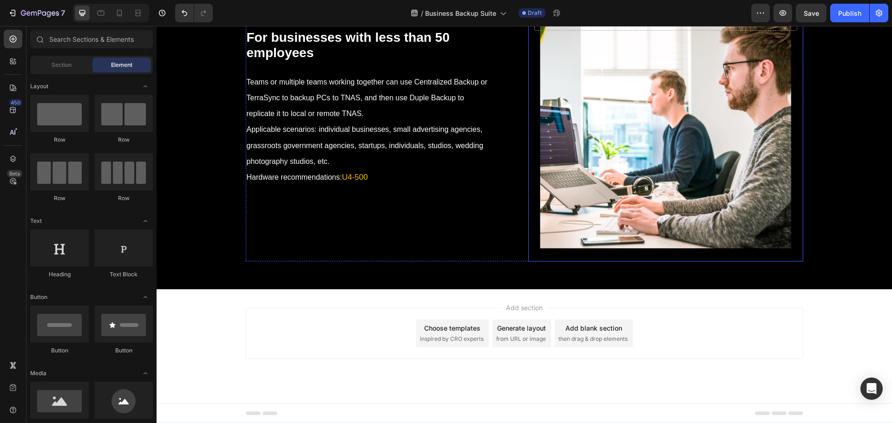
click at [637, 262] on div "Background Image" at bounding box center [665, 127] width 275 height 270
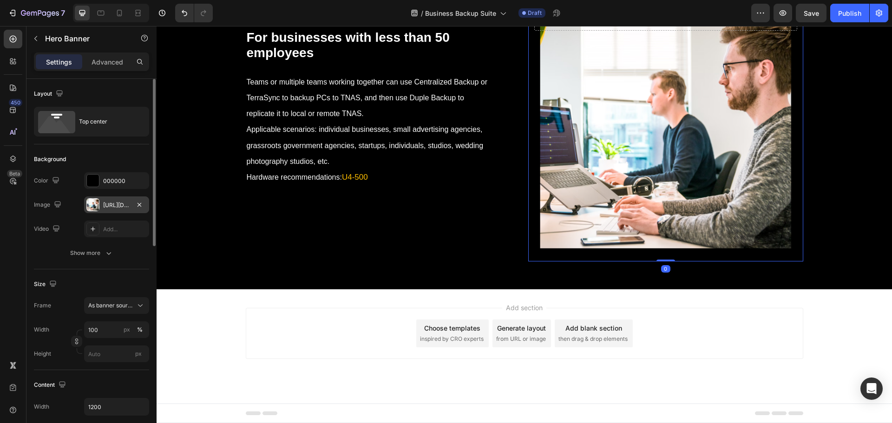
click at [108, 199] on div "[URL][DOMAIN_NAME]" at bounding box center [116, 205] width 65 height 17
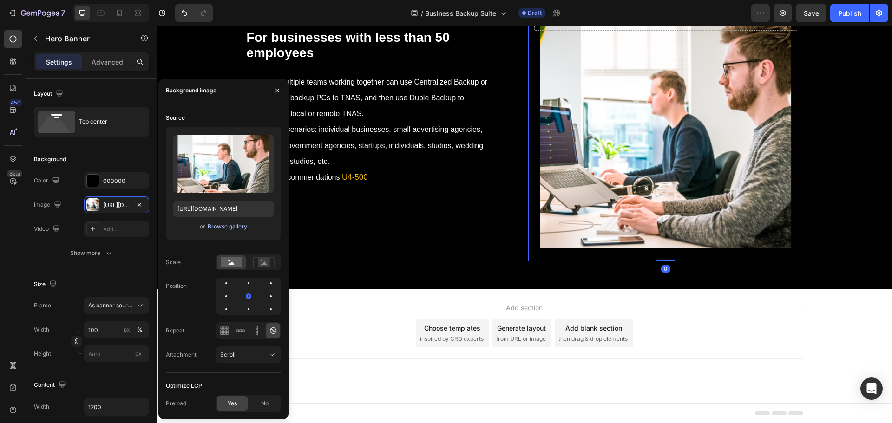
click at [218, 225] on div "Browse gallery" at bounding box center [228, 227] width 40 height 8
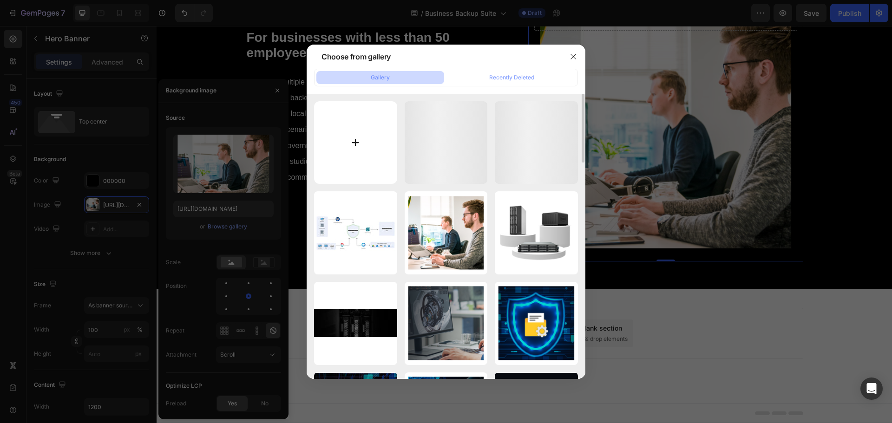
click at [359, 158] on input "file" at bounding box center [355, 142] width 83 height 83
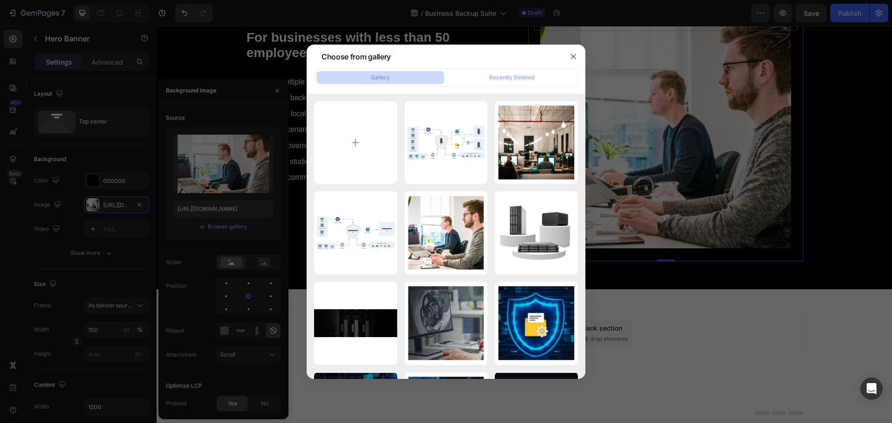
click at [702, 257] on div at bounding box center [446, 211] width 892 height 423
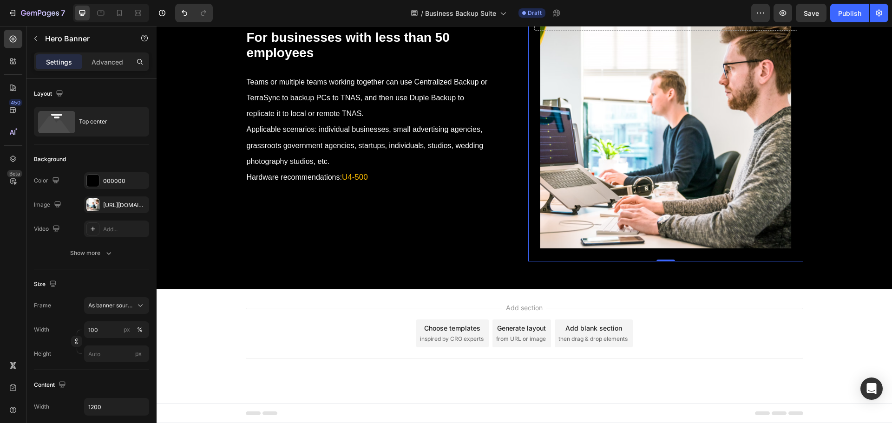
click at [615, 251] on div "Background Image" at bounding box center [665, 127] width 275 height 270
click at [99, 205] on div at bounding box center [92, 204] width 13 height 13
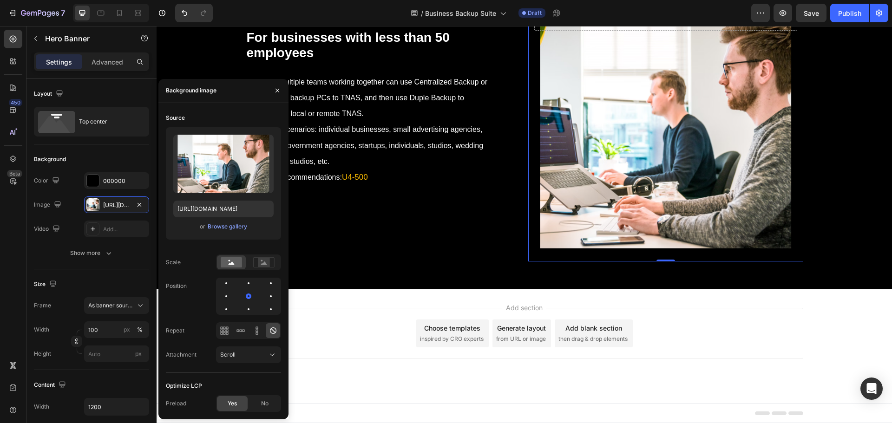
click at [234, 231] on div "or Browse gallery" at bounding box center [223, 226] width 100 height 11
click at [228, 226] on div "Browse gallery" at bounding box center [228, 227] width 40 height 8
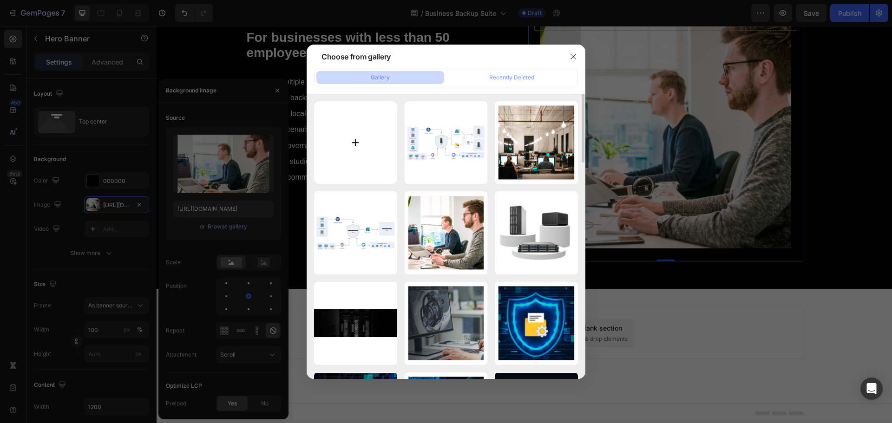
click at [344, 158] on input "file" at bounding box center [355, 142] width 83 height 83
type input "C:\fakepath\xiaoyu200ren.png"
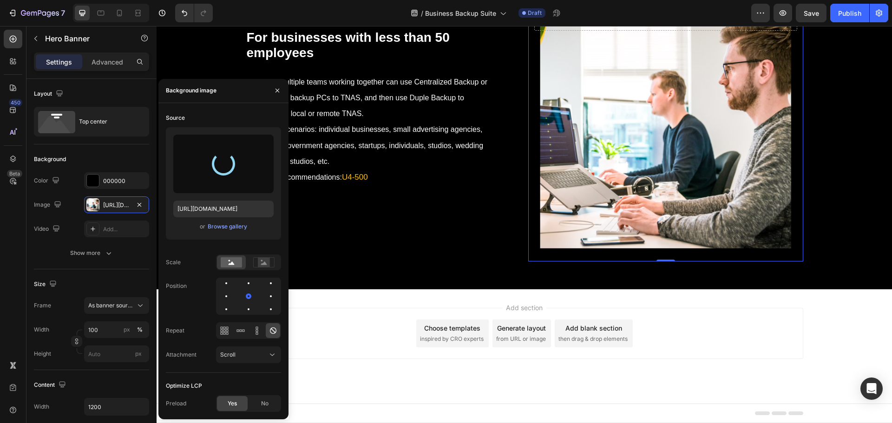
click at [563, 262] on div "Background Image" at bounding box center [665, 127] width 275 height 270
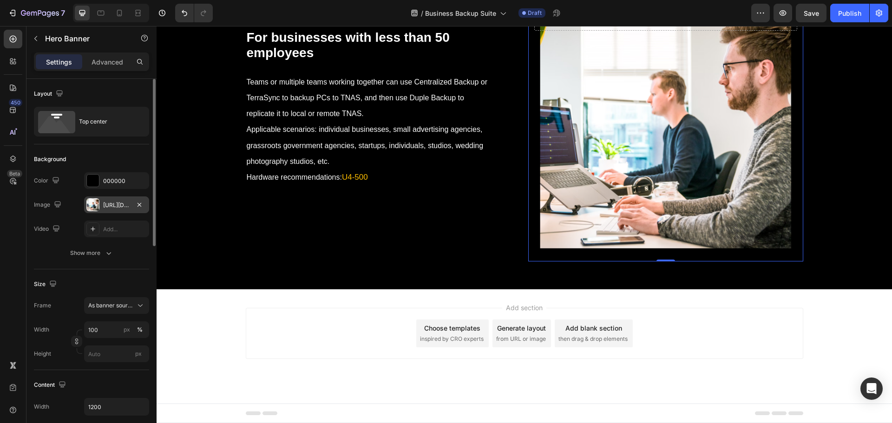
click at [120, 208] on div "[URL][DOMAIN_NAME]" at bounding box center [116, 205] width 27 height 8
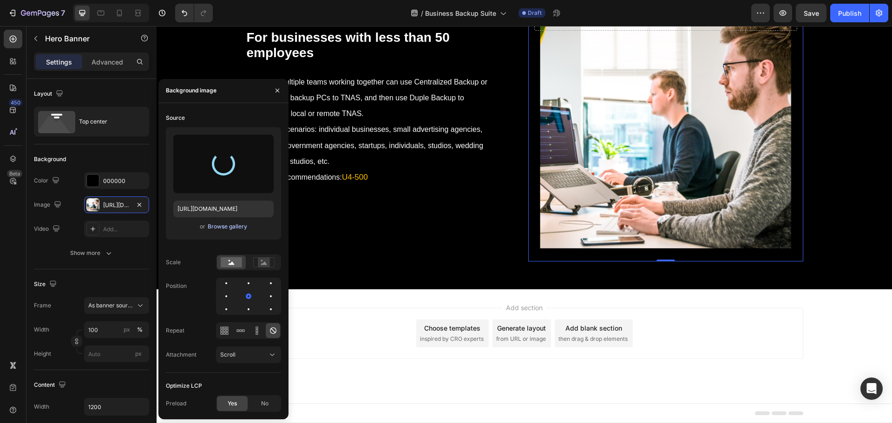
click at [216, 229] on div "Browse gallery" at bounding box center [228, 227] width 40 height 8
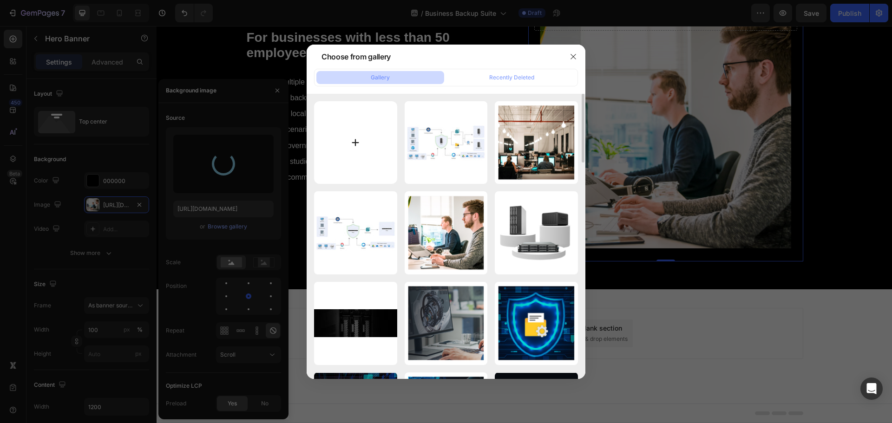
click at [362, 145] on input "file" at bounding box center [355, 142] width 83 height 83
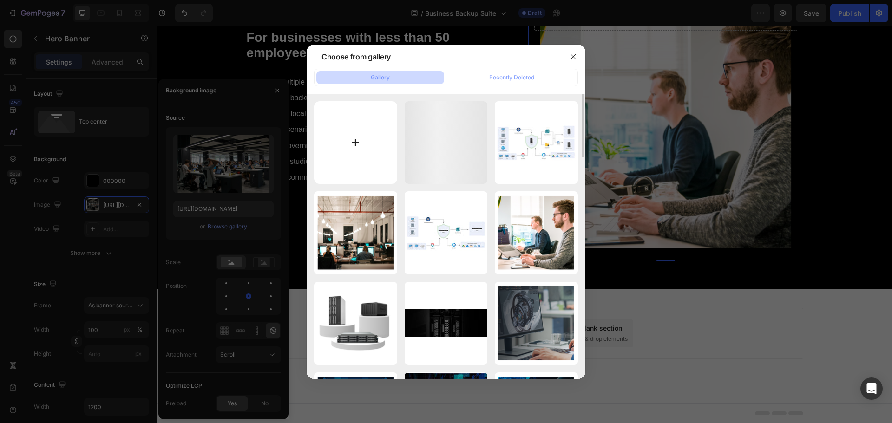
type input "[URL][DOMAIN_NAME]"
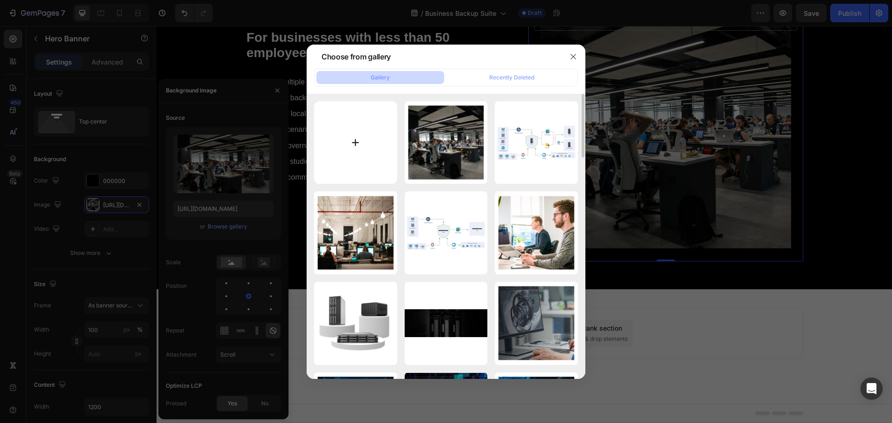
type input "C:\fakepath\xiaoyu200ren.png"
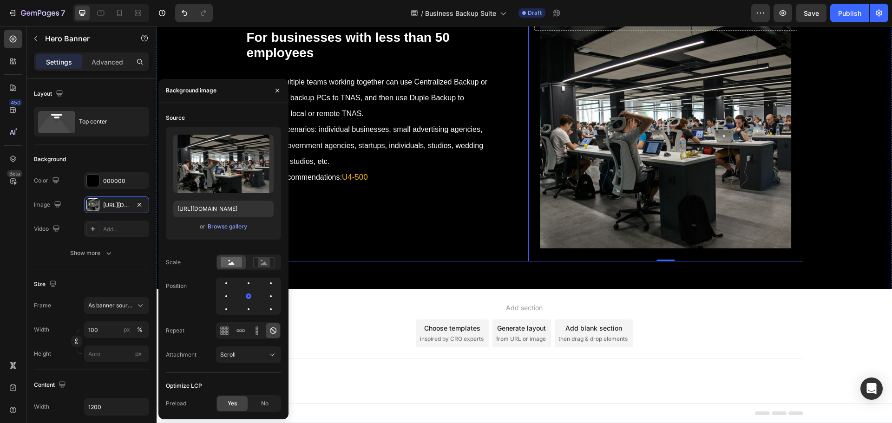
scroll to position [8293, 0]
click at [481, 262] on div "For businesses with less than 50 employees Heading Teams or multiple teams work…" at bounding box center [383, 127] width 275 height 270
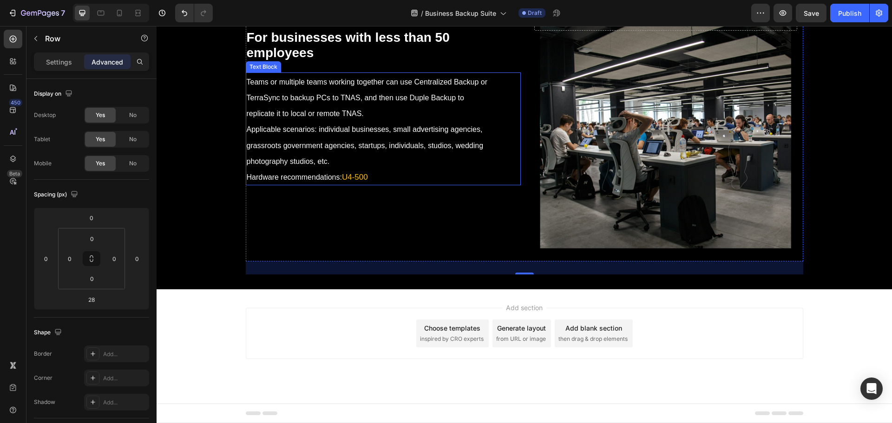
click at [344, 60] on strong "For businesses with less than 50 employees" at bounding box center [348, 45] width 203 height 30
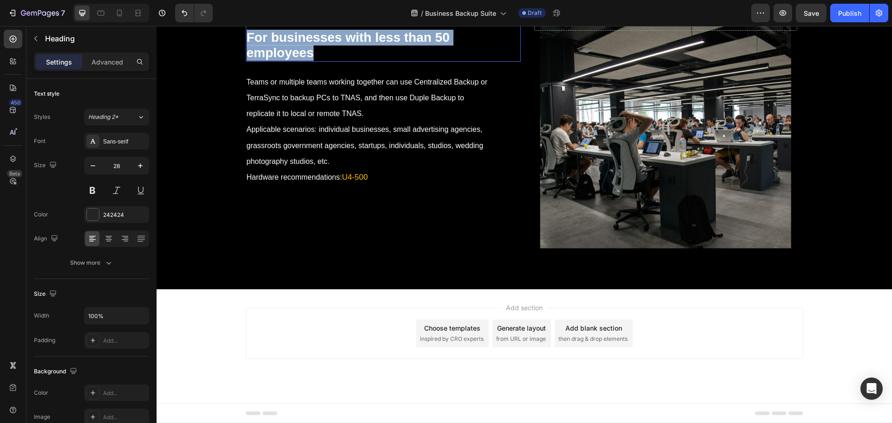
click at [344, 60] on strong "For businesses with less than 50 employees" at bounding box center [348, 45] width 203 height 30
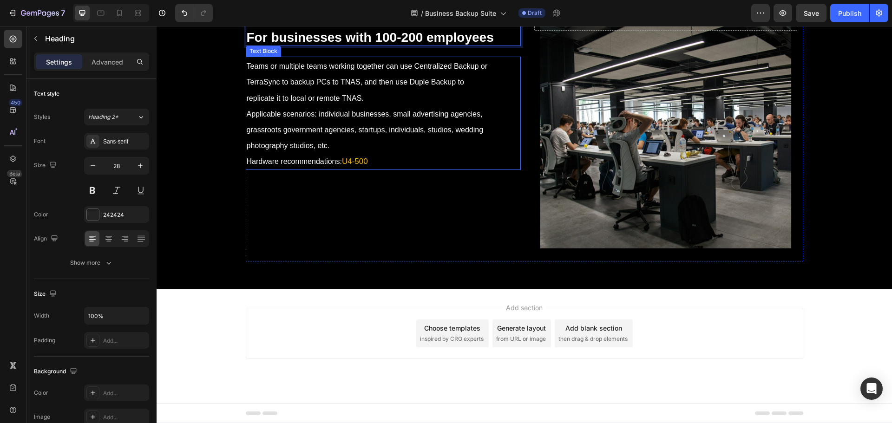
click at [361, 169] on p "Teams or multiple teams working together can use Centralized Backup or TerraSyn…" at bounding box center [370, 113] width 246 height 111
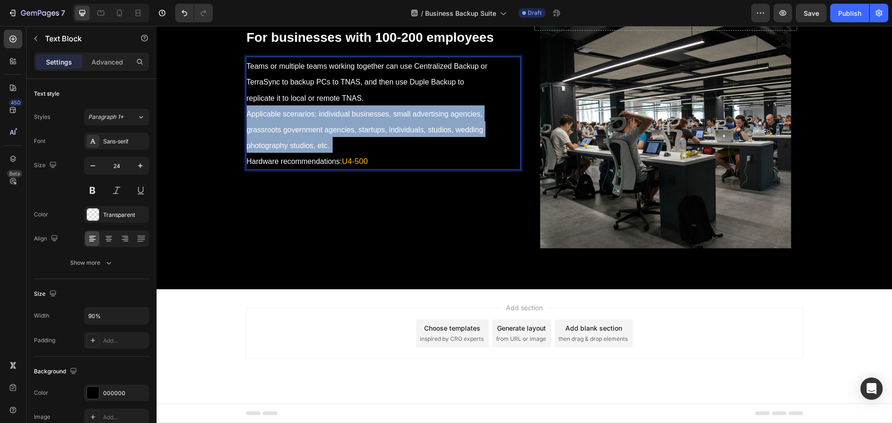
click at [361, 169] on p "Teams or multiple teams working together can use Centralized Backup or TerraSyn…" at bounding box center [370, 113] width 246 height 111
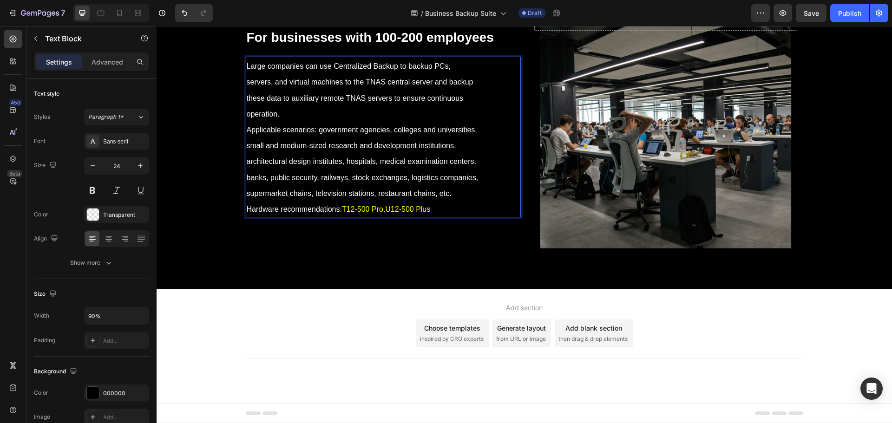
click at [459, 217] on p "Large companies can use Centralized Backup to backup PCs, servers, and virtual …" at bounding box center [370, 137] width 246 height 159
click at [425, 213] on span "U12-500 Plus" at bounding box center [407, 209] width 45 height 8
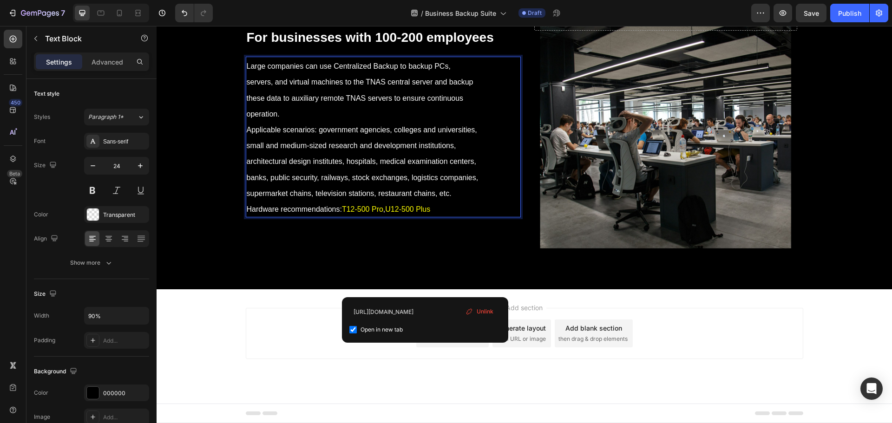
click at [440, 217] on p "Large companies can use Centralized Backup to backup PCs, servers, and virtual …" at bounding box center [370, 137] width 246 height 159
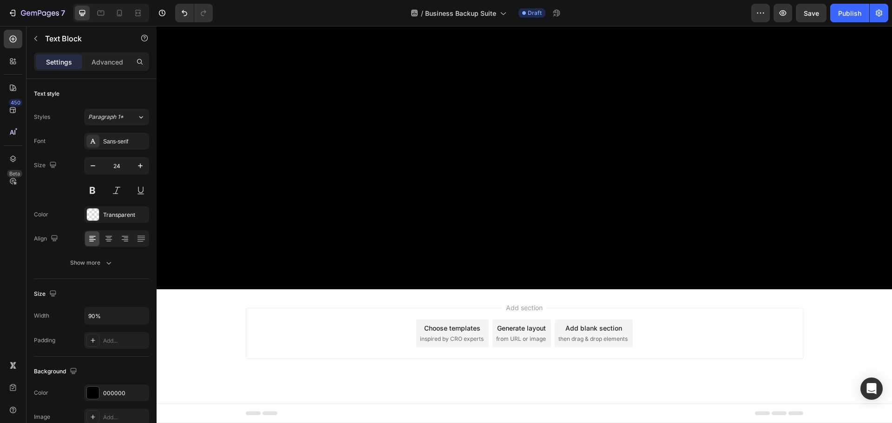
scroll to position [7735, 0]
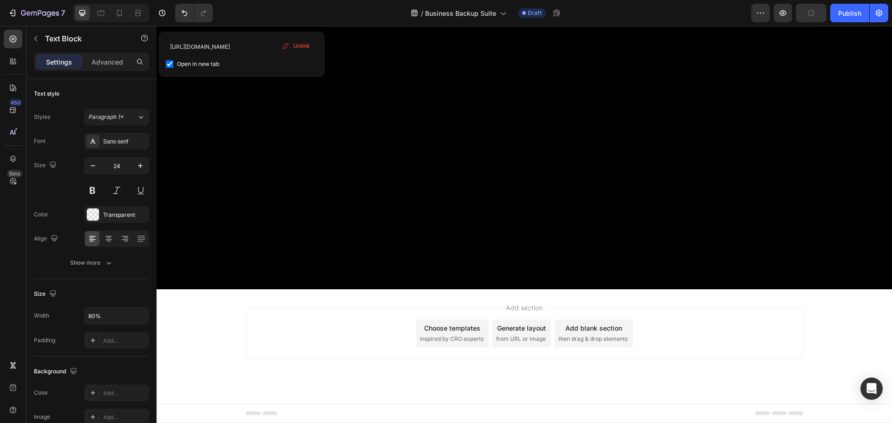
scroll to position [7694, 0]
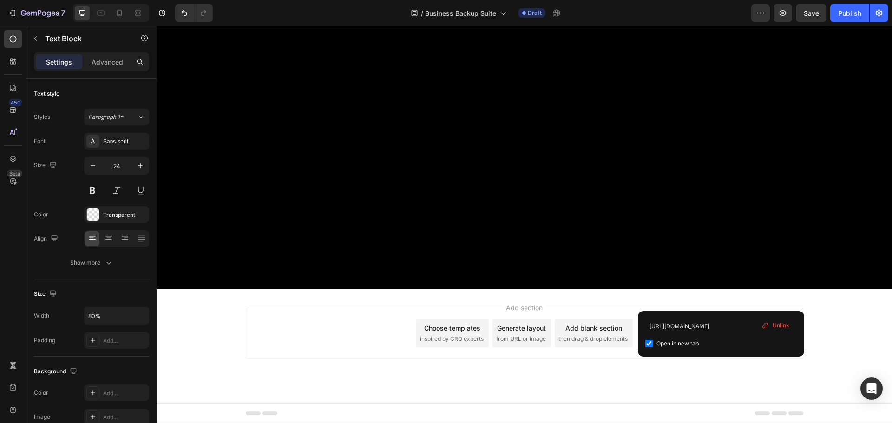
drag, startPoint x: 744, startPoint y: 300, endPoint x: 730, endPoint y: 300, distance: 14.0
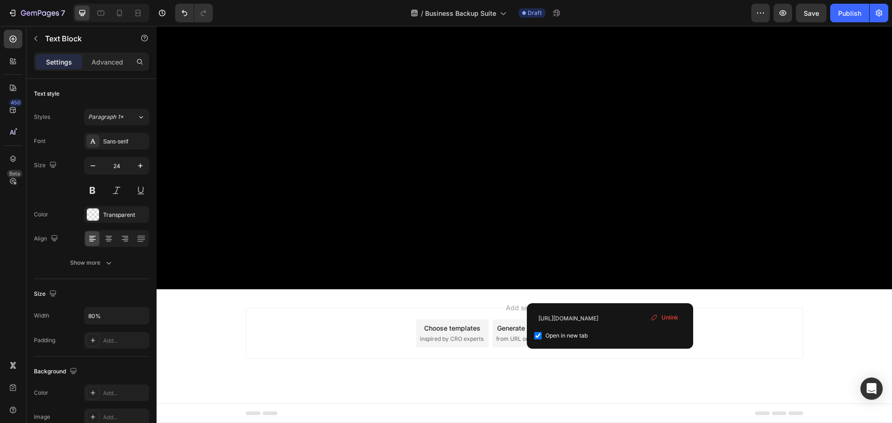
drag, startPoint x: 717, startPoint y: 300, endPoint x: 685, endPoint y: 290, distance: 33.5
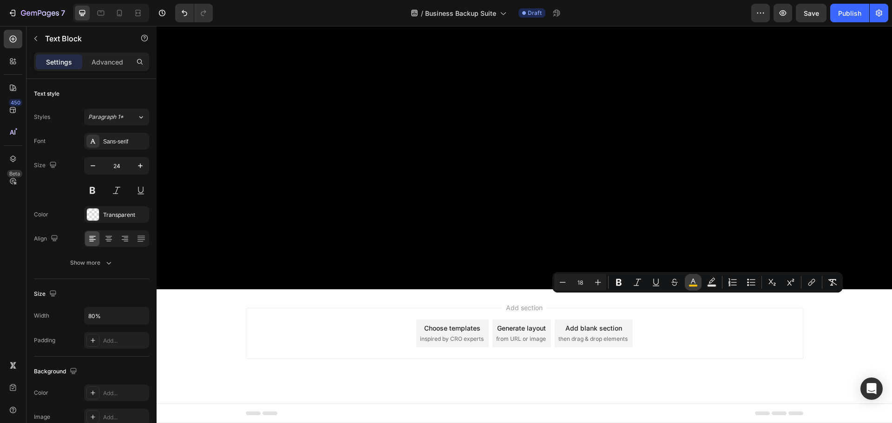
click at [695, 279] on icon "Editor contextual toolbar" at bounding box center [693, 282] width 9 height 9
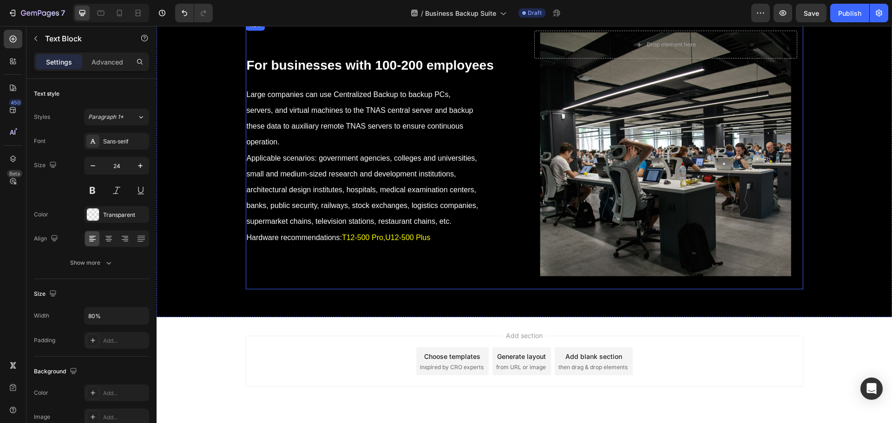
scroll to position [8344, 0]
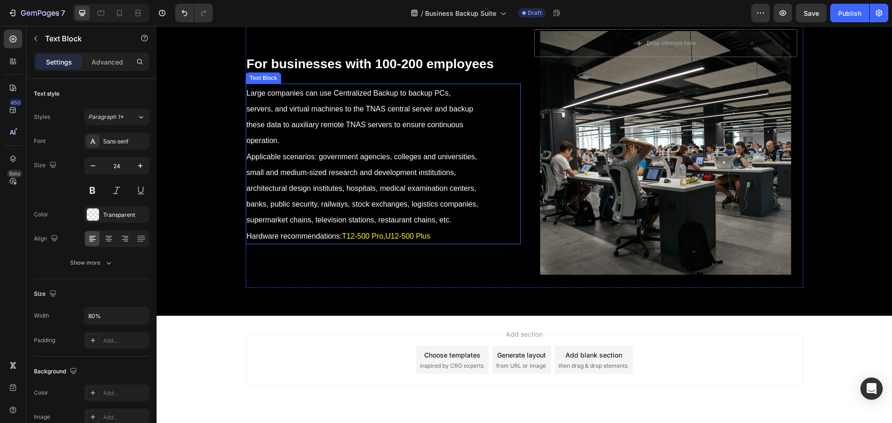
click at [446, 234] on p "Large companies can use Centralized Backup to backup PCs, servers, and virtual …" at bounding box center [370, 164] width 246 height 159
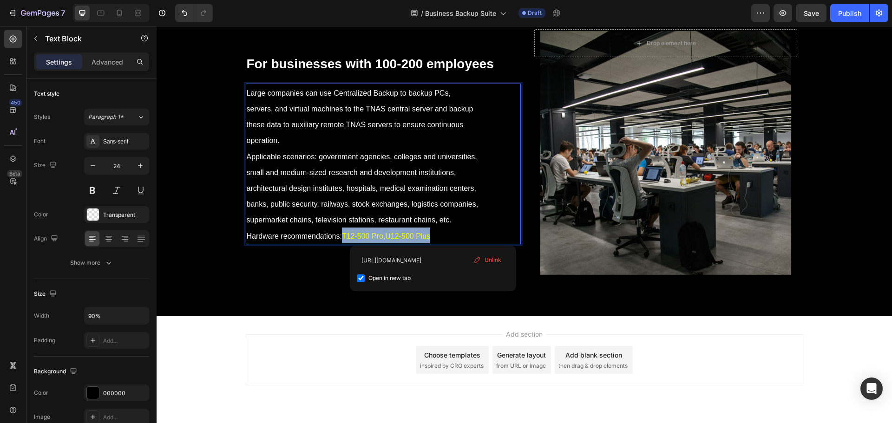
drag, startPoint x: 436, startPoint y: 237, endPoint x: 343, endPoint y: 238, distance: 93.0
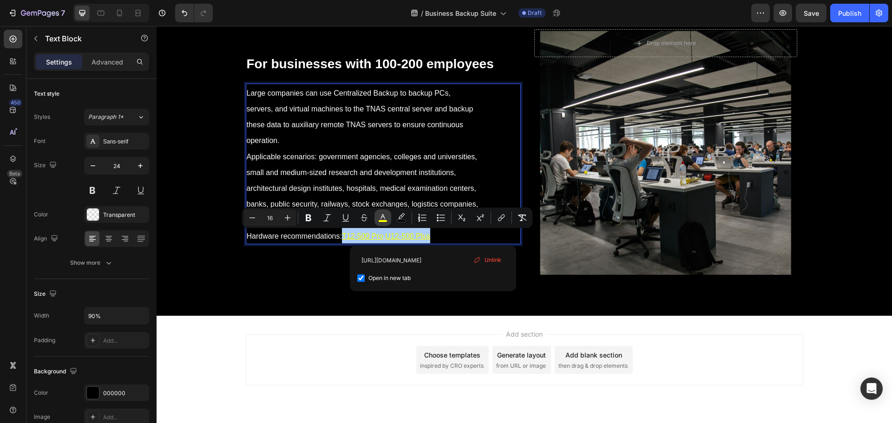
click at [384, 222] on rect "Editor contextual toolbar" at bounding box center [383, 221] width 9 height 2
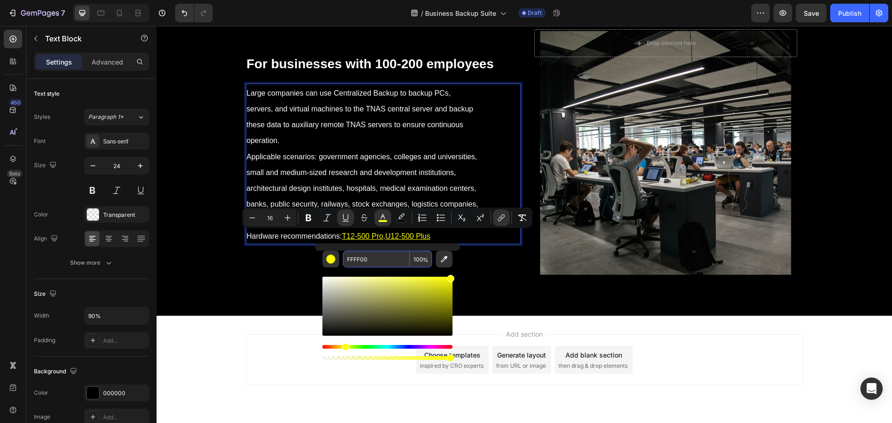
click at [374, 259] on input "FFFF00" at bounding box center [376, 259] width 67 height 17
paste input "B"
type input "FFBF00"
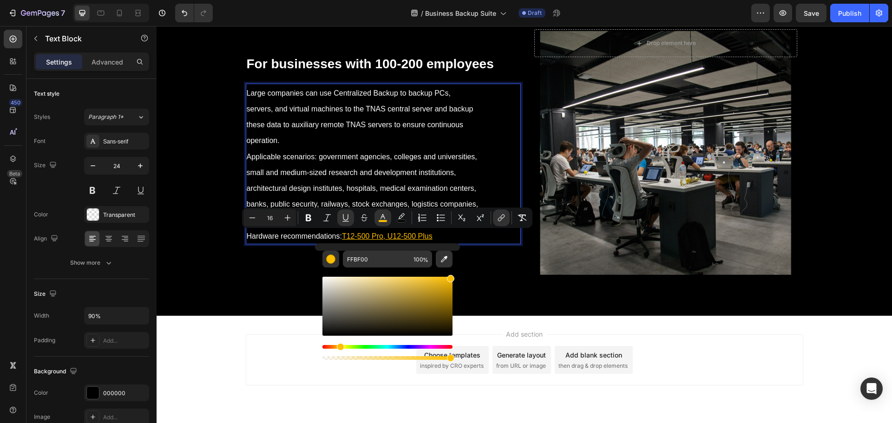
click at [362, 131] on p "Large companies can use Centralized Backup to backup PCs, servers, and virtual …" at bounding box center [370, 164] width 246 height 159
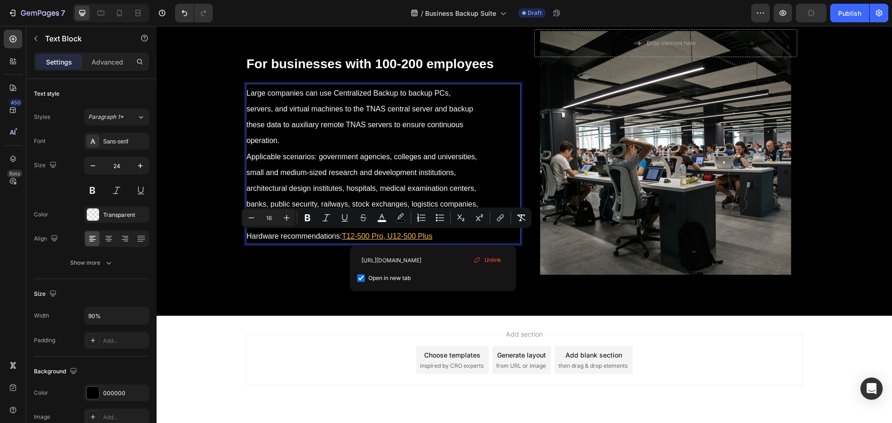
drag, startPoint x: 449, startPoint y: 234, endPoint x: 341, endPoint y: 232, distance: 108.3
click at [341, 232] on p "Large companies can use Centralized Backup to backup PCs, servers, and virtual …" at bounding box center [370, 164] width 246 height 159
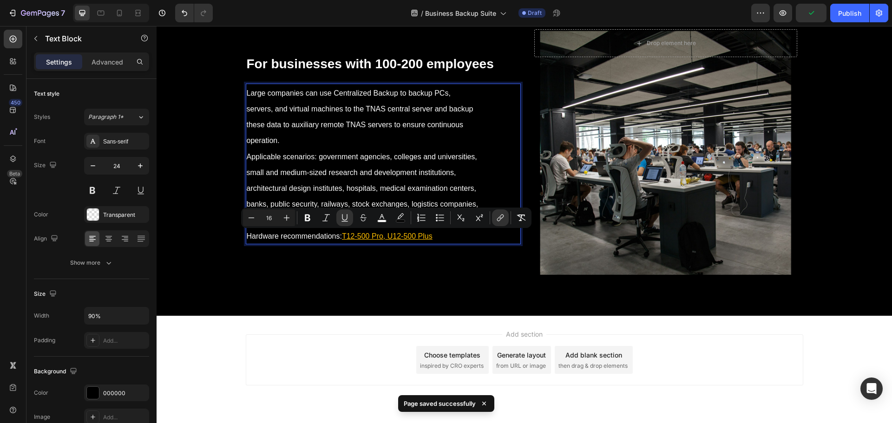
click at [458, 231] on p "Large companies can use Centralized Backup to backup PCs, servers, and virtual …" at bounding box center [370, 164] width 246 height 159
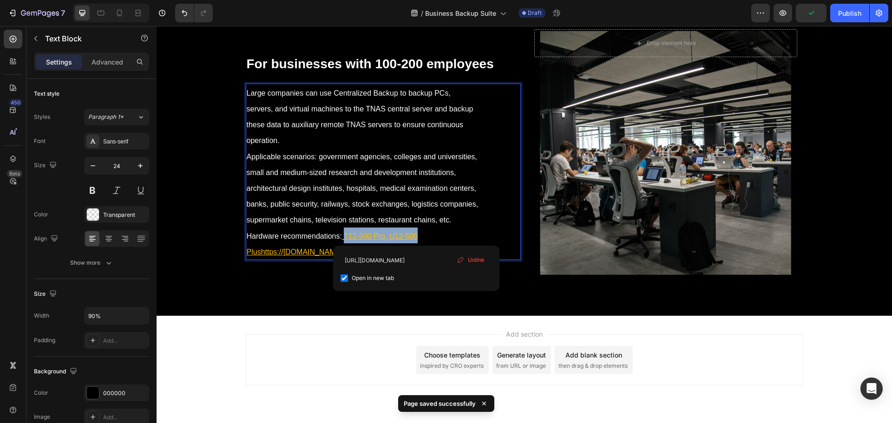
drag, startPoint x: 467, startPoint y: 233, endPoint x: 362, endPoint y: 238, distance: 105.6
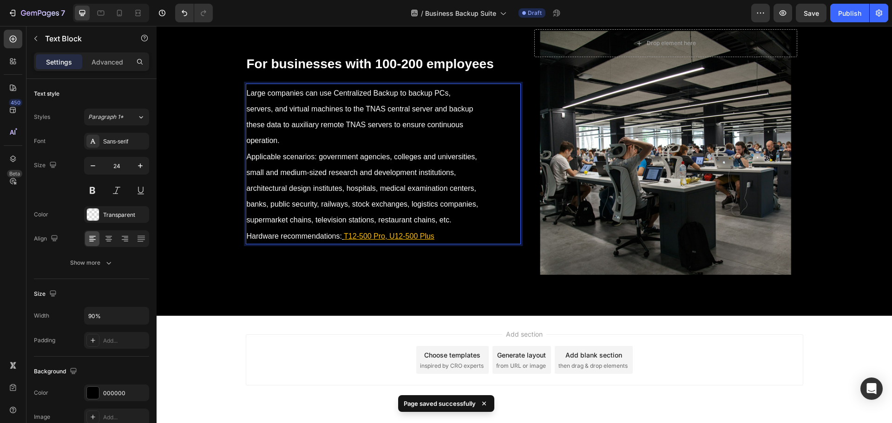
click at [449, 234] on p "Large companies can use Centralized Backup to backup PCs, servers, and virtual …" at bounding box center [370, 164] width 246 height 159
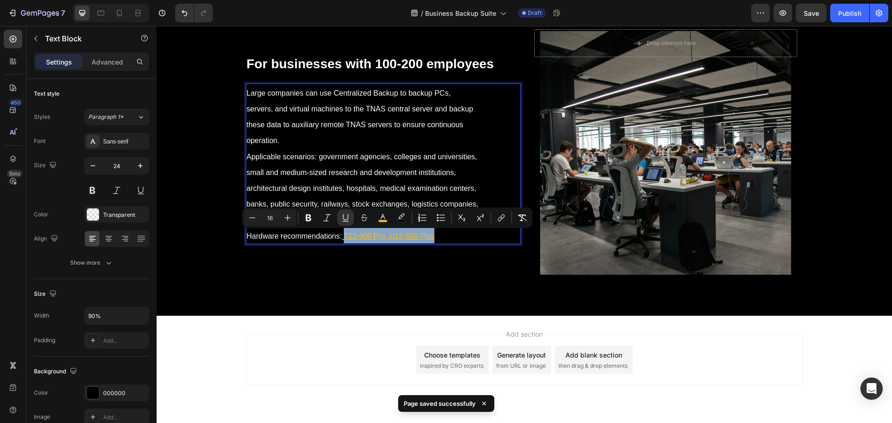
drag, startPoint x: 458, startPoint y: 234, endPoint x: 343, endPoint y: 241, distance: 115.0
click at [343, 241] on p "Large companies can use Centralized Backup to backup PCs, servers, and virtual …" at bounding box center [370, 164] width 246 height 159
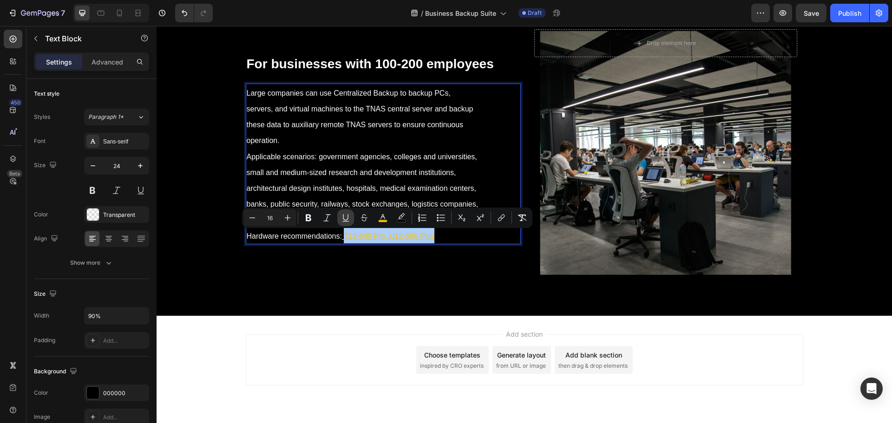
click at [343, 219] on icon "Editor contextual toolbar" at bounding box center [345, 217] width 9 height 9
click at [339, 241] on p "Large companies can use Centralized Backup to backup PCs, servers, and virtual …" at bounding box center [370, 164] width 246 height 159
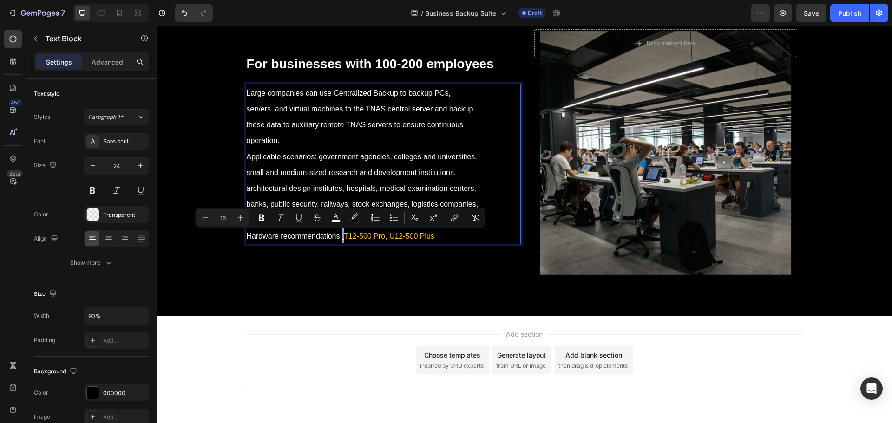
drag, startPoint x: 339, startPoint y: 237, endPoint x: 344, endPoint y: 239, distance: 5.2
click at [344, 239] on p "Large companies can use Centralized Backup to backup PCs, servers, and virtual …" at bounding box center [370, 164] width 246 height 159
click at [292, 219] on button "Underline" at bounding box center [298, 218] width 17 height 17
click at [298, 218] on icon "Editor contextual toolbar" at bounding box center [298, 217] width 9 height 9
click at [312, 189] on span "Applicable scenarios: government agencies, colleges and universities, small and…" at bounding box center [363, 189] width 232 height 72
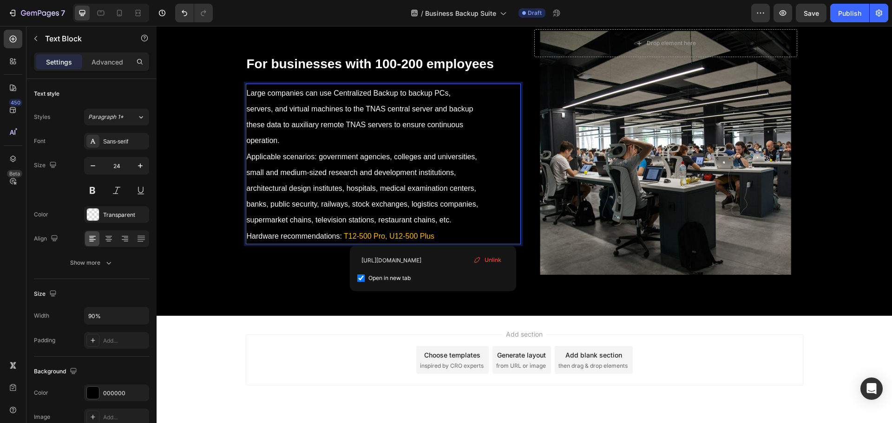
click at [409, 240] on span "T12-500 Pro, U12-500 Plus" at bounding box center [389, 236] width 91 height 8
click at [360, 235] on span "T12-500 Pro, U12-500 Plus" at bounding box center [389, 236] width 91 height 8
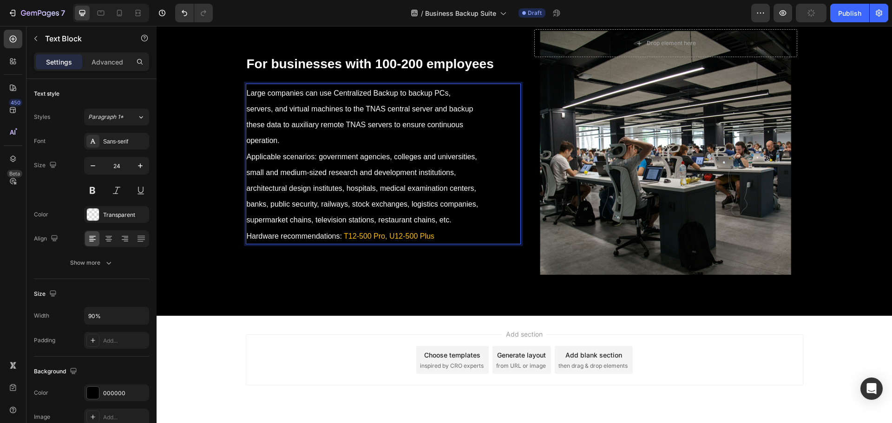
click at [291, 192] on p "Large companies can use Centralized Backup to backup PCs, servers, and virtual …" at bounding box center [370, 164] width 246 height 159
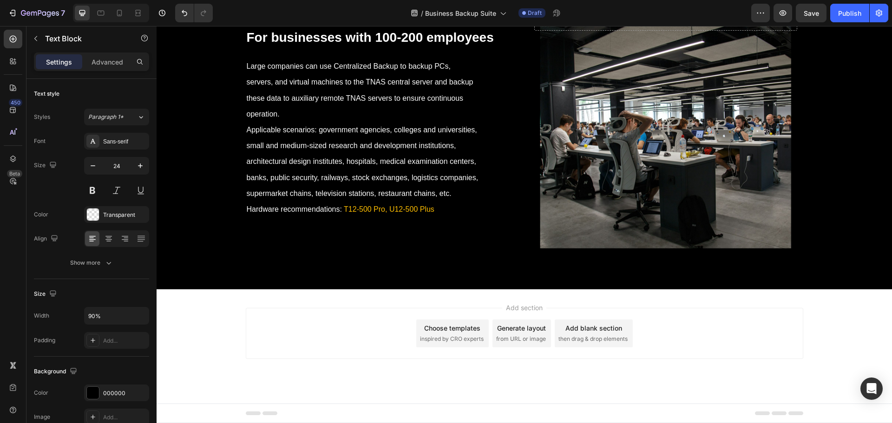
scroll to position [7972, 0]
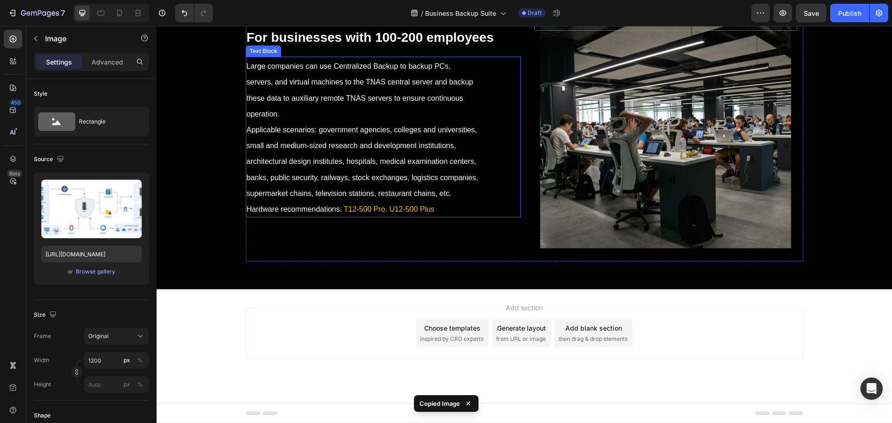
scroll to position [8251, 0]
click at [519, 262] on div "For businesses with 100-200 employees Heading Large companies can use Centraliz…" at bounding box center [525, 127] width 558 height 270
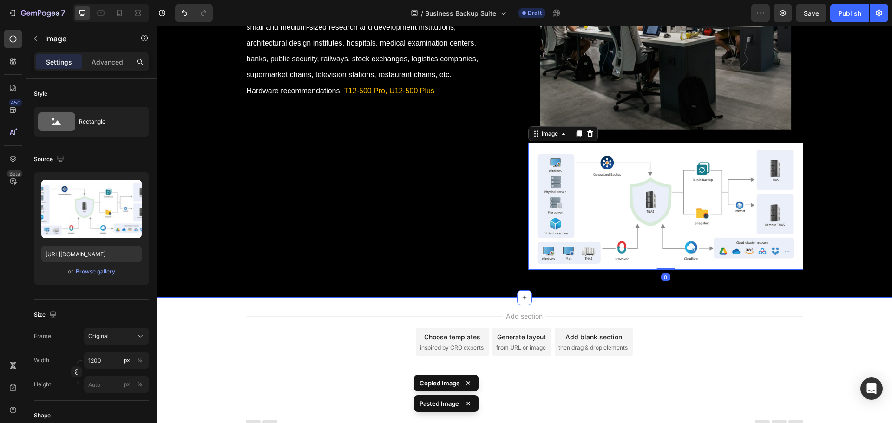
scroll to position [8498, 0]
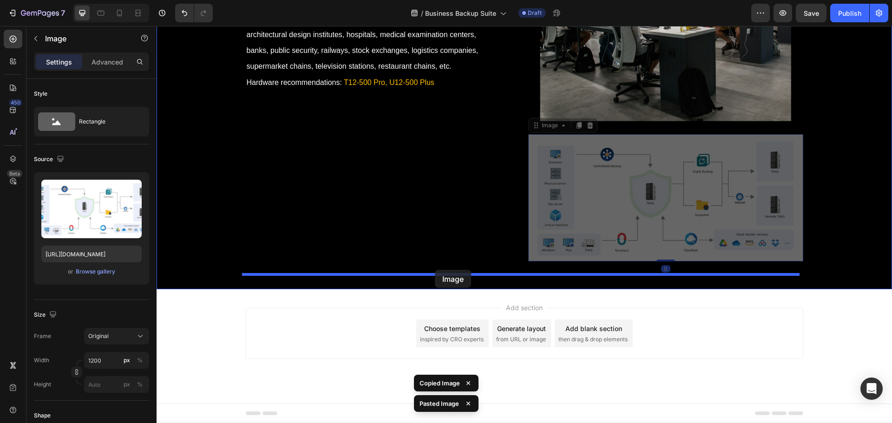
drag, startPoint x: 573, startPoint y: 210, endPoint x: 435, endPoint y: 270, distance: 150.1
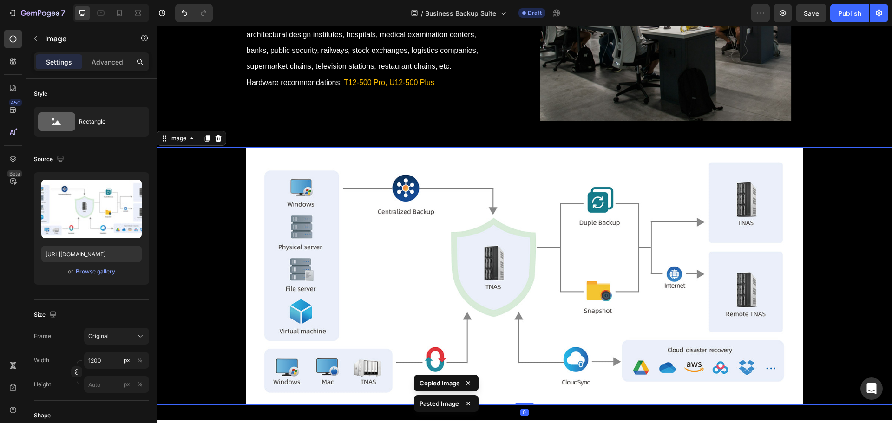
click at [435, 270] on img at bounding box center [525, 276] width 558 height 258
click at [94, 276] on div "Browse gallery" at bounding box center [96, 272] width 40 height 8
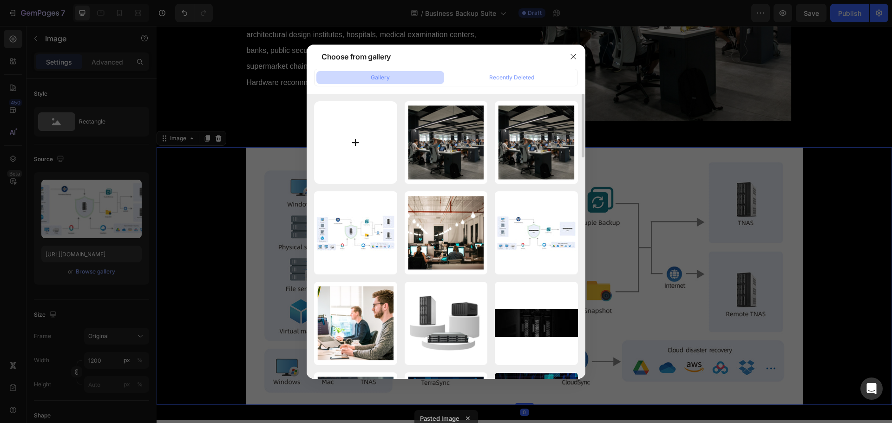
click at [368, 139] on input "file" at bounding box center [355, 142] width 83 height 83
type input "C:\fakepath\largecompany.jpg"
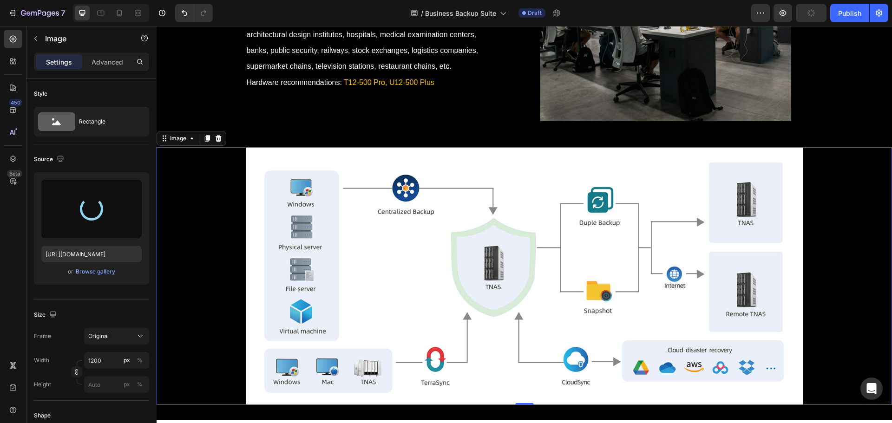
type input "[URL][DOMAIN_NAME]"
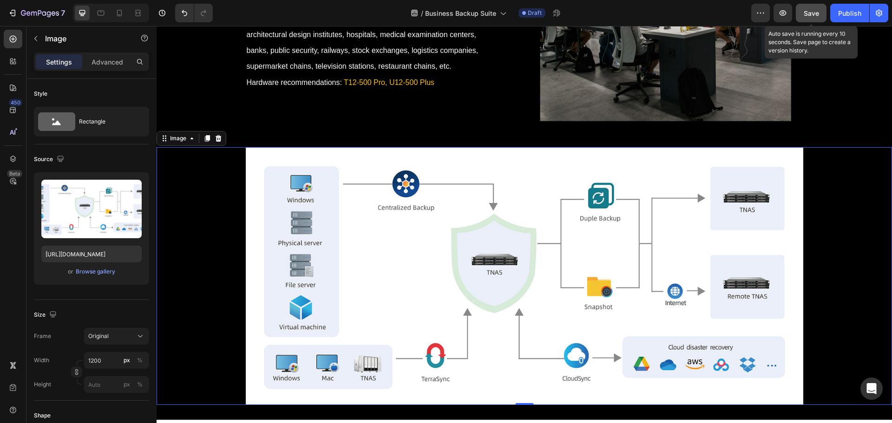
click at [802, 15] on button "Save" at bounding box center [811, 13] width 31 height 19
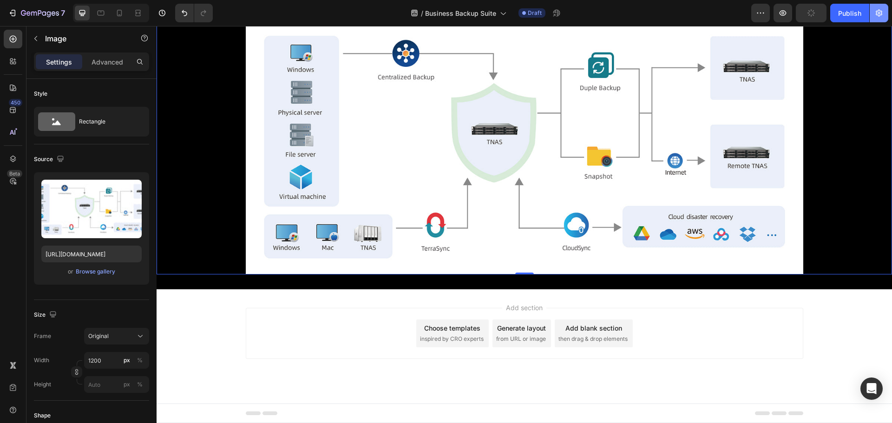
scroll to position [8126, 0]
click at [878, 16] on icon "button" at bounding box center [879, 13] width 7 height 7
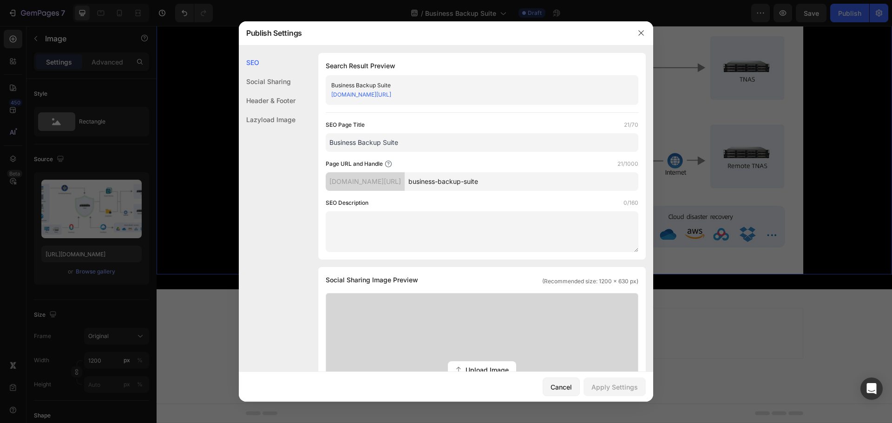
drag, startPoint x: 542, startPoint y: 181, endPoint x: 417, endPoint y: 187, distance: 125.2
click at [417, 187] on div "[DOMAIN_NAME][URL] business-backup-suite" at bounding box center [482, 181] width 313 height 19
type input "bbs"
click at [613, 390] on div "Apply Settings" at bounding box center [615, 388] width 46 height 10
click at [640, 30] on icon "button" at bounding box center [641, 32] width 7 height 7
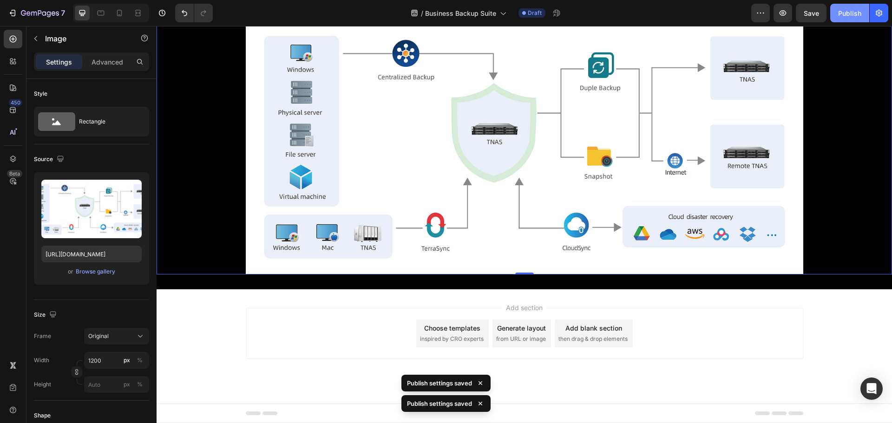
click at [860, 7] on button "Publish" at bounding box center [850, 13] width 39 height 19
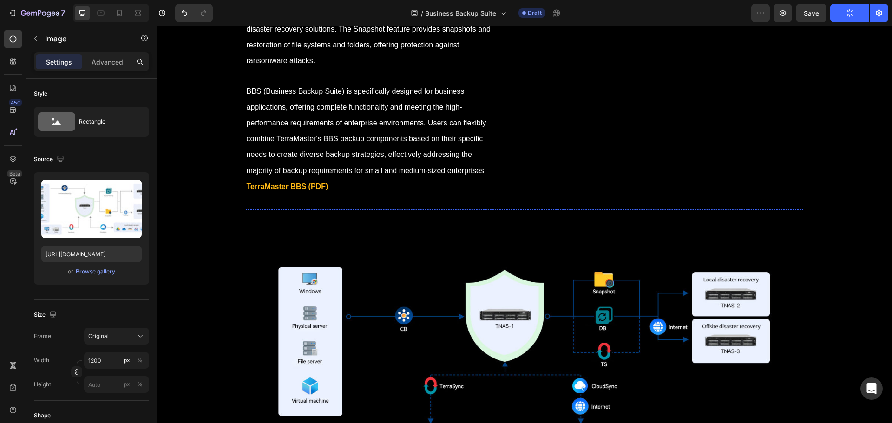
scroll to position [225, 0]
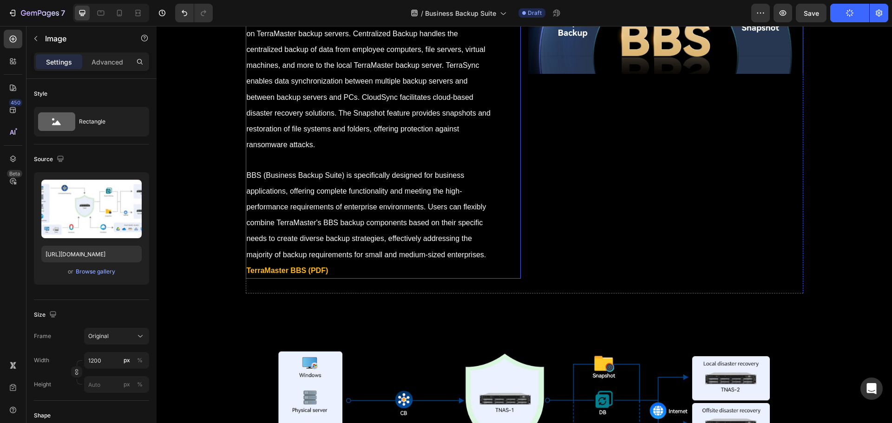
click at [364, 267] on p "BBS (Business Backup Suite) is a comprehensive commercial backup solution devel…" at bounding box center [370, 119] width 246 height 317
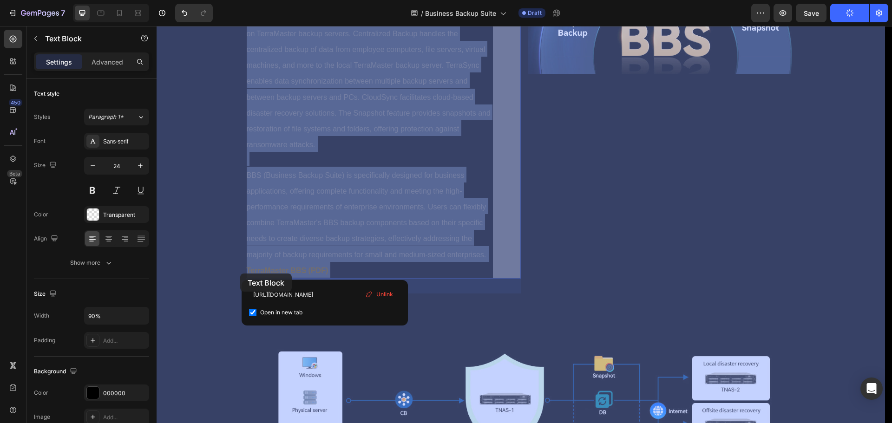
drag, startPoint x: 336, startPoint y: 270, endPoint x: 265, endPoint y: 273, distance: 70.7
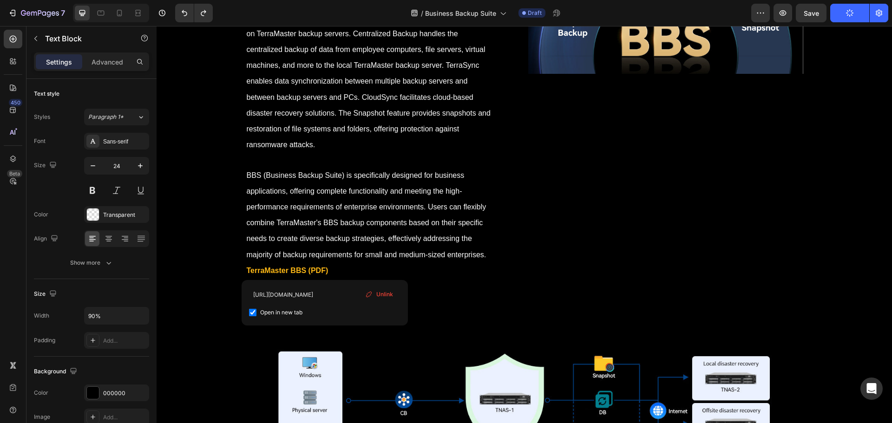
click at [374, 265] on p "BBS (Business Backup Suite) is a comprehensive commercial backup solution devel…" at bounding box center [370, 119] width 246 height 317
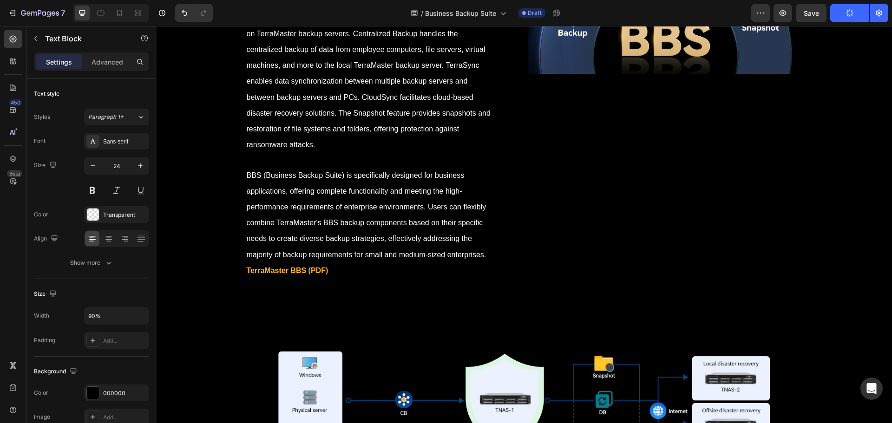
click at [343, 266] on p "BBS (Business Backup Suite) is a comprehensive commercial backup solution devel…" at bounding box center [370, 119] width 246 height 317
drag, startPoint x: 327, startPoint y: 267, endPoint x: 285, endPoint y: 275, distance: 42.1
click at [285, 275] on p "BBS (Business Backup Suite) is a comprehensive commercial backup solution devel…" at bounding box center [370, 119] width 246 height 317
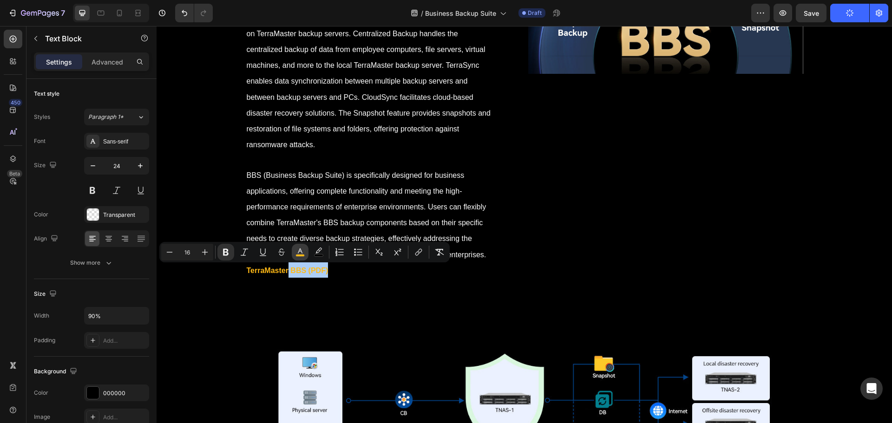
click at [302, 255] on rect "Editor contextual toolbar" at bounding box center [300, 256] width 9 height 2
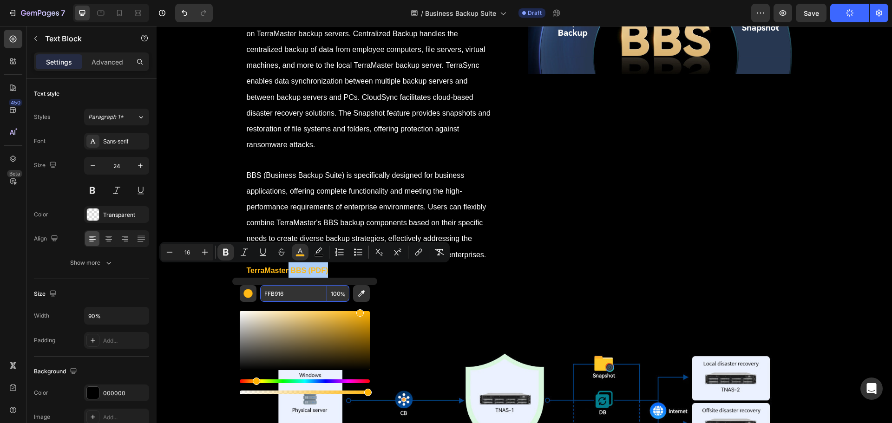
click at [294, 293] on input "FFB916" at bounding box center [293, 293] width 67 height 17
click at [284, 296] on input "FFB916" at bounding box center [293, 293] width 67 height 17
drag, startPoint x: 290, startPoint y: 294, endPoint x: 276, endPoint y: 295, distance: 14.0
click at [276, 295] on input "FFB916" at bounding box center [293, 293] width 67 height 17
type input "FFBF00"
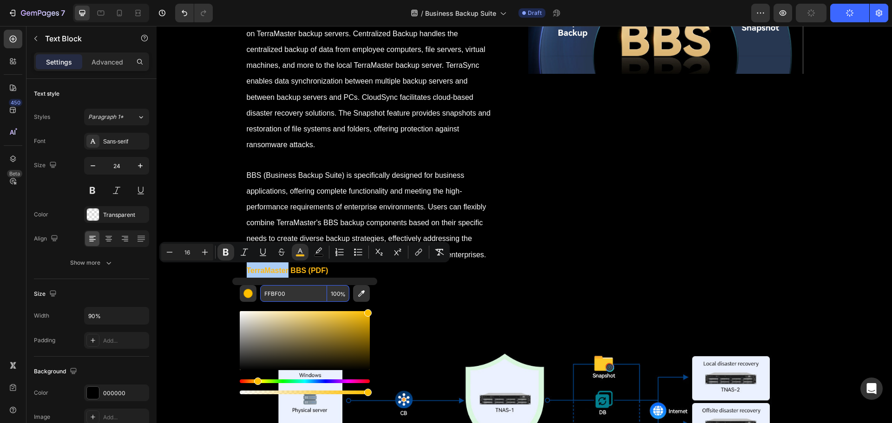
click at [295, 295] on input "FFBF00" at bounding box center [293, 293] width 67 height 17
click at [278, 214] on p "BBS (Business Backup Suite) is a comprehensive commercial backup solution devel…" at bounding box center [370, 119] width 246 height 317
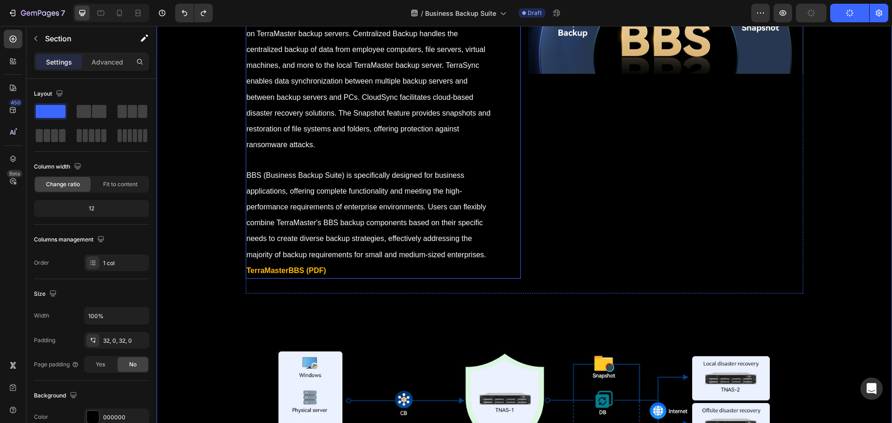
click at [339, 271] on p "BBS (Business Backup Suite) is a comprehensive commercial backup solution devel…" at bounding box center [370, 119] width 246 height 317
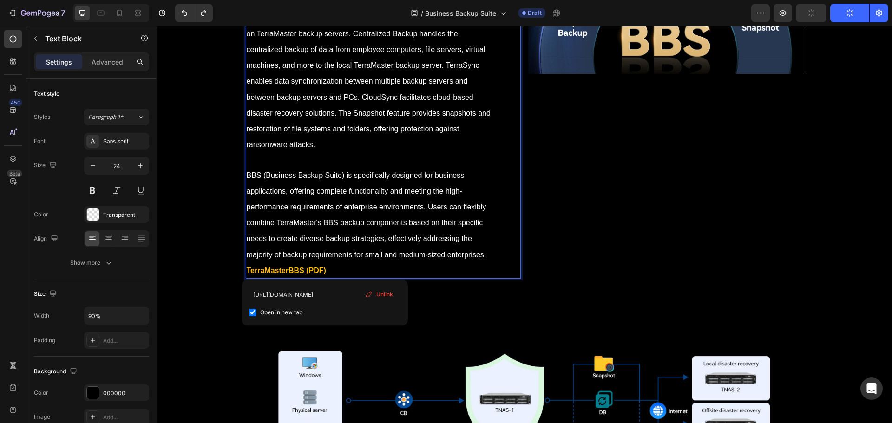
drag, startPoint x: 333, startPoint y: 271, endPoint x: 293, endPoint y: 277, distance: 40.8
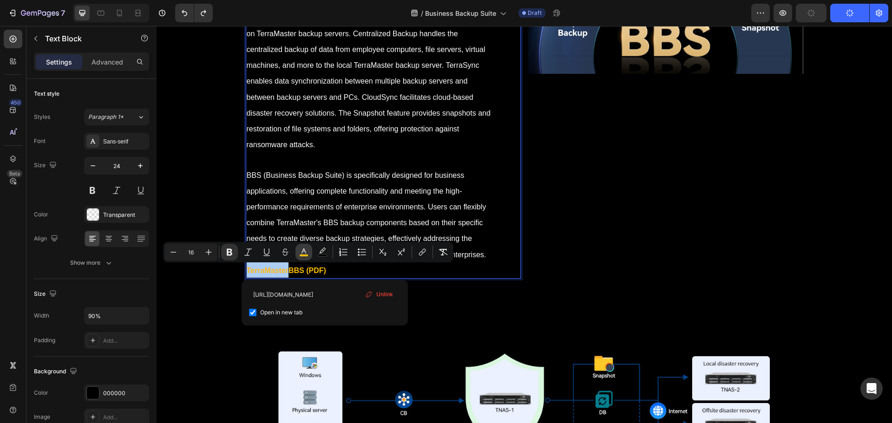
click at [304, 257] on rect "Editor contextual toolbar" at bounding box center [304, 256] width 9 height 2
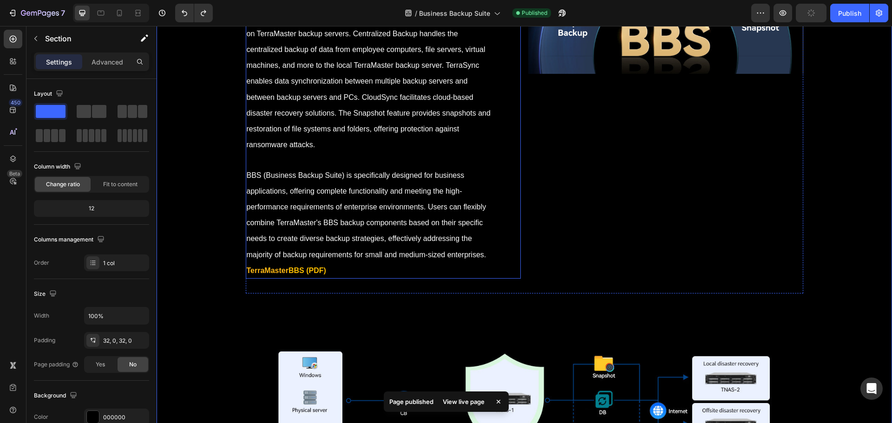
click at [336, 269] on p "BBS (Business Backup Suite) is a comprehensive commercial backup solution devel…" at bounding box center [370, 119] width 246 height 317
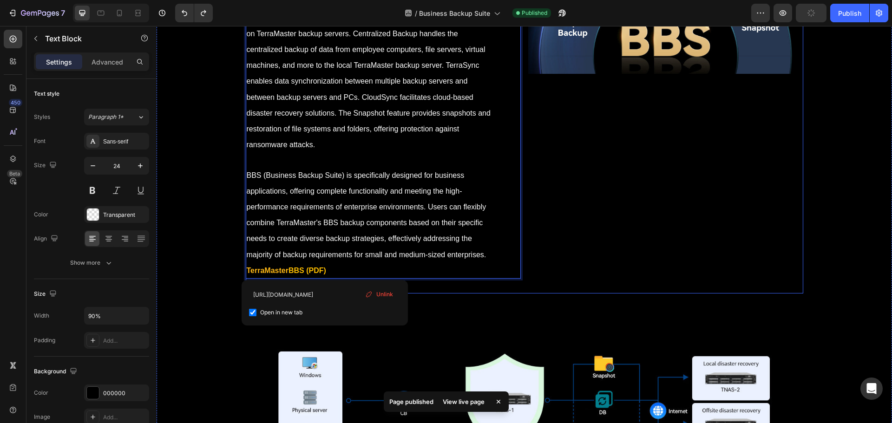
drag, startPoint x: 346, startPoint y: 269, endPoint x: 242, endPoint y: 280, distance: 104.2
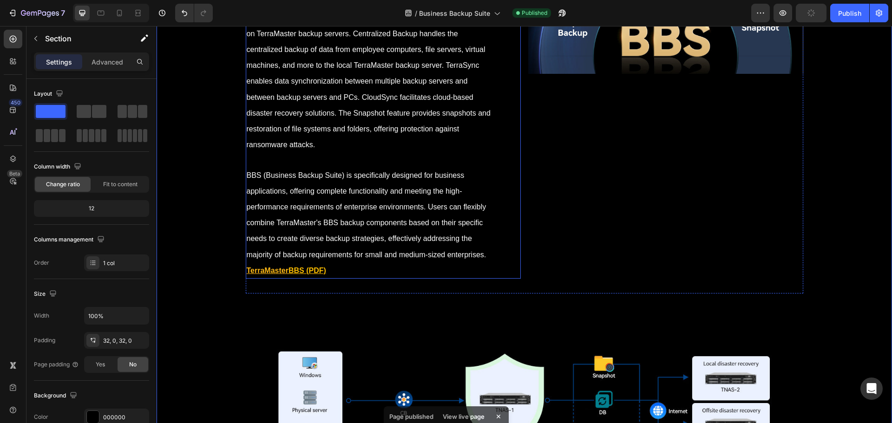
click at [339, 268] on p "BBS (Business Backup Suite) is a comprehensive commercial backup solution devel…" at bounding box center [370, 119] width 246 height 317
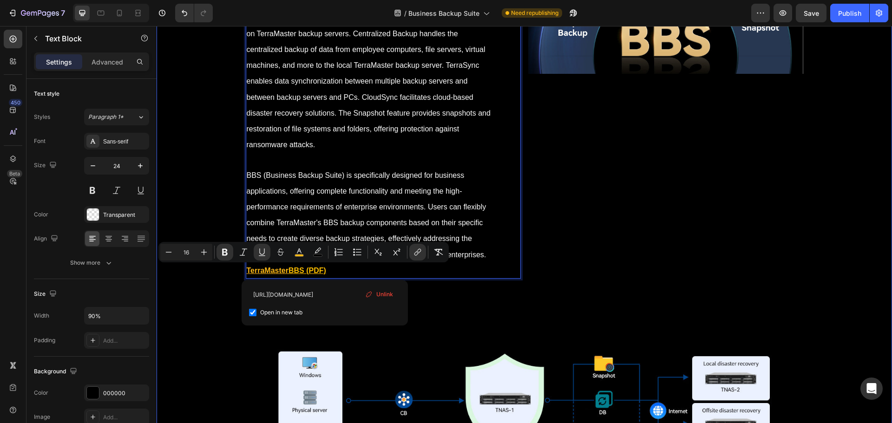
drag, startPoint x: 359, startPoint y: 270, endPoint x: 240, endPoint y: 285, distance: 119.9
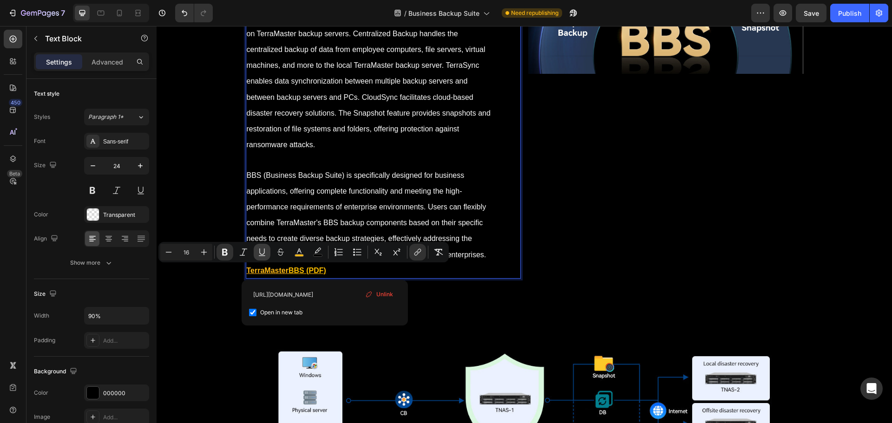
click at [261, 254] on icon "Editor contextual toolbar" at bounding box center [261, 252] width 5 height 7
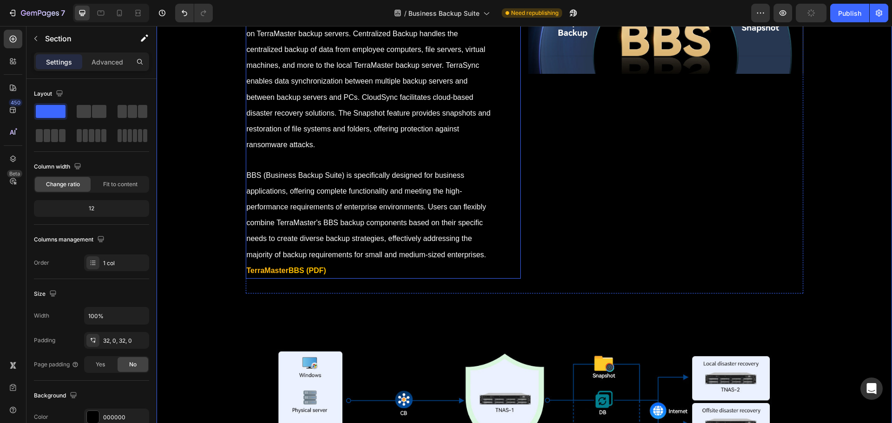
scroll to position [0, 0]
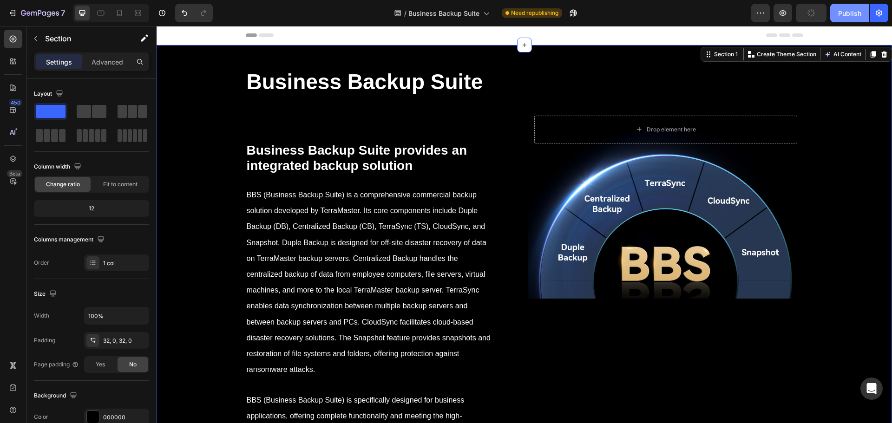
click at [850, 9] on div "Publish" at bounding box center [849, 13] width 23 height 10
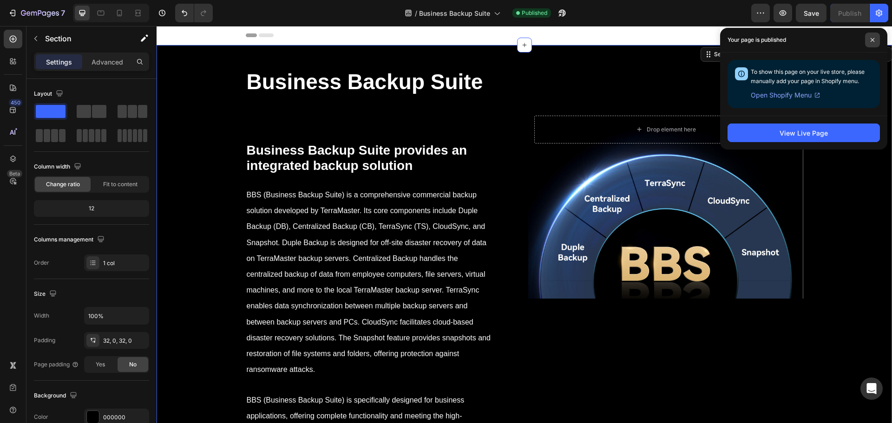
click at [874, 39] on icon at bounding box center [873, 40] width 4 height 4
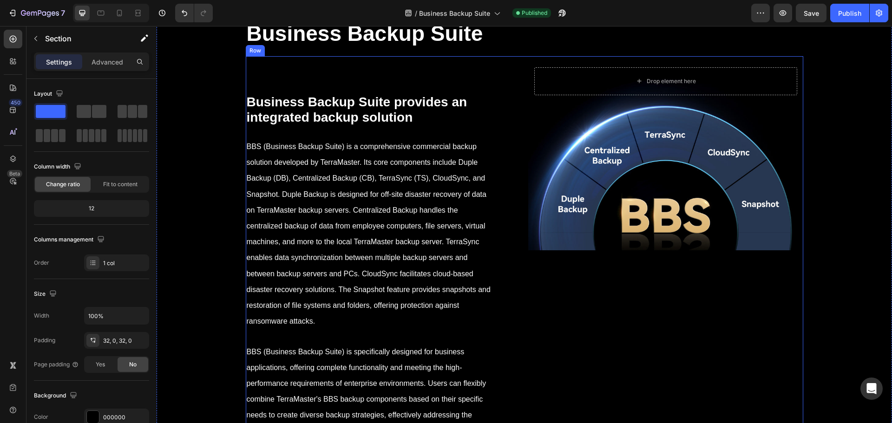
scroll to position [46, 0]
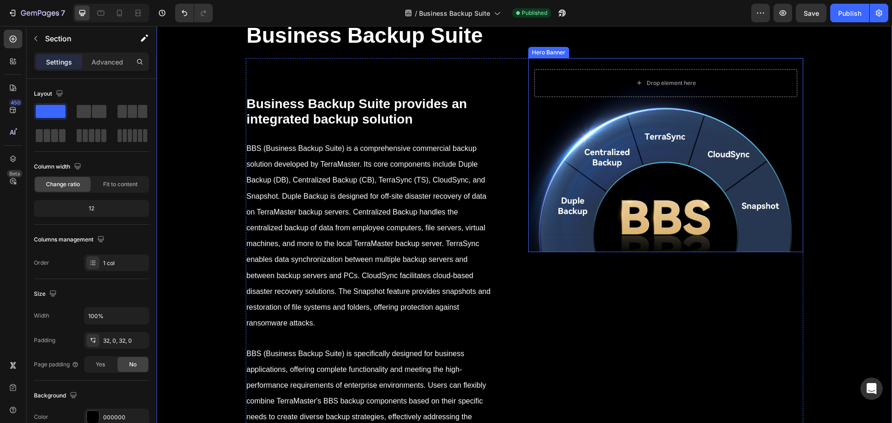
click at [613, 213] on div "Background Image" at bounding box center [665, 155] width 275 height 194
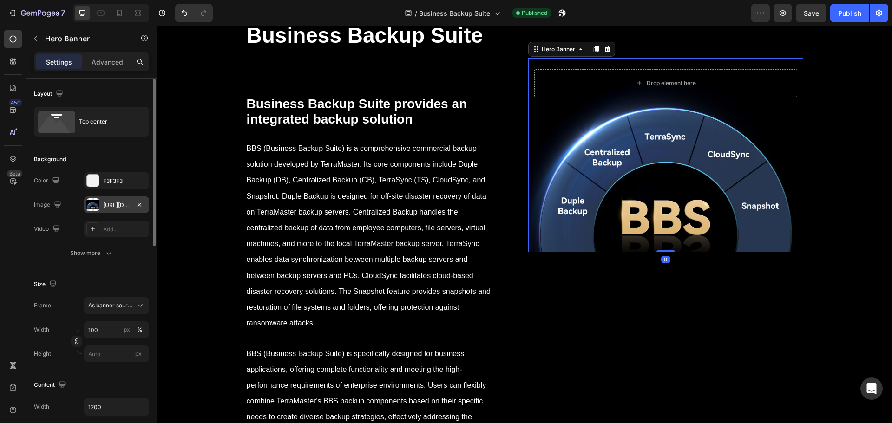
click at [101, 204] on div "[URL][DOMAIN_NAME]" at bounding box center [116, 205] width 65 height 17
click at [61, 204] on icon "button" at bounding box center [57, 204] width 9 height 9
click at [95, 69] on div "Settings Advanced" at bounding box center [91, 62] width 115 height 19
click at [98, 64] on p "Advanced" at bounding box center [108, 62] width 32 height 10
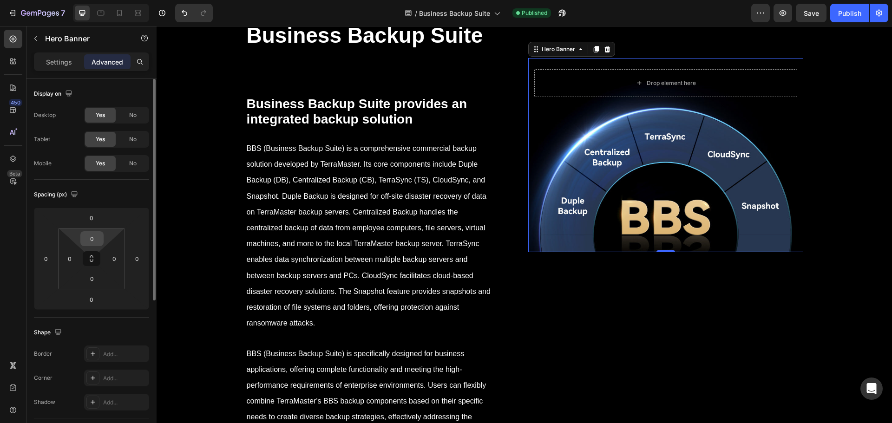
click at [97, 241] on input "0" at bounding box center [92, 239] width 19 height 14
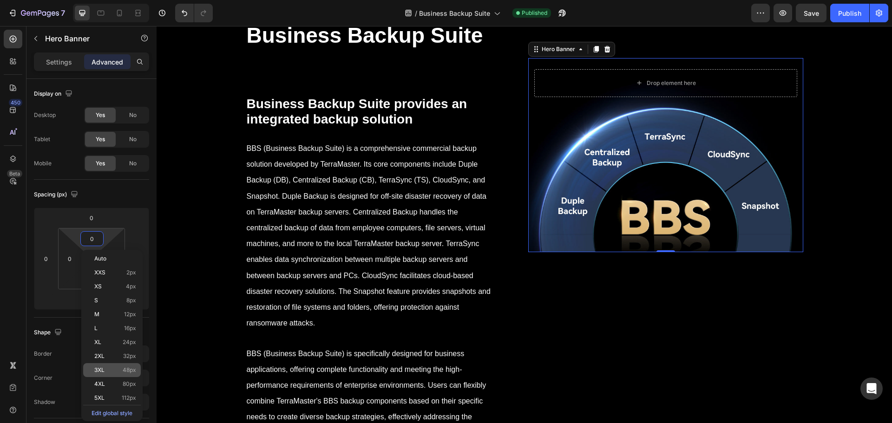
click at [123, 375] on div "3XL 48px" at bounding box center [112, 370] width 58 height 14
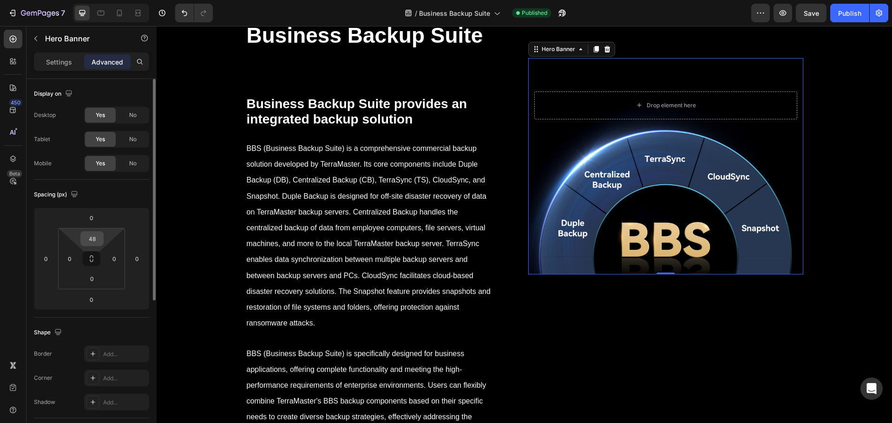
click at [87, 237] on input "48" at bounding box center [92, 239] width 19 height 14
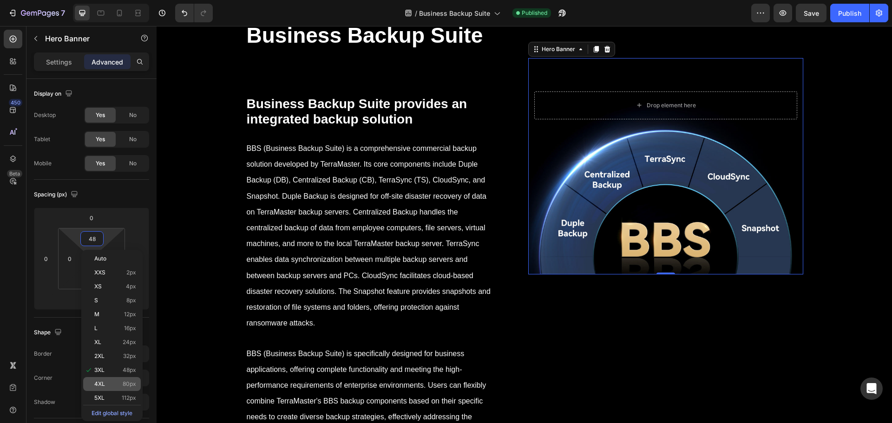
click at [118, 384] on p "4XL 80px" at bounding box center [115, 384] width 42 height 7
type input "80"
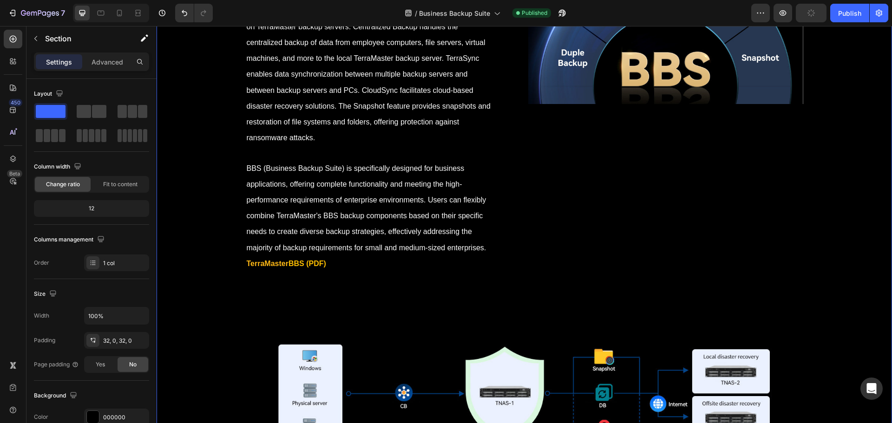
scroll to position [0, 0]
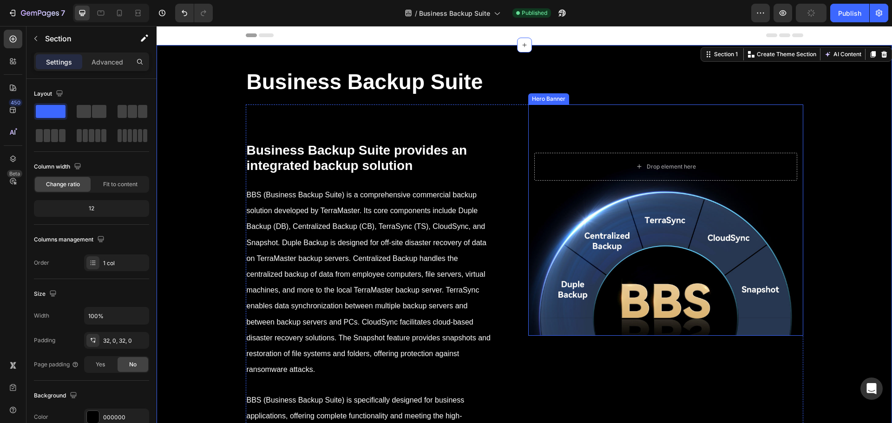
click at [631, 312] on div "Background Image" at bounding box center [665, 239] width 275 height 194
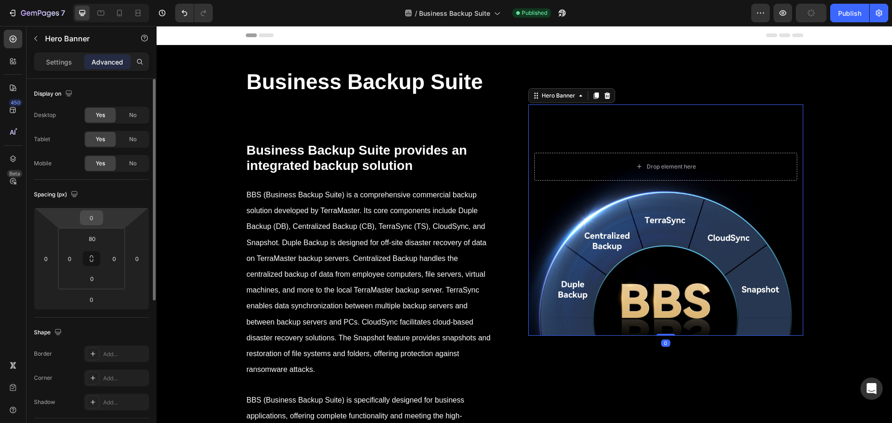
click at [90, 221] on input "0" at bounding box center [91, 218] width 19 height 14
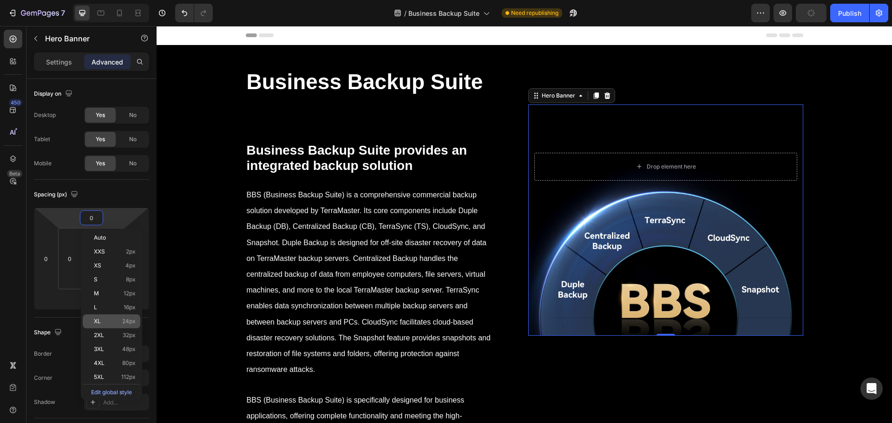
click at [117, 318] on div "XL 24px" at bounding box center [112, 322] width 58 height 14
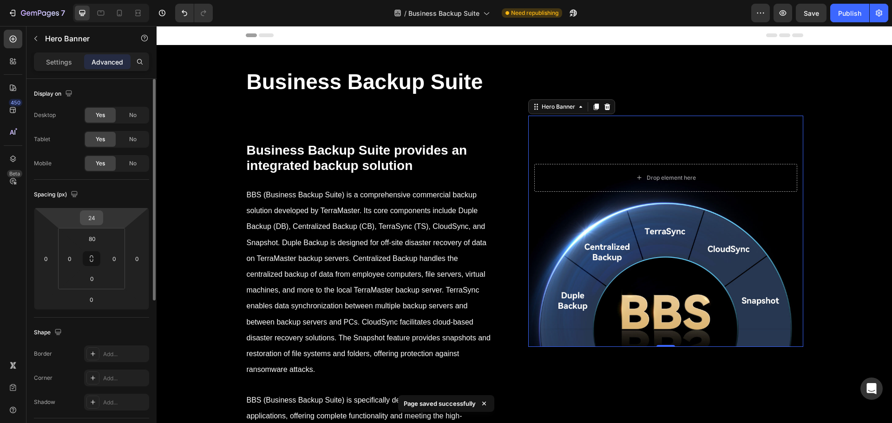
click at [89, 213] on input "24" at bounding box center [91, 218] width 19 height 14
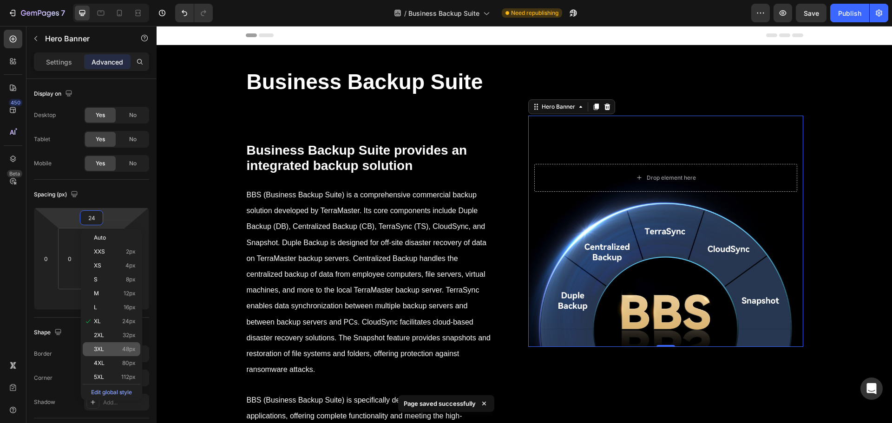
click at [105, 355] on div "3XL 48px" at bounding box center [112, 350] width 58 height 14
type input "48"
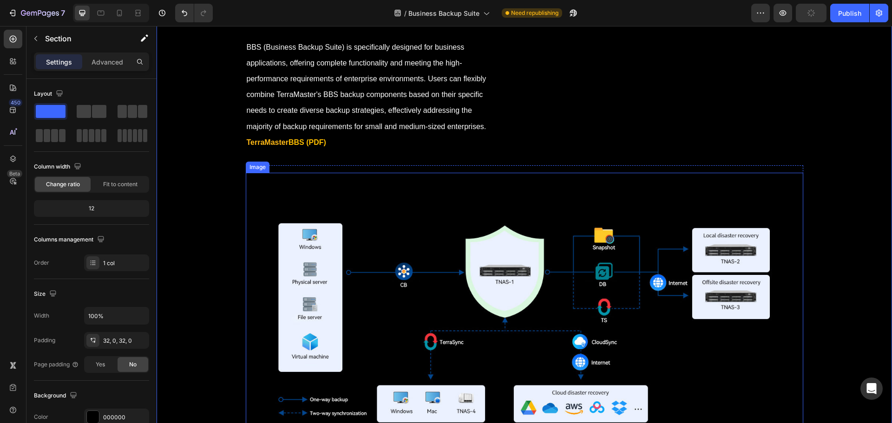
scroll to position [279, 0]
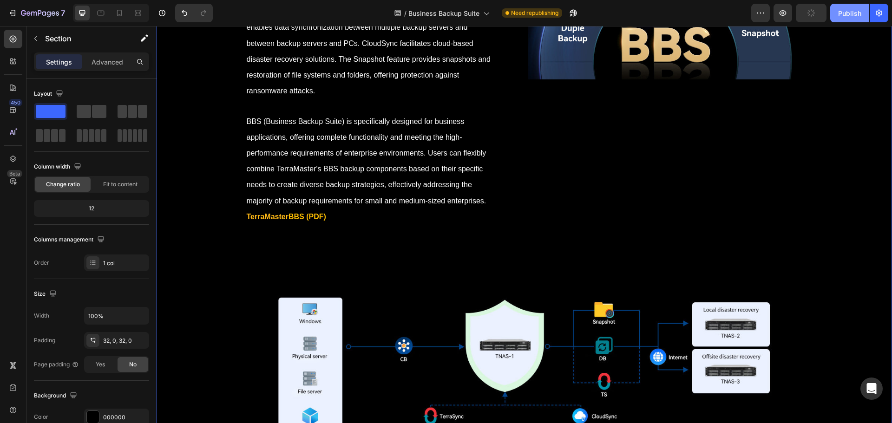
click at [849, 18] on button "Publish" at bounding box center [850, 13] width 39 height 19
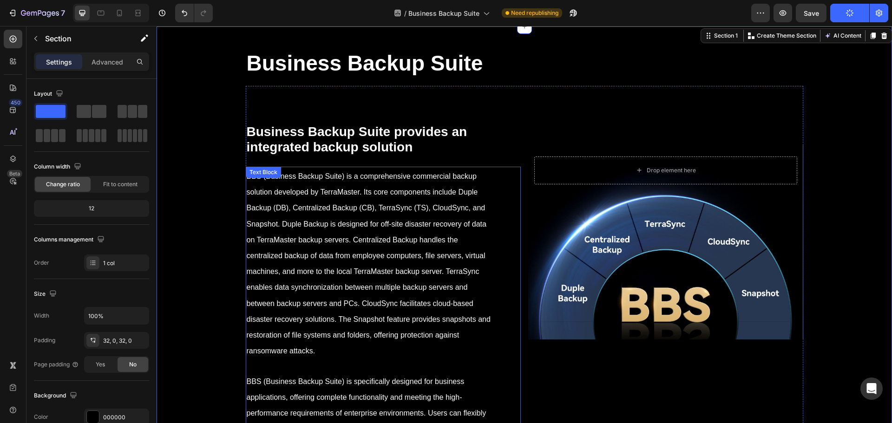
scroll to position [0, 0]
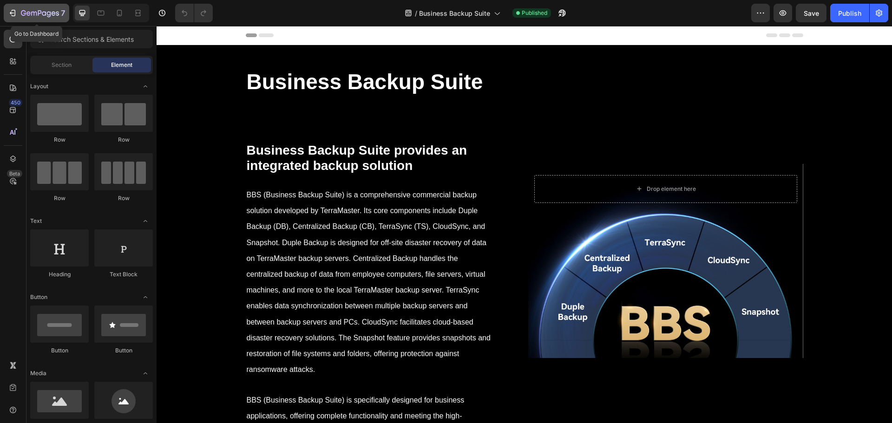
click at [29, 13] on icon "button" at bounding box center [40, 14] width 38 height 8
click at [879, 11] on icon "button" at bounding box center [879, 12] width 9 height 9
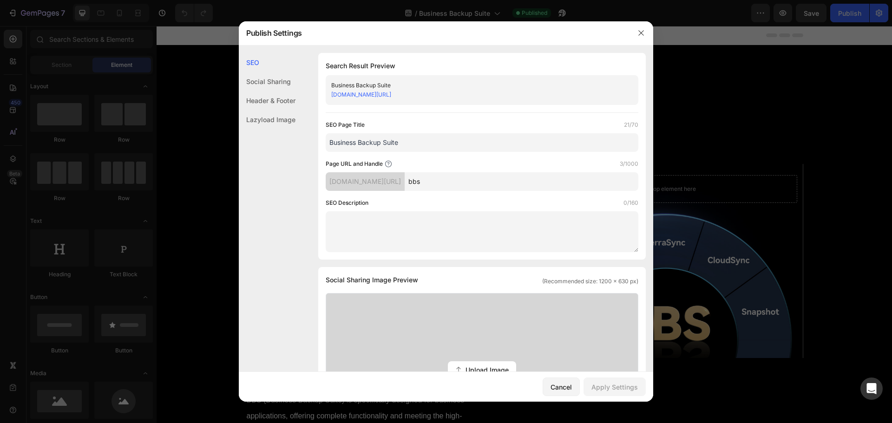
drag, startPoint x: 535, startPoint y: 180, endPoint x: 416, endPoint y: 199, distance: 120.5
click at [416, 199] on div "SEO Page Title 21/70 Business Backup Suite Page URL and Handle 3/1000 [DOMAIN_N…" at bounding box center [482, 186] width 313 height 132
click at [491, 180] on input "bbs" at bounding box center [522, 181] width 234 height 19
click at [638, 33] on icon "button" at bounding box center [641, 32] width 7 height 7
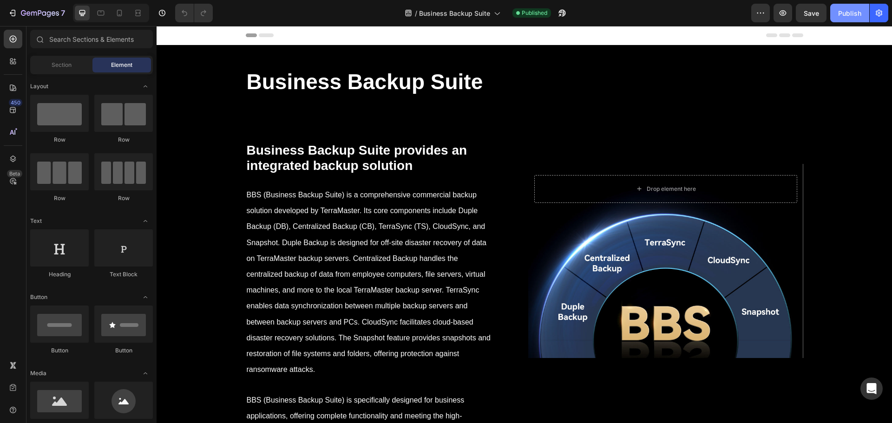
click at [850, 17] on div "Publish" at bounding box center [849, 13] width 23 height 10
click at [759, 11] on icon "button" at bounding box center [760, 12] width 9 height 9
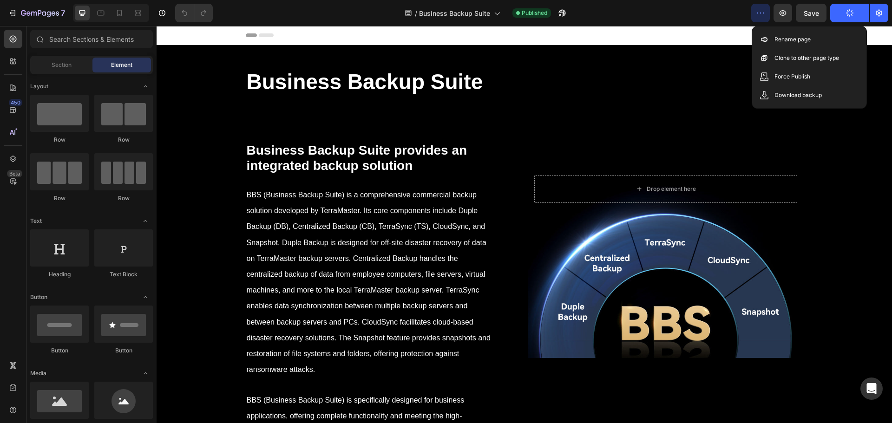
click at [689, 21] on div "/ Business Backup Suite Published" at bounding box center [485, 13] width 531 height 19
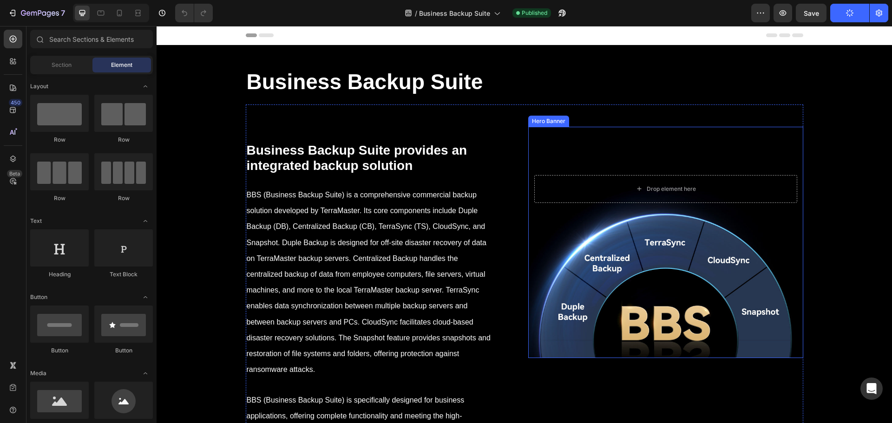
click at [617, 288] on div "Background Image" at bounding box center [665, 261] width 275 height 194
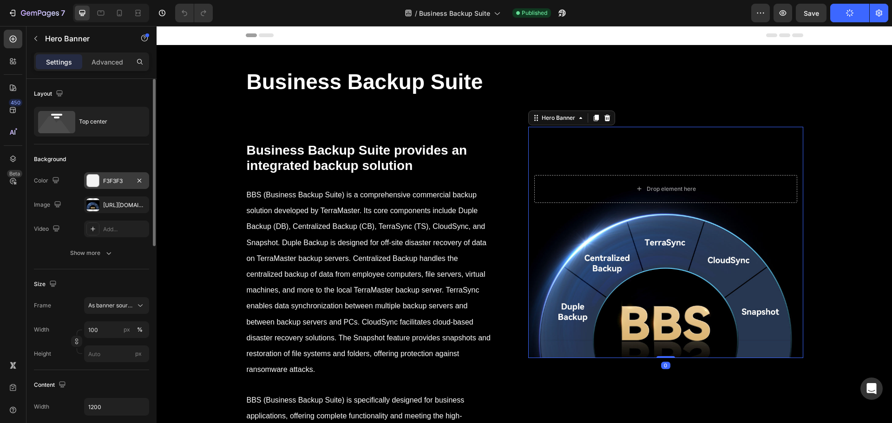
click at [107, 176] on div "F3F3F3" at bounding box center [116, 180] width 65 height 17
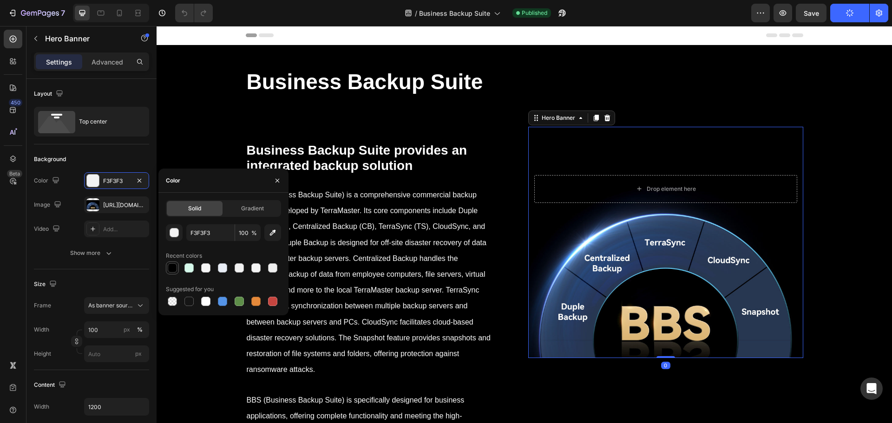
click at [167, 264] on div at bounding box center [172, 268] width 11 height 11
type input "000000"
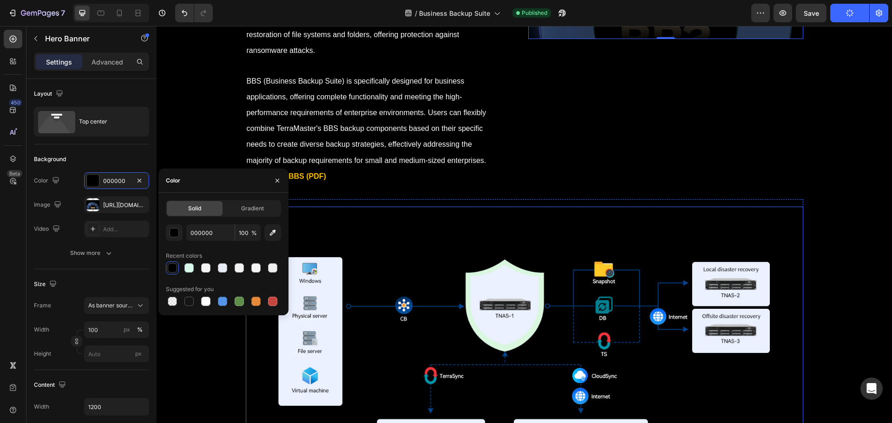
scroll to position [372, 0]
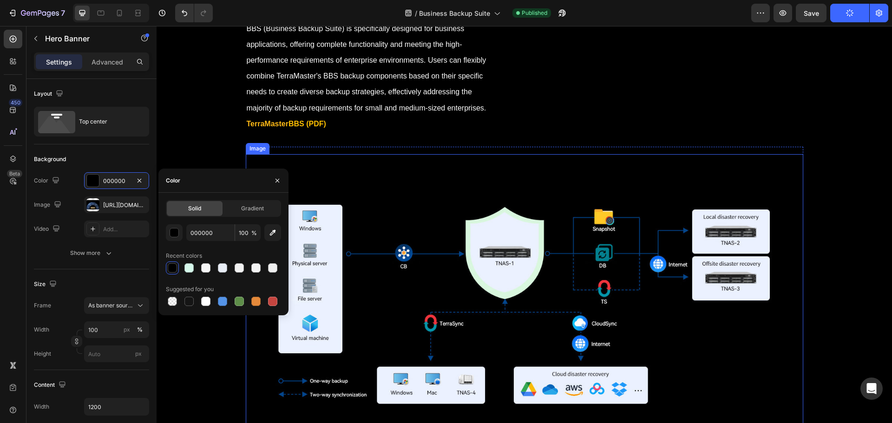
click at [546, 283] on img at bounding box center [525, 302] width 558 height 297
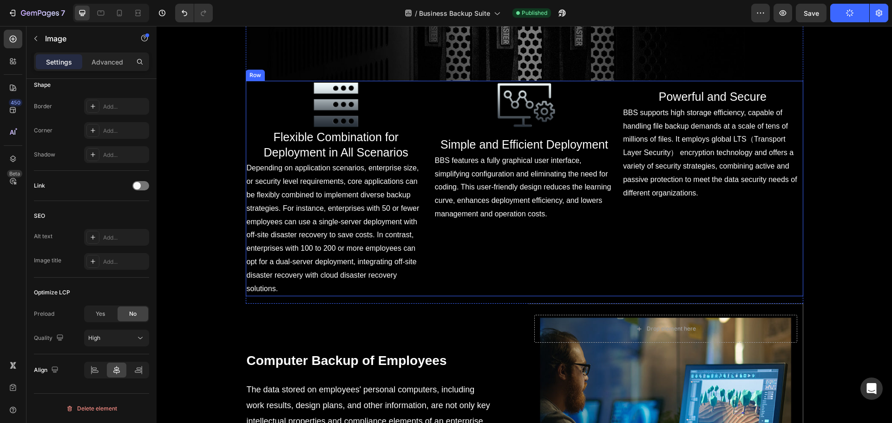
scroll to position [1208, 0]
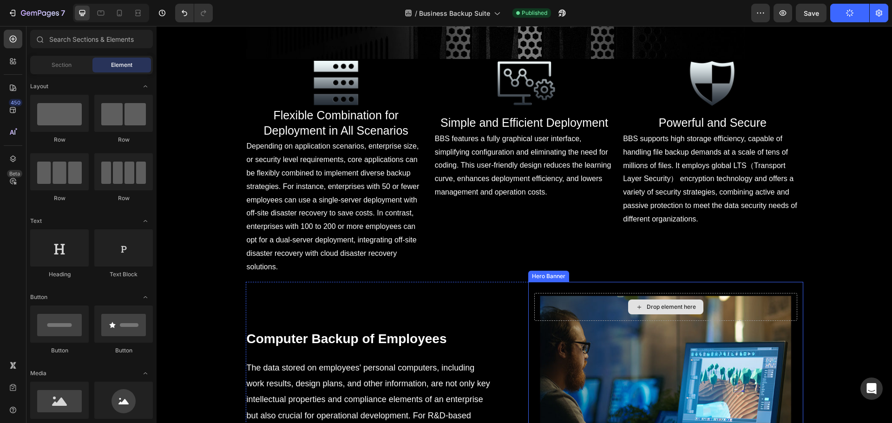
click at [647, 307] on div "Drop element here" at bounding box center [671, 307] width 49 height 7
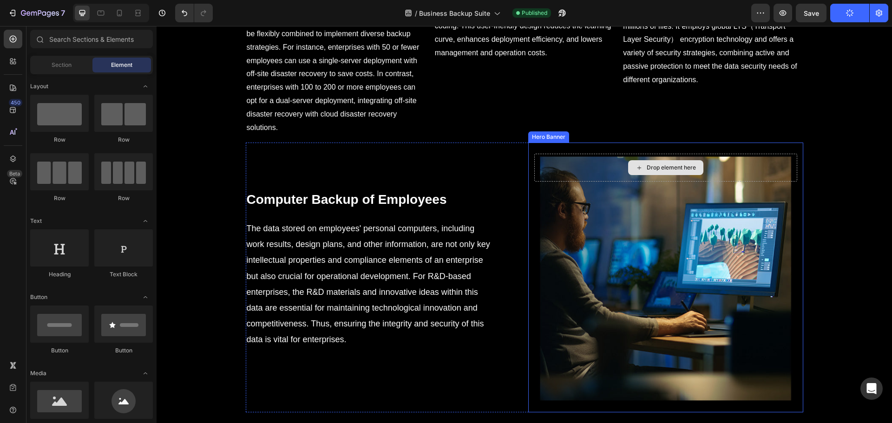
click at [641, 264] on div "Background Image" at bounding box center [665, 278] width 275 height 270
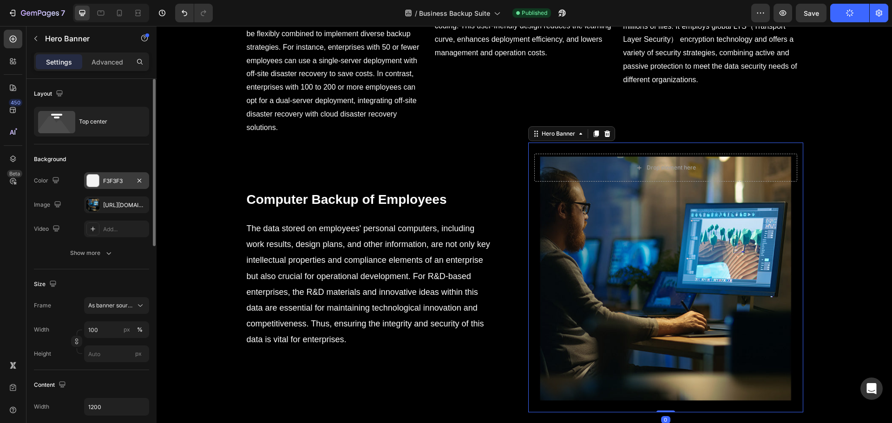
click at [118, 177] on div "F3F3F3" at bounding box center [116, 181] width 27 height 8
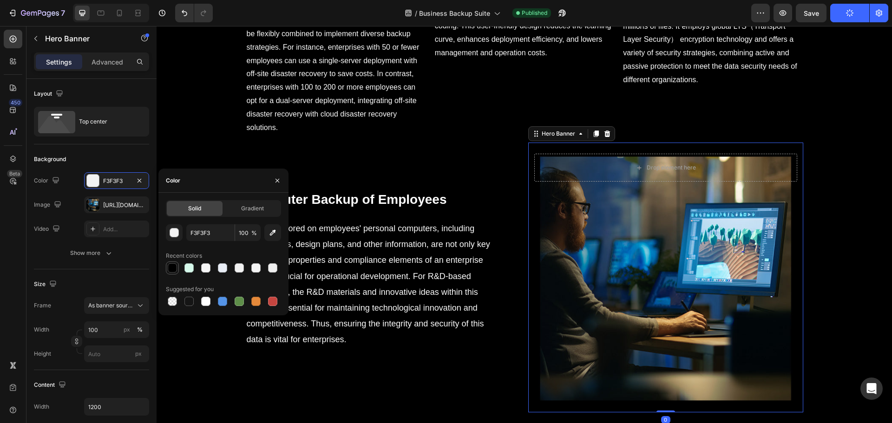
drag, startPoint x: 172, startPoint y: 268, endPoint x: 391, endPoint y: 263, distance: 219.0
click at [172, 268] on div at bounding box center [172, 268] width 9 height 9
type input "000000"
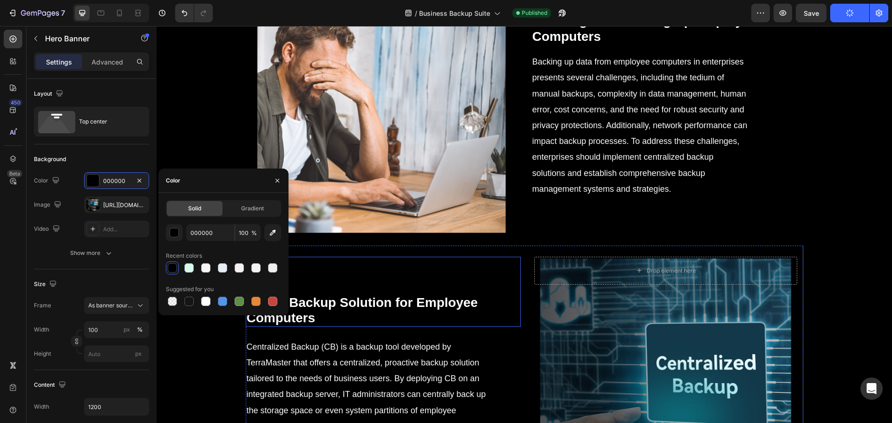
scroll to position [1813, 0]
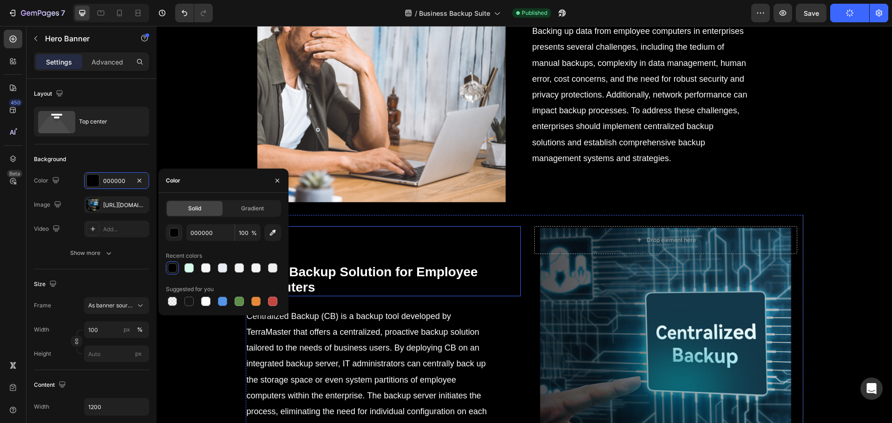
click at [436, 191] on div "Background Image" at bounding box center [382, 81] width 272 height 267
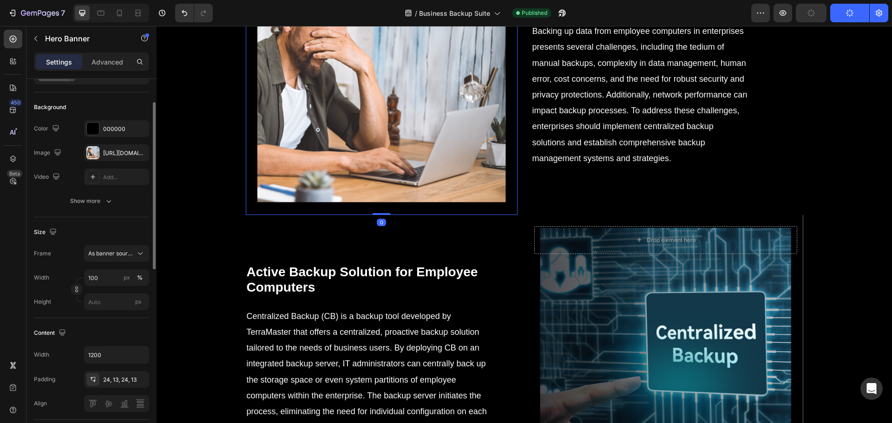
scroll to position [0, 0]
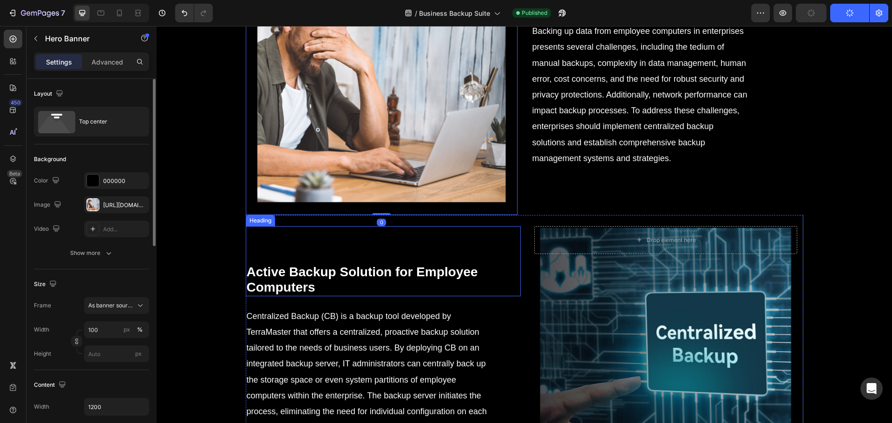
click at [624, 308] on div "Background Image" at bounding box center [665, 350] width 275 height 270
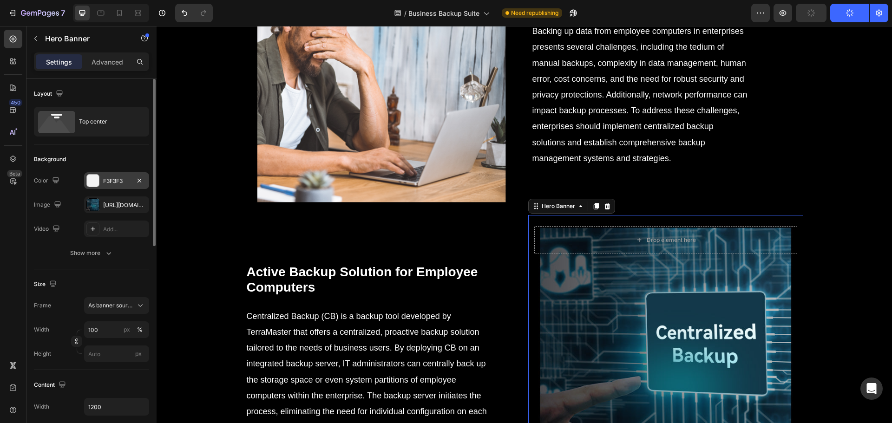
click at [111, 182] on div "F3F3F3" at bounding box center [116, 181] width 27 height 8
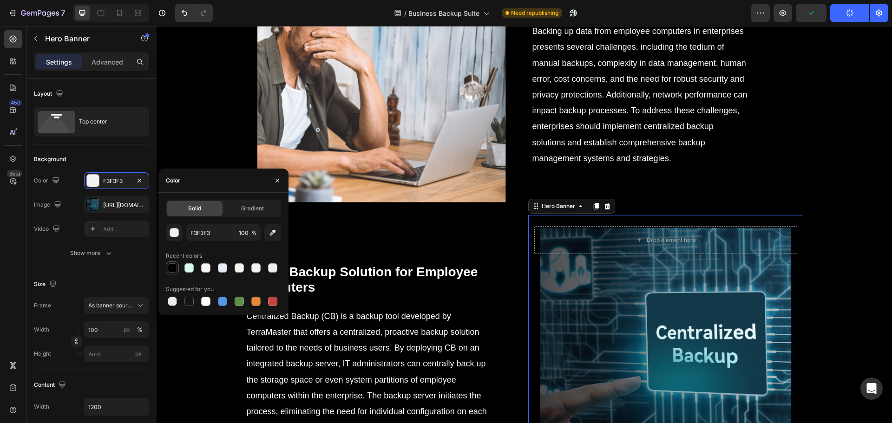
drag, startPoint x: 171, startPoint y: 270, endPoint x: 355, endPoint y: 279, distance: 184.3
click at [171, 270] on div at bounding box center [172, 268] width 9 height 9
type input "000000"
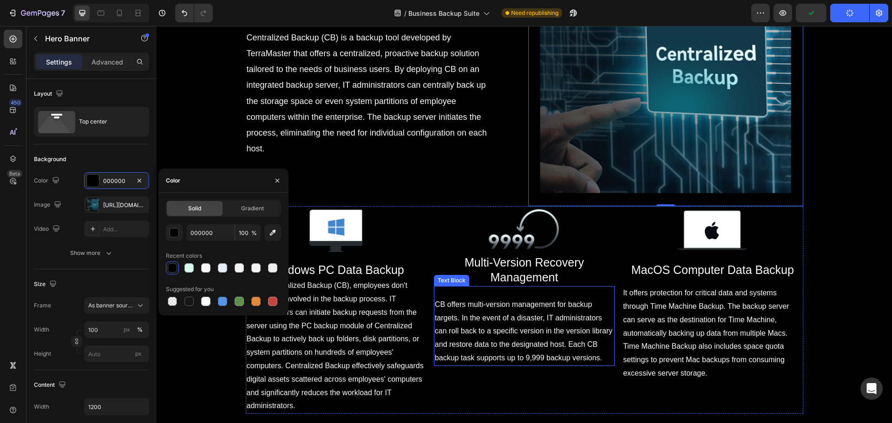
scroll to position [2231, 0]
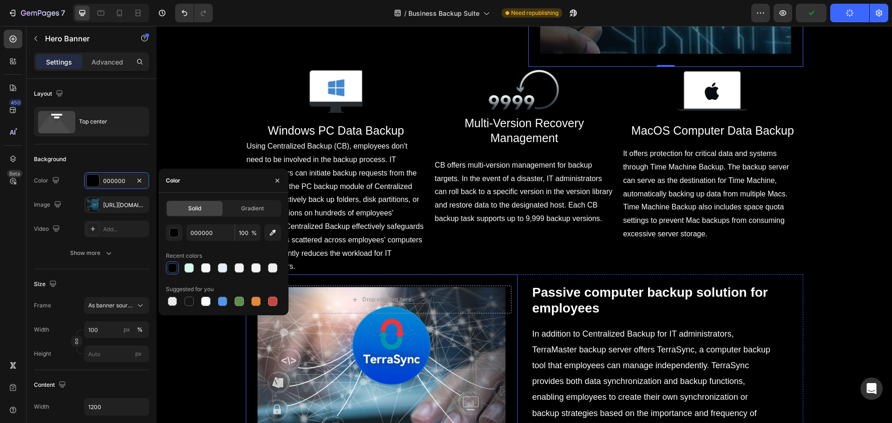
click at [472, 315] on div "Drop element here" at bounding box center [382, 300] width 272 height 50
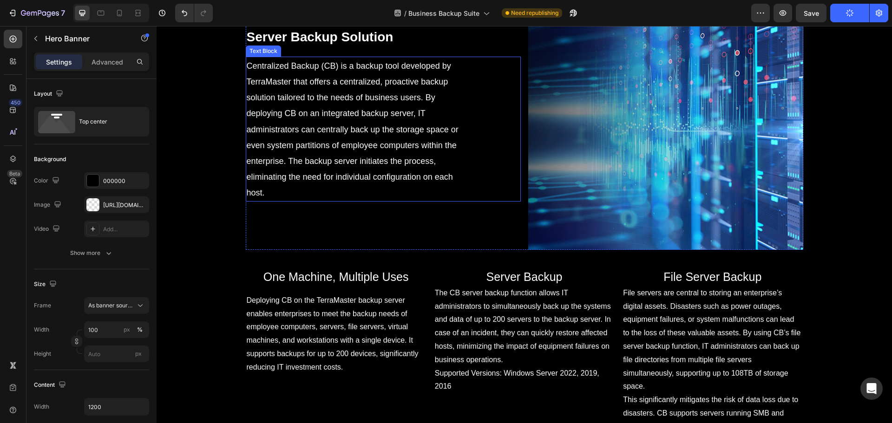
scroll to position [3068, 0]
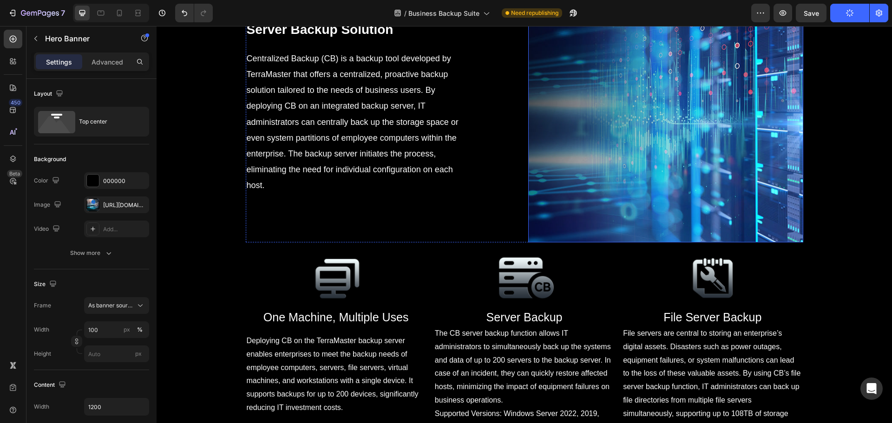
click at [653, 242] on div "Background Image" at bounding box center [665, 108] width 275 height 270
click at [108, 183] on div "F3F3F3" at bounding box center [116, 181] width 27 height 8
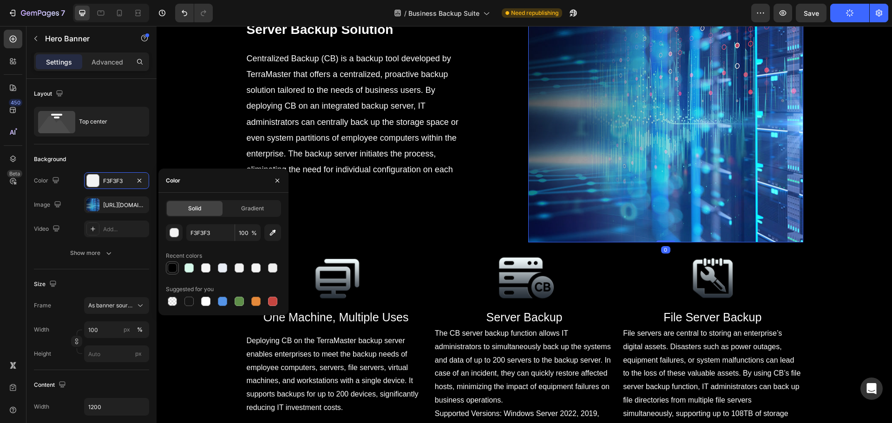
click at [173, 268] on div at bounding box center [172, 268] width 9 height 9
type input "000000"
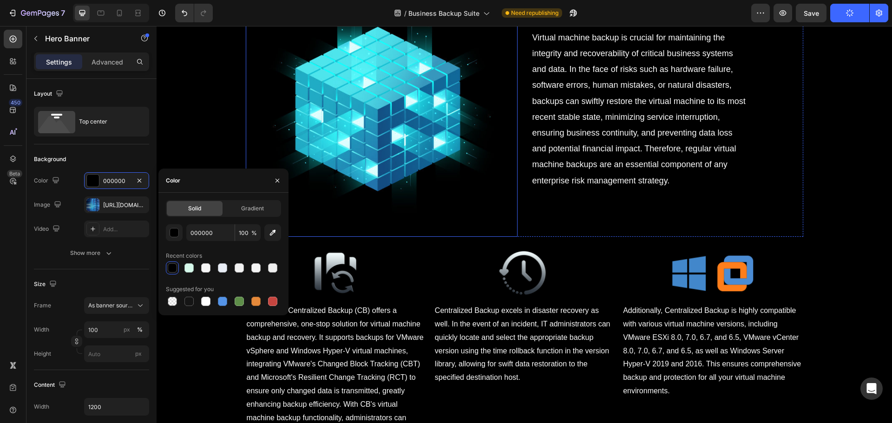
click at [407, 226] on div "Background Image" at bounding box center [382, 103] width 272 height 267
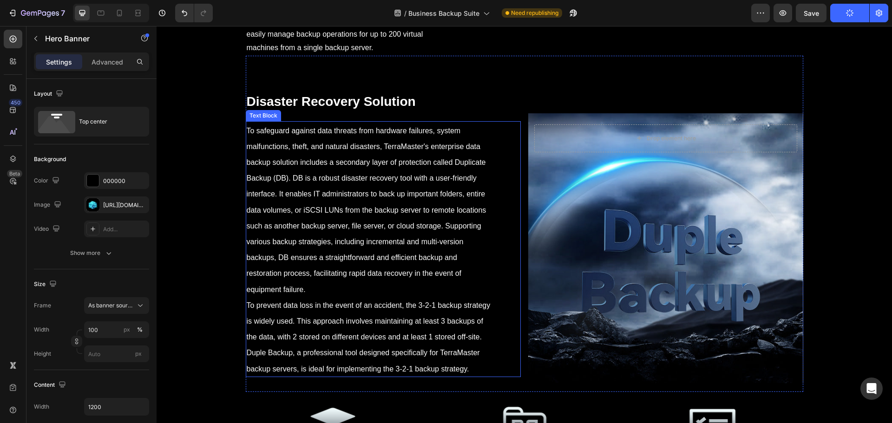
scroll to position [4183, 0]
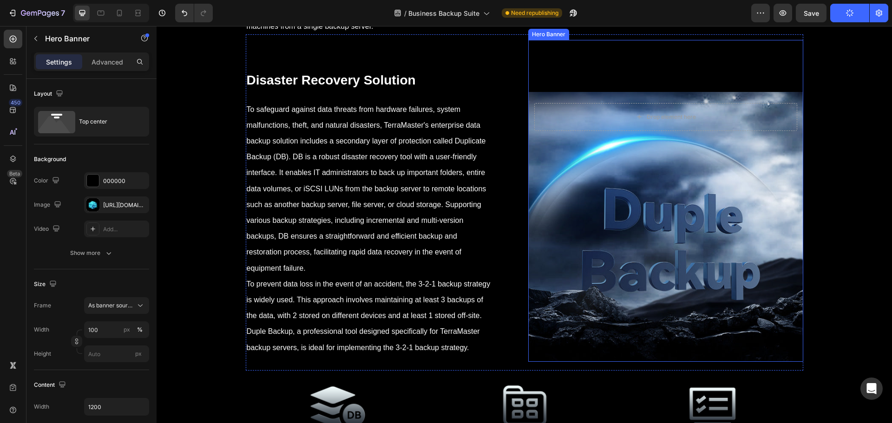
click at [672, 275] on div "Background Image" at bounding box center [665, 227] width 275 height 270
click at [104, 183] on div "F3F3F3" at bounding box center [116, 181] width 27 height 8
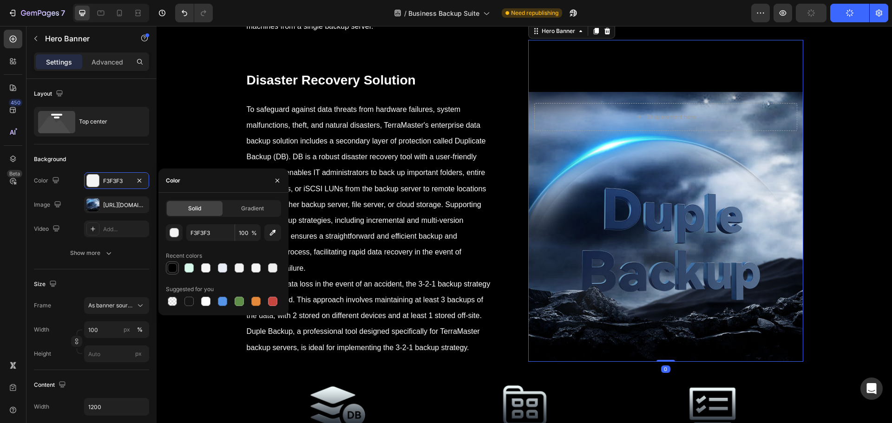
click at [167, 269] on div at bounding box center [172, 268] width 11 height 11
type input "000000"
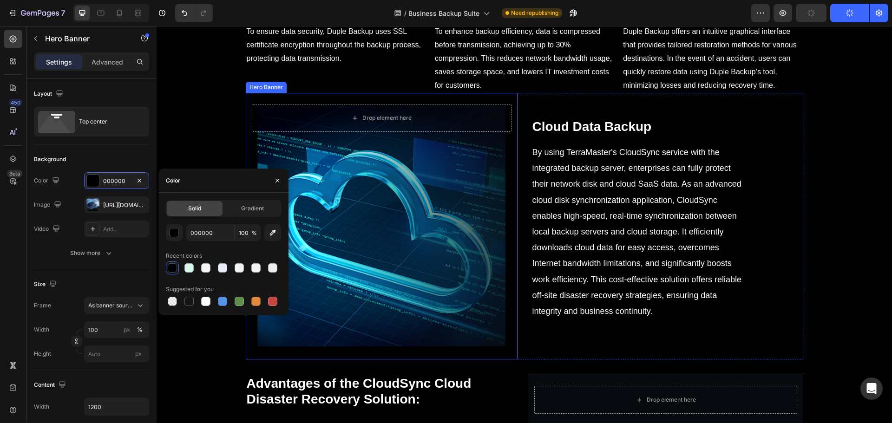
scroll to position [4973, 0]
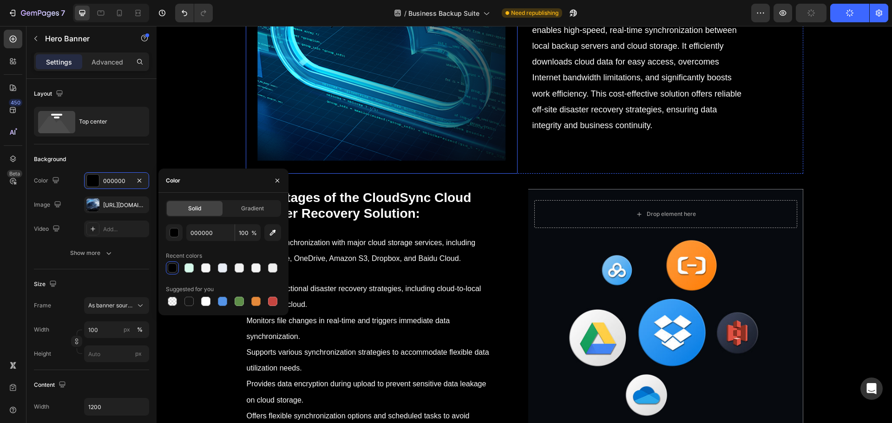
click at [424, 174] on div "Background Image" at bounding box center [382, 40] width 272 height 267
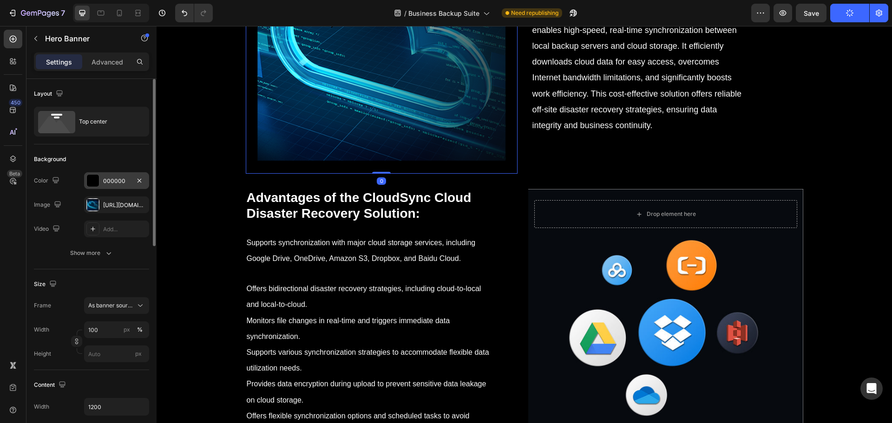
click at [105, 178] on div "000000" at bounding box center [116, 181] width 27 height 8
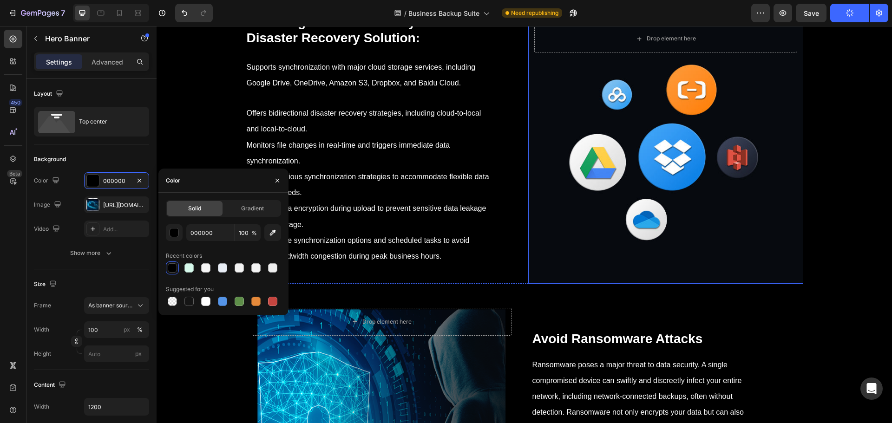
scroll to position [5206, 0]
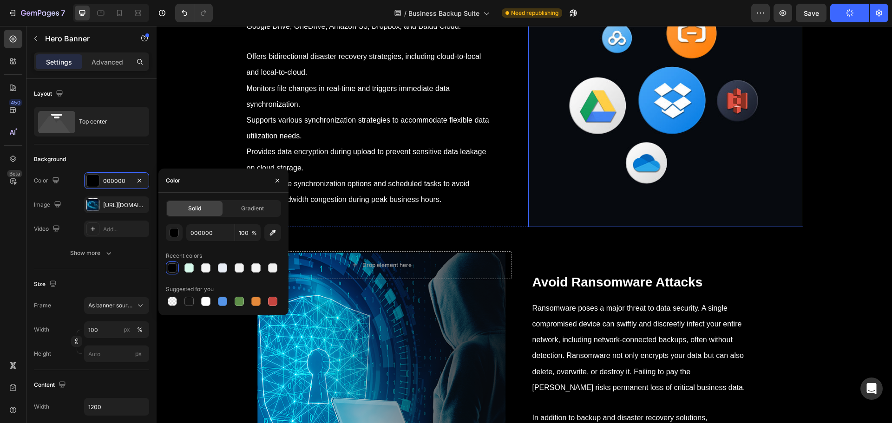
click at [605, 227] on div "Background Image" at bounding box center [665, 92] width 275 height 270
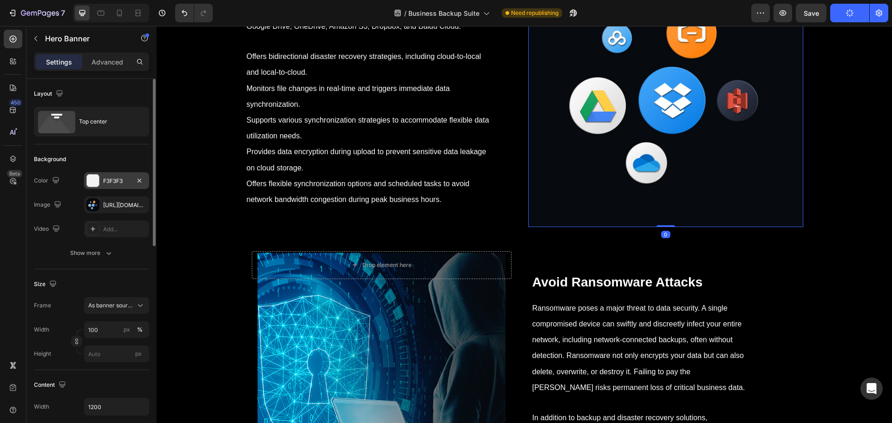
click at [106, 179] on div "F3F3F3" at bounding box center [116, 181] width 27 height 8
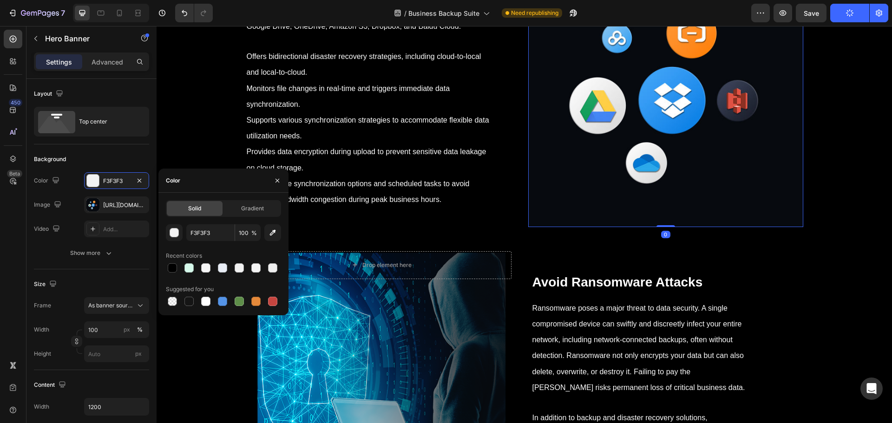
click at [164, 267] on div "Solid Gradient F3F3F3 100 % Recent colors Suggested for you" at bounding box center [223, 254] width 130 height 108
click at [166, 267] on div at bounding box center [172, 268] width 13 height 13
type input "000000"
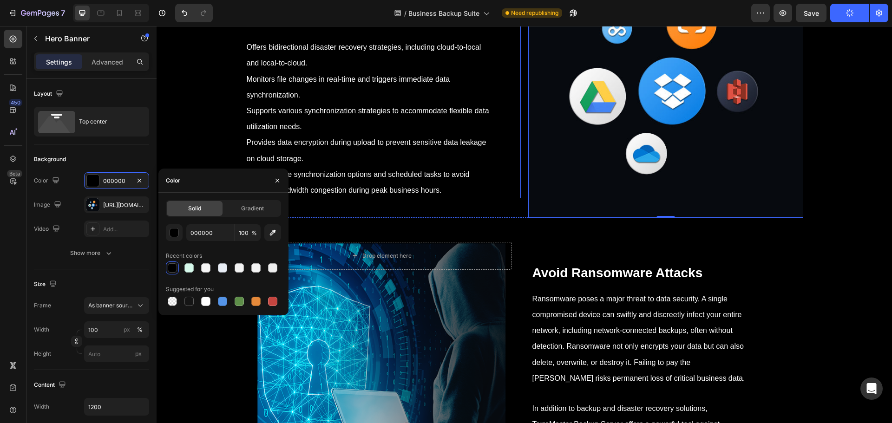
scroll to position [5438, 0]
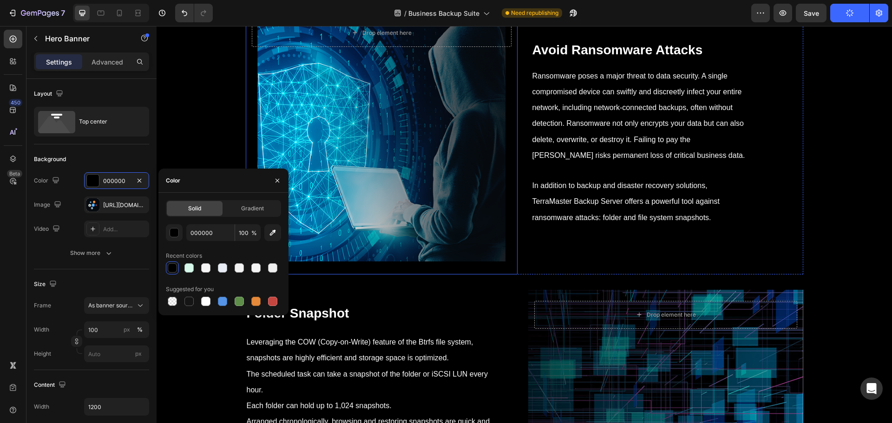
click at [378, 256] on div "Background Image" at bounding box center [382, 141] width 272 height 267
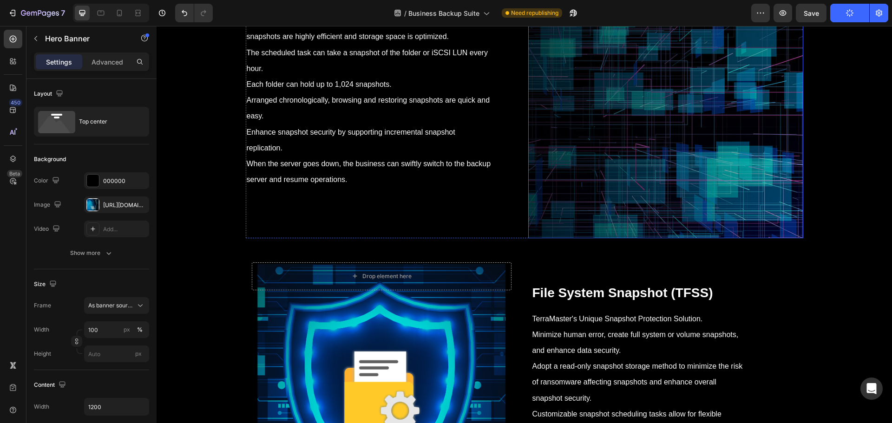
scroll to position [5763, 0]
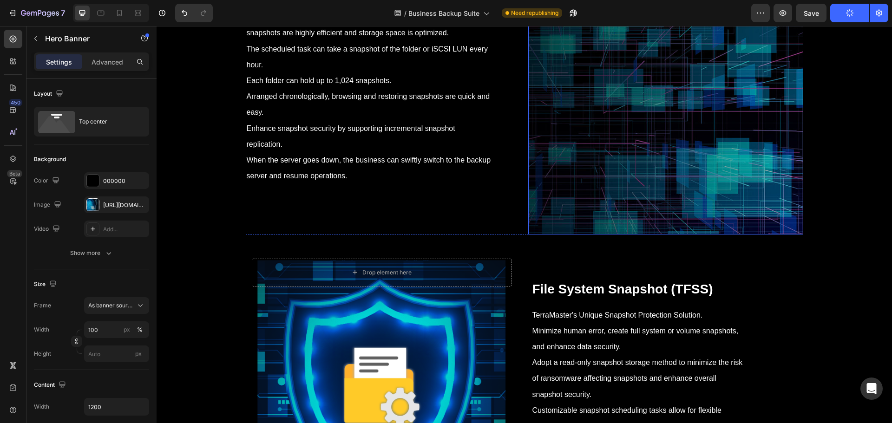
click at [634, 235] on div "Background Image" at bounding box center [665, 100] width 275 height 270
click at [111, 184] on div "F3F3F3" at bounding box center [116, 181] width 27 height 8
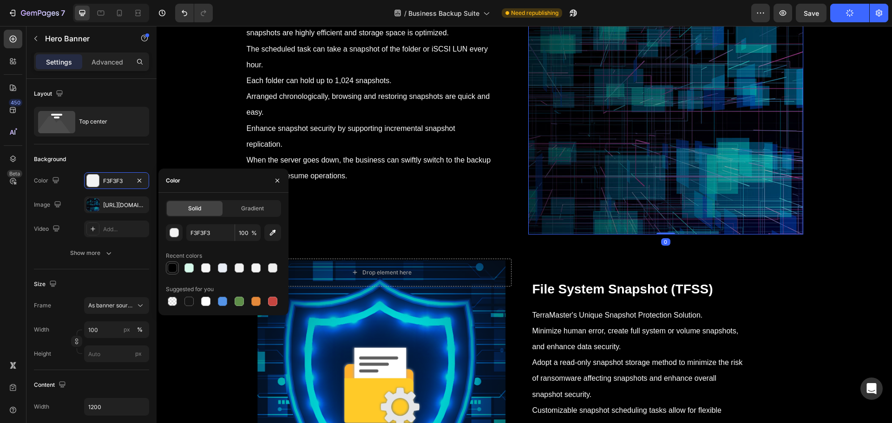
click at [172, 269] on div at bounding box center [172, 268] width 9 height 9
type input "000000"
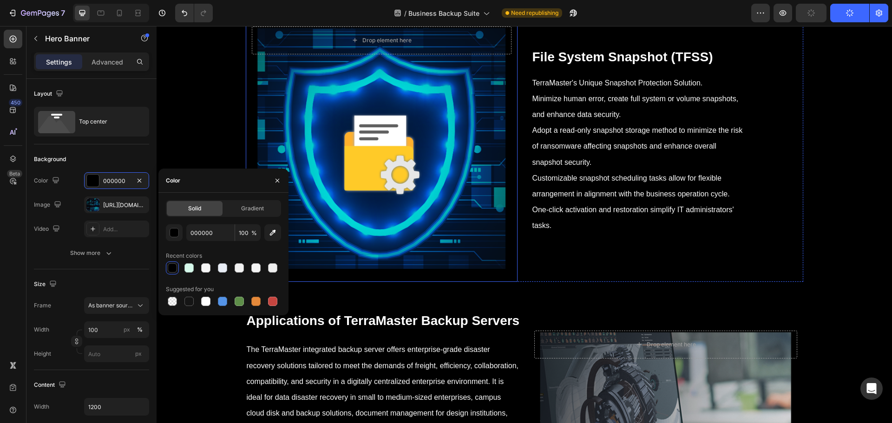
click at [441, 277] on div "Background Image" at bounding box center [382, 148] width 272 height 267
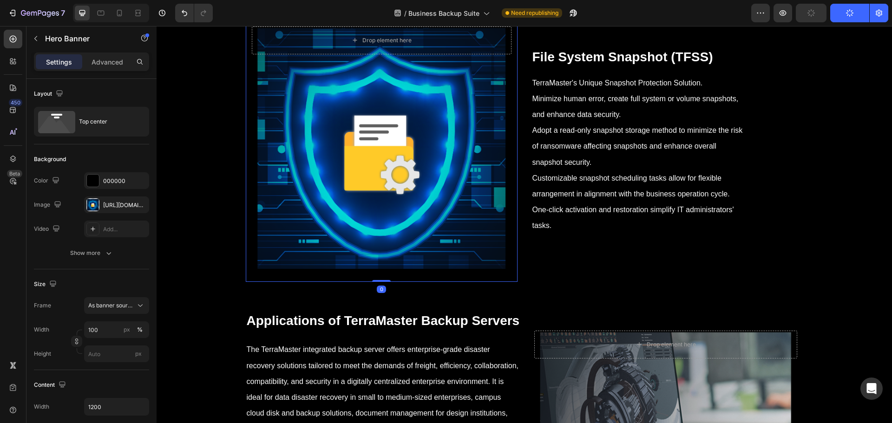
scroll to position [6228, 0]
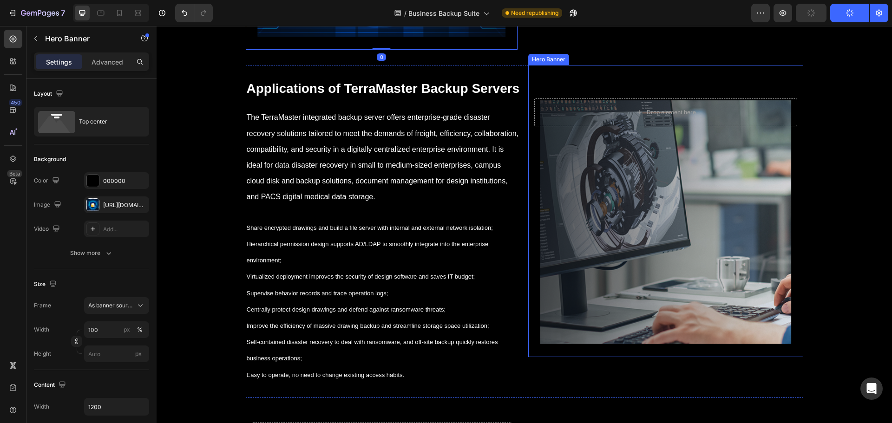
click at [603, 284] on div "Background Image" at bounding box center [665, 222] width 275 height 270
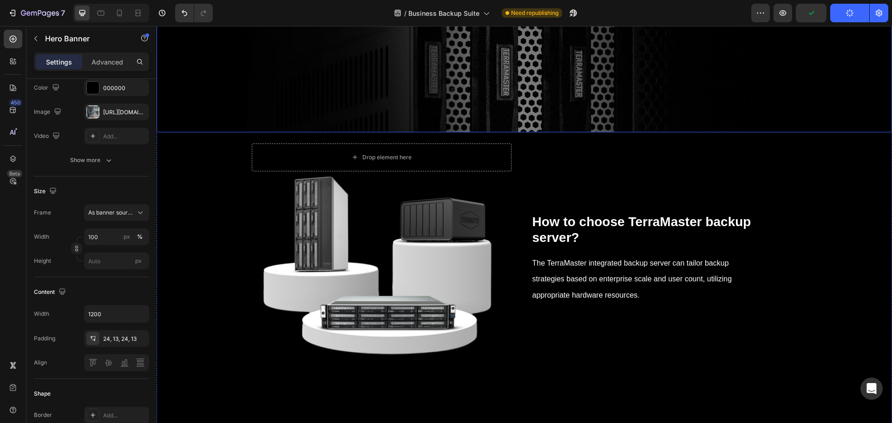
scroll to position [6925, 0]
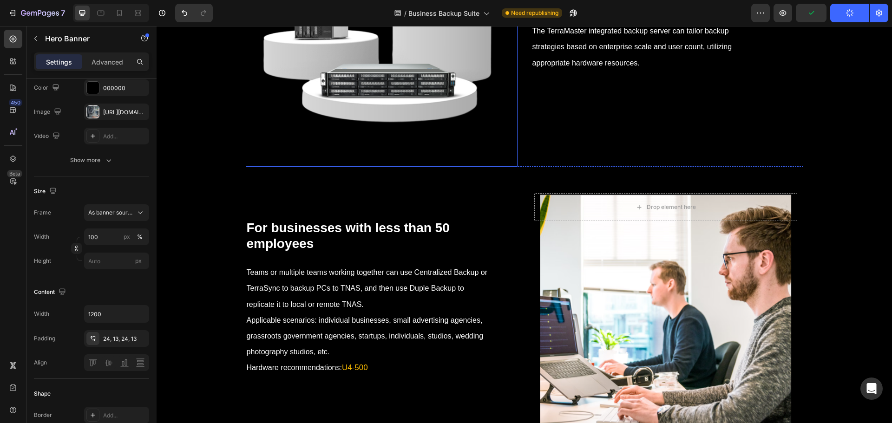
click at [423, 167] on div "Background Image" at bounding box center [382, 33] width 272 height 267
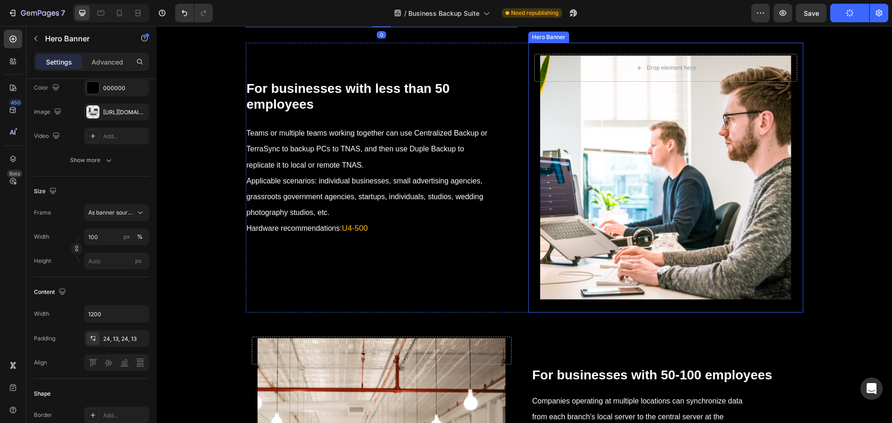
click at [615, 289] on div "Background Image" at bounding box center [665, 178] width 275 height 270
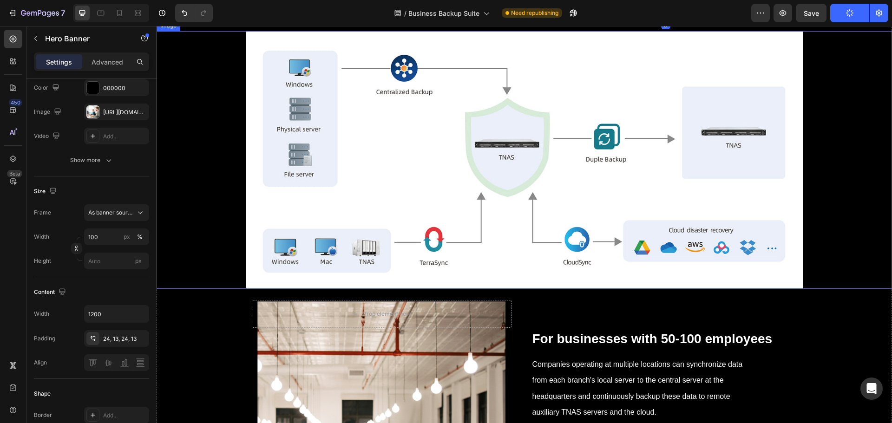
scroll to position [7390, 0]
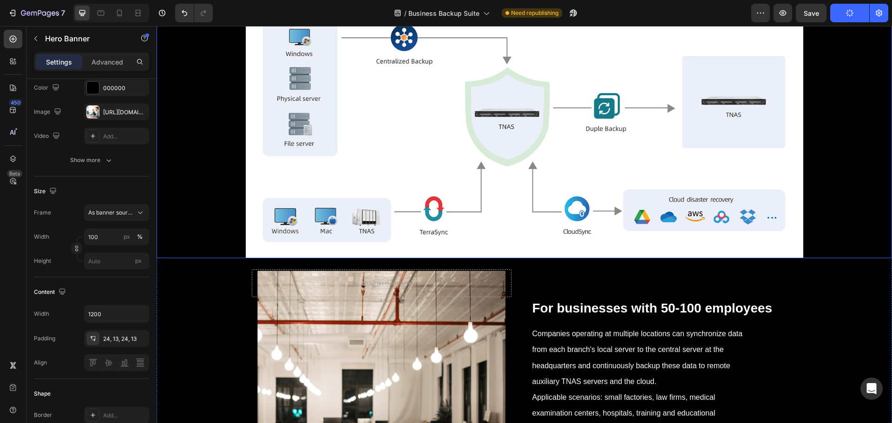
click at [437, 258] on img at bounding box center [525, 129] width 558 height 258
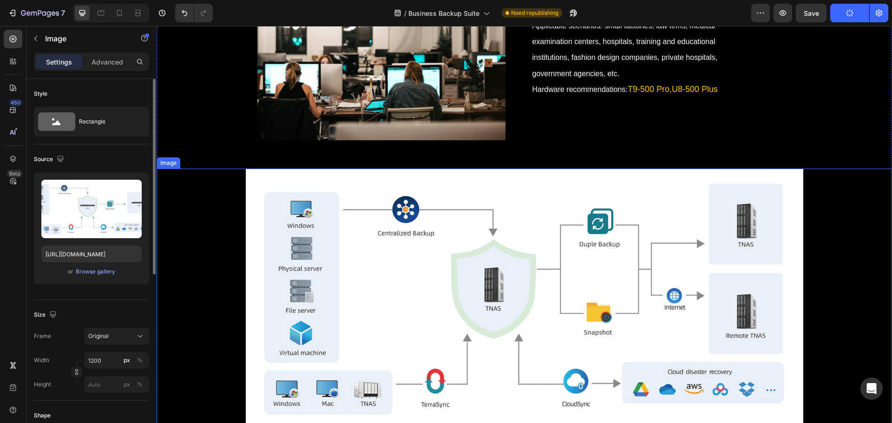
scroll to position [7808, 0]
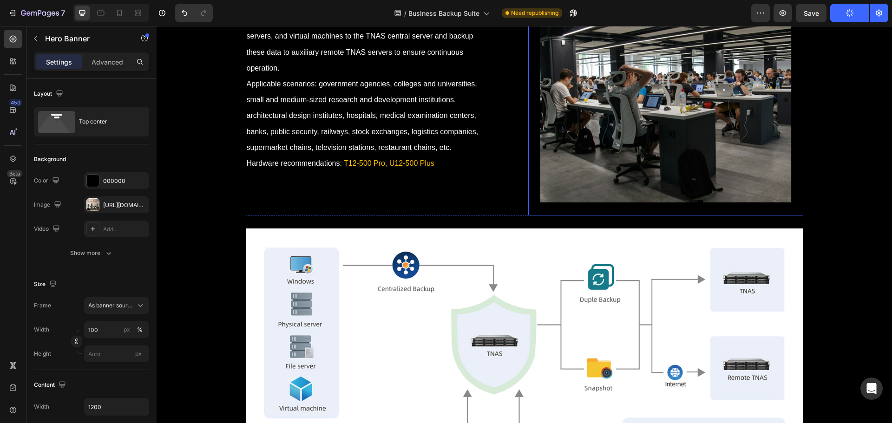
click at [564, 216] on div "Background Image" at bounding box center [665, 81] width 275 height 270
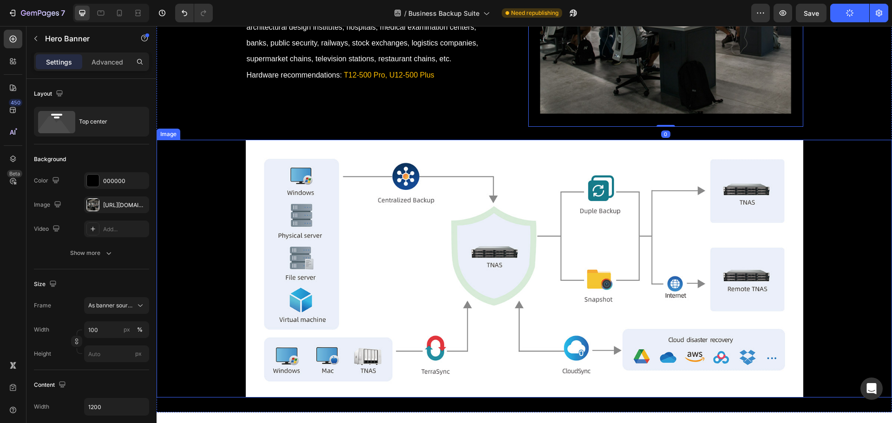
scroll to position [8629, 0]
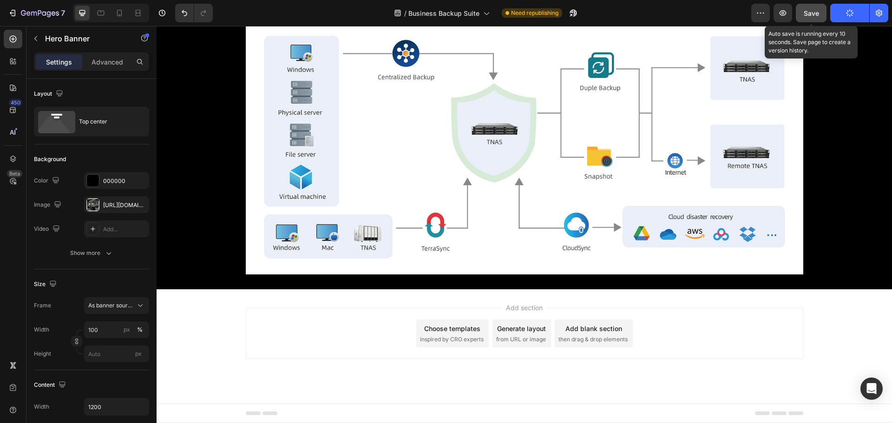
click at [815, 13] on span "Save" at bounding box center [811, 13] width 15 height 8
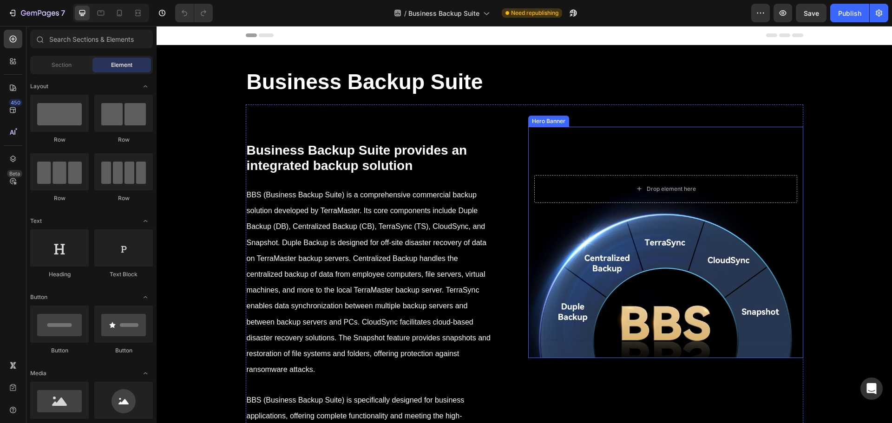
click at [648, 256] on div "Background Image" at bounding box center [665, 261] width 275 height 194
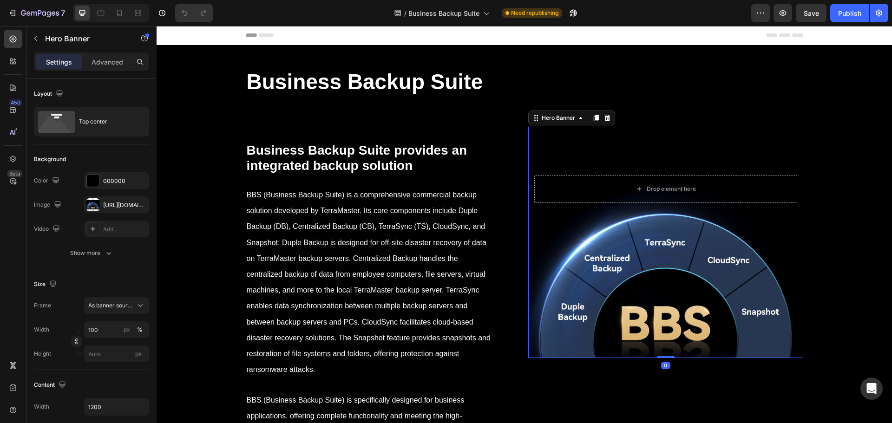
click at [837, 24] on div "7 Version history / Business Backup Suite Need republishing Preview Save Publish" at bounding box center [446, 13] width 892 height 26
click at [840, 20] on button "Publish" at bounding box center [850, 13] width 39 height 19
